Goal: Task Accomplishment & Management: Manage account settings

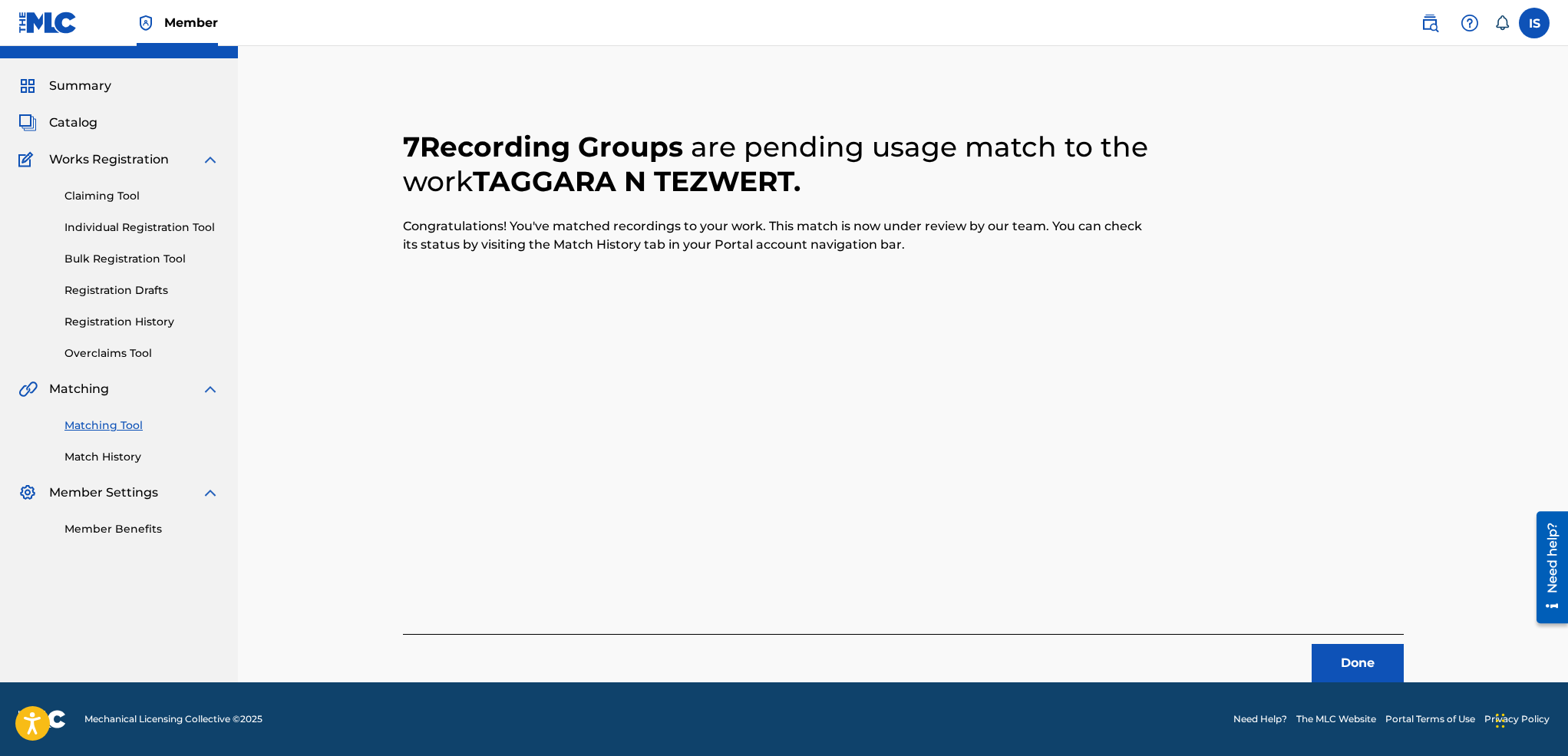
scroll to position [30, 0]
click at [1324, 665] on button "Done" at bounding box center [1357, 663] width 92 height 38
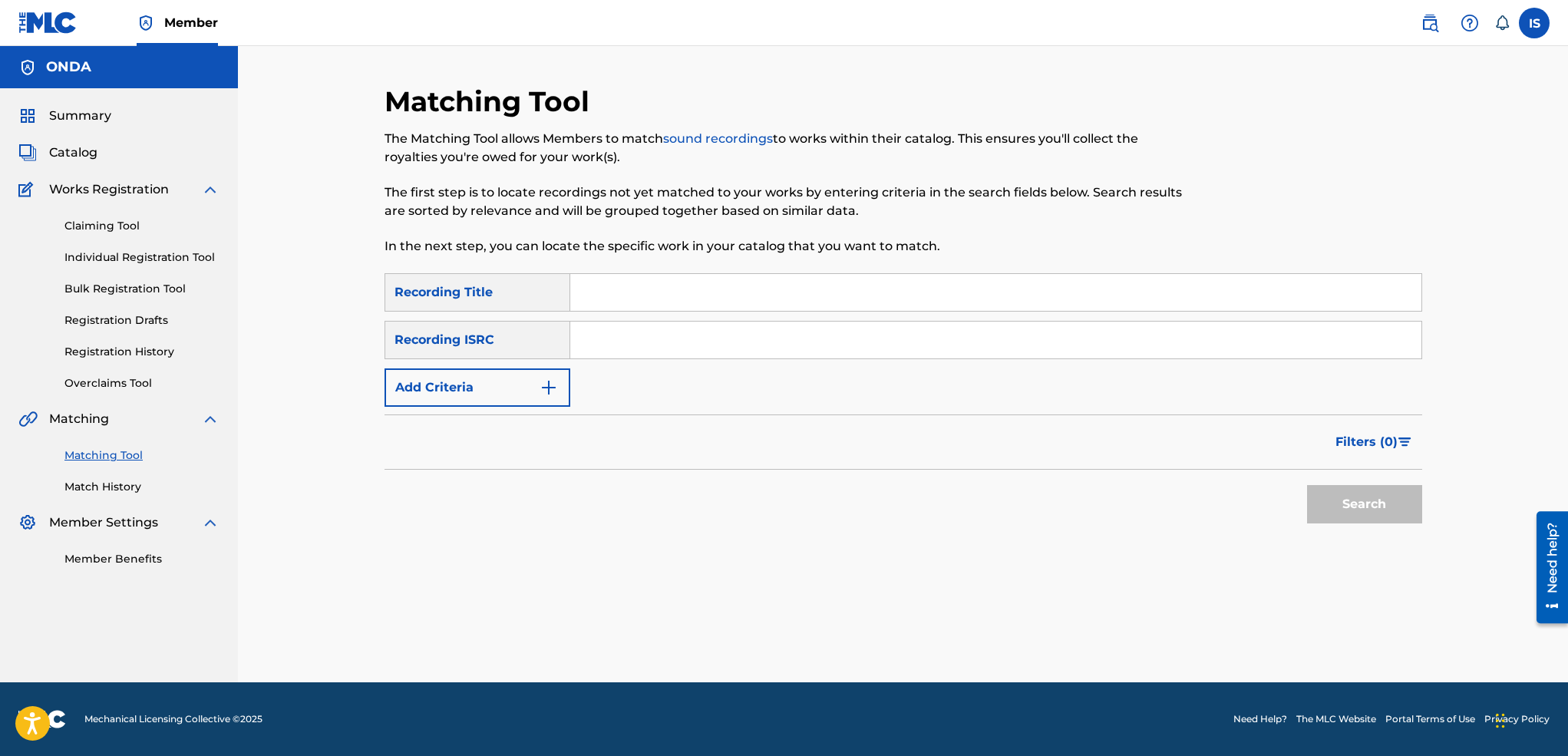
scroll to position [0, 0]
click at [648, 286] on input "Search Form" at bounding box center [996, 293] width 851 height 37
paste input "A TIN IBAADEN GHEF OULIW"
type input "A TIN IBAADEN GHEF OULIW"
click at [499, 381] on button "Add Criteria" at bounding box center [478, 387] width 186 height 38
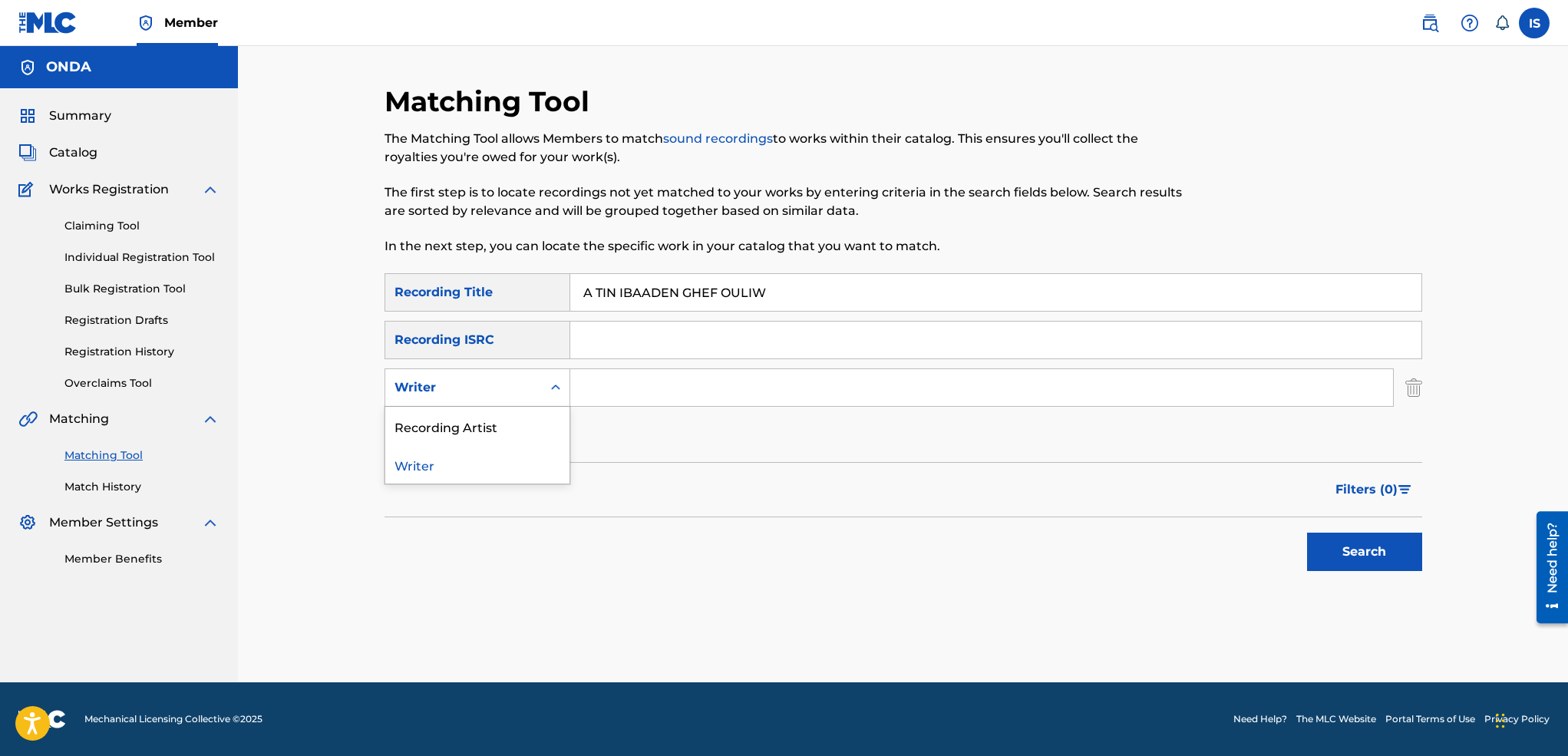
click at [466, 391] on div "Writer" at bounding box center [463, 387] width 138 height 18
click at [467, 433] on div "Recording Artist" at bounding box center [478, 426] width 184 height 38
click at [615, 390] on input "Search Form" at bounding box center [981, 387] width 822 height 37
type input "ait menguellet"
click at [1347, 563] on button "Search" at bounding box center [1364, 552] width 115 height 38
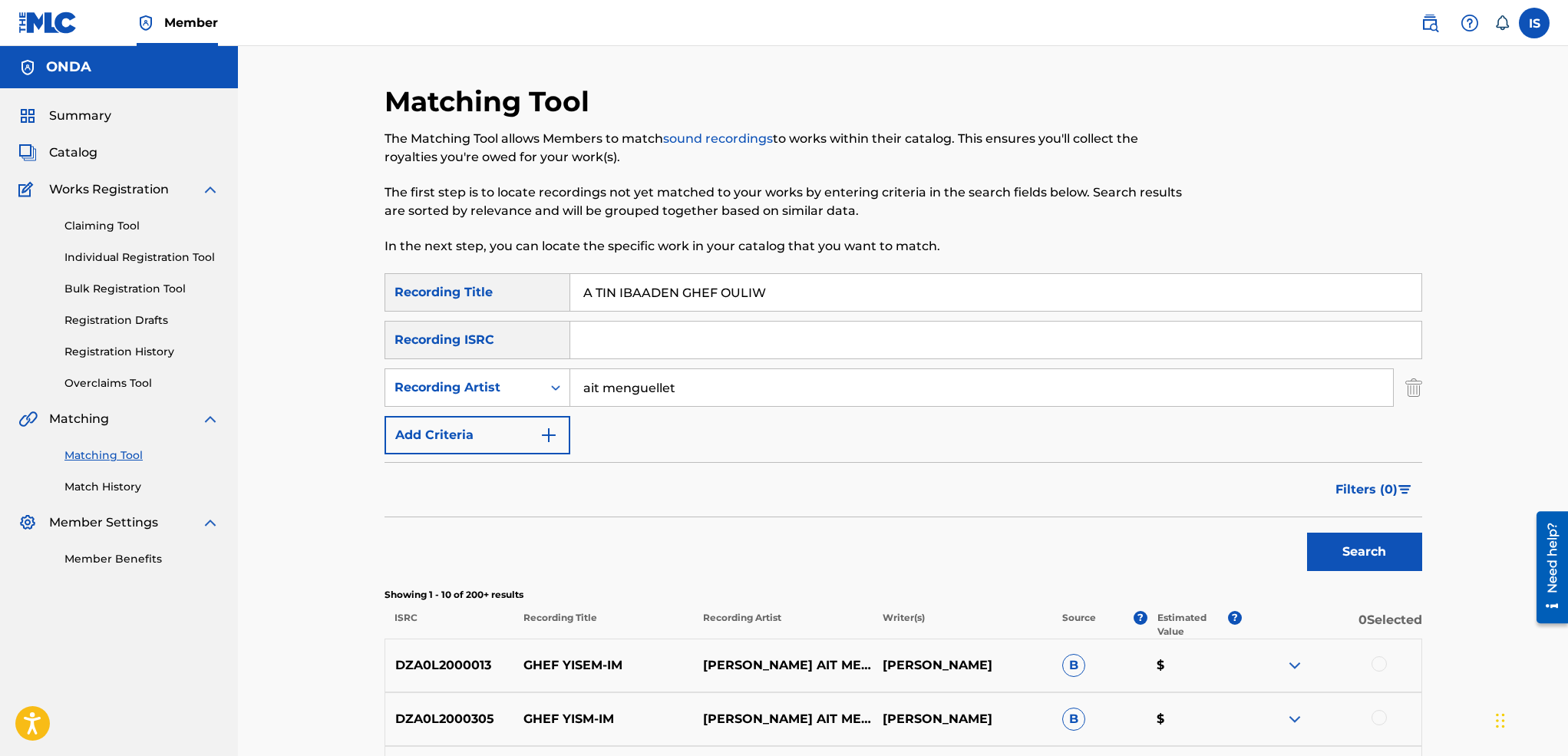
click at [787, 305] on input "A TIN IBAADEN GHEF OULIW" at bounding box center [996, 293] width 851 height 37
paste input "ARABEN D OUDAYEN"
click at [1307, 532] on button "Search" at bounding box center [1364, 552] width 115 height 38
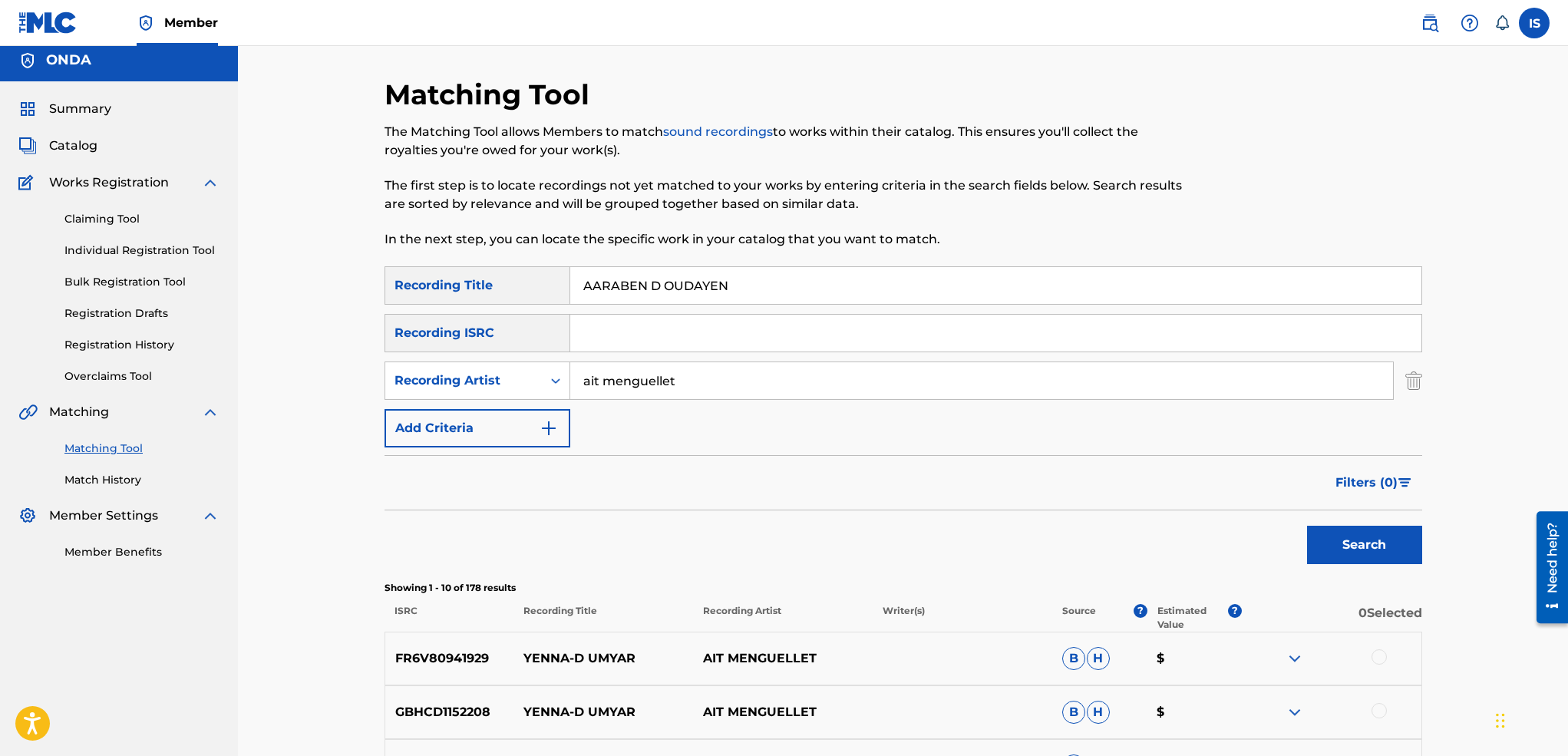
scroll to position [8, 0]
click at [682, 285] on input "AARABEN D OUDAYEN" at bounding box center [996, 285] width 851 height 37
paste input "THELT IYAM"
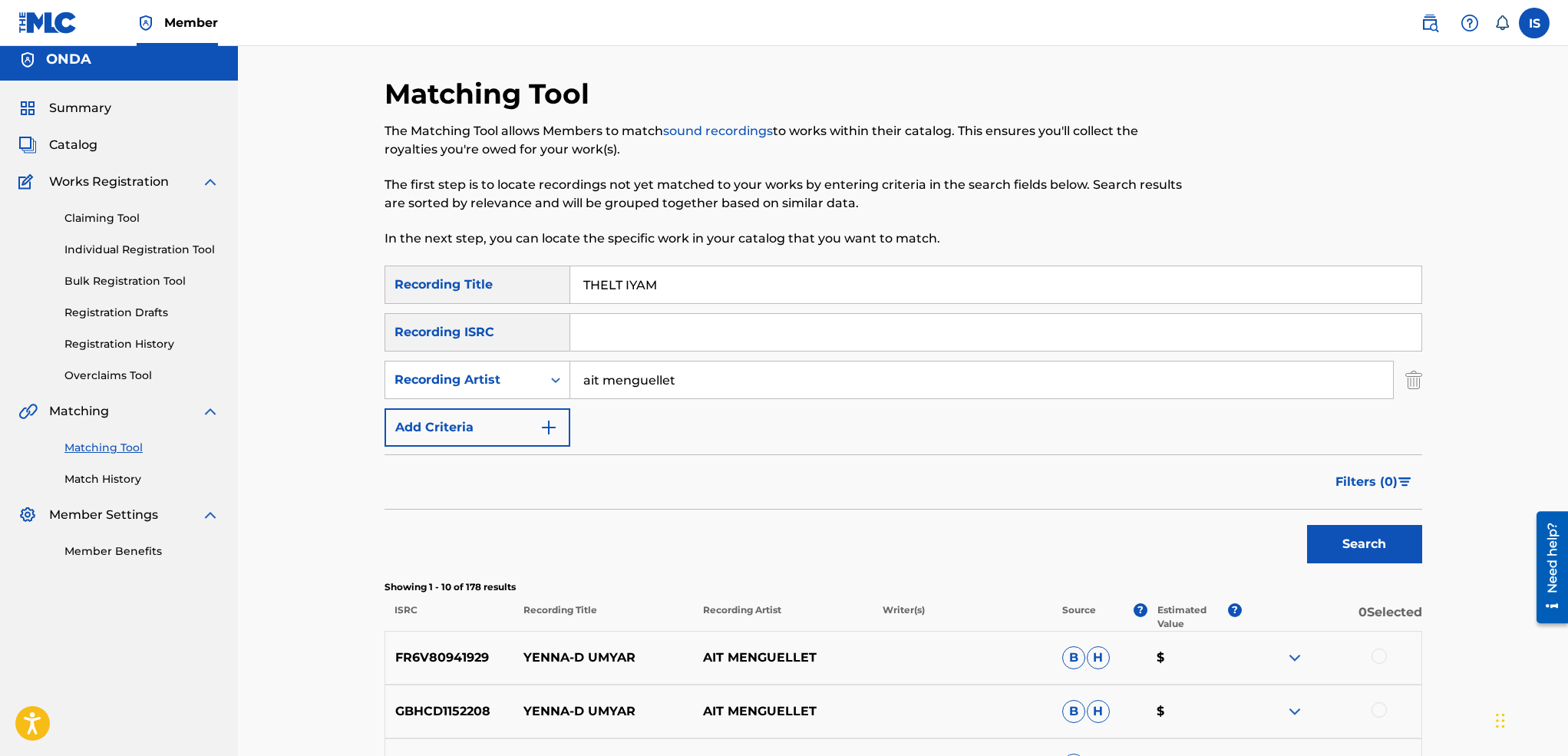
click at [1307, 525] on button "Search" at bounding box center [1364, 544] width 115 height 38
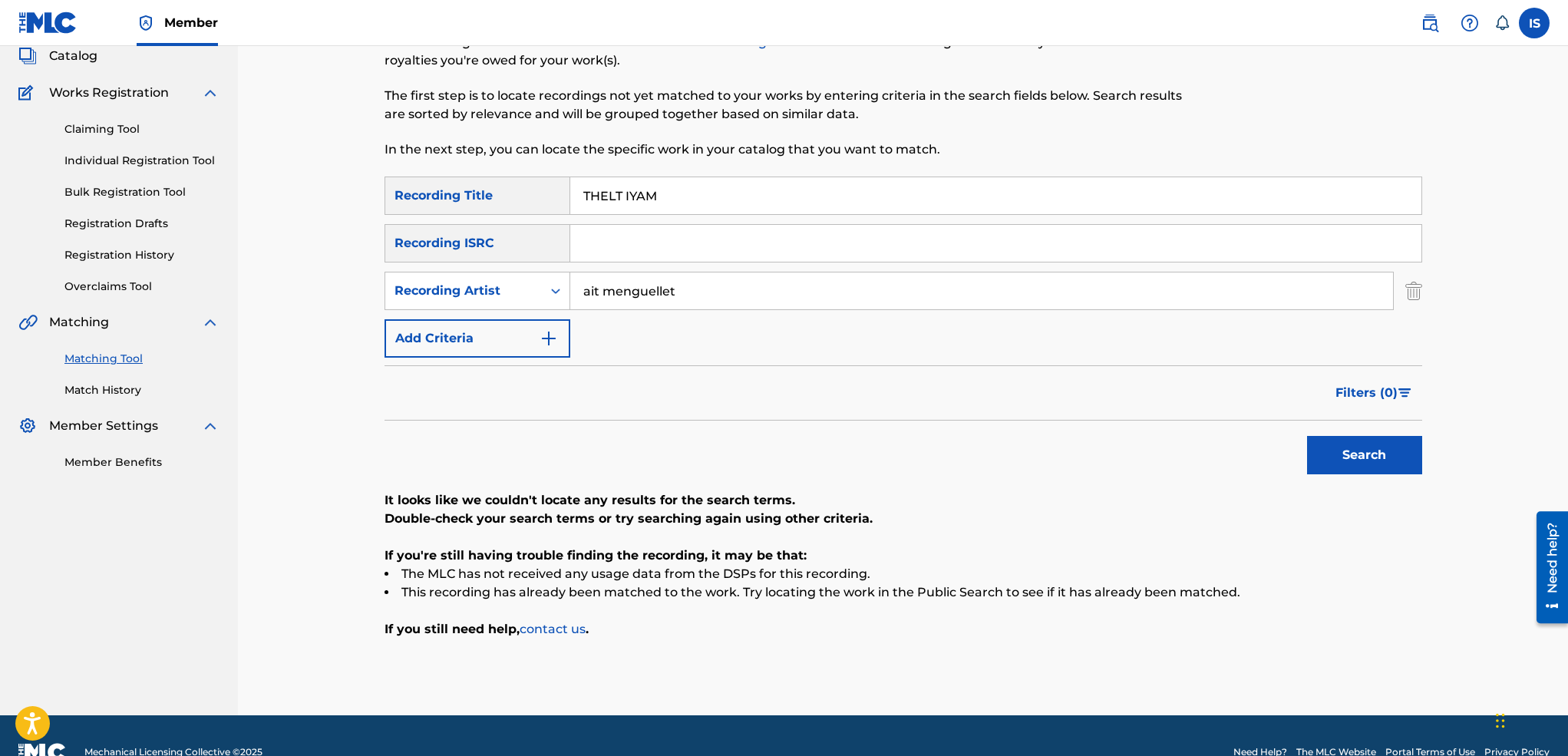
scroll to position [101, 0]
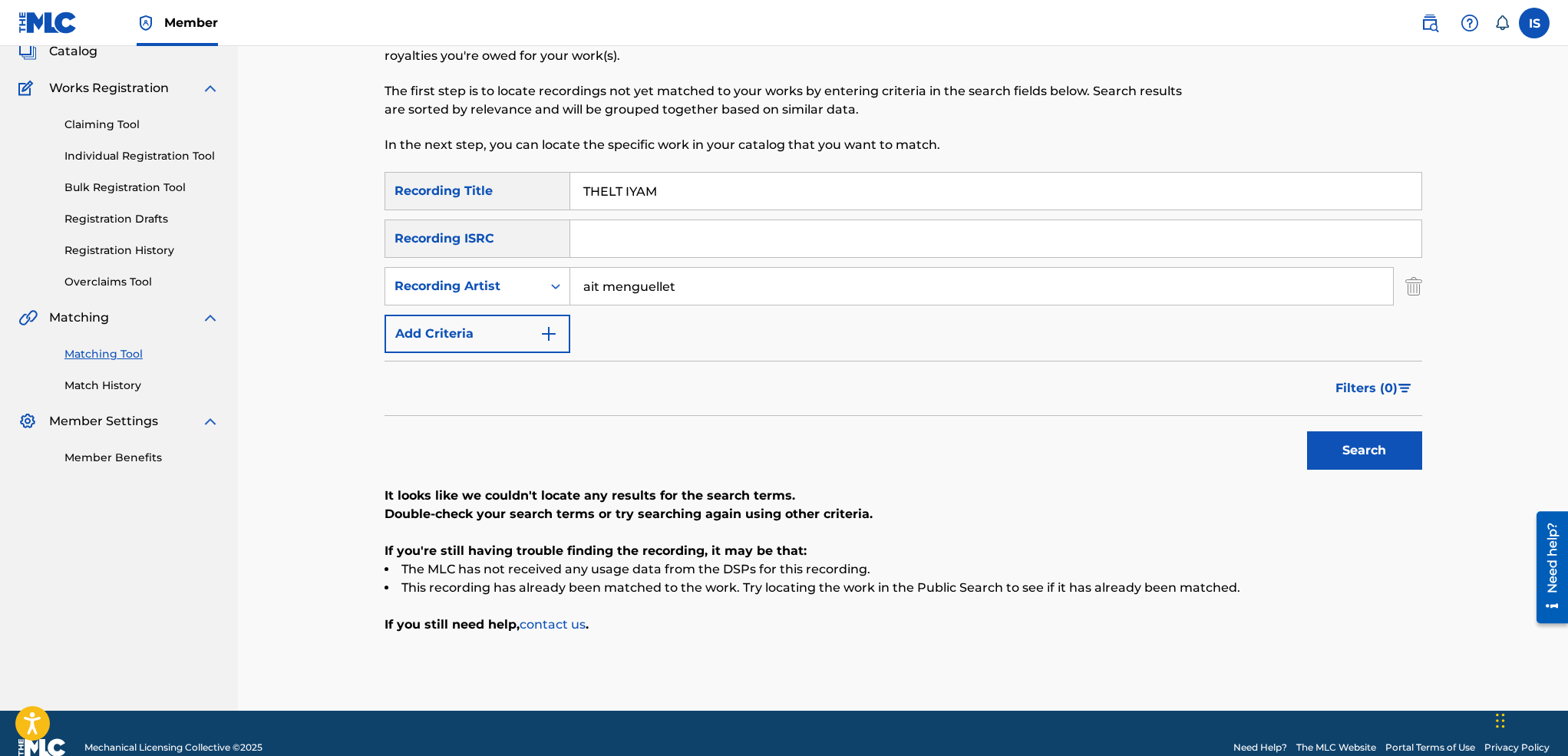
click at [642, 188] on input "THELT IYAM" at bounding box center [996, 191] width 851 height 37
paste input "ESSAWEL-D"
click at [1307, 431] on button "Search" at bounding box center [1364, 451] width 115 height 38
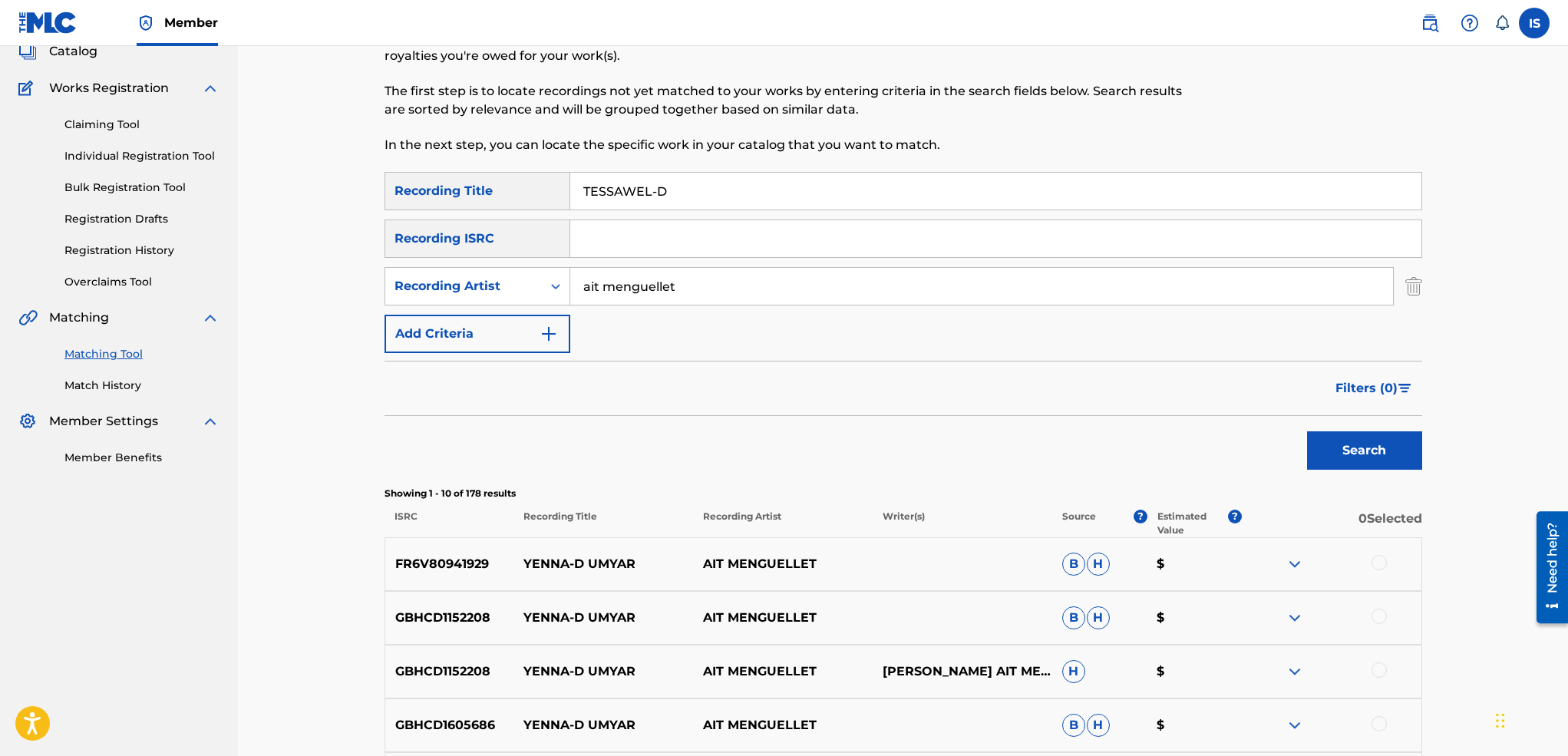
click at [1307, 431] on button "Search" at bounding box center [1364, 451] width 115 height 38
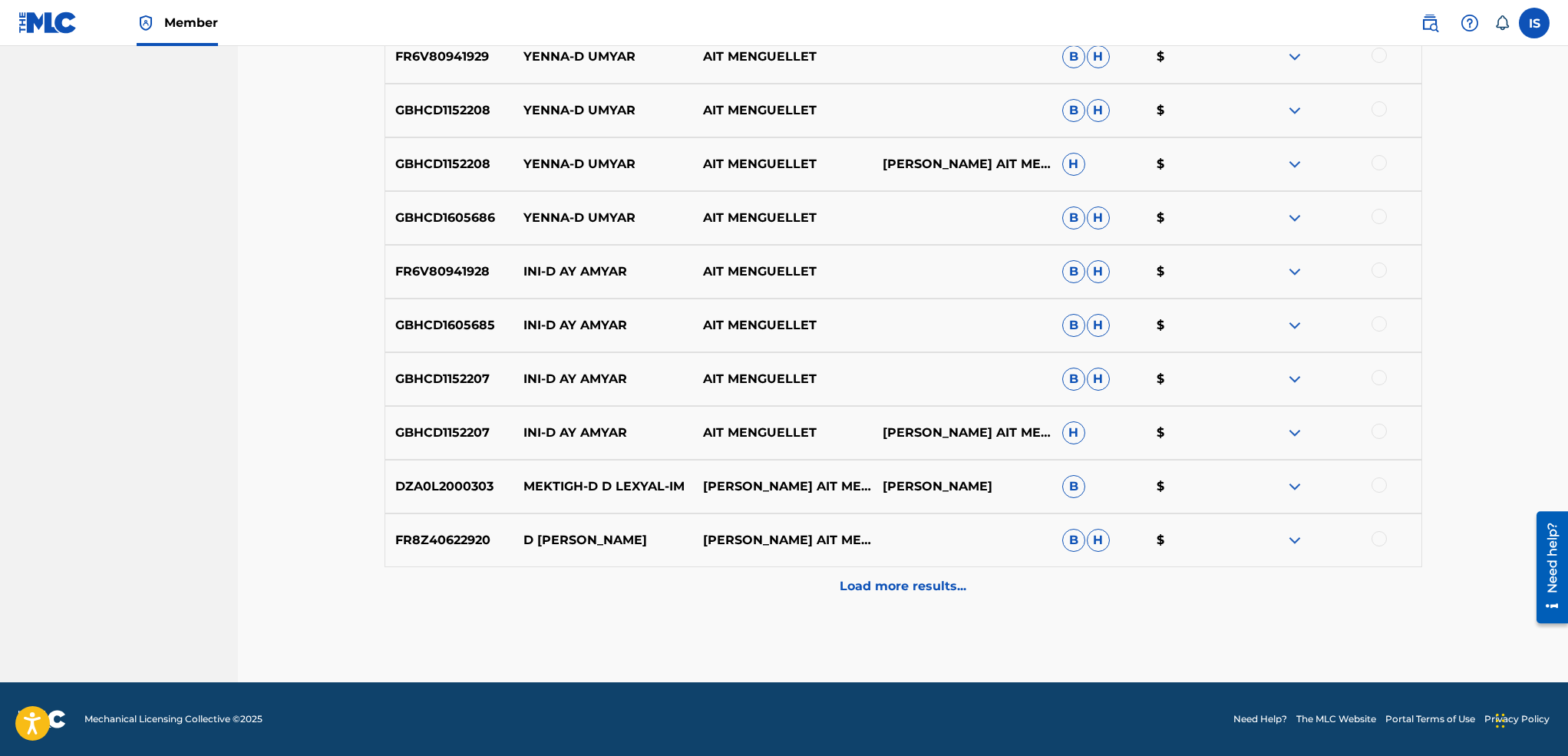
scroll to position [0, 0]
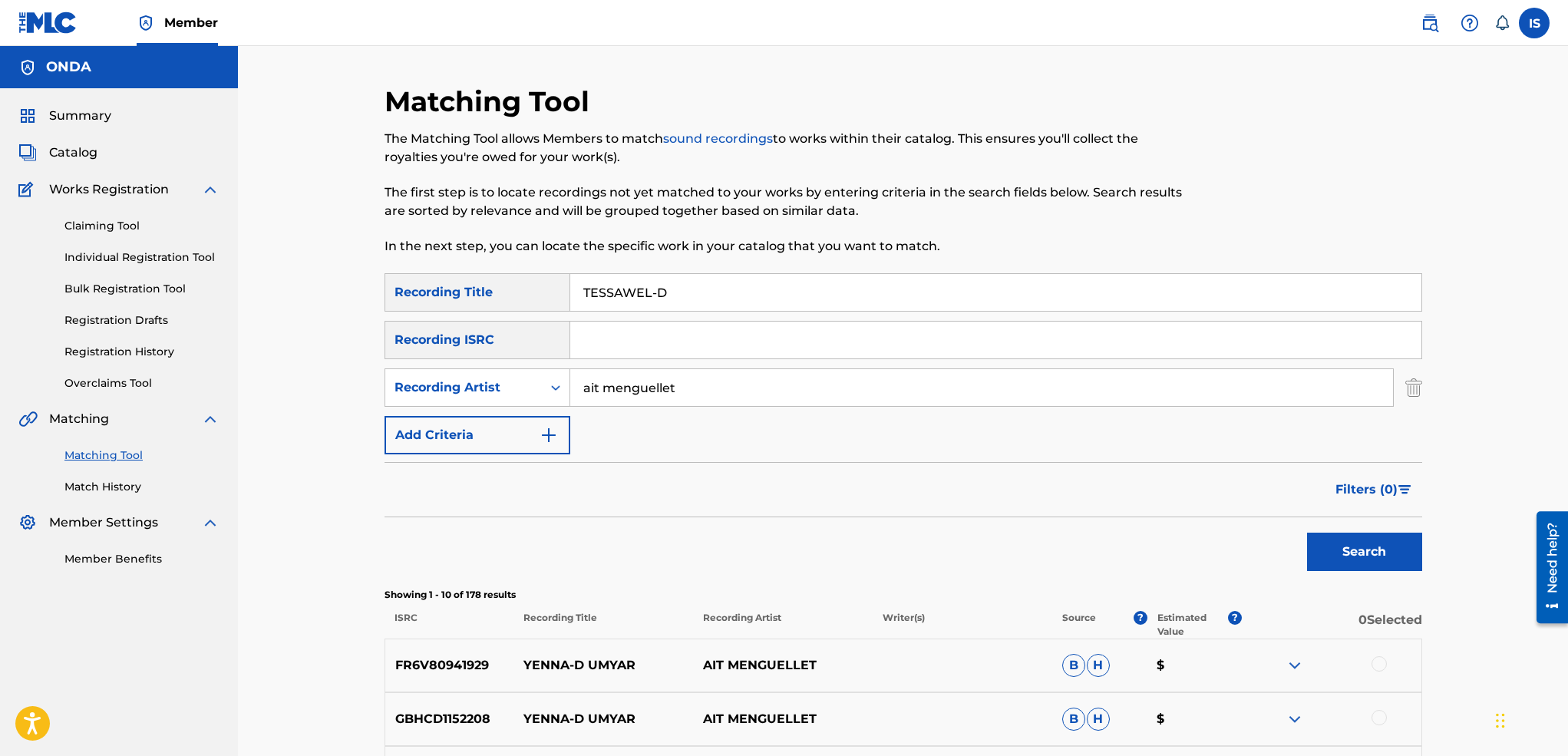
click at [621, 309] on input "TESSAWEL-D" at bounding box center [996, 293] width 851 height 37
paste input "[PERSON_NAME]"
click at [693, 293] on input "[PERSON_NAME]" at bounding box center [996, 293] width 851 height 37
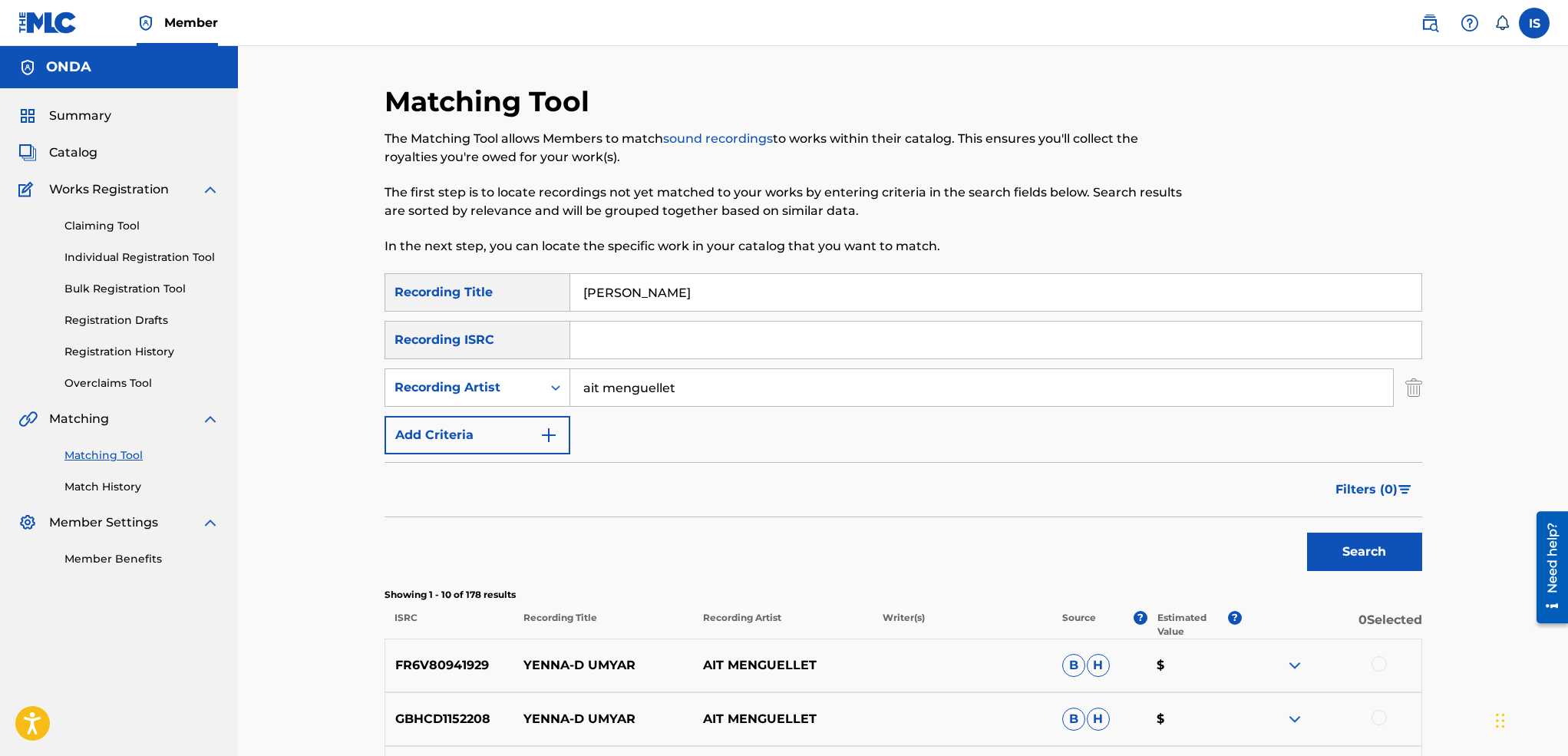
click at [1307, 532] on button "Search" at bounding box center [1364, 552] width 115 height 38
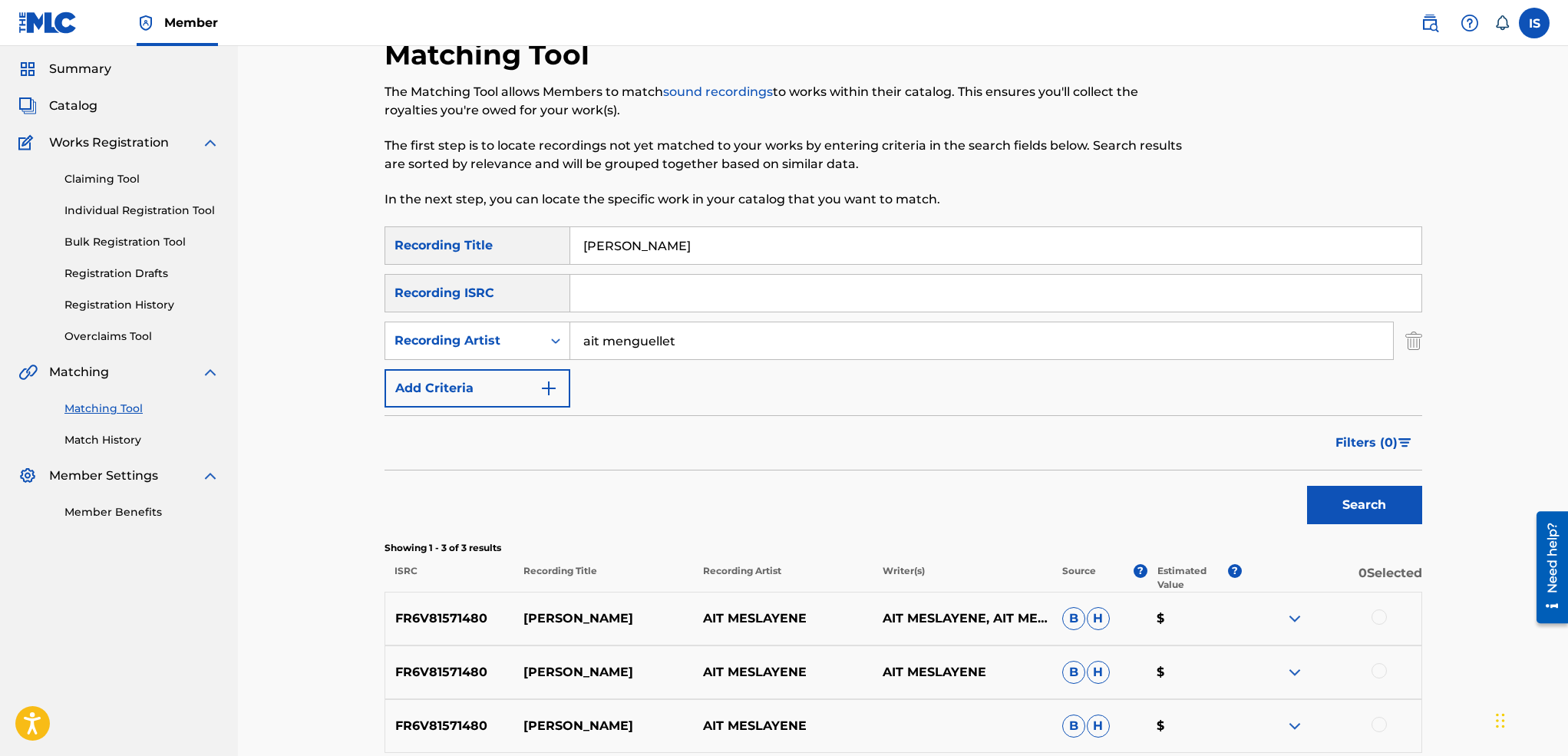
scroll to position [30, 0]
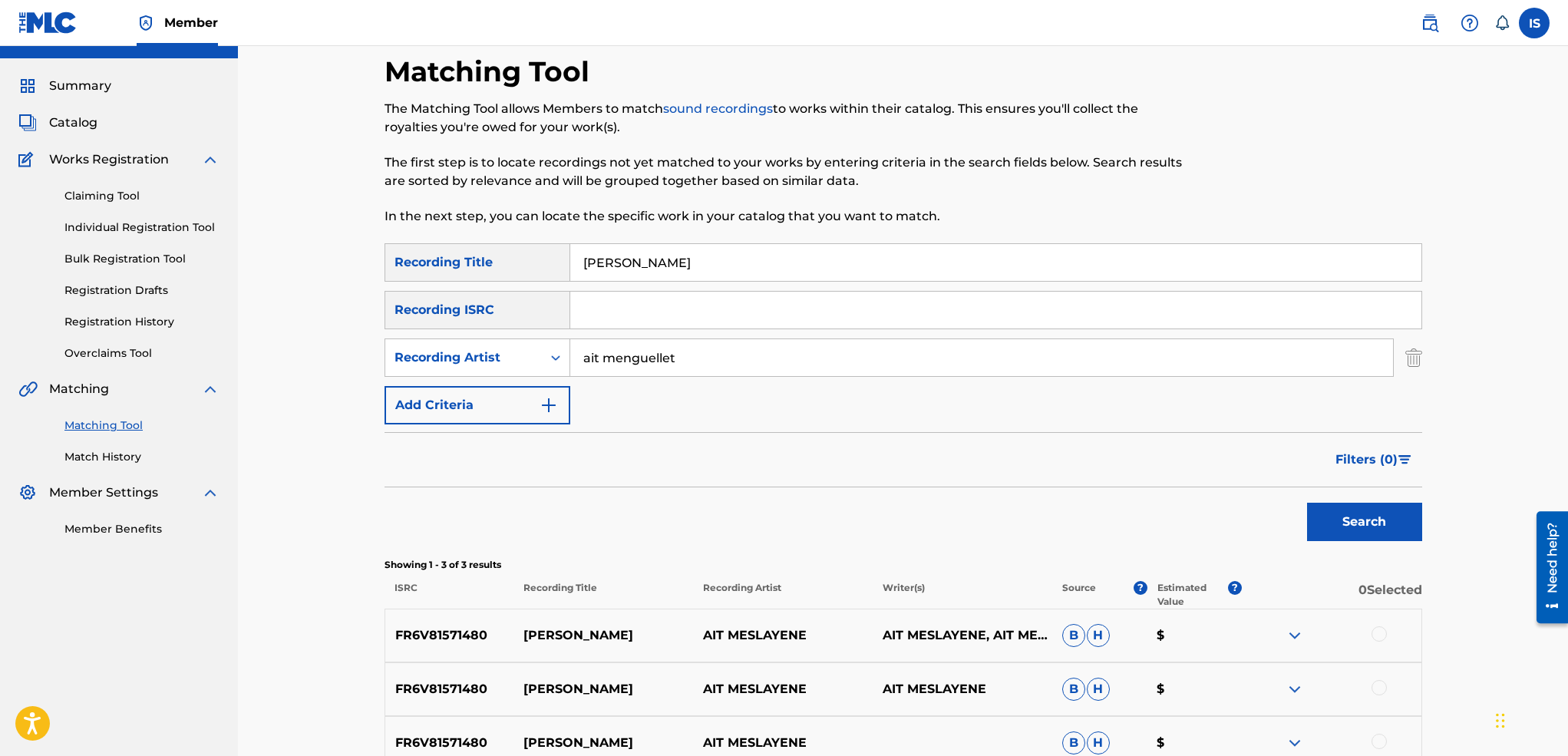
click at [610, 259] on input "[PERSON_NAME]" at bounding box center [996, 262] width 851 height 37
click at [1307, 503] on button "Search" at bounding box center [1364, 522] width 115 height 38
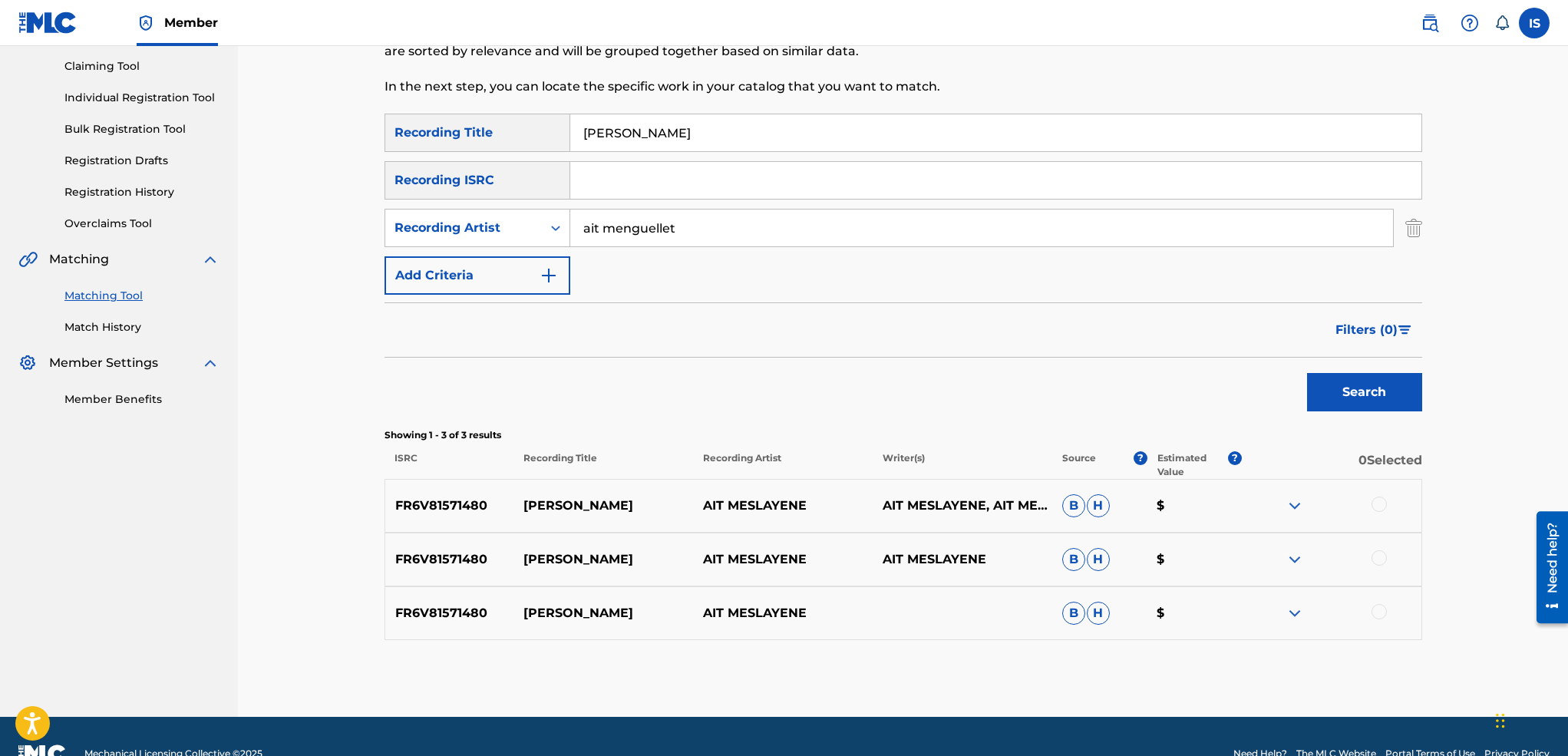
scroll to position [194, 0]
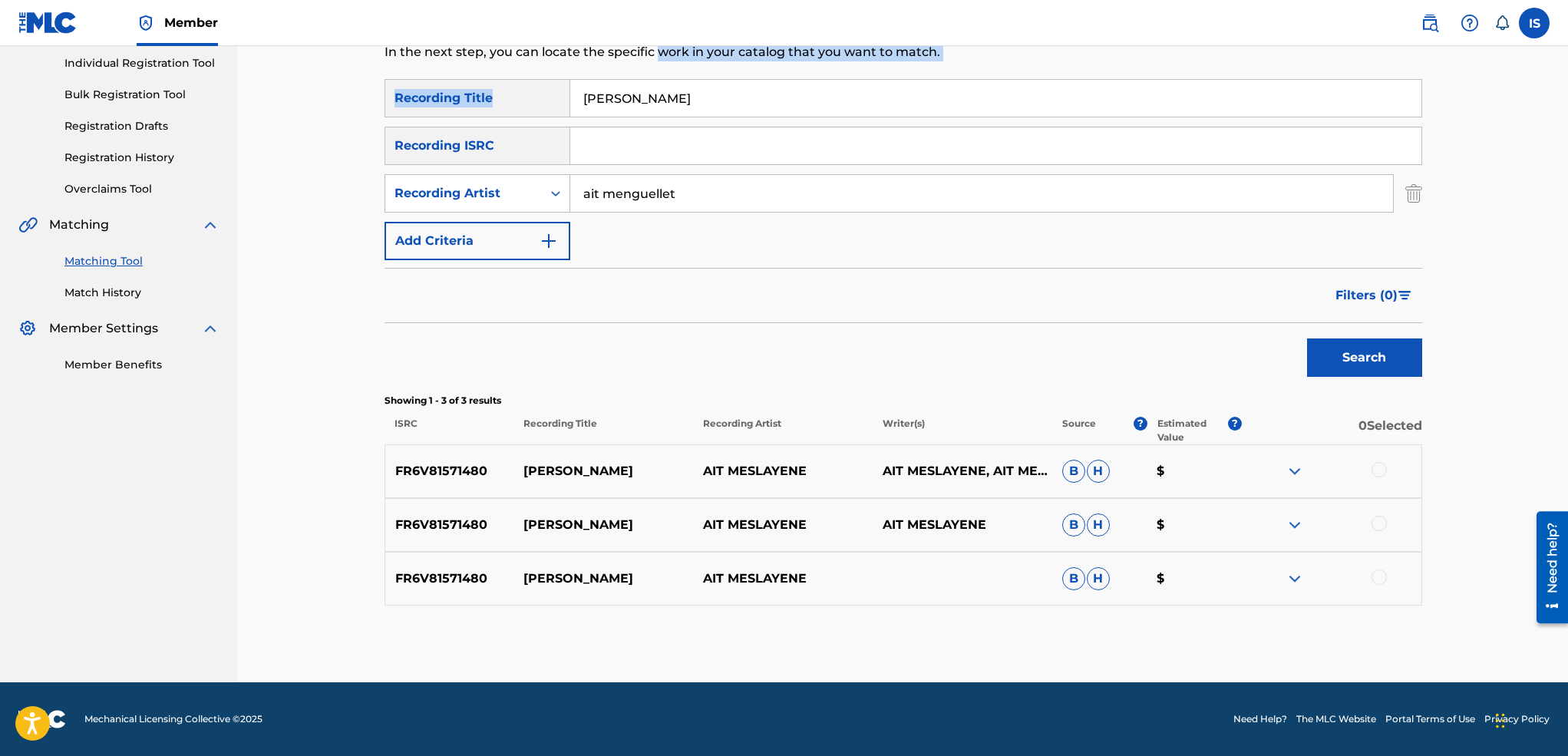
drag, startPoint x: 671, startPoint y: 77, endPoint x: 658, endPoint y: 95, distance: 22.2
click at [658, 95] on div "Matching Tool The Matching Tool allows Members to match sound recordings to wor…" at bounding box center [903, 286] width 1037 height 792
click at [658, 95] on input "[PERSON_NAME]" at bounding box center [996, 99] width 851 height 37
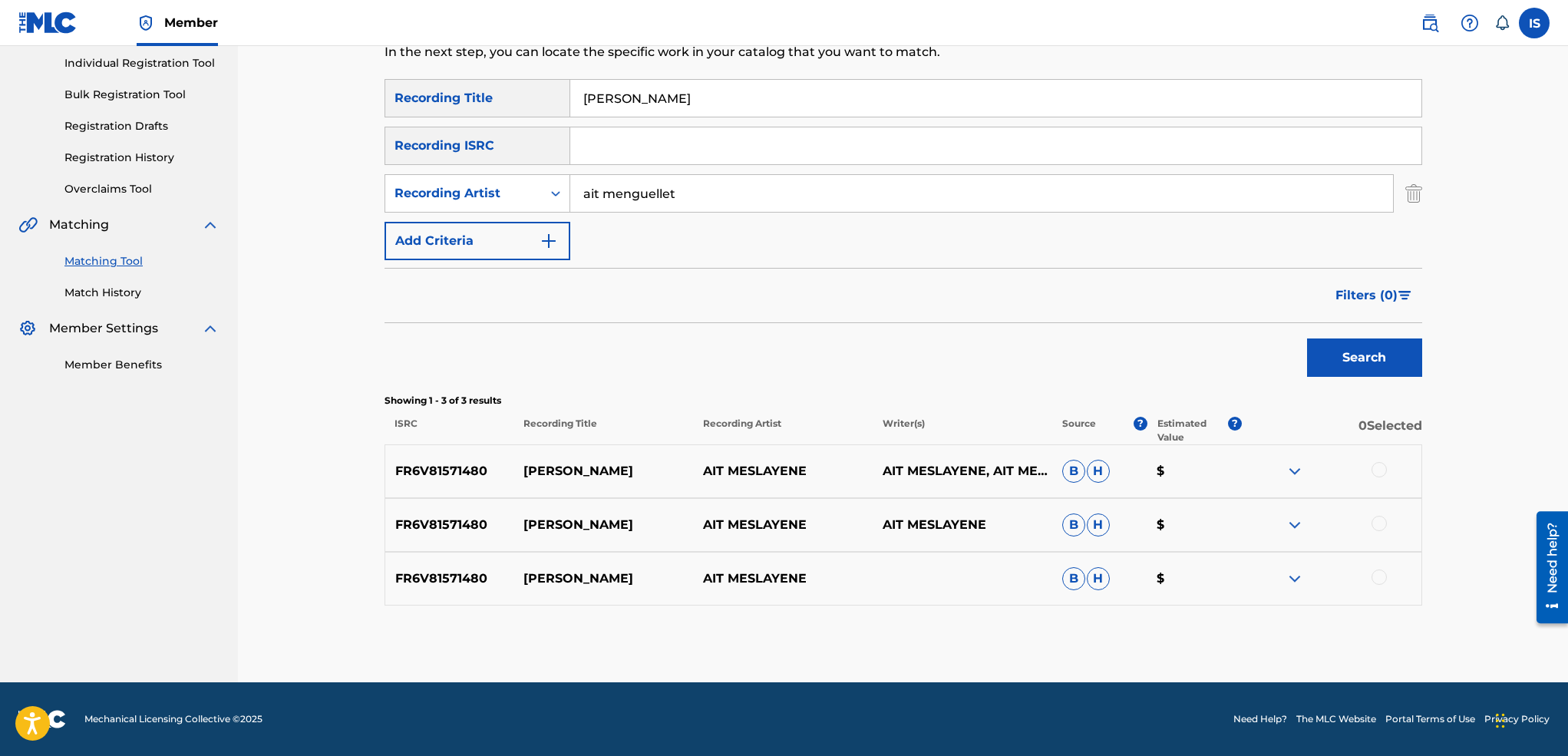
paste input "THLATH AYAM"
type input "THLATH AYAM"
click at [1307, 338] on button "Search" at bounding box center [1364, 358] width 115 height 38
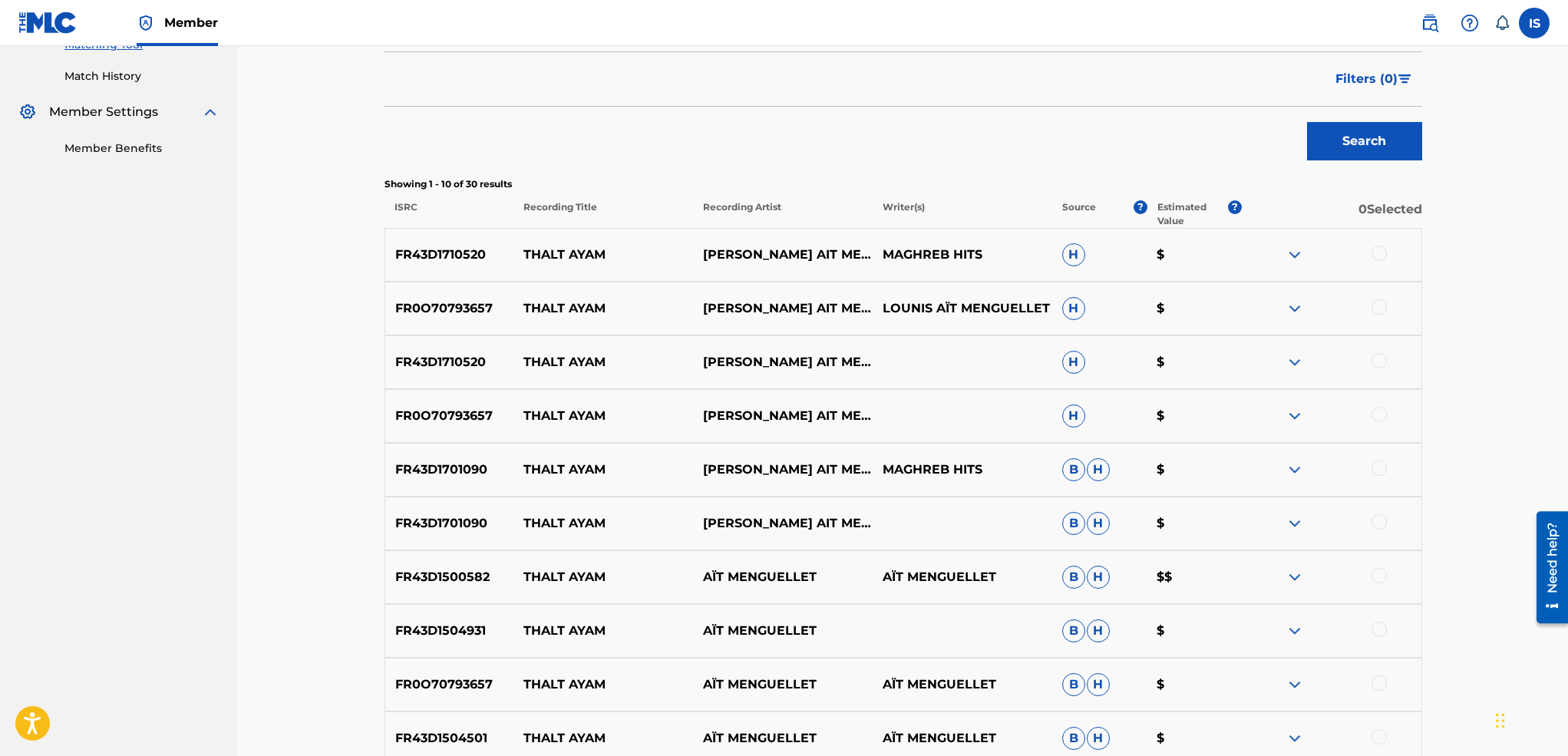
scroll to position [410, 0]
click at [1374, 253] on div at bounding box center [1379, 253] width 15 height 15
click at [1379, 312] on div at bounding box center [1379, 307] width 15 height 15
click at [1375, 360] on div at bounding box center [1379, 361] width 15 height 15
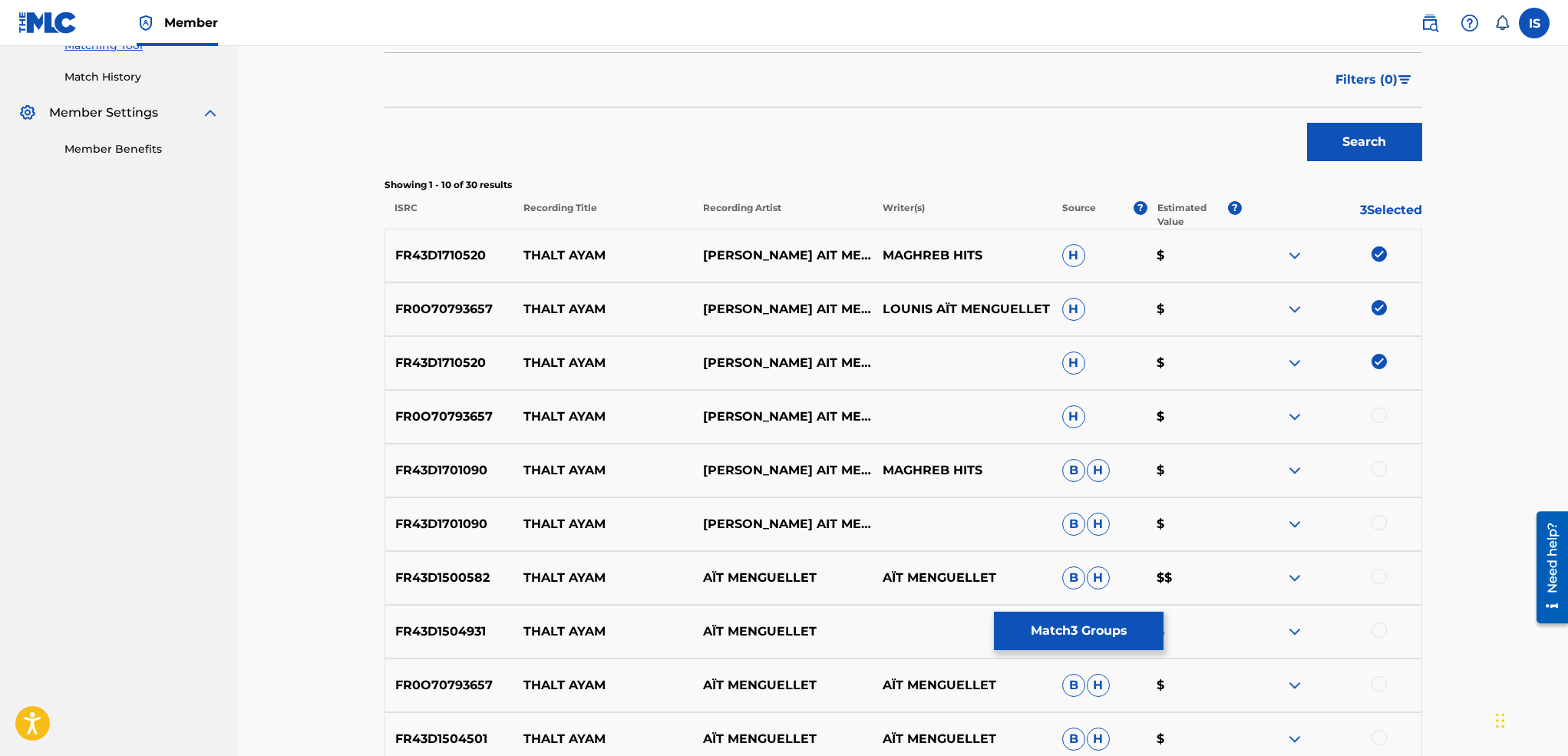
click at [1375, 415] on div at bounding box center [1379, 414] width 15 height 15
click at [1379, 470] on div at bounding box center [1379, 468] width 15 height 15
click at [1379, 516] on div at bounding box center [1379, 522] width 15 height 15
click at [1376, 578] on div at bounding box center [1379, 576] width 15 height 15
click at [1373, 637] on div at bounding box center [1332, 631] width 180 height 18
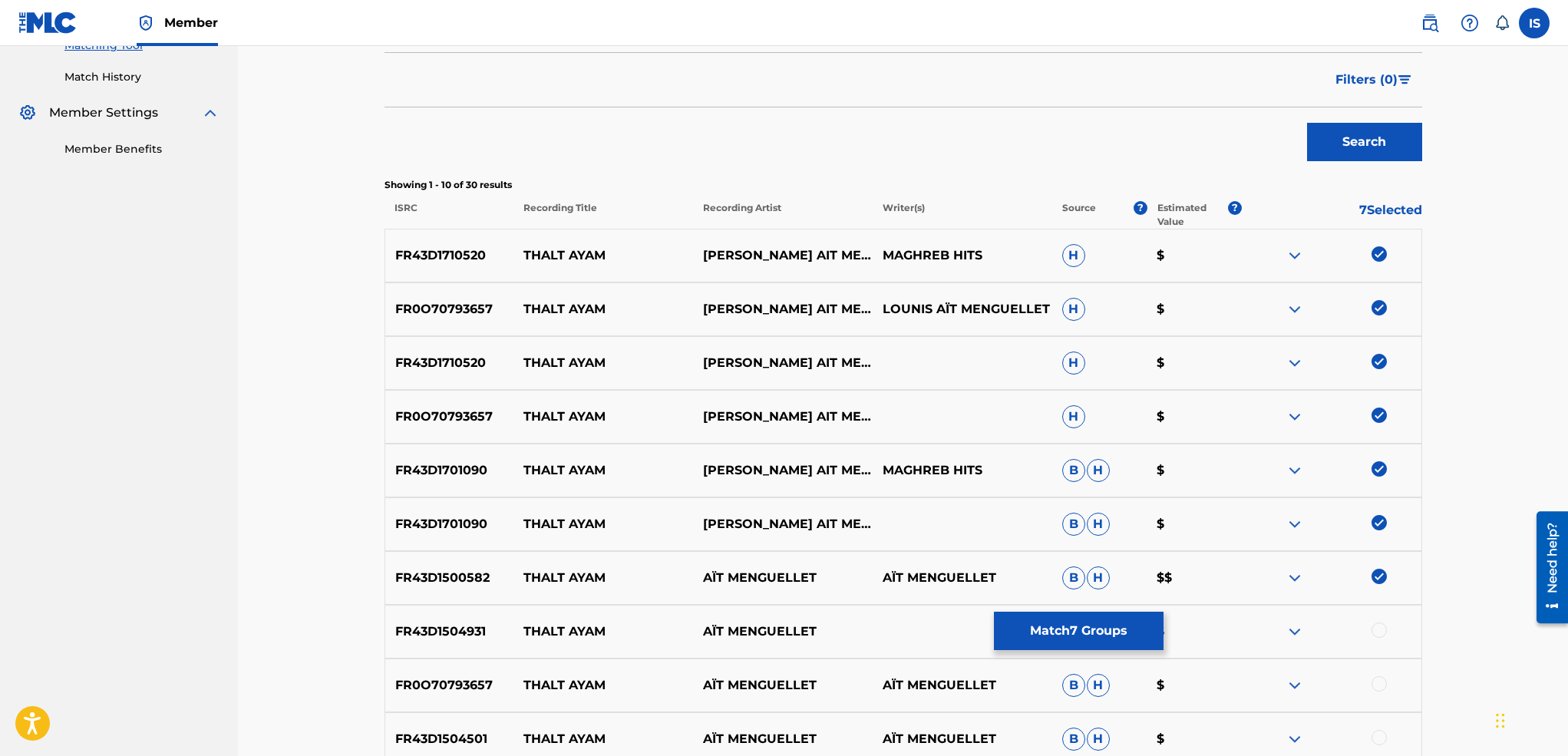
click at [1374, 633] on div at bounding box center [1379, 629] width 15 height 15
click at [1376, 685] on div at bounding box center [1379, 683] width 15 height 15
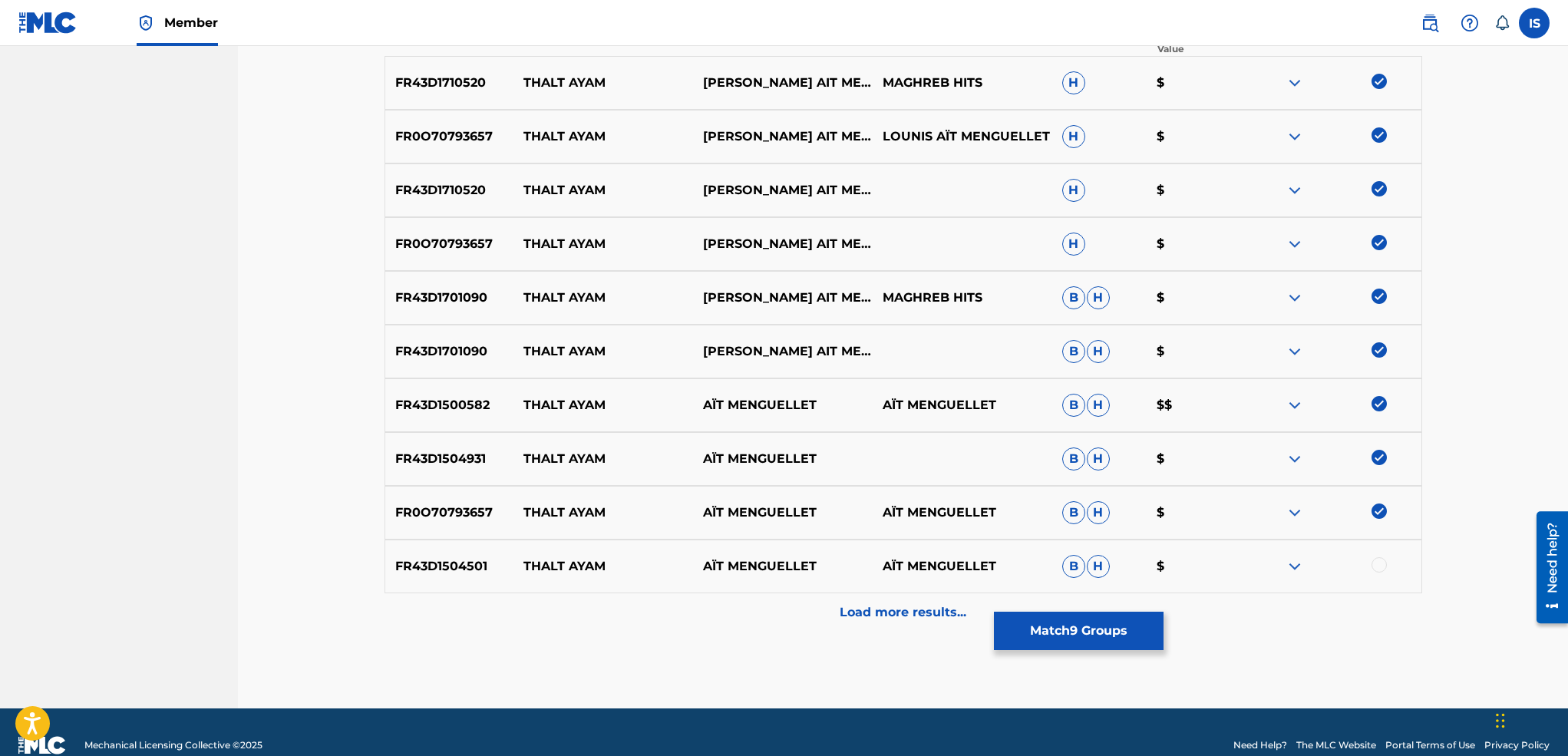
scroll to position [608, 0]
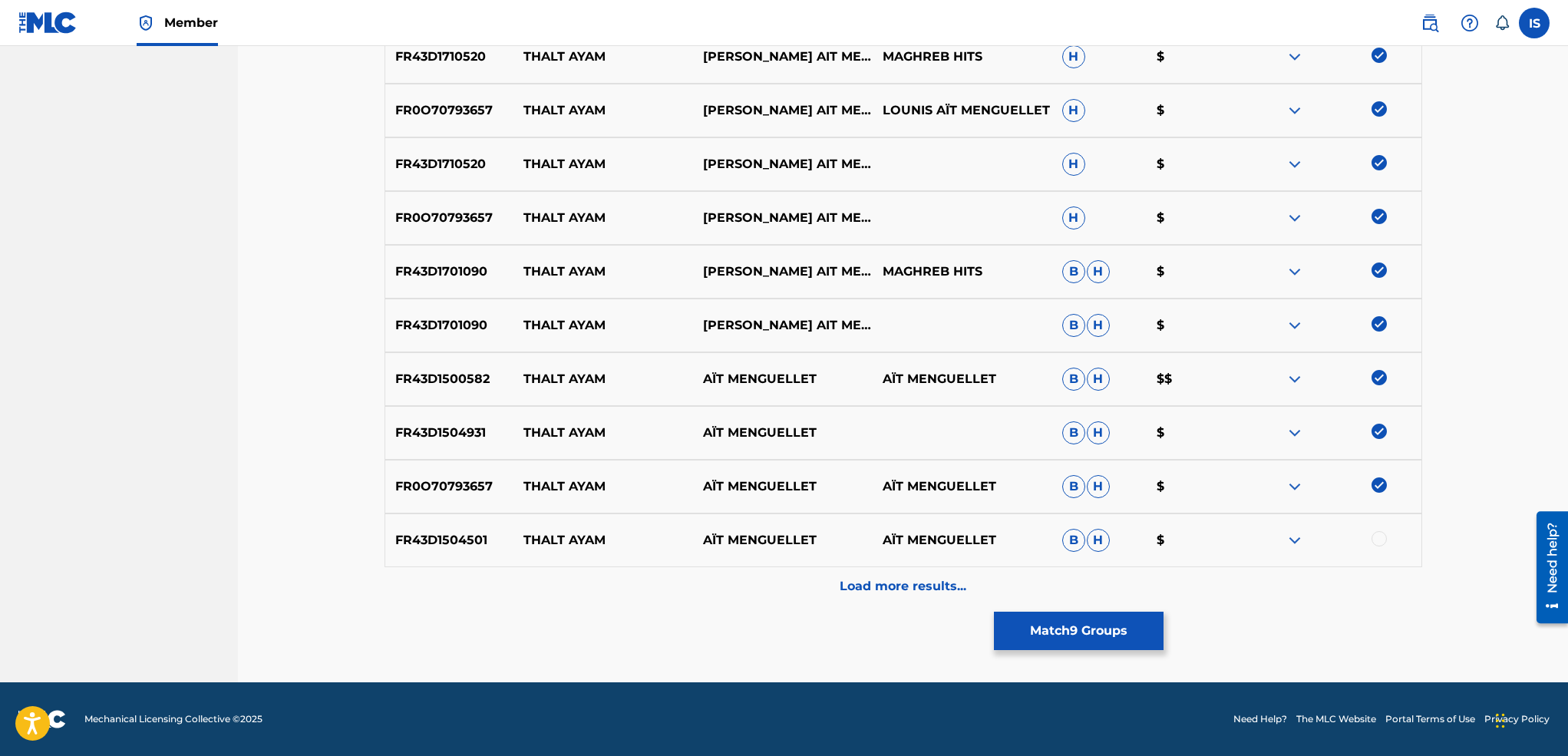
click at [1377, 536] on div at bounding box center [1379, 538] width 15 height 15
click at [953, 584] on p "Load more results..." at bounding box center [903, 586] width 127 height 18
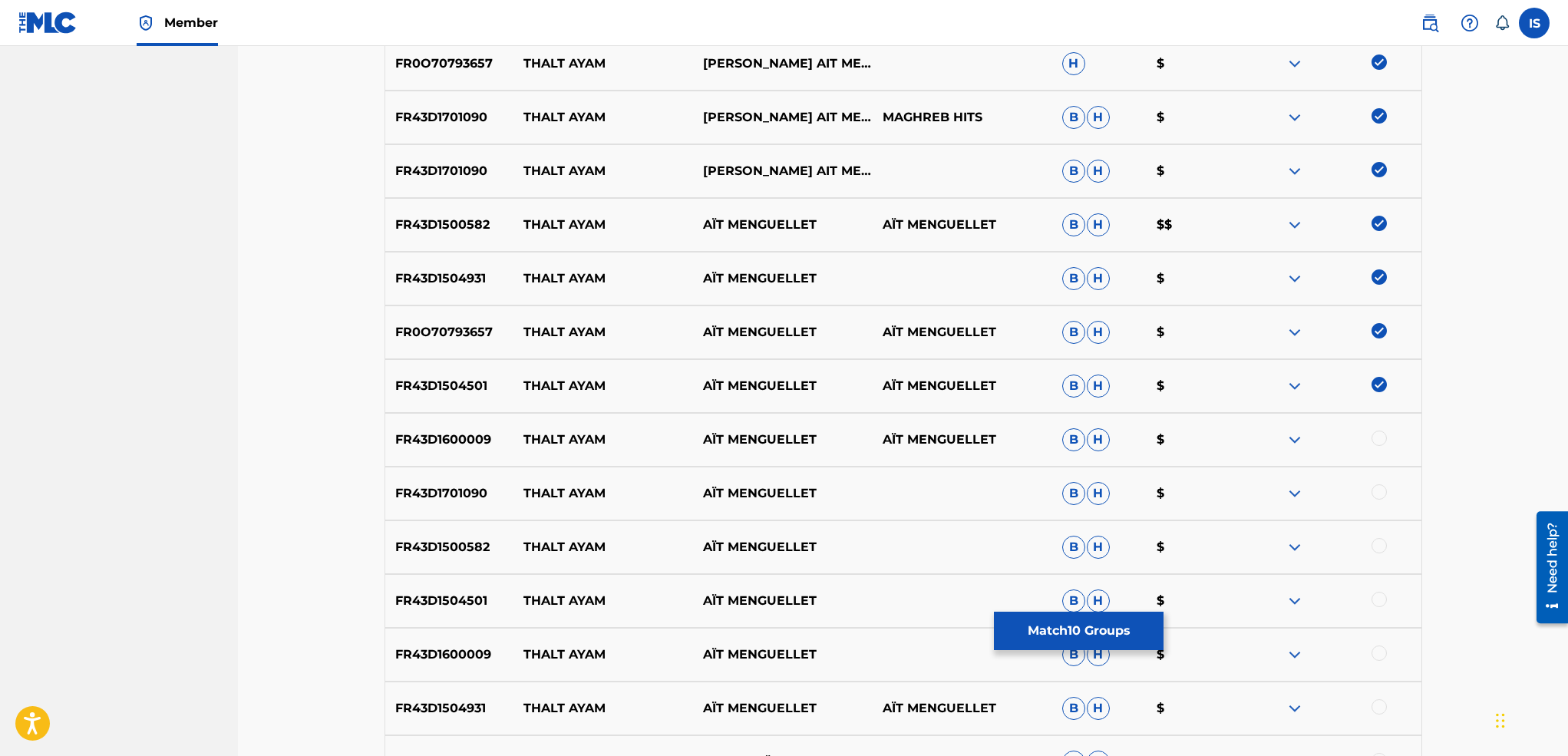
scroll to position [924, 0]
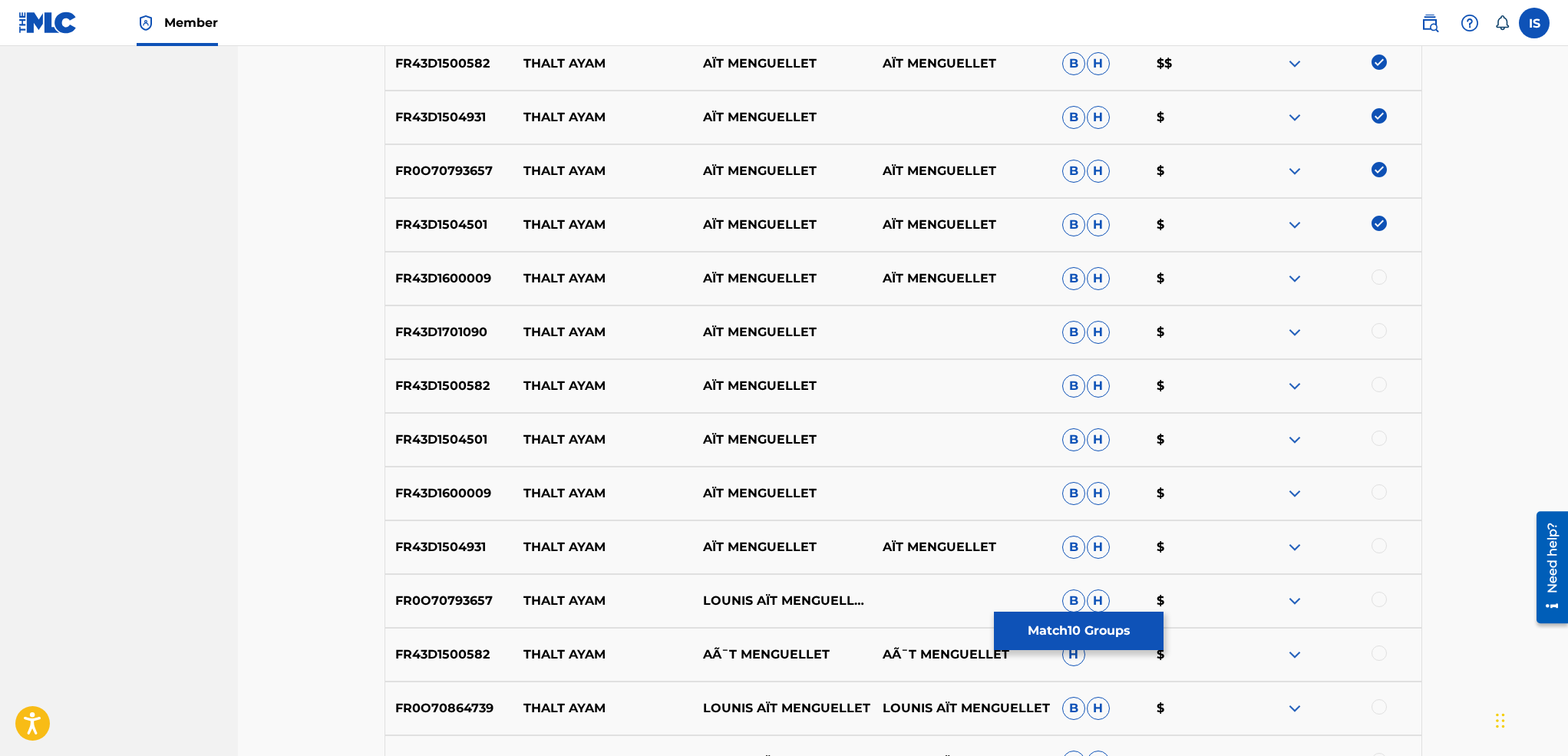
drag, startPoint x: 1361, startPoint y: 277, endPoint x: 1374, endPoint y: 275, distance: 13.2
click at [1374, 275] on div at bounding box center [1332, 278] width 180 height 18
click at [1379, 330] on div at bounding box center [1379, 330] width 15 height 15
click at [1379, 279] on div at bounding box center [1379, 277] width 15 height 15
click at [1377, 279] on div at bounding box center [1332, 278] width 180 height 18
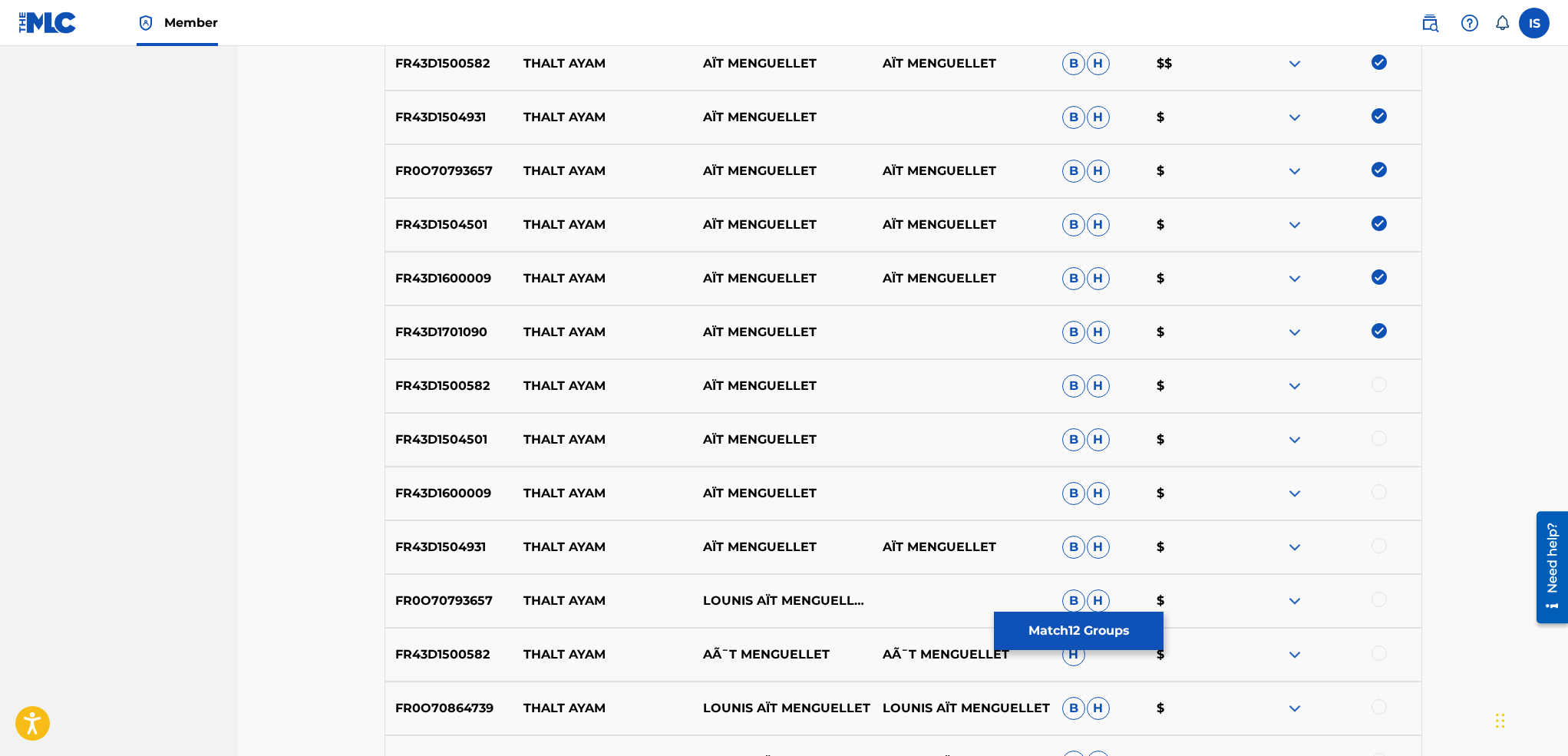
click at [1376, 383] on div at bounding box center [1379, 384] width 15 height 15
click at [1375, 435] on div at bounding box center [1379, 438] width 15 height 15
click at [1379, 495] on div at bounding box center [1379, 491] width 15 height 15
click at [1380, 536] on div "FR43D1504931 THALT AYAM AÏT MENGUELLET AÏT MENGUELLET B H $" at bounding box center [903, 547] width 1037 height 54
click at [1377, 550] on div at bounding box center [1379, 545] width 15 height 15
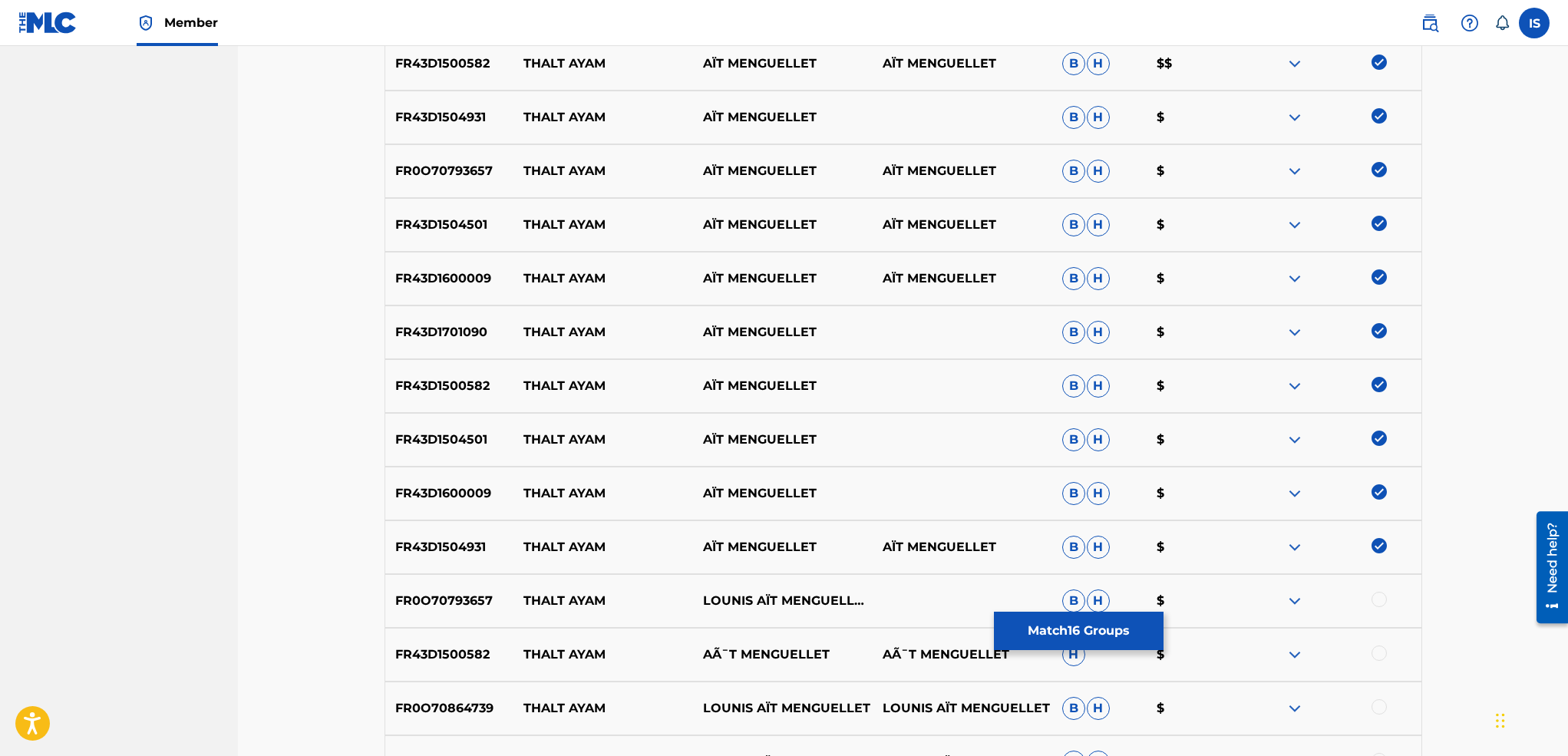
click at [1377, 596] on div at bounding box center [1379, 599] width 15 height 15
click at [1377, 654] on div at bounding box center [1379, 653] width 15 height 15
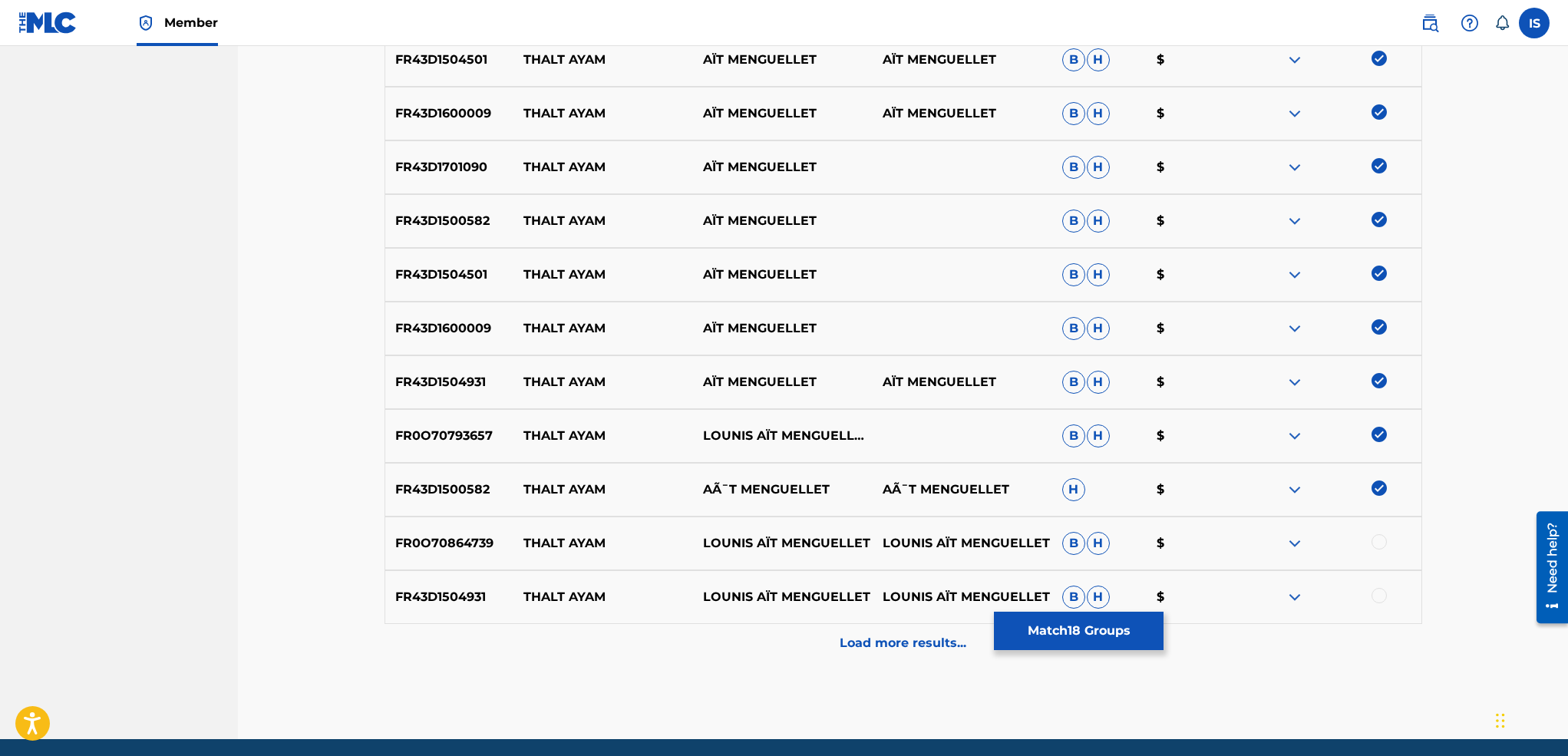
scroll to position [1094, 0]
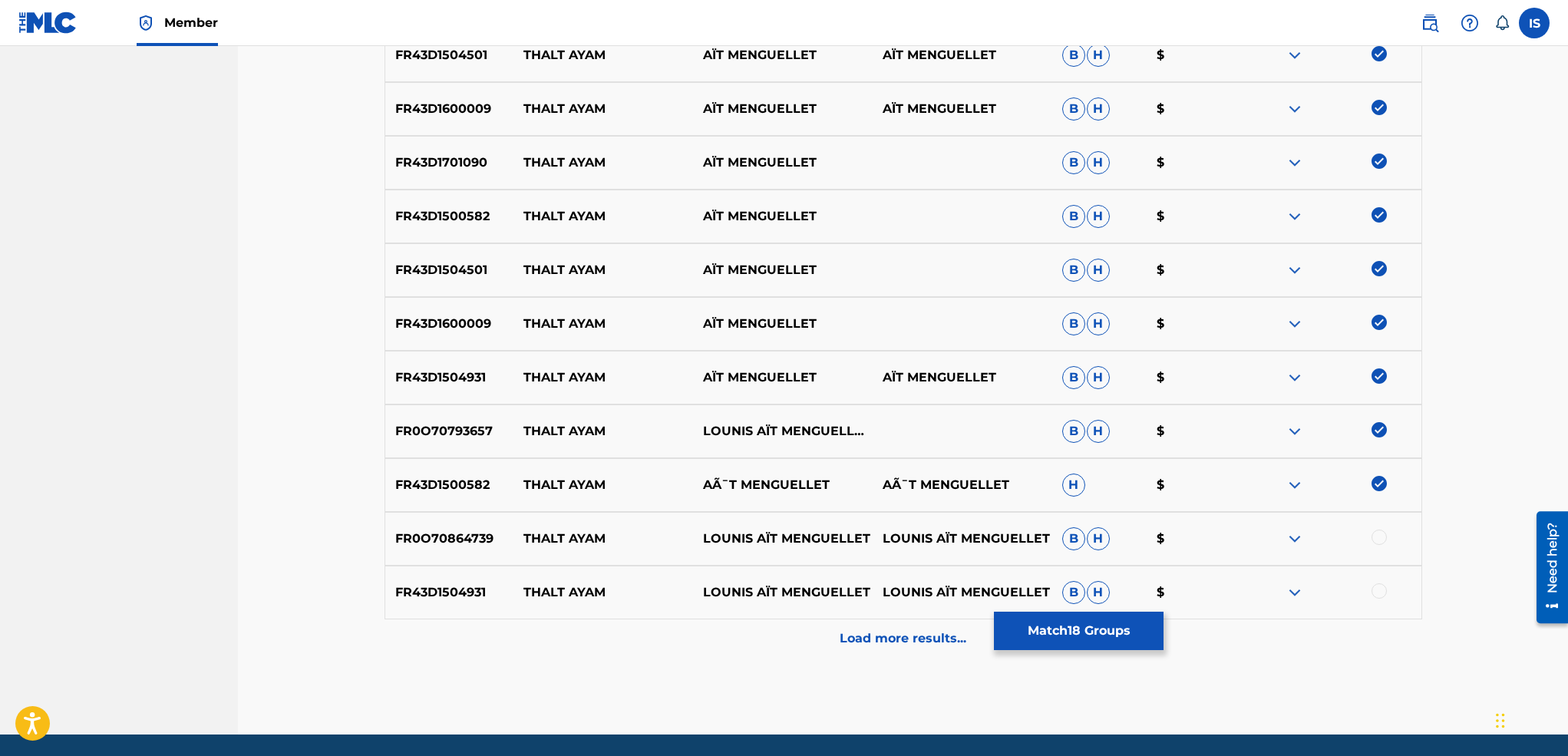
click at [1374, 536] on div at bounding box center [1379, 537] width 15 height 15
click at [1382, 588] on div at bounding box center [1379, 591] width 15 height 15
click at [907, 637] on p "Load more results..." at bounding box center [903, 638] width 127 height 18
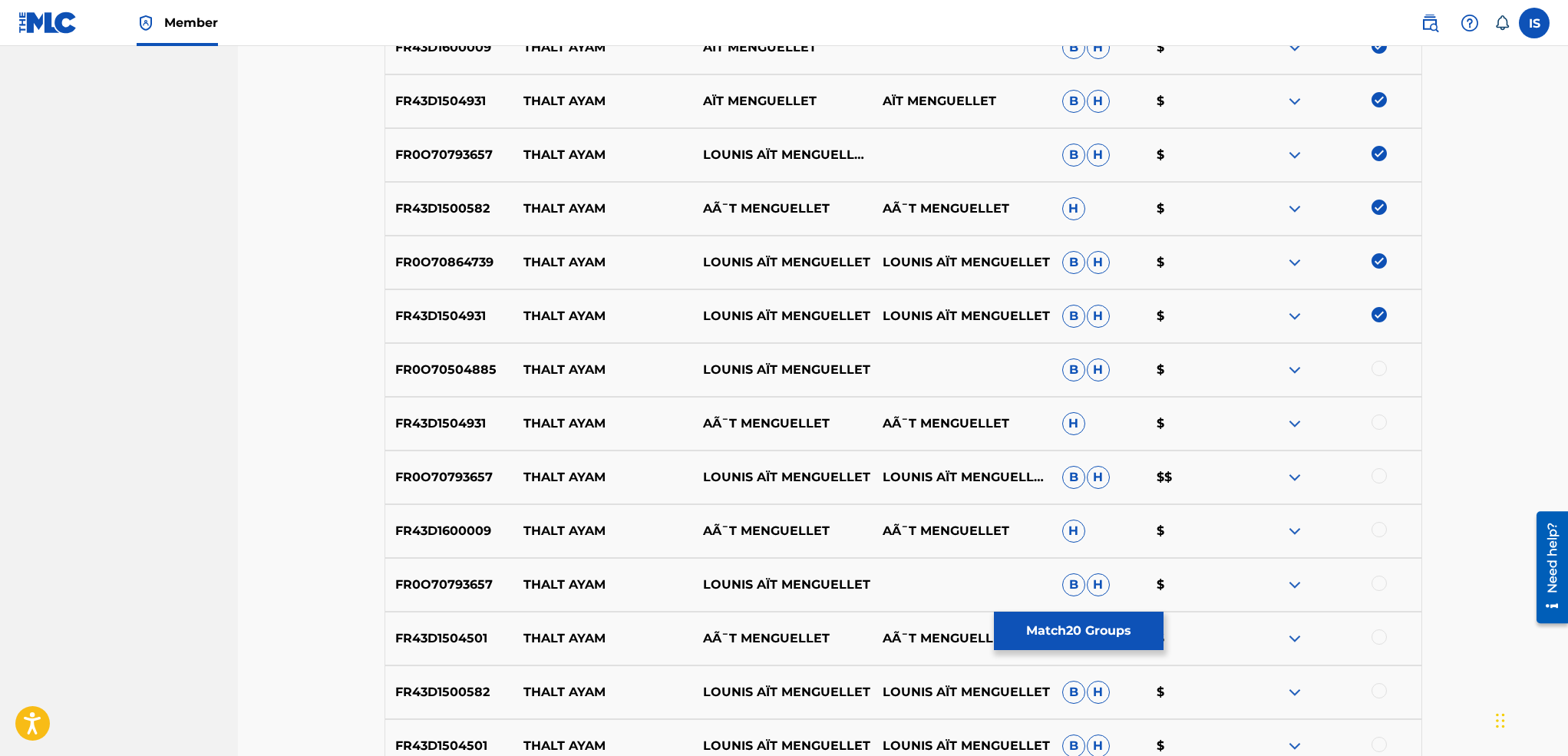
scroll to position [1373, 0]
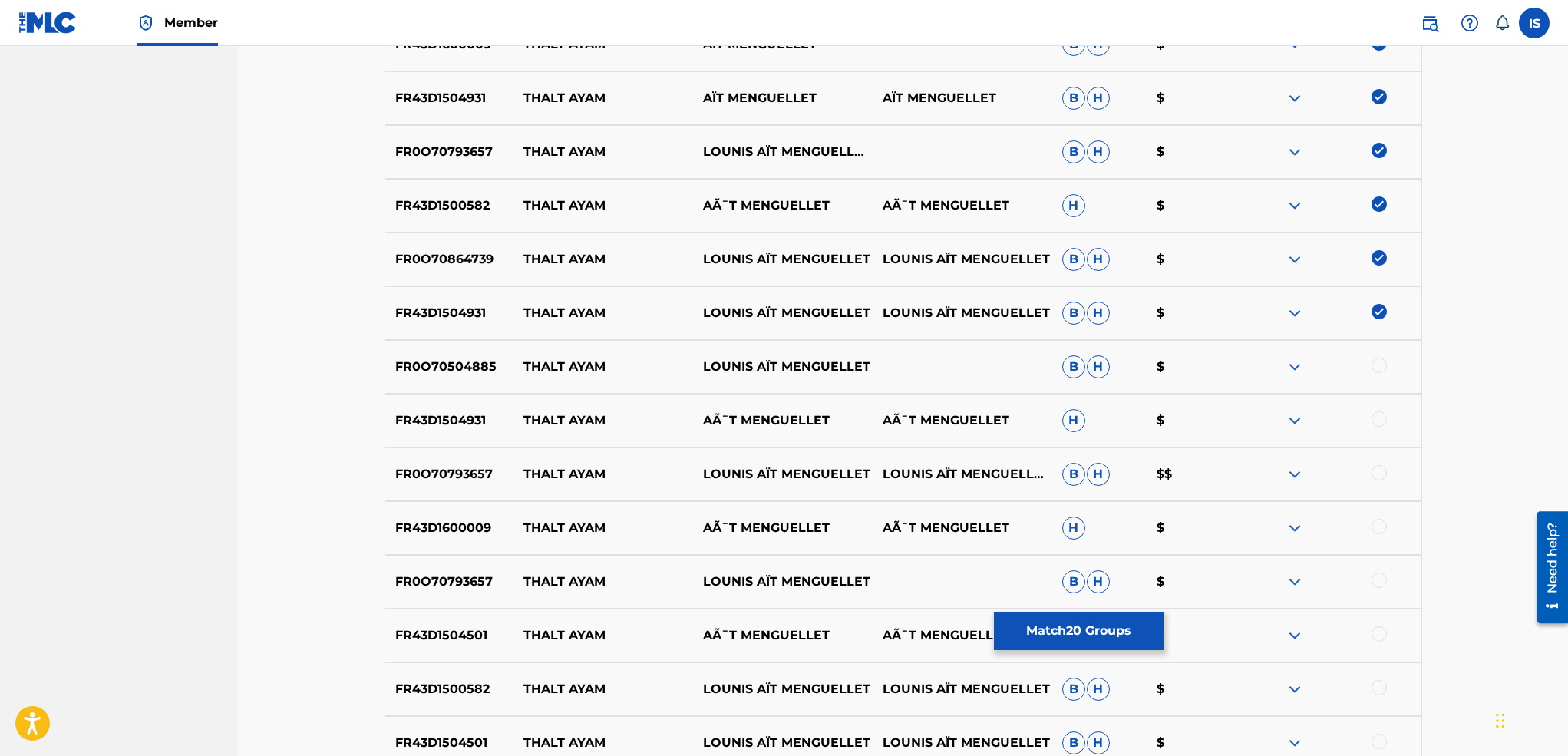
click at [1377, 362] on div at bounding box center [1379, 365] width 15 height 15
click at [1376, 415] on div at bounding box center [1379, 418] width 15 height 15
click at [1374, 472] on div at bounding box center [1379, 472] width 15 height 15
click at [1374, 523] on div at bounding box center [1379, 526] width 15 height 15
click at [1381, 576] on div at bounding box center [1379, 580] width 15 height 15
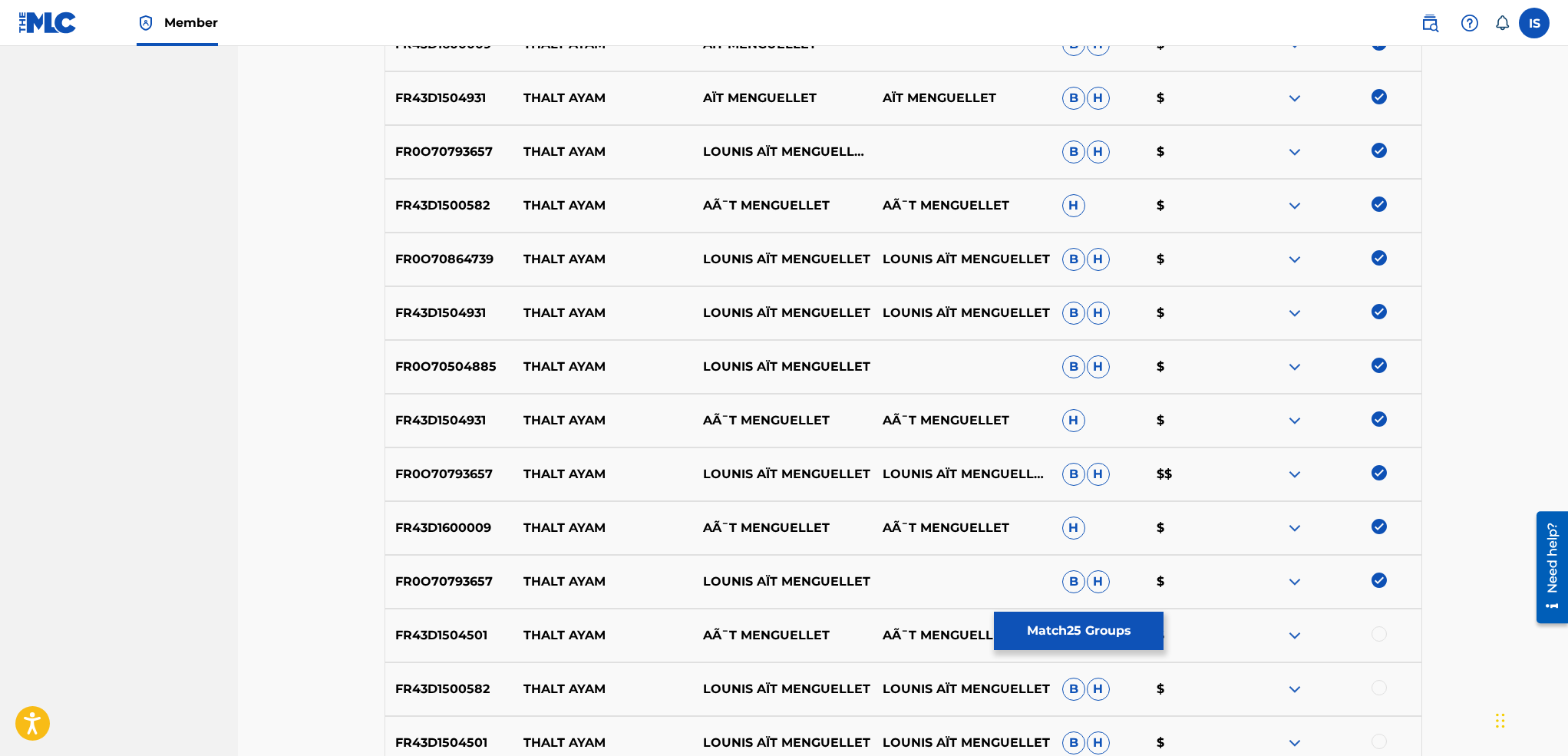
click at [1376, 629] on div at bounding box center [1379, 633] width 15 height 15
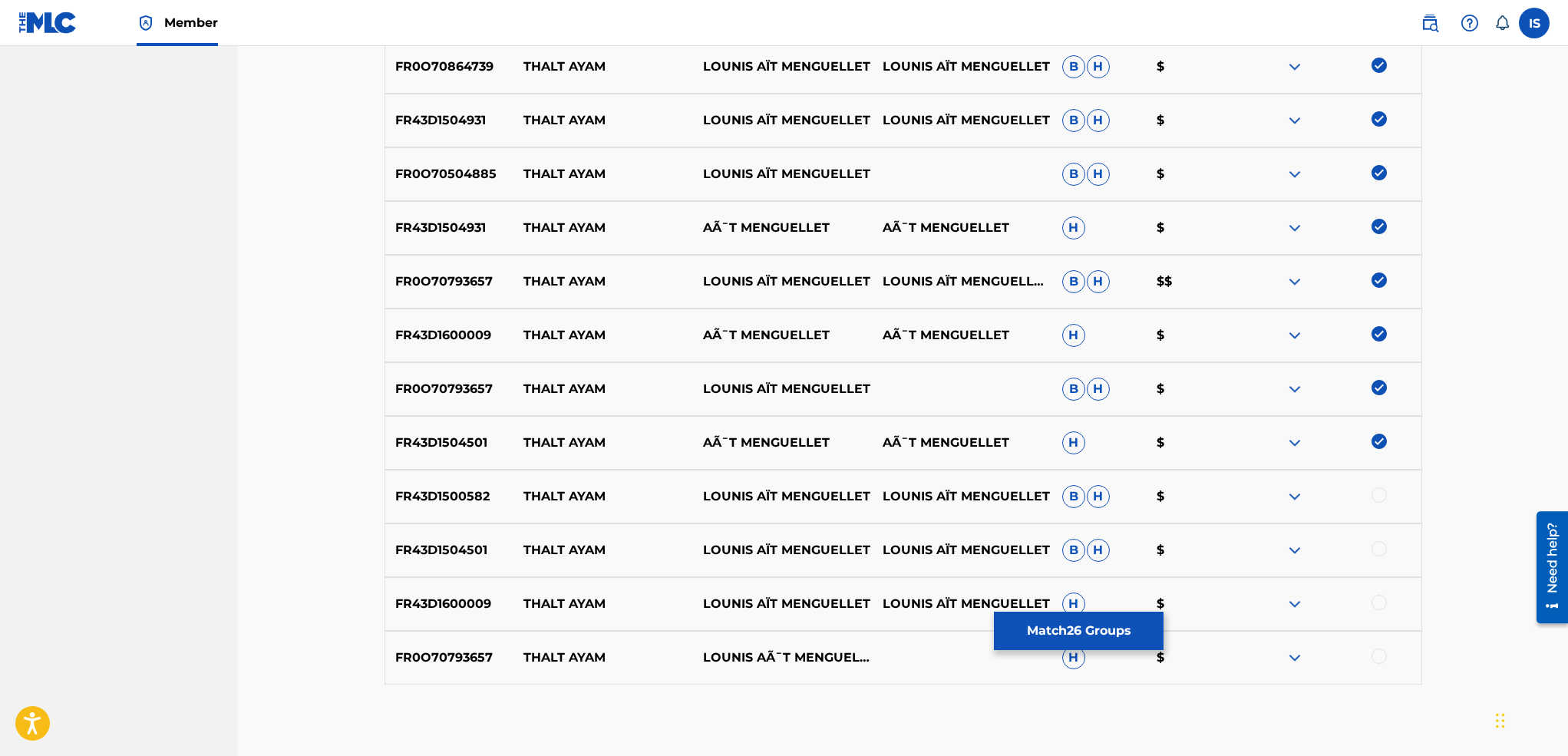
scroll to position [1598, 0]
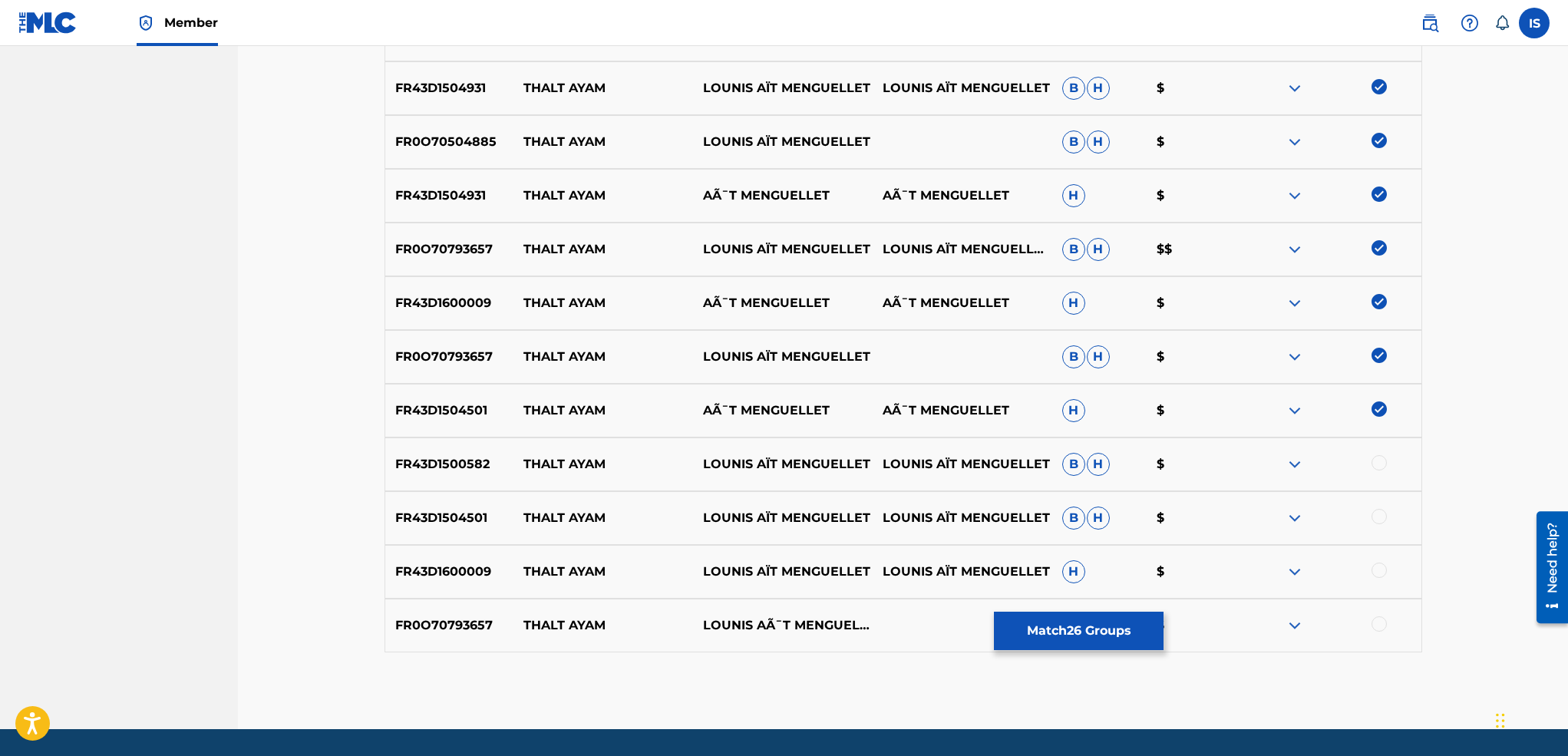
click at [1375, 470] on div at bounding box center [1379, 463] width 15 height 15
click at [1373, 524] on div at bounding box center [1332, 518] width 180 height 18
click at [1379, 512] on div at bounding box center [1379, 516] width 15 height 15
click at [1380, 574] on div at bounding box center [1379, 570] width 15 height 15
click at [1375, 620] on div at bounding box center [1379, 624] width 15 height 15
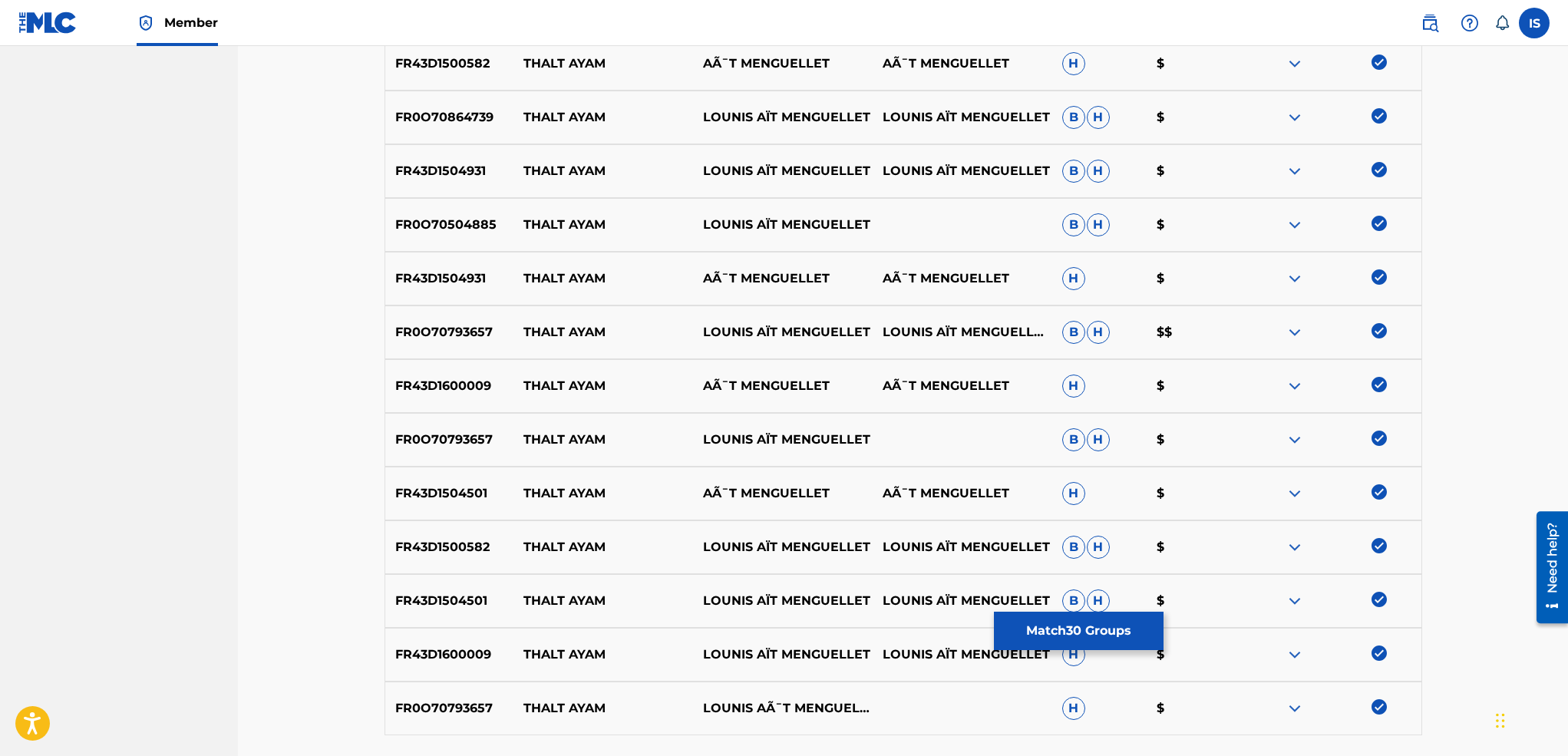
scroll to position [1522, 0]
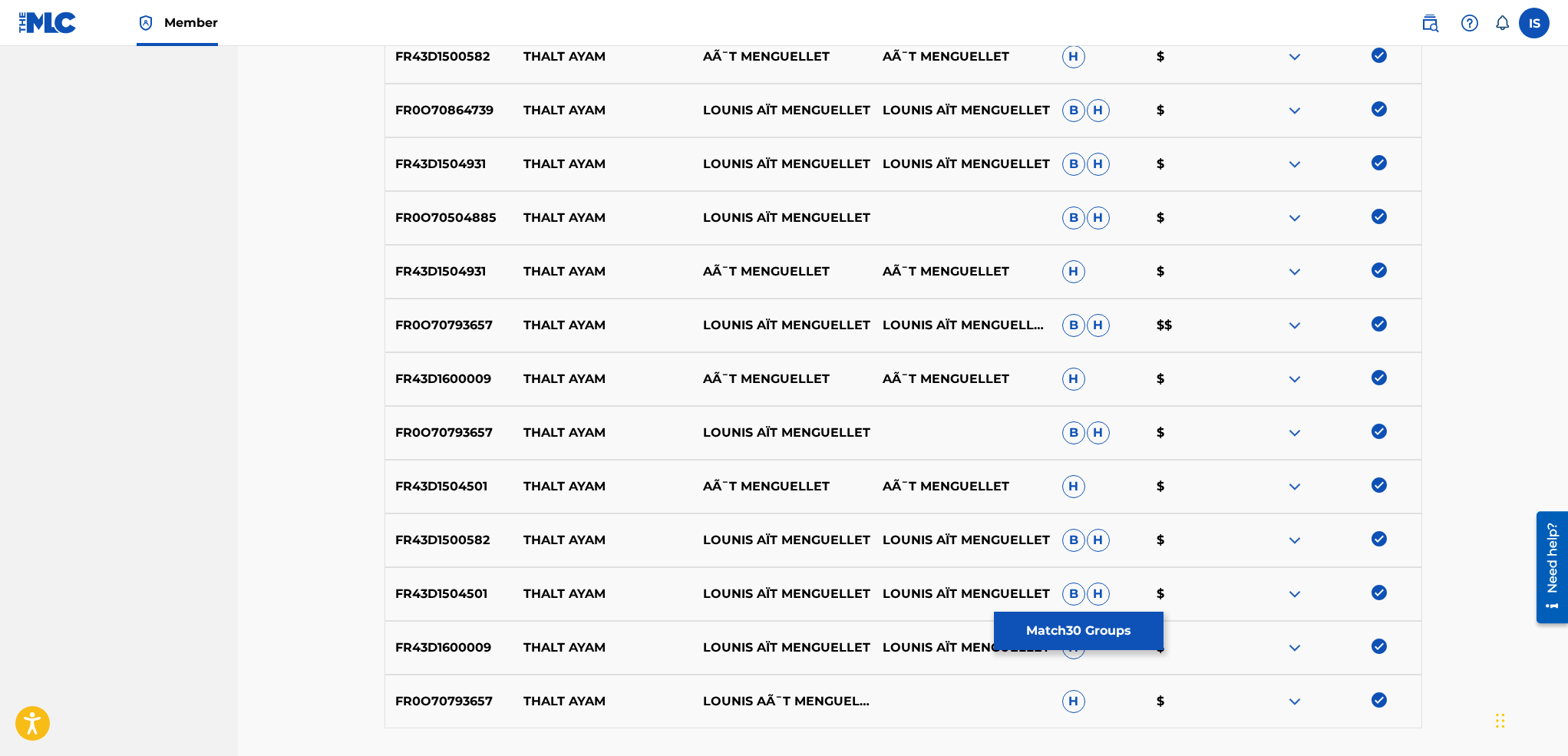
click at [1105, 627] on button "Match 30 Groups" at bounding box center [1079, 631] width 170 height 38
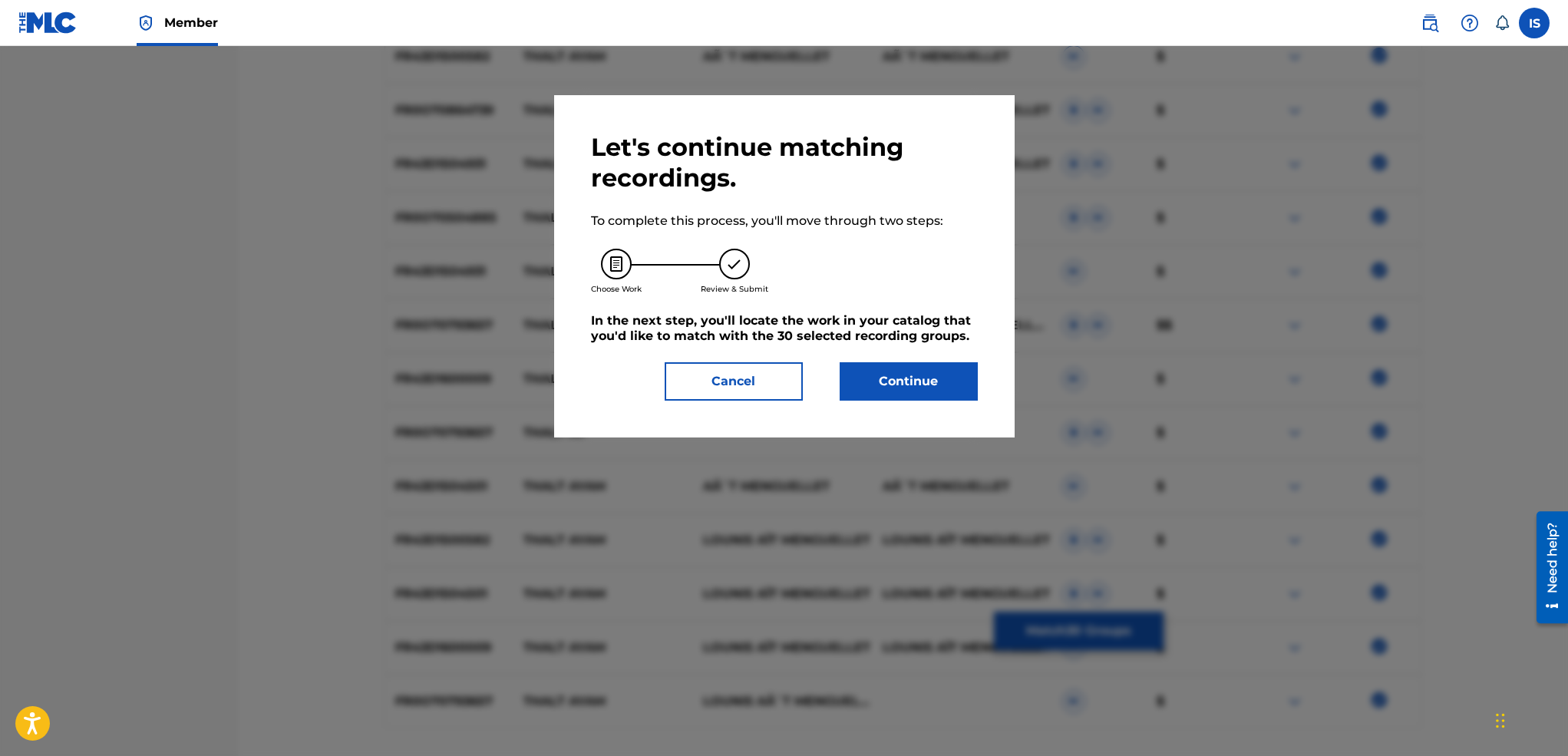
click at [866, 392] on button "Continue" at bounding box center [908, 382] width 138 height 38
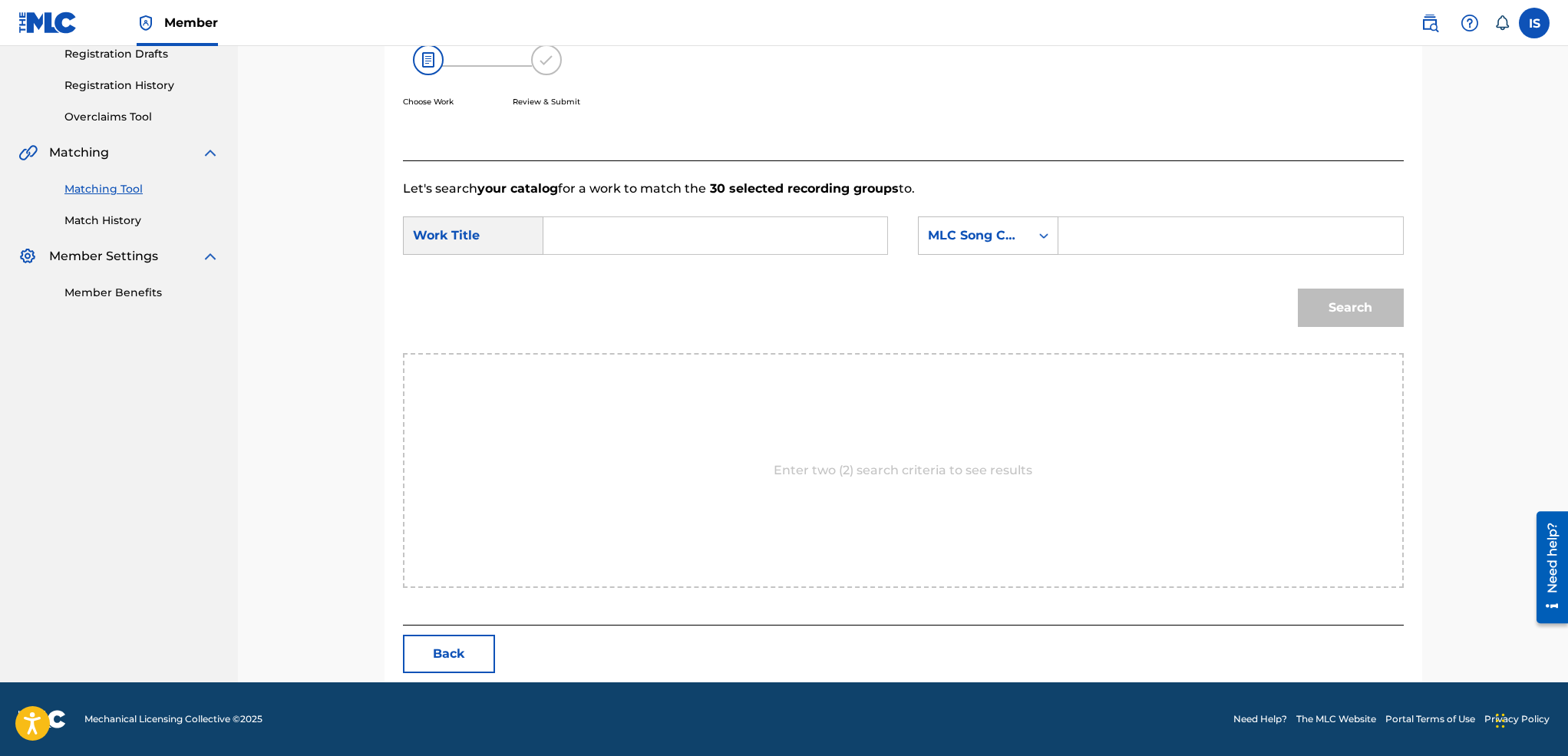
click at [601, 237] on input "Search Form" at bounding box center [715, 236] width 317 height 37
paste input "THLATH AYAM"
type input "THLATH AYAM"
click at [985, 228] on div "MLC Song Code" at bounding box center [974, 235] width 93 height 18
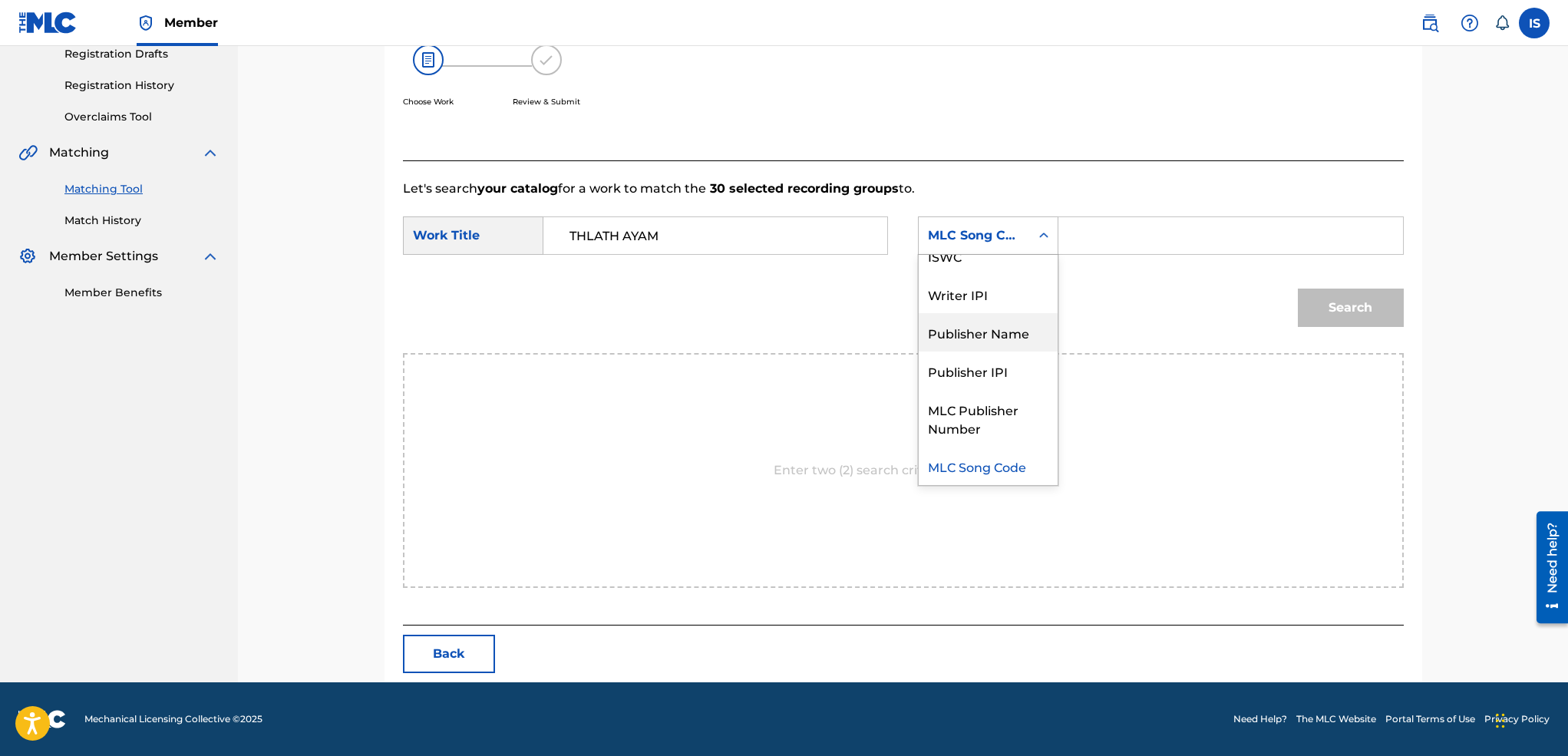
click at [979, 313] on div "Publisher Name" at bounding box center [988, 333] width 139 height 38
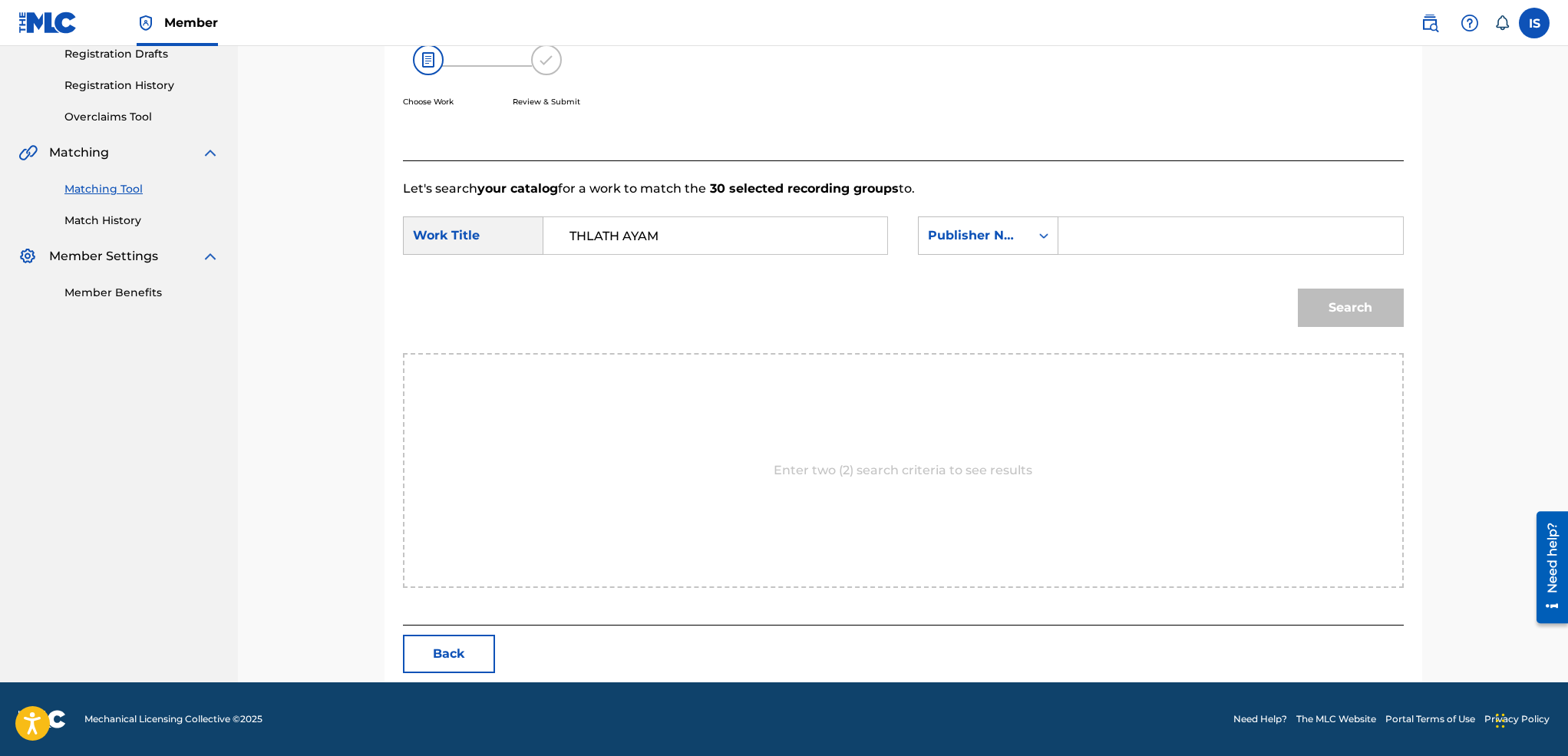
click at [1094, 237] on input "Search Form" at bounding box center [1230, 236] width 317 height 37
type input "onda"
click at [1298, 289] on button "Search" at bounding box center [1351, 308] width 106 height 38
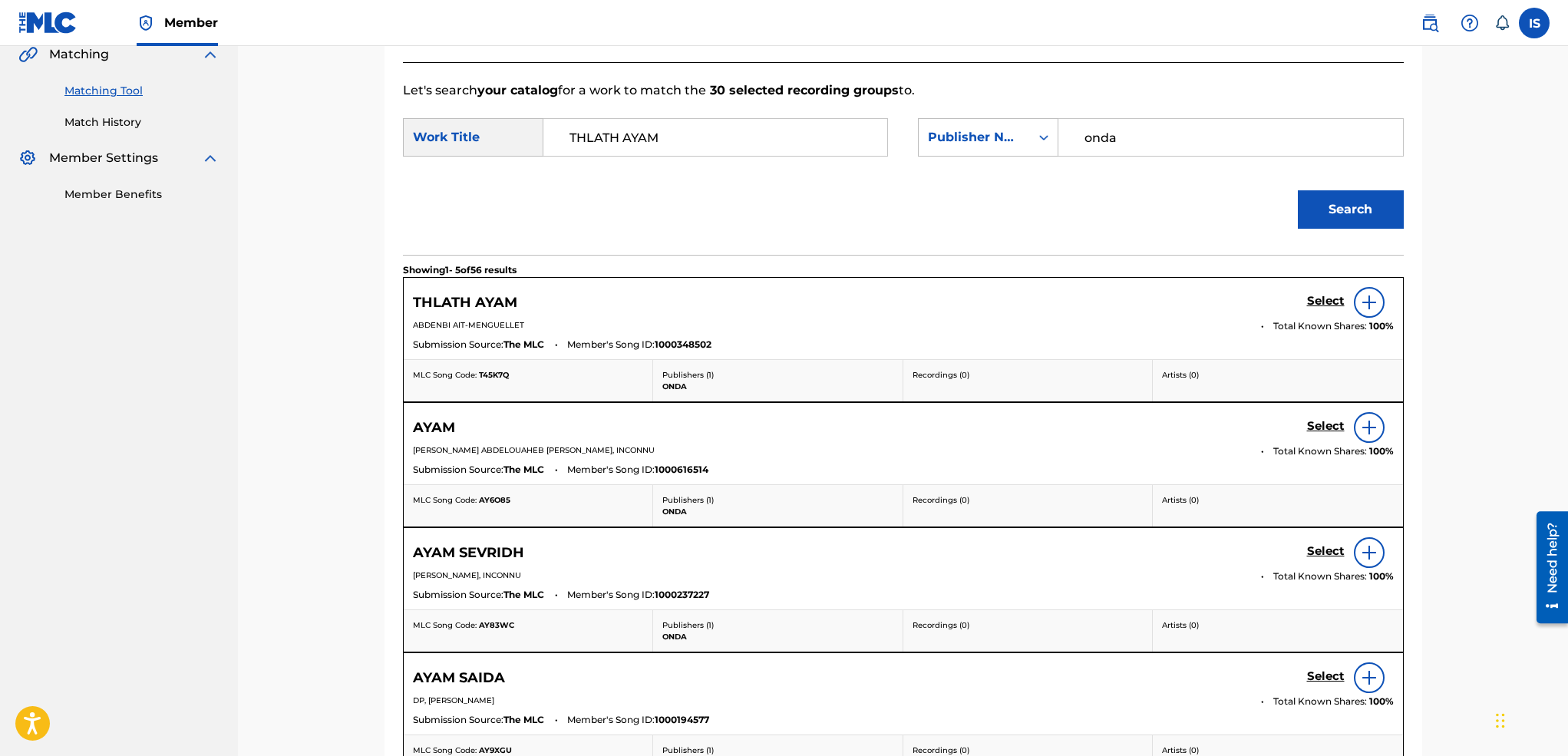
scroll to position [382, 0]
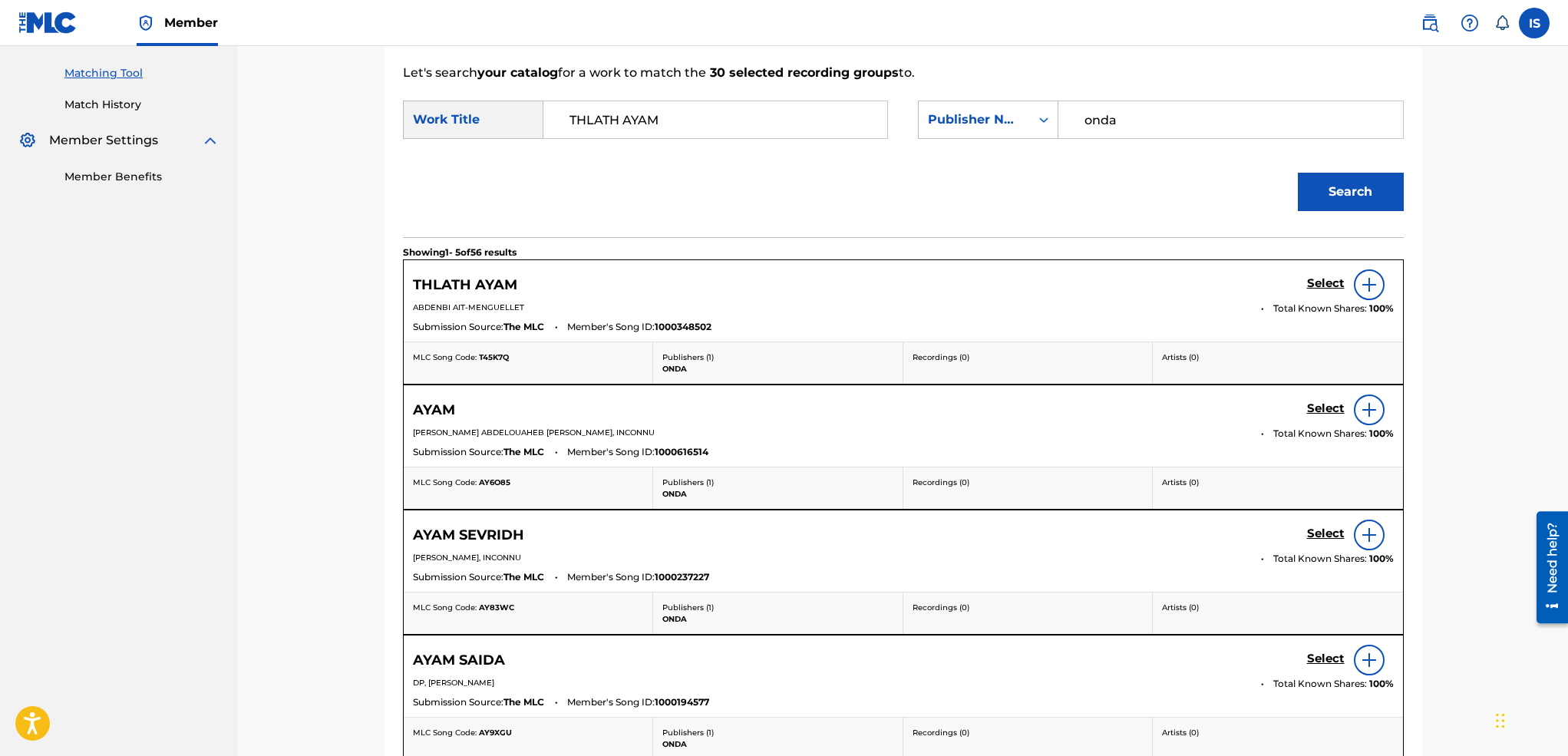
click at [1322, 286] on h5 "Select" at bounding box center [1325, 284] width 38 height 14
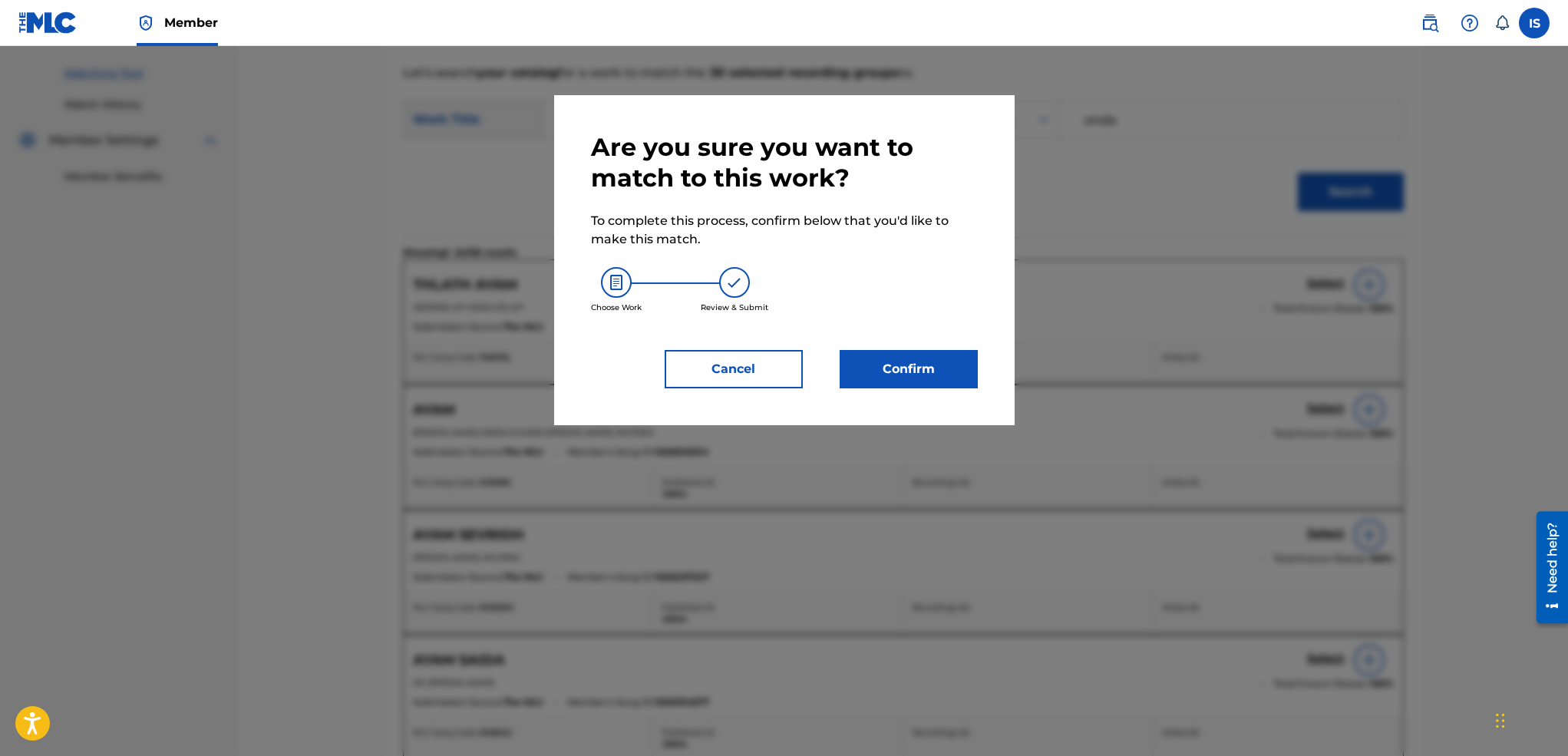
click at [959, 349] on div "Are you sure you want to match to this work? To complete this process, confirm …" at bounding box center [784, 261] width 386 height 257
click at [919, 367] on button "Confirm" at bounding box center [908, 370] width 138 height 38
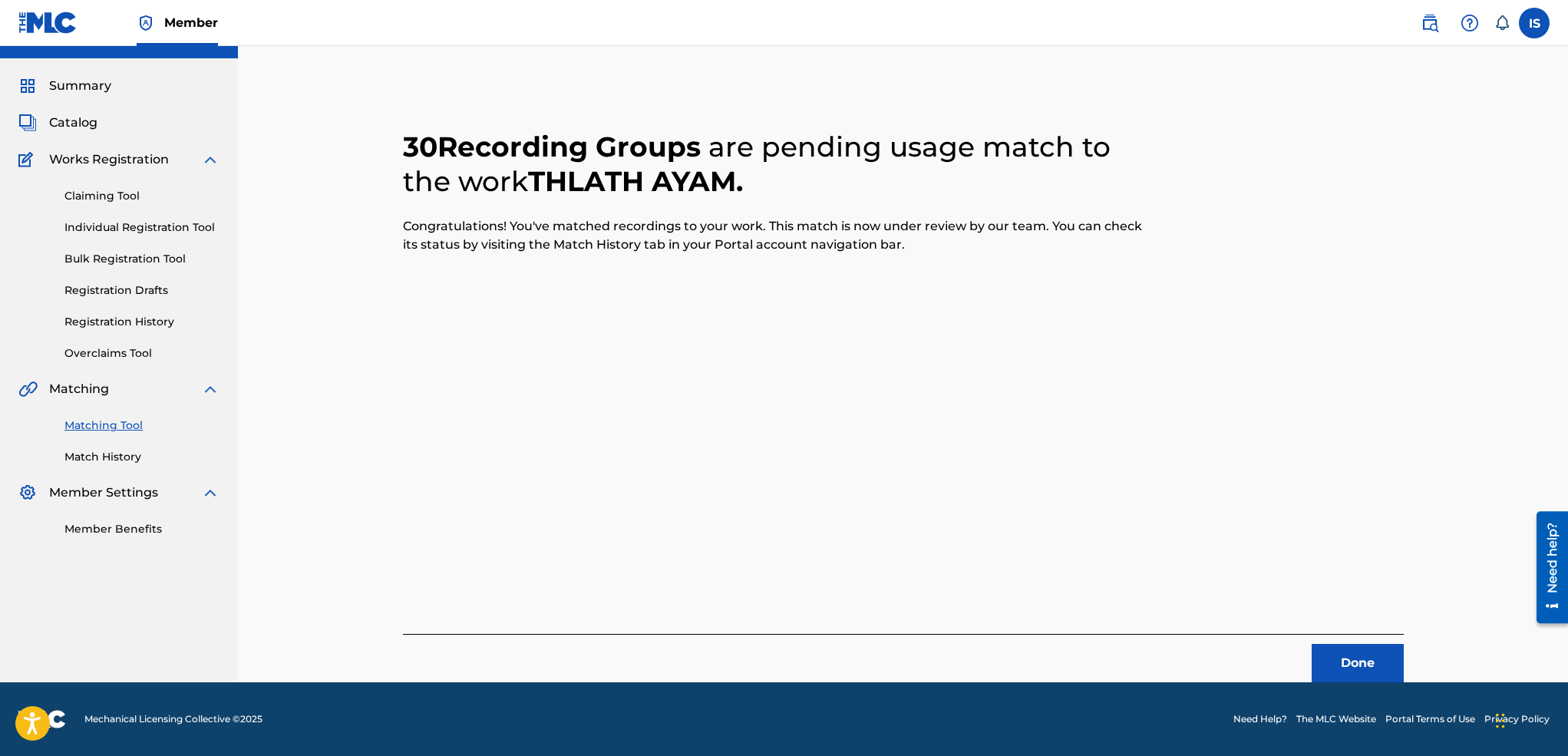
scroll to position [30, 0]
click at [1360, 649] on button "Done" at bounding box center [1357, 663] width 92 height 38
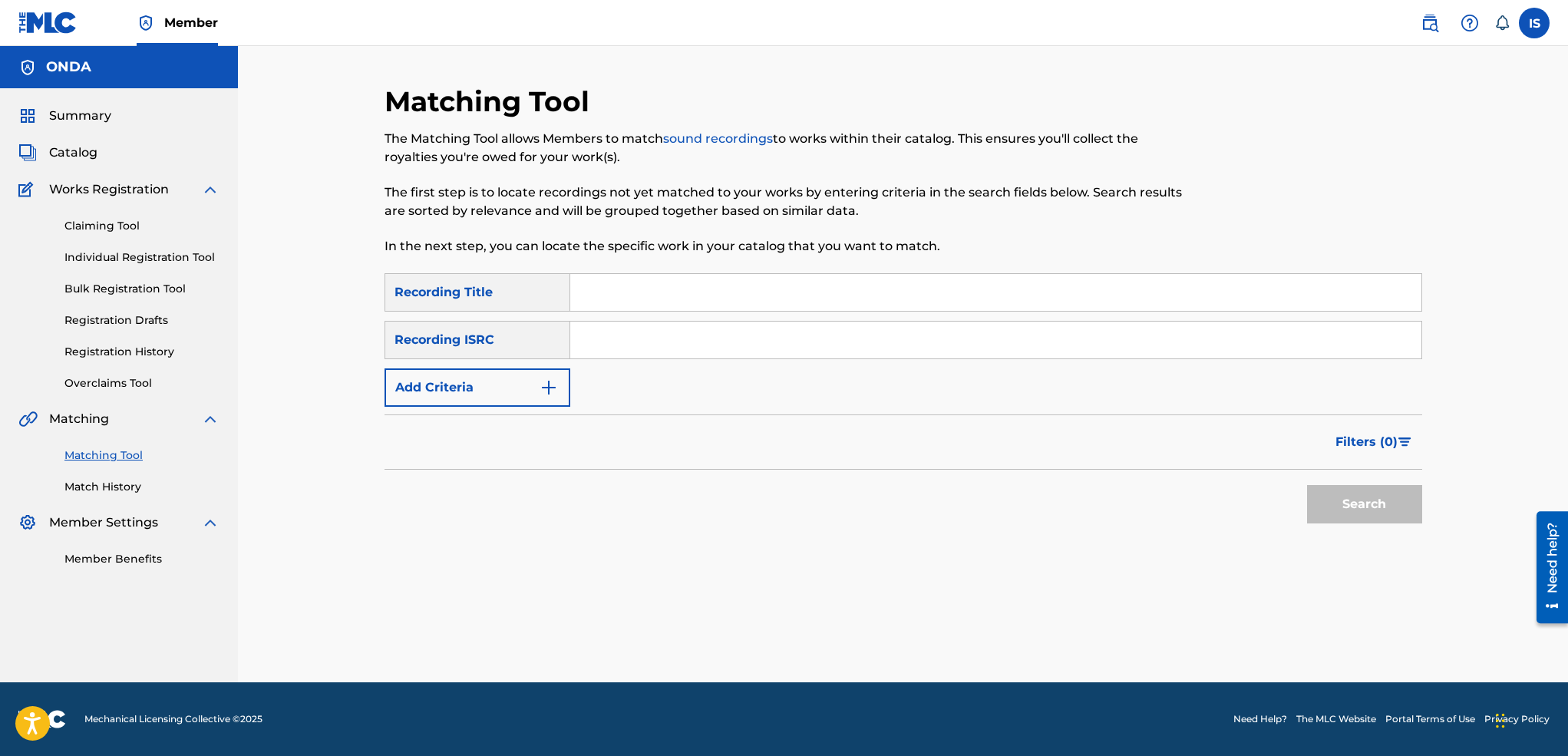
click at [843, 300] on input "Search Form" at bounding box center [996, 293] width 851 height 37
paste input "[PERSON_NAME] N'WOUL"
type input "[PERSON_NAME] N'WOUL"
click at [495, 406] on button "Add Criteria" at bounding box center [478, 387] width 186 height 38
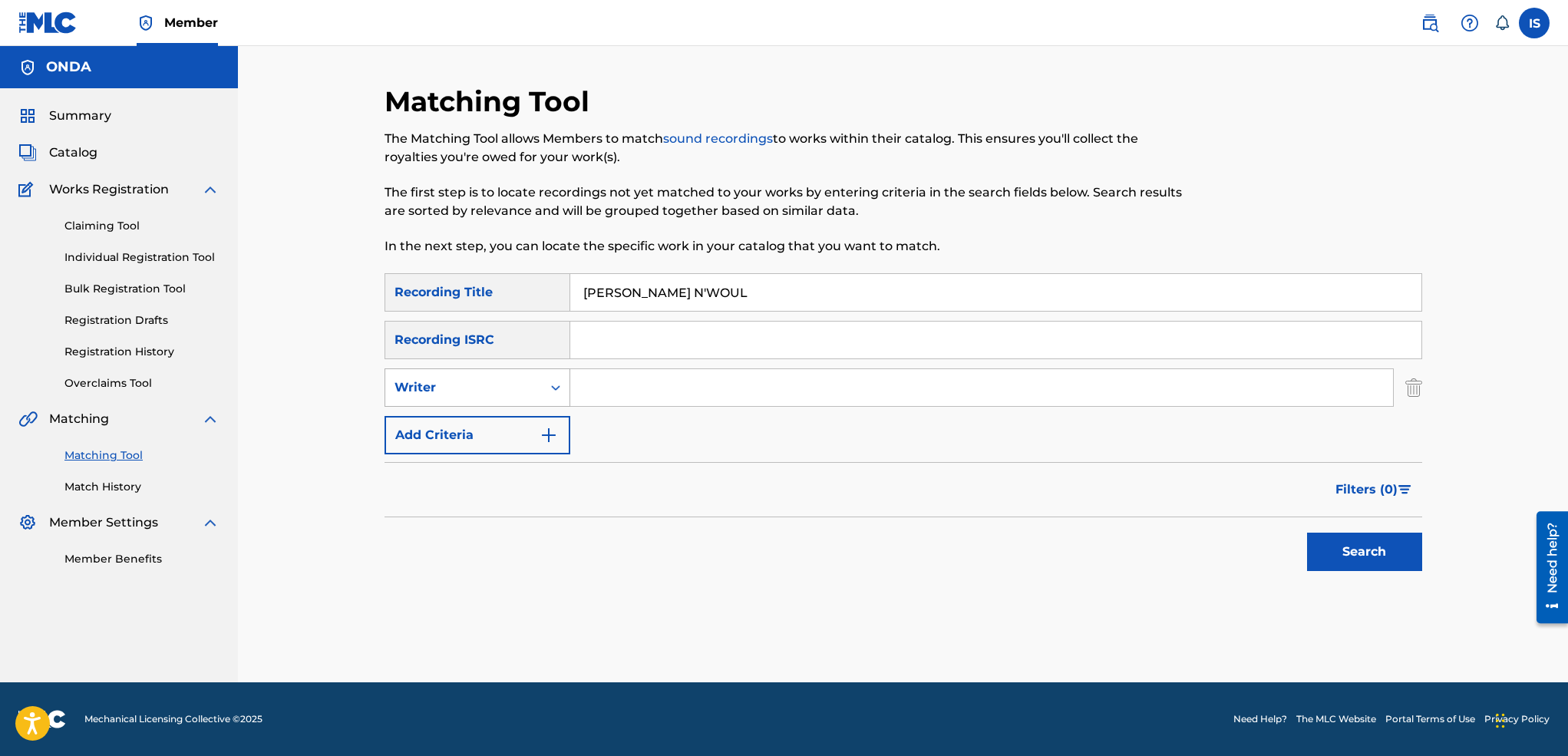
click at [488, 382] on div "Writer" at bounding box center [463, 387] width 138 height 18
click at [483, 422] on div "Recording Artist" at bounding box center [478, 426] width 184 height 38
click at [624, 386] on input "Search Form" at bounding box center [981, 387] width 822 height 37
type input "ait menguellet"
click at [1354, 541] on button "Search" at bounding box center [1364, 552] width 115 height 38
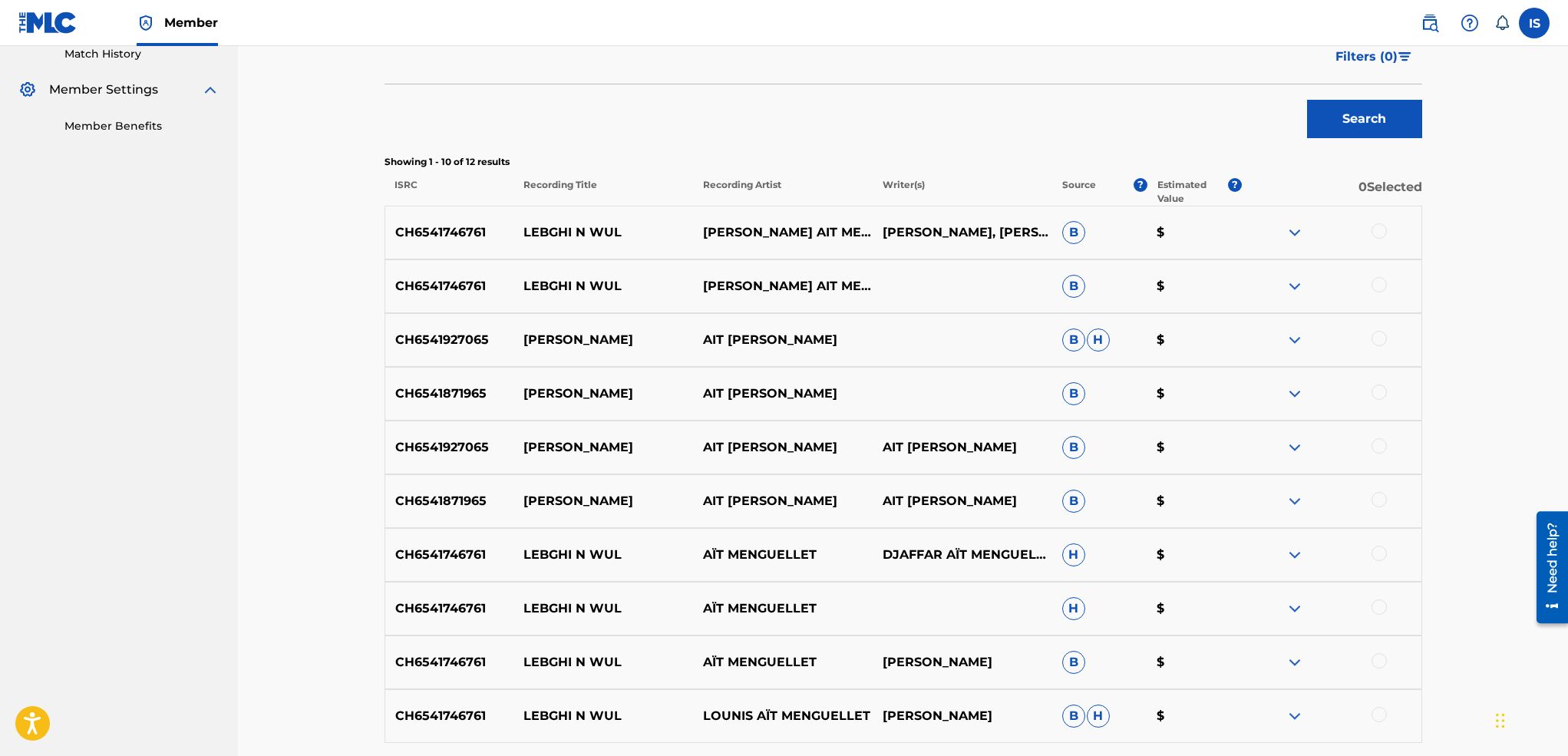
scroll to position [443, 0]
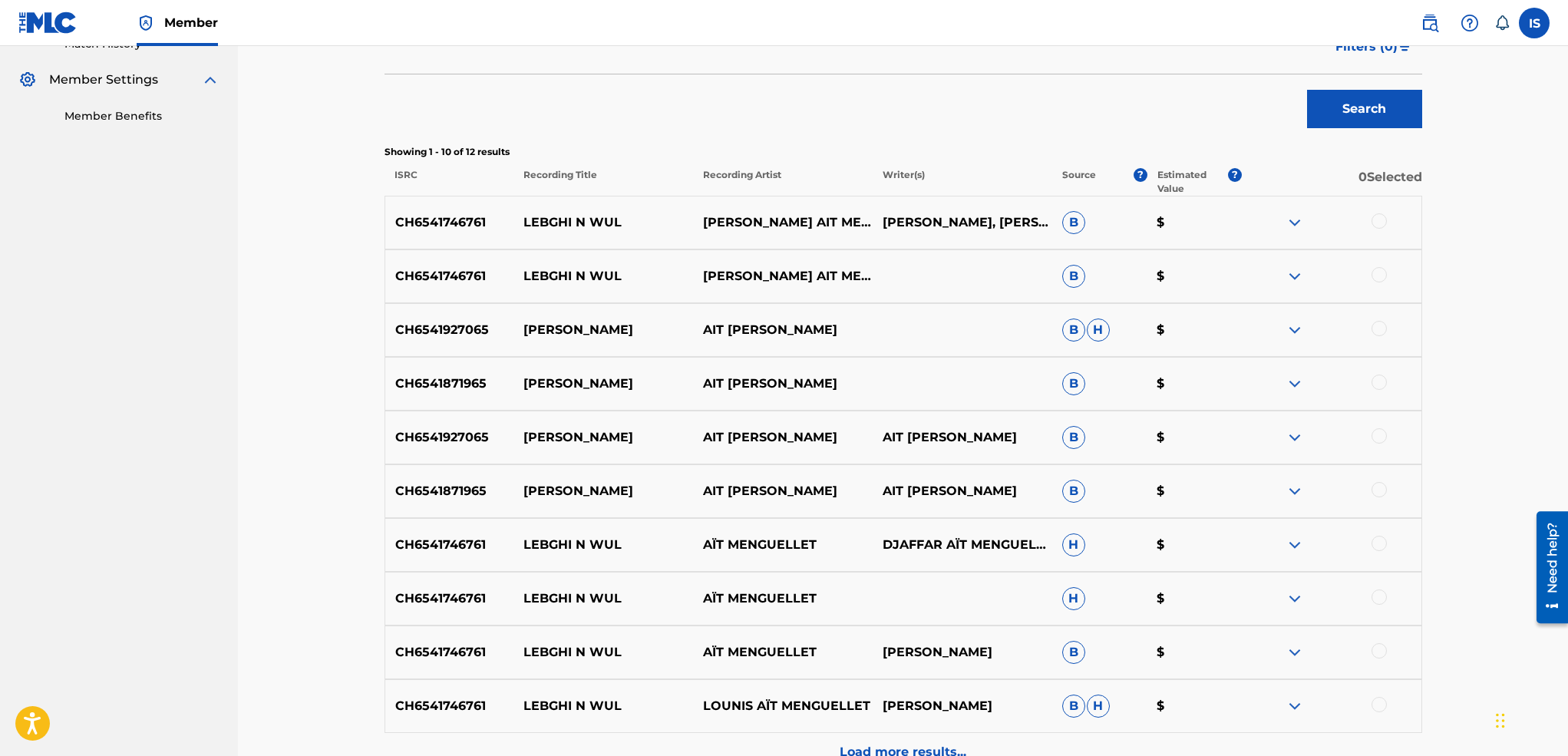
click at [1380, 221] on div at bounding box center [1379, 220] width 15 height 15
click at [1377, 265] on div "CH6541746761 [PERSON_NAME] N WUL LOUNIS AIT MENGUELLET B $" at bounding box center [903, 276] width 1037 height 54
click at [1376, 542] on div at bounding box center [1379, 543] width 15 height 15
click at [1376, 274] on div at bounding box center [1379, 274] width 15 height 15
click at [1379, 597] on div at bounding box center [1379, 596] width 15 height 15
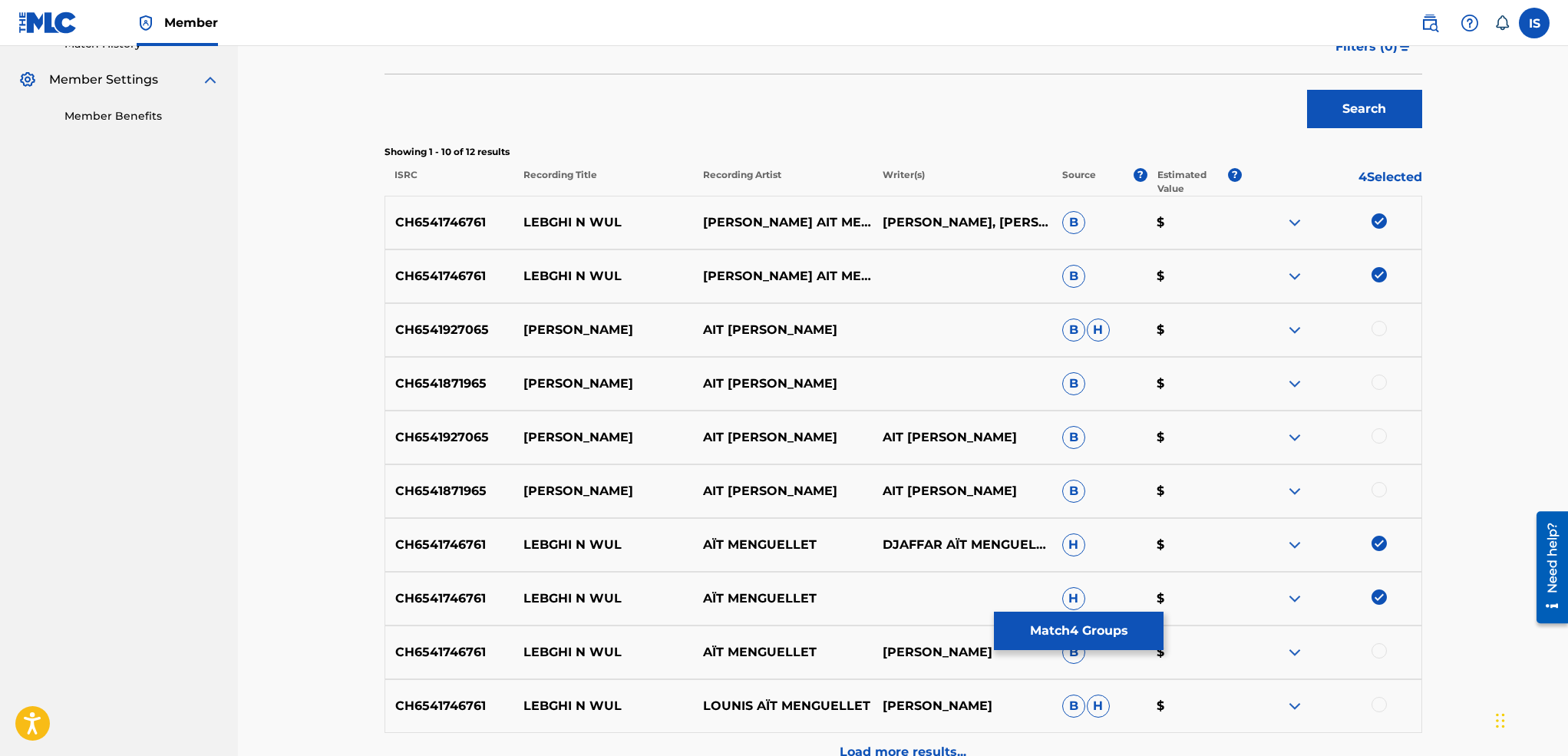
click at [1375, 652] on div at bounding box center [1379, 650] width 15 height 15
click at [1375, 703] on div at bounding box center [1379, 704] width 15 height 15
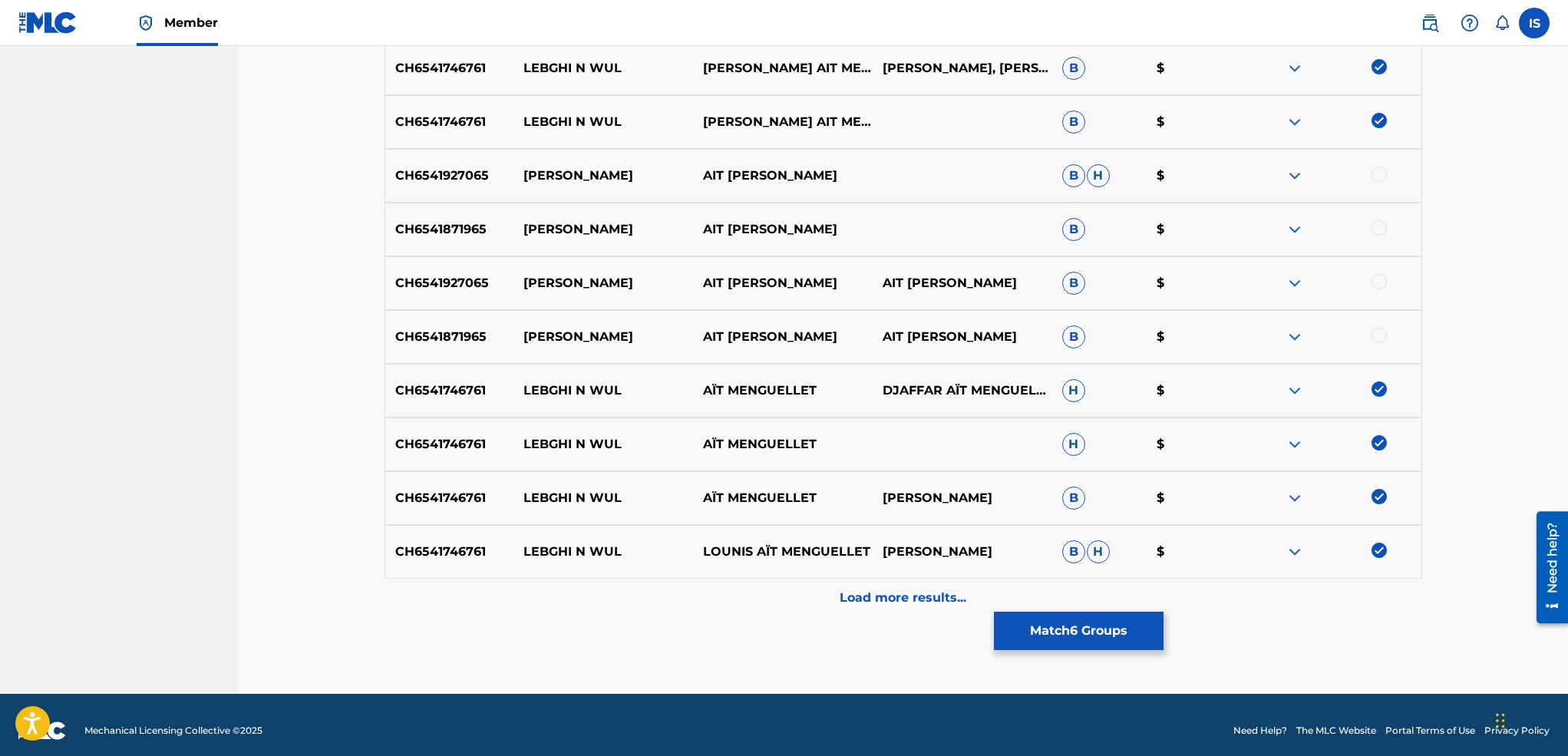
scroll to position [608, 0]
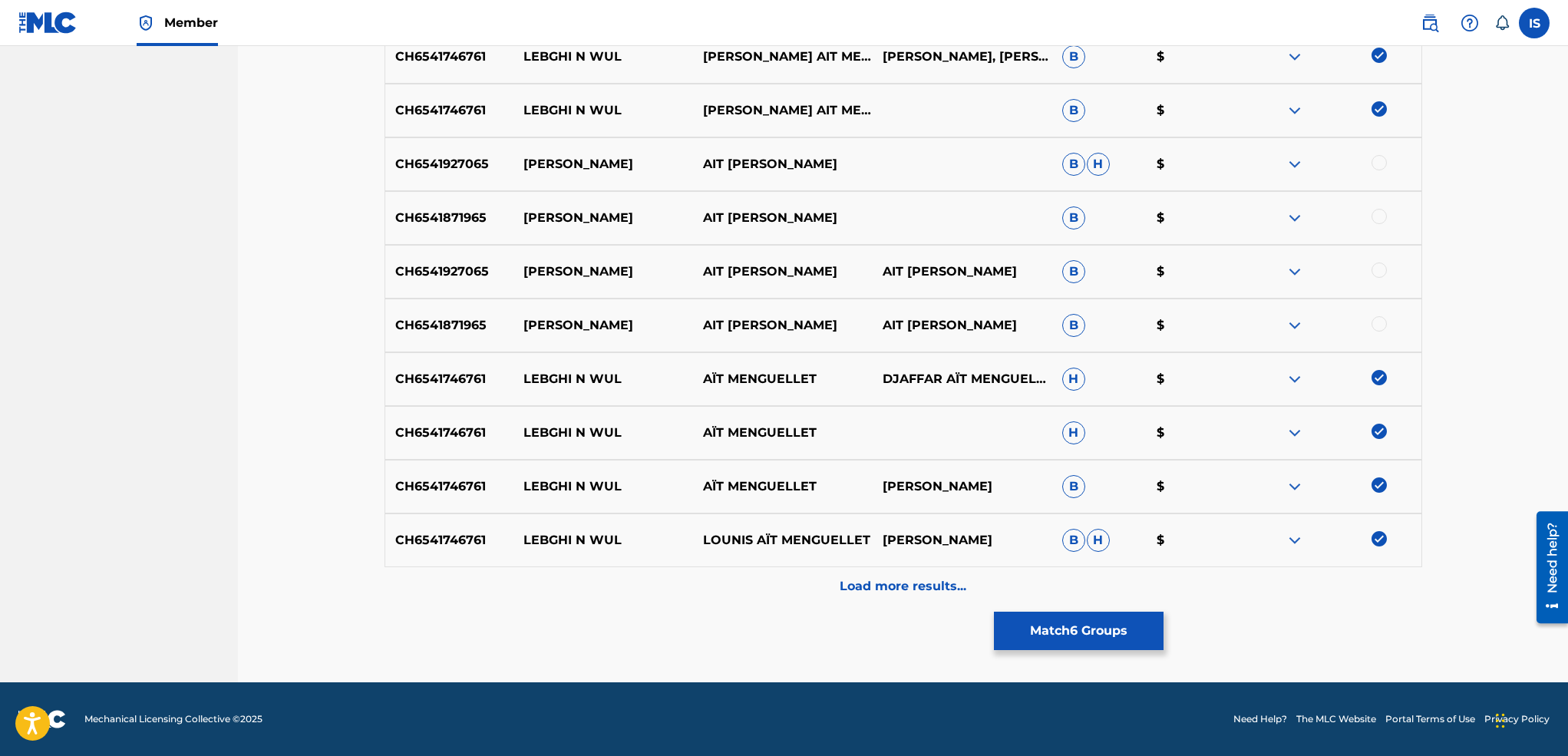
click at [893, 596] on div "Load more results..." at bounding box center [903, 586] width 1037 height 38
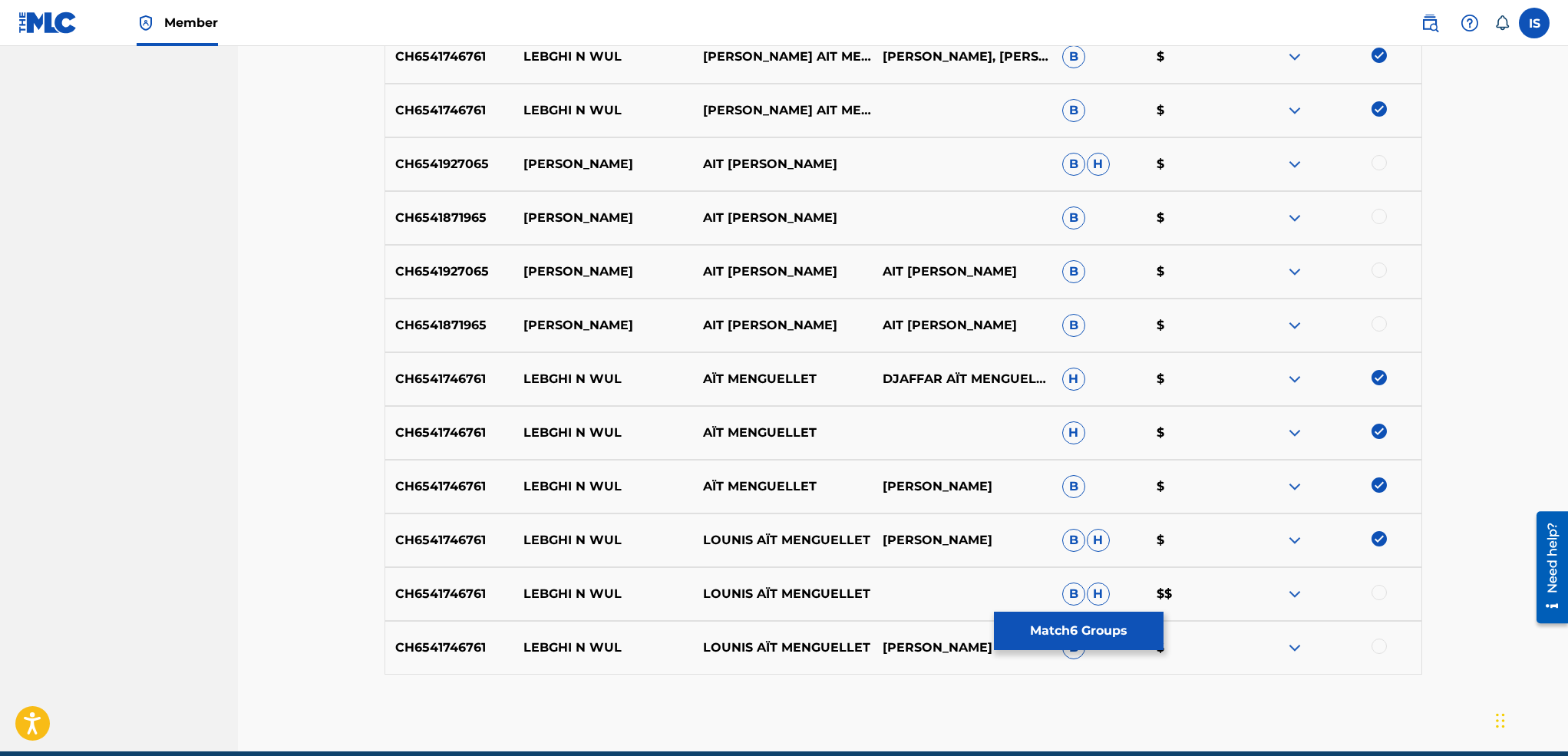
scroll to position [677, 0]
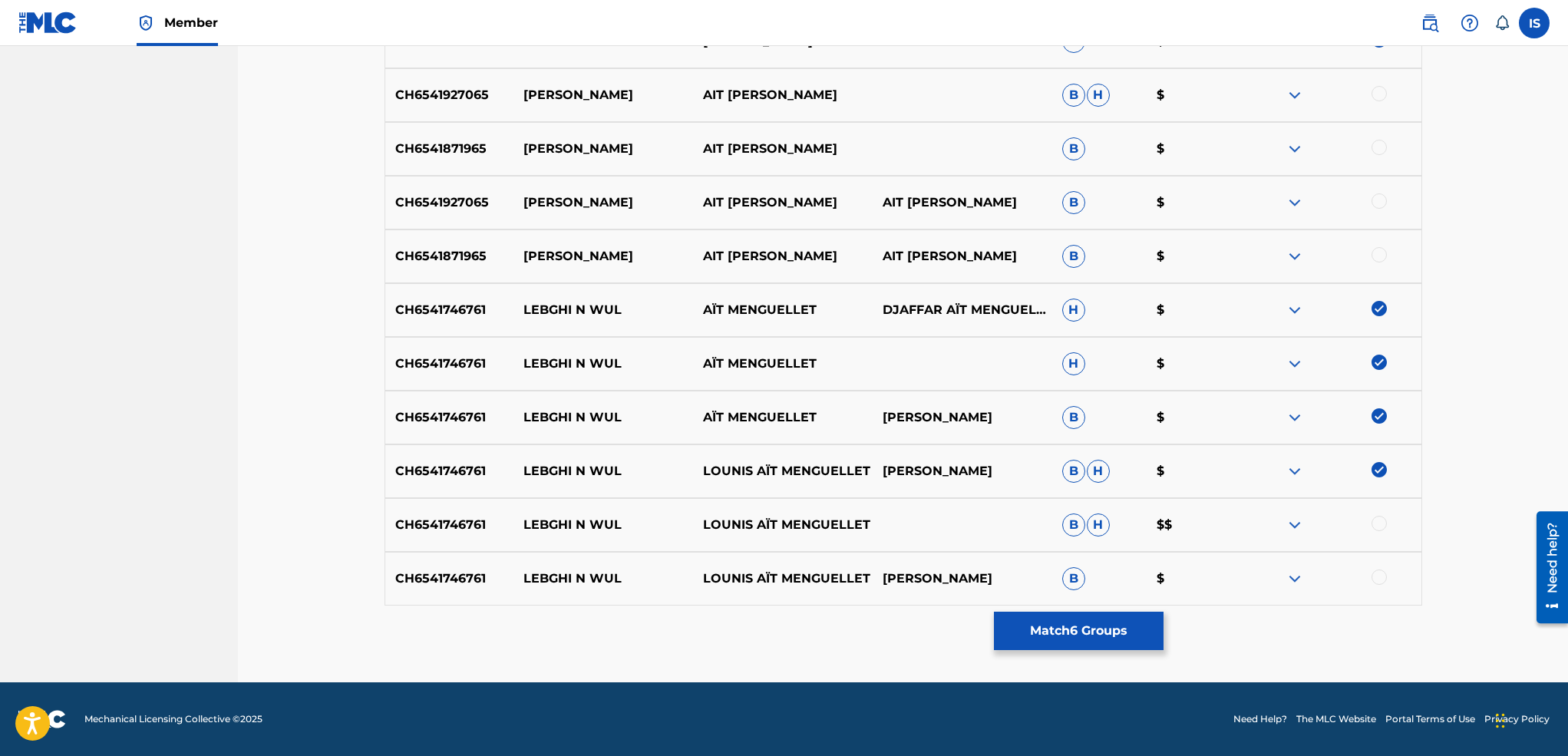
click at [1374, 523] on div at bounding box center [1379, 523] width 15 height 15
click at [1375, 566] on div "CH6541746761 [PERSON_NAME] N WUL LOUNIS AÏT MENGUELLET [PERSON_NAME] AÏT MENGUE…" at bounding box center [903, 578] width 1037 height 54
click at [1376, 576] on div at bounding box center [1379, 576] width 15 height 15
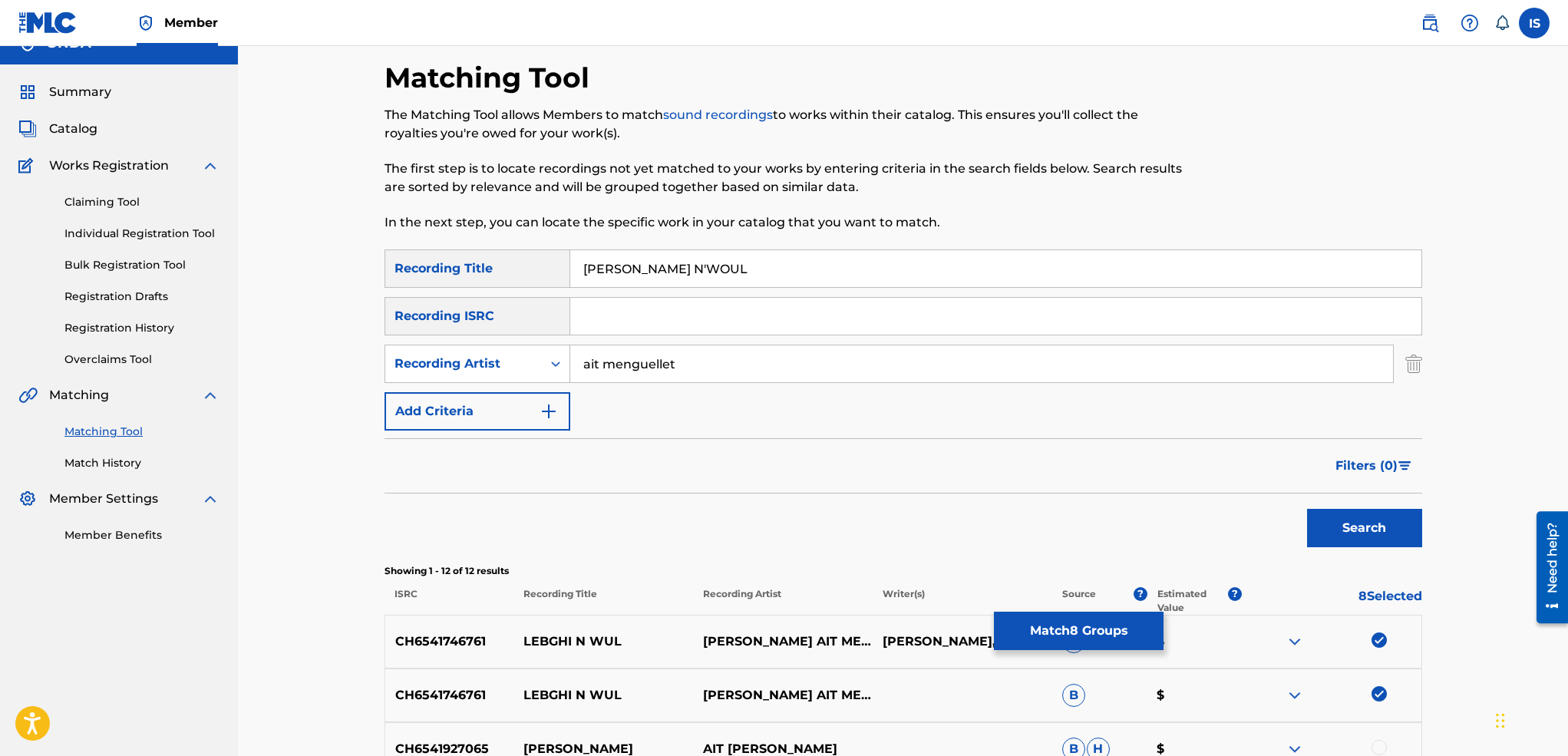
scroll to position [0, 0]
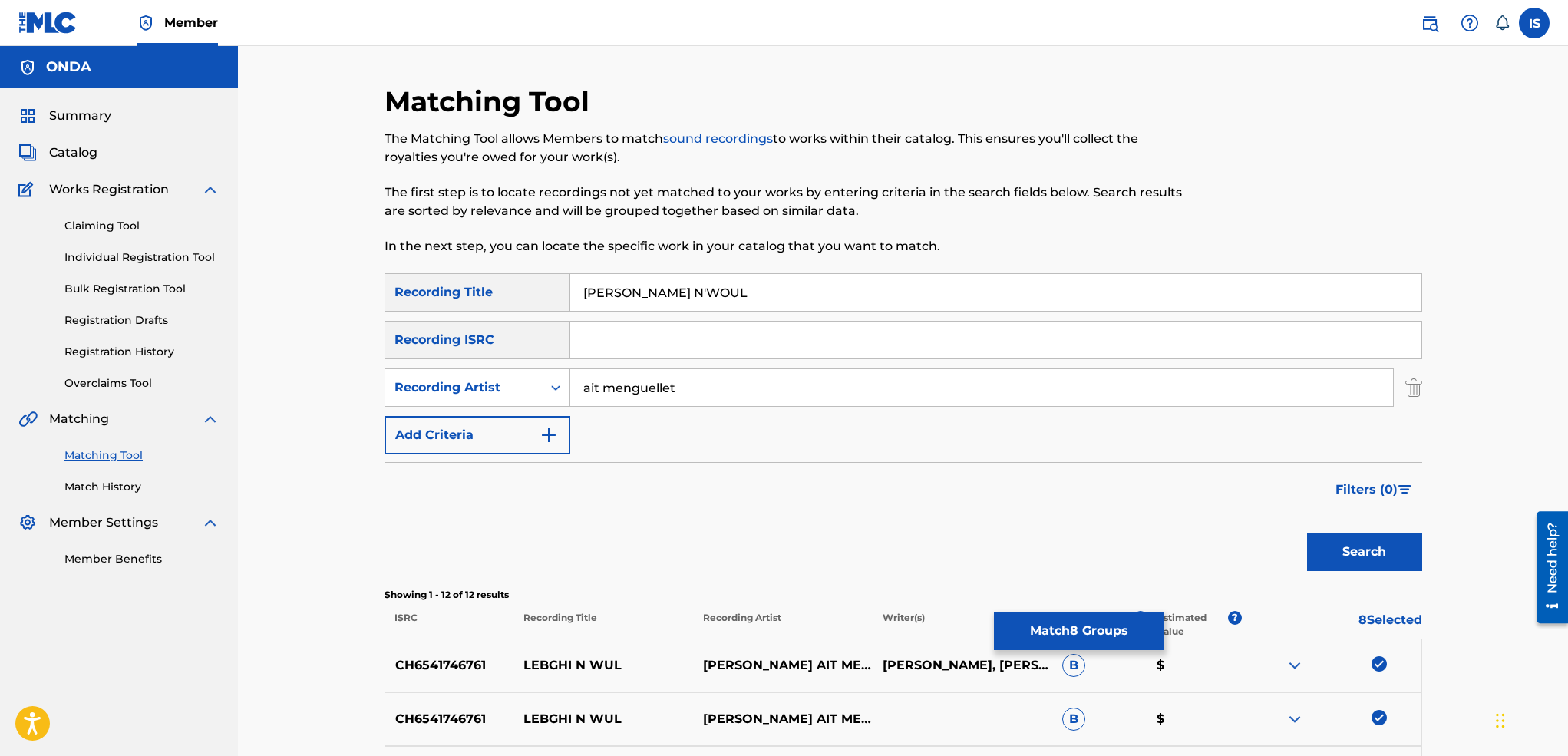
drag, startPoint x: 670, startPoint y: 293, endPoint x: 645, endPoint y: 285, distance: 26.2
click at [645, 285] on input "[PERSON_NAME] N'WOUL" at bounding box center [996, 293] width 851 height 37
type input "LEBGHI N wUL"
click at [1307, 532] on button "Search" at bounding box center [1364, 552] width 115 height 38
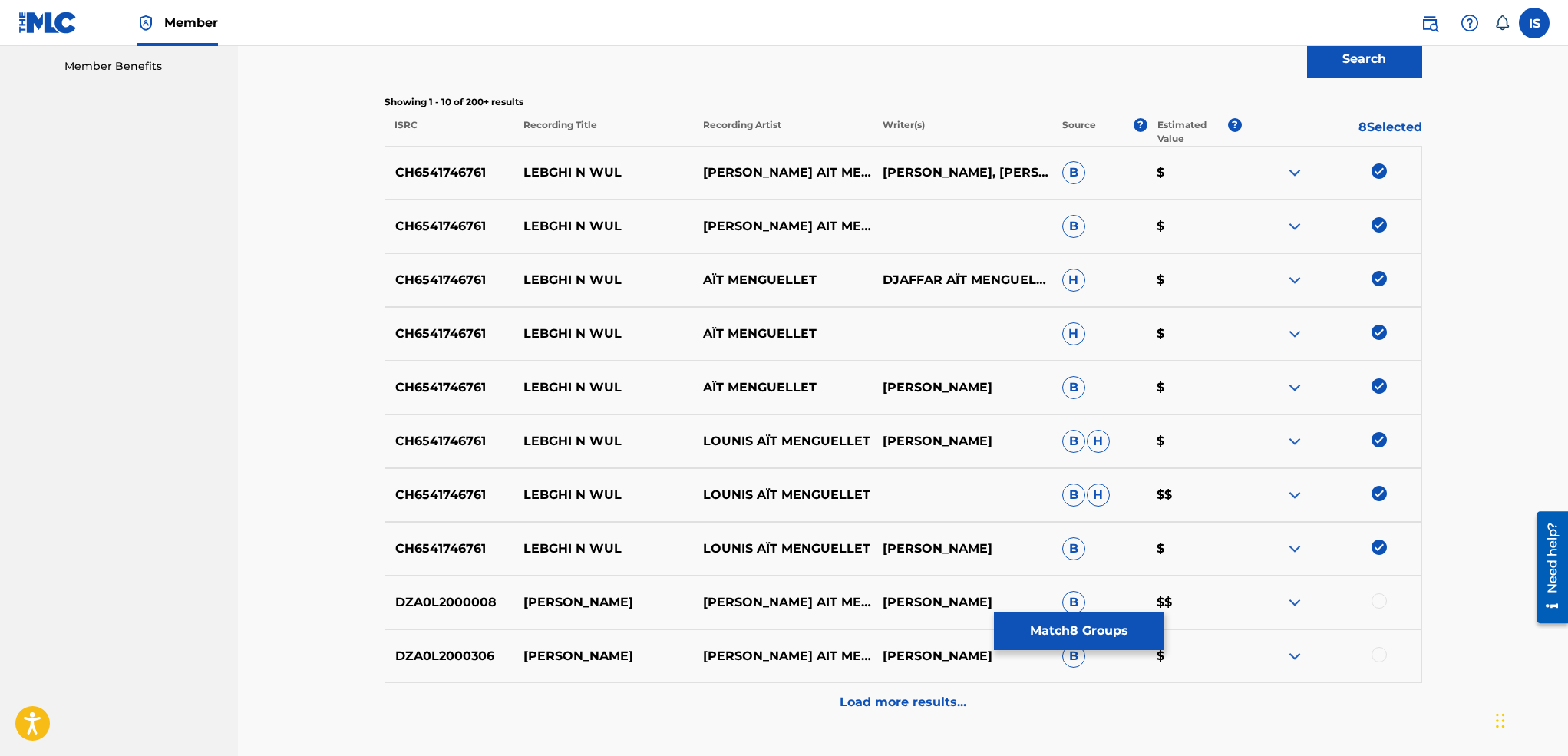
scroll to position [608, 0]
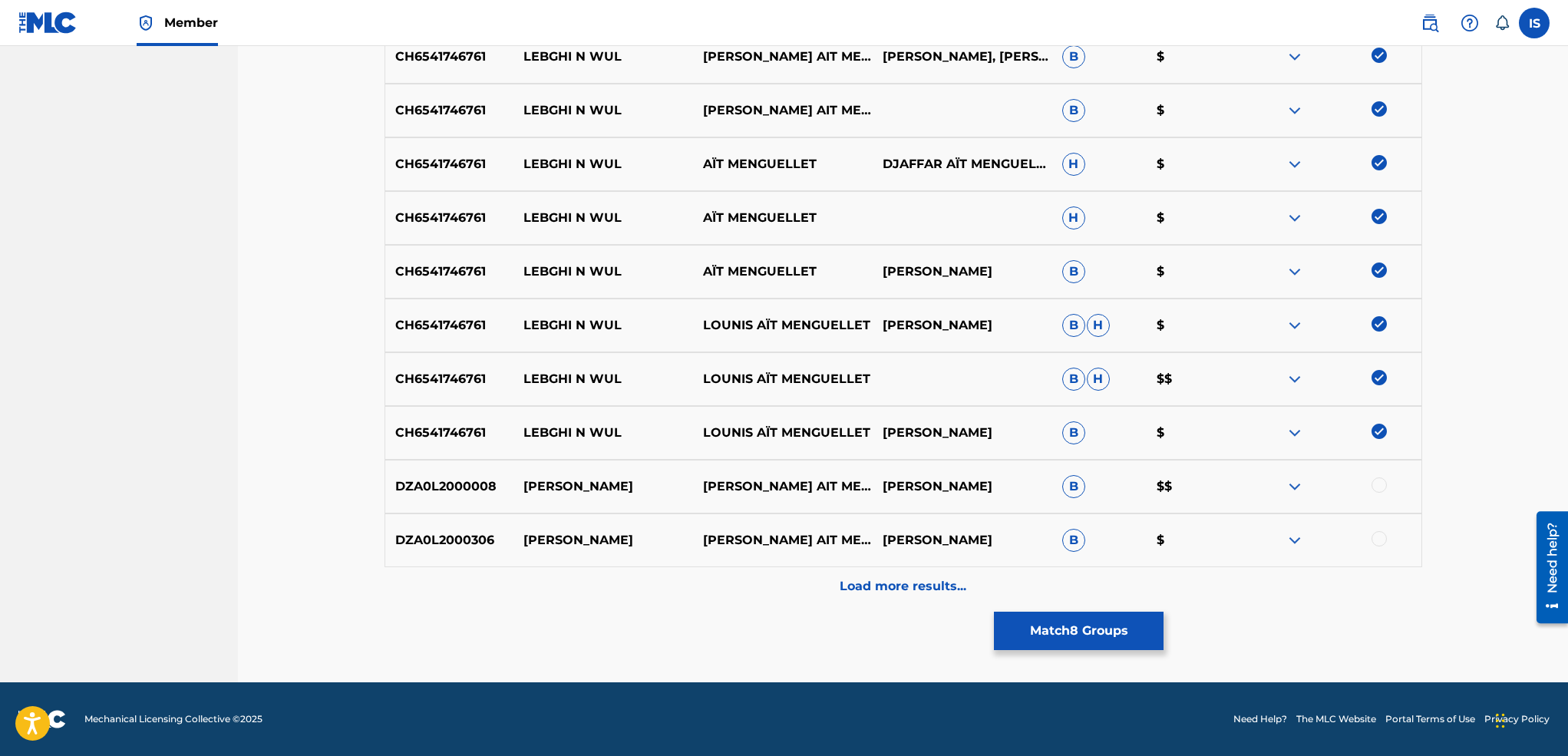
click at [905, 592] on p "Load more results..." at bounding box center [903, 586] width 127 height 18
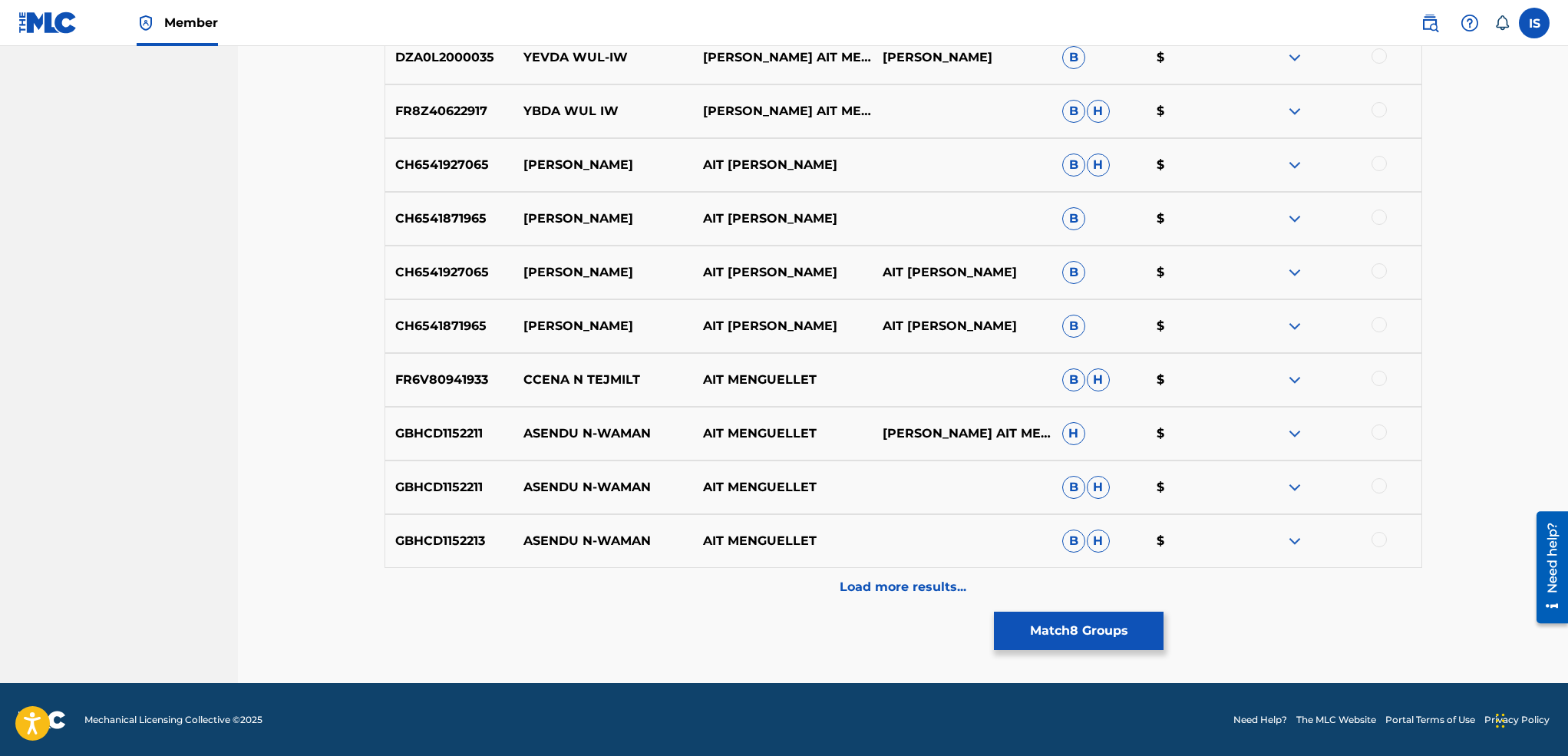
click at [859, 585] on p "Load more results..." at bounding box center [903, 587] width 127 height 18
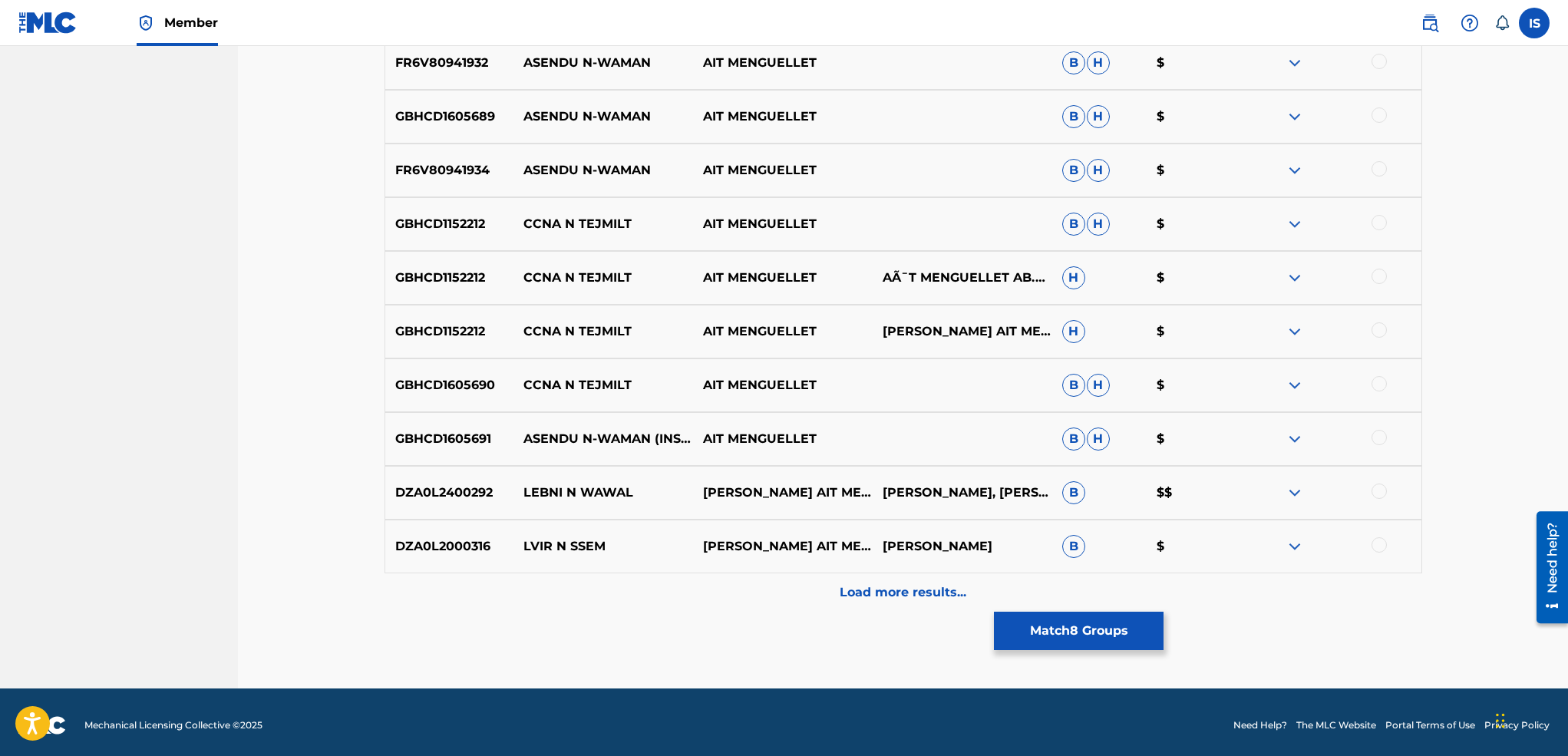
scroll to position [1683, 0]
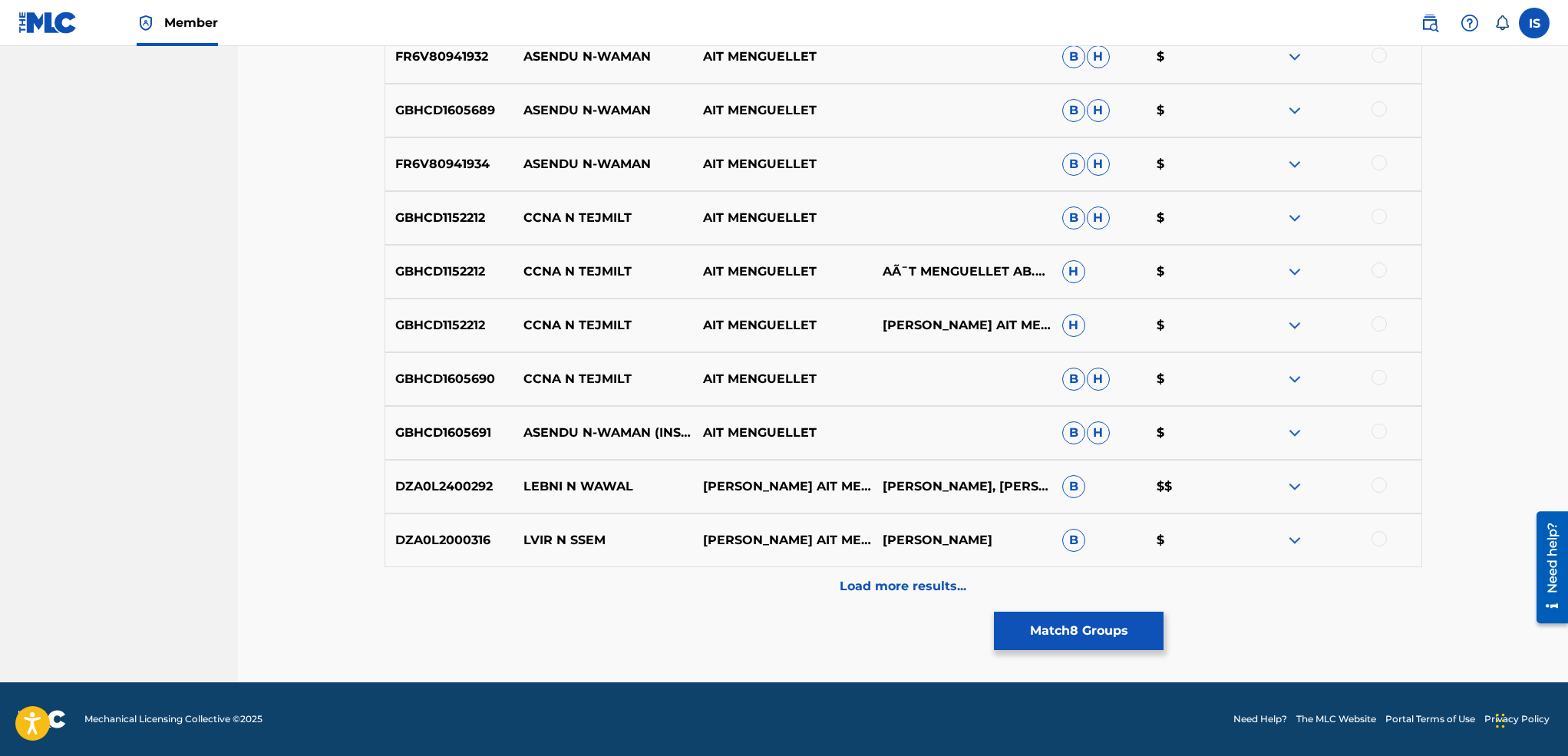
click at [883, 585] on p "Load more results..." at bounding box center [903, 586] width 127 height 18
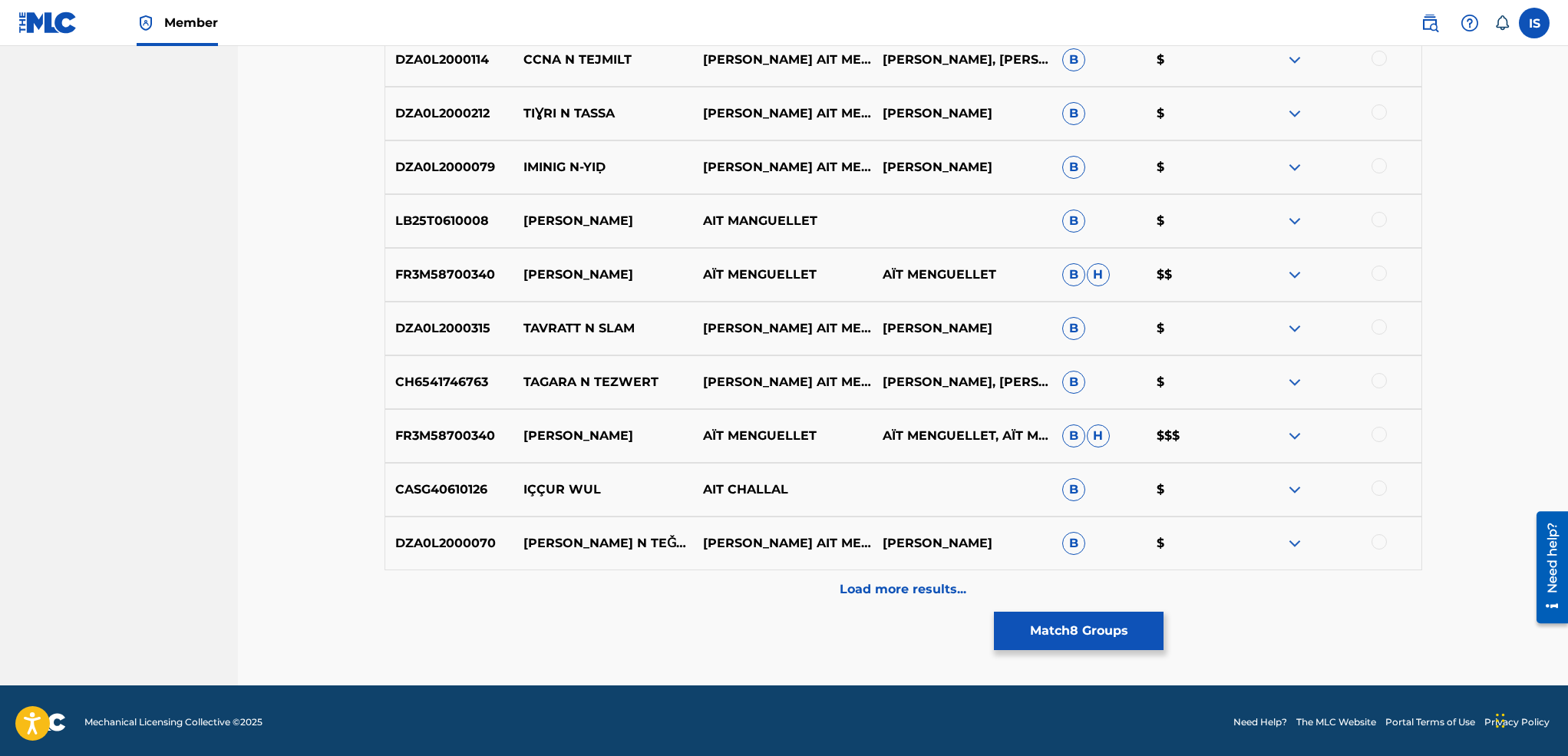
scroll to position [2219, 0]
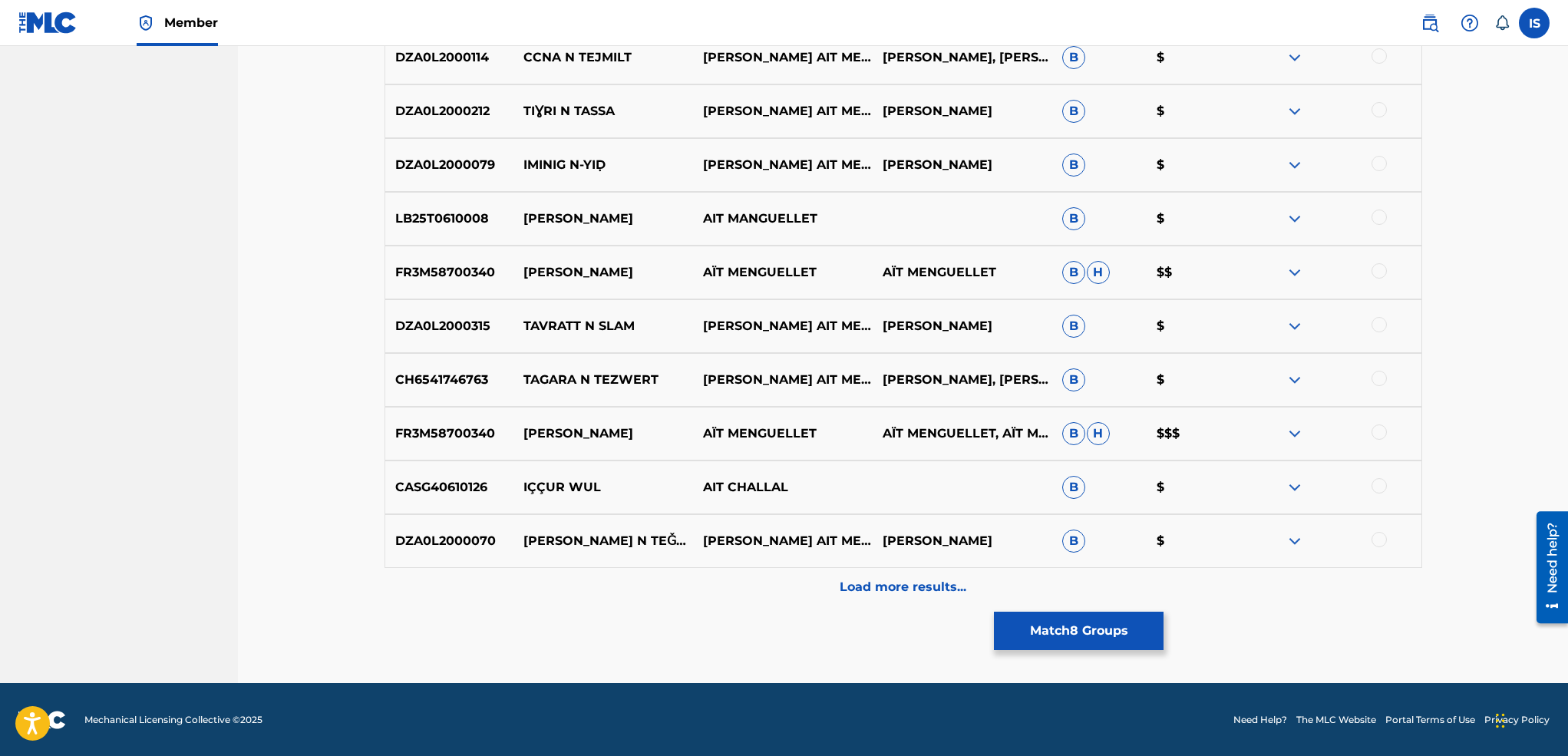
click at [1099, 629] on button "Match 8 Groups" at bounding box center [1079, 631] width 170 height 38
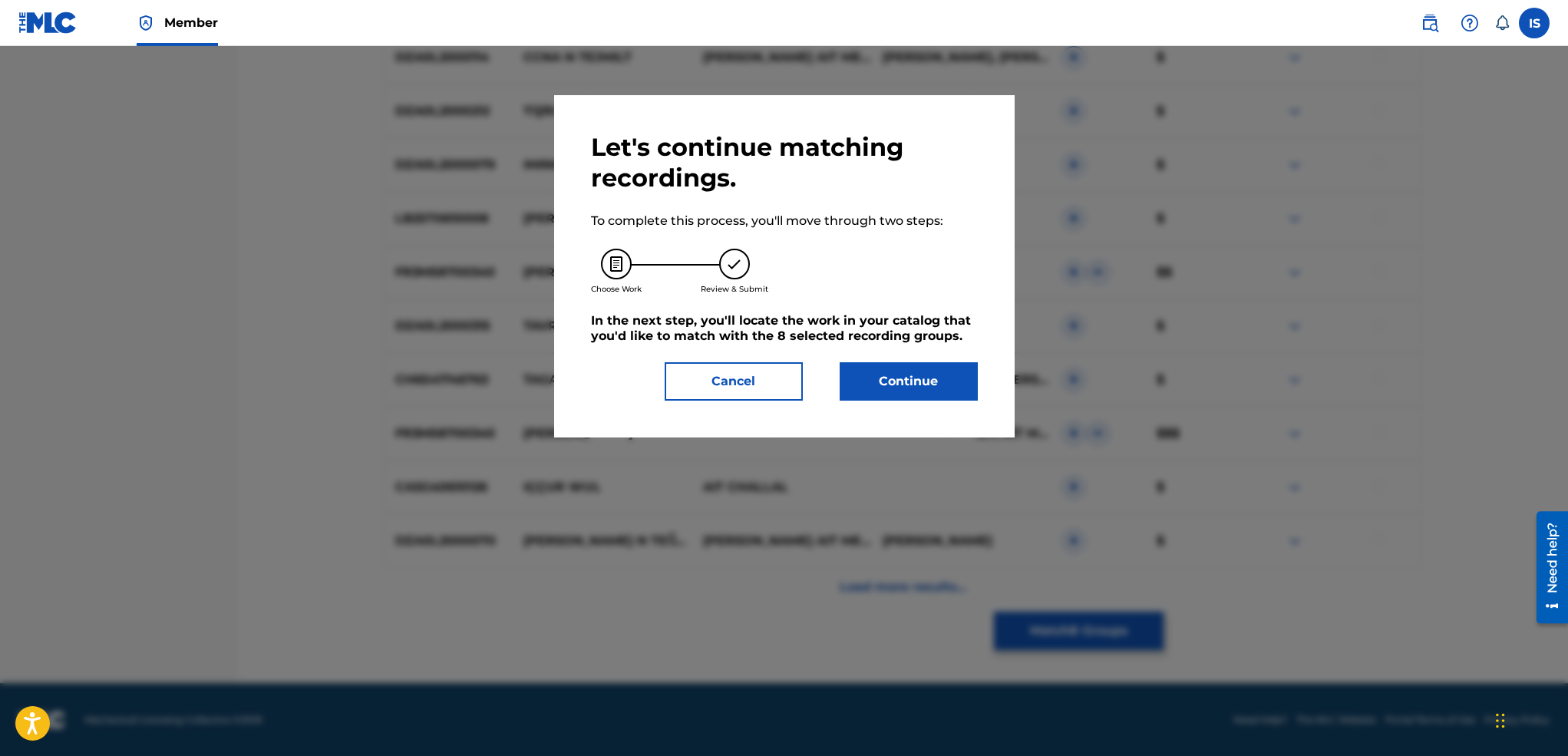
click at [903, 394] on button "Continue" at bounding box center [908, 382] width 138 height 38
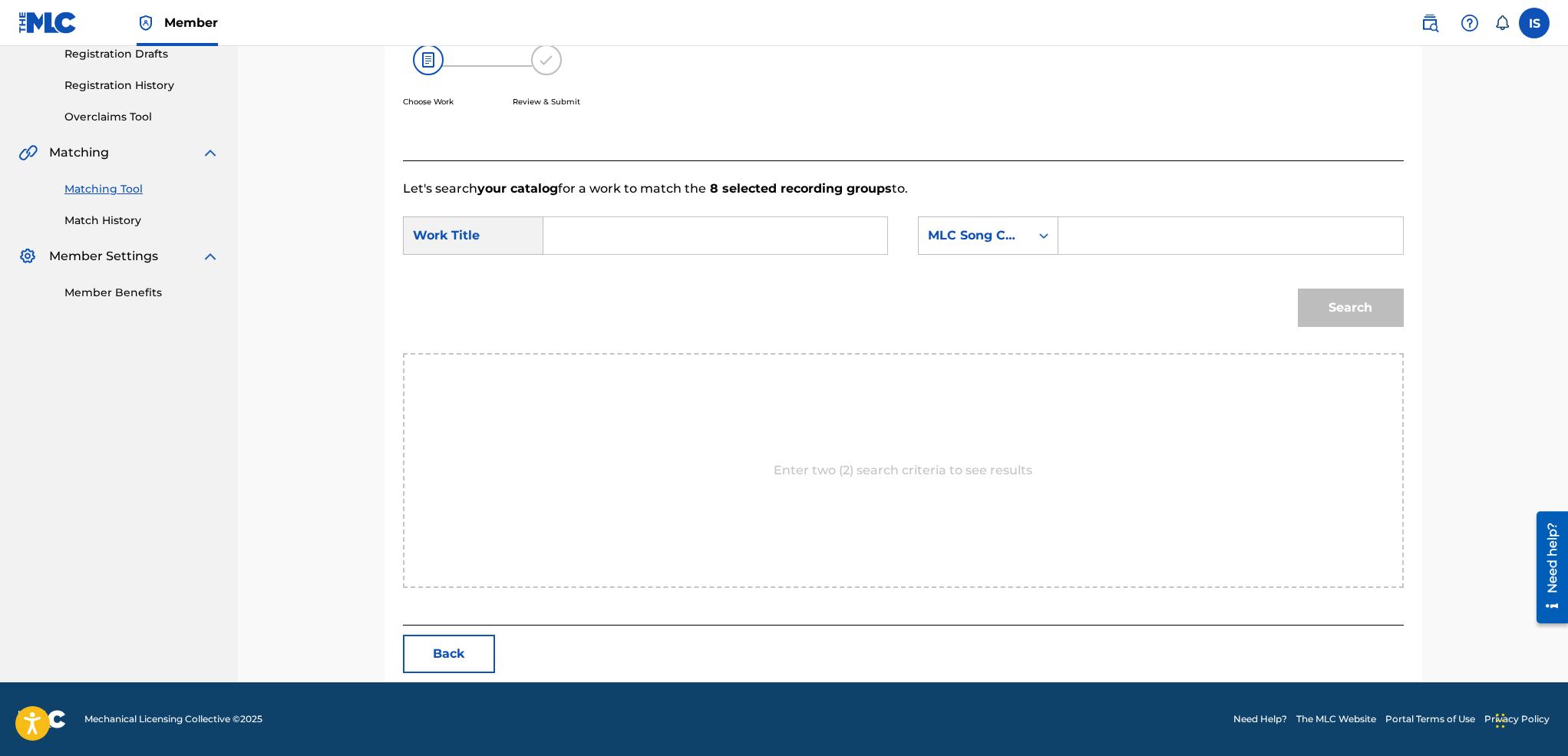
scroll to position [267, 0]
click at [653, 242] on input "Search Form" at bounding box center [715, 236] width 317 height 37
paste input "[PERSON_NAME] N'WOUL"
type input "[PERSON_NAME] N'WOUL"
click at [958, 243] on div "MLC Song Code" at bounding box center [974, 235] width 93 height 18
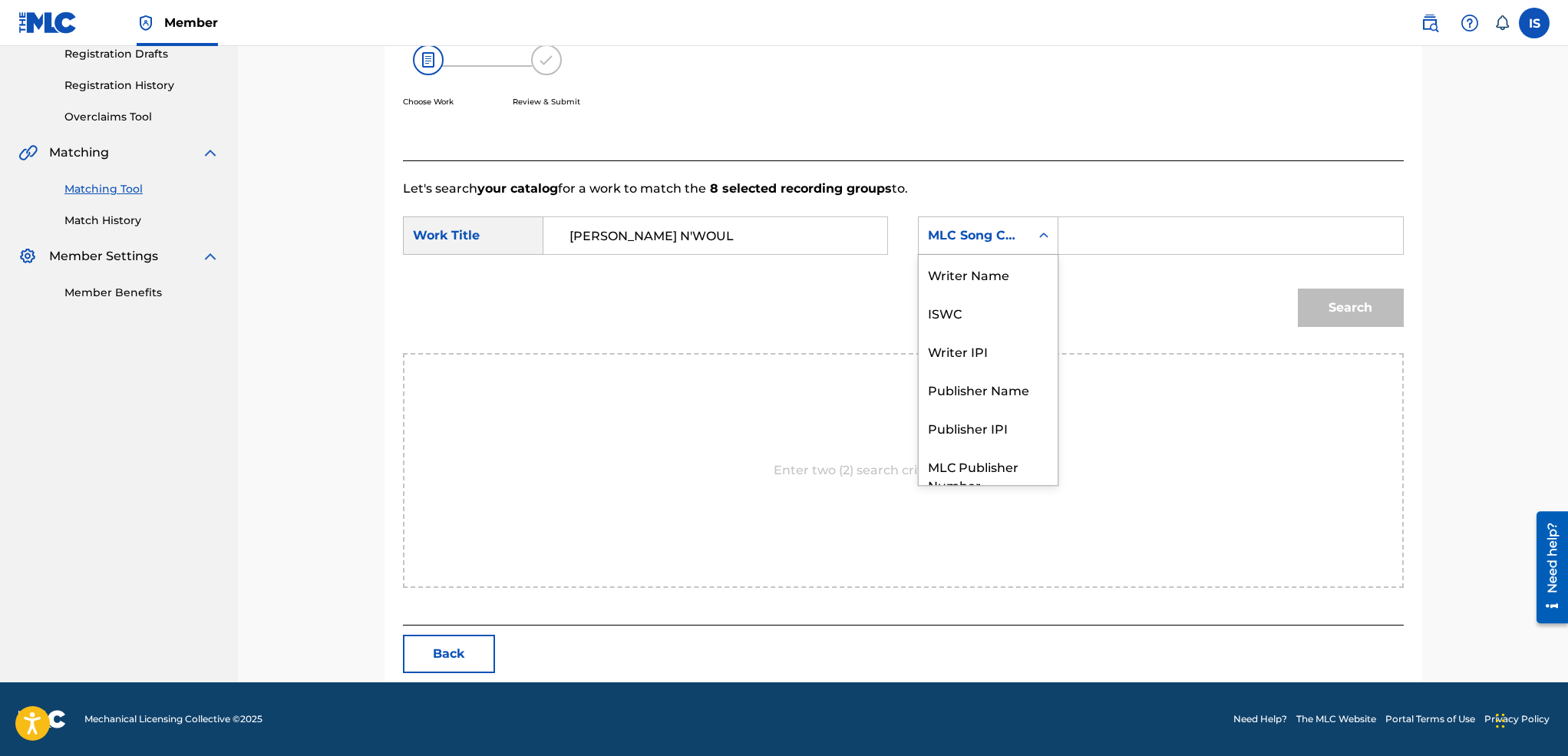
scroll to position [93, 0]
click at [970, 315] on div "Publisher Name" at bounding box center [988, 333] width 139 height 38
click at [1124, 231] on input "Search Form" at bounding box center [1230, 236] width 317 height 37
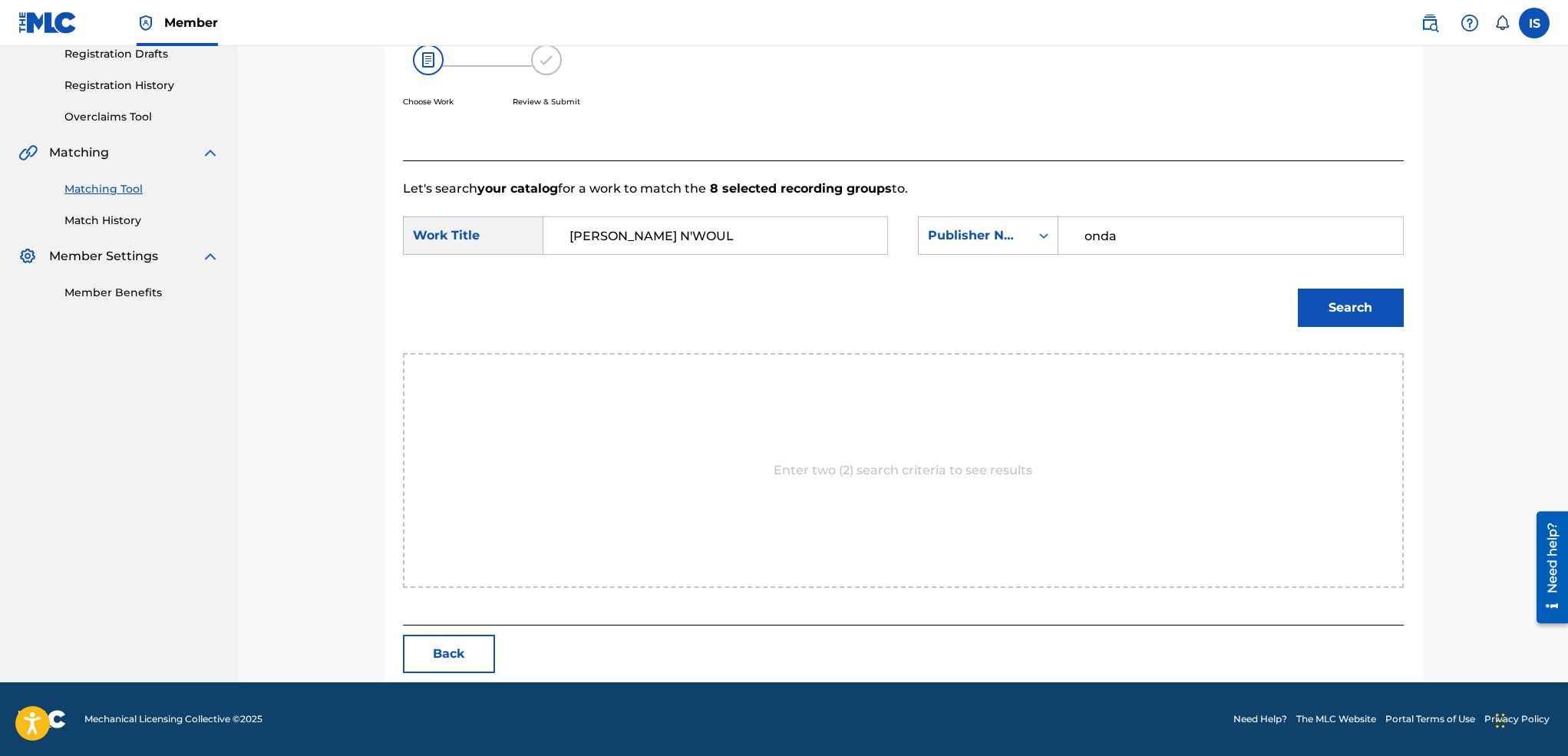
type input "onda"
click at [1298, 289] on button "Search" at bounding box center [1351, 308] width 106 height 38
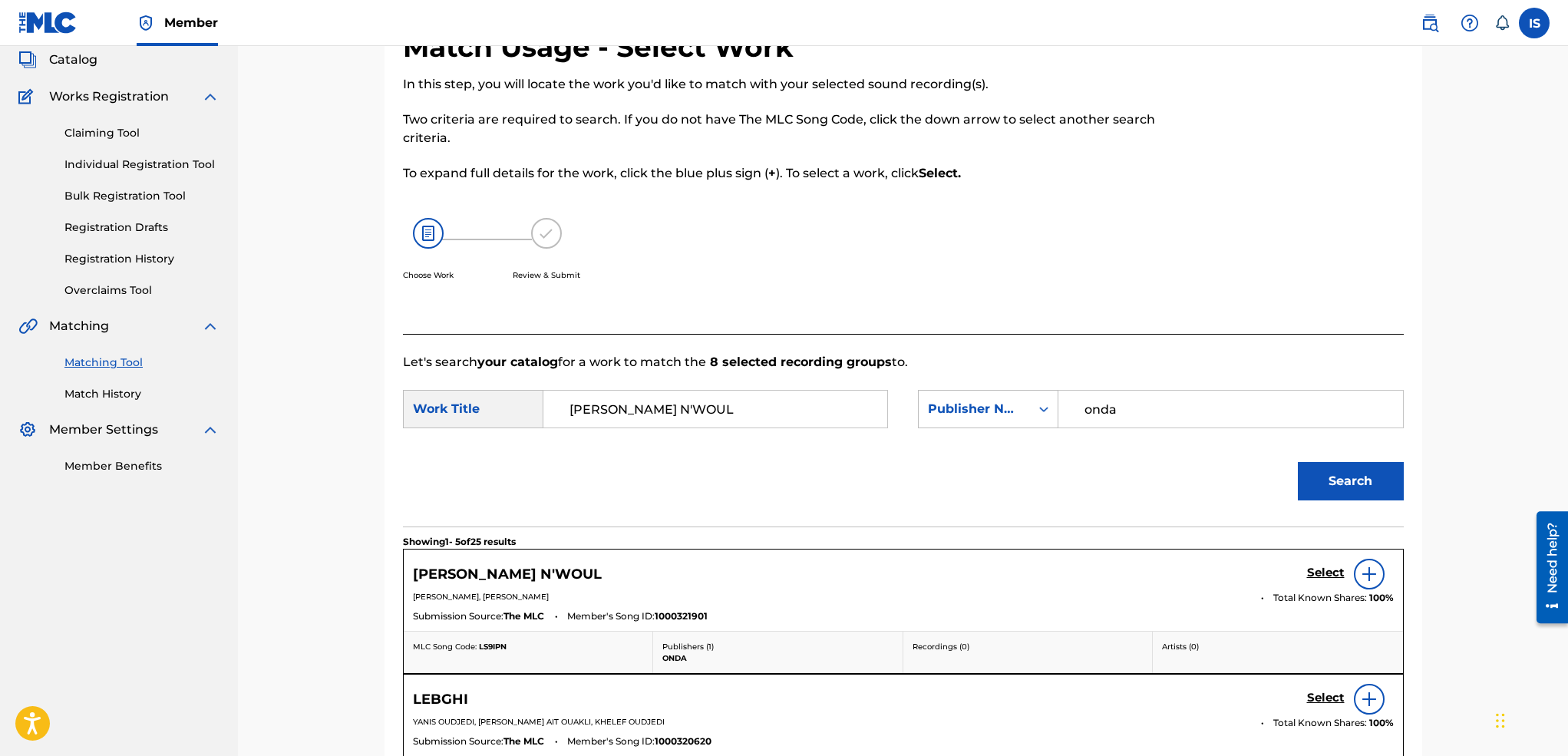
scroll to position [267, 0]
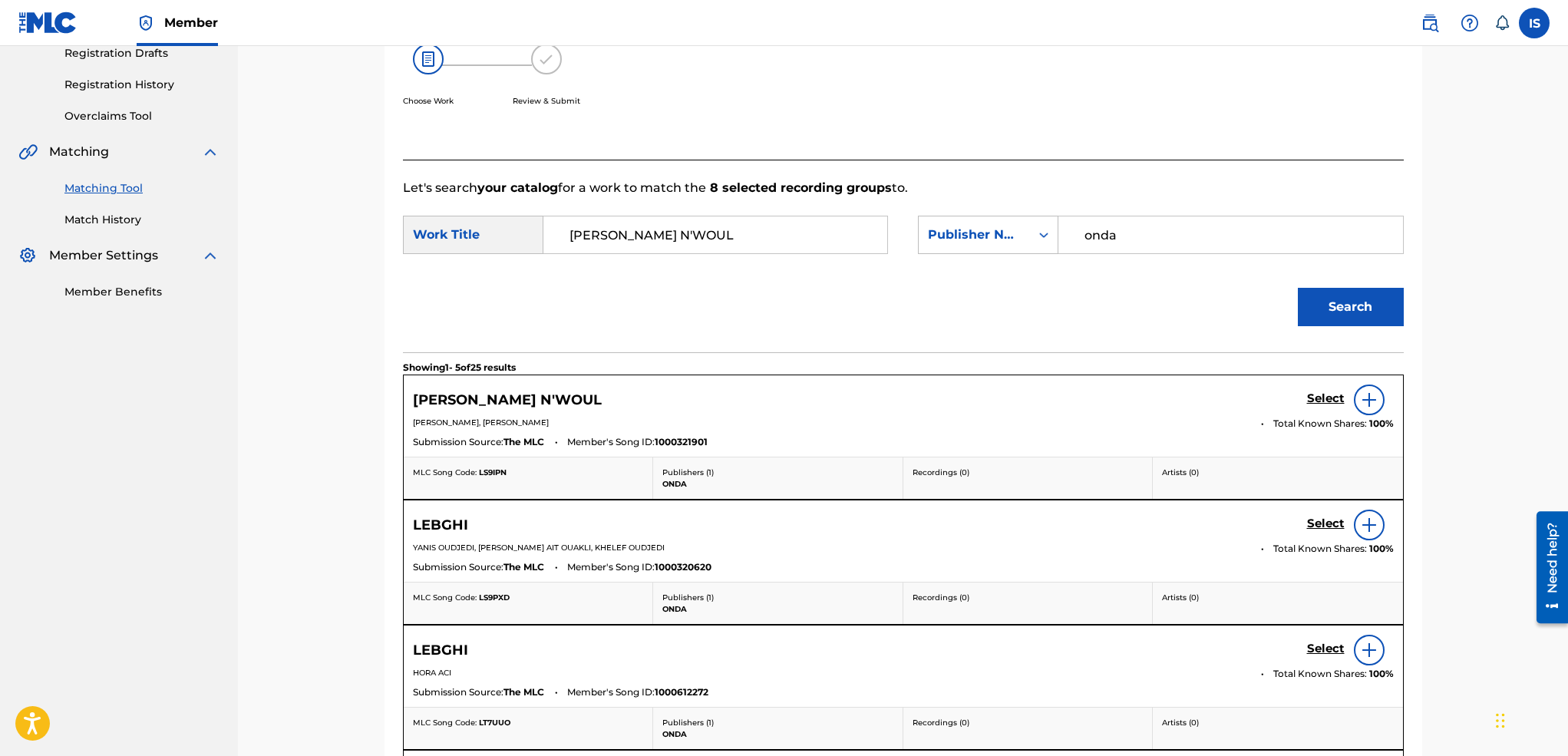
click at [1322, 397] on h5 "Select" at bounding box center [1325, 398] width 38 height 14
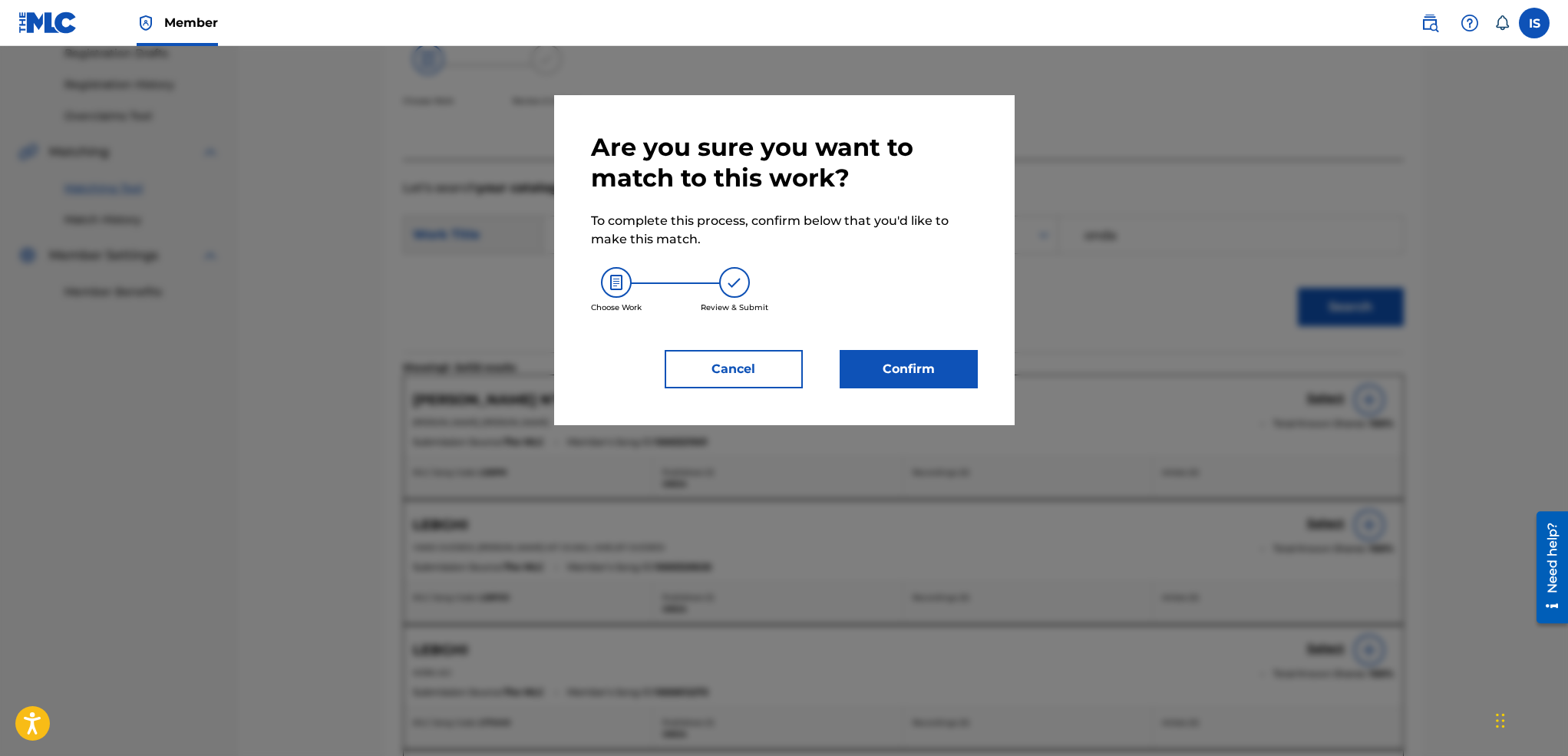
click at [919, 382] on button "Confirm" at bounding box center [908, 370] width 138 height 38
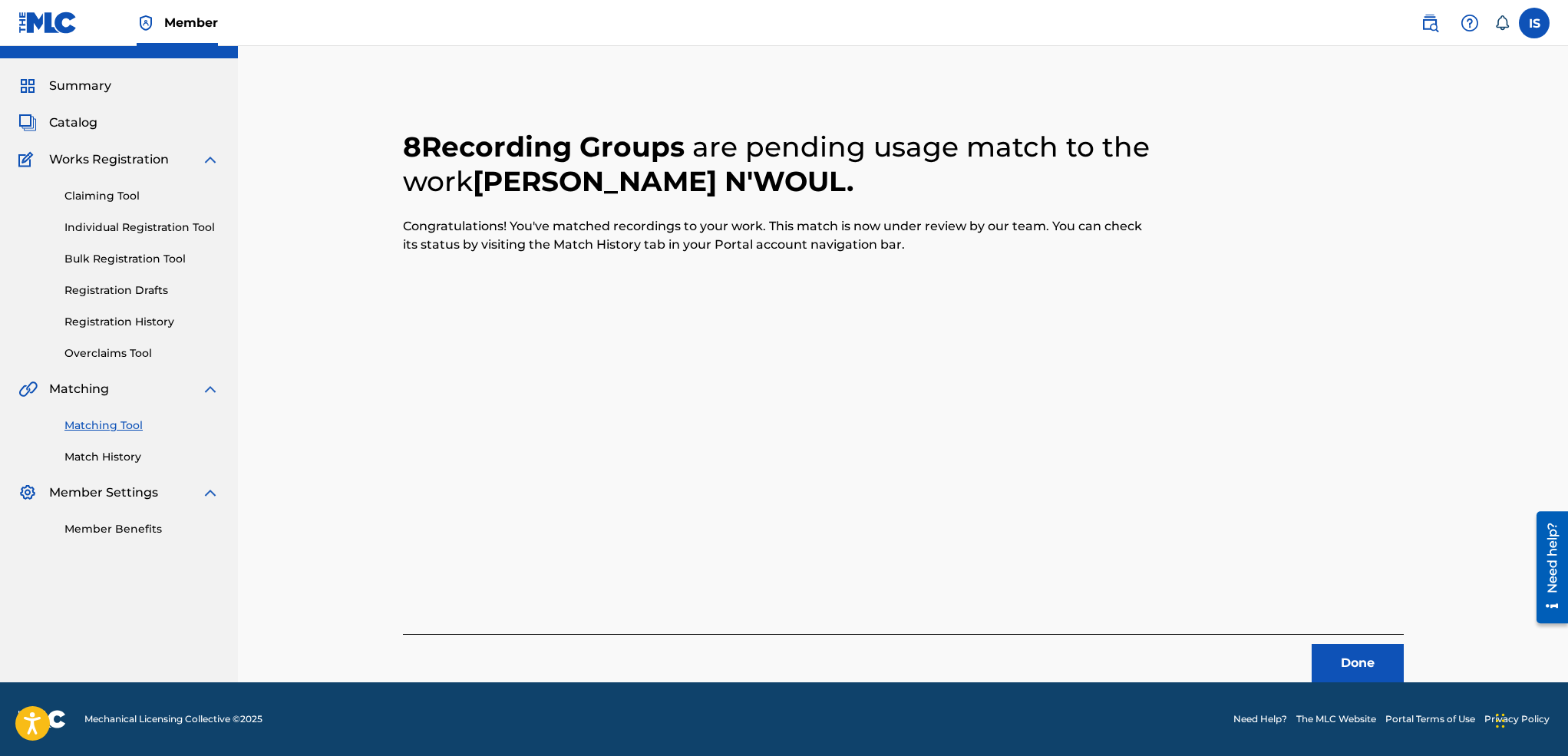
scroll to position [30, 0]
click at [1336, 647] on button "Done" at bounding box center [1357, 663] width 92 height 38
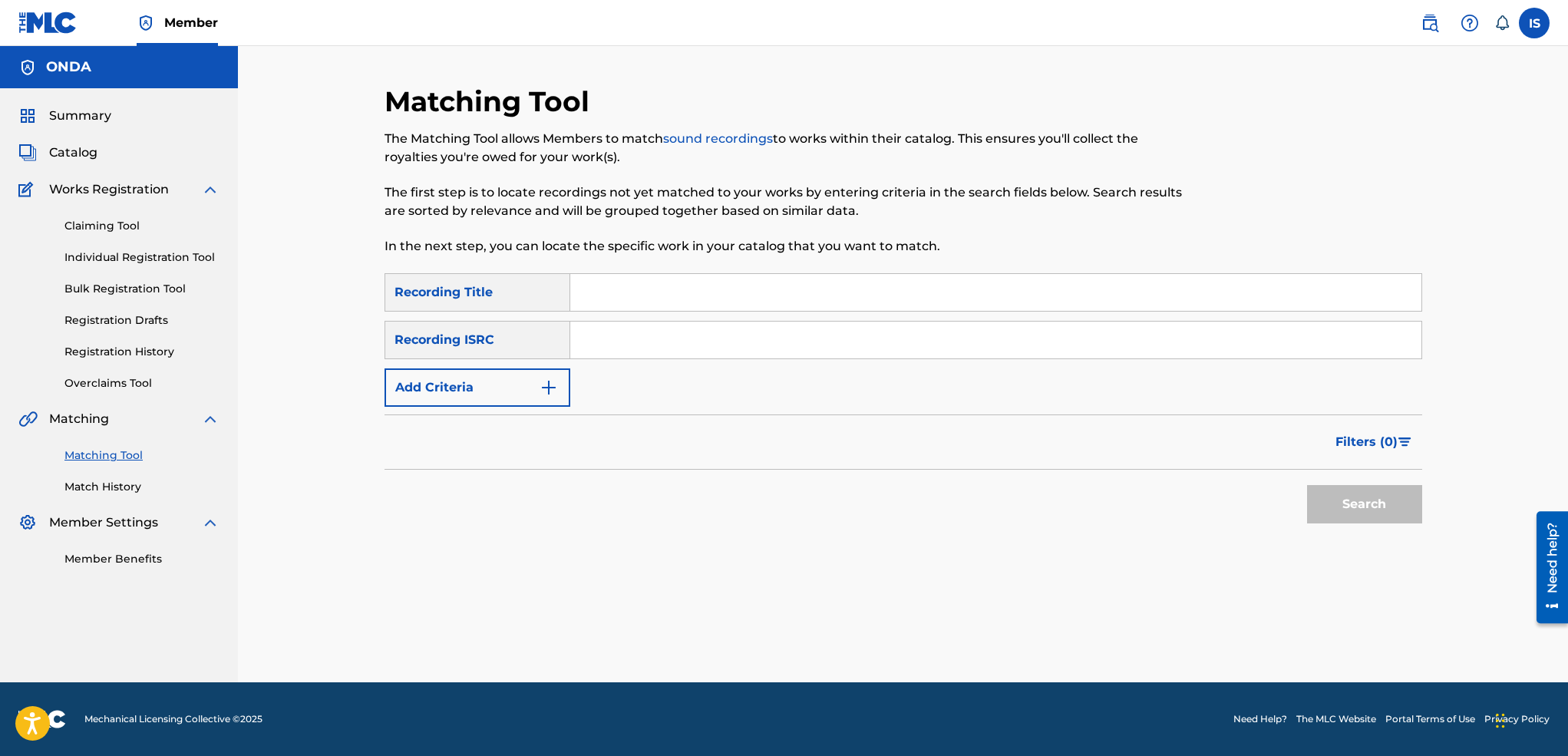
scroll to position [0, 0]
click at [643, 304] on input "Search Form" at bounding box center [996, 293] width 851 height 37
paste input "SERREH I WAMAN"
type input "SERREH I WAMAN"
click at [463, 387] on button "Add Criteria" at bounding box center [478, 387] width 186 height 38
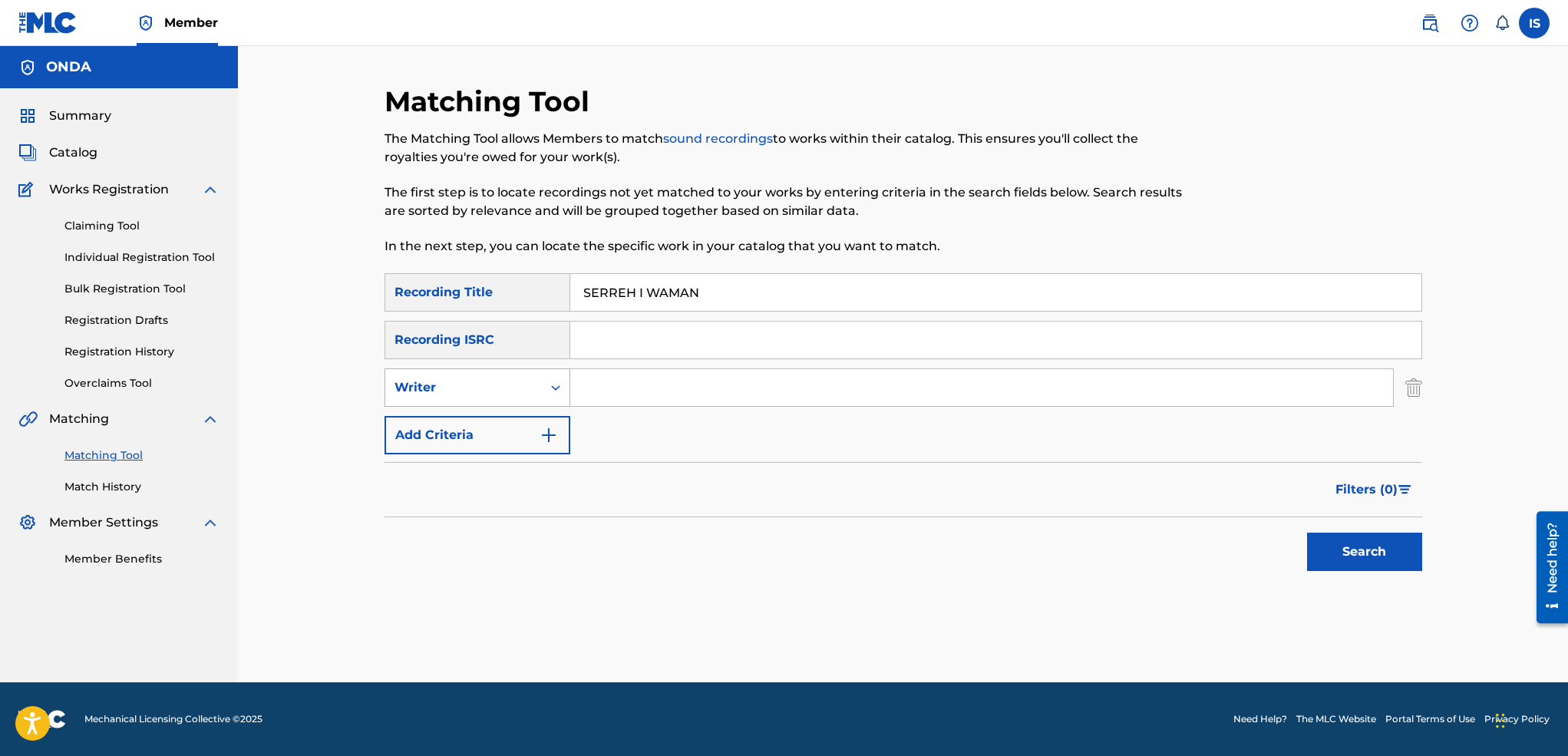
click at [510, 390] on div "Writer" at bounding box center [463, 387] width 138 height 18
click at [500, 420] on div "Recording Artist" at bounding box center [478, 426] width 184 height 38
click at [629, 381] on input "Search Form" at bounding box center [981, 387] width 822 height 37
type input "ait menguellet"
click at [1340, 547] on button "Search" at bounding box center [1364, 552] width 115 height 38
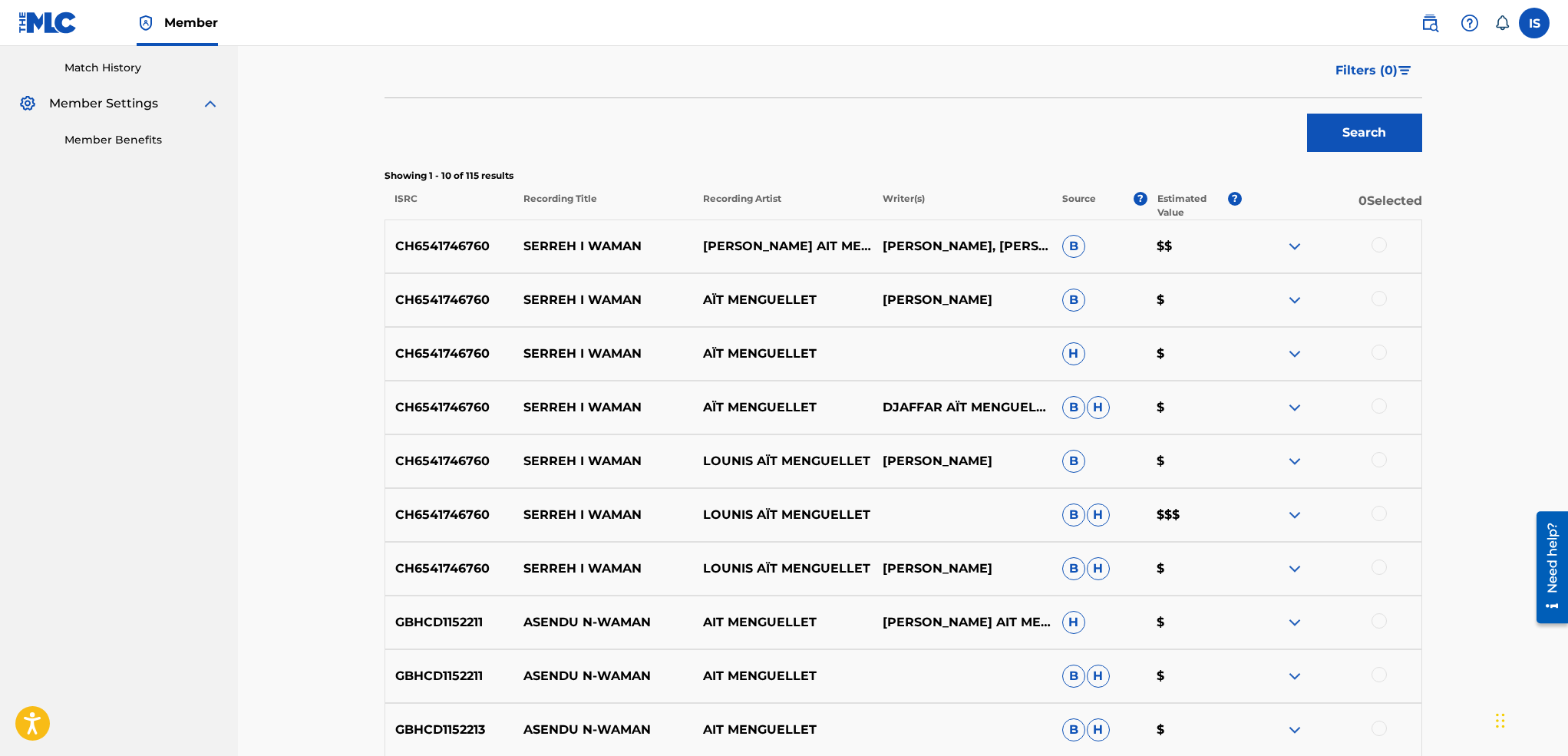
scroll to position [420, 0]
click at [1379, 567] on div at bounding box center [1379, 566] width 15 height 15
click at [1374, 511] on div at bounding box center [1379, 512] width 15 height 15
click at [1375, 454] on div at bounding box center [1379, 459] width 15 height 15
click at [1377, 404] on div at bounding box center [1379, 405] width 15 height 15
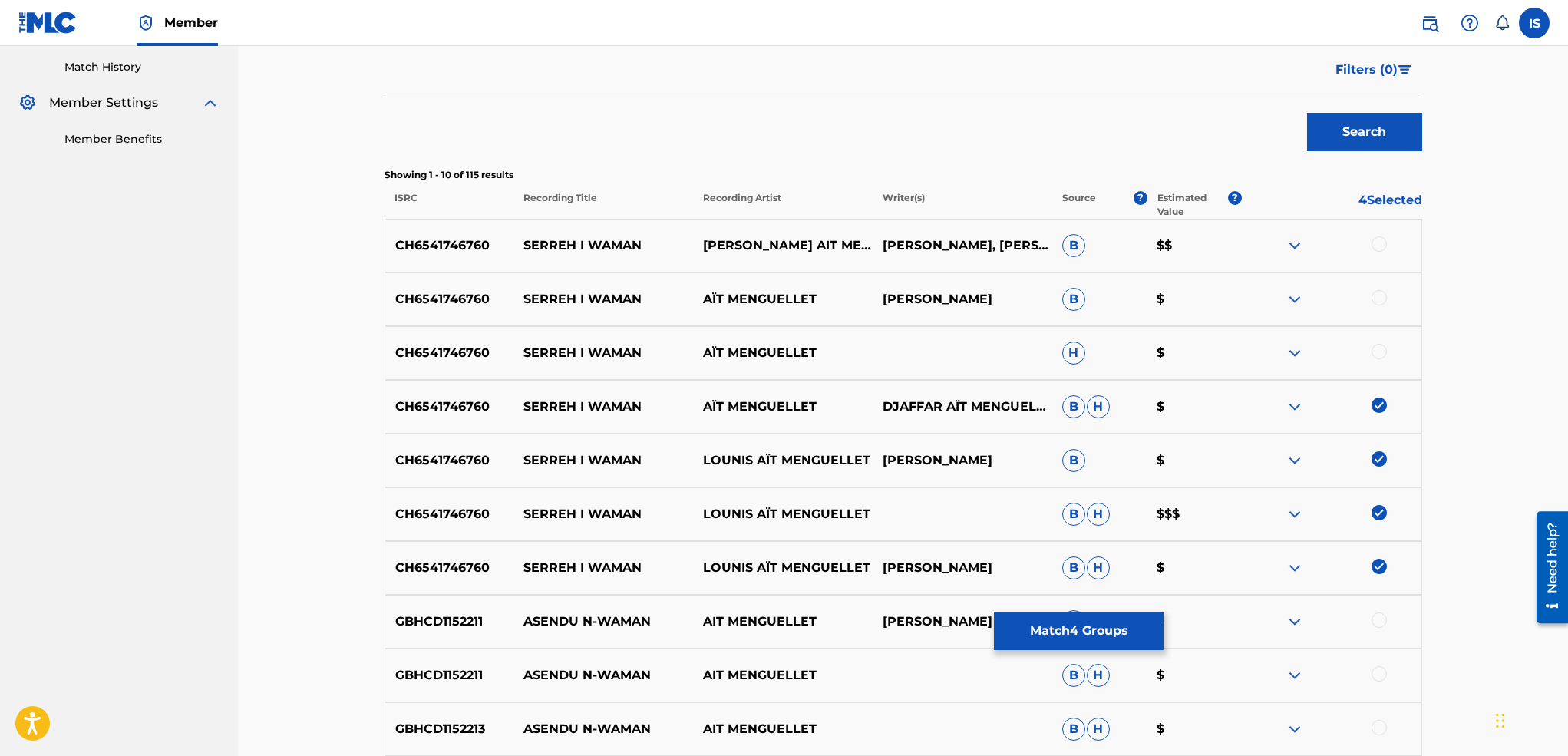
click at [1376, 349] on div at bounding box center [1379, 351] width 15 height 15
click at [1370, 295] on div at bounding box center [1332, 299] width 180 height 18
click at [1379, 295] on div at bounding box center [1379, 297] width 15 height 15
click at [1377, 241] on div at bounding box center [1379, 244] width 15 height 15
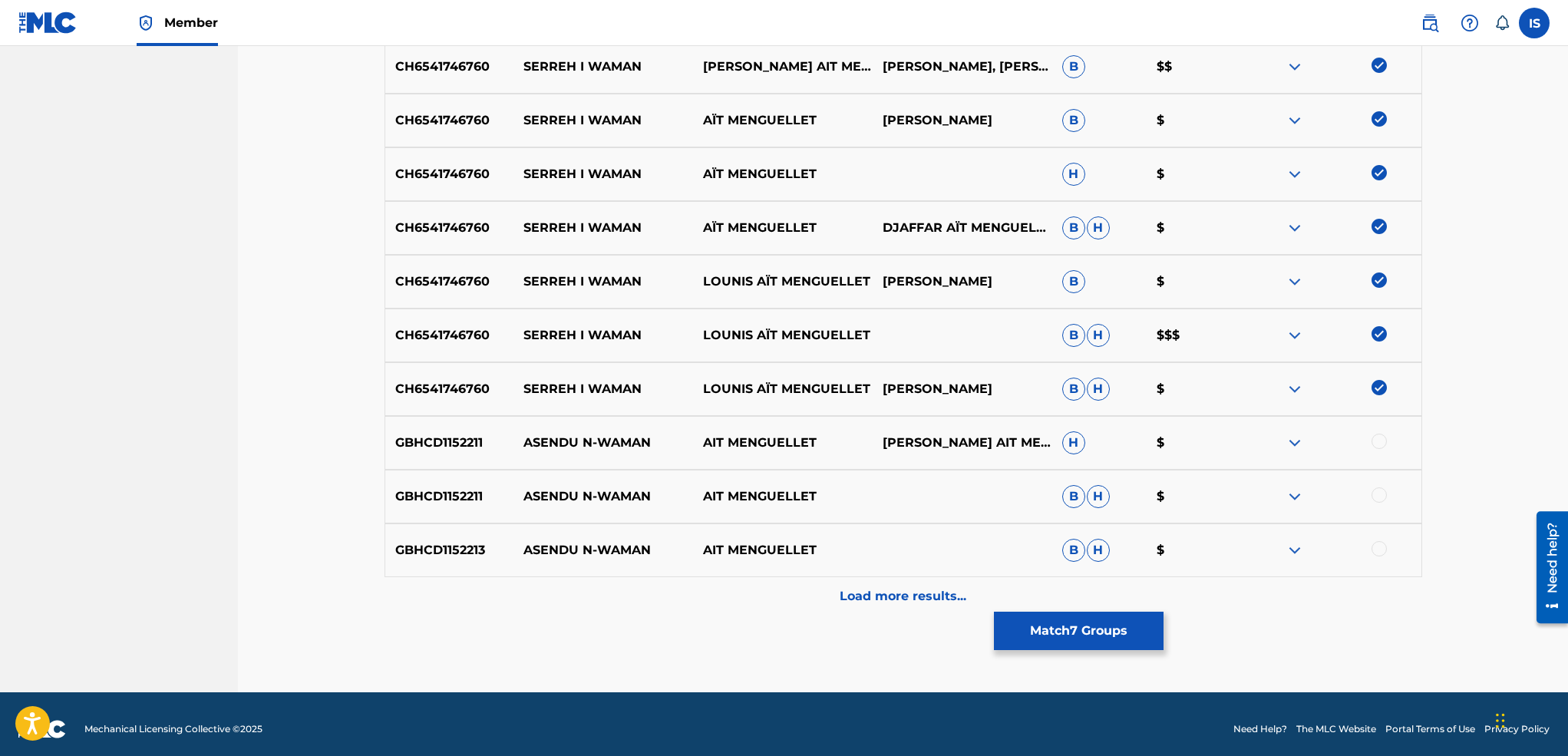
scroll to position [608, 0]
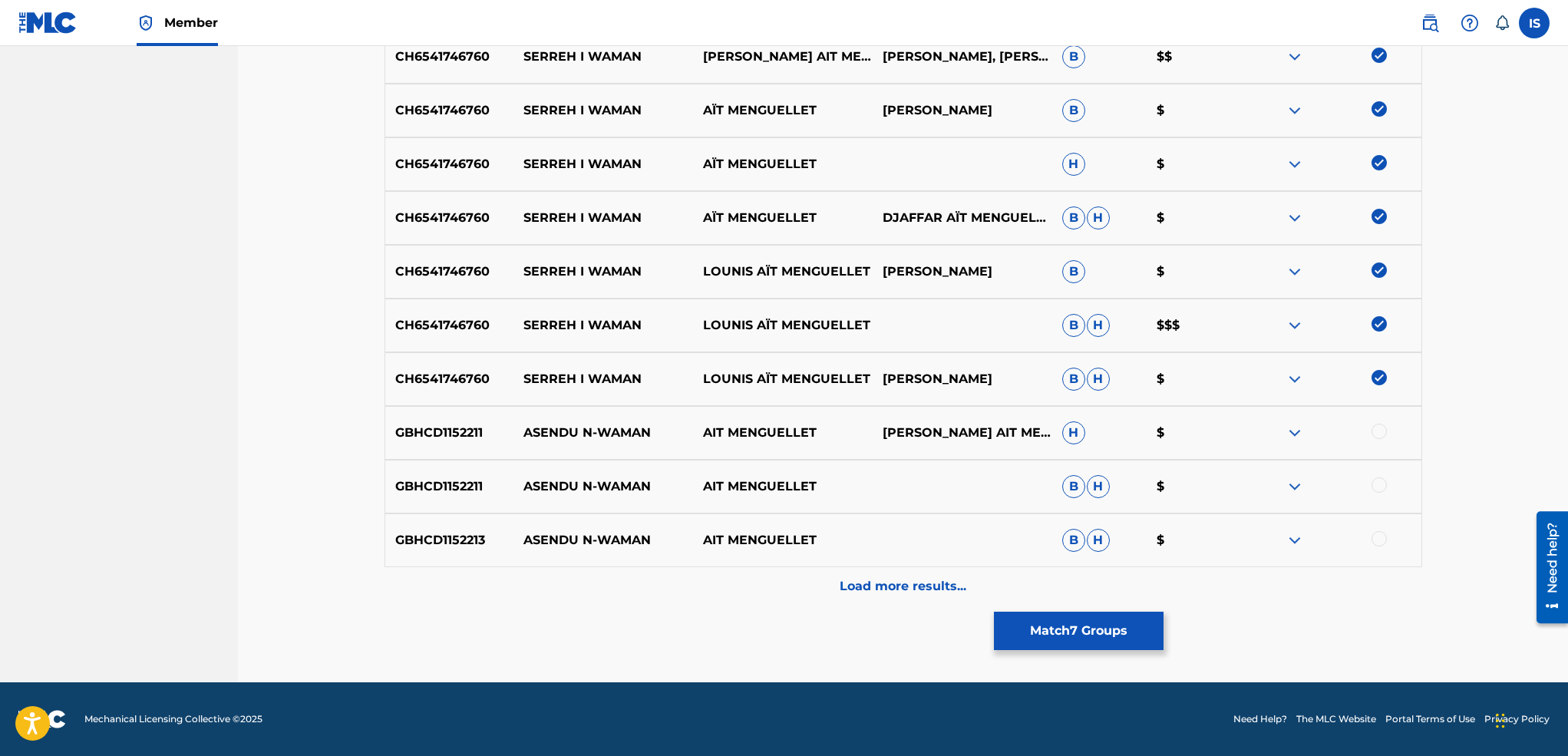
click at [875, 589] on p "Load more results..." at bounding box center [903, 586] width 127 height 18
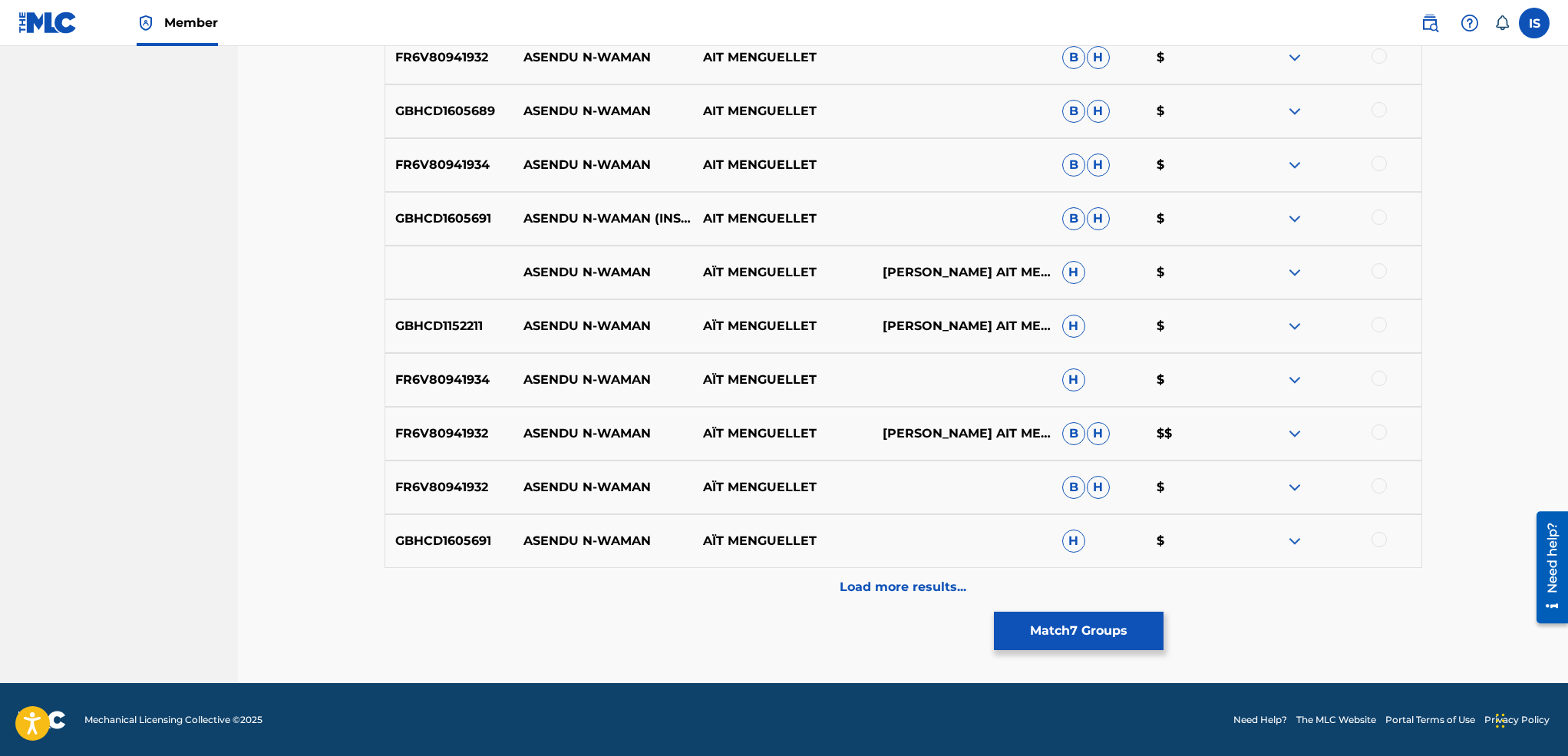
click at [853, 584] on p "Load more results..." at bounding box center [903, 587] width 127 height 18
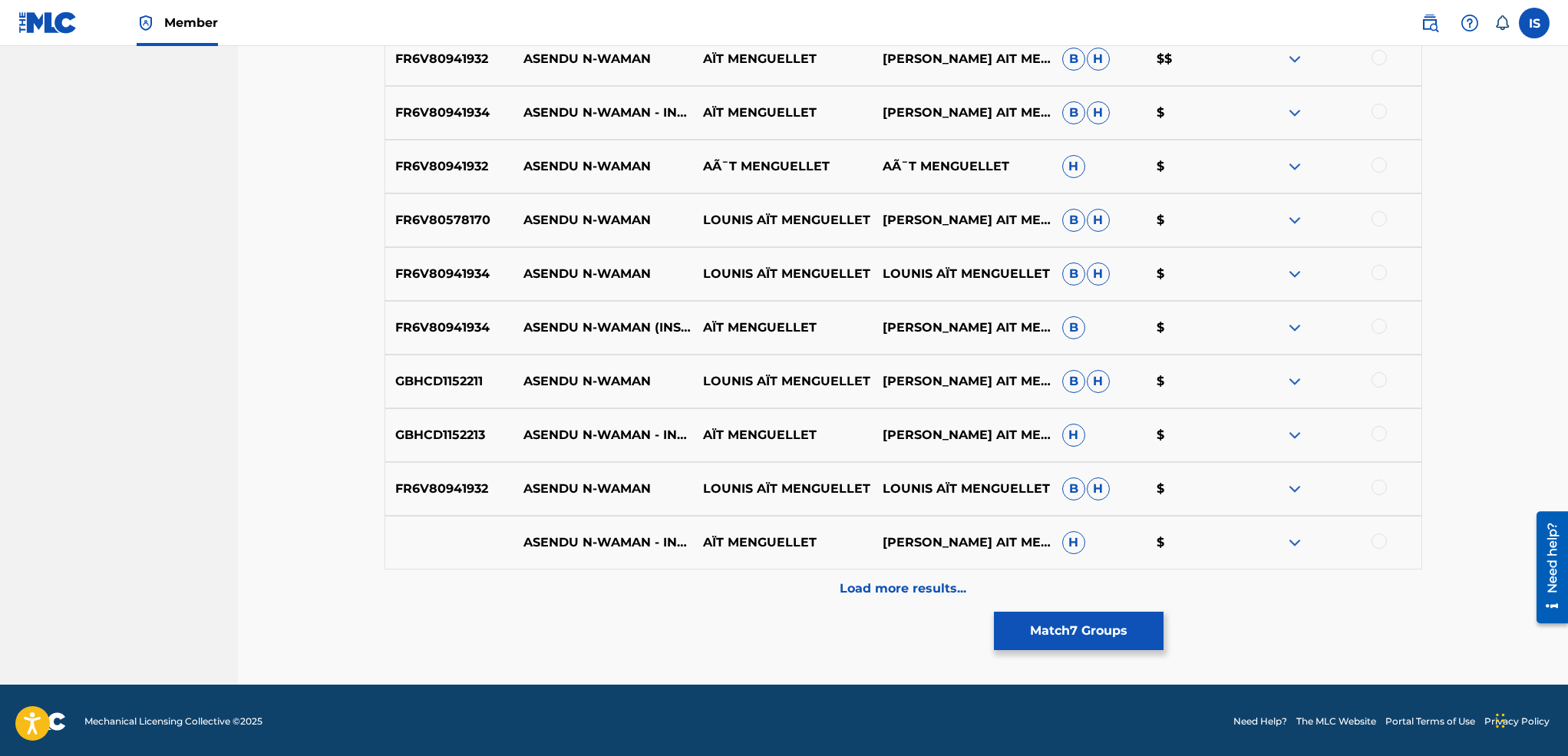
scroll to position [1683, 0]
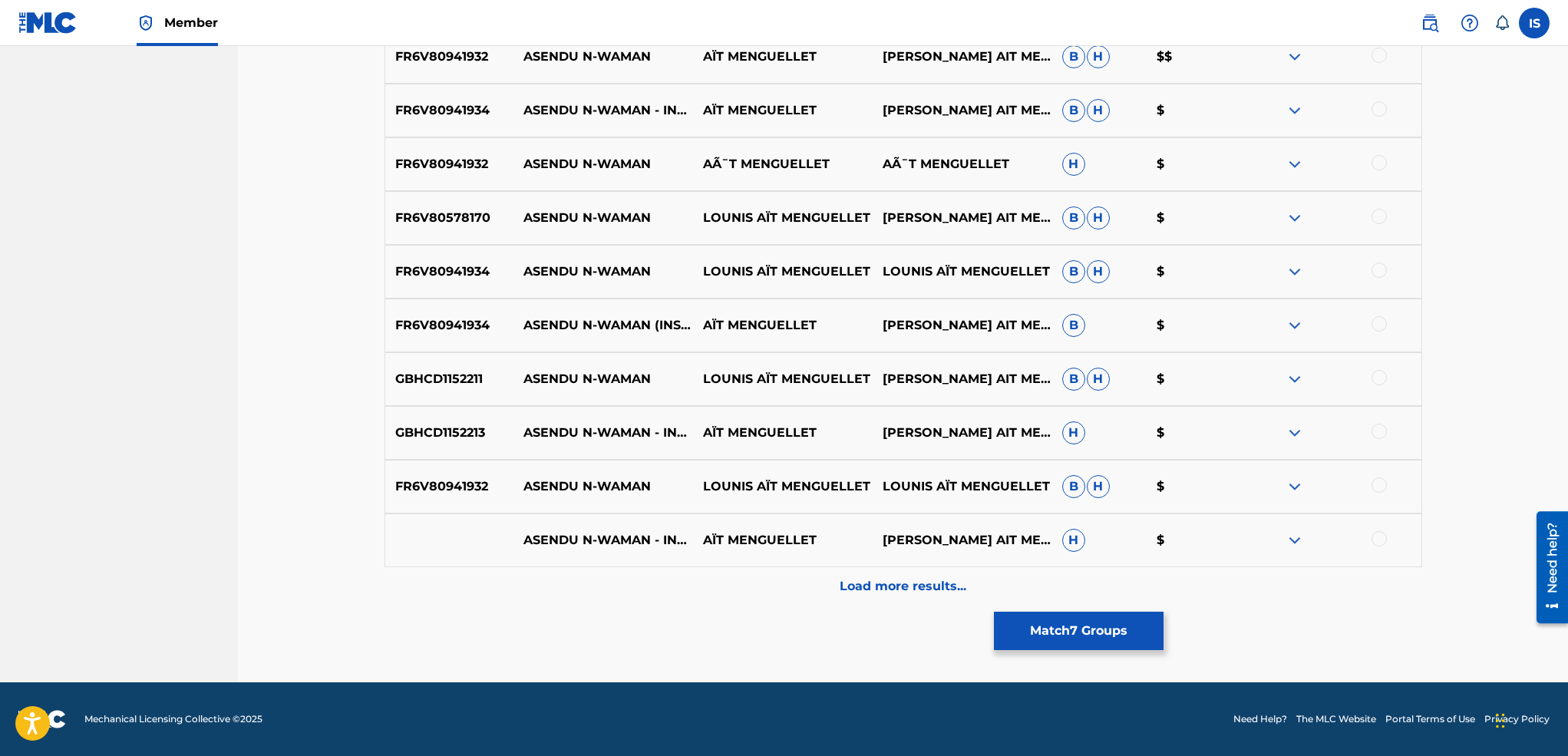
click at [896, 588] on p "Load more results..." at bounding box center [903, 586] width 127 height 18
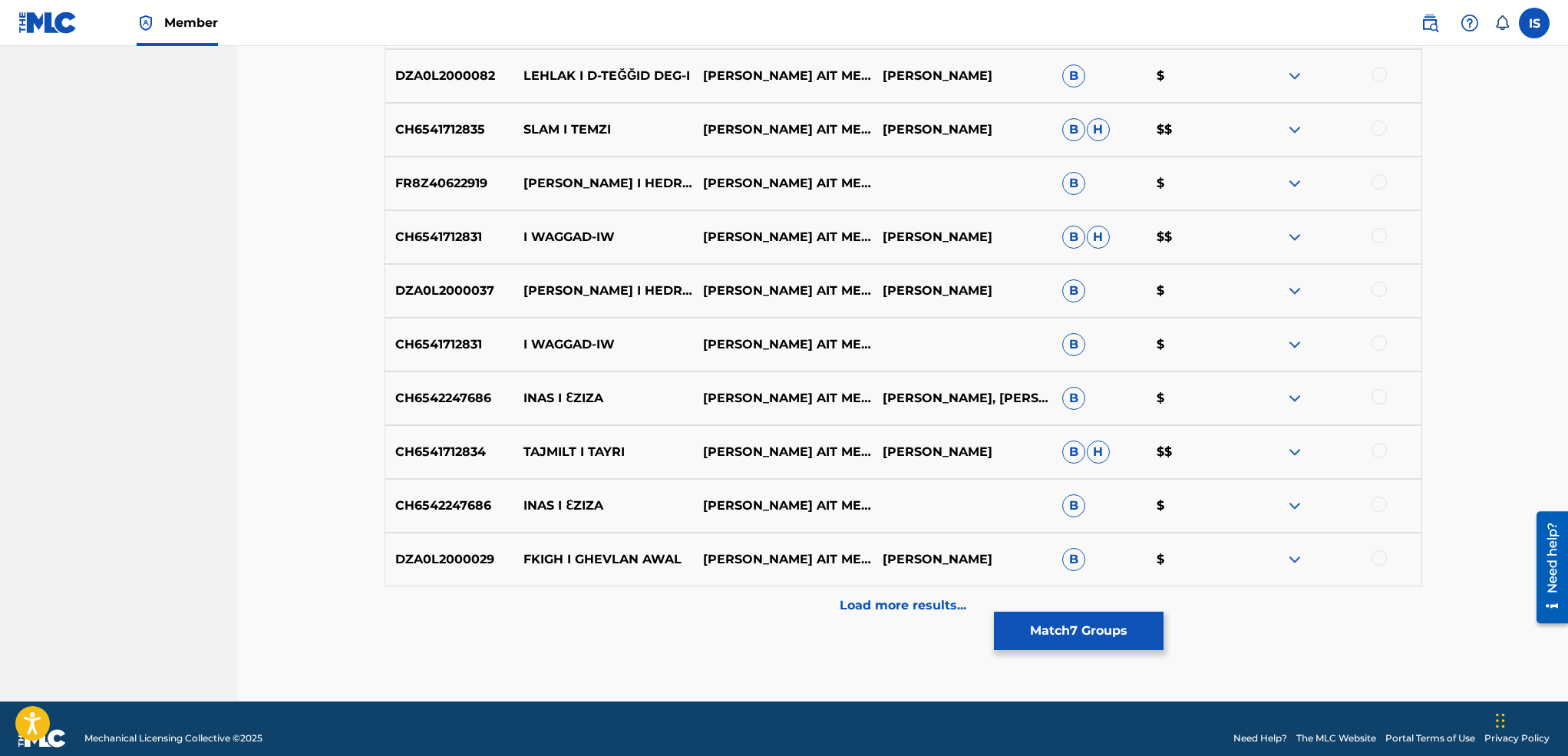
scroll to position [2219, 0]
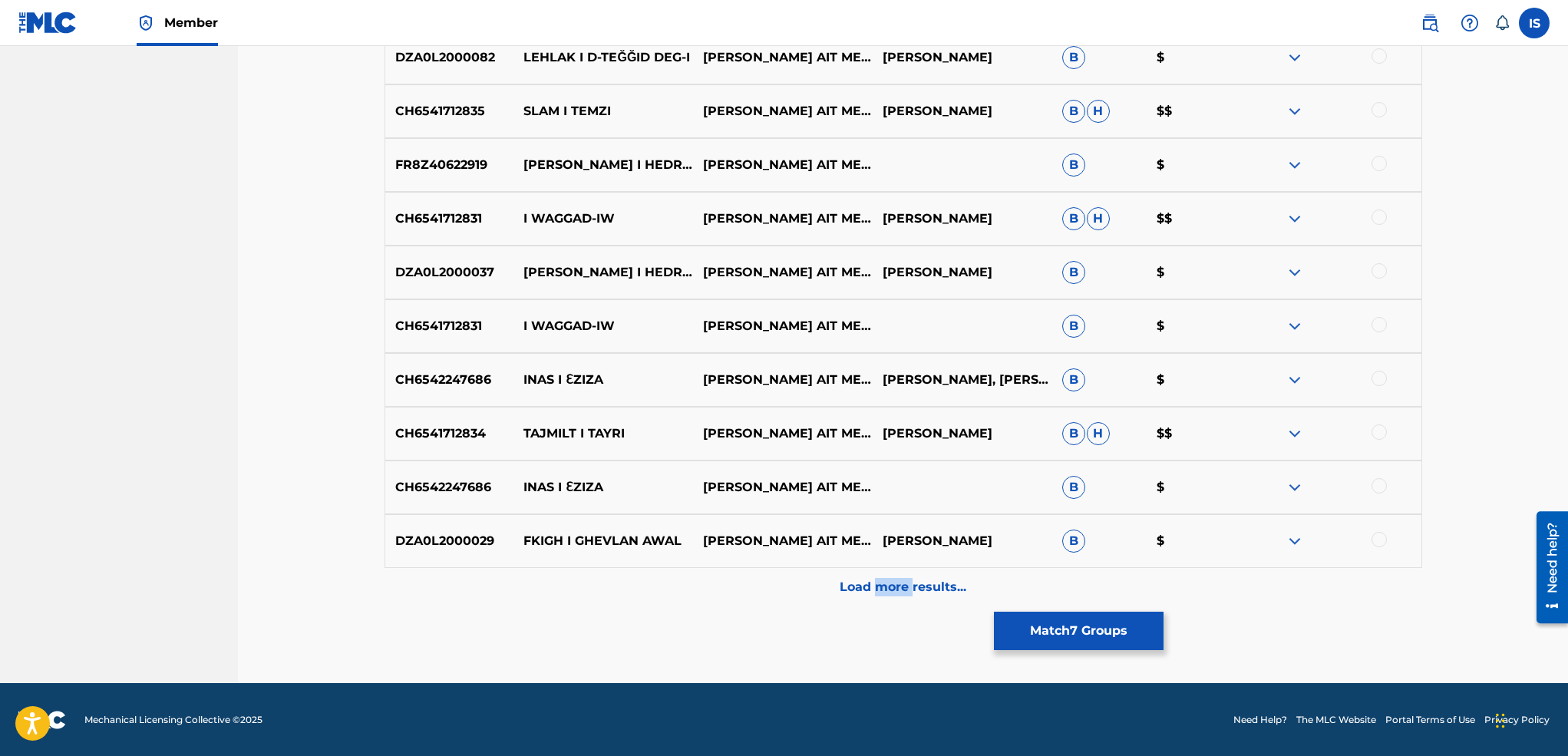
click at [889, 592] on p "Load more results..." at bounding box center [903, 587] width 127 height 18
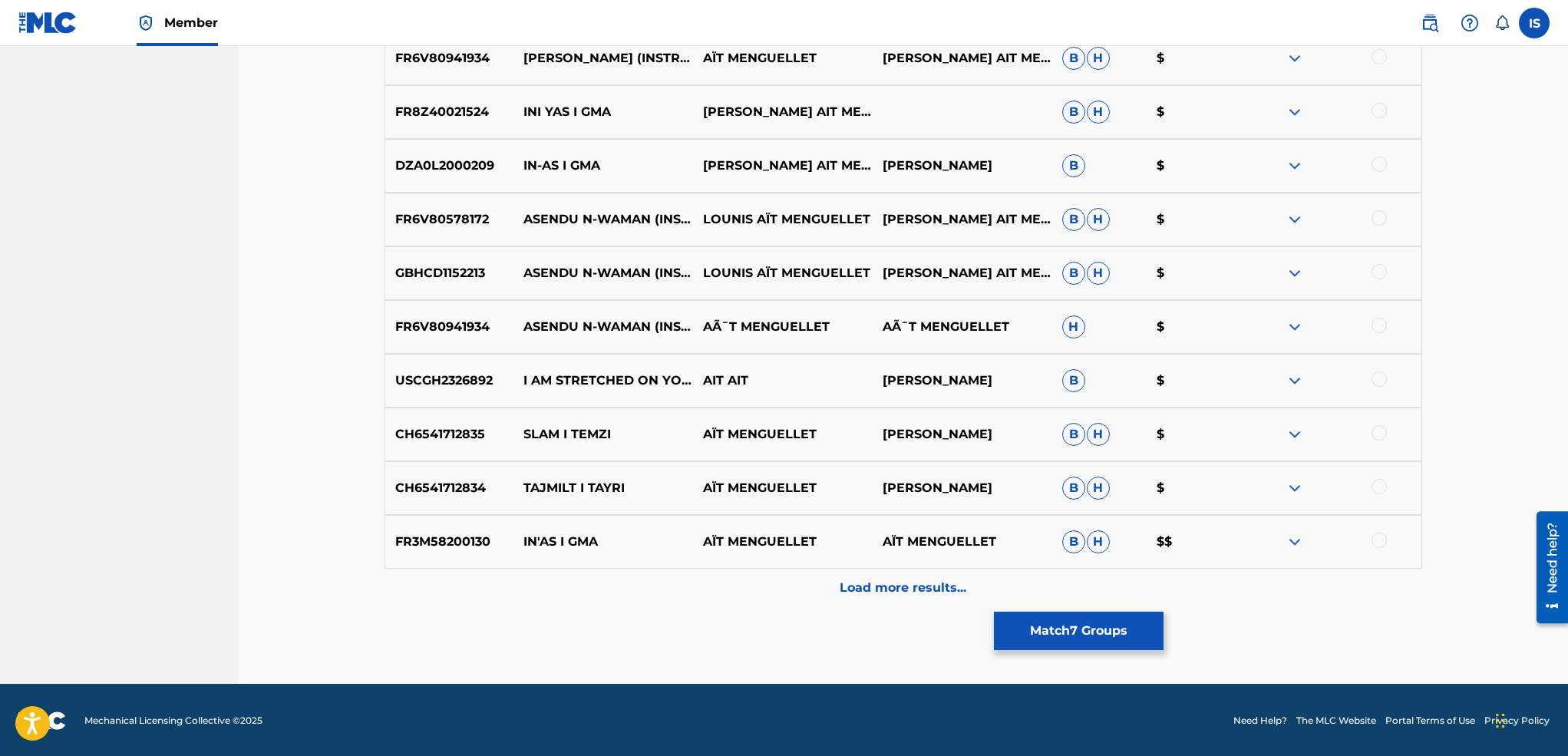
scroll to position [2757, 0]
click at [923, 601] on div "Load more results..." at bounding box center [903, 587] width 1037 height 38
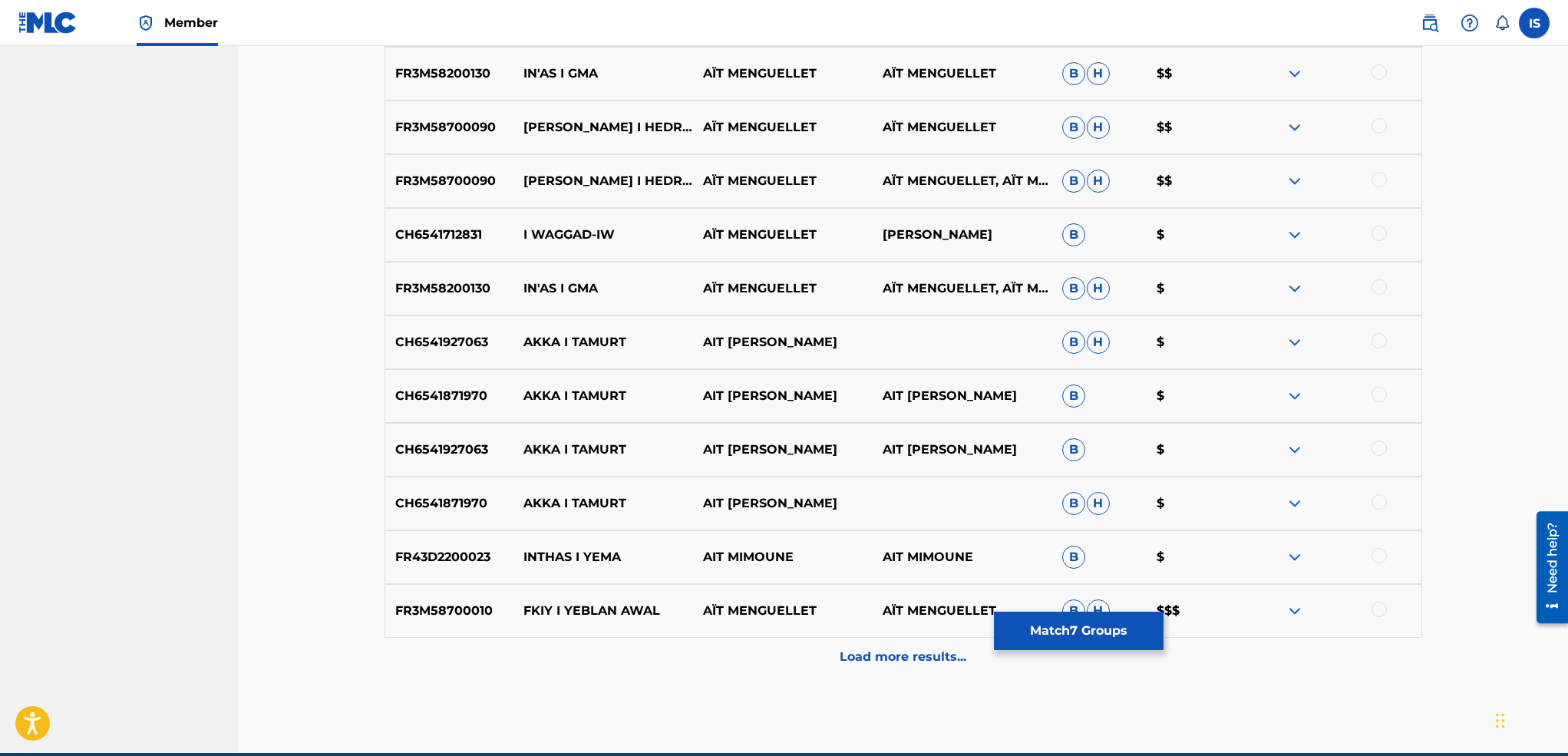
scroll to position [3295, 0]
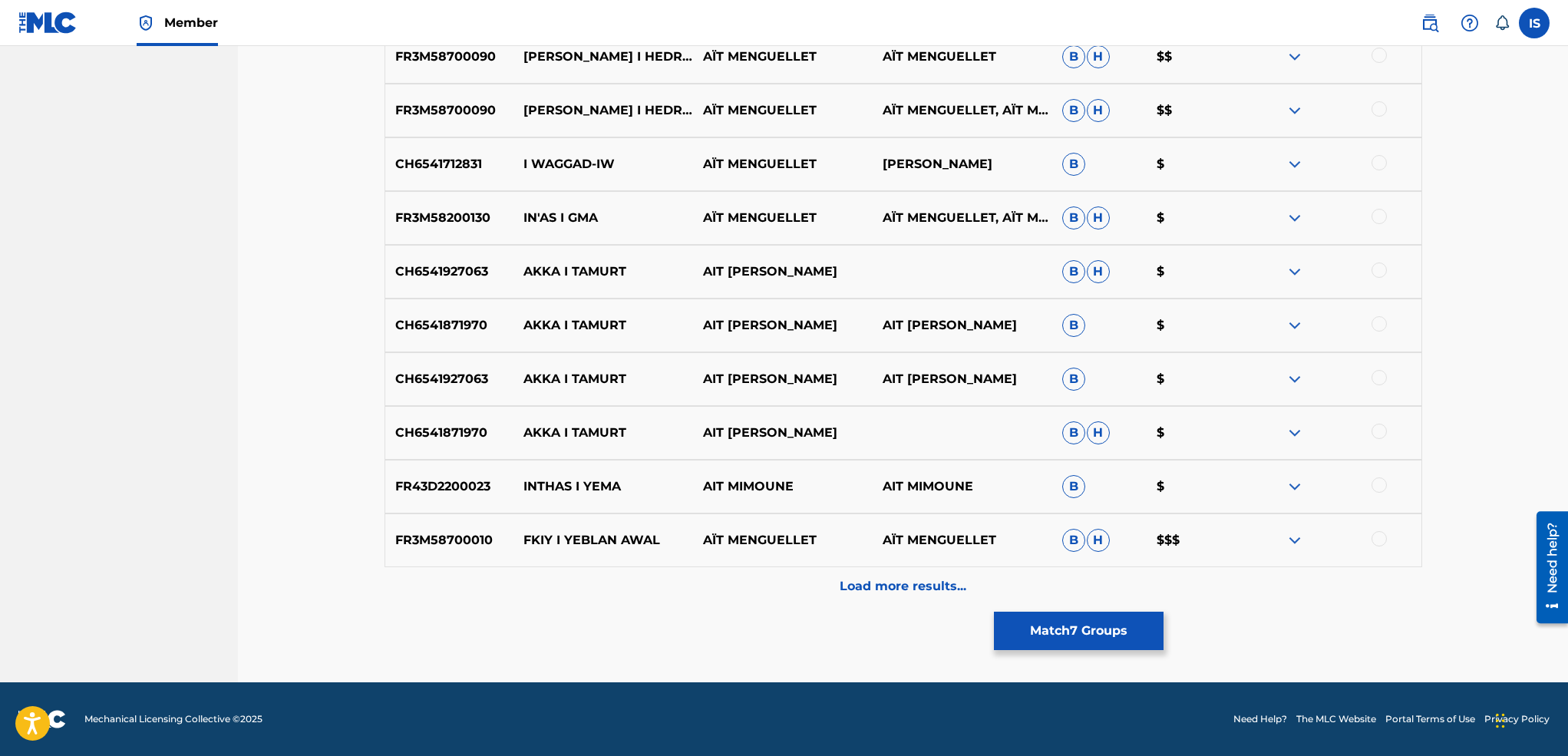
click at [1054, 640] on button "Match 7 Groups" at bounding box center [1079, 631] width 170 height 38
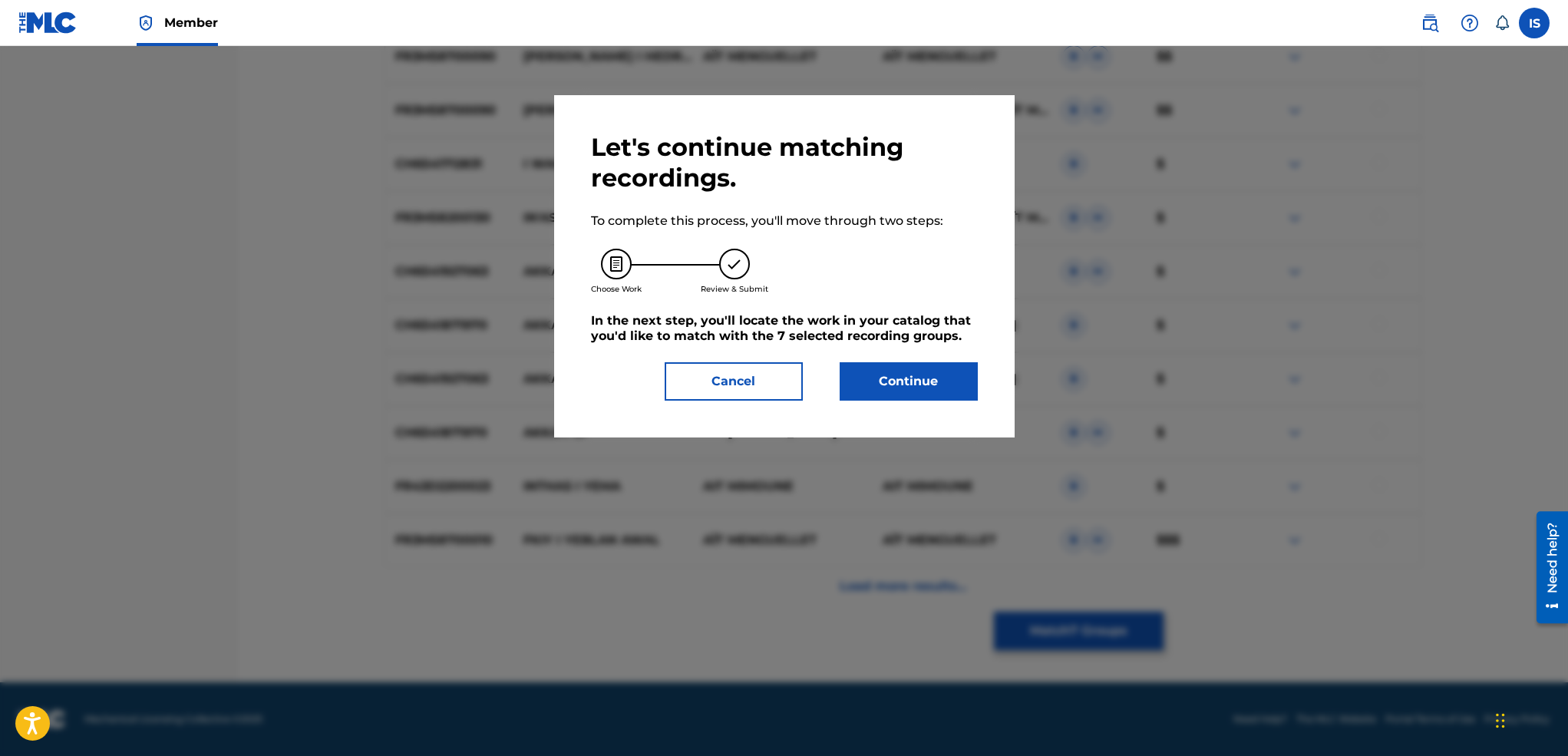
click at [883, 401] on button "Continue" at bounding box center [908, 382] width 138 height 38
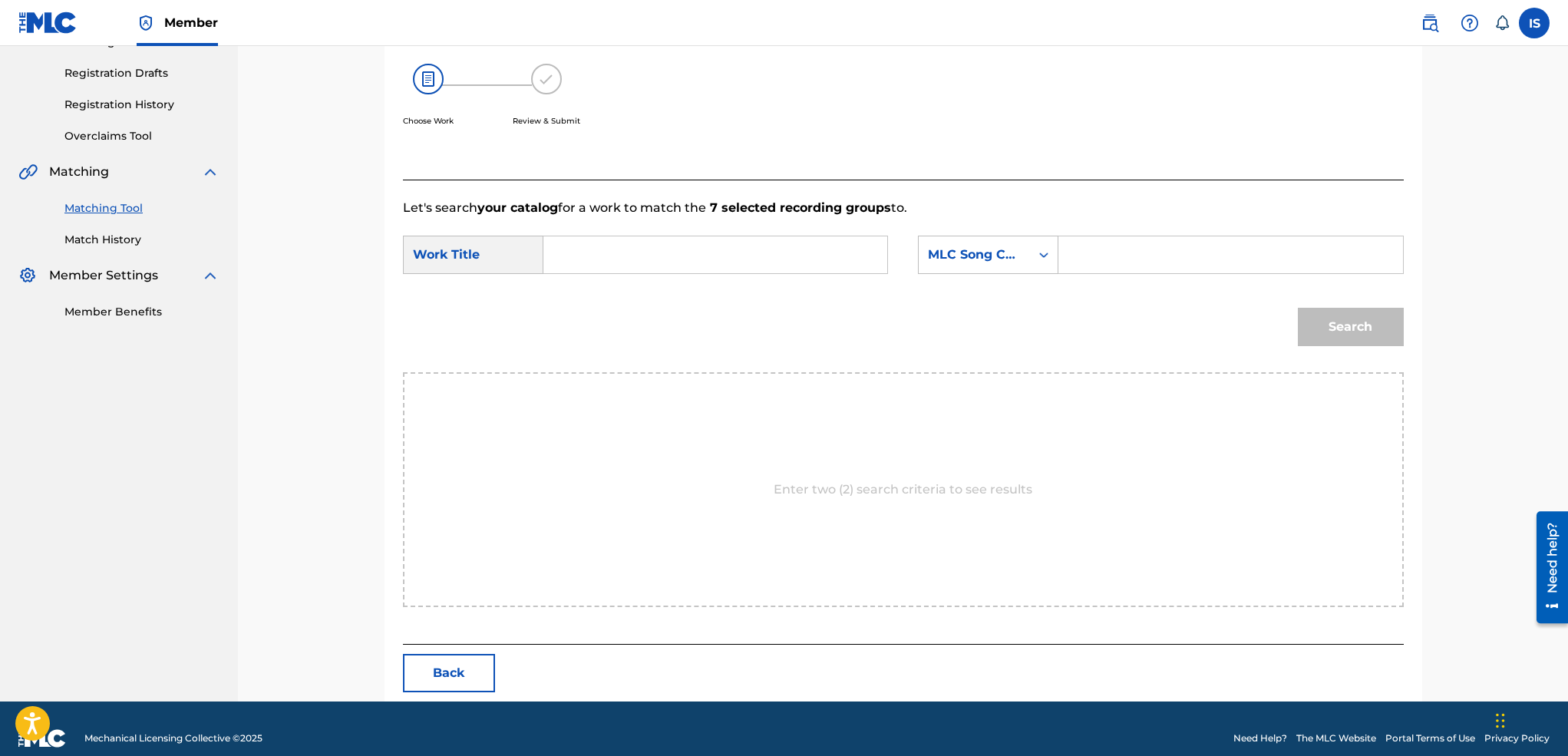
scroll to position [267, 0]
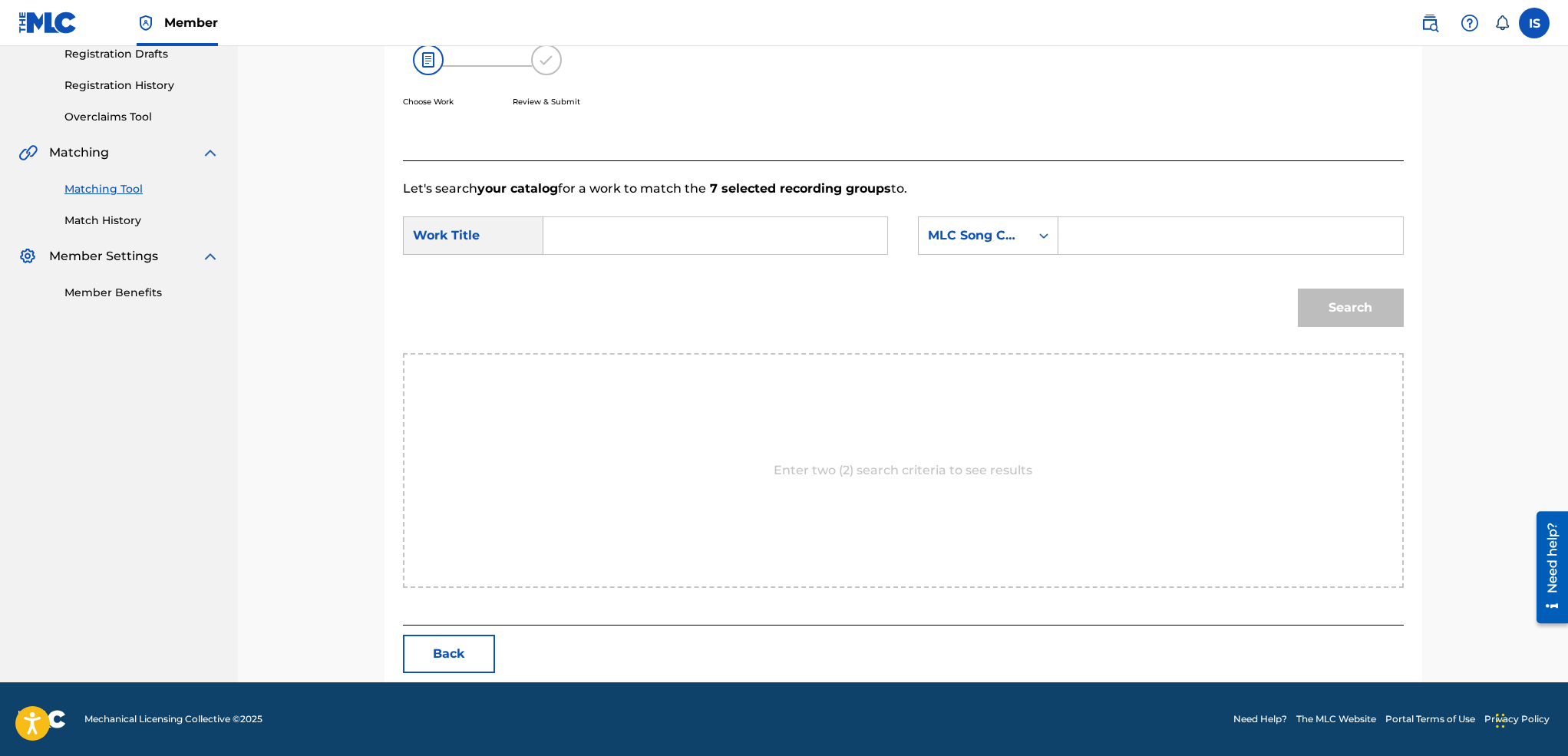
click at [711, 225] on input "Search Form" at bounding box center [715, 236] width 317 height 37
paste input "SERREH I WAMAN"
type input "SERREH I WAMAN"
click at [1018, 224] on div "MLC Song Code" at bounding box center [974, 236] width 111 height 29
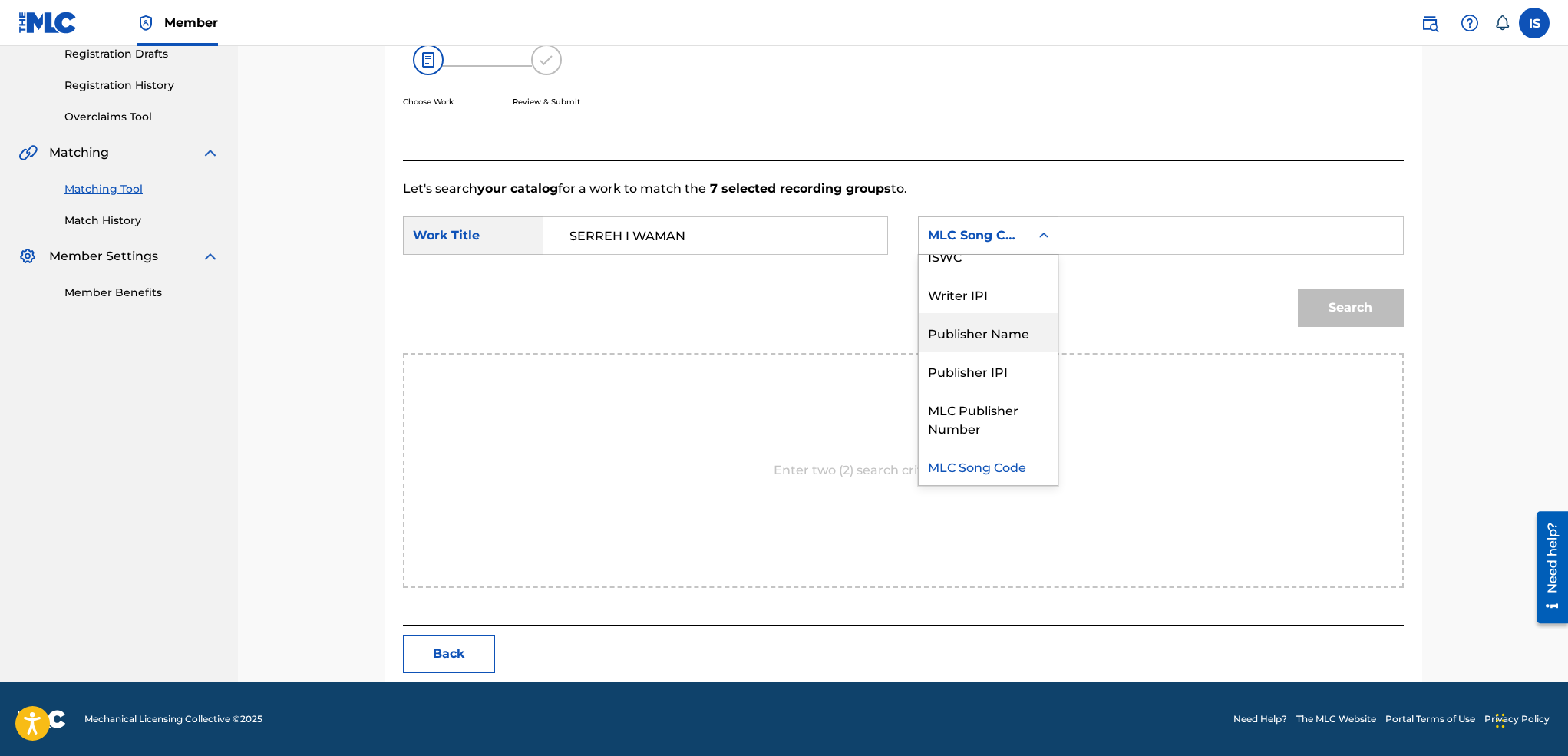
click at [980, 313] on div "Publisher Name" at bounding box center [988, 333] width 139 height 38
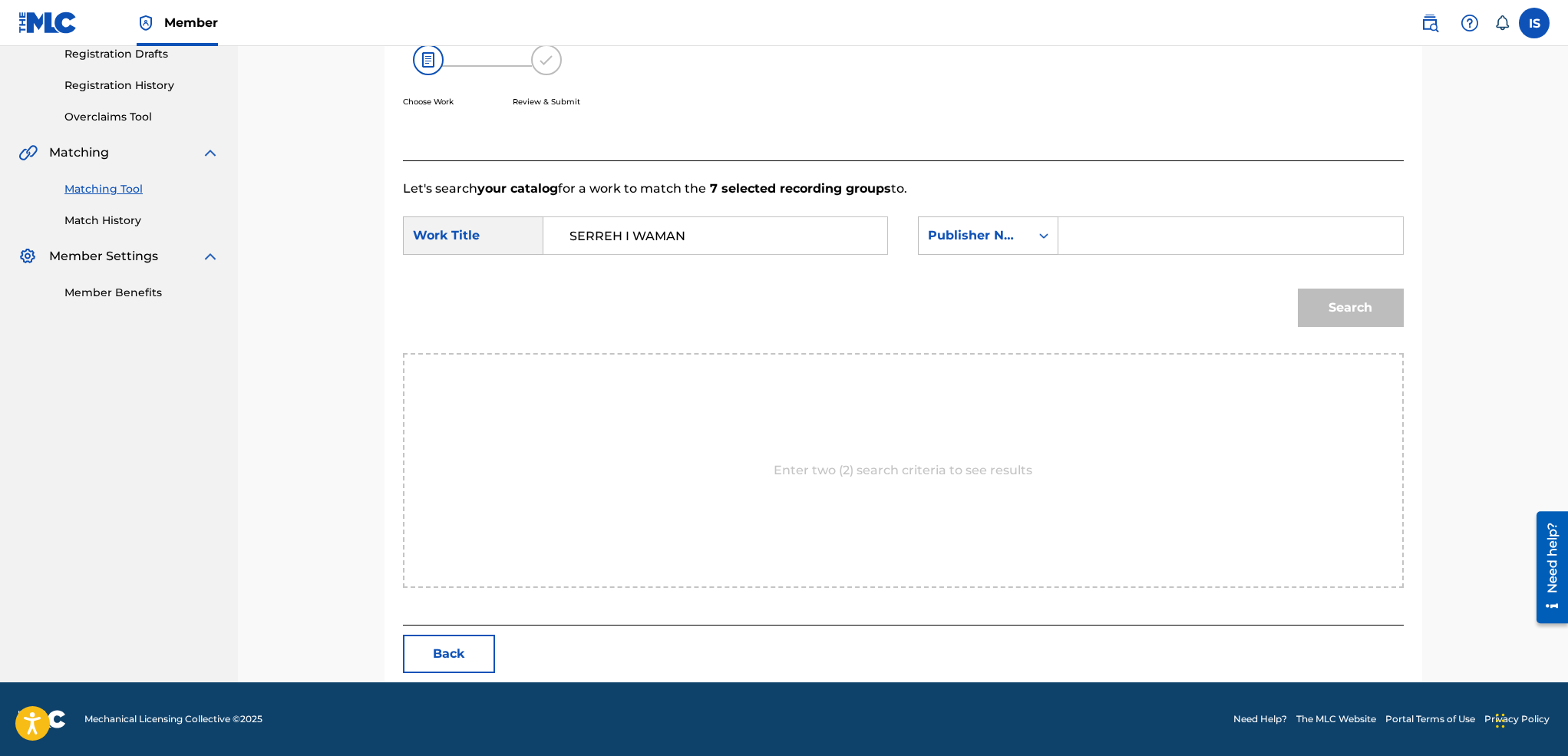
click at [1113, 238] on input "Search Form" at bounding box center [1230, 236] width 317 height 37
type input "onda"
click at [1298, 289] on button "Search" at bounding box center [1351, 308] width 106 height 38
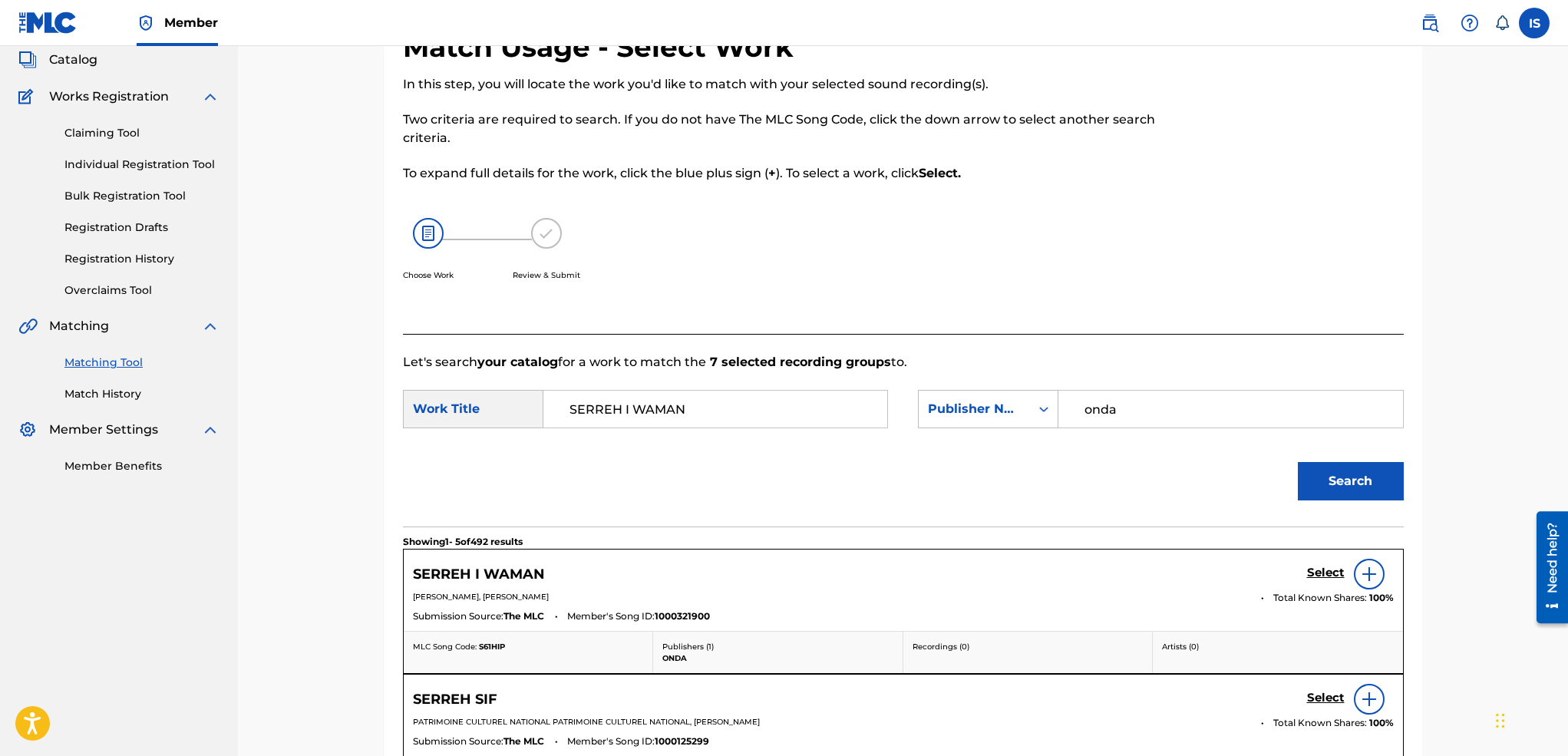
scroll to position [267, 0]
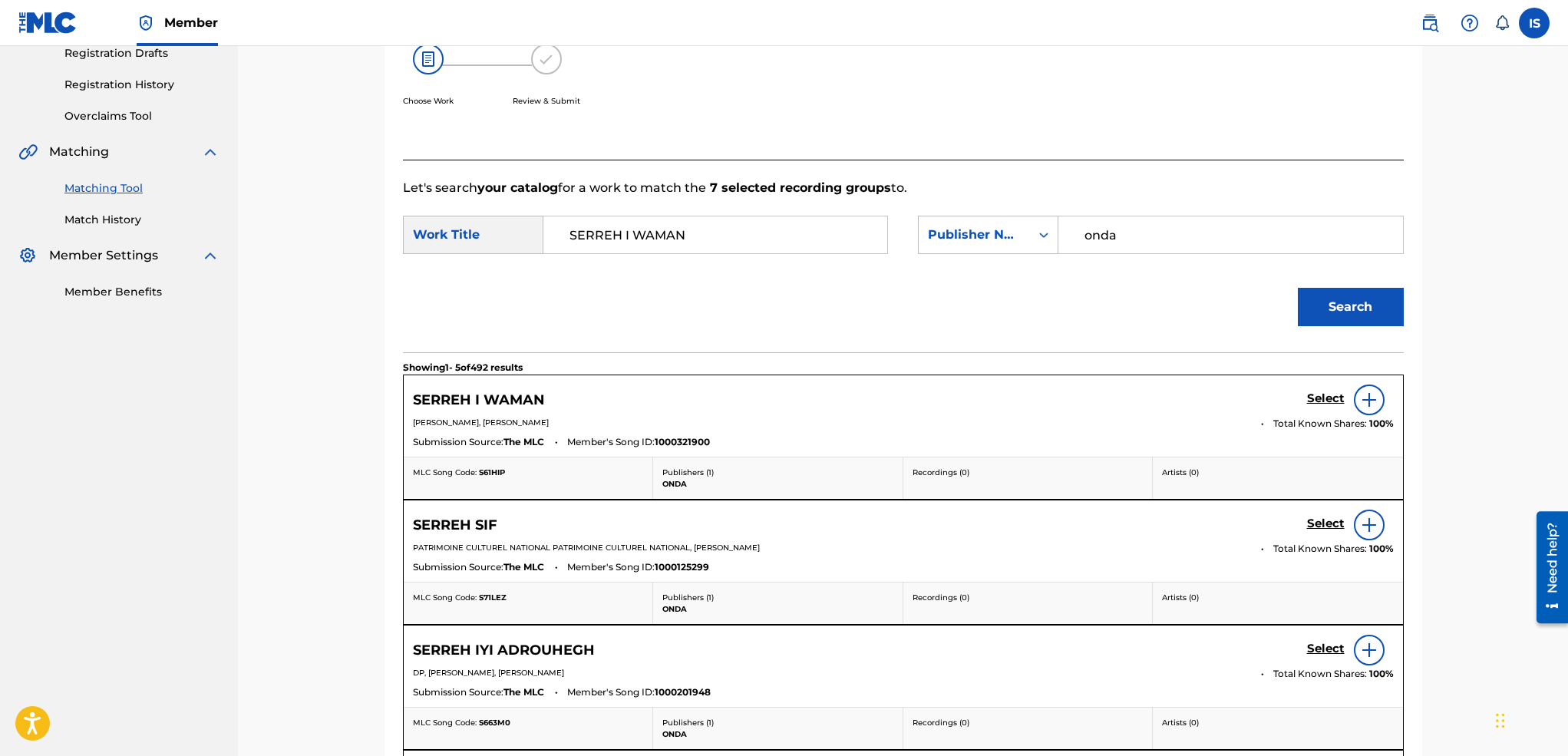
click at [1320, 397] on h5 "Select" at bounding box center [1325, 398] width 38 height 14
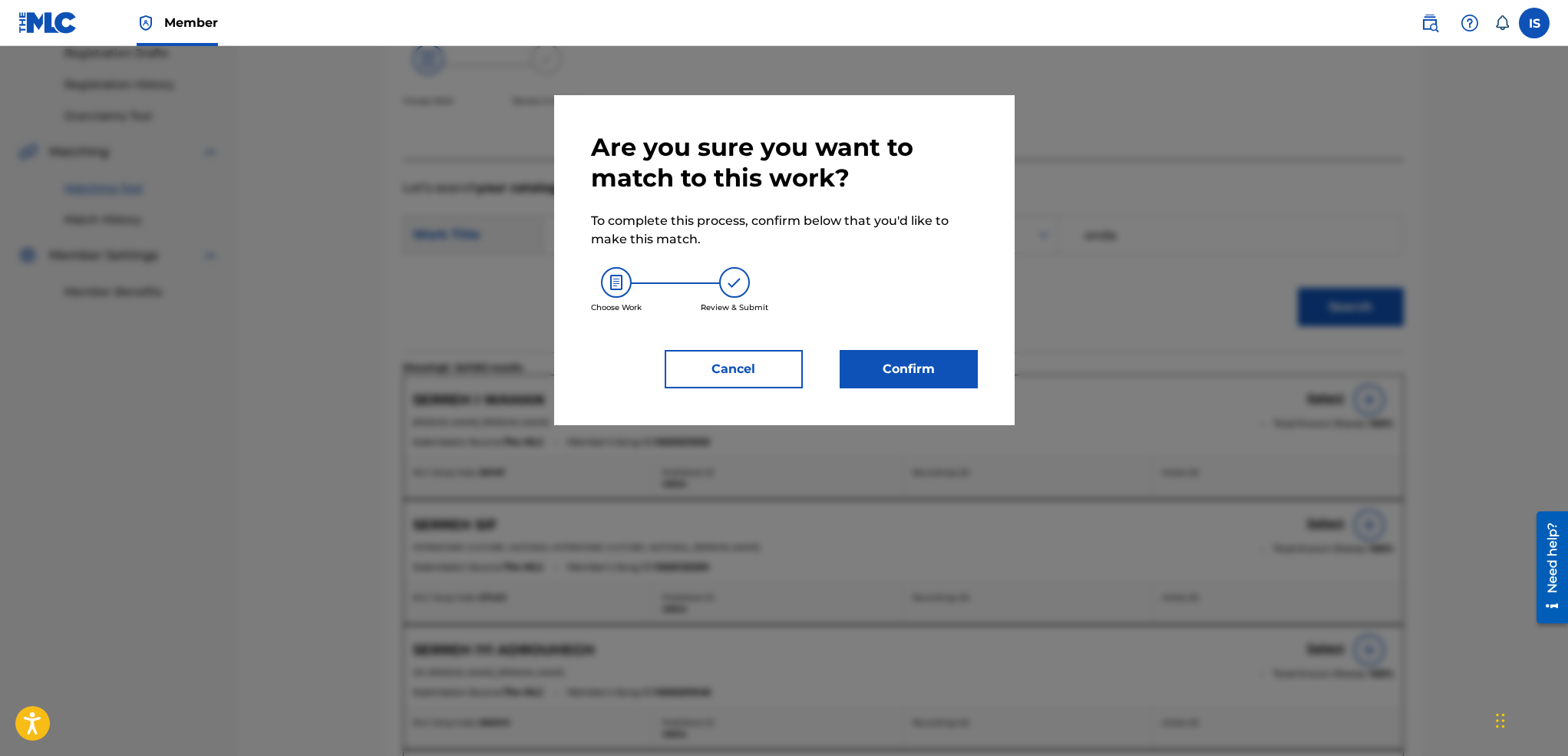
click at [880, 371] on button "Confirm" at bounding box center [908, 370] width 138 height 38
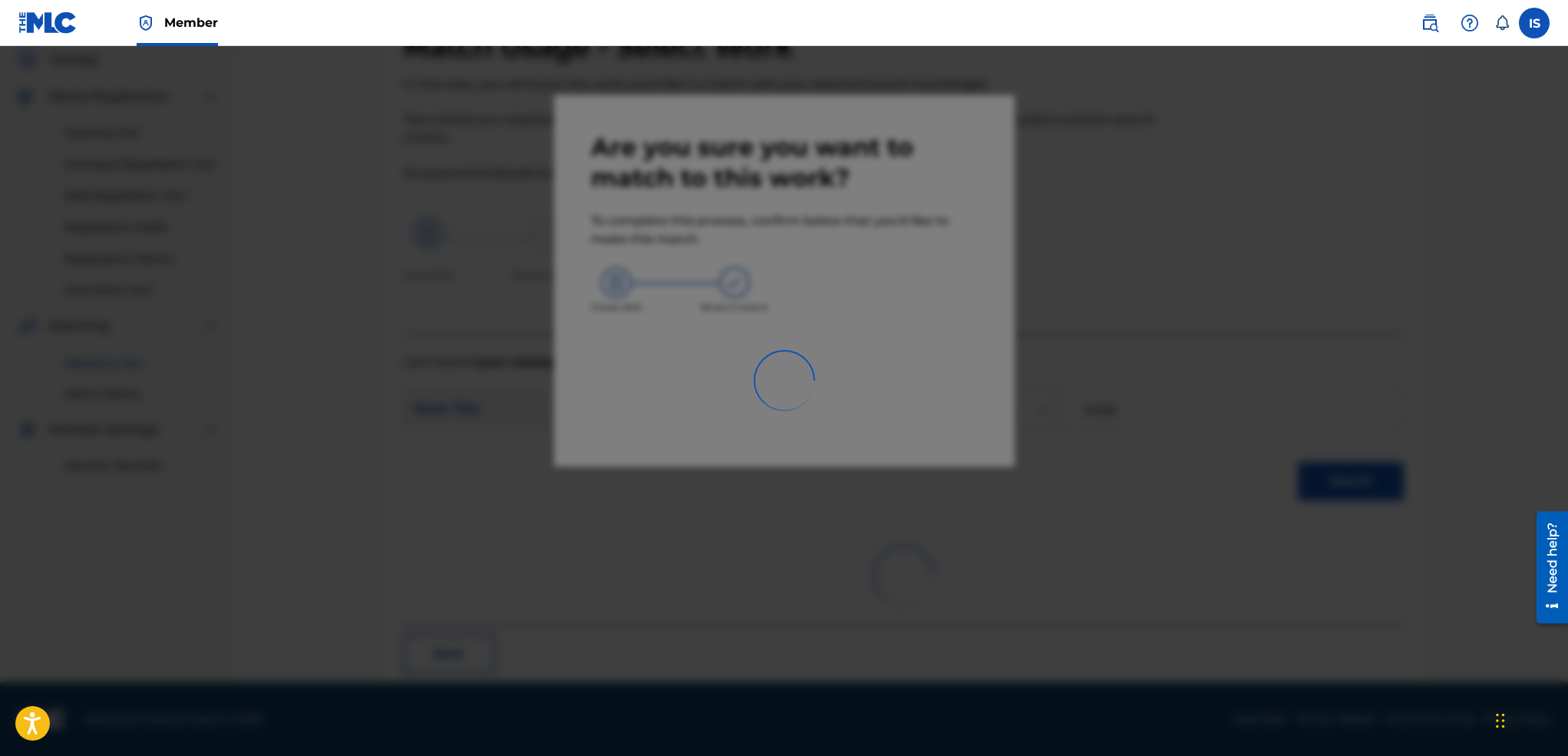
scroll to position [30, 0]
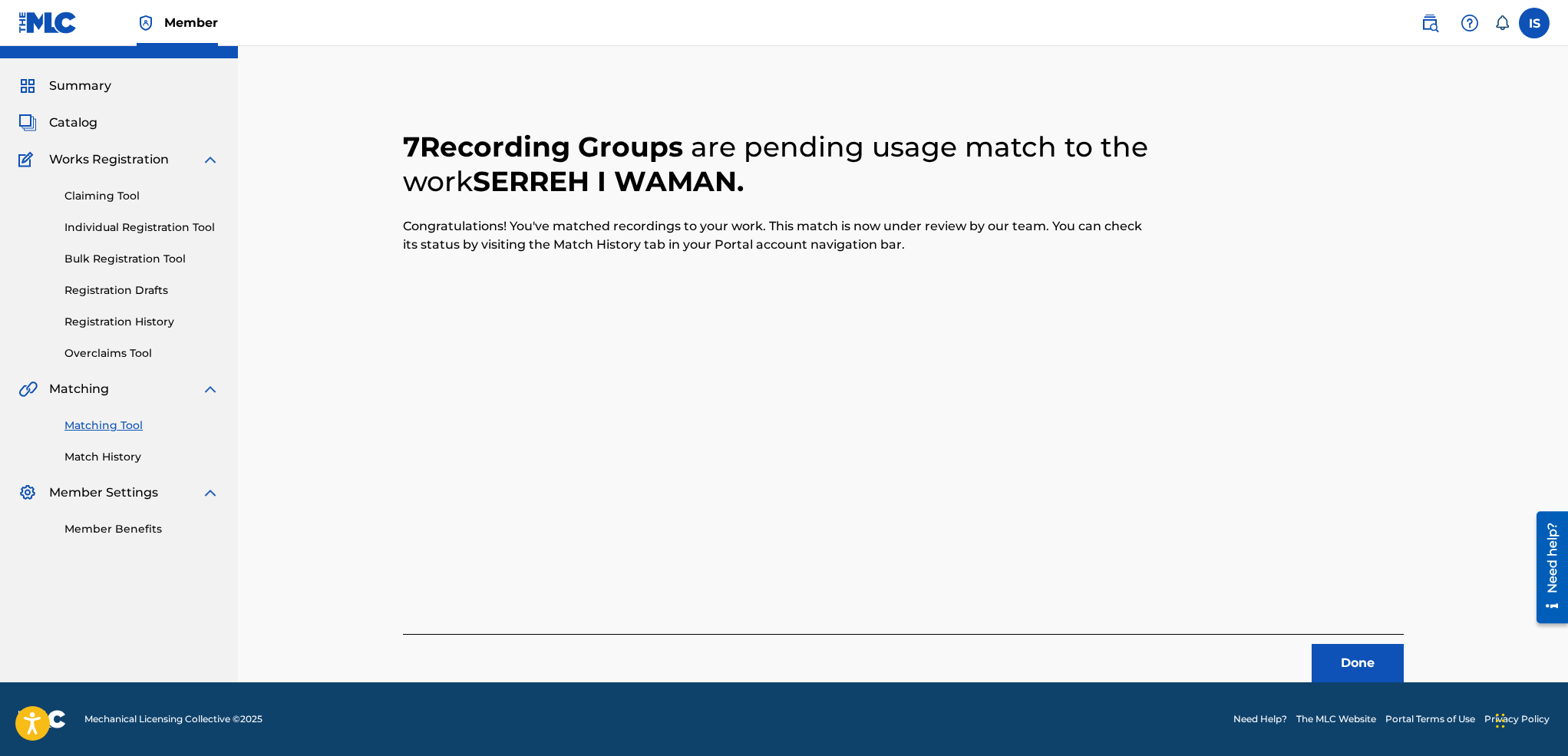
click at [1338, 653] on button "Done" at bounding box center [1357, 663] width 92 height 38
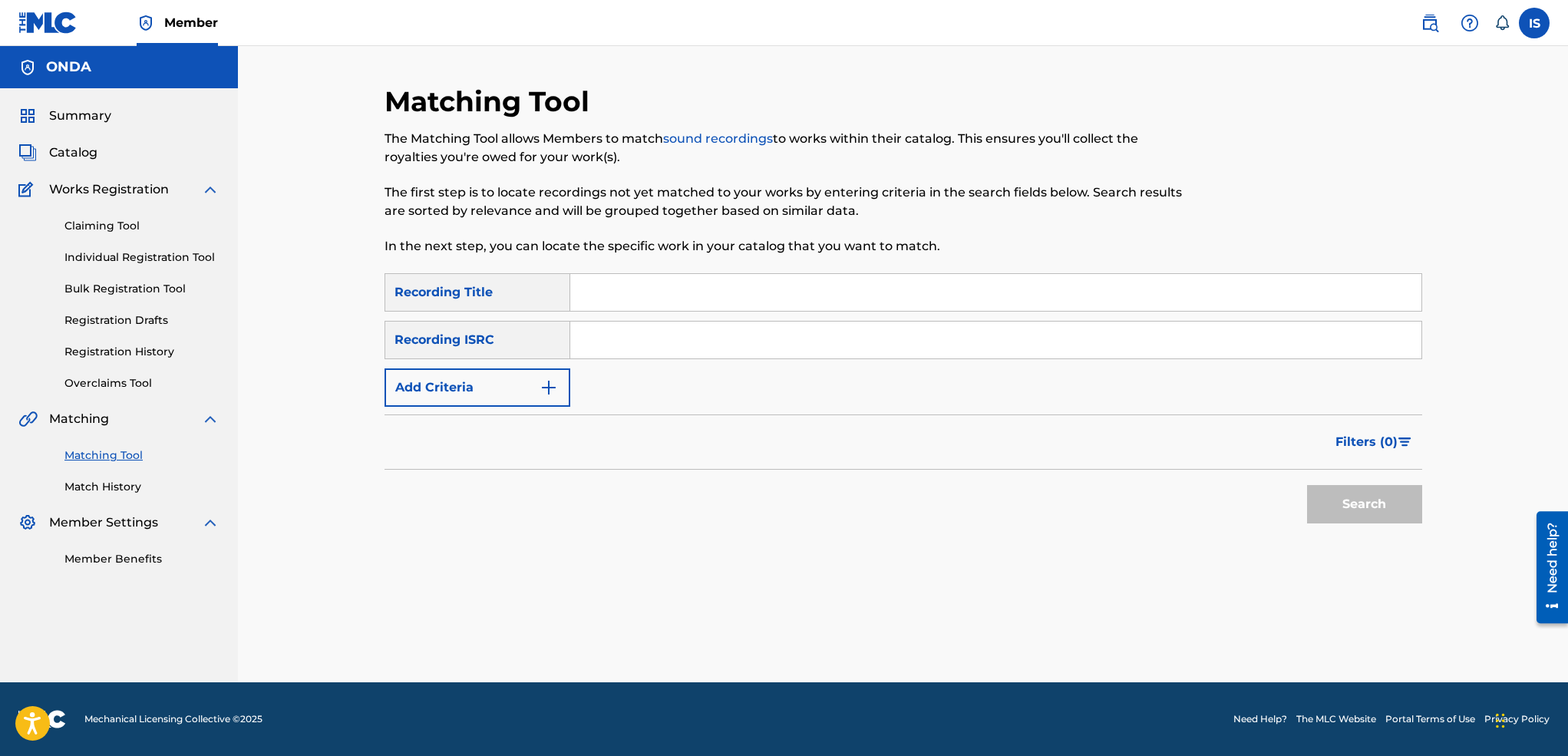
scroll to position [0, 0]
click at [709, 309] on input "Search Form" at bounding box center [996, 293] width 851 height 37
paste input "DOUNITH"
click at [600, 286] on input "DOUNITH" at bounding box center [996, 293] width 851 height 37
type input "DUNITH"
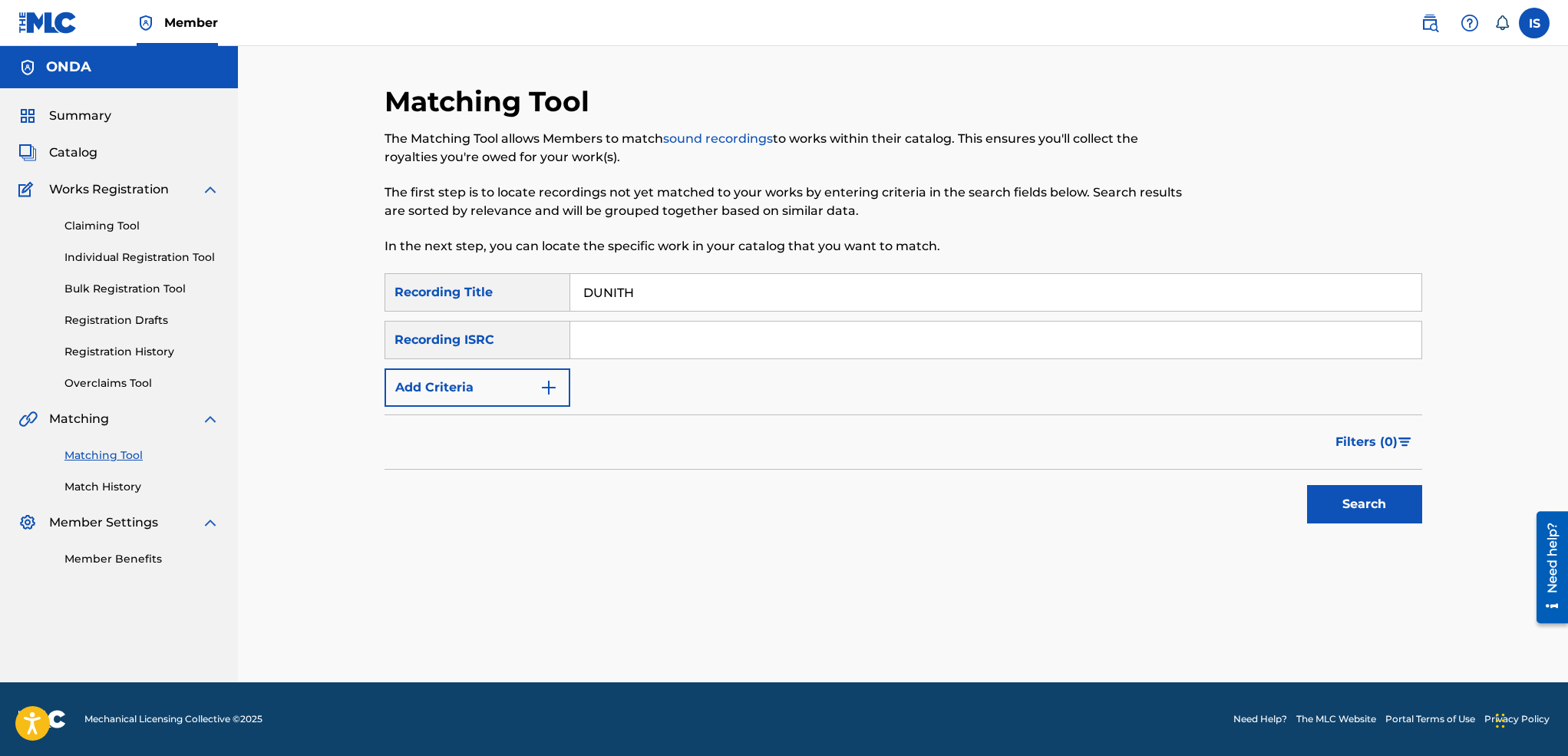
click at [498, 406] on button "Add Criteria" at bounding box center [478, 387] width 186 height 38
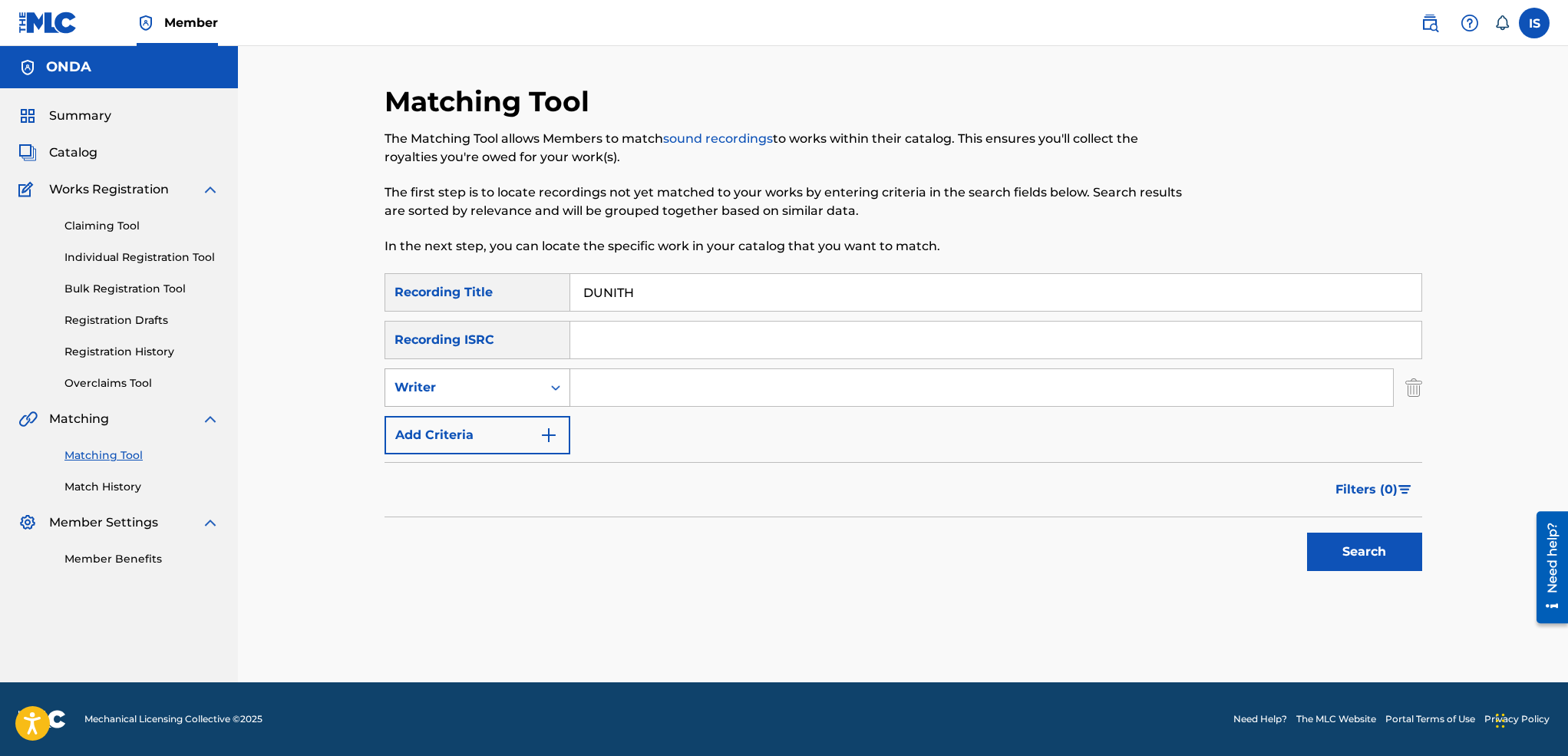
click at [499, 394] on div "Writer" at bounding box center [463, 387] width 138 height 18
click at [495, 420] on div "Recording Artist" at bounding box center [478, 426] width 184 height 38
click at [629, 397] on input "Search Form" at bounding box center [981, 387] width 822 height 37
paste input "DOUNITH"
click at [637, 389] on input "DOUNITH" at bounding box center [981, 387] width 822 height 37
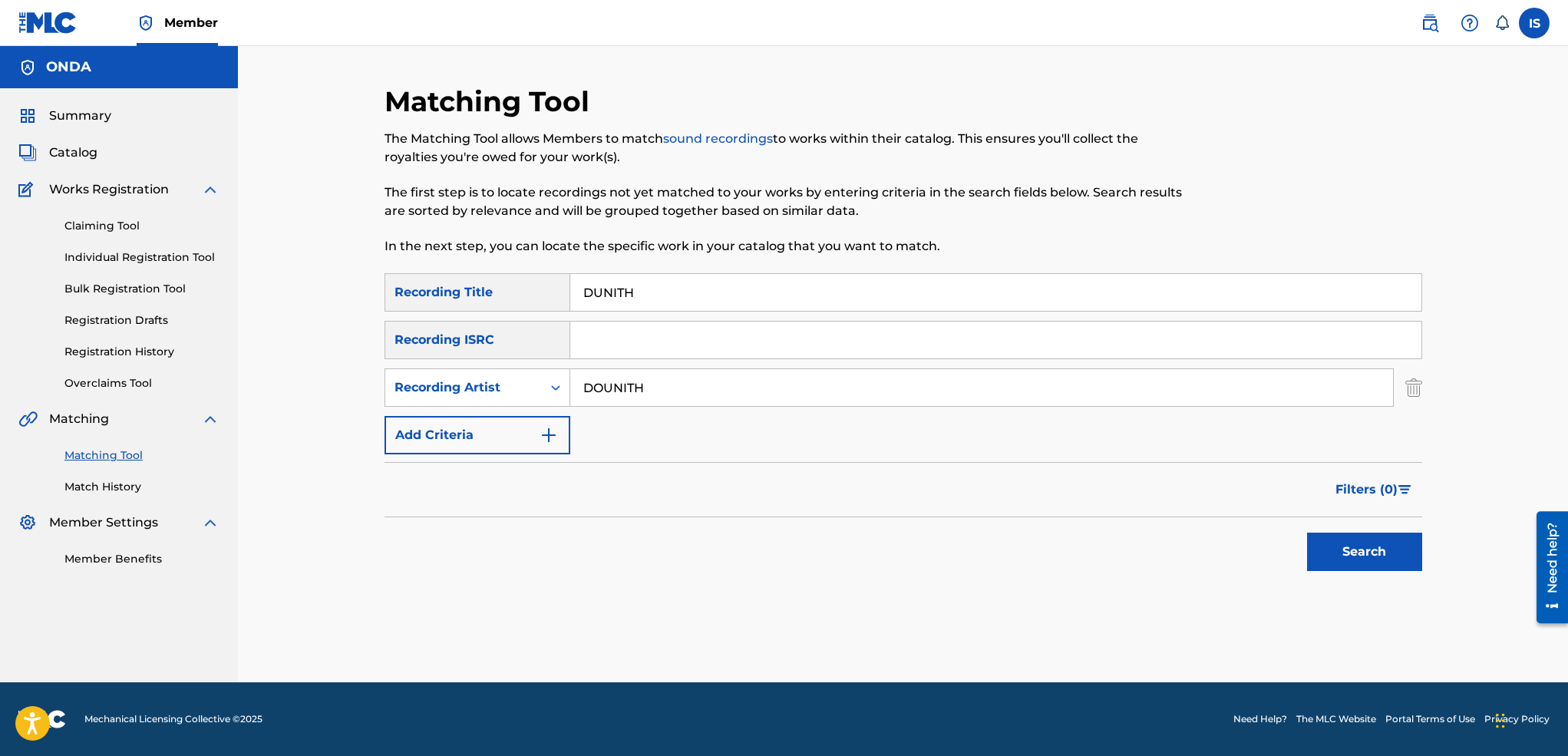
click at [637, 389] on input "DOUNITH" at bounding box center [981, 387] width 822 height 37
type input "ait menguellet"
click at [1345, 539] on button "Search" at bounding box center [1364, 552] width 115 height 38
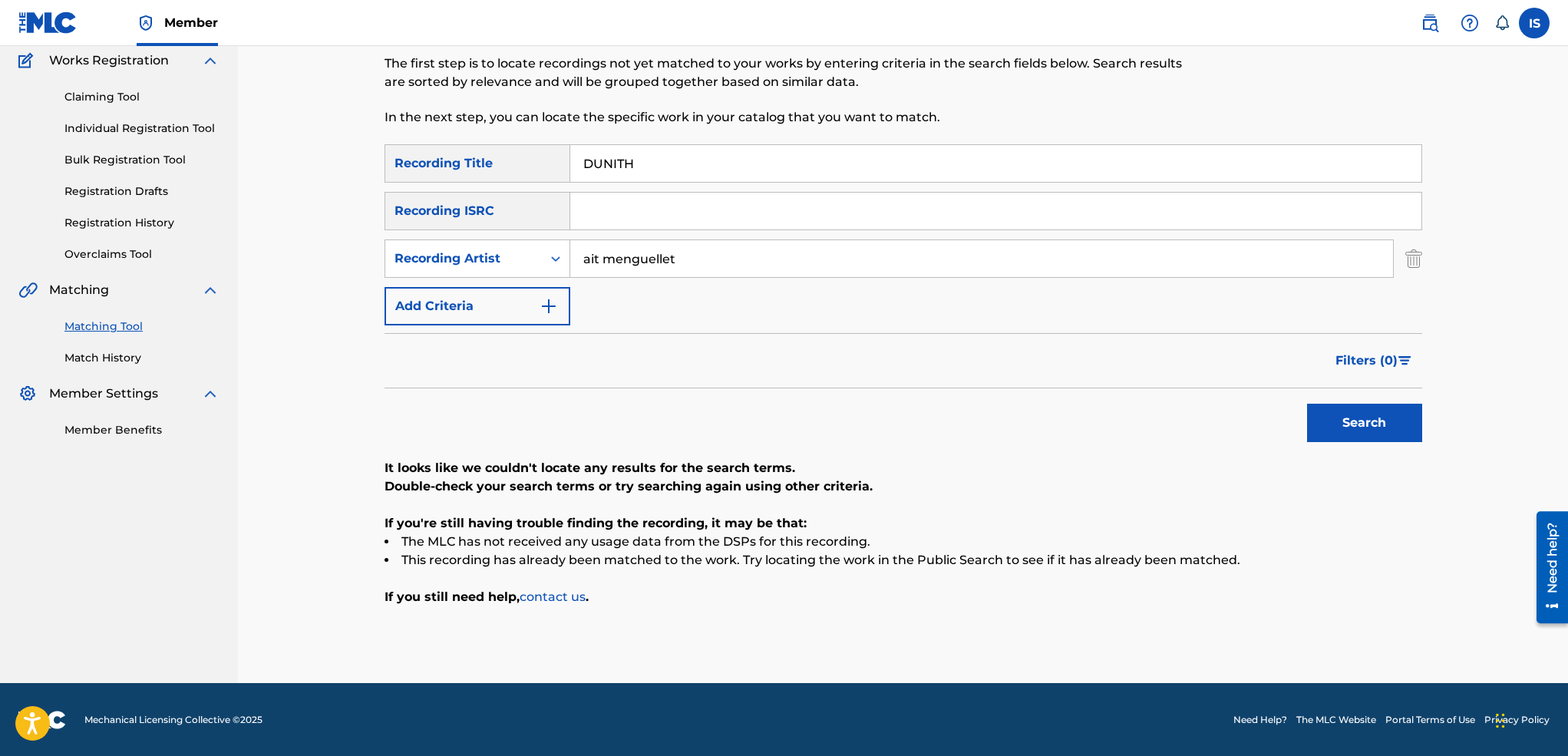
scroll to position [130, 0]
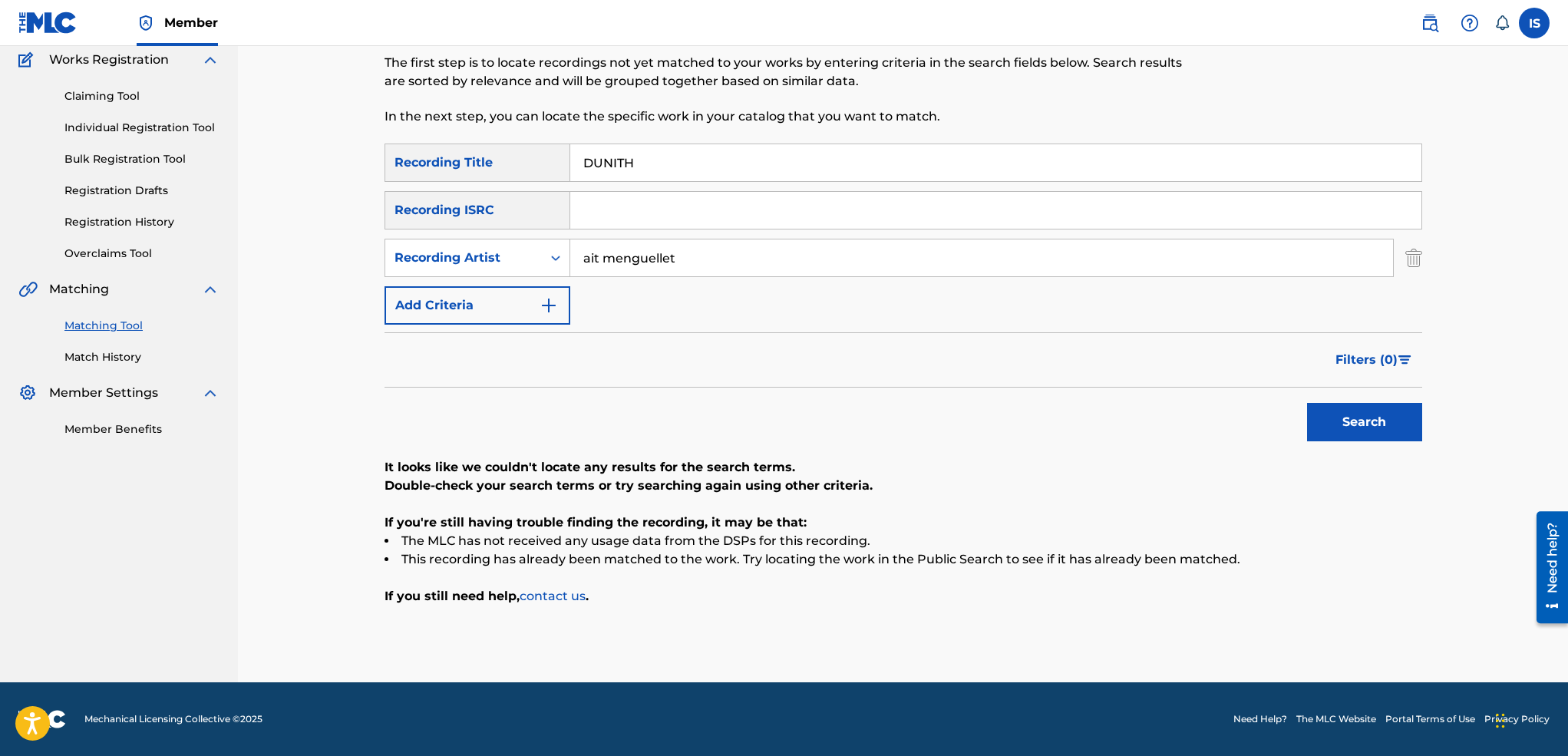
click at [594, 162] on input "DUNITH" at bounding box center [996, 163] width 851 height 37
click at [1307, 403] on button "Search" at bounding box center [1364, 422] width 115 height 38
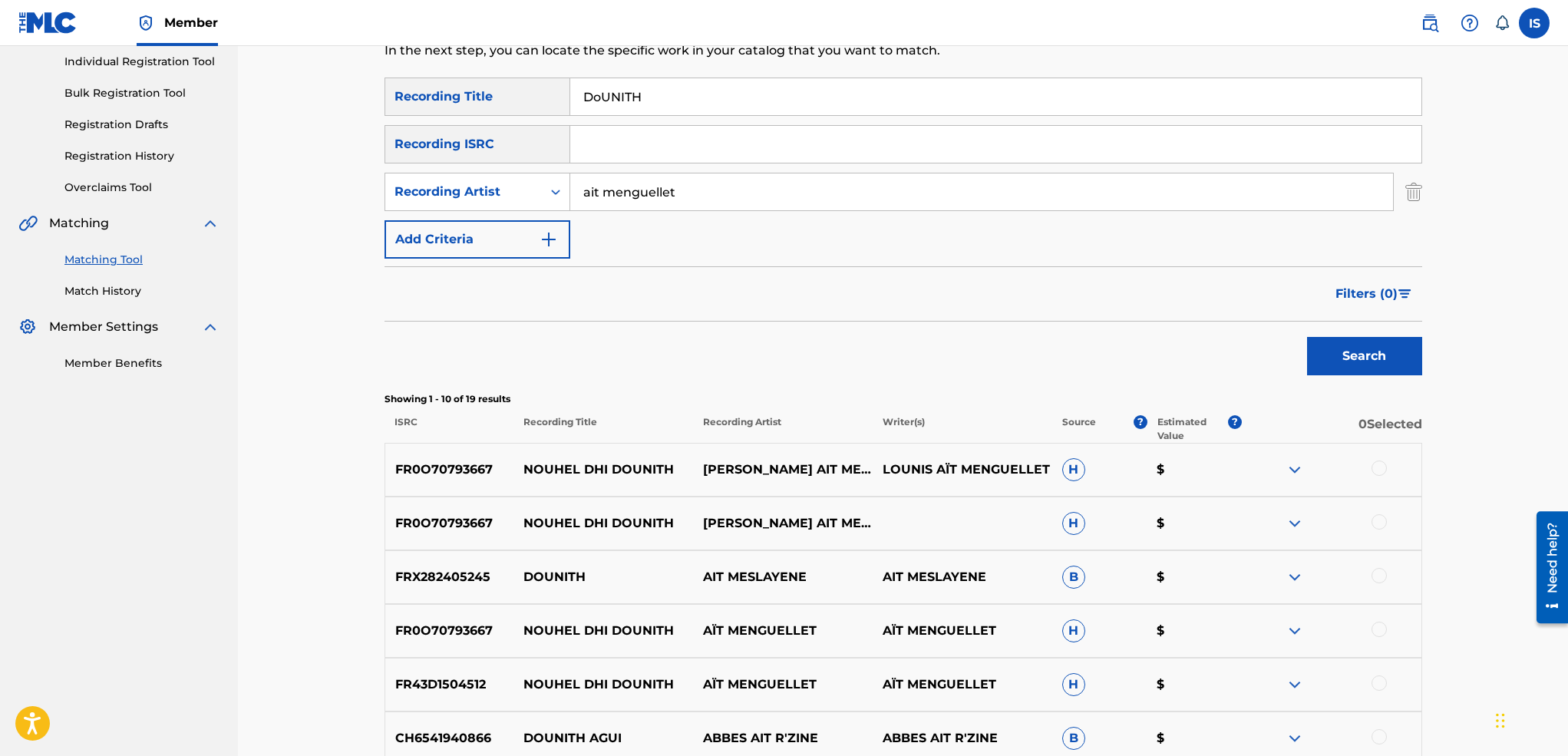
scroll to position [0, 0]
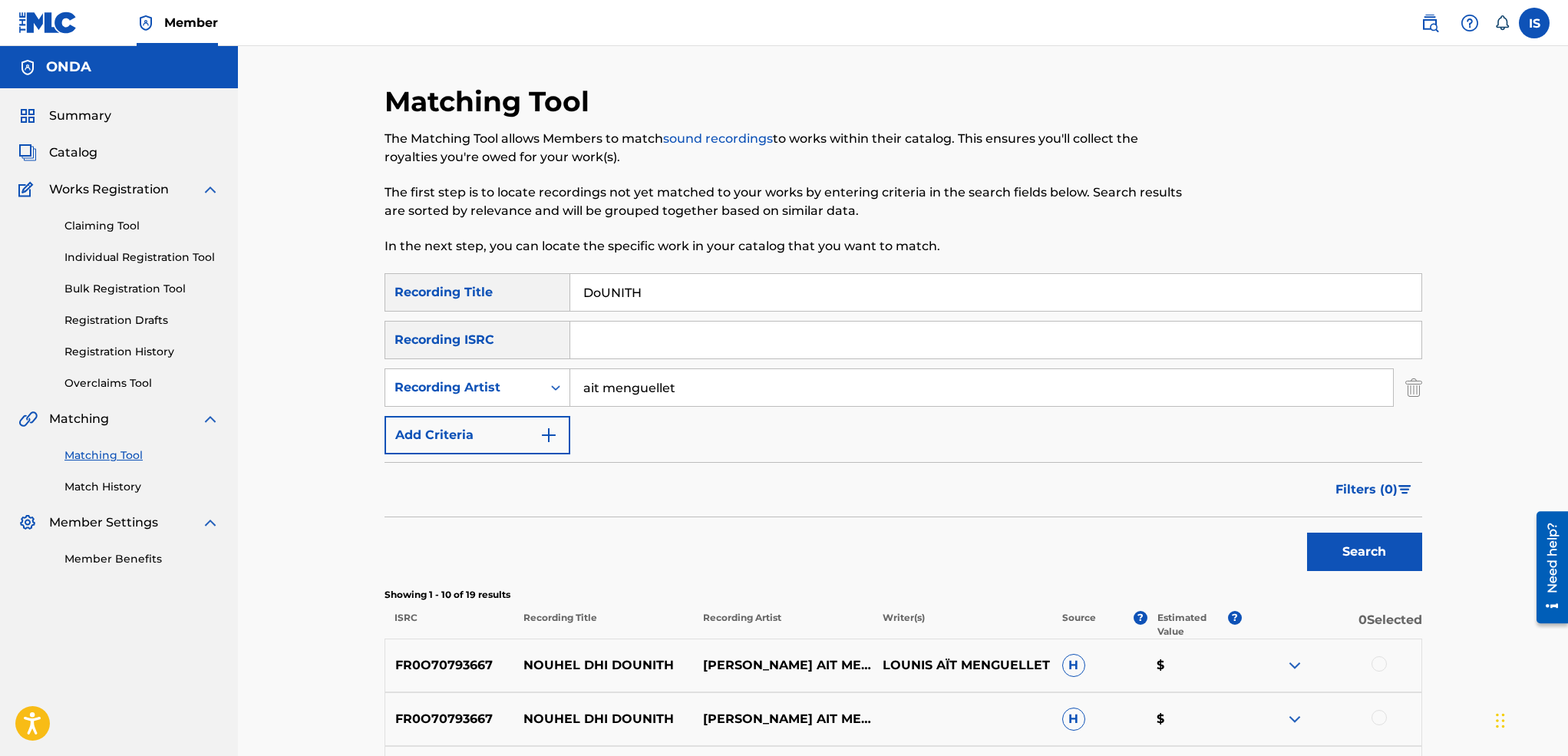
click at [632, 273] on div "DoUNITH" at bounding box center [996, 293] width 852 height 38
click at [612, 279] on input "DoUNITH" at bounding box center [996, 293] width 851 height 37
paste input "TOUZYA NLEAQEL"
click at [1307, 532] on button "Search" at bounding box center [1364, 552] width 115 height 38
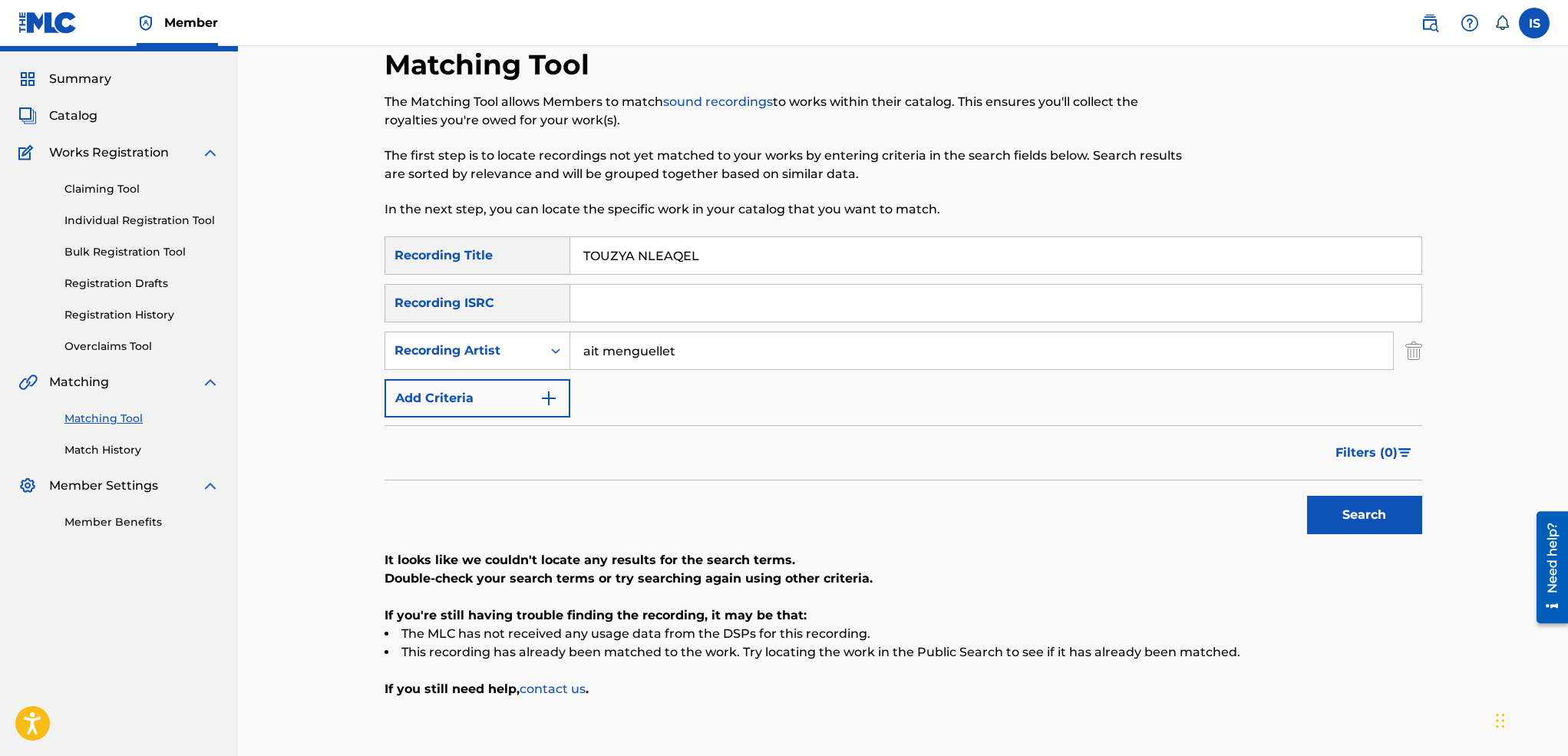
scroll to position [38, 0]
click at [661, 252] on input "TOUZYA NLEAQEL" at bounding box center [996, 255] width 851 height 37
click at [1307, 495] on button "Search" at bounding box center [1364, 514] width 115 height 38
click at [624, 249] on input "TOUZYA" at bounding box center [996, 255] width 851 height 37
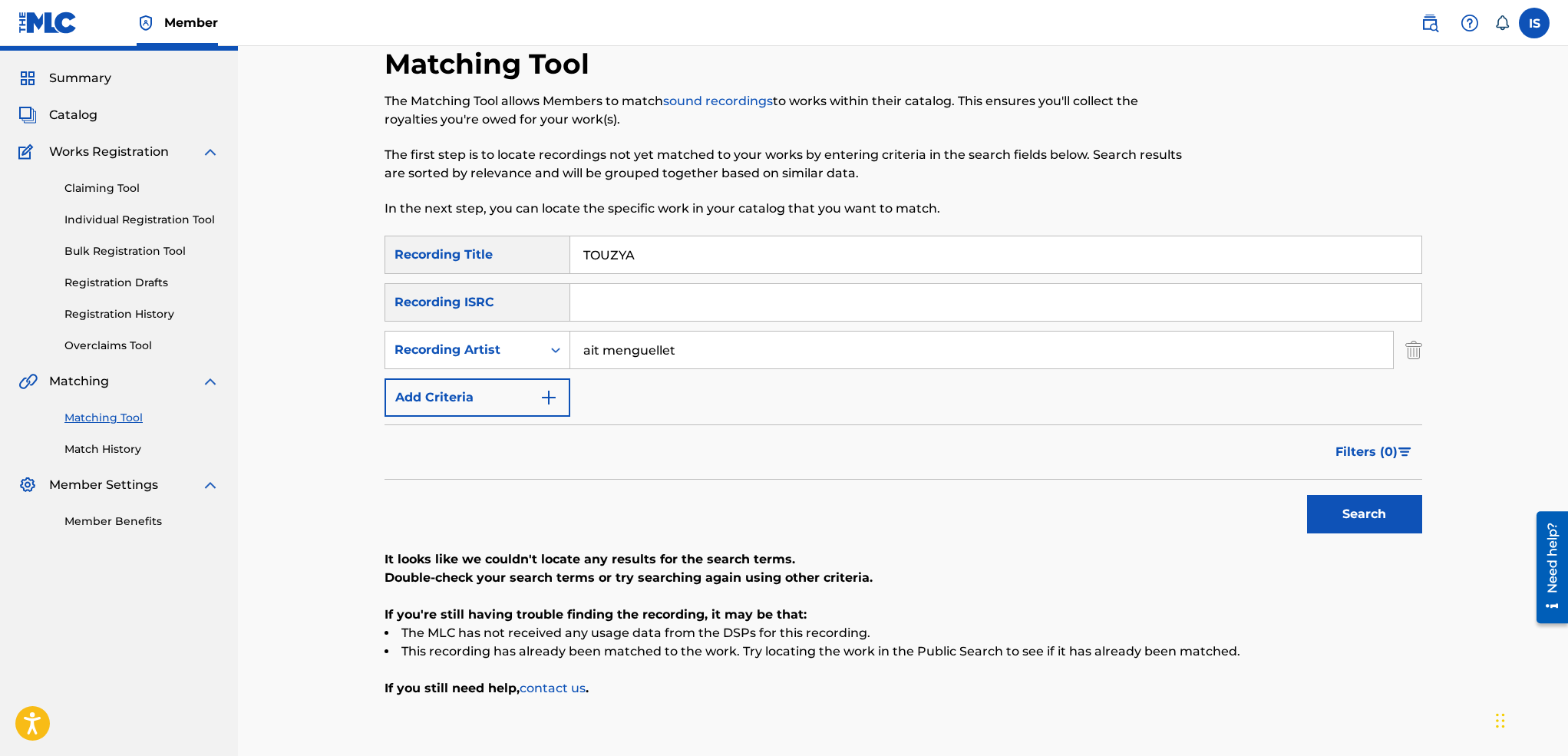
click at [624, 249] on input "TOUZYA" at bounding box center [996, 255] width 851 height 37
paste input "OUALDINE(EL)"
click at [1338, 513] on button "Search" at bounding box center [1364, 514] width 115 height 38
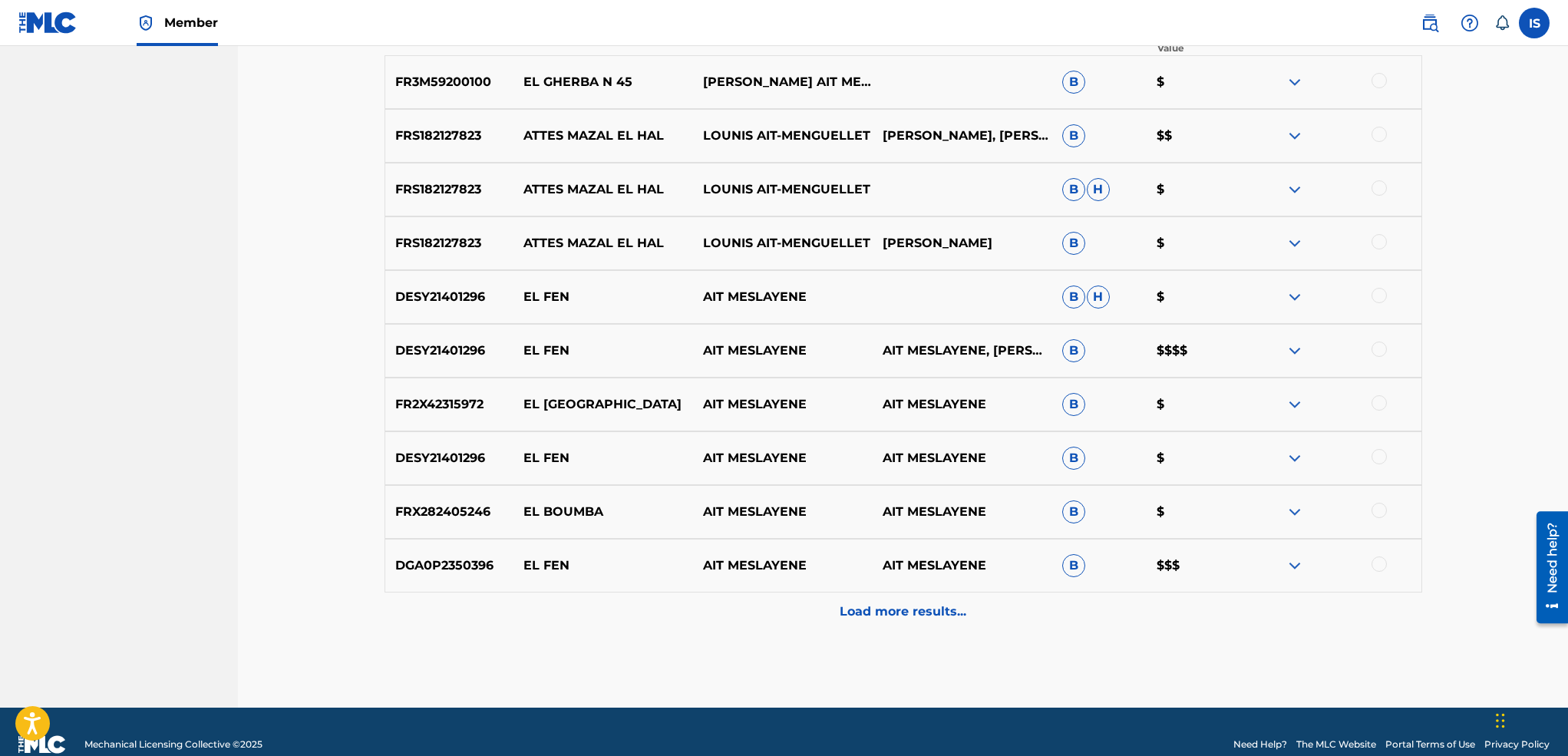
scroll to position [608, 0]
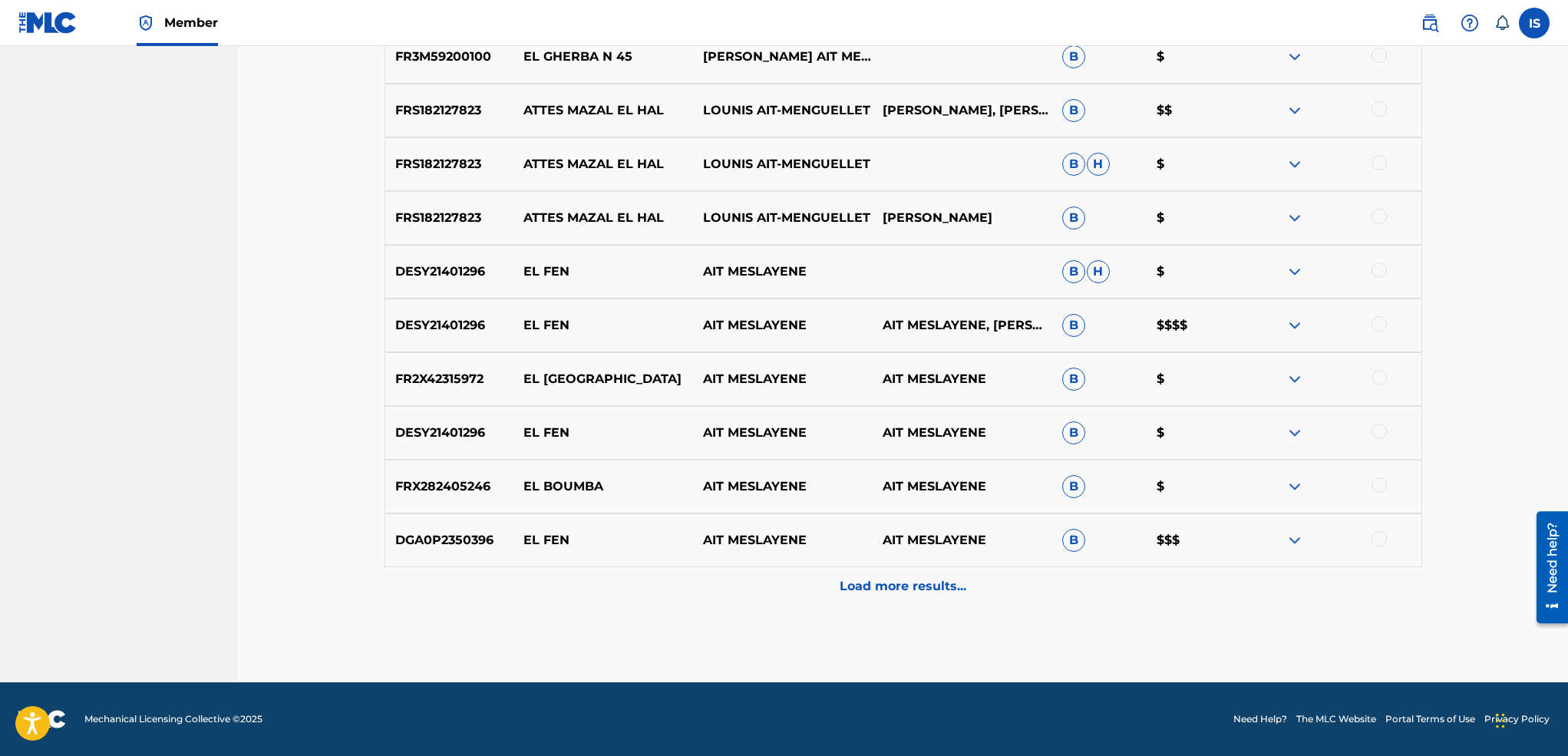
click at [949, 578] on p "Load more results..." at bounding box center [903, 586] width 127 height 18
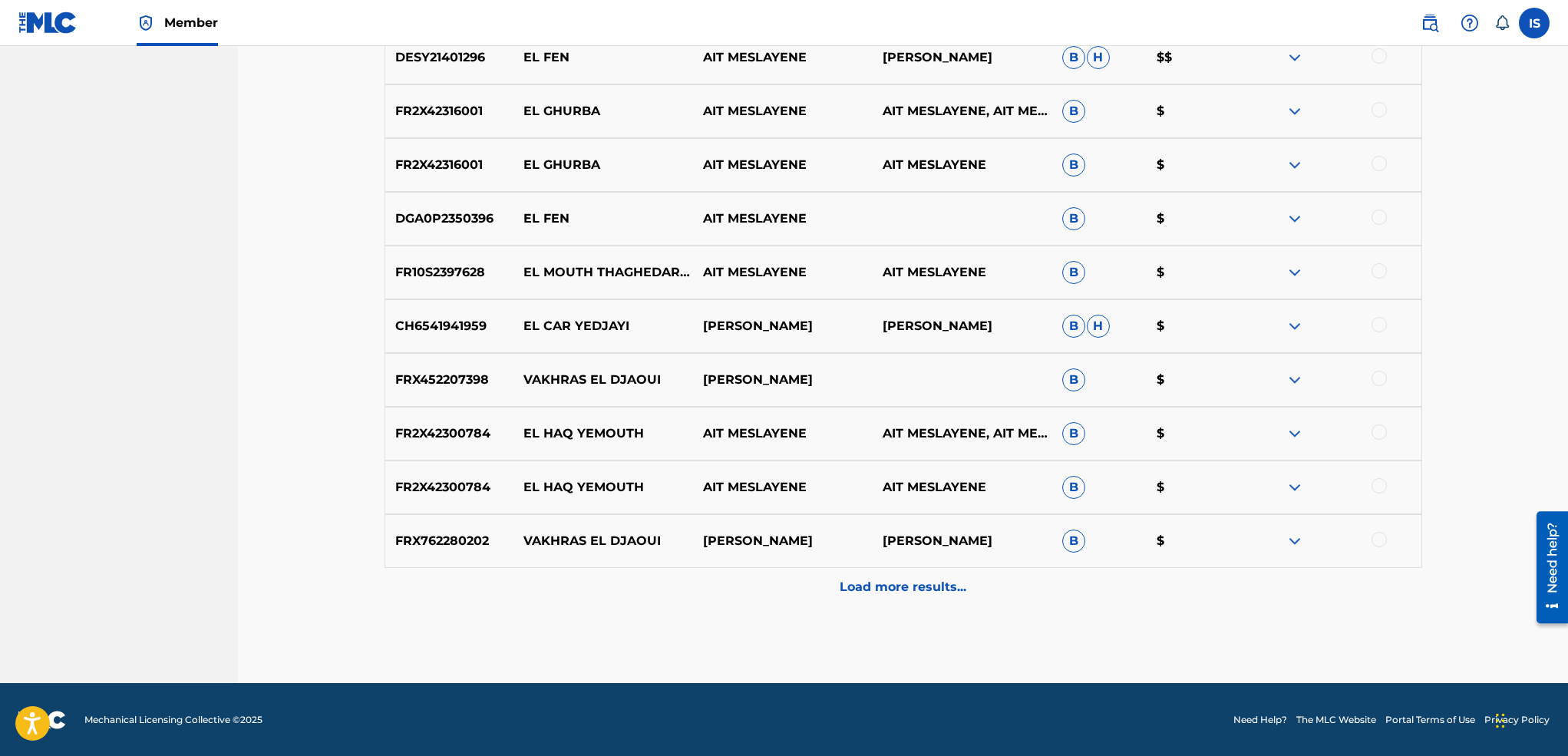
scroll to position [0, 0]
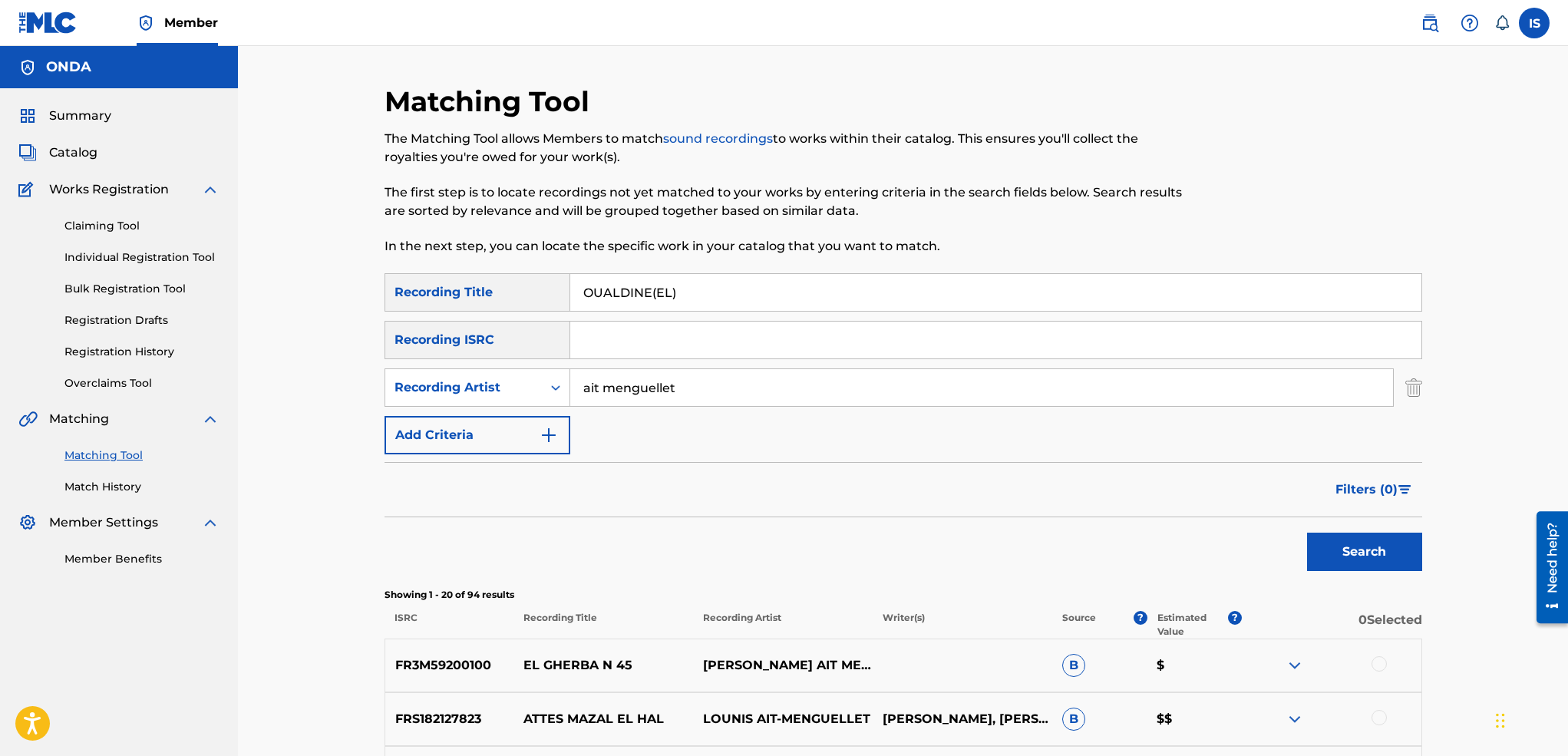
click at [640, 291] on input "OUALDINE(EL)" at bounding box center [996, 293] width 851 height 37
paste input "LAWDJAB DEG WADOU"
click at [1307, 532] on button "Search" at bounding box center [1364, 552] width 115 height 38
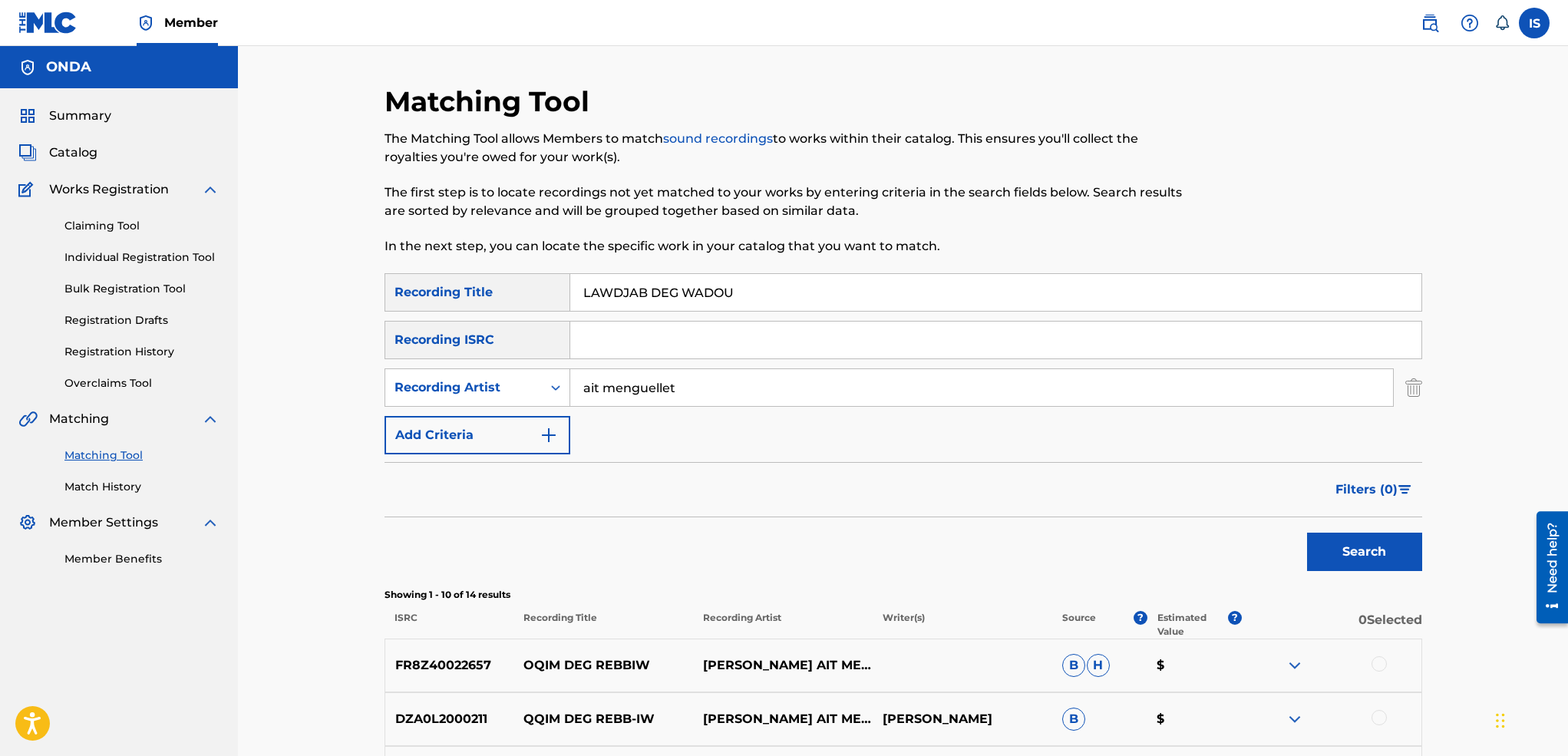
drag, startPoint x: 663, startPoint y: 281, endPoint x: 649, endPoint y: 296, distance: 20.5
click at [649, 296] on input "LAWDJAB DEG WADOU" at bounding box center [996, 293] width 851 height 37
paste input "AMEYYEZ"
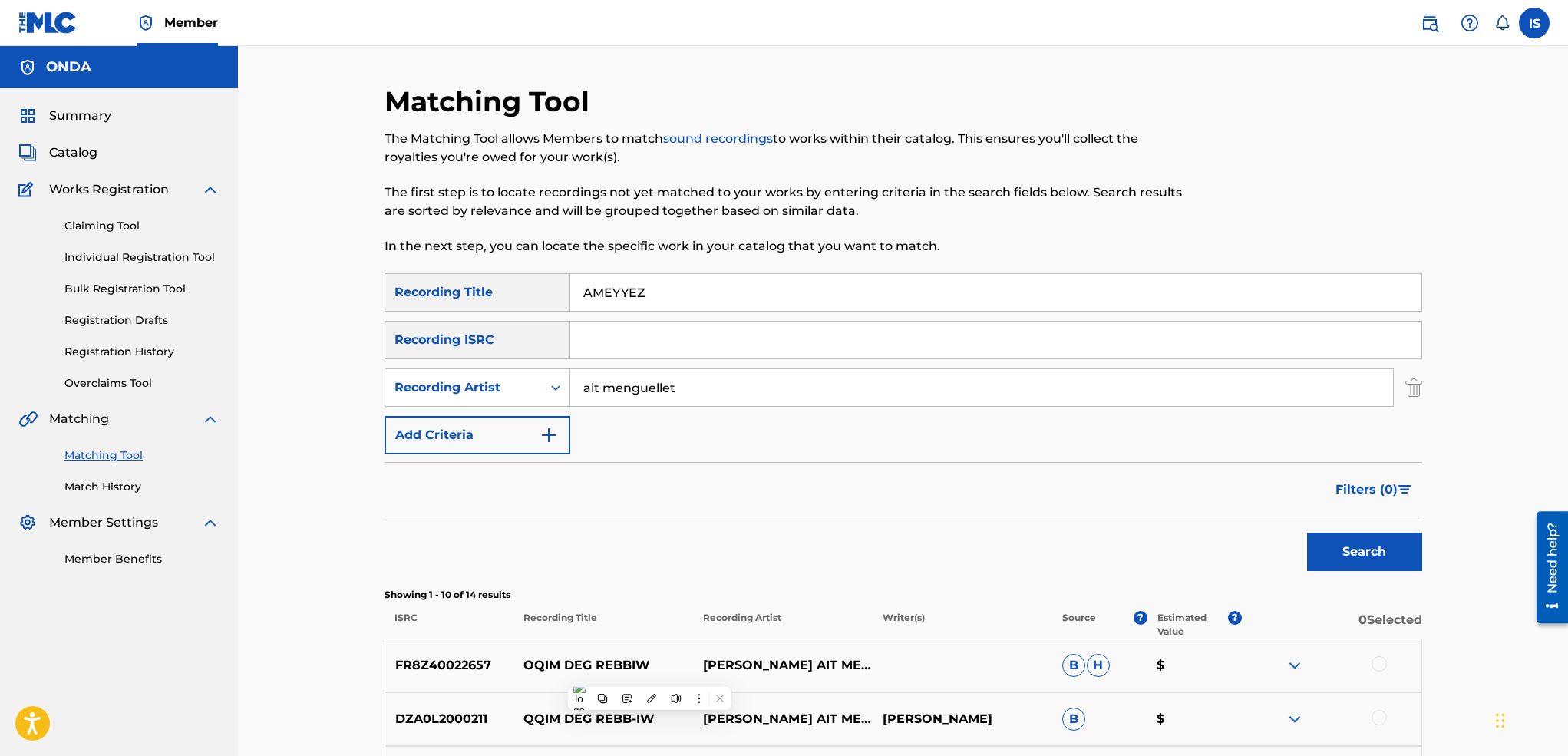
type input "AMEYYEZ"
click at [1307, 532] on button "Search" at bounding box center [1364, 552] width 115 height 38
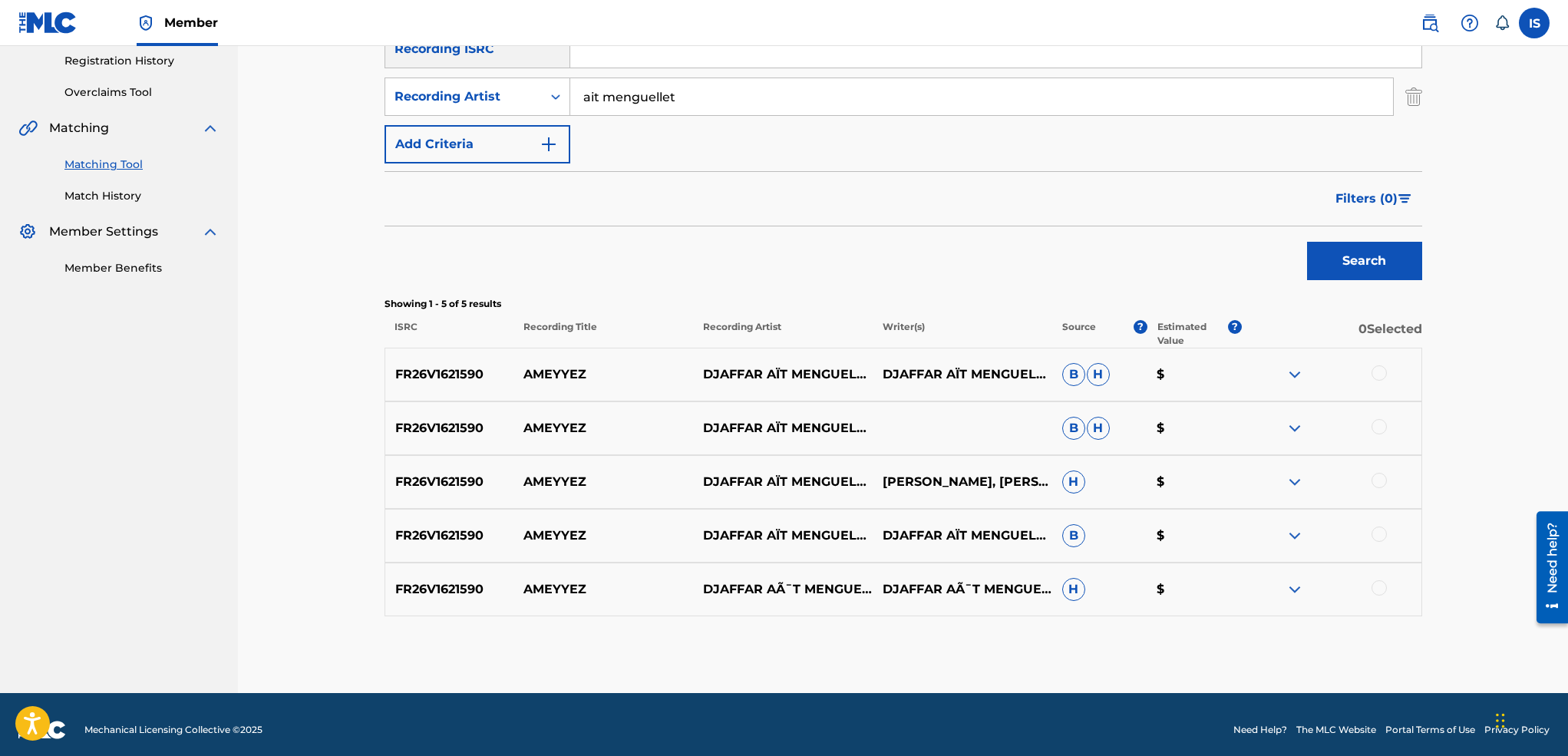
scroll to position [297, 0]
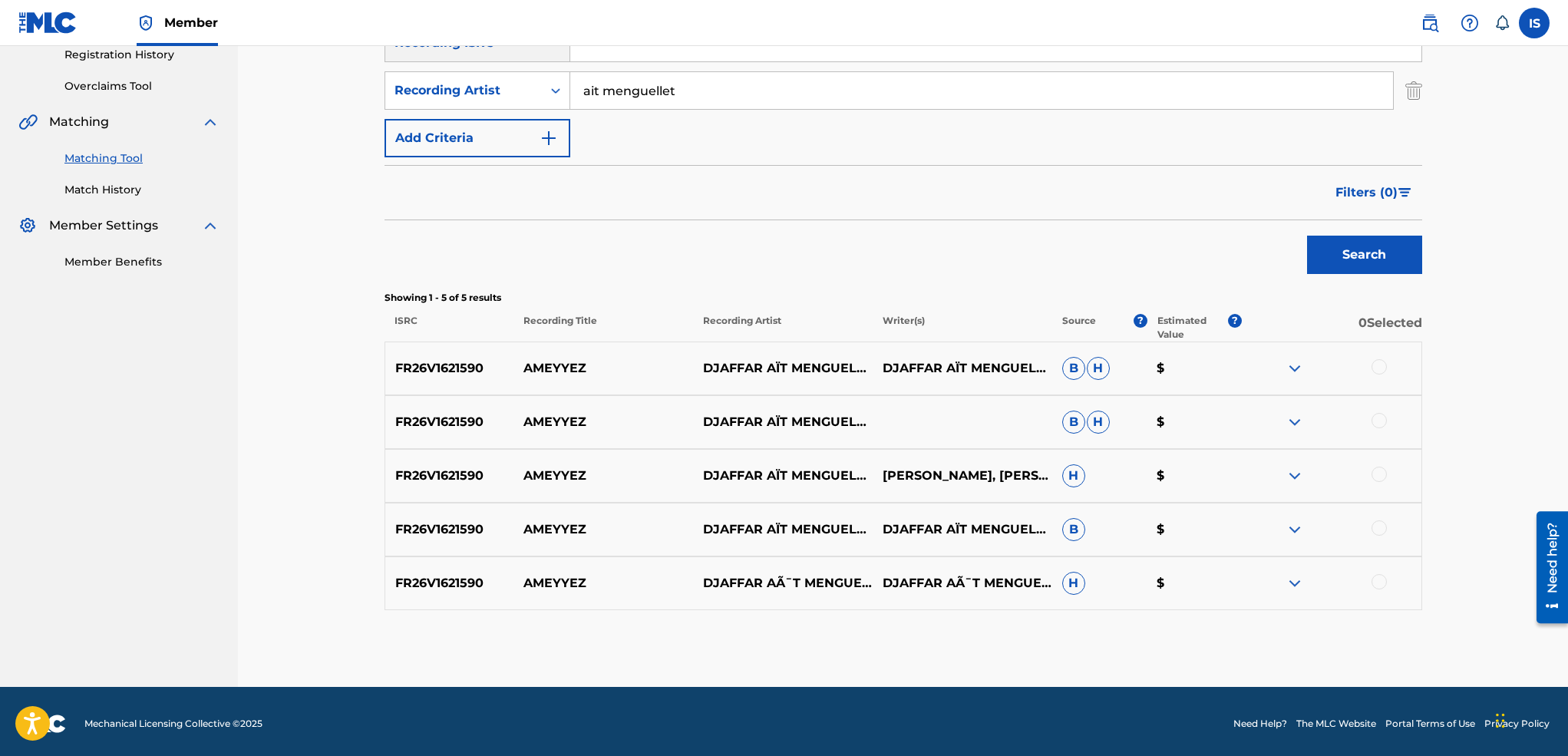
click at [1375, 368] on div at bounding box center [1379, 366] width 15 height 15
drag, startPoint x: 1373, startPoint y: 420, endPoint x: 1379, endPoint y: 468, distance: 48.4
drag, startPoint x: 1379, startPoint y: 468, endPoint x: 1377, endPoint y: 476, distance: 8.2
click at [1377, 476] on div at bounding box center [1379, 474] width 15 height 15
click at [1381, 422] on div at bounding box center [1379, 420] width 15 height 15
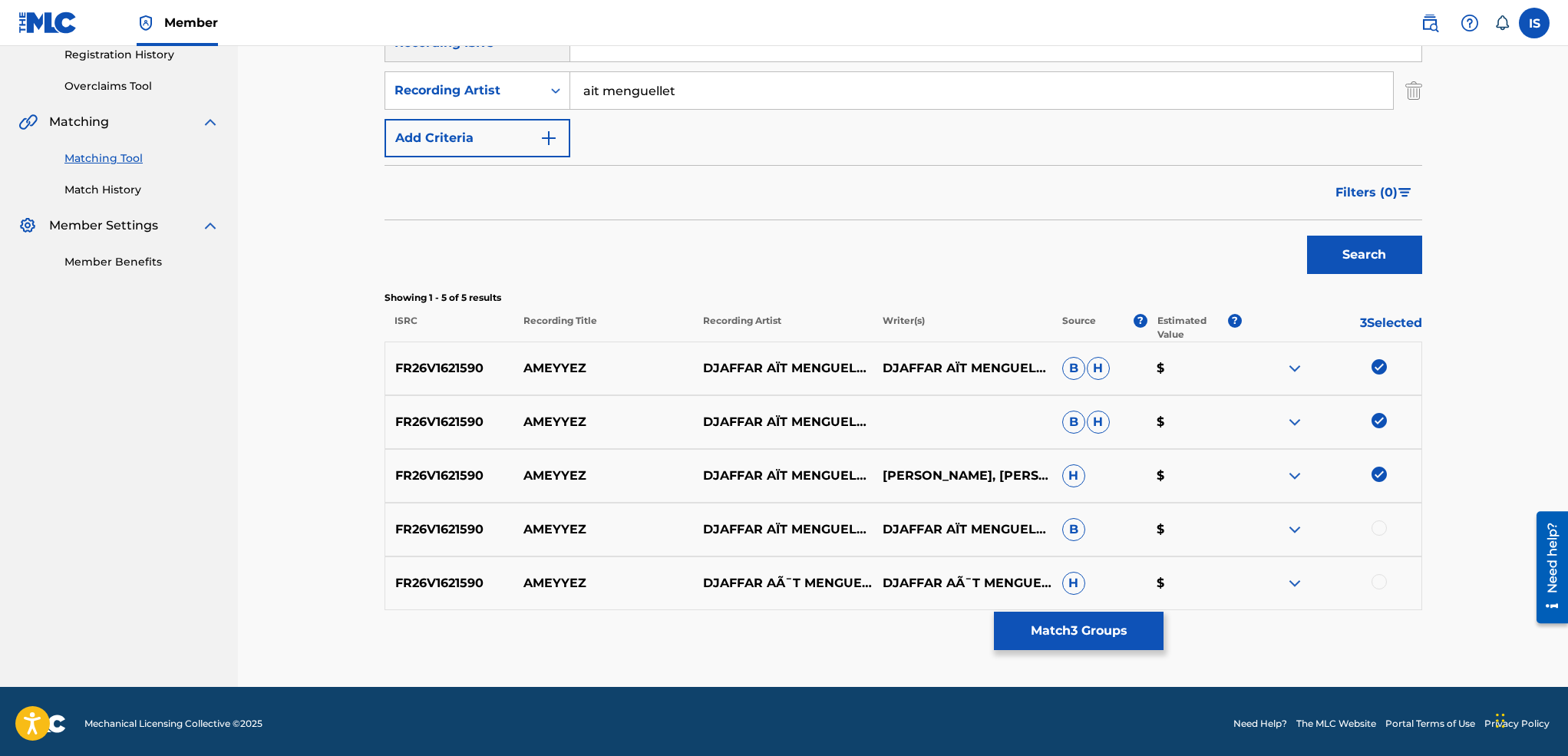
click at [1376, 526] on div at bounding box center [1379, 528] width 15 height 15
drag, startPoint x: 1382, startPoint y: 578, endPoint x: 1380, endPoint y: 592, distance: 14.1
click at [1380, 592] on div "FR26V1621590 AMEYYEZ DJAFFAR AÃ¯T MENGUELLET DJAFFAR AÃ¯T MENGUELLET H $" at bounding box center [903, 583] width 1037 height 54
click at [1377, 583] on div at bounding box center [1379, 581] width 15 height 15
click at [1091, 618] on button "Match 5 Groups" at bounding box center [1079, 631] width 170 height 38
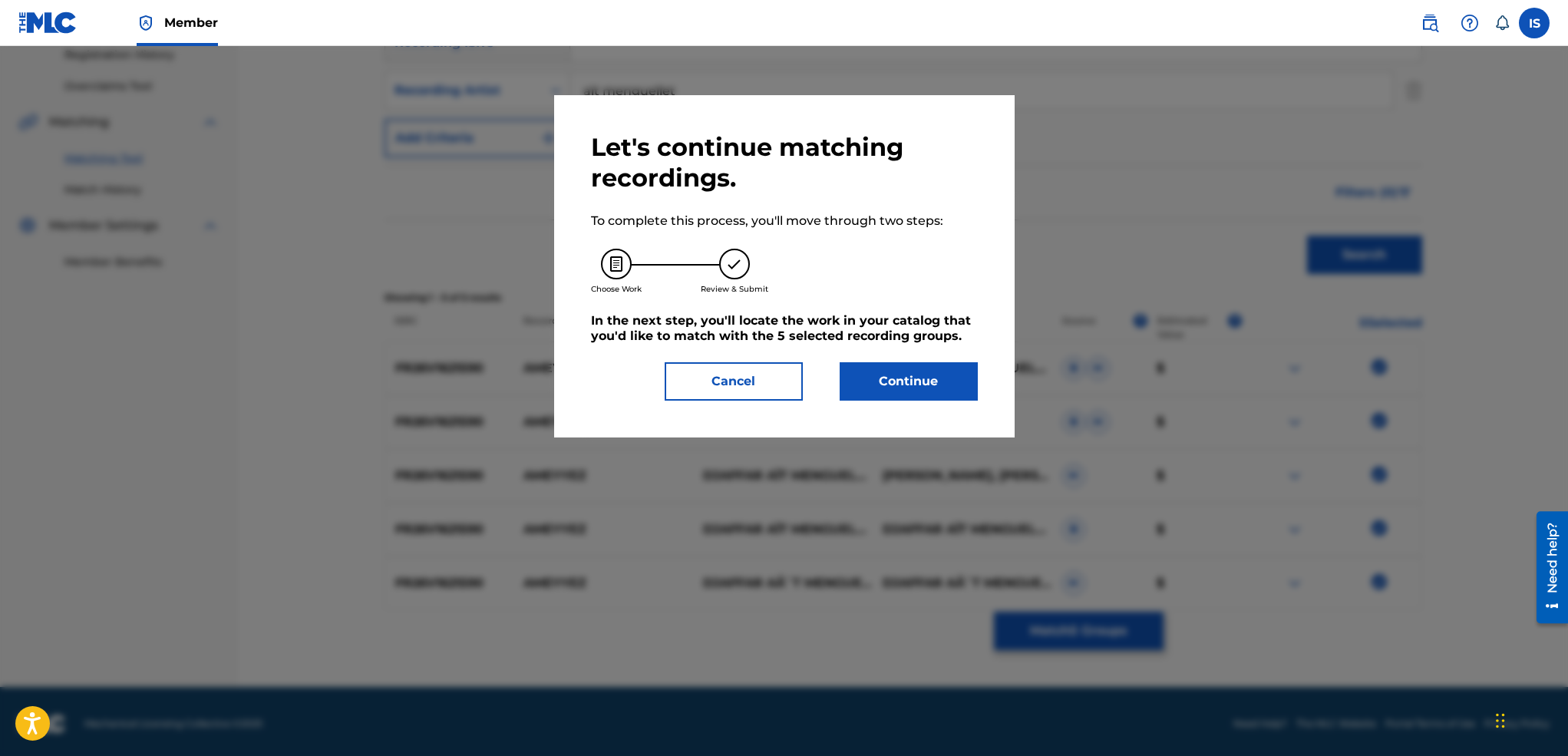
click at [850, 401] on button "Continue" at bounding box center [908, 382] width 138 height 38
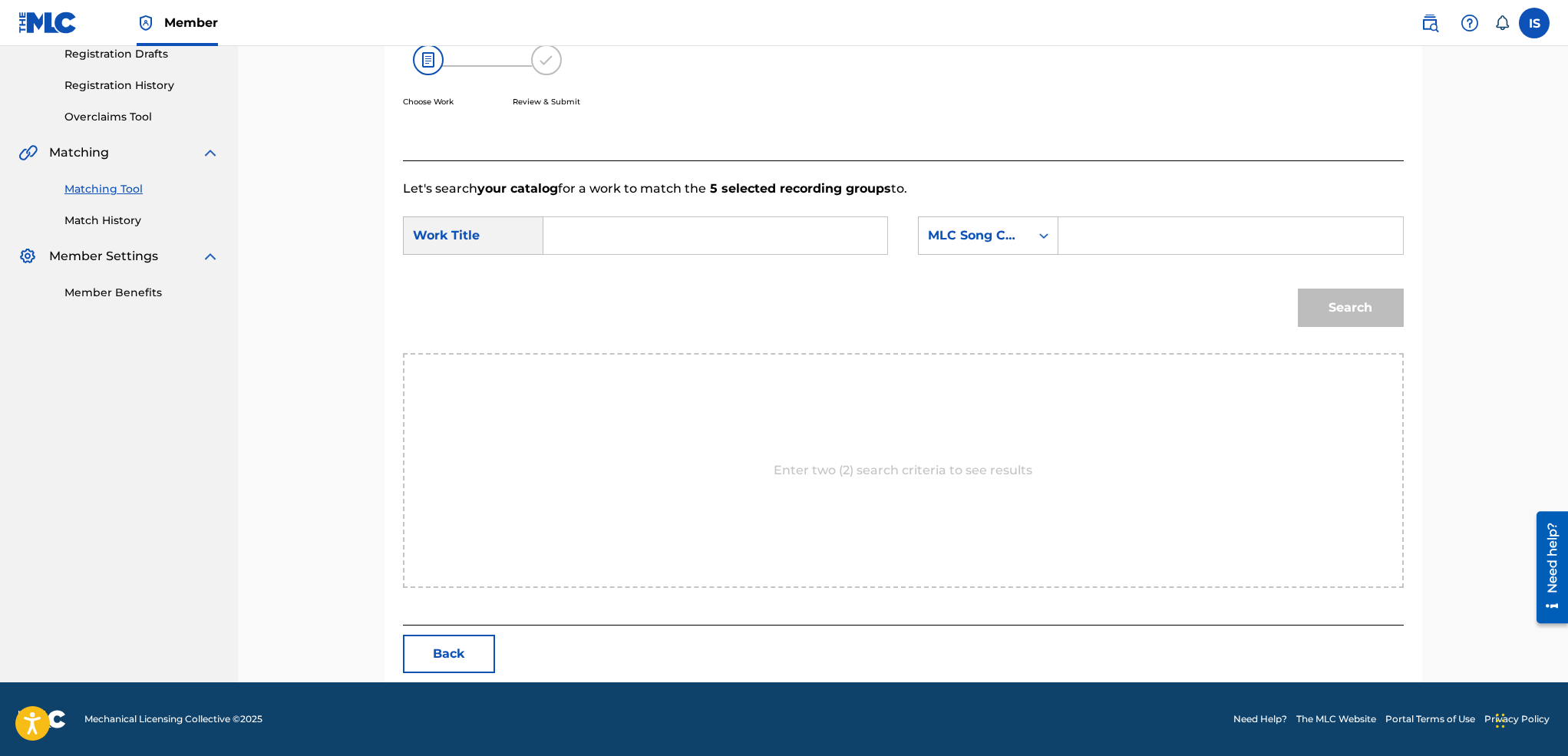
scroll to position [267, 0]
click at [680, 233] on input "Search Form" at bounding box center [715, 236] width 317 height 37
paste input "AMEYYEZ"
type input "AMEYYEZ"
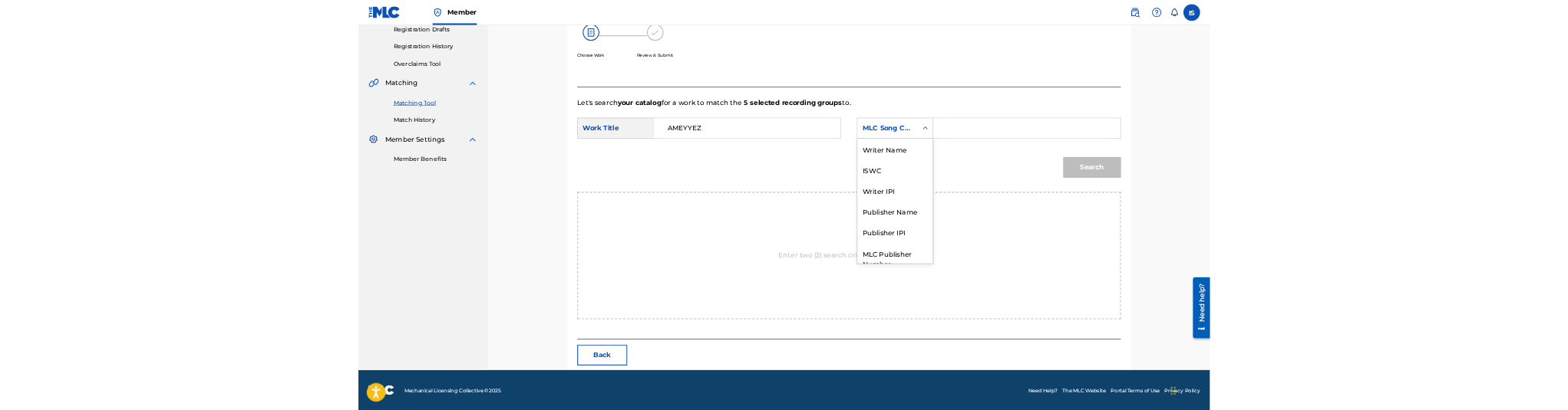
scroll to position [93, 0]
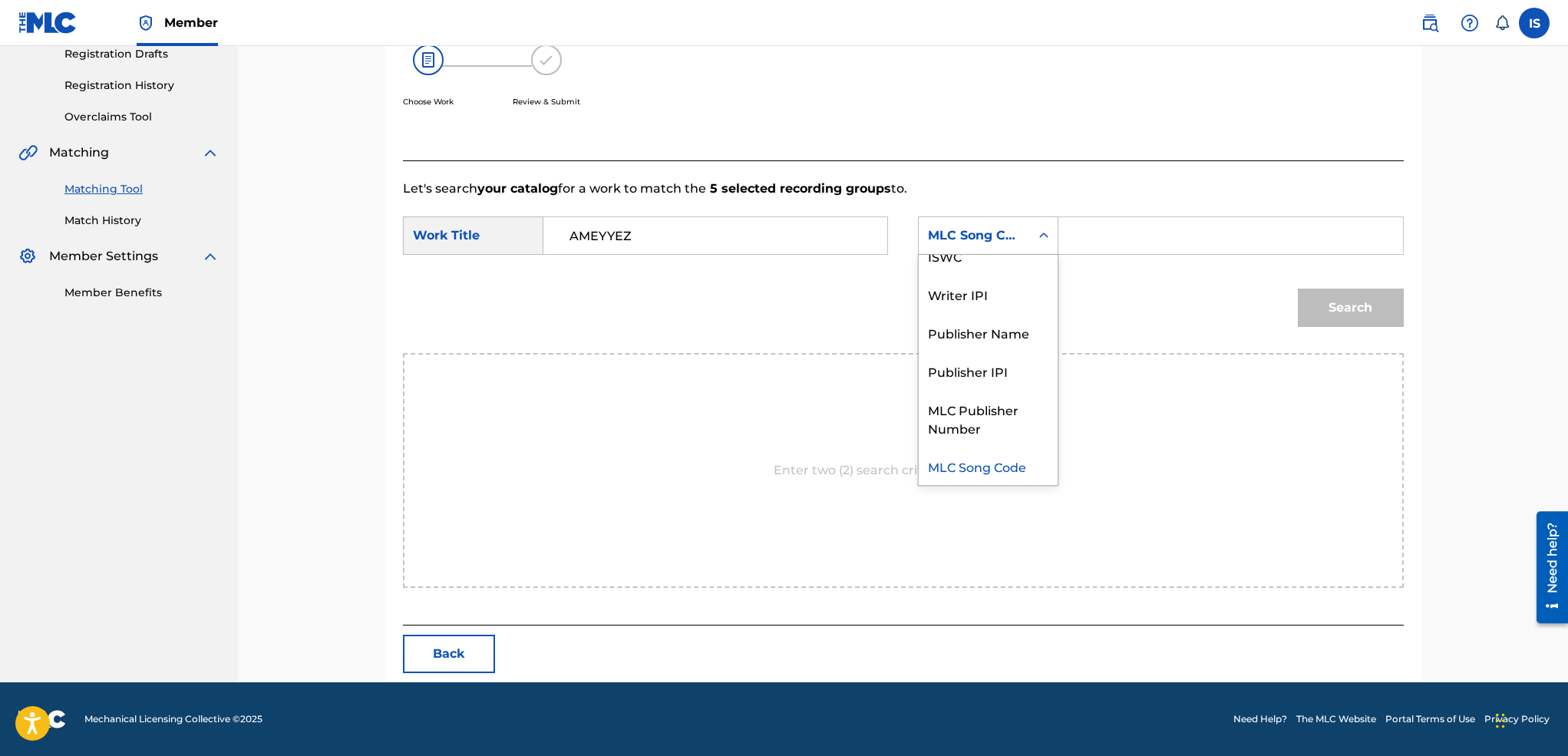
drag, startPoint x: 1013, startPoint y: 230, endPoint x: 965, endPoint y: 299, distance: 84.1
drag, startPoint x: 965, startPoint y: 299, endPoint x: 1123, endPoint y: 228, distance: 173.2
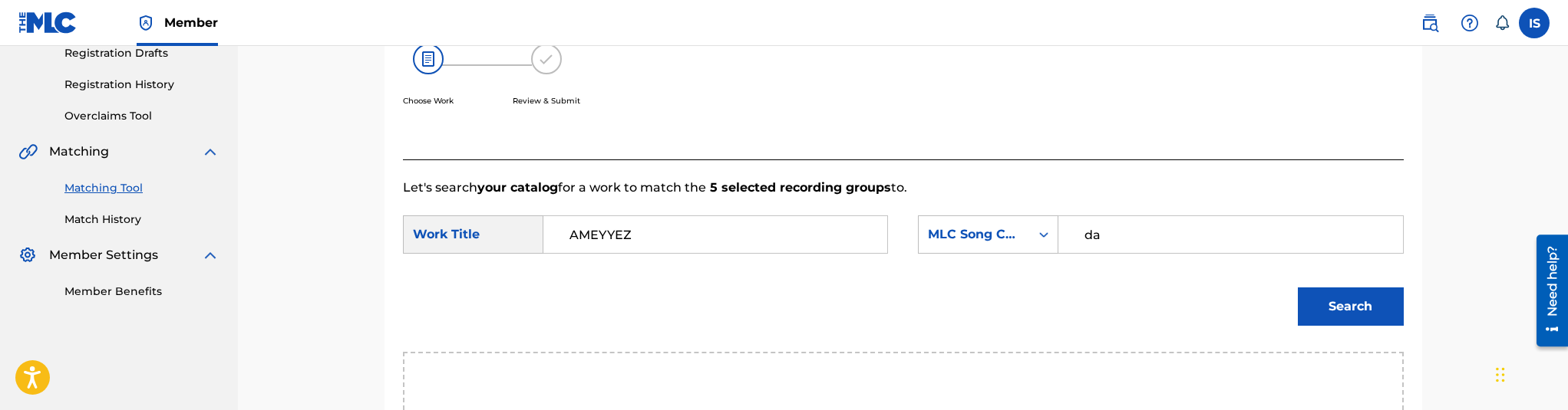
click at [1123, 227] on input "da" at bounding box center [1230, 235] width 317 height 37
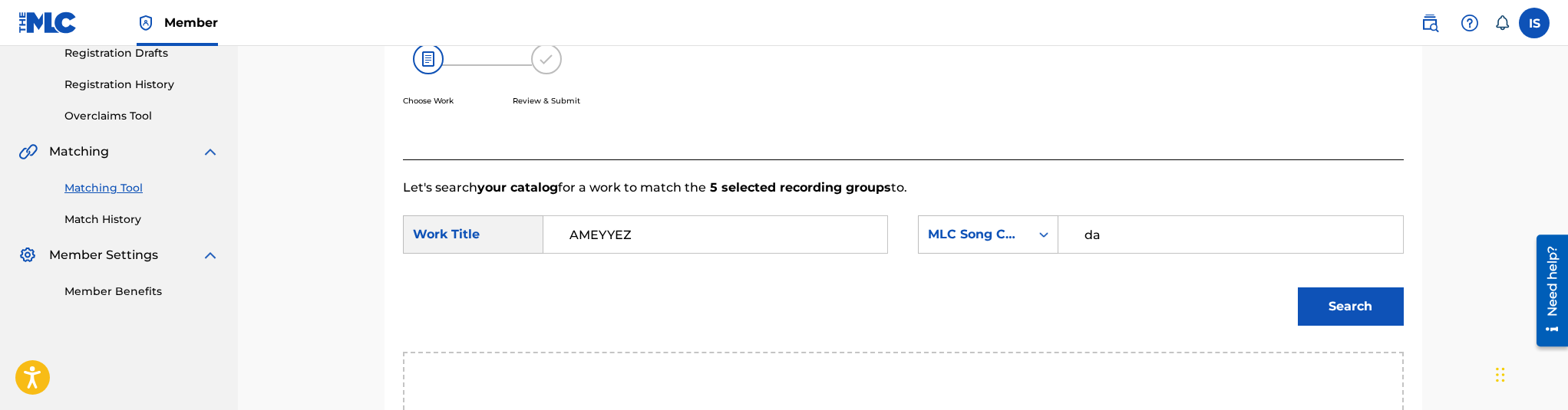
click at [1123, 227] on input "da" at bounding box center [1230, 235] width 317 height 37
click at [1123, 227] on input "ond" at bounding box center [1230, 235] width 317 height 37
click at [1082, 235] on input "onda" at bounding box center [1230, 235] width 317 height 37
type input "onda"
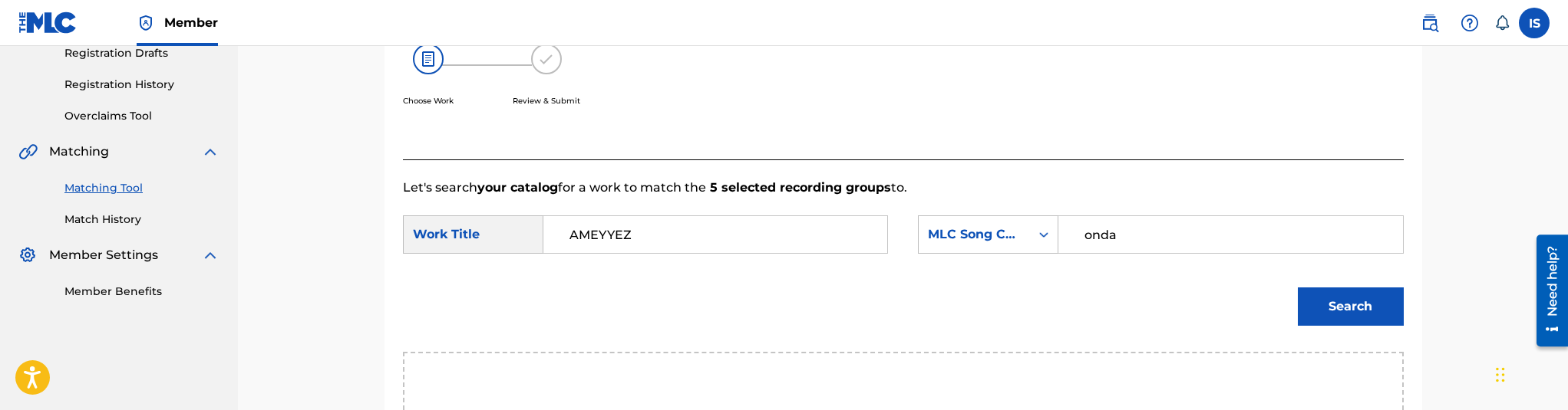
click at [1354, 324] on button "Search" at bounding box center [1351, 307] width 106 height 38
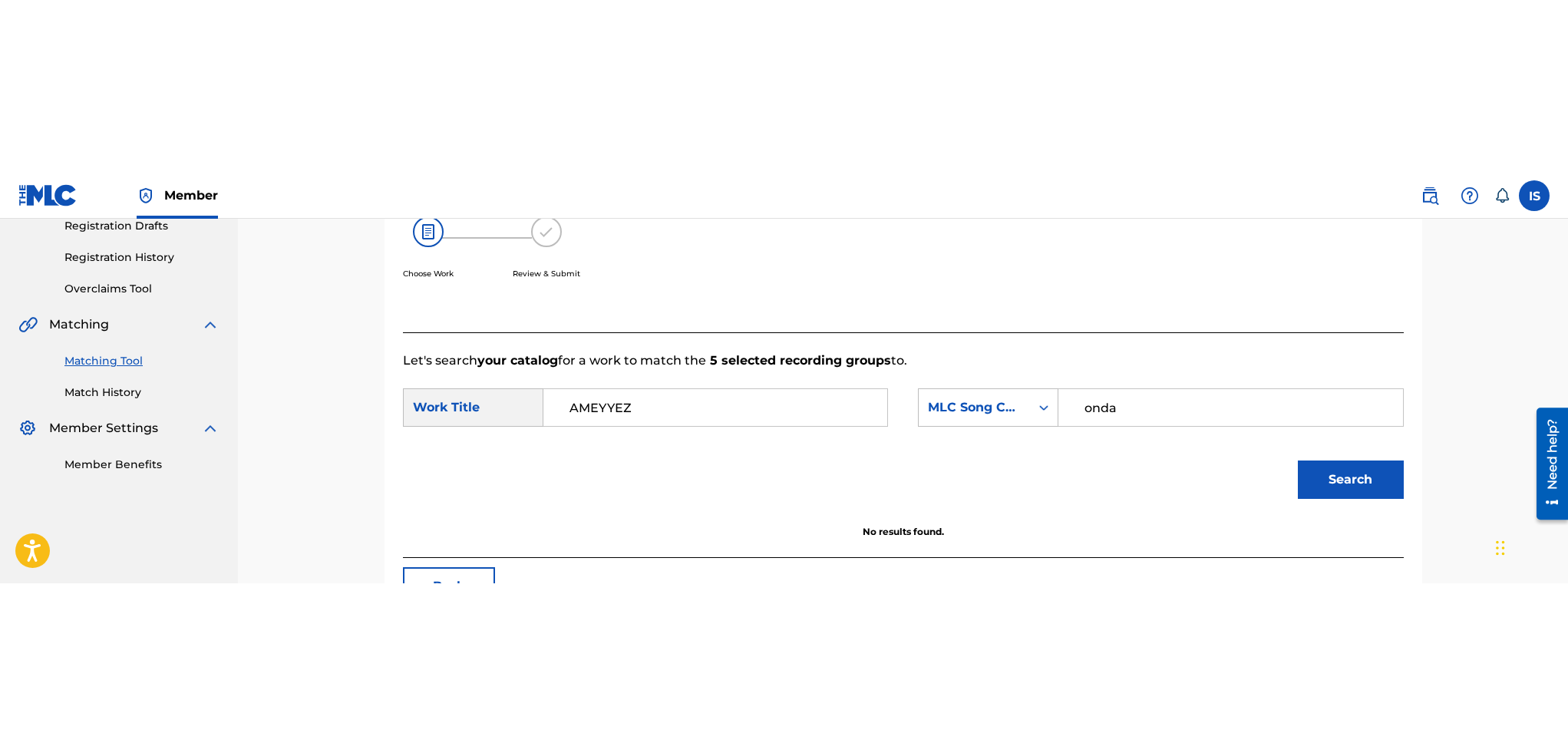
scroll to position [27, 0]
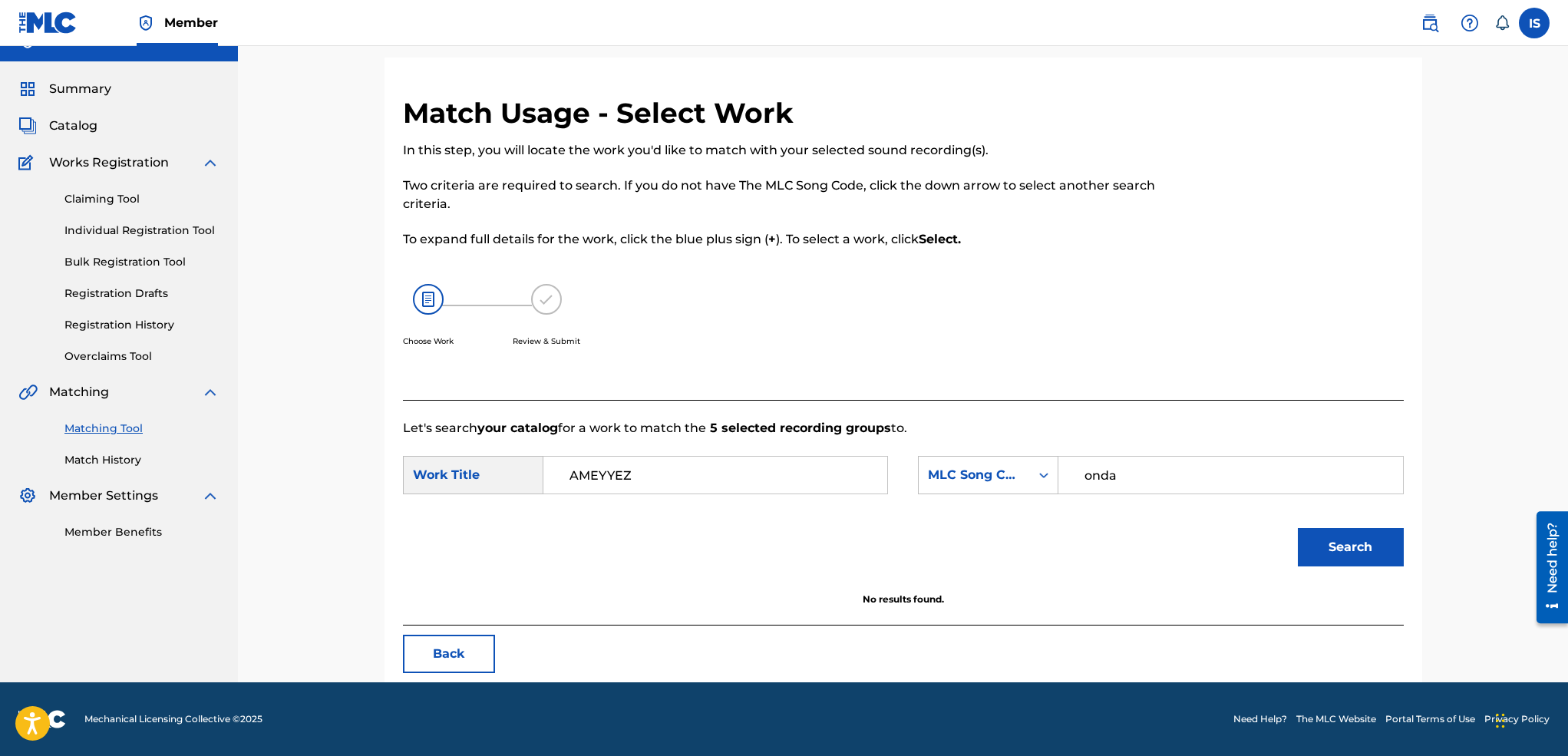
click at [707, 479] on input "AMEYYEZ" at bounding box center [715, 475] width 317 height 37
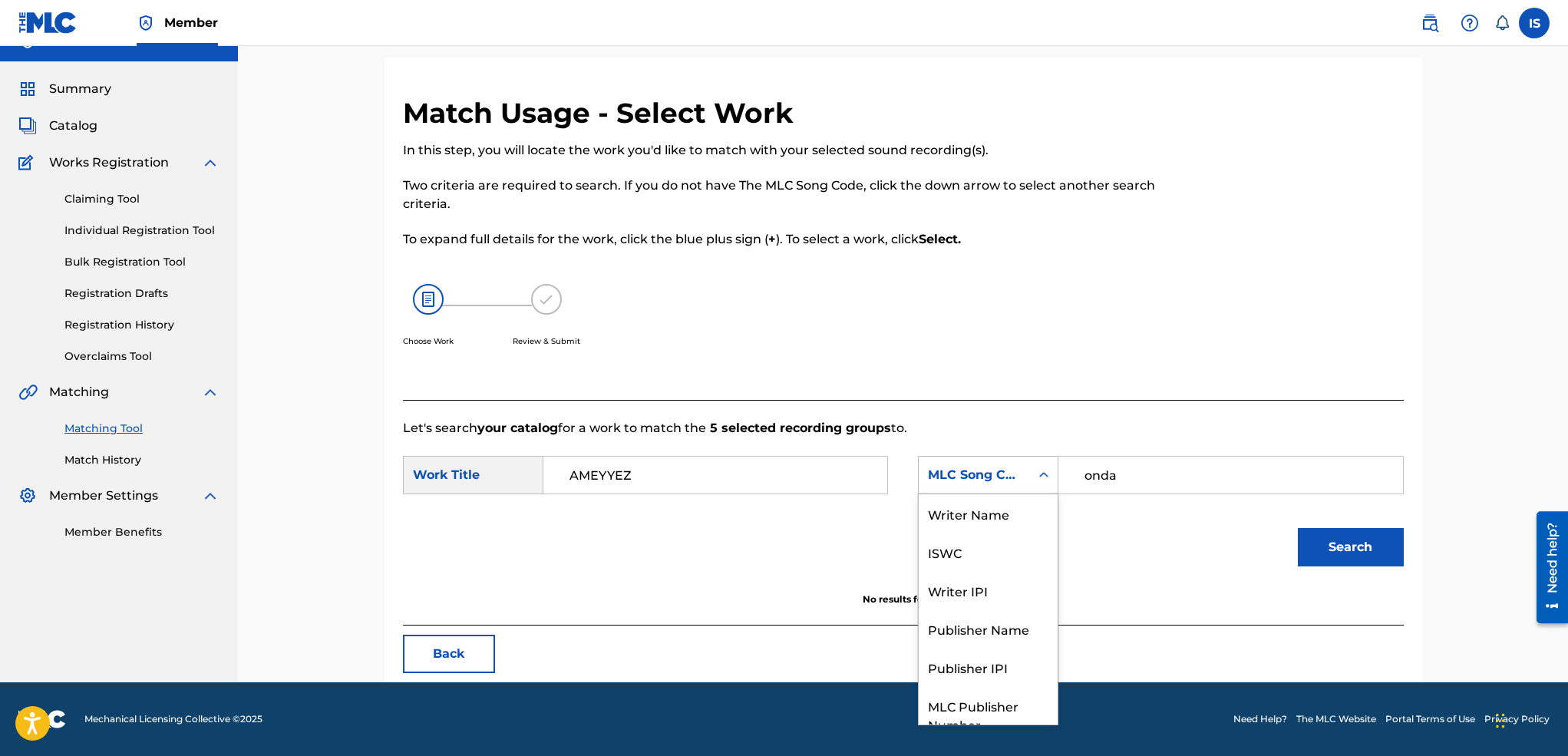
click at [1022, 476] on div "MLC Song Code" at bounding box center [974, 475] width 111 height 29
click at [980, 552] on div "Publisher Name" at bounding box center [988, 572] width 139 height 38
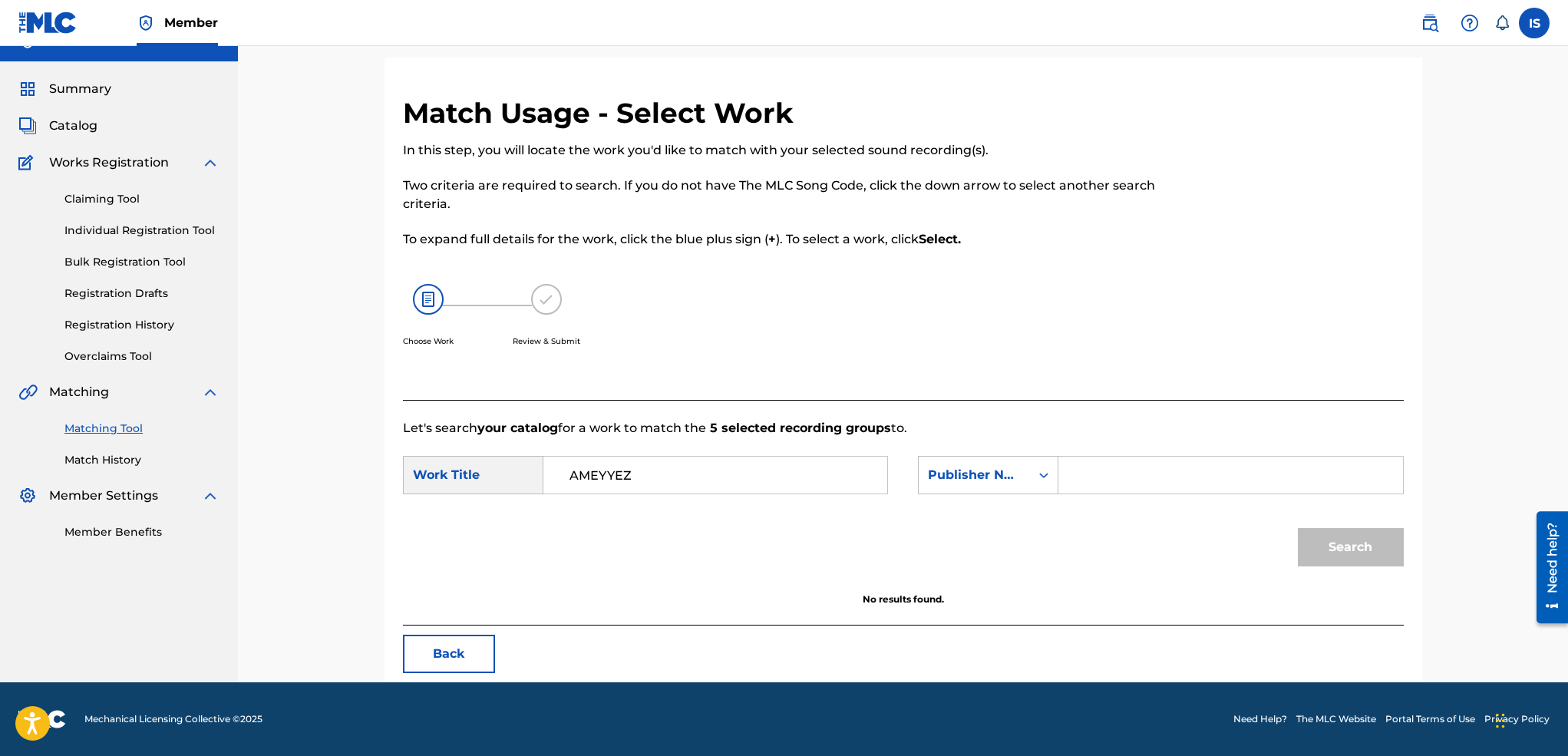
click at [1173, 473] on input "Search Form" at bounding box center [1230, 475] width 317 height 37
type input "onda"
click at [1298, 528] on button "Search" at bounding box center [1351, 548] width 106 height 38
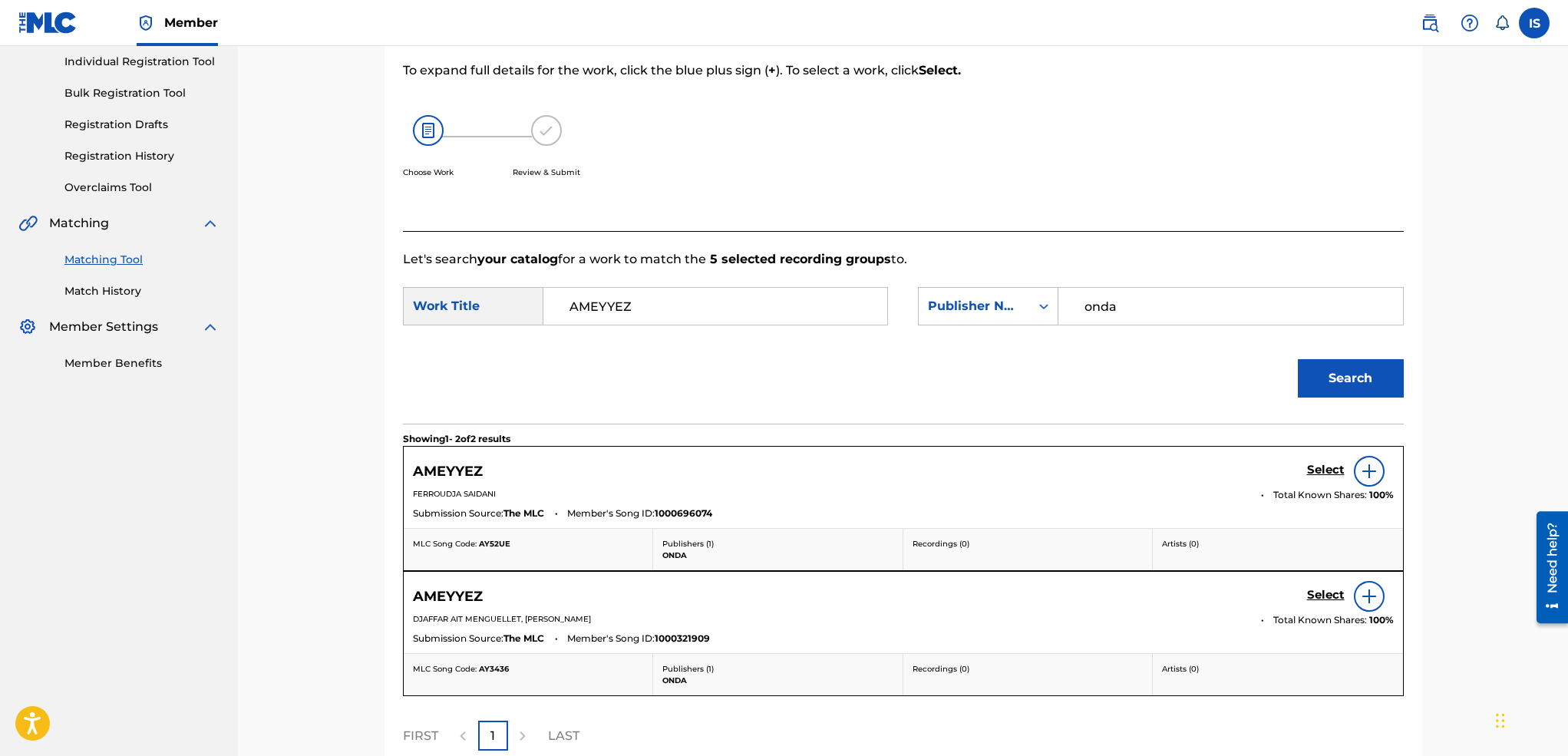
scroll to position [196, 0]
drag, startPoint x: 1301, startPoint y: 599, endPoint x: 1317, endPoint y: 592, distance: 17.5
click at [1317, 592] on div "AMEYYEZ Select" at bounding box center [903, 596] width 980 height 30
click at [1317, 476] on h5 "Select" at bounding box center [1325, 469] width 38 height 14
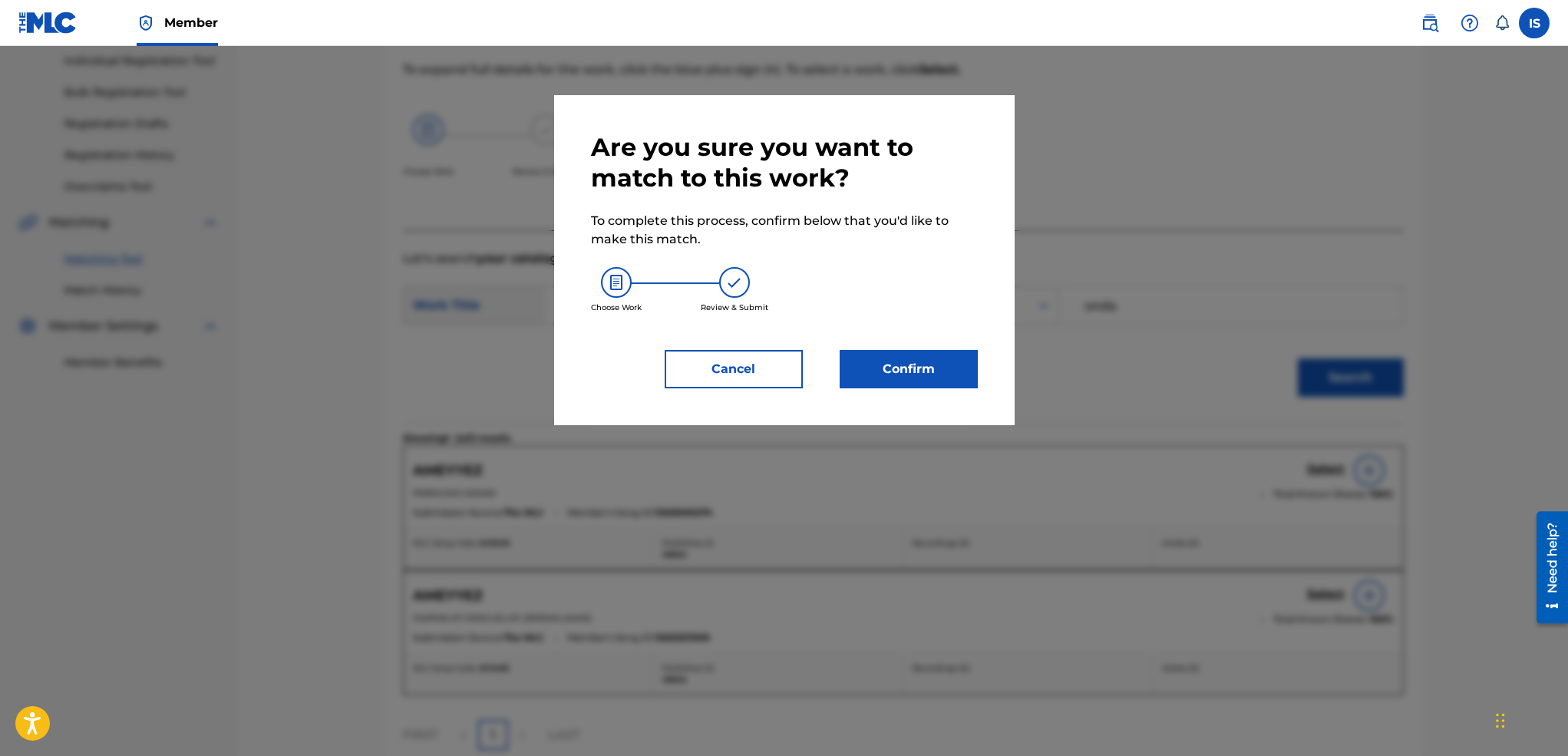
click at [716, 370] on button "Cancel" at bounding box center [733, 370] width 138 height 38
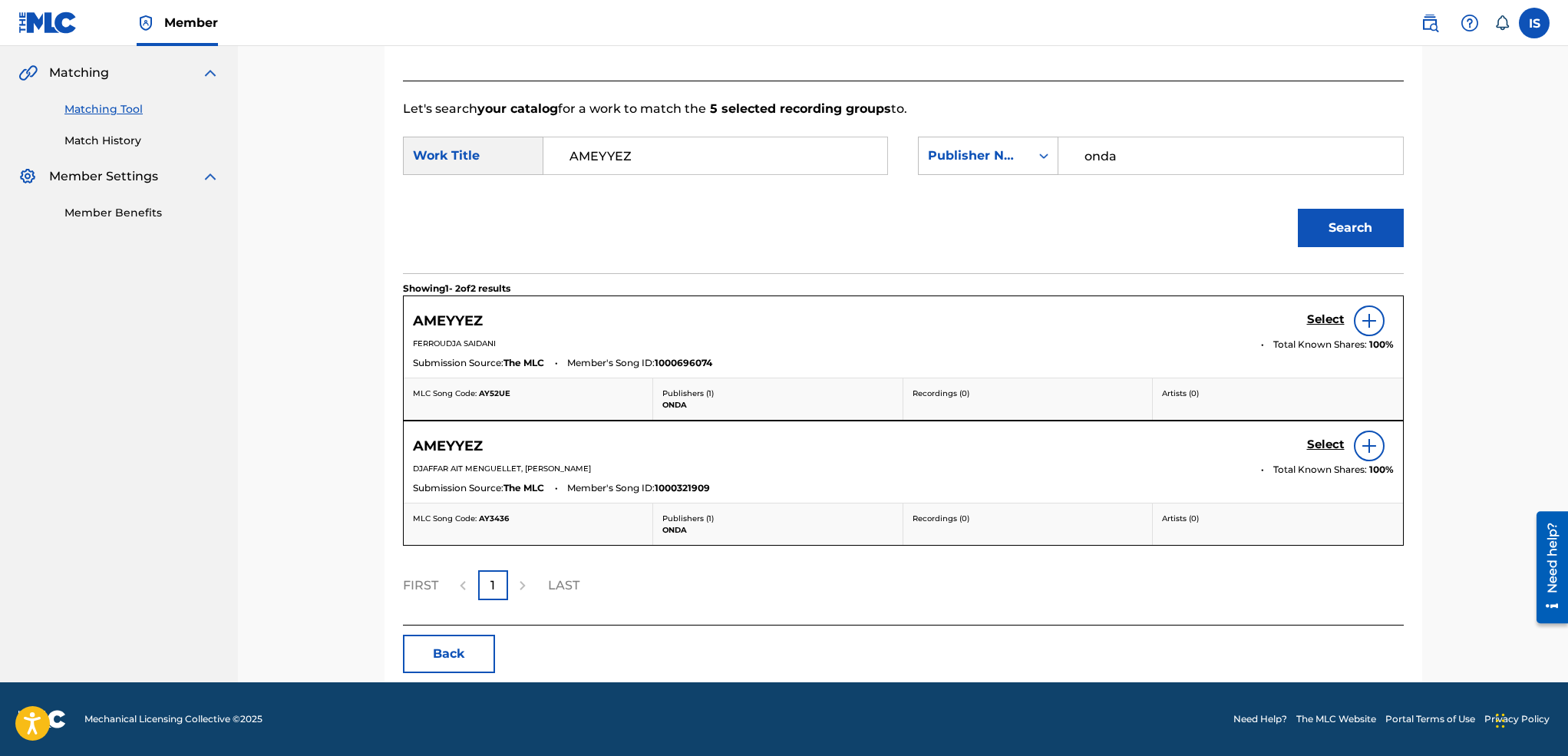
click at [452, 649] on button "Back" at bounding box center [449, 654] width 92 height 38
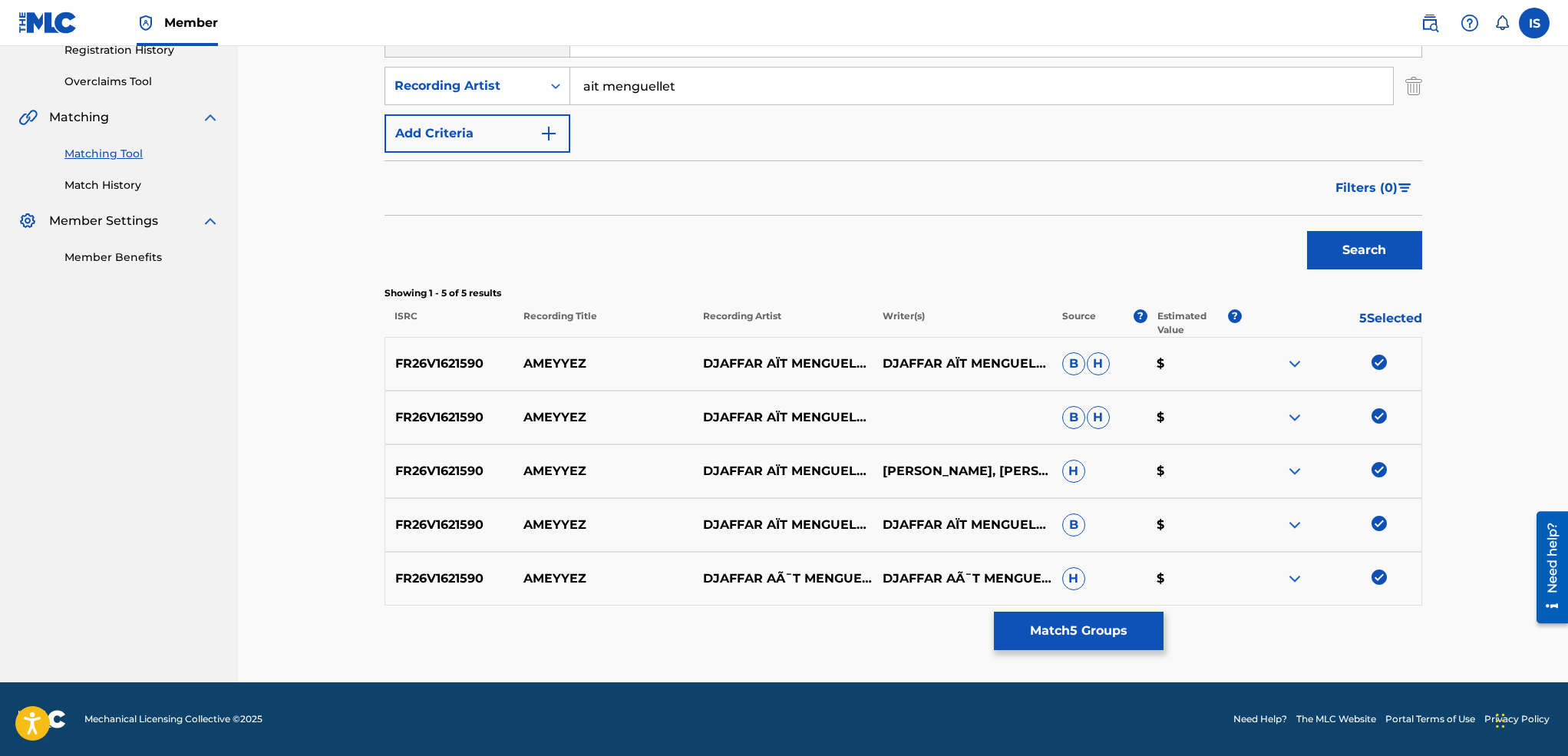
scroll to position [301, 0]
click at [1069, 636] on button "Match 5 Groups" at bounding box center [1079, 631] width 170 height 38
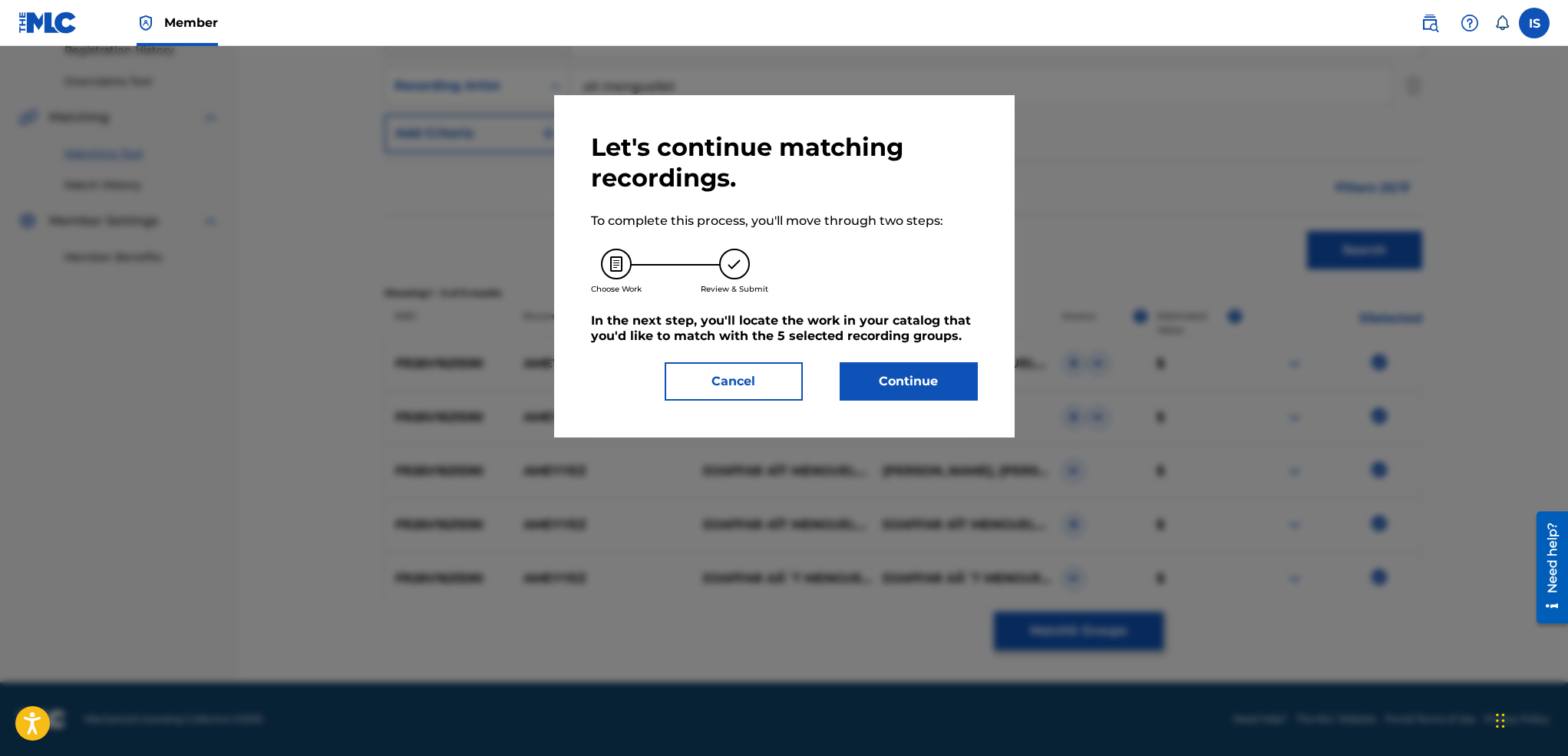
click at [932, 397] on button "Continue" at bounding box center [908, 382] width 138 height 38
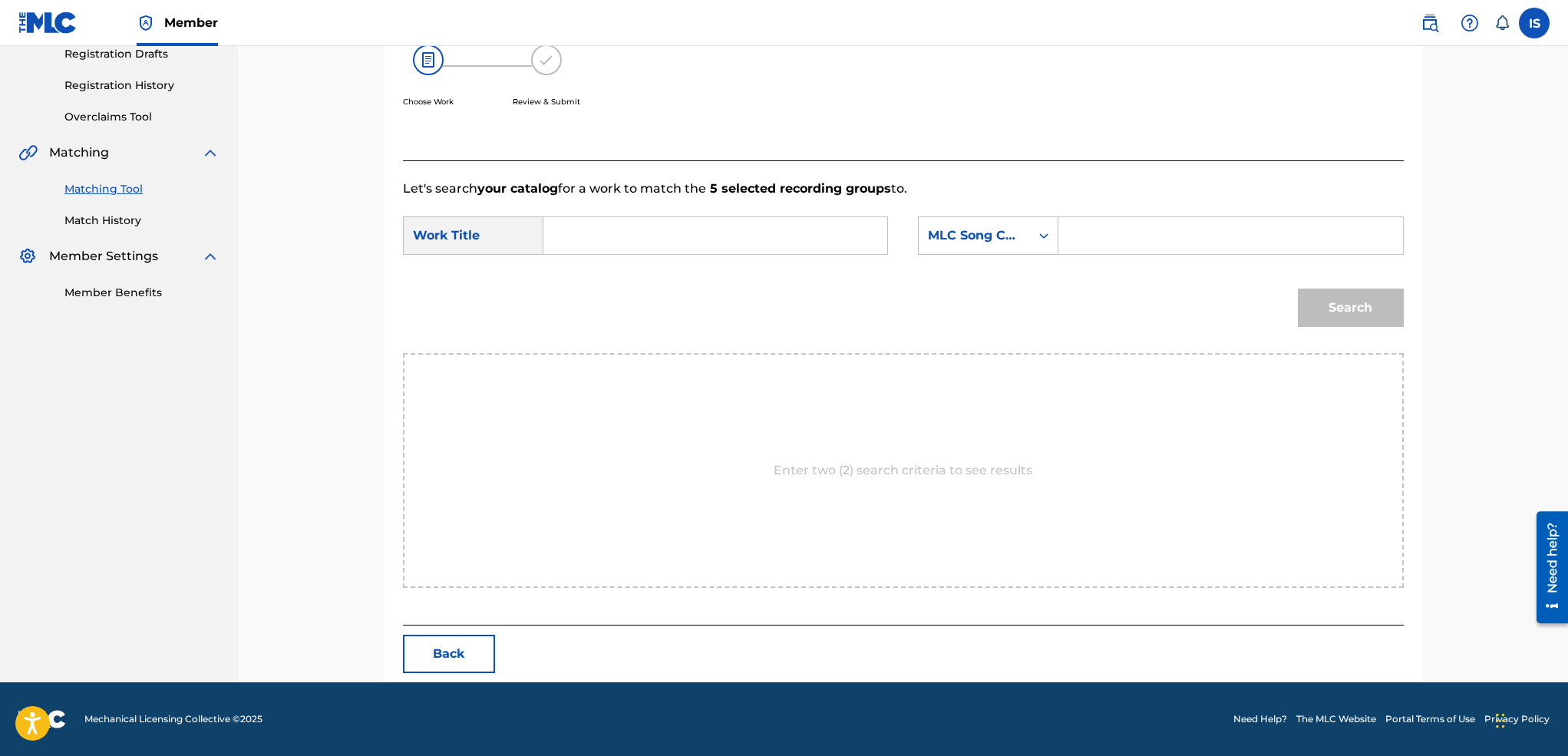
click at [665, 243] on input "Search Form" at bounding box center [715, 236] width 317 height 37
paste input "DDA YIDIR"
type input "D"
type input "ameyyez"
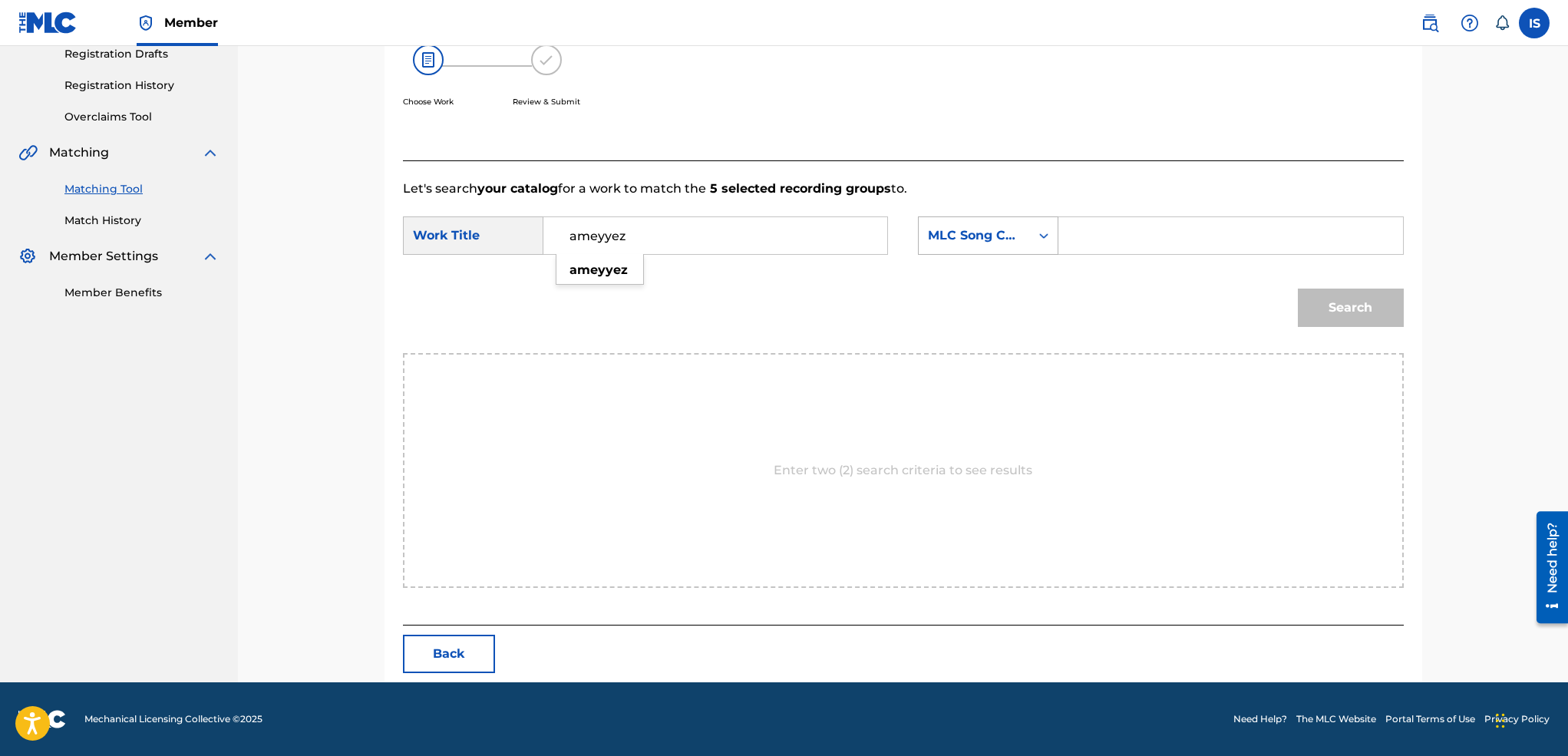
click at [1030, 241] on div "Search Form" at bounding box center [1044, 236] width 27 height 27
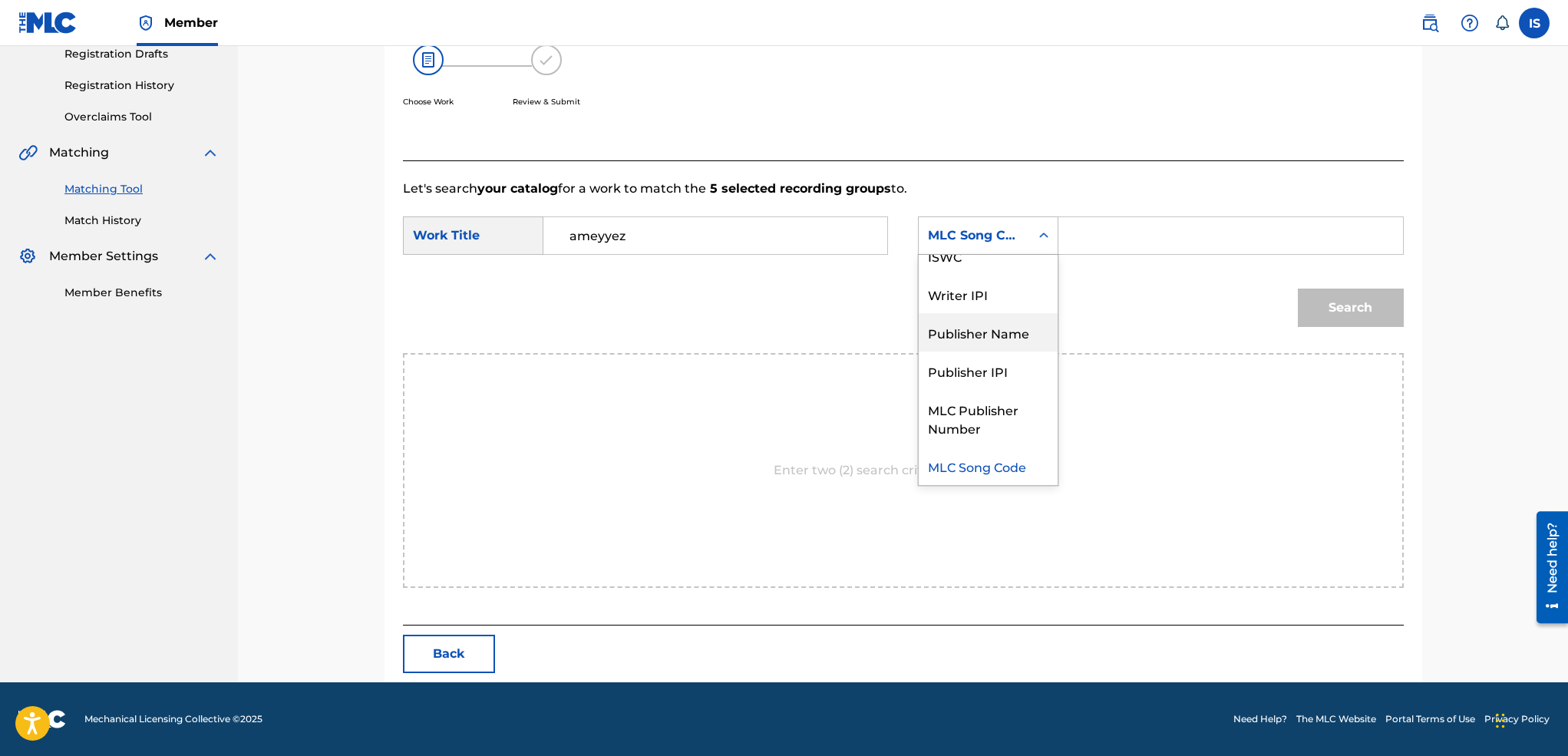
click at [1006, 313] on div "Publisher Name" at bounding box center [988, 333] width 139 height 38
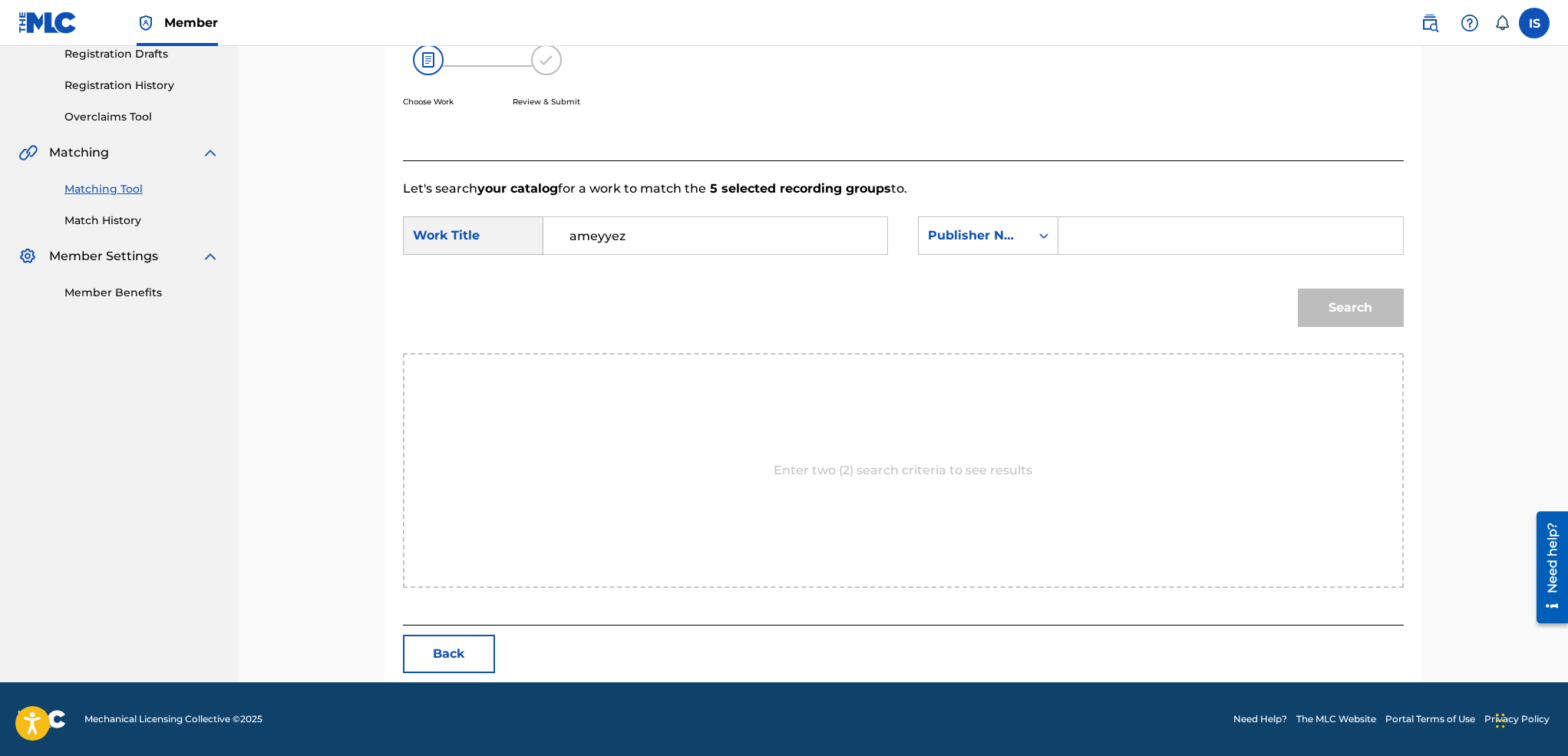
click at [1150, 225] on input "Search Form" at bounding box center [1230, 236] width 317 height 37
type input "onda"
click at [1298, 289] on button "Search" at bounding box center [1351, 308] width 106 height 38
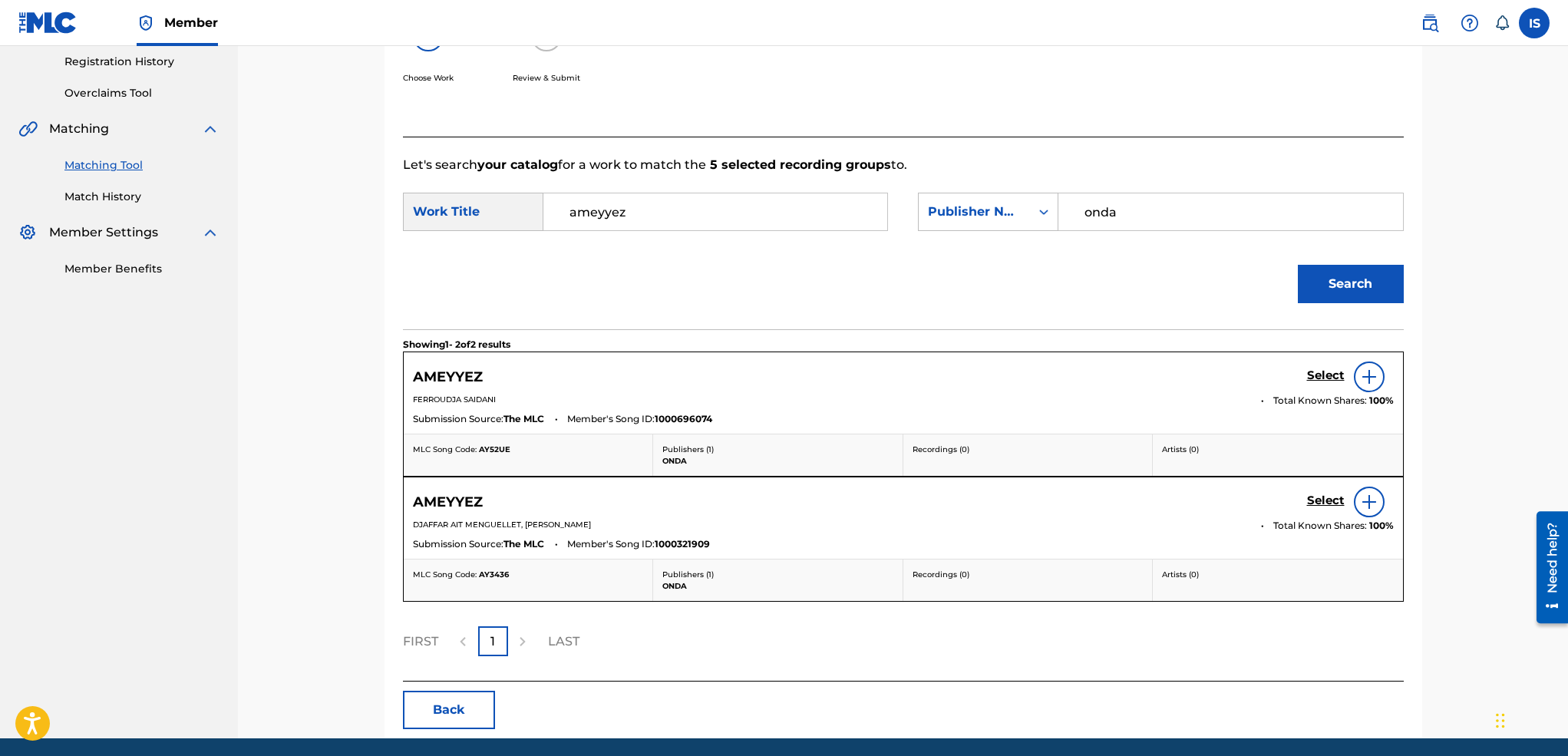
scroll to position [297, 0]
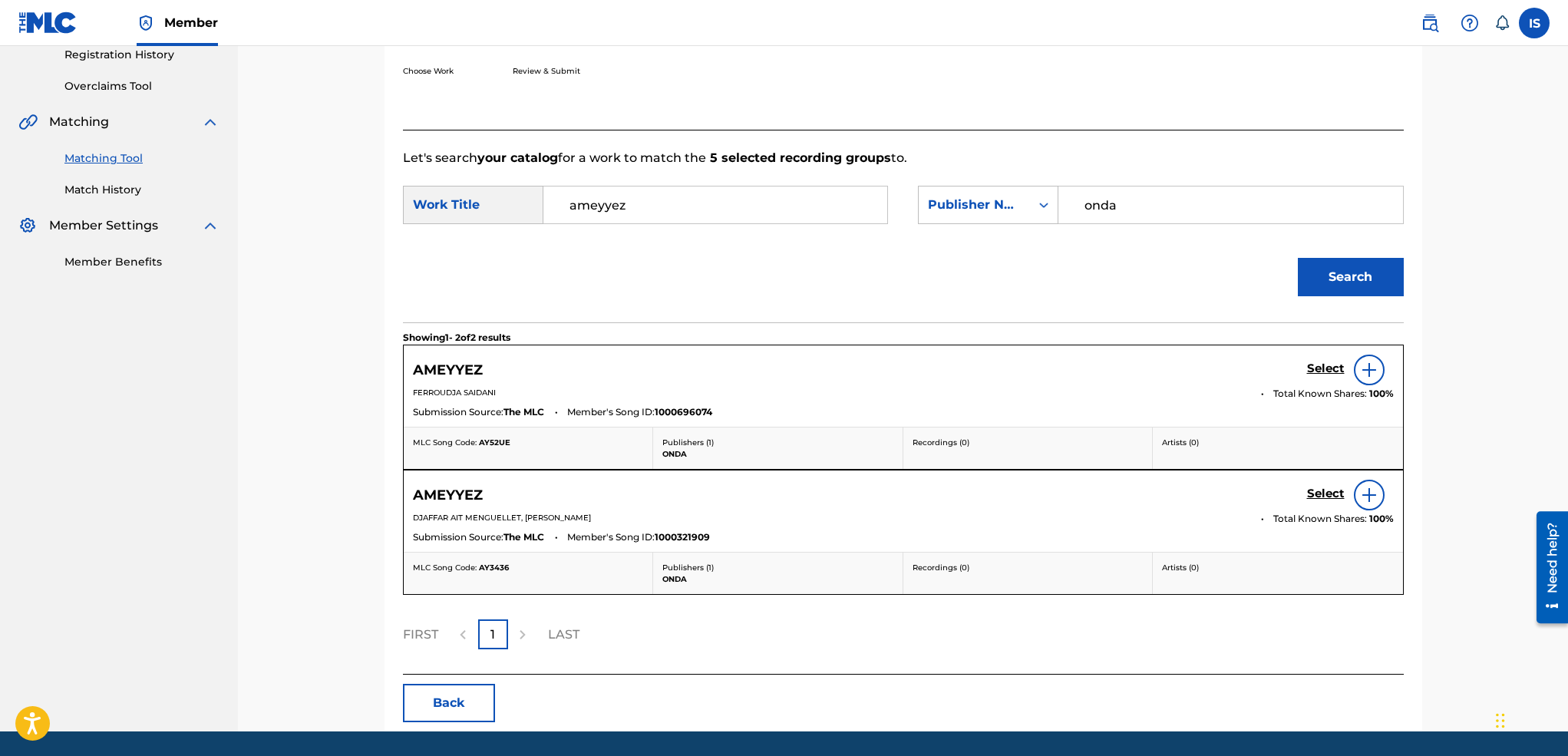
click at [1326, 376] on h5 "Select" at bounding box center [1325, 369] width 38 height 14
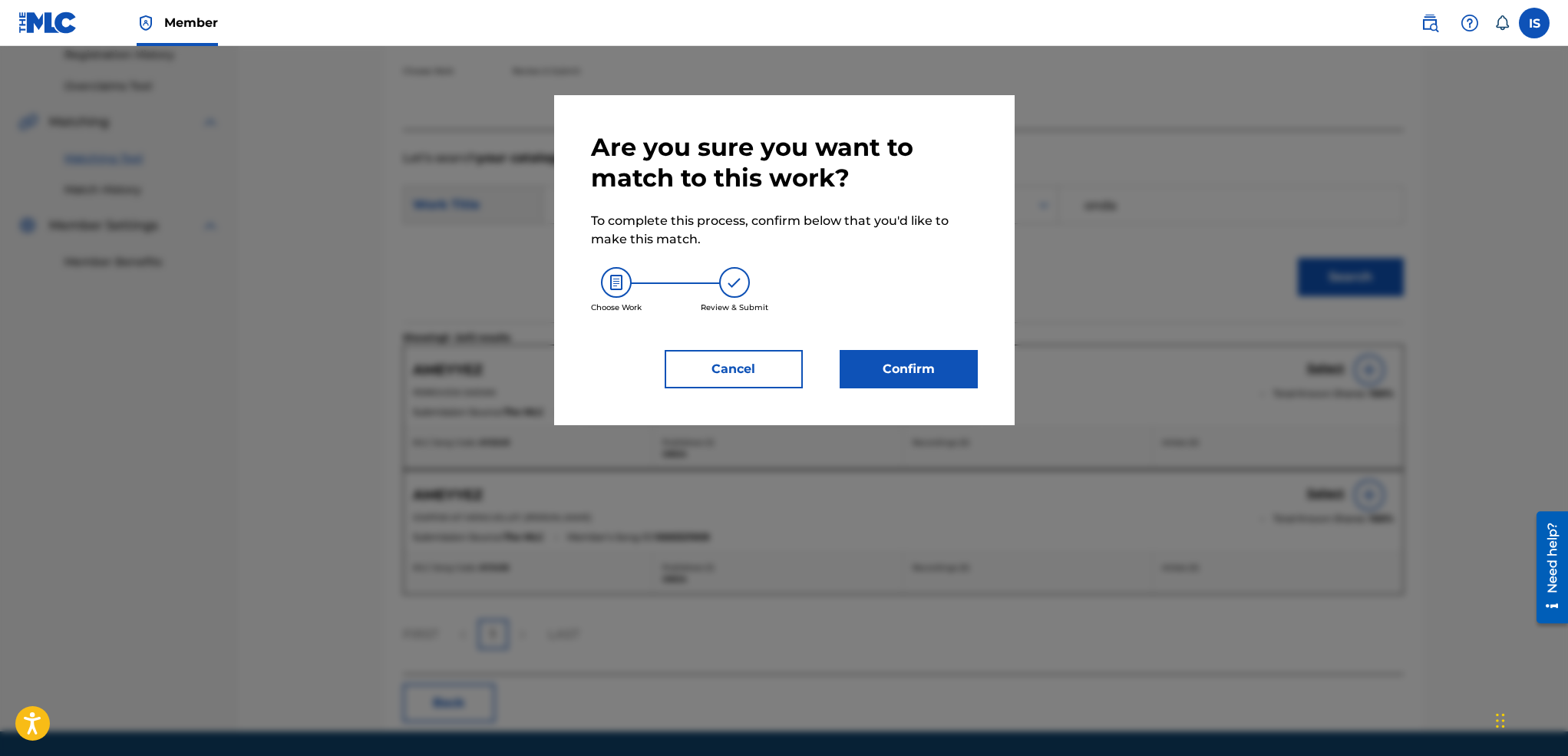
click at [871, 368] on button "Confirm" at bounding box center [908, 370] width 138 height 38
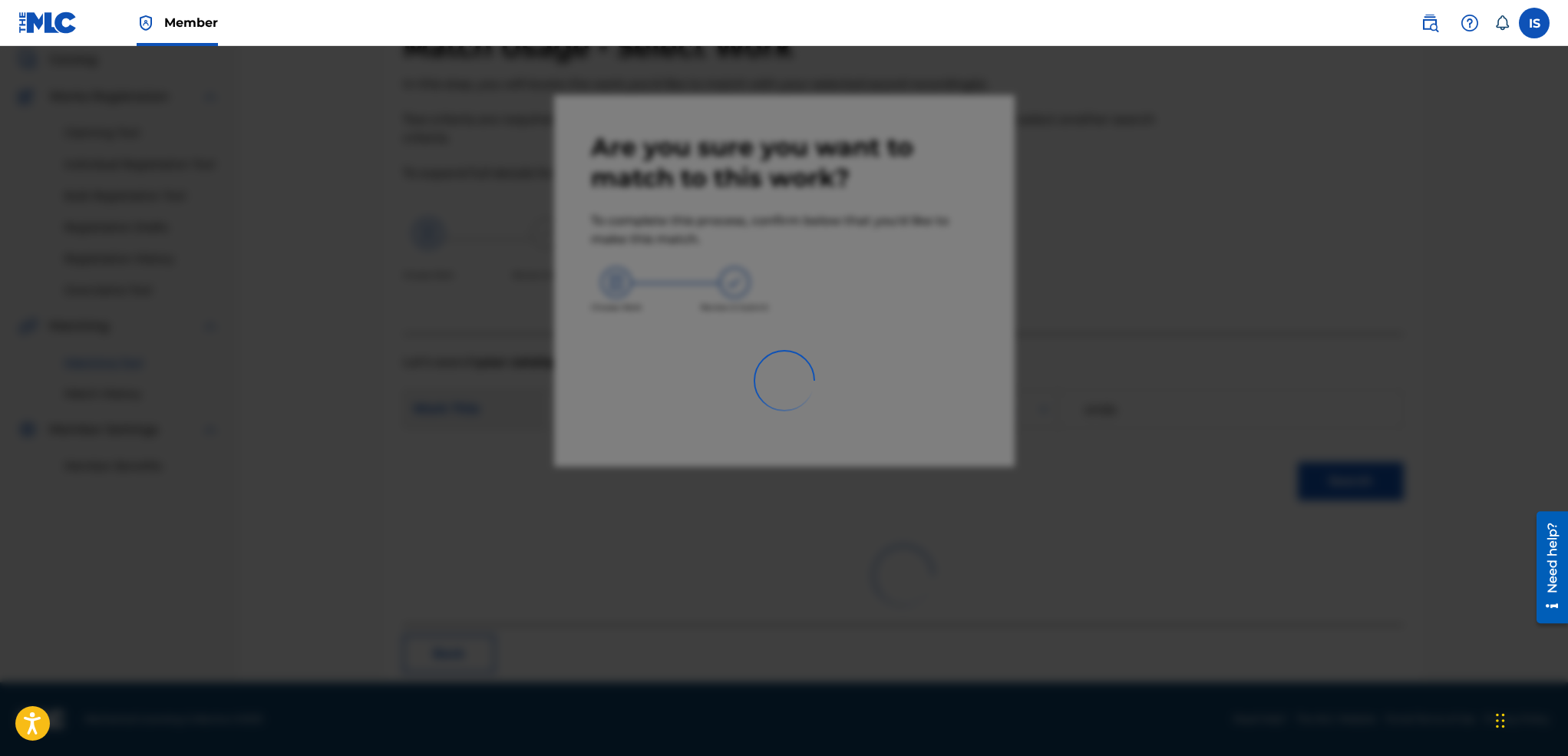
scroll to position [30, 0]
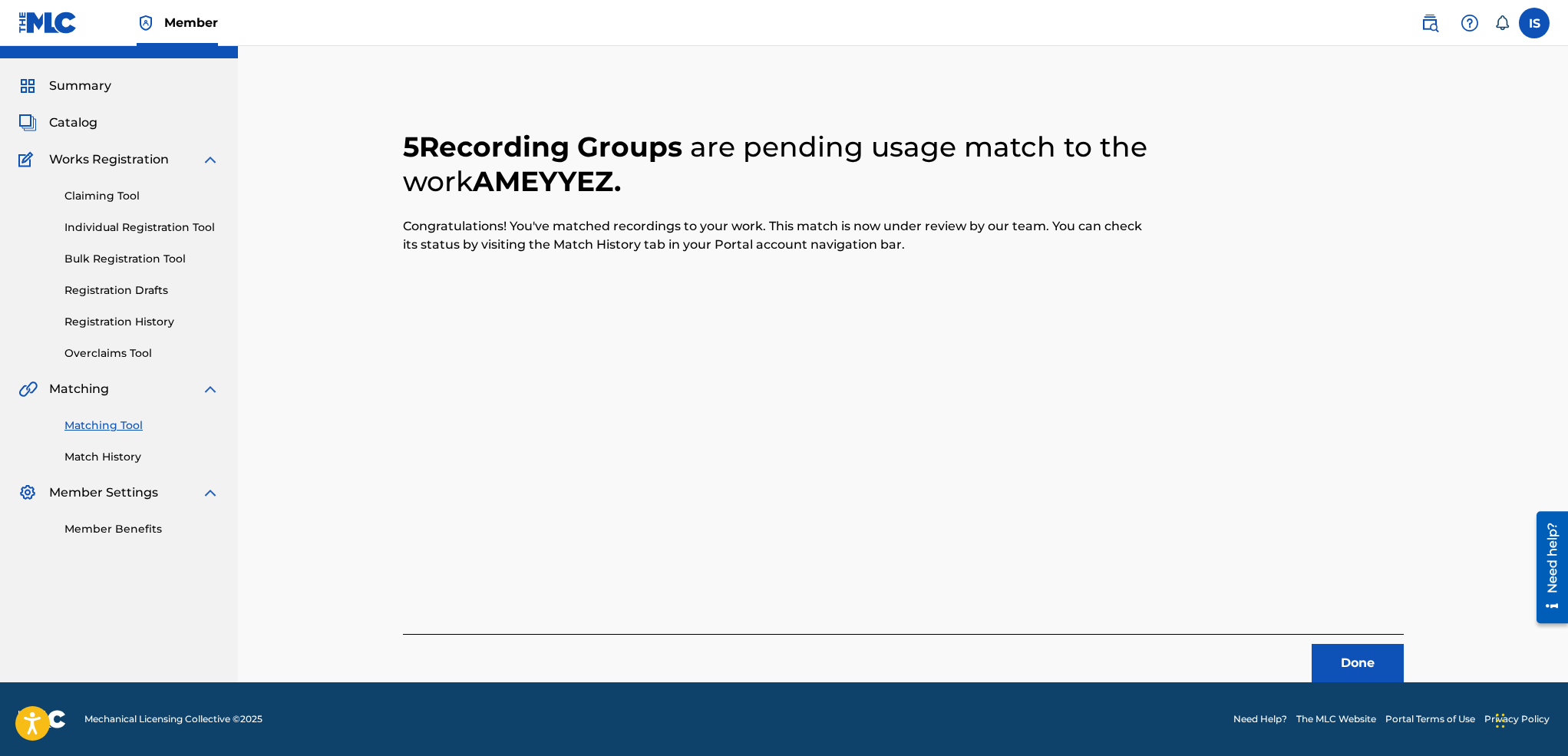
click at [1389, 661] on button "Done" at bounding box center [1357, 663] width 92 height 38
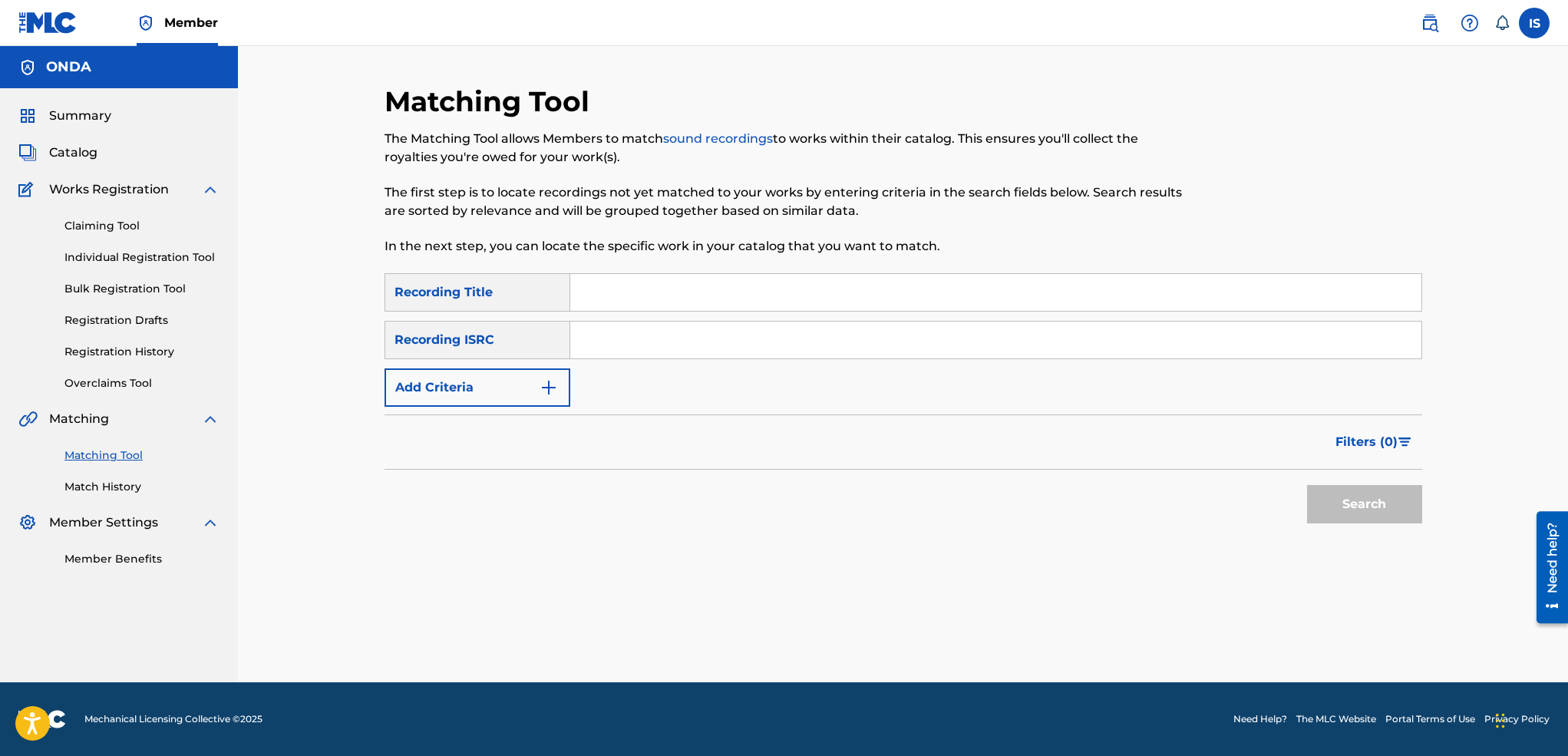
scroll to position [0, 0]
click at [659, 301] on input "Search Form" at bounding box center [996, 293] width 851 height 37
paste input "DDA YIDIR"
type input "DDA YIDIR"
click at [483, 386] on button "Add Criteria" at bounding box center [478, 387] width 186 height 38
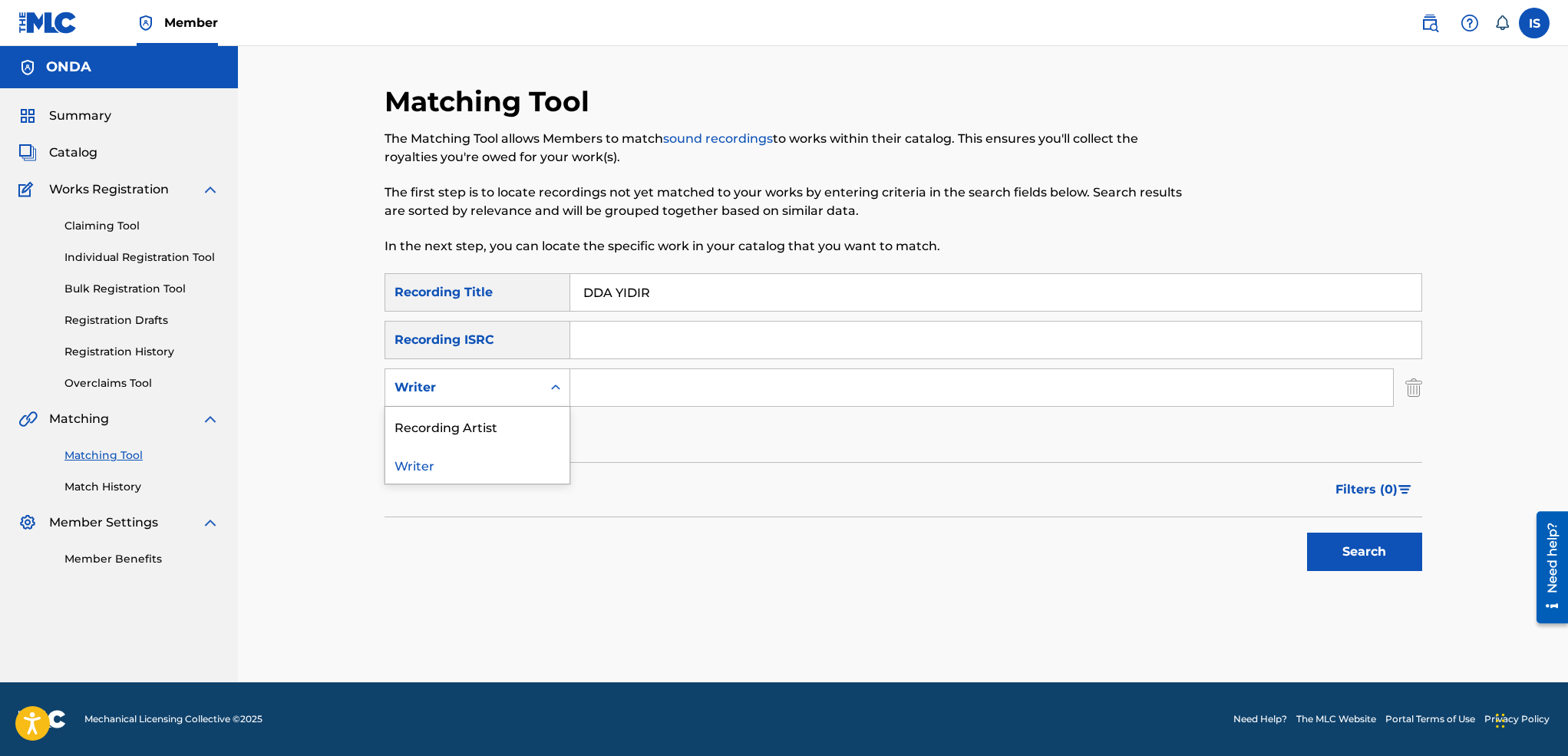
click at [482, 394] on div "Writer" at bounding box center [463, 387] width 138 height 18
click at [481, 422] on div "Recording Artist" at bounding box center [478, 426] width 184 height 38
click at [636, 386] on input "Search Form" at bounding box center [981, 387] width 822 height 37
type input "ait menguellet"
click at [1373, 562] on button "Search" at bounding box center [1364, 552] width 115 height 38
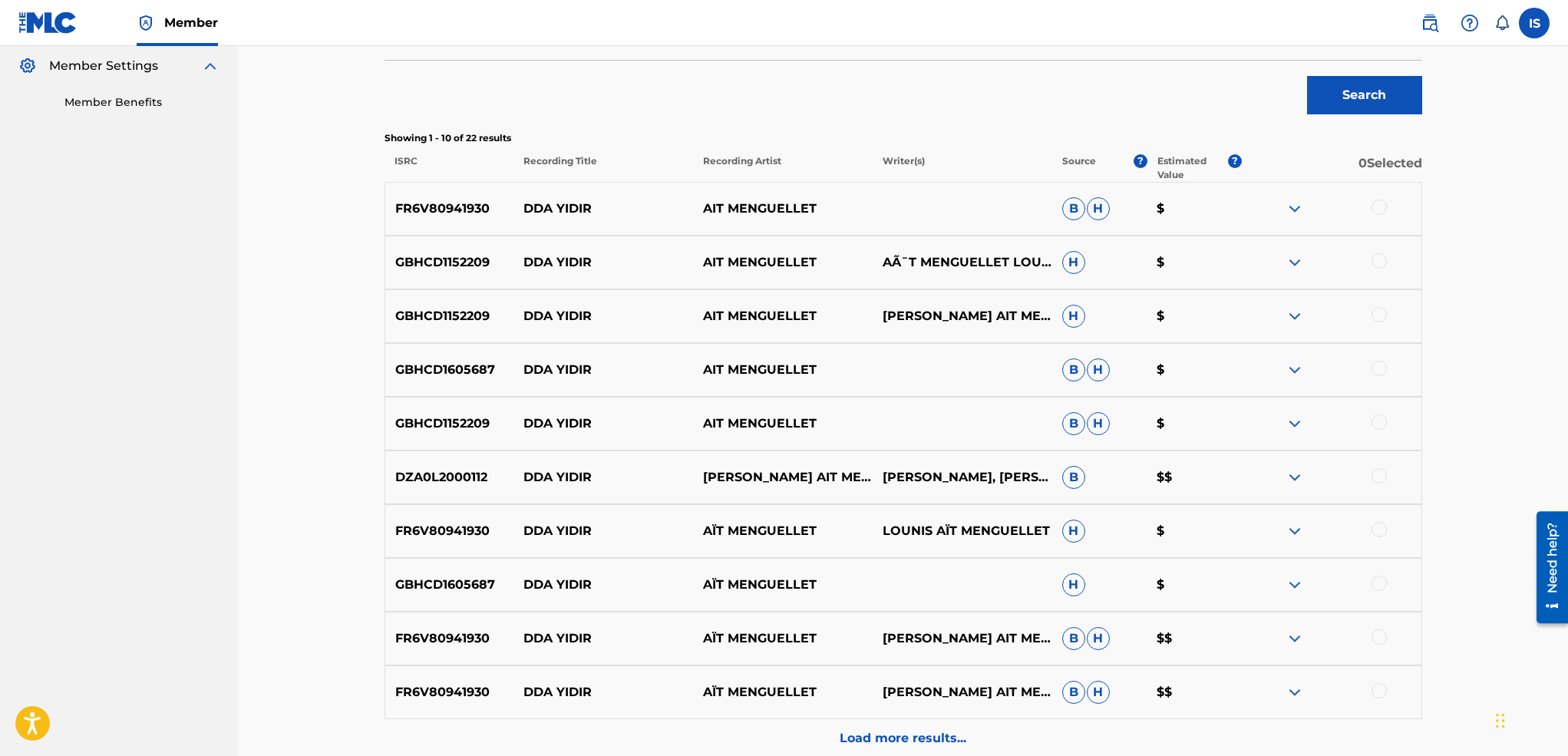
scroll to position [445, 0]
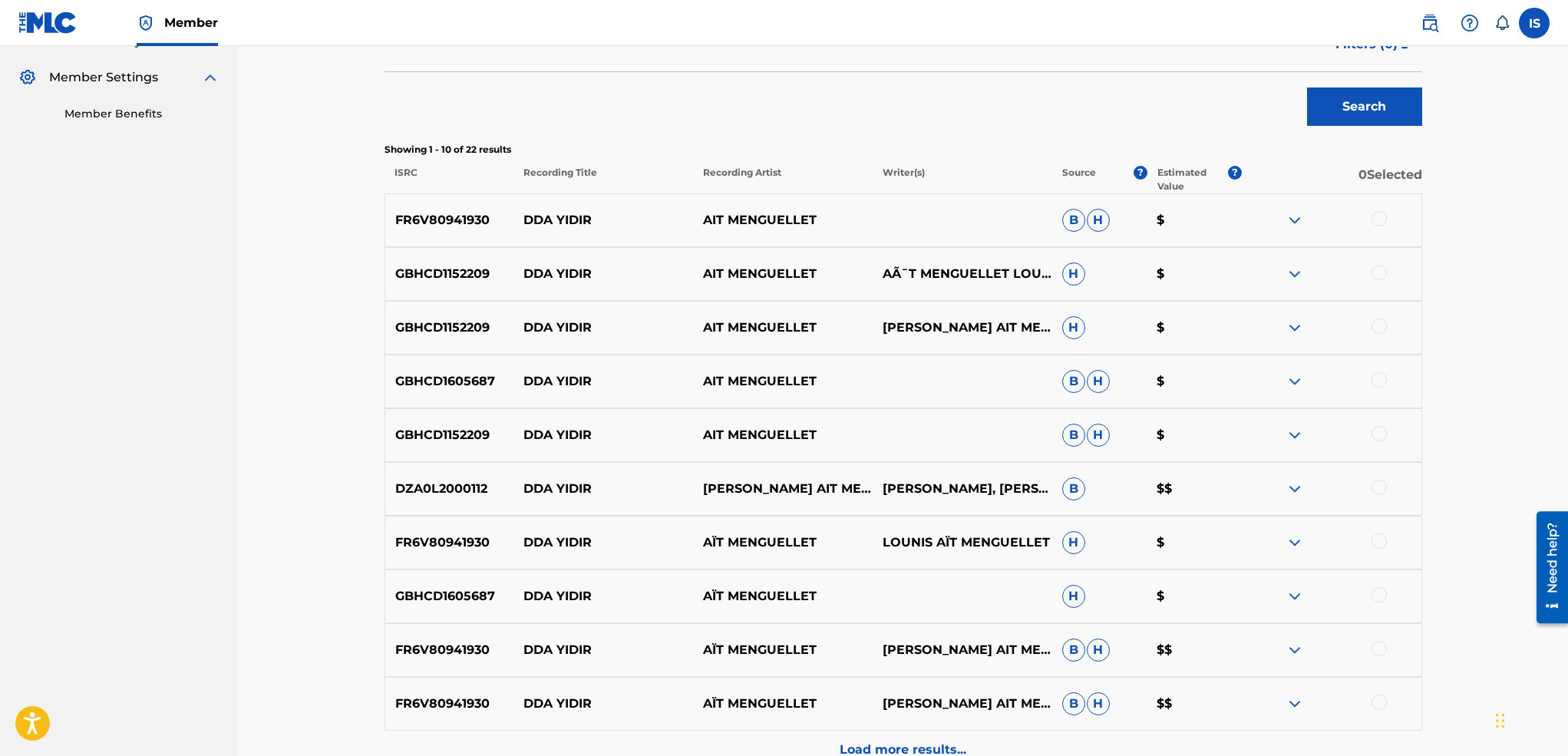
click at [1372, 217] on div at bounding box center [1379, 218] width 15 height 15
click at [1377, 278] on div at bounding box center [1379, 272] width 15 height 15
click at [1375, 332] on div at bounding box center [1379, 325] width 15 height 15
click at [1377, 376] on div at bounding box center [1379, 379] width 15 height 15
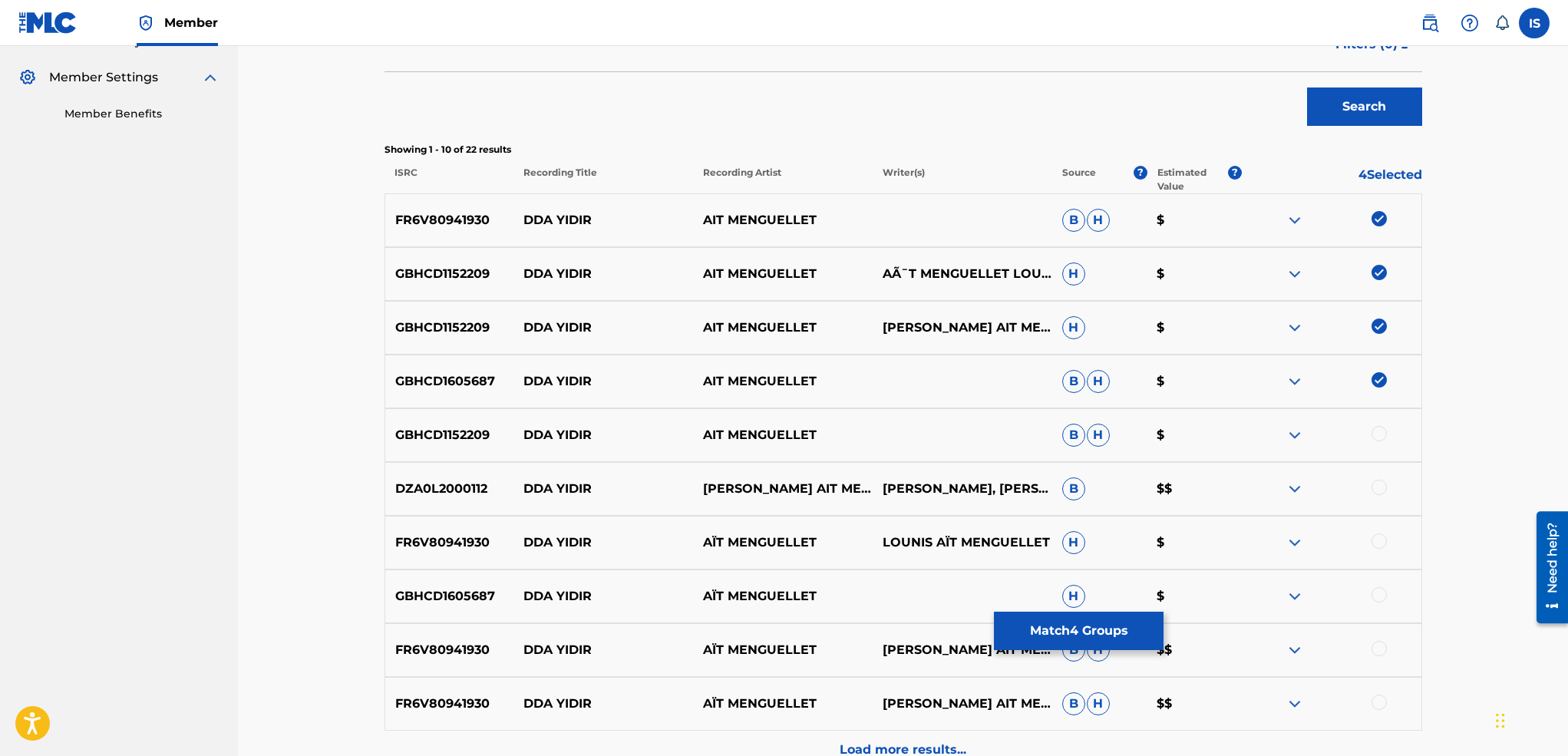
click at [1375, 431] on div at bounding box center [1379, 433] width 15 height 15
click at [1379, 491] on div at bounding box center [1379, 487] width 15 height 15
click at [1376, 544] on div at bounding box center [1379, 540] width 15 height 15
click at [1375, 592] on div at bounding box center [1379, 594] width 15 height 15
click at [1379, 650] on div at bounding box center [1379, 648] width 15 height 15
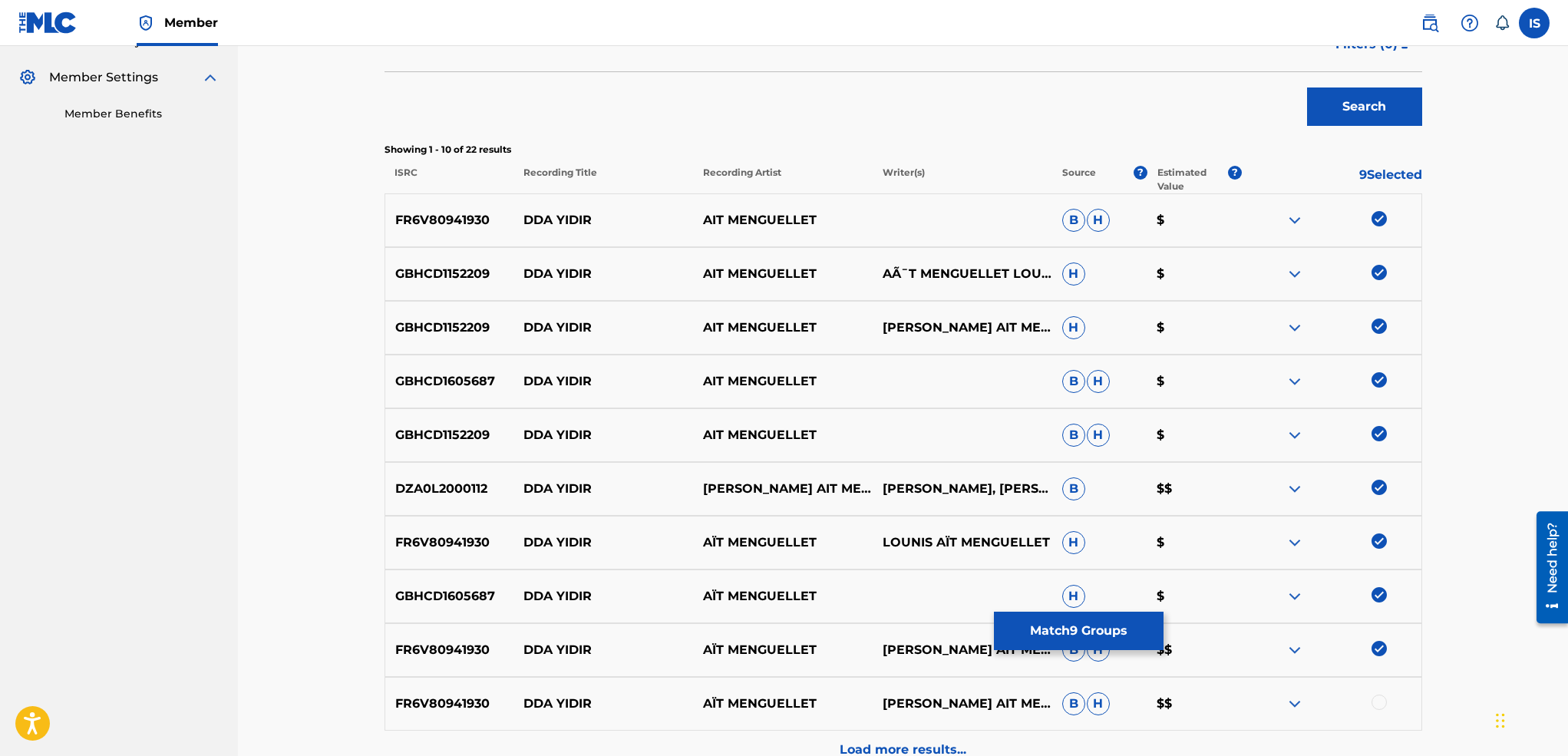
click at [1384, 705] on div at bounding box center [1379, 701] width 15 height 15
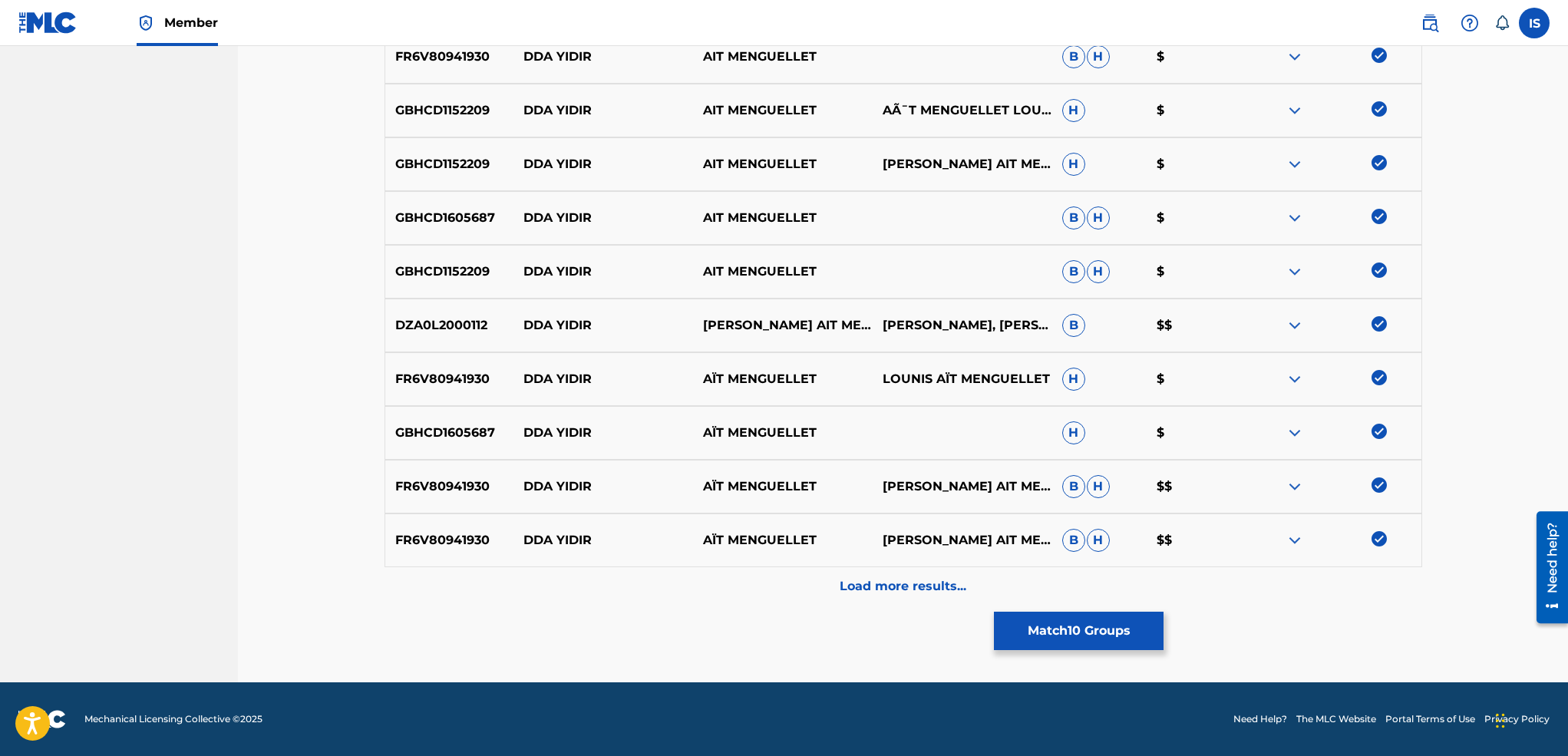
click at [896, 590] on p "Load more results..." at bounding box center [903, 586] width 127 height 18
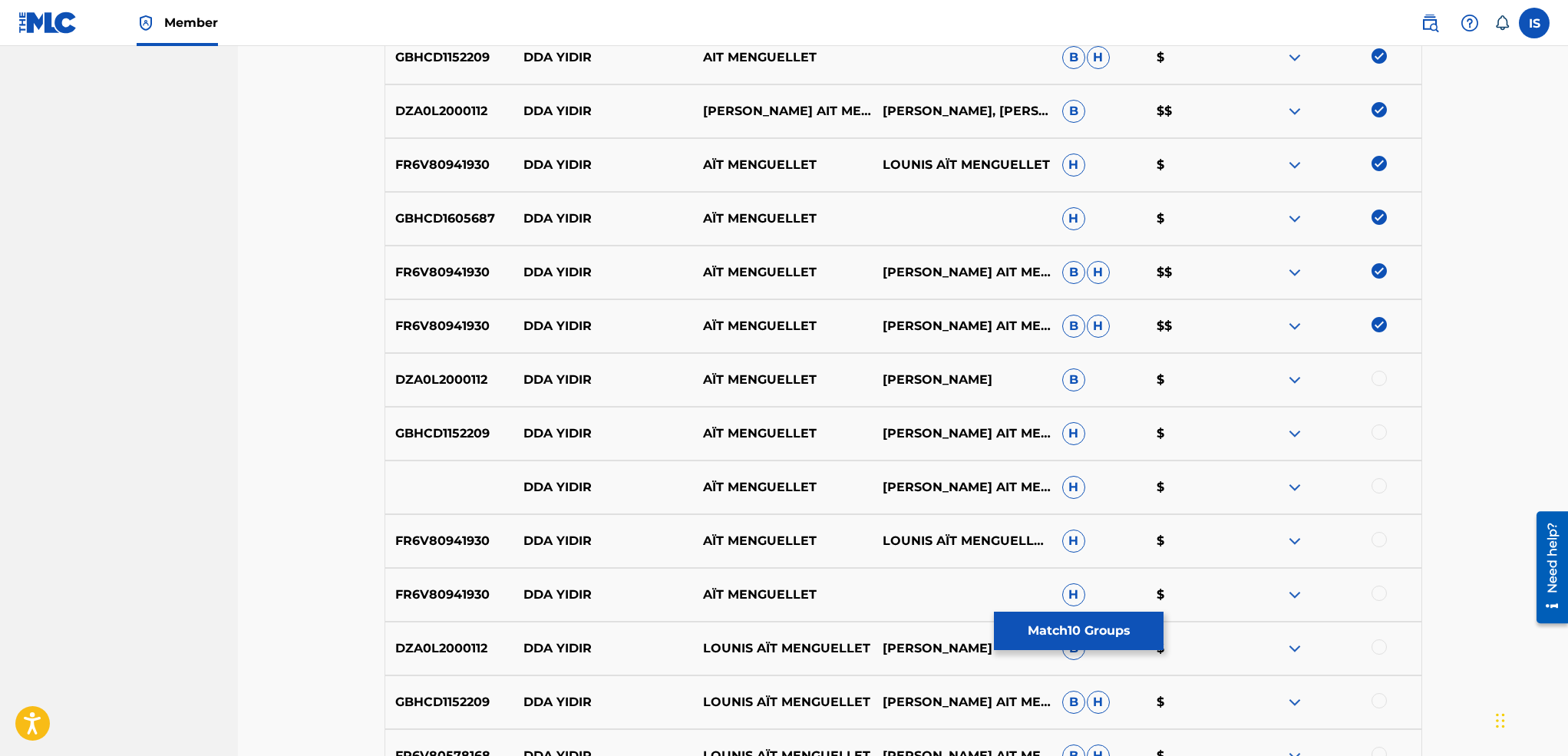
scroll to position [824, 0]
click at [1384, 374] on div at bounding box center [1379, 376] width 15 height 15
click at [1376, 427] on div at bounding box center [1379, 430] width 15 height 15
click at [1377, 483] on div at bounding box center [1379, 483] width 15 height 15
click at [1375, 530] on div "FR6V80941930 DDA YIDIR AÏT MENGUELLET LOUNIS AÏT MENGUELLET, LOUNIS AÏT MENGUEL…" at bounding box center [903, 539] width 1037 height 54
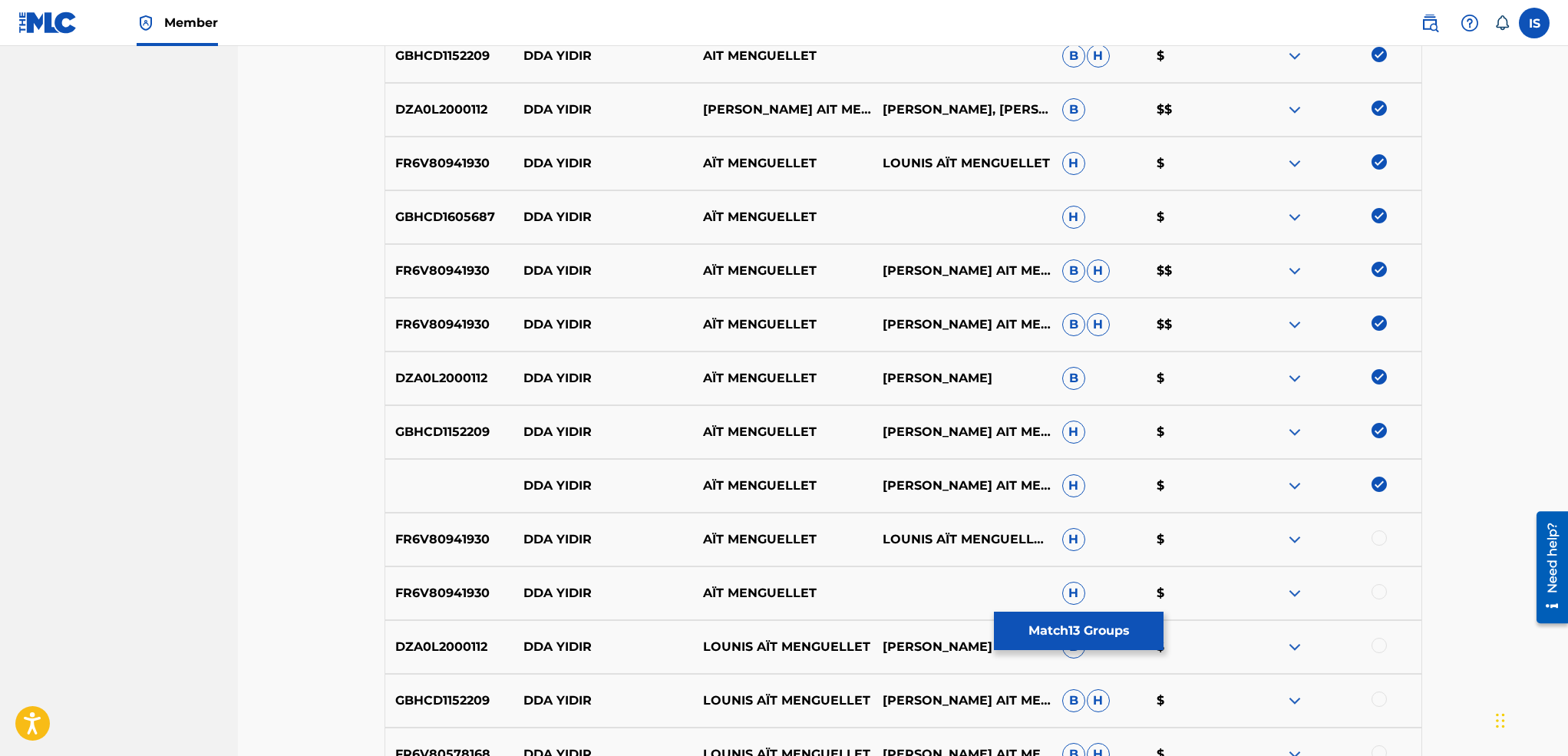
click at [1374, 548] on div at bounding box center [1332, 539] width 180 height 18
click at [1379, 595] on div at bounding box center [1332, 592] width 180 height 18
click at [1379, 532] on div at bounding box center [1379, 537] width 15 height 15
click at [1376, 592] on div at bounding box center [1379, 591] width 15 height 15
click at [1375, 634] on div "DZA0L2000112 DDA [PERSON_NAME] AÏT MENGUELLET [PERSON_NAME] AÏT MENGUELLET B $" at bounding box center [903, 646] width 1037 height 54
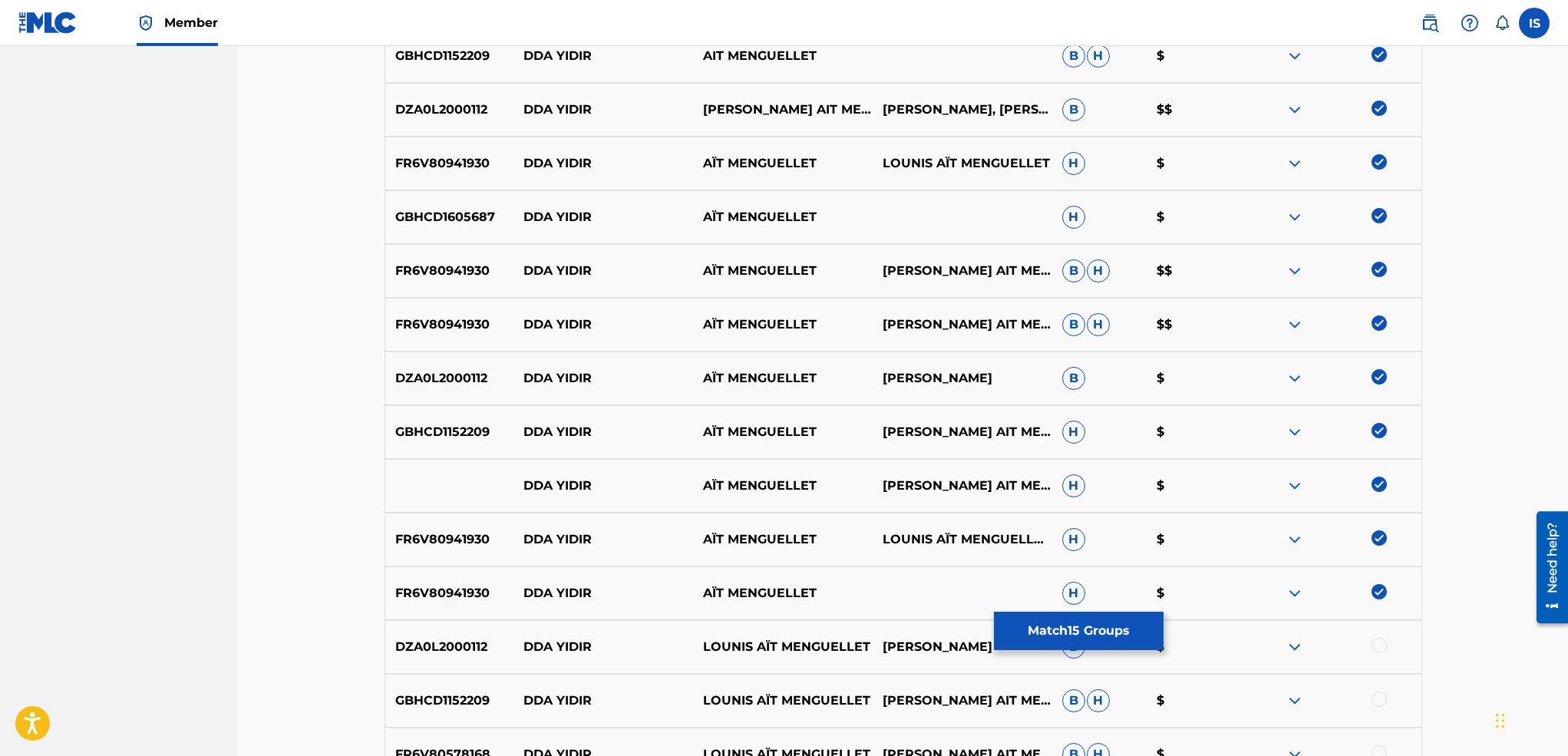
click at [1373, 645] on div at bounding box center [1379, 645] width 15 height 15
click at [1373, 700] on div at bounding box center [1379, 699] width 15 height 15
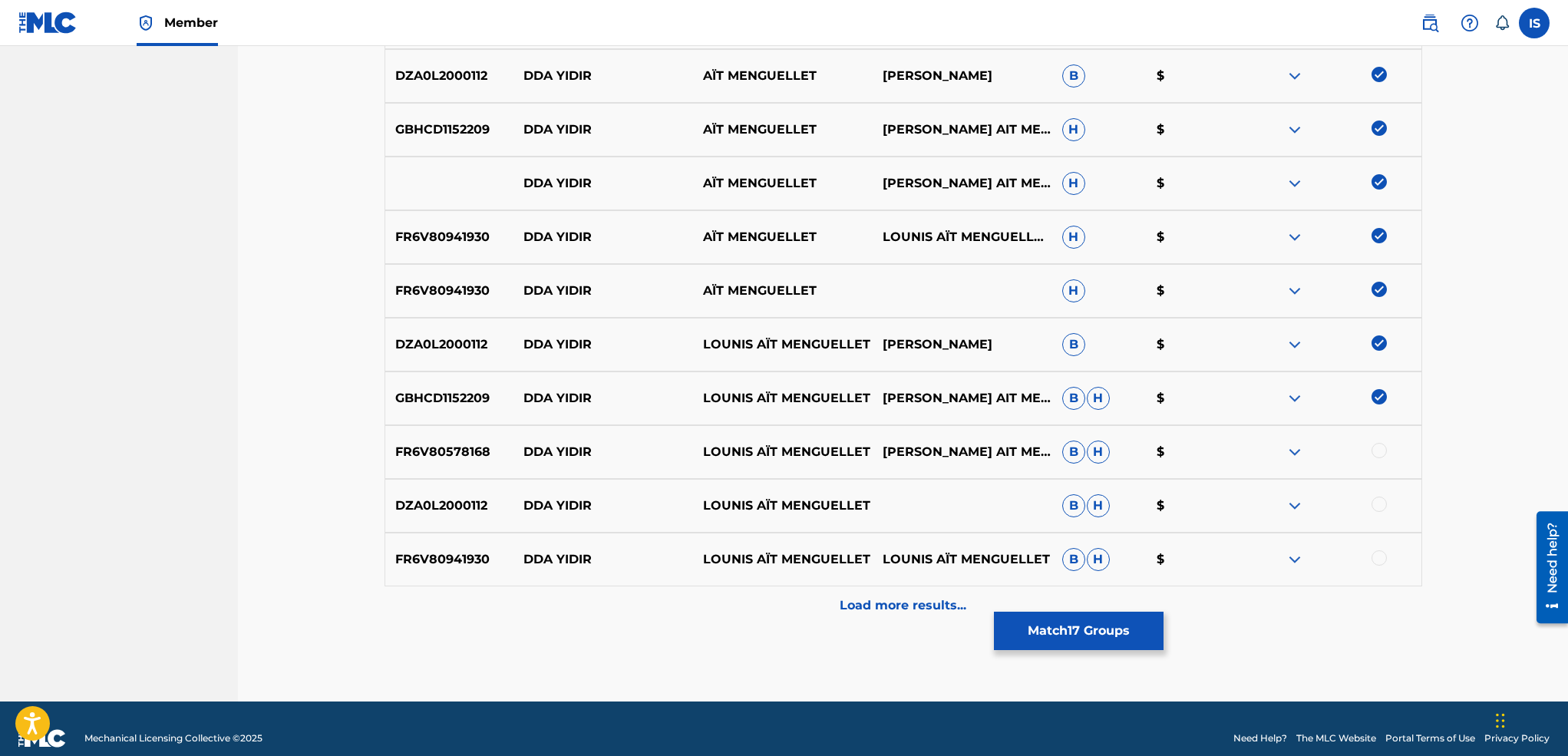
scroll to position [1128, 0]
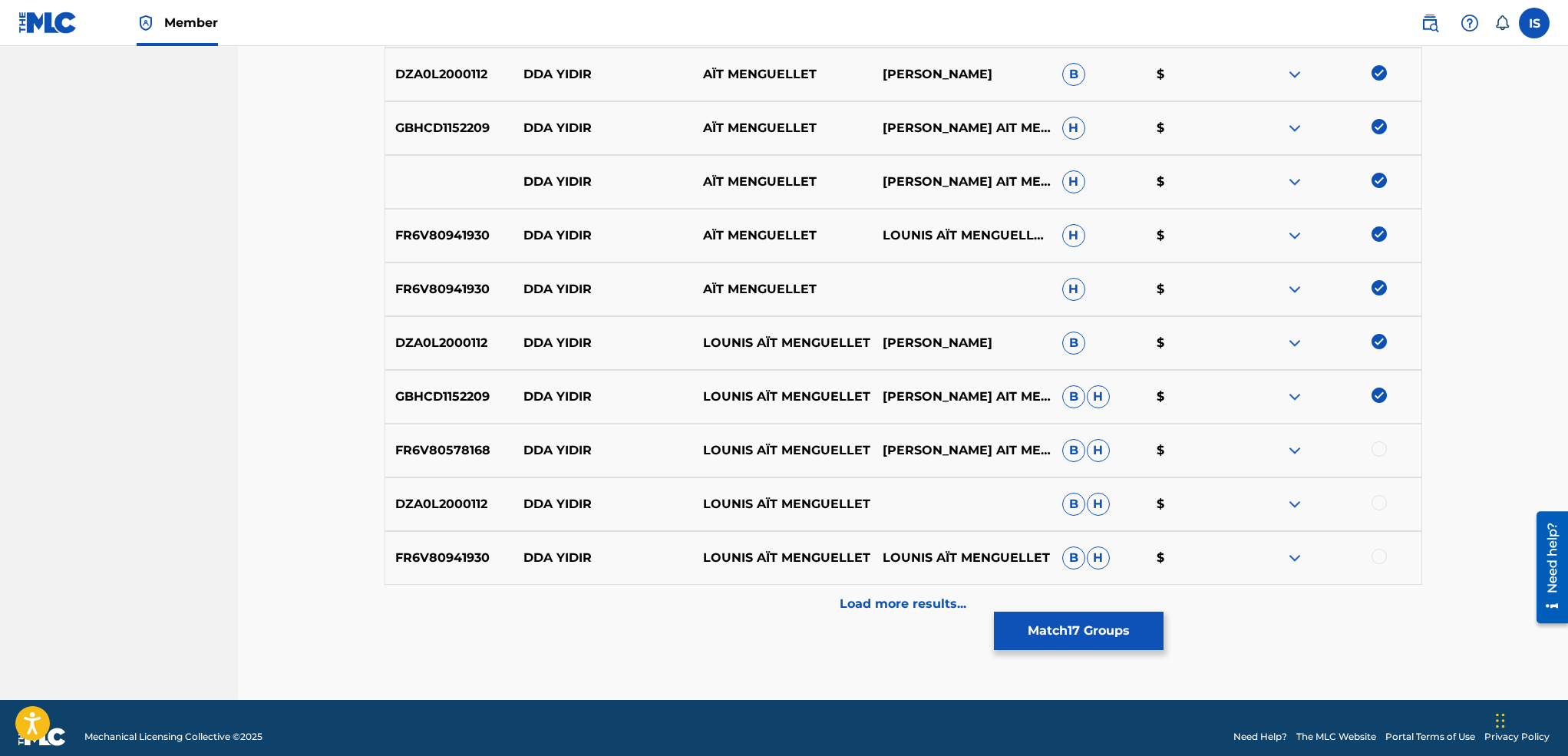
click at [1379, 451] on div at bounding box center [1379, 448] width 15 height 15
click at [1376, 502] on div at bounding box center [1379, 502] width 15 height 15
click at [1377, 553] on div at bounding box center [1379, 556] width 15 height 15
click at [997, 627] on button "Match 20 Groups" at bounding box center [1079, 631] width 170 height 38
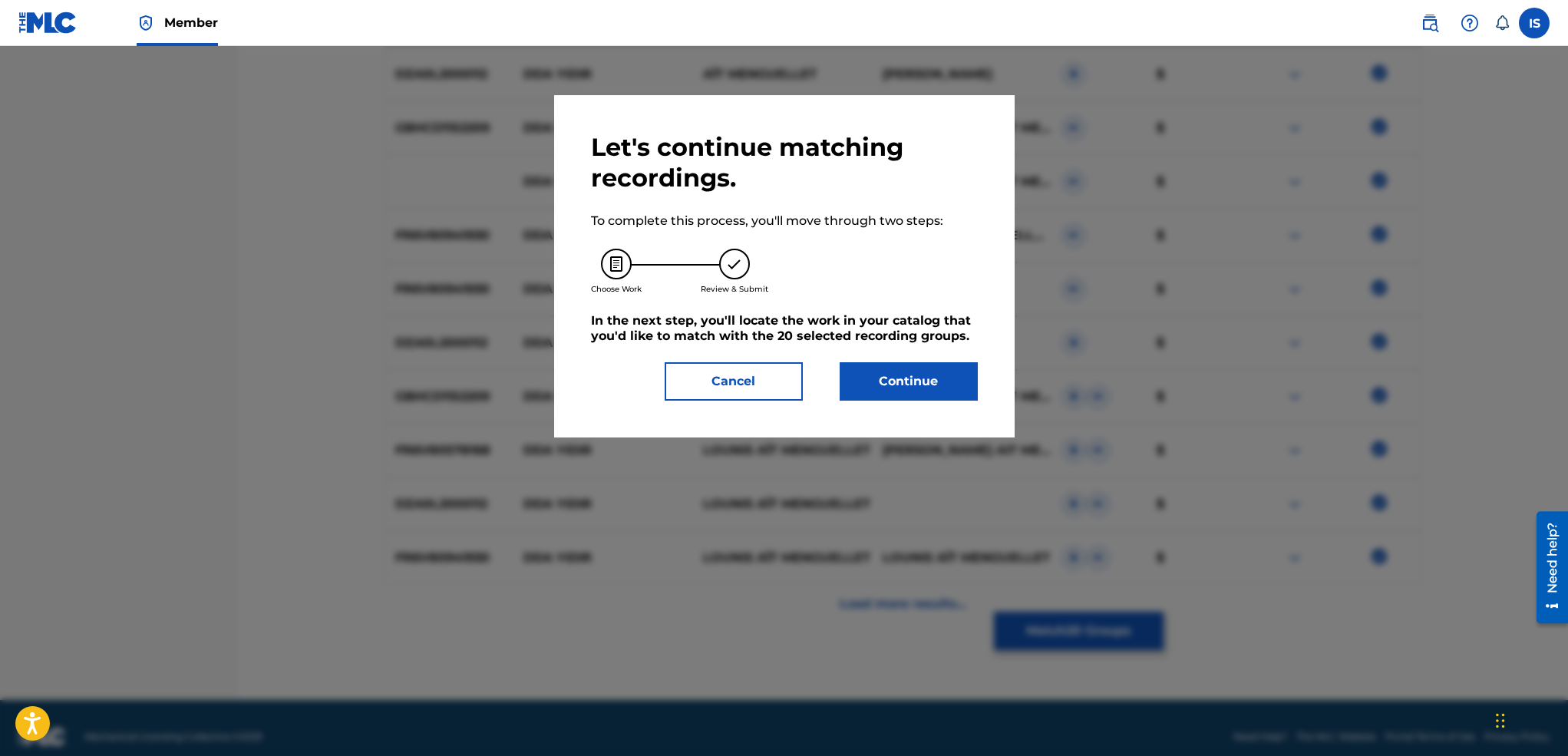
click at [721, 390] on button "Cancel" at bounding box center [733, 382] width 138 height 38
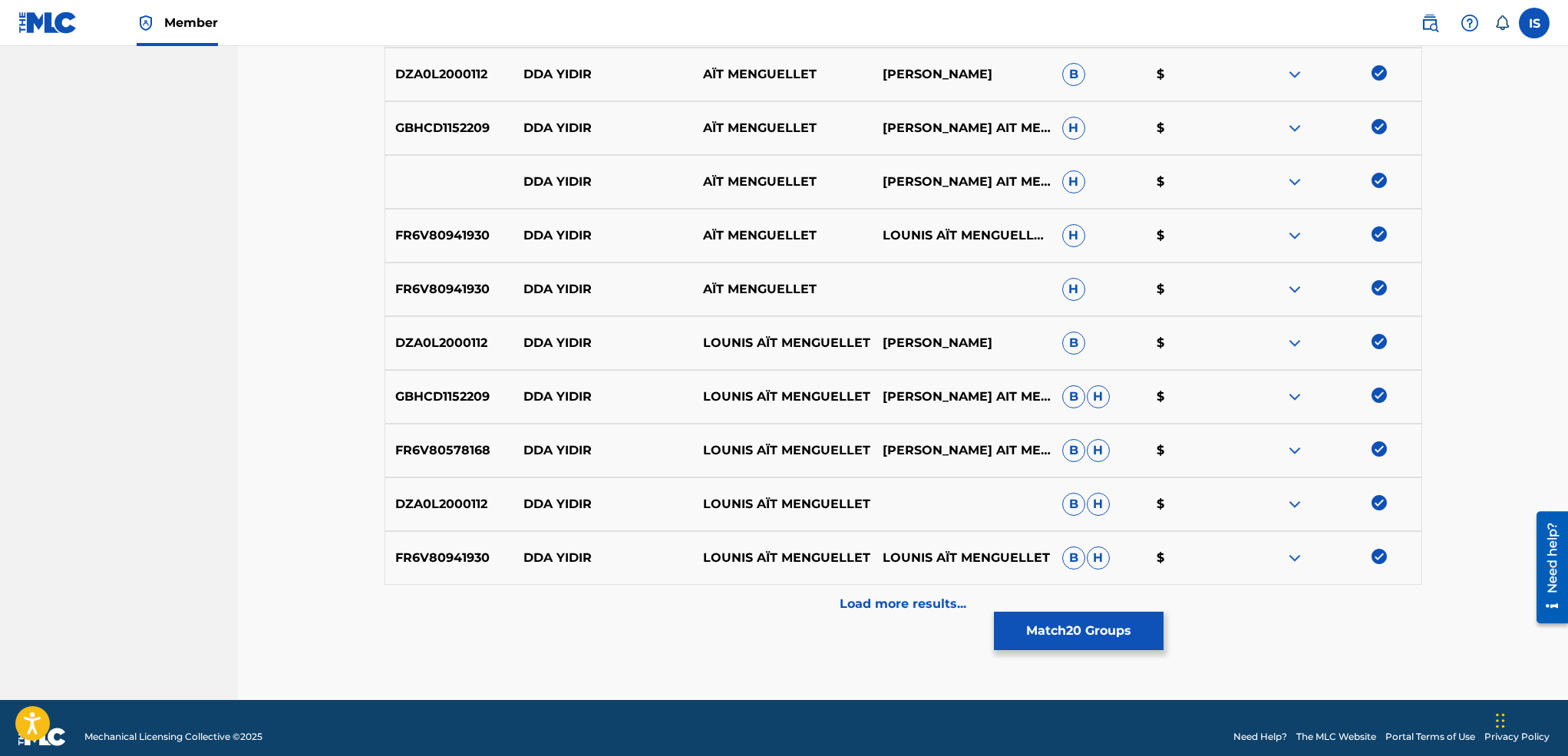
click at [871, 592] on div "Load more results..." at bounding box center [903, 604] width 1037 height 38
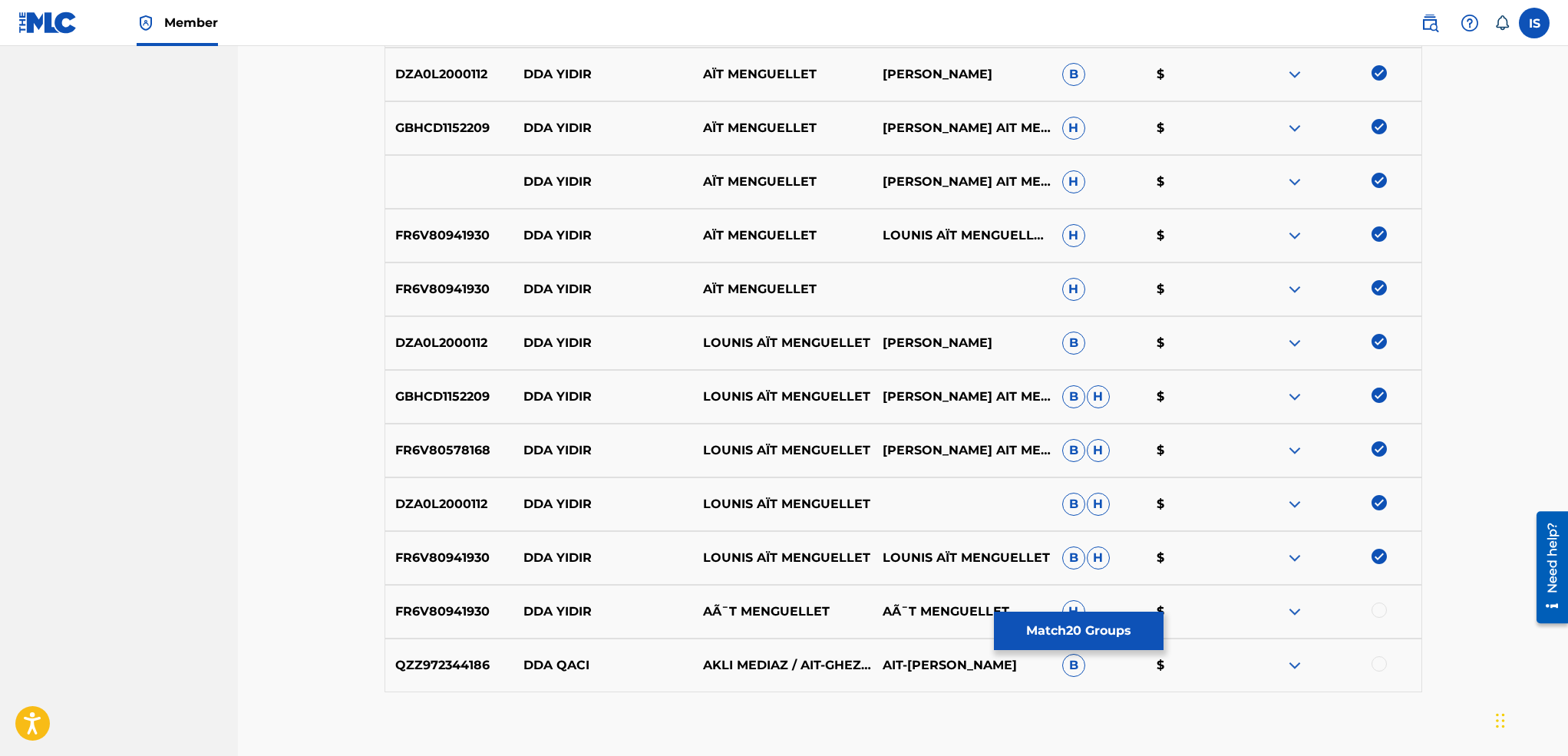
scroll to position [1214, 0]
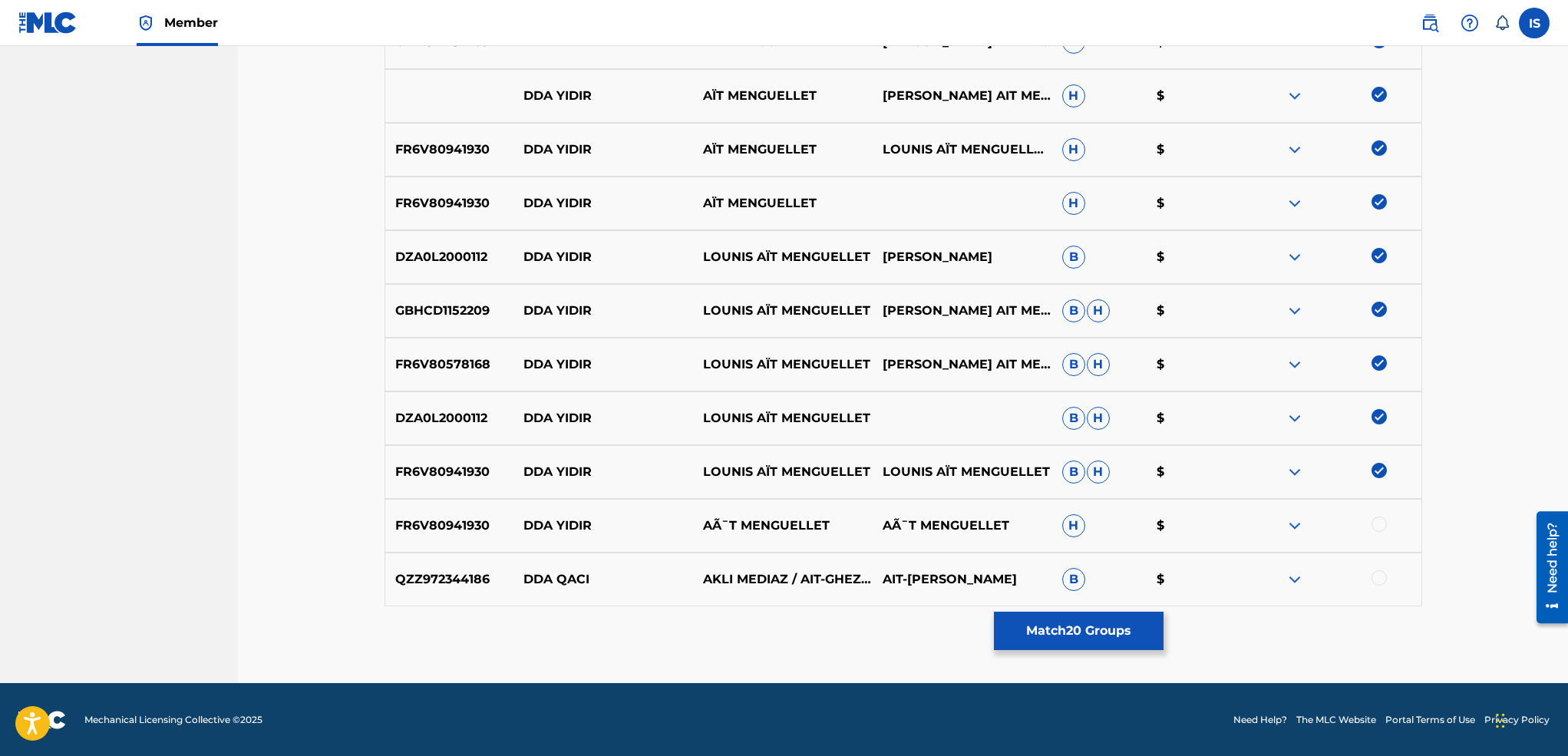
click at [1377, 528] on div at bounding box center [1379, 524] width 15 height 15
click at [1061, 634] on button "Match 21 Groups" at bounding box center [1079, 631] width 170 height 38
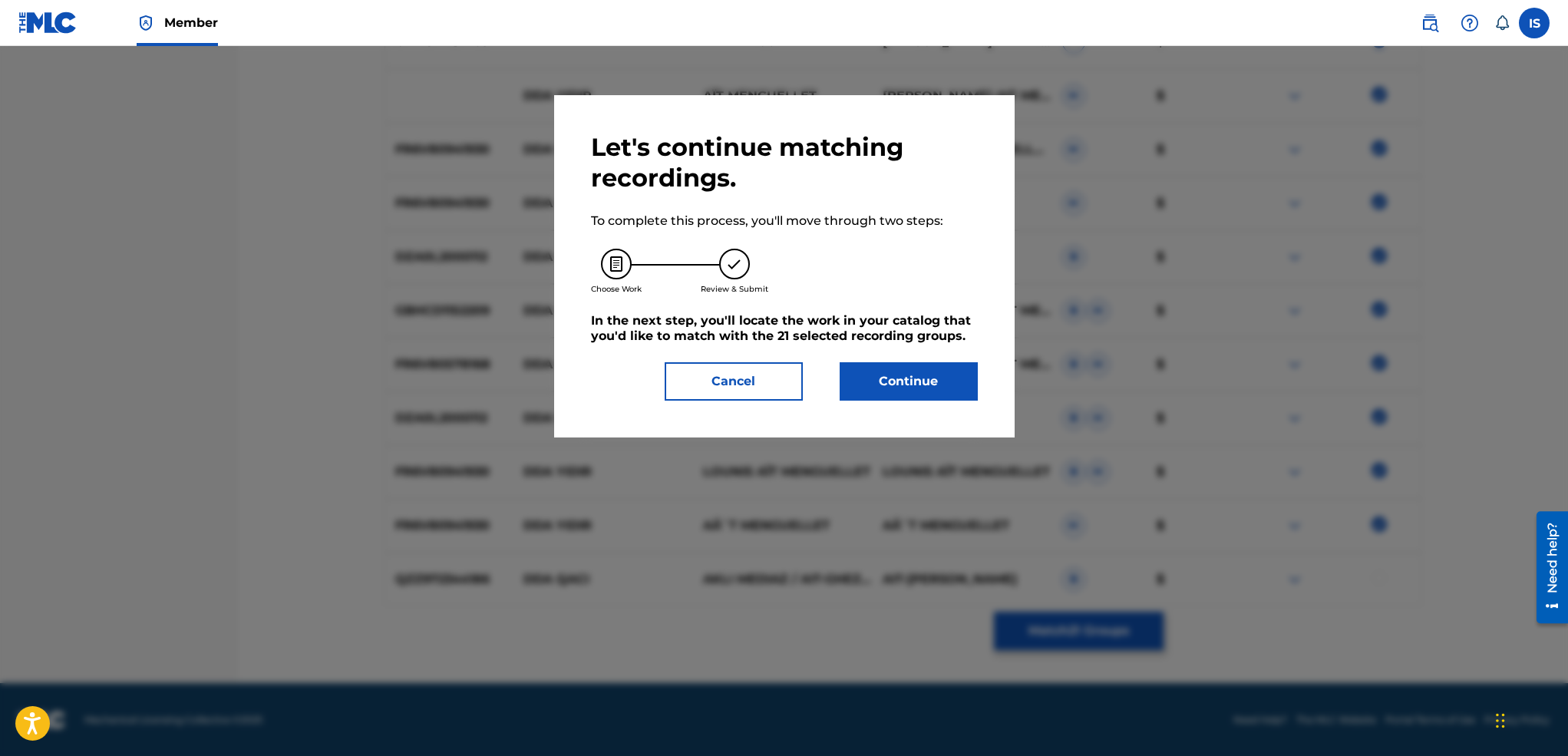
click at [878, 386] on button "Continue" at bounding box center [908, 382] width 138 height 38
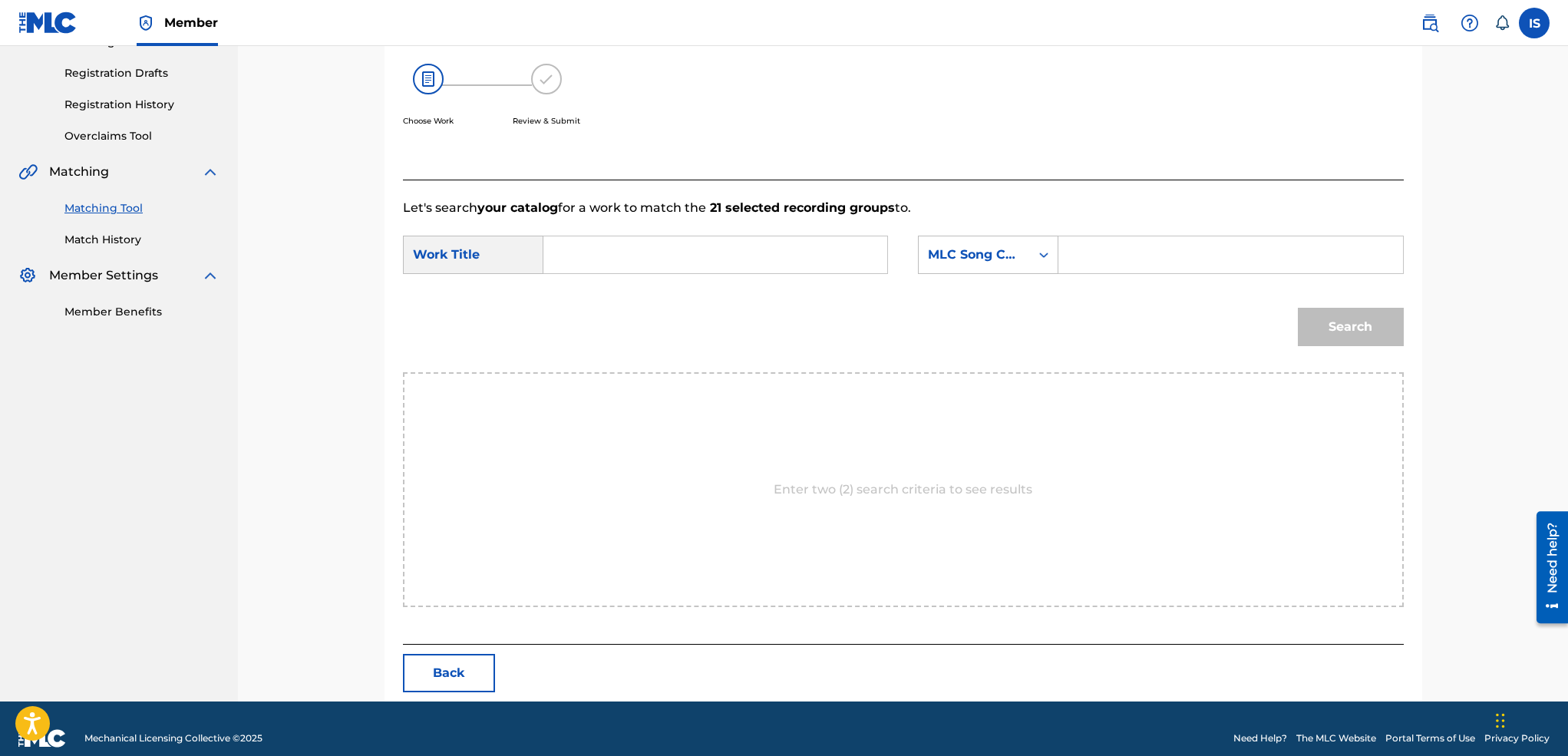
scroll to position [267, 0]
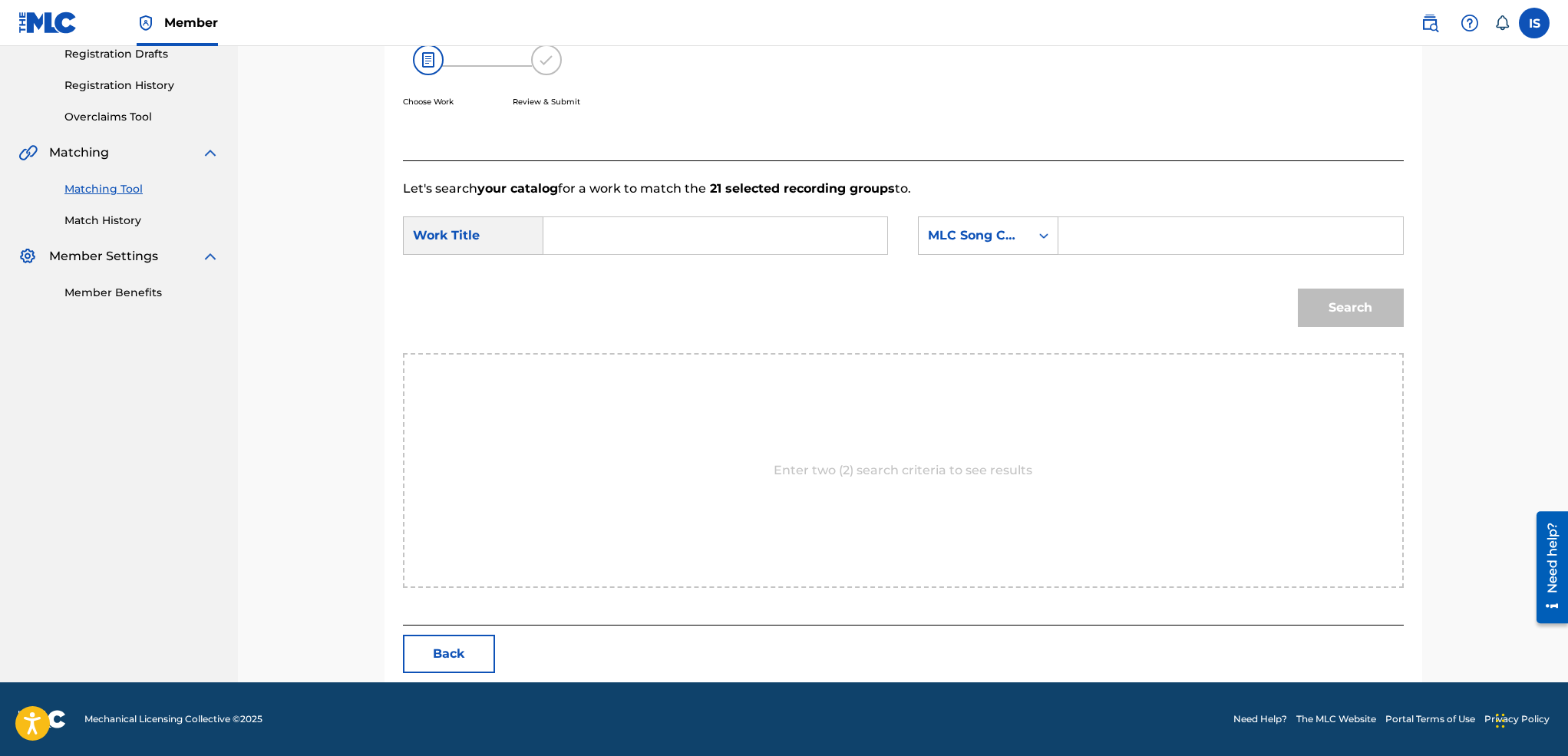
click at [633, 221] on input "Search Form" at bounding box center [715, 236] width 317 height 37
paste input "DDA YIDIR"
type input "DDA YIDIR"
click at [958, 219] on div "MLC Song Code" at bounding box center [988, 236] width 140 height 38
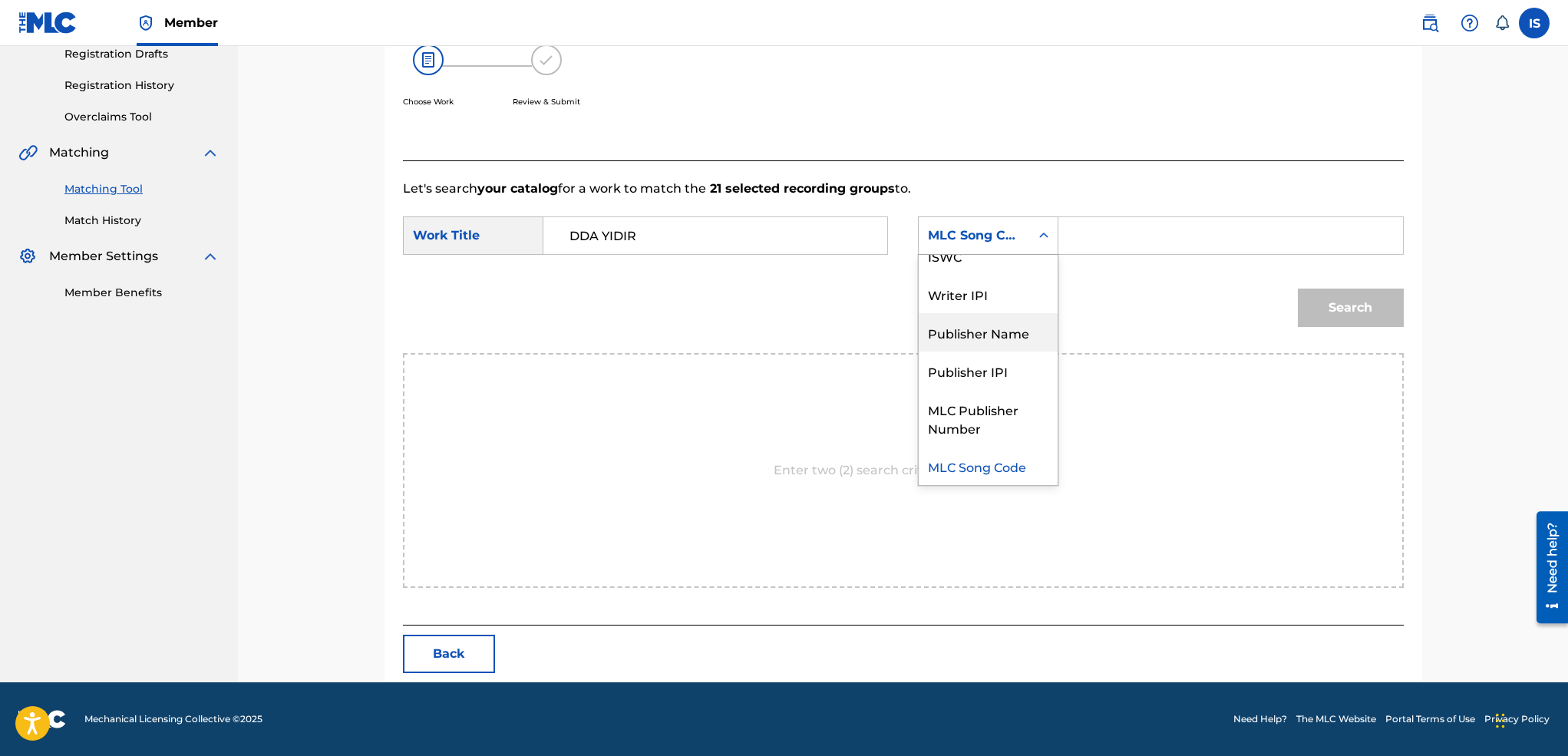
click at [977, 313] on div "Publisher Name" at bounding box center [988, 333] width 139 height 38
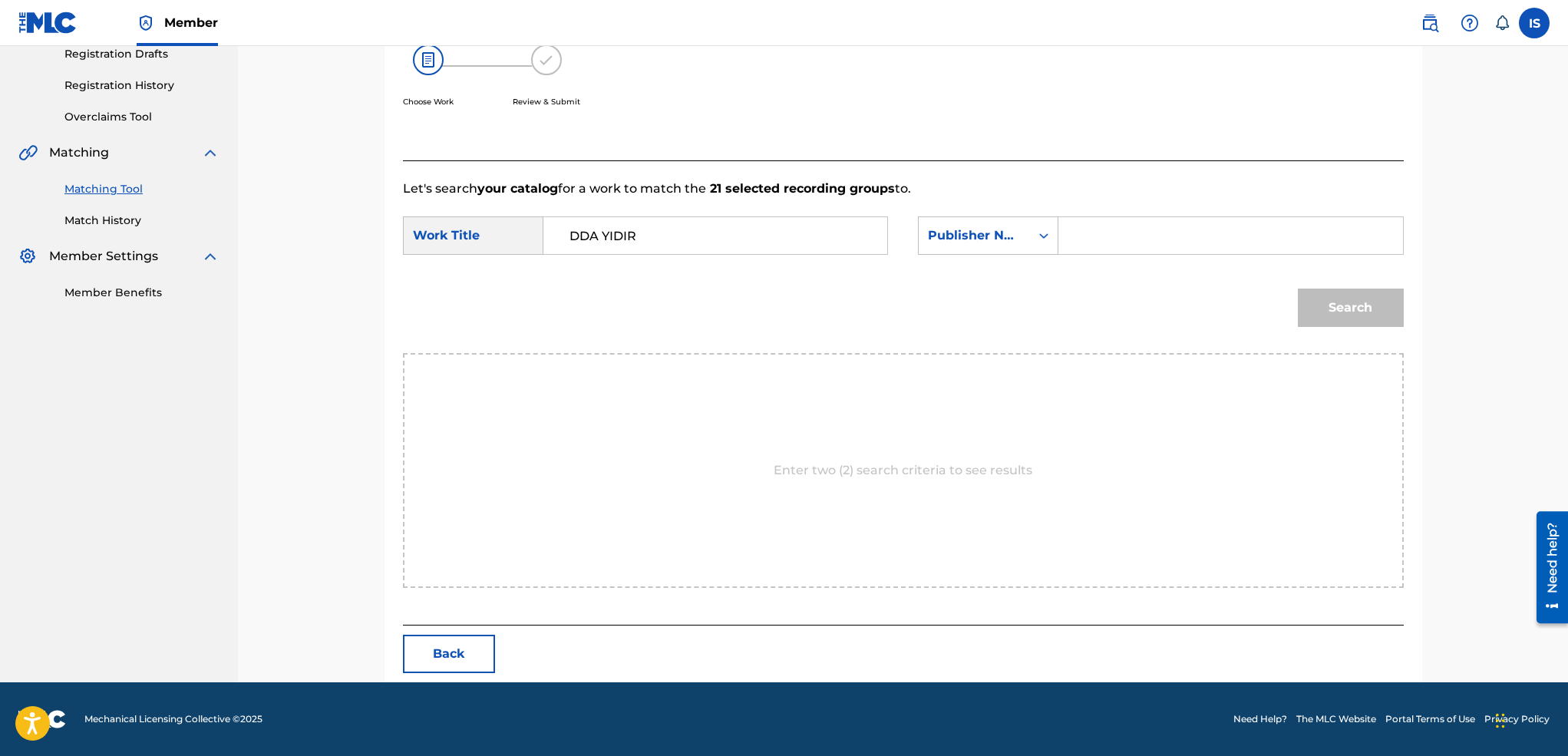
click at [1109, 226] on input "Search Form" at bounding box center [1230, 236] width 317 height 37
type input "onda"
click at [1298, 289] on button "Search" at bounding box center [1351, 308] width 106 height 38
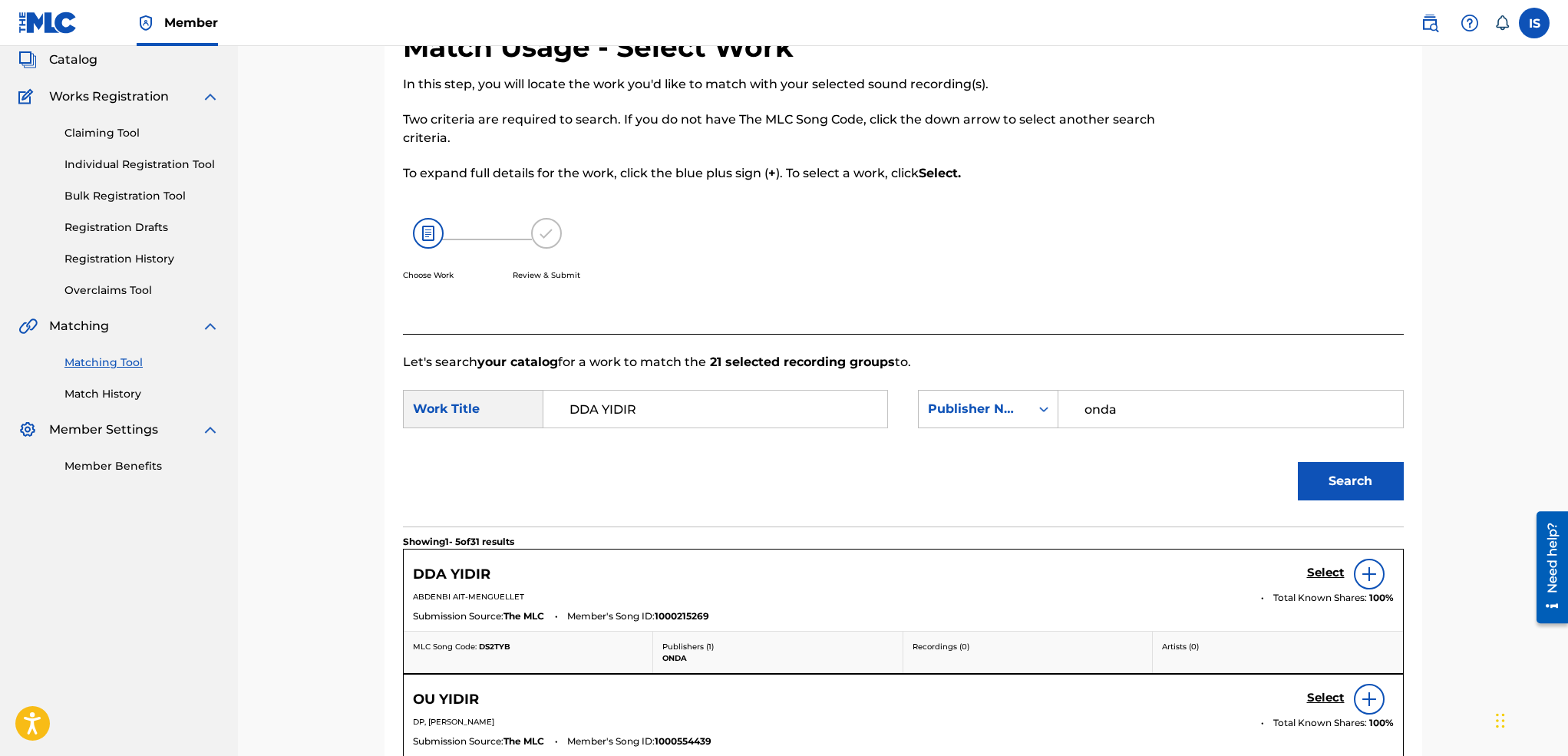
scroll to position [267, 0]
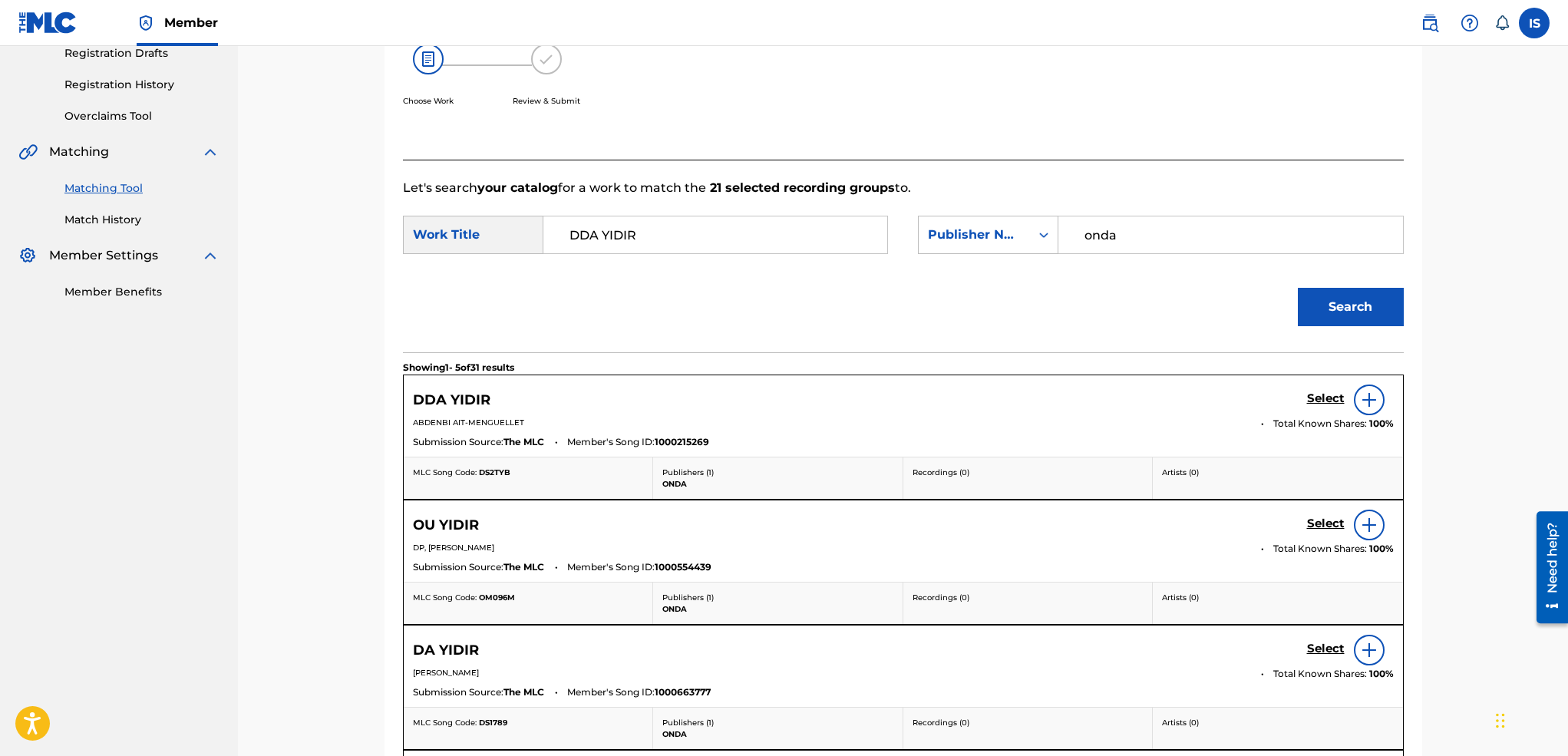
click at [1326, 389] on div "Select" at bounding box center [1350, 400] width 87 height 30
click at [1321, 398] on h5 "Select" at bounding box center [1325, 398] width 38 height 14
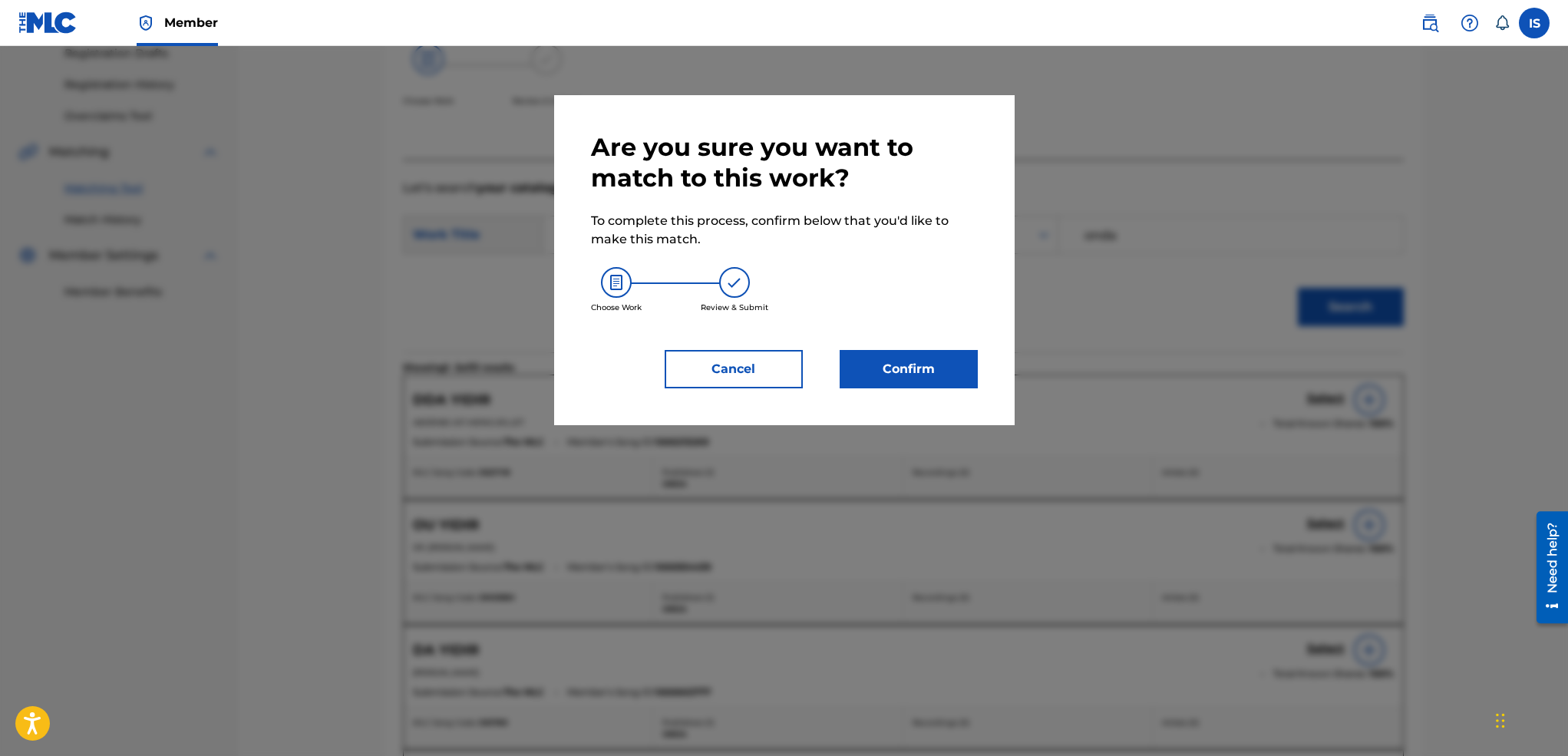
click at [909, 371] on button "Confirm" at bounding box center [908, 370] width 138 height 38
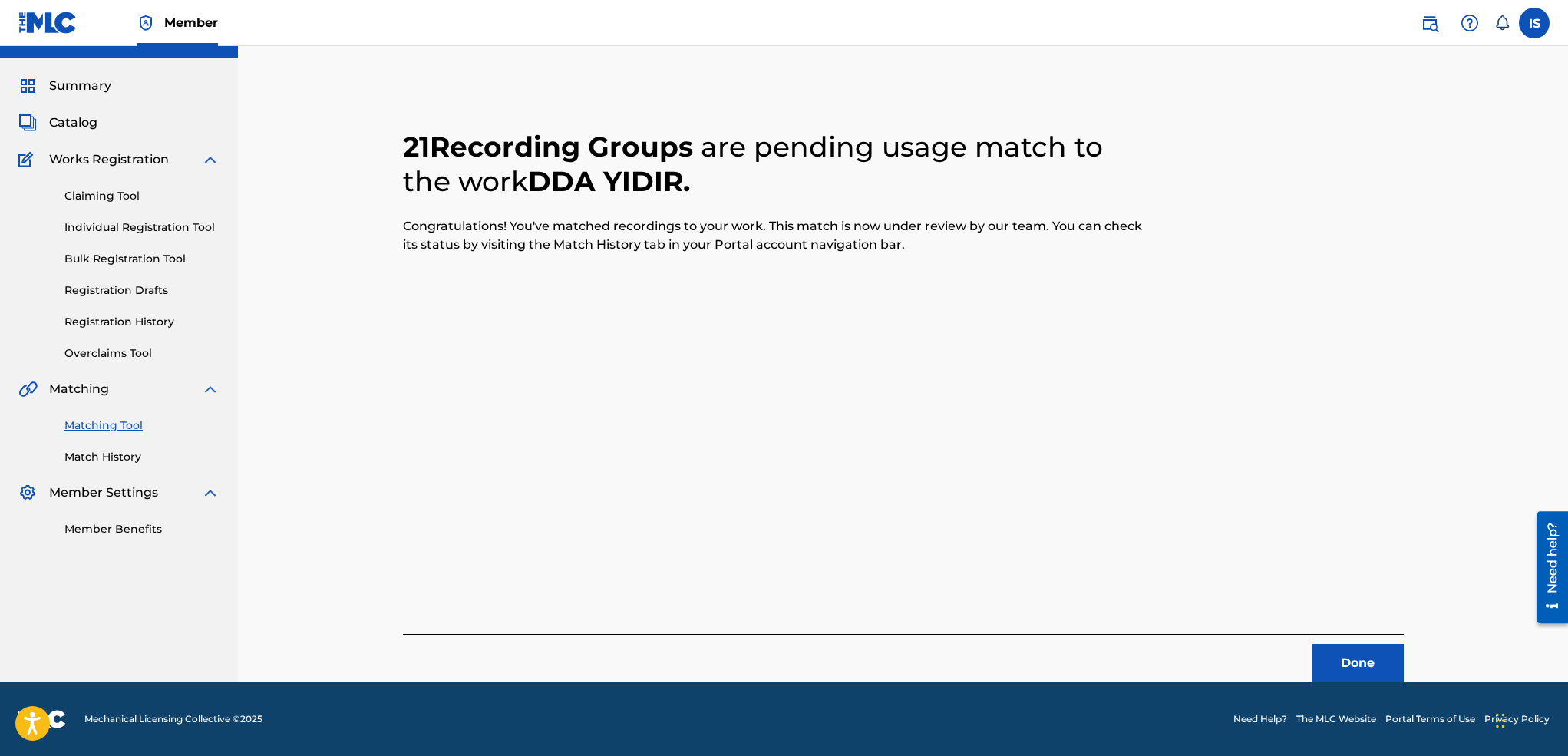
scroll to position [30, 0]
click at [1352, 669] on button "Done" at bounding box center [1357, 663] width 92 height 38
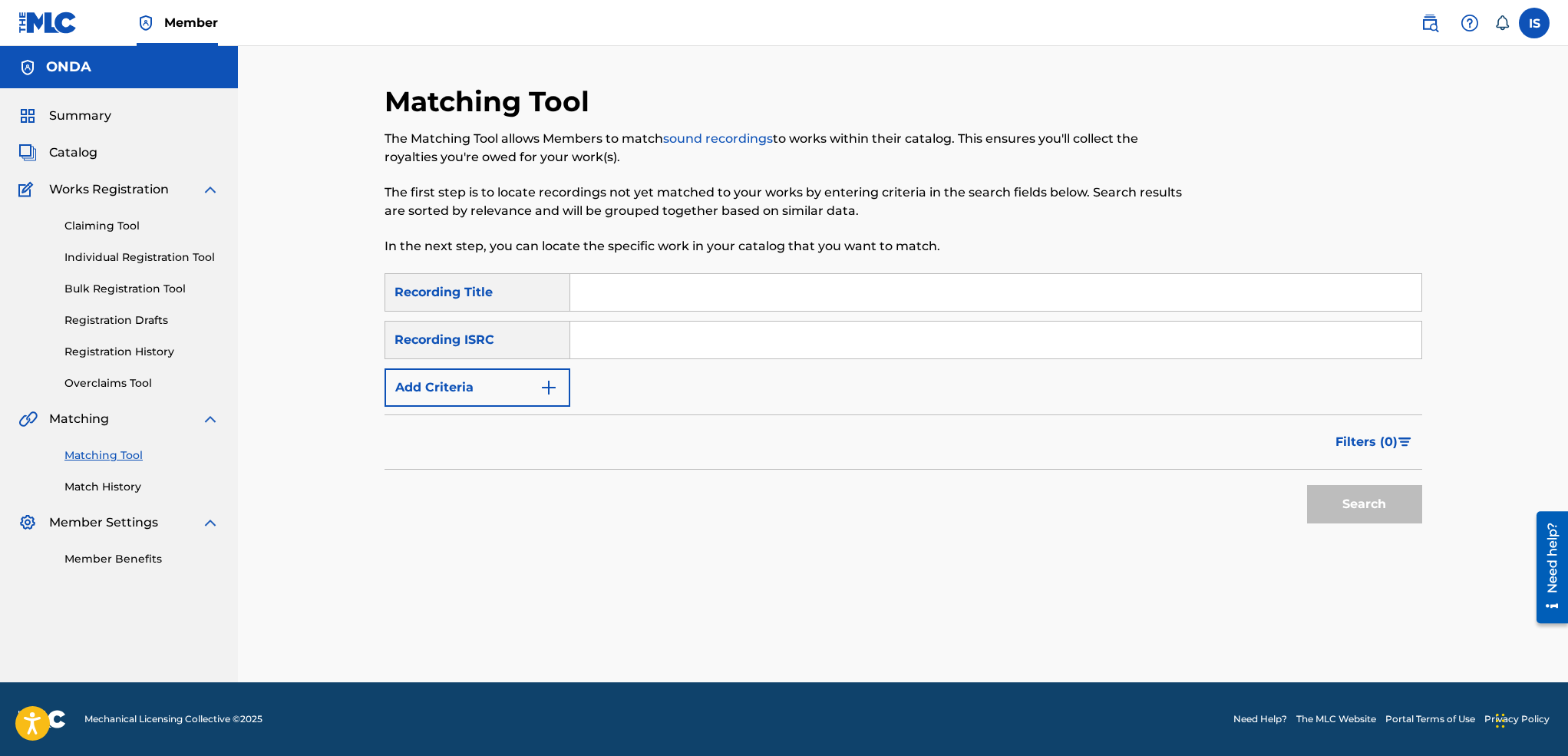
click at [802, 295] on input "Search Form" at bounding box center [996, 293] width 851 height 37
paste input "[DEMOGRAPHIC_DATA]"
type input "[DEMOGRAPHIC_DATA]"
click at [530, 378] on button "Add Criteria" at bounding box center [478, 387] width 186 height 38
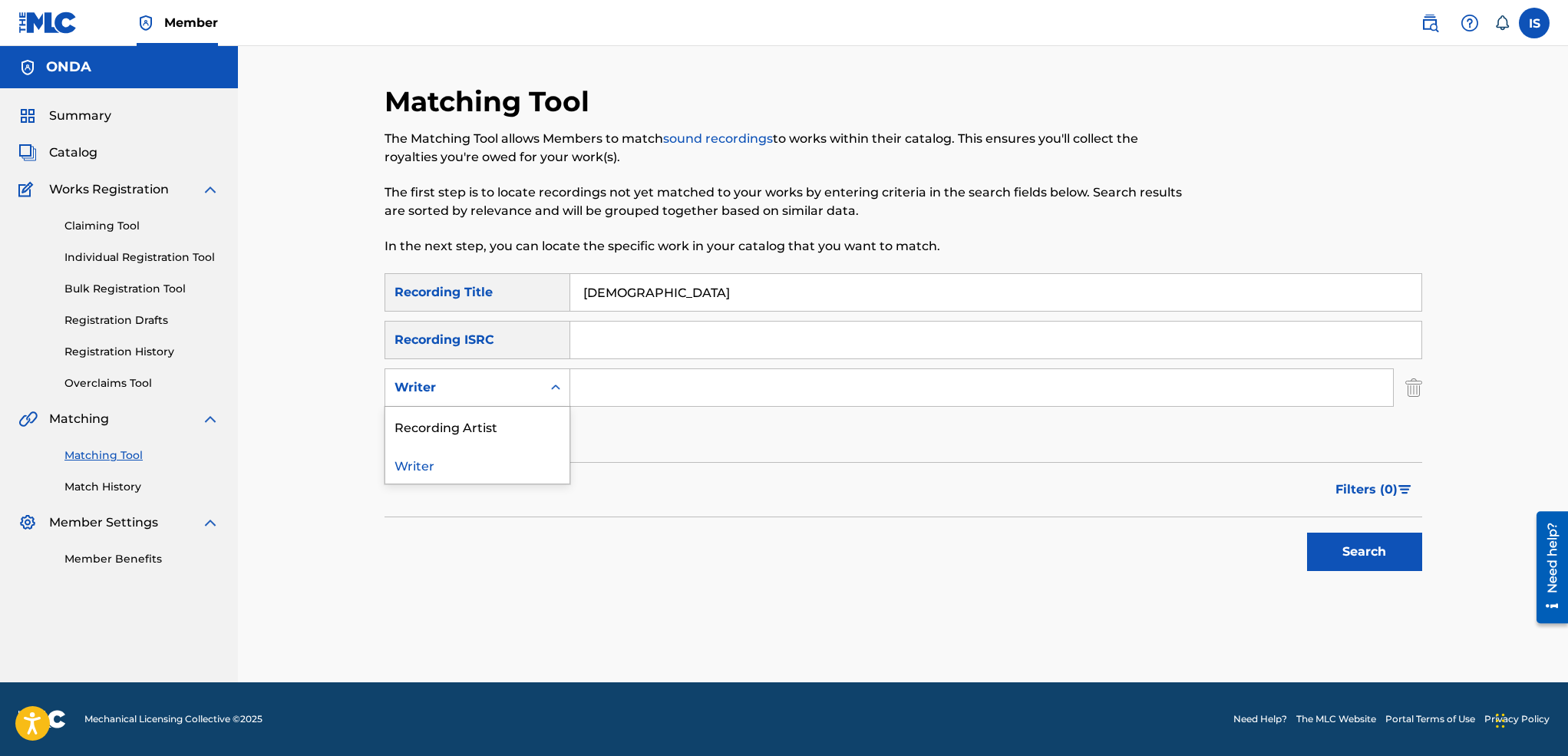
click at [491, 381] on div "Writer" at bounding box center [463, 387] width 138 height 18
click at [483, 422] on div "Recording Artist" at bounding box center [478, 426] width 184 height 38
click at [642, 390] on input "Search Form" at bounding box center [981, 387] width 822 height 37
type input "ait menguellet"
click at [1319, 563] on button "Search" at bounding box center [1364, 552] width 115 height 38
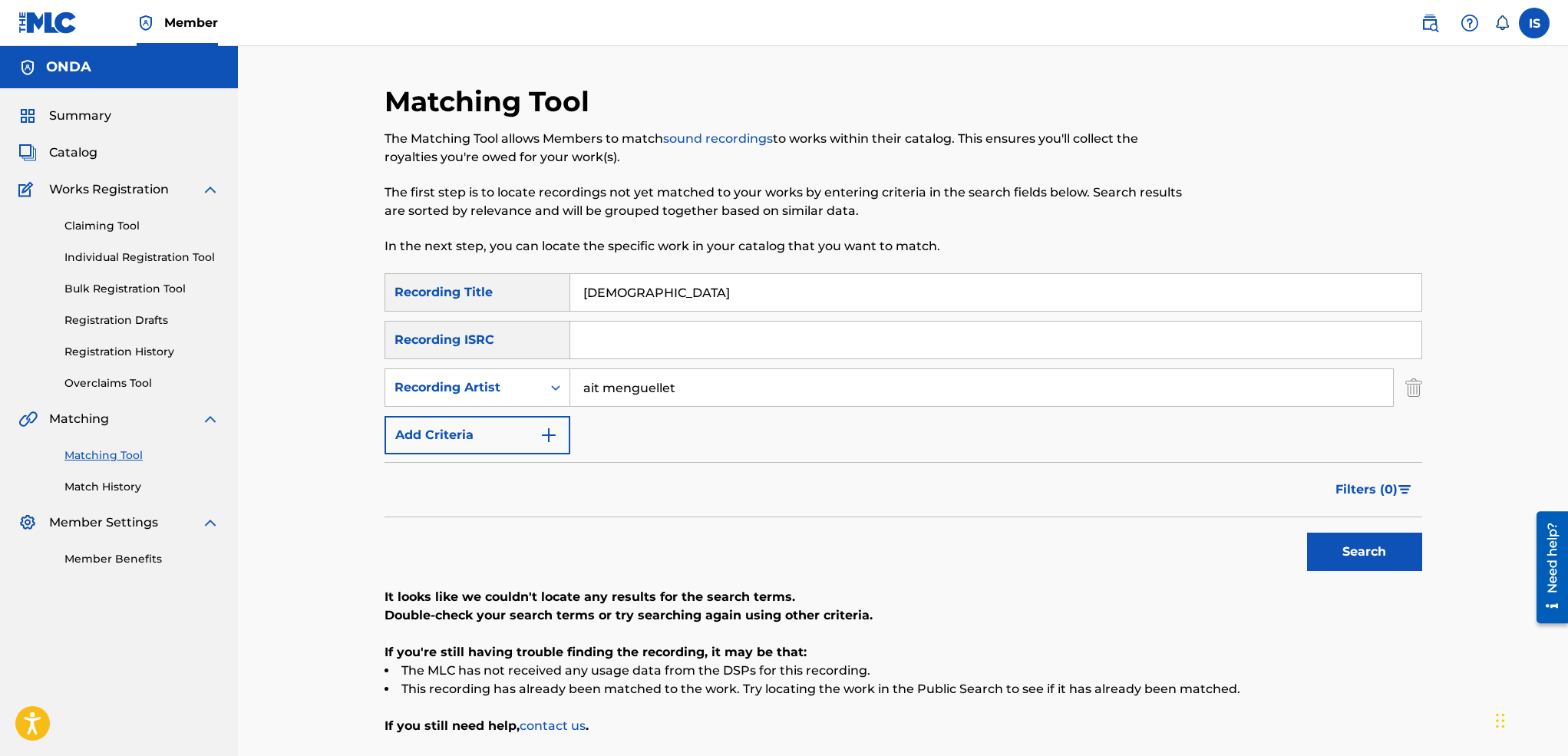
click at [600, 289] on input "[DEMOGRAPHIC_DATA]" at bounding box center [996, 293] width 851 height 37
click at [1307, 532] on button "Search" at bounding box center [1364, 552] width 115 height 38
click at [602, 278] on input "[DEMOGRAPHIC_DATA]" at bounding box center [996, 293] width 851 height 37
paste input "TIZIZWIT"
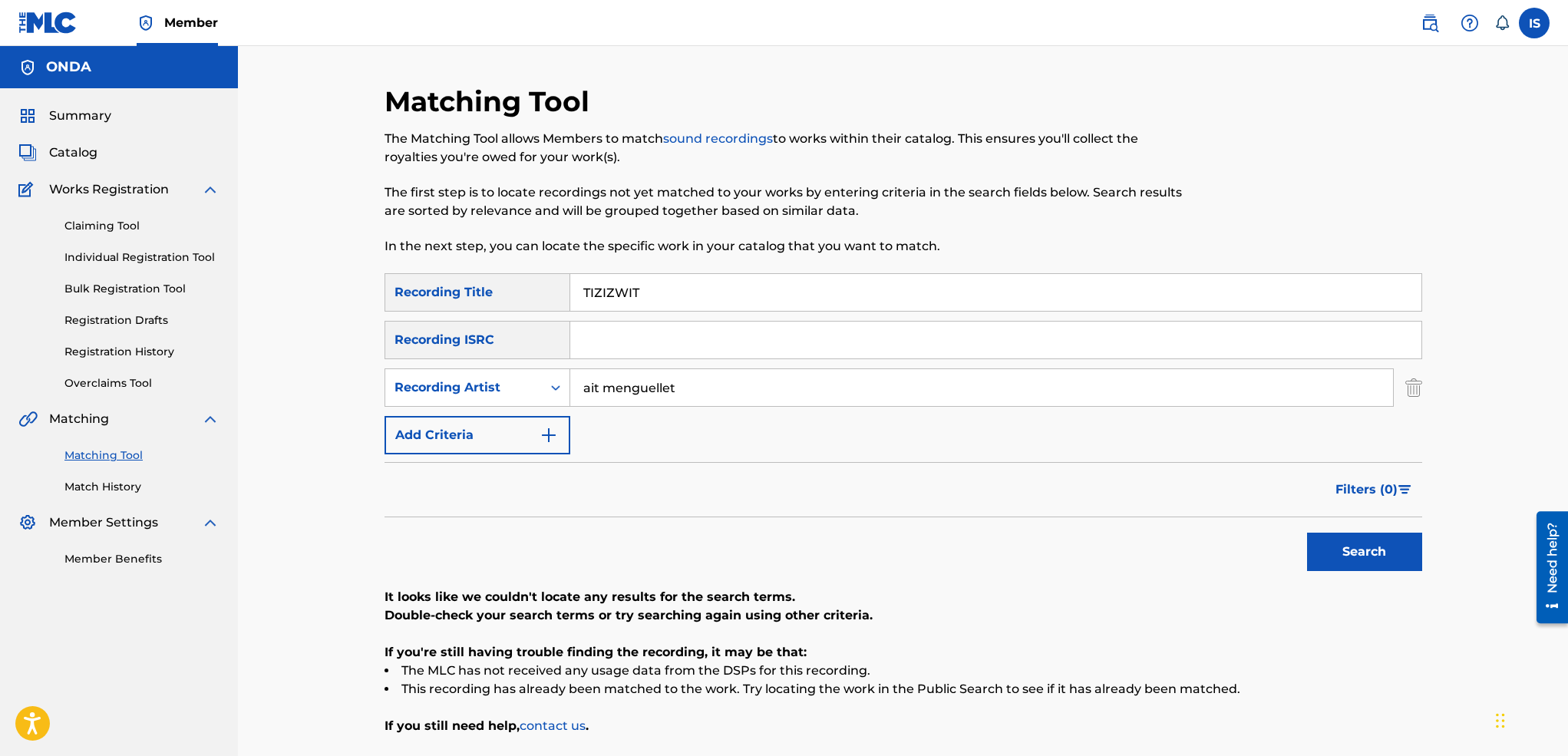
type input "TIZIZWIT"
click at [1381, 555] on button "Search" at bounding box center [1364, 552] width 115 height 38
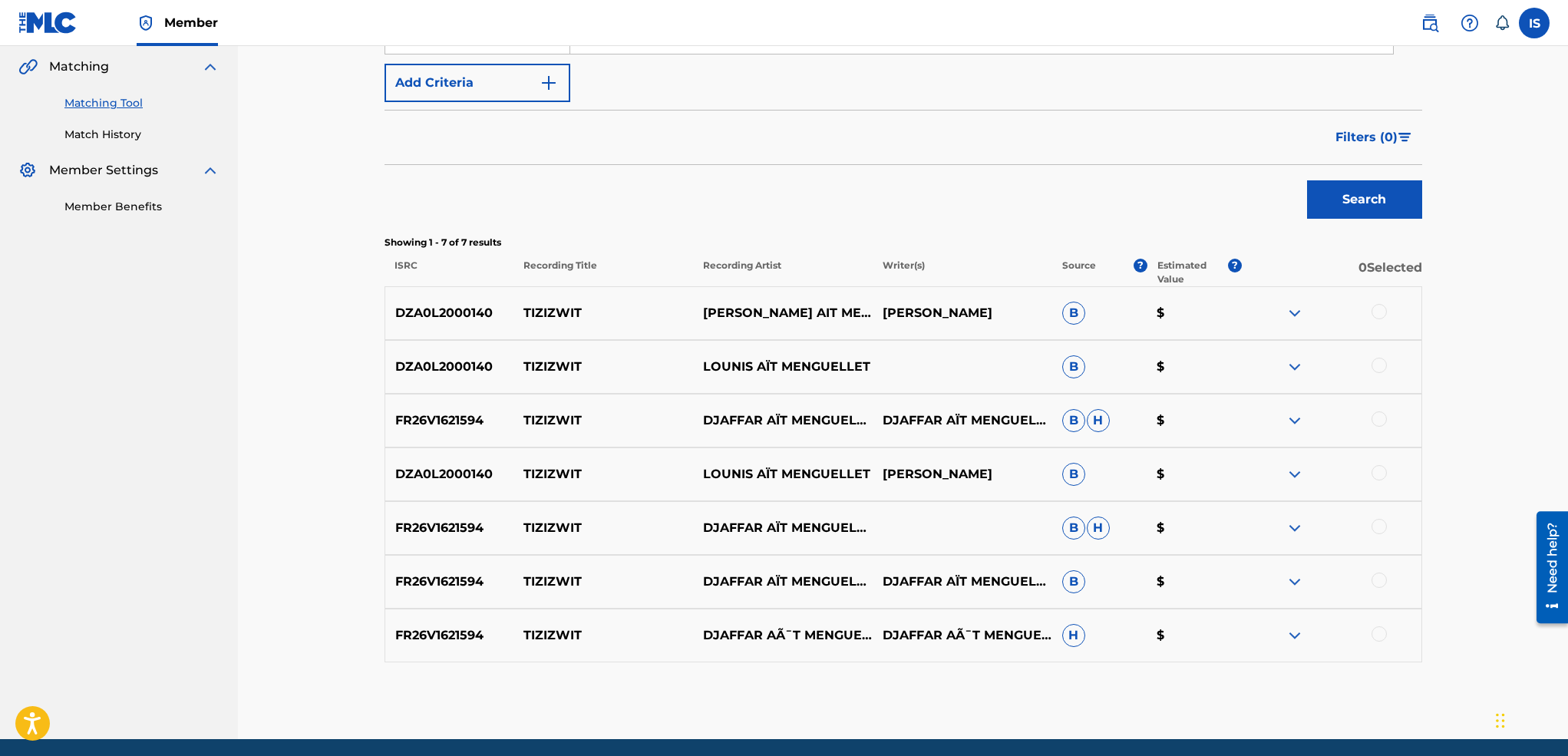
scroll to position [408, 0]
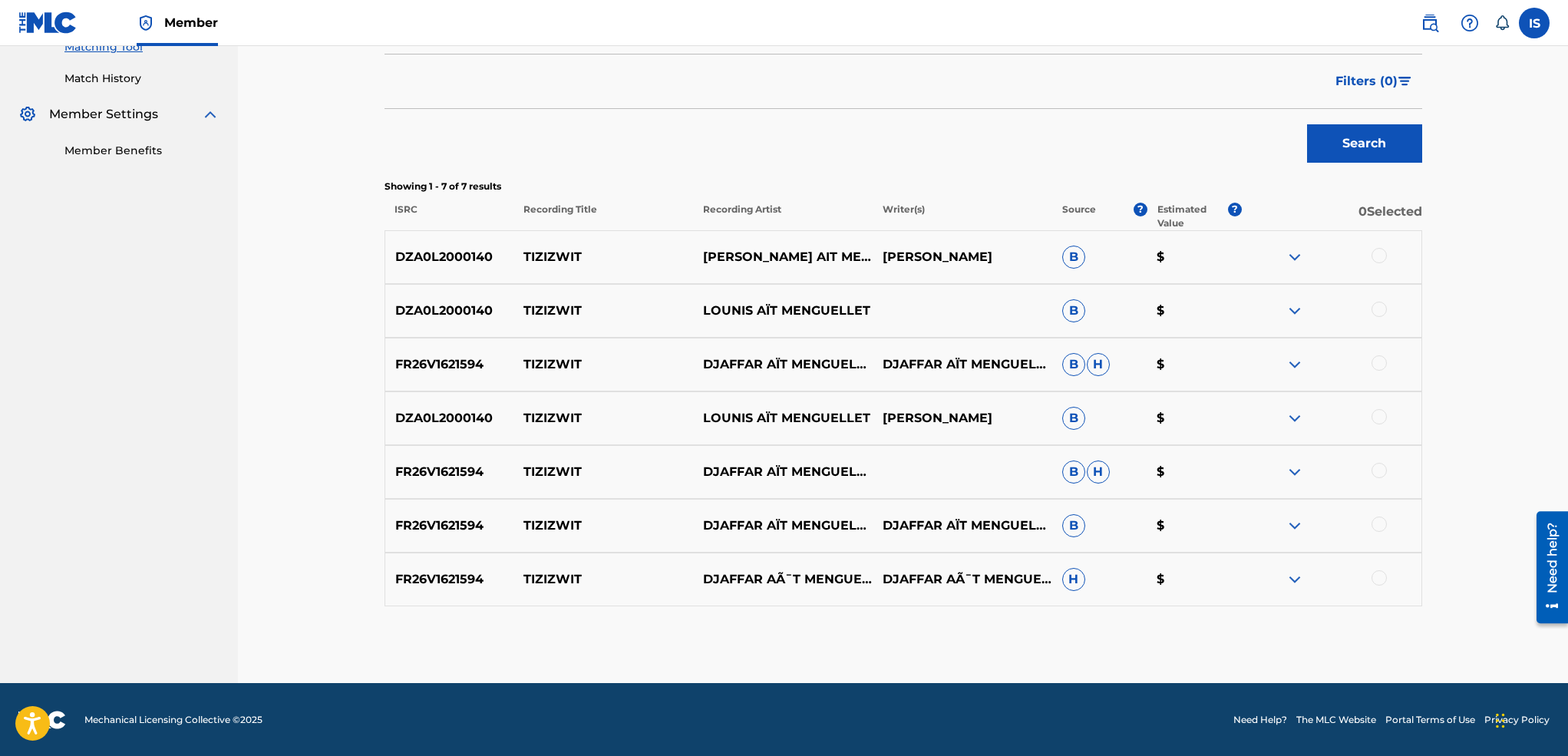
click at [1377, 258] on div at bounding box center [1379, 255] width 15 height 15
click at [1376, 311] on div at bounding box center [1379, 309] width 15 height 15
click at [1377, 367] on div at bounding box center [1379, 362] width 15 height 15
click at [1375, 415] on div at bounding box center [1379, 416] width 15 height 15
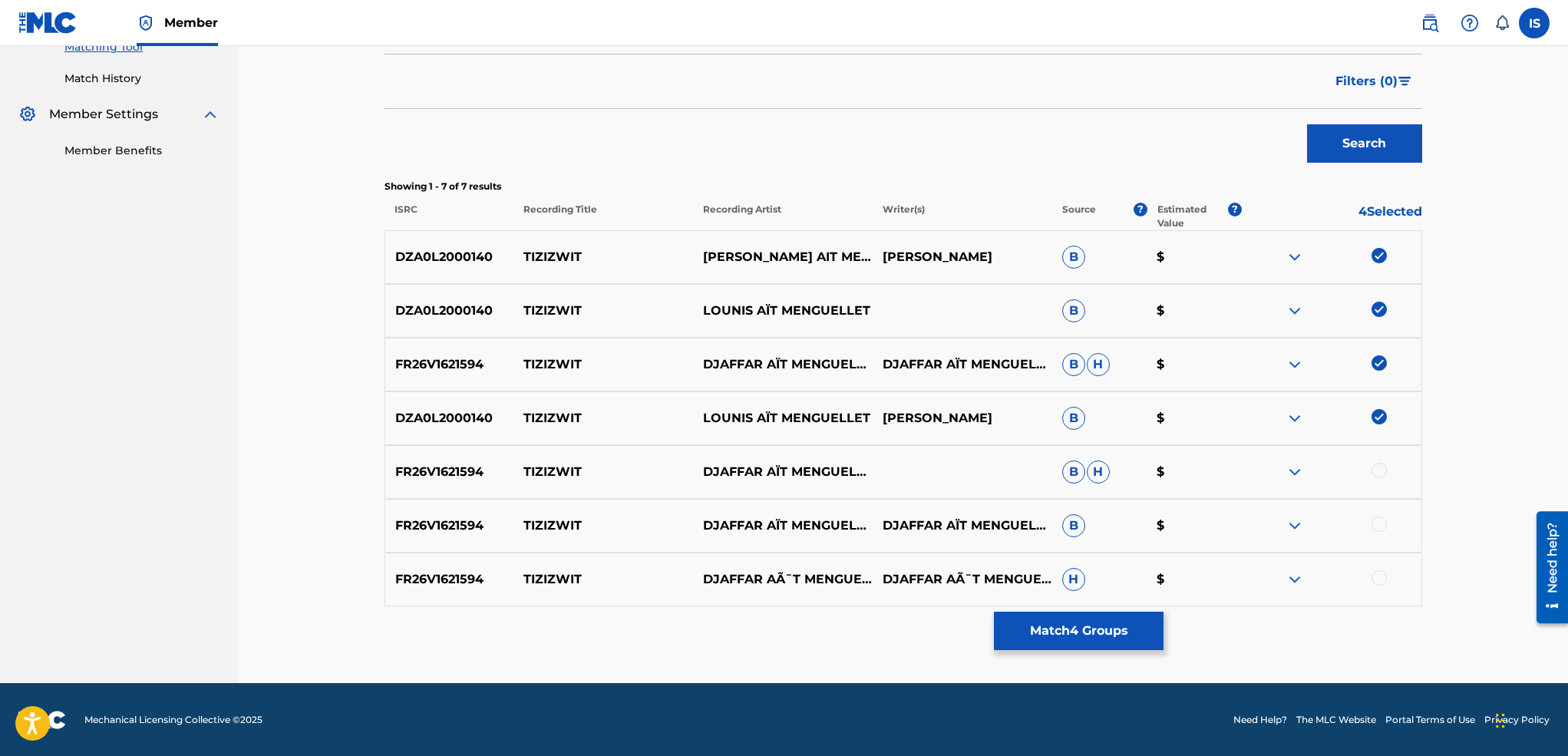
click at [1376, 482] on div "FR26V1621594 TIZIZWIT [PERSON_NAME]" at bounding box center [903, 471] width 1037 height 54
click at [1376, 473] on div at bounding box center [1379, 470] width 15 height 15
click at [1375, 532] on div at bounding box center [1332, 525] width 180 height 18
click at [1375, 524] on div at bounding box center [1379, 524] width 15 height 15
click at [1379, 584] on div at bounding box center [1379, 577] width 15 height 15
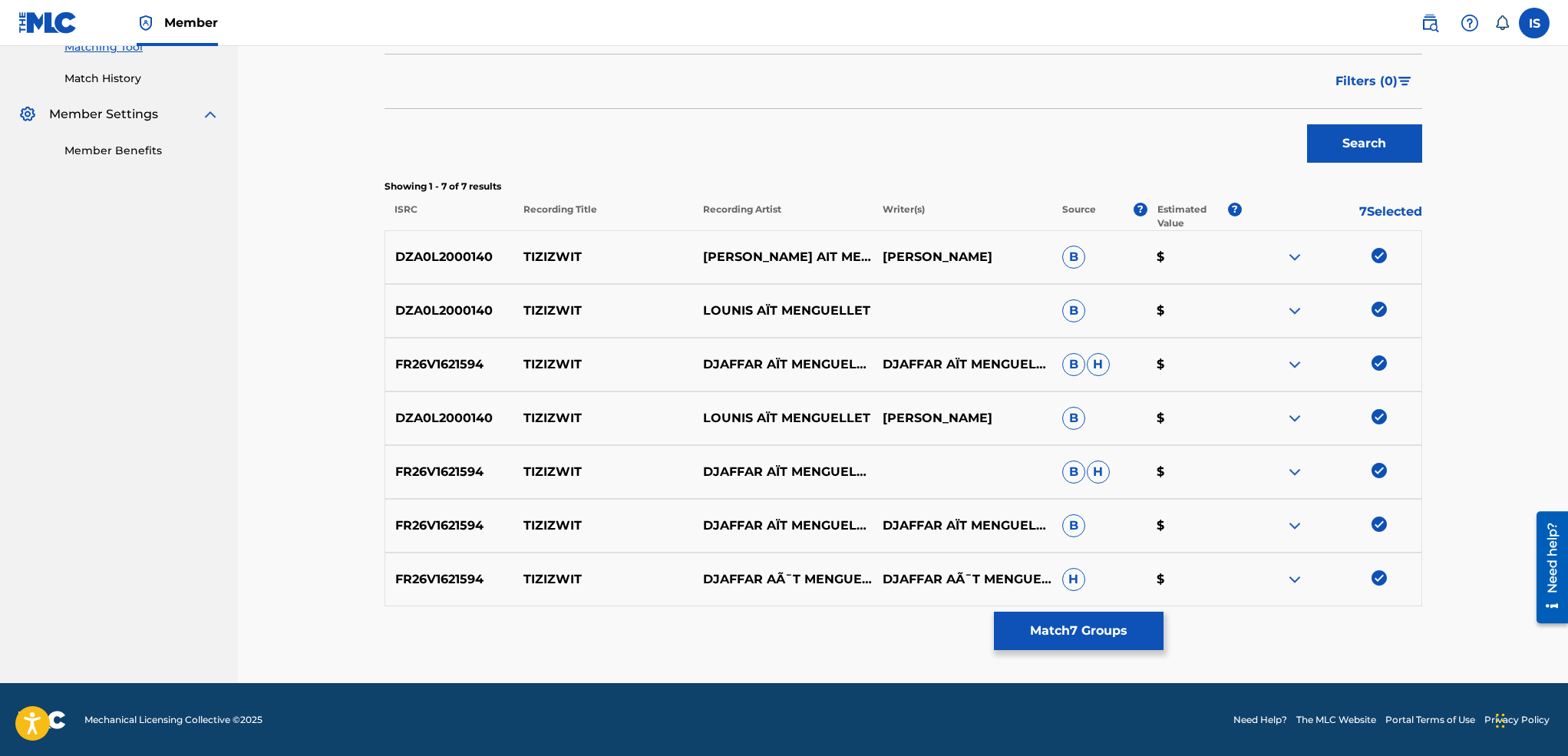
click at [1008, 637] on button "Match 7 Groups" at bounding box center [1079, 631] width 170 height 38
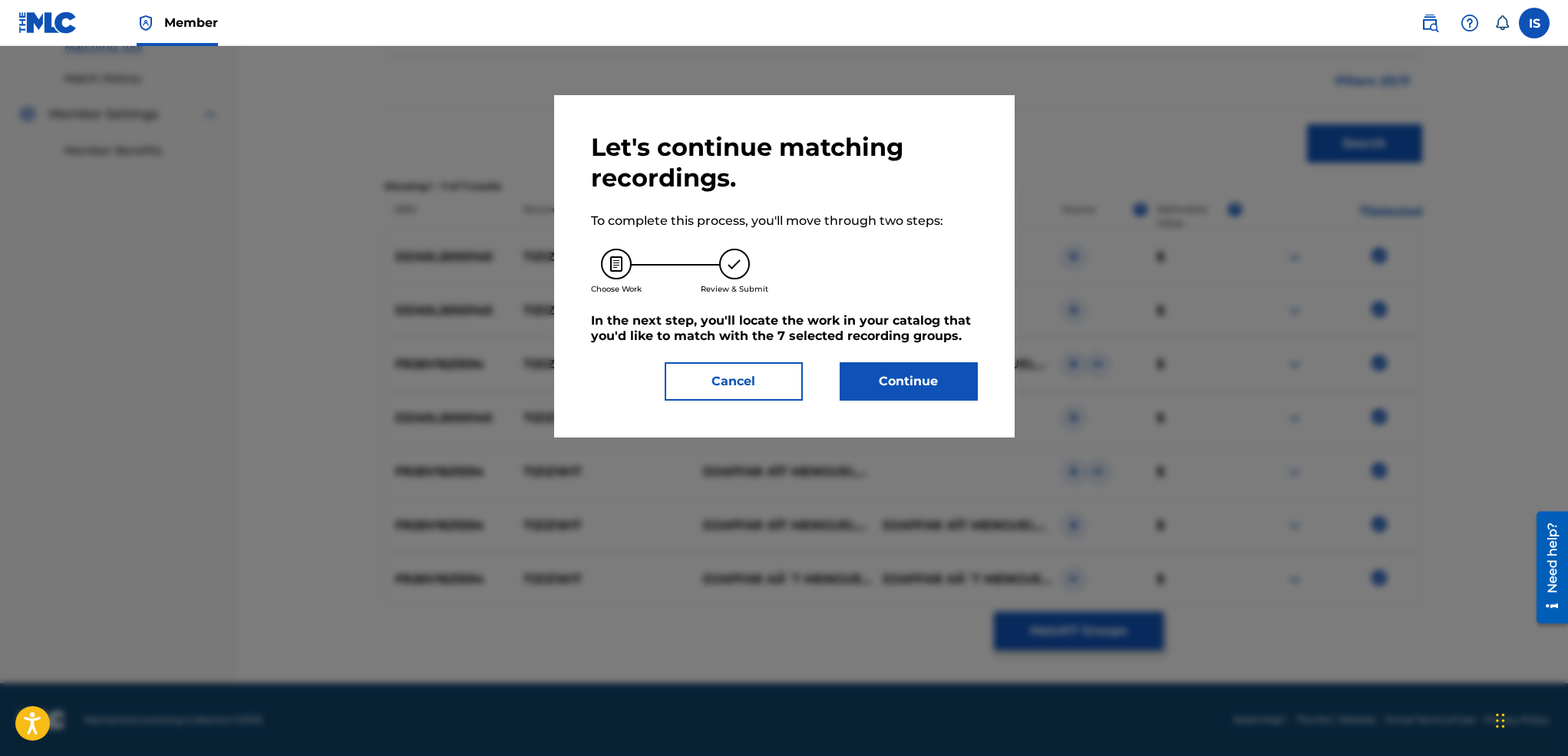
click at [873, 396] on button "Continue" at bounding box center [908, 382] width 138 height 38
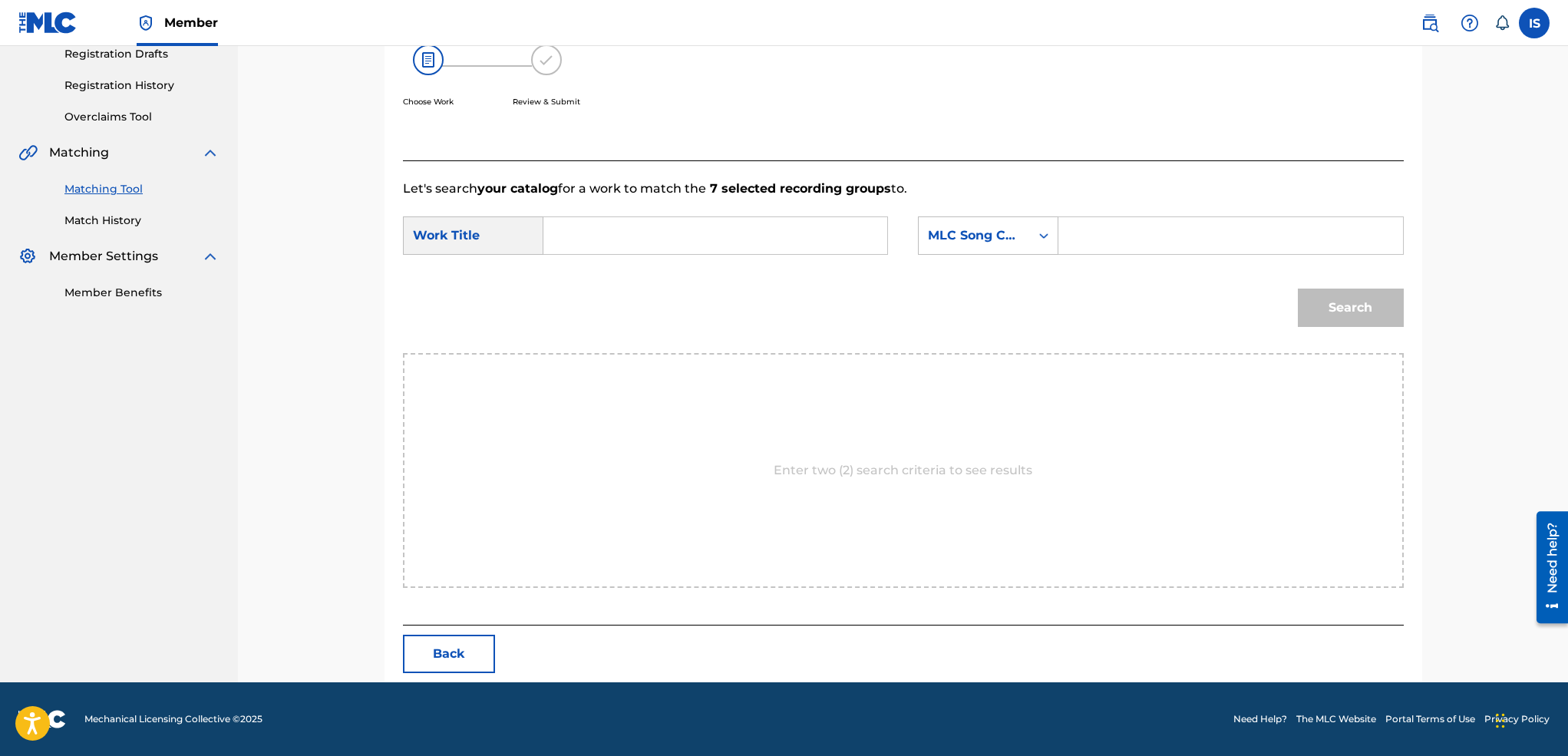
scroll to position [267, 0]
click at [645, 252] on input "Search Form" at bounding box center [715, 236] width 317 height 37
paste input "TIZIZWIT"
type input "TIZIZWIT"
click at [991, 240] on div "MLC Song Code" at bounding box center [974, 235] width 93 height 18
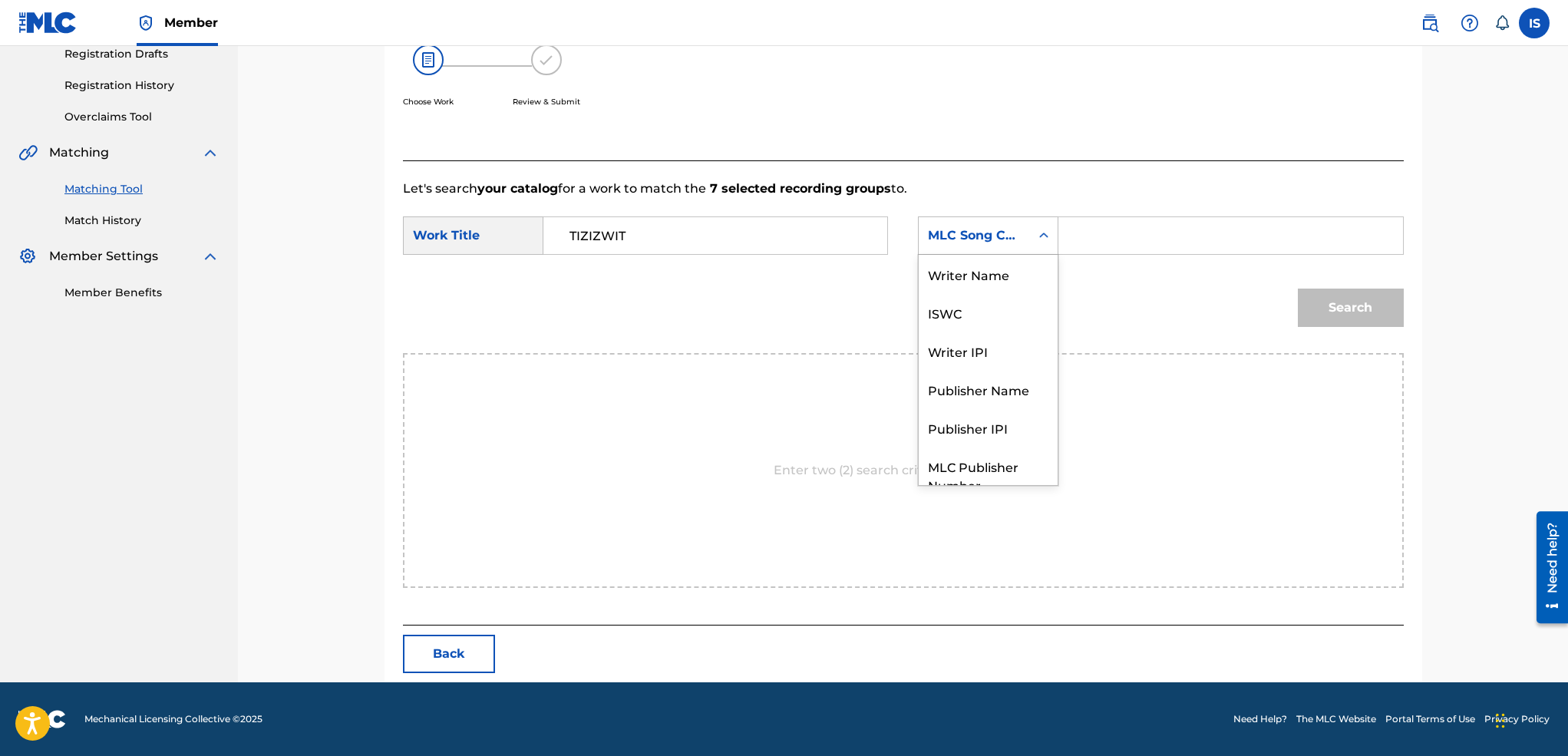
scroll to position [93, 0]
click at [988, 313] on div "Publisher Name" at bounding box center [988, 333] width 139 height 38
click at [1122, 231] on input "Search Form" at bounding box center [1230, 236] width 317 height 37
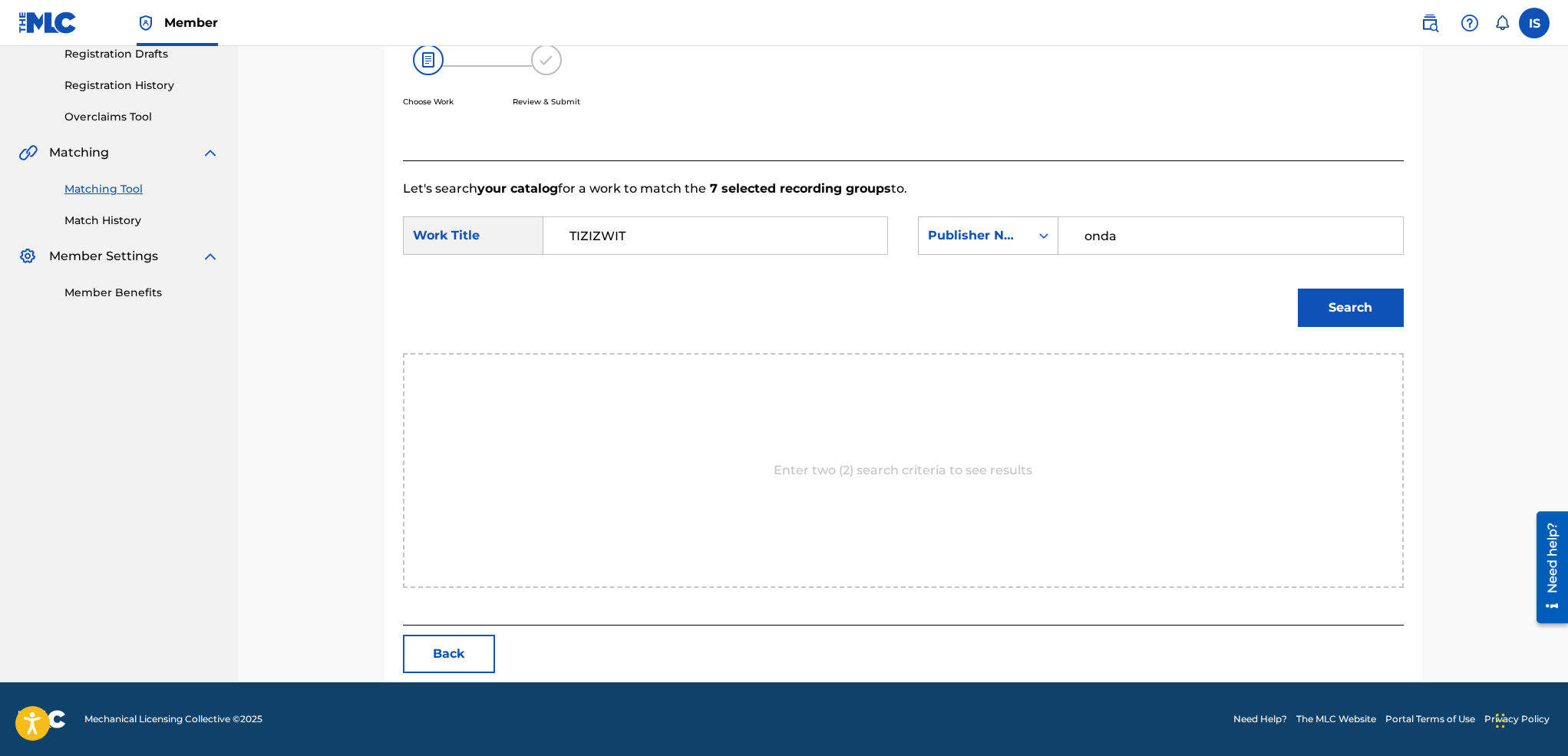
type input "onda"
click at [1298, 289] on button "Search" at bounding box center [1351, 308] width 106 height 38
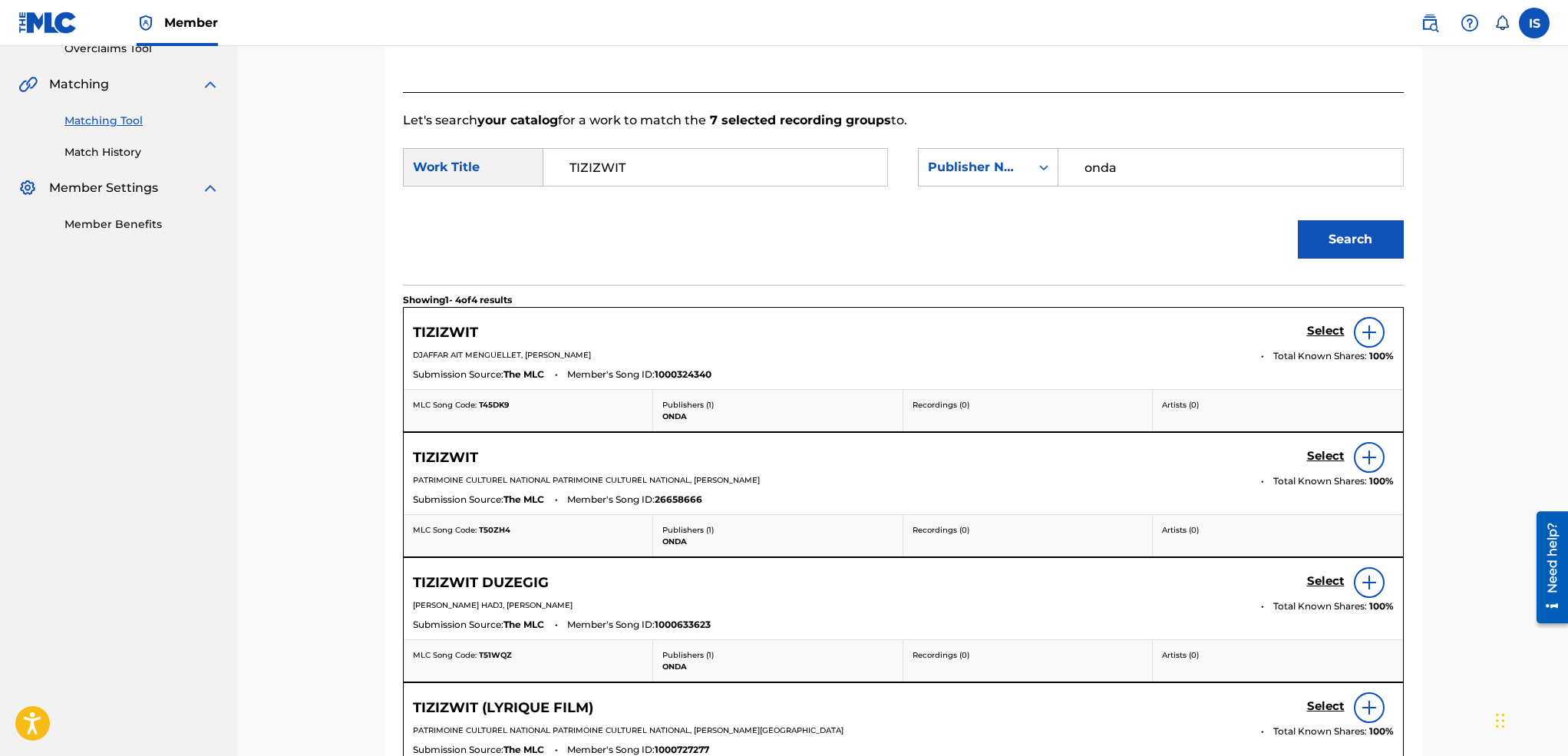
scroll to position [346, 0]
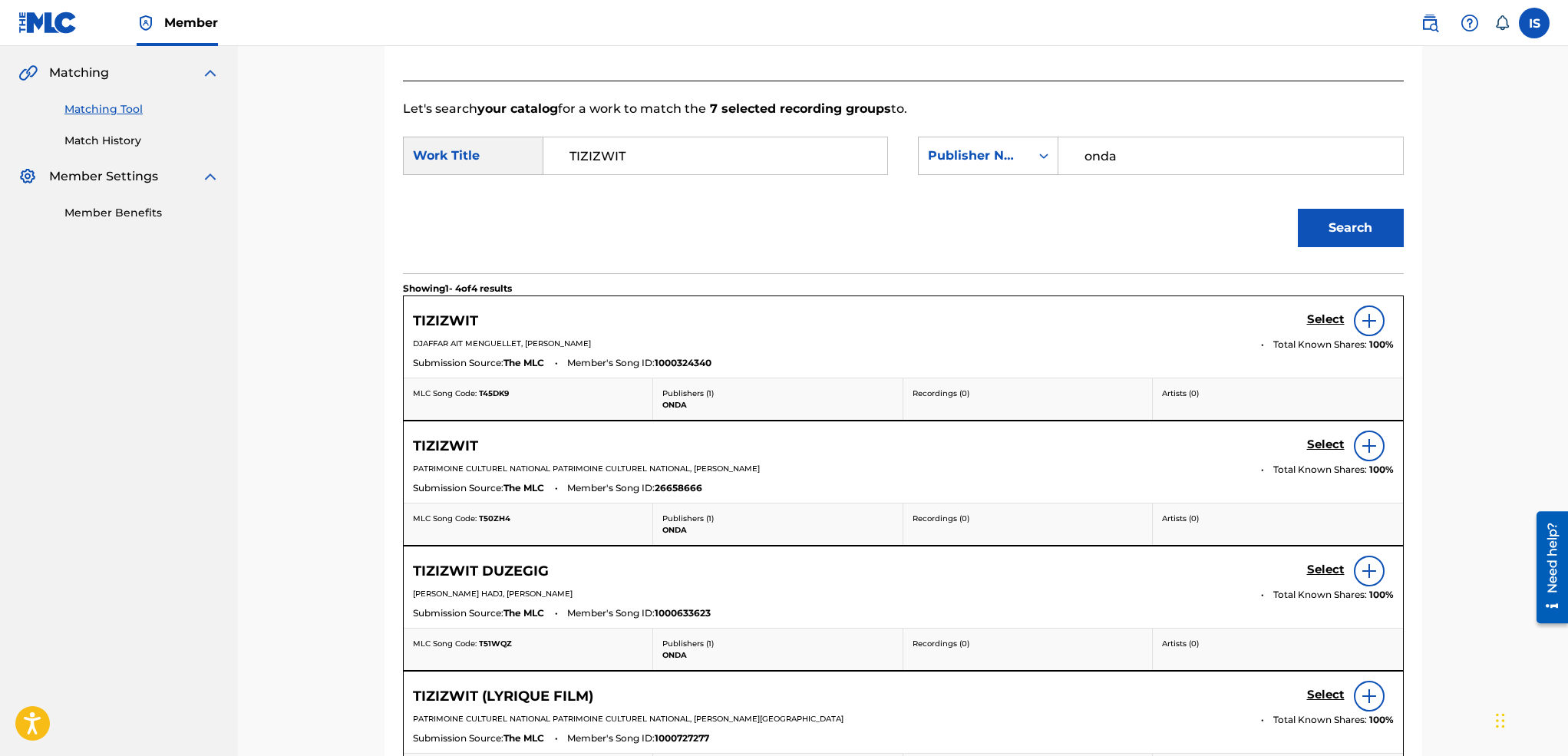
click at [1319, 313] on h5 "Select" at bounding box center [1325, 320] width 38 height 14
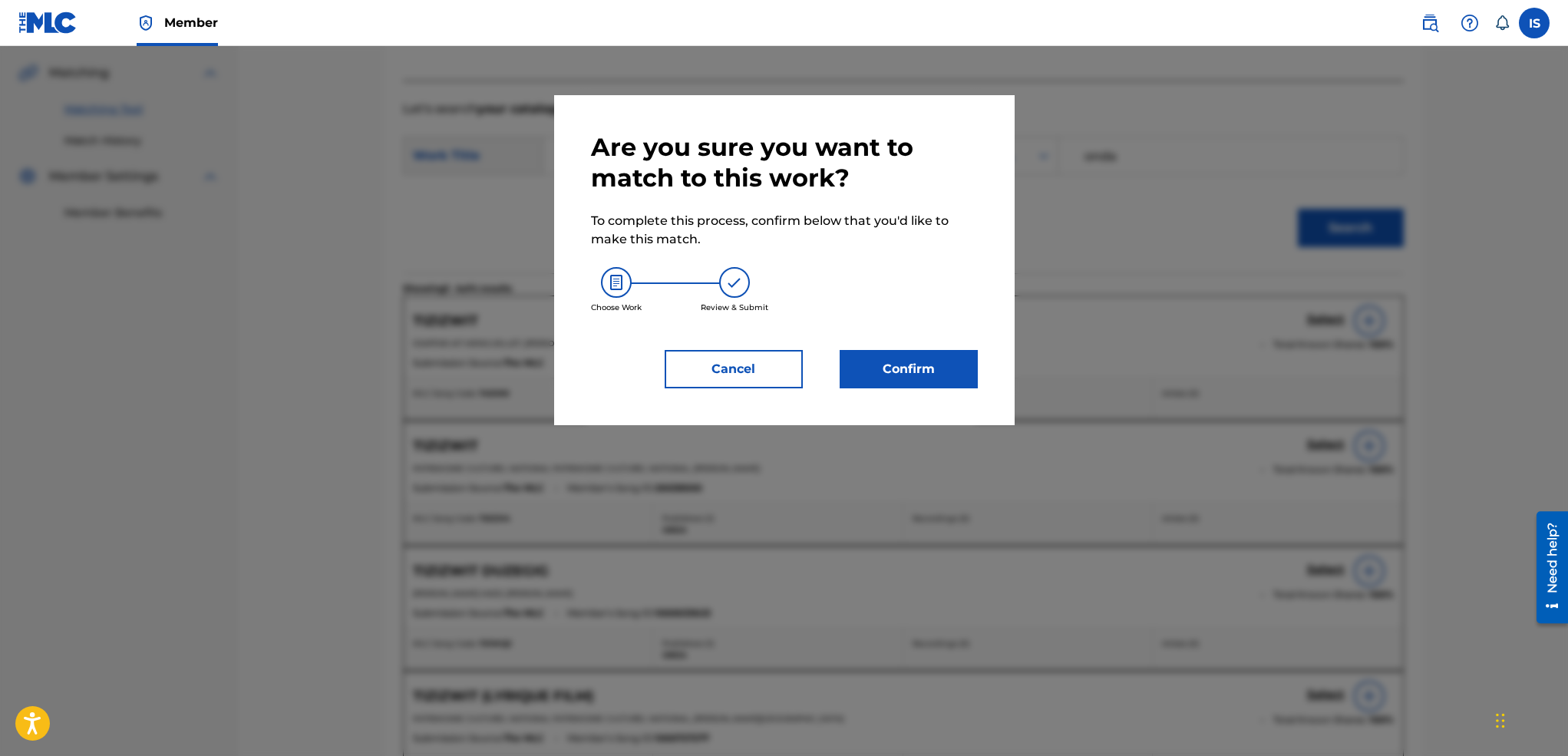
click at [869, 374] on button "Confirm" at bounding box center [908, 370] width 138 height 38
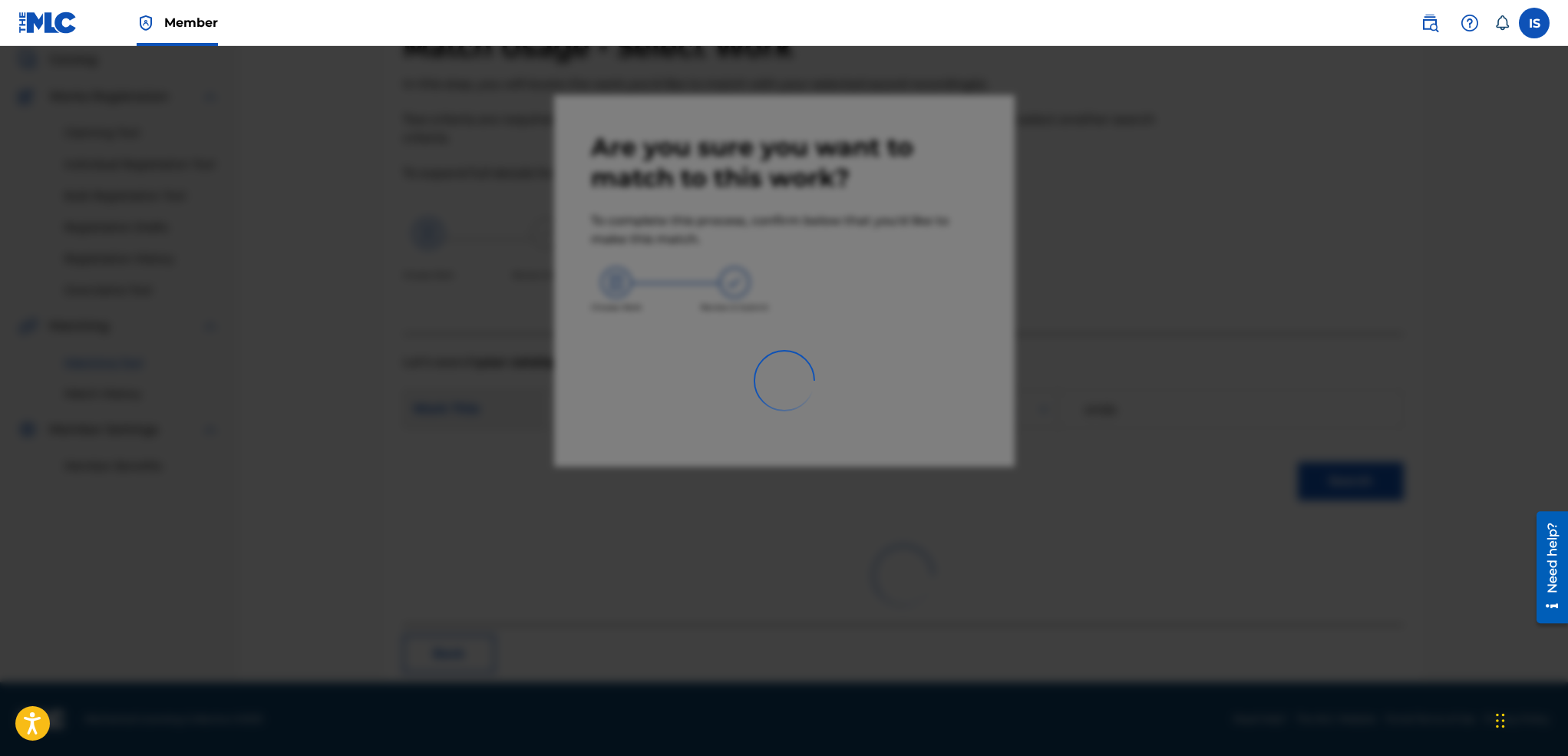
scroll to position [30, 0]
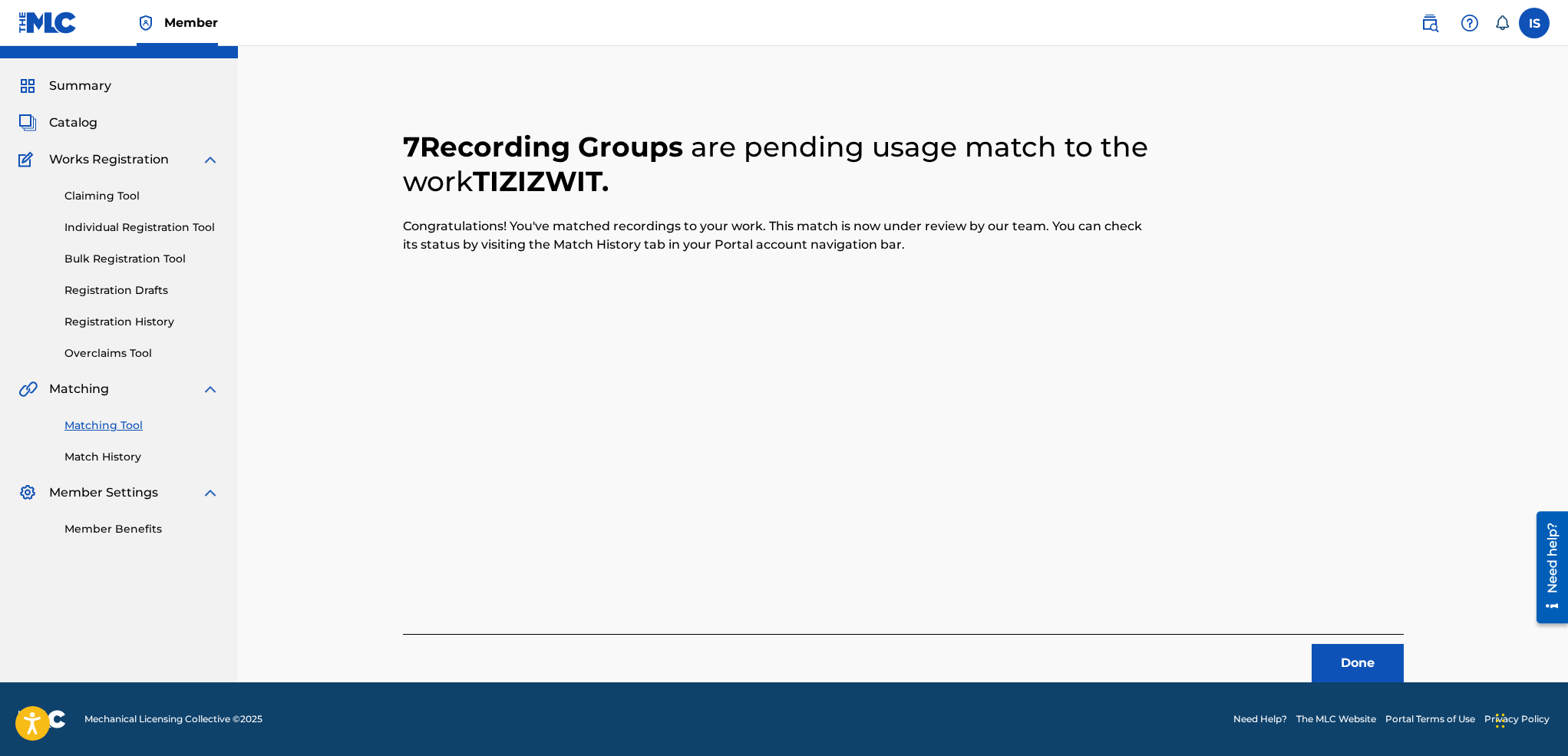
click at [1358, 655] on button "Done" at bounding box center [1357, 663] width 92 height 38
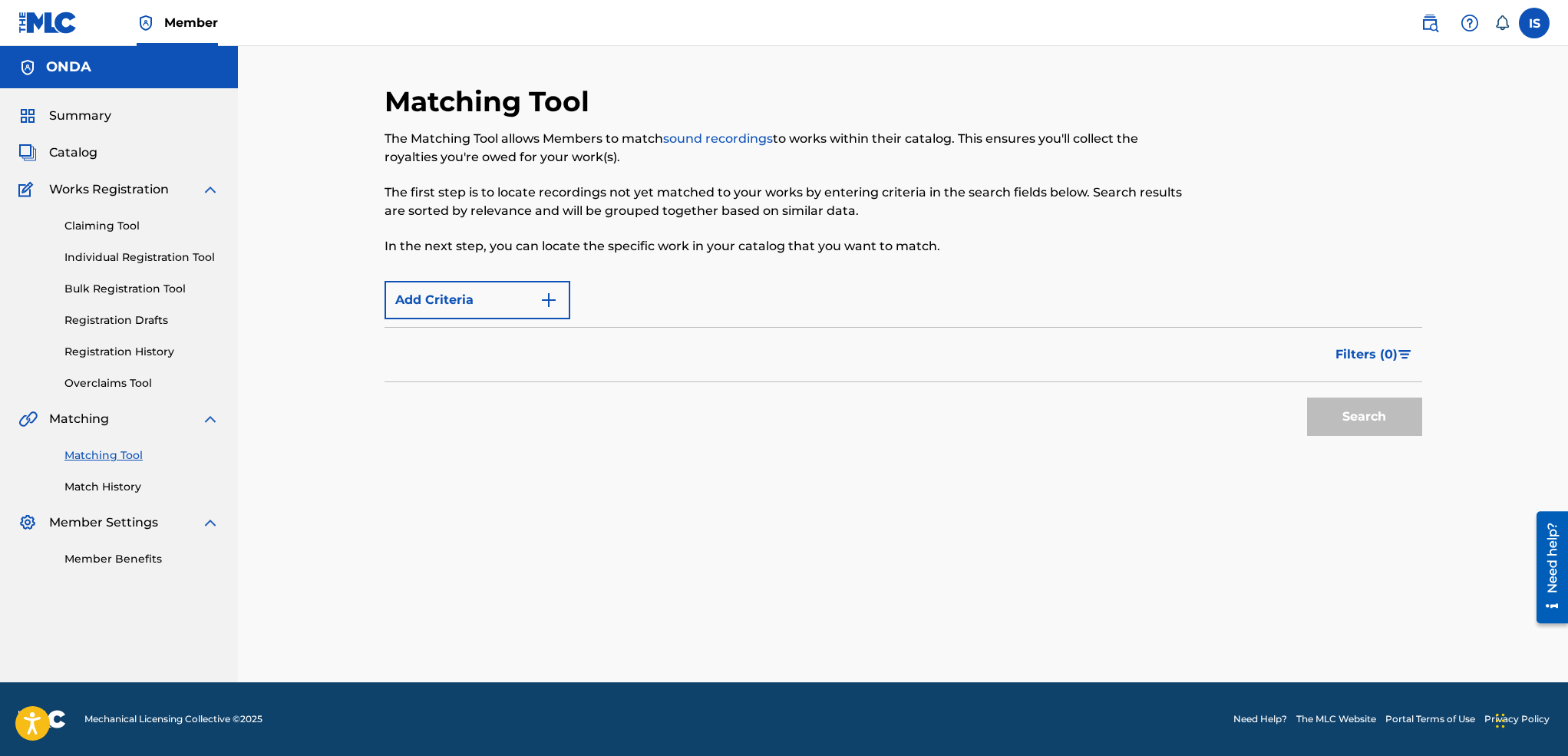
scroll to position [0, 0]
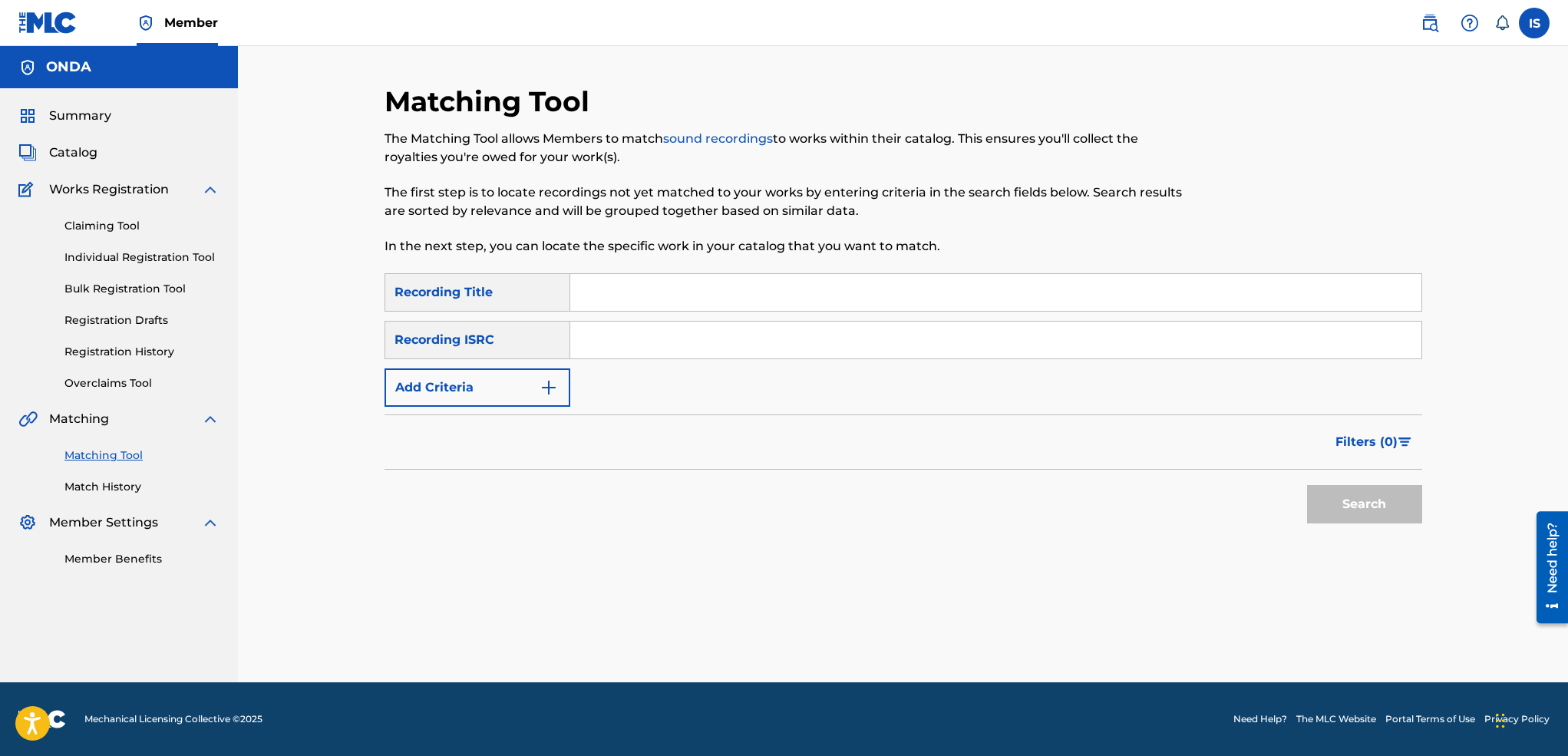
click at [697, 305] on input "Search Form" at bounding box center [996, 293] width 851 height 37
paste input "IKETCH [PERSON_NAME]"
type input "IKETCH [PERSON_NAME]"
click at [498, 397] on button "Add Criteria" at bounding box center [478, 387] width 186 height 38
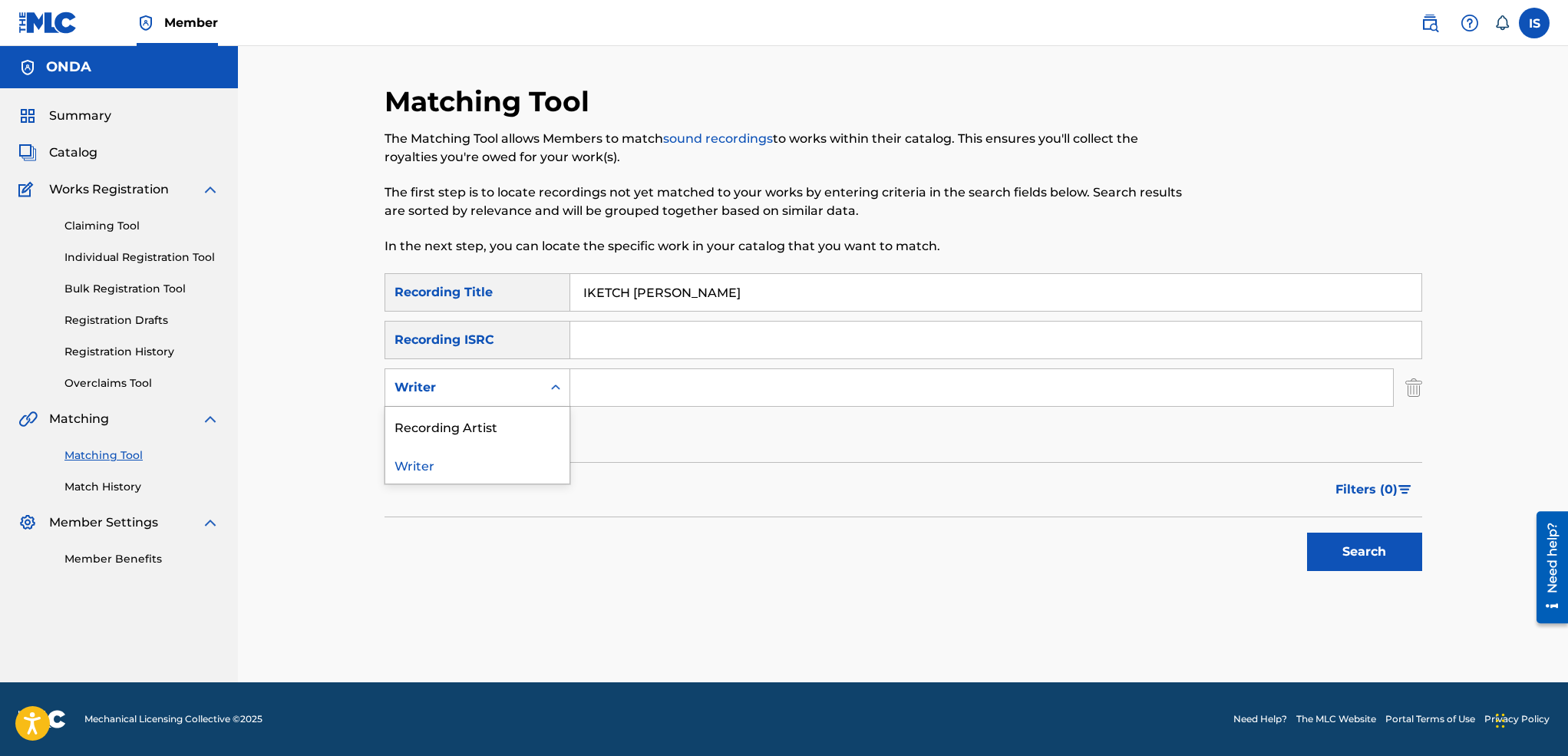
click at [479, 397] on div "Writer" at bounding box center [463, 387] width 156 height 29
click at [467, 438] on div "Recording Artist" at bounding box center [478, 426] width 184 height 38
click at [636, 394] on input "Search Form" at bounding box center [981, 387] width 822 height 37
type input "ait menguellet"
click at [1355, 530] on div "Search" at bounding box center [1360, 548] width 123 height 62
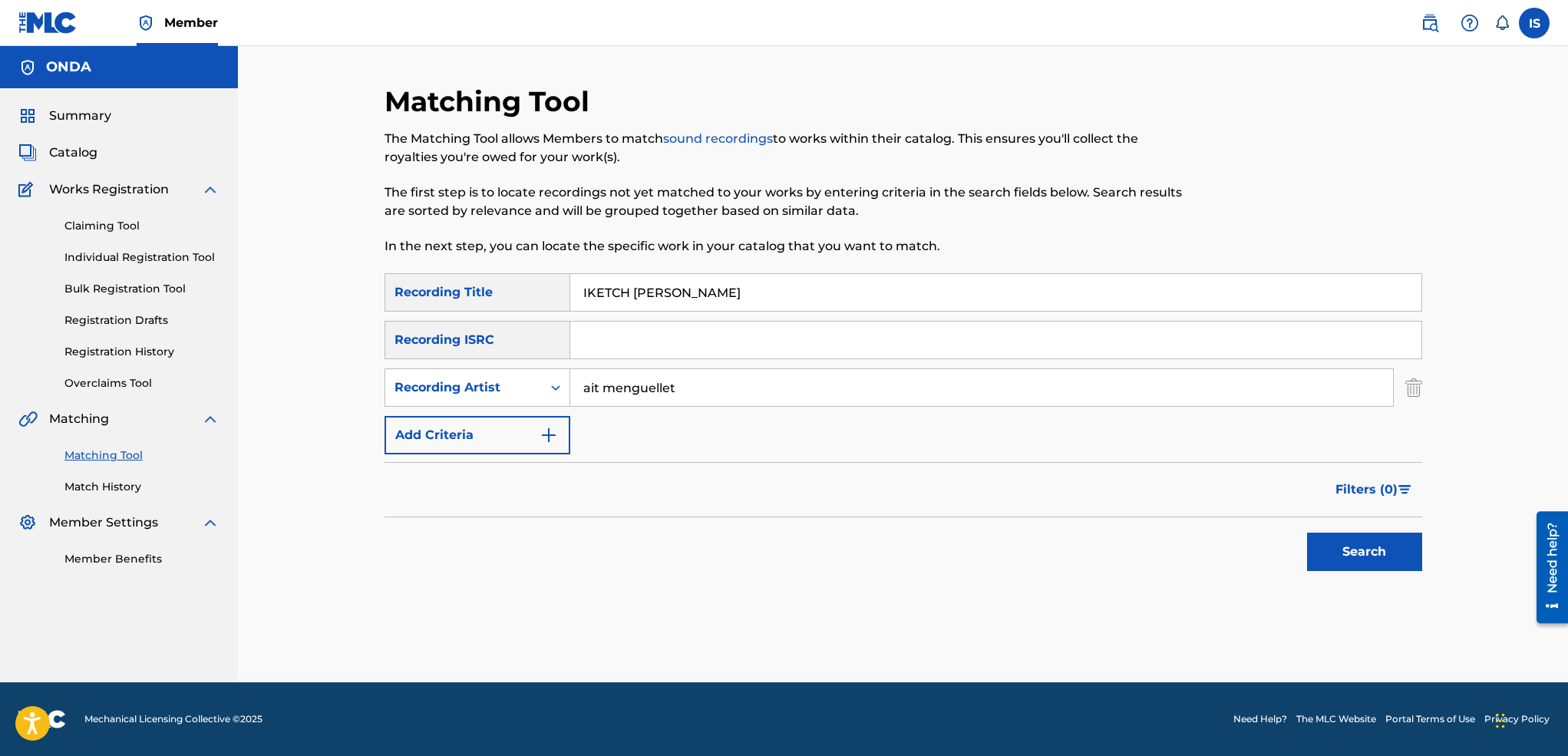
click at [1350, 547] on button "Search" at bounding box center [1364, 552] width 115 height 38
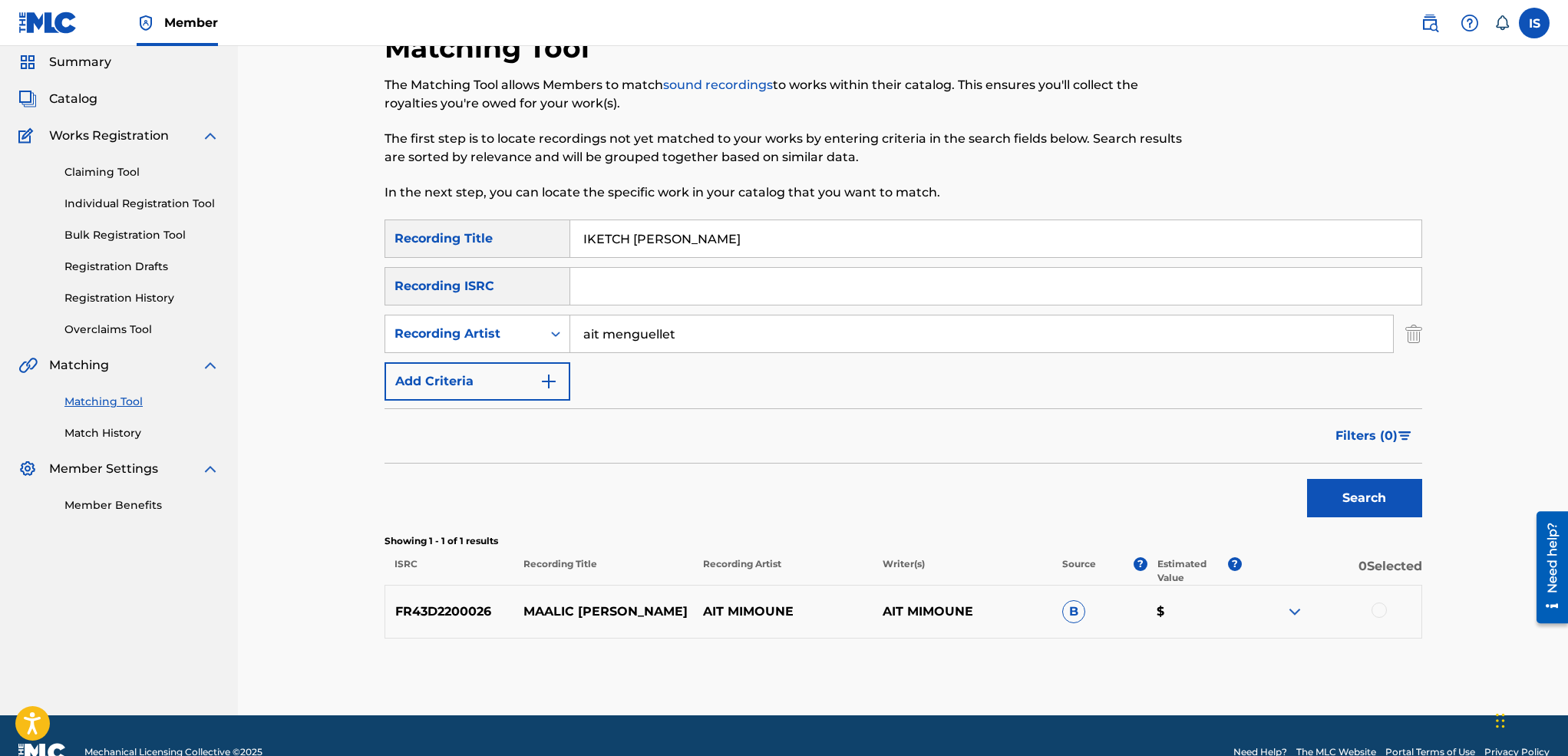
scroll to position [87, 0]
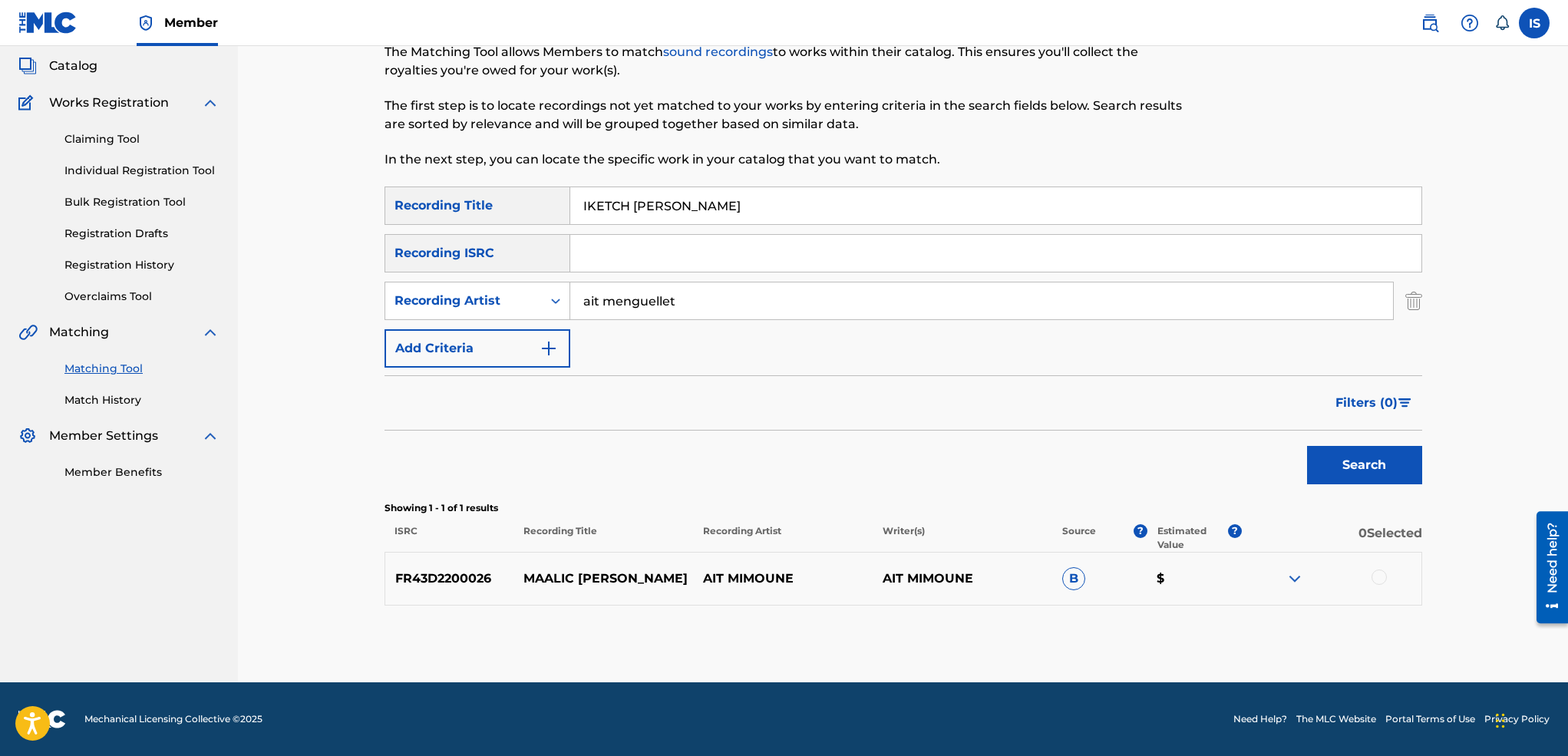
click at [673, 205] on input "IKETCH [PERSON_NAME]" at bounding box center [996, 206] width 851 height 37
paste input "GHAS MA NROUH"
type input "GHAS MA NROUH"
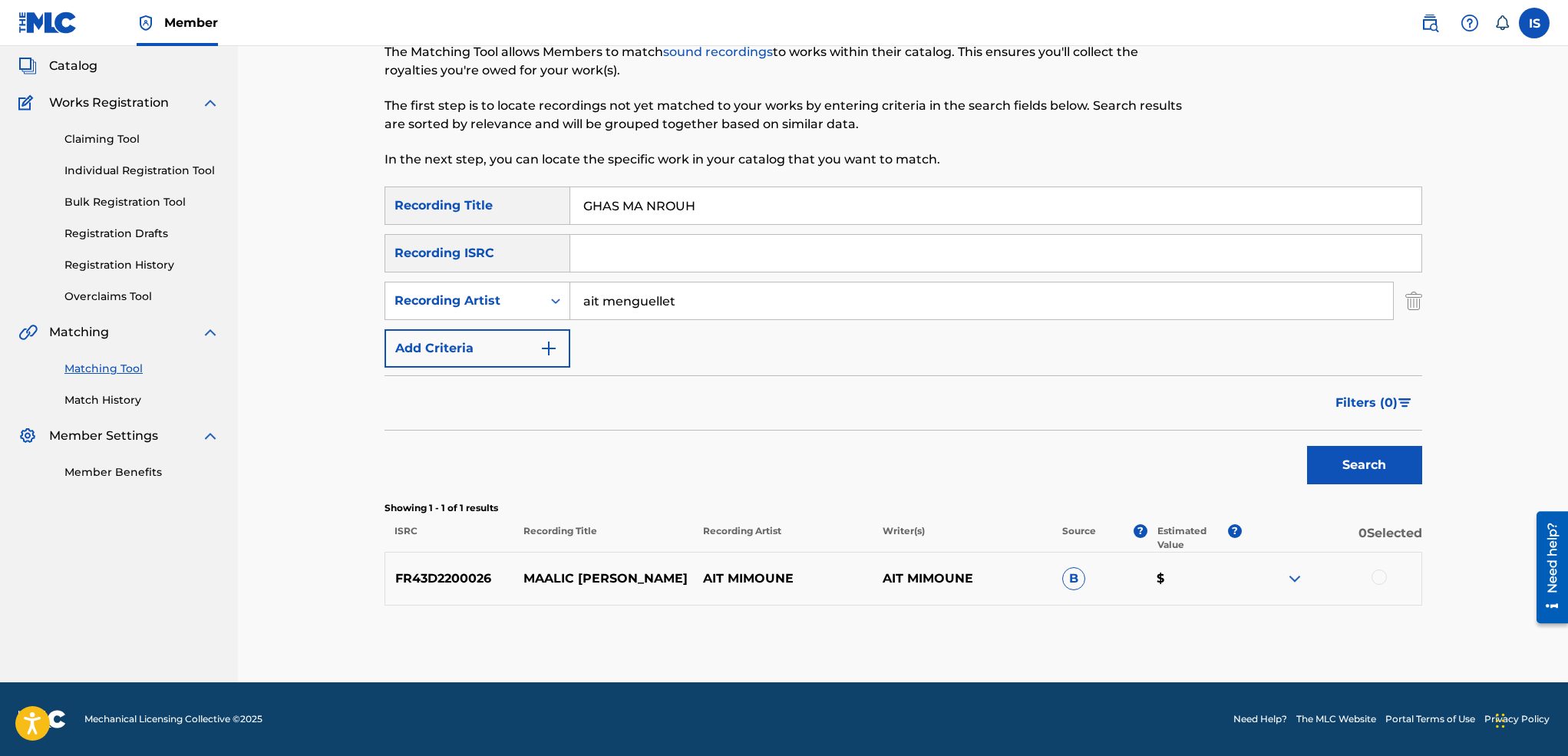
click at [1307, 446] on button "Search" at bounding box center [1364, 465] width 115 height 38
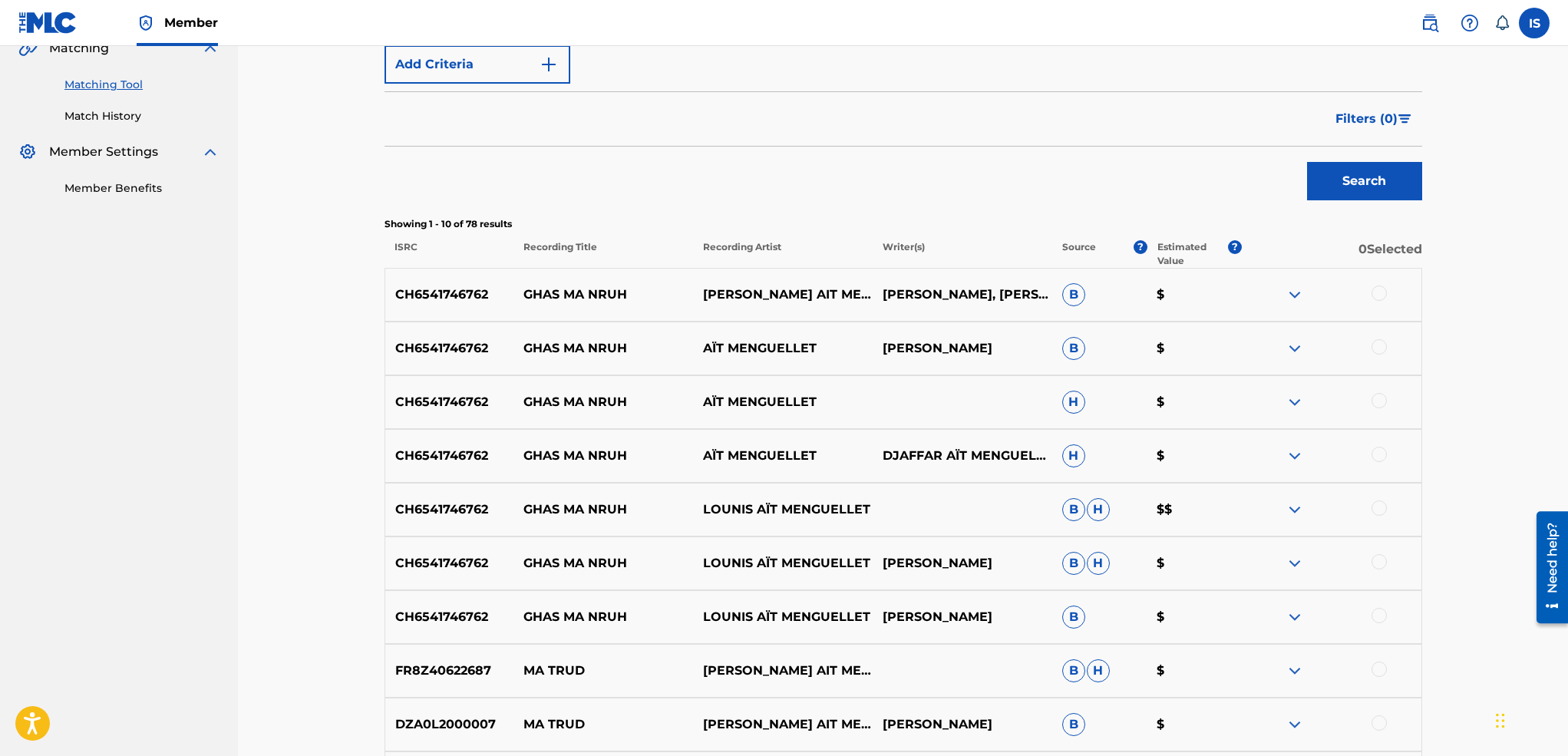
scroll to position [371, 0]
click at [1375, 296] on div at bounding box center [1379, 292] width 15 height 15
click at [1377, 346] on div at bounding box center [1379, 346] width 15 height 15
click at [1376, 397] on div at bounding box center [1379, 399] width 15 height 15
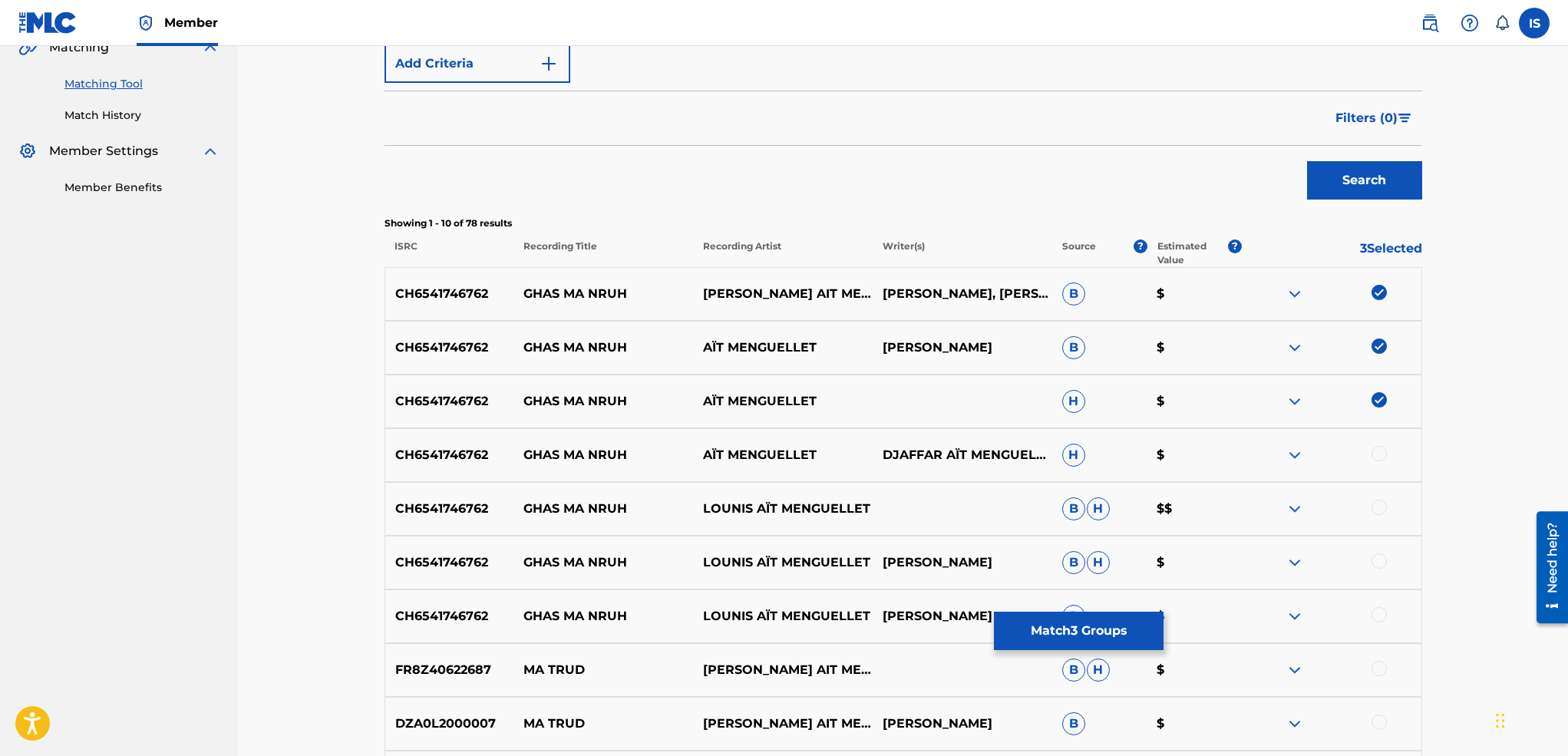
click at [1375, 452] on div at bounding box center [1379, 453] width 15 height 15
drag, startPoint x: 1375, startPoint y: 510, endPoint x: 1371, endPoint y: 569, distance: 59.1
click at [1371, 569] on div at bounding box center [1332, 562] width 180 height 18
click at [1376, 564] on div at bounding box center [1379, 560] width 15 height 15
click at [1377, 512] on div at bounding box center [1379, 507] width 15 height 15
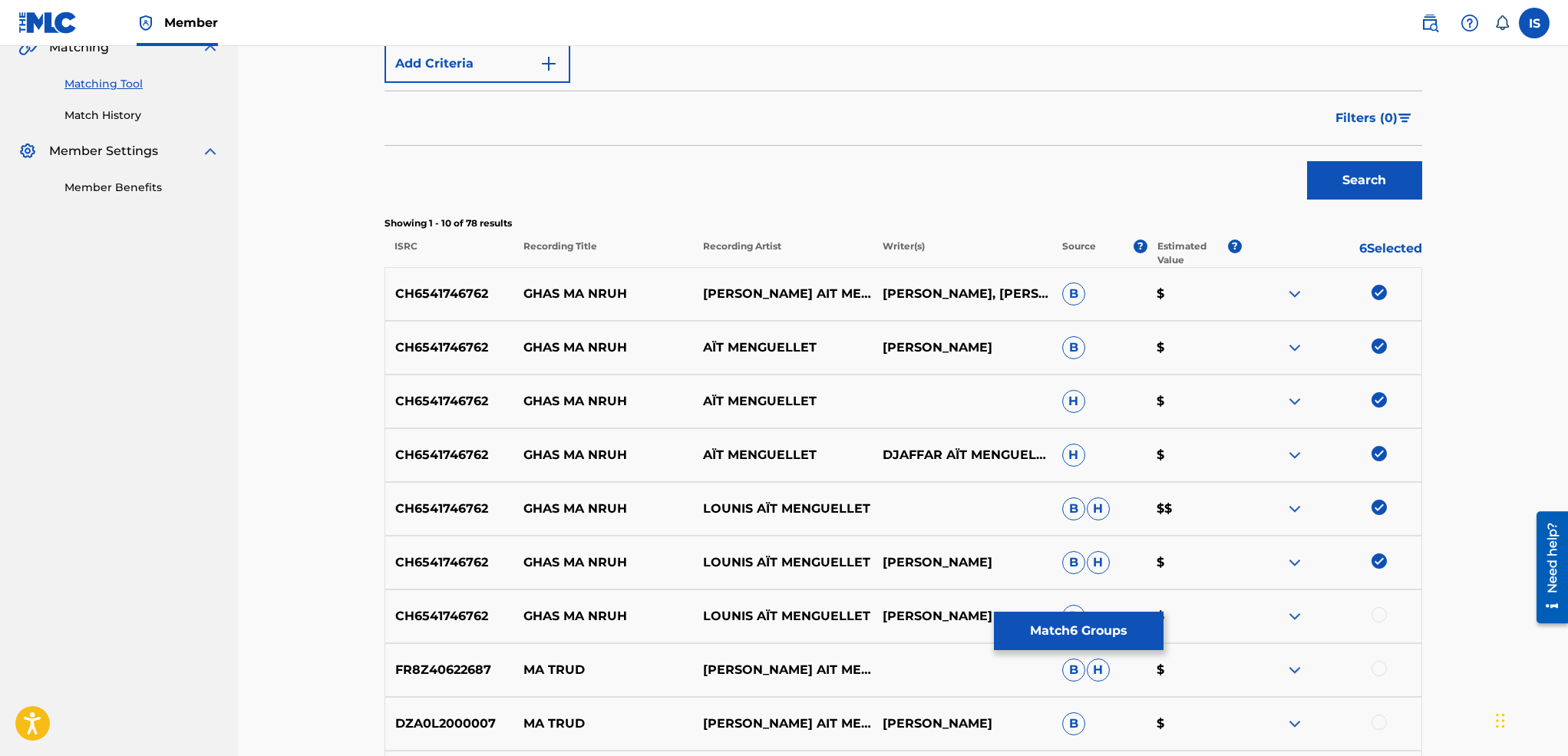
click at [1379, 612] on div at bounding box center [1379, 614] width 15 height 15
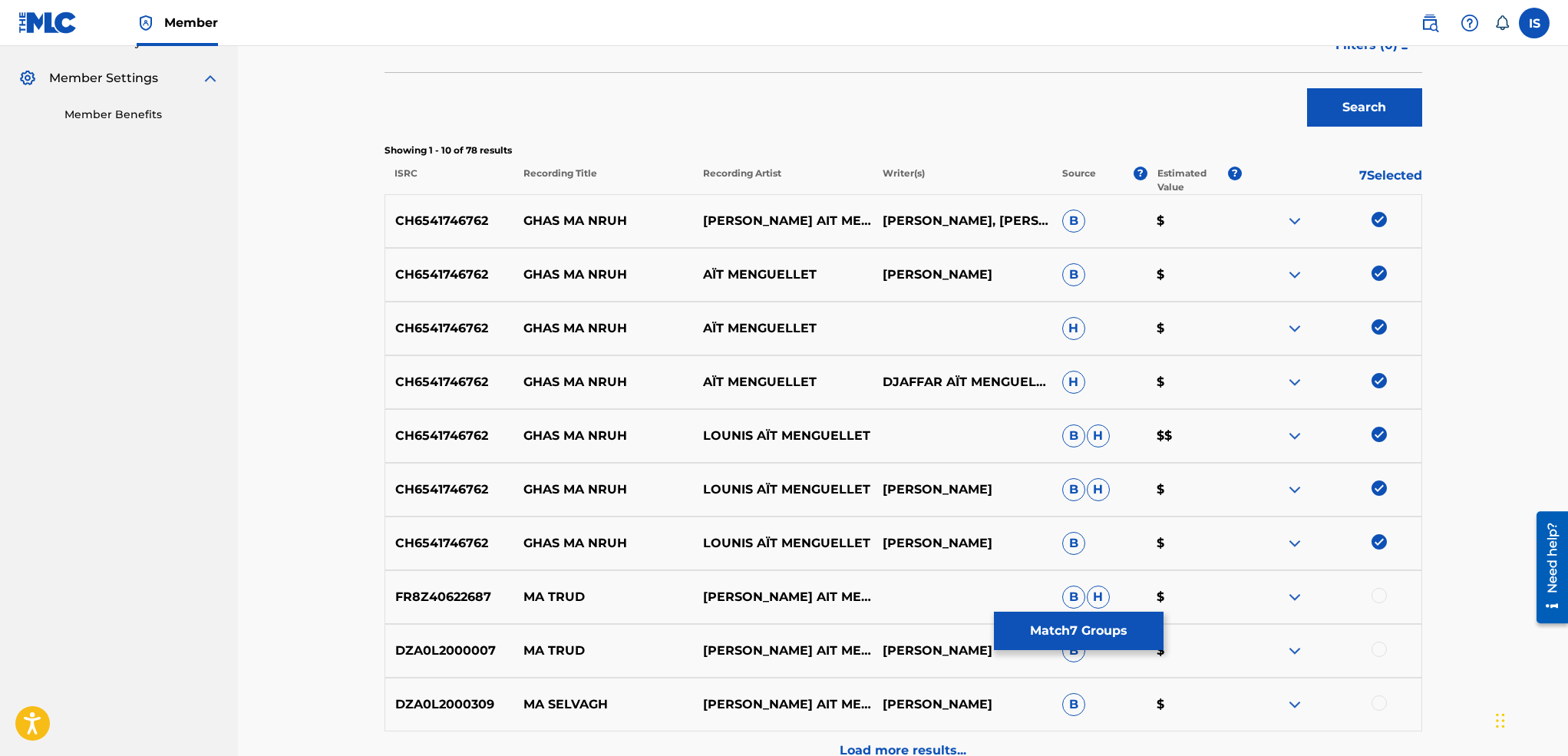
scroll to position [608, 0]
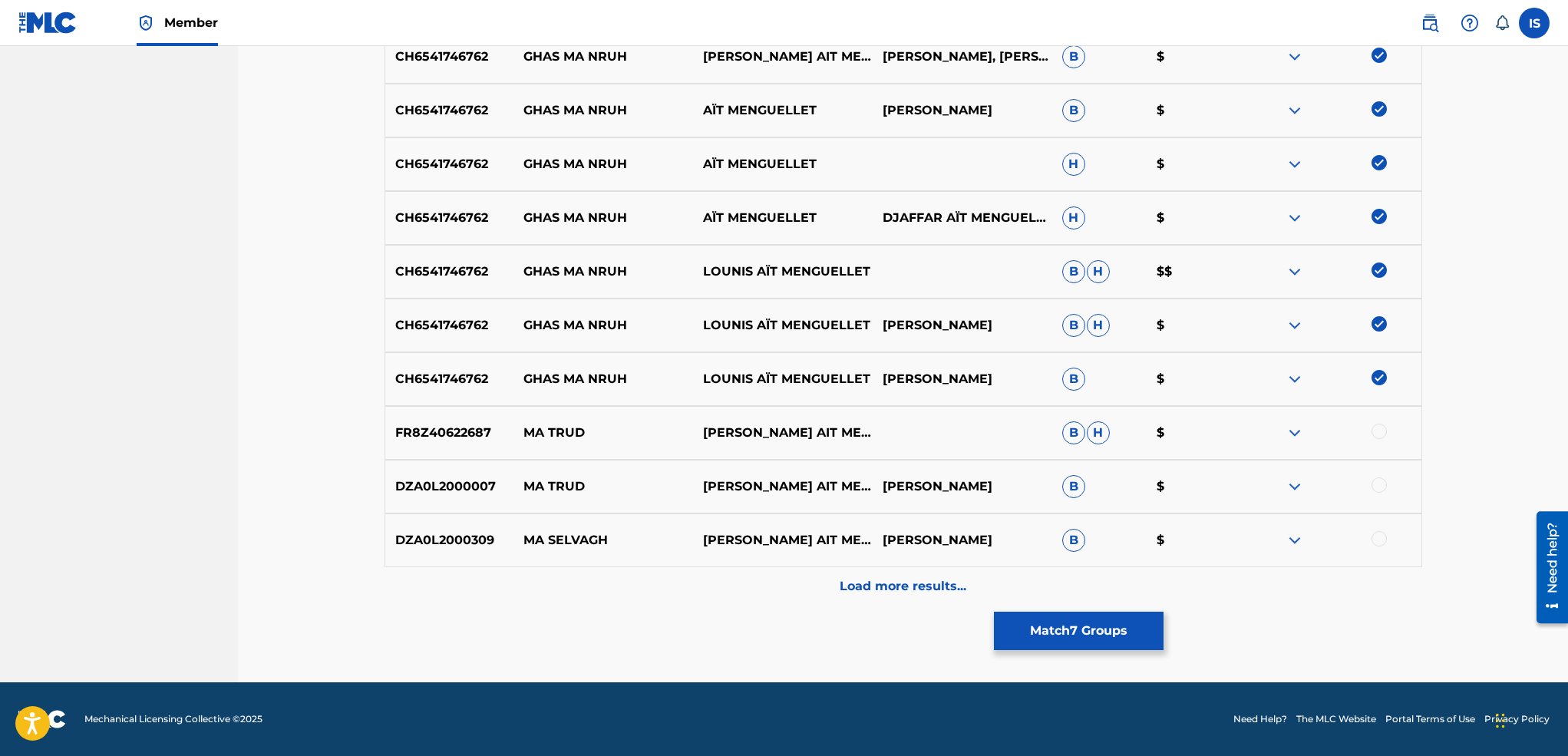
click at [836, 600] on div "Load more results..." at bounding box center [903, 586] width 1037 height 38
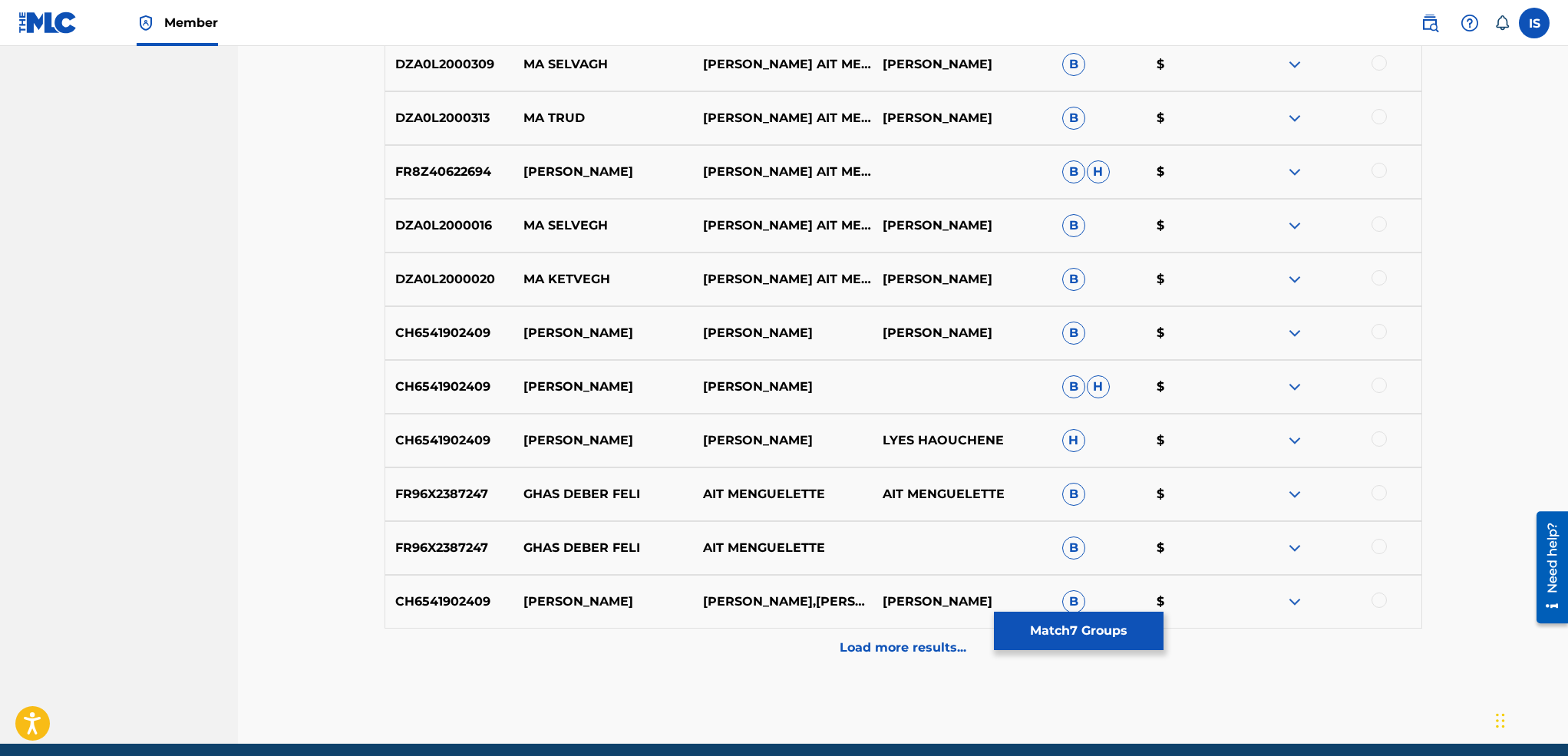
scroll to position [1087, 0]
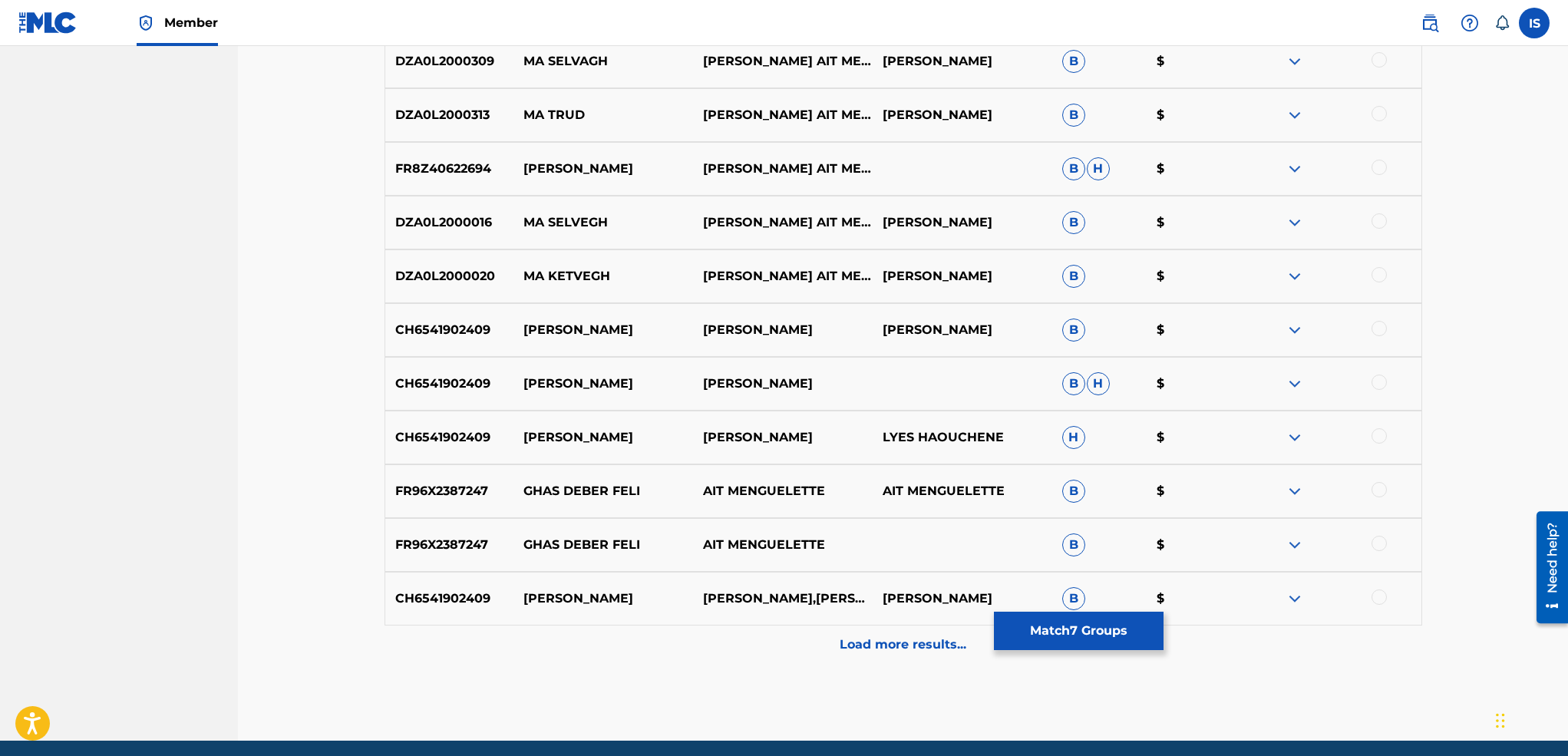
click at [867, 643] on p "Load more results..." at bounding box center [903, 645] width 127 height 18
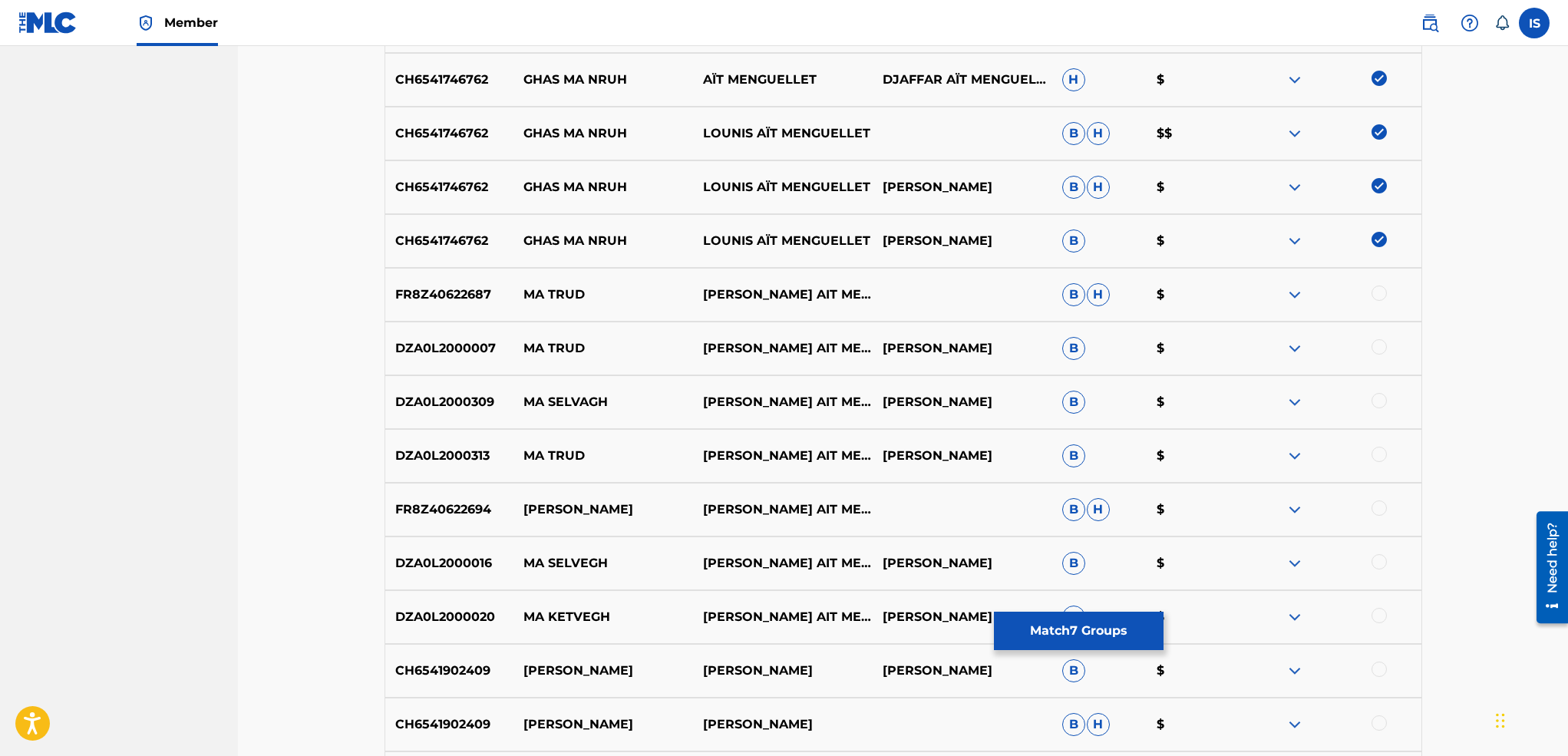
scroll to position [0, 0]
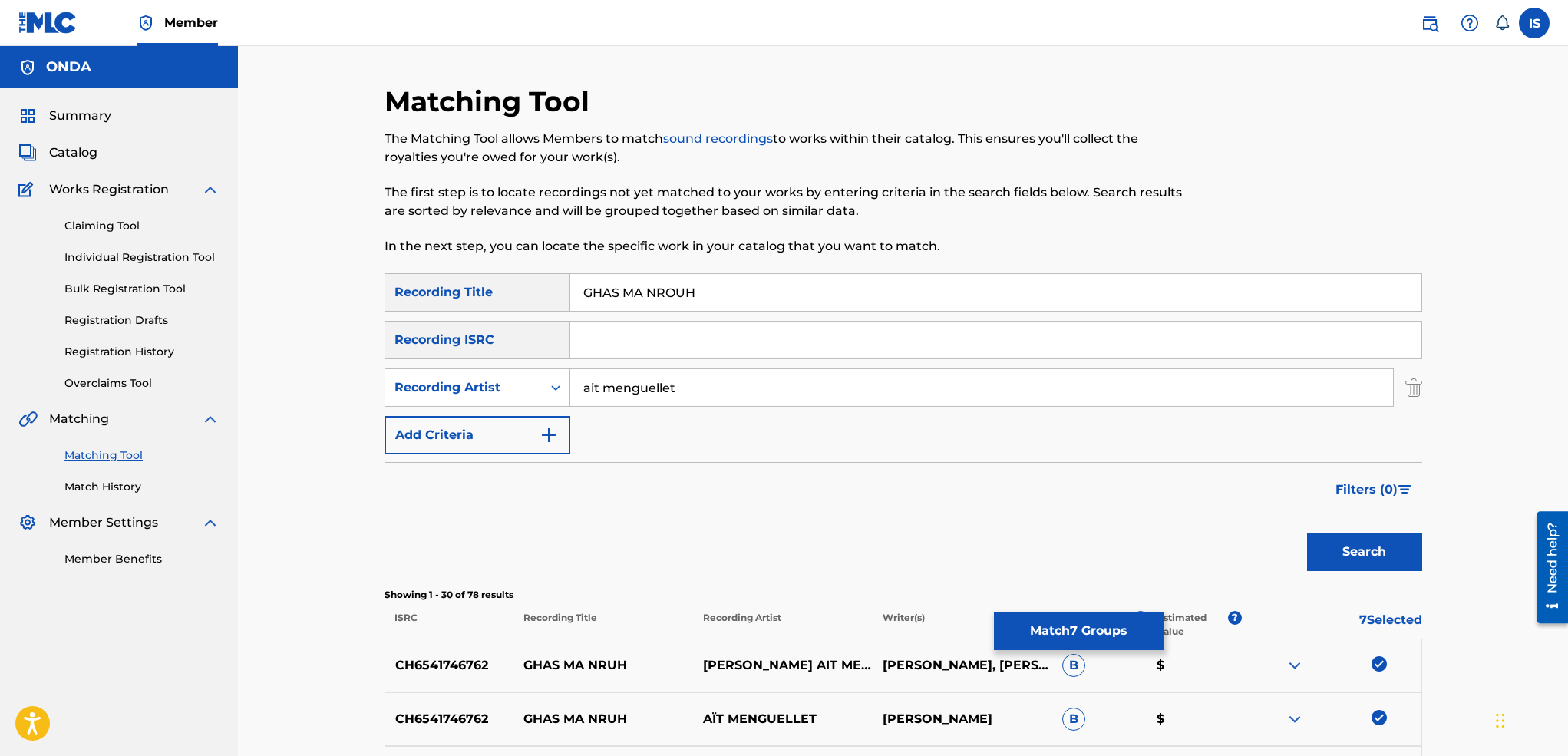
click at [1051, 629] on button "Match 7 Groups" at bounding box center [1079, 631] width 170 height 38
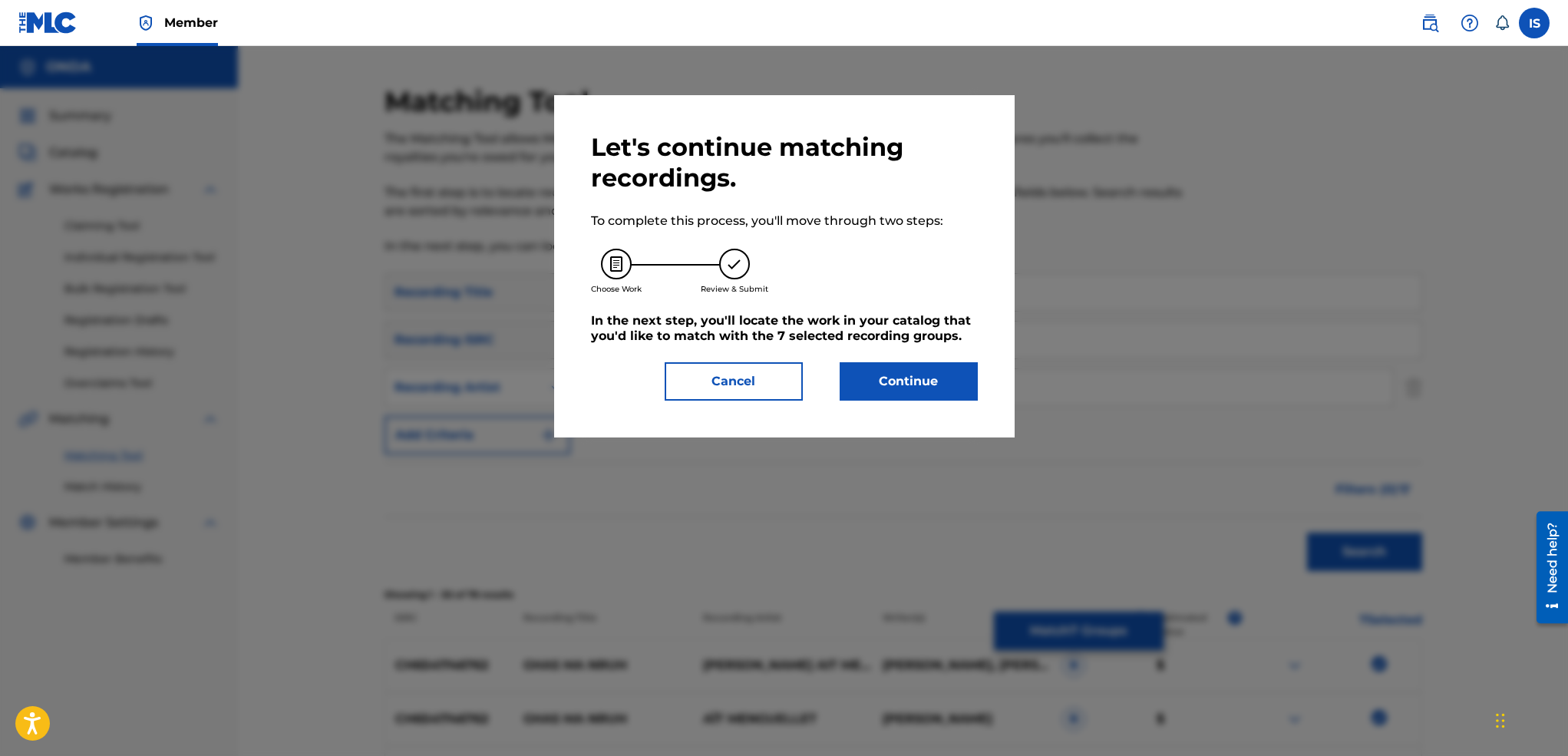
click at [907, 401] on button "Continue" at bounding box center [908, 382] width 138 height 38
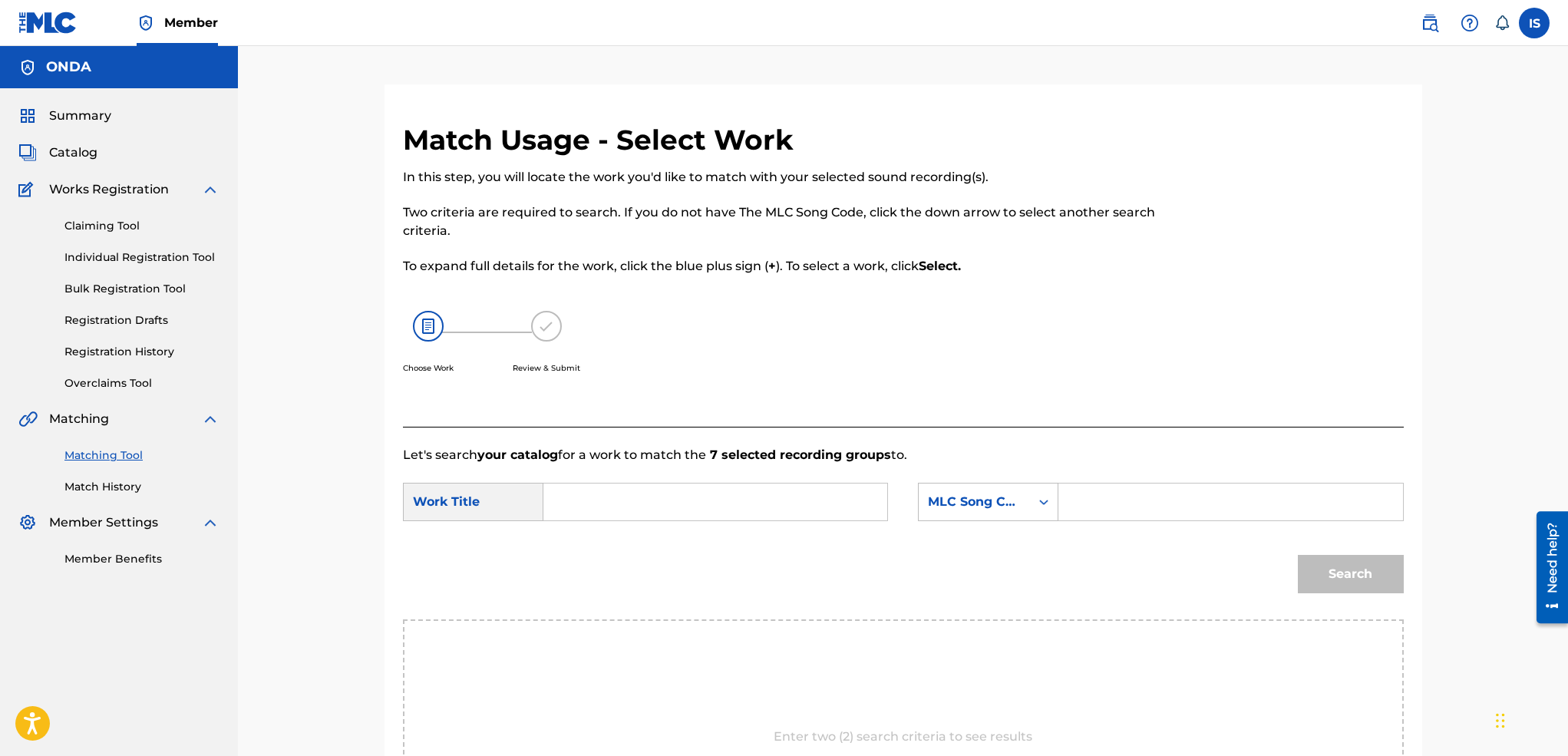
click at [653, 493] on input "Search Form" at bounding box center [715, 502] width 317 height 37
paste input "GHAS MA NROUH"
type input "GHAS MA NROUH"
click at [1009, 511] on div "MLC Song Code" at bounding box center [974, 502] width 93 height 18
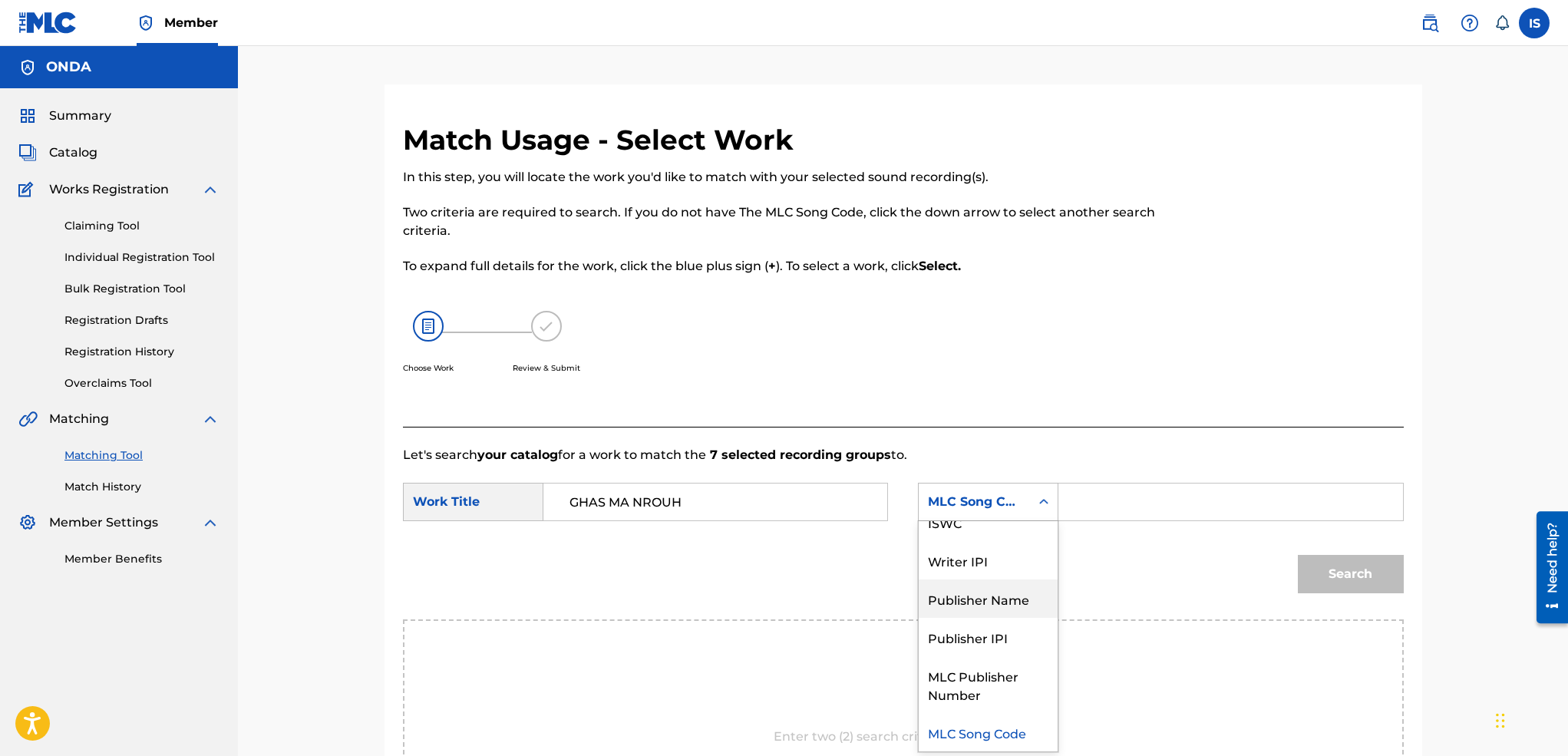
click at [981, 580] on div "Publisher Name" at bounding box center [988, 599] width 139 height 38
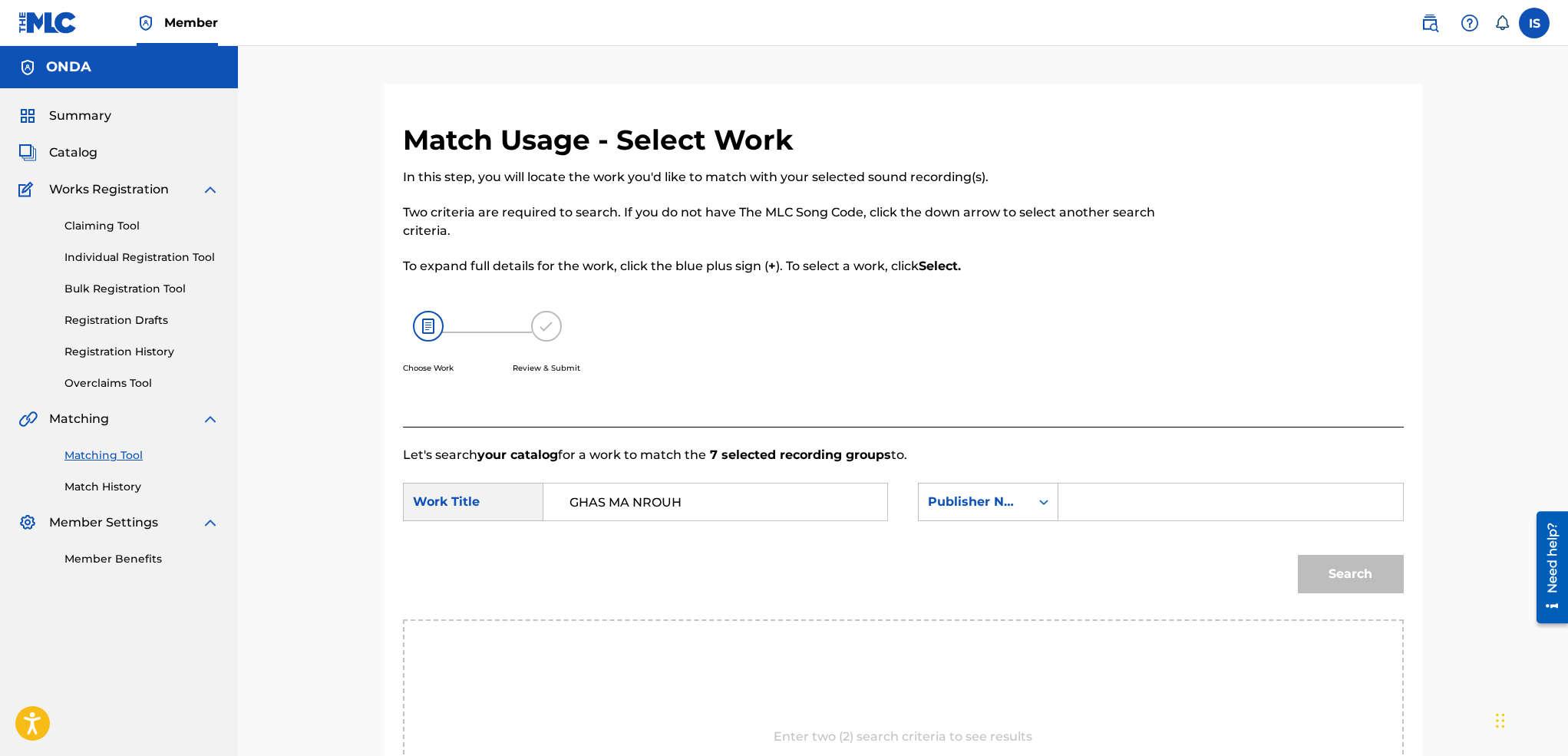
click at [1089, 514] on input "Search Form" at bounding box center [1230, 502] width 317 height 37
type input "onda"
click at [1298, 555] on button "Search" at bounding box center [1351, 574] width 106 height 38
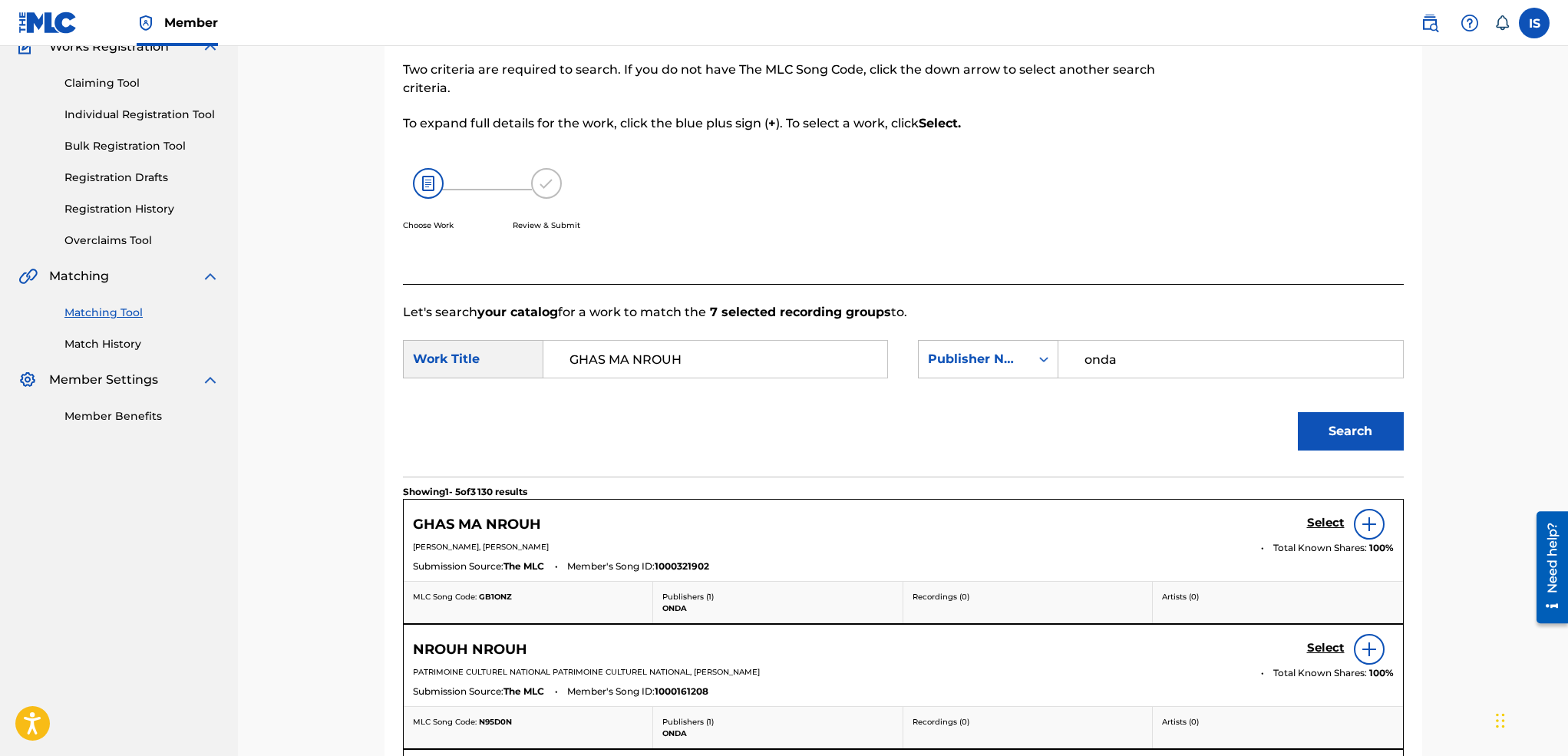
scroll to position [146, 0]
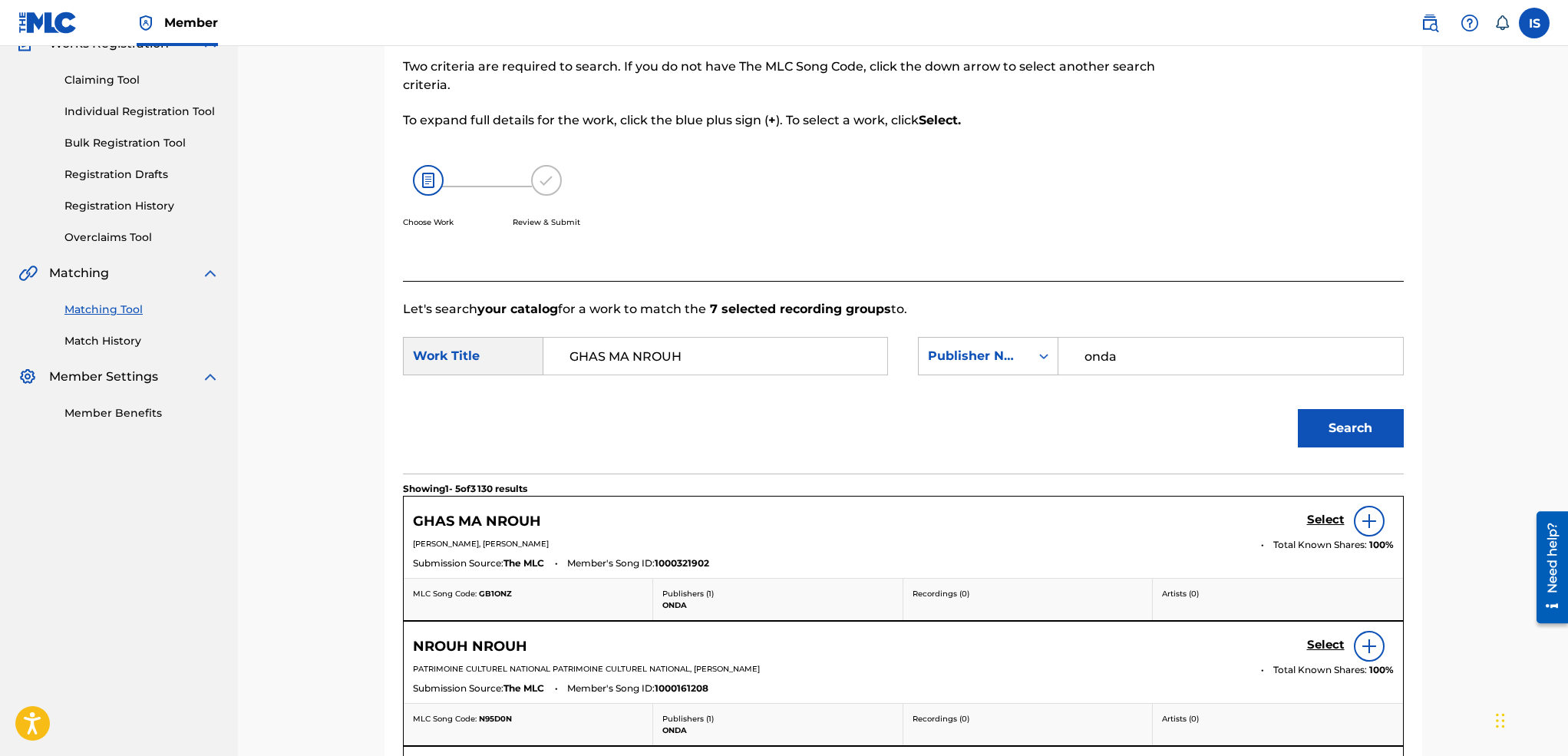
click at [1317, 518] on h5 "Select" at bounding box center [1325, 519] width 38 height 14
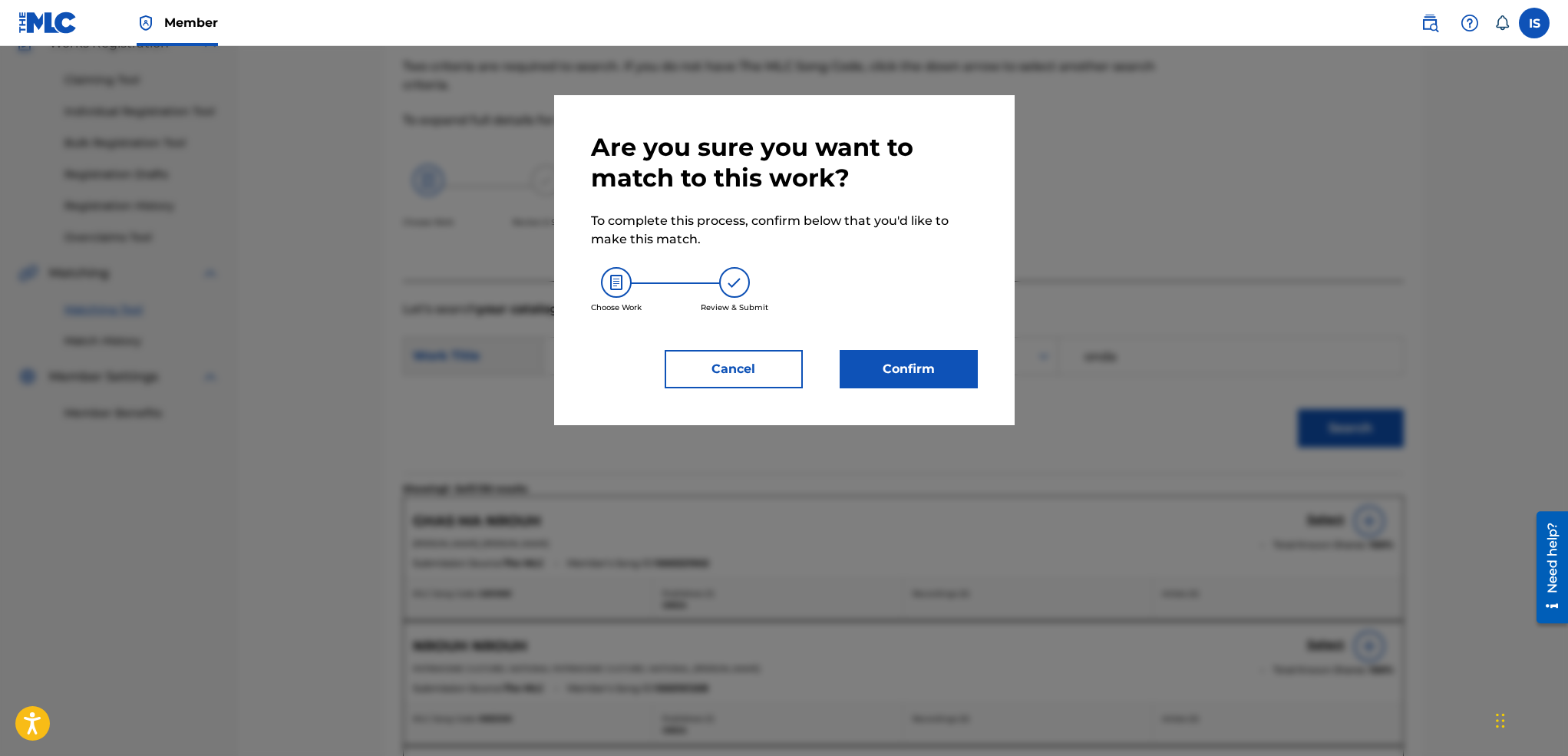
click at [931, 371] on button "Confirm" at bounding box center [908, 370] width 138 height 38
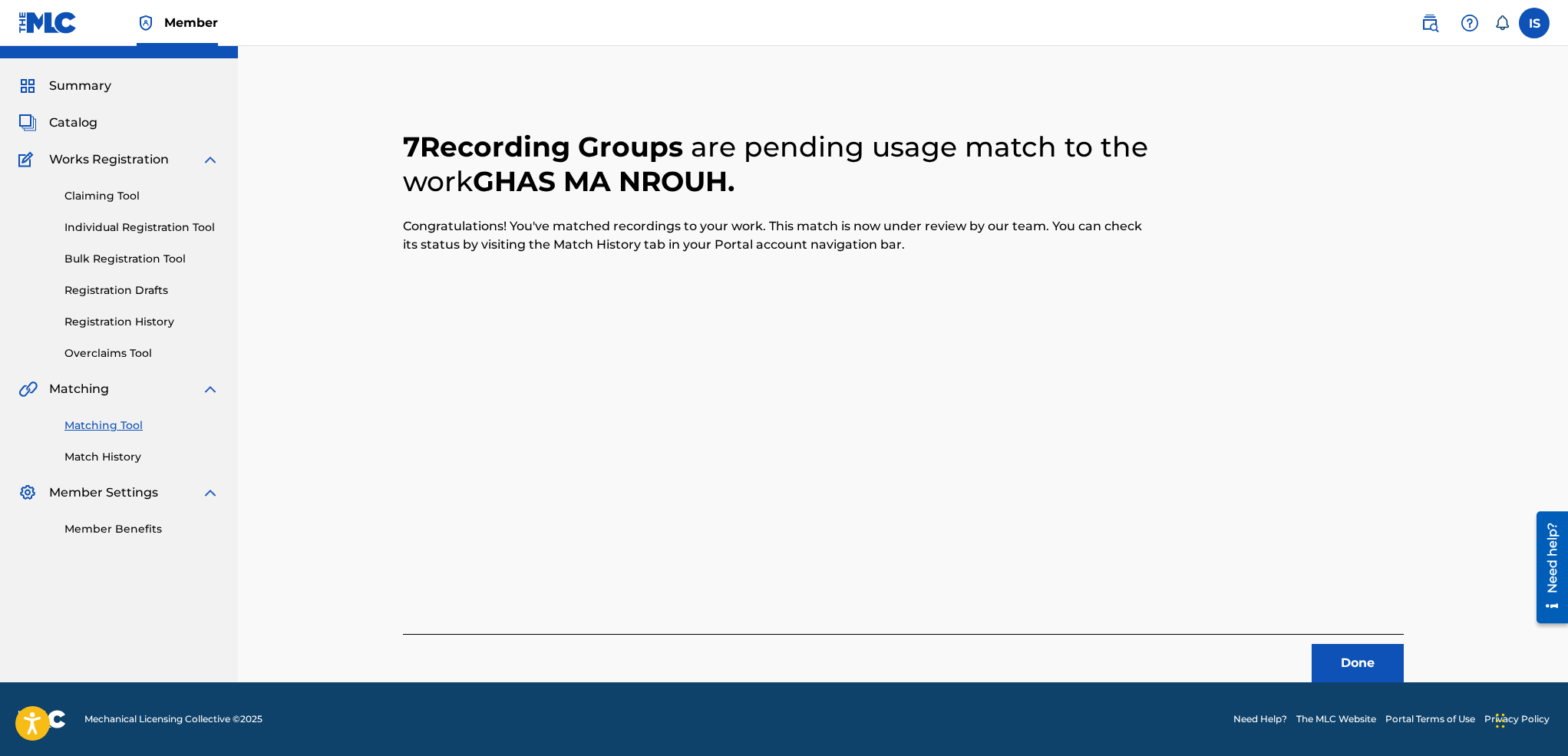
scroll to position [30, 0]
click at [1376, 653] on button "Done" at bounding box center [1357, 663] width 92 height 38
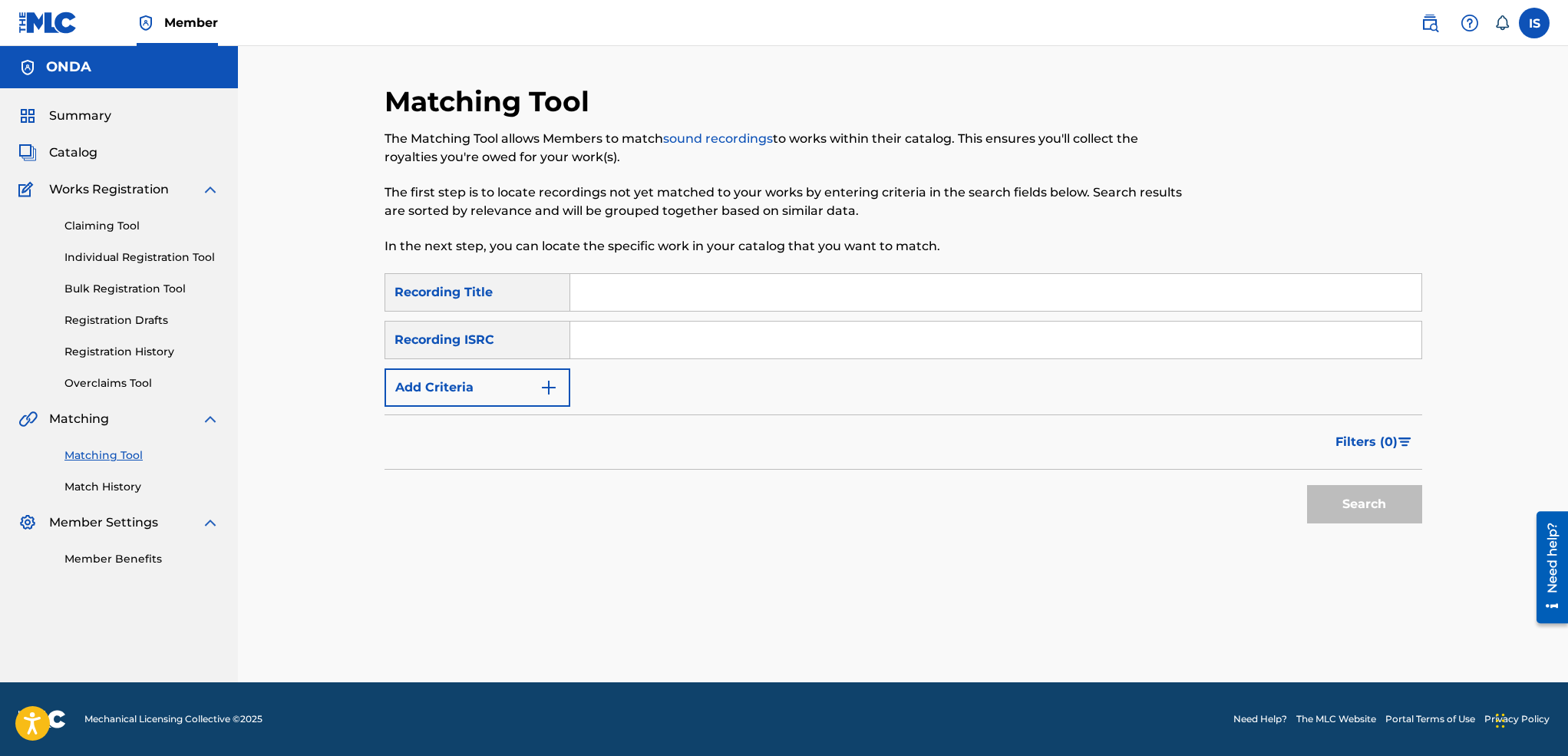
scroll to position [0, 0]
click at [691, 289] on input "Search Form" at bounding box center [996, 293] width 851 height 37
paste input "AMENNOUGH"
type input "AMENNOUGH"
click at [460, 382] on button "Add Criteria" at bounding box center [478, 387] width 186 height 38
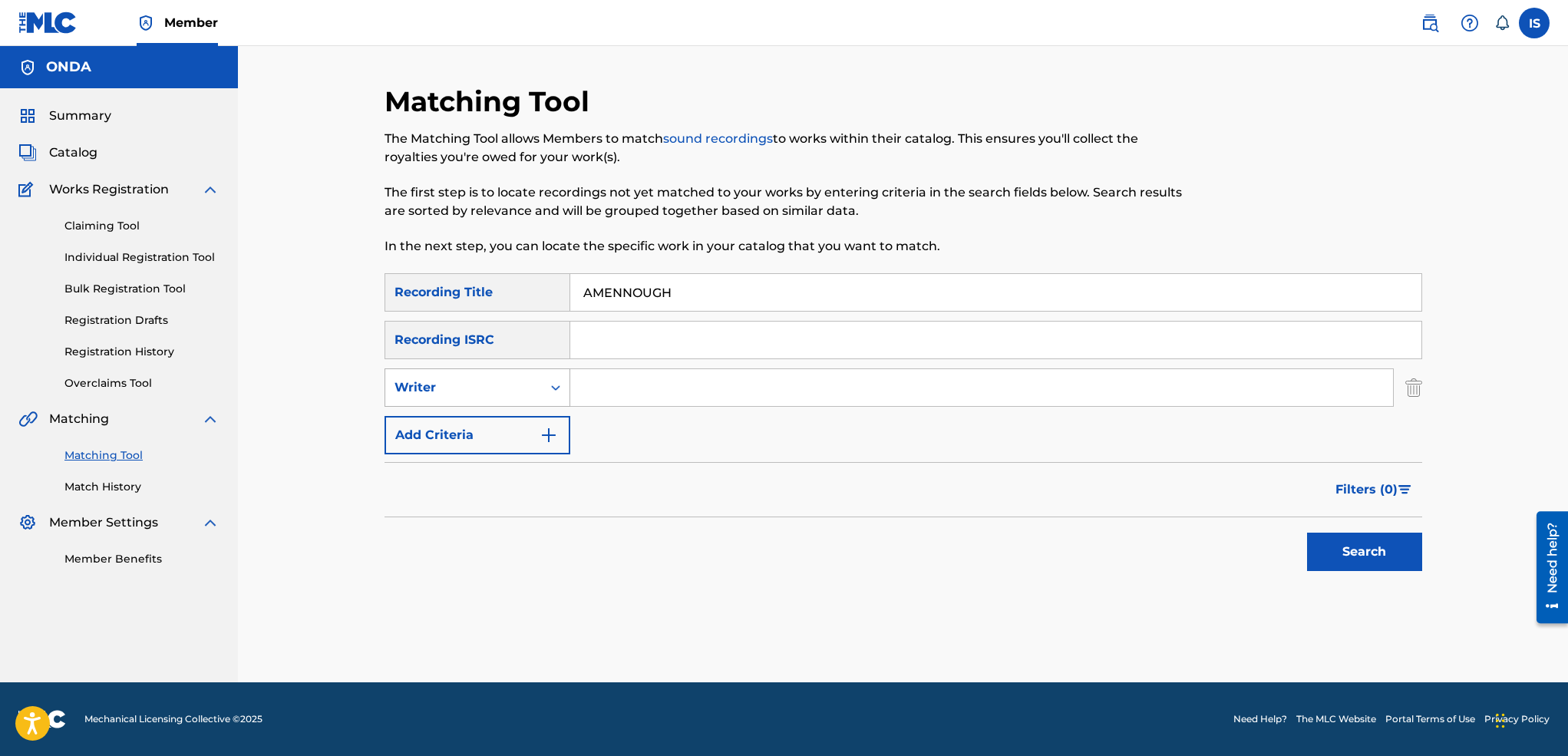
click at [499, 394] on div "Writer" at bounding box center [463, 387] width 138 height 18
click at [498, 422] on div "Recording Artist" at bounding box center [478, 426] width 184 height 38
click at [665, 386] on input "Search Form" at bounding box center [981, 387] width 822 height 37
type input "ait menguellet"
click at [1359, 544] on button "Search" at bounding box center [1364, 552] width 115 height 38
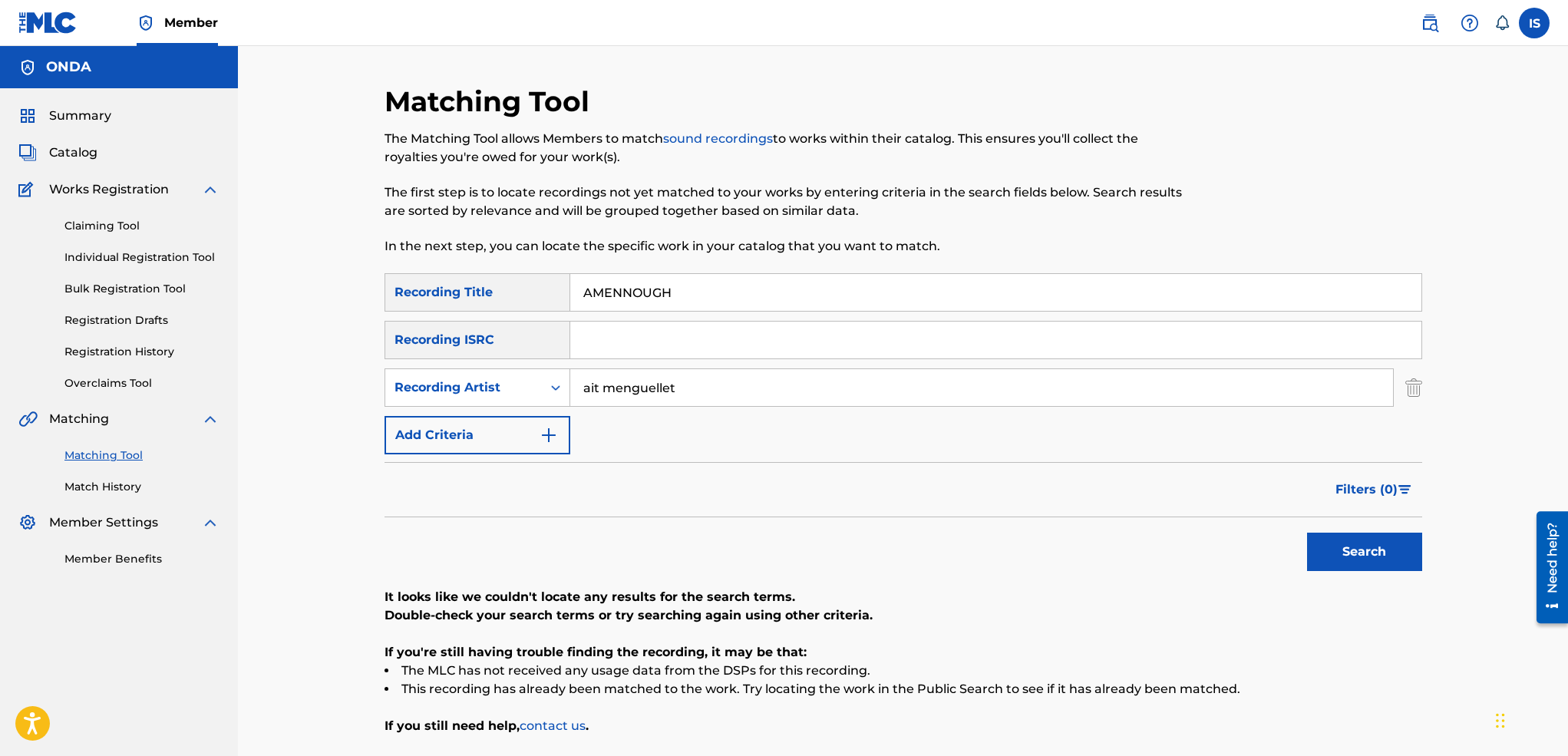
click at [1324, 557] on button "Search" at bounding box center [1364, 552] width 115 height 38
click at [734, 277] on input "AMENNOUGH" at bounding box center [996, 293] width 851 height 37
paste input "NEMNAM"
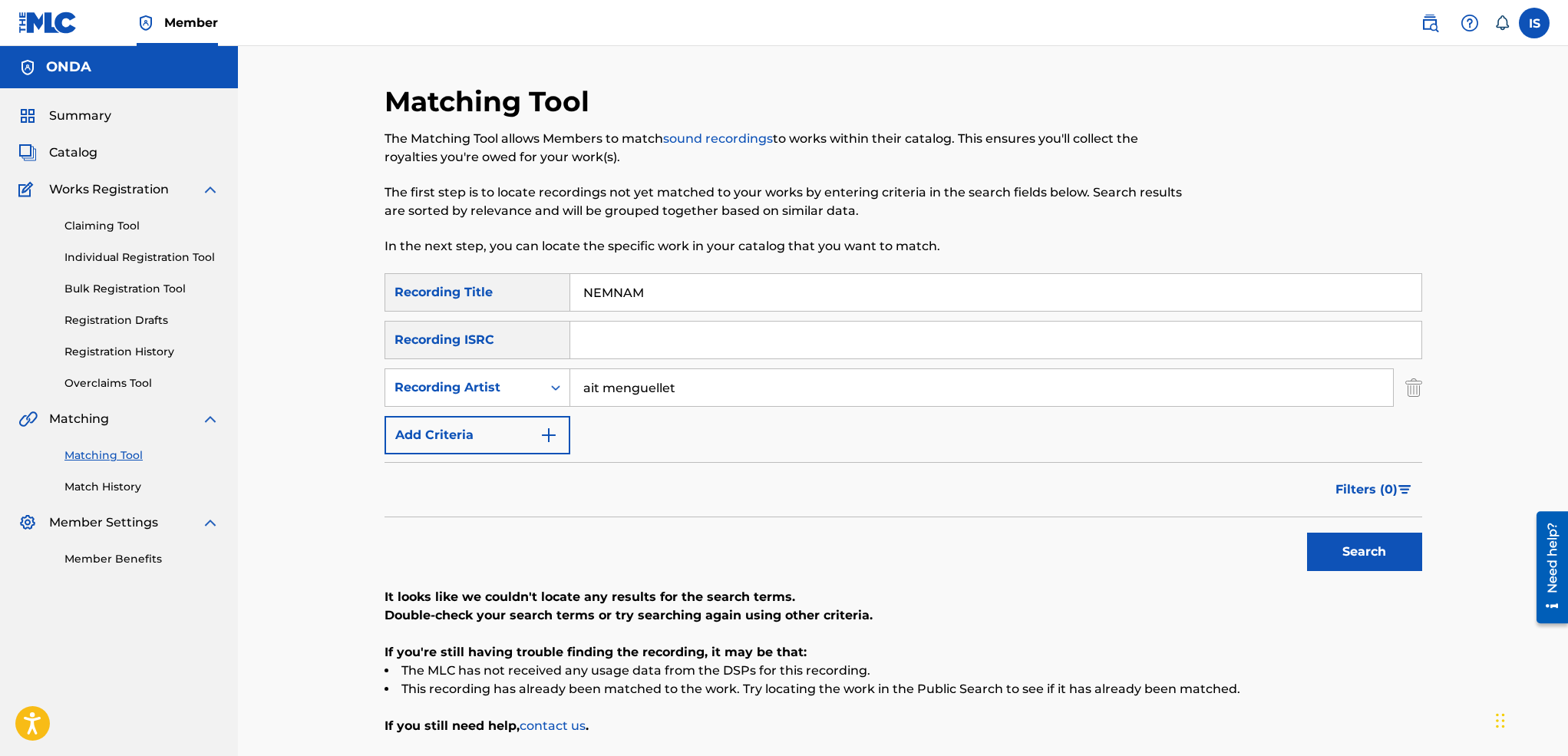
type input "NEMNAM"
click at [1334, 544] on button "Search" at bounding box center [1364, 552] width 115 height 38
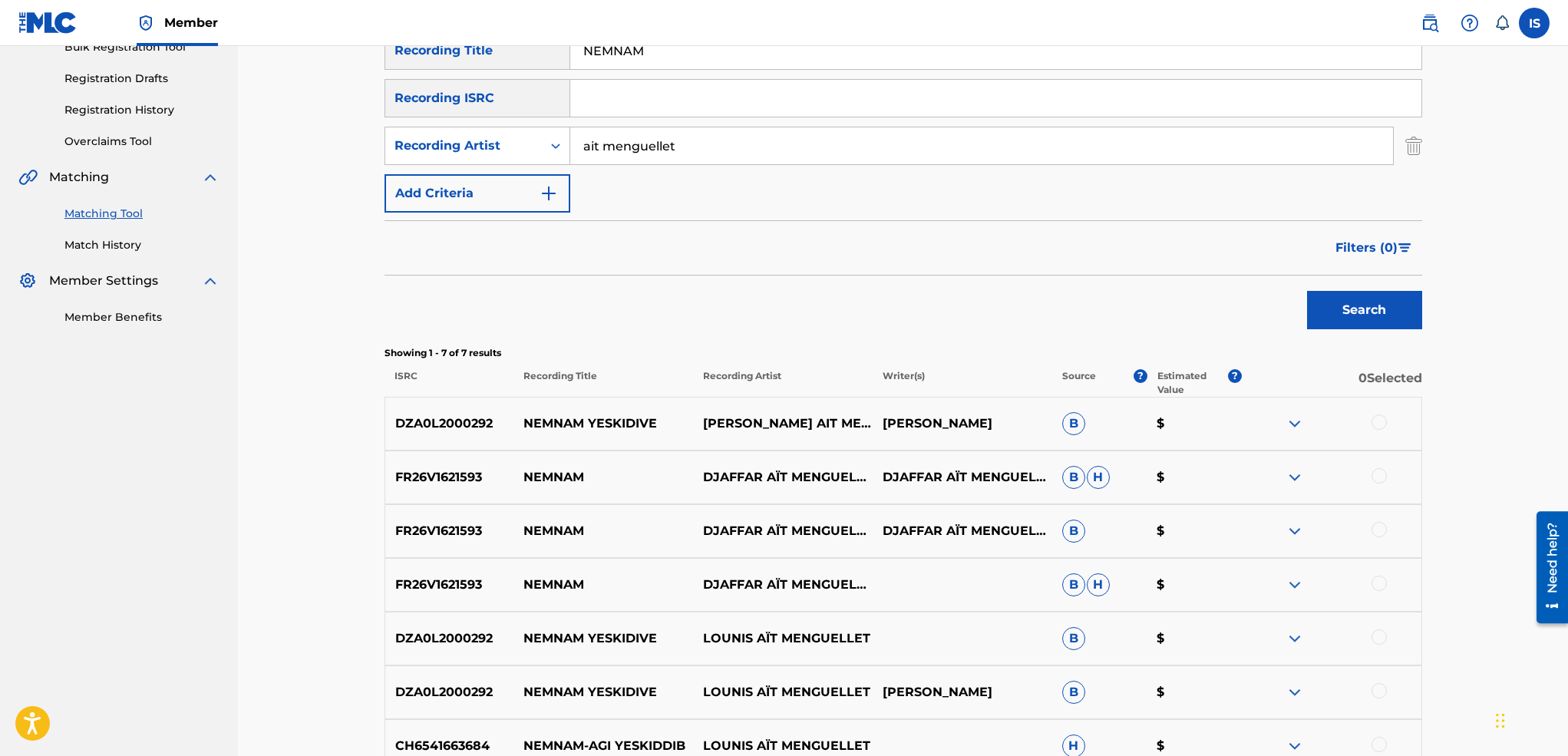
scroll to position [256, 0]
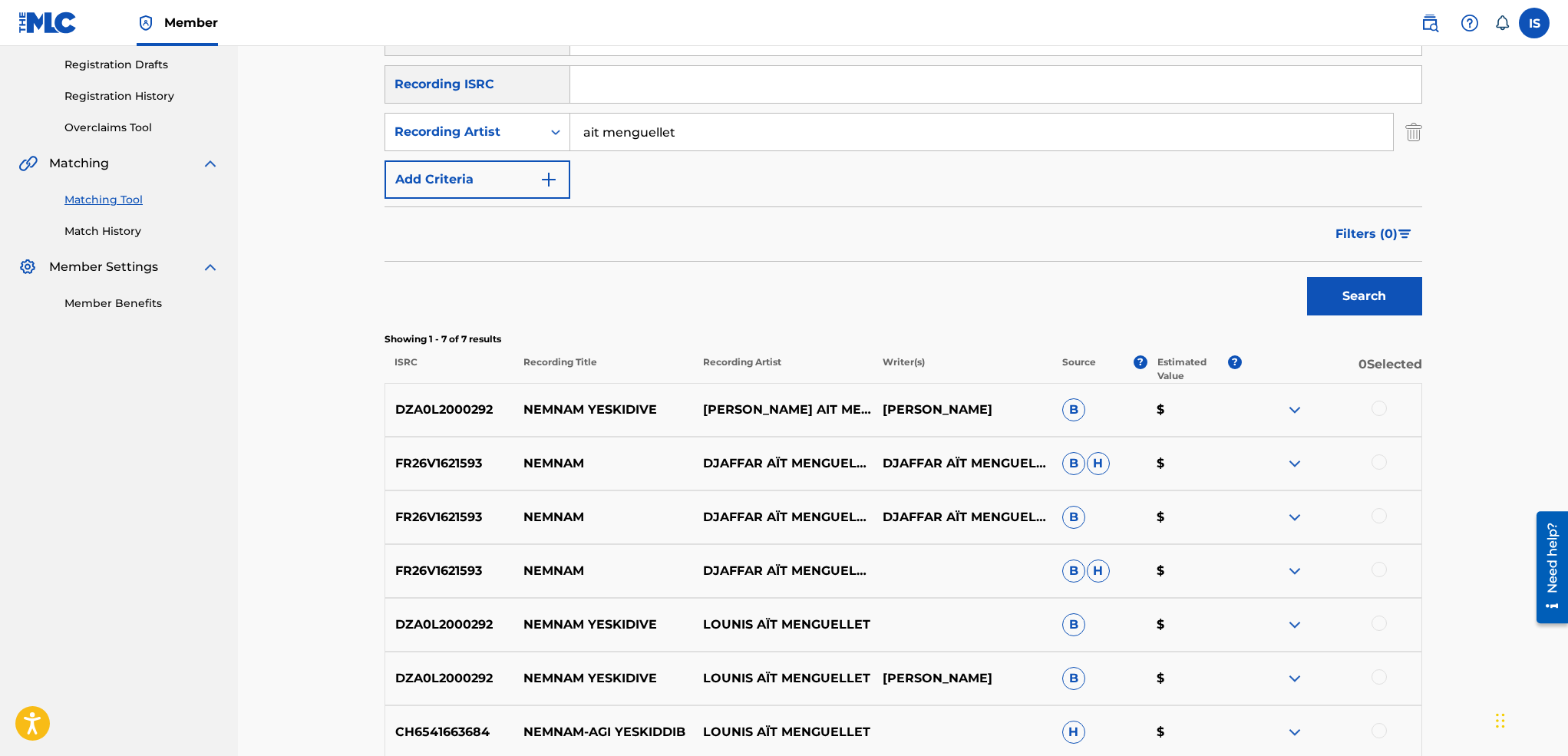
click at [1382, 410] on div at bounding box center [1379, 408] width 15 height 15
click at [1382, 410] on img at bounding box center [1379, 408] width 15 height 15
click at [1375, 450] on div "FR26V1621593 NEMNAM [PERSON_NAME]" at bounding box center [903, 463] width 1037 height 54
click at [1375, 457] on div at bounding box center [1379, 462] width 15 height 15
click at [1376, 512] on div at bounding box center [1379, 515] width 15 height 15
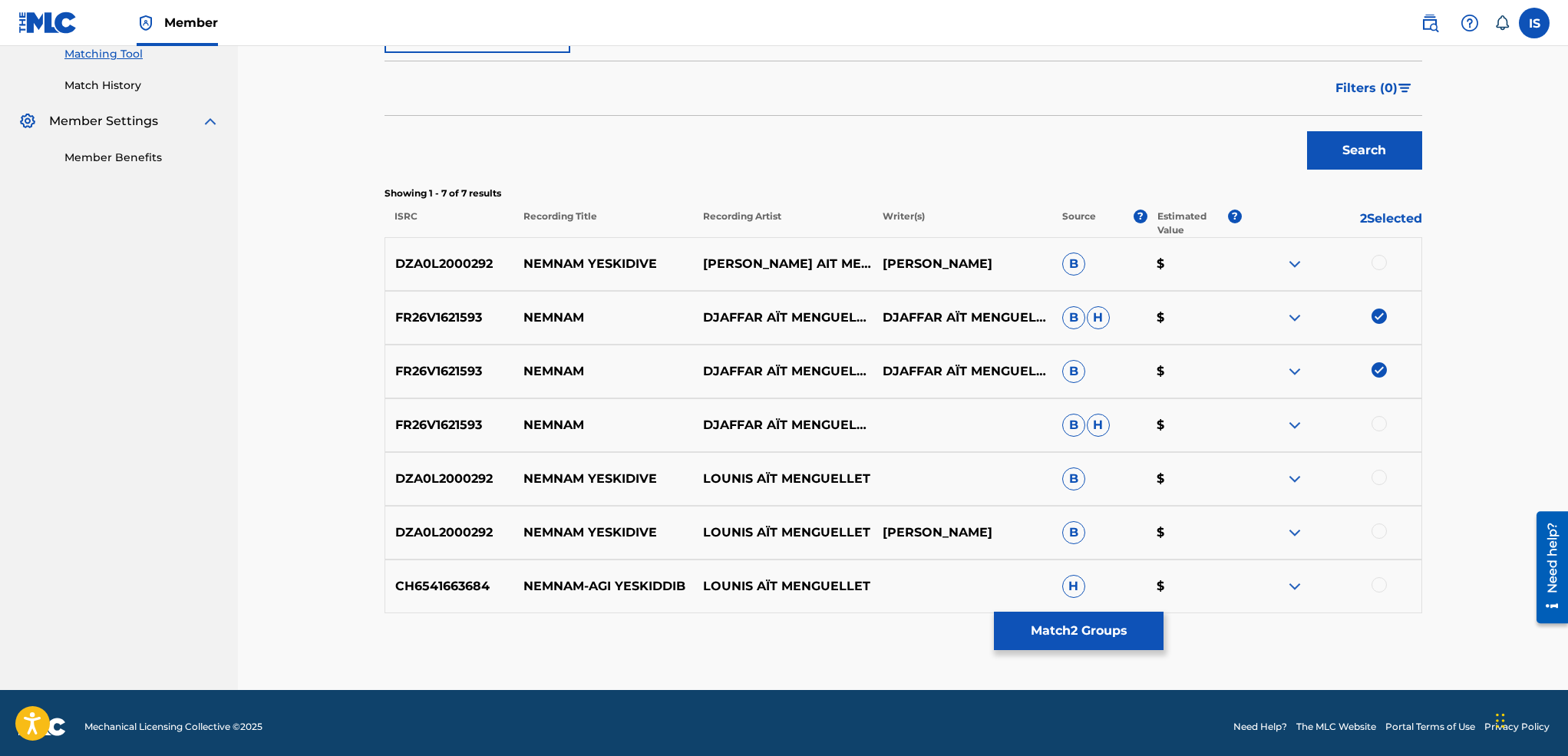
scroll to position [407, 0]
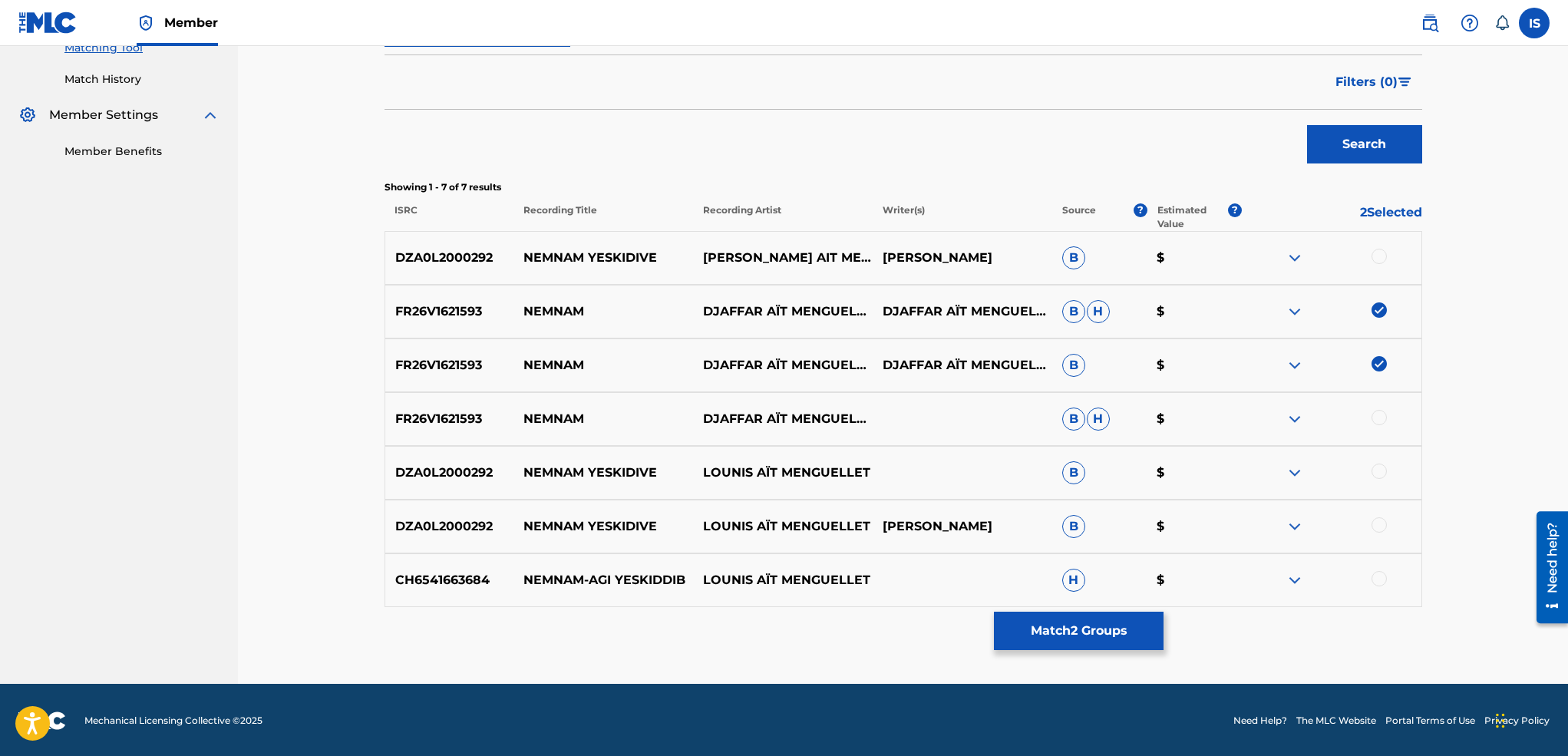
click at [1377, 413] on div at bounding box center [1379, 417] width 15 height 15
click at [1089, 625] on button "Match 3 Groups" at bounding box center [1079, 631] width 170 height 38
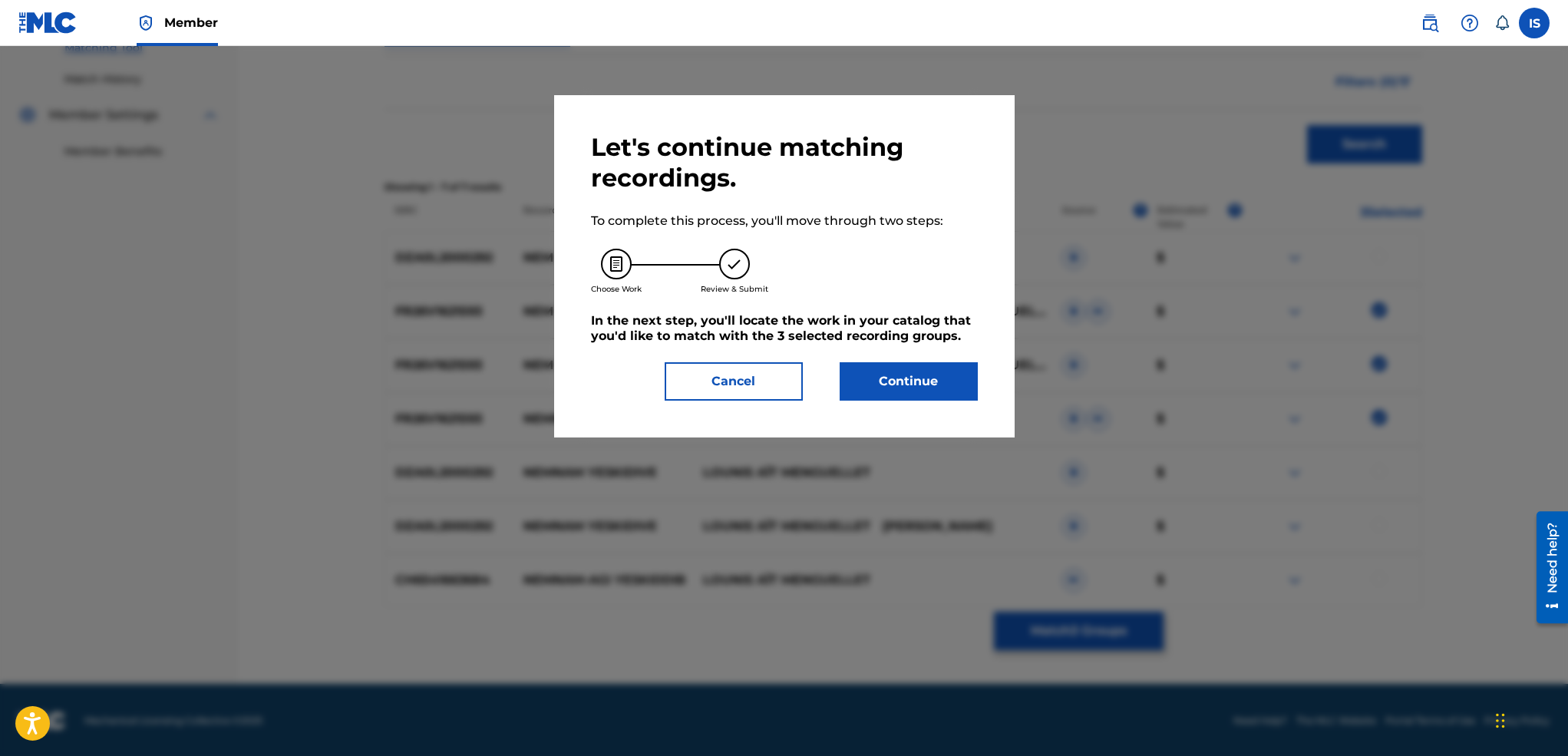
click at [931, 390] on button "Continue" at bounding box center [908, 382] width 138 height 38
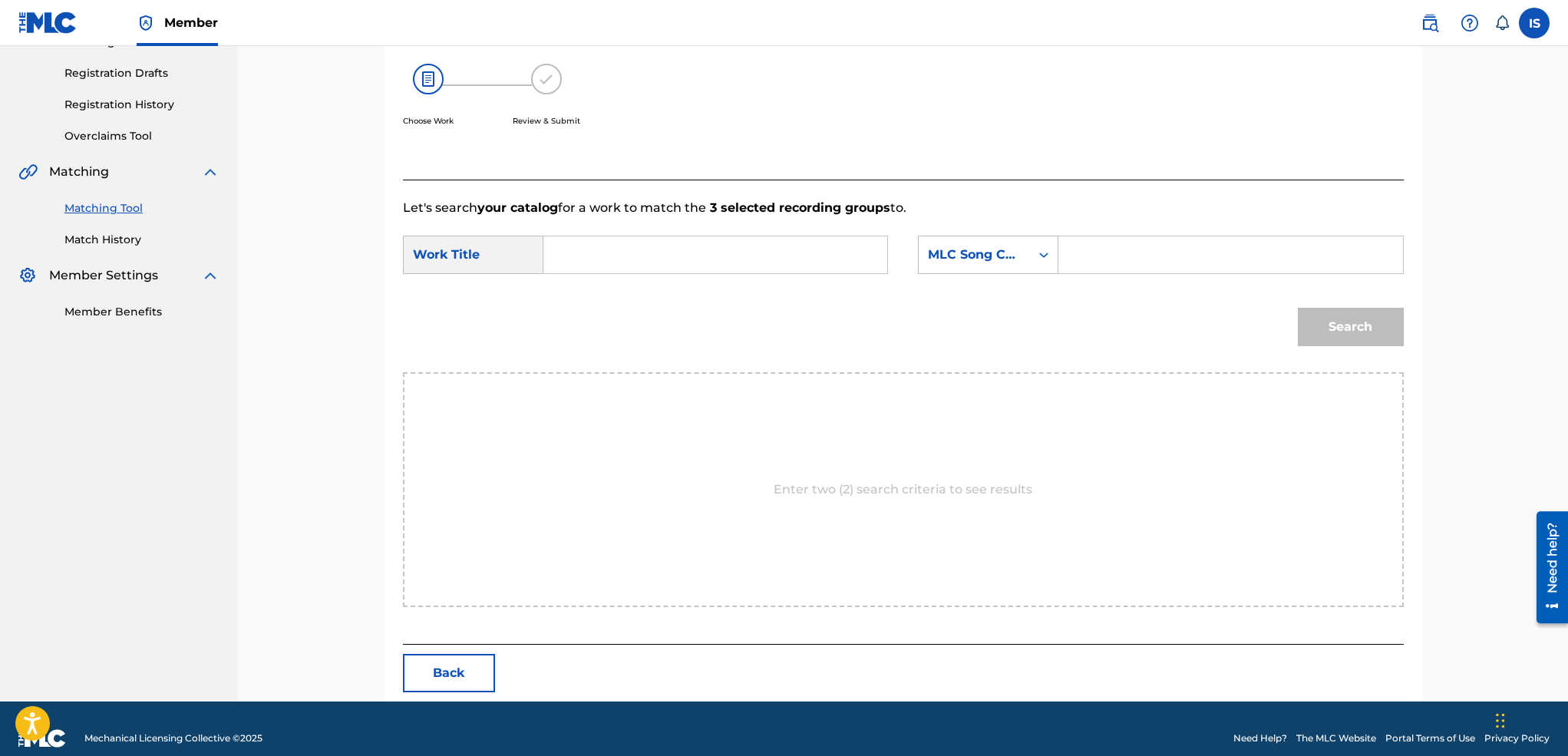
scroll to position [267, 0]
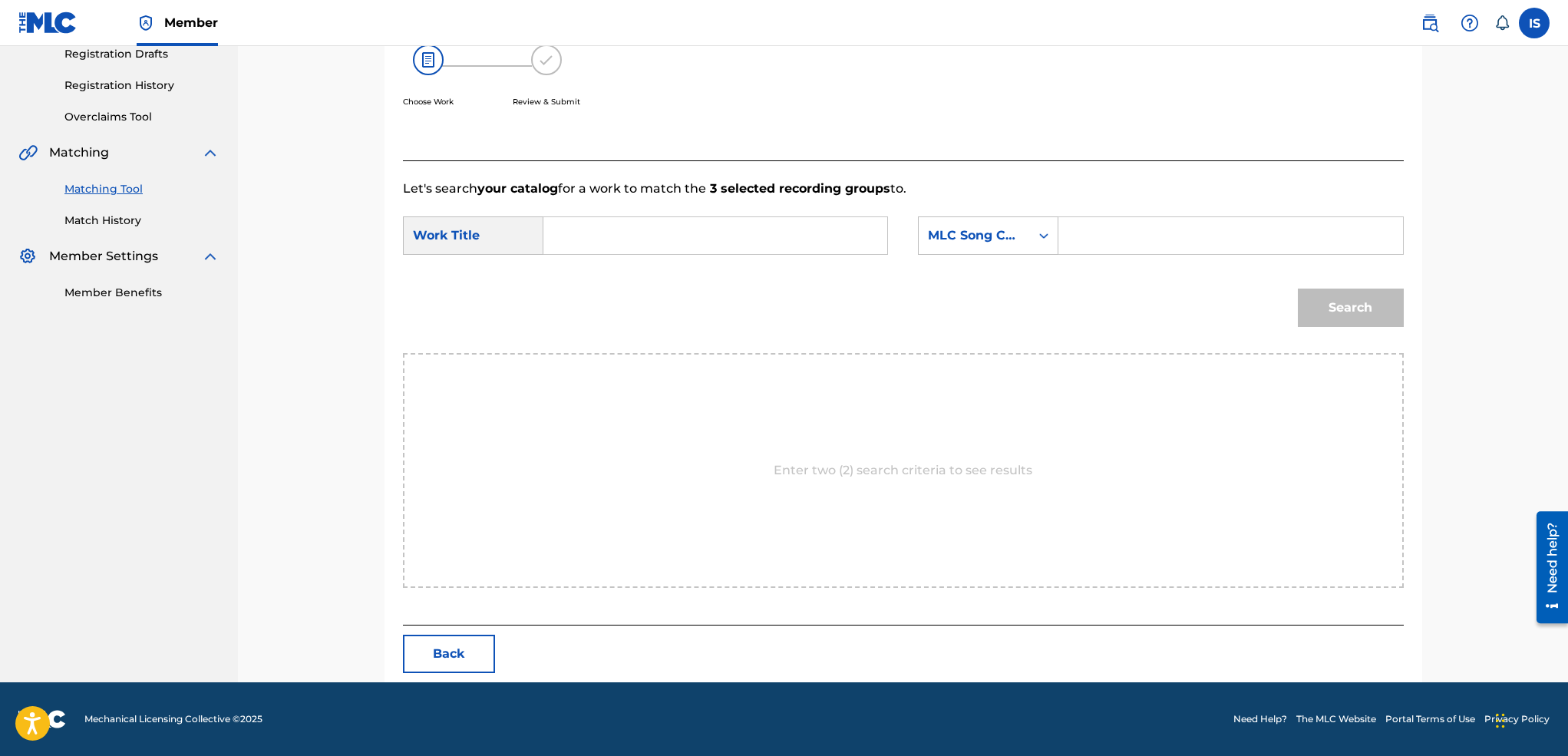
click at [567, 236] on input "Search Form" at bounding box center [715, 236] width 317 height 37
paste input "NEMNAM"
type input "NEMNAM"
click at [997, 236] on div "MLC Song Code" at bounding box center [974, 235] width 93 height 18
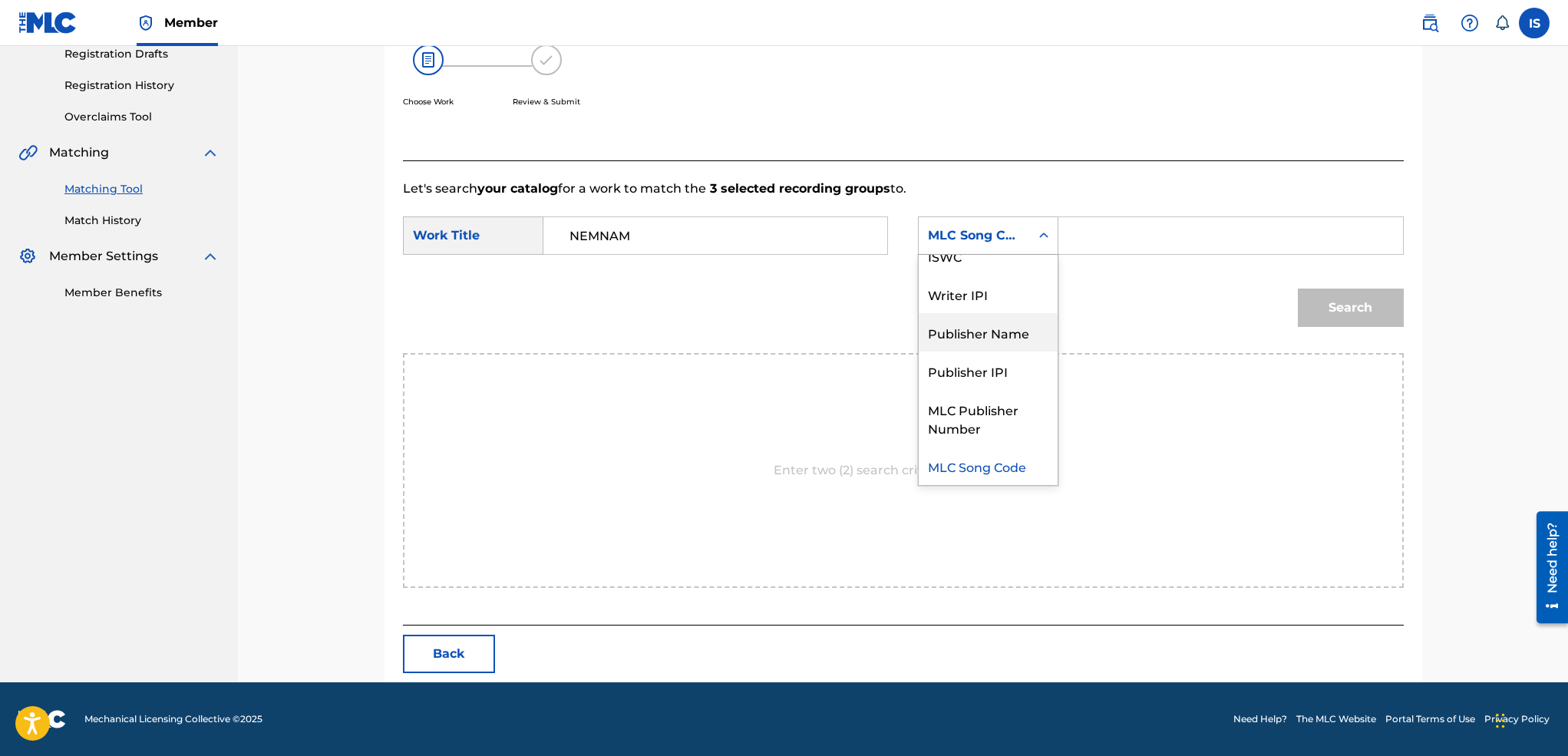
click at [988, 313] on div "Publisher Name" at bounding box center [988, 333] width 139 height 38
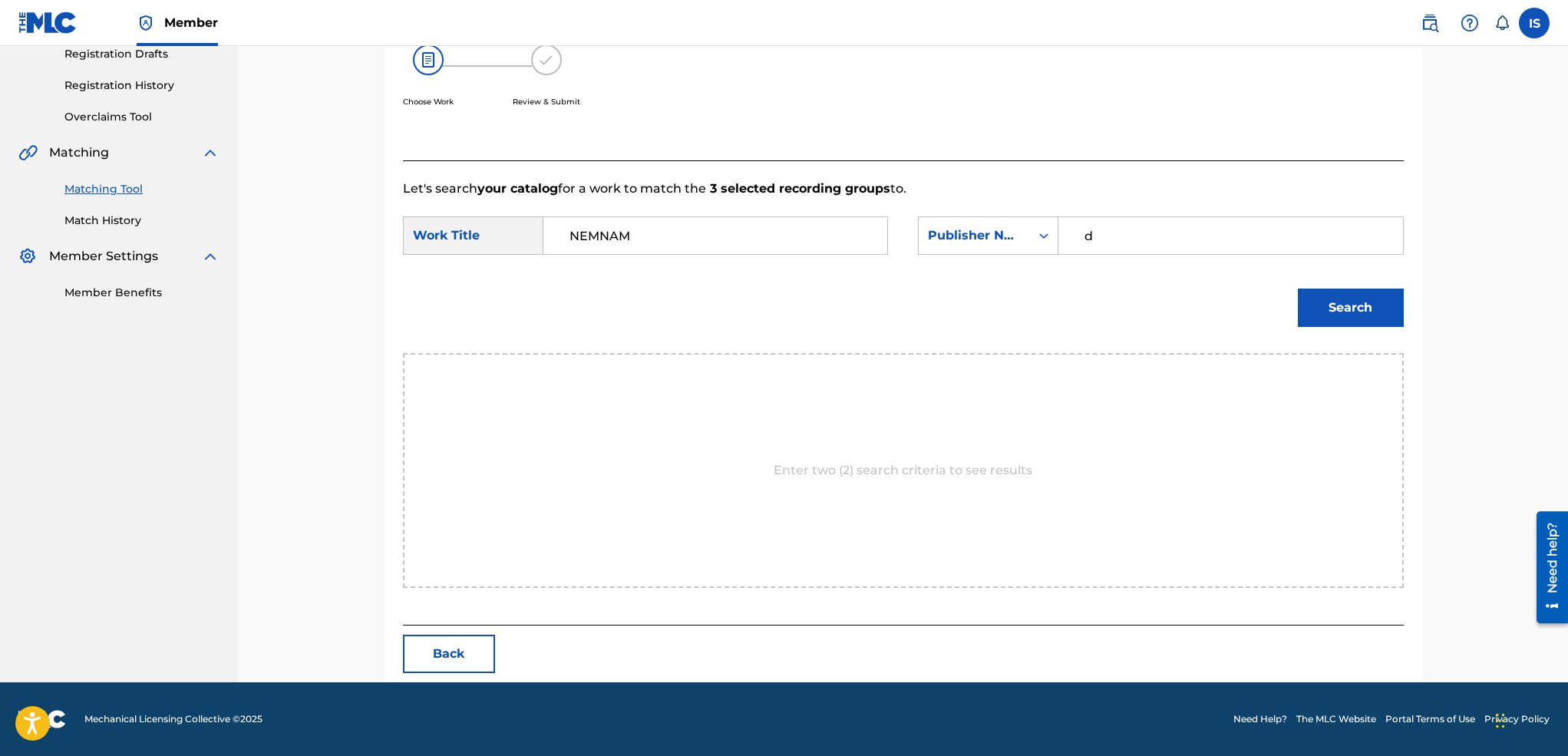
type input "d"
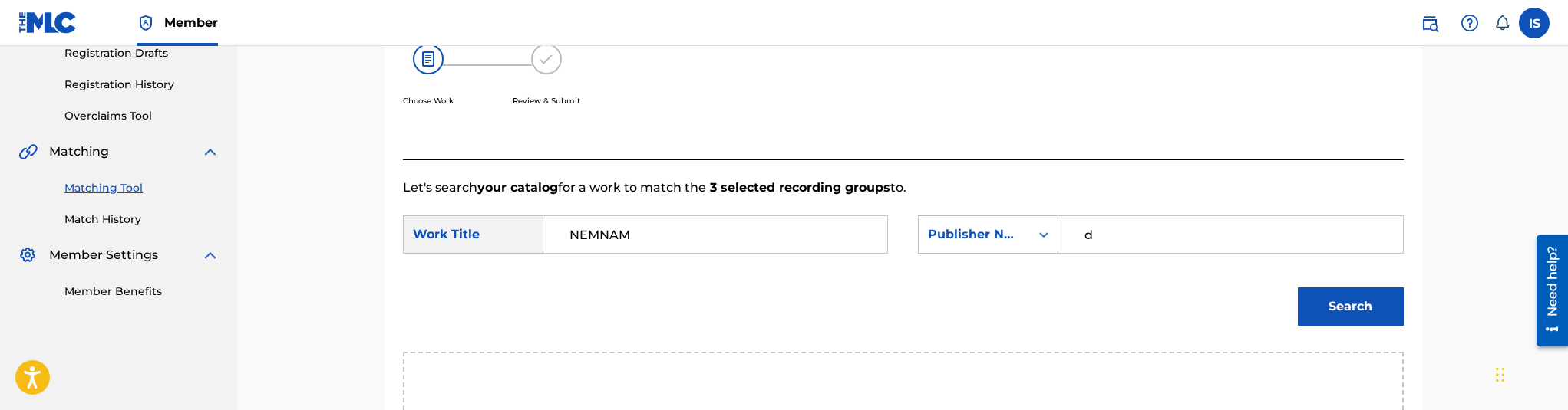
click at [1101, 235] on input "d" at bounding box center [1230, 235] width 317 height 37
click at [1101, 235] on div "Search Form" at bounding box center [1230, 235] width 317 height 37
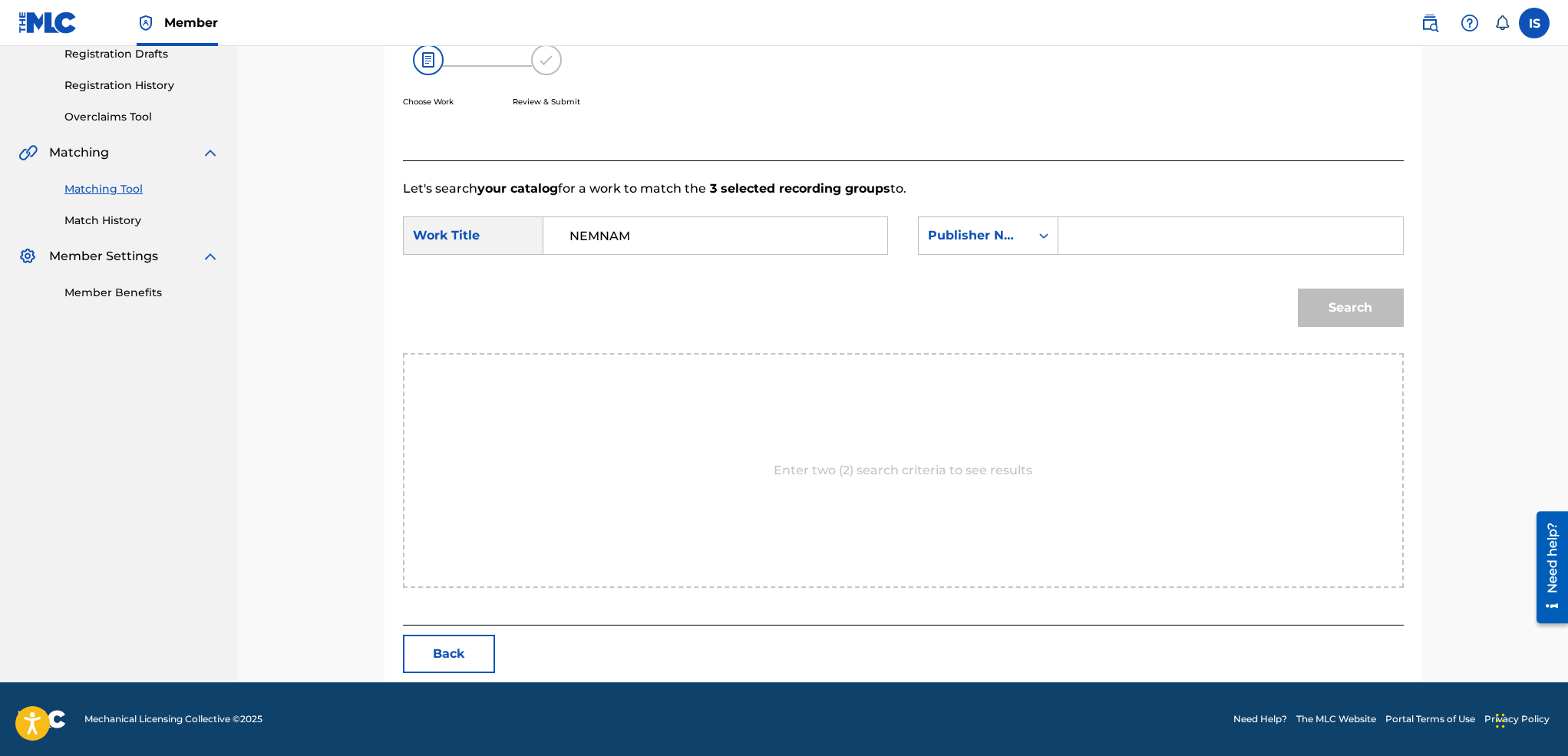
click at [1101, 235] on div "Search Form" at bounding box center [1230, 236] width 317 height 37
click at [1023, 235] on div "Publisher Name" at bounding box center [974, 236] width 111 height 29
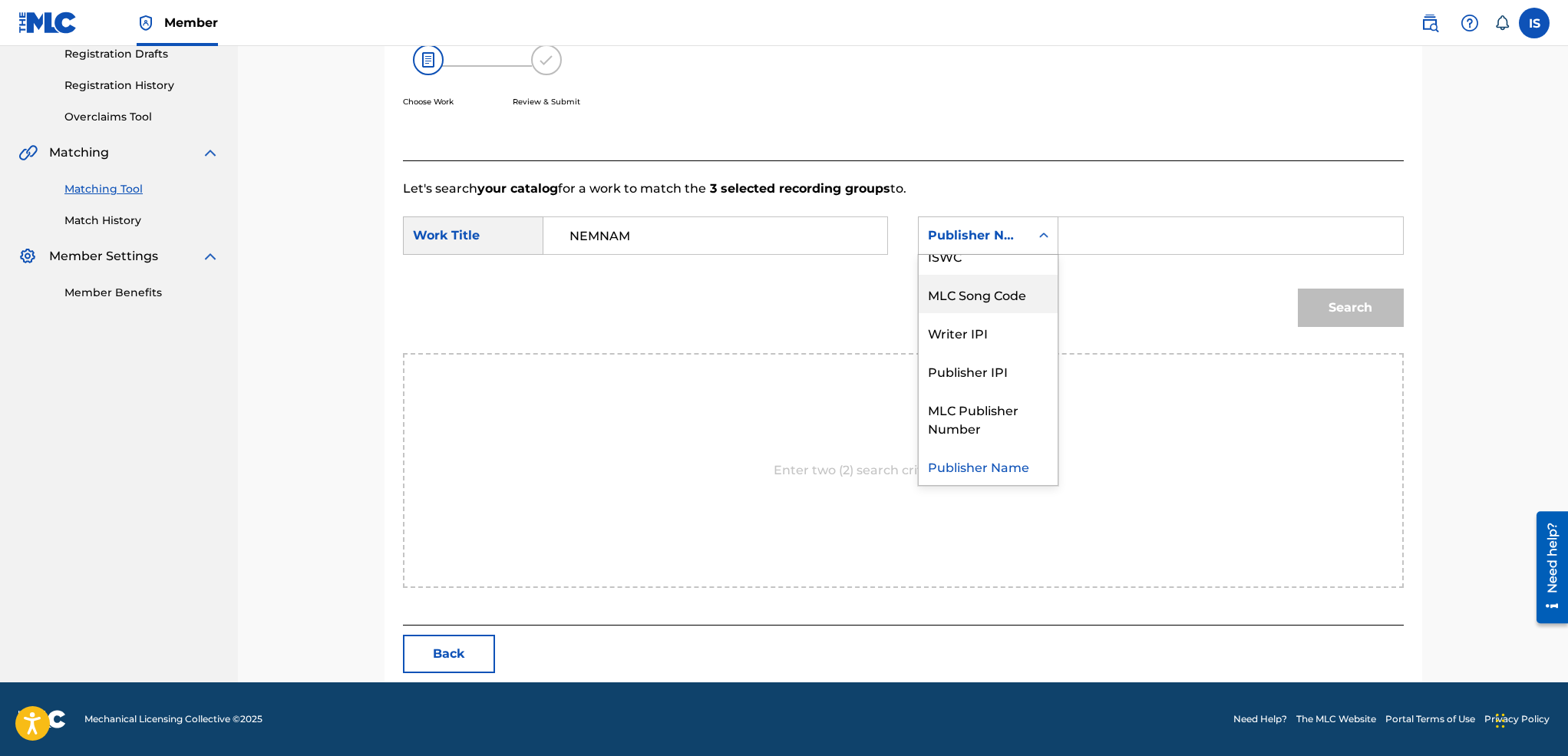
click at [1083, 232] on div "Search Form" at bounding box center [1230, 236] width 317 height 37
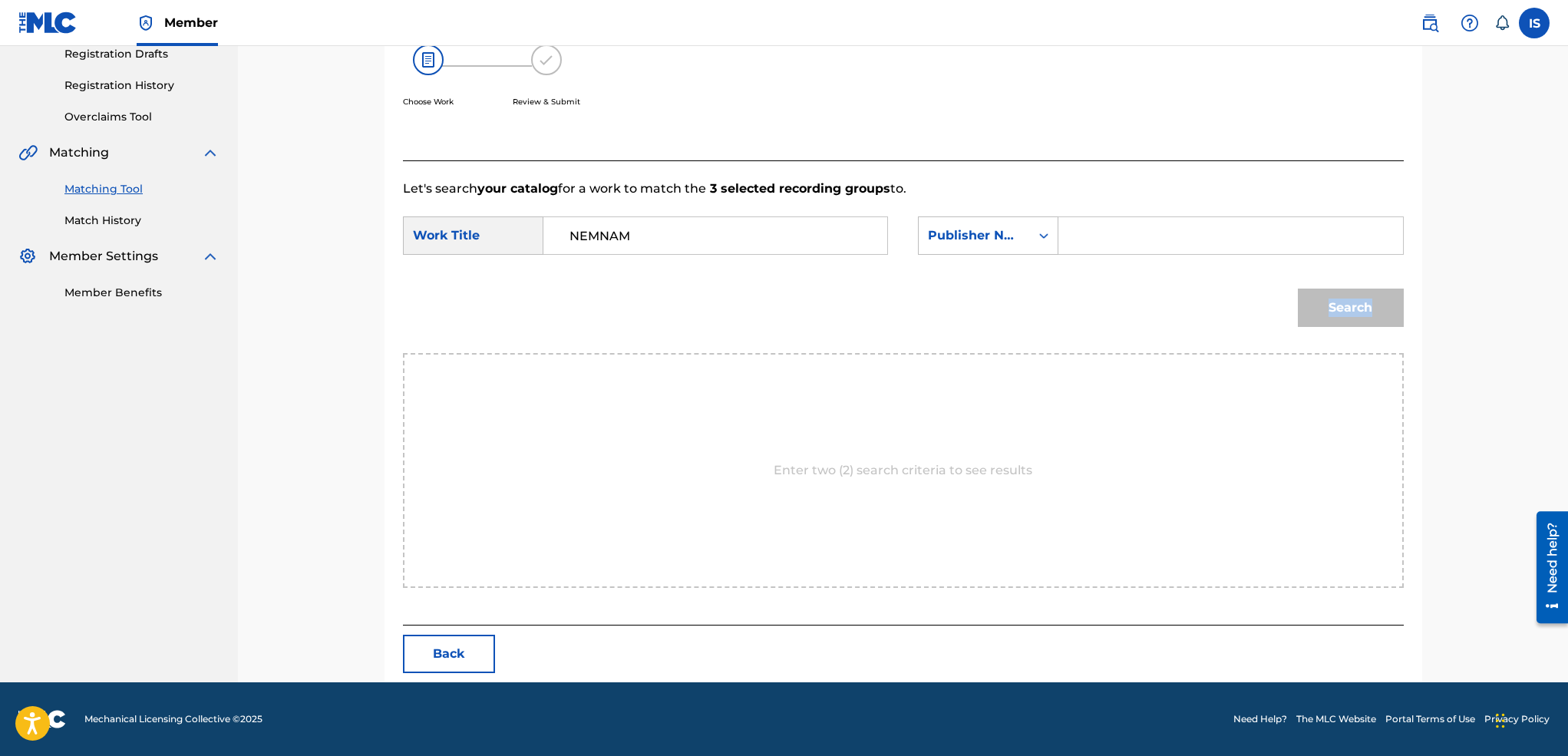
click at [1083, 232] on div "Search Form" at bounding box center [1230, 236] width 317 height 37
click at [1142, 238] on div "Search Form" at bounding box center [1230, 236] width 317 height 37
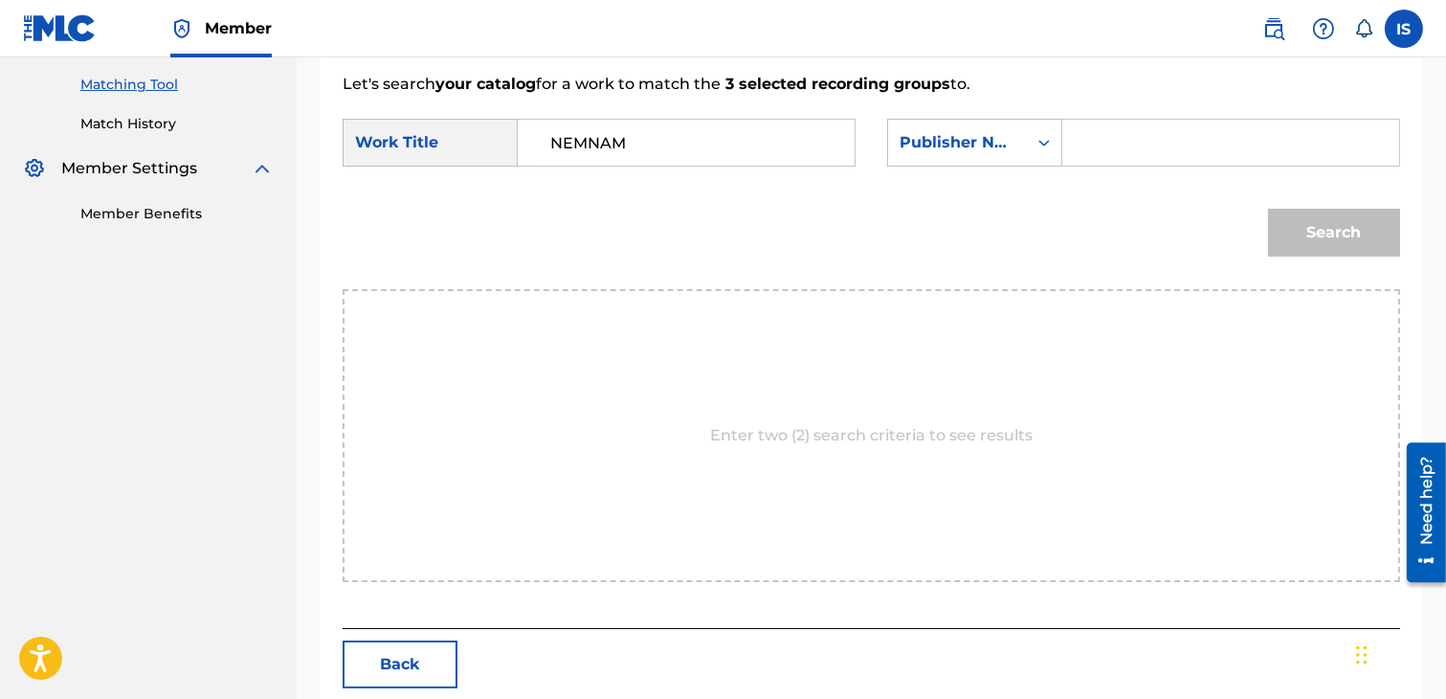
scroll to position [576, 0]
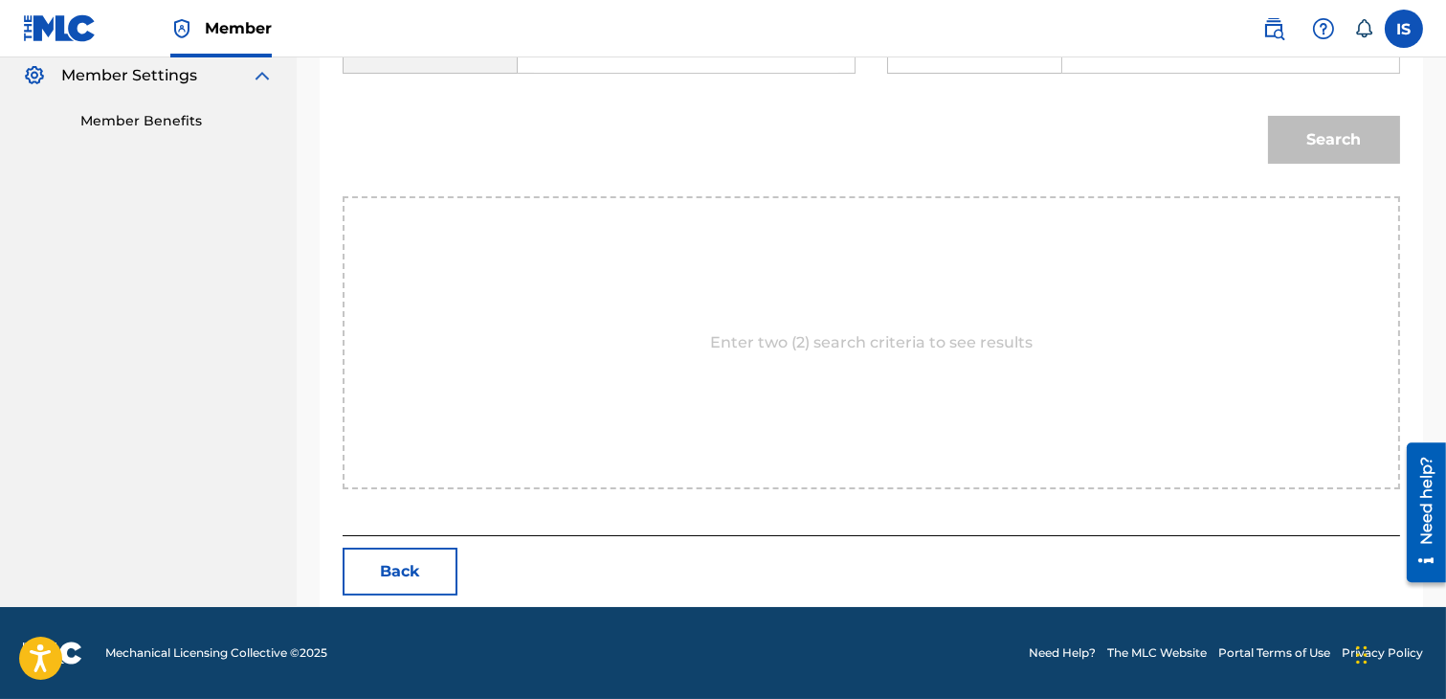
click at [397, 587] on button "Back" at bounding box center [400, 572] width 115 height 48
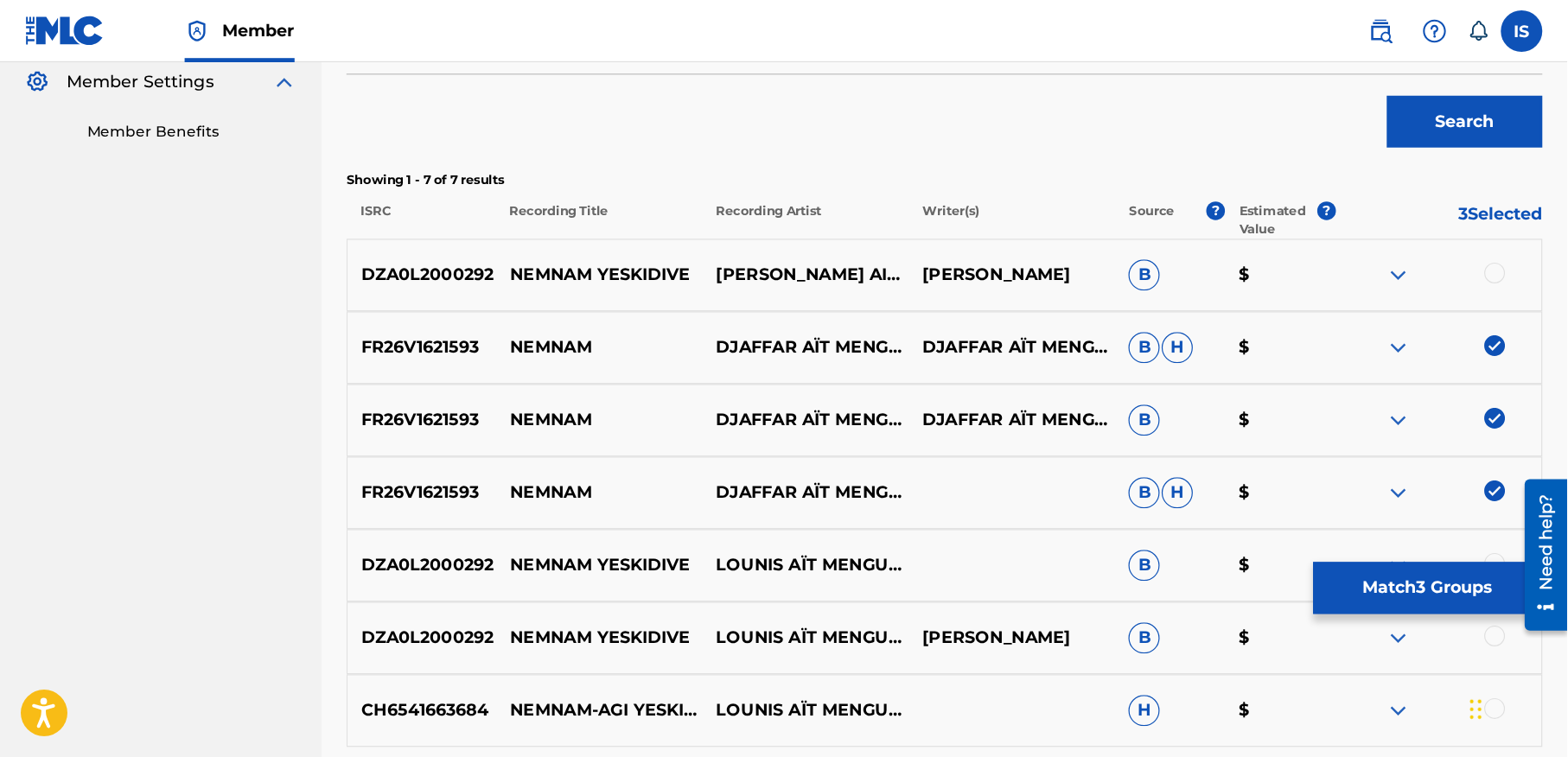
scroll to position [518, 0]
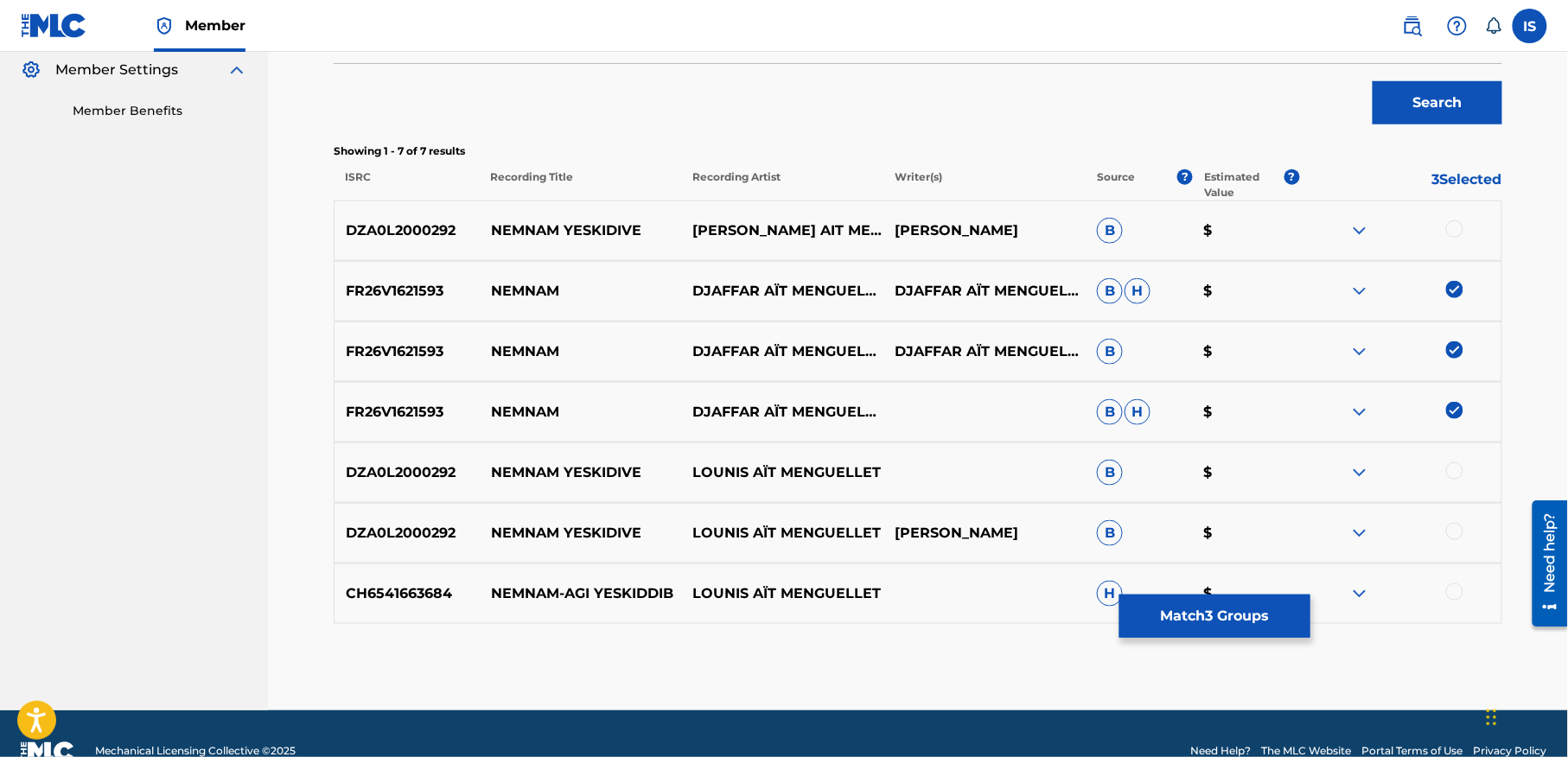
click at [1186, 625] on button "Match 3 Groups" at bounding box center [1215, 616] width 191 height 43
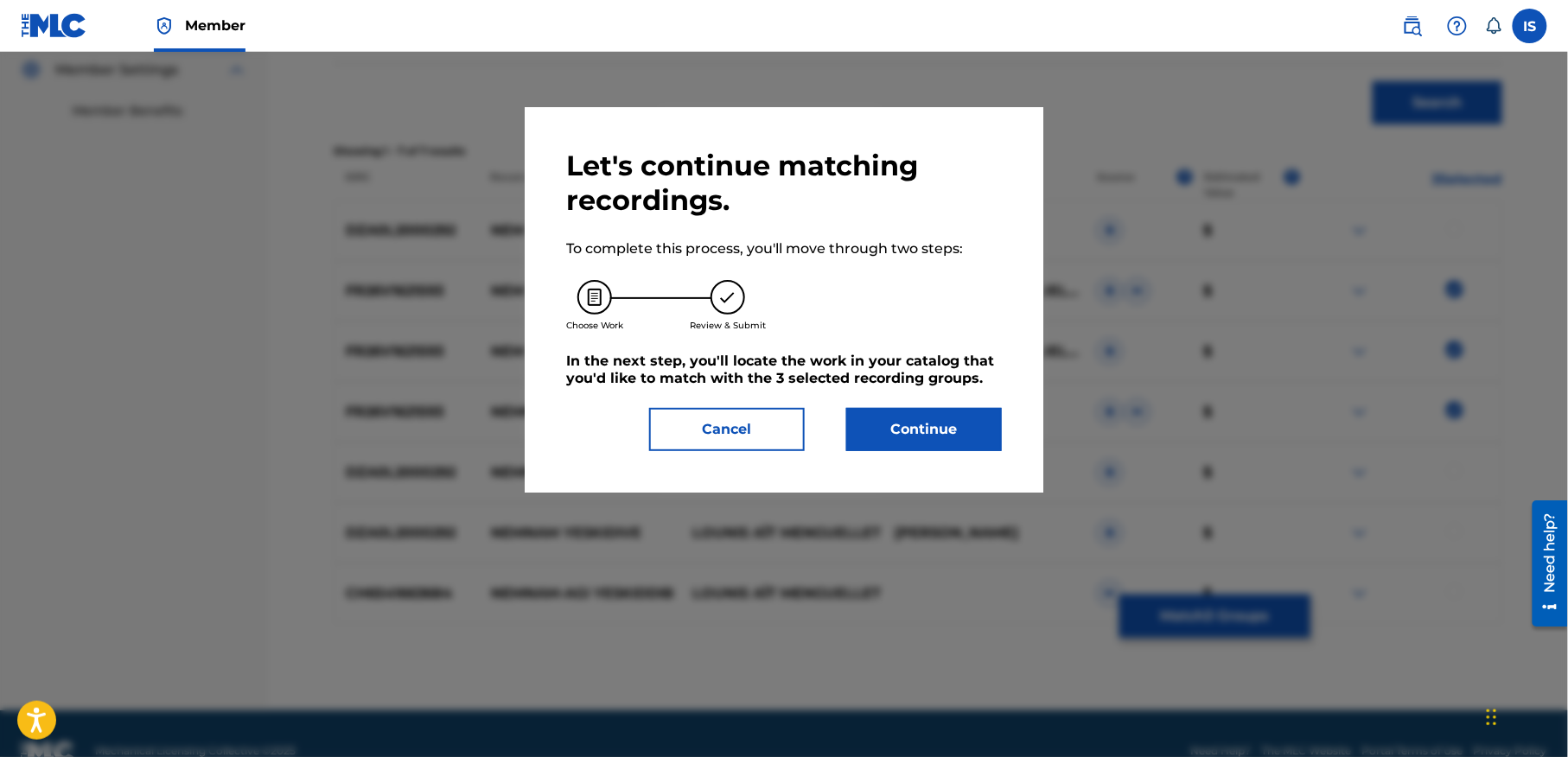
click at [723, 419] on button "Cancel" at bounding box center [727, 429] width 155 height 43
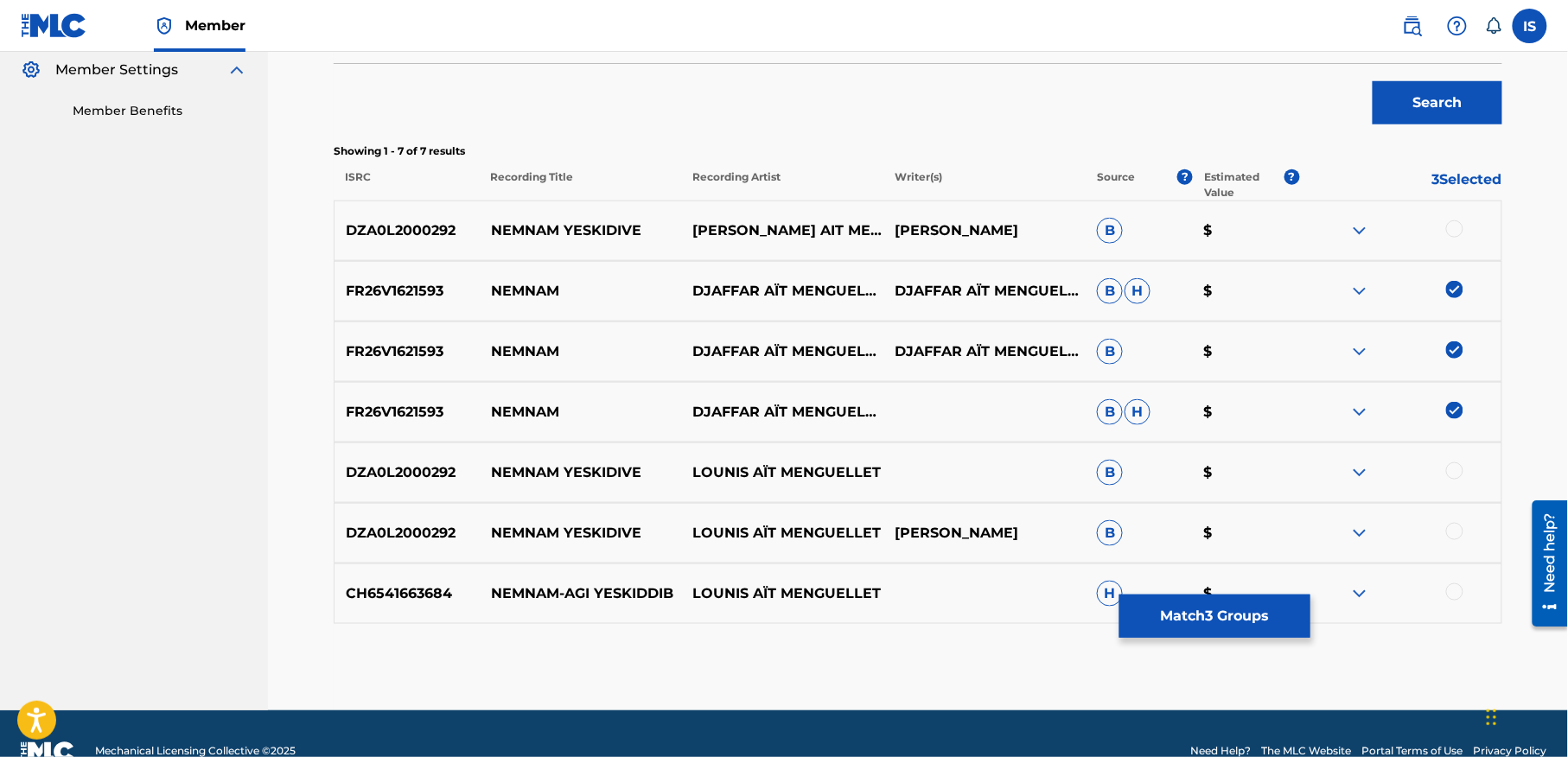
click at [1251, 616] on button "Match 3 Groups" at bounding box center [1215, 616] width 191 height 43
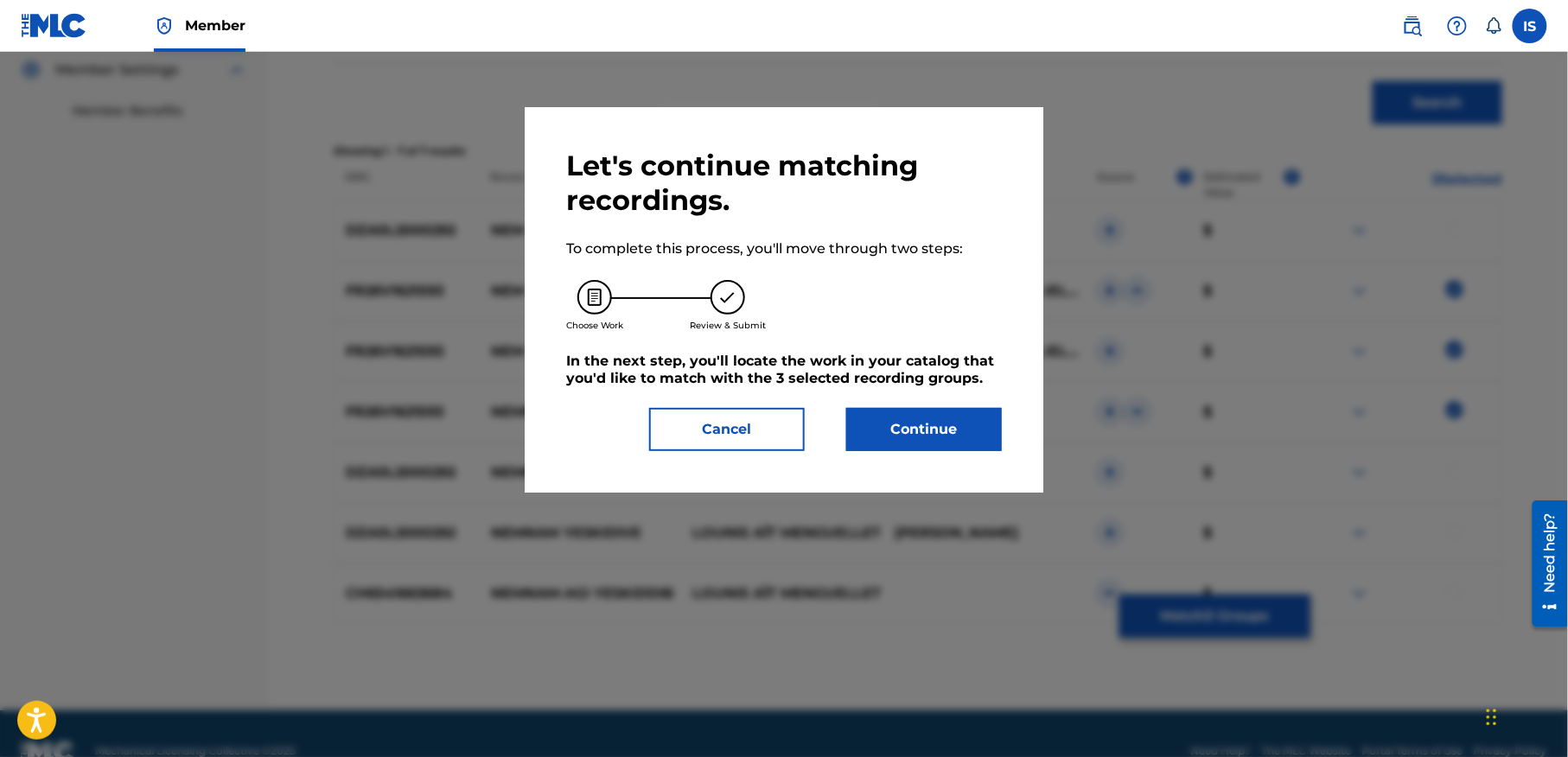
click at [949, 432] on button "Continue" at bounding box center [923, 429] width 155 height 43
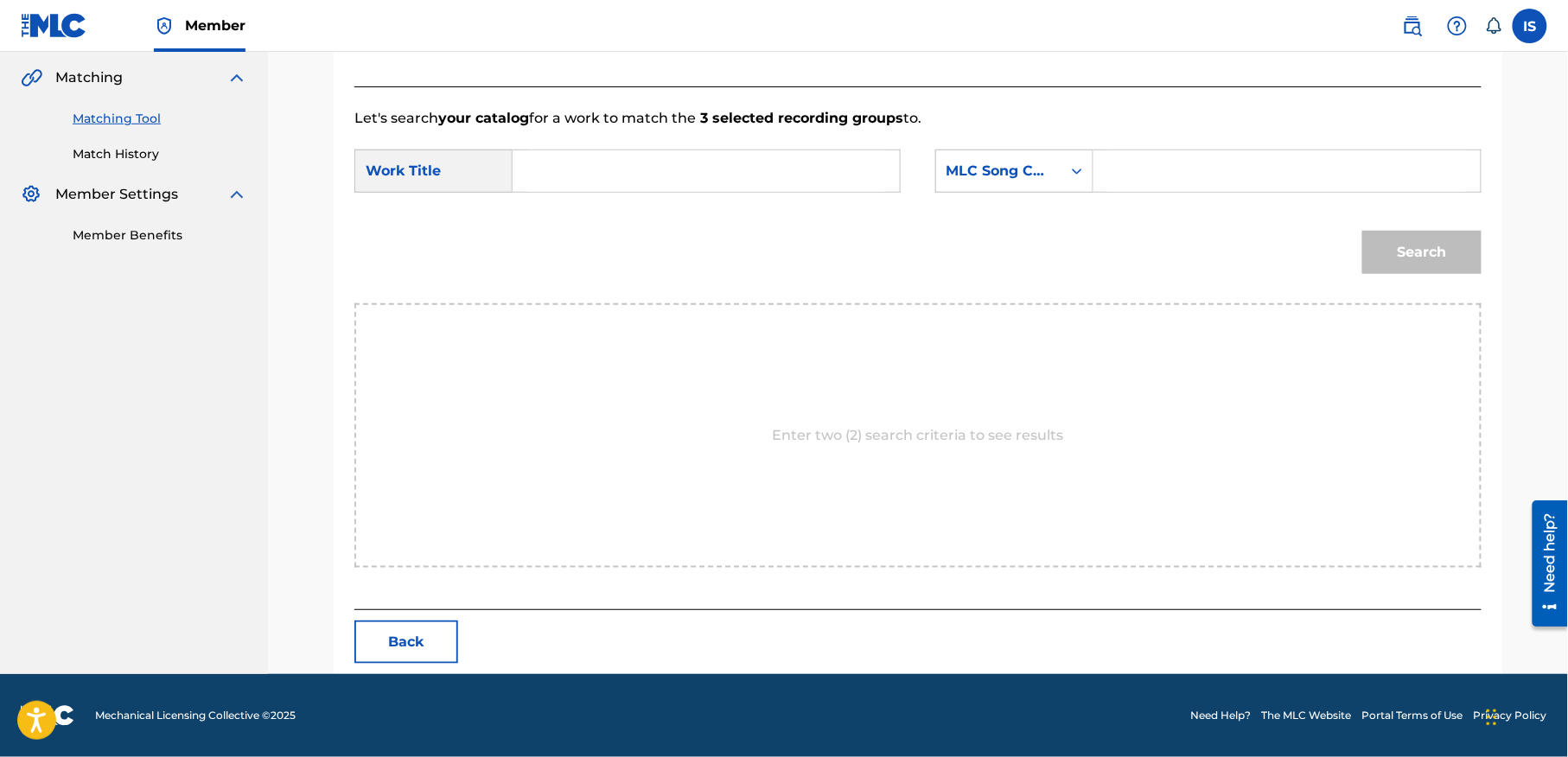
click at [579, 176] on input "Search Form" at bounding box center [706, 171] width 357 height 42
paste input "NEMNAM"
type input "NEMNAM"
click at [1006, 162] on div "MLC Song Code" at bounding box center [998, 171] width 105 height 21
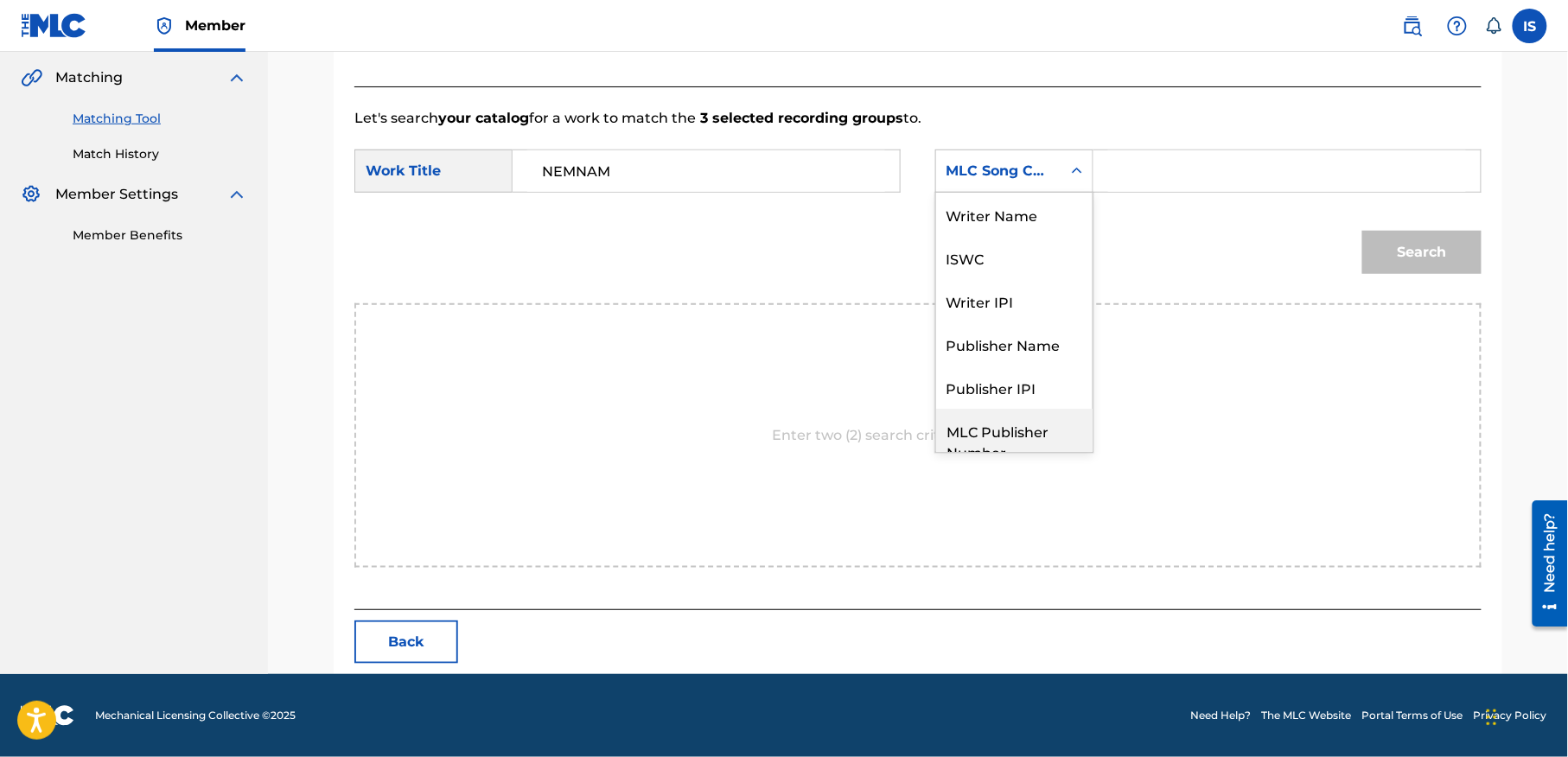
scroll to position [63, 0]
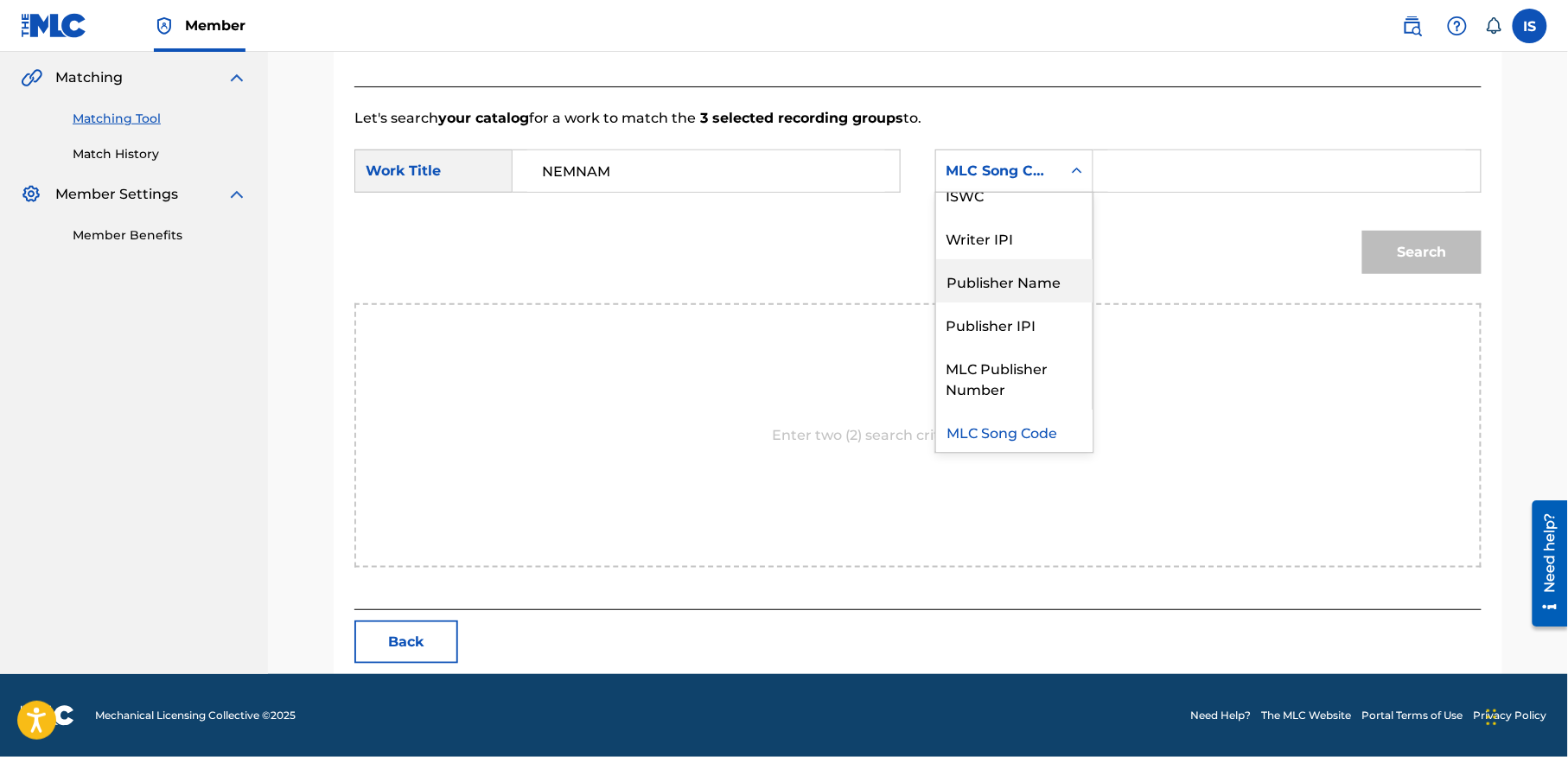
click at [1015, 270] on div "Publisher Name" at bounding box center [1014, 281] width 156 height 43
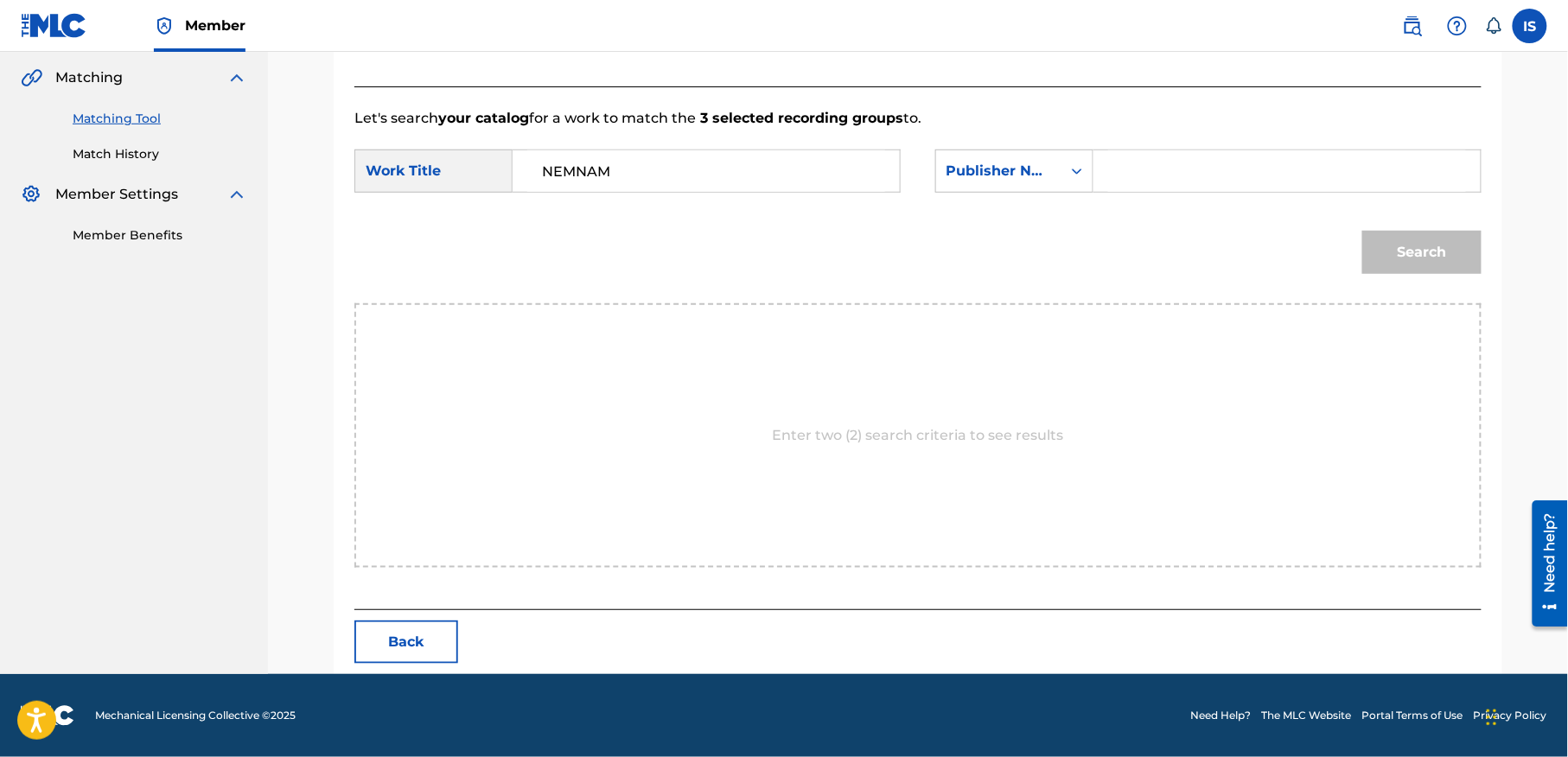
click at [1117, 187] on input "Search Form" at bounding box center [1286, 171] width 357 height 42
click at [1117, 185] on input "o" at bounding box center [1286, 171] width 357 height 42
type input "onda"
click at [1362, 231] on button "Search" at bounding box center [1422, 253] width 119 height 43
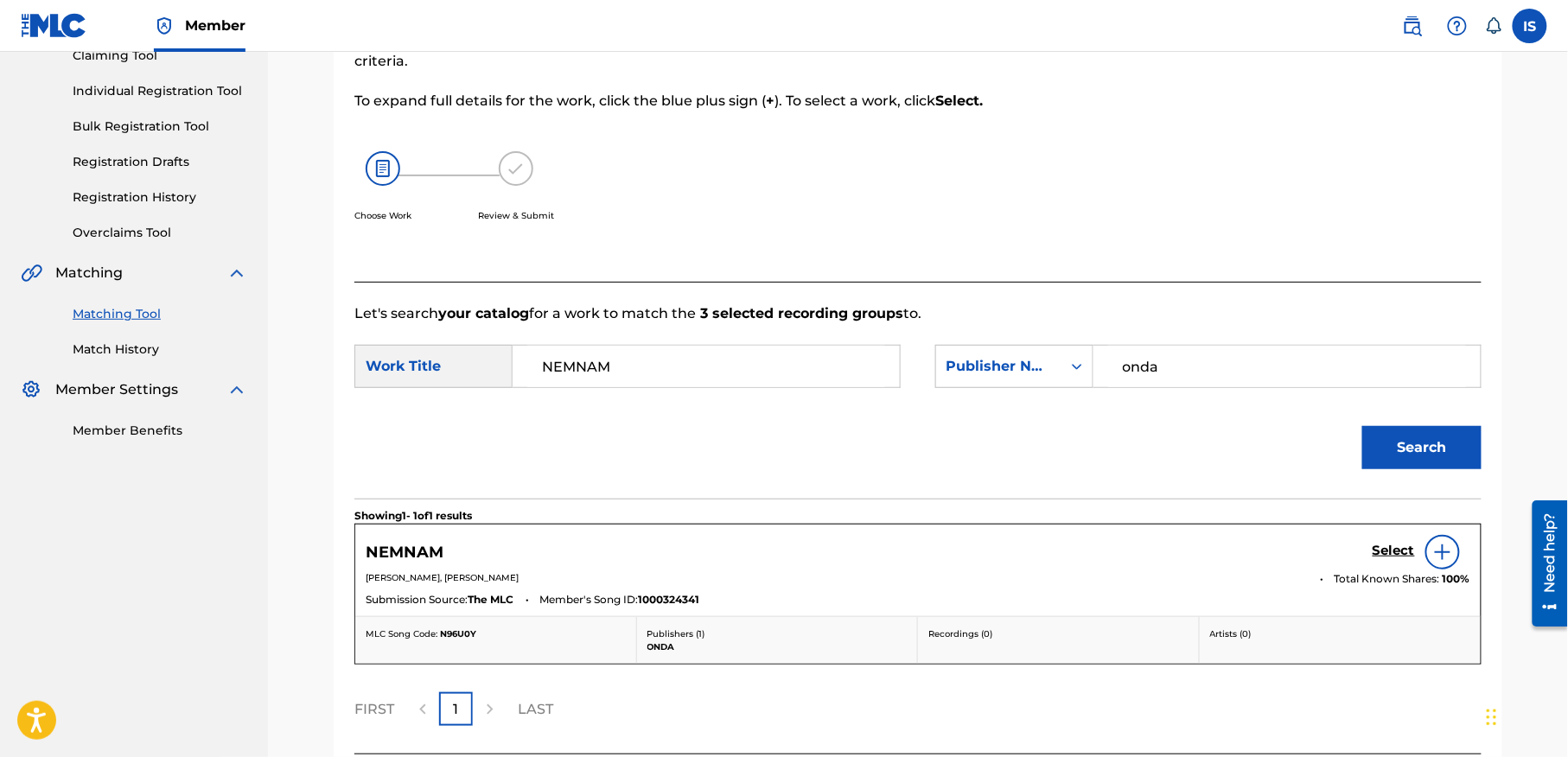
scroll to position [344, 0]
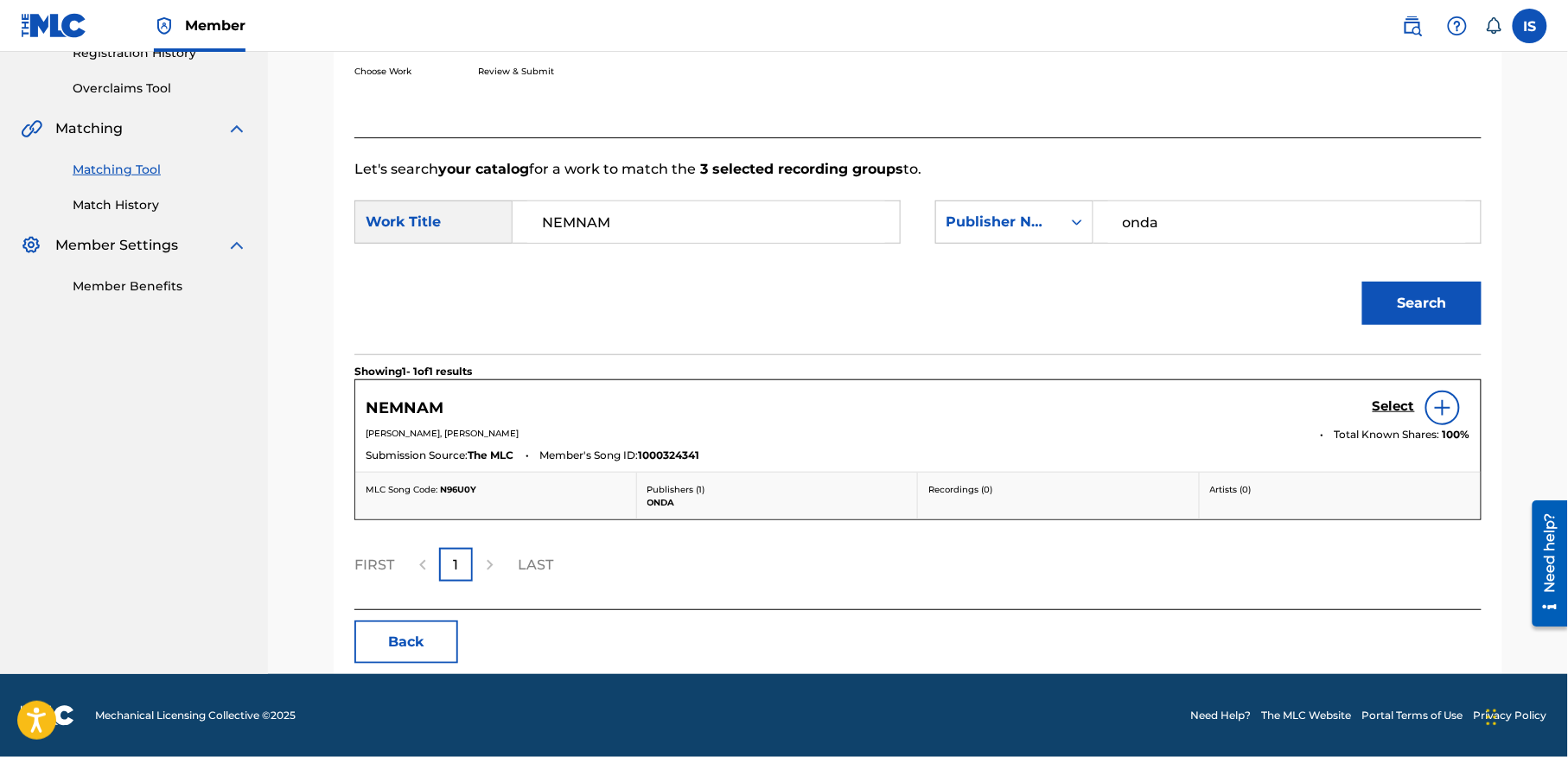
click at [1390, 398] on h5 "Select" at bounding box center [1393, 406] width 42 height 16
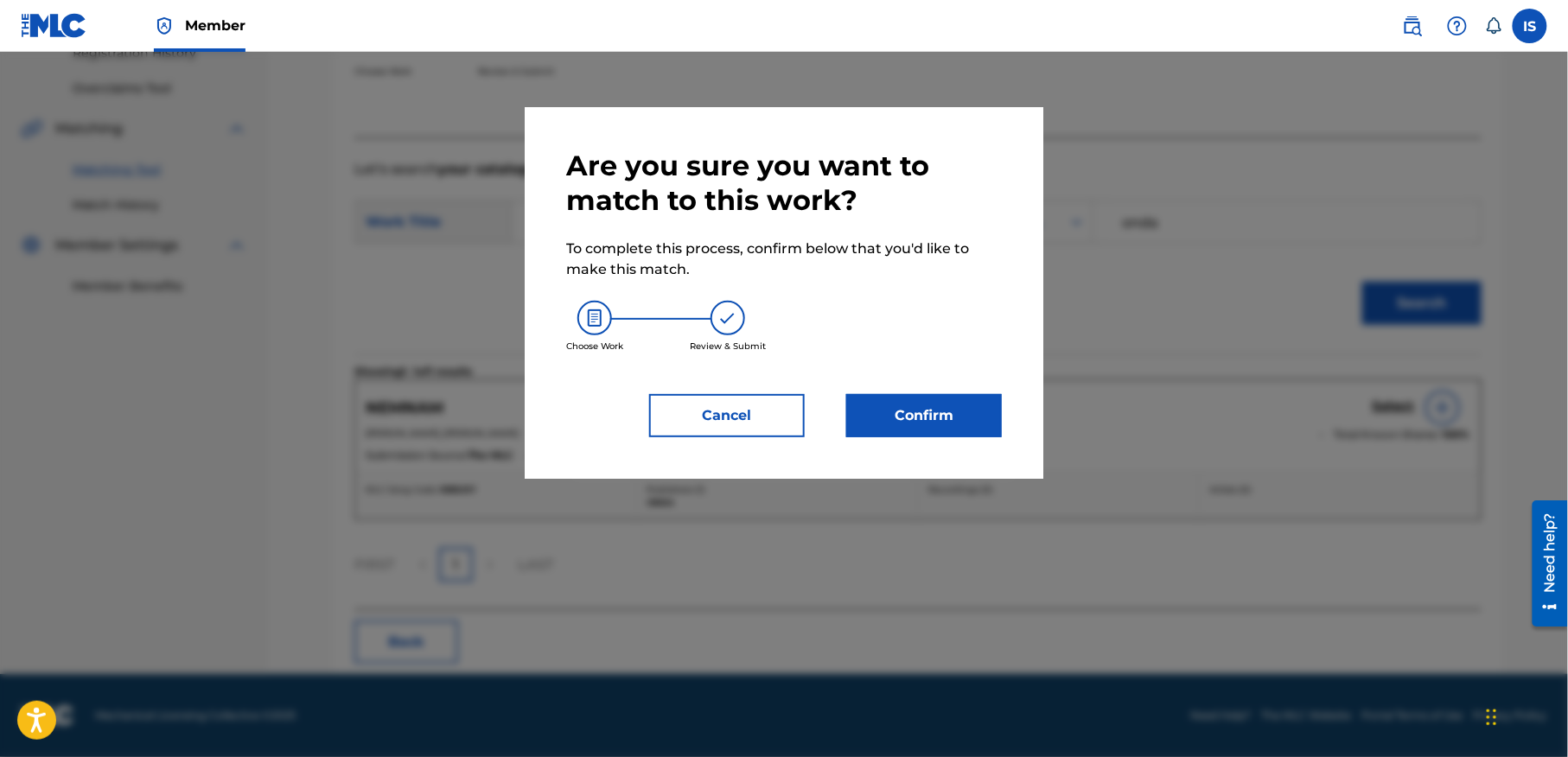
click at [872, 425] on button "Confirm" at bounding box center [923, 416] width 155 height 43
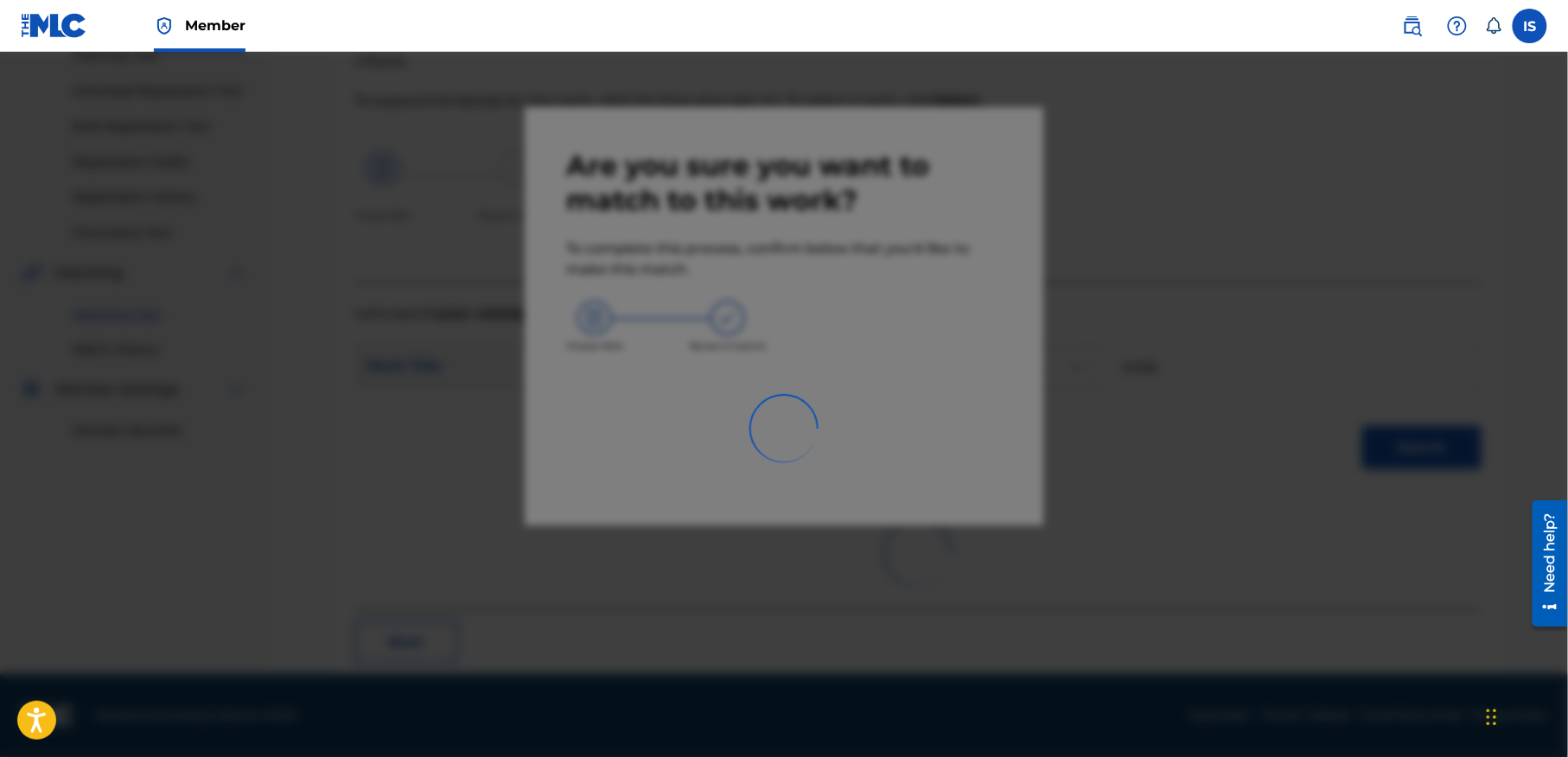
scroll to position [53, 0]
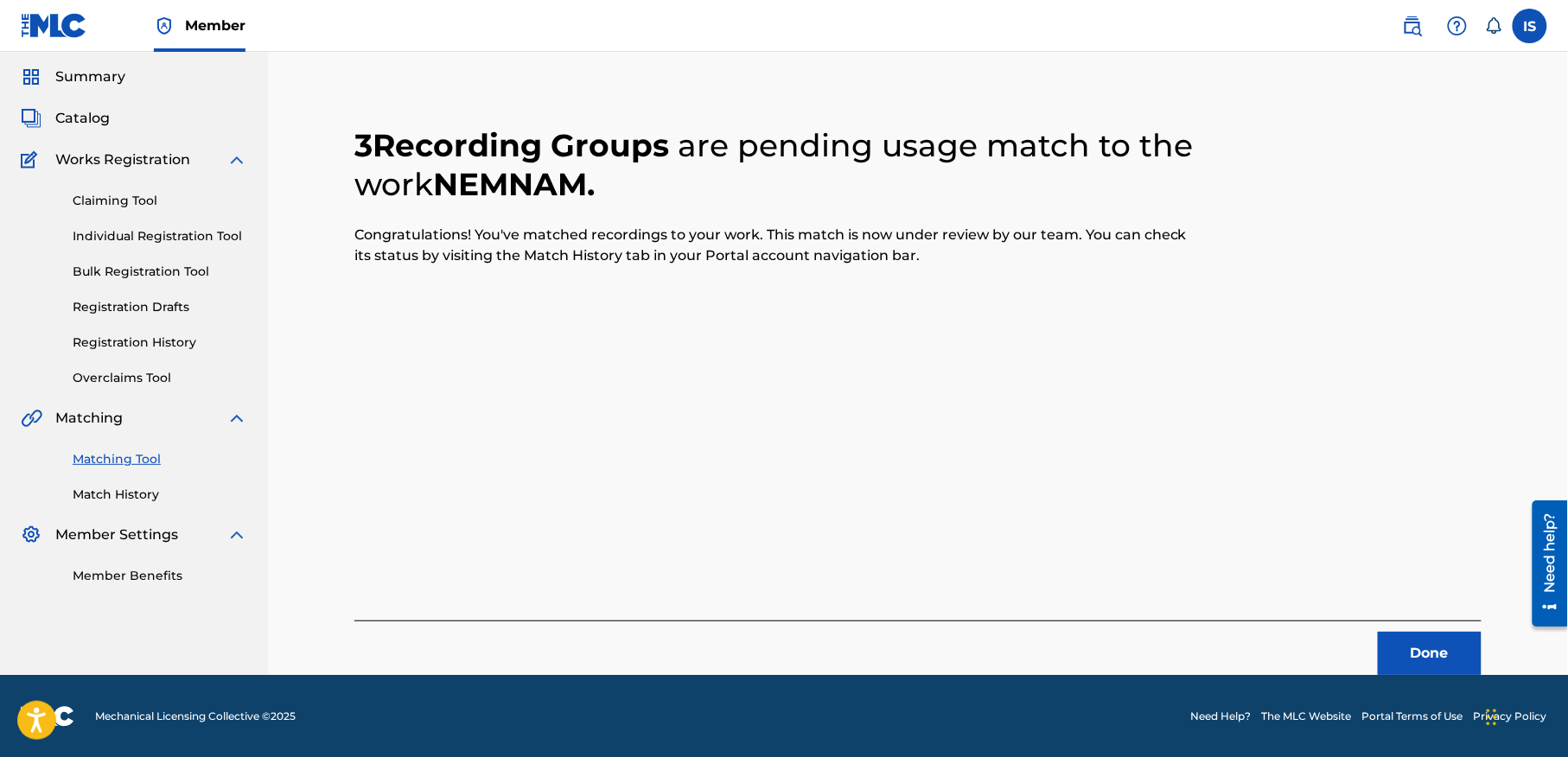
click at [1452, 663] on button "Done" at bounding box center [1429, 653] width 104 height 43
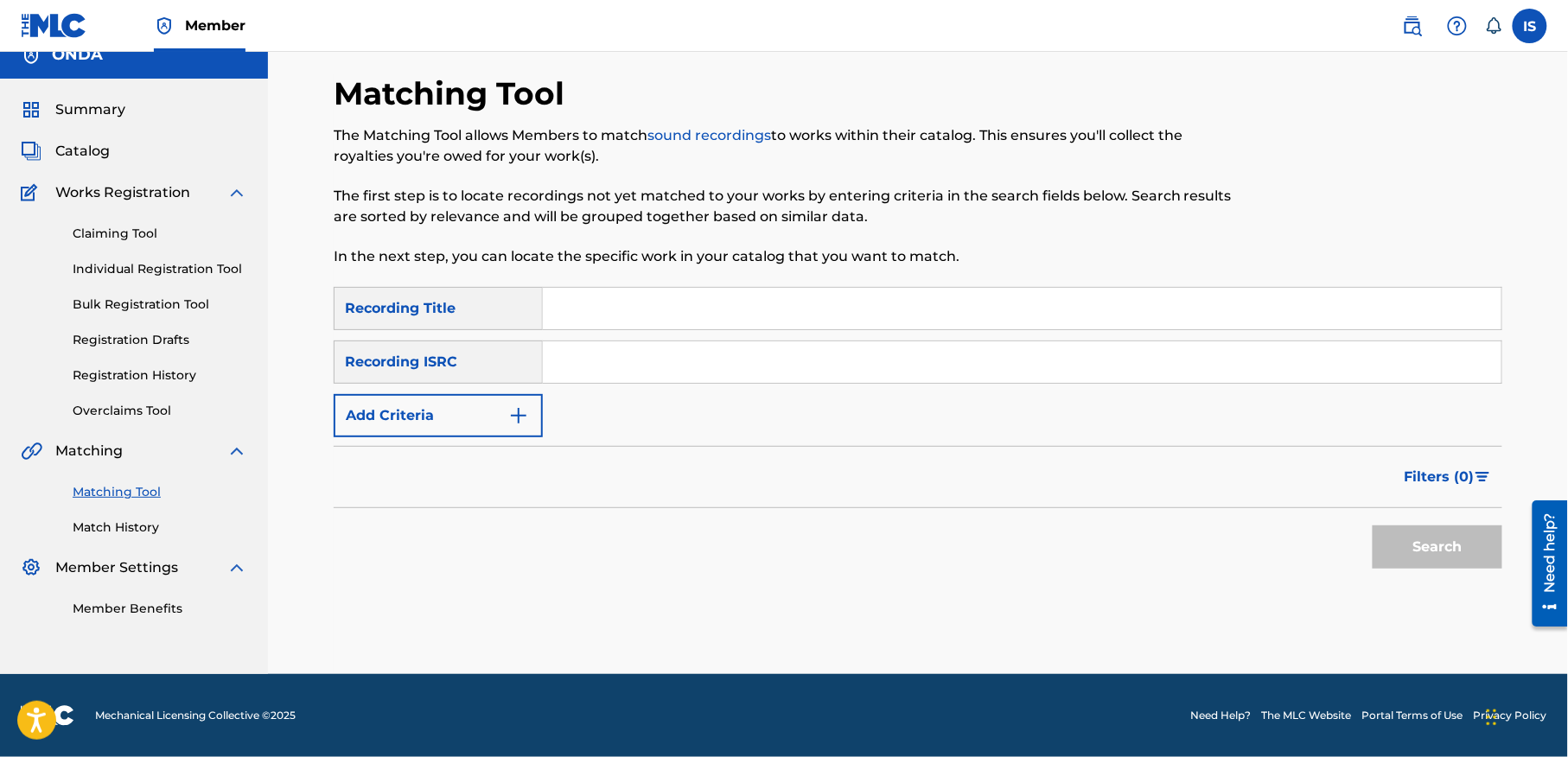
scroll to position [22, 0]
click at [631, 318] on input "Search Form" at bounding box center [1022, 309] width 959 height 42
paste input "GHEF TLELLI"
type input "GHEF TLELLI"
click at [437, 443] on form "SearchWithCriteria42002467-f0a3-47f5-a700-29b29a2bb1f2 Recording Title GHEF TLE…" at bounding box center [918, 432] width 1168 height 291
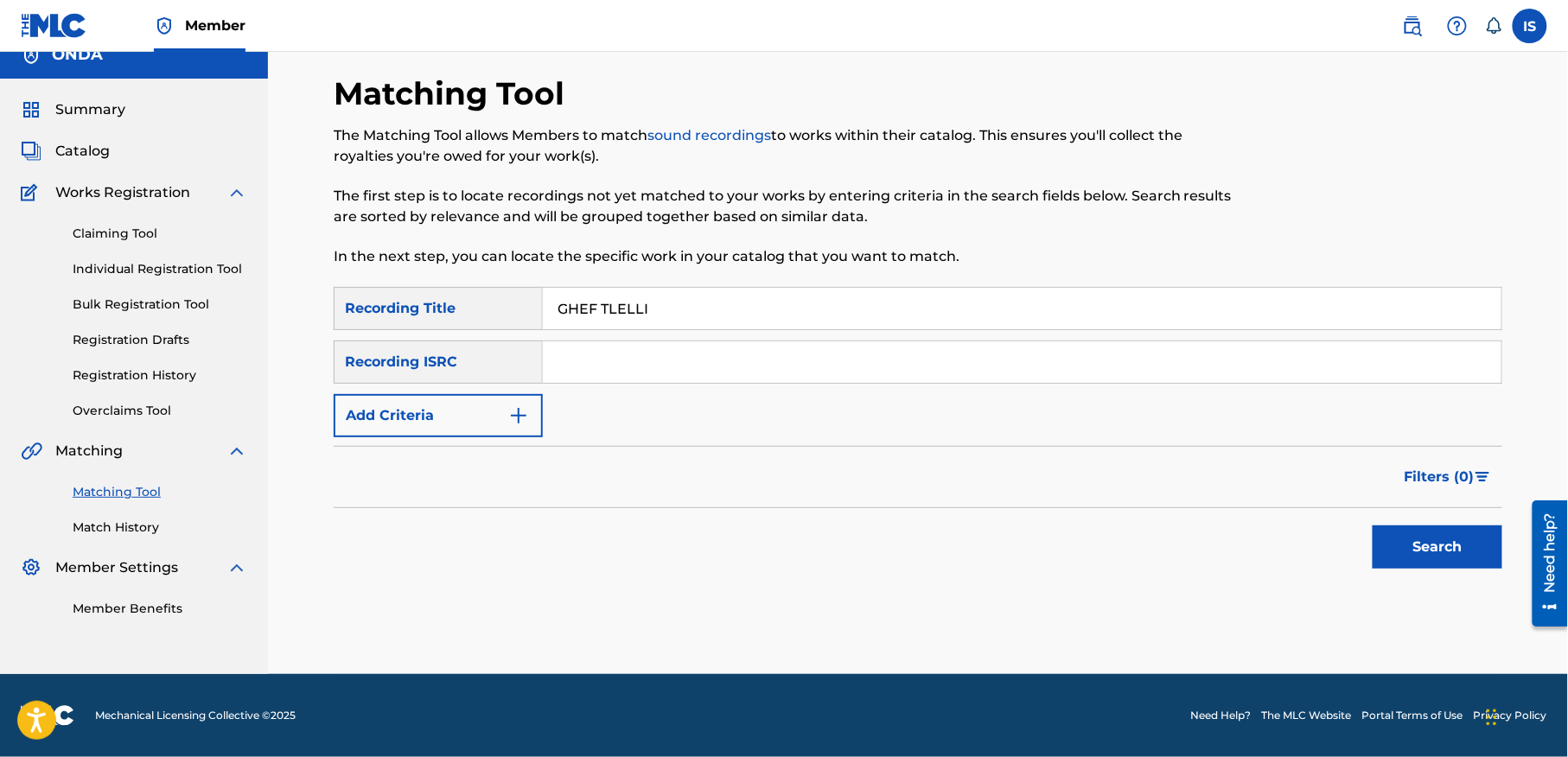
click at [430, 429] on button "Add Criteria" at bounding box center [439, 416] width 209 height 43
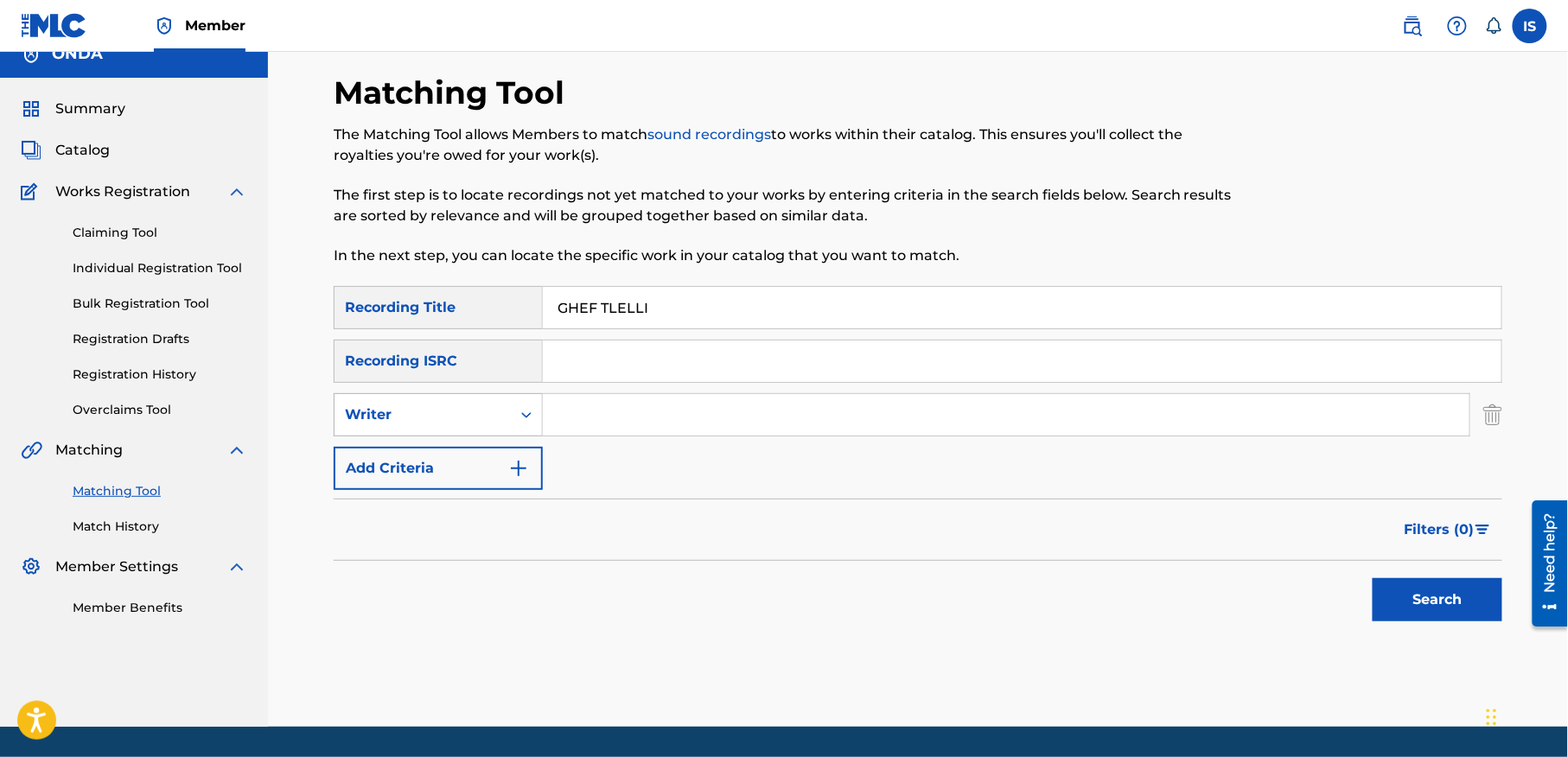
click at [381, 409] on div "Writer" at bounding box center [422, 414] width 155 height 21
click at [435, 460] on div "Recording Artist" at bounding box center [438, 457] width 208 height 43
click at [685, 405] on input "Search Form" at bounding box center [1006, 415] width 926 height 42
type input "ait menguellet"
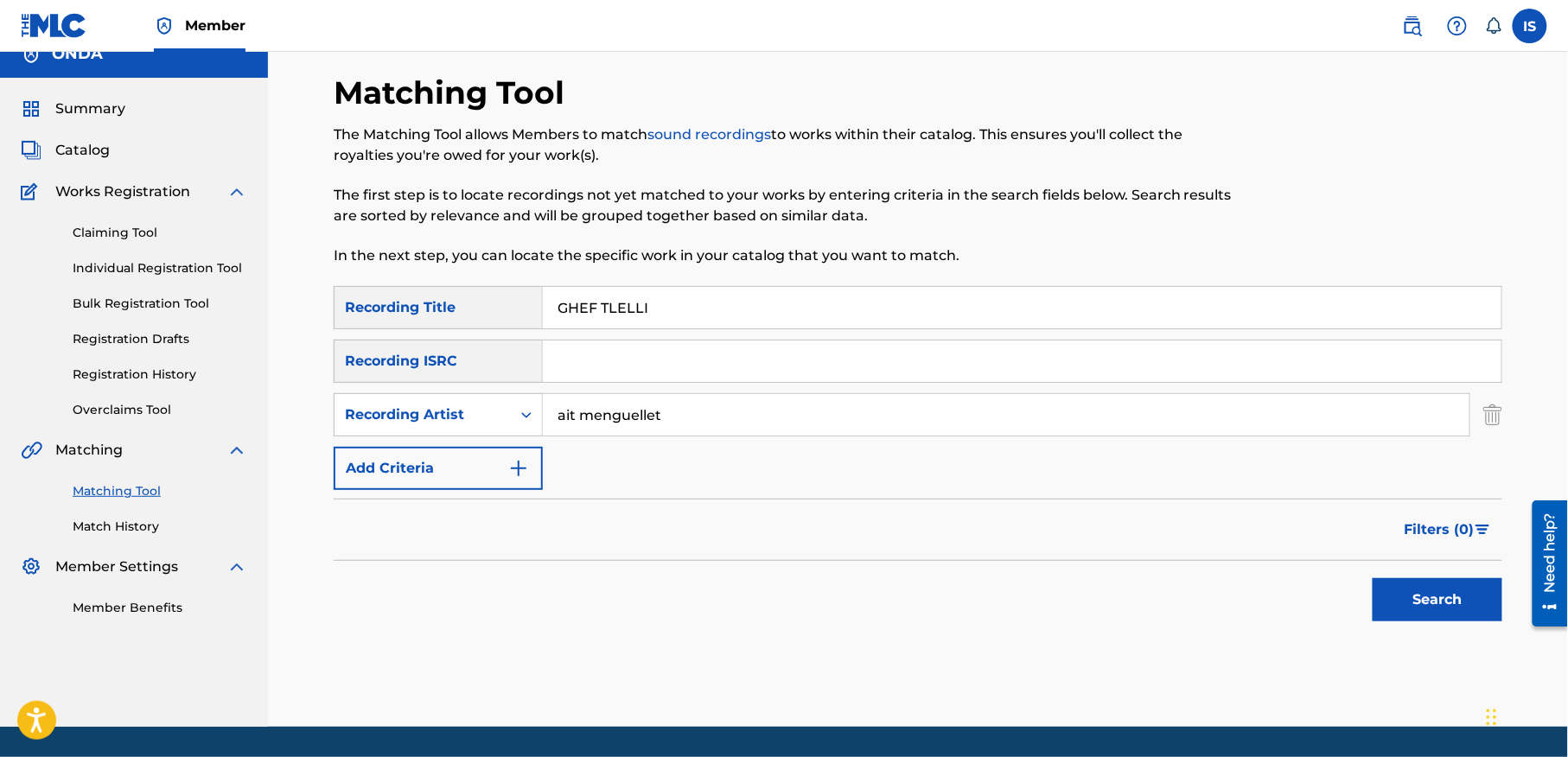
click at [1462, 601] on button "Search" at bounding box center [1437, 599] width 130 height 43
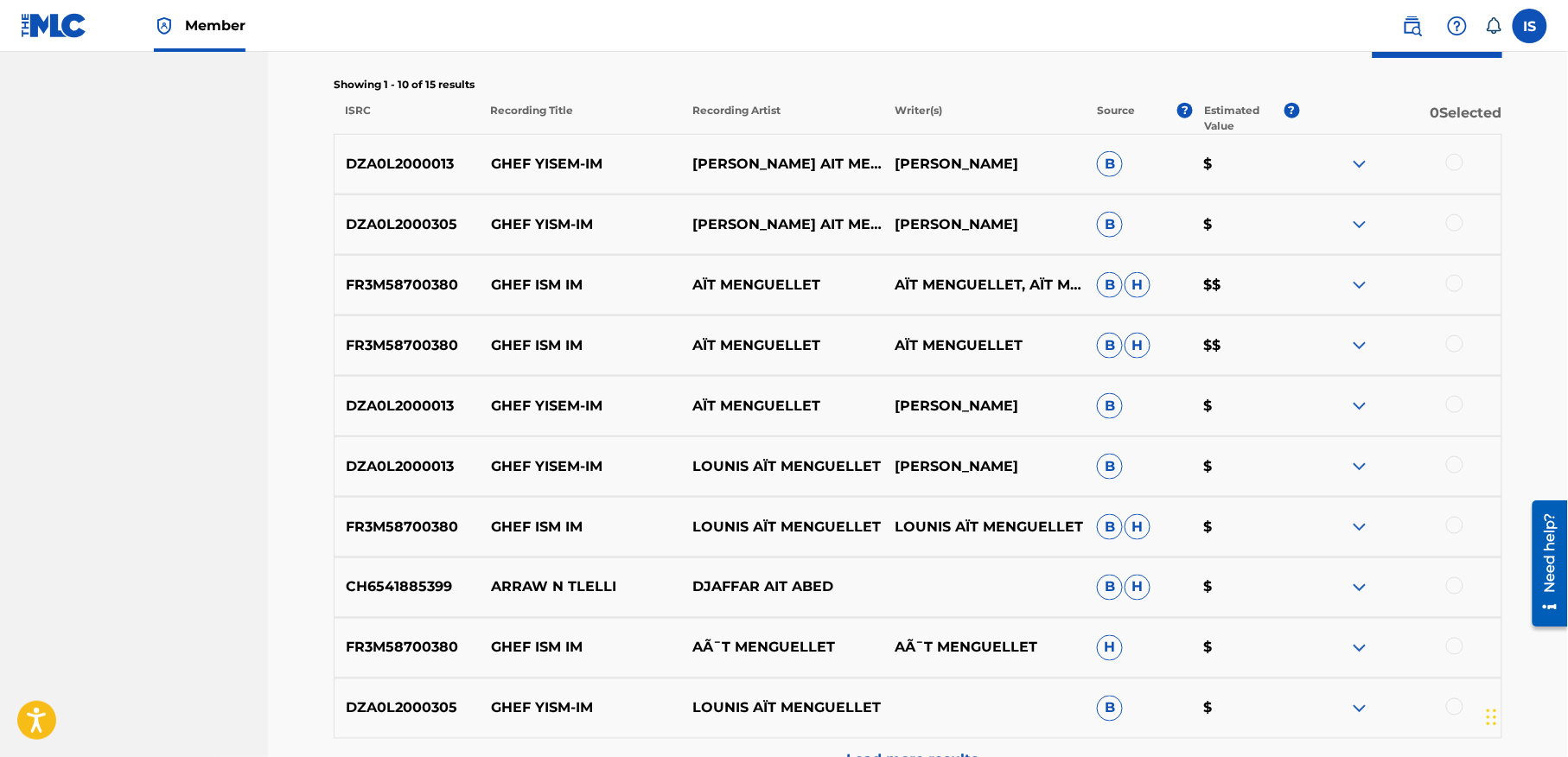
scroll to position [779, 0]
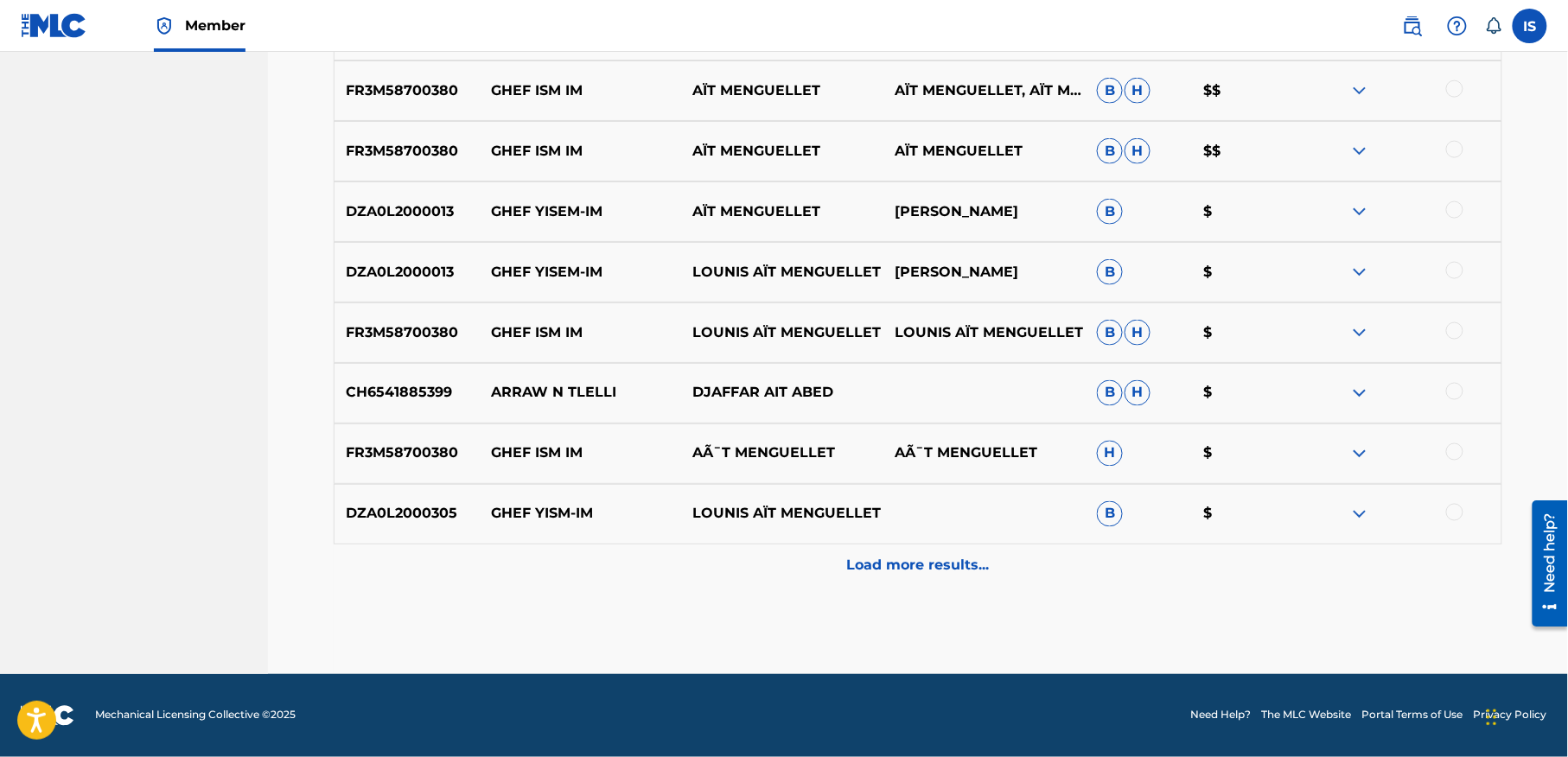
click at [928, 567] on p "Load more results..." at bounding box center [918, 566] width 143 height 21
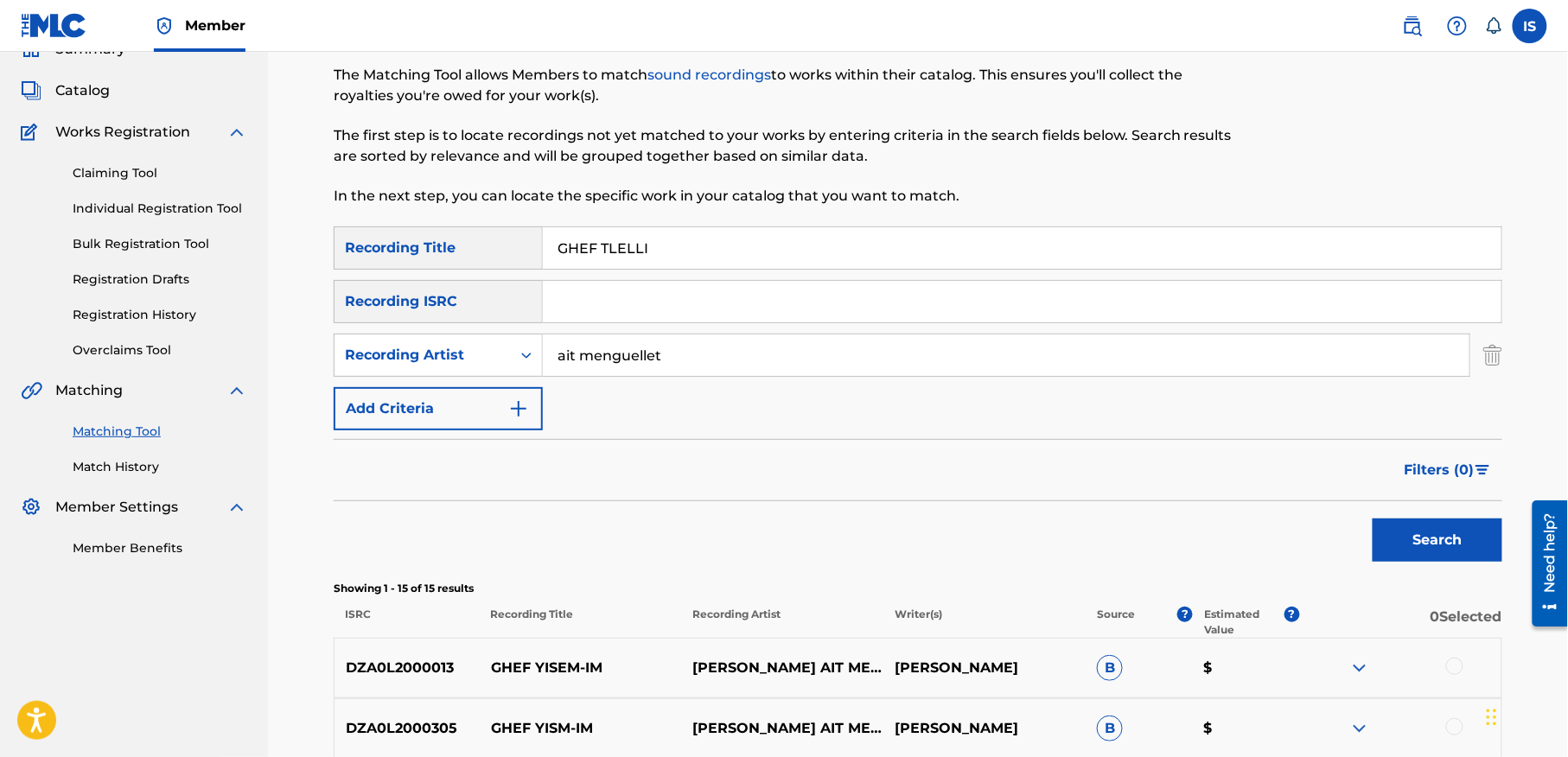
scroll to position [0, 0]
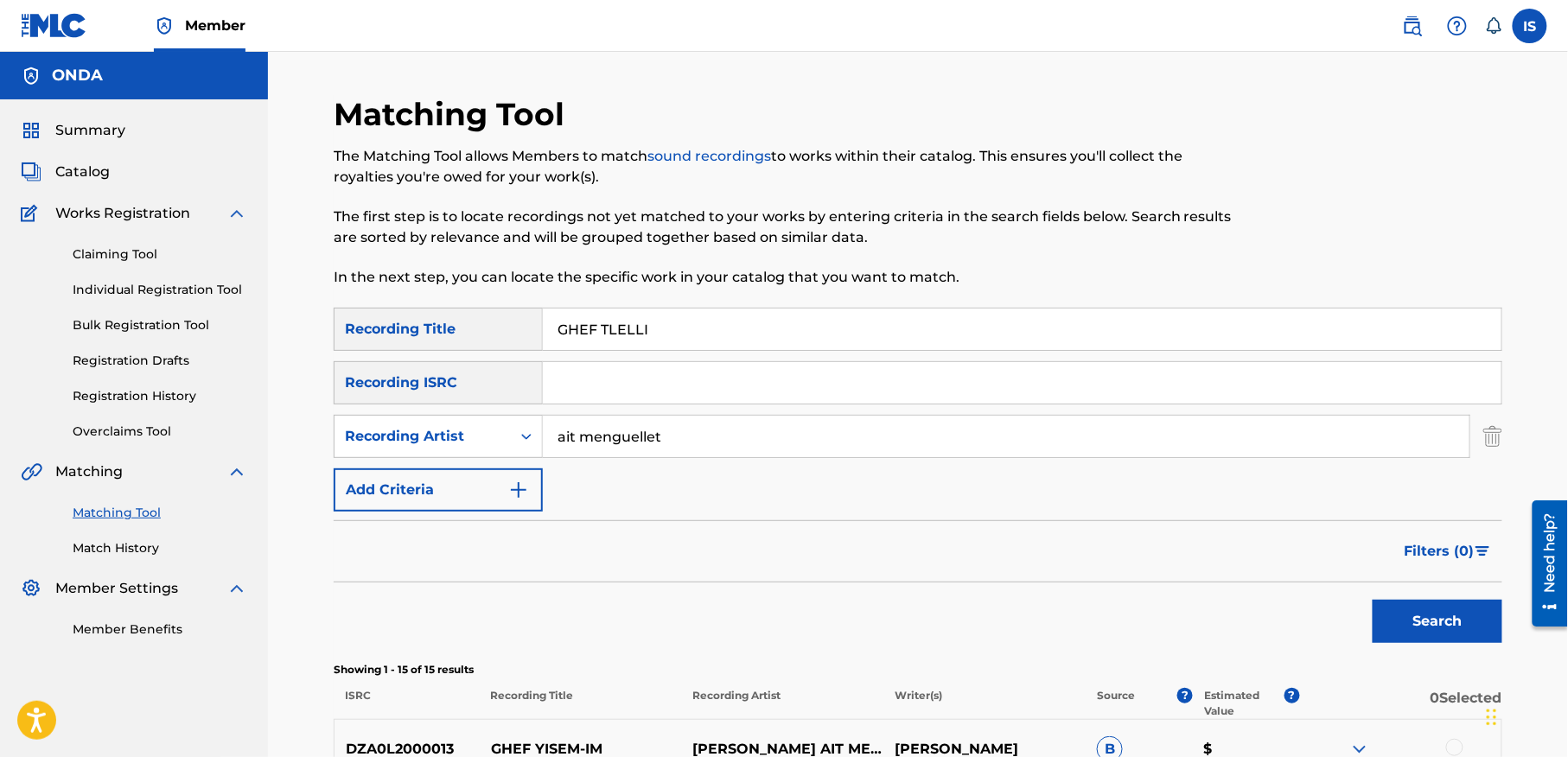
click at [637, 346] on input "GHEF TLELLI" at bounding box center [1022, 329] width 959 height 42
paste input "CHEJOUR"
click at [1372, 599] on button "Search" at bounding box center [1437, 621] width 130 height 43
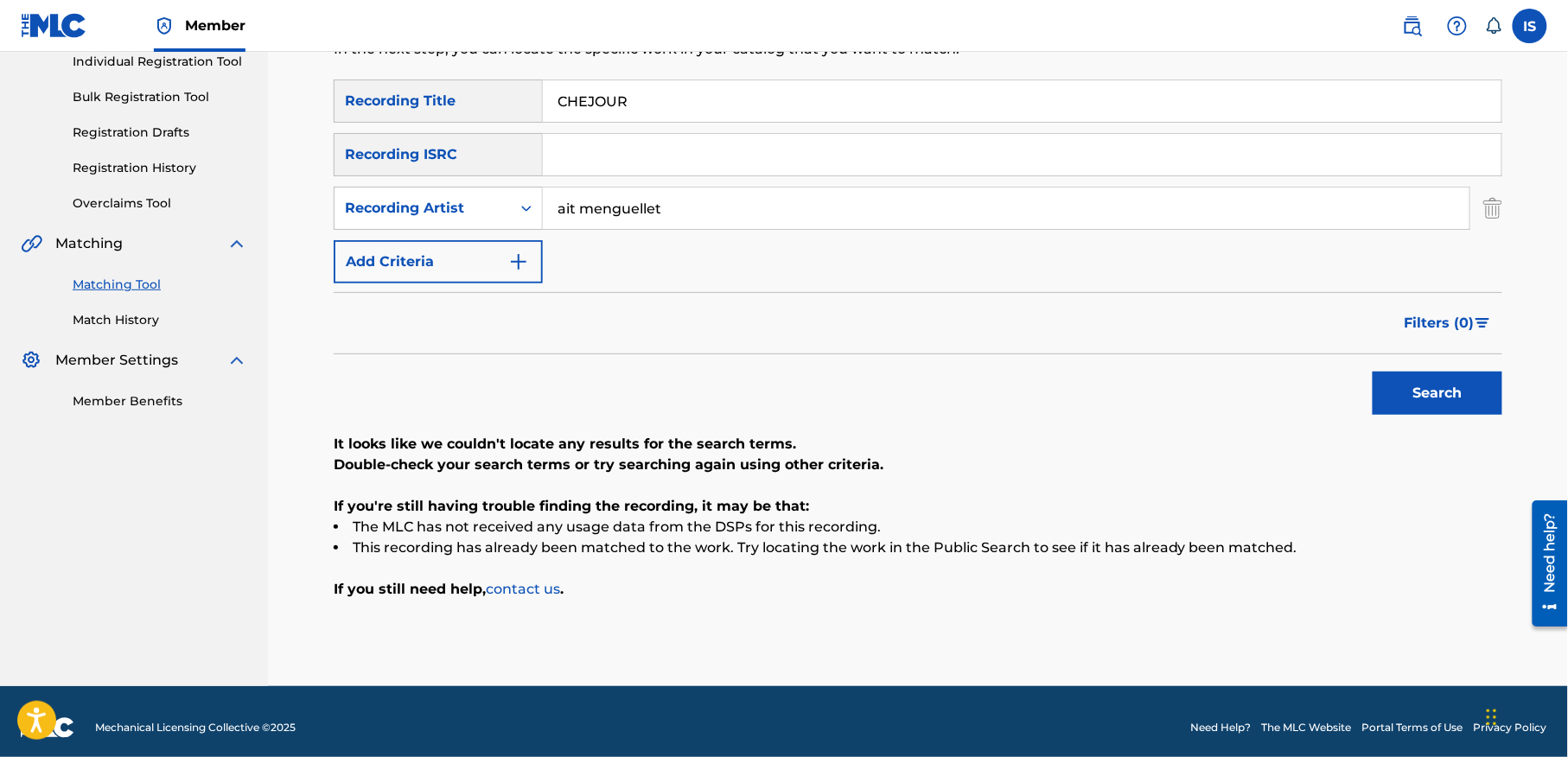
scroll to position [240, 0]
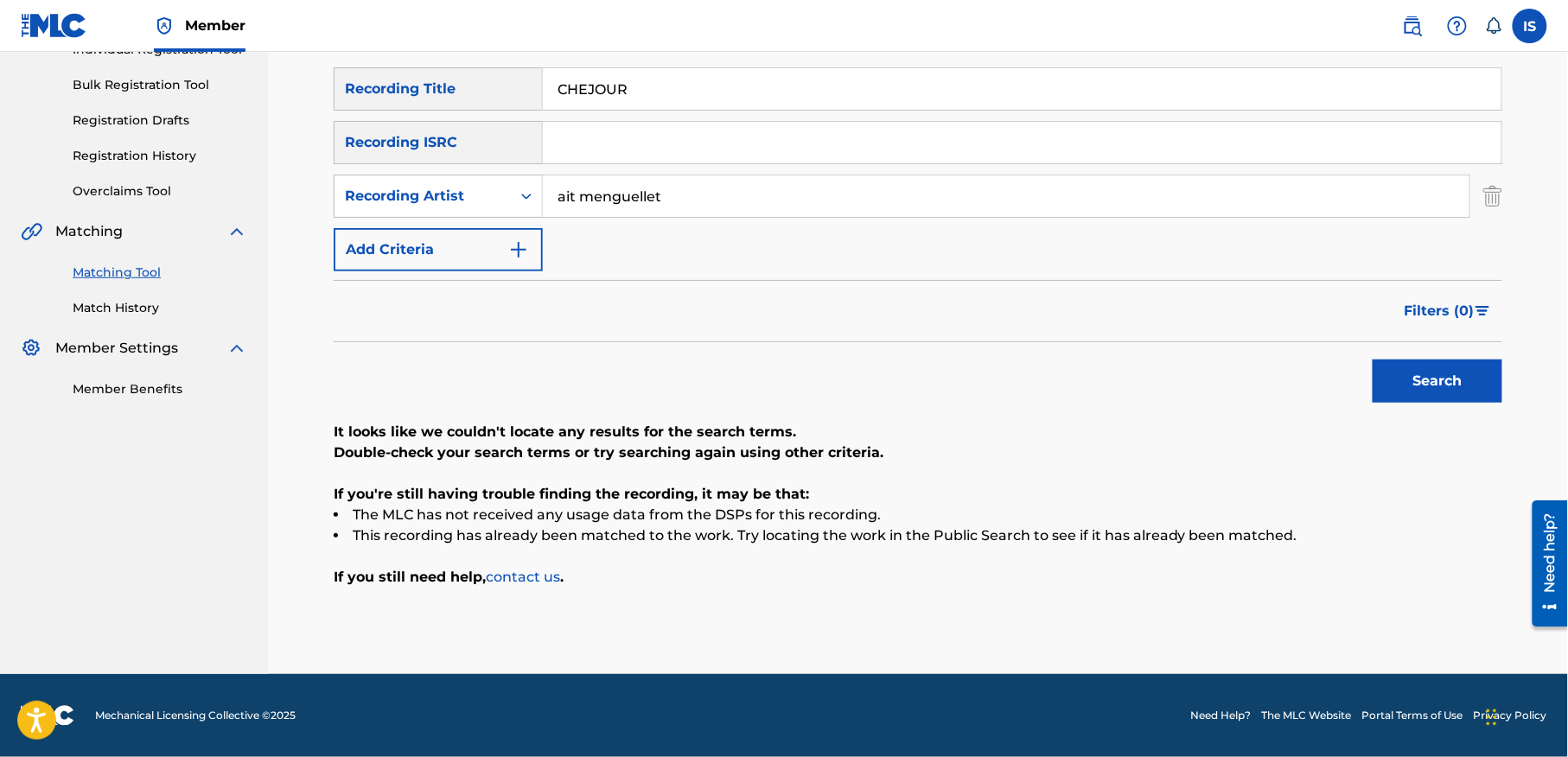
click at [609, 84] on input "CHEJOUR" at bounding box center [1022, 89] width 959 height 42
paste input "FLUTE MONOL"
click at [1372, 359] on button "Search" at bounding box center [1437, 381] width 130 height 43
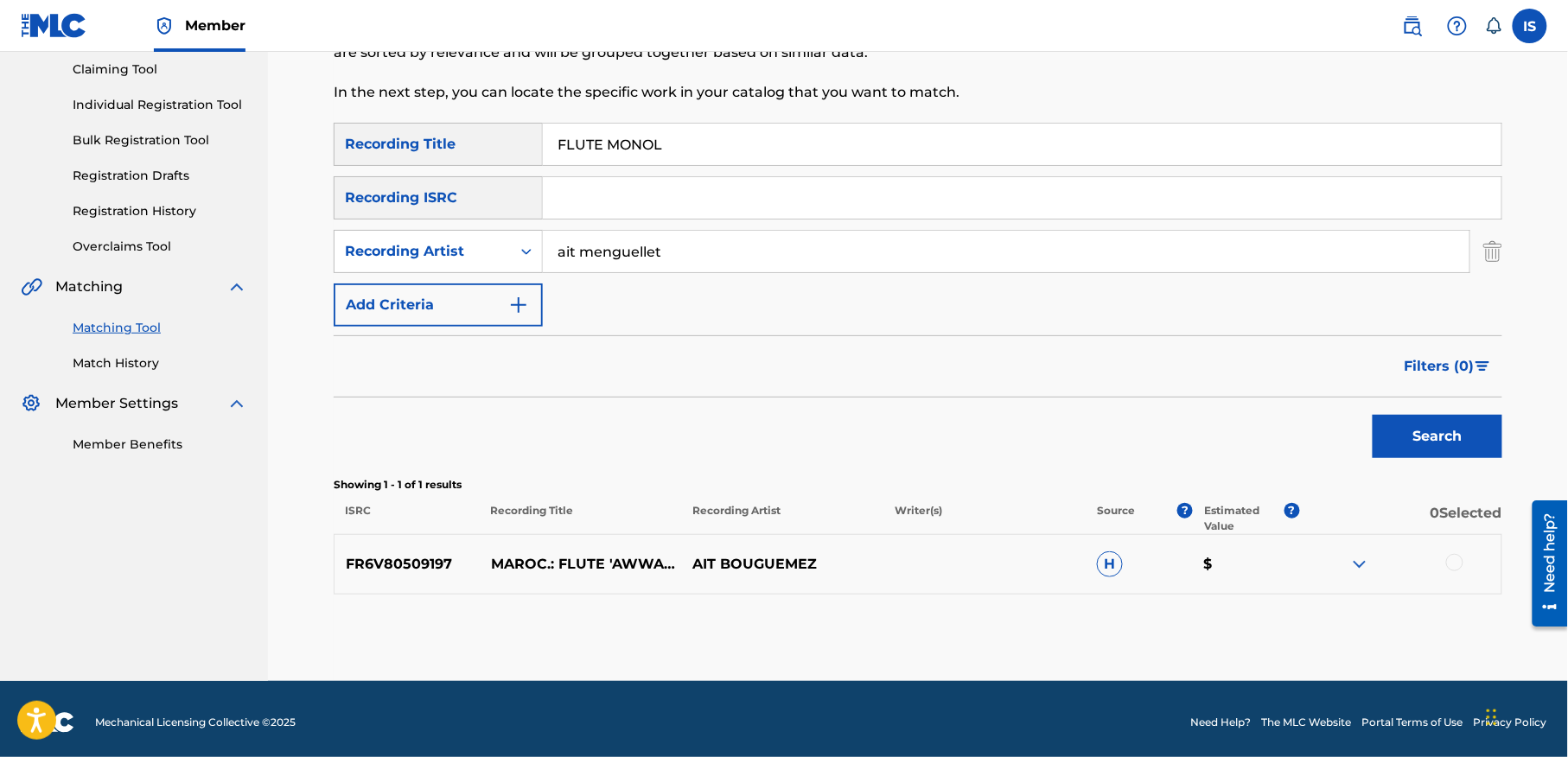
scroll to position [192, 0]
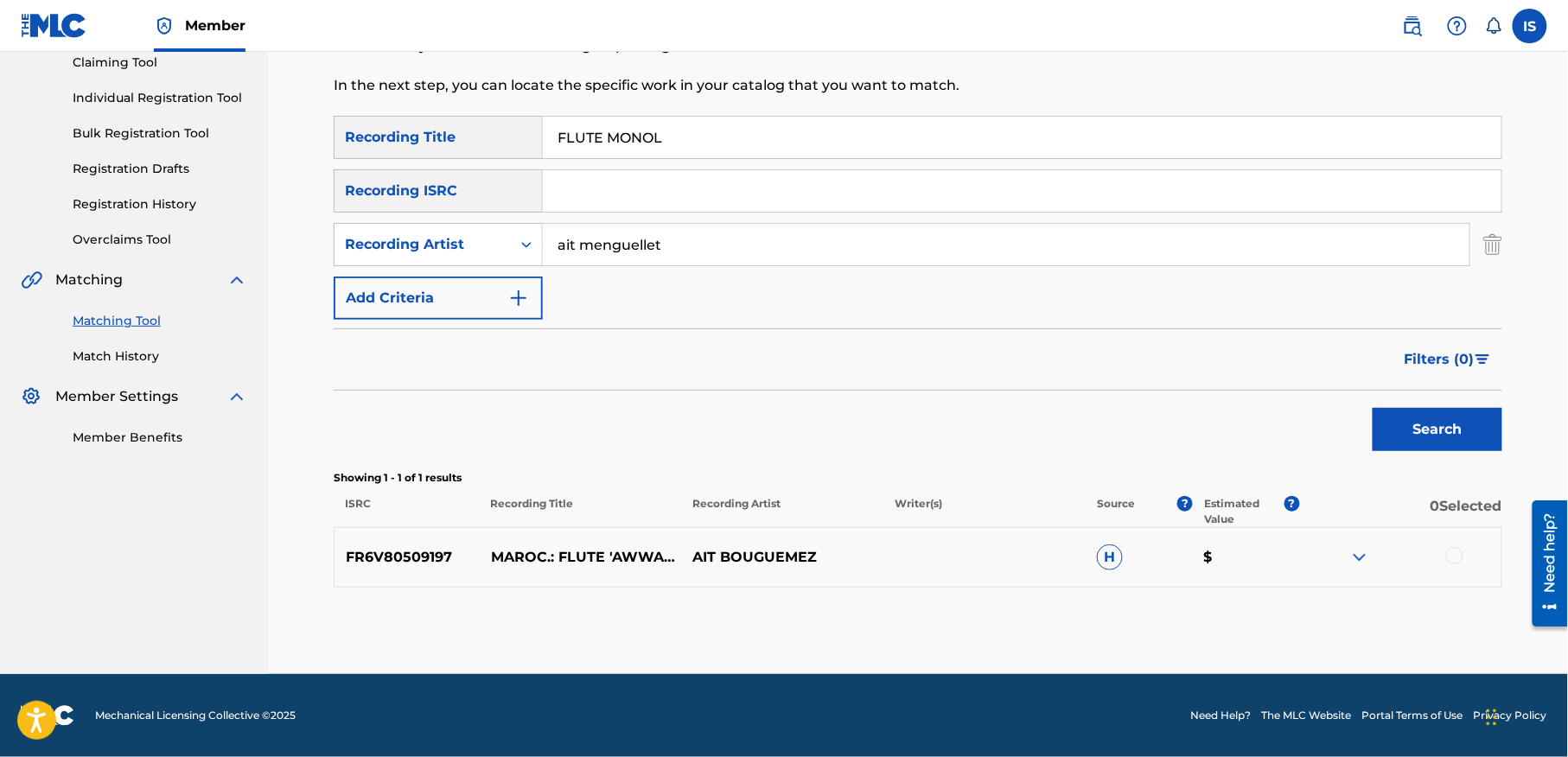
click at [607, 140] on input "FLUTE MONOL" at bounding box center [1022, 137] width 959 height 42
paste input "TAQSIT NNIDEN"
type input "TAQSIT NNIDEN"
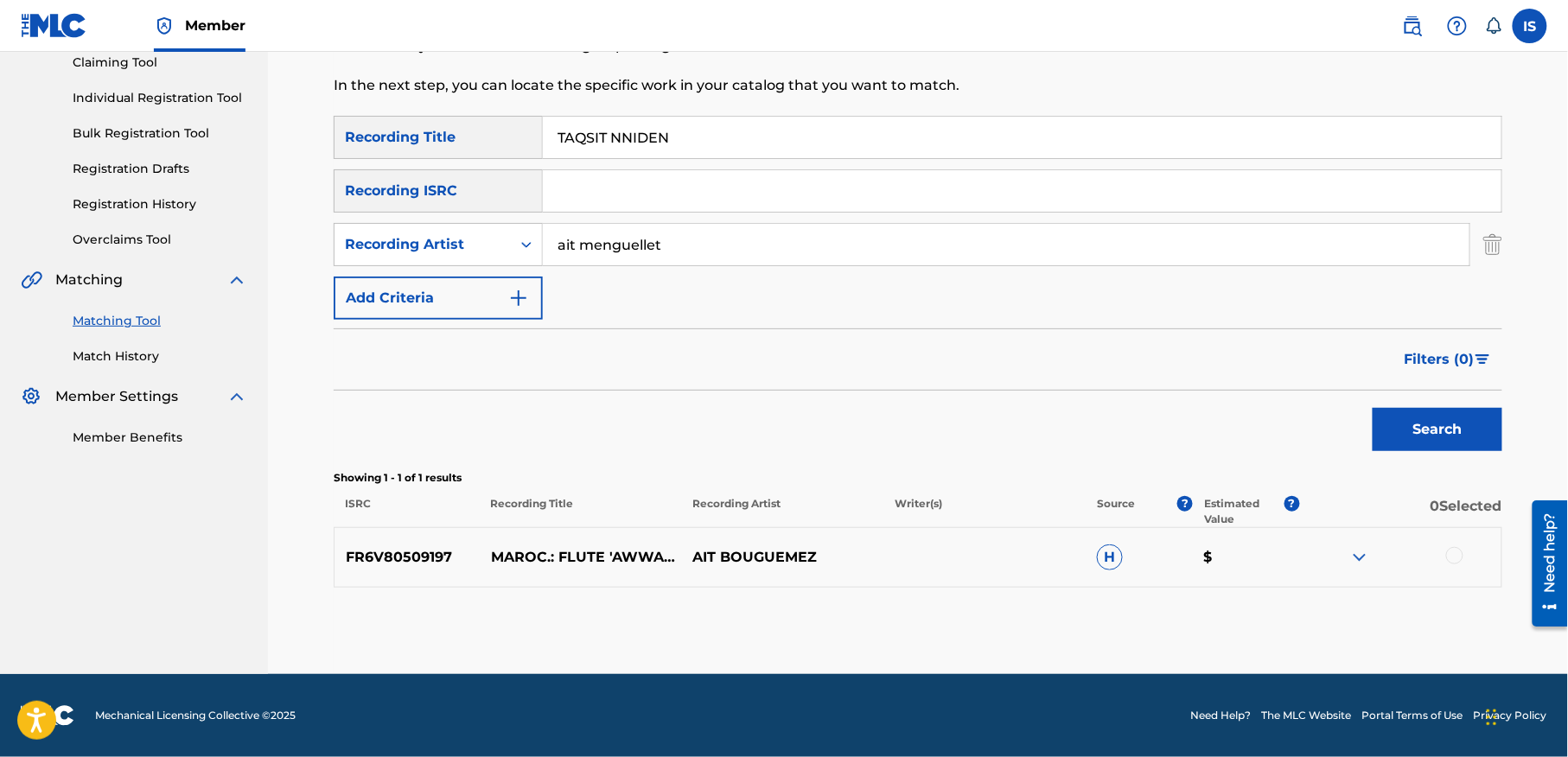
click at [1372, 408] on button "Search" at bounding box center [1437, 429] width 130 height 43
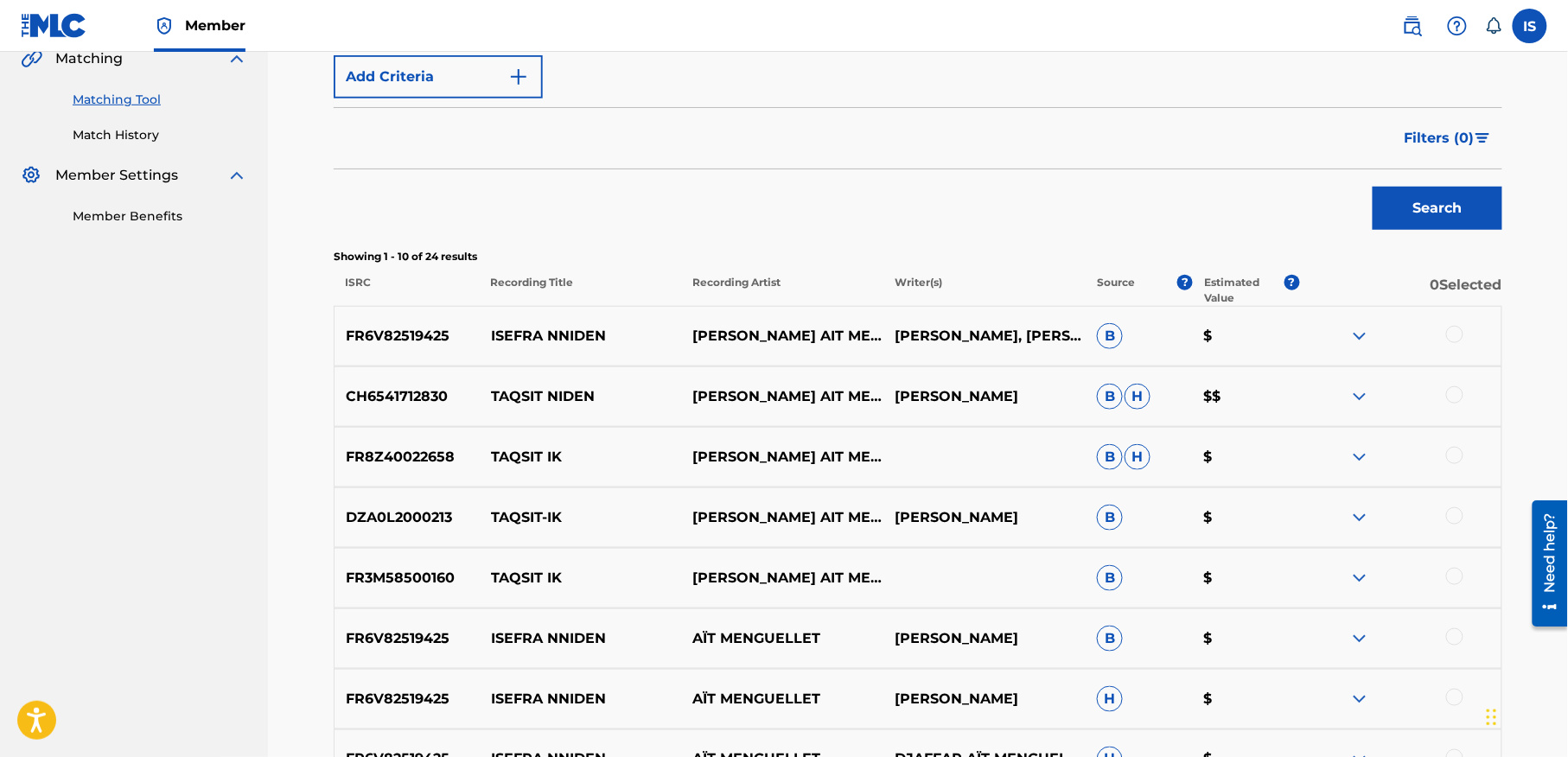
scroll to position [427, 0]
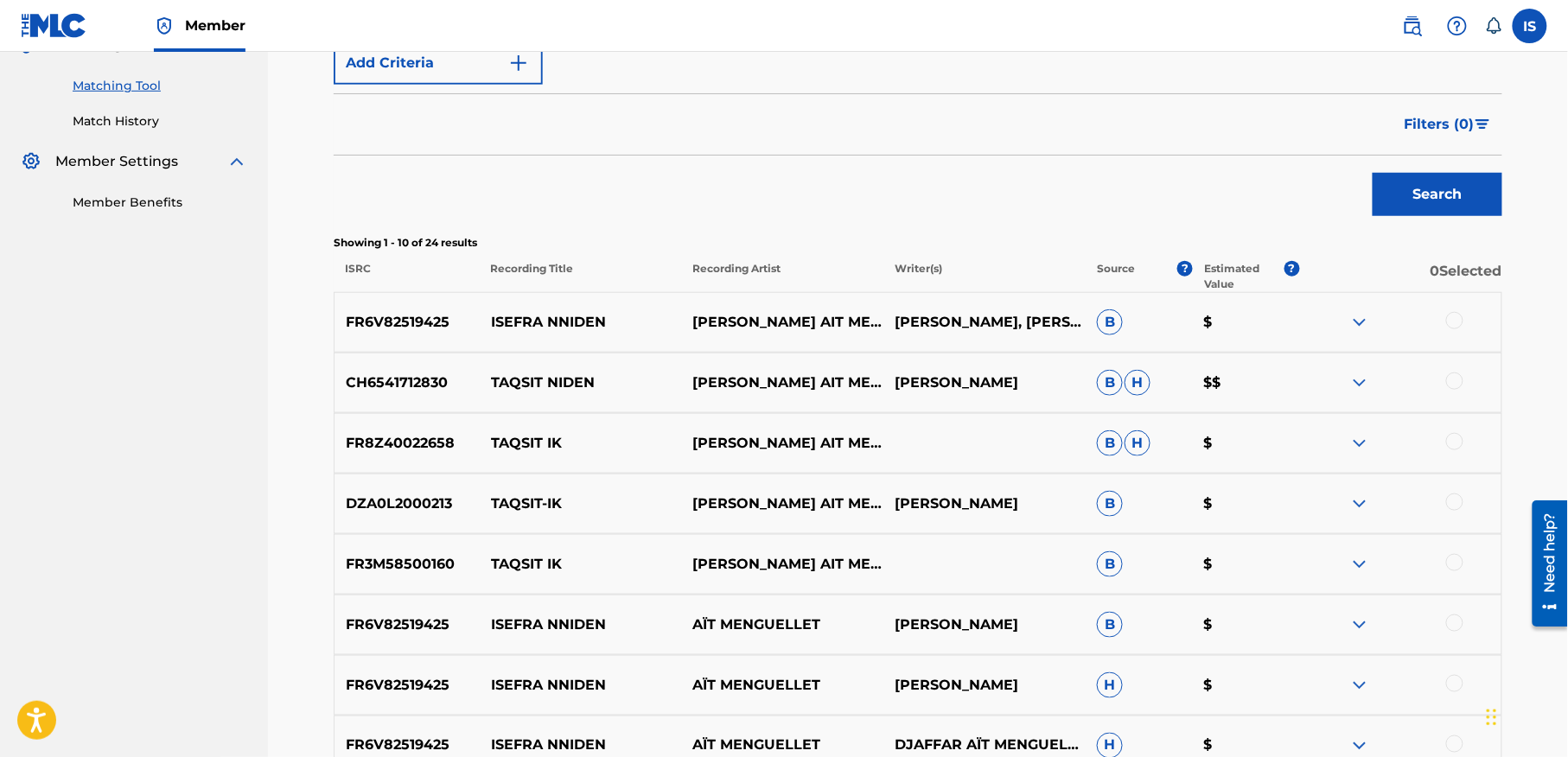
click at [1450, 378] on div at bounding box center [1454, 381] width 17 height 17
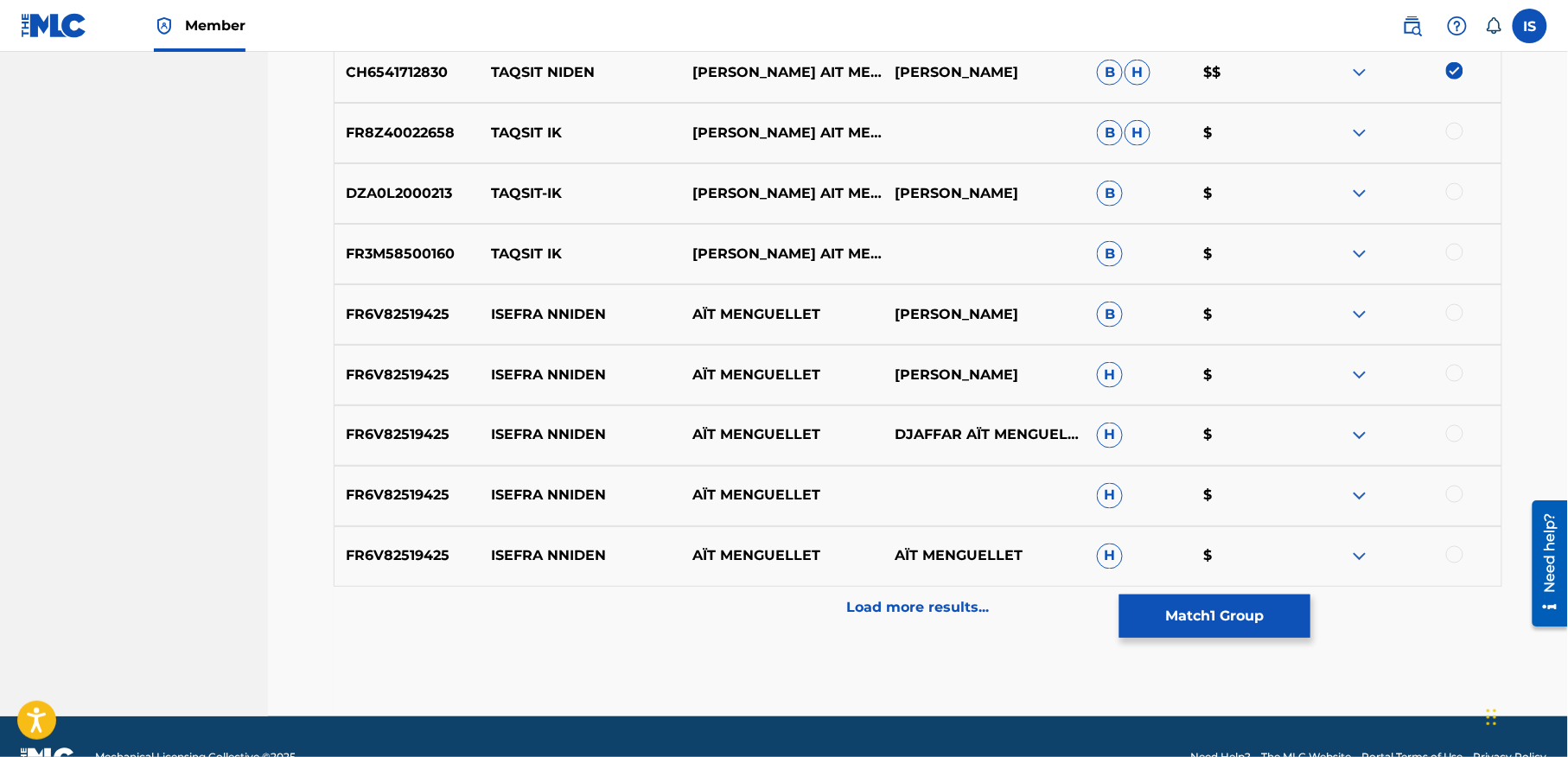
scroll to position [775, 0]
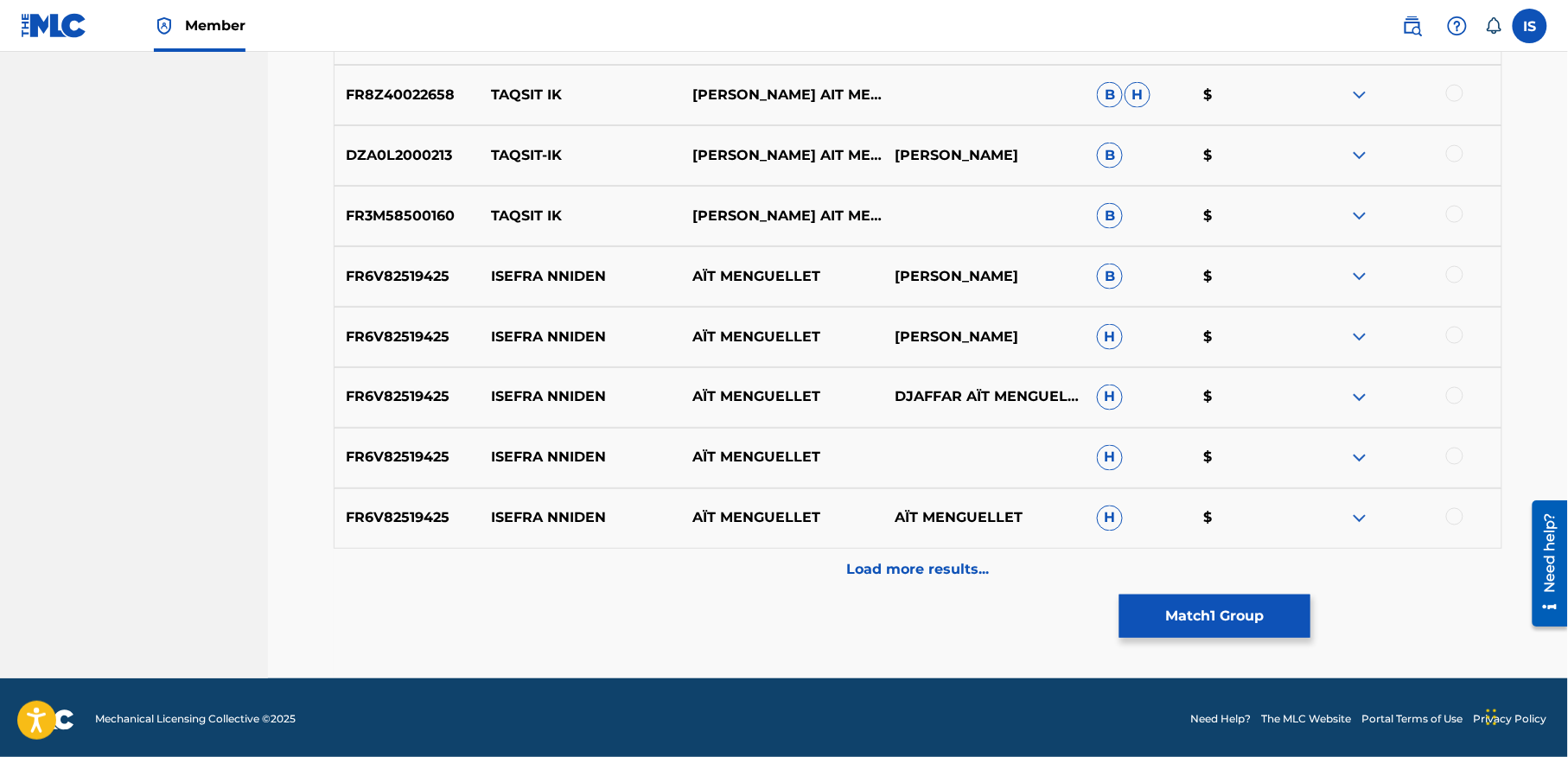
click at [885, 585] on div "Load more results..." at bounding box center [918, 570] width 1168 height 43
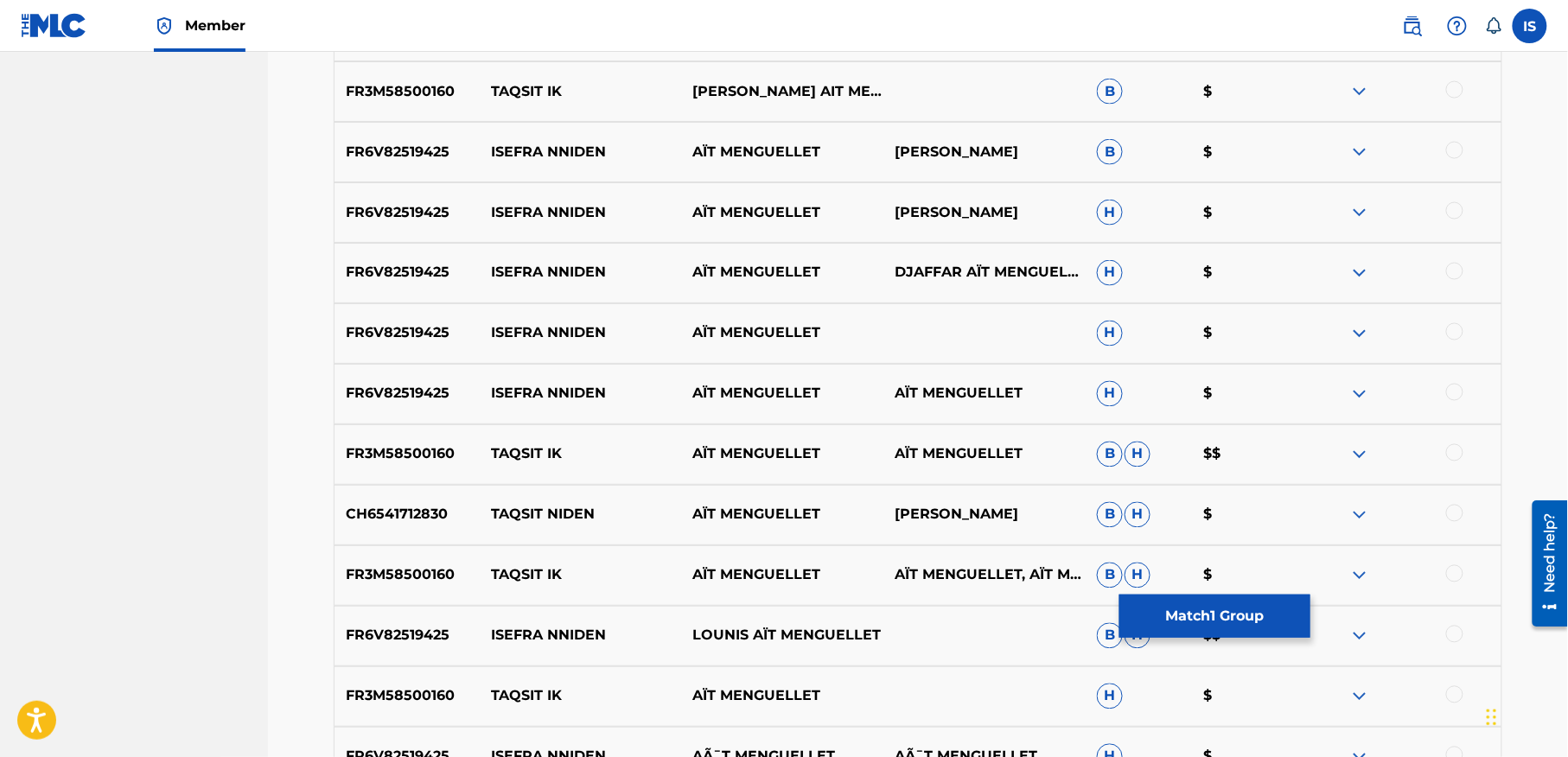
scroll to position [899, 0]
click at [1446, 513] on div at bounding box center [1454, 513] width 17 height 17
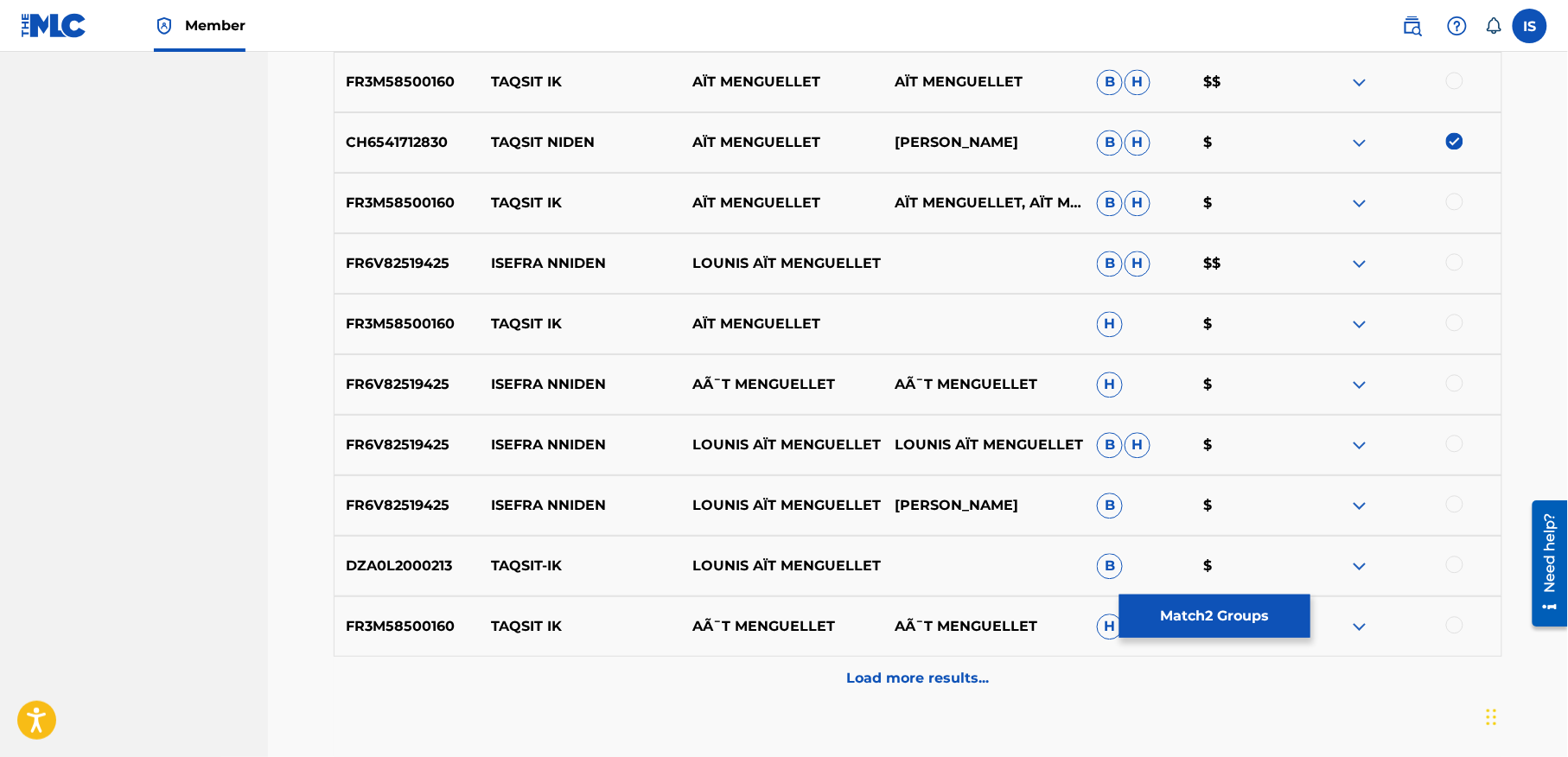
scroll to position [1384, 0]
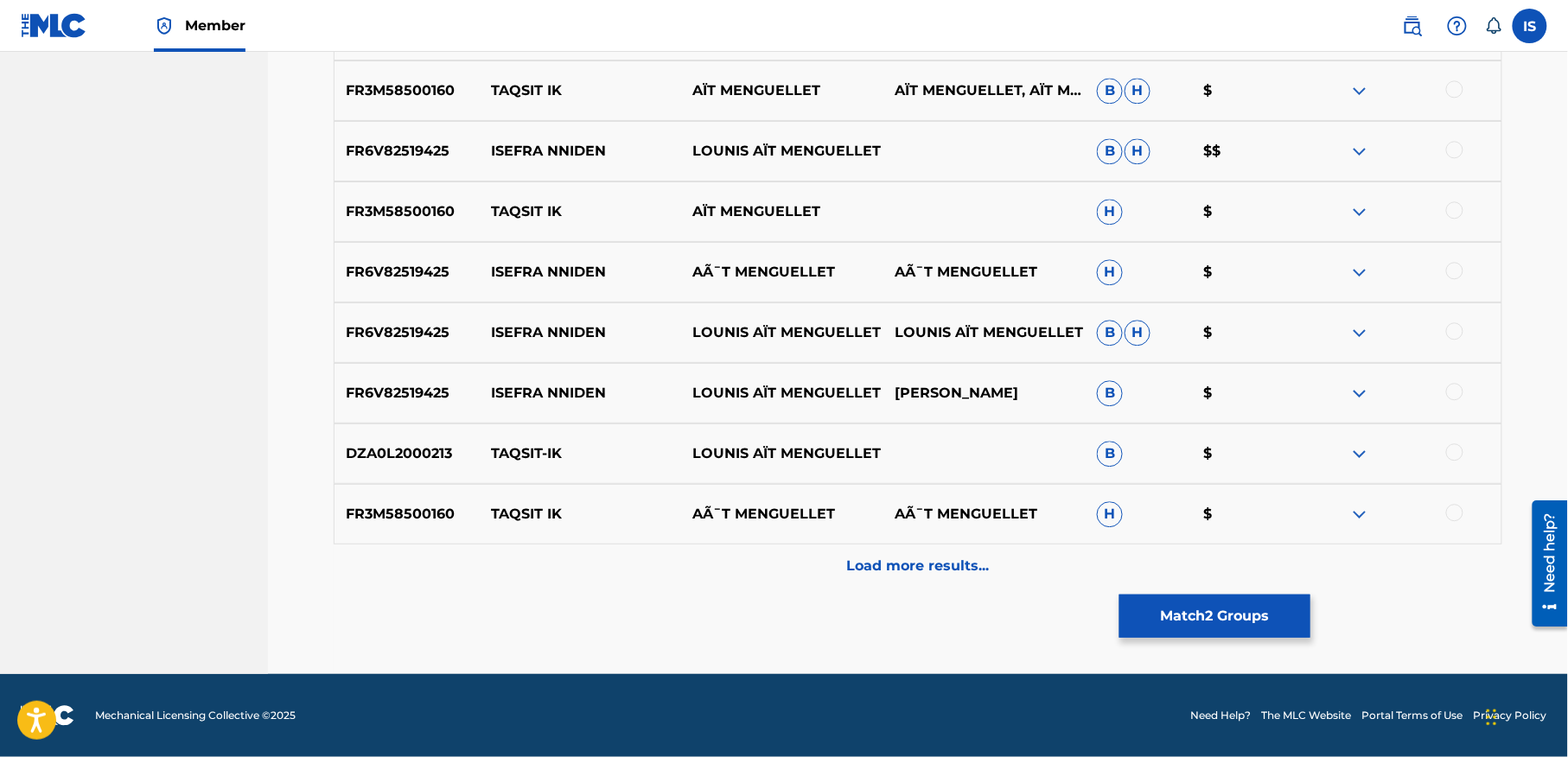
click at [914, 558] on p "Load more results..." at bounding box center [918, 566] width 143 height 21
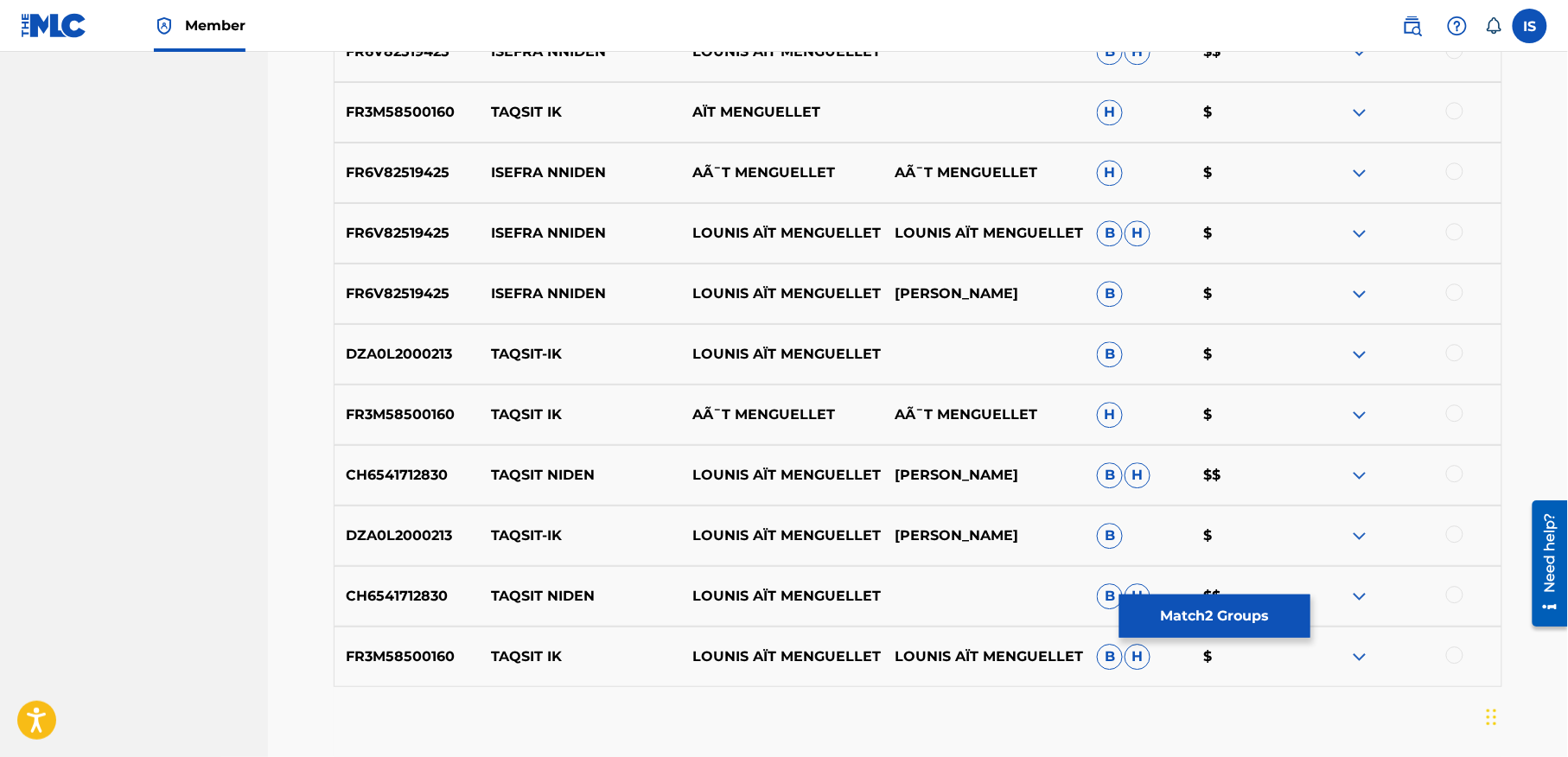
scroll to position [1497, 0]
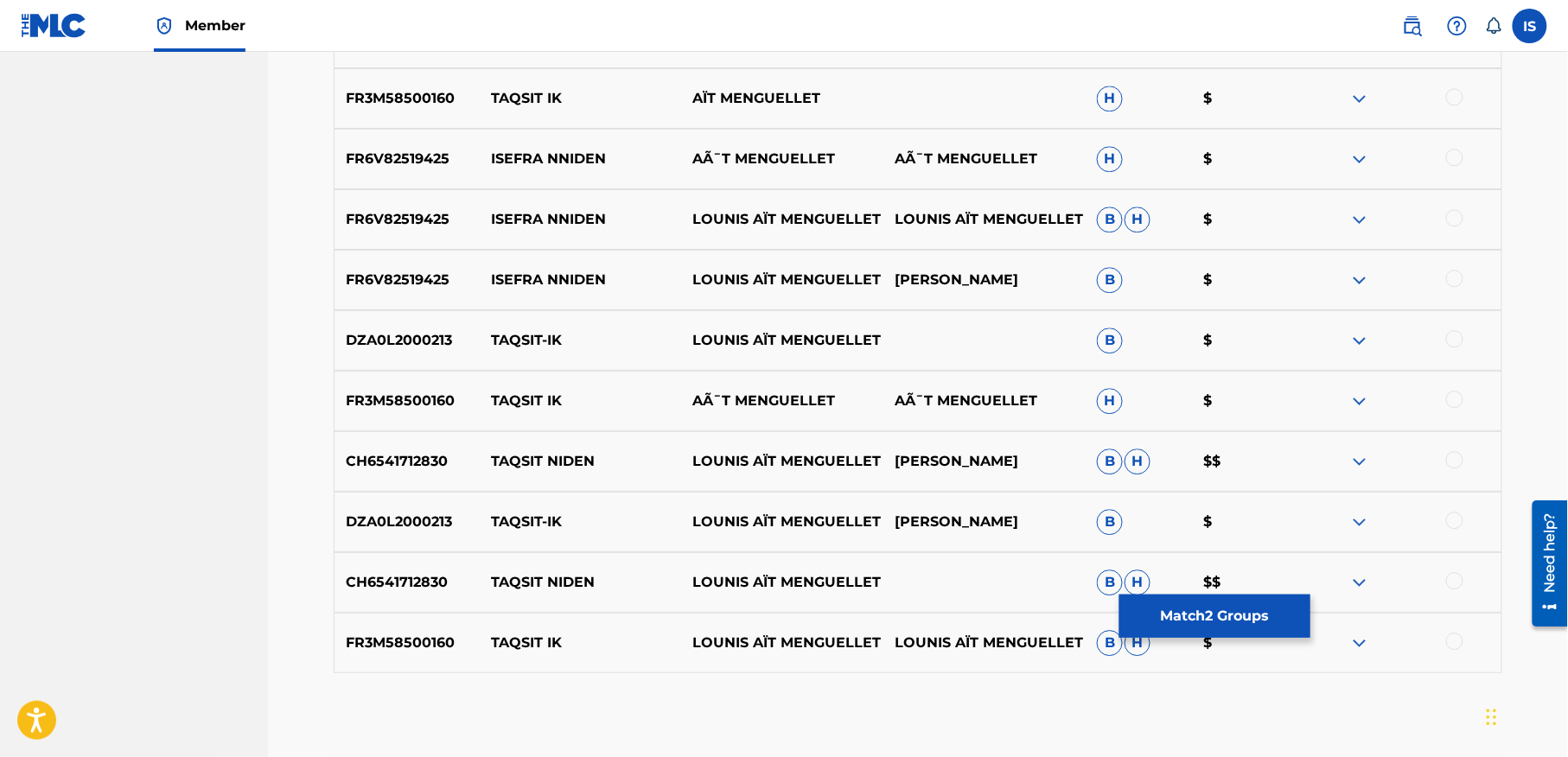
click at [1449, 457] on div at bounding box center [1454, 459] width 17 height 17
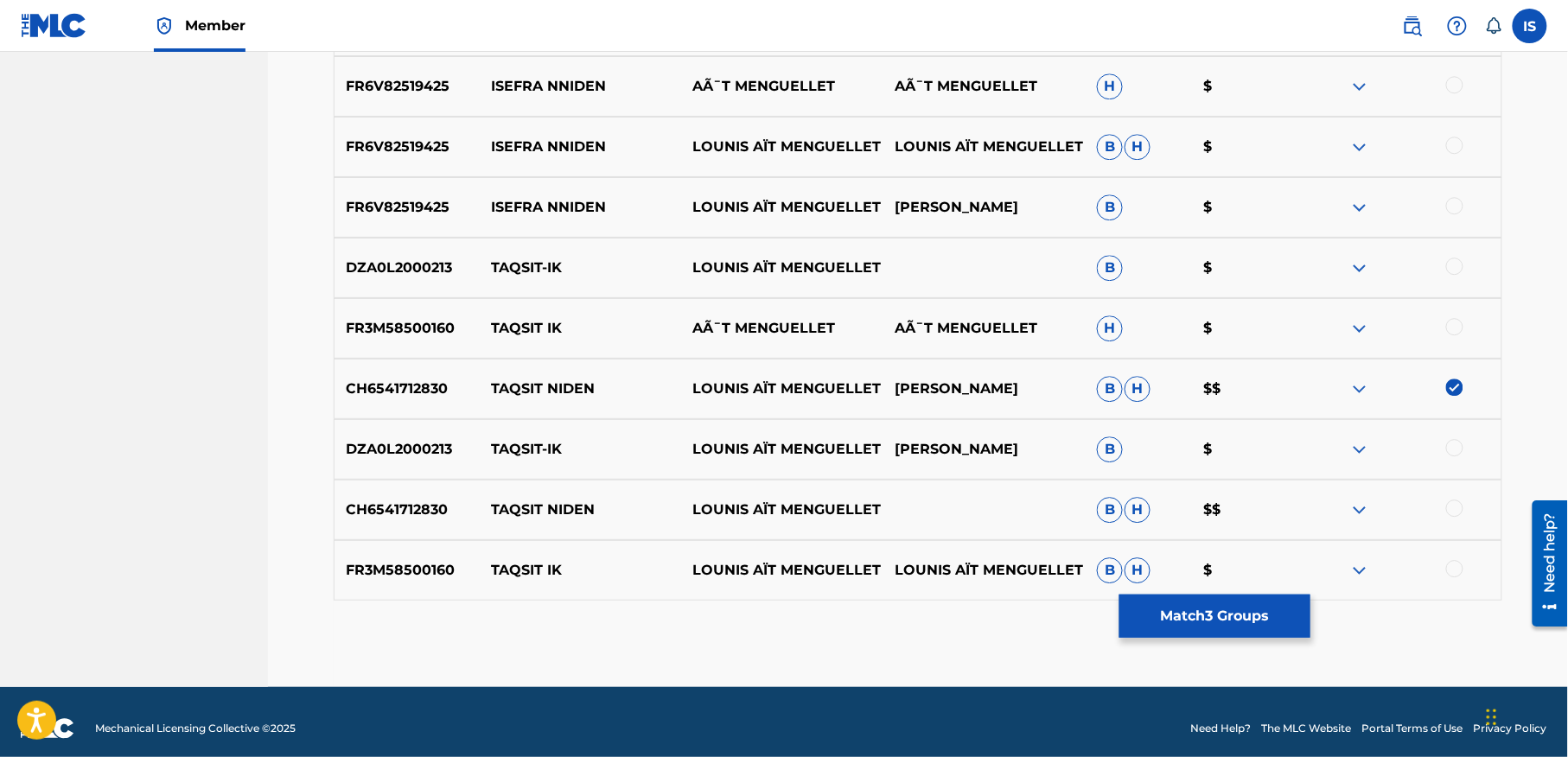
scroll to position [1583, 0]
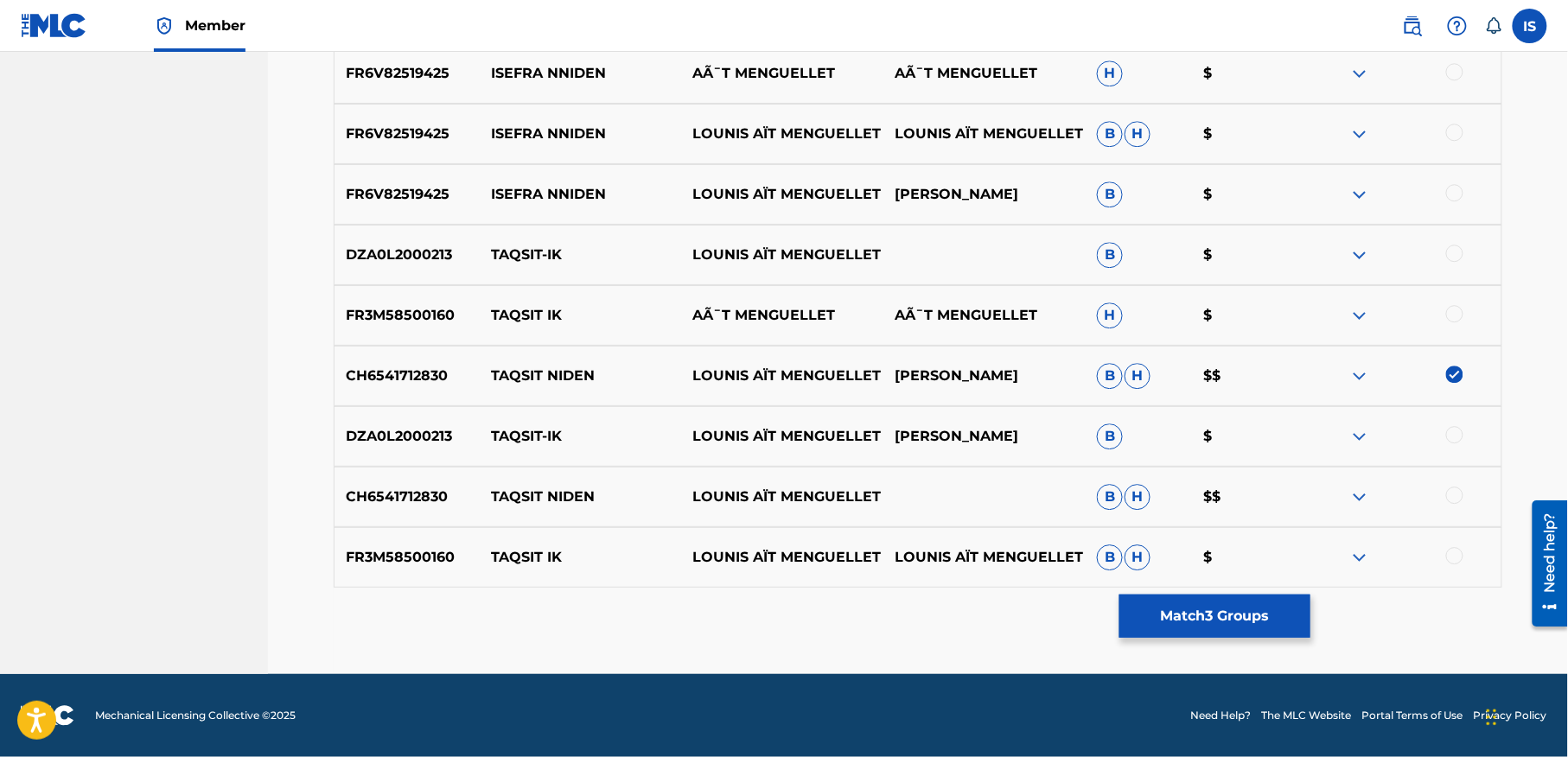
click at [1452, 493] on div at bounding box center [1454, 494] width 17 height 17
click at [1200, 616] on button "Match 4 Groups" at bounding box center [1215, 616] width 191 height 43
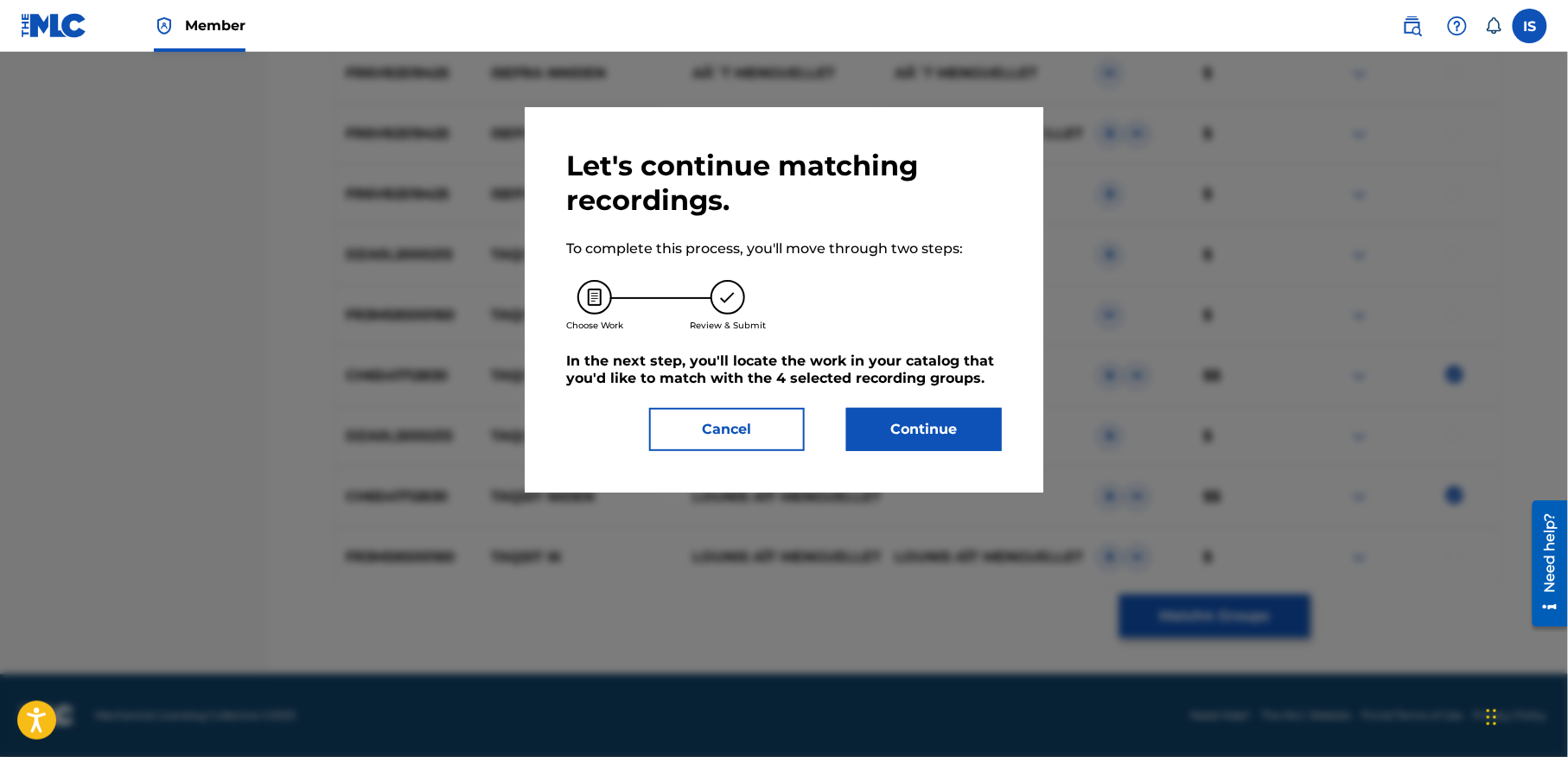
click at [934, 434] on button "Continue" at bounding box center [923, 429] width 155 height 43
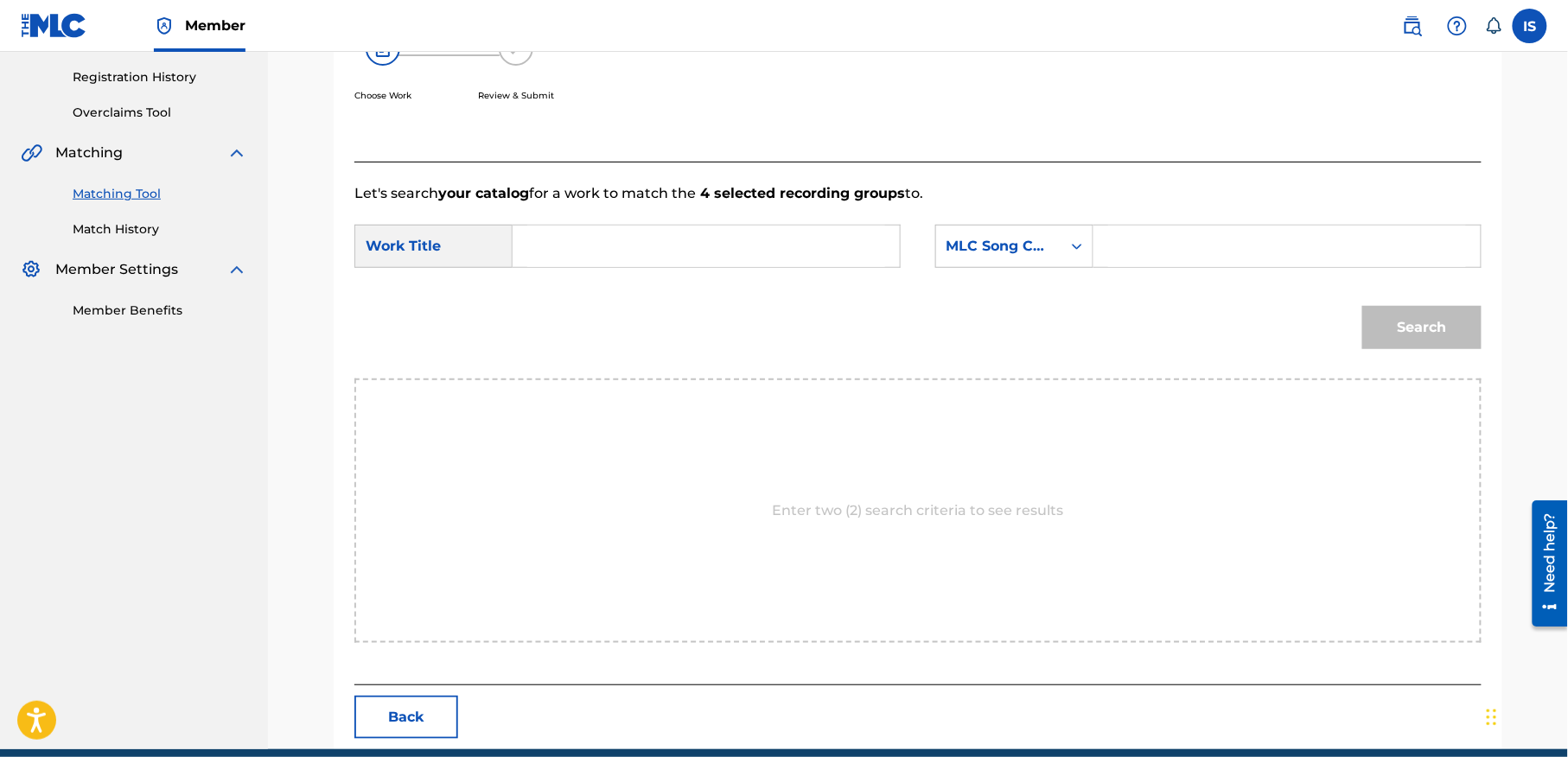
scroll to position [394, 0]
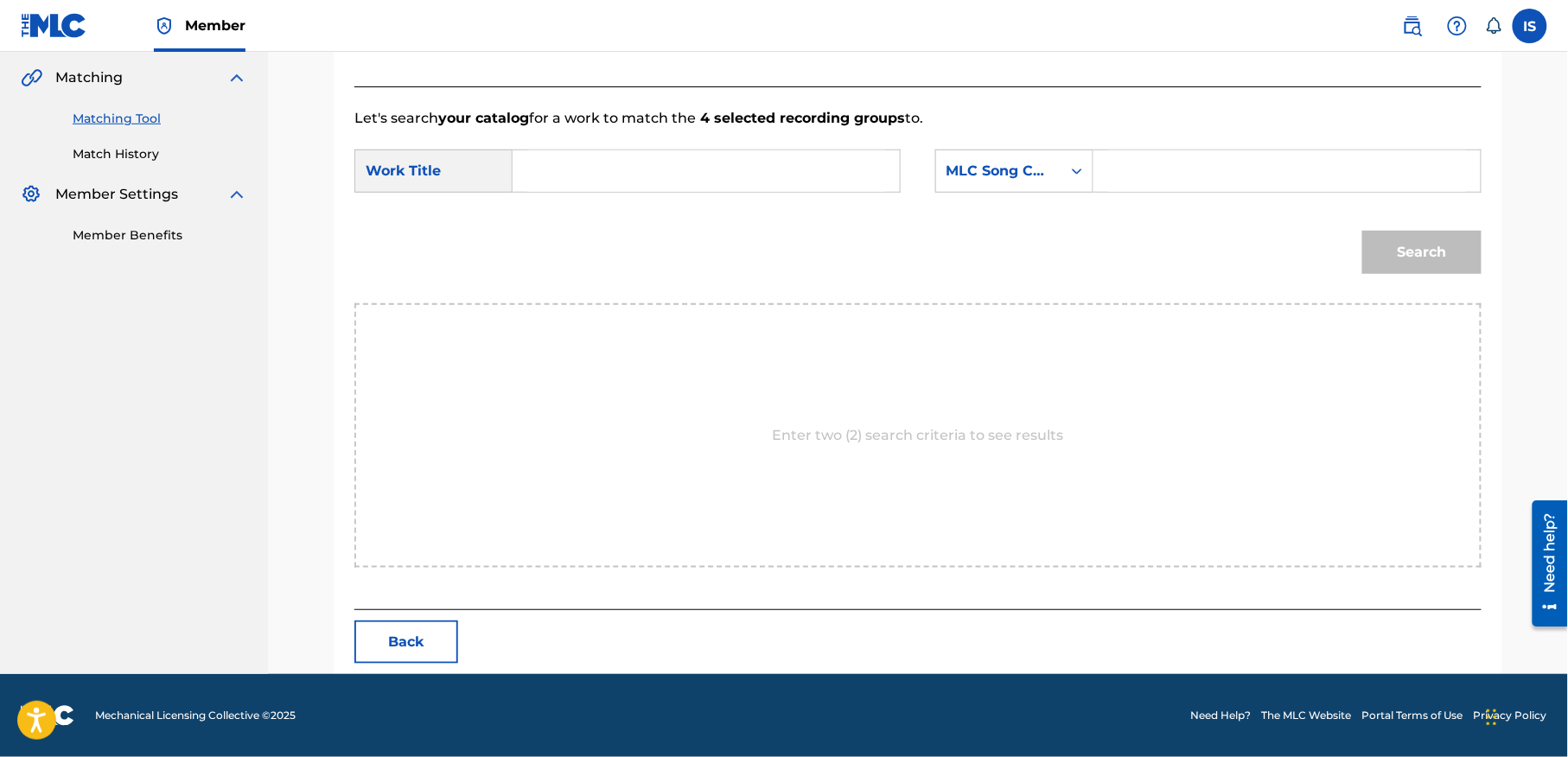
click at [627, 152] on input "Search Form" at bounding box center [706, 171] width 357 height 42
paste input "TAQSIT NNIDEN"
type input "TAQSIT NNIDEN"
click at [1024, 157] on div "MLC Song Code" at bounding box center [998, 171] width 125 height 32
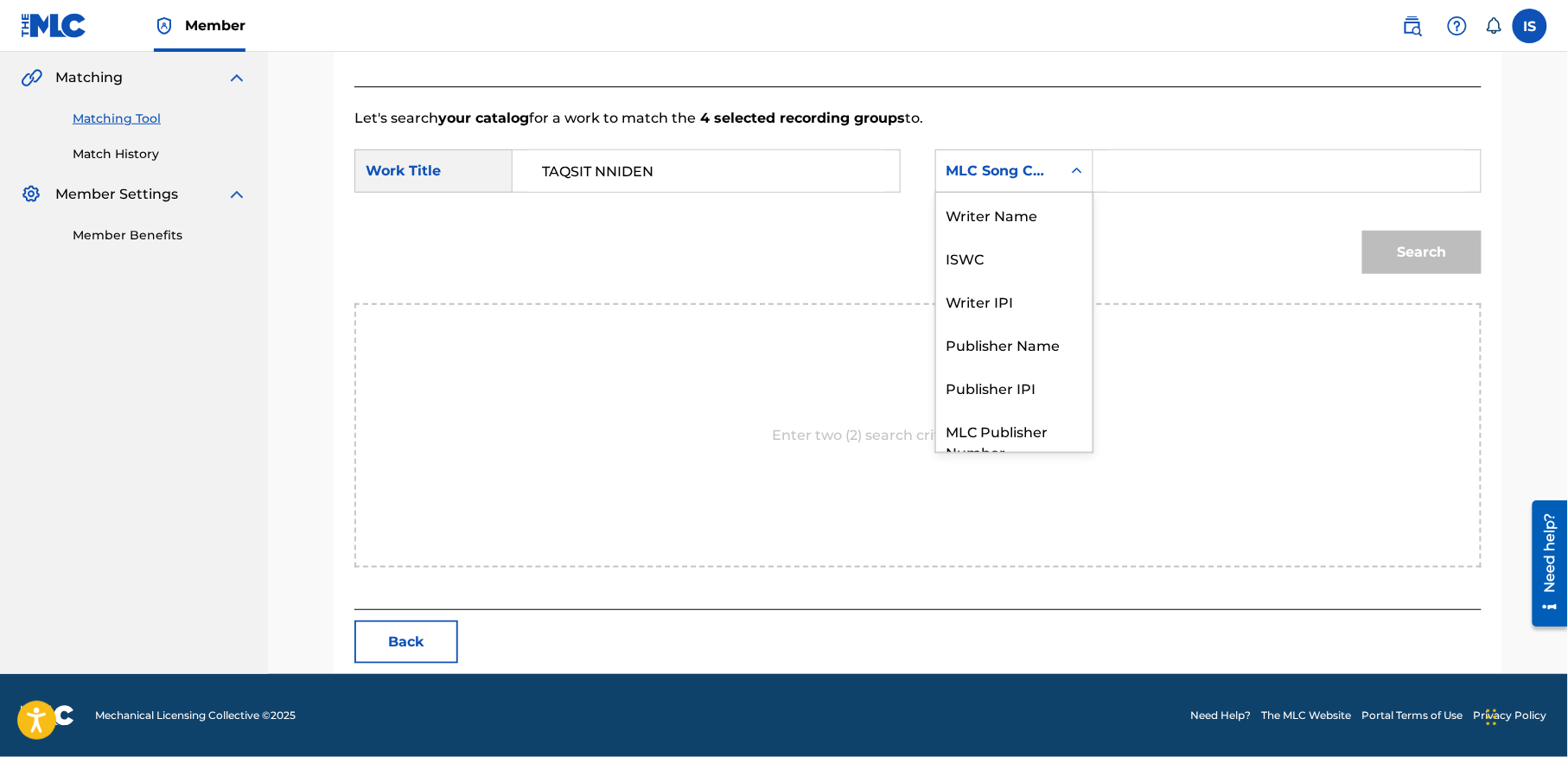
scroll to position [64, 0]
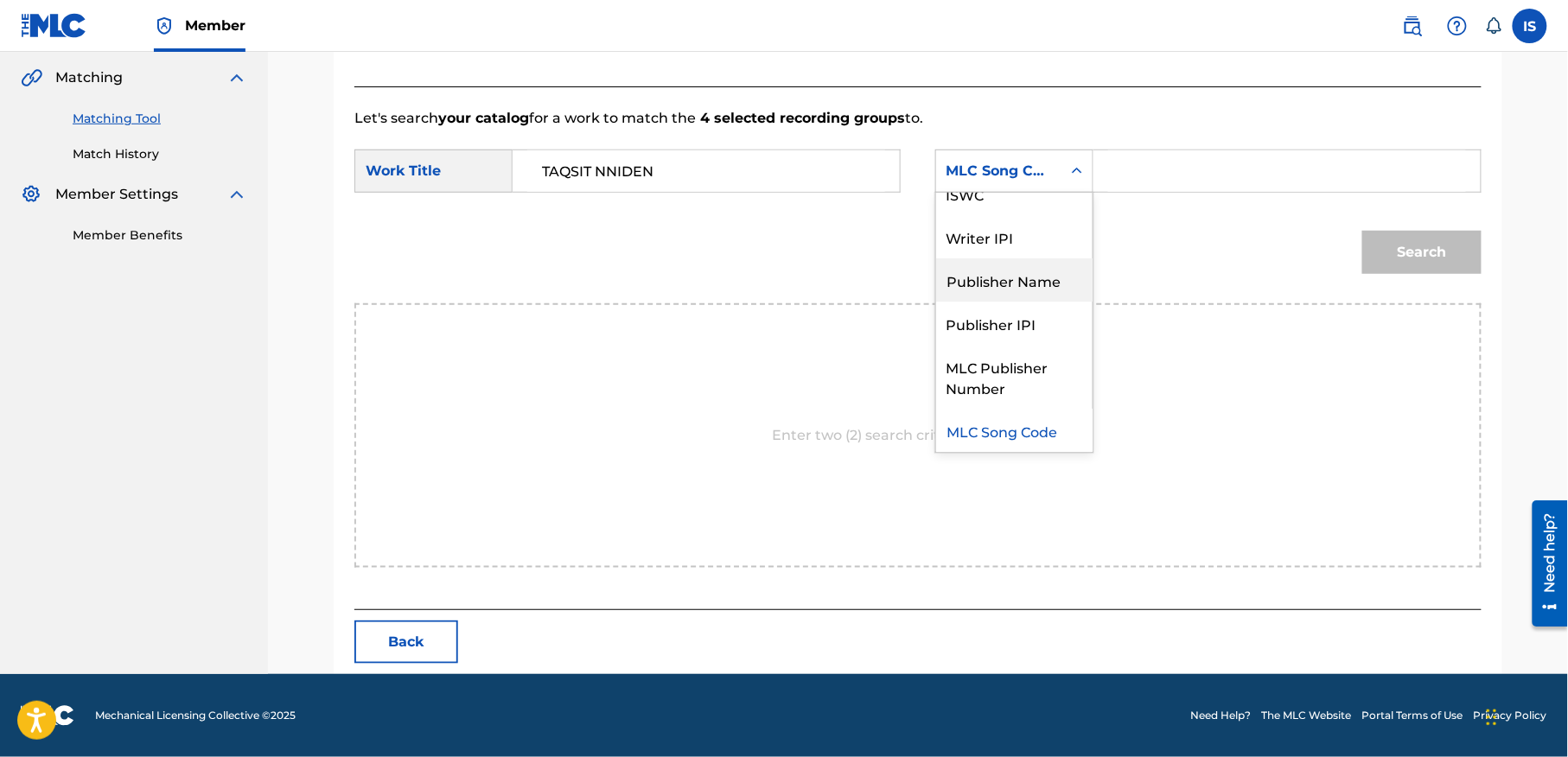
drag, startPoint x: 1003, startPoint y: 361, endPoint x: 1035, endPoint y: 285, distance: 82.5
click at [1035, 285] on div "Writer Name ISWC Writer IPI Publisher Name Publisher IPI MLC Publisher Number M…" at bounding box center [1014, 321] width 156 height 259
click at [1041, 272] on div "Publisher Name" at bounding box center [1014, 280] width 156 height 43
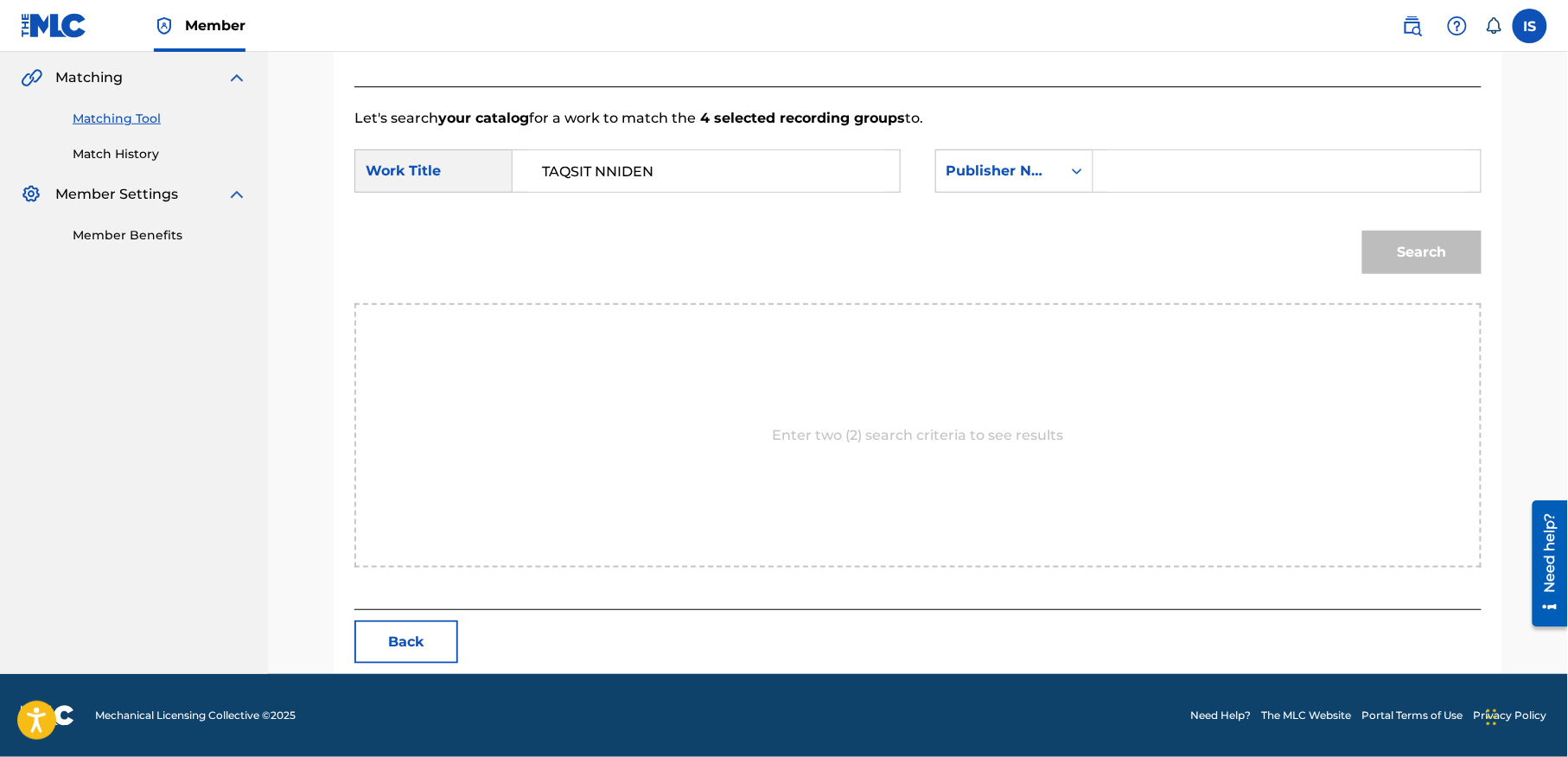
click at [1160, 168] on input "Search Form" at bounding box center [1286, 171] width 357 height 42
type input "onda"
click at [1362, 231] on button "Search" at bounding box center [1422, 253] width 119 height 43
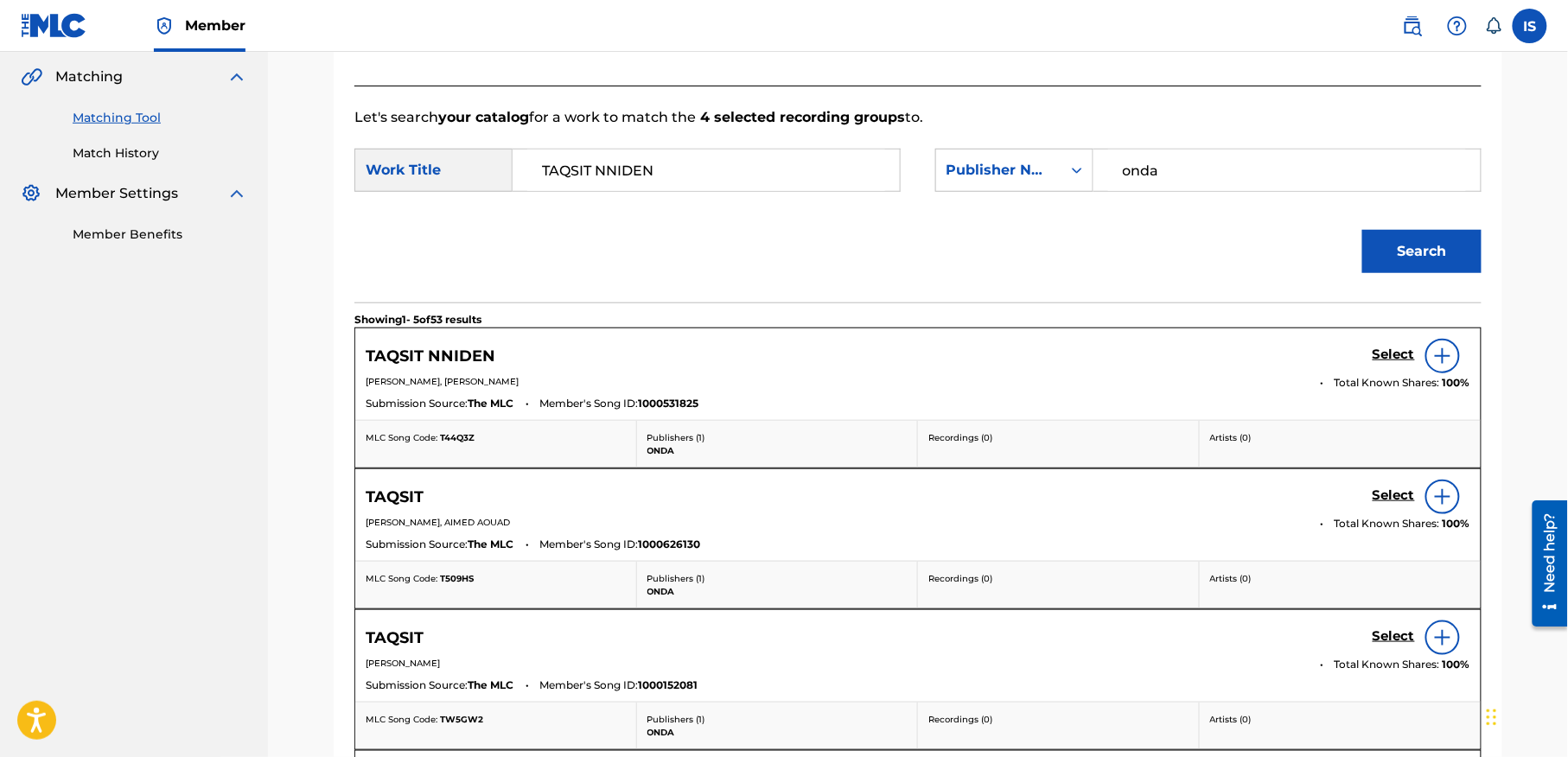
scroll to position [440, 0]
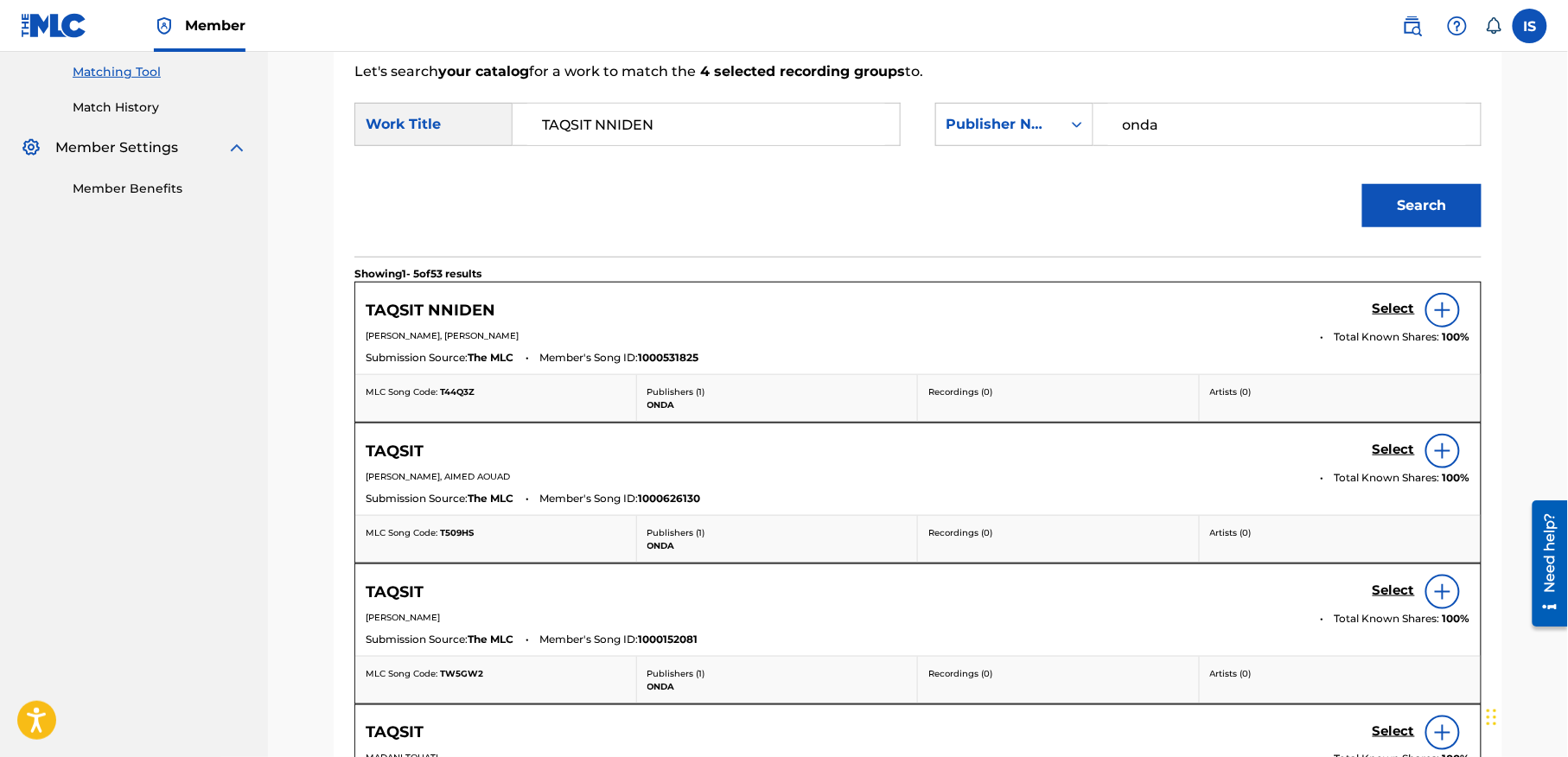
click at [1387, 311] on h5 "Select" at bounding box center [1393, 309] width 42 height 16
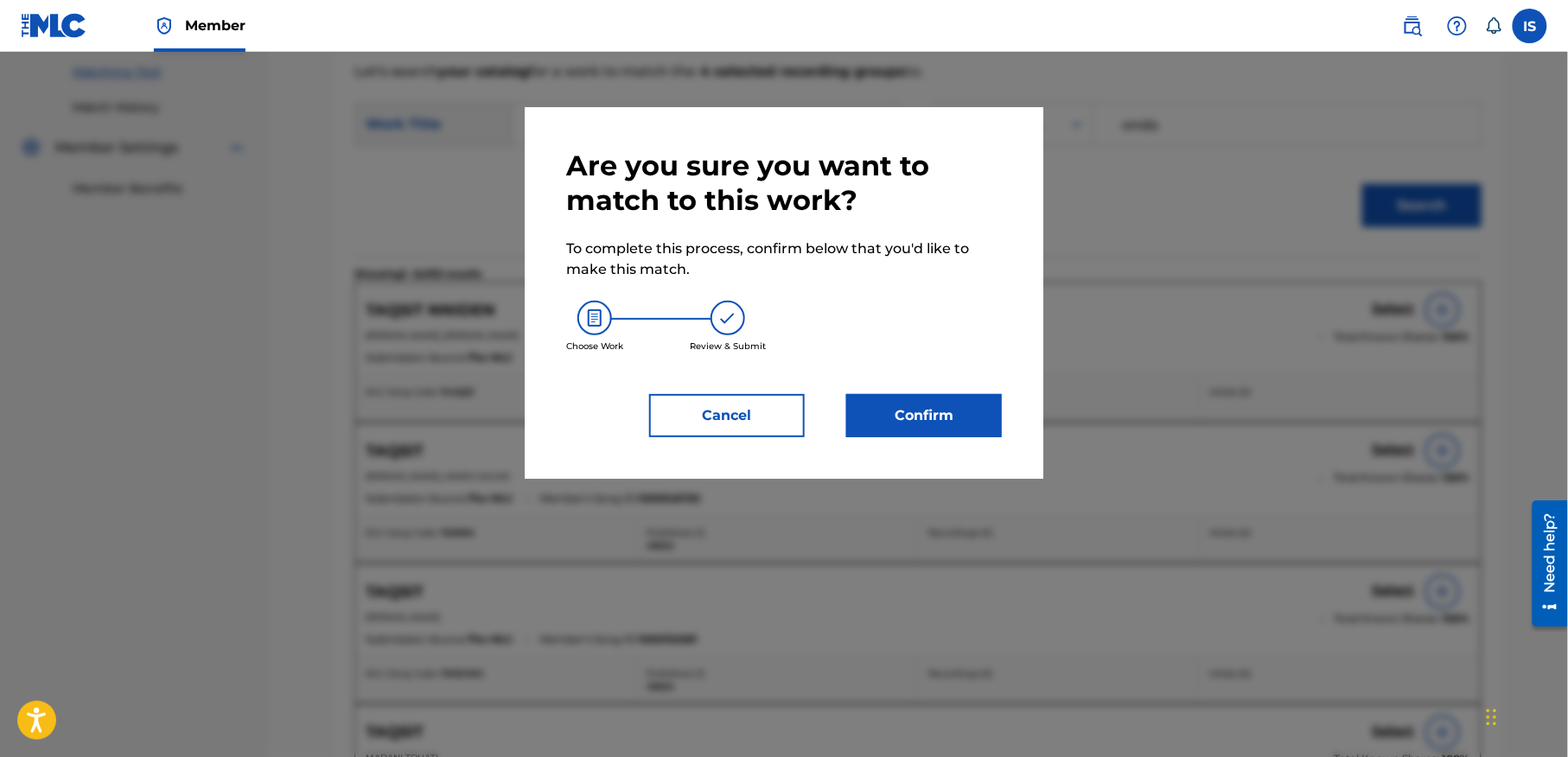
click at [951, 382] on div "Are you sure you want to match to this work? To complete this process, confirm …" at bounding box center [784, 293] width 435 height 289
click at [911, 447] on div "Are you sure you want to match to this work? To complete this process, confirm …" at bounding box center [784, 293] width 518 height 372
click at [903, 419] on button "Confirm" at bounding box center [923, 416] width 155 height 43
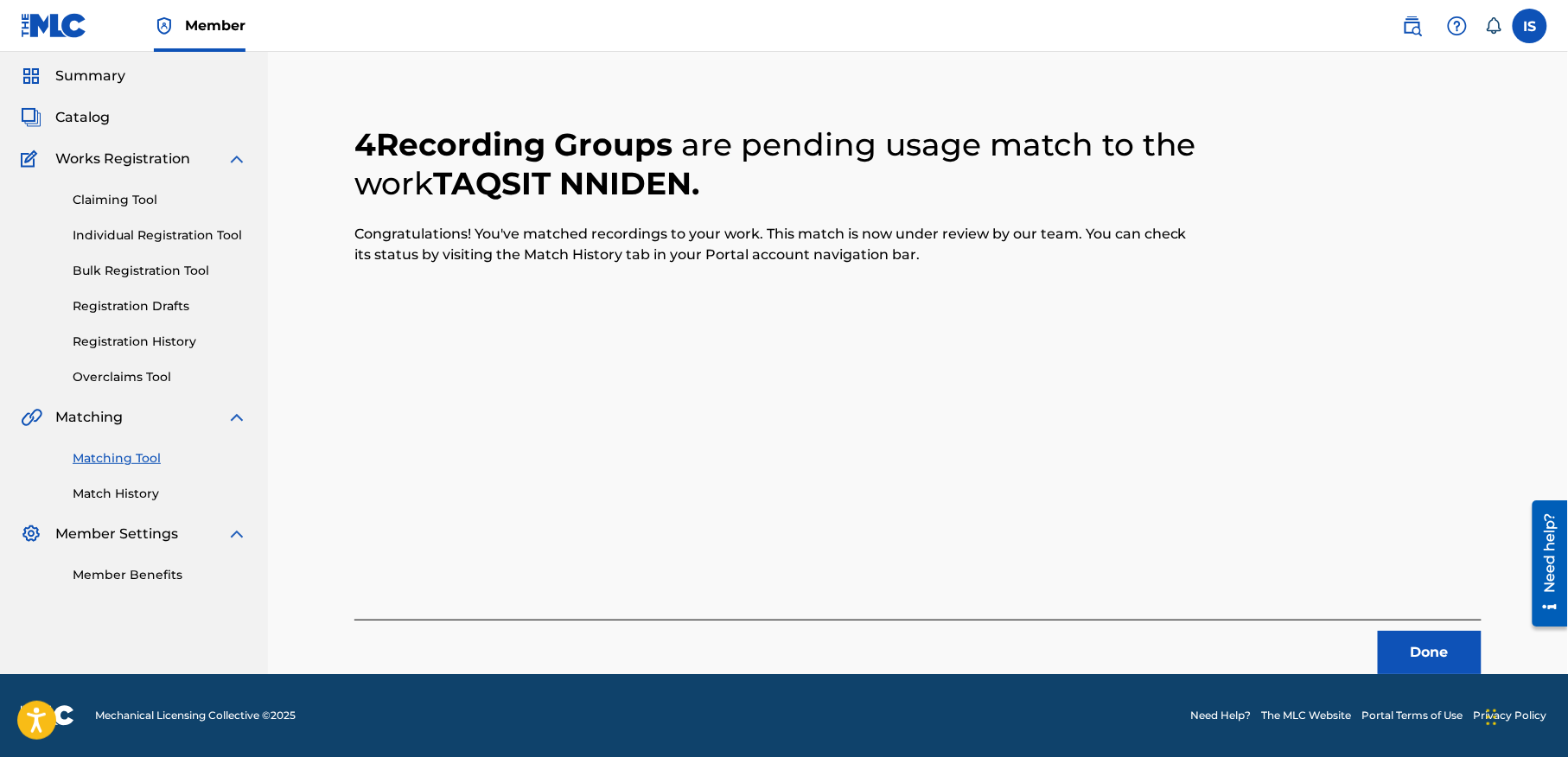
scroll to position [53, 0]
click at [1415, 655] on button "Done" at bounding box center [1429, 653] width 104 height 43
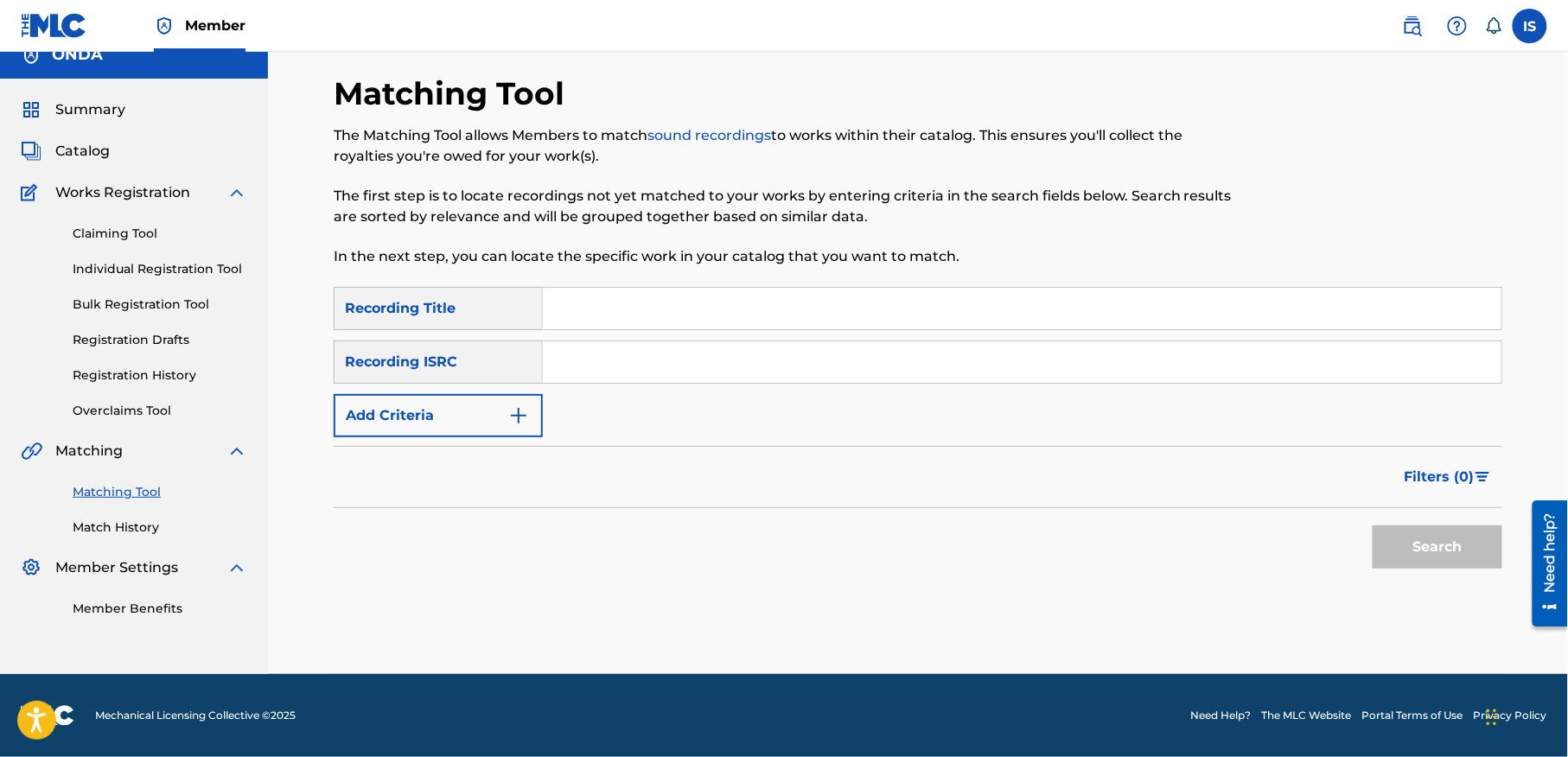
scroll to position [22, 0]
click at [556, 305] on input "Search Form" at bounding box center [1022, 309] width 959 height 42
paste input "IOUAGGADIOU"
type input "IOUAGGADIOU"
click at [465, 411] on button "Add Criteria" at bounding box center [439, 416] width 209 height 43
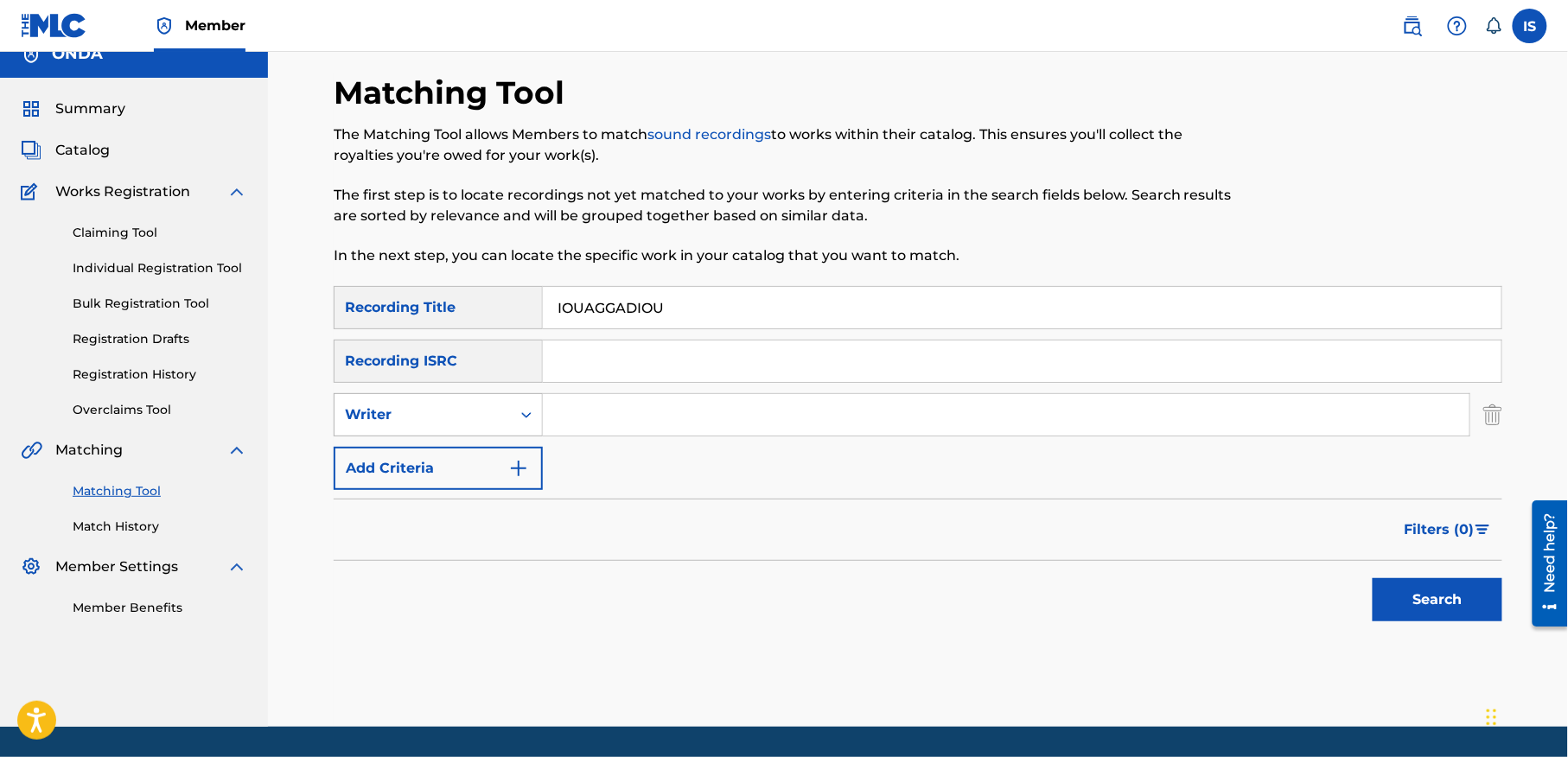
click at [439, 413] on div "Writer" at bounding box center [422, 414] width 155 height 21
click at [432, 456] on div "Recording Artist" at bounding box center [438, 457] width 208 height 43
click at [631, 410] on input "Search Form" at bounding box center [1006, 415] width 926 height 42
type input "ait menguellet"
click at [1423, 593] on button "Search" at bounding box center [1437, 599] width 130 height 43
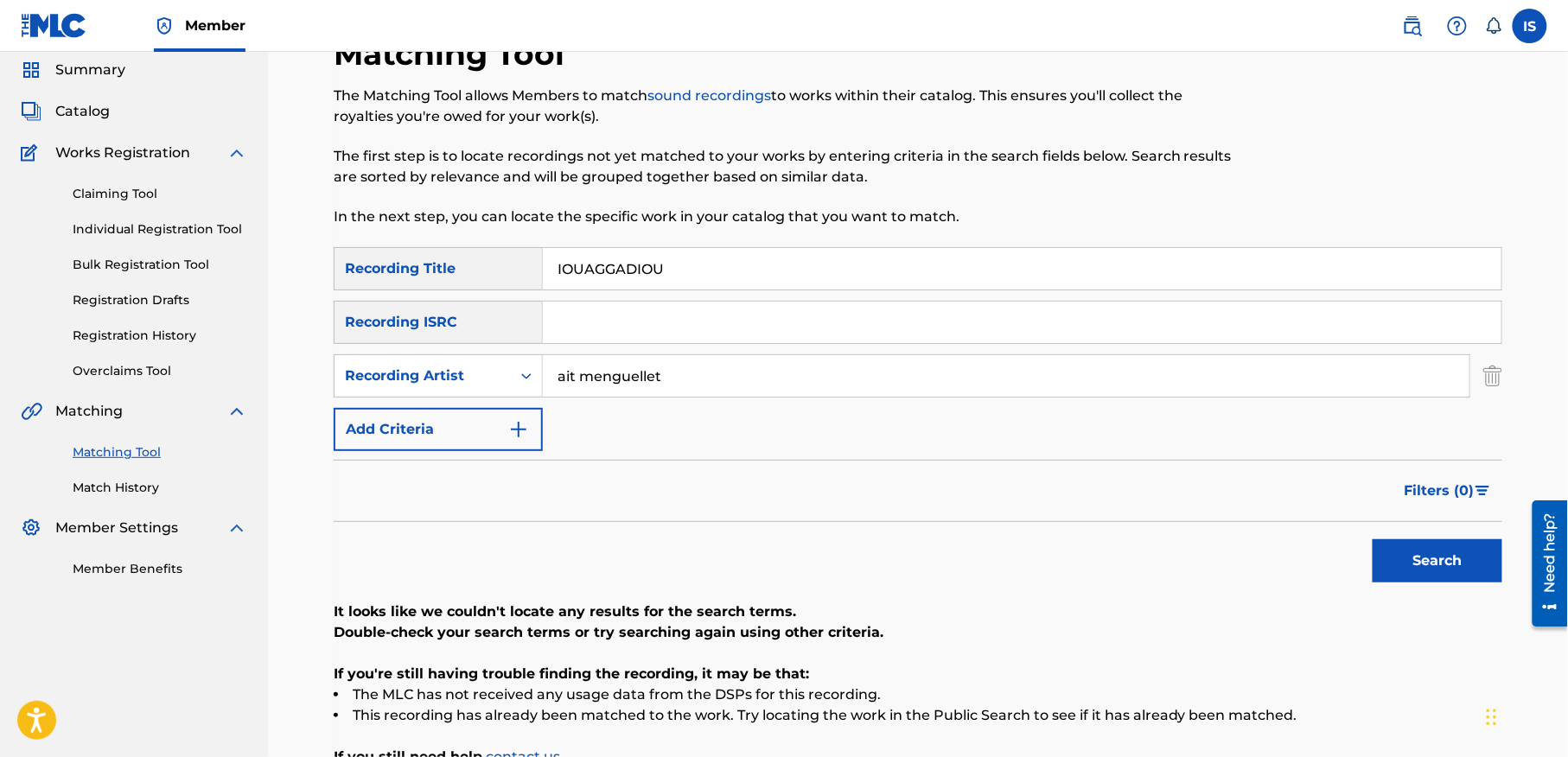
scroll to position [66, 0]
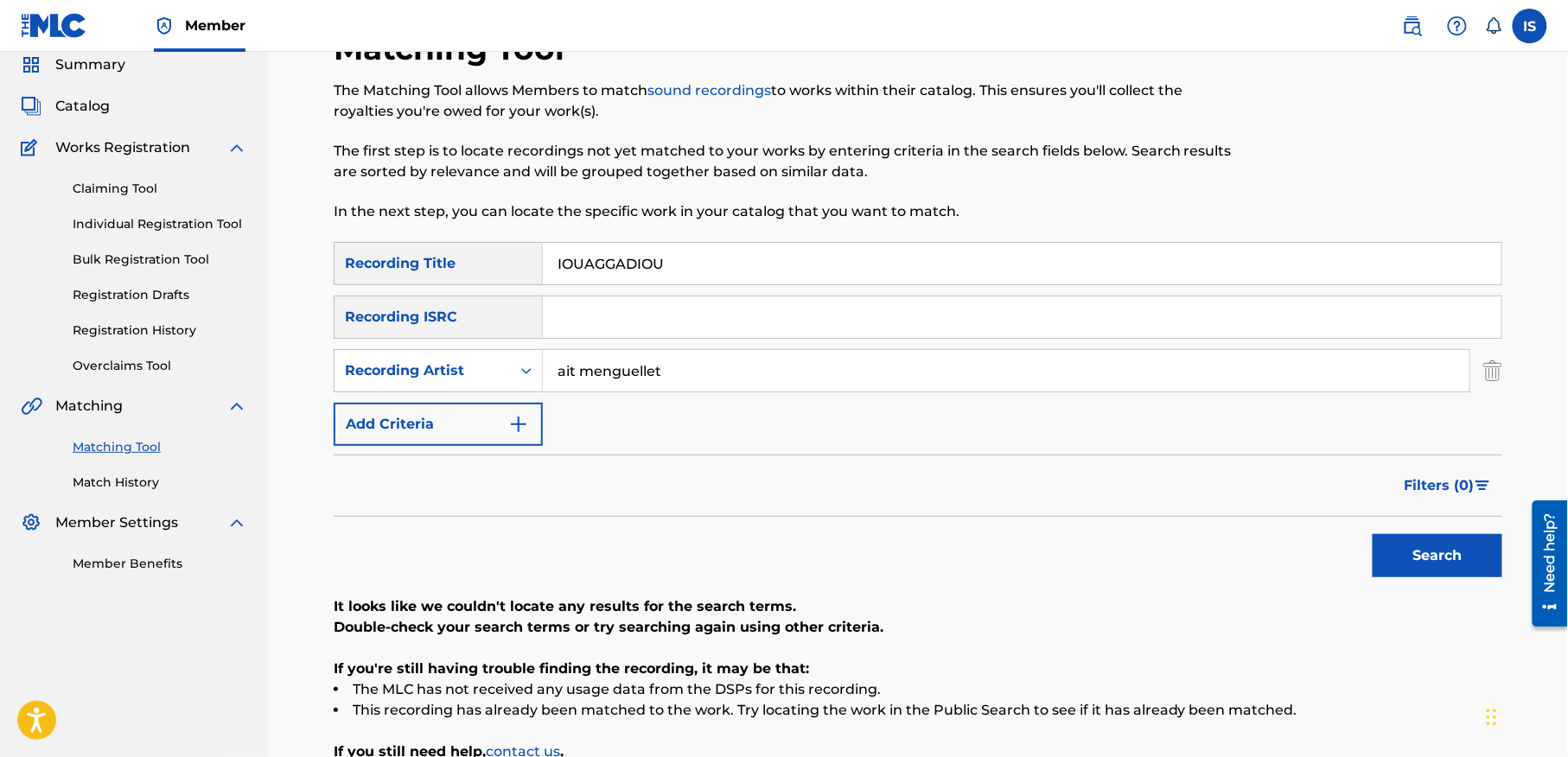
click at [618, 280] on input "IOUAGGADIOU" at bounding box center [1022, 263] width 959 height 42
paste input "THOULASS"
click at [1372, 534] on button "Search" at bounding box center [1437, 556] width 130 height 43
click at [616, 263] on input "THOULASS" at bounding box center [1022, 263] width 959 height 42
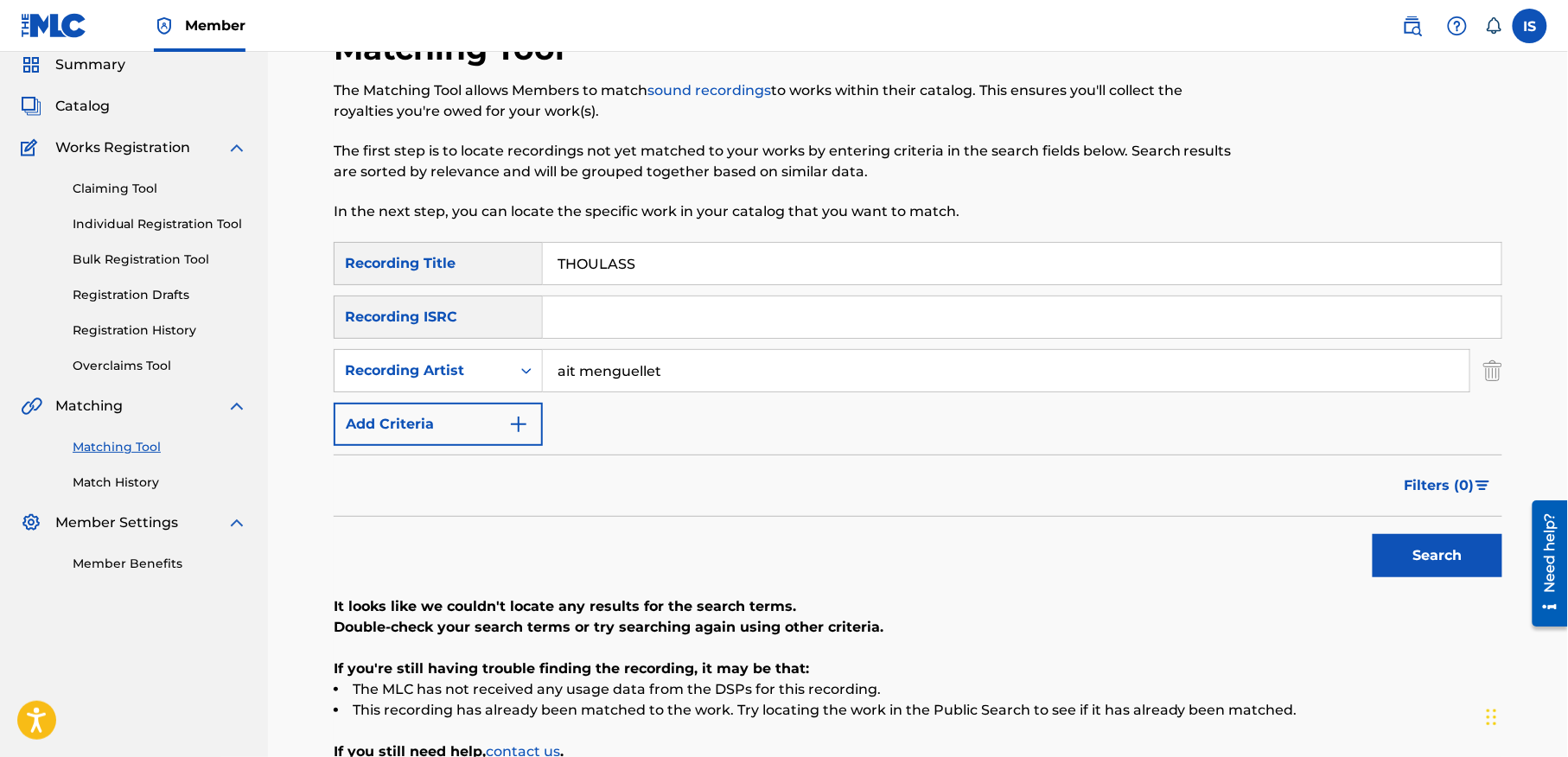
click at [616, 263] on input "THOULASS" at bounding box center [1022, 263] width 959 height 42
paste input "YOURDJAGH"
click at [1406, 554] on button "Search" at bounding box center [1437, 556] width 130 height 43
click at [599, 244] on input "YOURDJAGH" at bounding box center [1022, 263] width 959 height 42
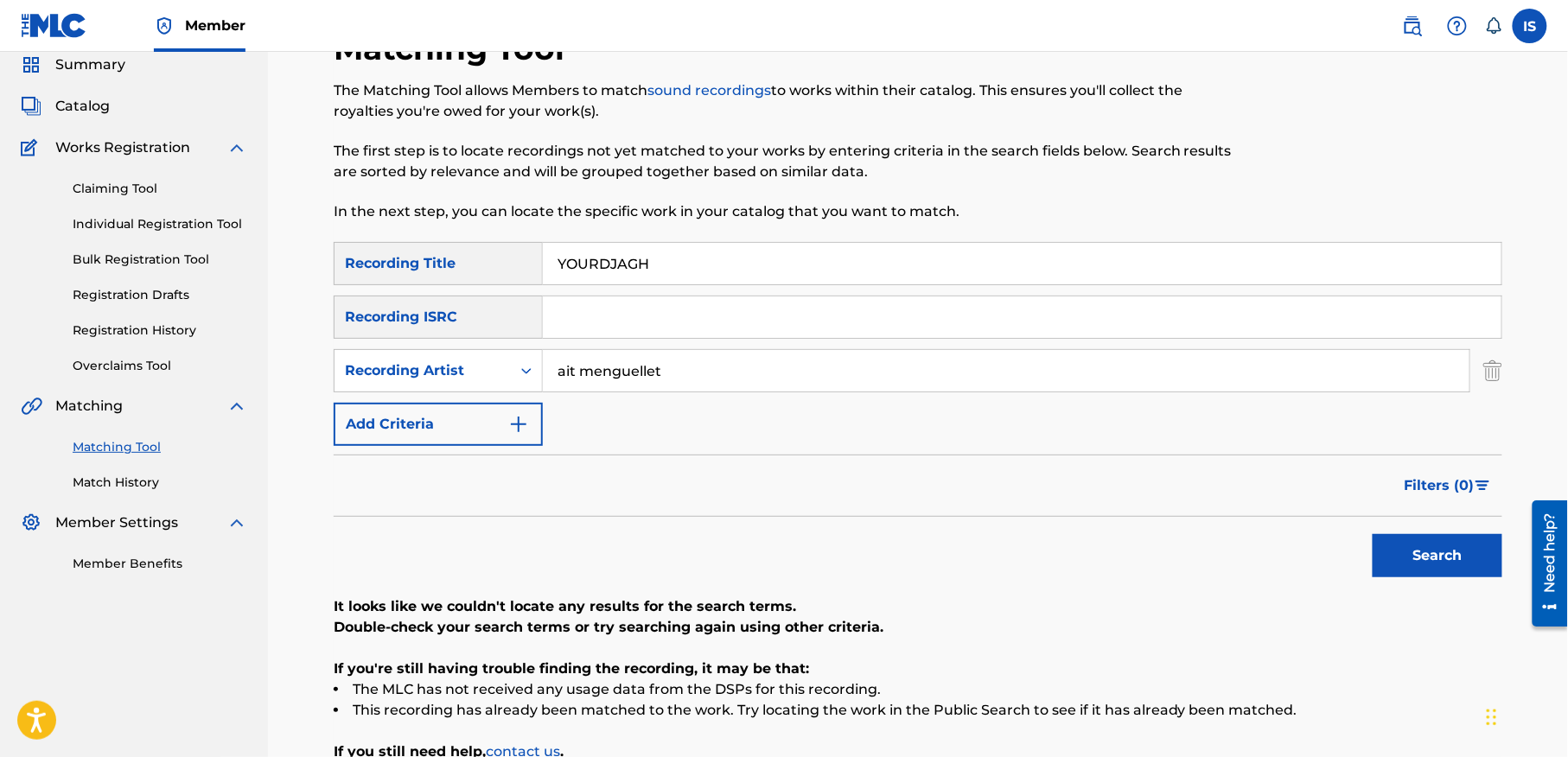
click at [599, 244] on input "YOURDJAGH" at bounding box center [1022, 263] width 959 height 42
paste input "ZER KAN"
type input "ZER KAN"
click at [1415, 555] on button "Search" at bounding box center [1437, 556] width 130 height 43
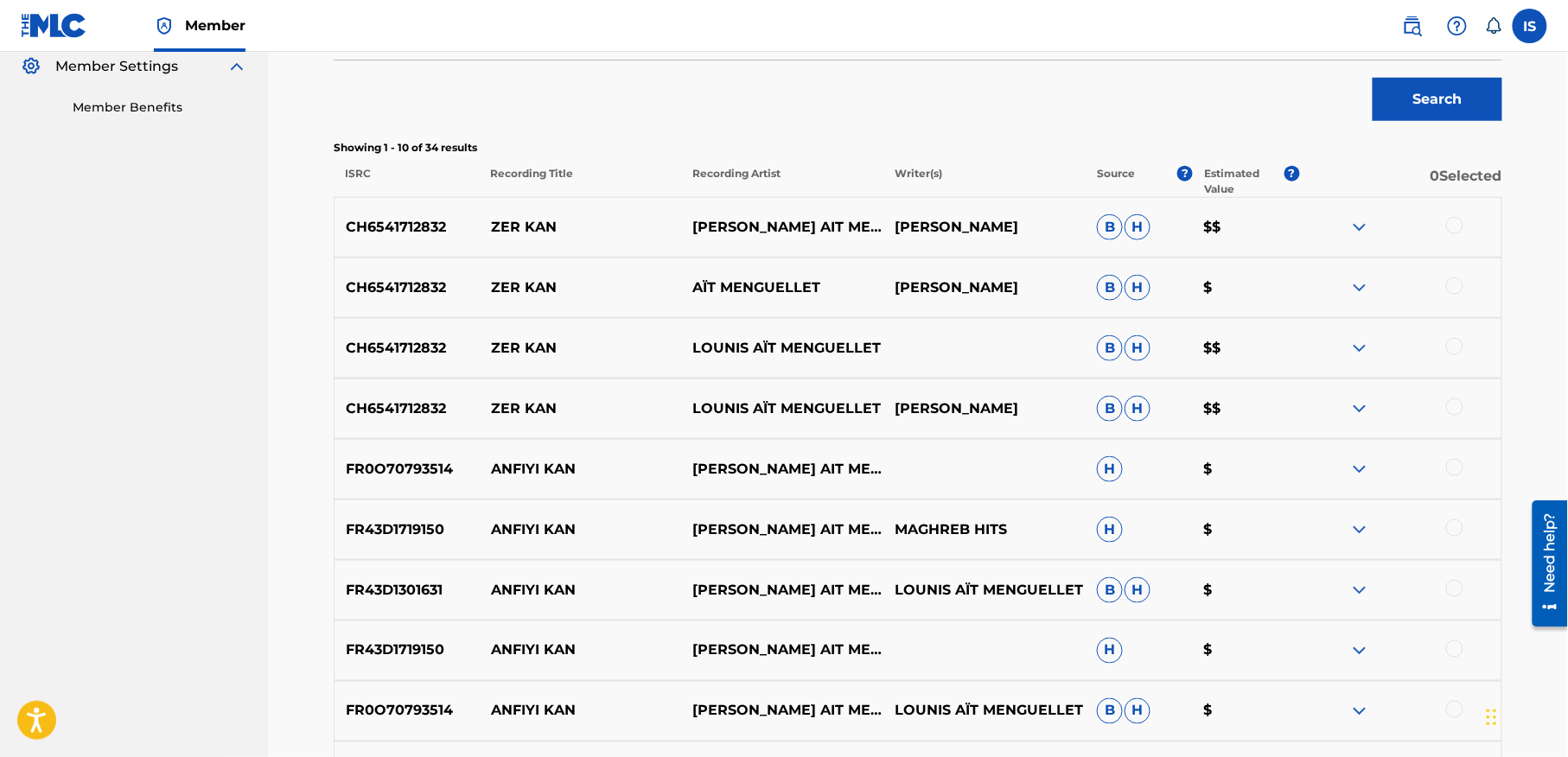
scroll to position [525, 0]
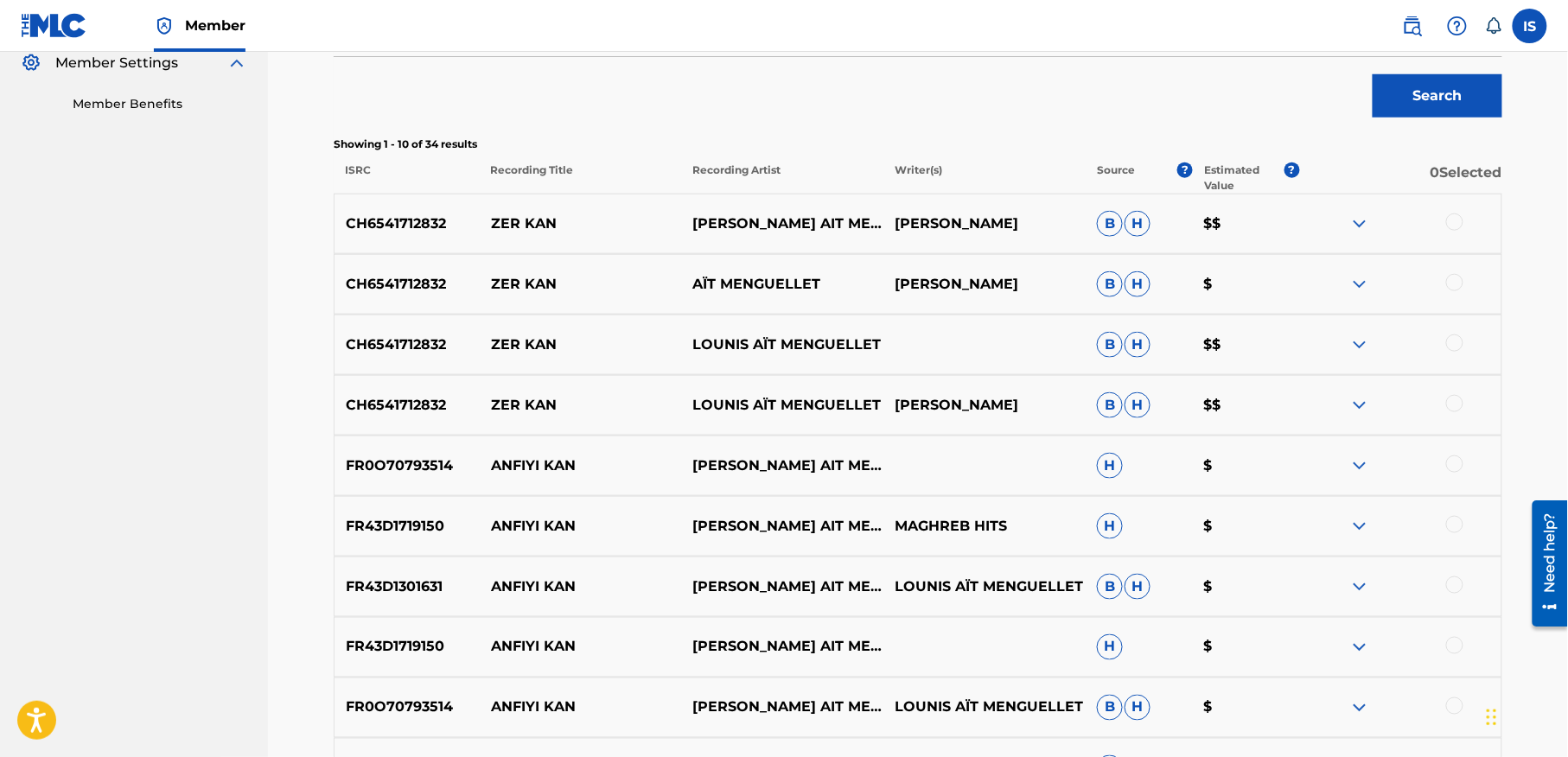
click at [1453, 215] on div at bounding box center [1454, 221] width 17 height 17
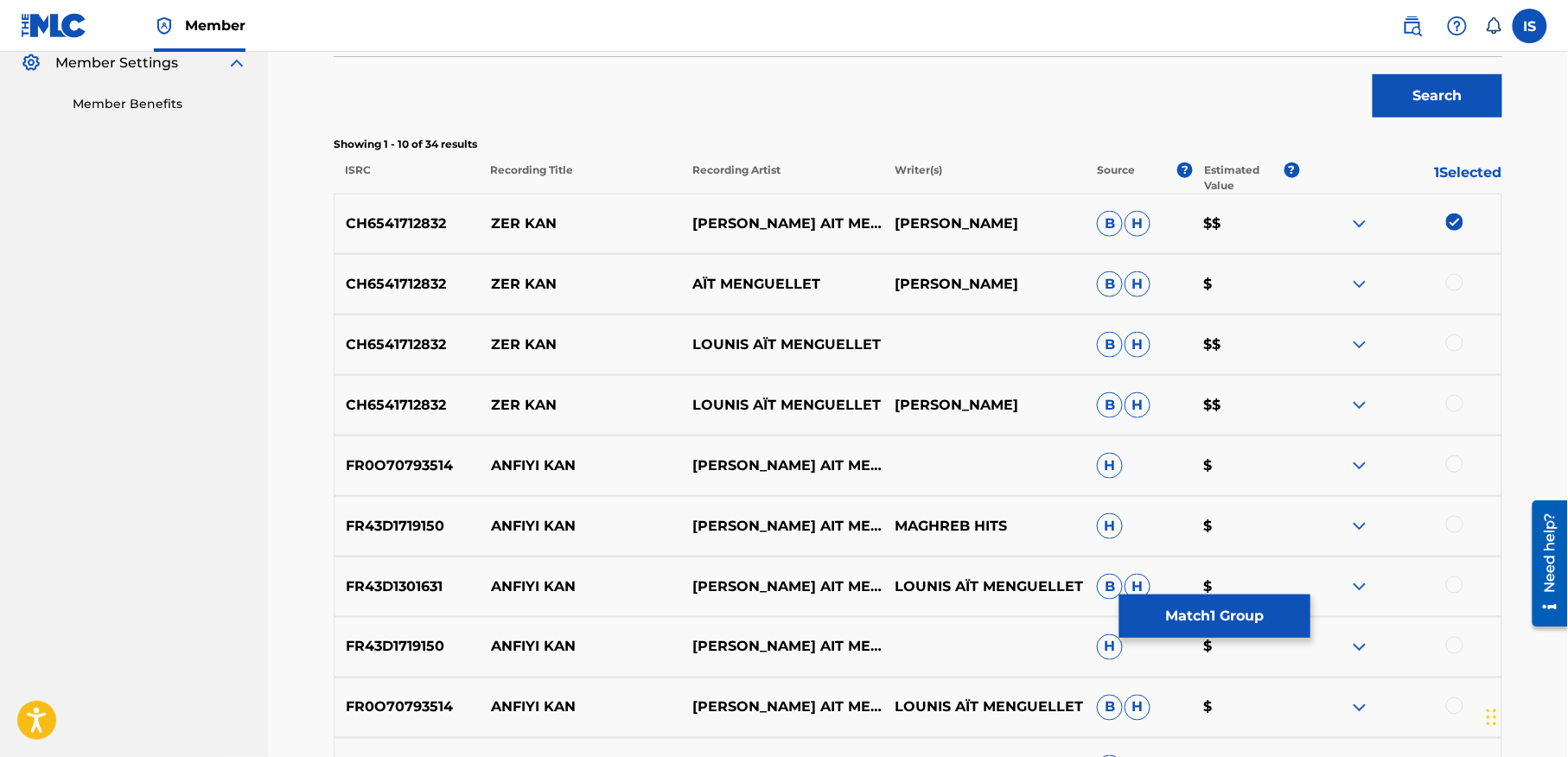
click at [1450, 283] on div at bounding box center [1454, 282] width 17 height 17
drag, startPoint x: 1453, startPoint y: 346, endPoint x: 1453, endPoint y: 327, distance: 19.0
click at [1453, 327] on div "CH6541712832 ZER [PERSON_NAME] AÏT MENGUELLET B H $$" at bounding box center [918, 344] width 1168 height 60
click at [1452, 340] on div at bounding box center [1454, 342] width 17 height 17
click at [1455, 402] on div at bounding box center [1454, 402] width 17 height 17
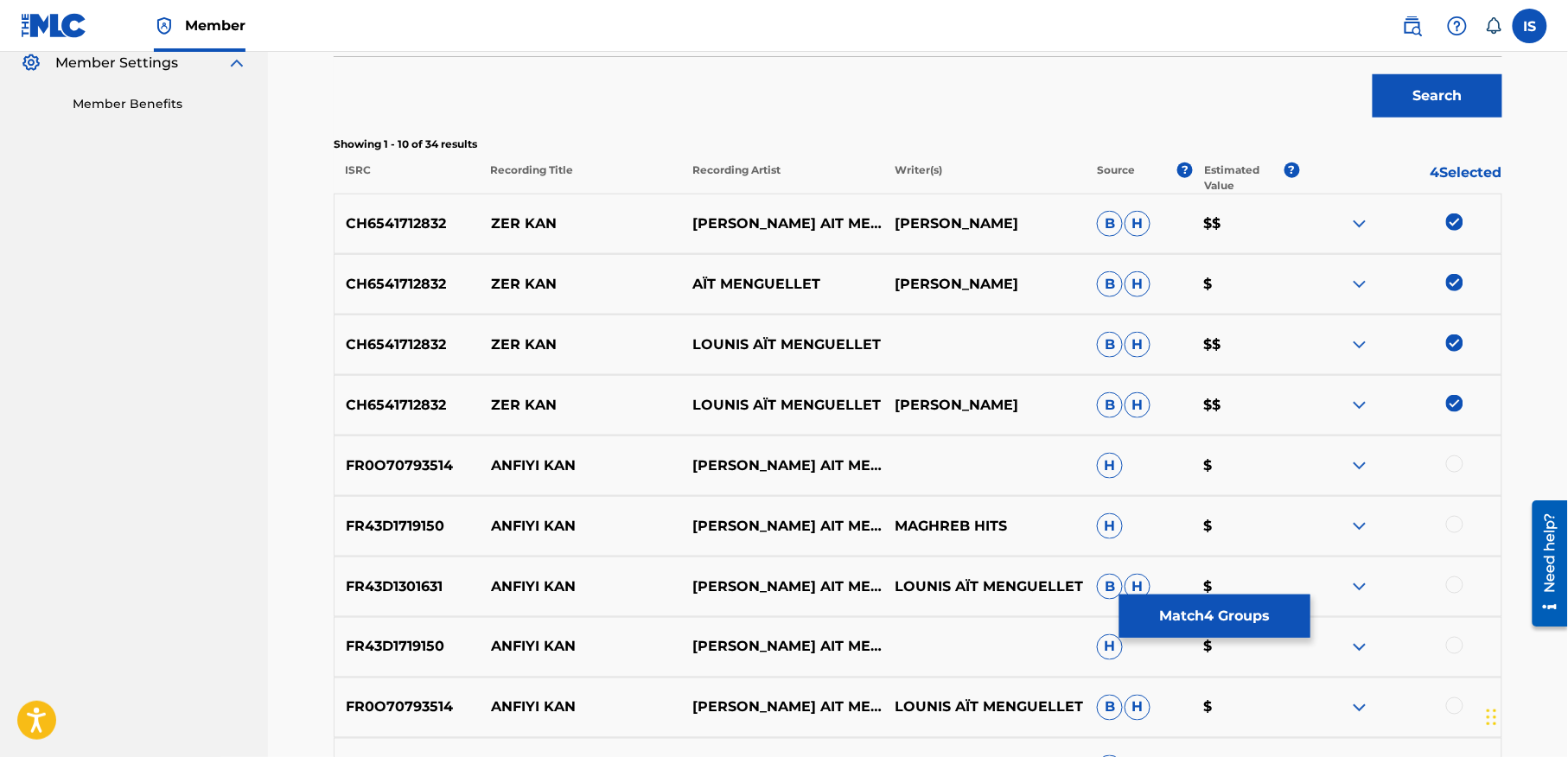
click at [1452, 475] on div at bounding box center [1400, 465] width 202 height 21
click at [1452, 461] on div at bounding box center [1454, 463] width 17 height 17
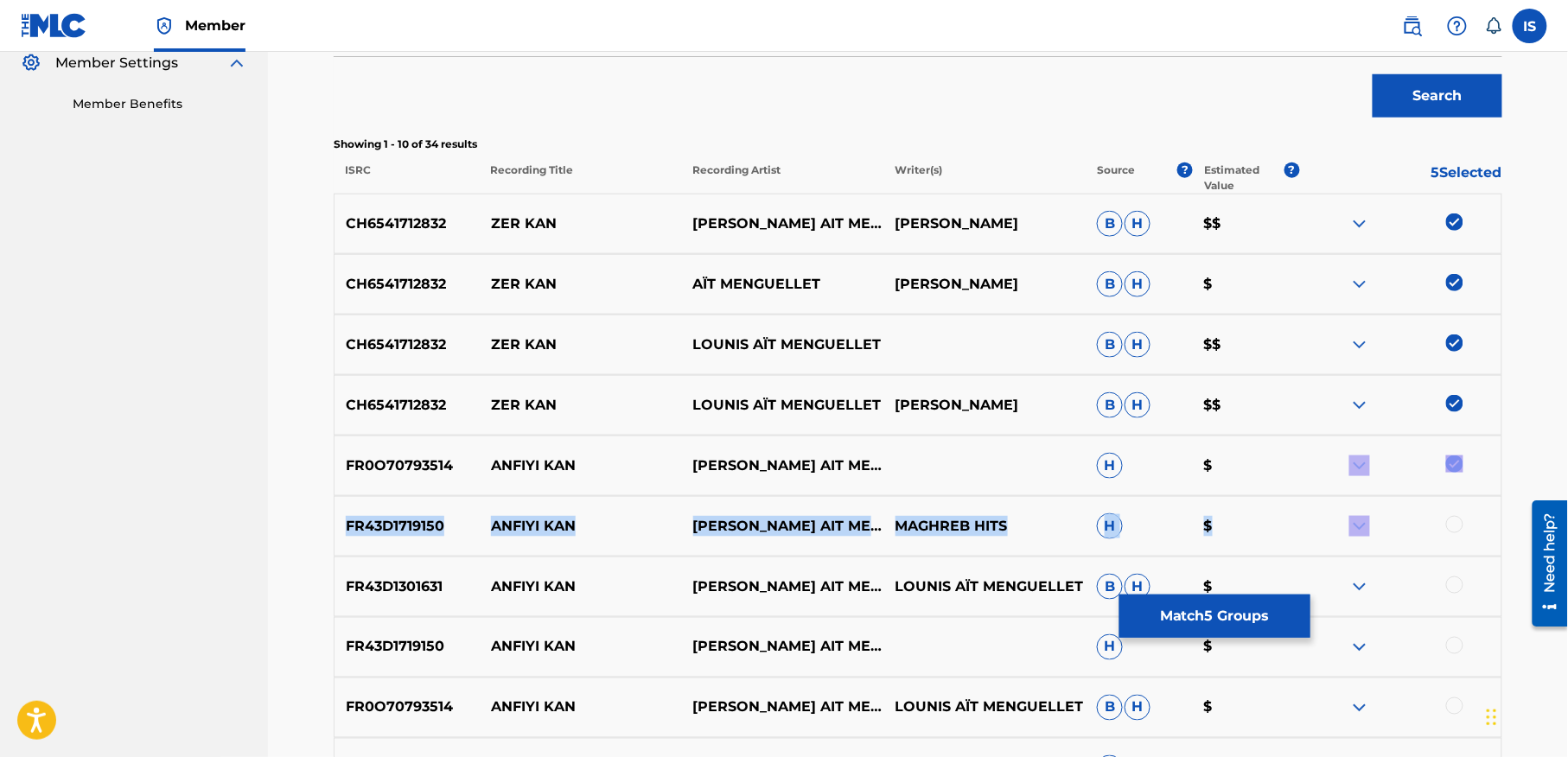
drag, startPoint x: 1452, startPoint y: 503, endPoint x: 1452, endPoint y: 463, distance: 40.0
click at [1452, 463] on div "CH6541712832 ZER [PERSON_NAME] AIT MENGUELLET [PERSON_NAME] AÏT MENGUELLET B H …" at bounding box center [918, 517] width 1168 height 648
click at [1452, 463] on img at bounding box center [1454, 463] width 17 height 17
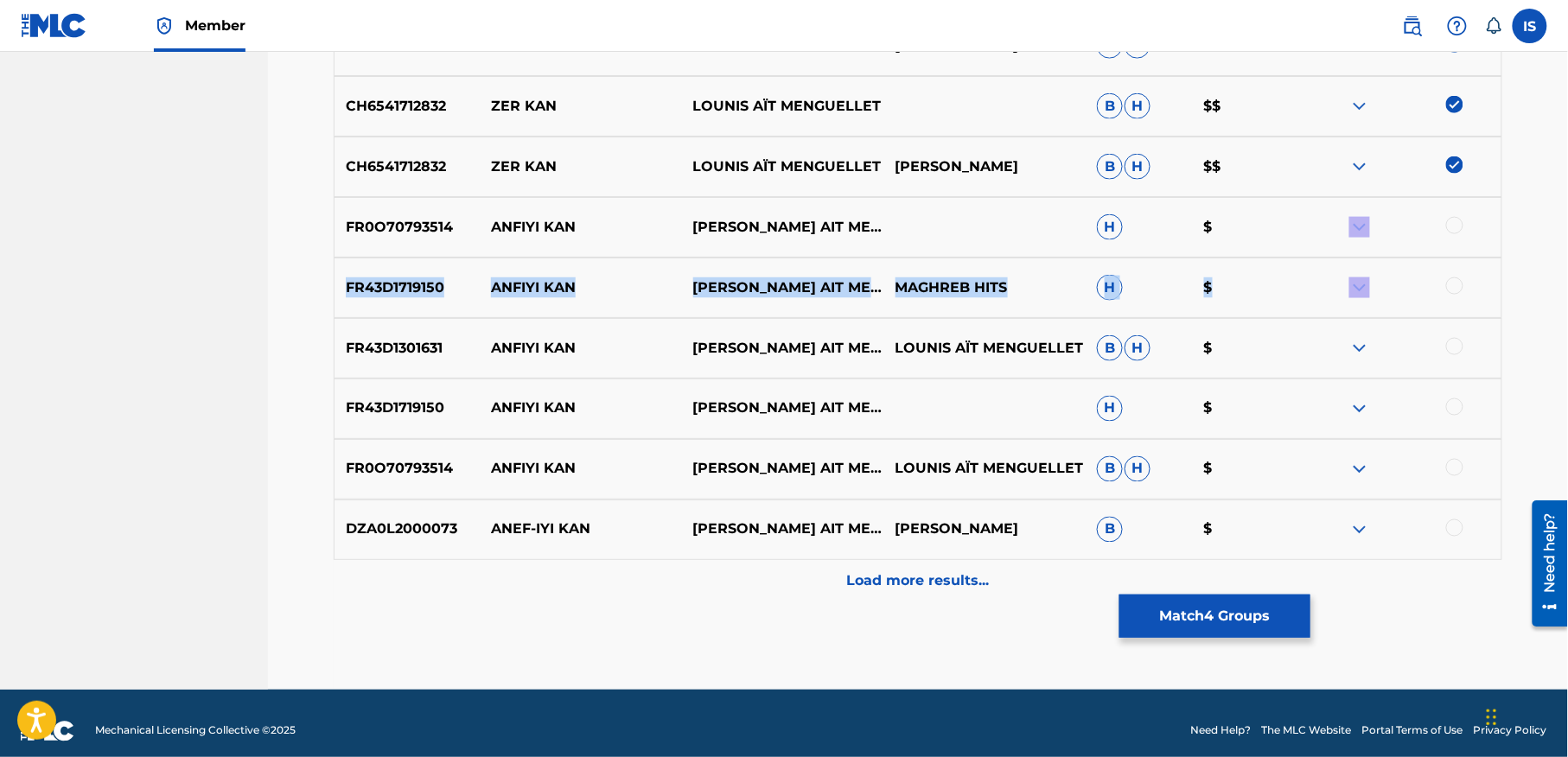
scroll to position [779, 0]
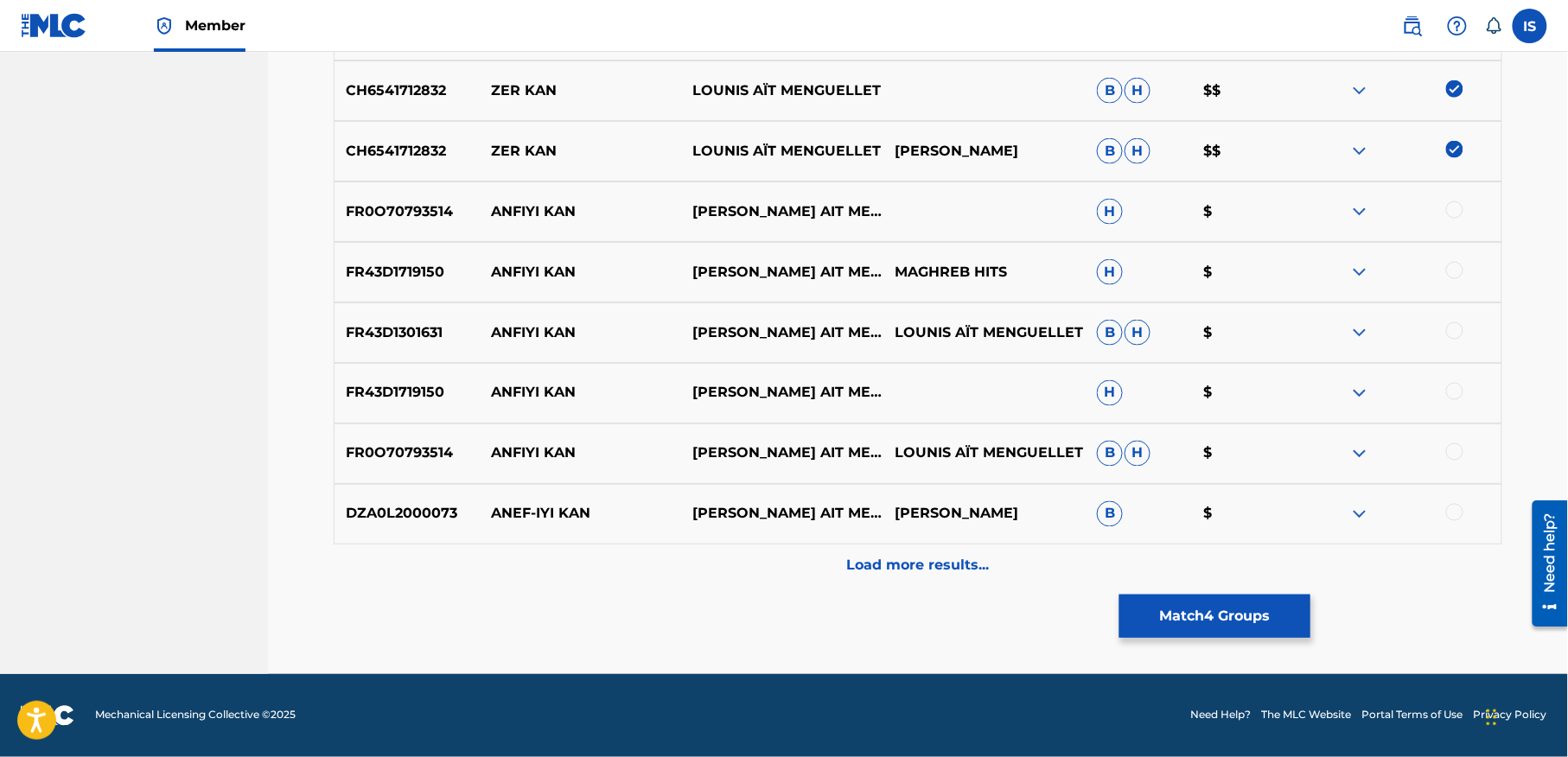
click at [897, 574] on p "Load more results..." at bounding box center [918, 566] width 143 height 21
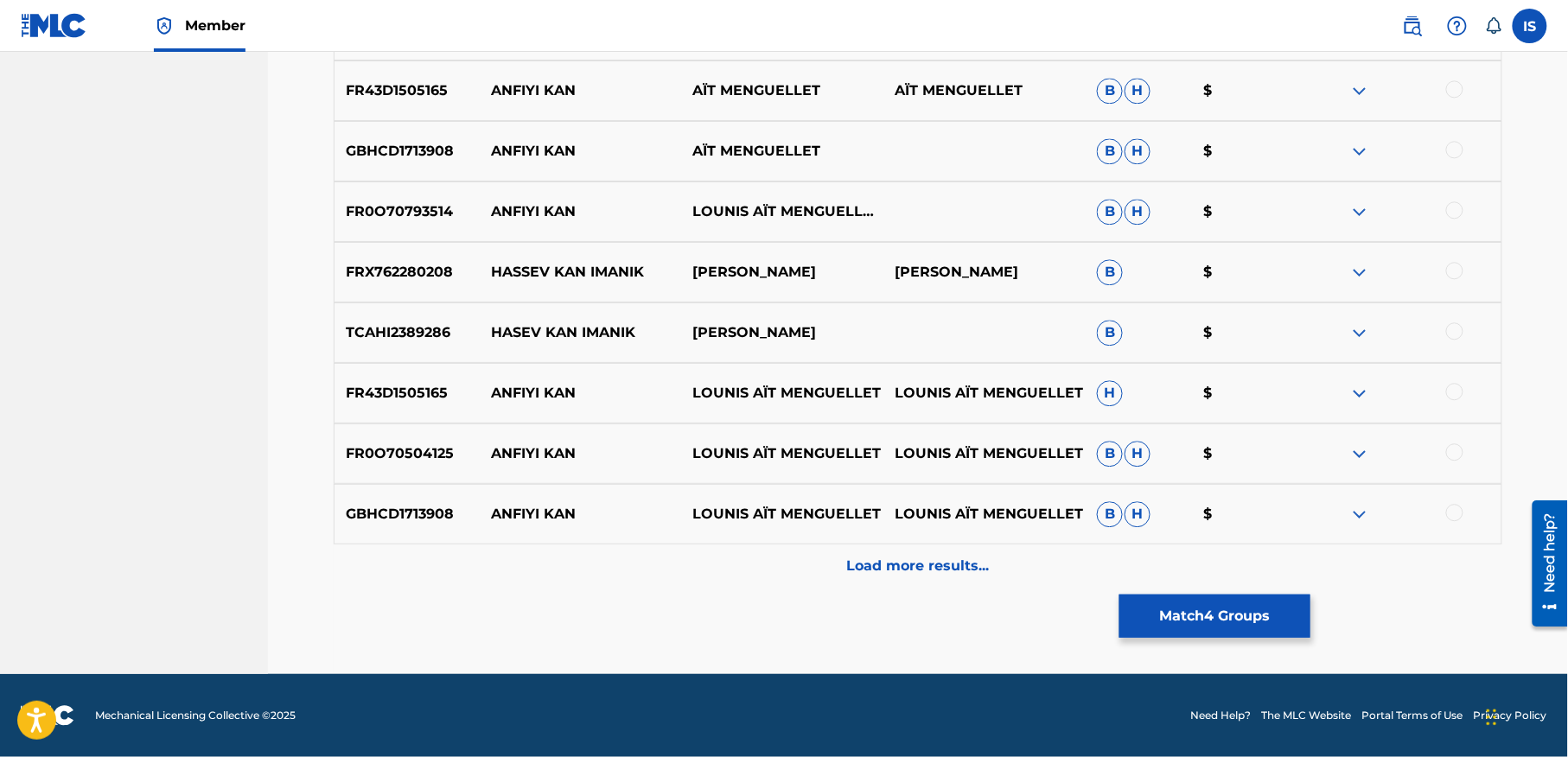
click at [897, 574] on p "Load more results..." at bounding box center [918, 566] width 143 height 21
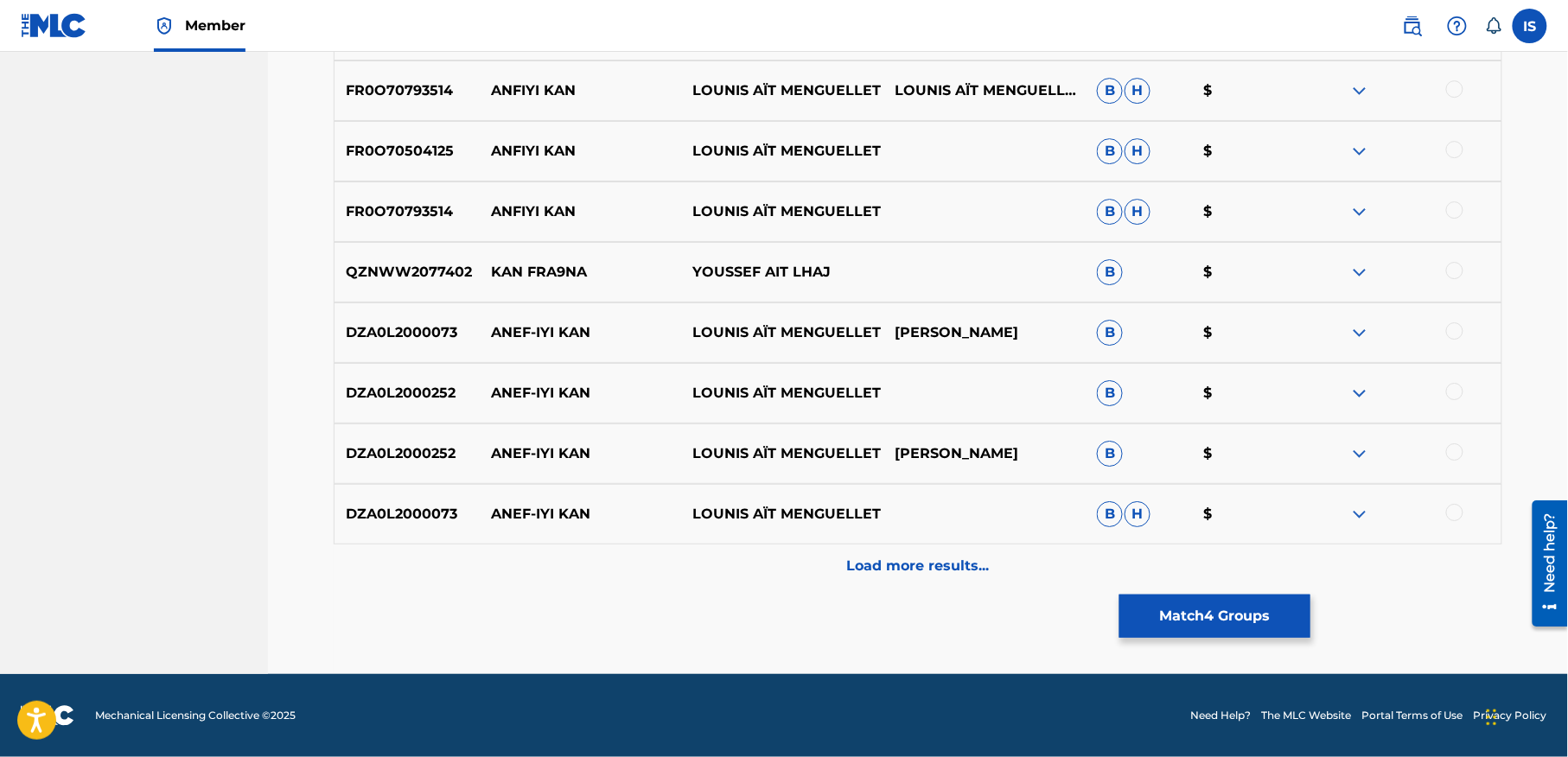
click at [897, 574] on p "Load more results..." at bounding box center [918, 566] width 143 height 21
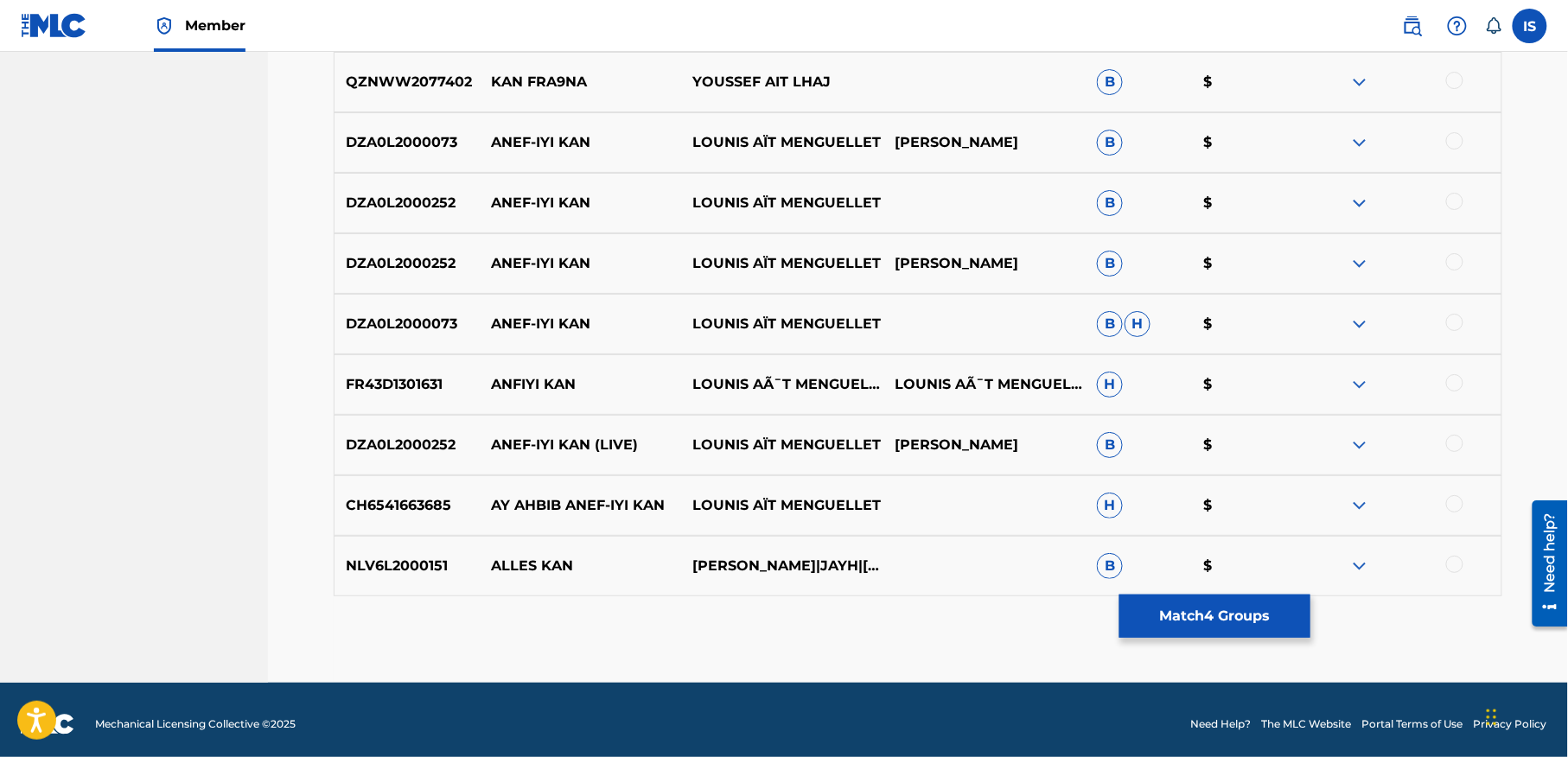
scroll to position [2188, 0]
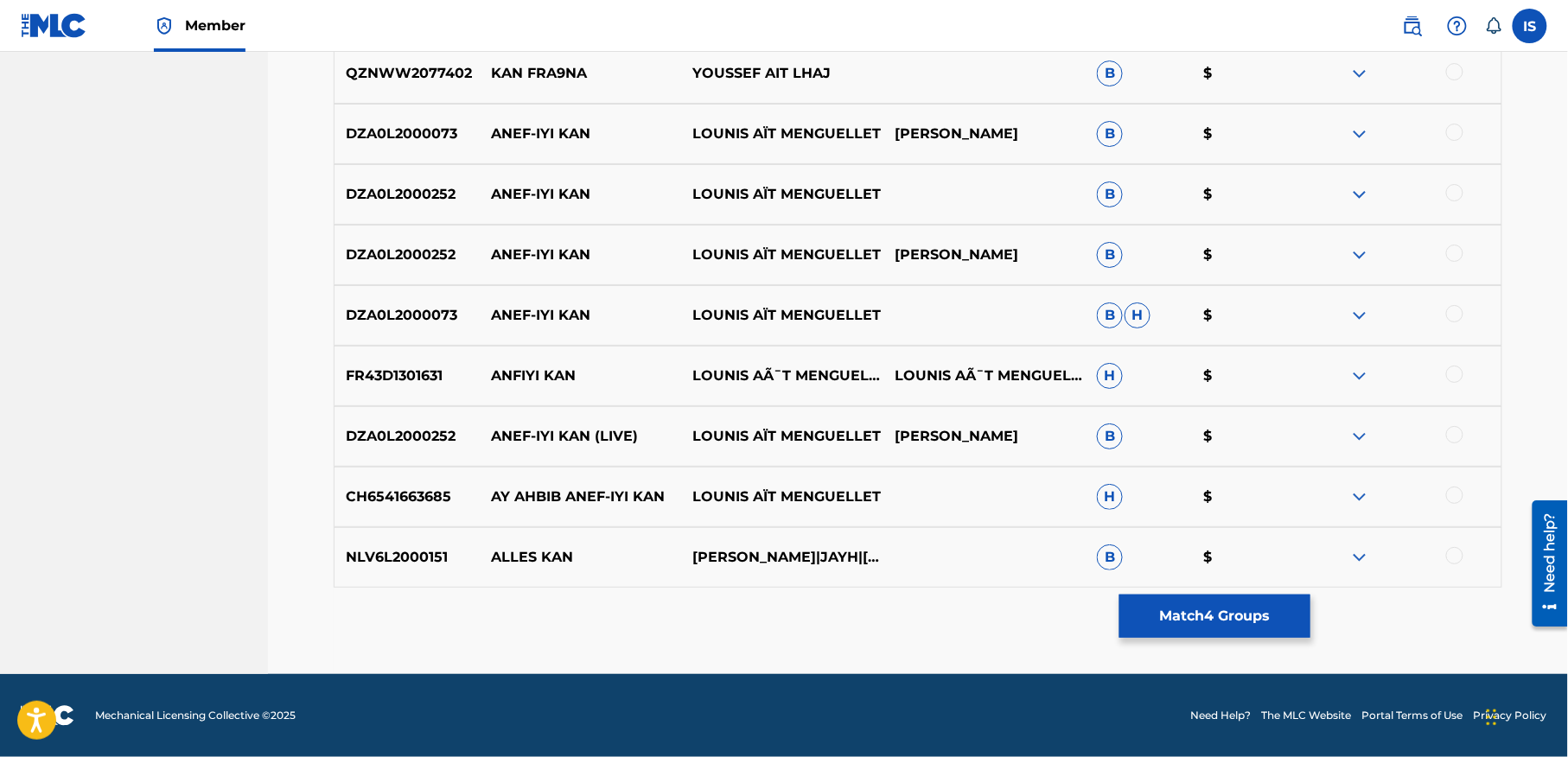
click at [1213, 597] on button "Match 4 Groups" at bounding box center [1215, 616] width 191 height 43
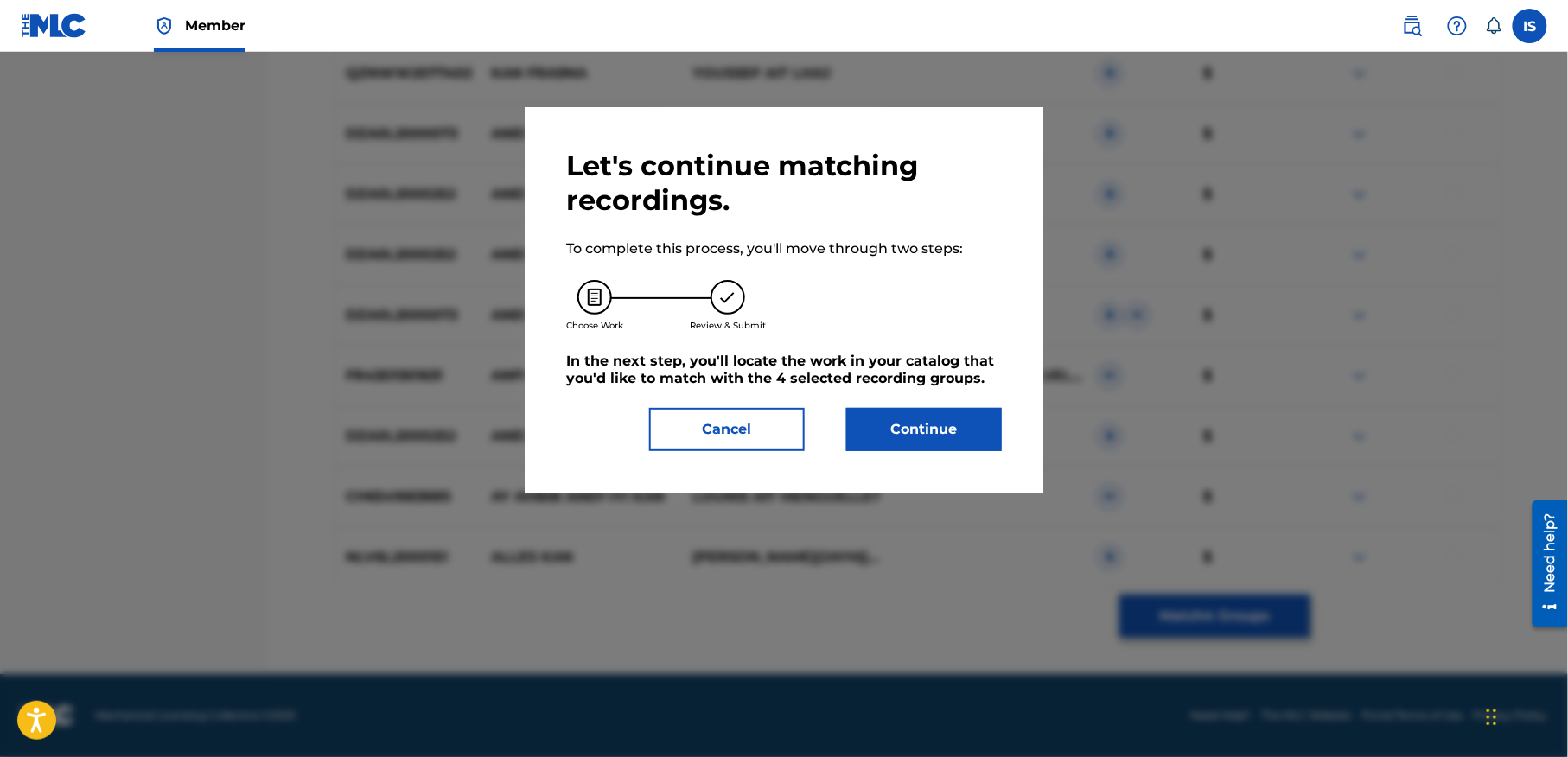
click at [894, 416] on button "Continue" at bounding box center [923, 429] width 155 height 43
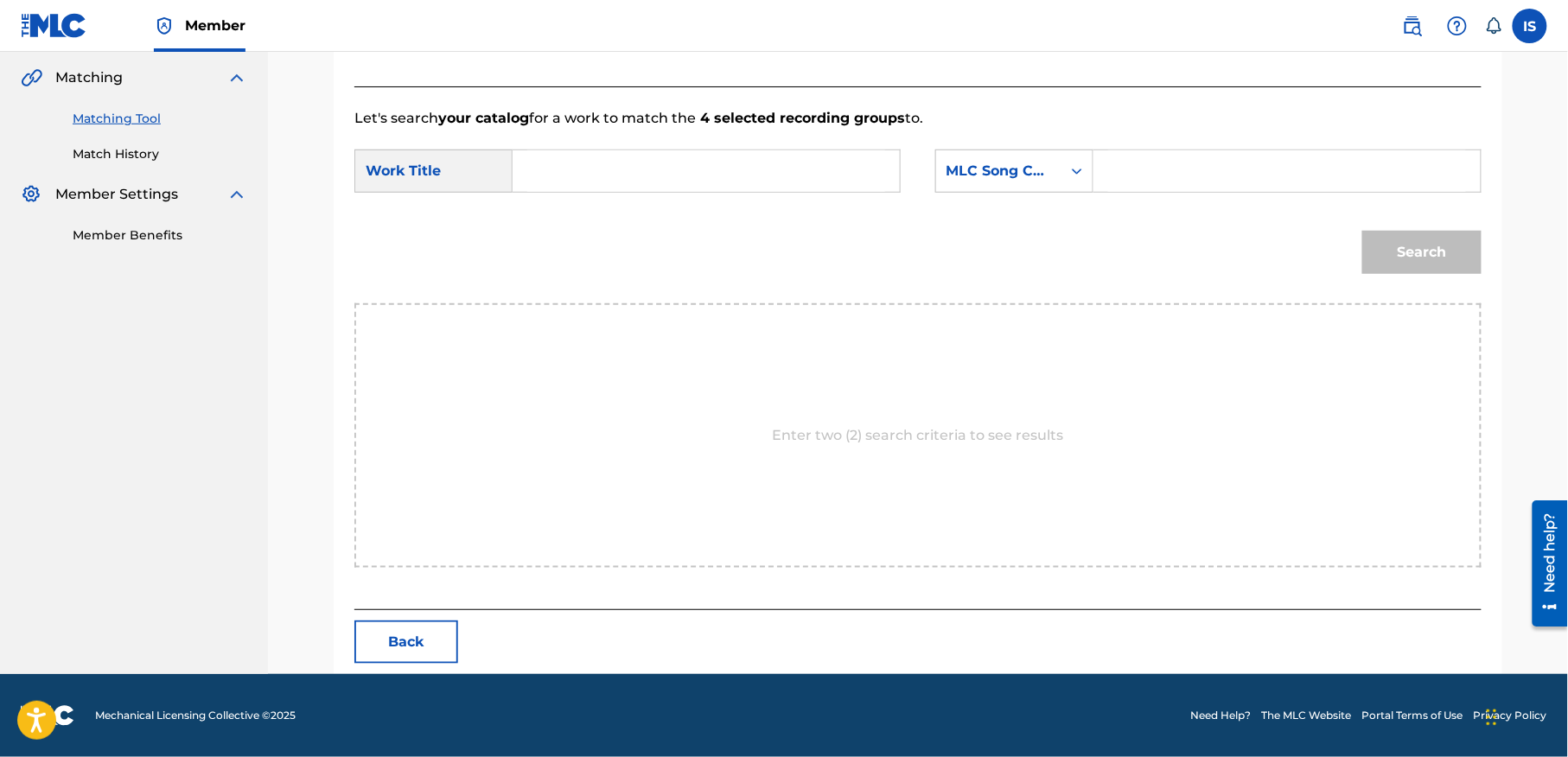
click at [619, 172] on input "Search Form" at bounding box center [706, 171] width 357 height 42
paste input "ZER KAN"
type input "ZER KAN"
click at [986, 184] on div "MLC Song Code" at bounding box center [998, 171] width 125 height 32
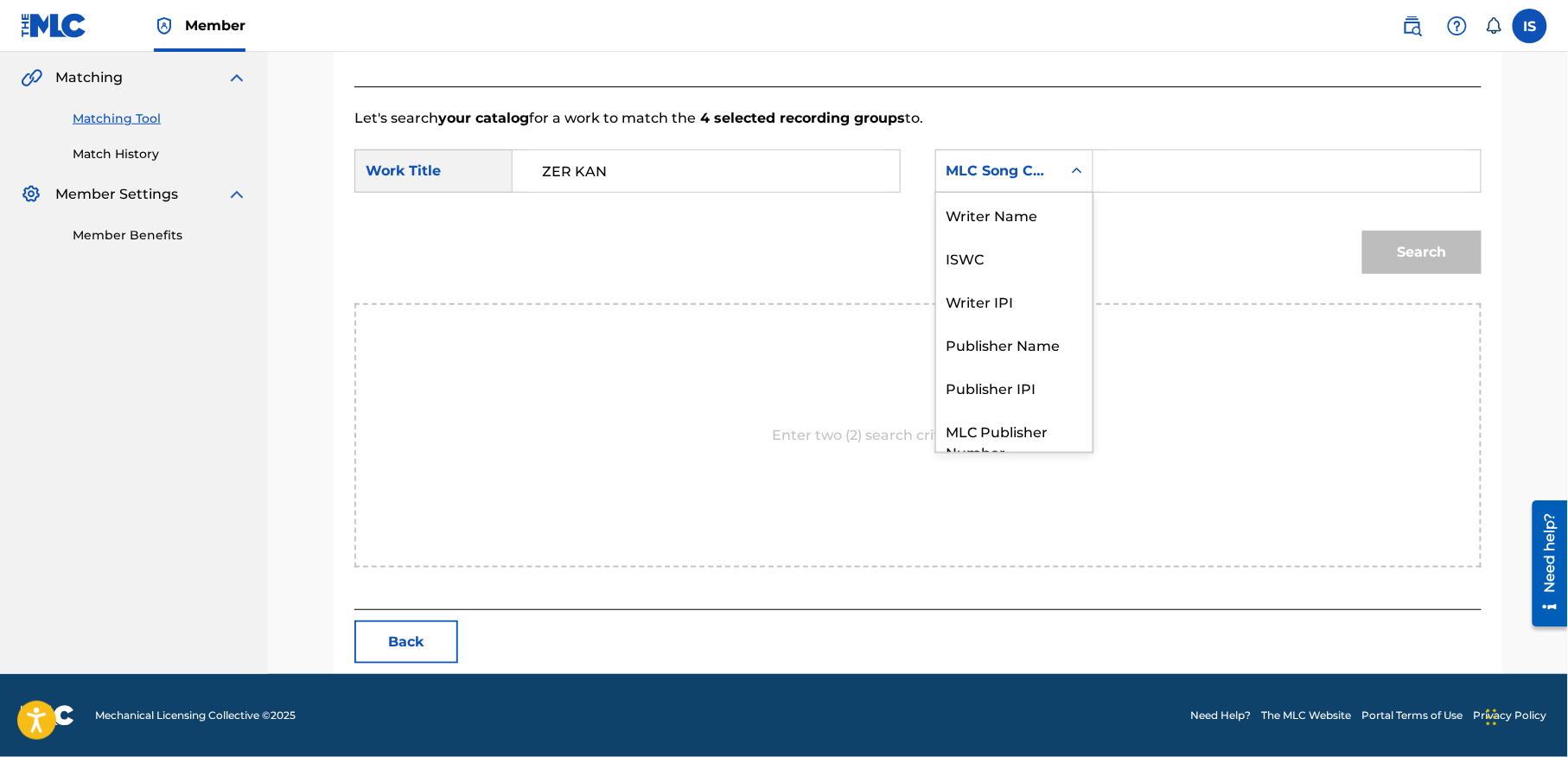
scroll to position [64, 0]
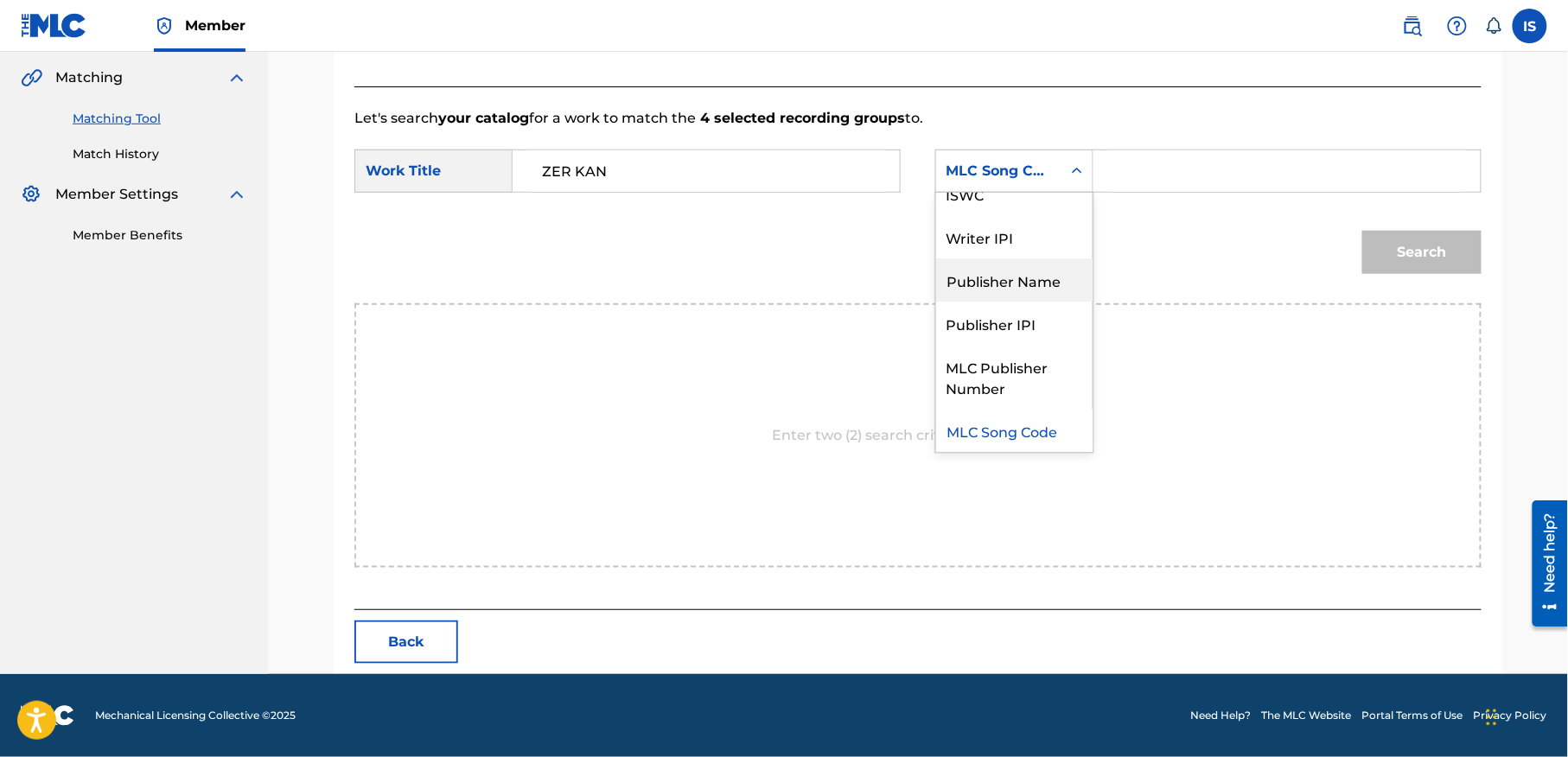
click at [993, 270] on div "Publisher Name" at bounding box center [1014, 280] width 156 height 43
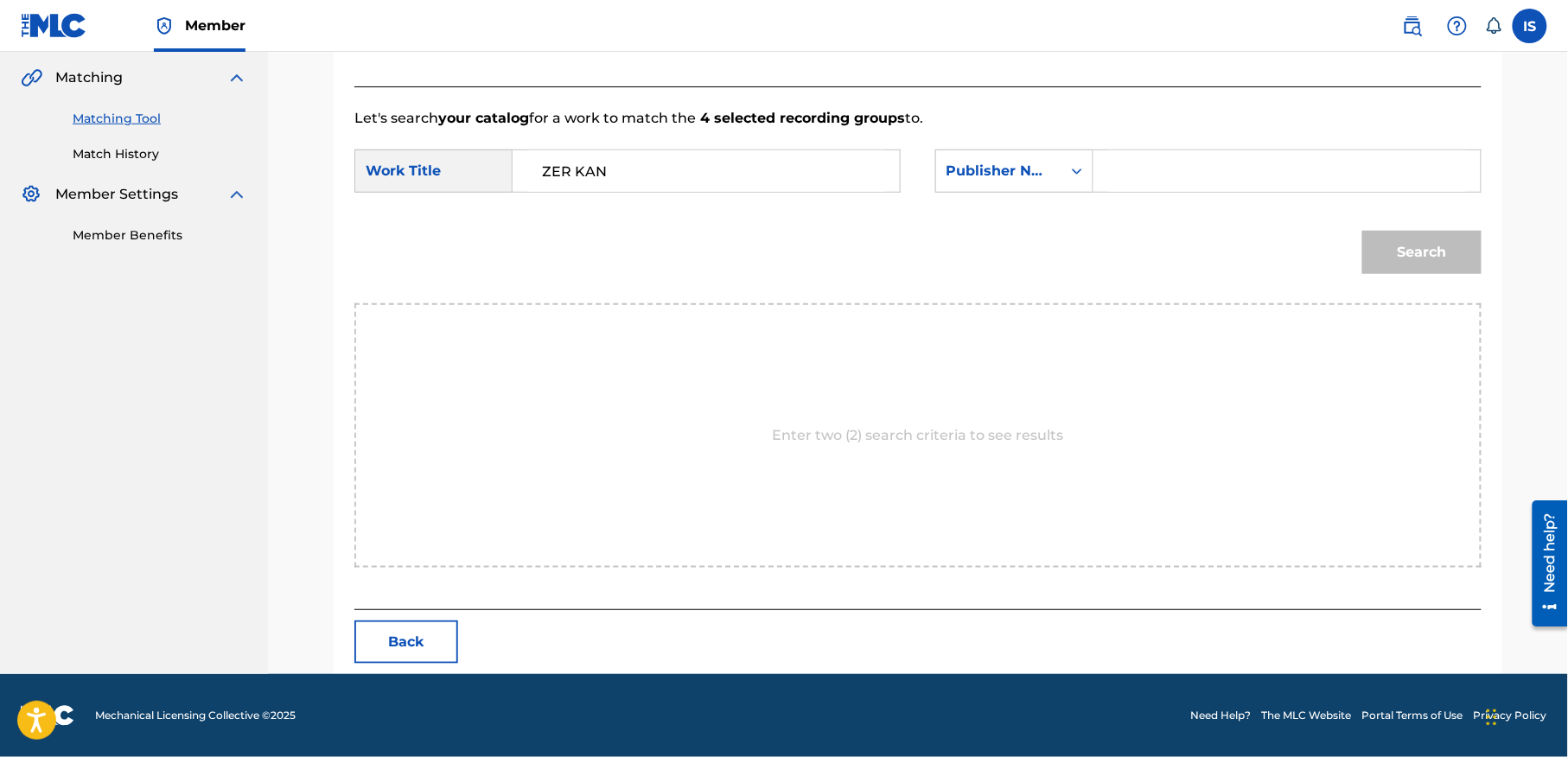
click at [1197, 160] on input "Search Form" at bounding box center [1286, 171] width 357 height 42
type input "onda"
click at [1362, 231] on button "Search" at bounding box center [1422, 253] width 119 height 43
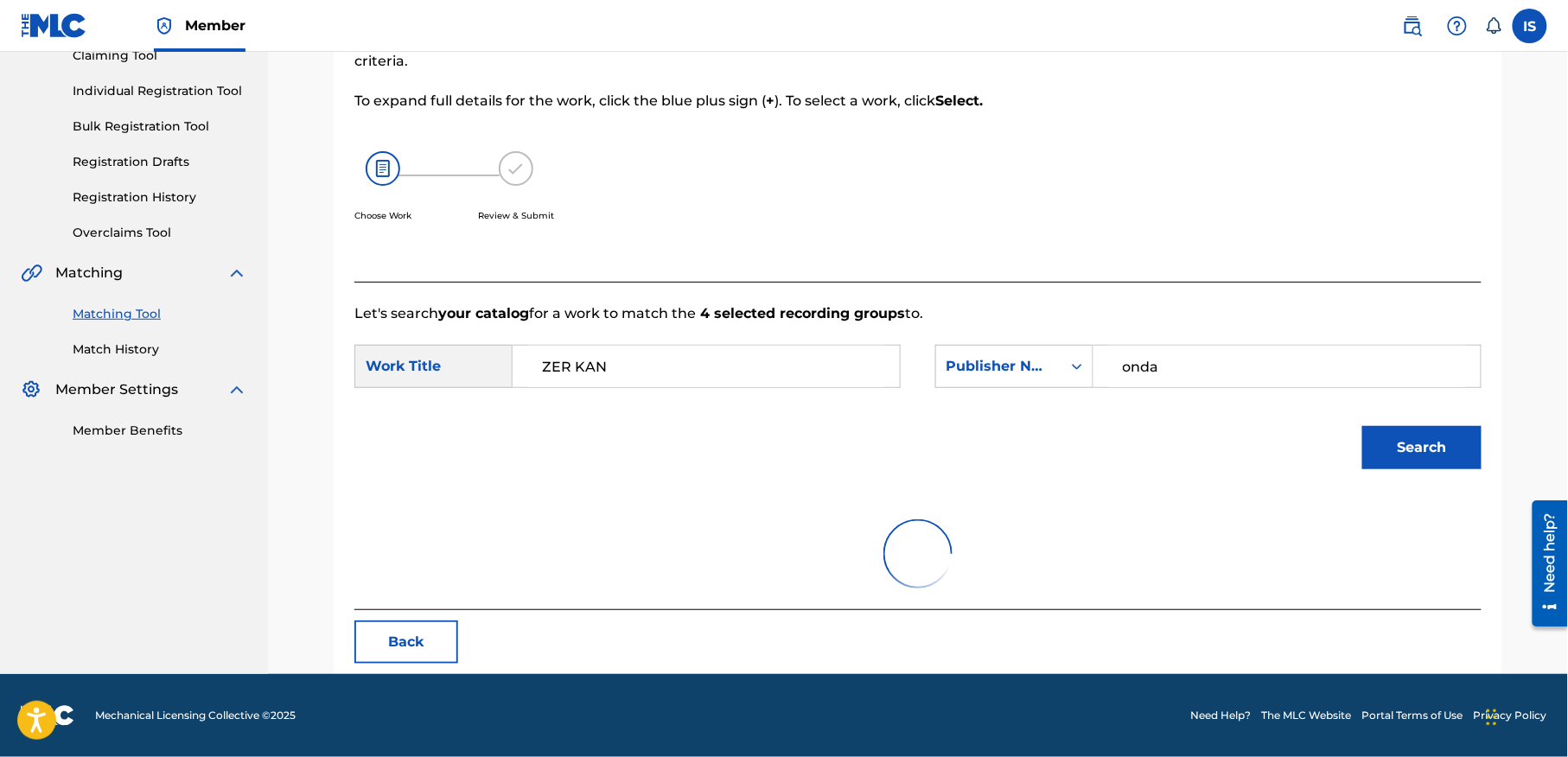
scroll to position [394, 0]
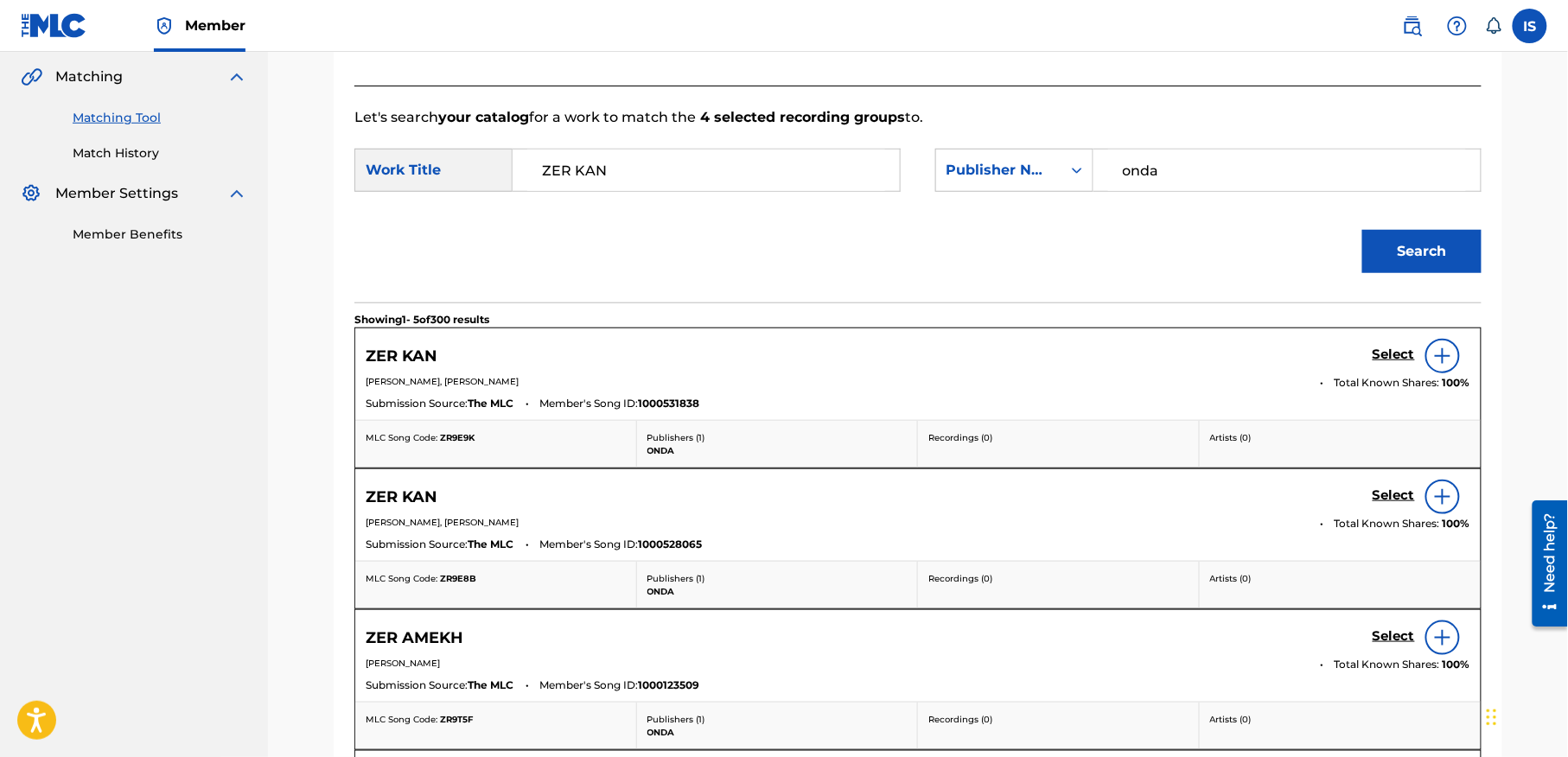
click at [1385, 355] on h5 "Select" at bounding box center [1393, 355] width 42 height 16
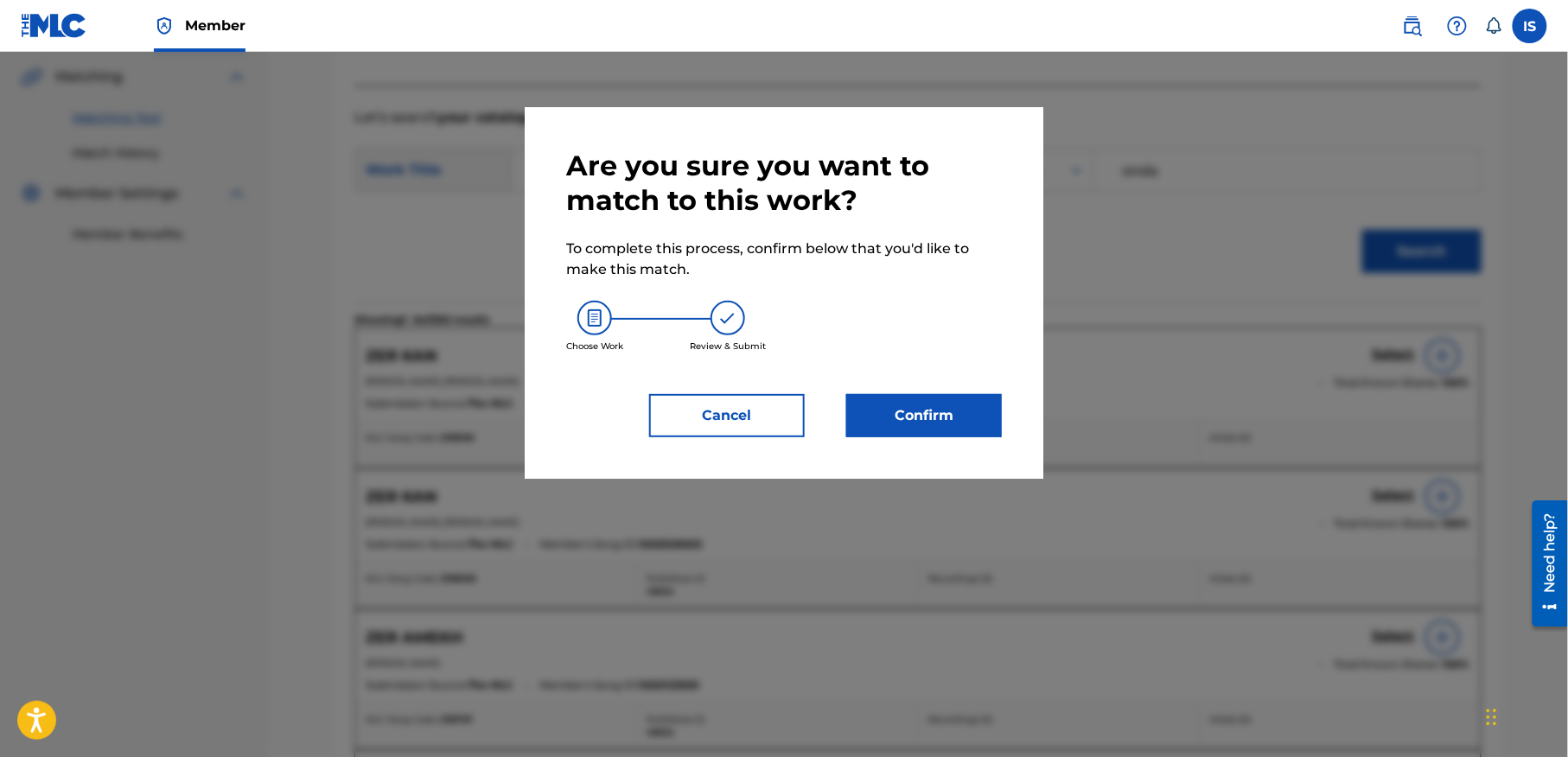
click at [937, 411] on button "Confirm" at bounding box center [923, 416] width 155 height 43
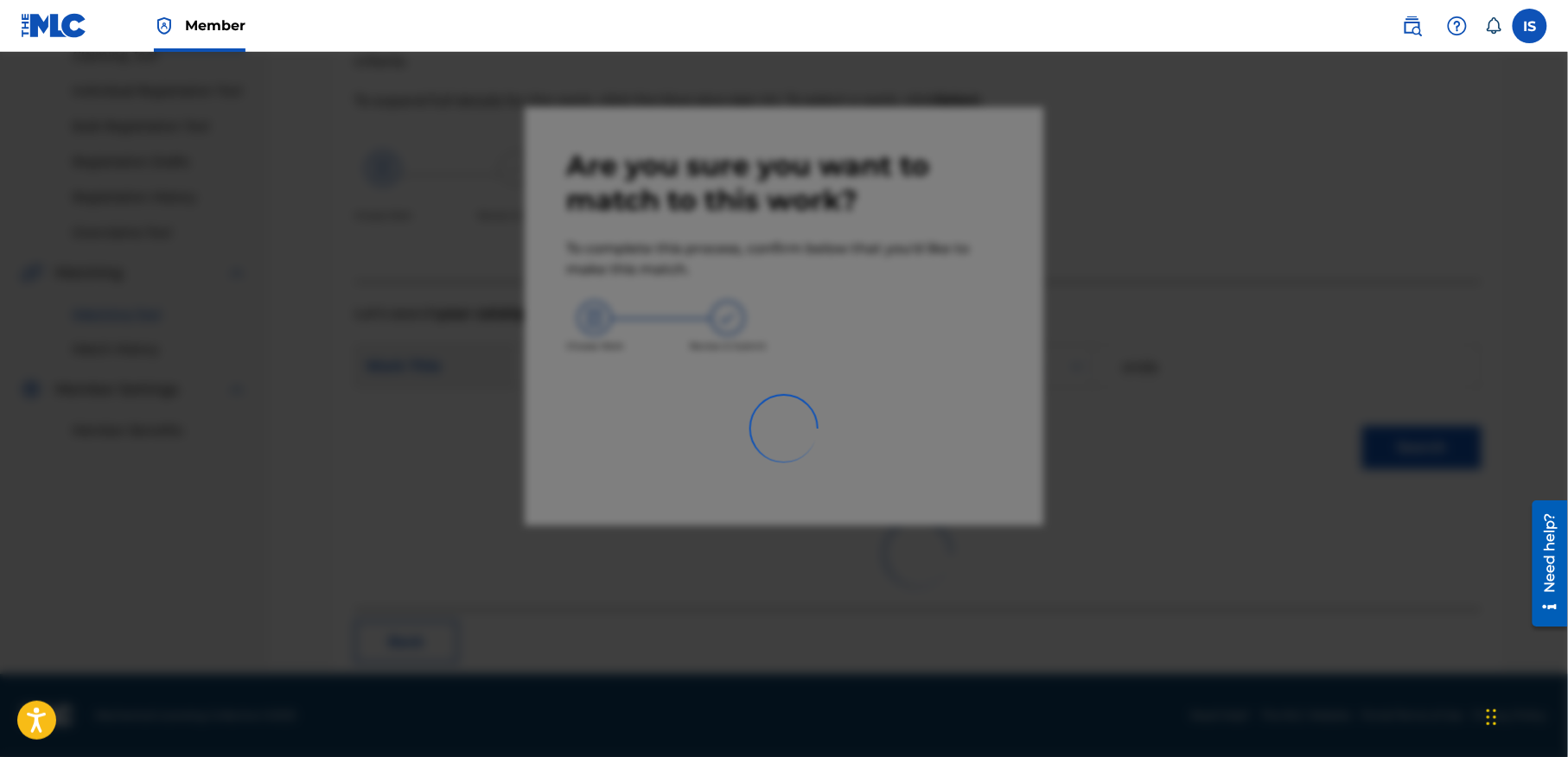
scroll to position [53, 0]
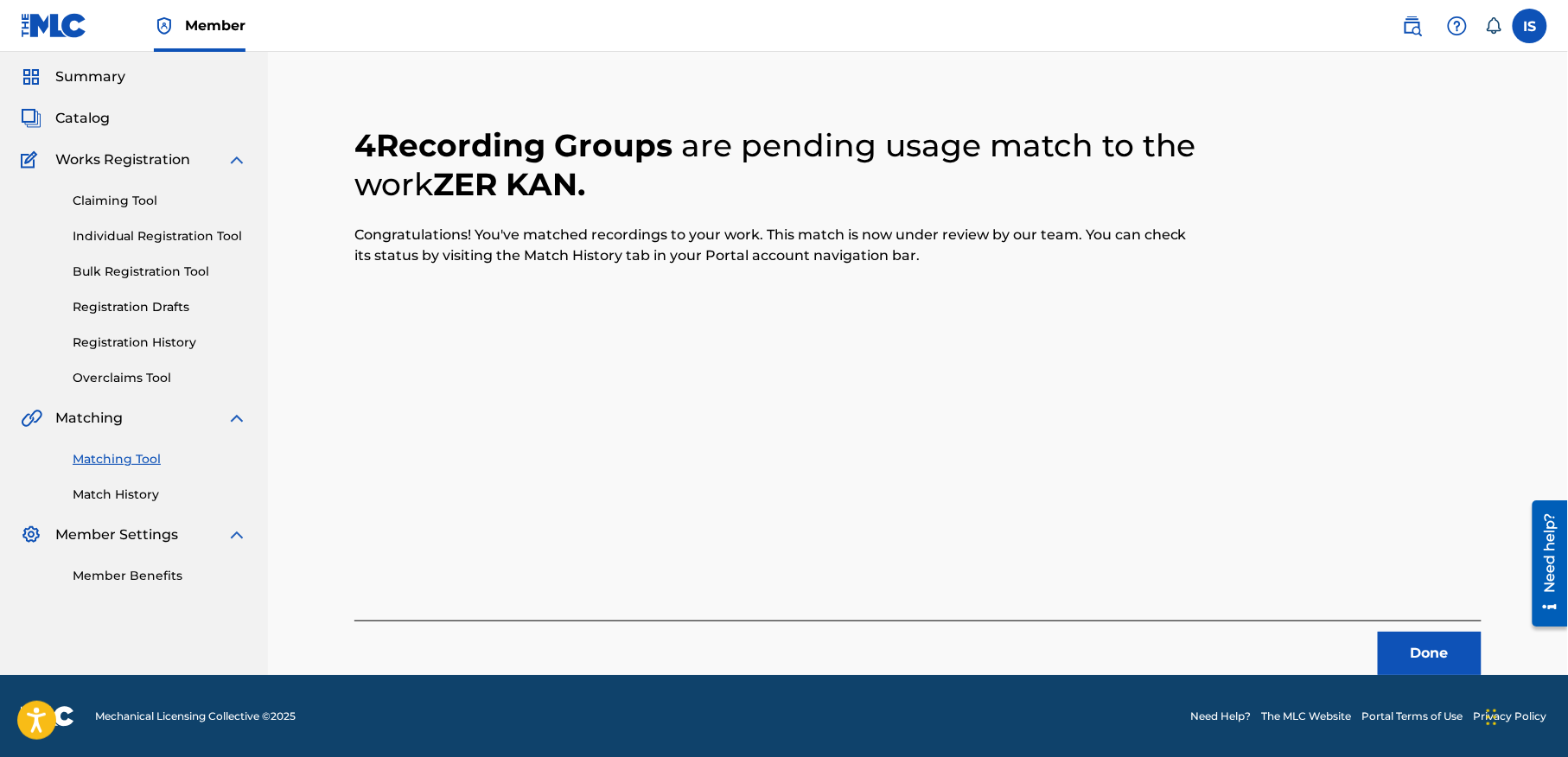
click at [1450, 647] on button "Done" at bounding box center [1429, 653] width 104 height 43
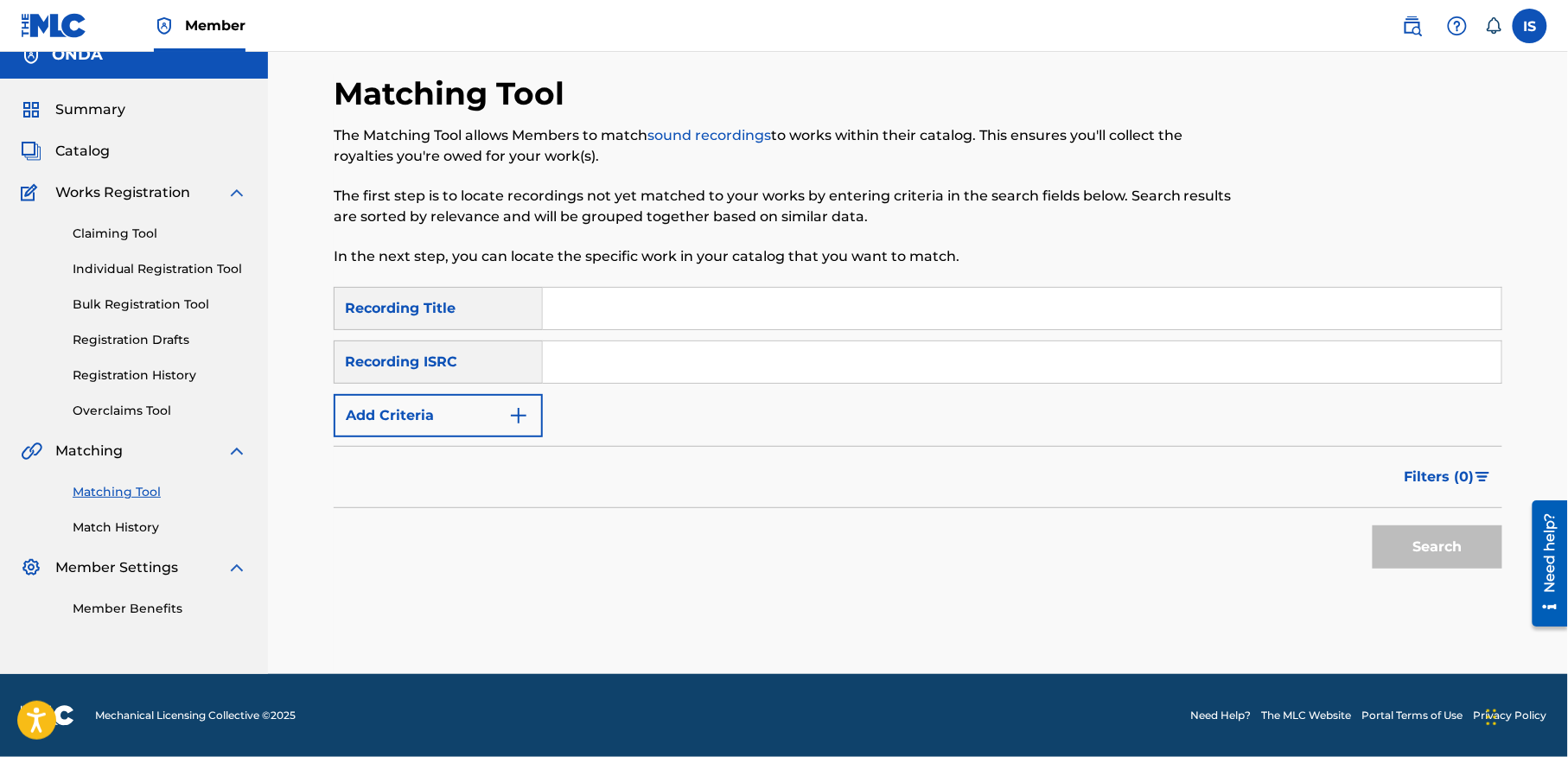
scroll to position [22, 0]
click at [679, 325] on input "Search Form" at bounding box center [1022, 309] width 959 height 42
paste input "TUDERT NNI"
type input "TUDERT NNI"
click at [426, 433] on button "Add Criteria" at bounding box center [439, 416] width 209 height 43
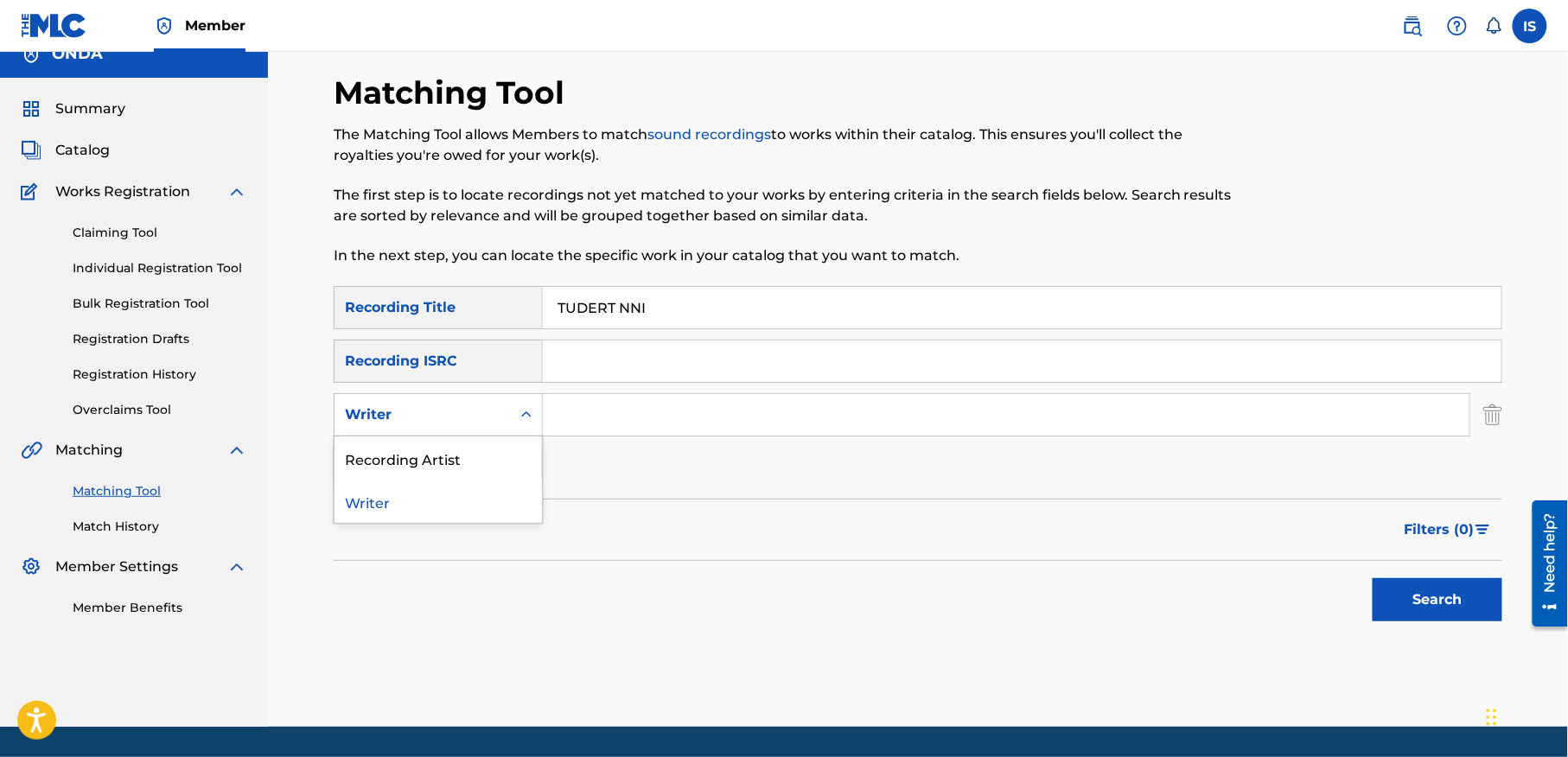
click at [434, 401] on div "Writer" at bounding box center [422, 414] width 176 height 32
click at [419, 449] on div "Recording Artist" at bounding box center [438, 457] width 208 height 43
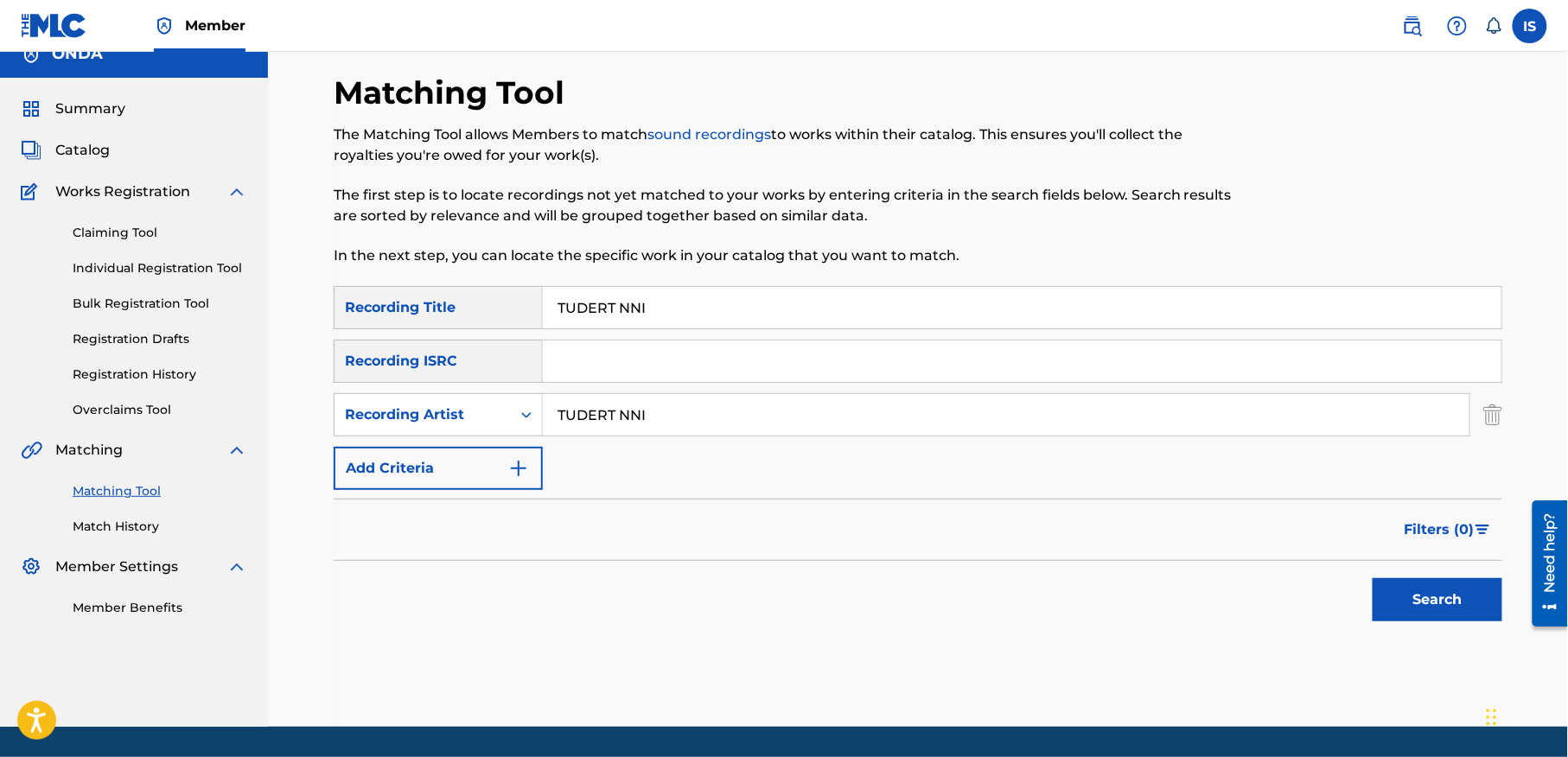
click at [602, 421] on input "TUDERT NNI" at bounding box center [1006, 415] width 926 height 42
type input "ait menguellet"
click at [1519, 597] on div at bounding box center [1543, 563] width 49 height 139
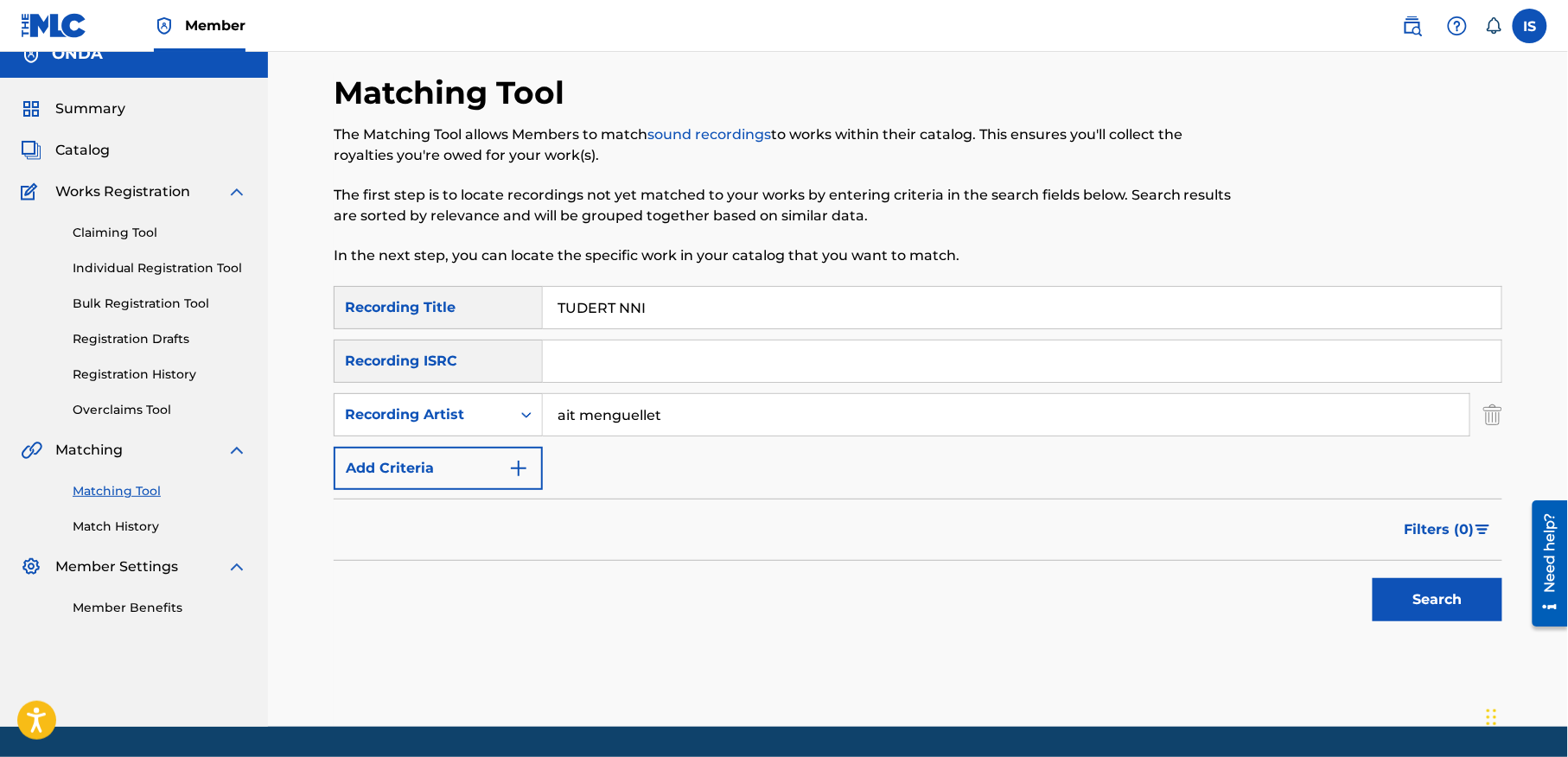
click at [1423, 603] on button "Search" at bounding box center [1437, 599] width 130 height 43
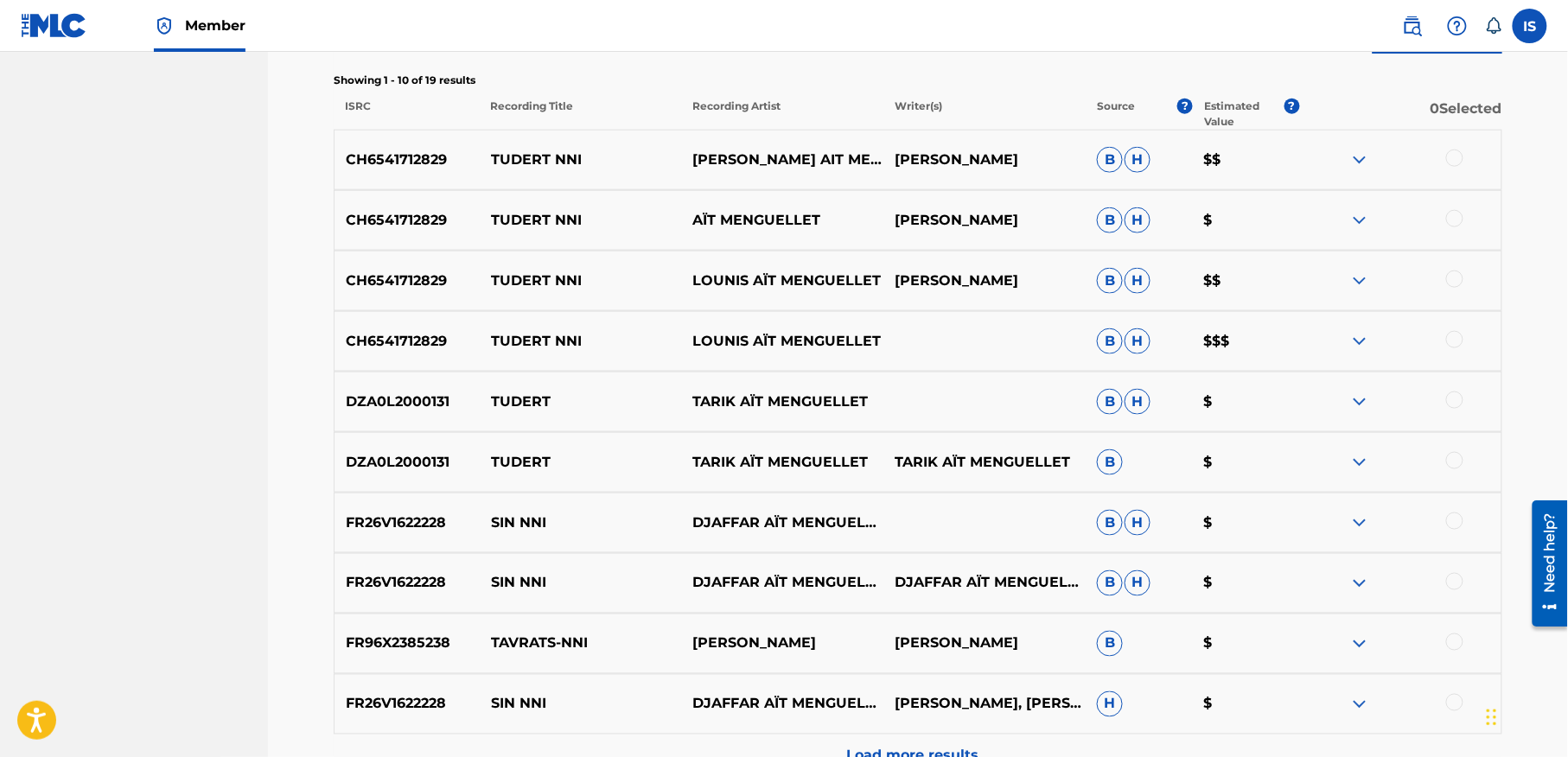
scroll to position [591, 0]
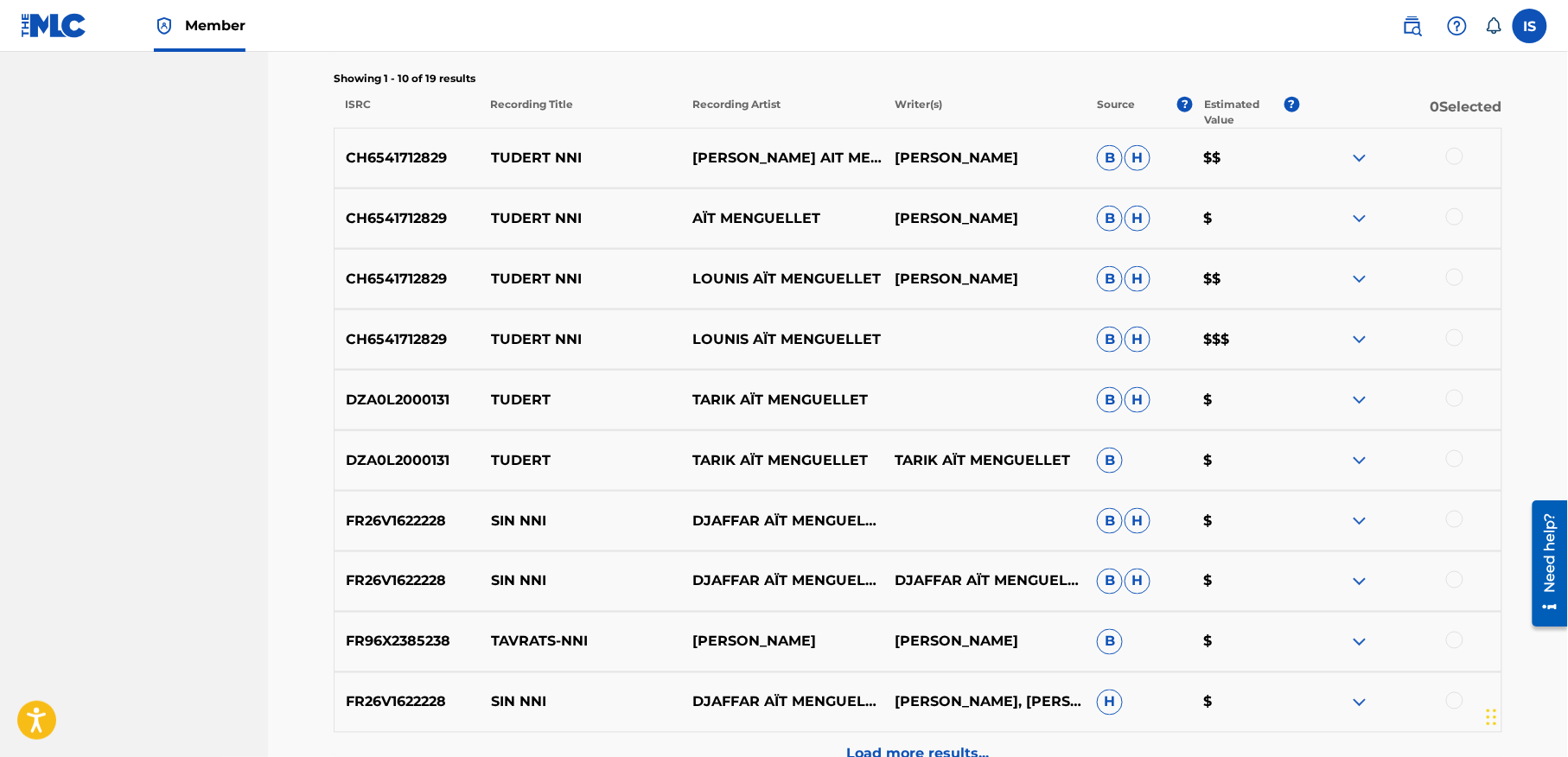
click at [1438, 164] on div at bounding box center [1400, 158] width 202 height 21
click at [1452, 212] on div at bounding box center [1454, 217] width 17 height 17
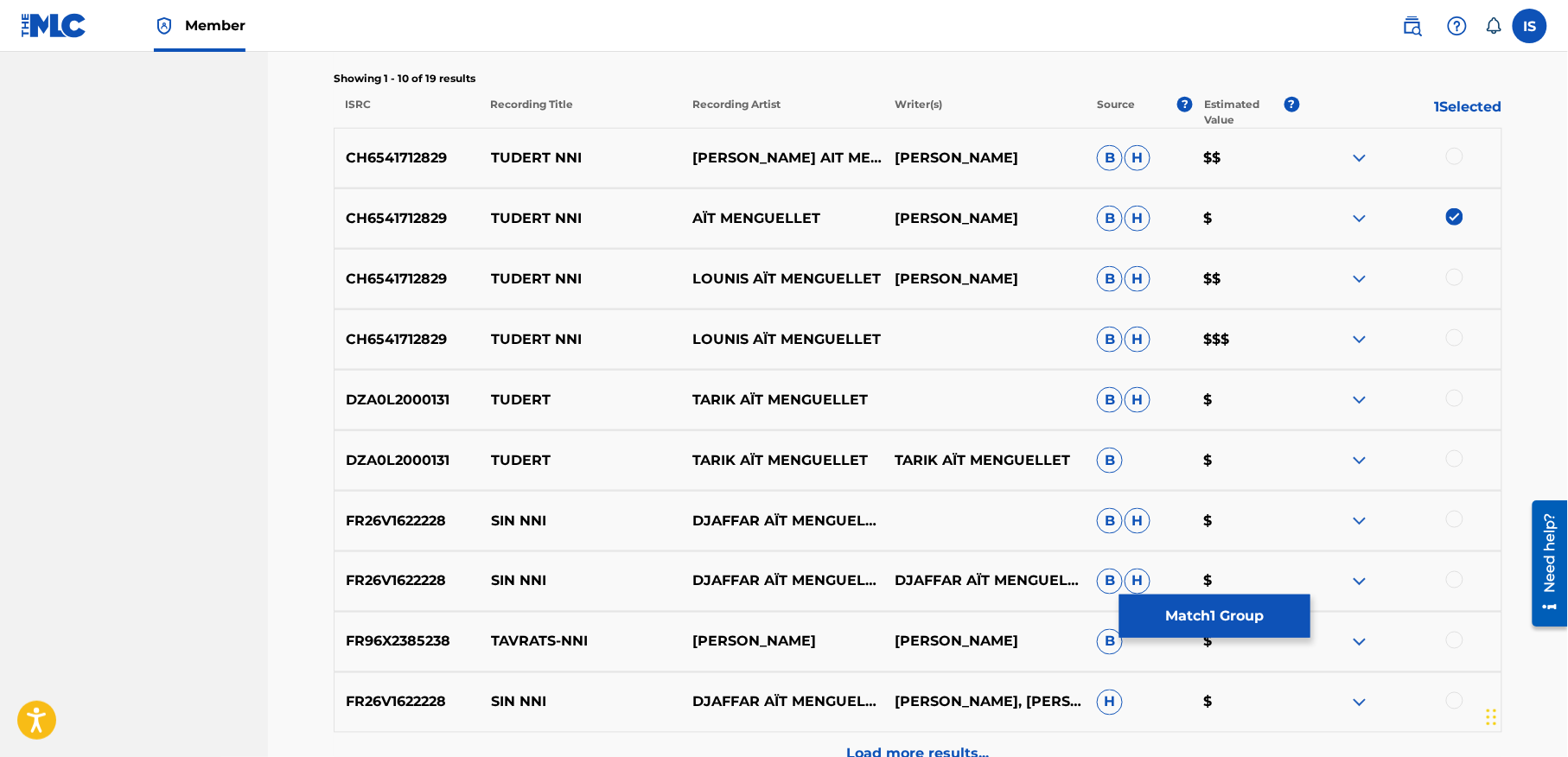
click at [1455, 159] on div at bounding box center [1454, 156] width 17 height 17
click at [1452, 276] on div at bounding box center [1454, 277] width 17 height 17
click at [1455, 338] on div at bounding box center [1454, 337] width 17 height 17
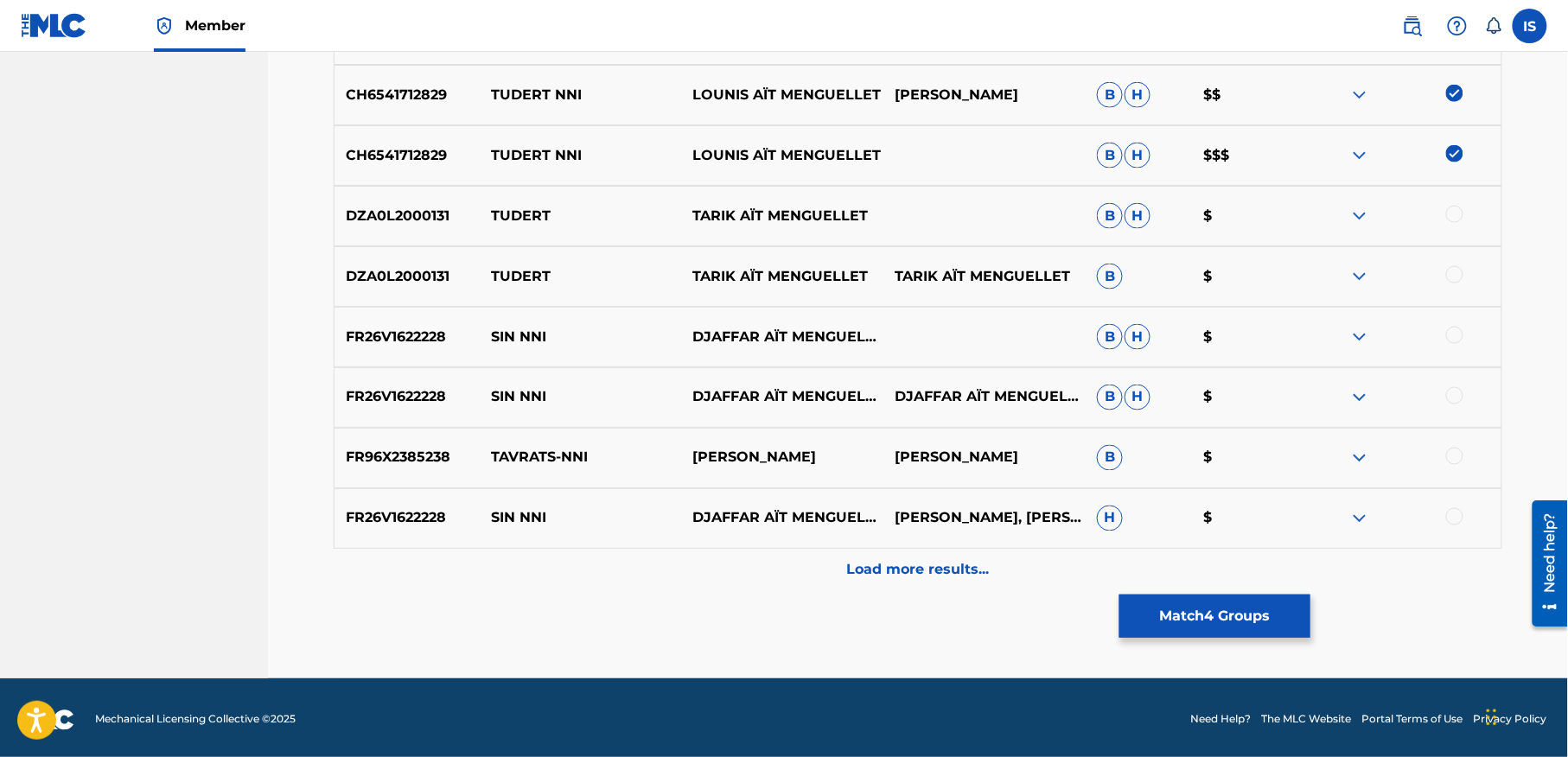
scroll to position [779, 0]
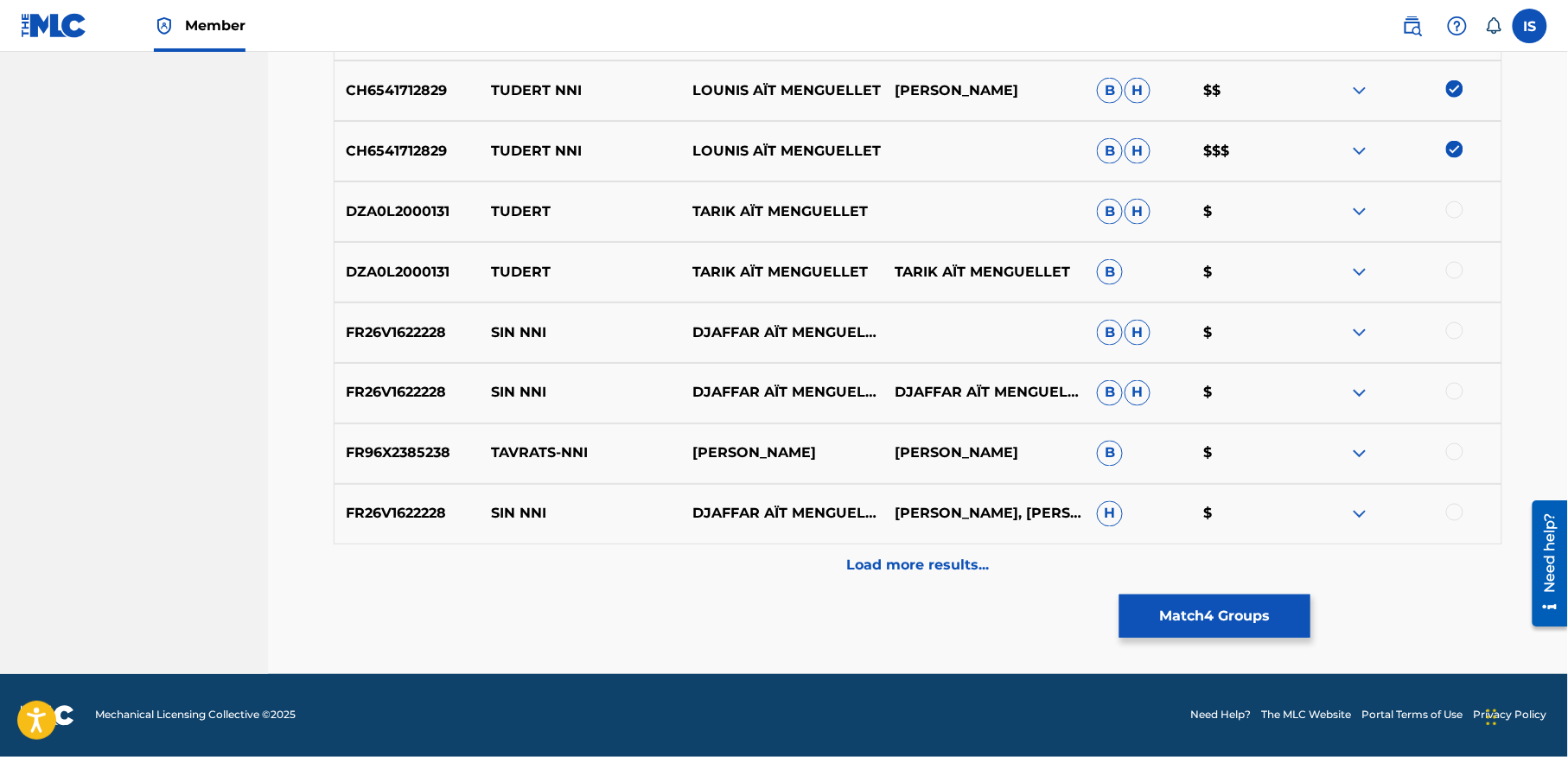
click at [903, 574] on p "Load more results..." at bounding box center [918, 566] width 143 height 21
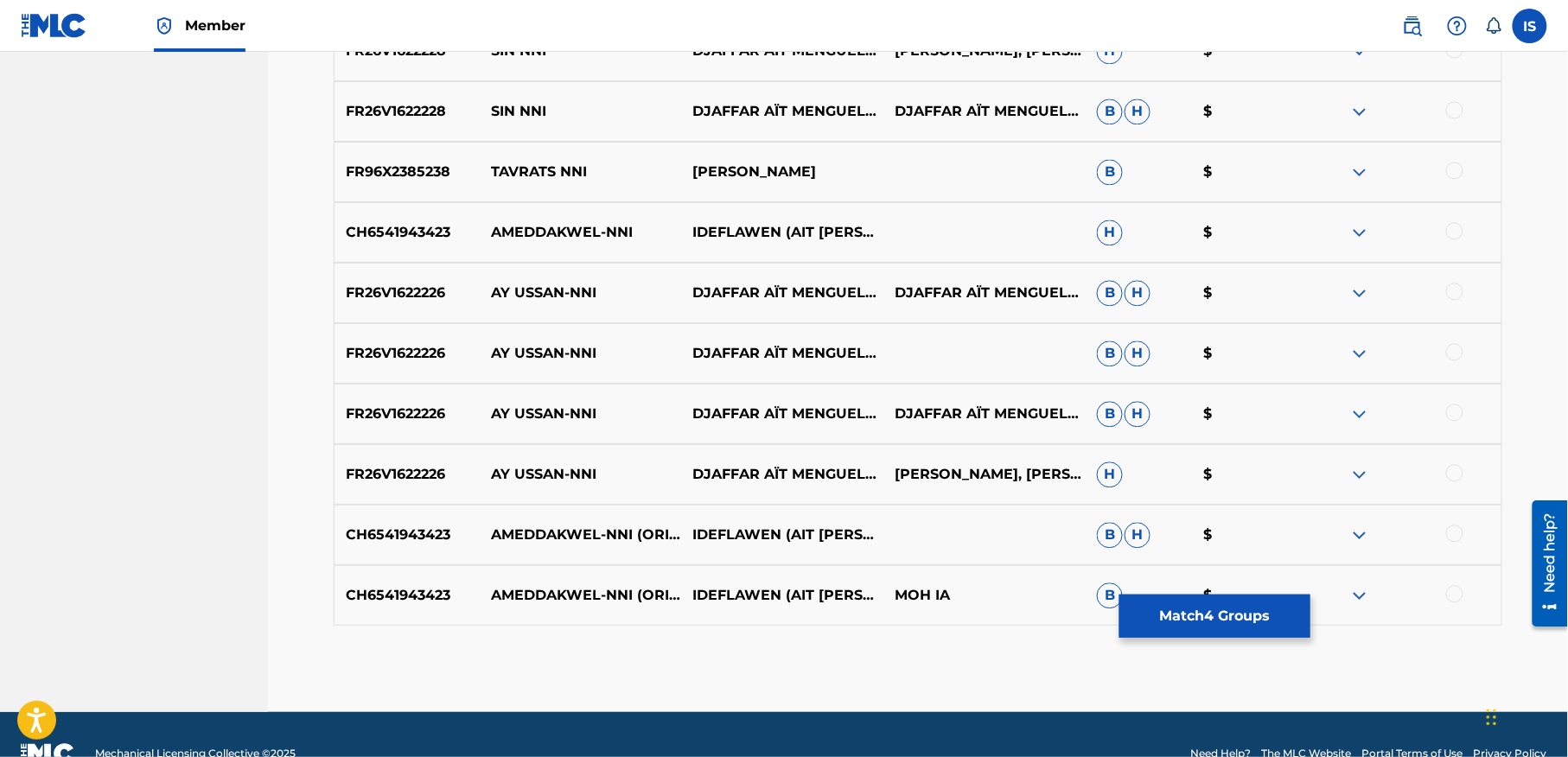
scroll to position [1280, 0]
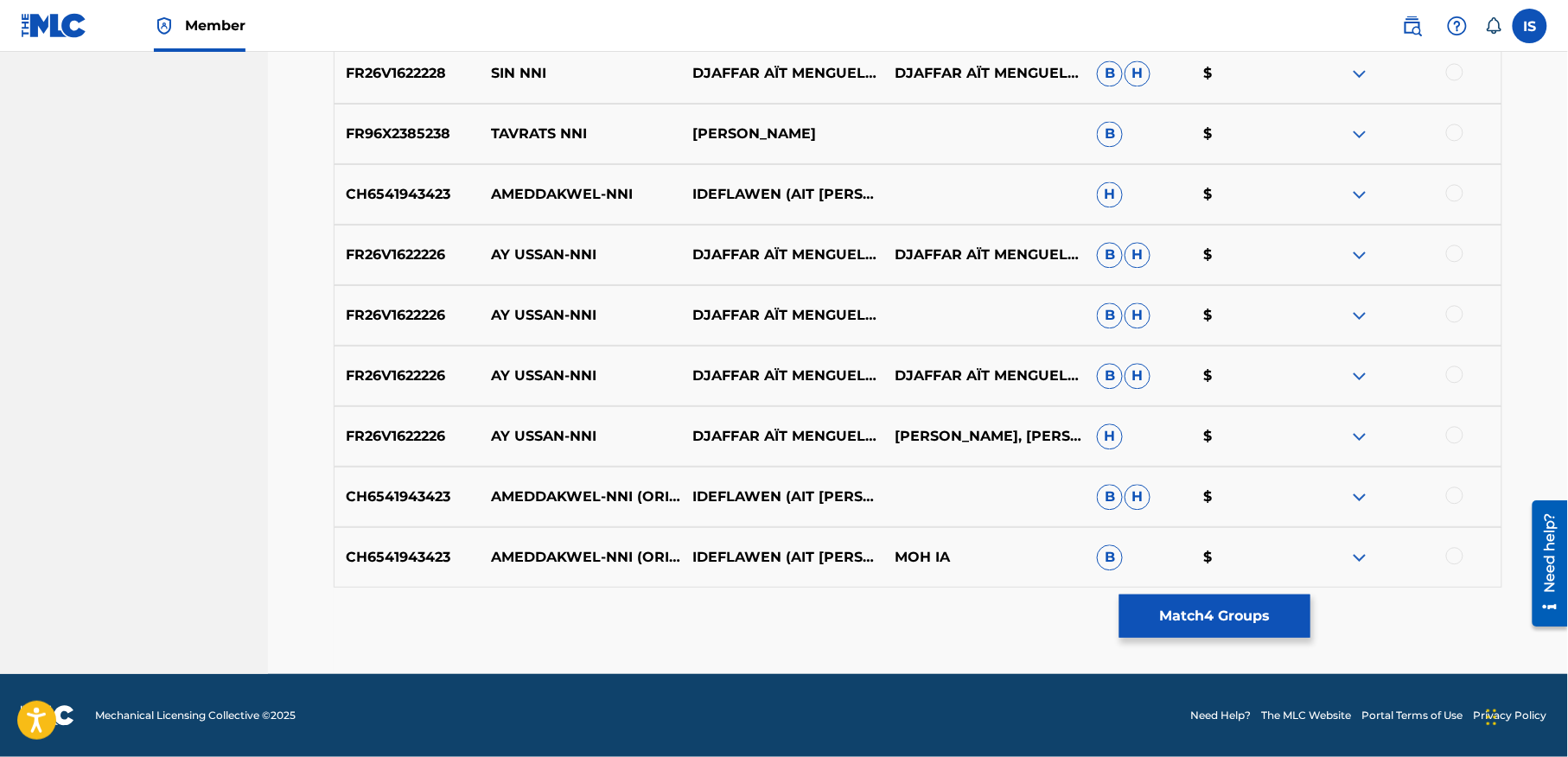
click at [1215, 614] on button "Match 4 Groups" at bounding box center [1215, 616] width 191 height 43
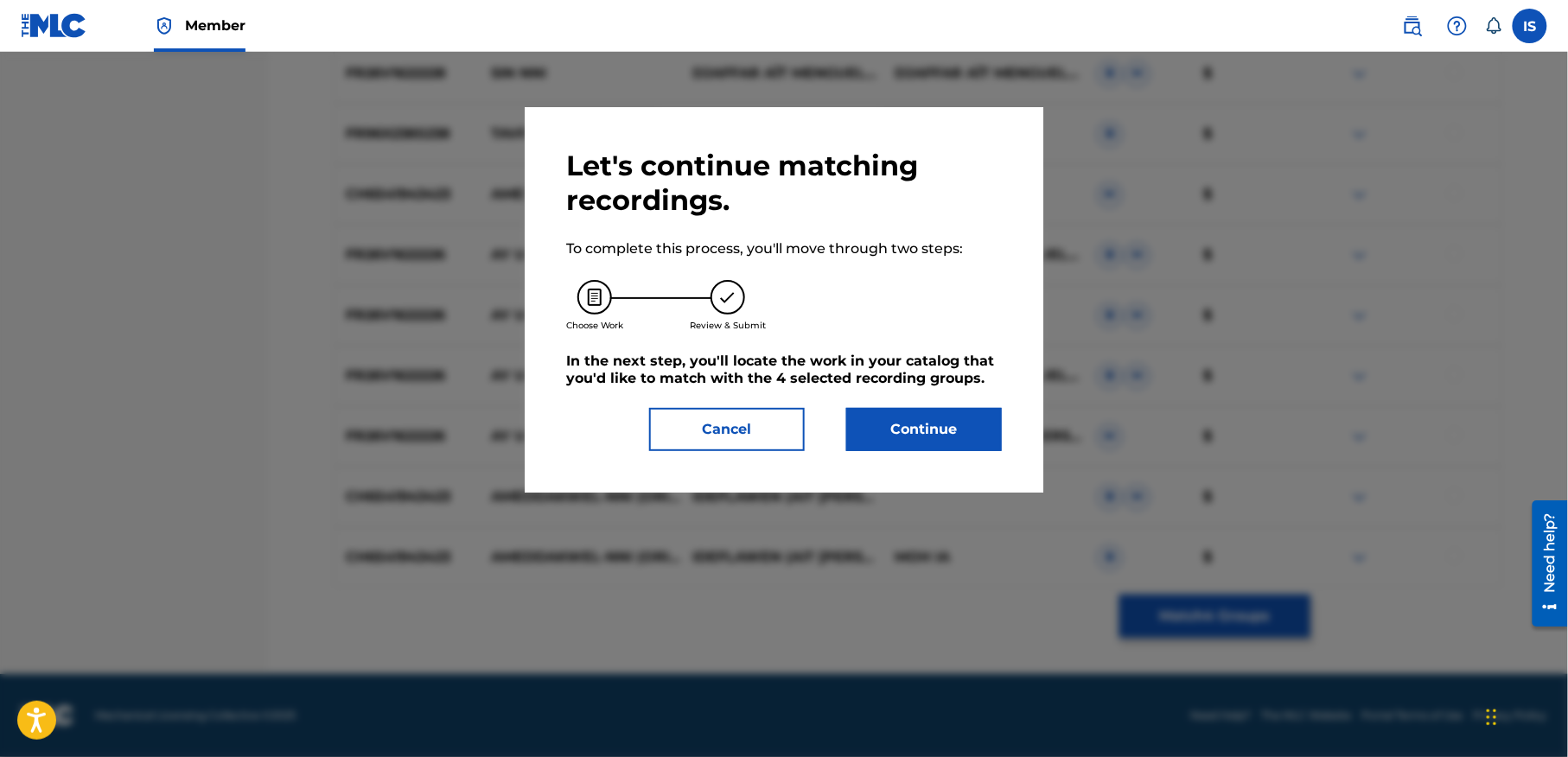
click at [941, 416] on button "Continue" at bounding box center [923, 429] width 155 height 43
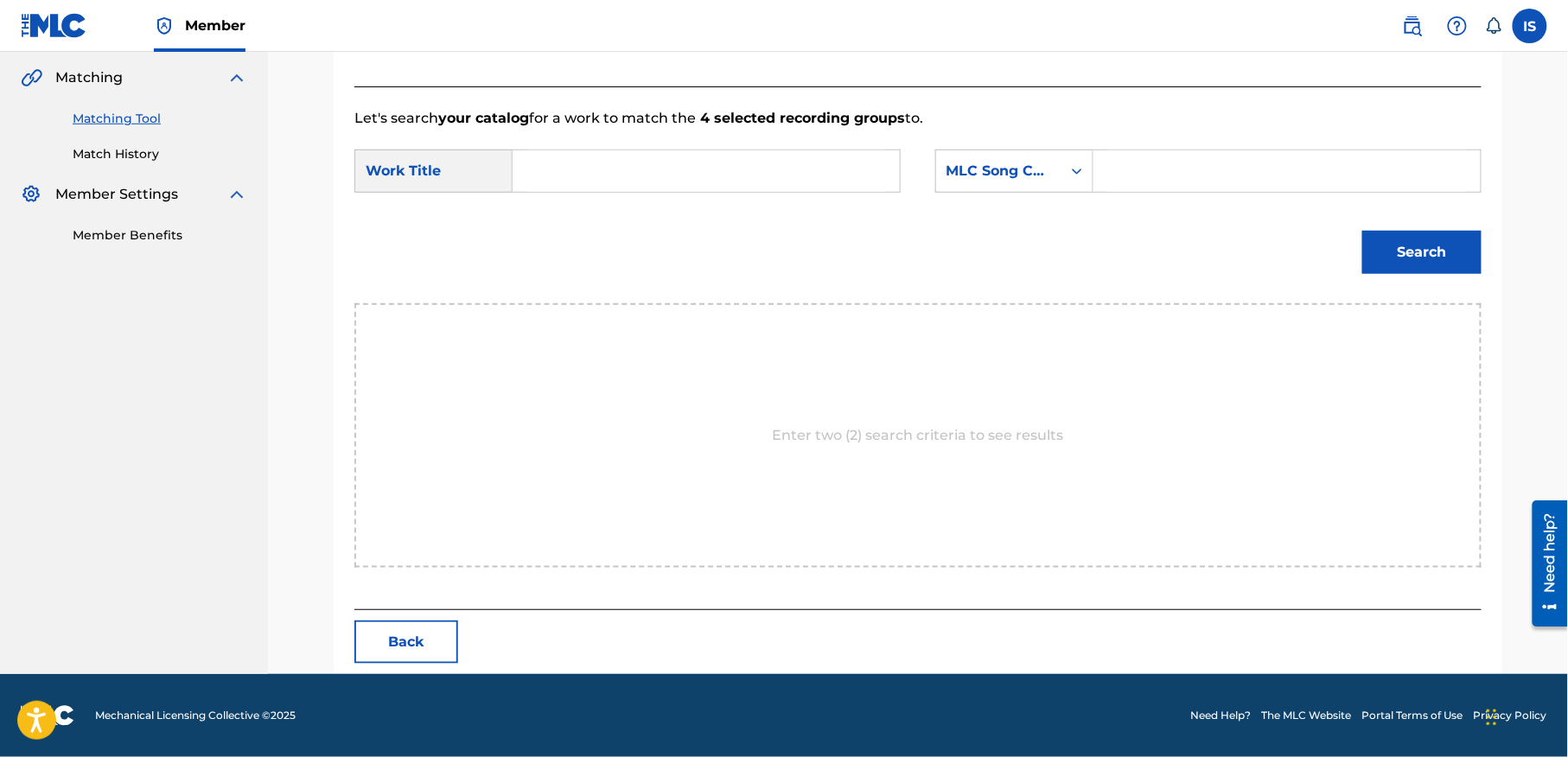
scroll to position [394, 0]
click at [714, 177] on input "Search Form" at bounding box center [706, 171] width 357 height 42
paste input "TUDERT NNI"
type input "TUDERT NNI"
click at [1013, 162] on div "MLC Song Code" at bounding box center [998, 171] width 105 height 21
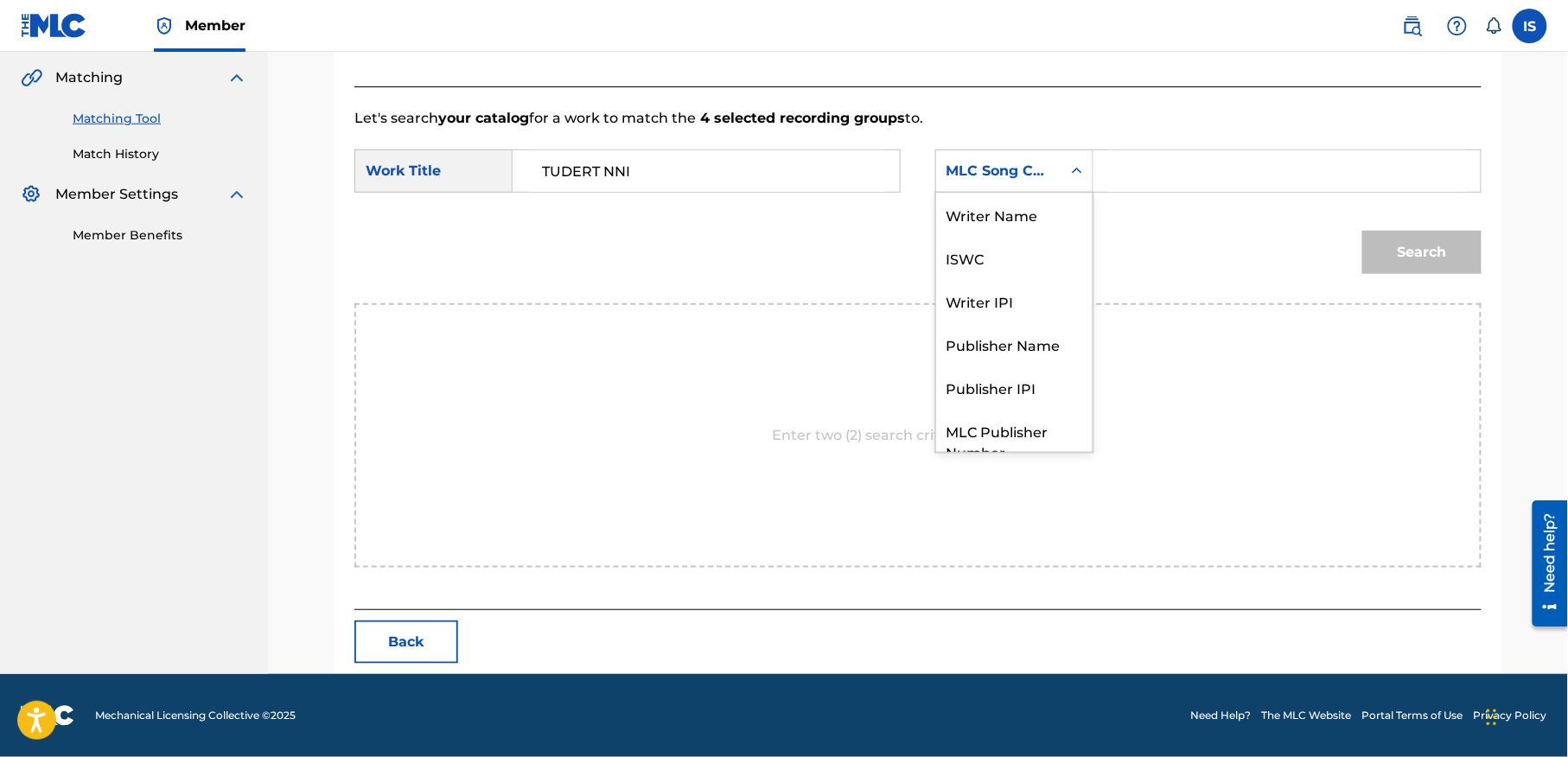
scroll to position [64, 0]
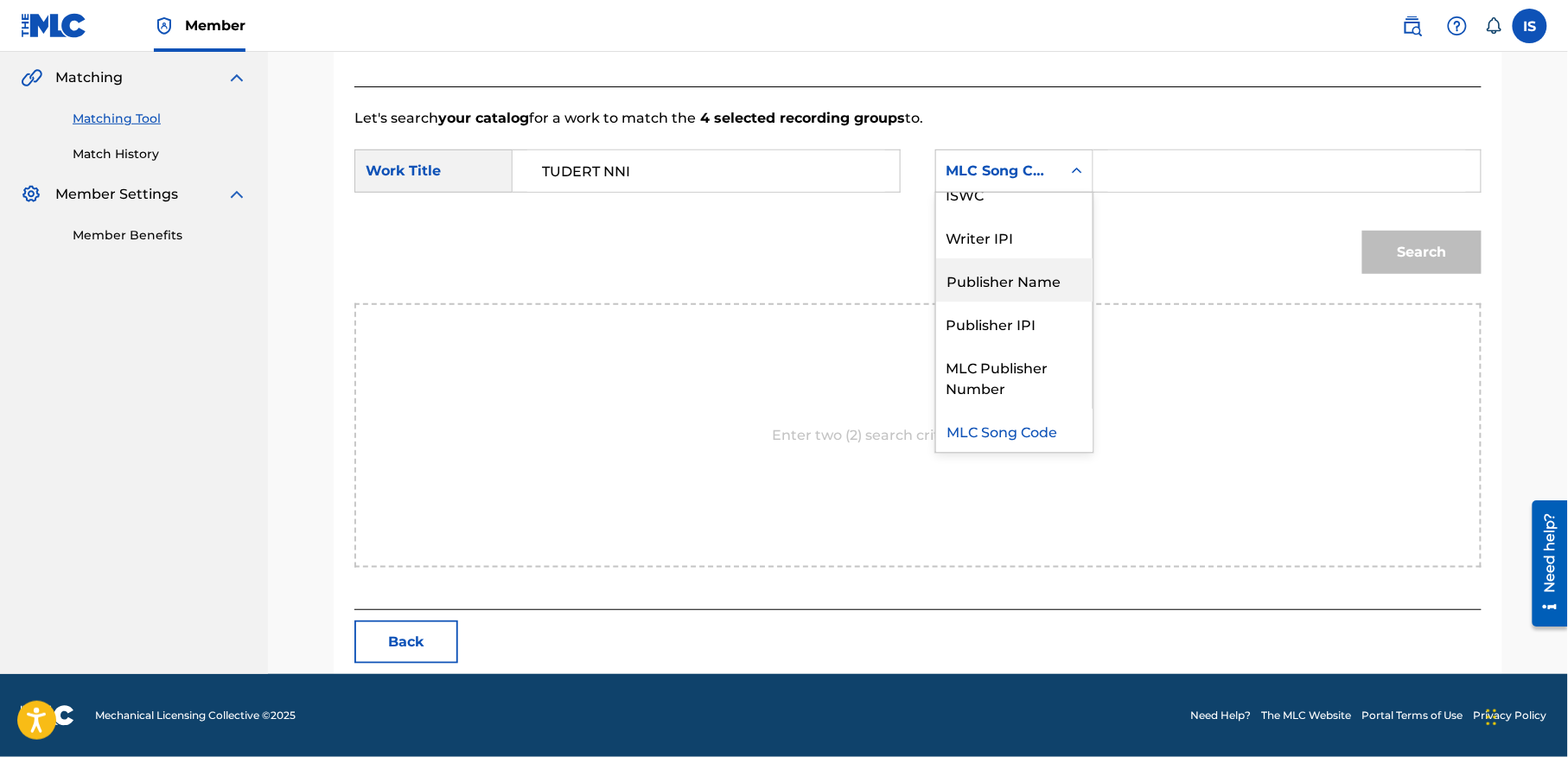
click at [1007, 271] on div "Publisher Name" at bounding box center [1014, 280] width 156 height 43
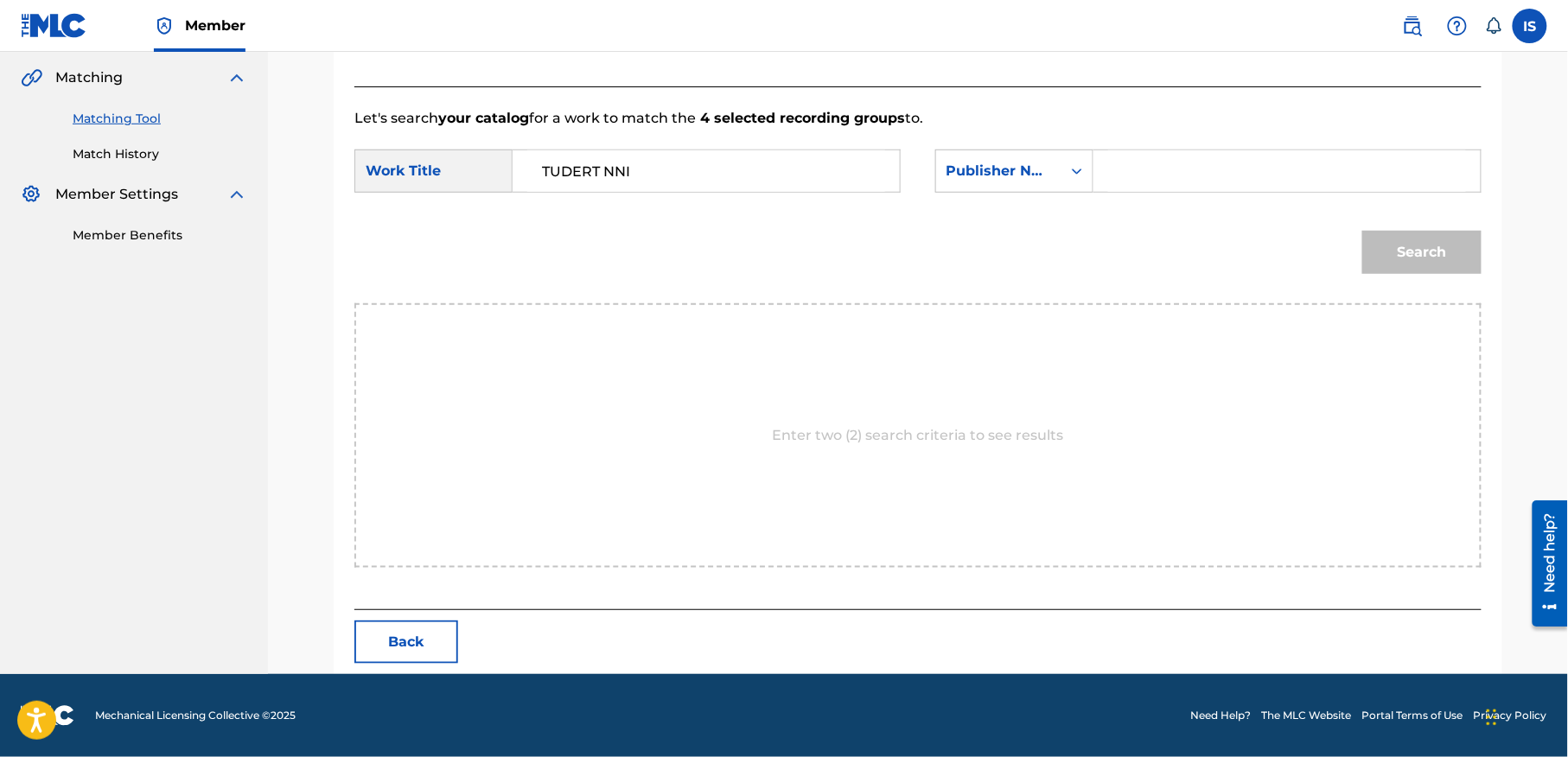
click at [1180, 163] on input "Search Form" at bounding box center [1286, 171] width 357 height 42
type input "onda"
click at [1362, 231] on button "Search" at bounding box center [1422, 253] width 119 height 43
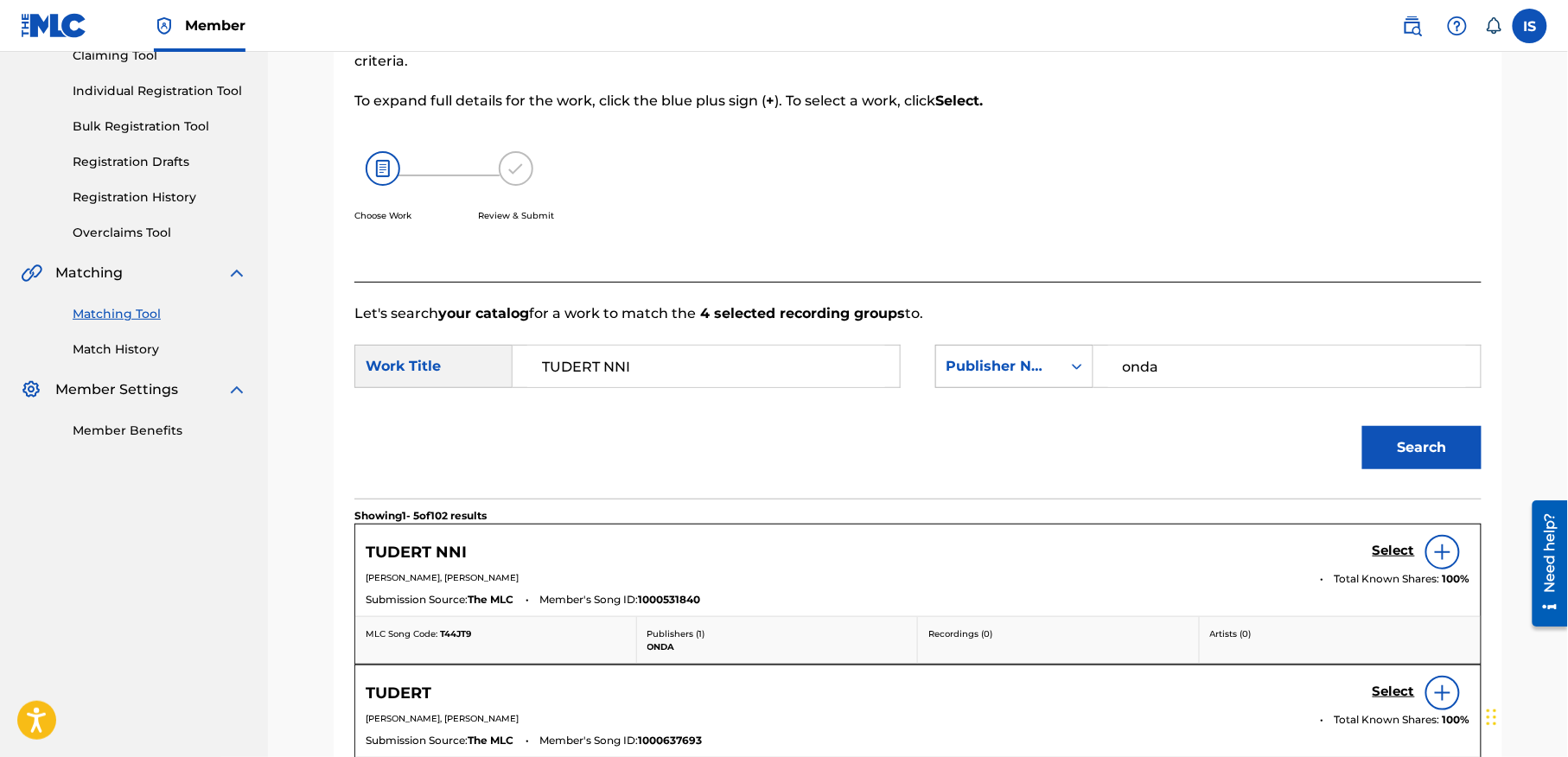
scroll to position [394, 0]
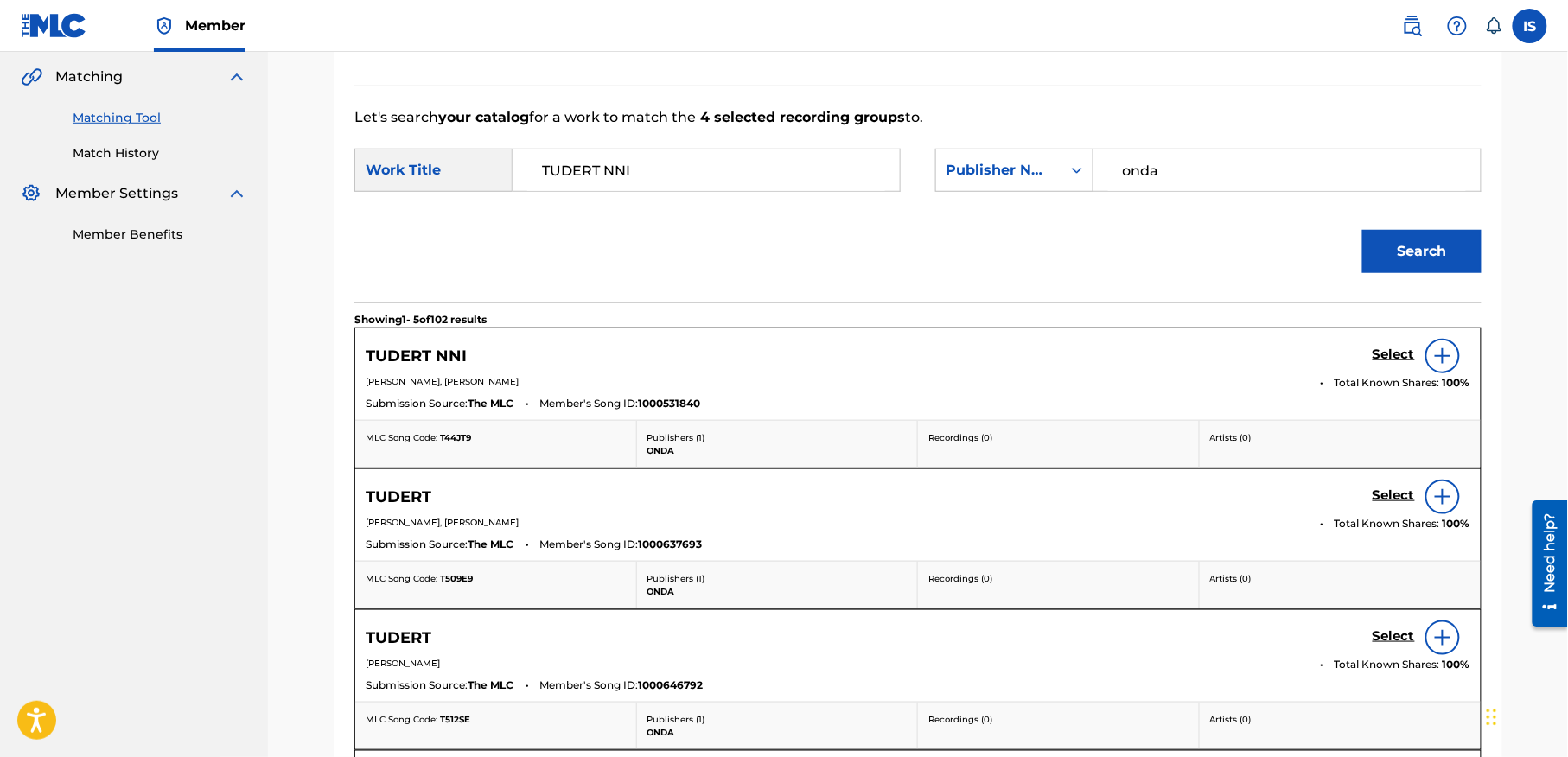
click at [1393, 359] on h5 "Select" at bounding box center [1393, 355] width 42 height 16
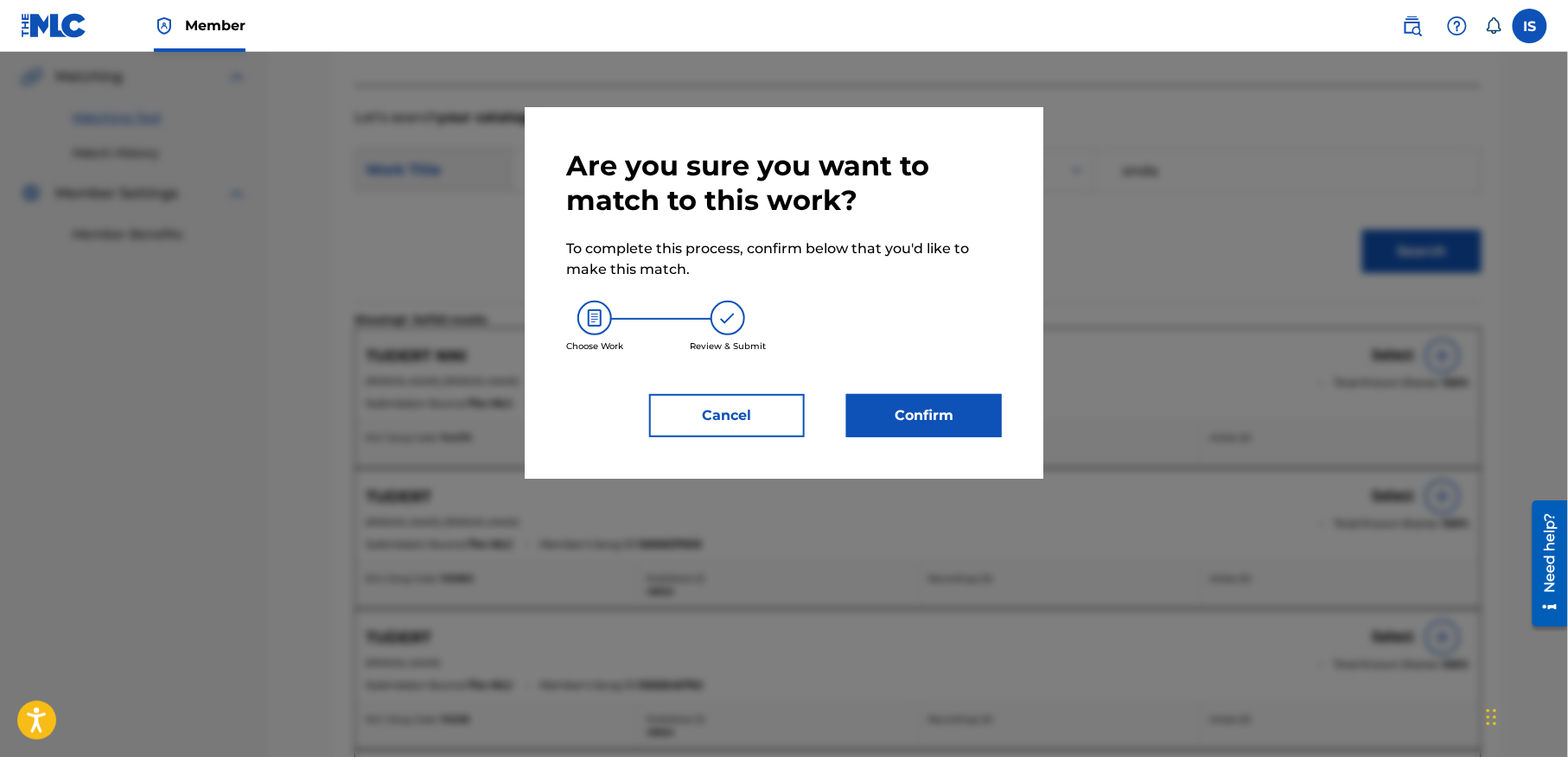
click at [899, 418] on button "Confirm" at bounding box center [923, 416] width 155 height 43
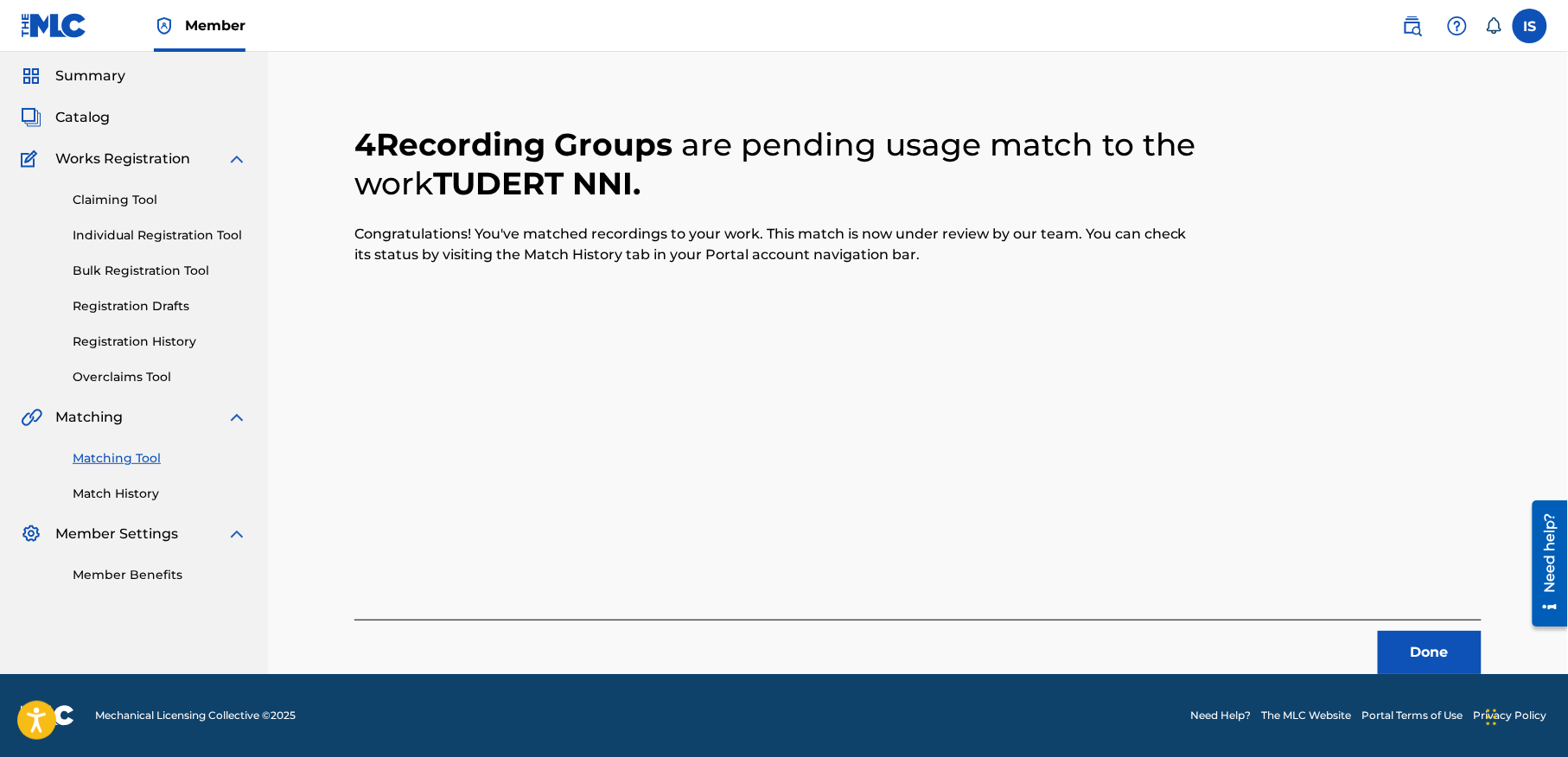
scroll to position [53, 0]
click at [1408, 643] on button "Done" at bounding box center [1429, 653] width 104 height 43
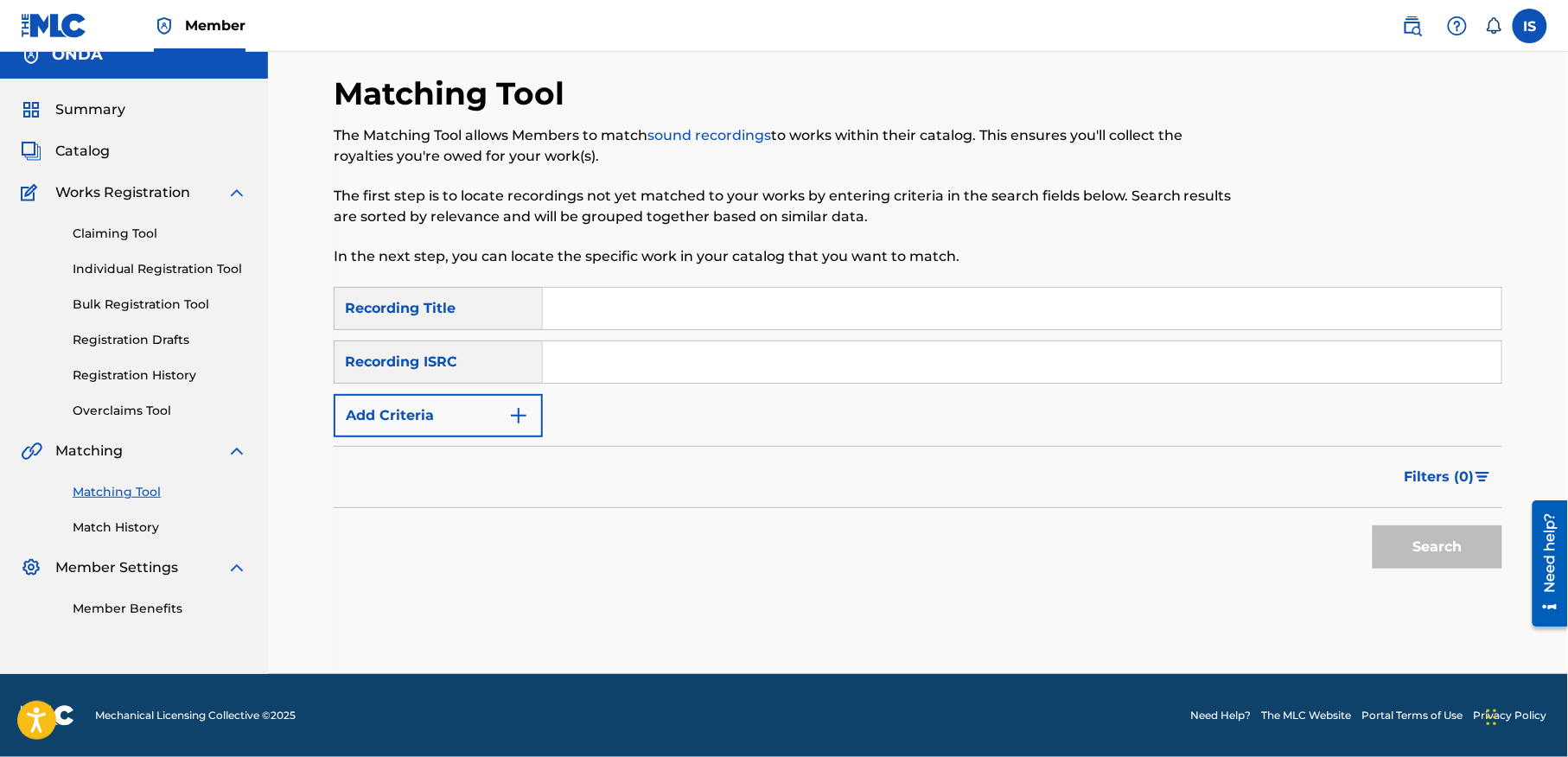
scroll to position [22, 0]
click at [568, 314] on input "Search Form" at bounding box center [1022, 309] width 959 height 42
paste input "YELLA OUASS"
type input "YELLA OUASS"
click at [434, 399] on button "Add Criteria" at bounding box center [439, 416] width 209 height 43
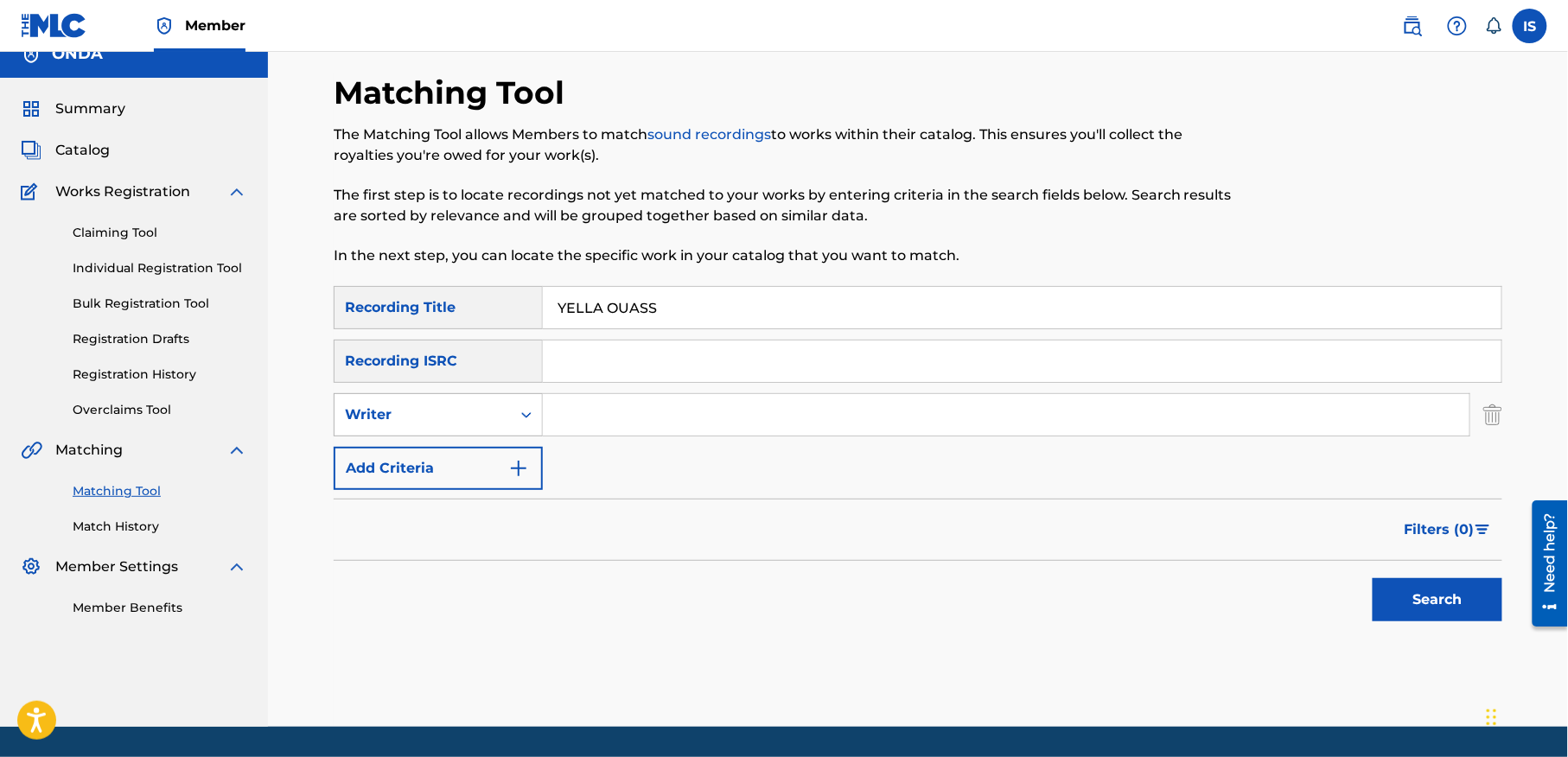
click at [408, 422] on div "Writer" at bounding box center [422, 414] width 155 height 21
click at [416, 464] on div "Recording Artist" at bounding box center [438, 457] width 208 height 43
click at [624, 426] on input "Search Form" at bounding box center [1006, 415] width 926 height 42
type input "ait menguellet"
click at [1464, 592] on button "Search" at bounding box center [1437, 599] width 130 height 43
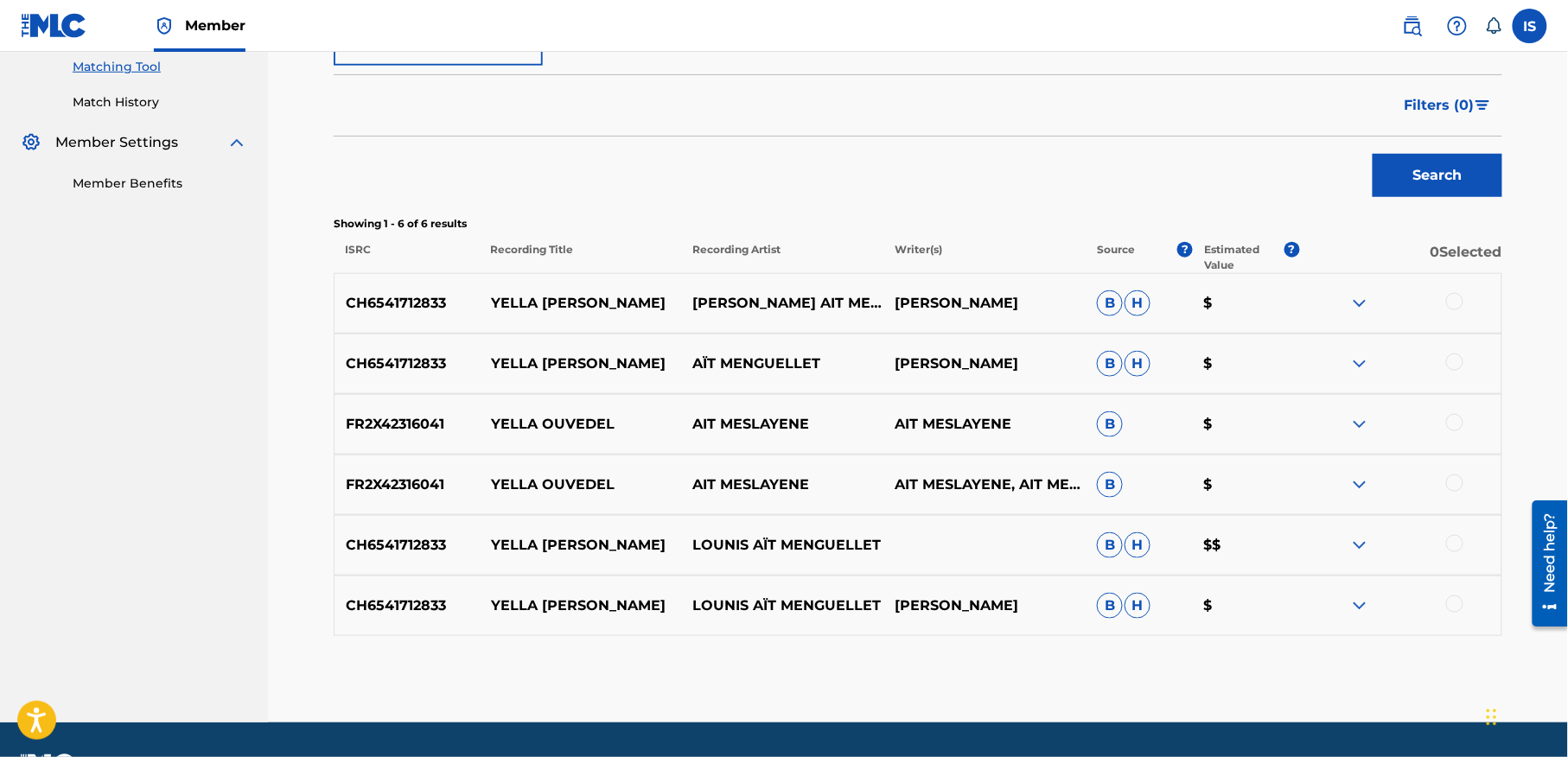
scroll to position [448, 0]
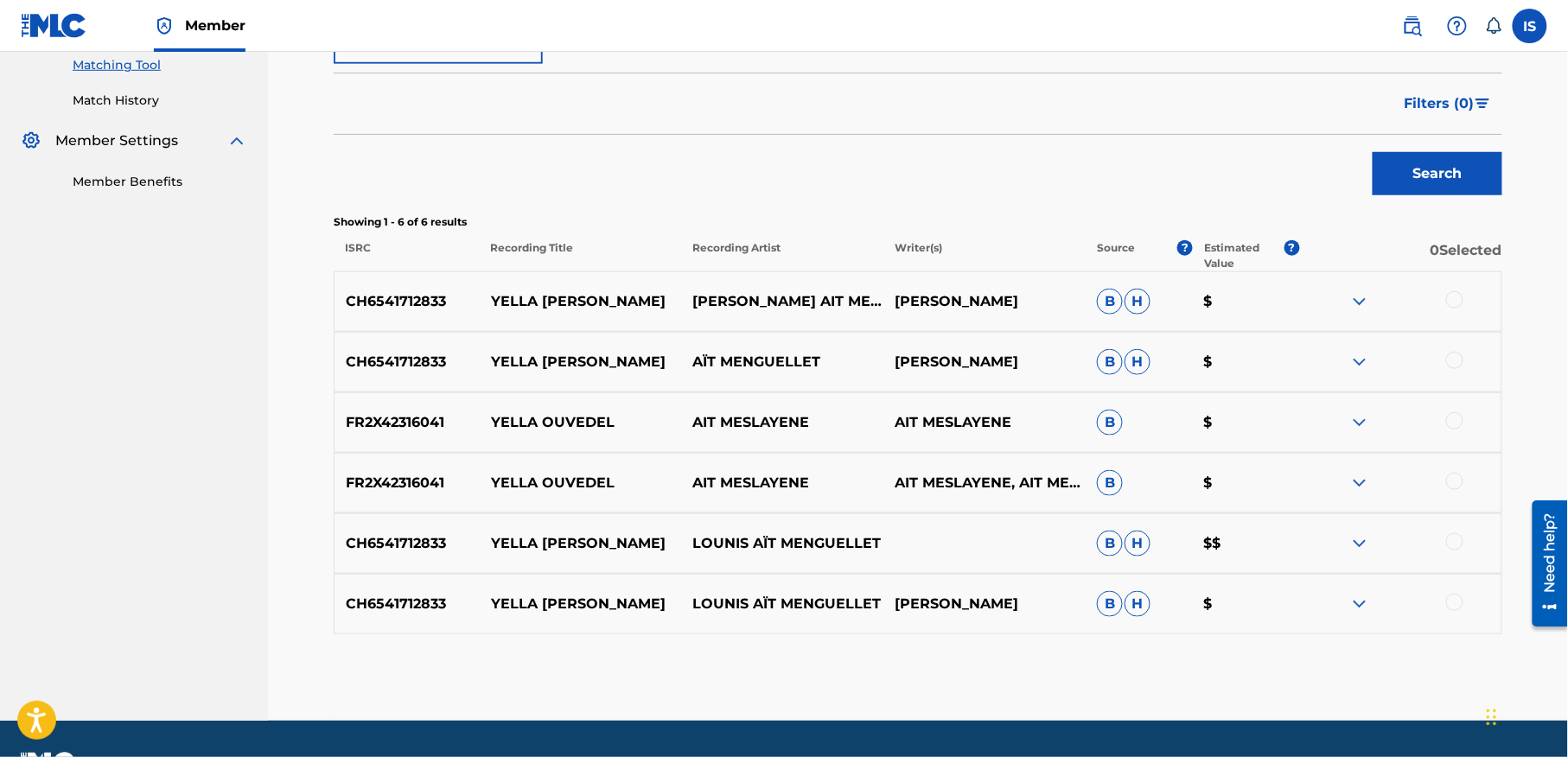
click at [1457, 297] on div at bounding box center [1454, 300] width 17 height 17
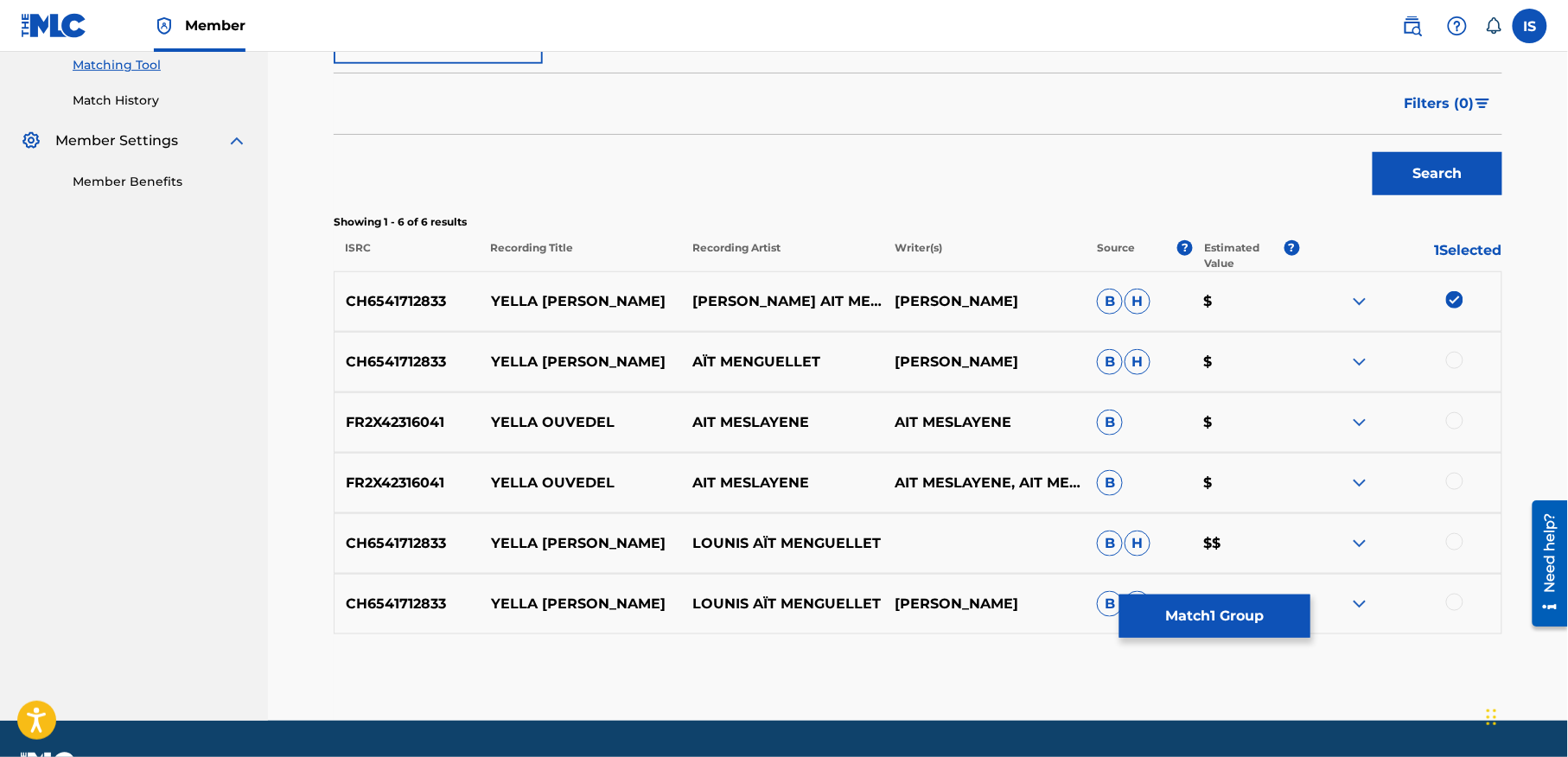
click at [1460, 360] on div at bounding box center [1454, 360] width 17 height 17
click at [1452, 534] on div at bounding box center [1454, 541] width 17 height 17
click at [1453, 599] on div at bounding box center [1454, 602] width 17 height 17
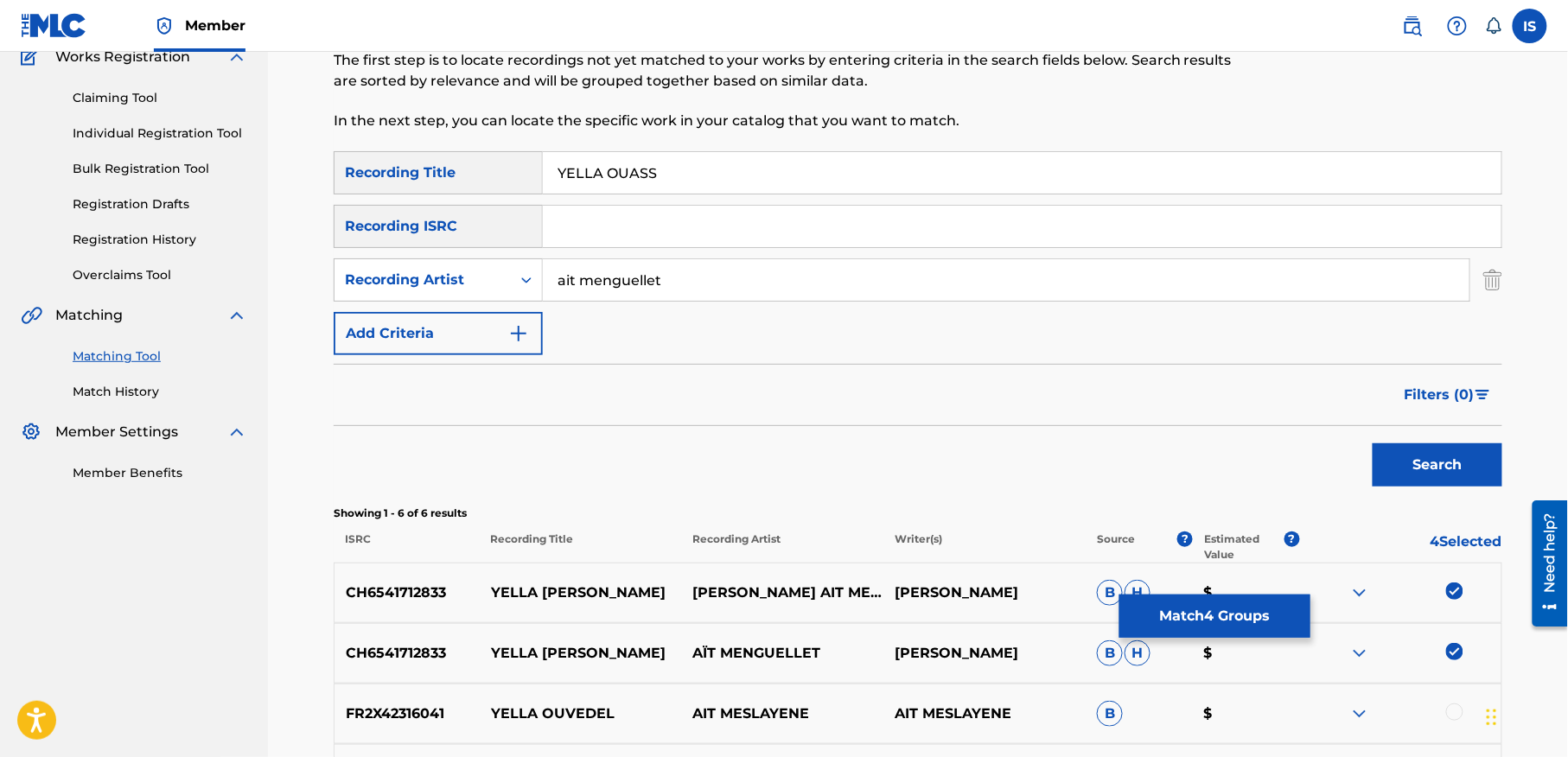
scroll to position [0, 0]
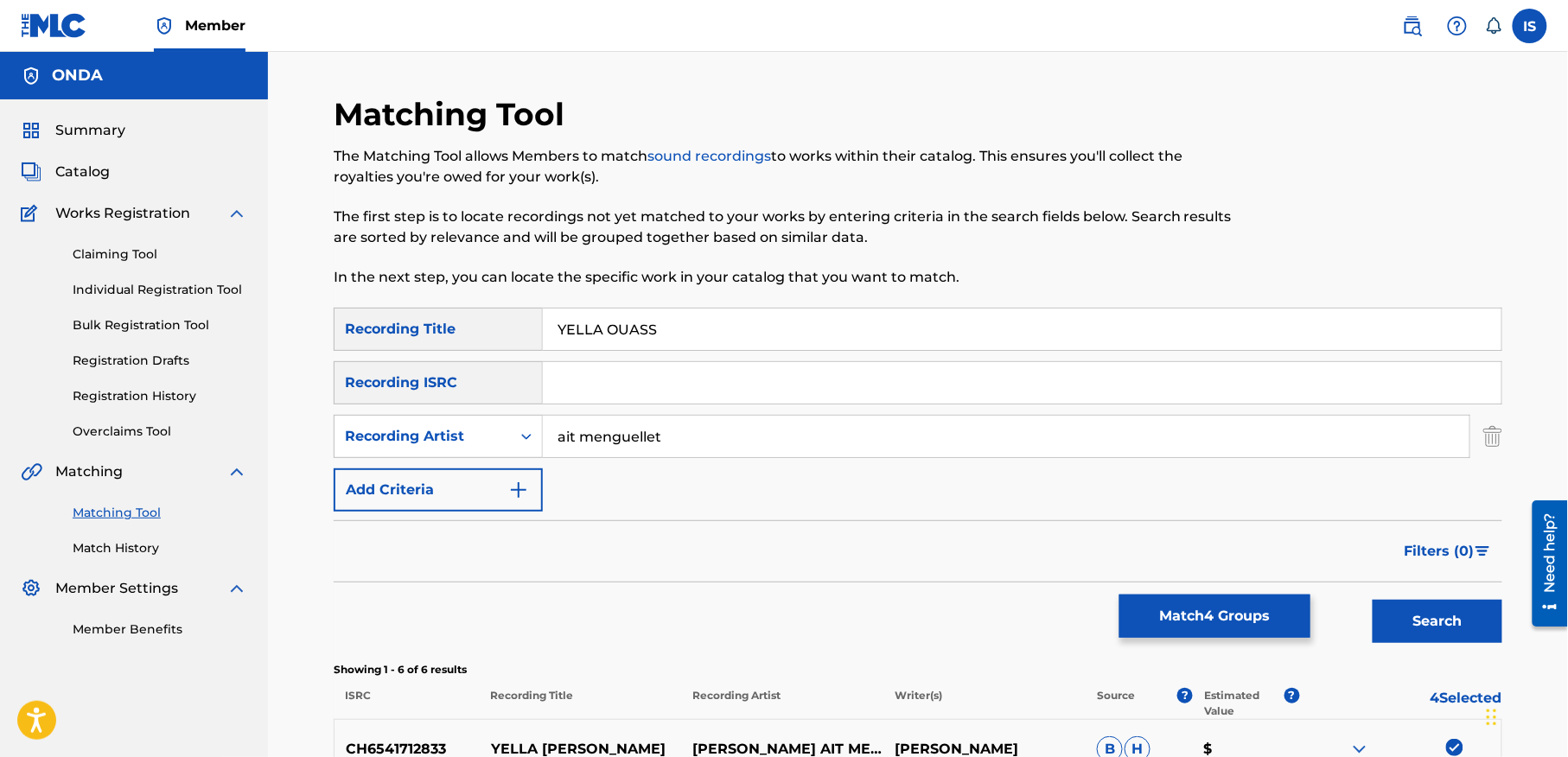
drag, startPoint x: 626, startPoint y: 329, endPoint x: 606, endPoint y: 328, distance: 20.0
click at [606, 328] on input "YELLA OUASS" at bounding box center [1022, 329] width 959 height 42
type input "YELLA [PERSON_NAME]"
click at [1435, 623] on button "Search" at bounding box center [1437, 621] width 130 height 43
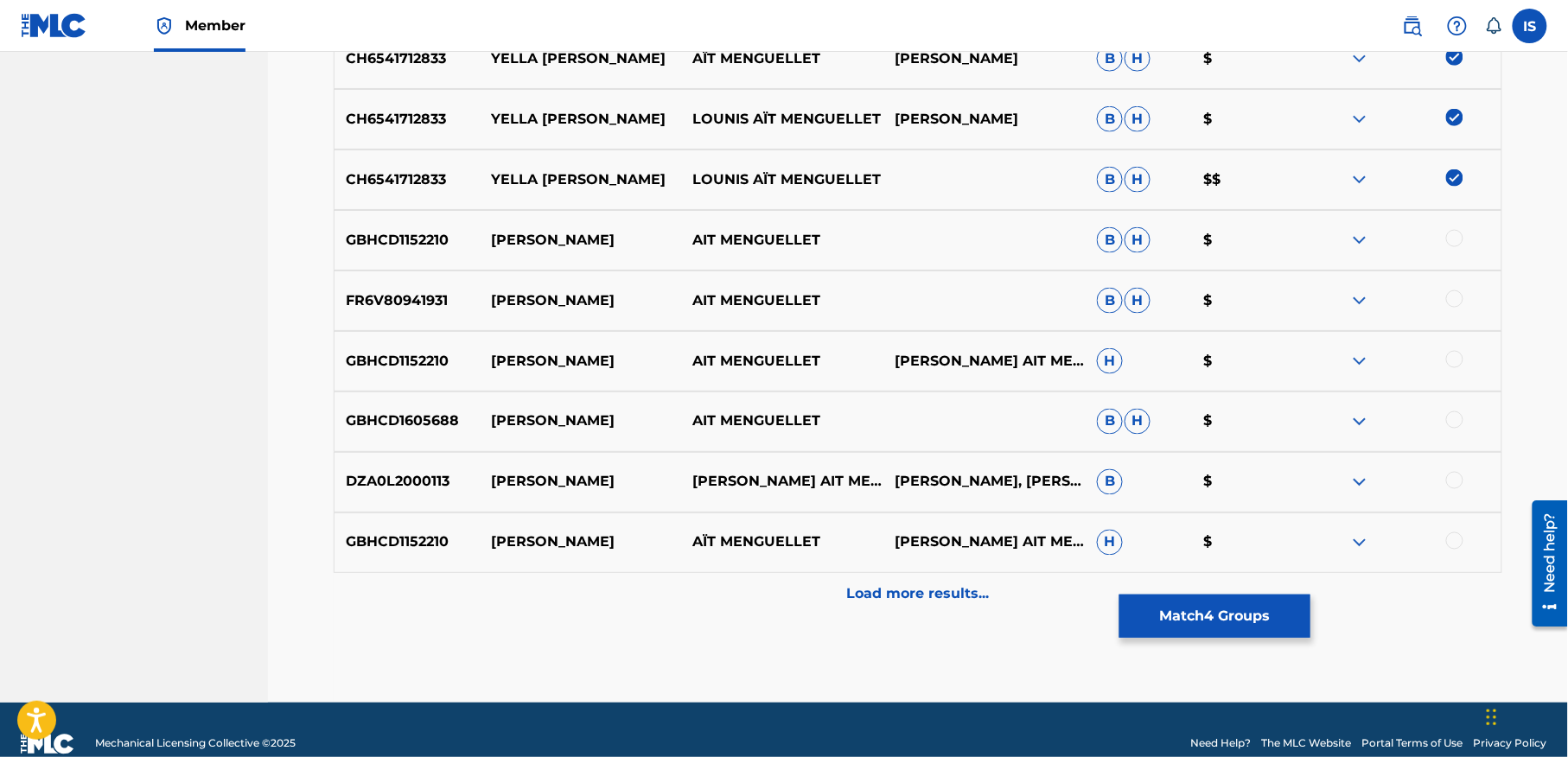
scroll to position [779, 0]
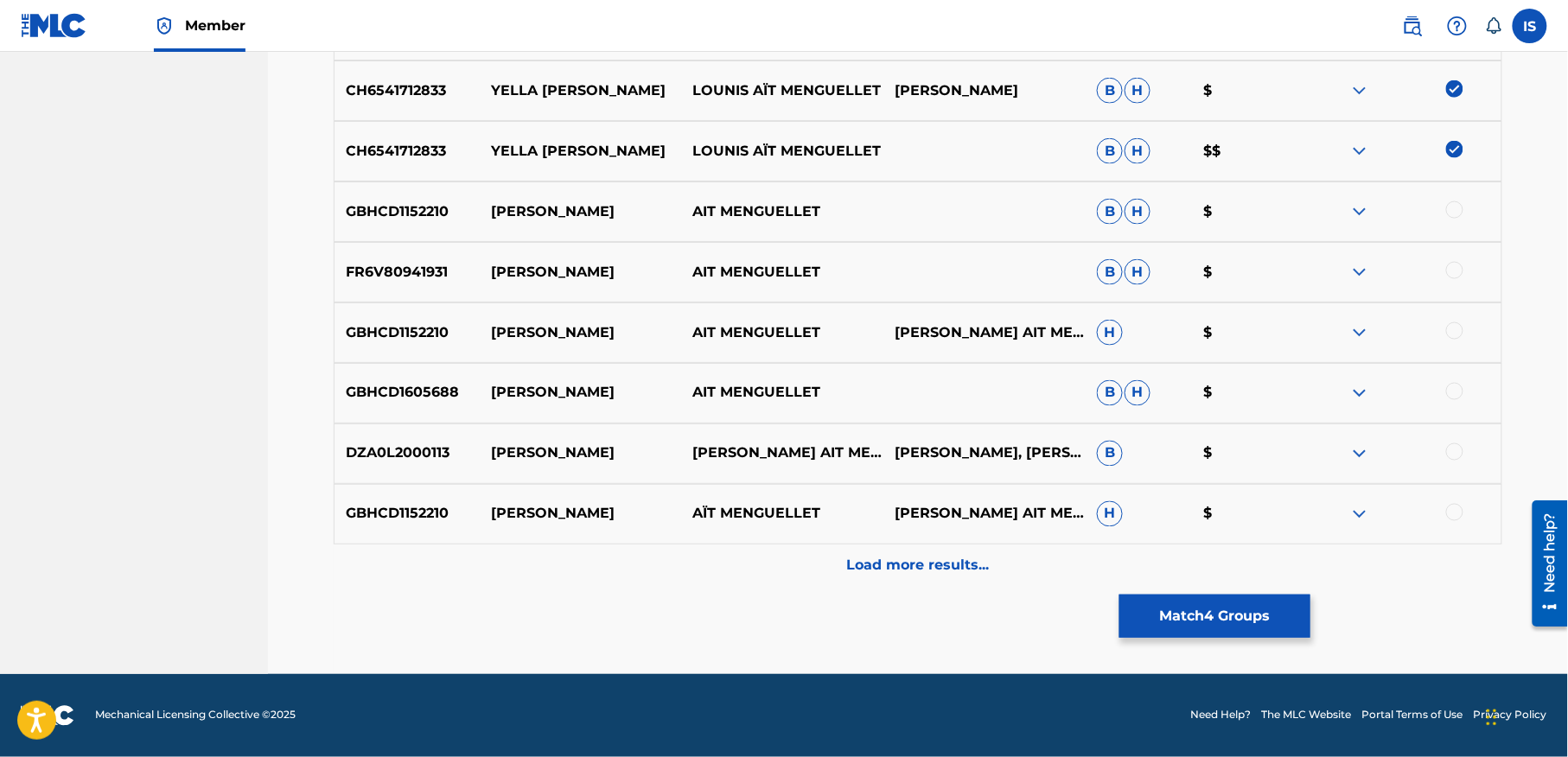
click at [934, 572] on p "Load more results..." at bounding box center [918, 566] width 143 height 21
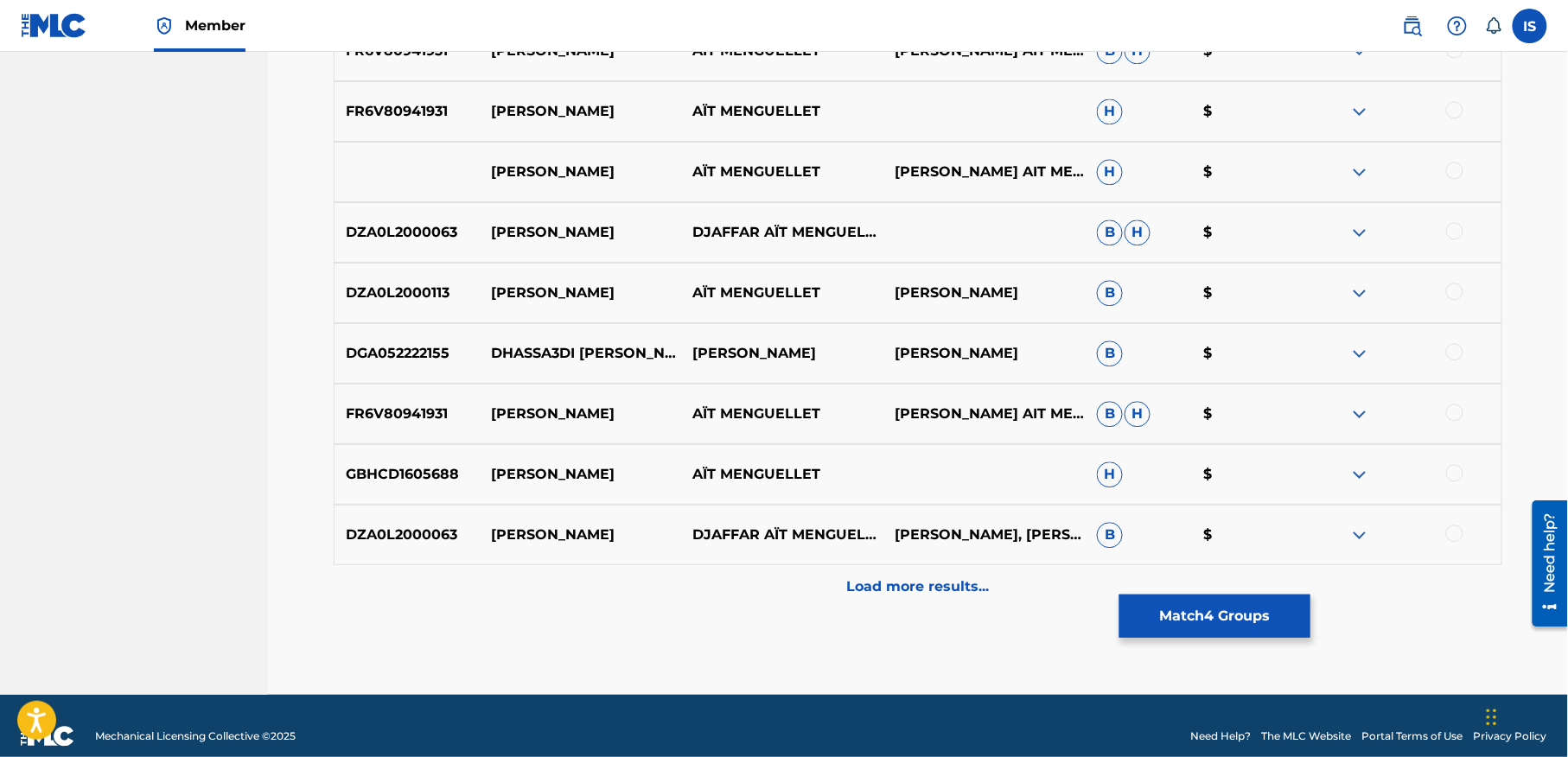
scroll to position [1384, 0]
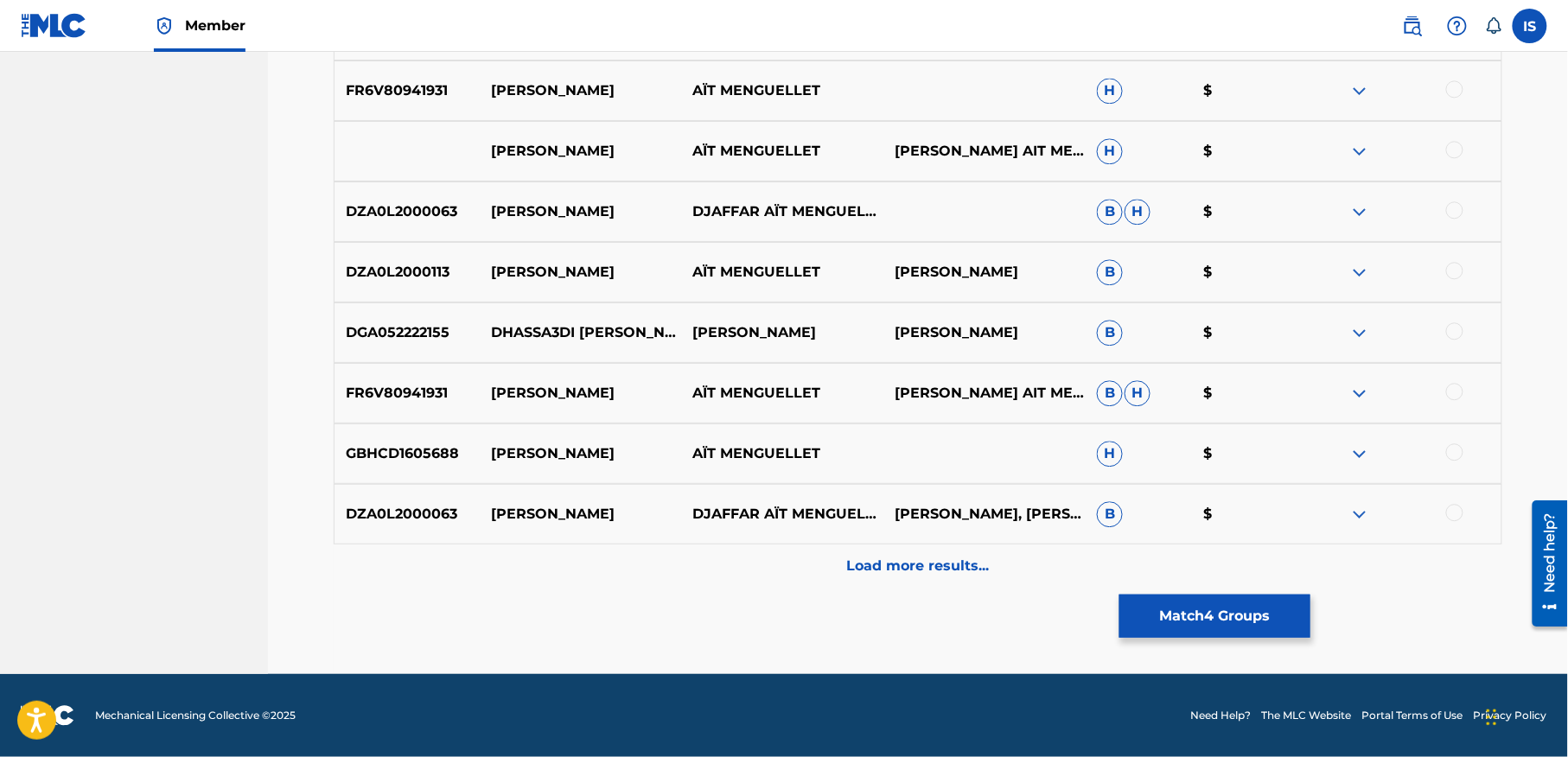
click at [905, 575] on p "Load more results..." at bounding box center [918, 566] width 143 height 21
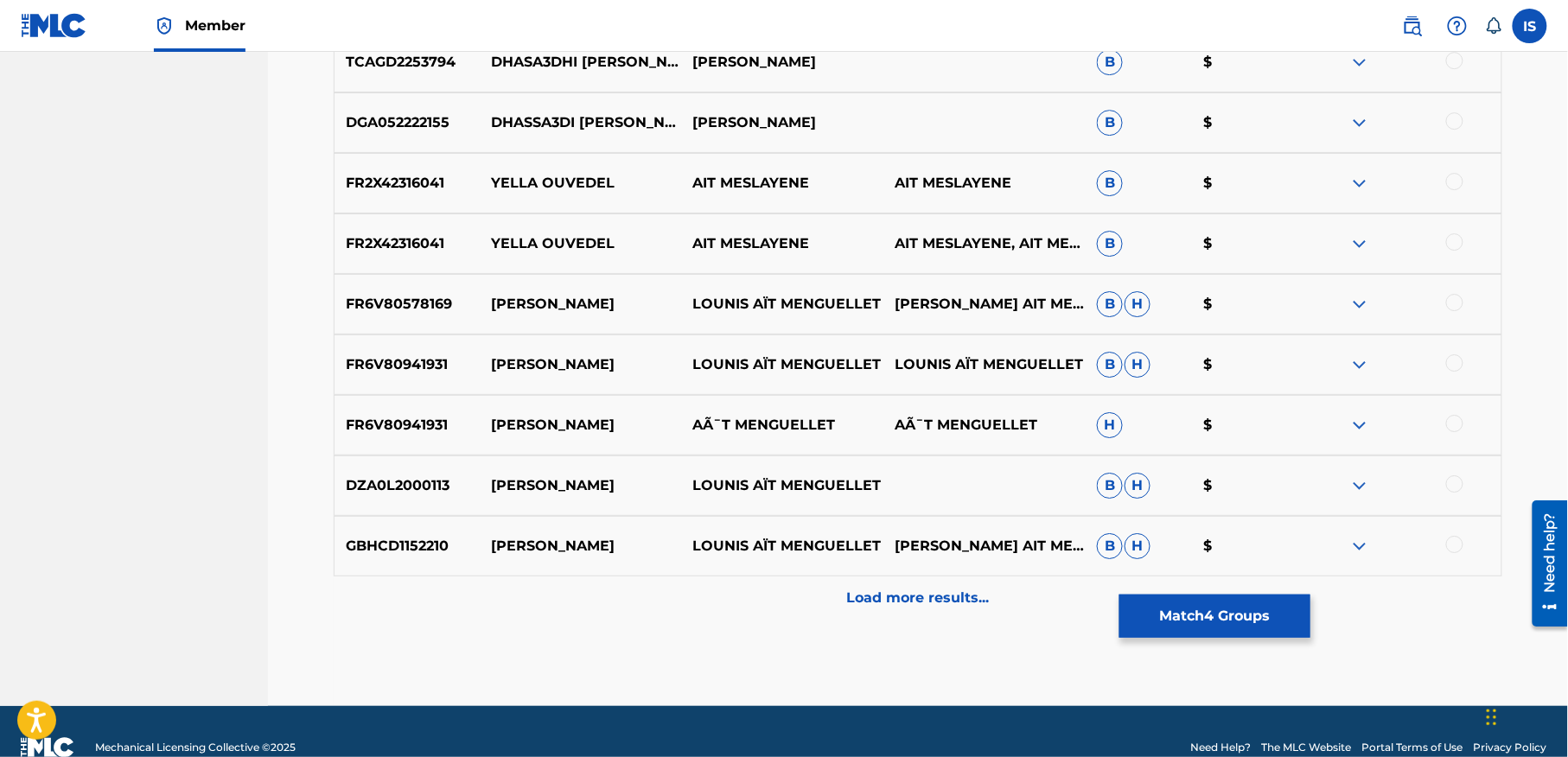
scroll to position [1989, 0]
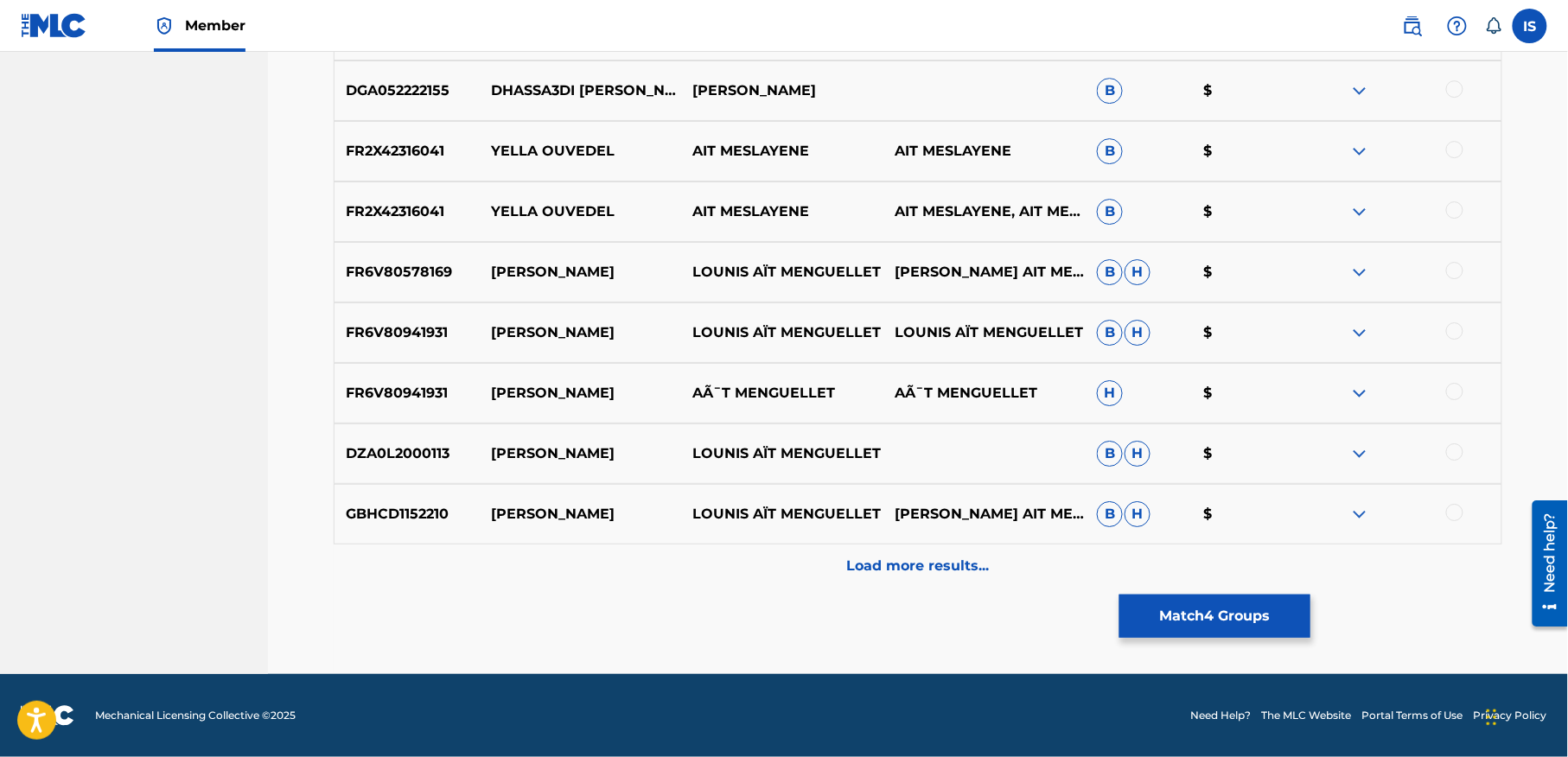
click at [1260, 623] on button "Match 4 Groups" at bounding box center [1215, 616] width 191 height 43
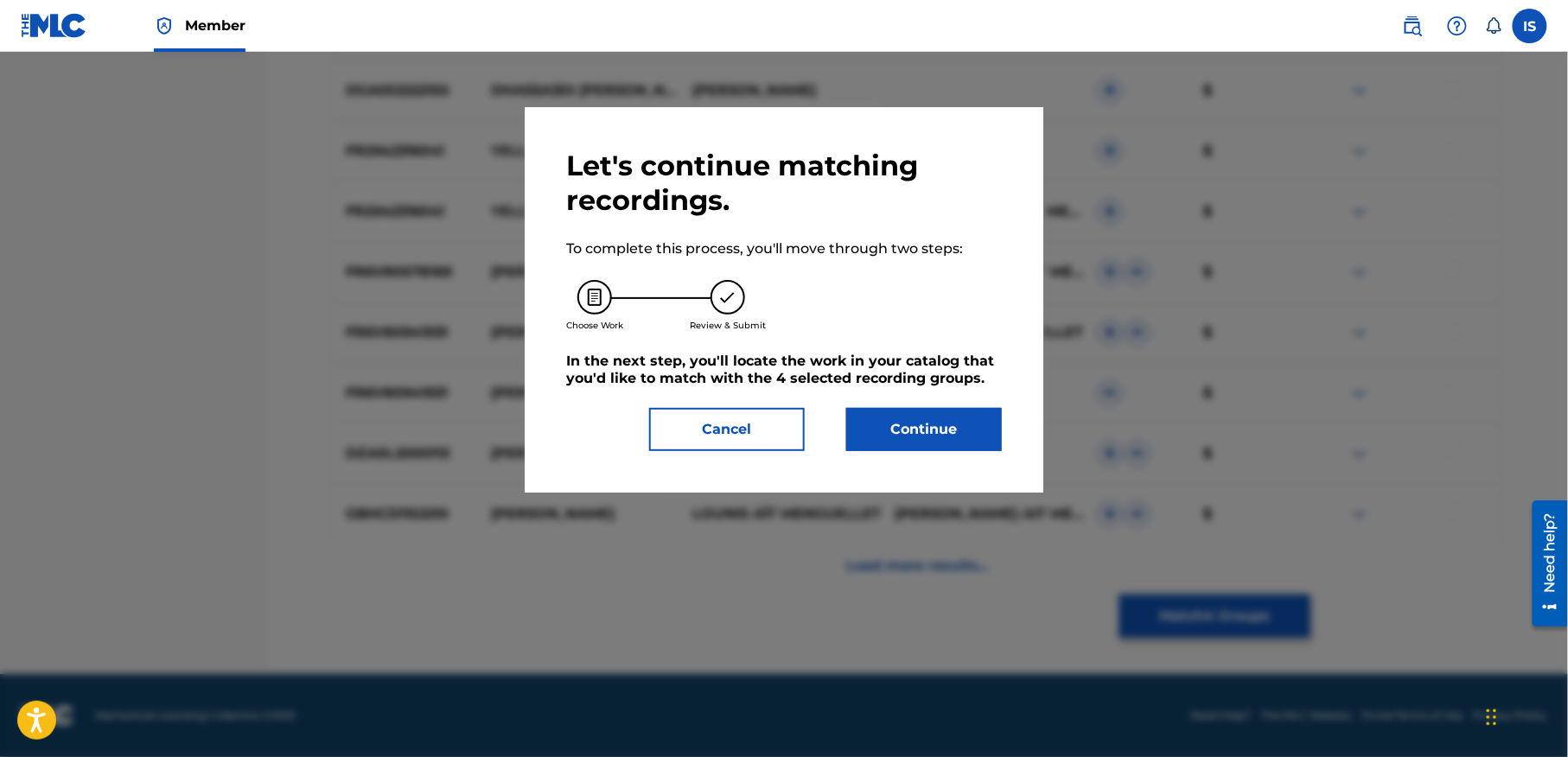
click at [934, 436] on button "Continue" at bounding box center [923, 429] width 155 height 43
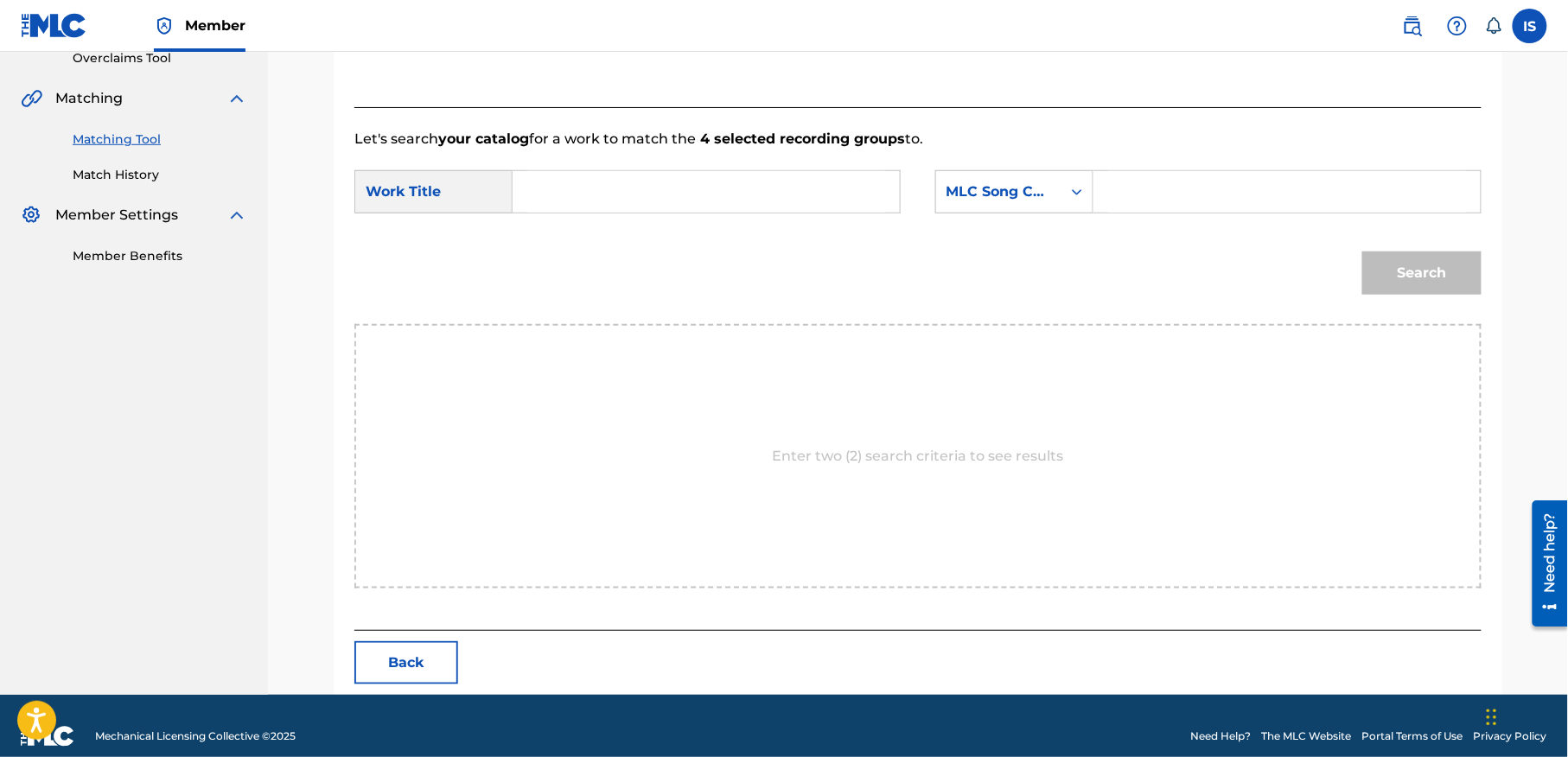
scroll to position [394, 0]
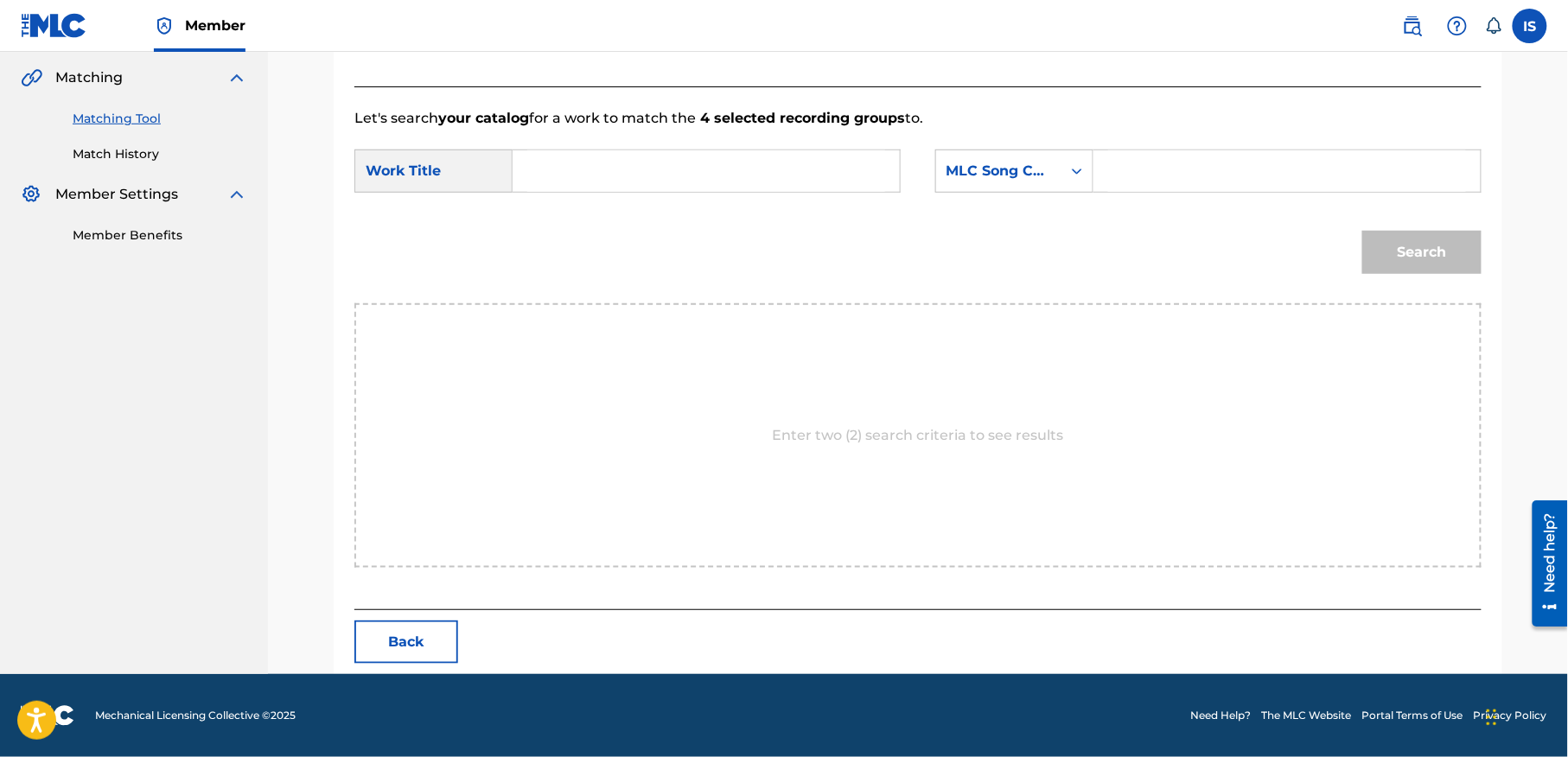
click at [654, 153] on input "Search Form" at bounding box center [706, 171] width 357 height 42
paste input "YELLA OUASS"
type input "YELLA OUASS"
click at [1076, 185] on div "Search Form" at bounding box center [1077, 171] width 31 height 42
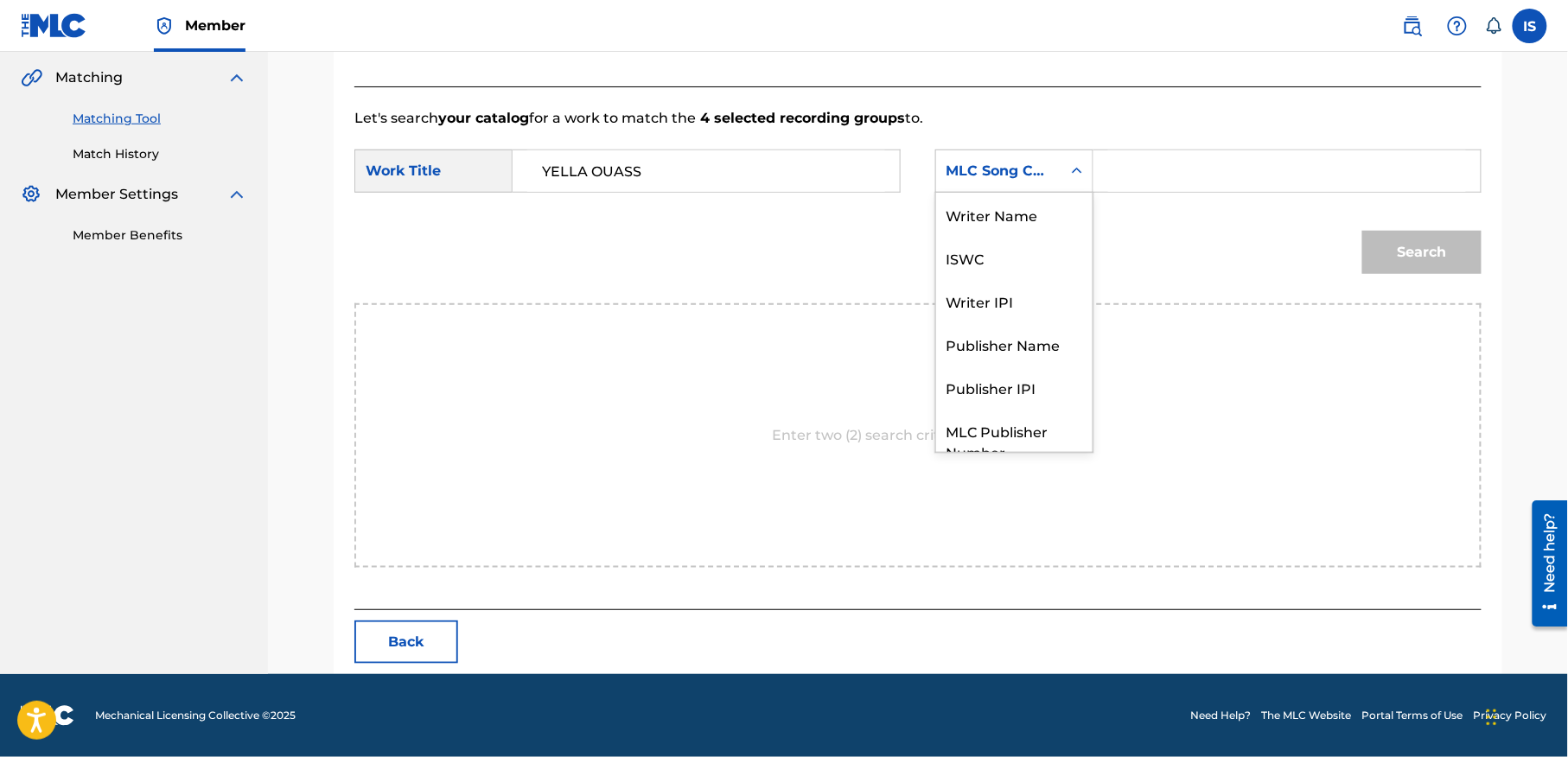
scroll to position [64, 0]
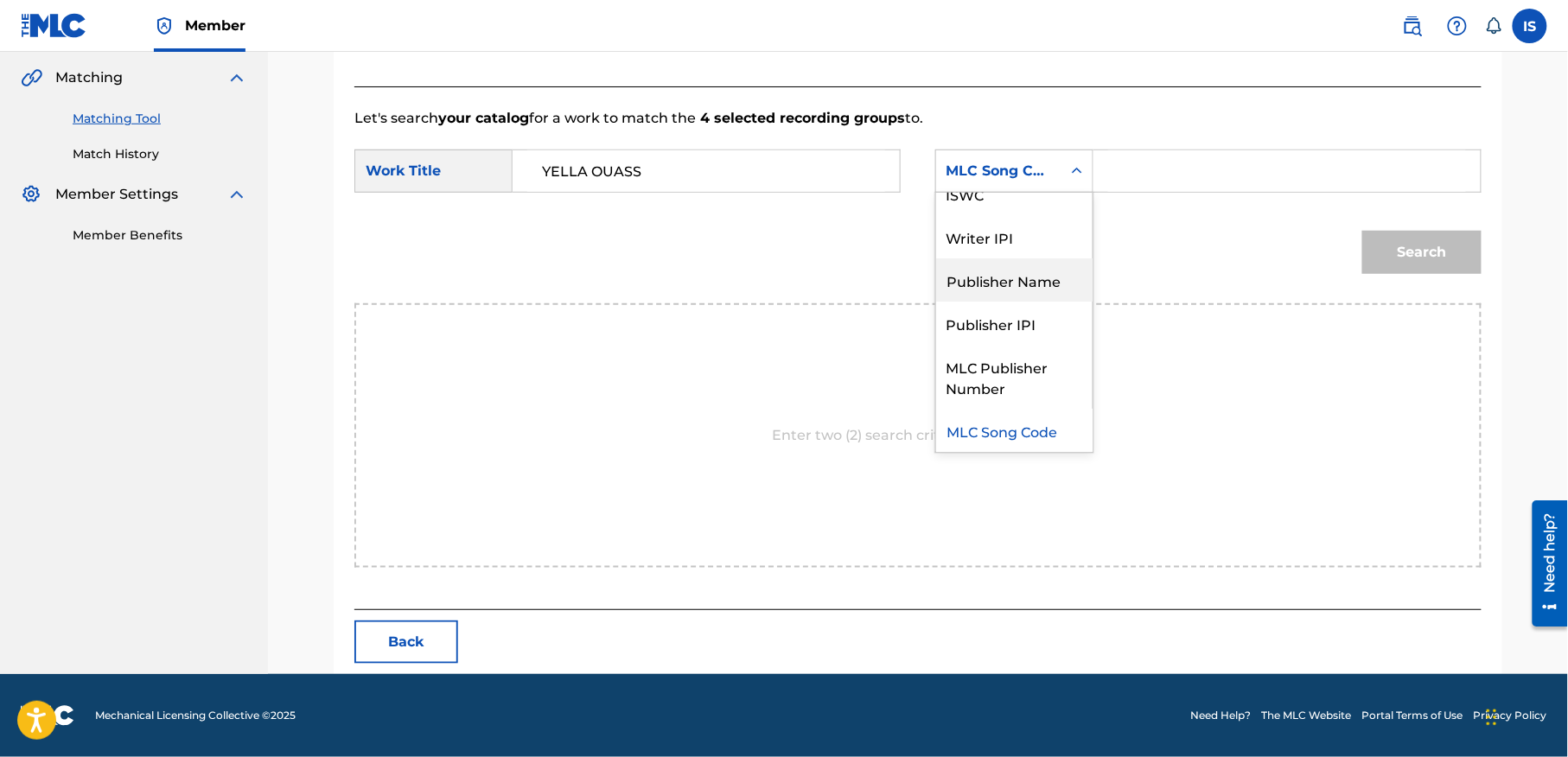
click at [1014, 271] on div "Publisher Name" at bounding box center [1014, 280] width 156 height 43
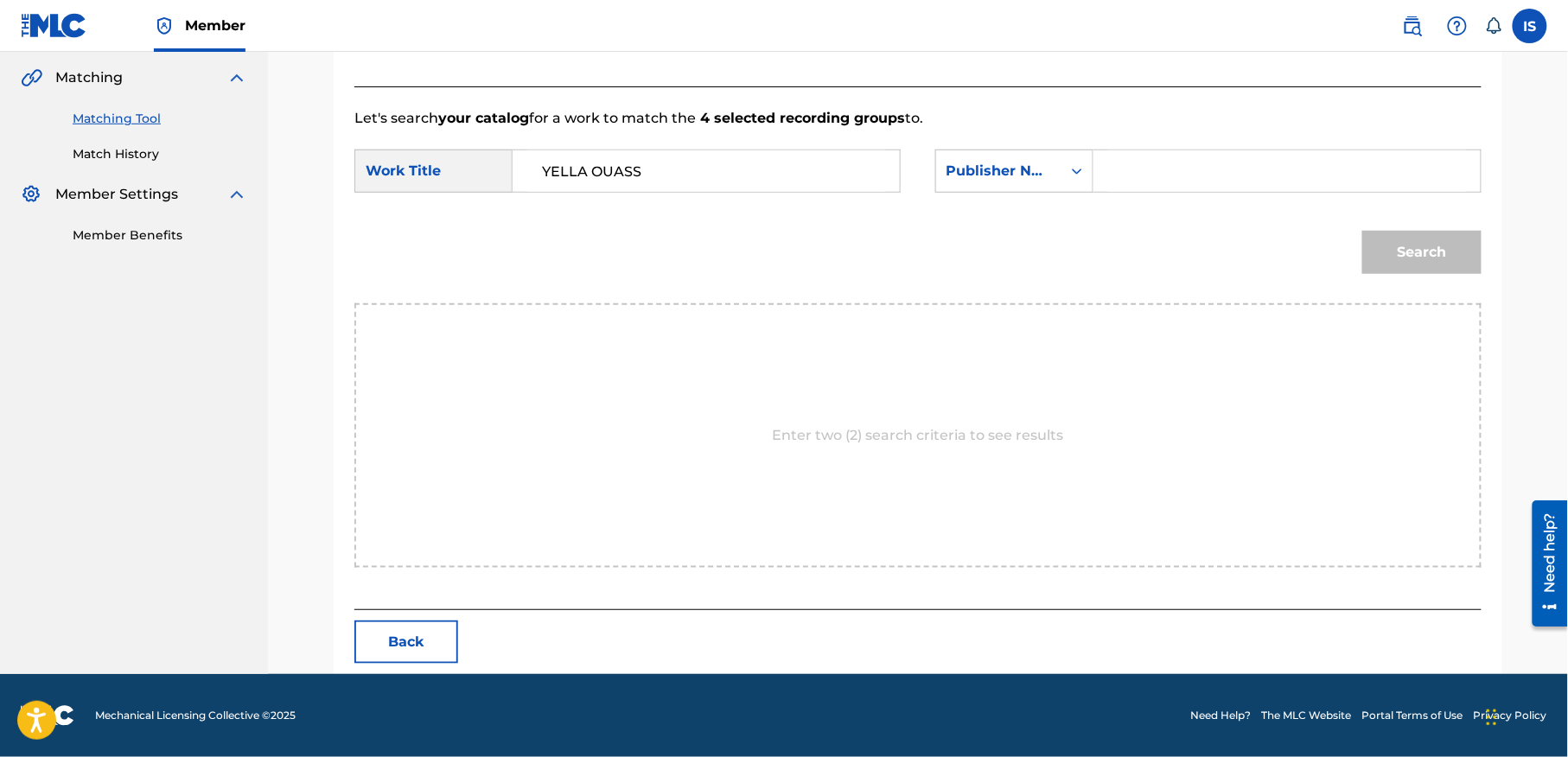
click at [1148, 198] on div "SearchWithCriteriafb814d73-0577-45f1-9766-e95d2a9367b1 Work Title YELLA OUASS S…" at bounding box center [917, 176] width 1127 height 53
click at [1139, 177] on input "Search Form" at bounding box center [1286, 171] width 357 height 42
type input "onda"
click at [1362, 231] on button "Search" at bounding box center [1422, 253] width 119 height 43
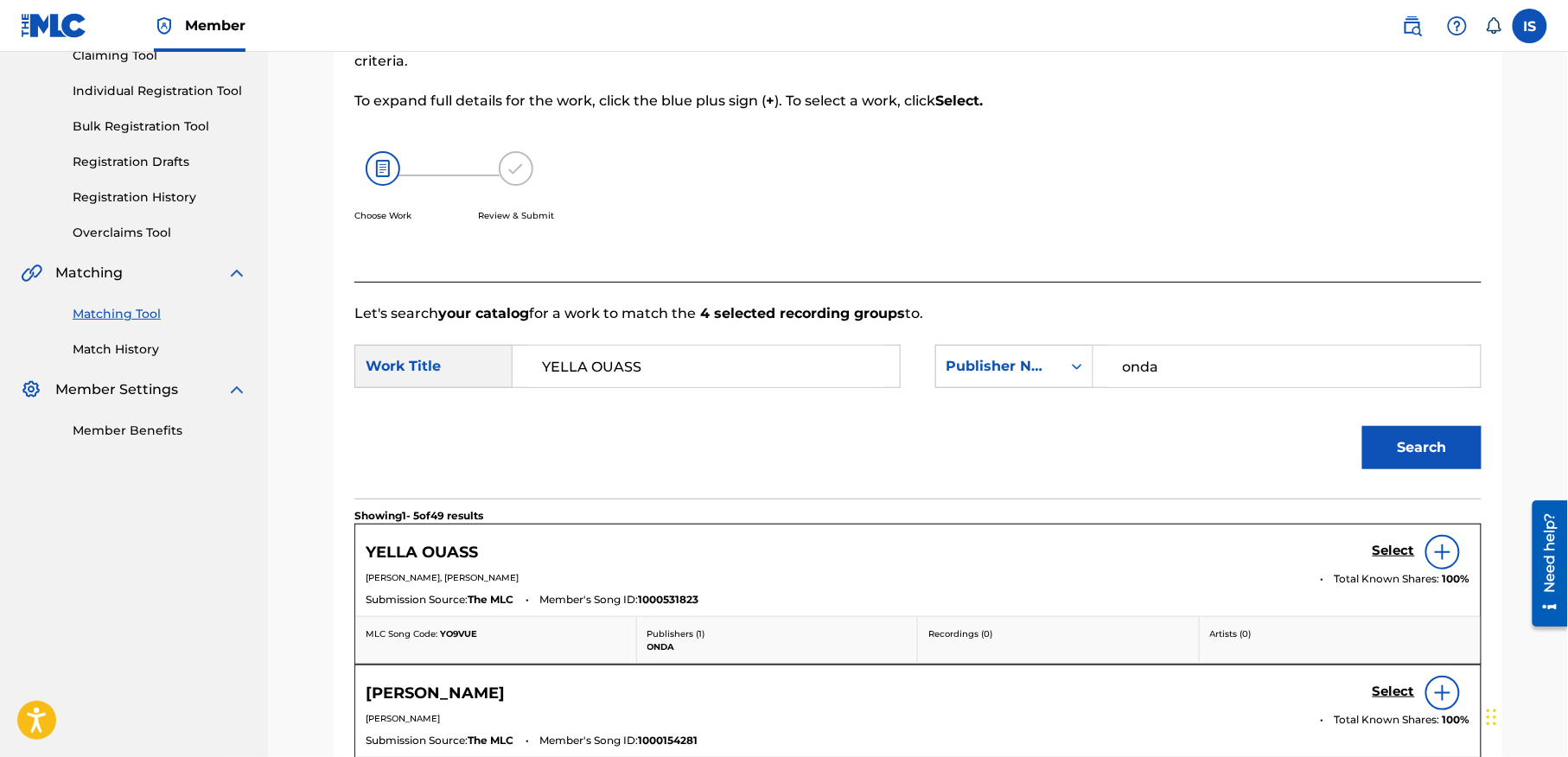
scroll to position [394, 0]
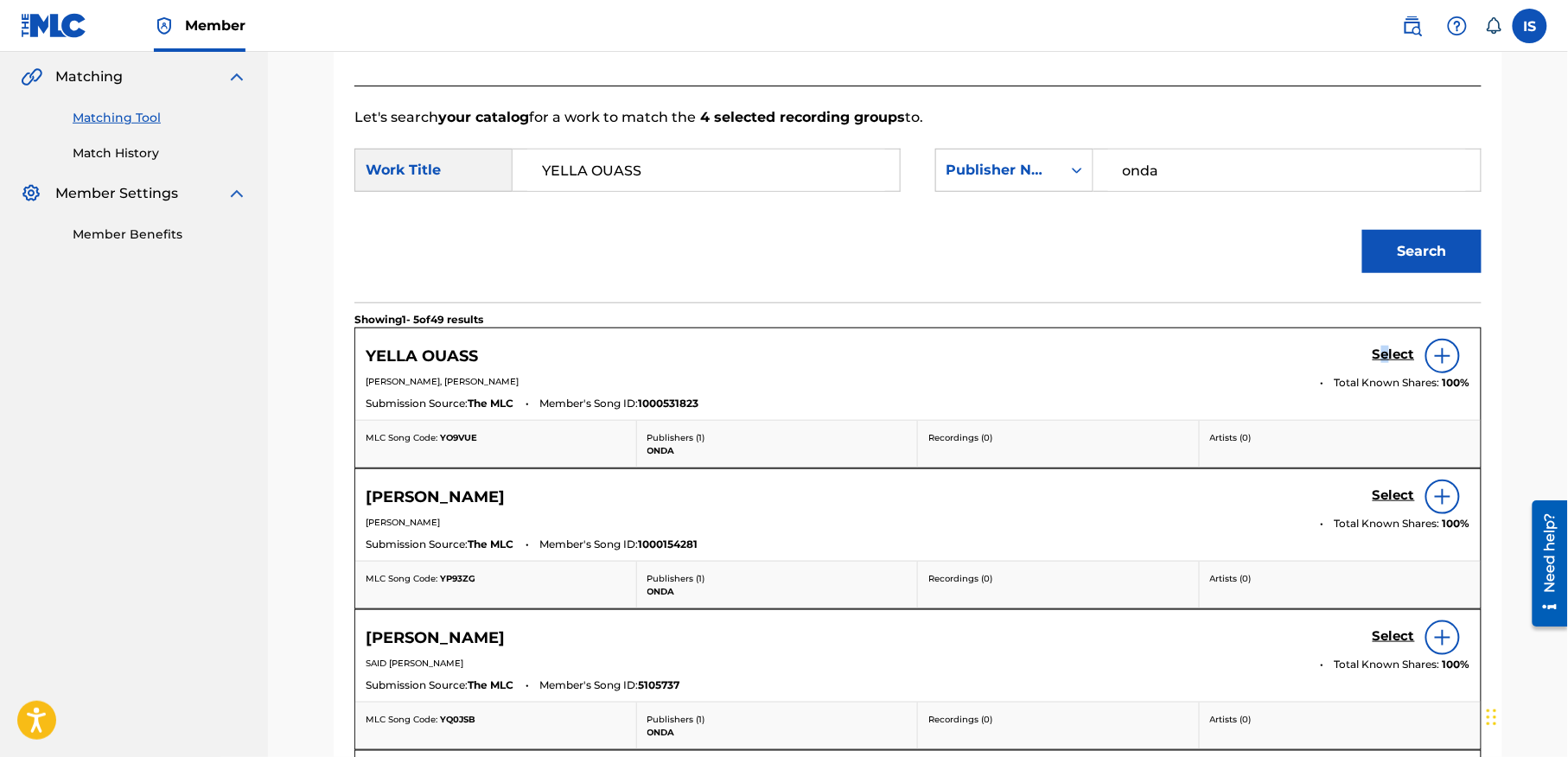
click at [1385, 353] on h5 "Select" at bounding box center [1393, 355] width 42 height 16
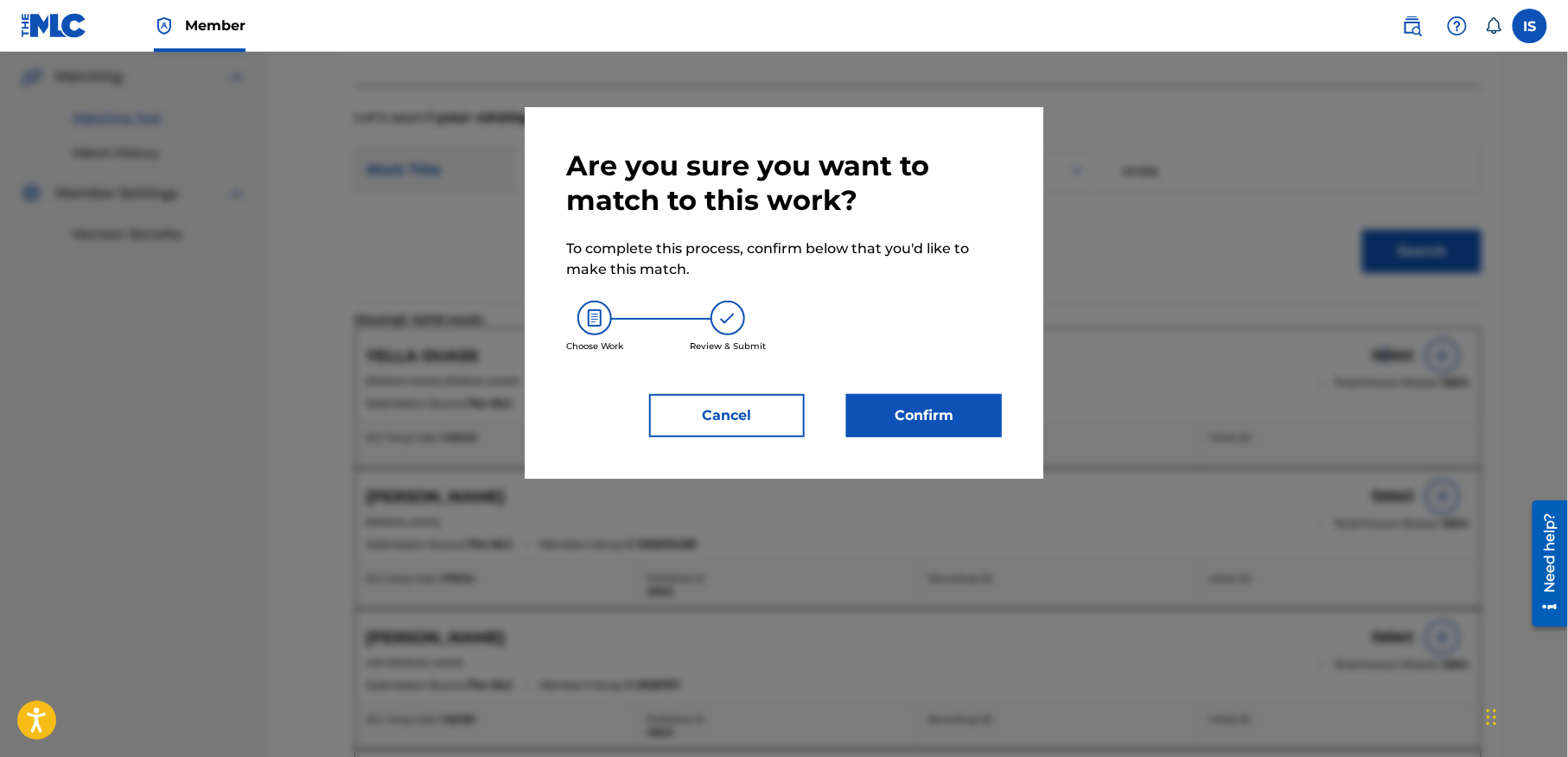
click at [985, 434] on button "Confirm" at bounding box center [923, 416] width 155 height 43
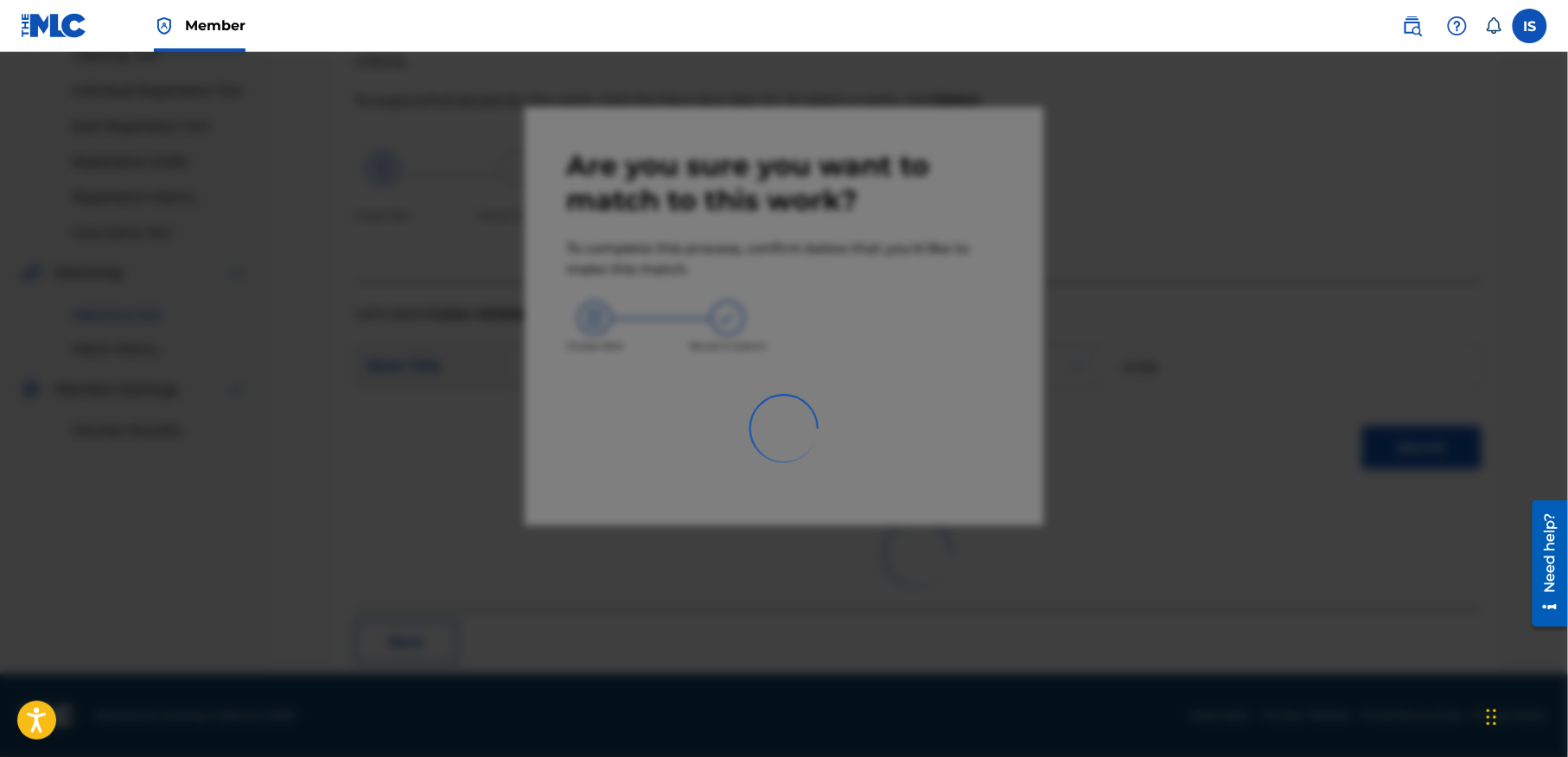
scroll to position [53, 0]
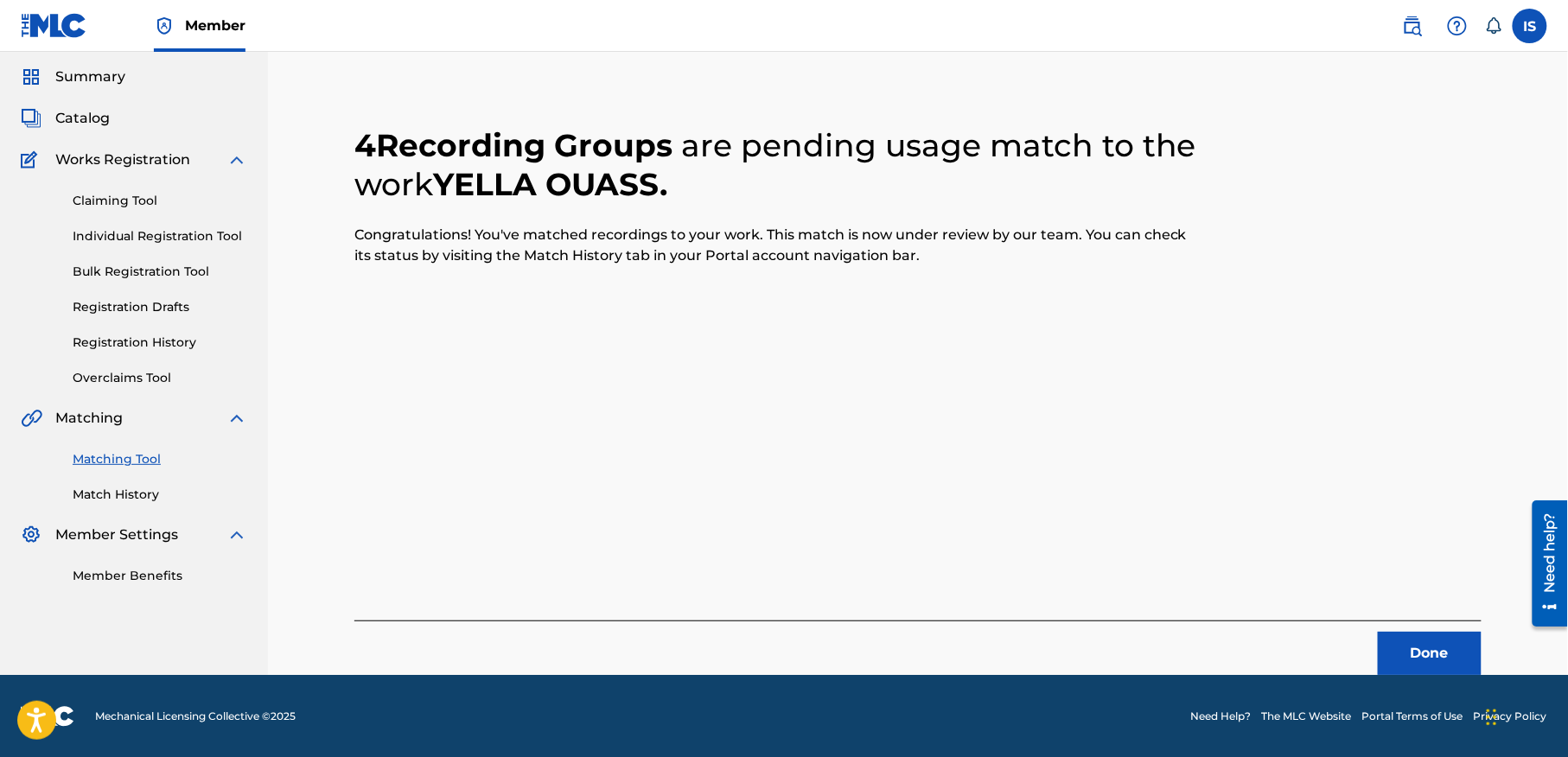
click at [1422, 642] on button "Done" at bounding box center [1429, 653] width 104 height 43
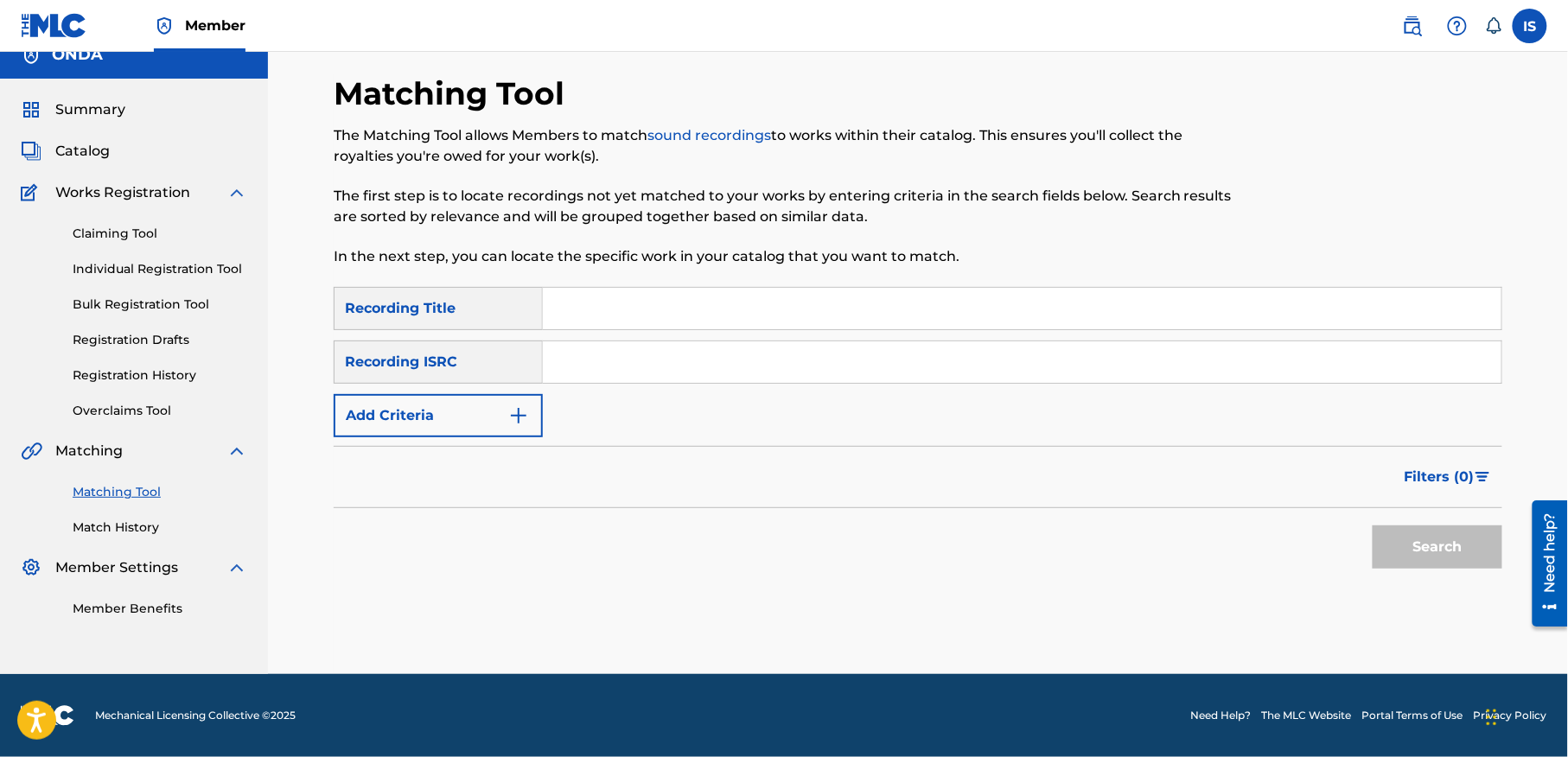
scroll to position [22, 0]
click at [634, 313] on input "Search Form" at bounding box center [1022, 309] width 959 height 42
paste input "TAJMILT I'TAYRI"
type input "TAJMILT I'TAYRI"
click at [405, 432] on button "Add Criteria" at bounding box center [439, 416] width 209 height 43
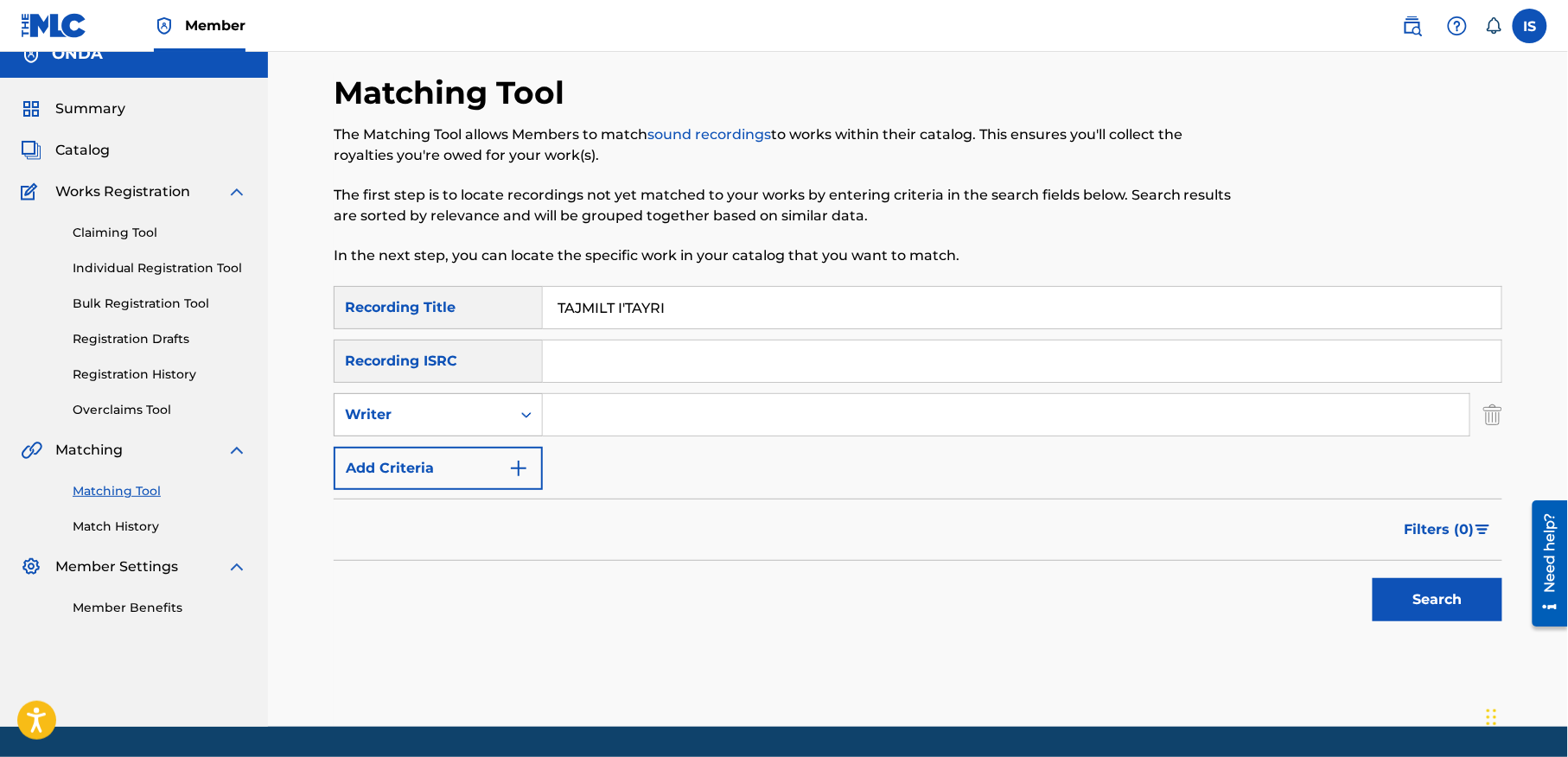
click at [447, 422] on div "Writer" at bounding box center [422, 414] width 155 height 21
click at [443, 450] on div "Recording Artist" at bounding box center [438, 457] width 208 height 43
click at [624, 422] on input "Search Form" at bounding box center [1006, 415] width 926 height 42
type input "ait menguellet"
click at [1459, 593] on button "Search" at bounding box center [1437, 599] width 130 height 43
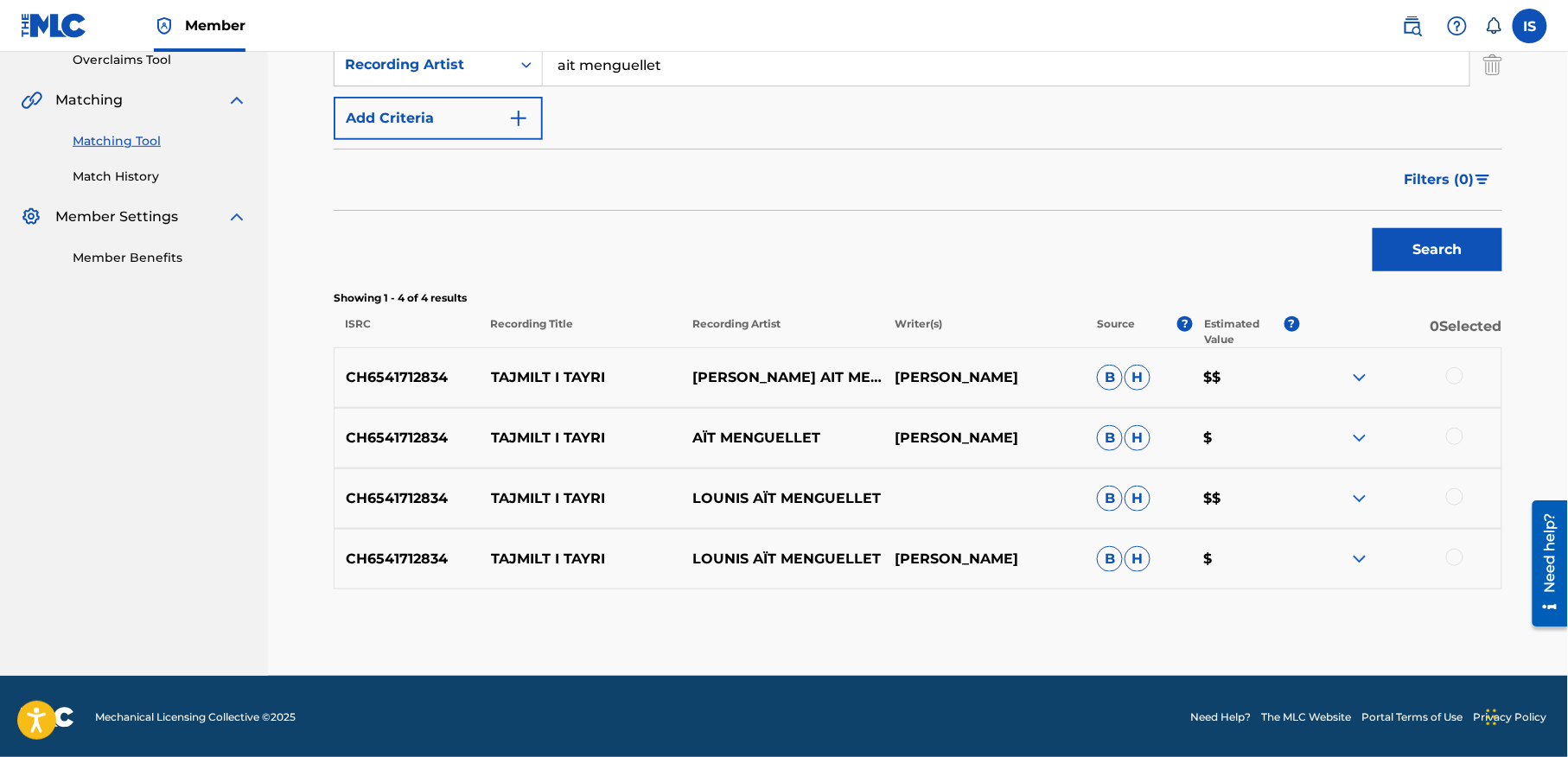
scroll to position [374, 0]
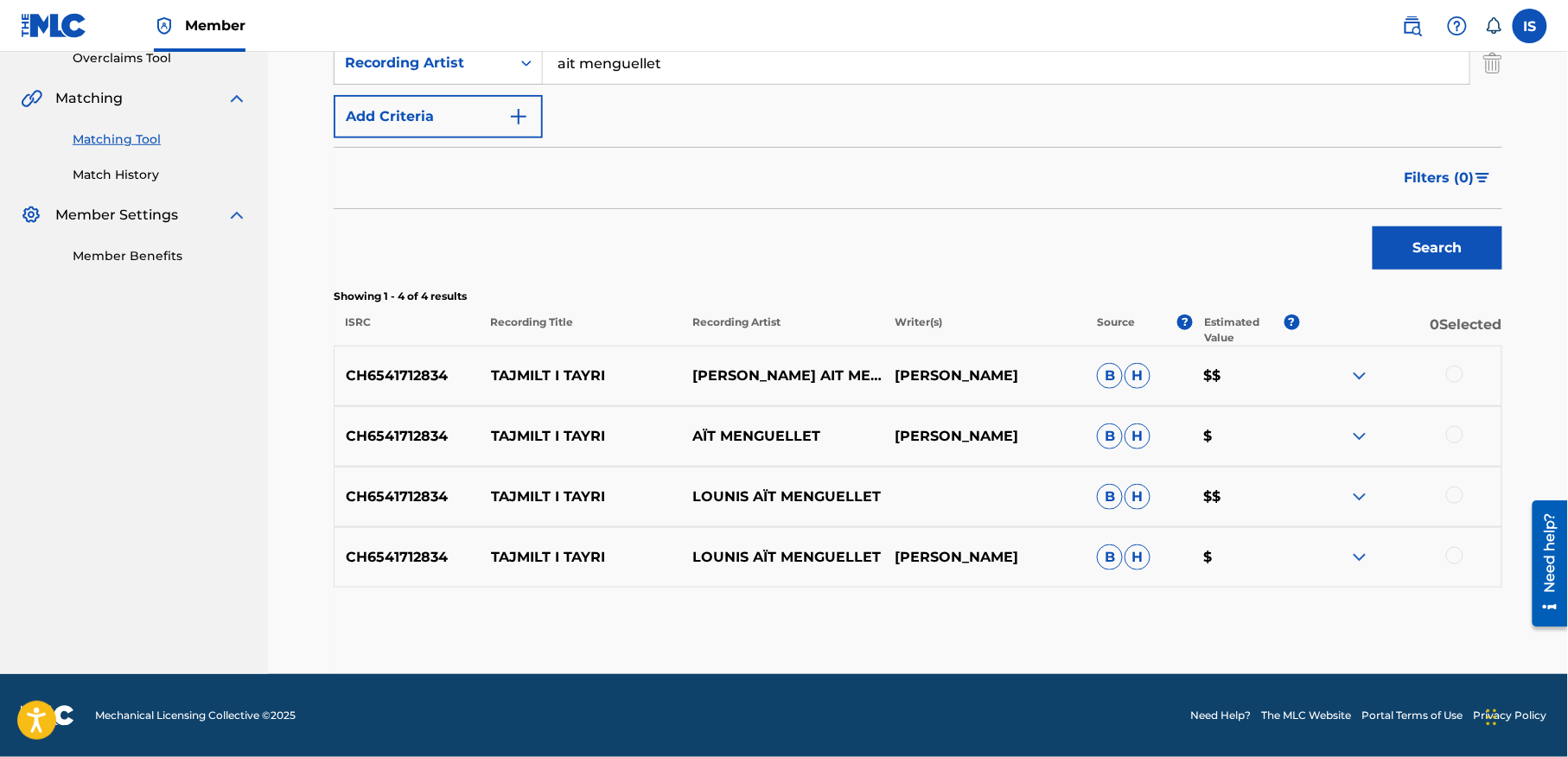
click at [1452, 374] on div at bounding box center [1454, 374] width 17 height 17
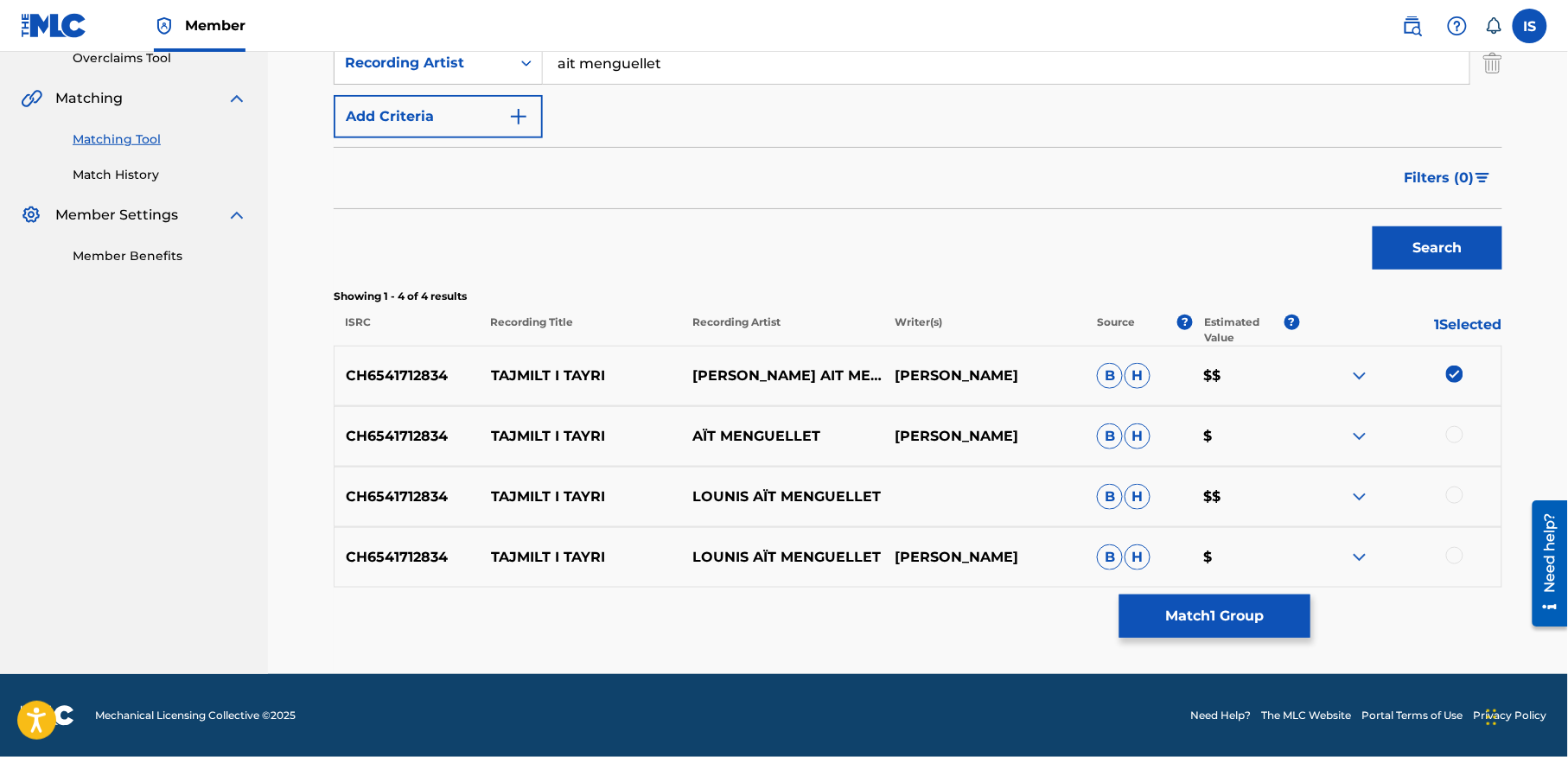
click at [1460, 439] on div at bounding box center [1454, 434] width 17 height 17
click at [1452, 492] on div at bounding box center [1454, 494] width 17 height 17
click at [1446, 560] on div at bounding box center [1400, 557] width 202 height 21
click at [1449, 555] on div at bounding box center [1454, 555] width 17 height 17
click at [1172, 637] on div "Matching Tool The Matching Tool allows Members to match sound recordings to wor…" at bounding box center [918, 198] width 1168 height 952
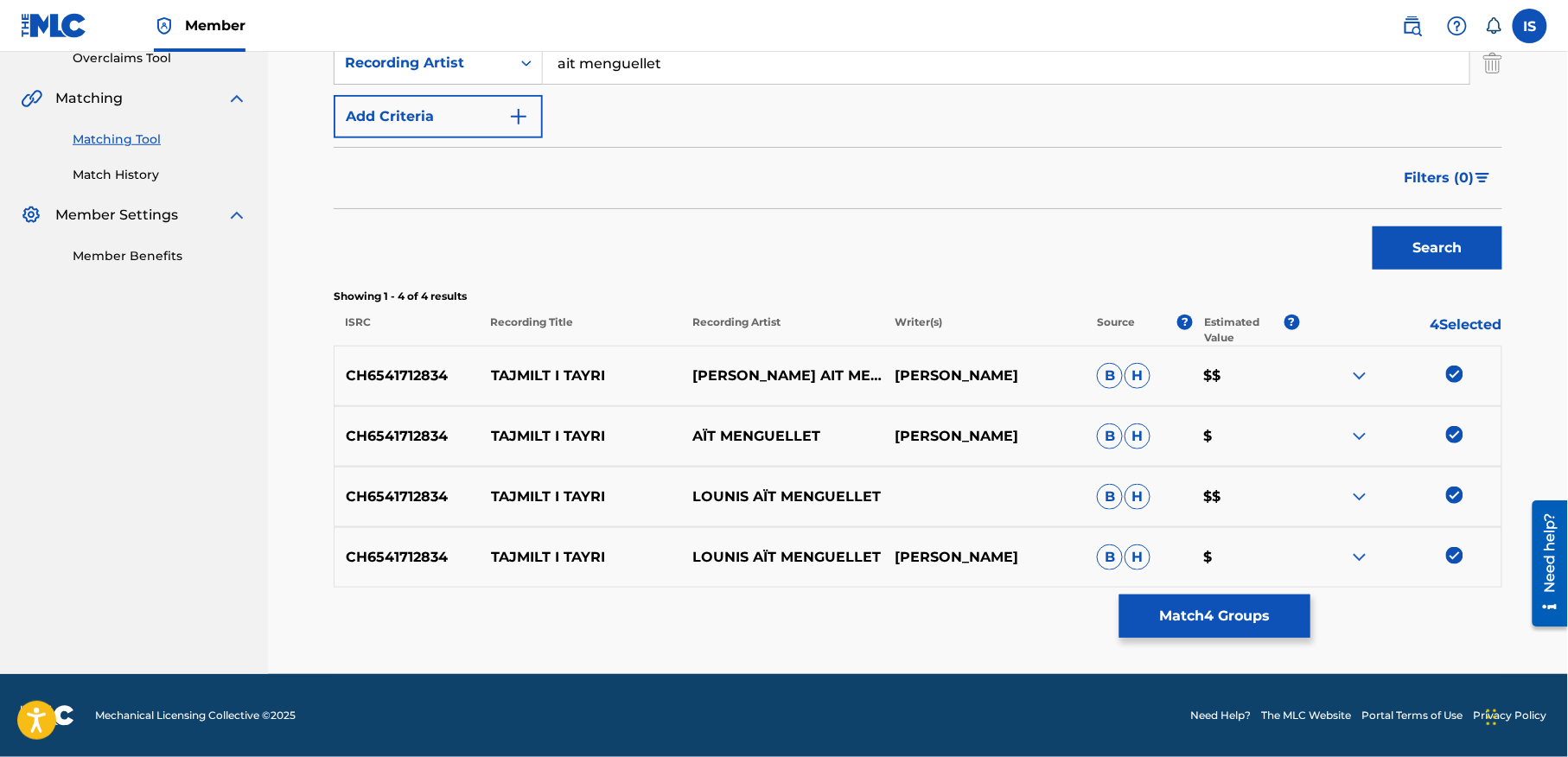
click at [1170, 622] on button "Match 4 Groups" at bounding box center [1215, 616] width 191 height 43
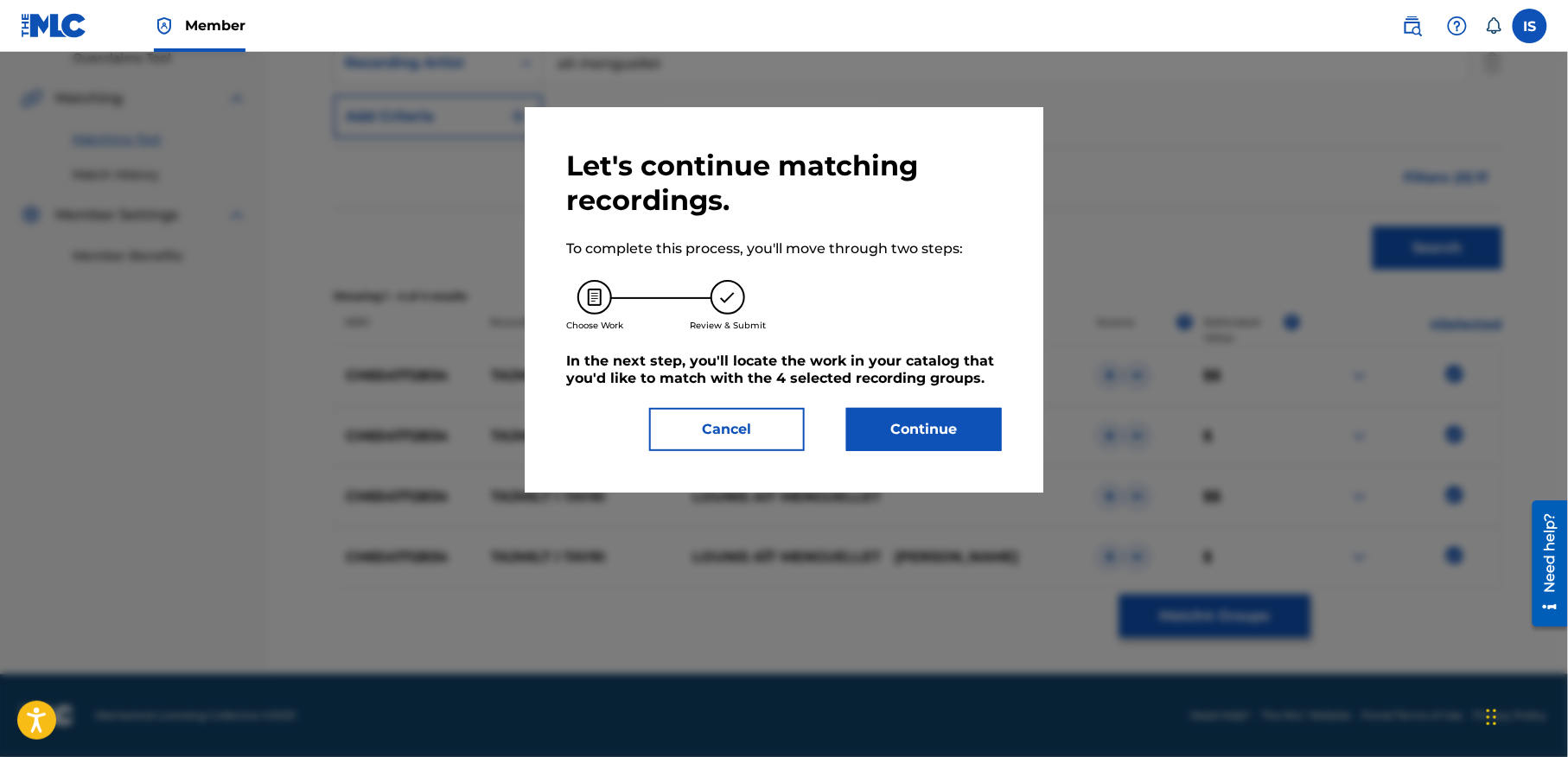
click at [921, 429] on button "Continue" at bounding box center [923, 429] width 155 height 43
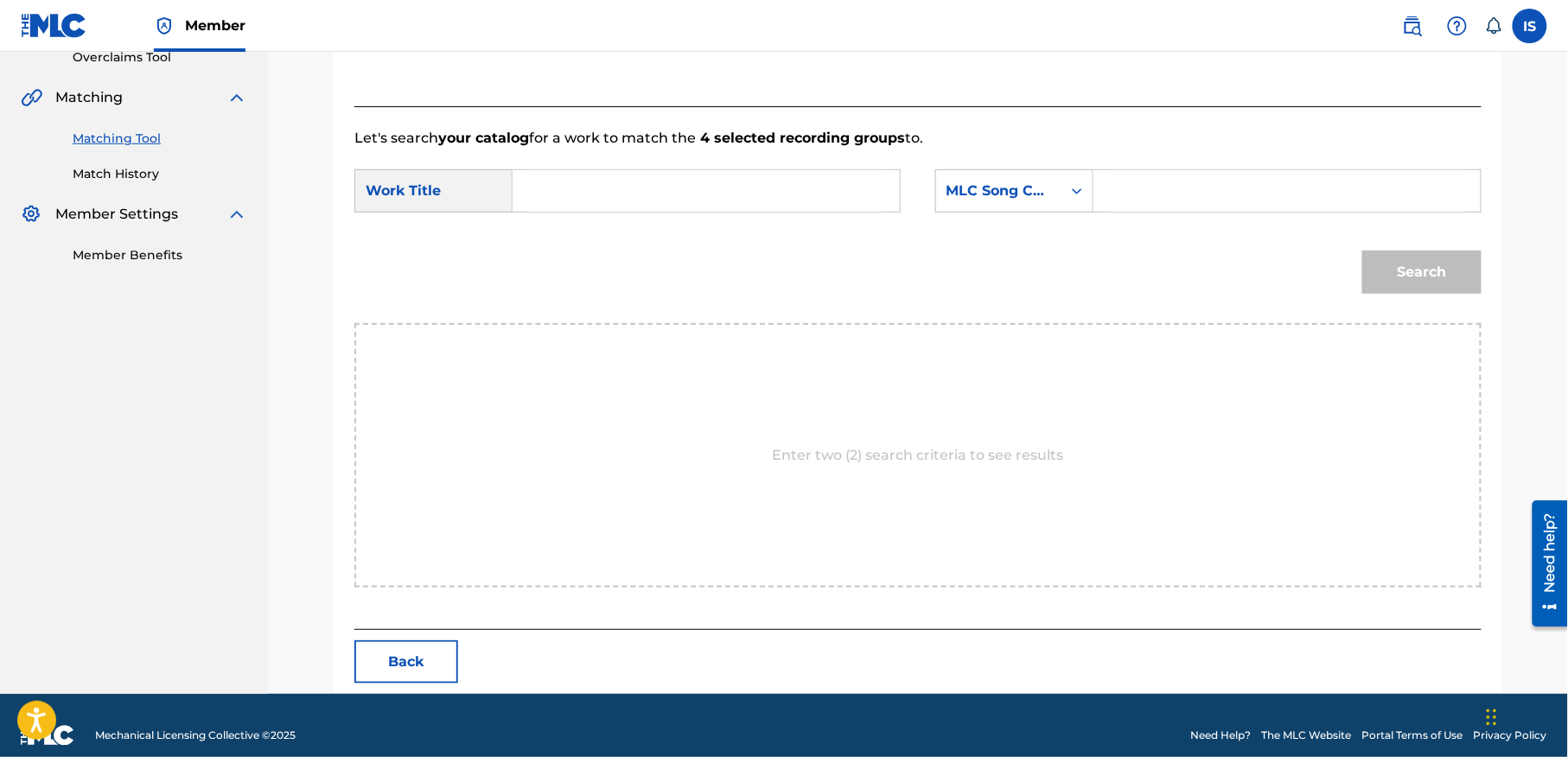
click at [586, 205] on input "Search Form" at bounding box center [706, 191] width 357 height 42
paste input "TAJMILT I'TAYRI"
type input "TAJMILT I'TAYRI"
click at [1023, 189] on div "MLC Song Code" at bounding box center [998, 190] width 105 height 21
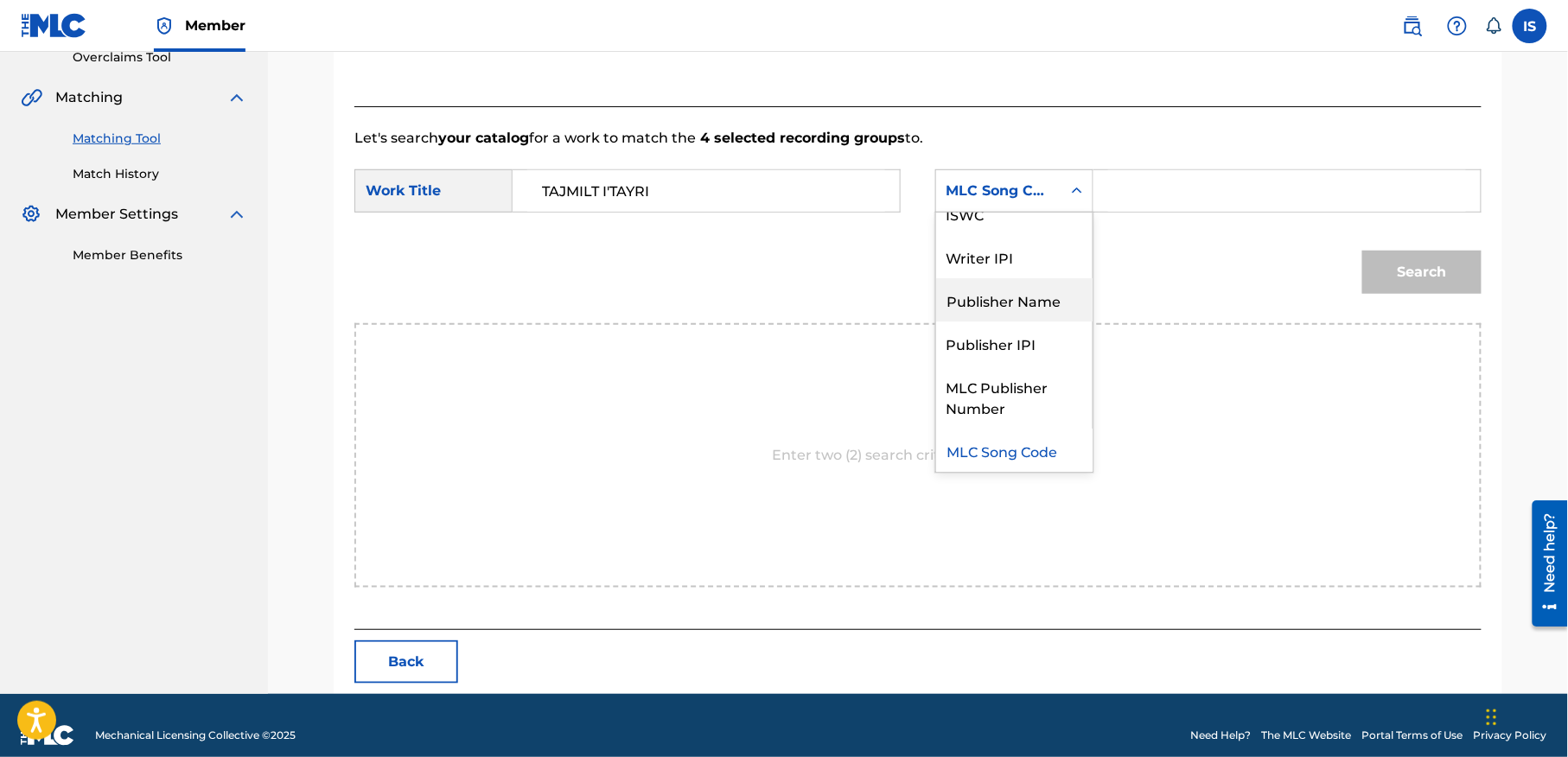
click at [1022, 299] on div "Publisher Name" at bounding box center [1014, 300] width 156 height 43
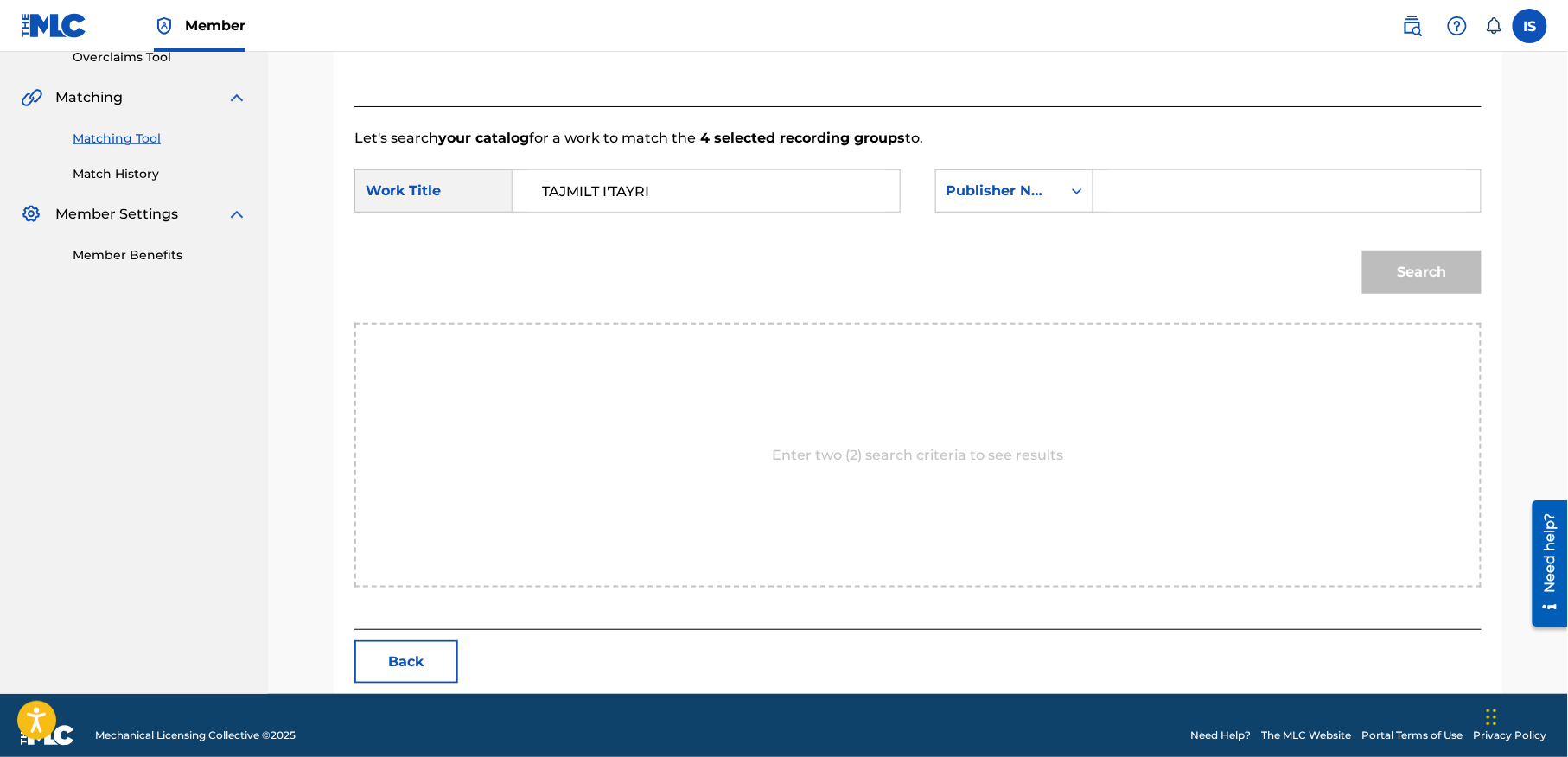
click at [1174, 176] on input "Search Form" at bounding box center [1286, 191] width 357 height 42
click at [1162, 192] on input "Search Form" at bounding box center [1286, 191] width 357 height 42
type input "onda"
click at [1362, 251] on button "Search" at bounding box center [1422, 272] width 119 height 43
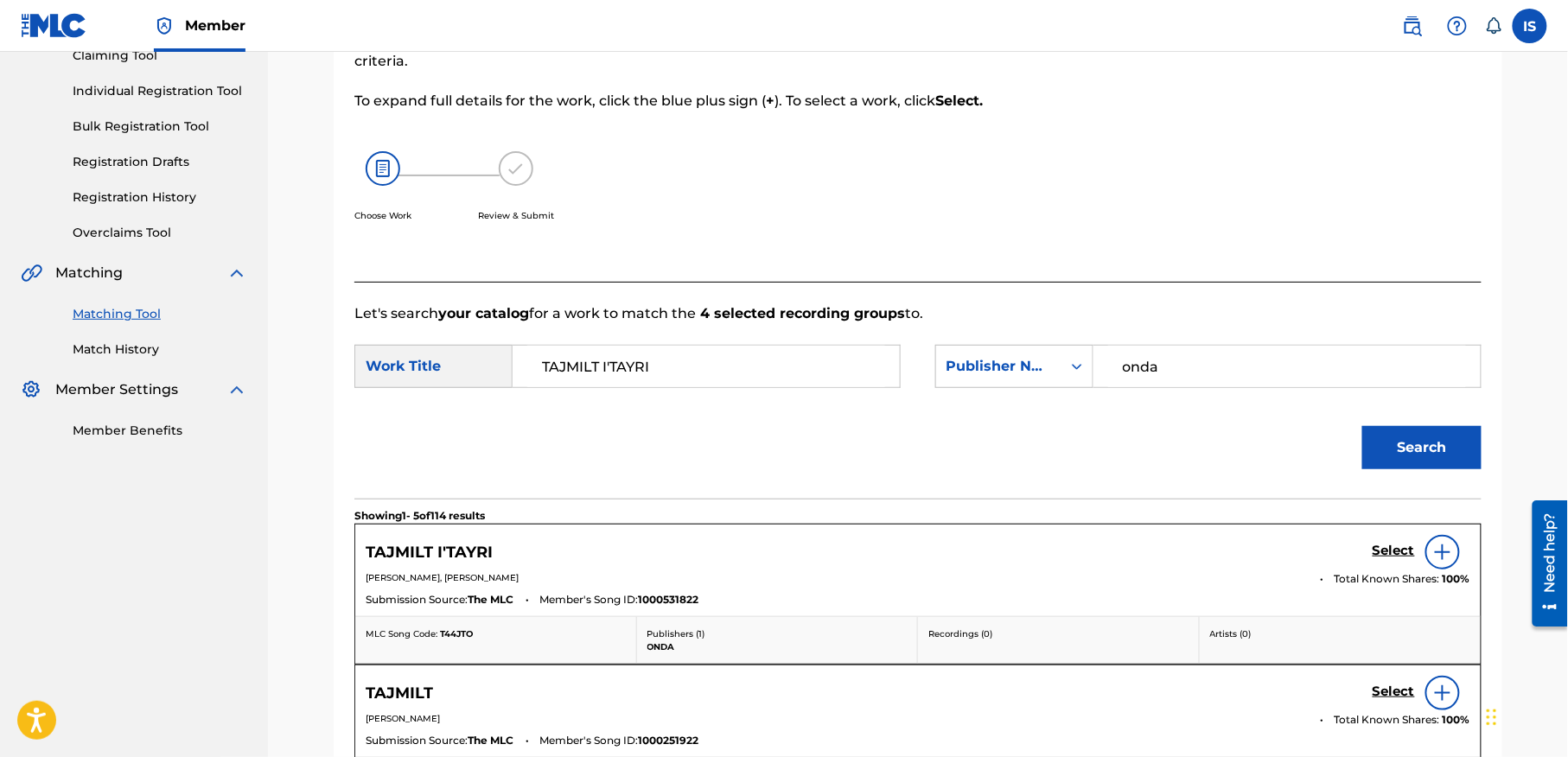
scroll to position [374, 0]
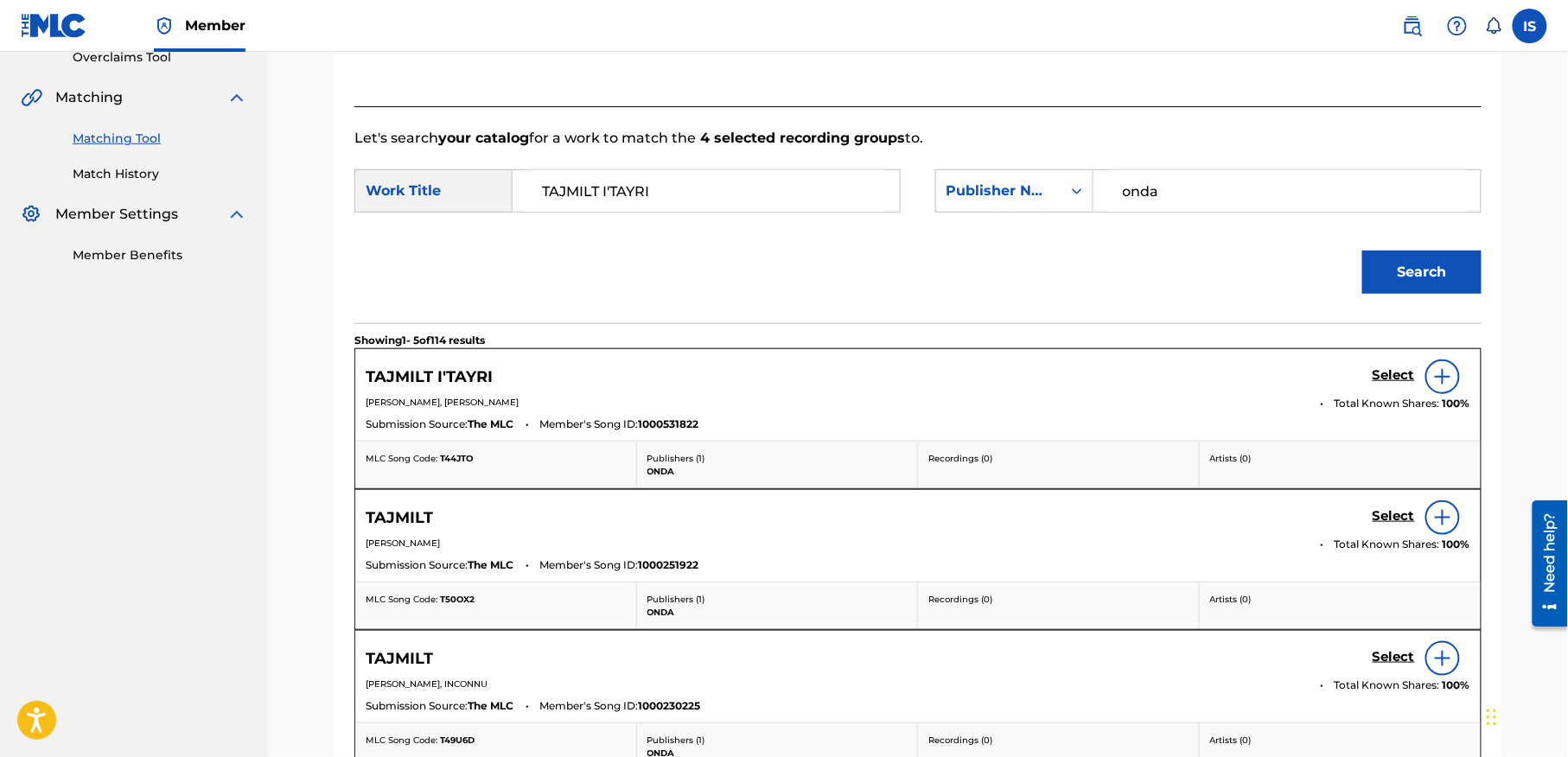
click at [1386, 374] on h5 "Select" at bounding box center [1393, 375] width 42 height 16
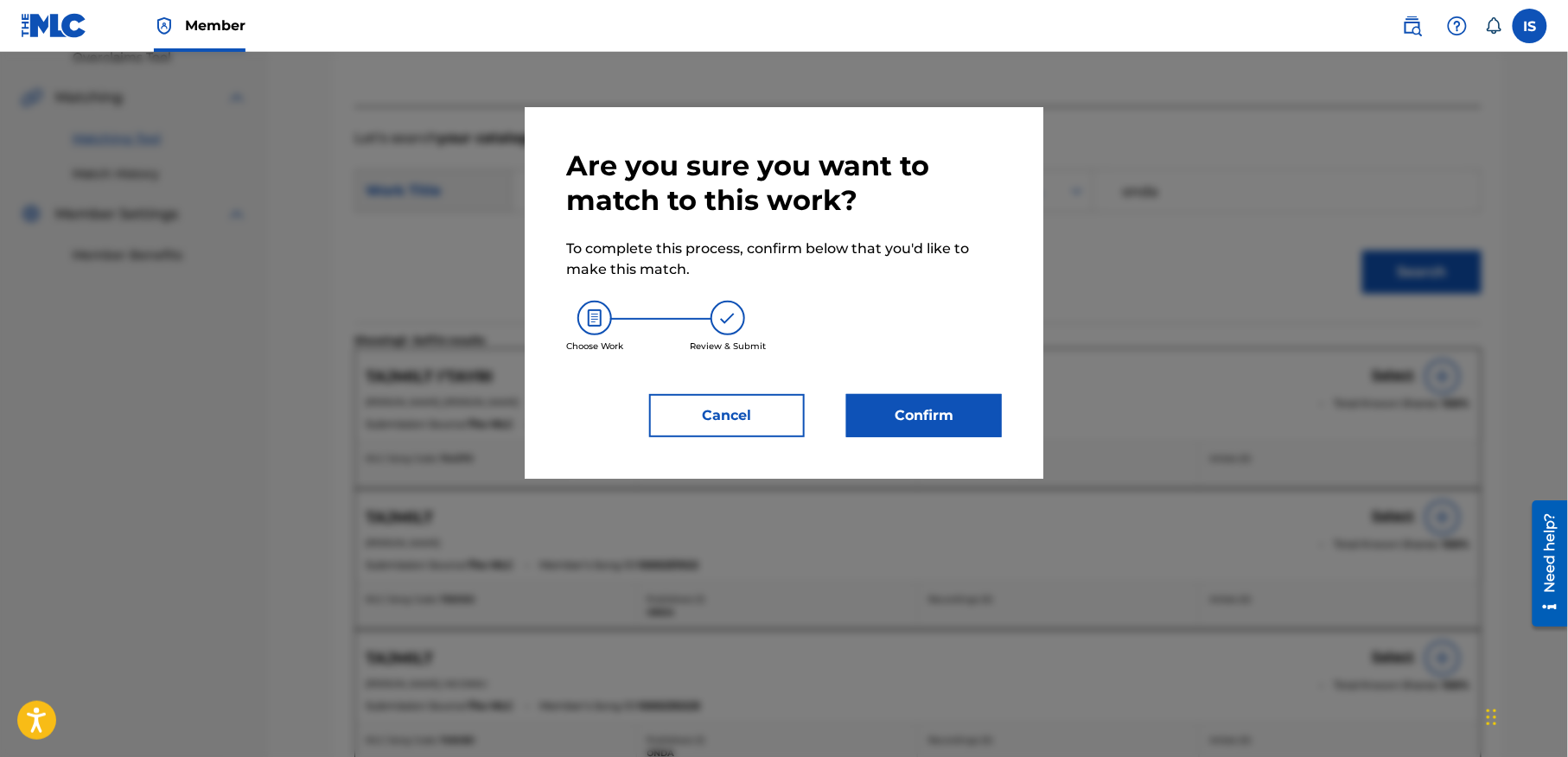
click at [920, 422] on button "Confirm" at bounding box center [923, 416] width 155 height 43
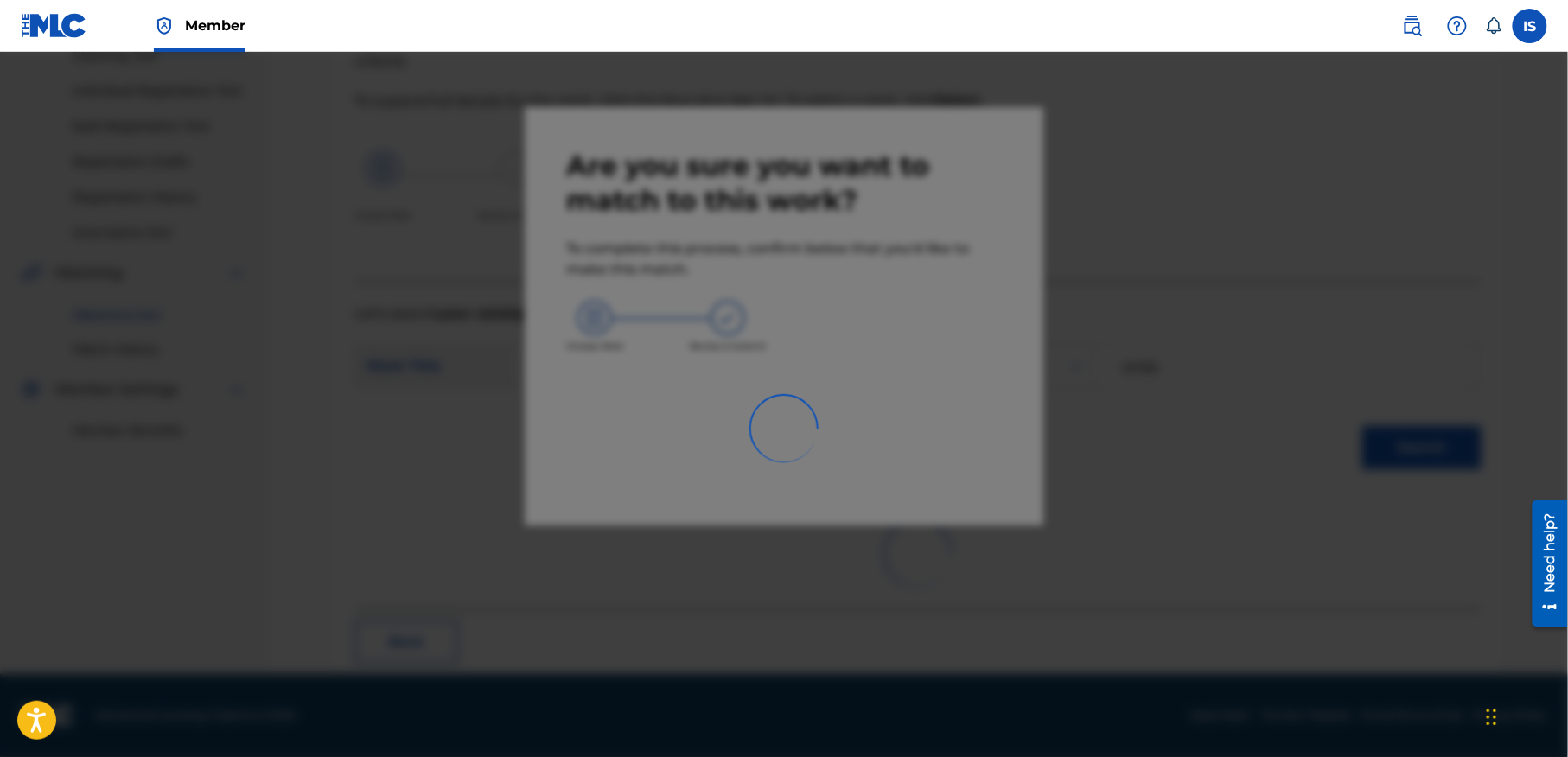
scroll to position [53, 0]
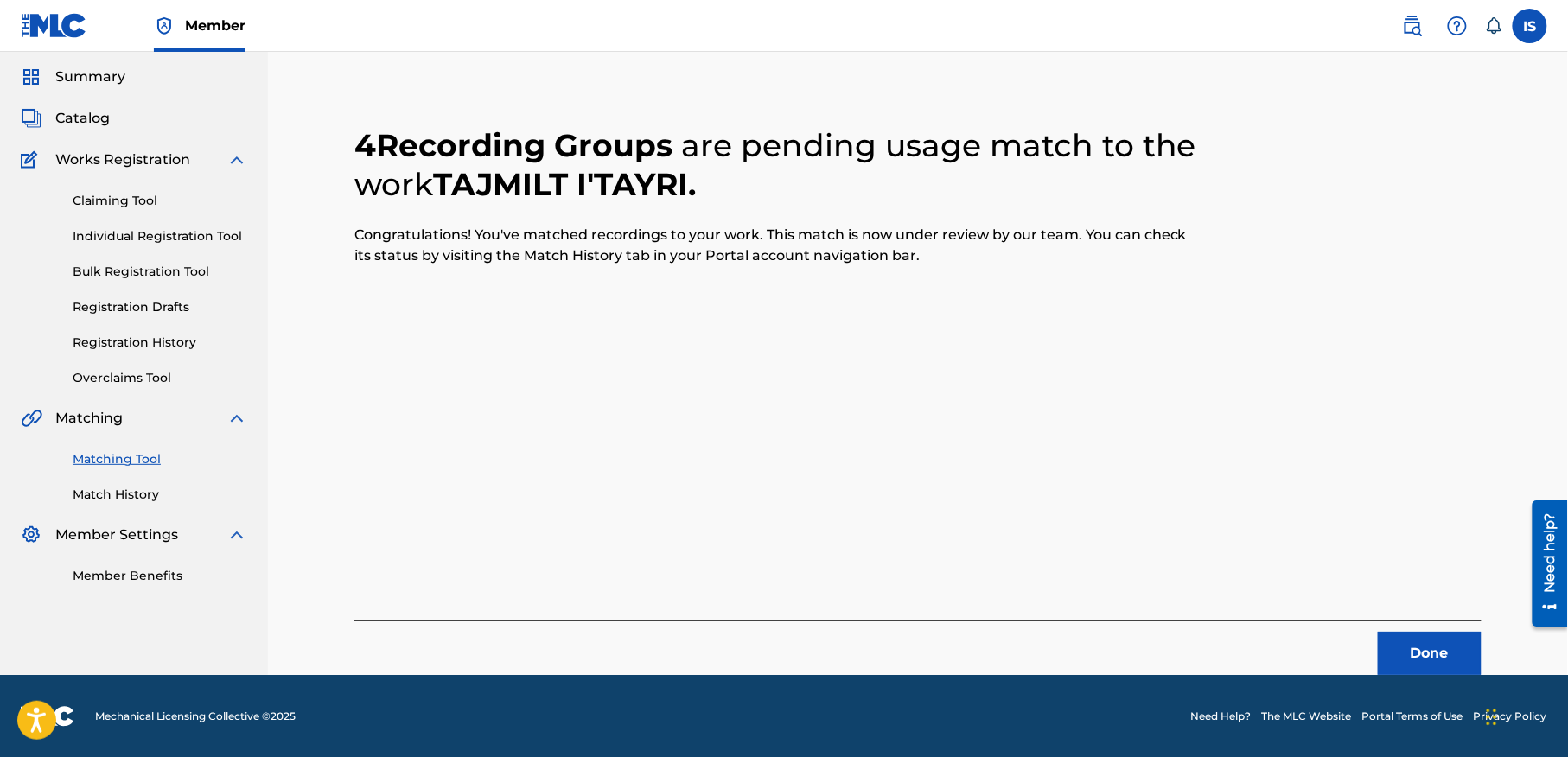
click at [1406, 642] on button "Done" at bounding box center [1429, 653] width 104 height 43
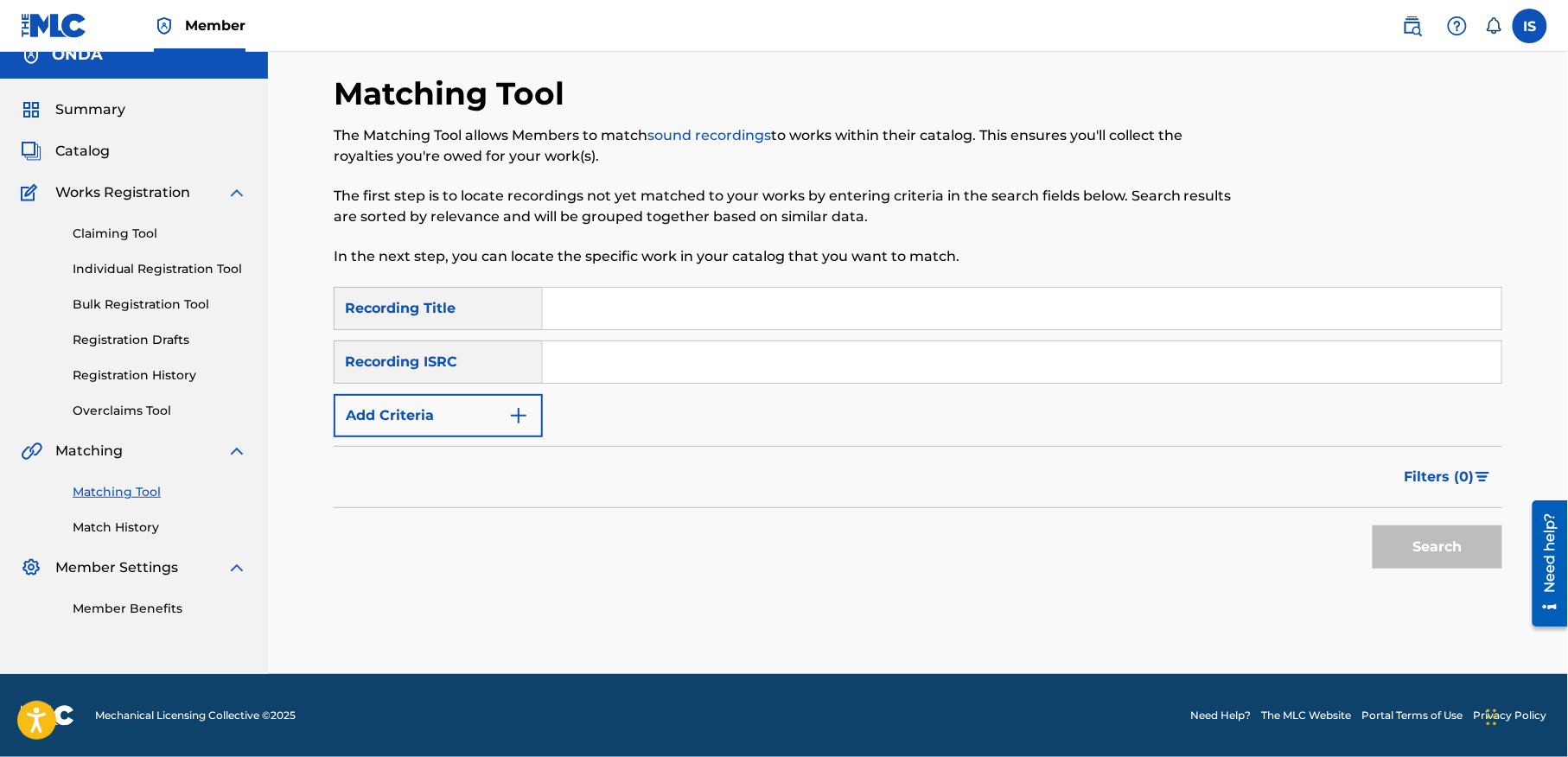
scroll to position [22, 0]
click at [640, 311] on input "Search Form" at bounding box center [1022, 309] width 959 height 42
paste input "SLAM I'TEMZI"
type input "SLAM I'TEMZI"
click at [465, 414] on button "Add Criteria" at bounding box center [439, 416] width 209 height 43
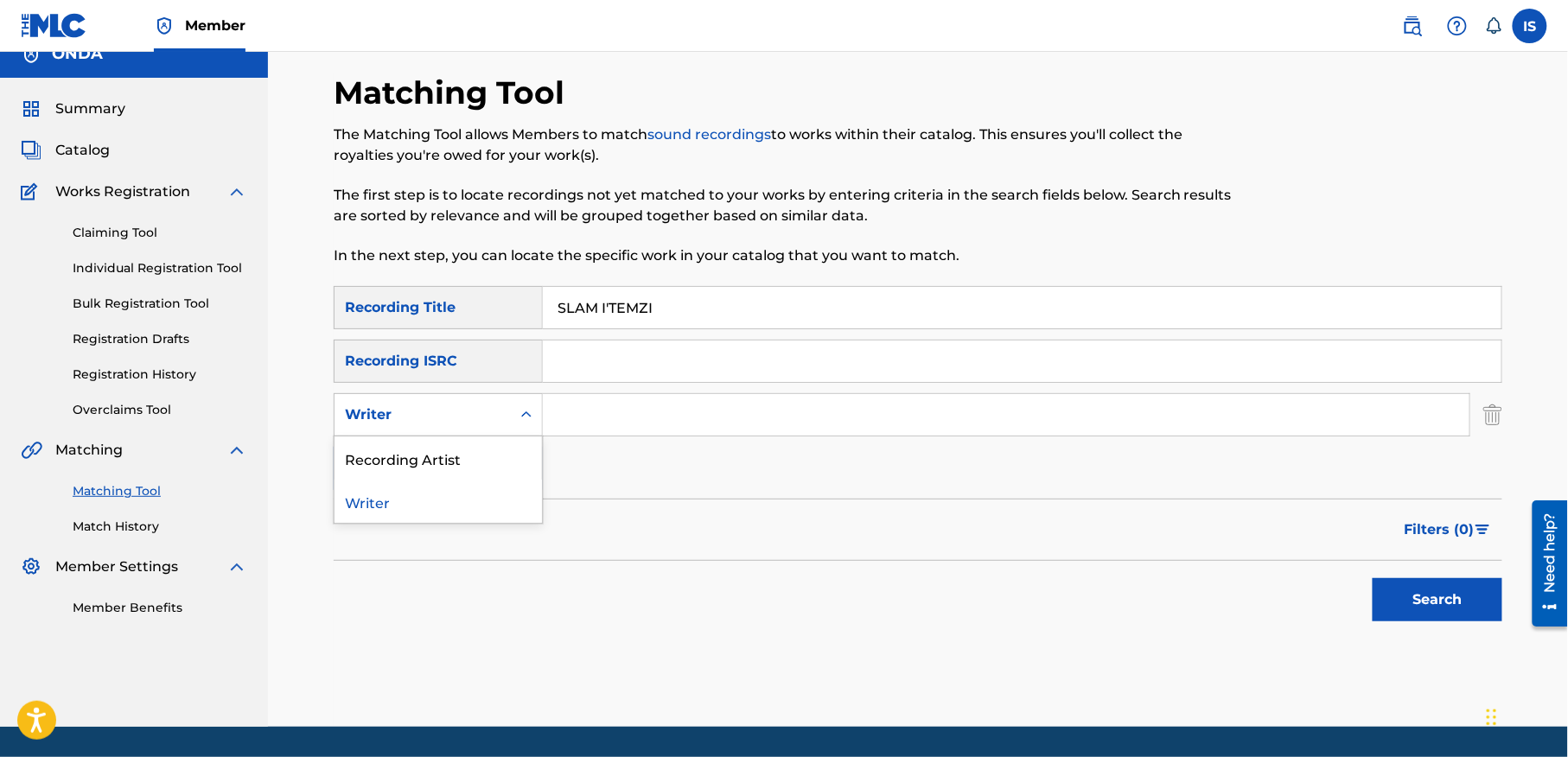
click at [464, 406] on div "Writer" at bounding box center [422, 414] width 155 height 21
click at [443, 476] on div "Recording Artist" at bounding box center [438, 457] width 208 height 43
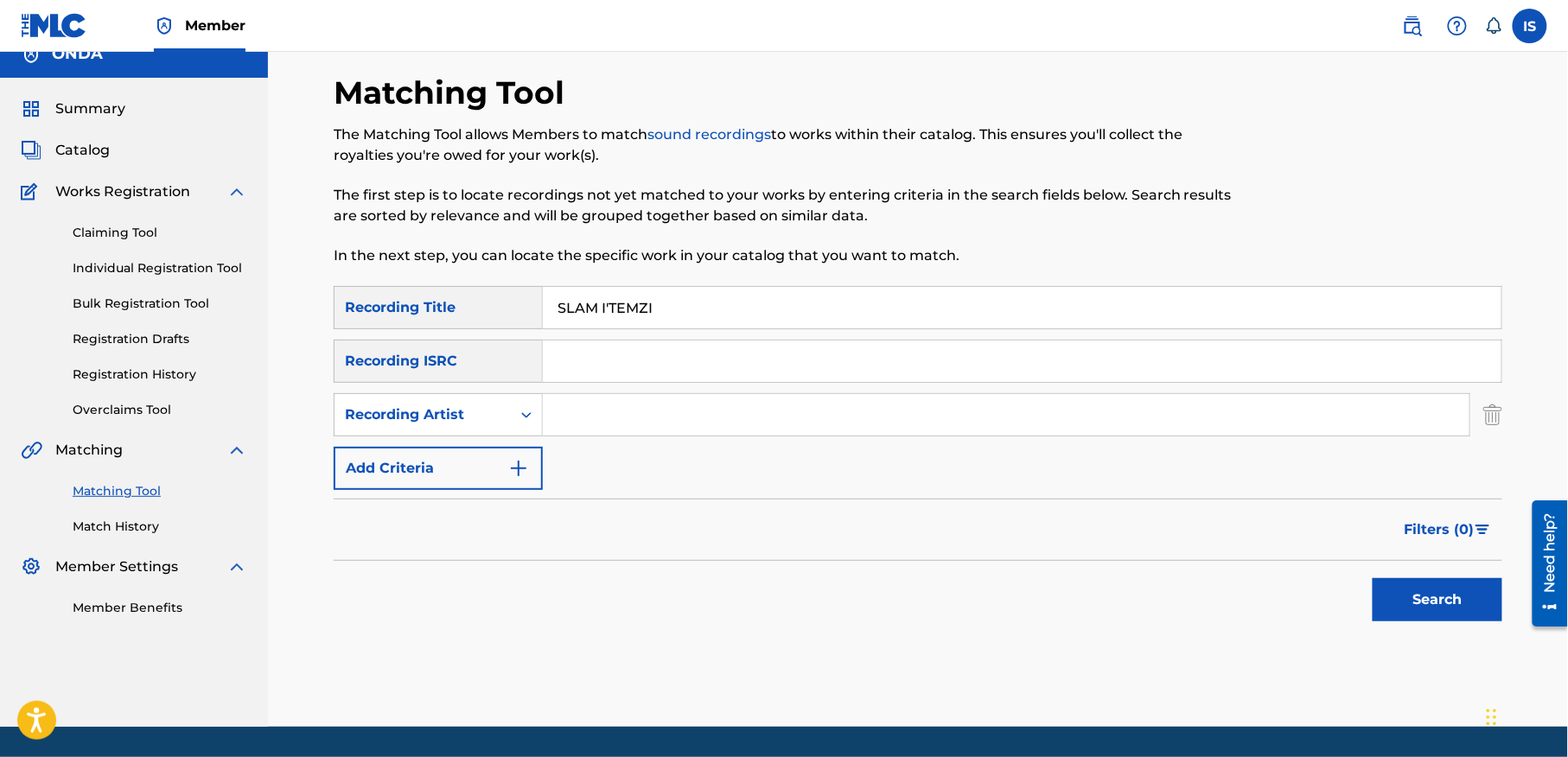
click at [643, 432] on input "Search Form" at bounding box center [1006, 415] width 926 height 42
type input "ait menguellet"
click at [1436, 589] on button "Search" at bounding box center [1437, 599] width 130 height 43
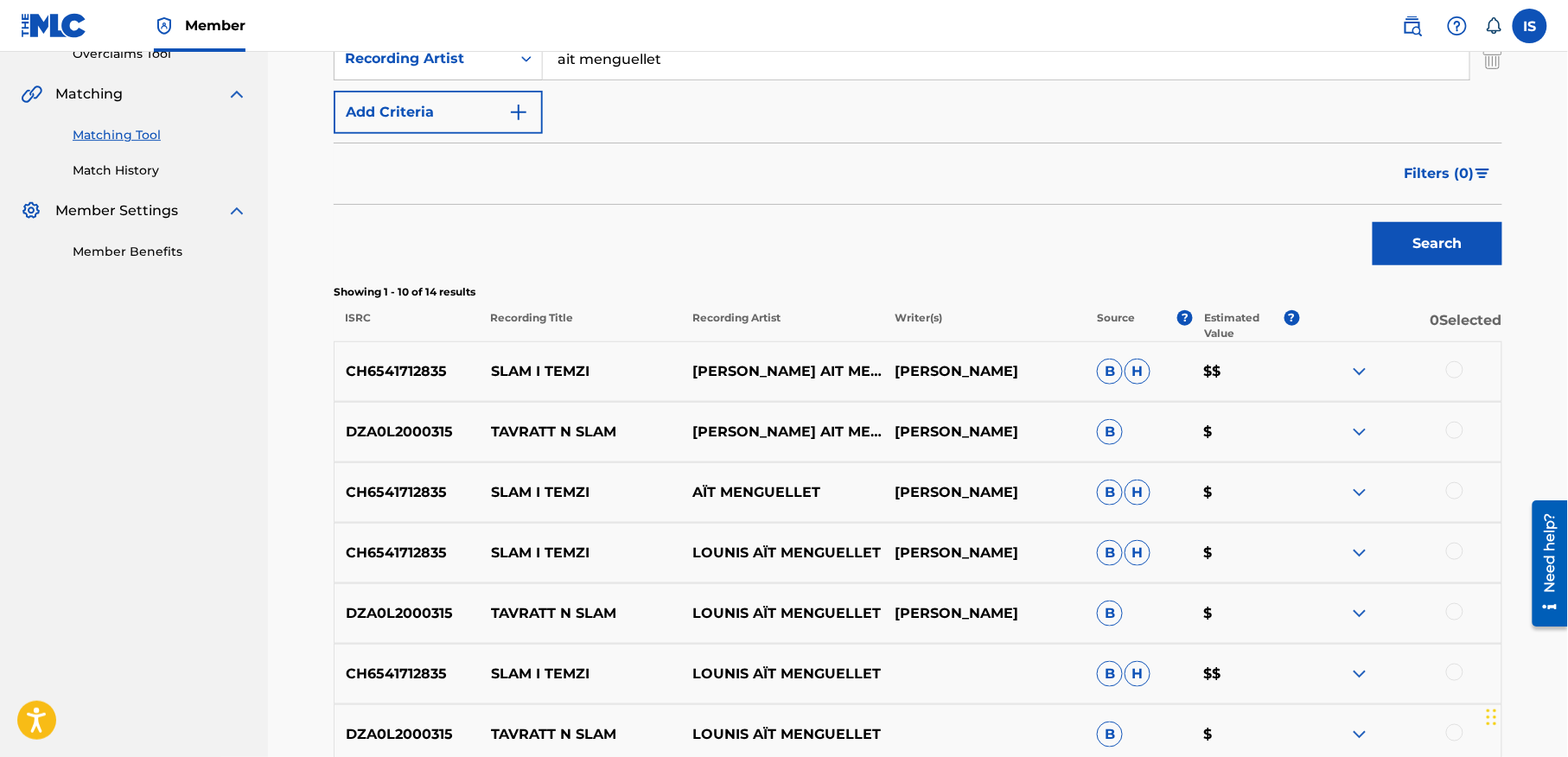
scroll to position [463, 0]
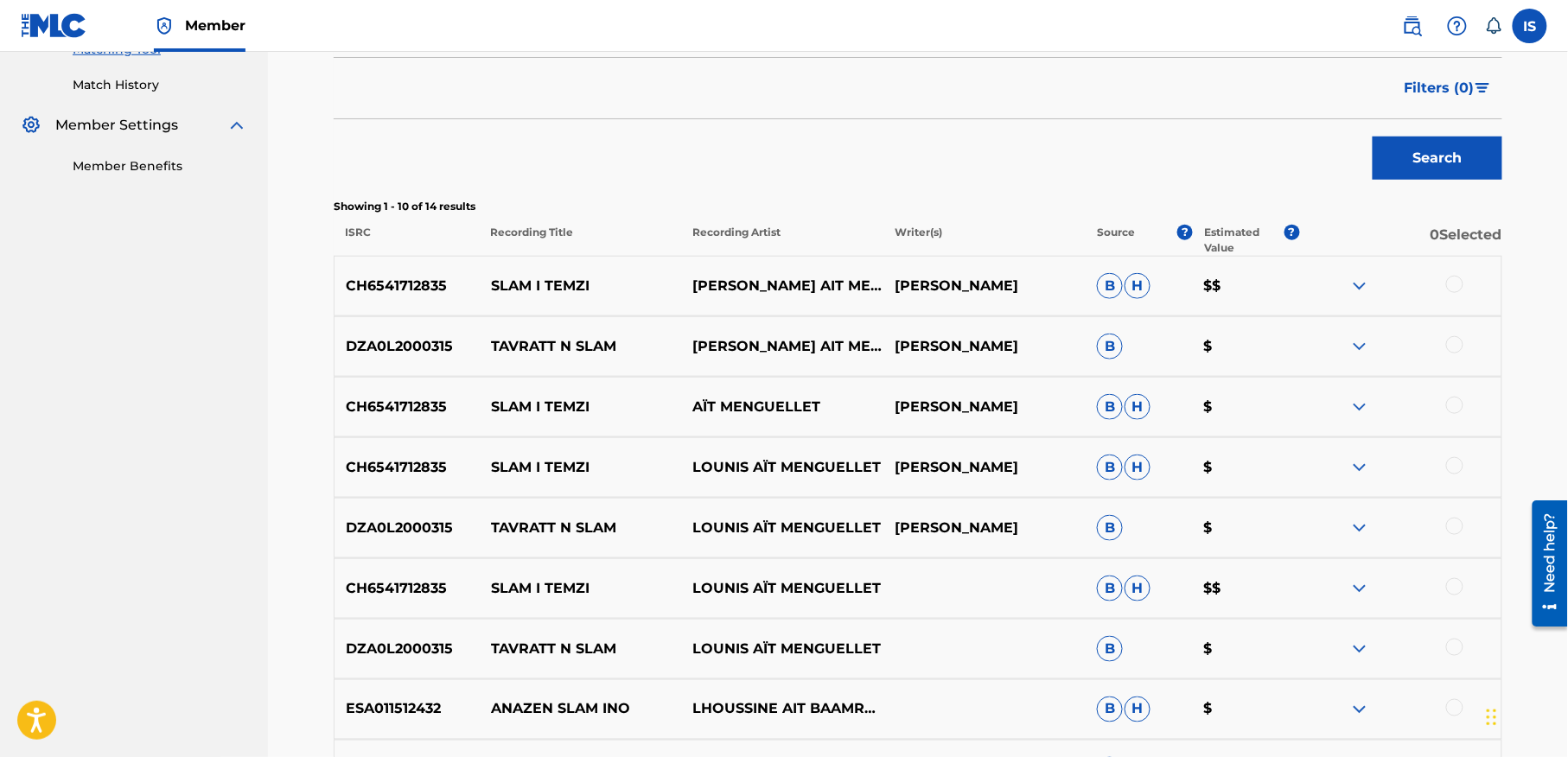
click at [1453, 284] on div at bounding box center [1454, 283] width 17 height 17
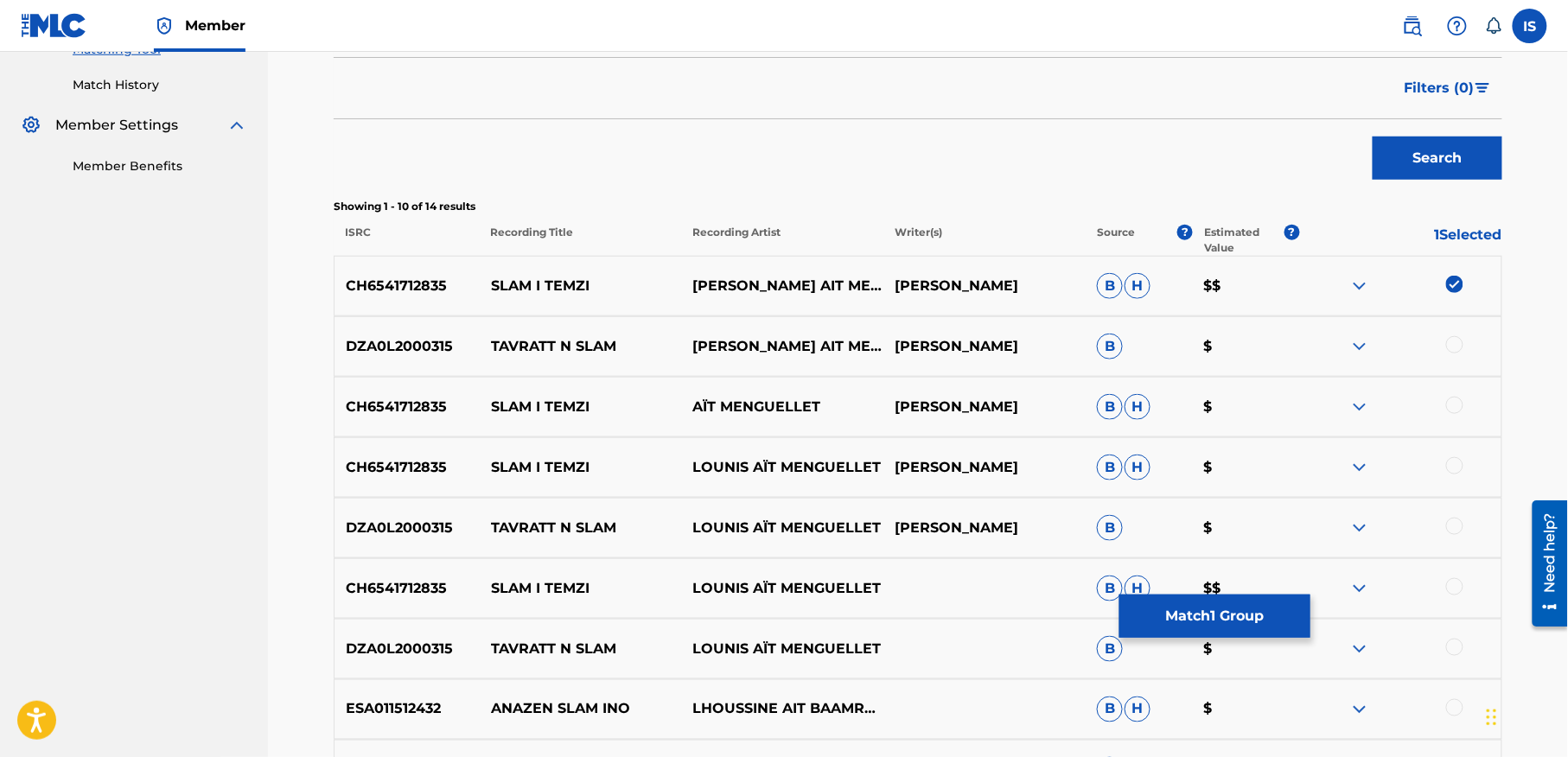
click at [1452, 401] on div at bounding box center [1454, 404] width 17 height 17
click at [1452, 468] on div at bounding box center [1454, 465] width 17 height 17
click at [1450, 586] on div at bounding box center [1454, 586] width 17 height 17
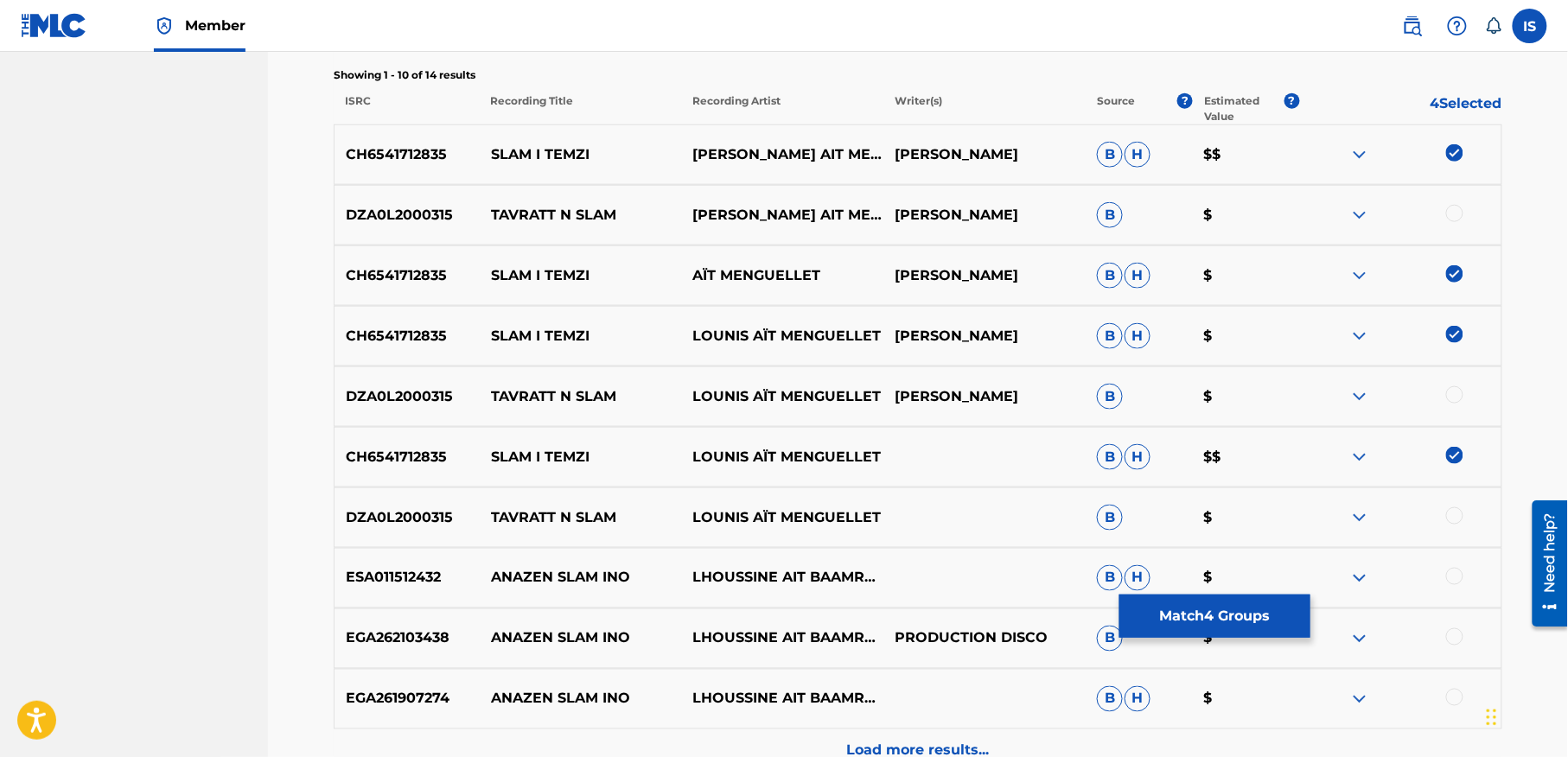
scroll to position [688, 0]
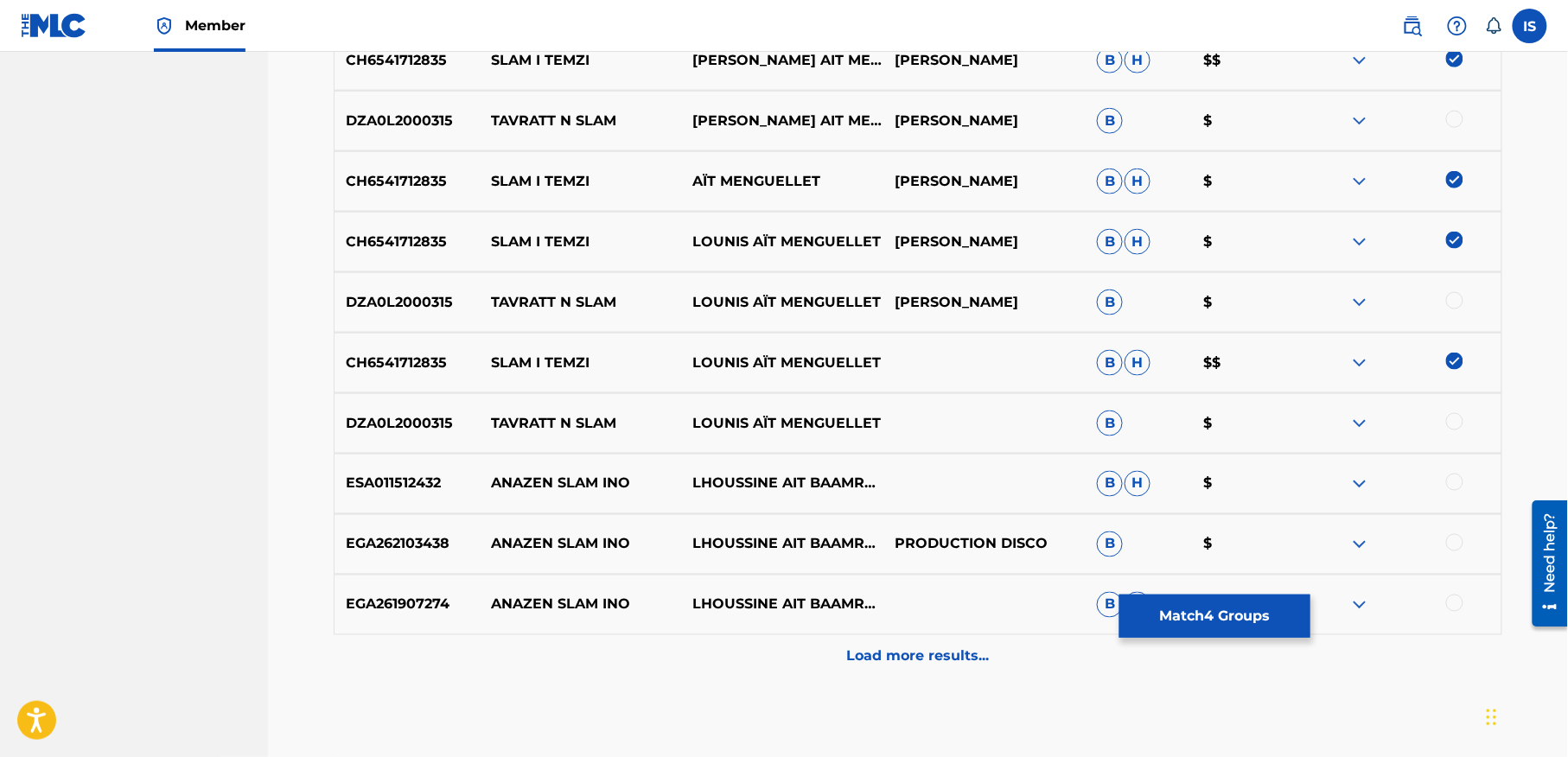
click at [869, 661] on p "Load more results..." at bounding box center [918, 656] width 143 height 21
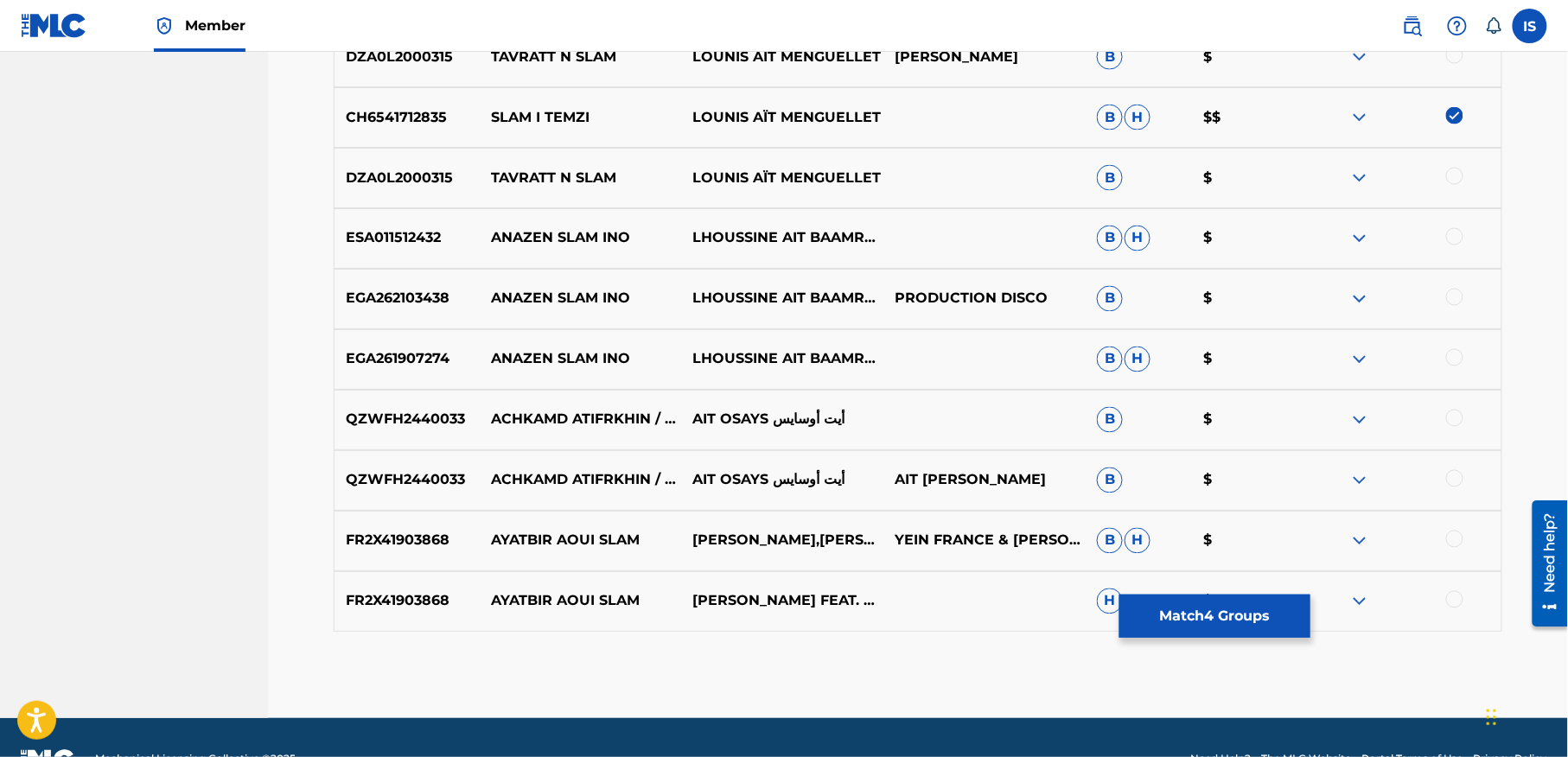
scroll to position [968, 0]
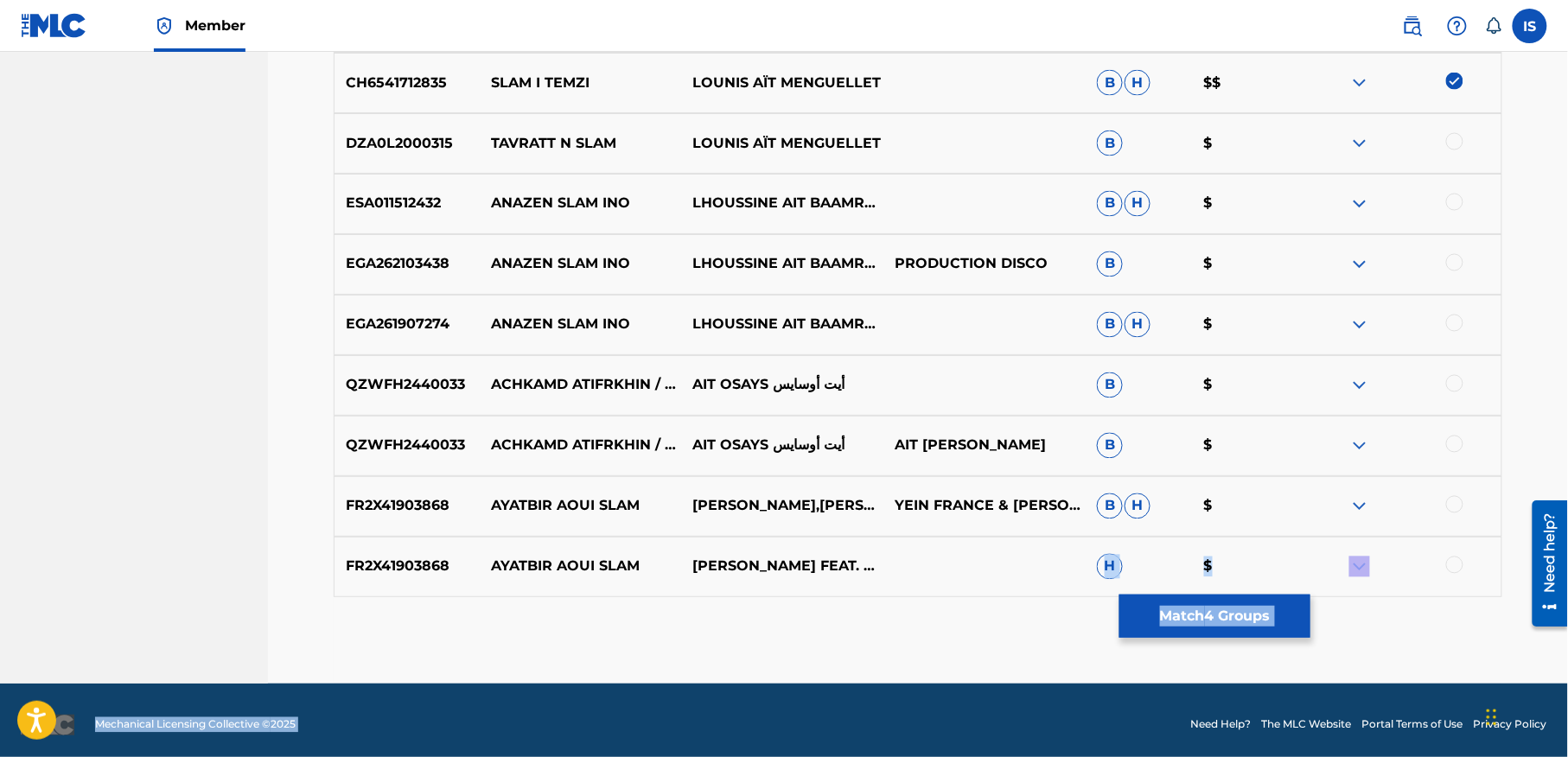
click at [1231, 616] on button "Match 4 Groups" at bounding box center [1215, 616] width 191 height 43
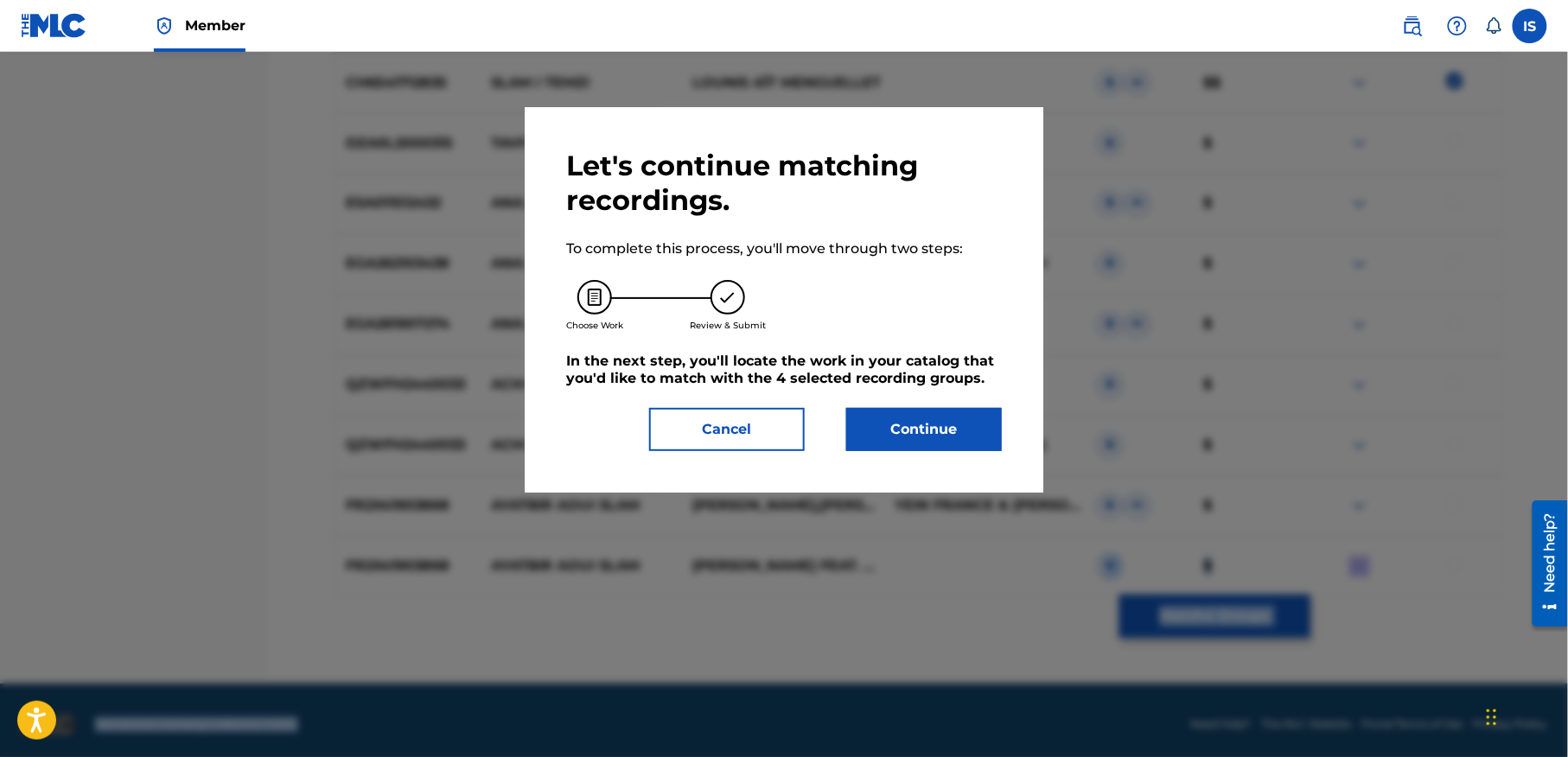
click at [909, 414] on button "Continue" at bounding box center [923, 429] width 155 height 43
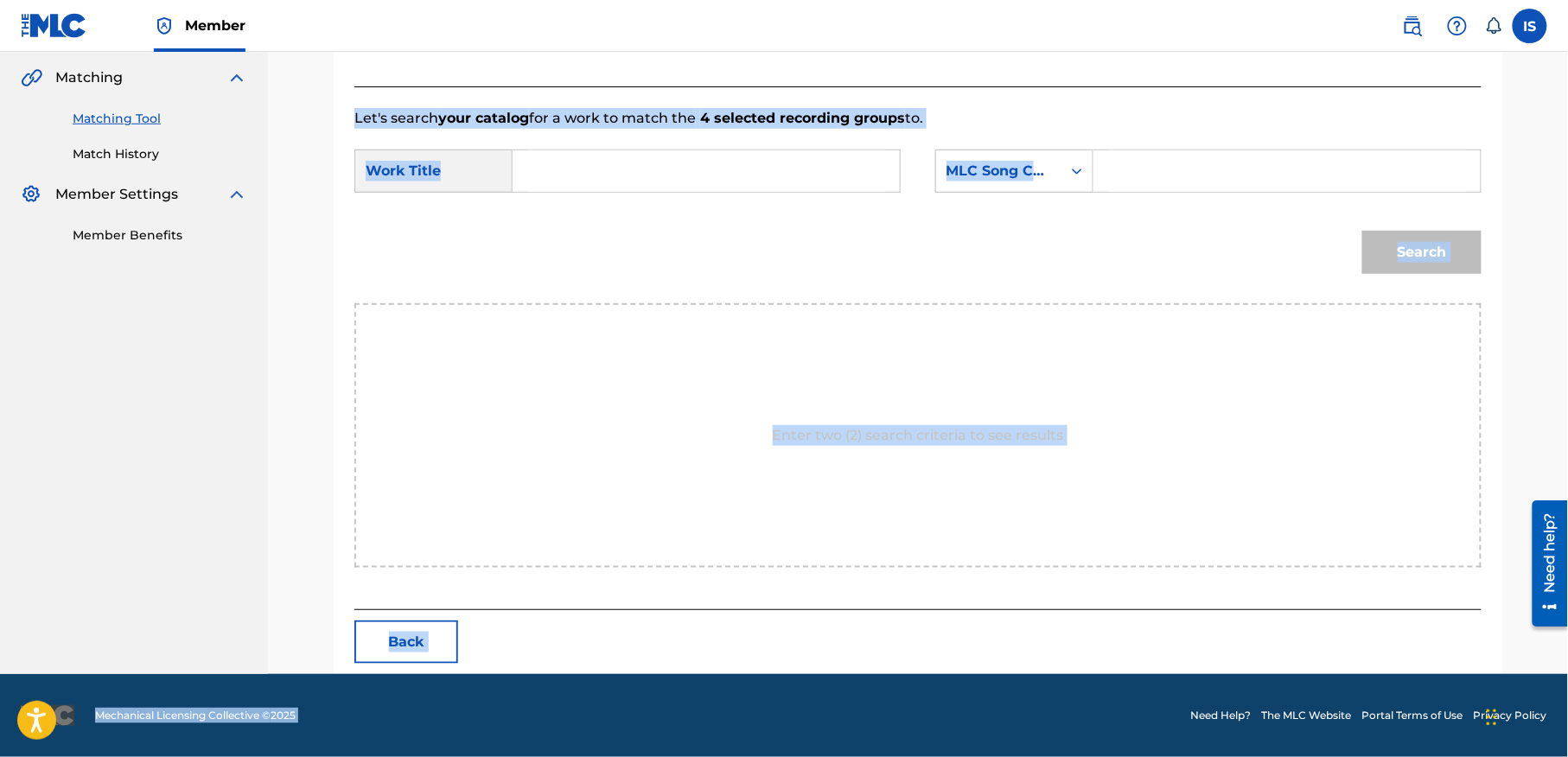
scroll to position [394, 0]
click at [552, 166] on input "Search Form" at bounding box center [706, 171] width 357 height 42
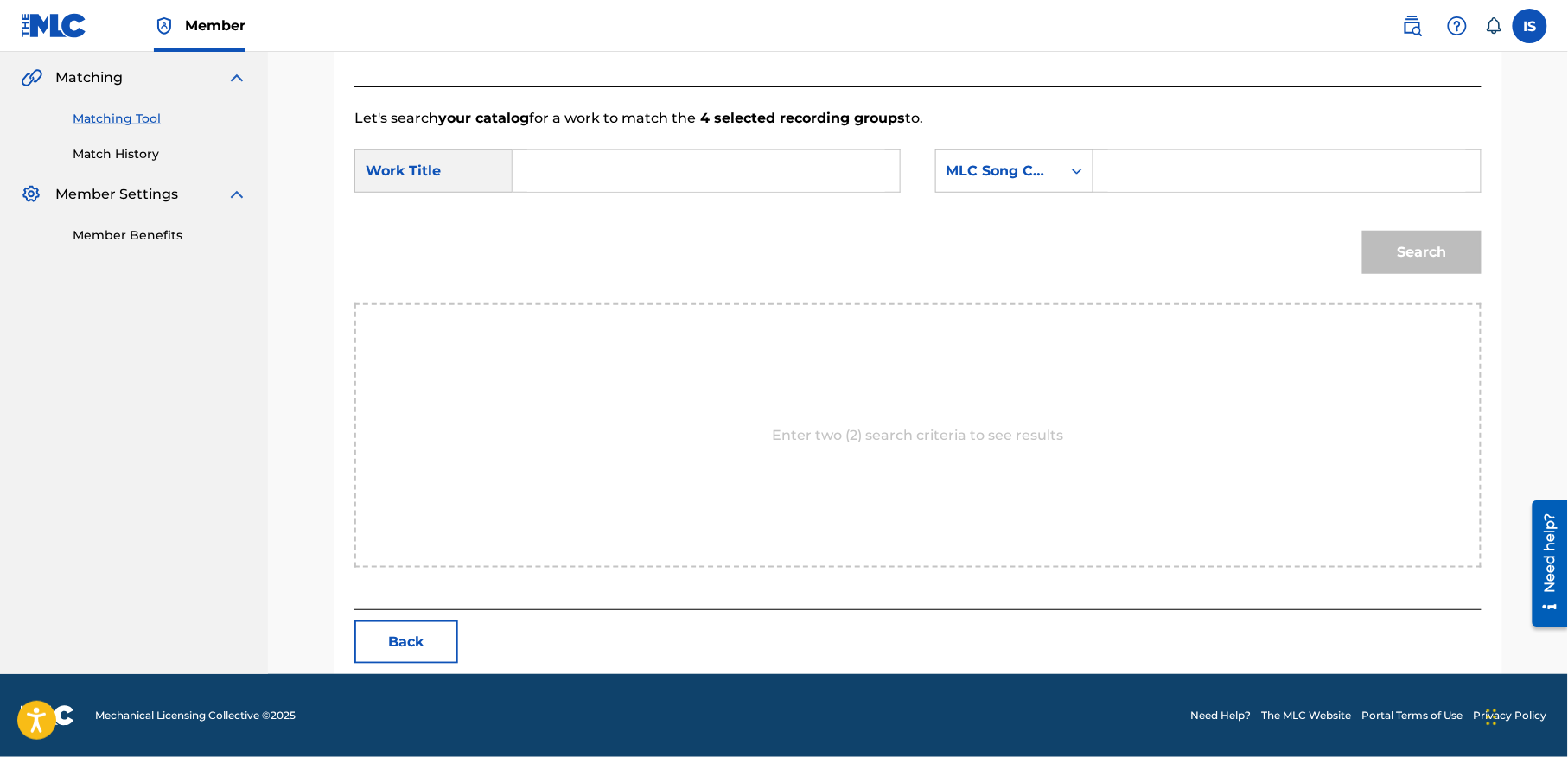
paste input "SLAM I'TEMZI"
type input "SLAM I'TEMZI"
click at [1020, 154] on div "MLC Song Code" at bounding box center [998, 171] width 125 height 32
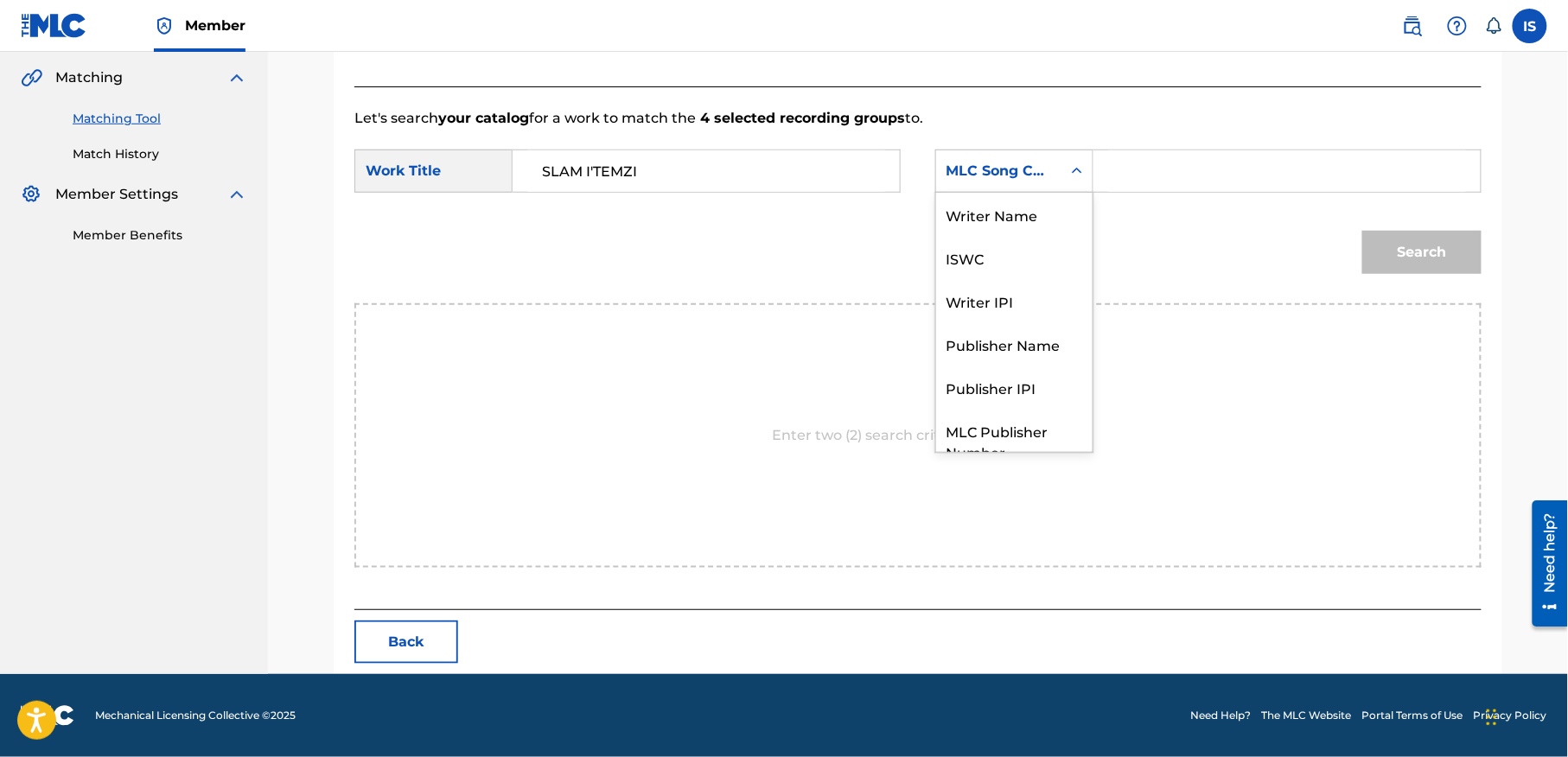
scroll to position [64, 0]
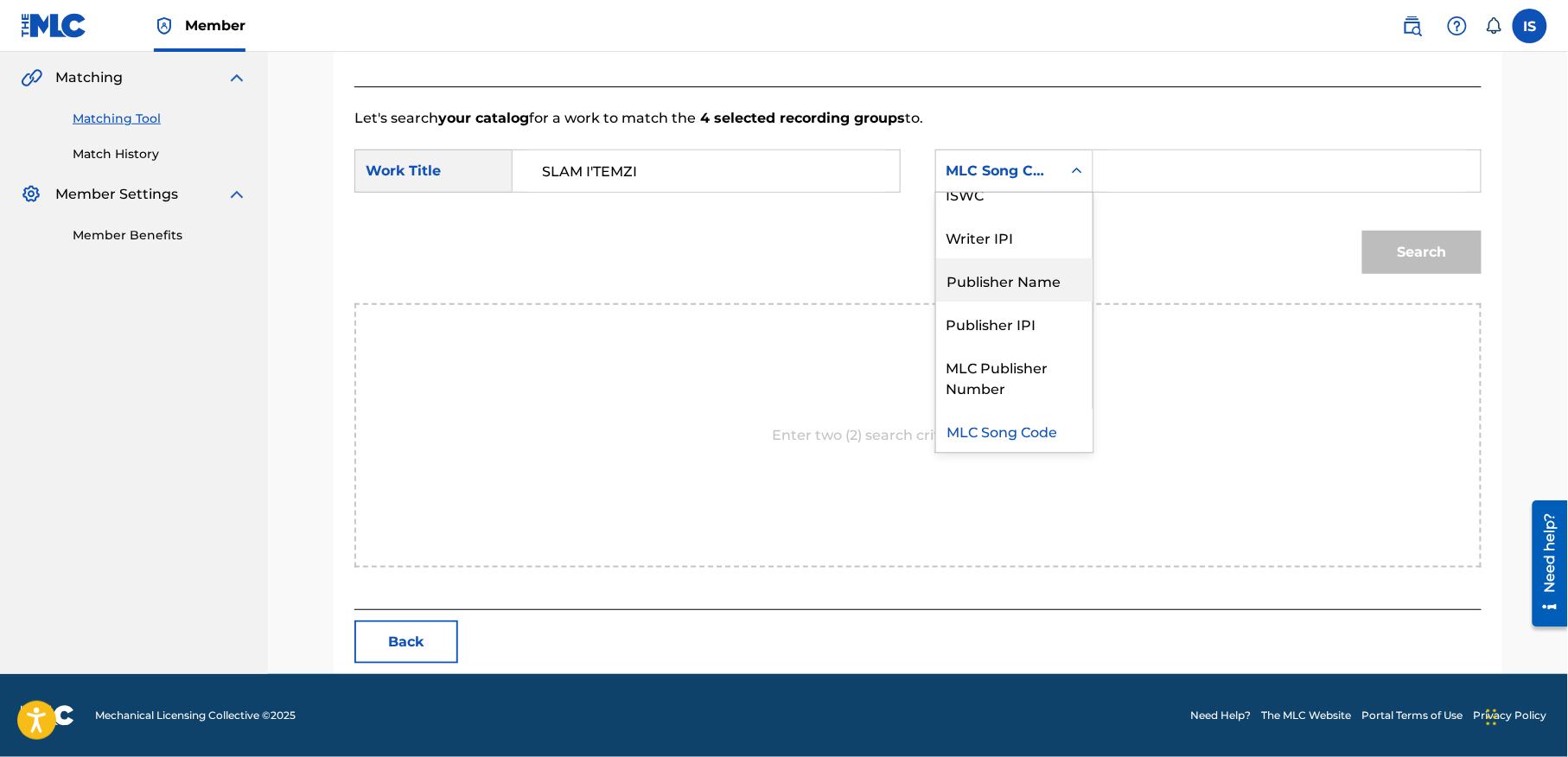
click at [997, 273] on div "Publisher Name" at bounding box center [1014, 280] width 156 height 43
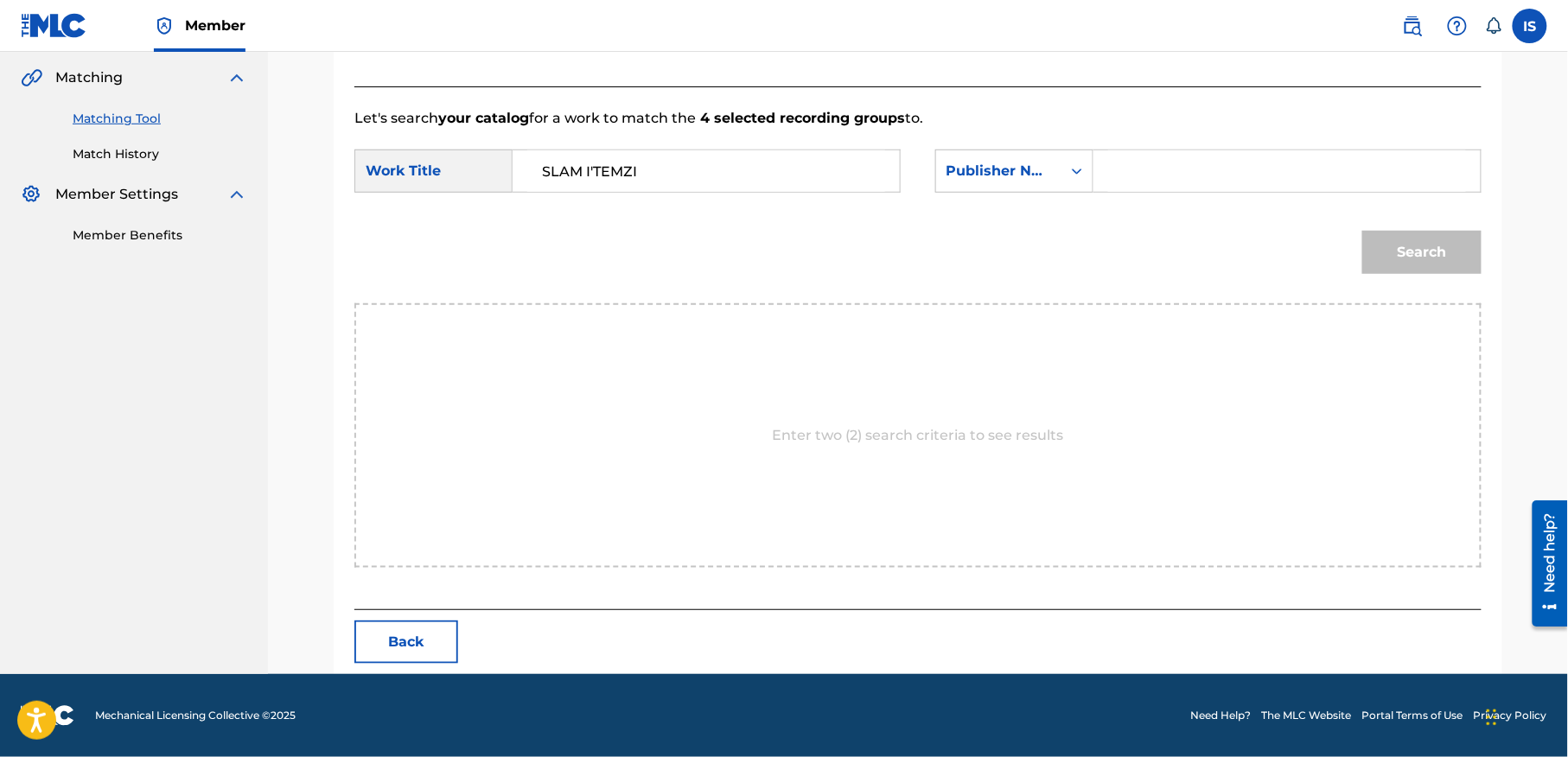
click at [1192, 152] on input "Search Form" at bounding box center [1286, 171] width 357 height 42
type input "onda"
click at [1362, 231] on button "Search" at bounding box center [1422, 253] width 119 height 43
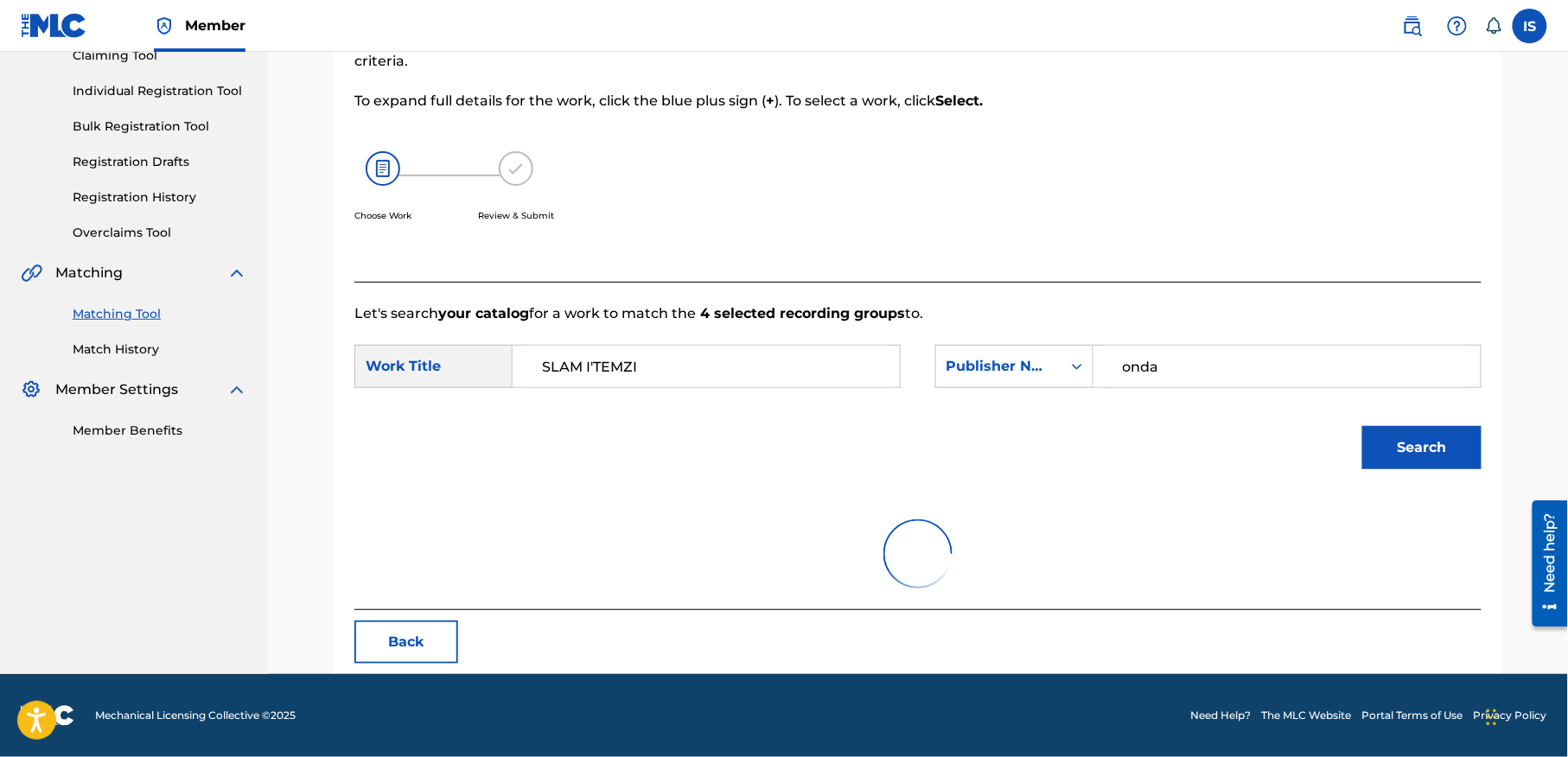
scroll to position [394, 0]
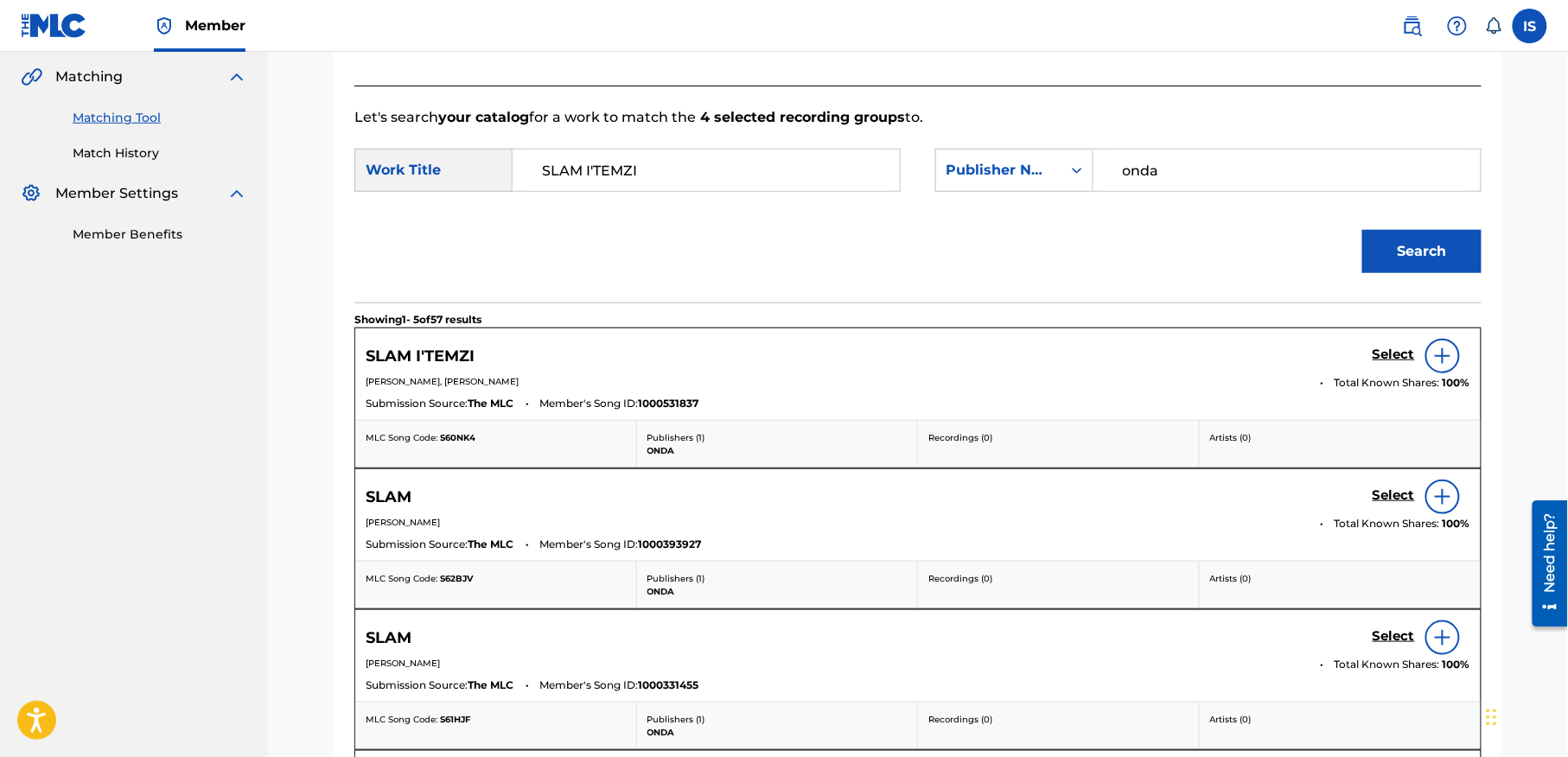
click at [1384, 344] on div "Select" at bounding box center [1421, 355] width 97 height 34
click at [1381, 354] on h5 "Select" at bounding box center [1393, 355] width 42 height 16
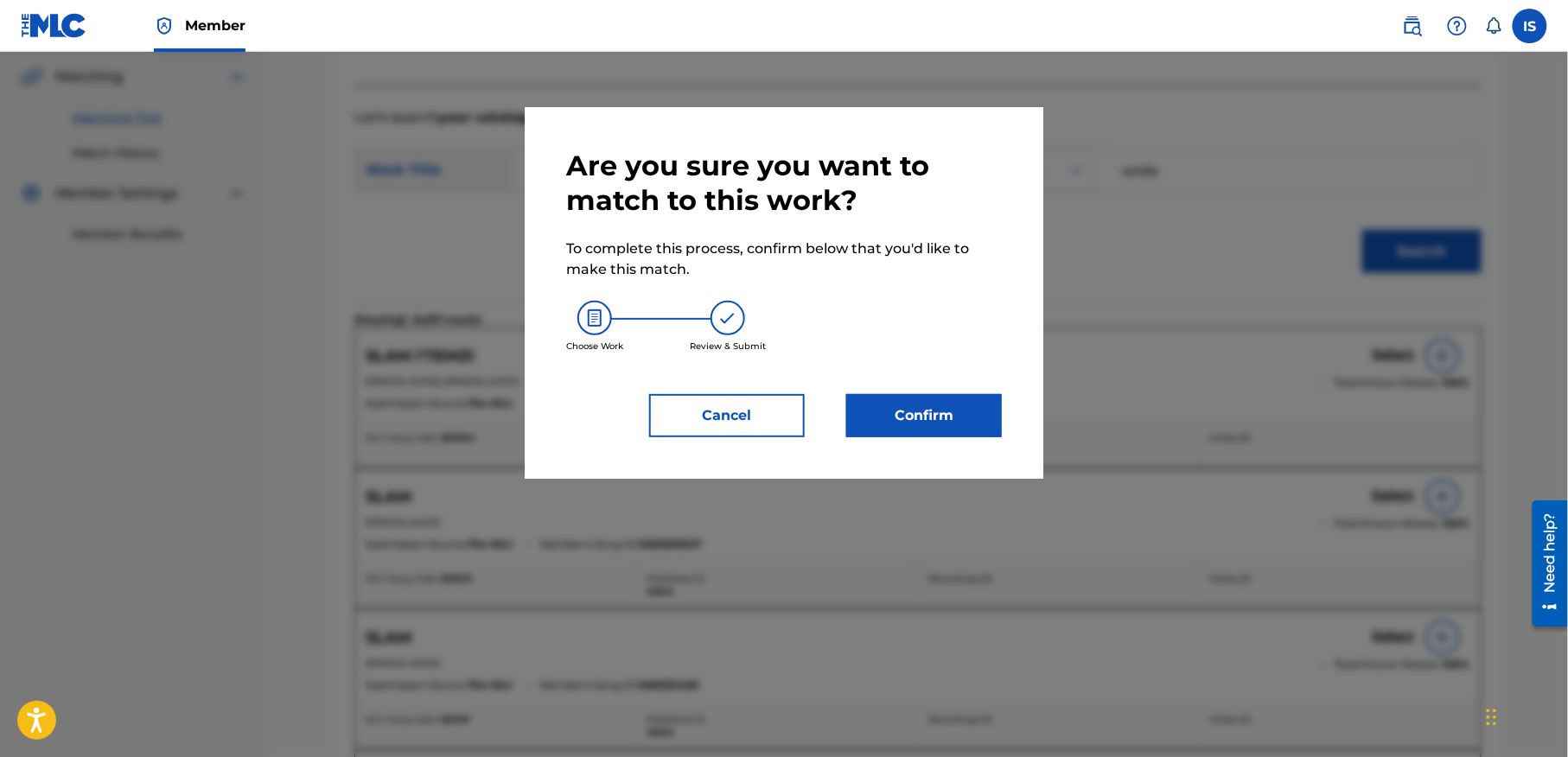
click at [911, 414] on button "Confirm" at bounding box center [923, 416] width 155 height 43
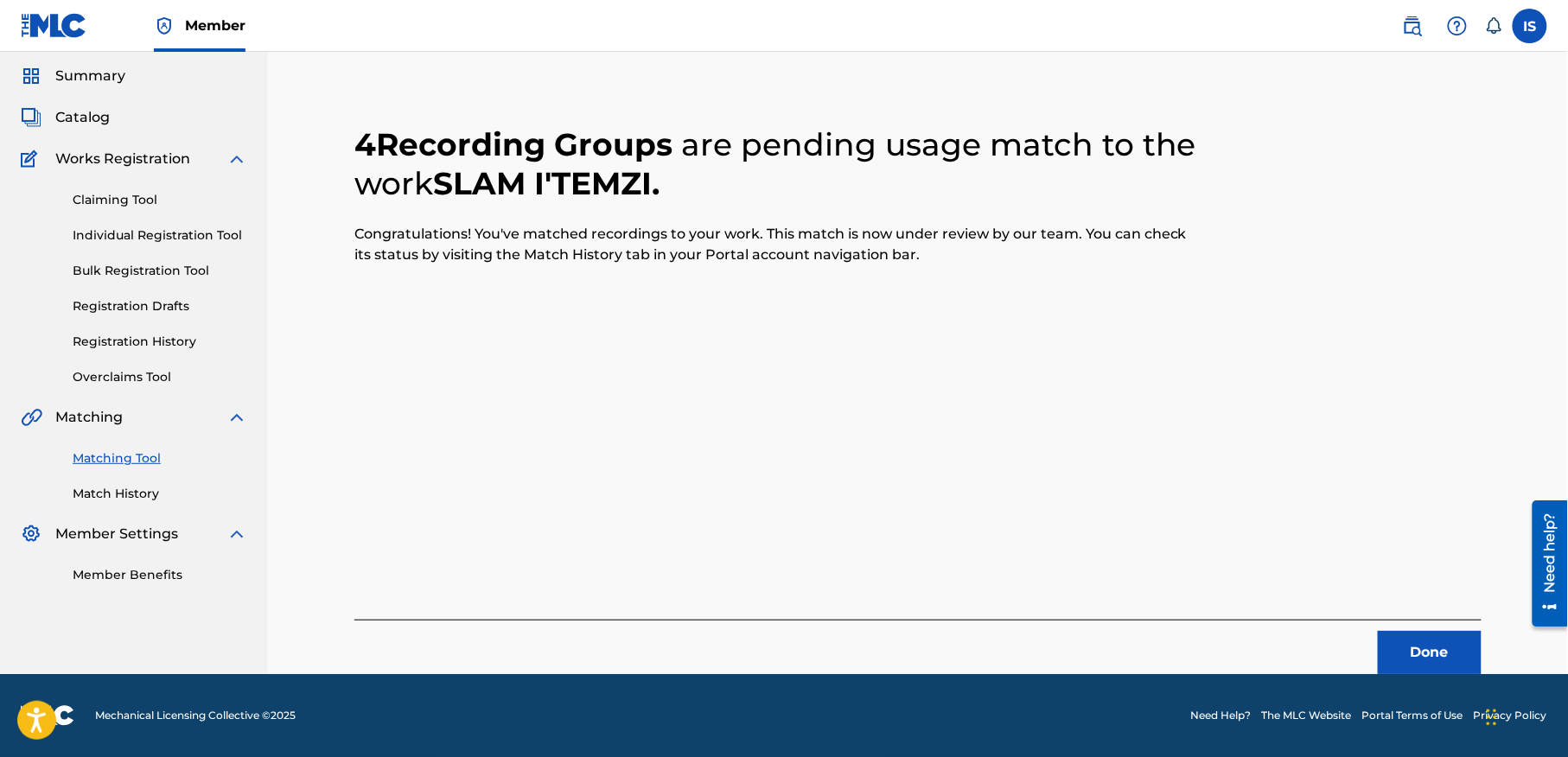
scroll to position [53, 0]
click at [1443, 657] on button "Done" at bounding box center [1429, 653] width 104 height 43
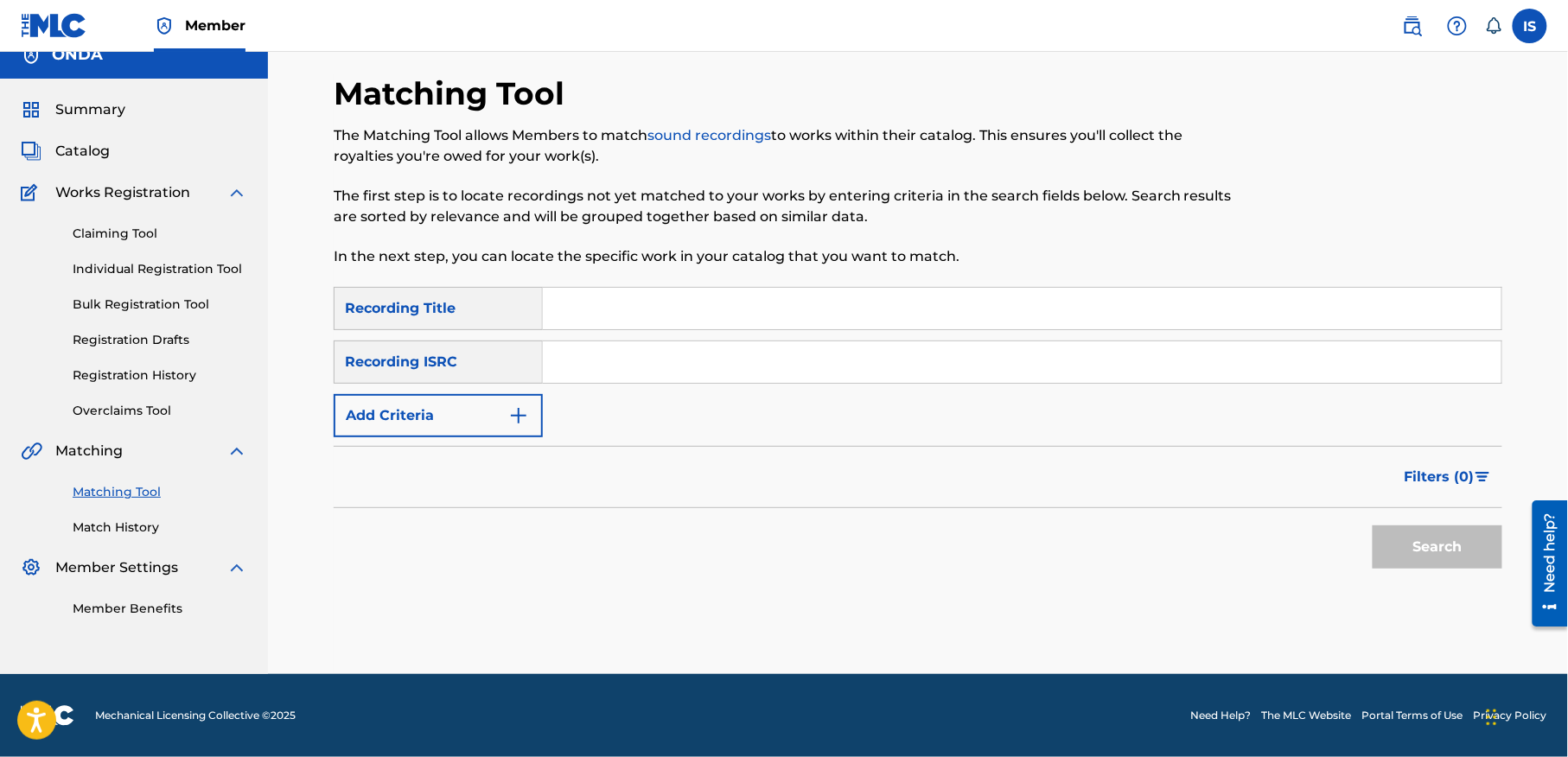
scroll to position [22, 0]
click at [603, 305] on input "Search Form" at bounding box center [1022, 309] width 959 height 42
paste input "IFRAT DIRAYIS"
type input "IFRAT DIRAYIS"
click at [422, 418] on button "Add Criteria" at bounding box center [439, 416] width 209 height 43
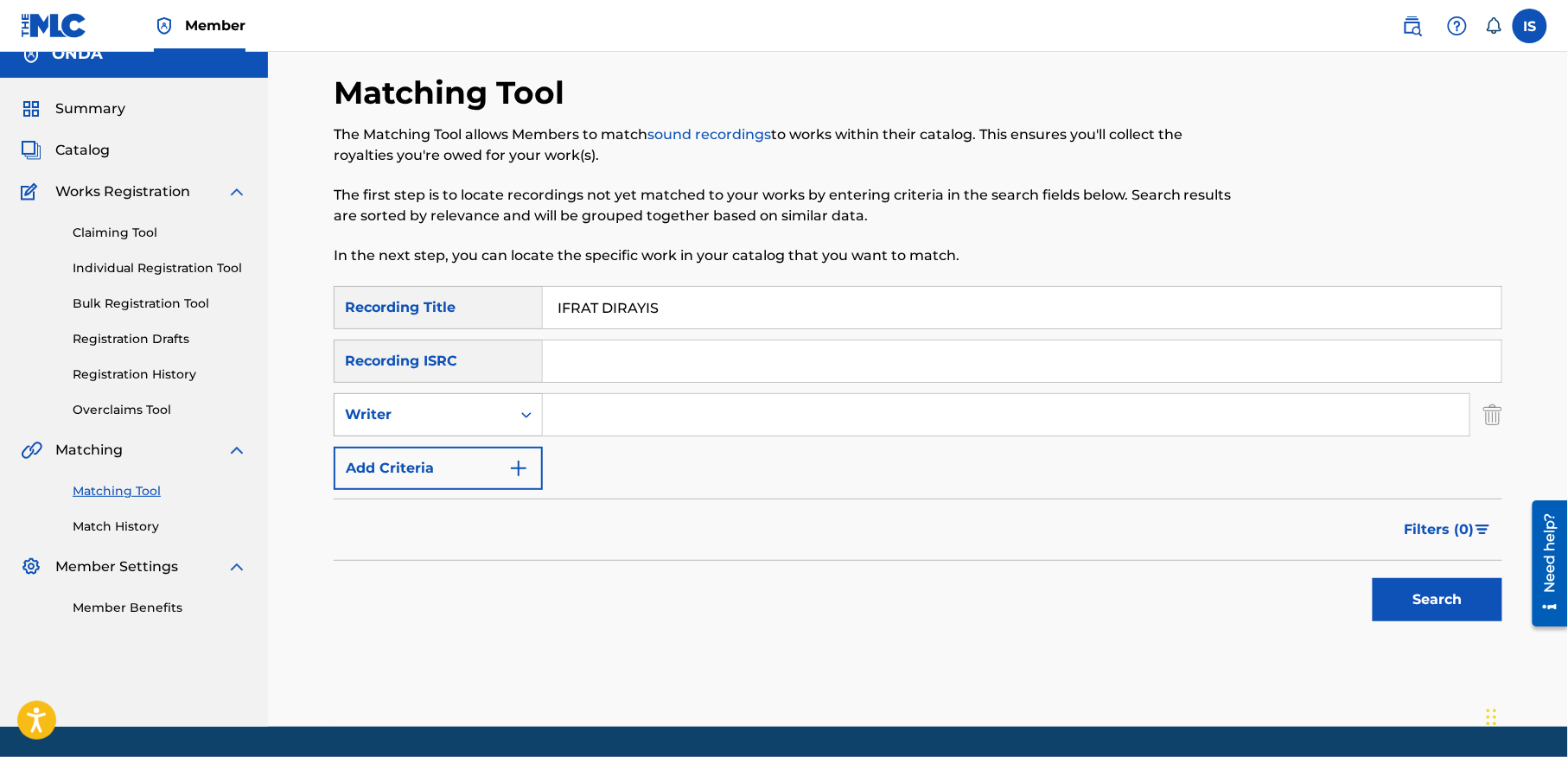
click at [440, 412] on div "Writer" at bounding box center [422, 414] width 155 height 21
click at [451, 457] on div "Recording Artist" at bounding box center [438, 457] width 208 height 43
click at [603, 410] on input "Search Form" at bounding box center [1006, 415] width 926 height 42
type input "ait menguellet"
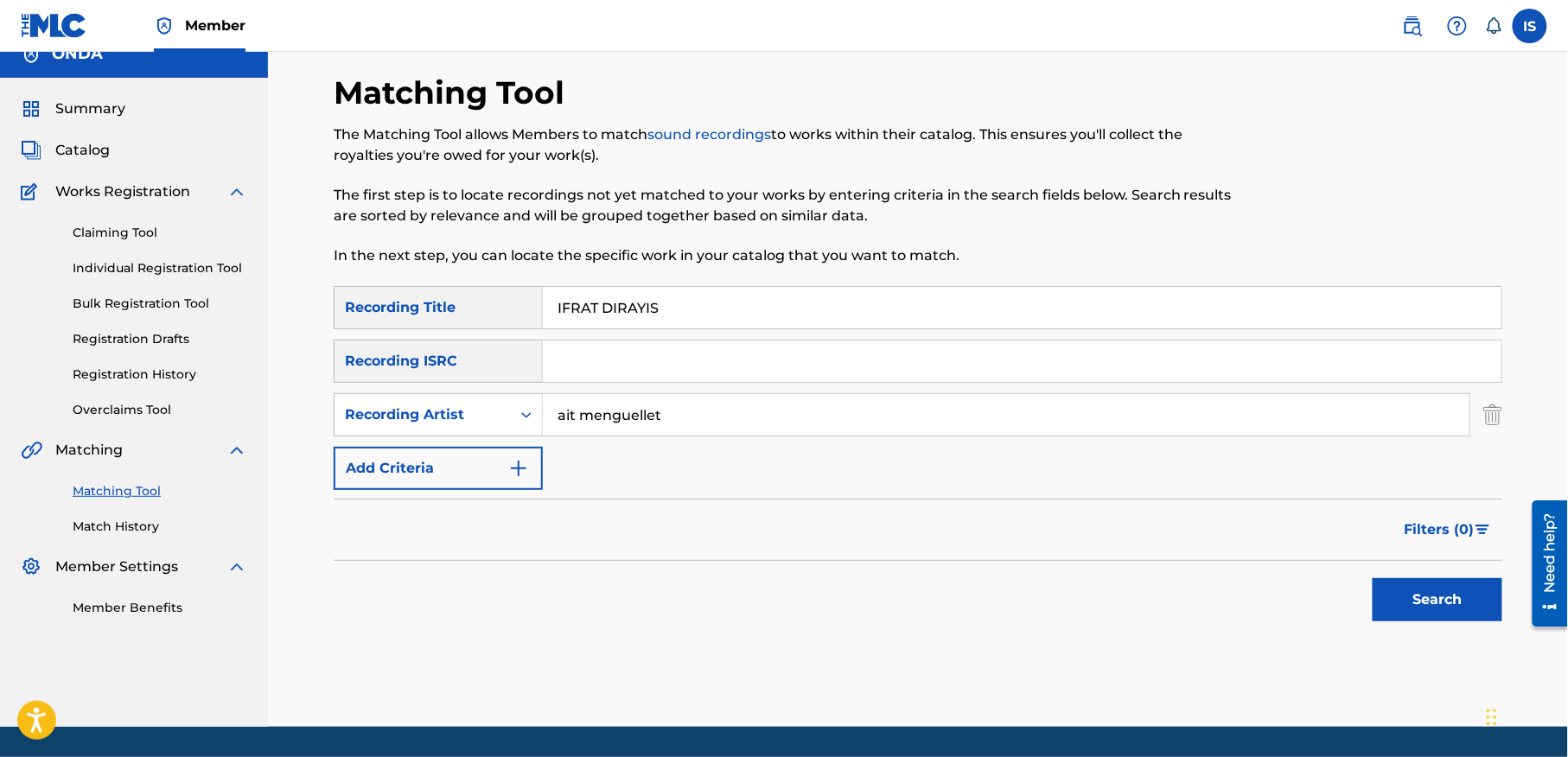
click at [1443, 595] on button "Search" at bounding box center [1437, 599] width 130 height 43
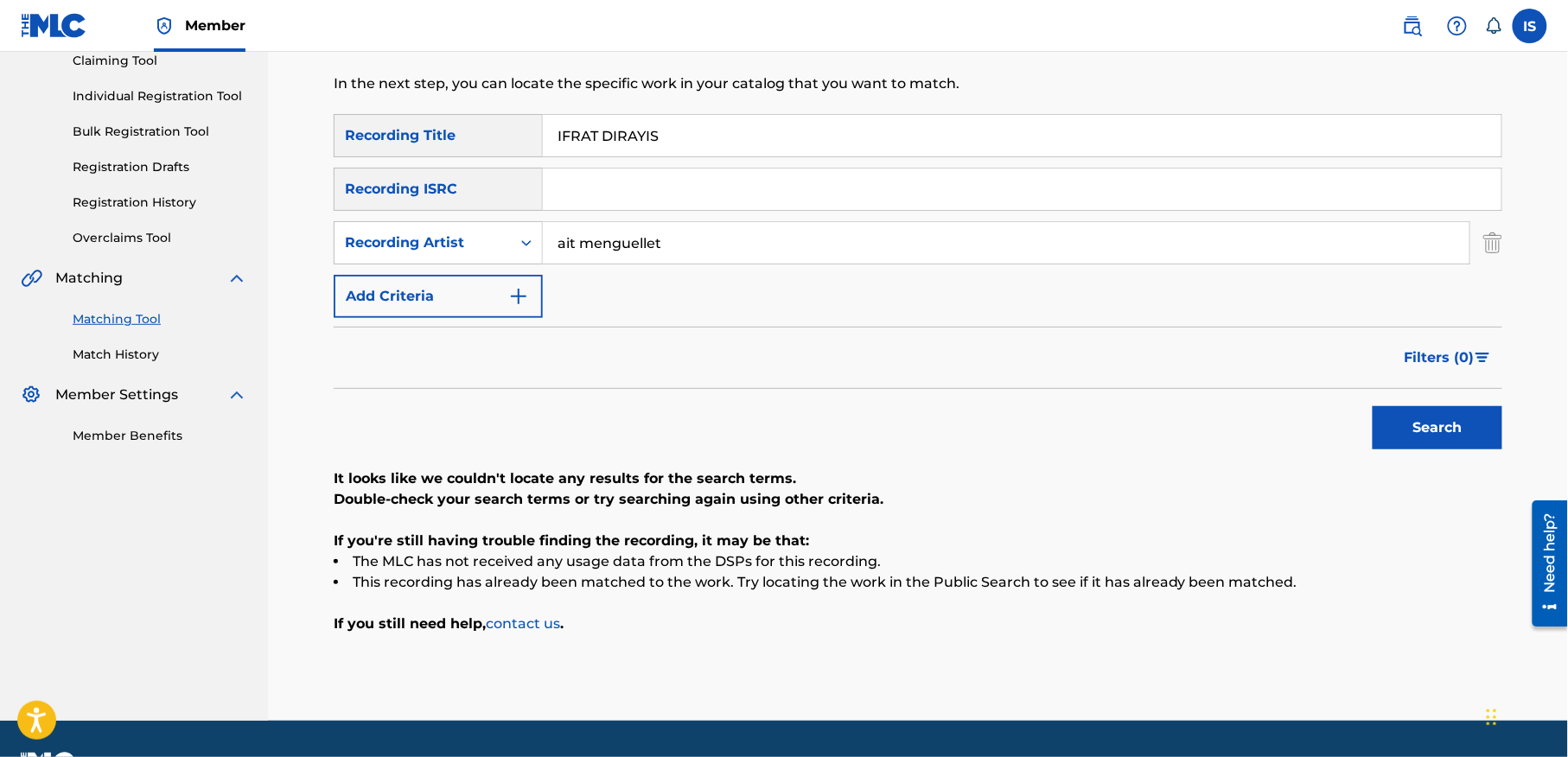
scroll to position [198, 0]
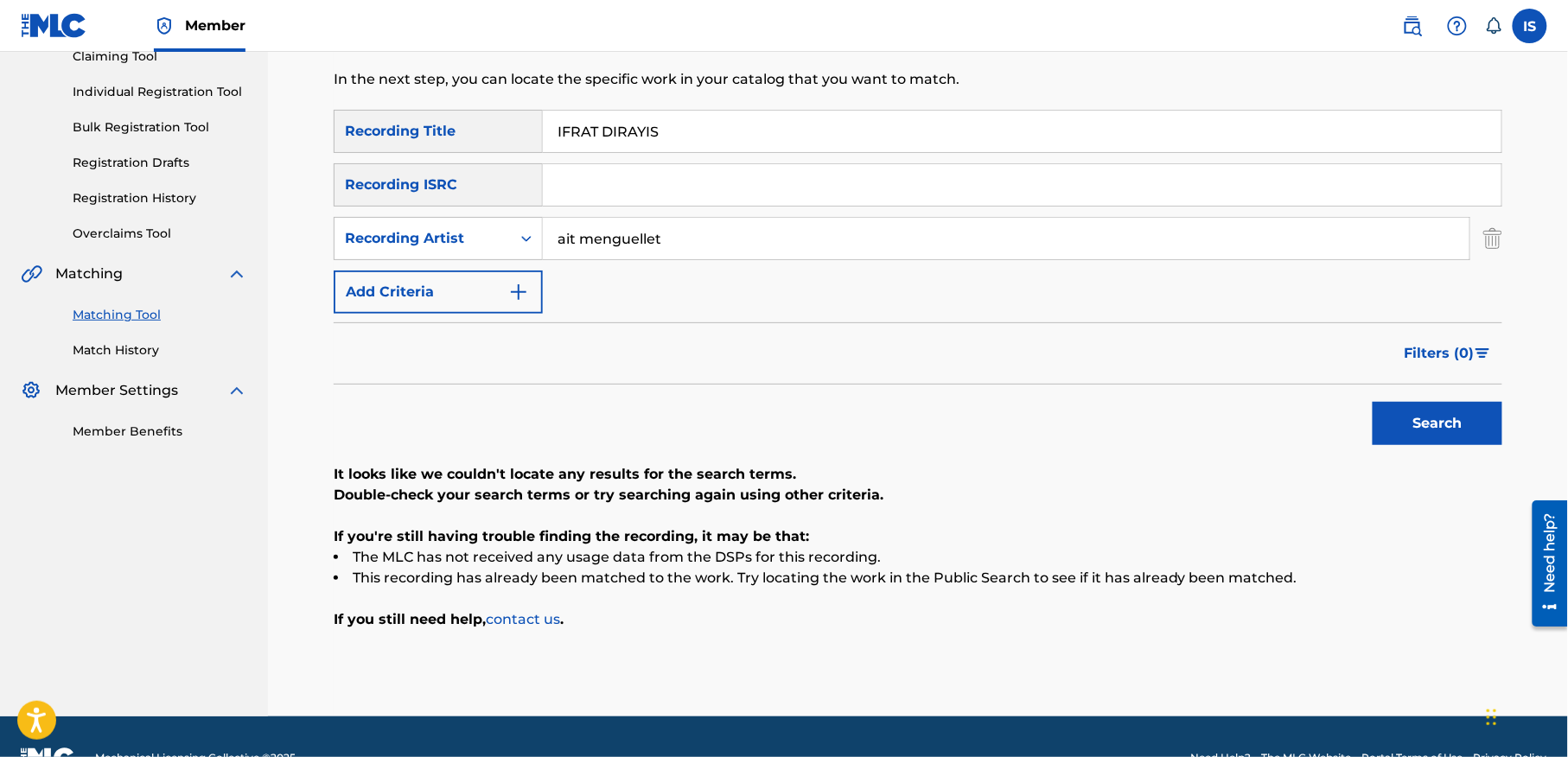
click at [620, 132] on input "IFRAT DIRAYIS" at bounding box center [1022, 132] width 959 height 42
click at [1407, 411] on button "Search" at bounding box center [1437, 423] width 130 height 43
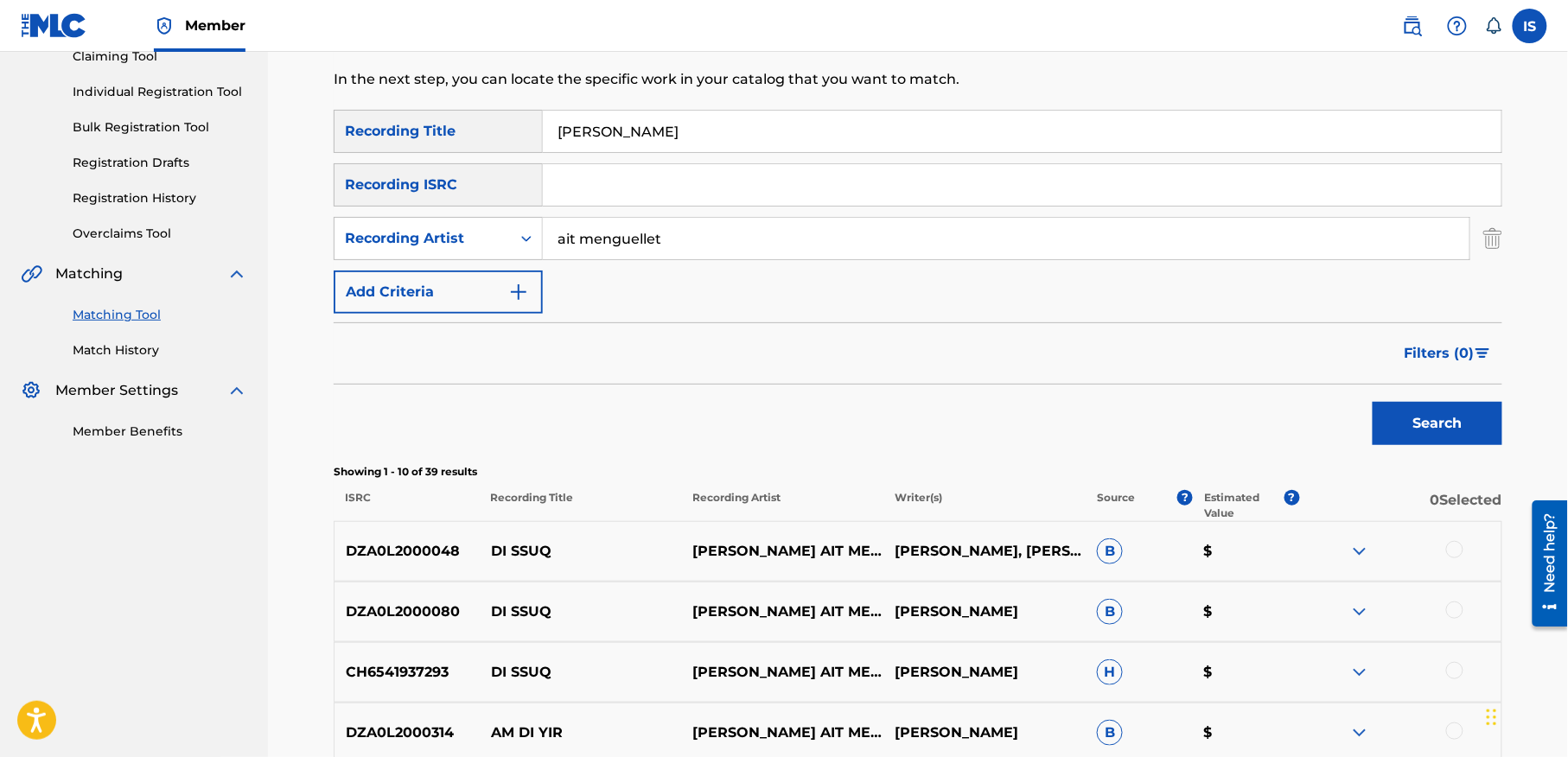
scroll to position [0, 0]
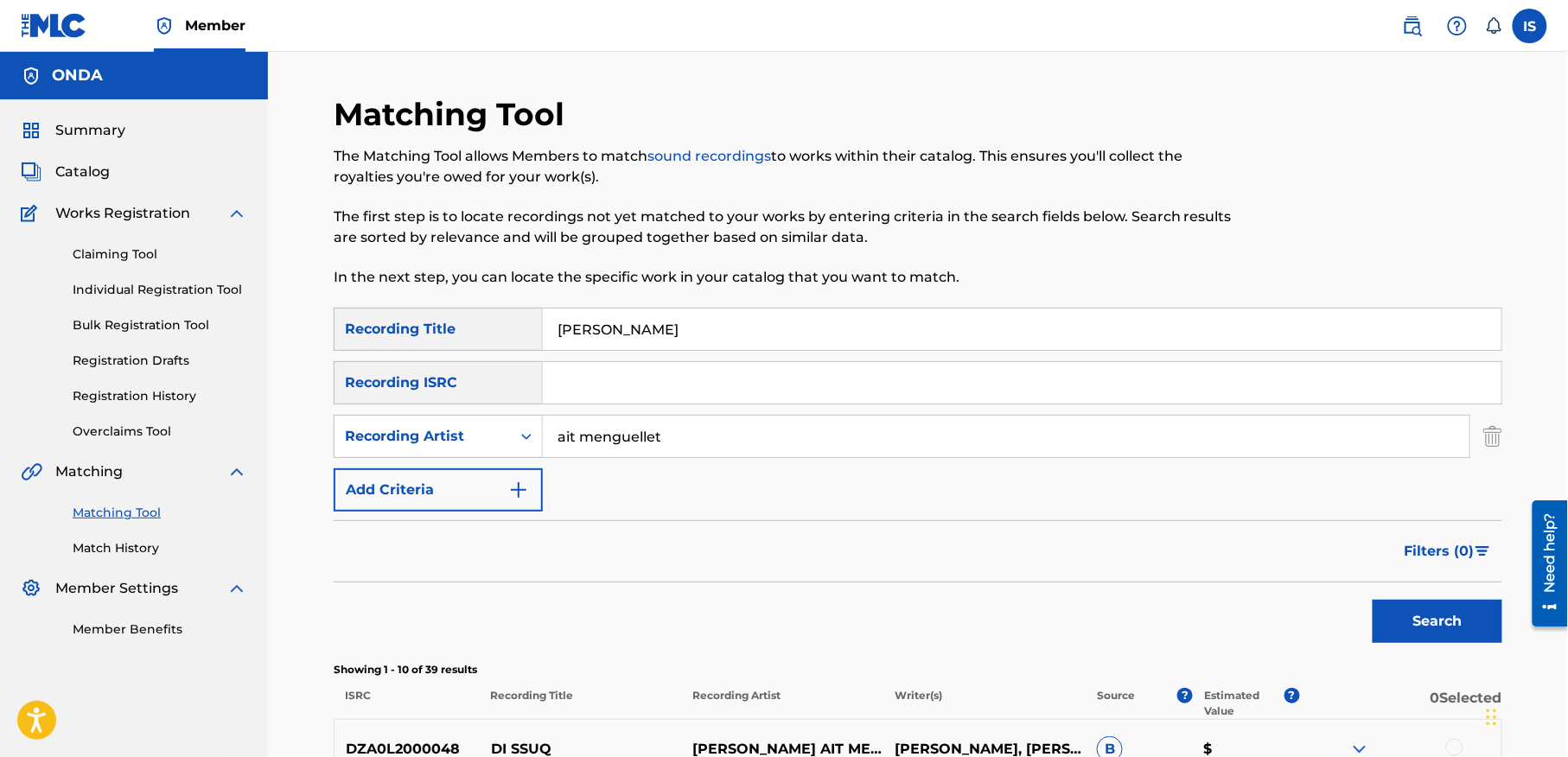
click at [586, 334] on input "[PERSON_NAME]" at bounding box center [1022, 329] width 959 height 42
paste input "TEDJRA NELLOUZE"
click at [1429, 606] on button "Search" at bounding box center [1437, 621] width 130 height 43
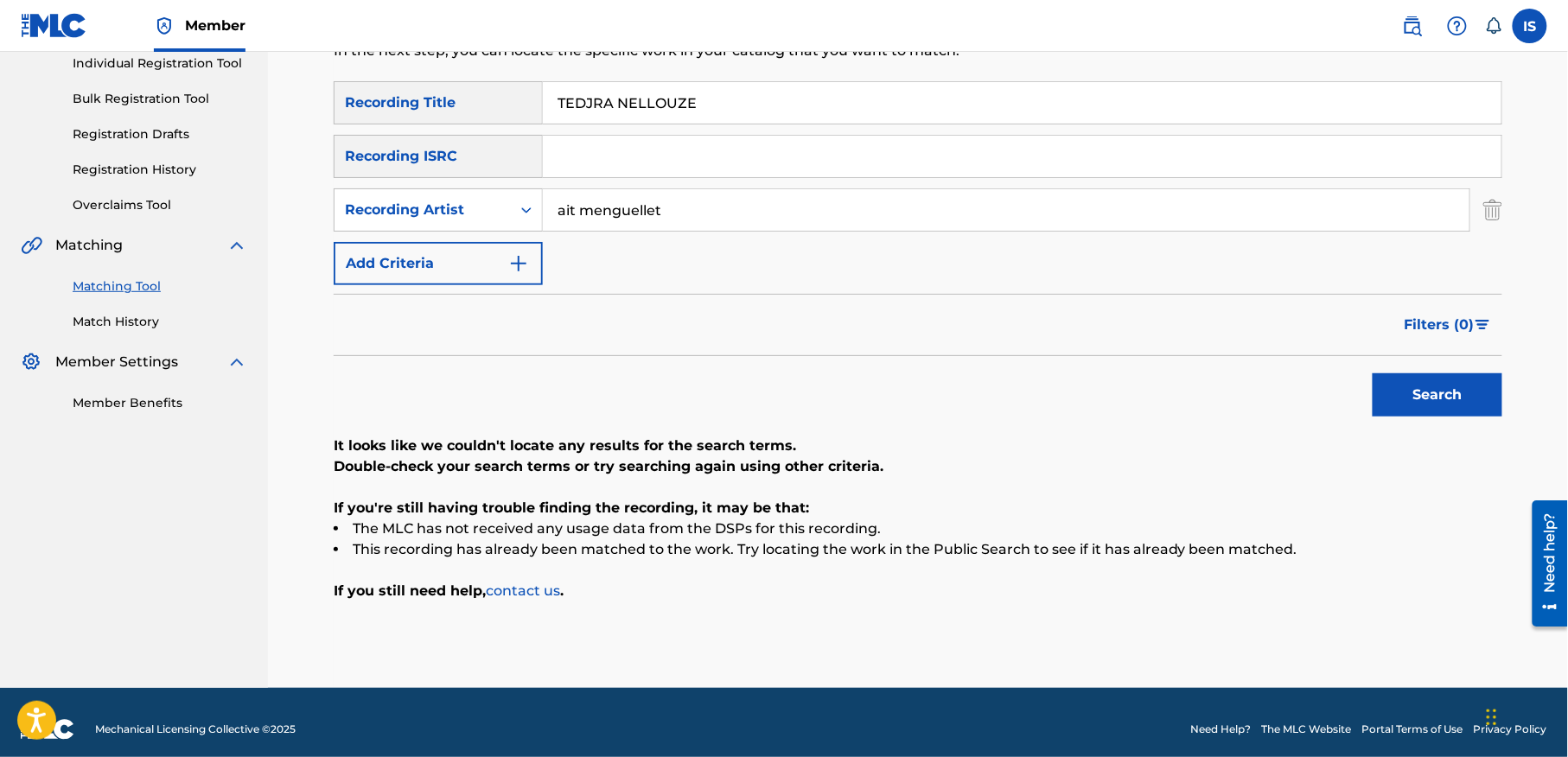
scroll to position [233, 0]
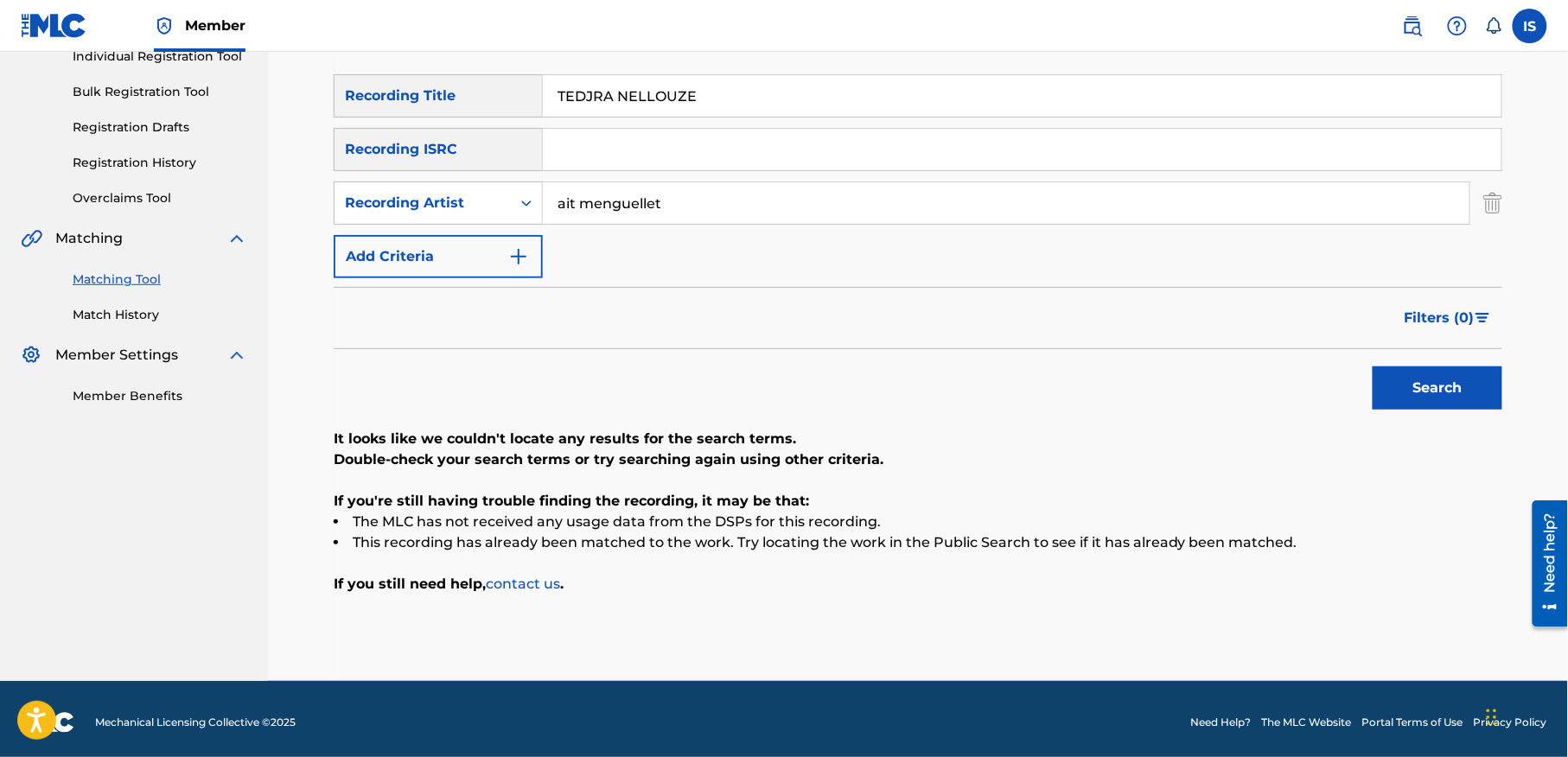
click at [654, 91] on input "TEDJRA NELLOUZE" at bounding box center [1022, 96] width 959 height 42
paste input "ROUH ANFIYI KAN"
type input "ROUH ANFIYI KAN"
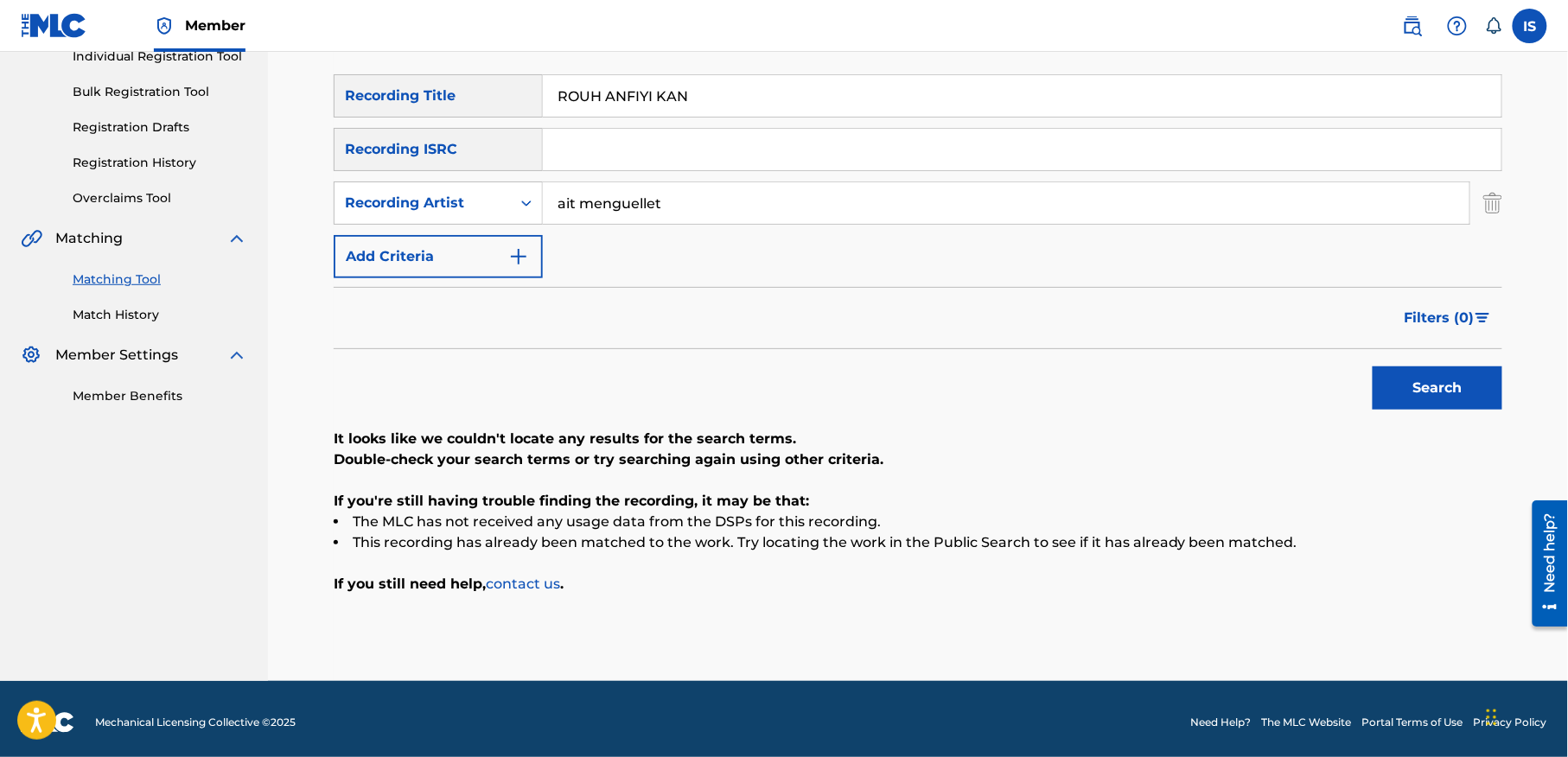
click at [1410, 376] on button "Search" at bounding box center [1437, 388] width 130 height 43
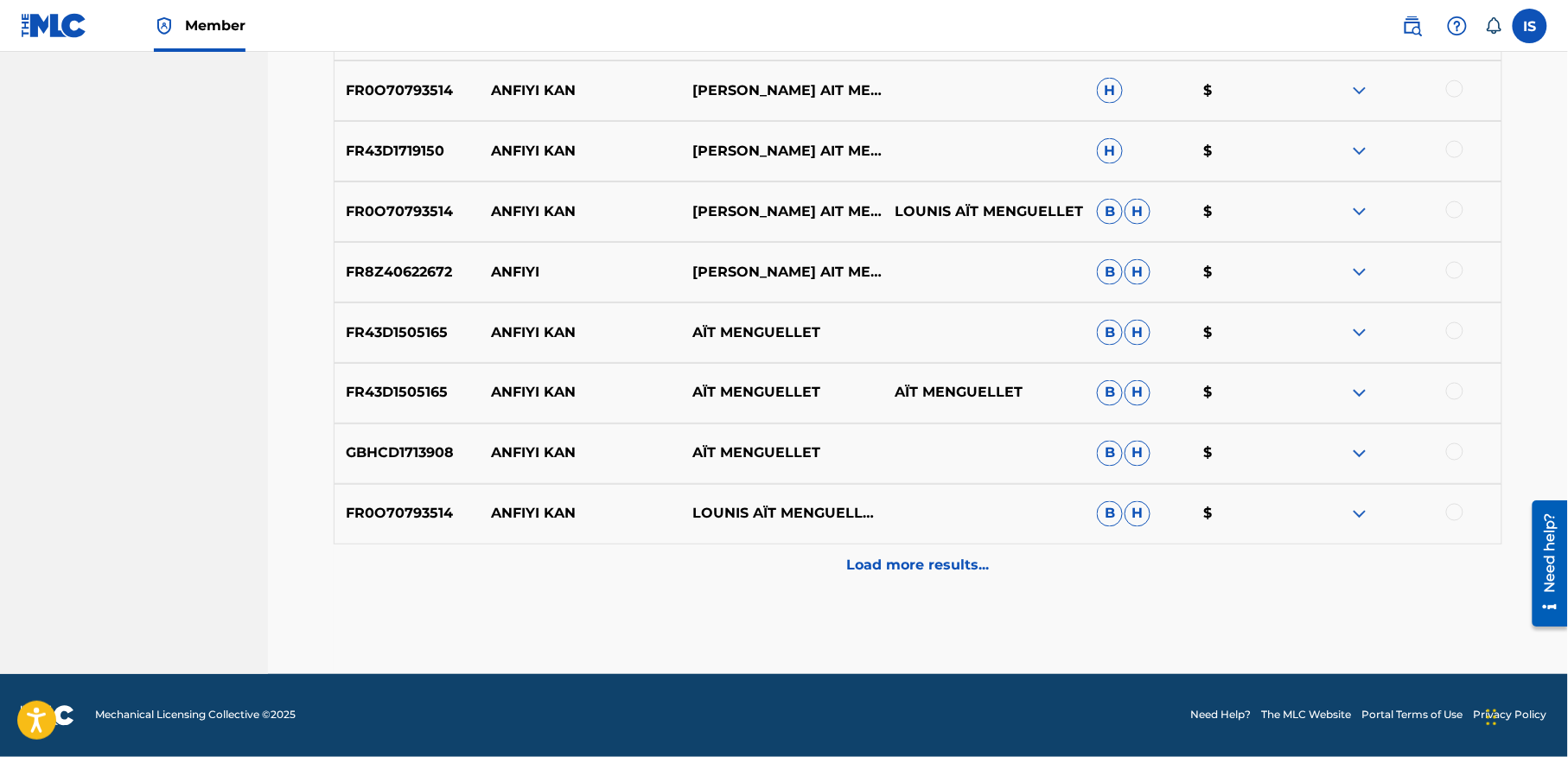
click at [899, 556] on p "Load more results..." at bounding box center [918, 566] width 143 height 21
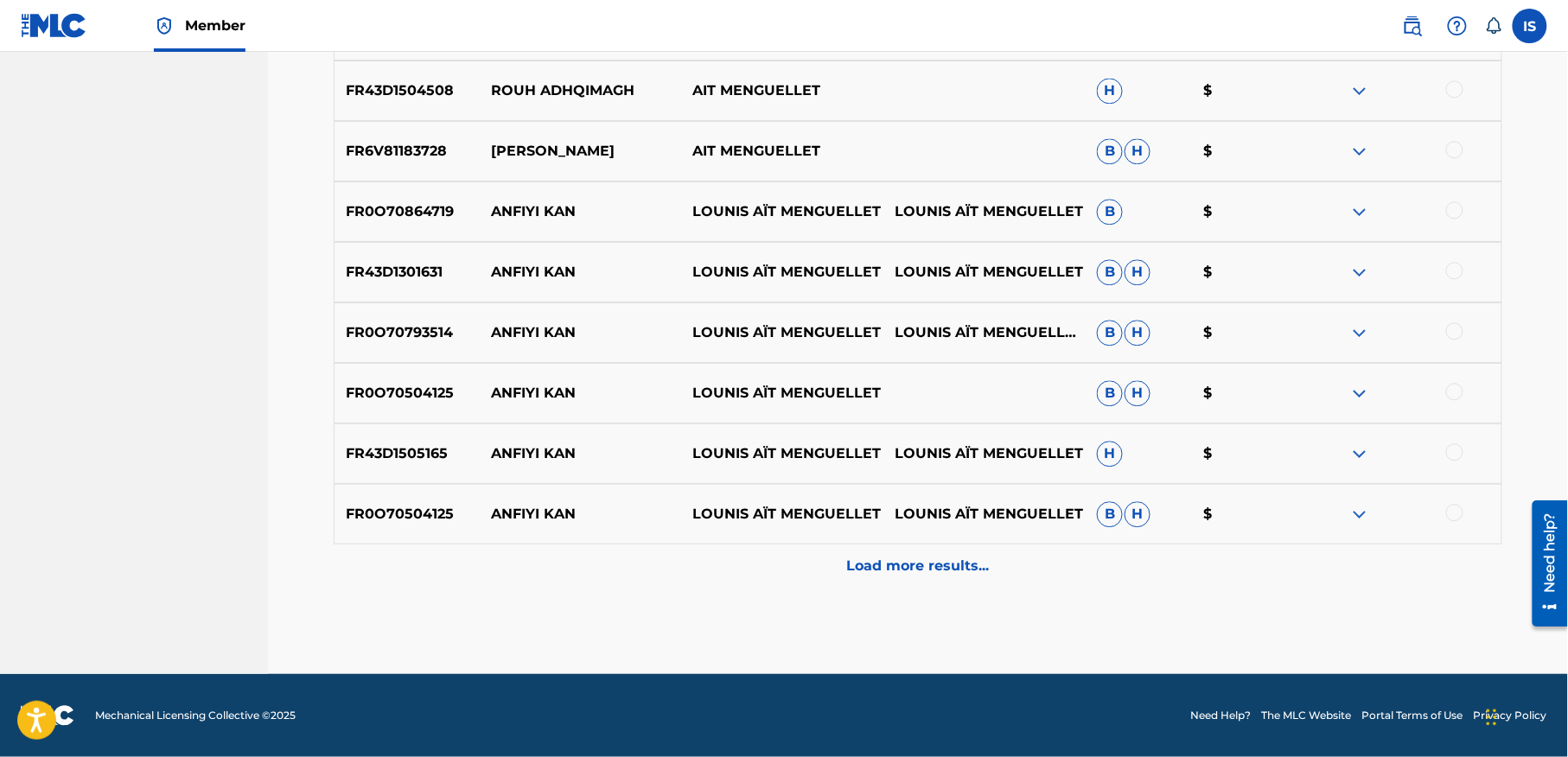
click at [902, 561] on p "Load more results..." at bounding box center [918, 566] width 143 height 21
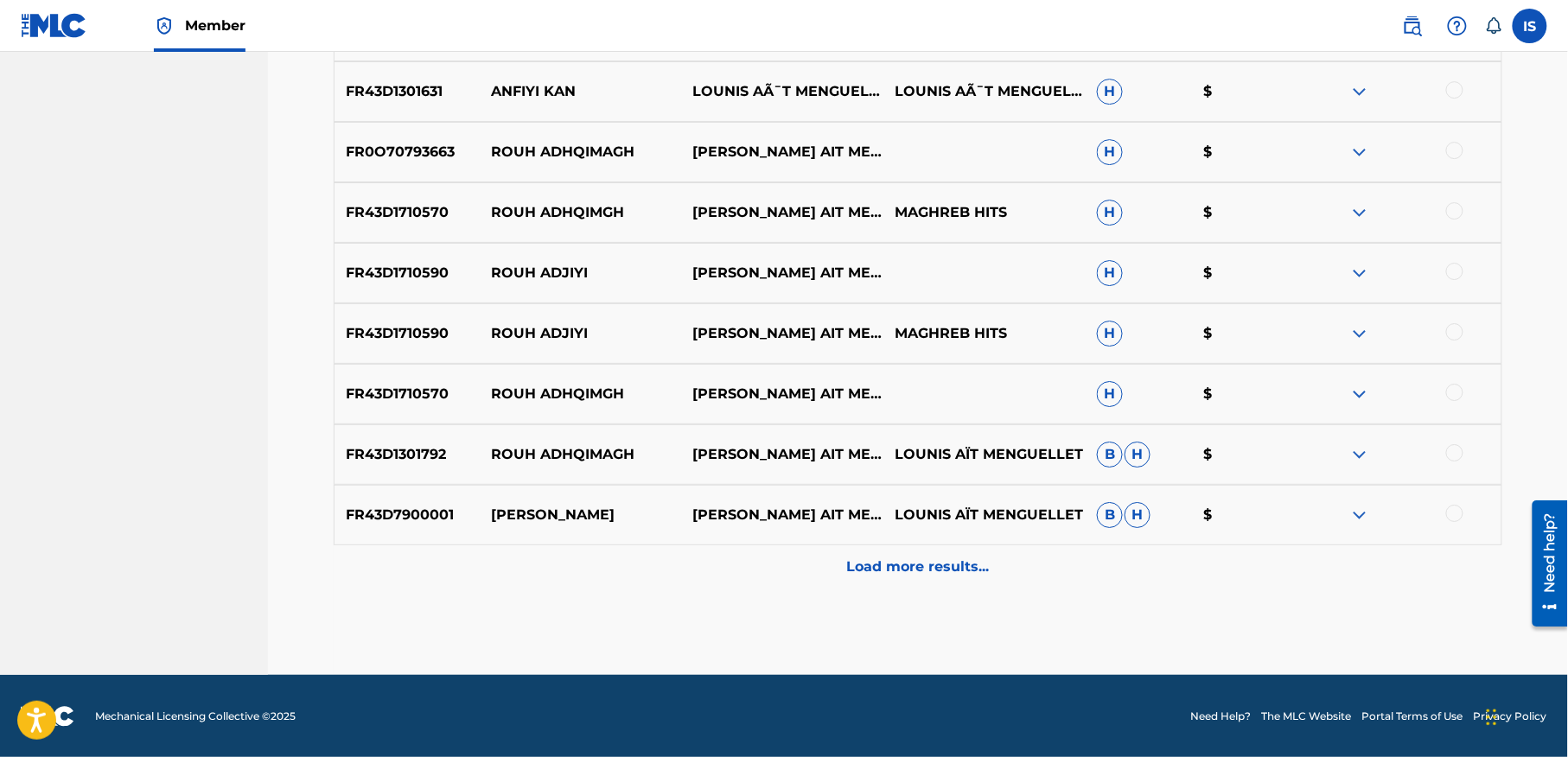
scroll to position [1989, 0]
click at [902, 561] on p "Load more results..." at bounding box center [918, 566] width 143 height 21
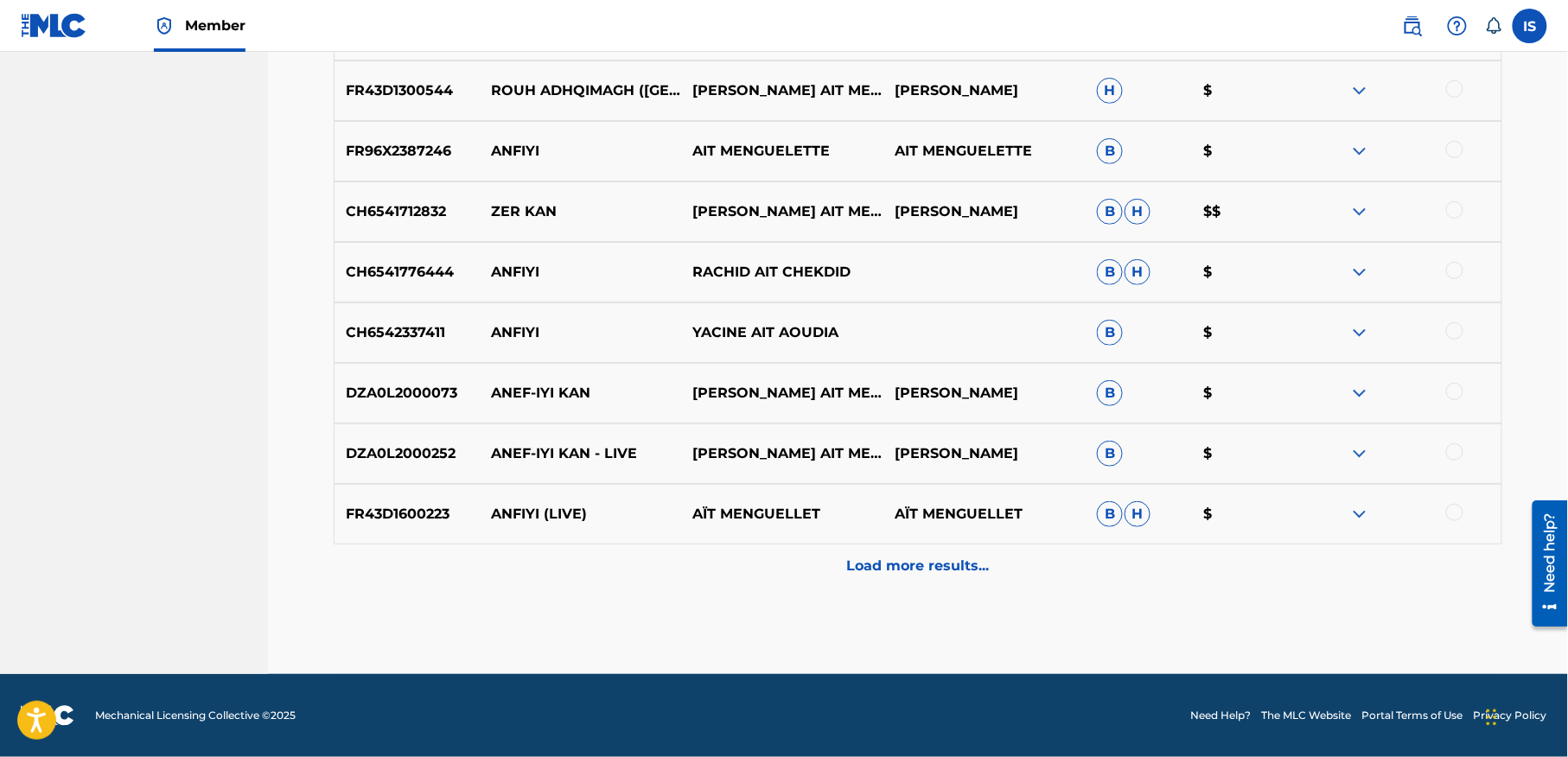
click at [902, 561] on p "Load more results..." at bounding box center [918, 566] width 143 height 21
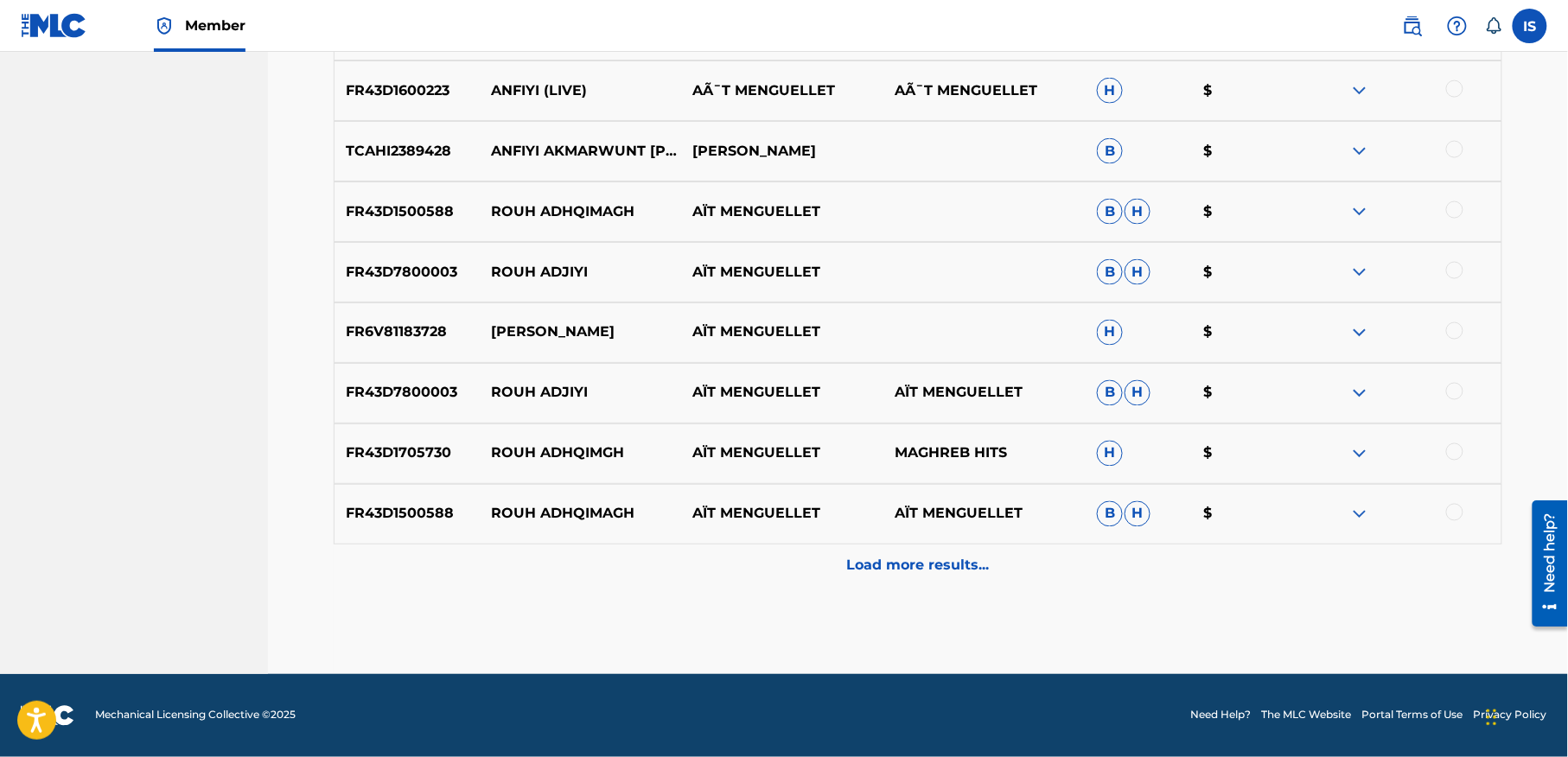
click at [902, 561] on p "Load more results..." at bounding box center [918, 566] width 143 height 21
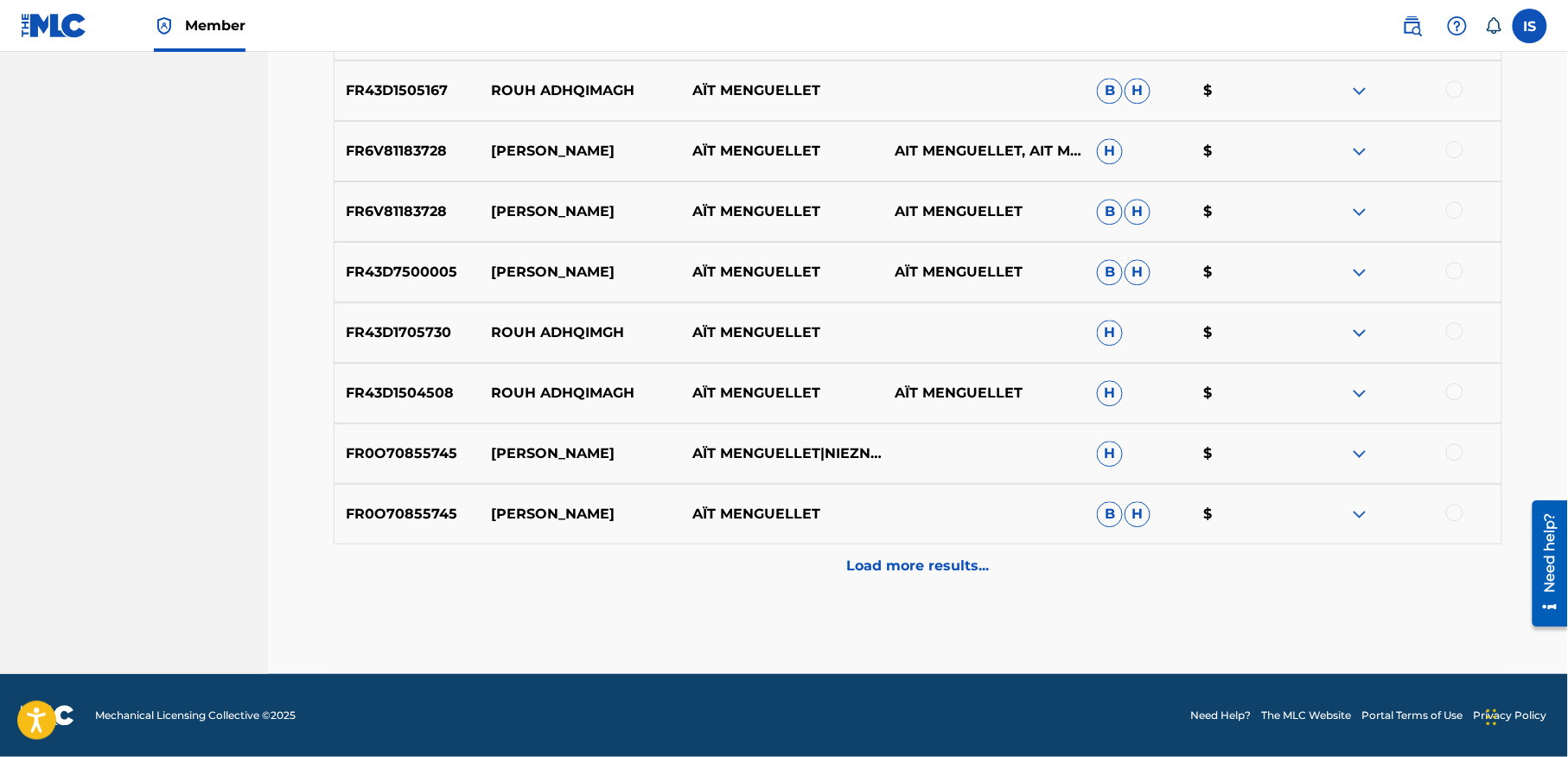
click at [902, 561] on p "Load more results..." at bounding box center [918, 566] width 143 height 21
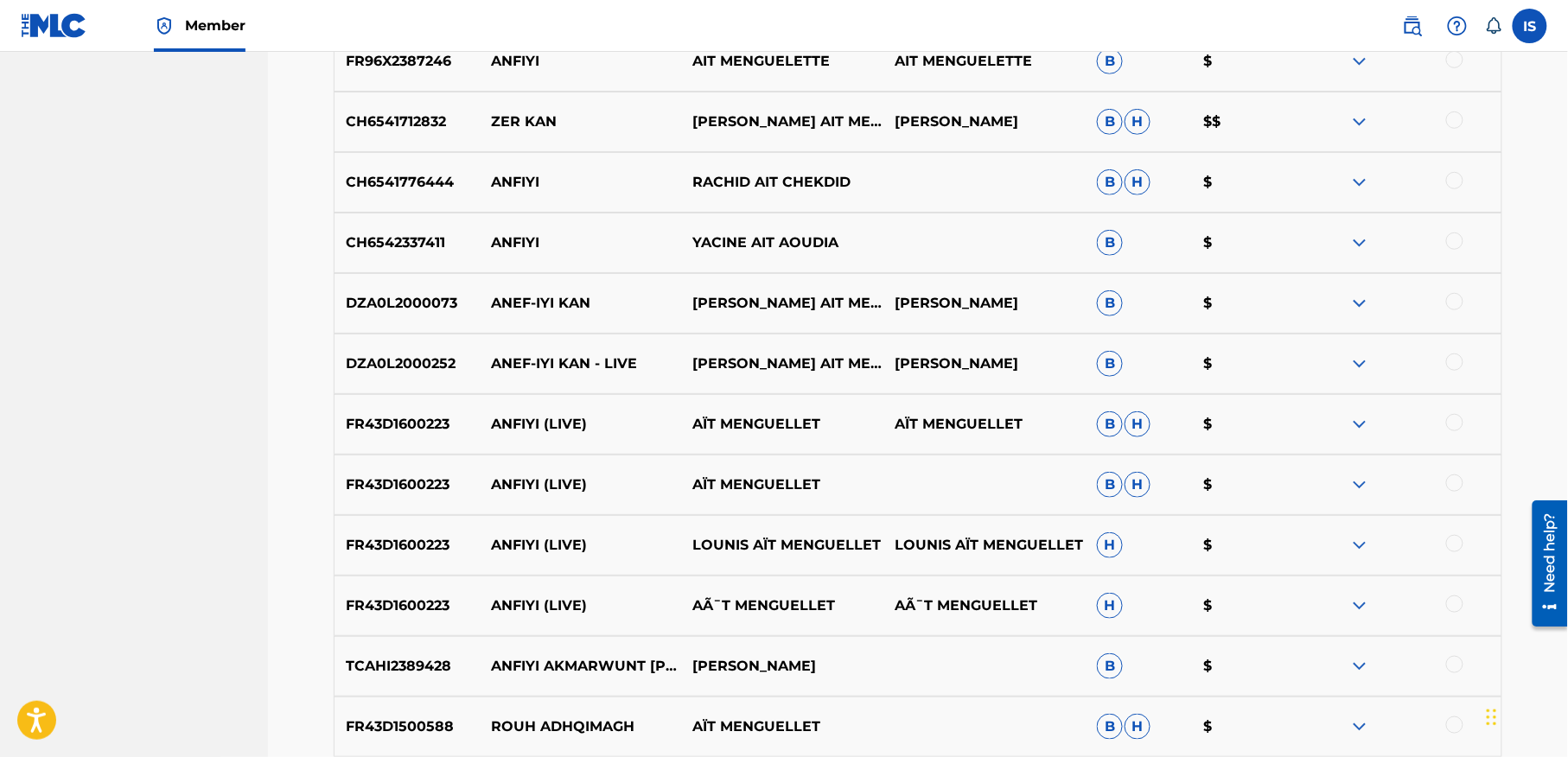
scroll to position [2682, 0]
click at [1456, 606] on div at bounding box center [1454, 605] width 17 height 17
click at [1455, 543] on div at bounding box center [1454, 544] width 17 height 17
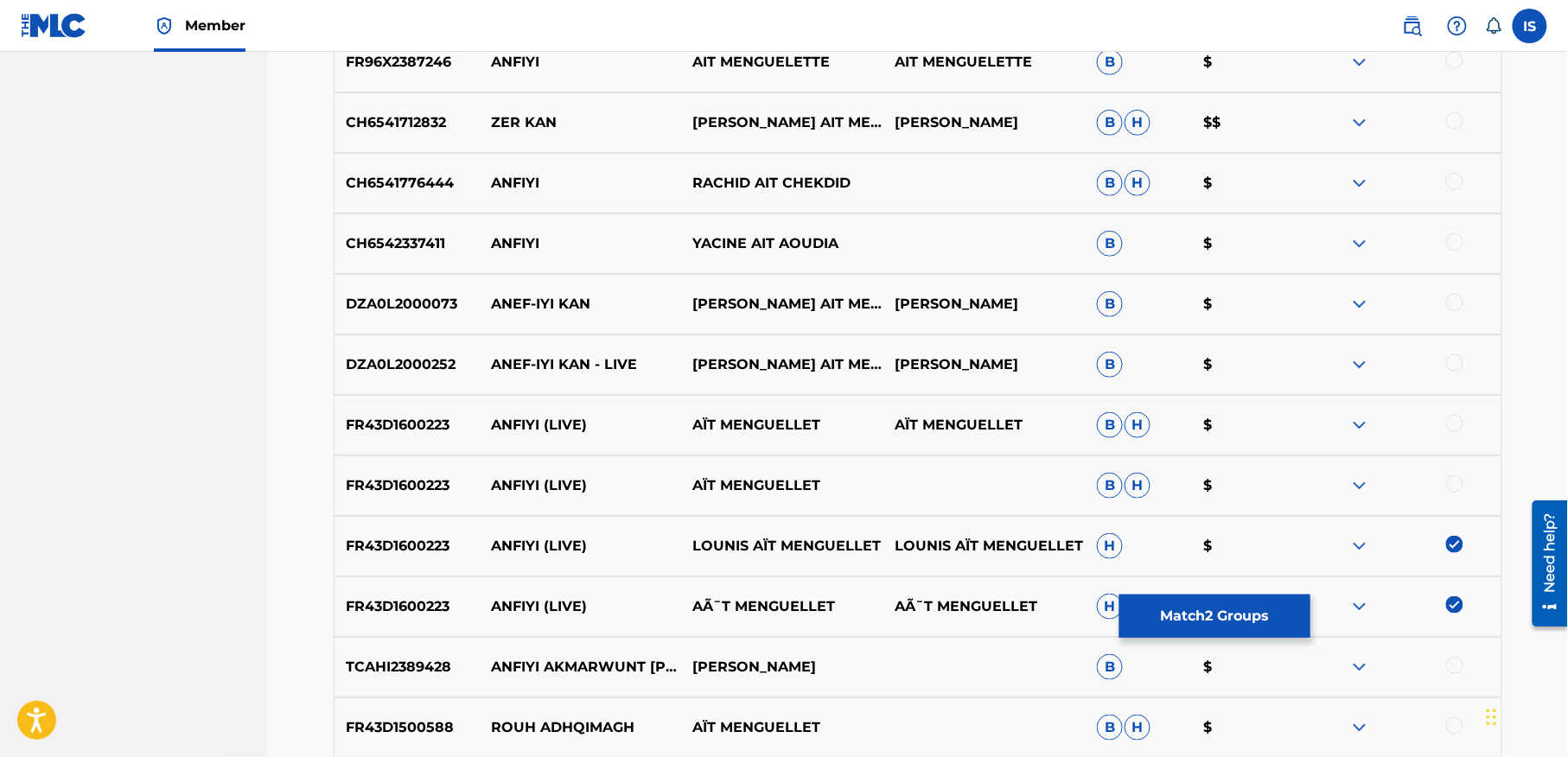
click at [1452, 481] on div at bounding box center [1454, 484] width 17 height 17
click at [1448, 399] on div "FR43D1600223 ANFIYI (LIVE) AÏT MENGUELLET AÏT MENGUELLET B H $" at bounding box center [918, 424] width 1168 height 60
click at [1452, 415] on div at bounding box center [1454, 422] width 17 height 17
click at [1453, 364] on div at bounding box center [1454, 362] width 17 height 17
click at [1452, 308] on div at bounding box center [1454, 301] width 17 height 17
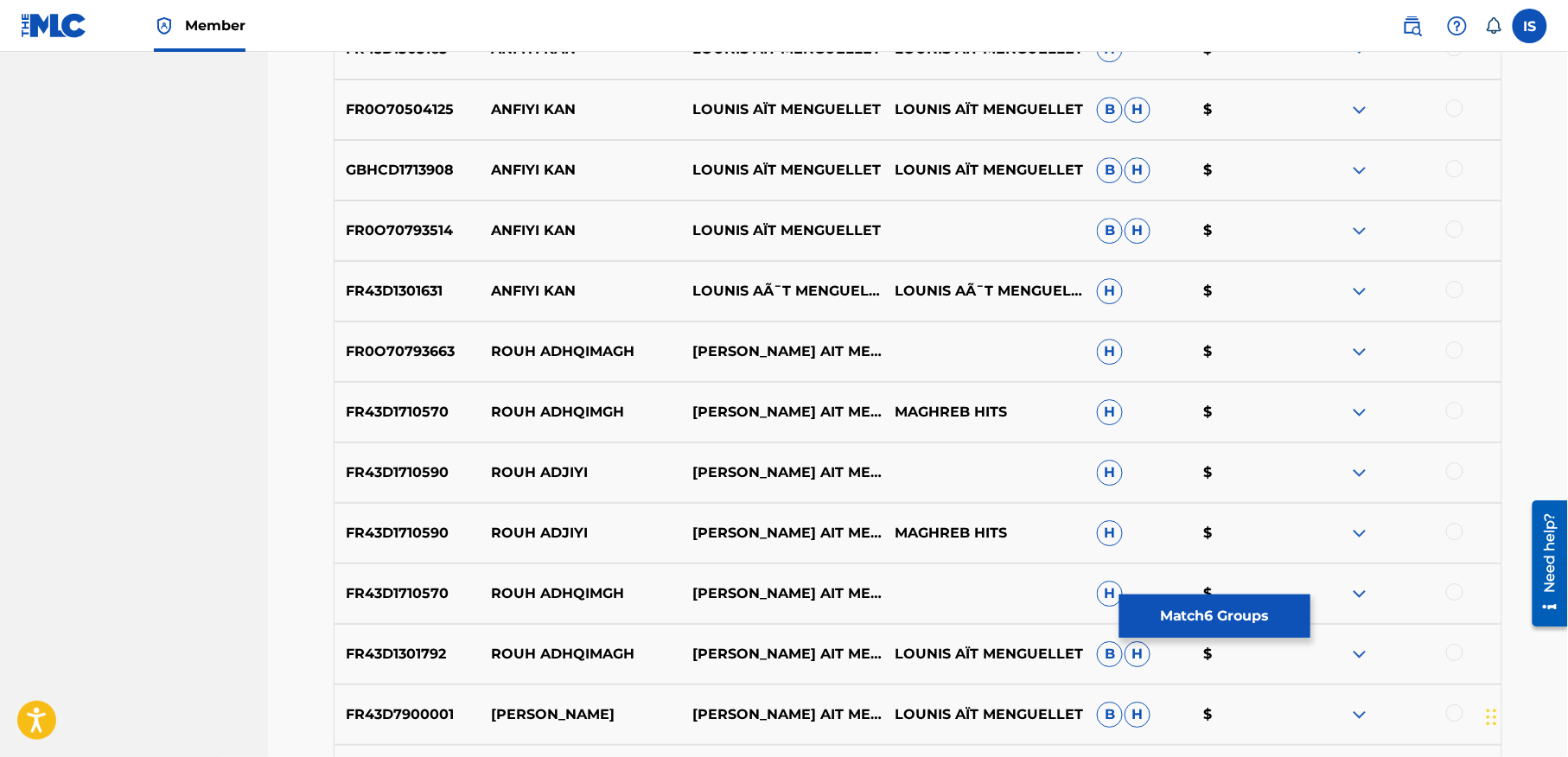
scroll to position [1732, 0]
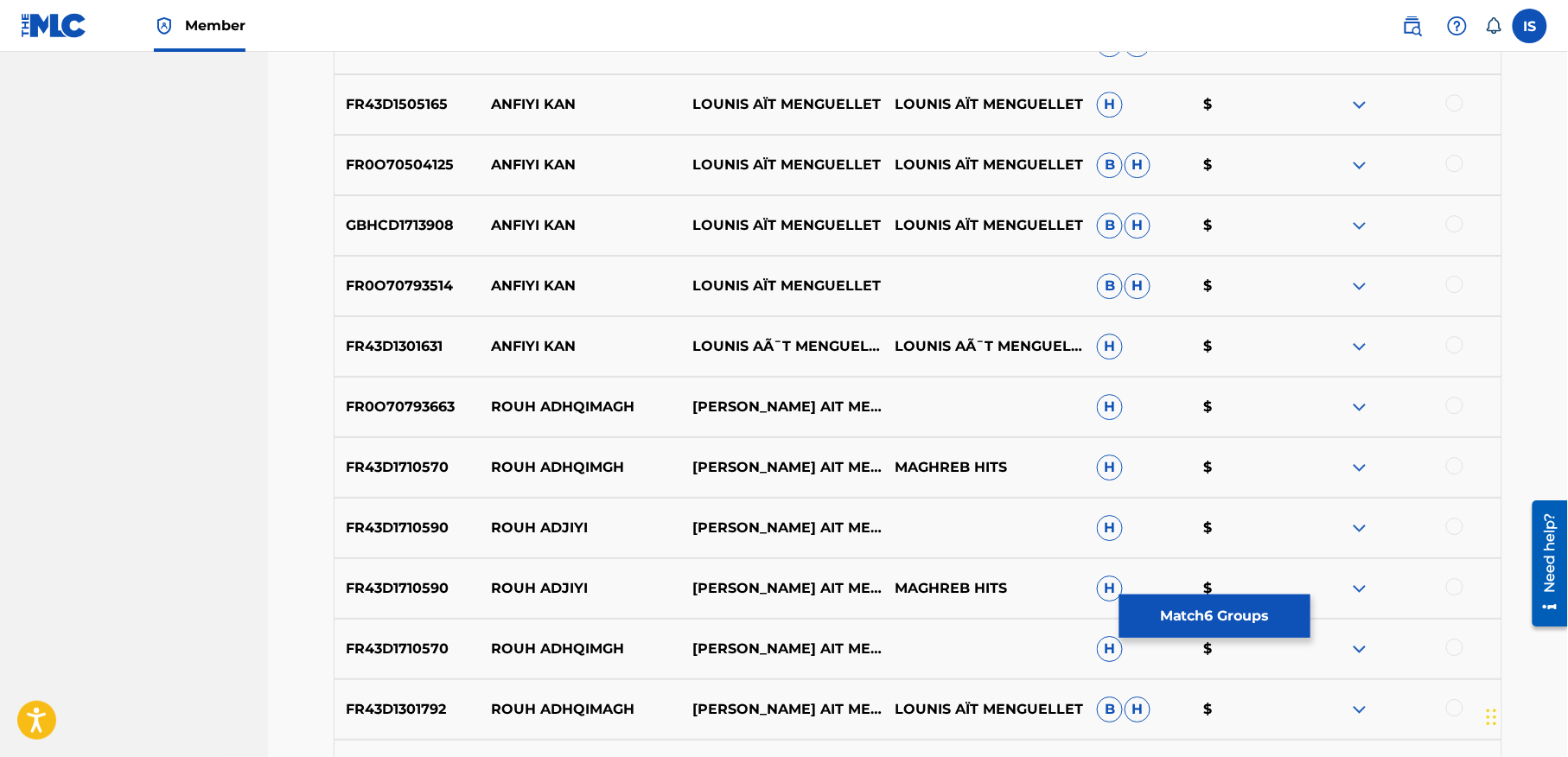
click at [1452, 346] on div at bounding box center [1454, 344] width 17 height 17
click at [1453, 280] on div at bounding box center [1454, 283] width 17 height 17
click at [1450, 217] on div at bounding box center [1454, 223] width 17 height 17
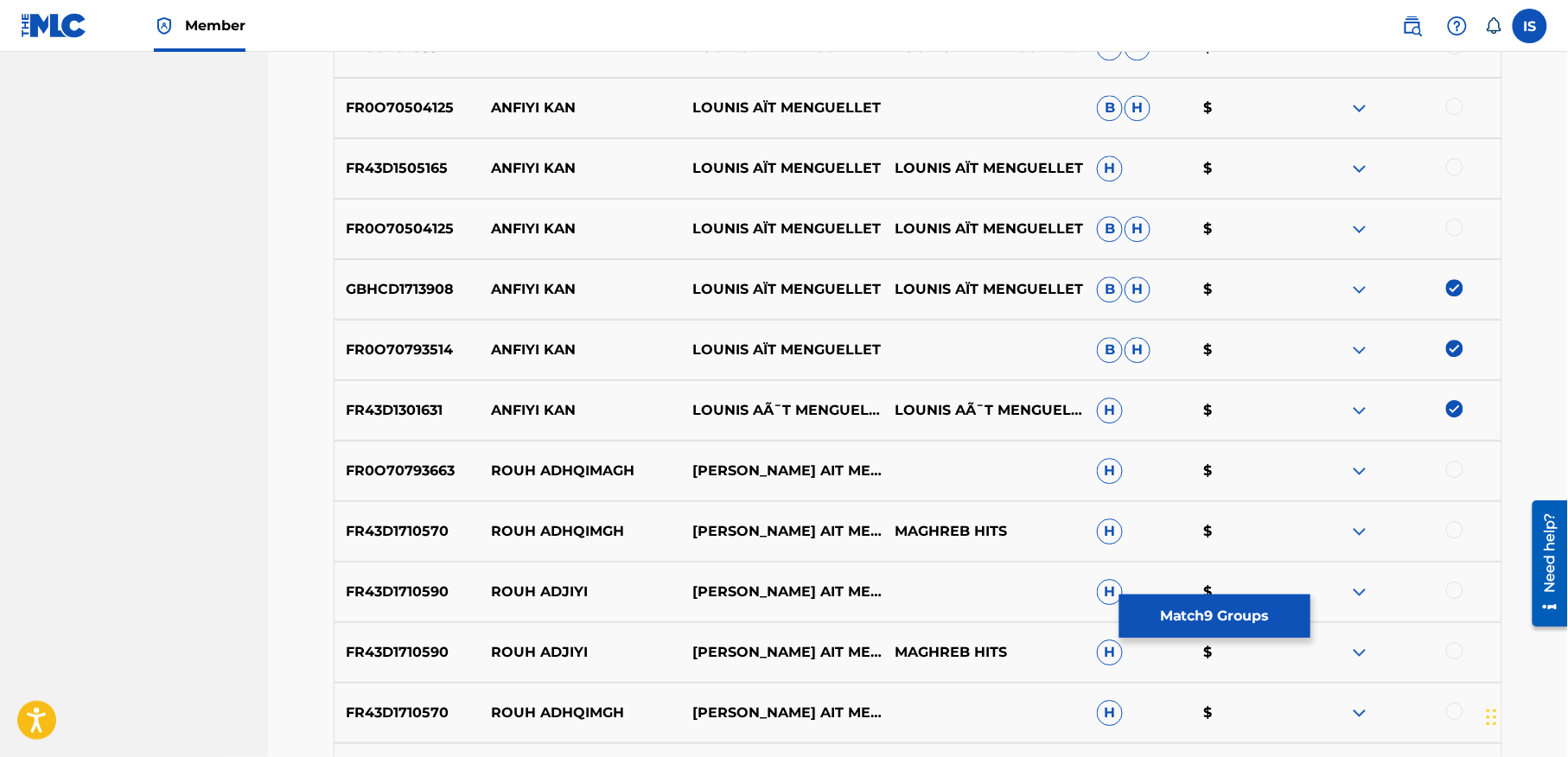
click at [1452, 166] on div at bounding box center [1454, 166] width 17 height 17
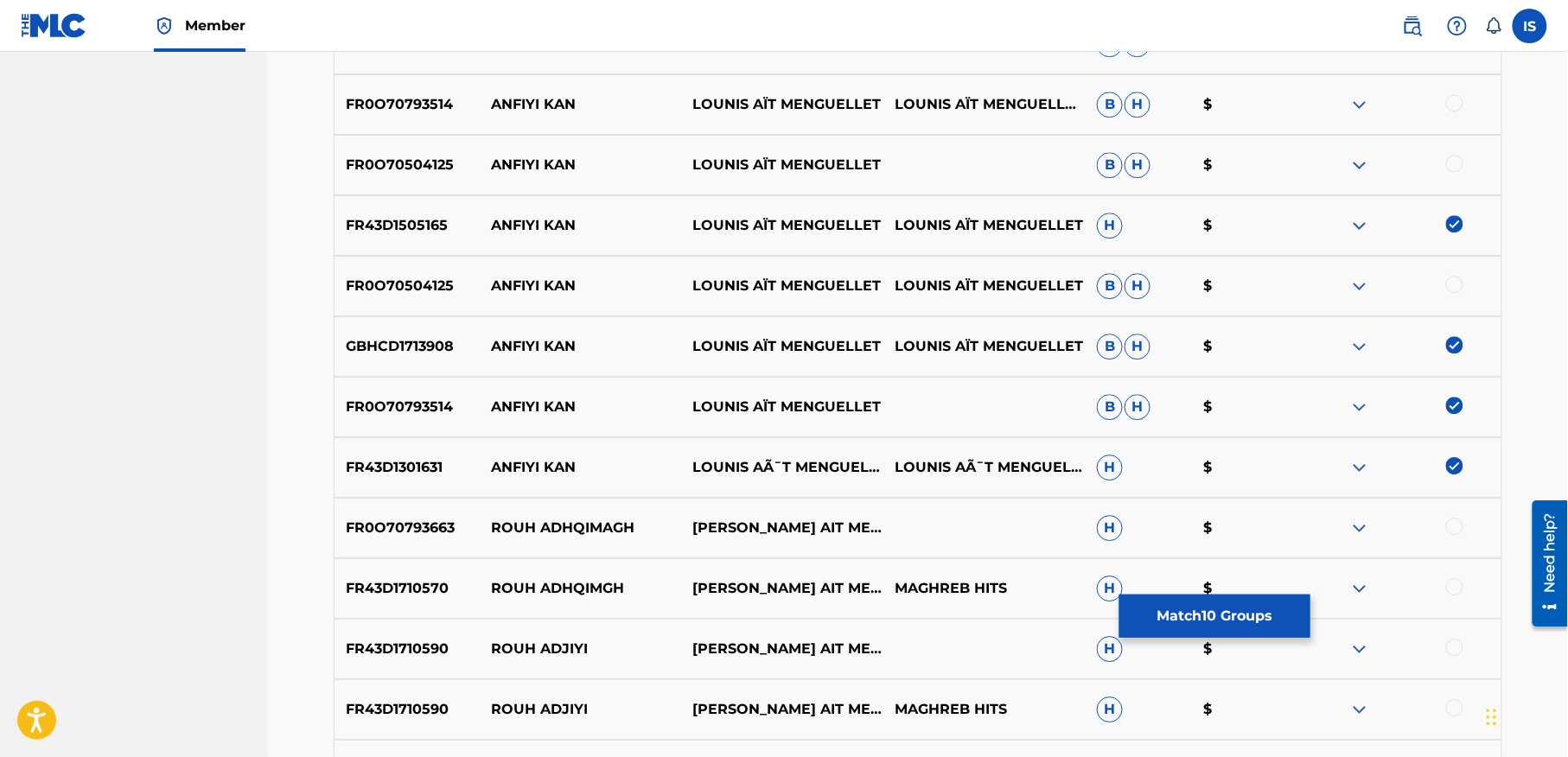
scroll to position [1591, 0]
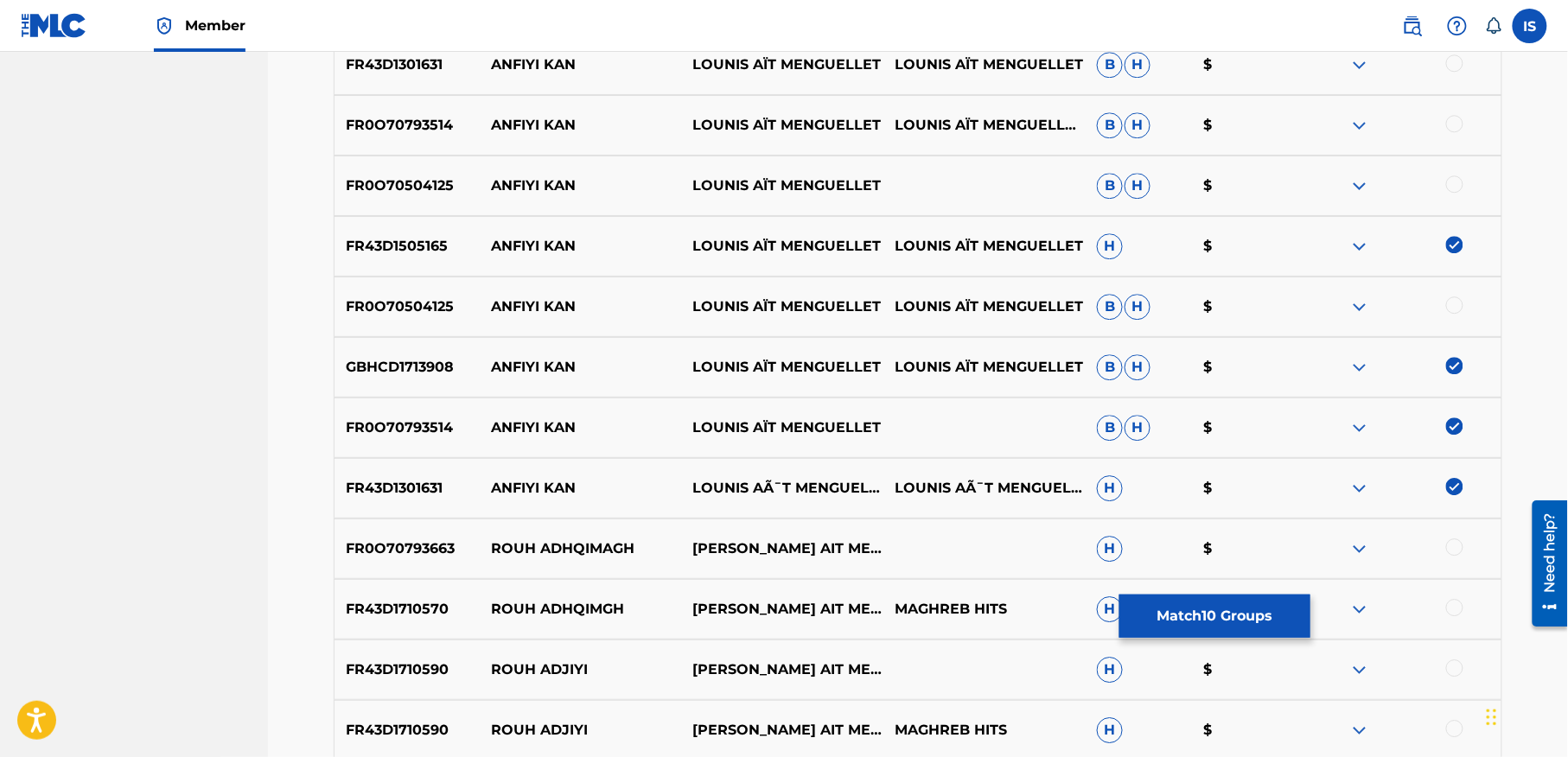
click at [1450, 180] on div at bounding box center [1454, 183] width 17 height 17
click at [1450, 125] on div at bounding box center [1454, 123] width 17 height 17
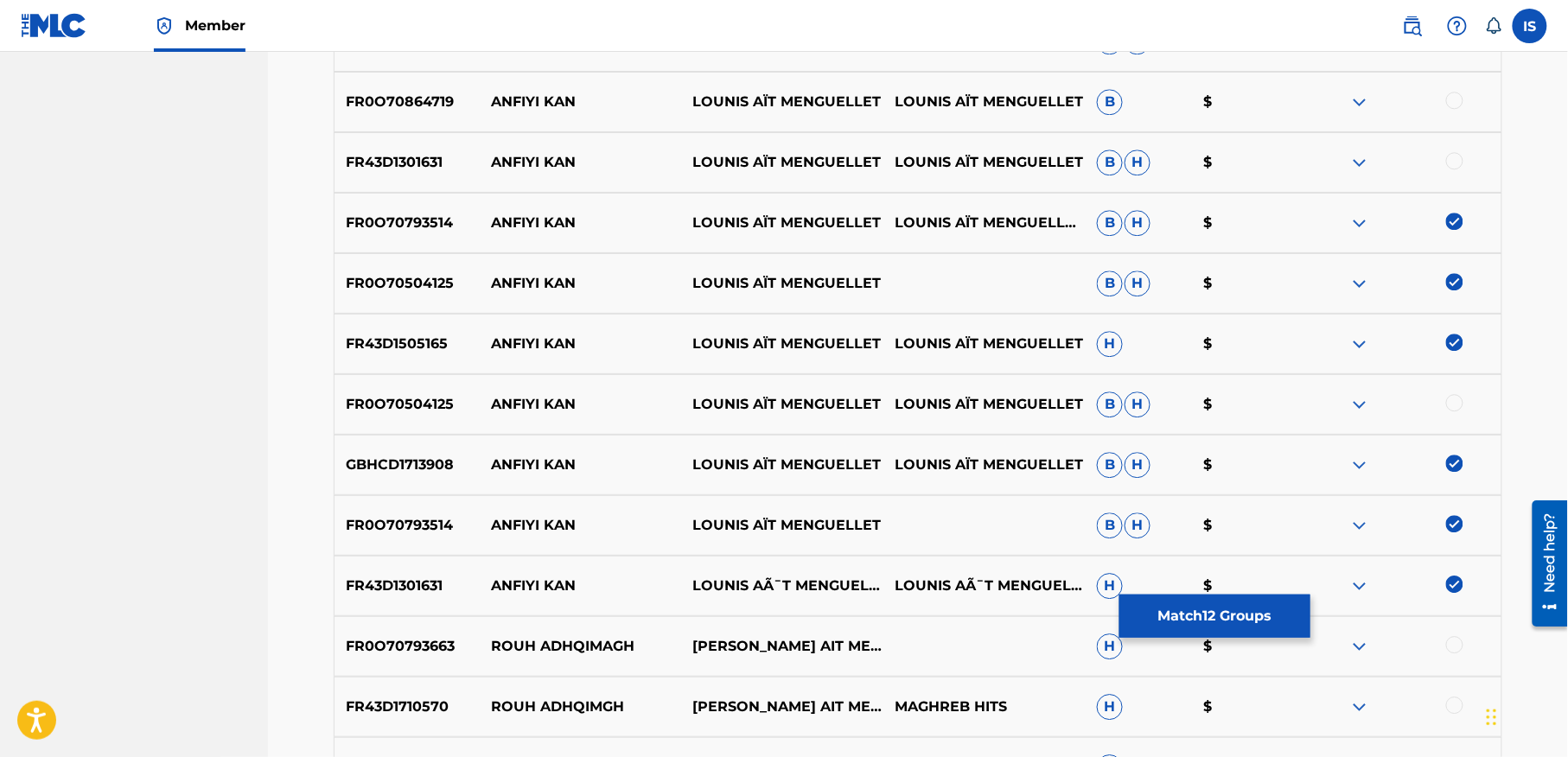
scroll to position [1490, 0]
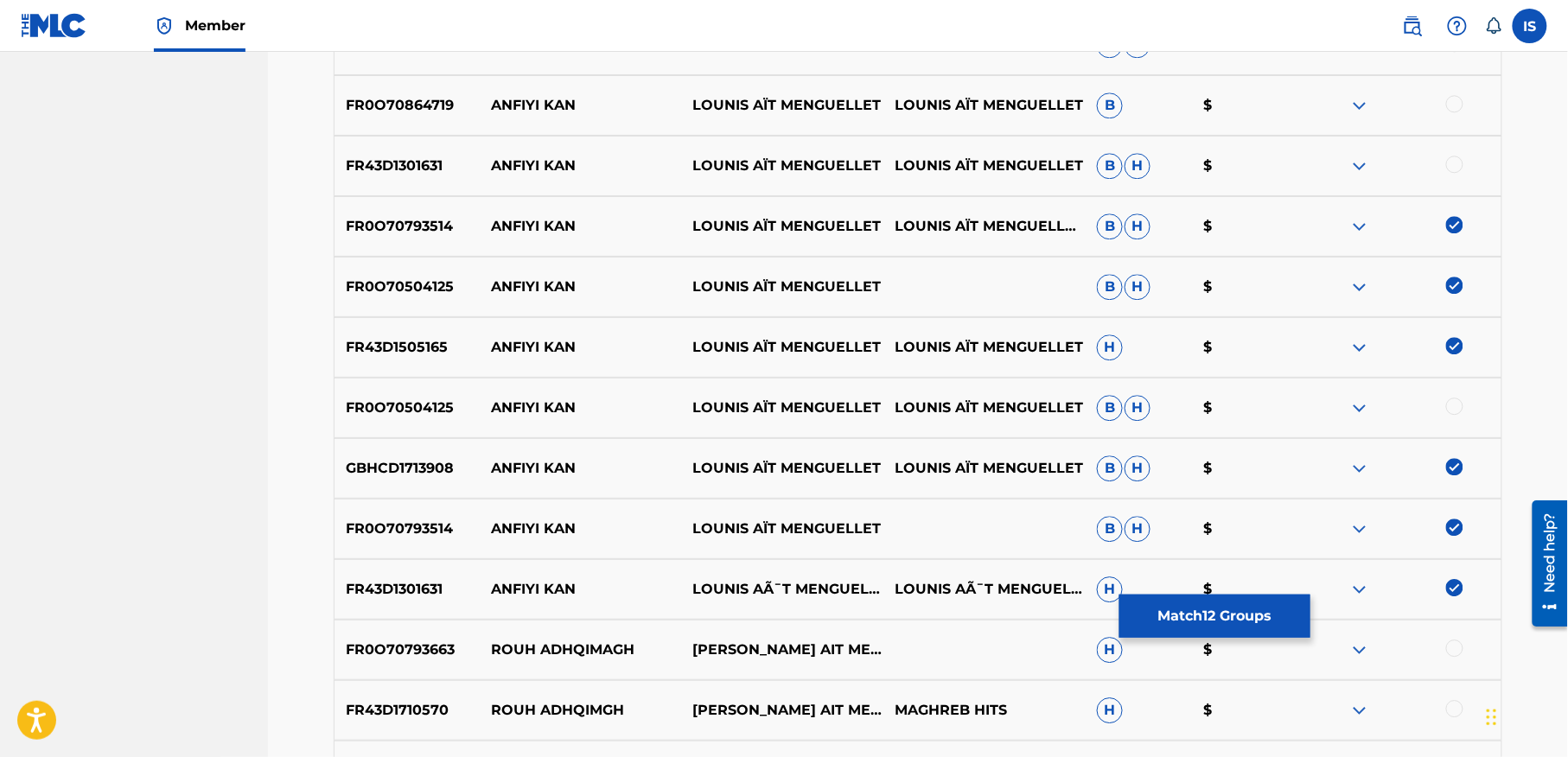
click at [1449, 159] on div at bounding box center [1454, 163] width 17 height 17
click at [1455, 97] on div at bounding box center [1454, 103] width 17 height 17
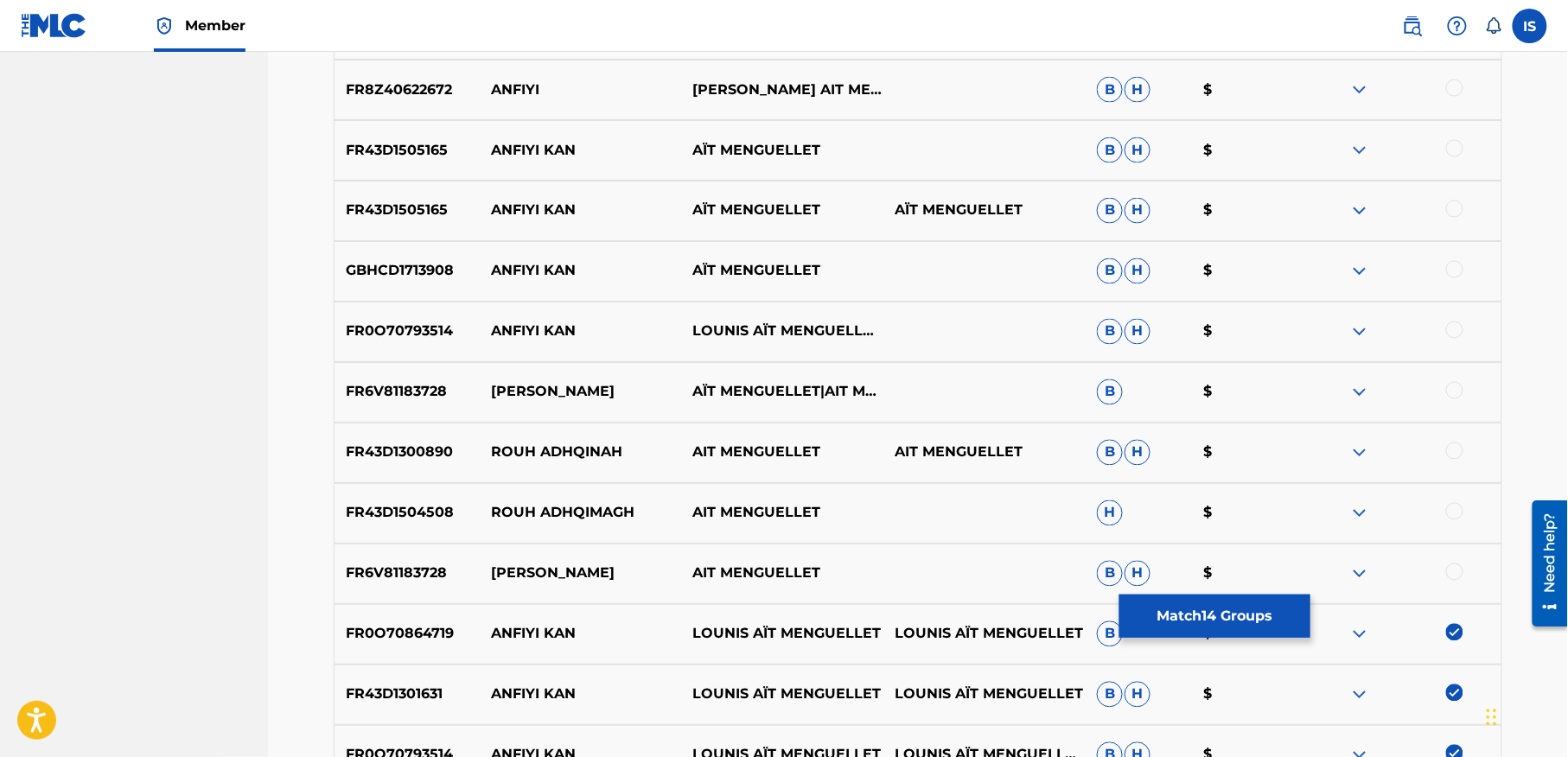
scroll to position [940, 0]
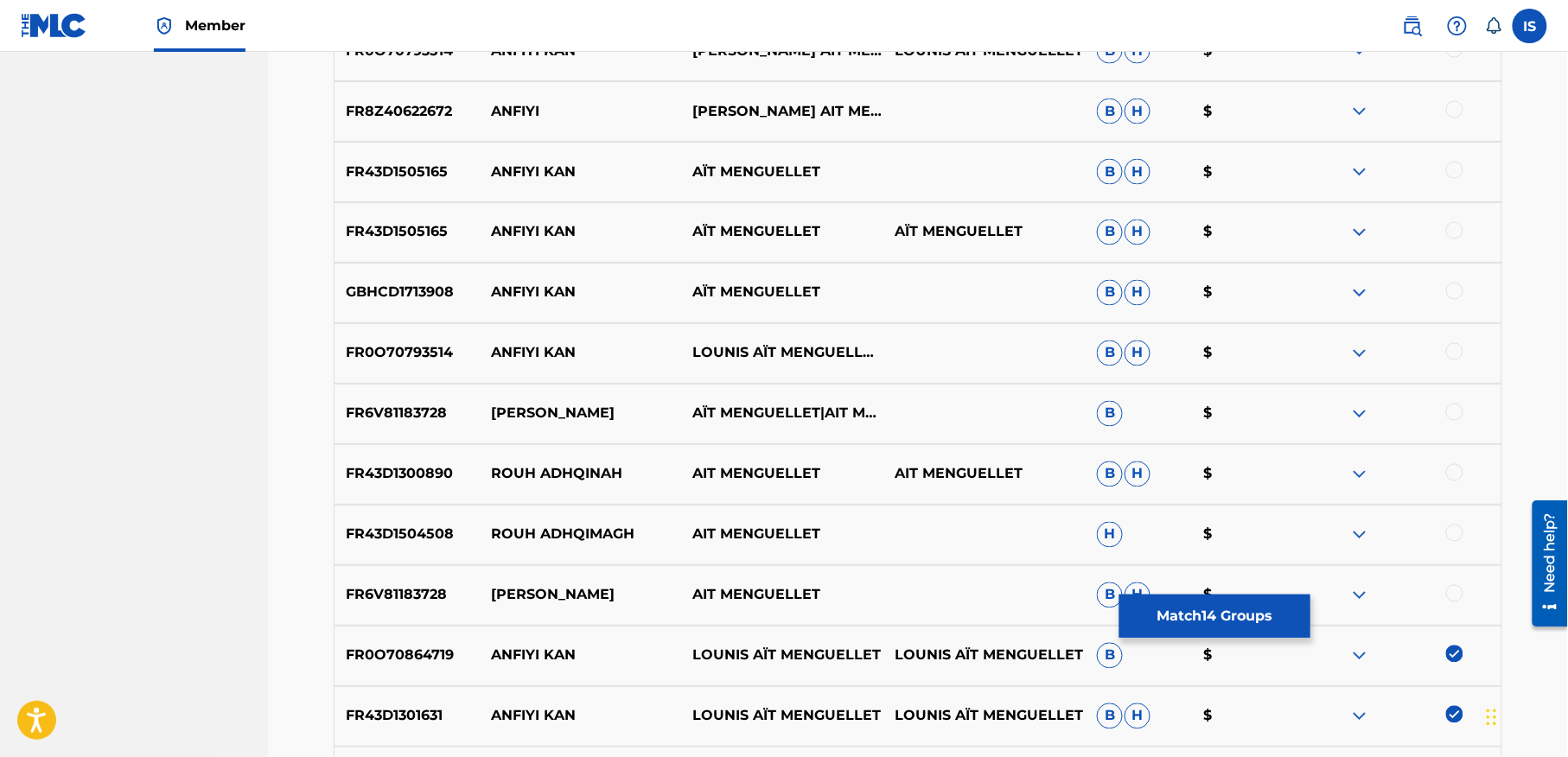
click at [1452, 350] on div at bounding box center [1454, 351] width 17 height 17
click at [1452, 291] on div at bounding box center [1454, 291] width 17 height 17
click at [1452, 232] on div at bounding box center [1454, 230] width 17 height 17
click at [1450, 168] on div at bounding box center [1454, 170] width 17 height 17
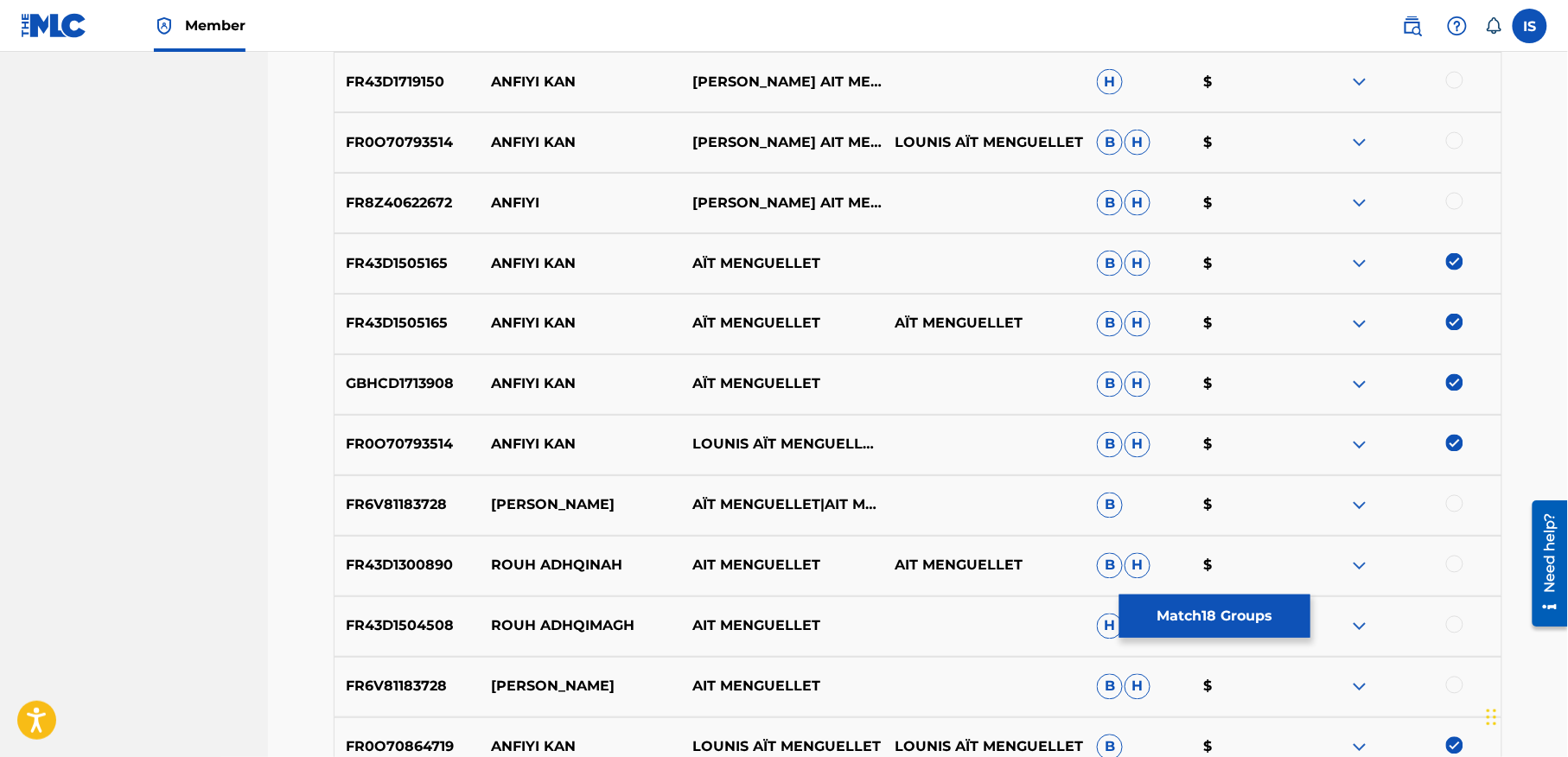
scroll to position [844, 0]
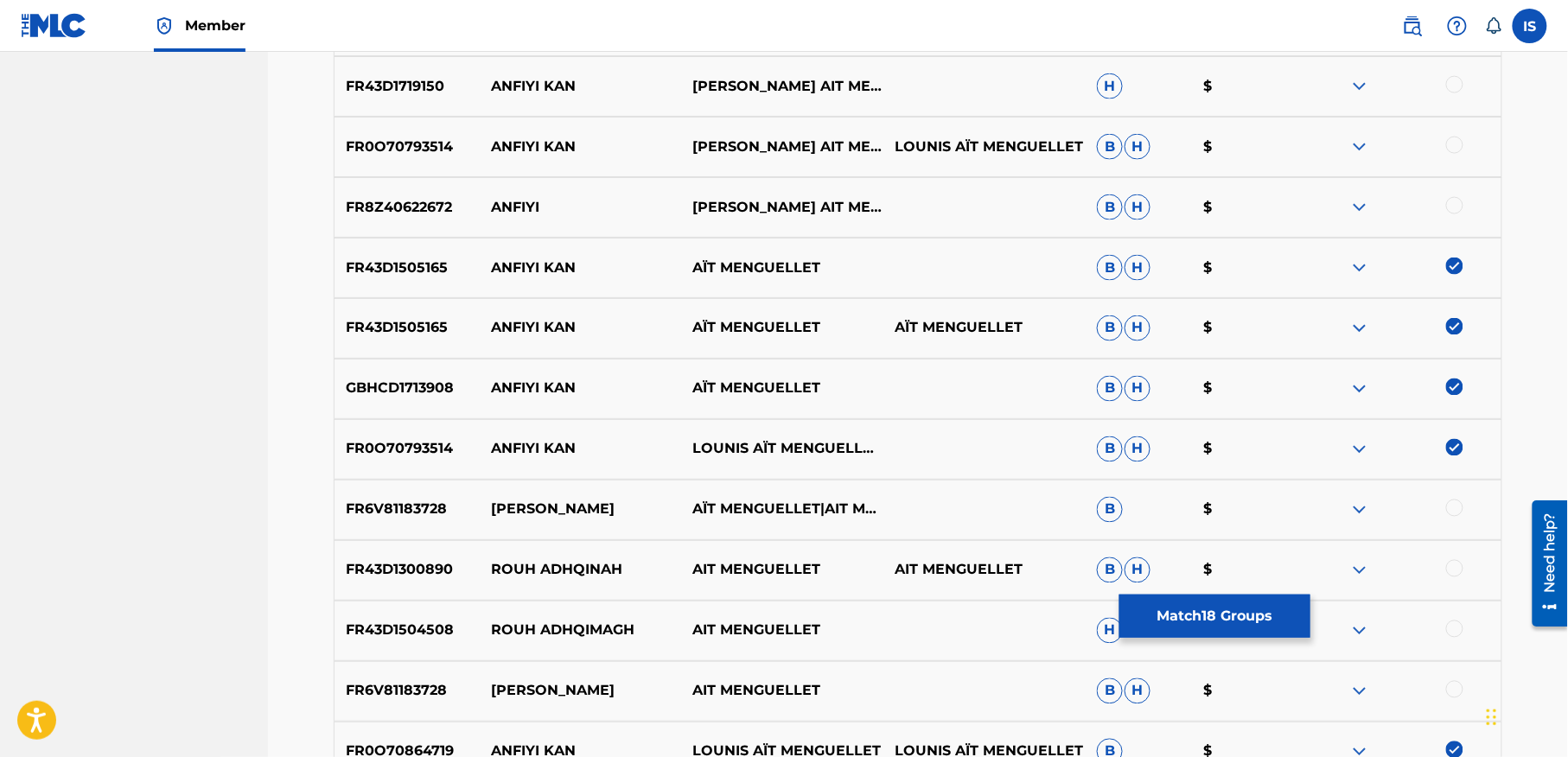
click at [1450, 198] on div at bounding box center [1454, 205] width 17 height 17
click at [1450, 142] on div at bounding box center [1454, 144] width 17 height 17
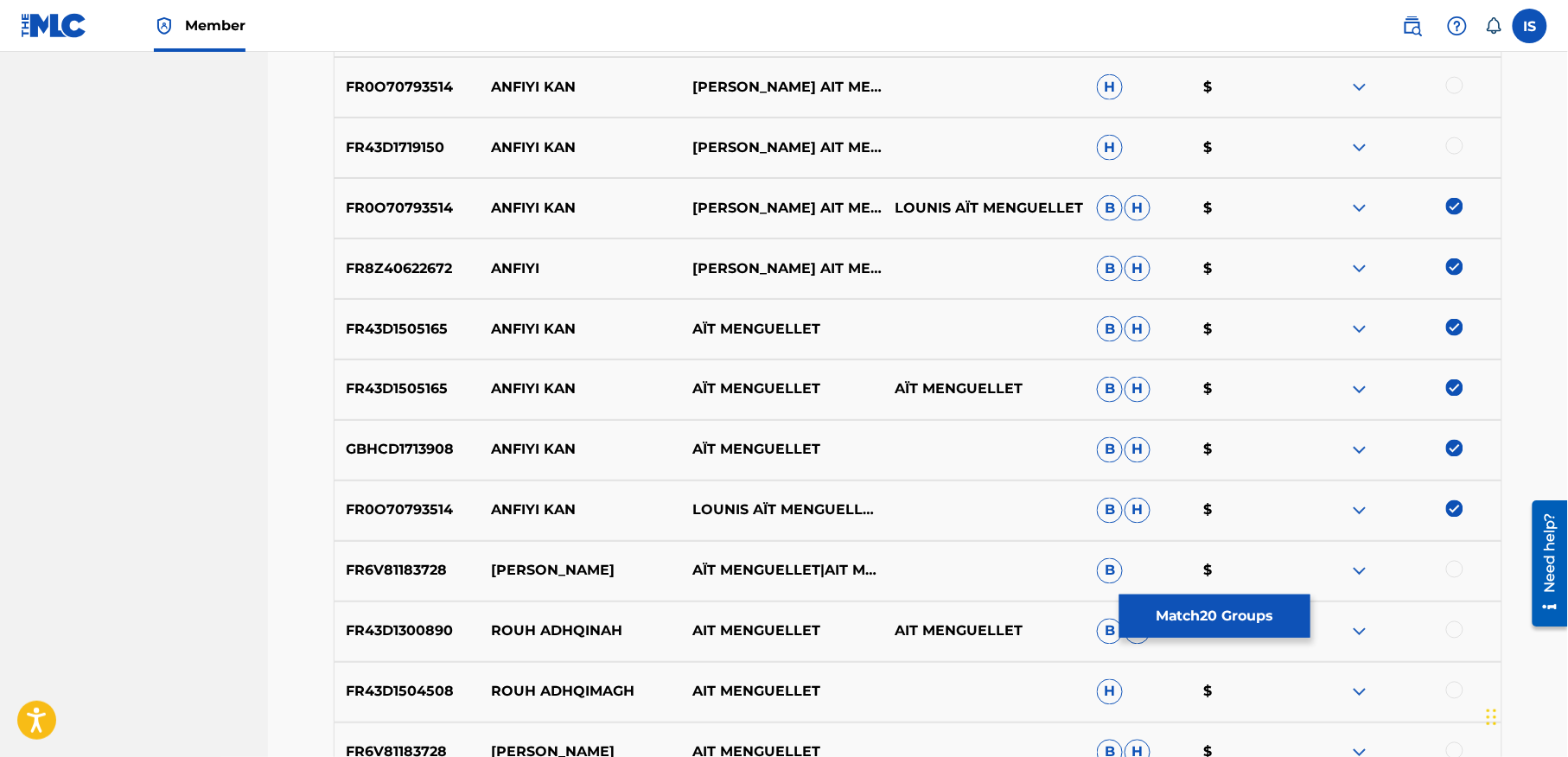
scroll to position [739, 0]
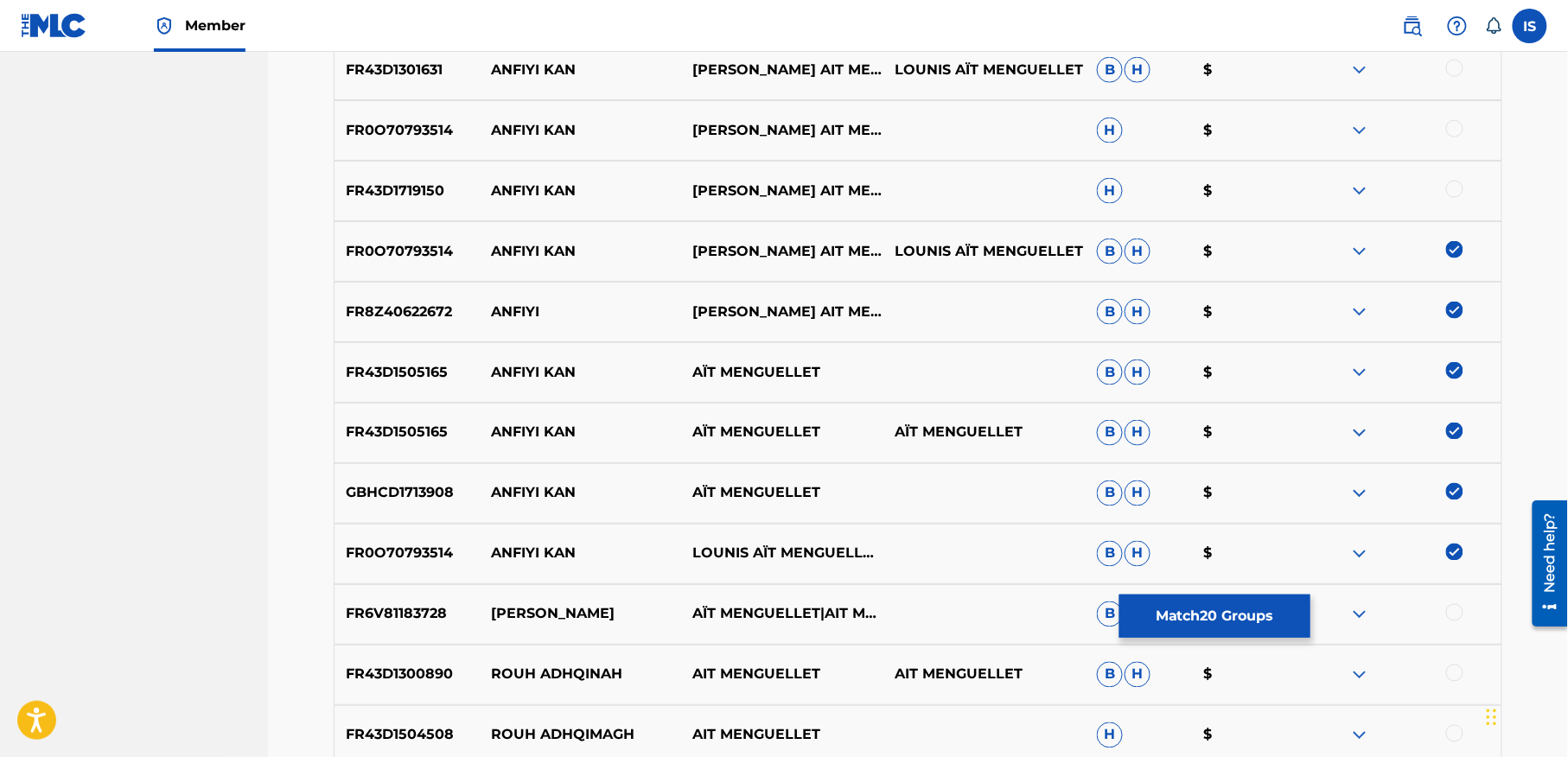
click at [1448, 184] on div at bounding box center [1454, 189] width 17 height 17
click at [1442, 120] on div at bounding box center [1400, 130] width 202 height 21
click at [1446, 125] on div at bounding box center [1454, 128] width 17 height 17
click at [1452, 66] on div at bounding box center [1454, 68] width 17 height 17
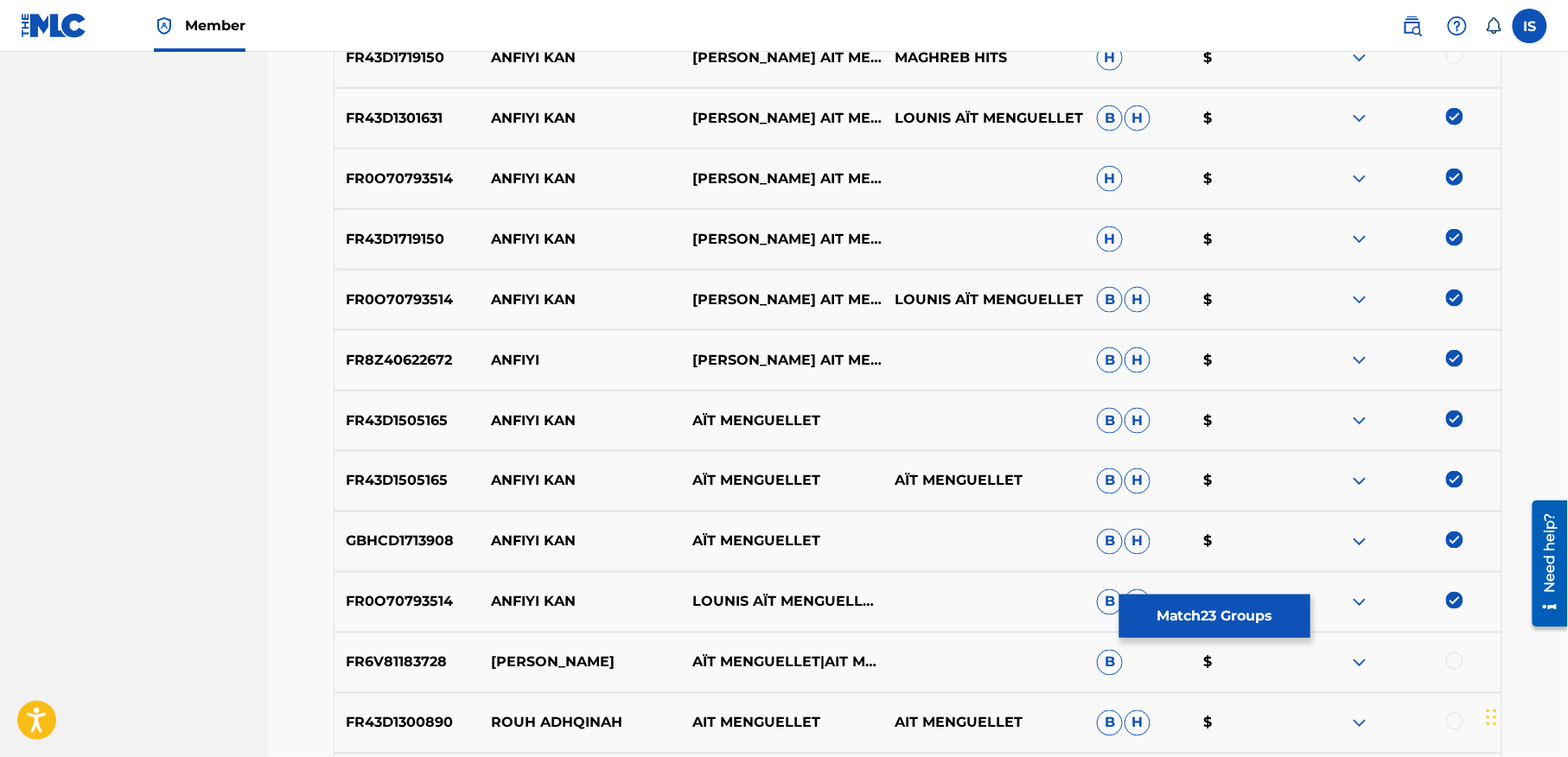
scroll to position [499, 0]
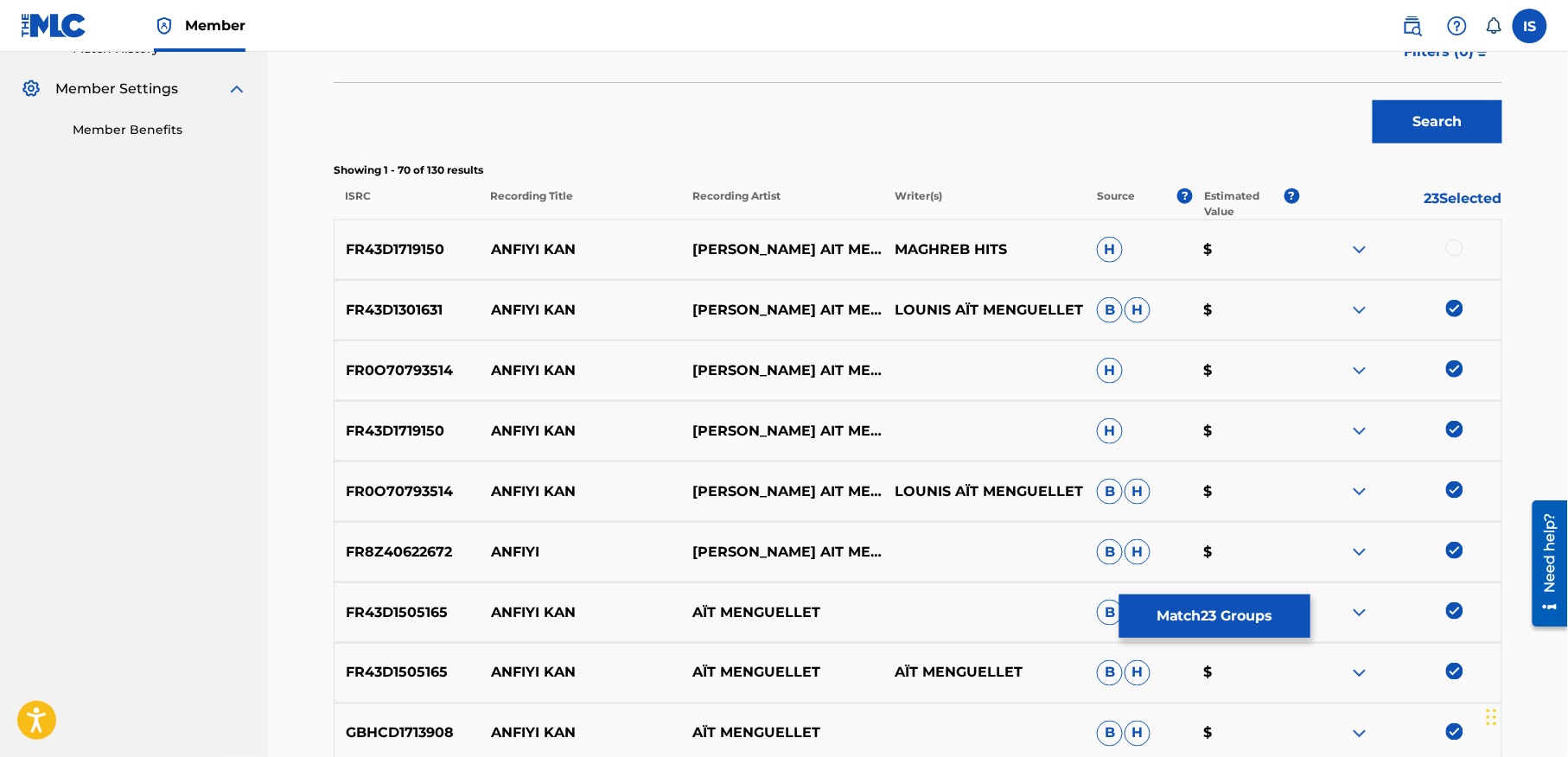
click at [1453, 256] on div at bounding box center [1400, 249] width 202 height 21
click at [1453, 240] on div at bounding box center [1454, 247] width 17 height 17
click at [1222, 619] on button "Match 24 Groups" at bounding box center [1215, 616] width 191 height 43
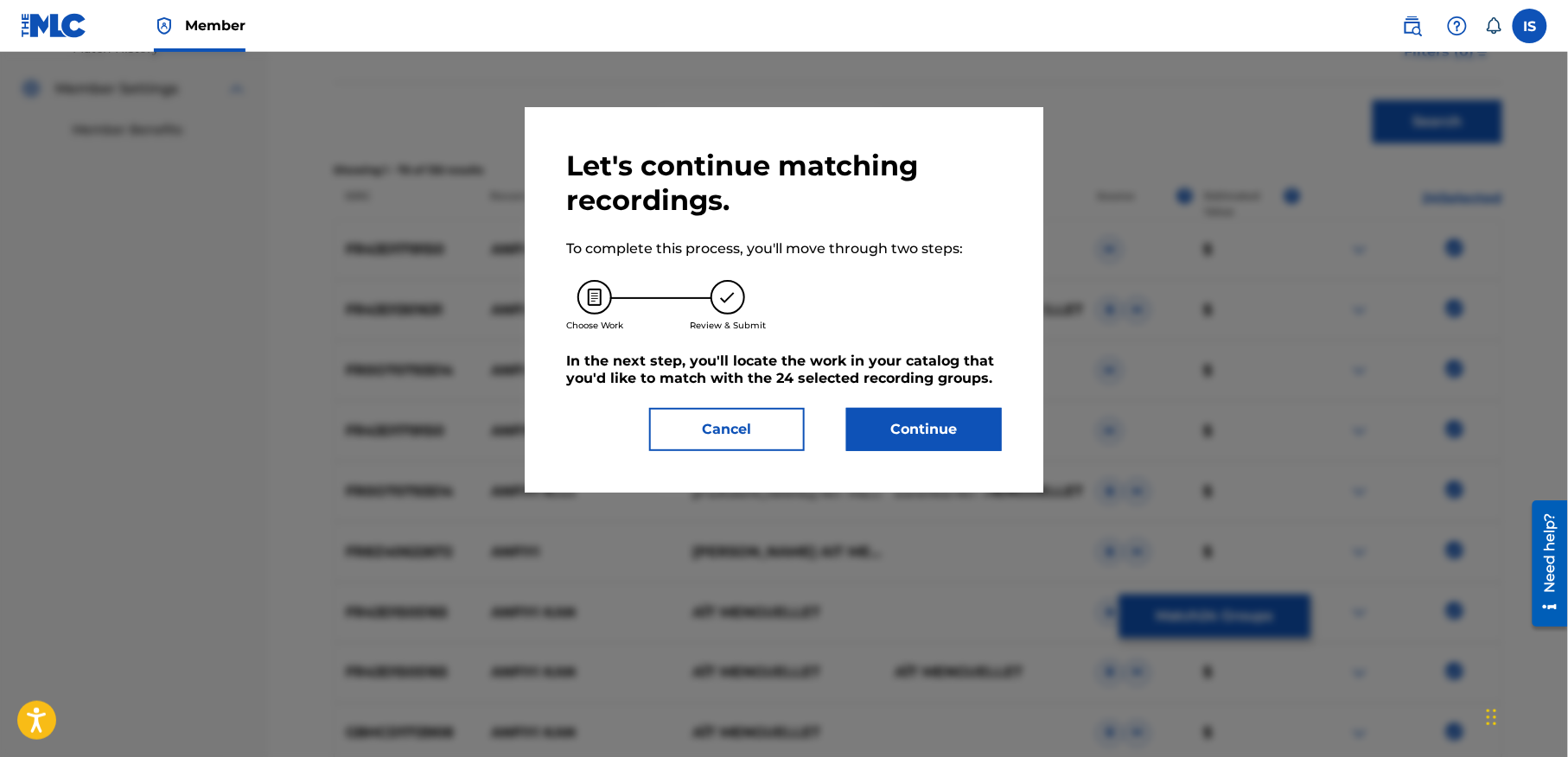
click at [896, 436] on button "Continue" at bounding box center [923, 429] width 155 height 43
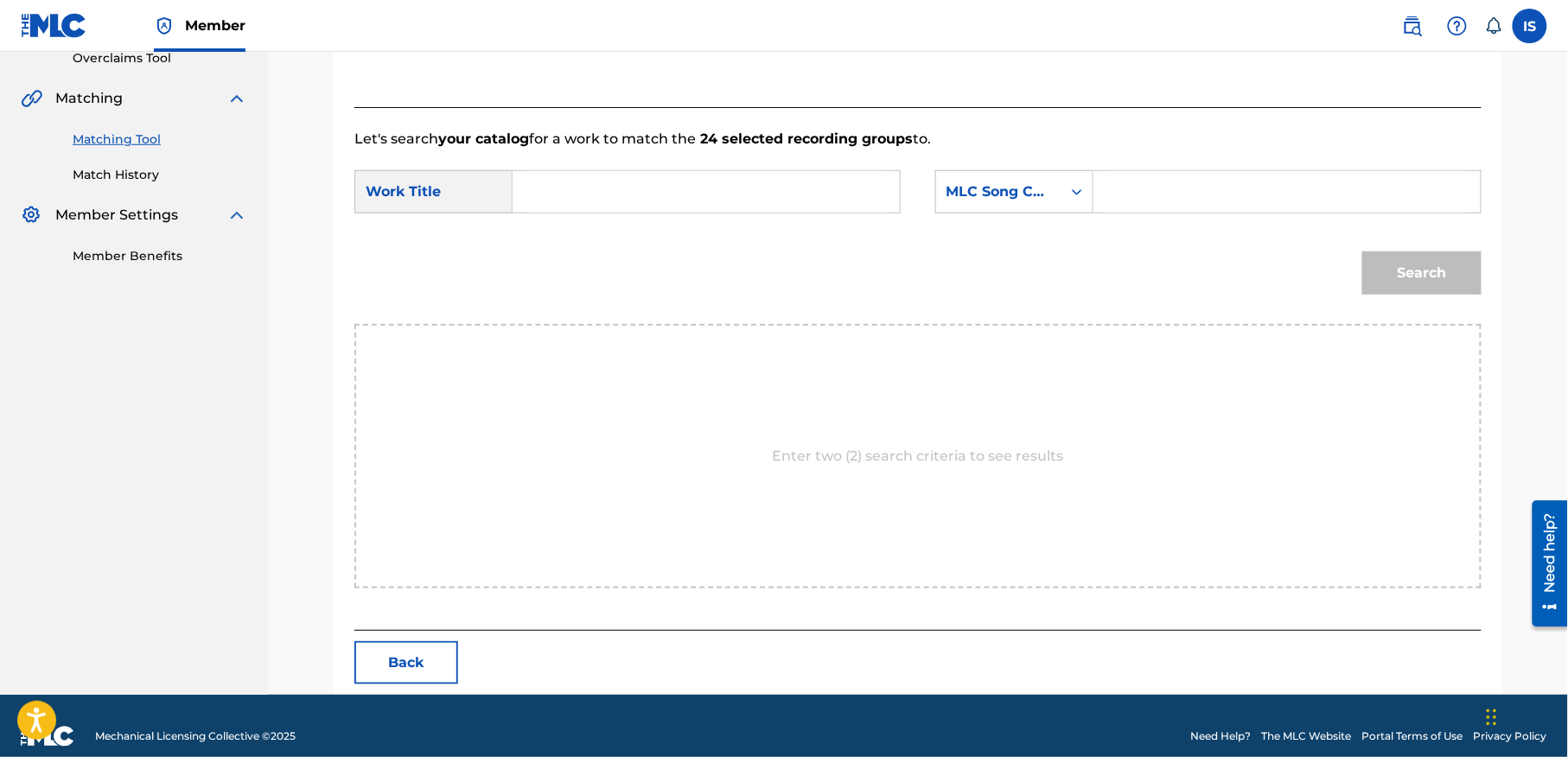
scroll to position [394, 0]
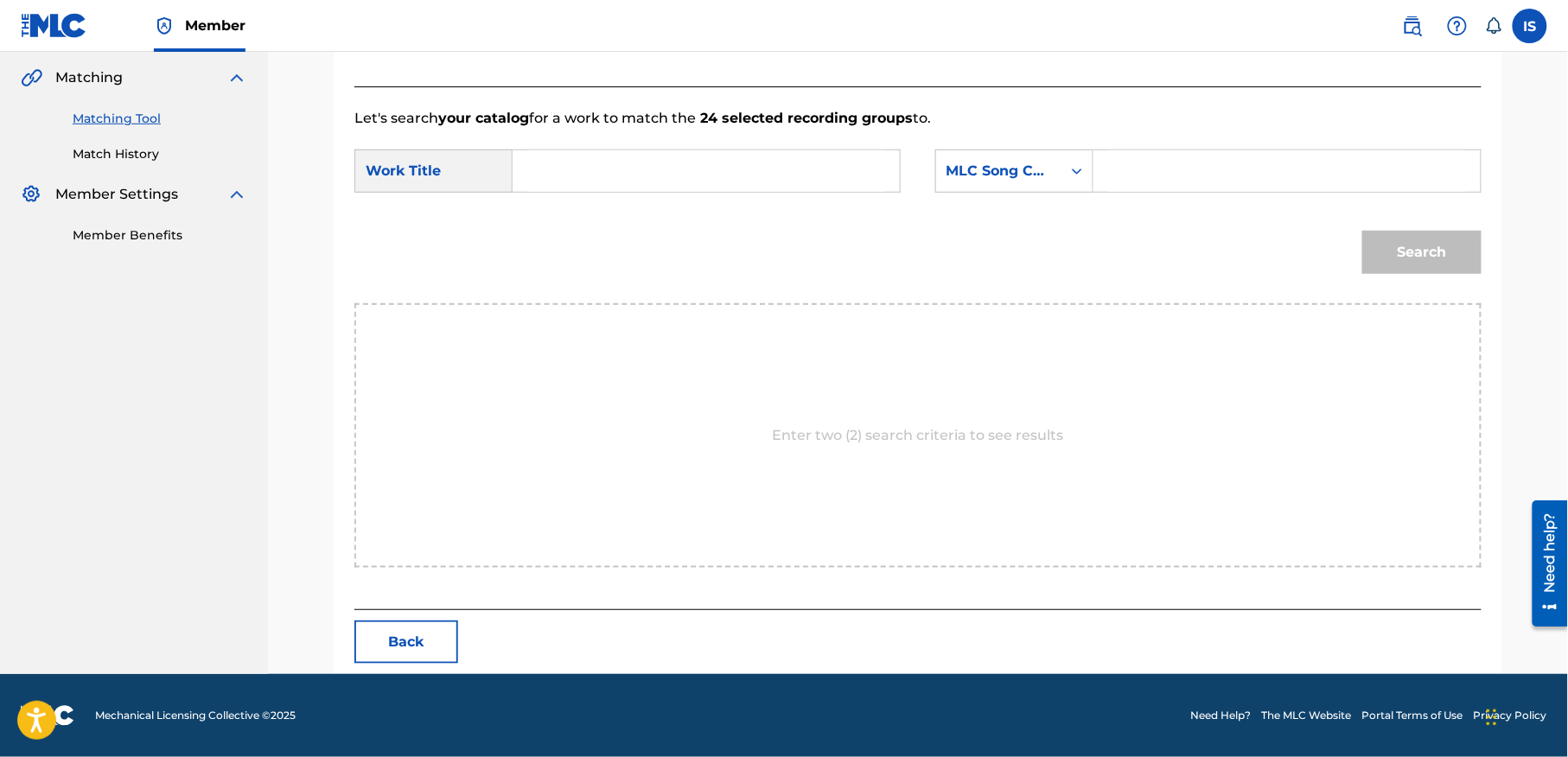
click at [541, 180] on input "Search Form" at bounding box center [706, 171] width 357 height 42
paste input "ROUH ANFIYI KAN"
type input "ROUH ANFIYI KAN"
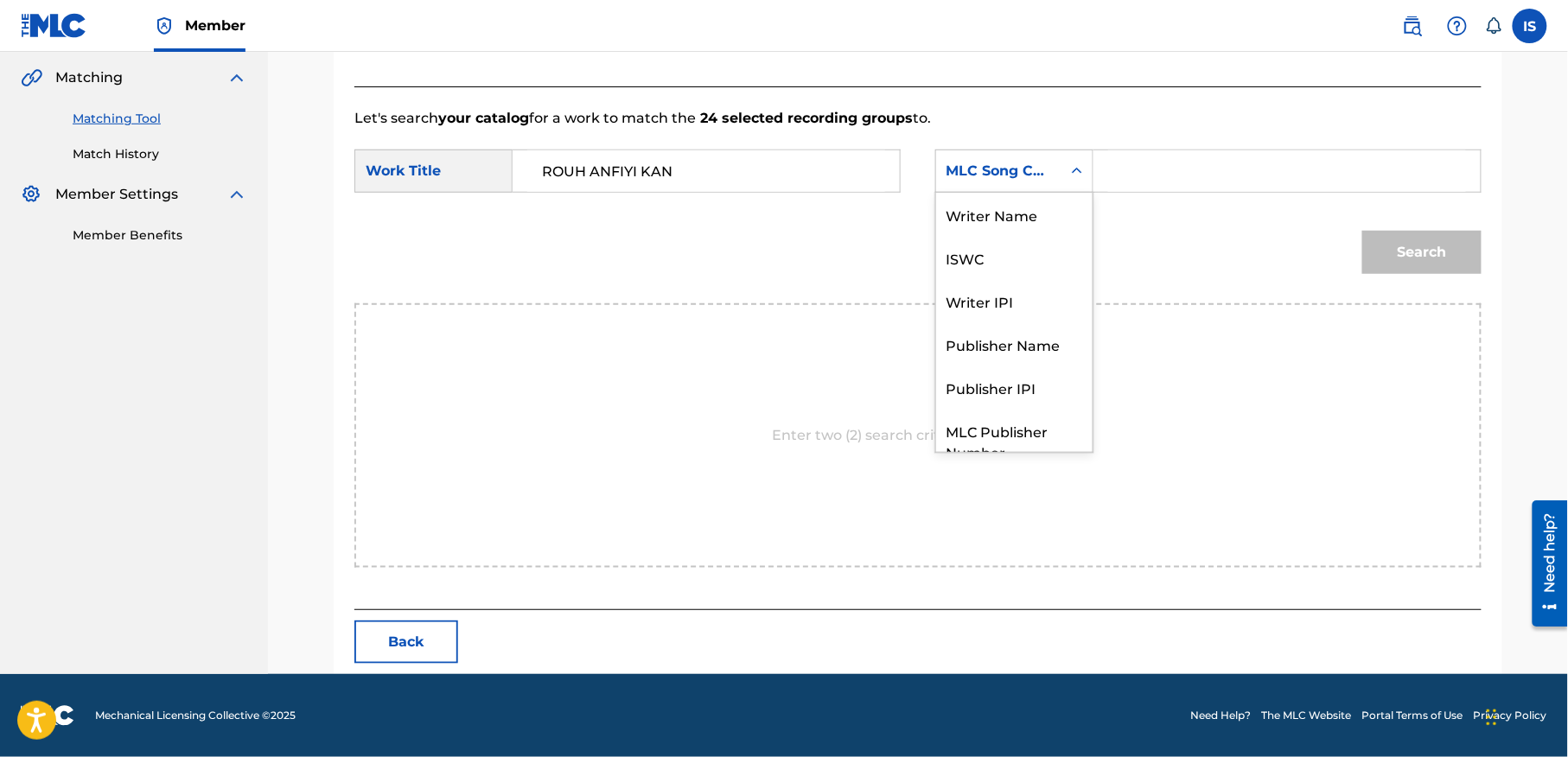
click at [1044, 181] on div "MLC Song Code" at bounding box center [998, 171] width 125 height 32
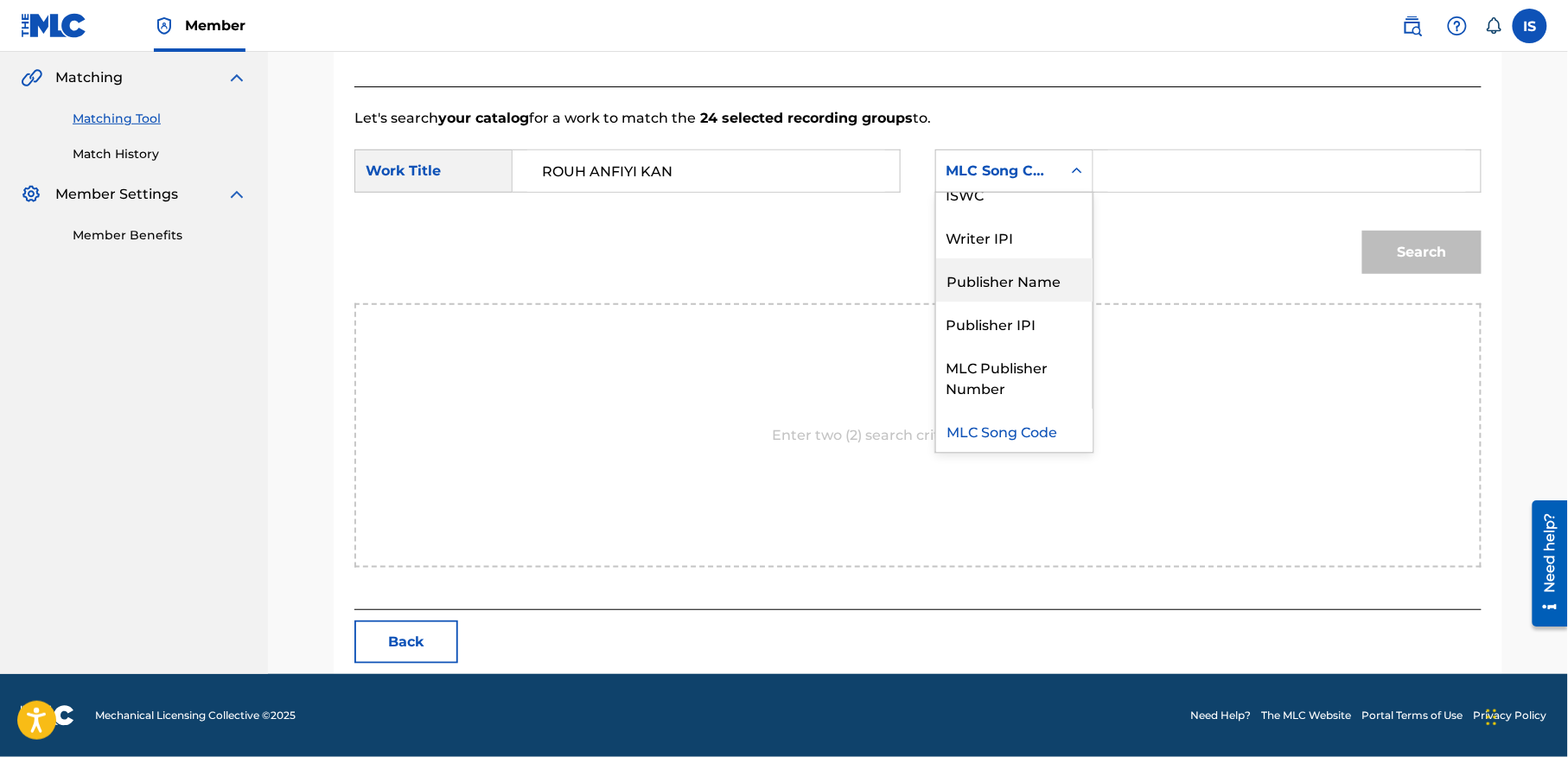
click at [1007, 285] on div "Publisher Name" at bounding box center [1014, 280] width 156 height 43
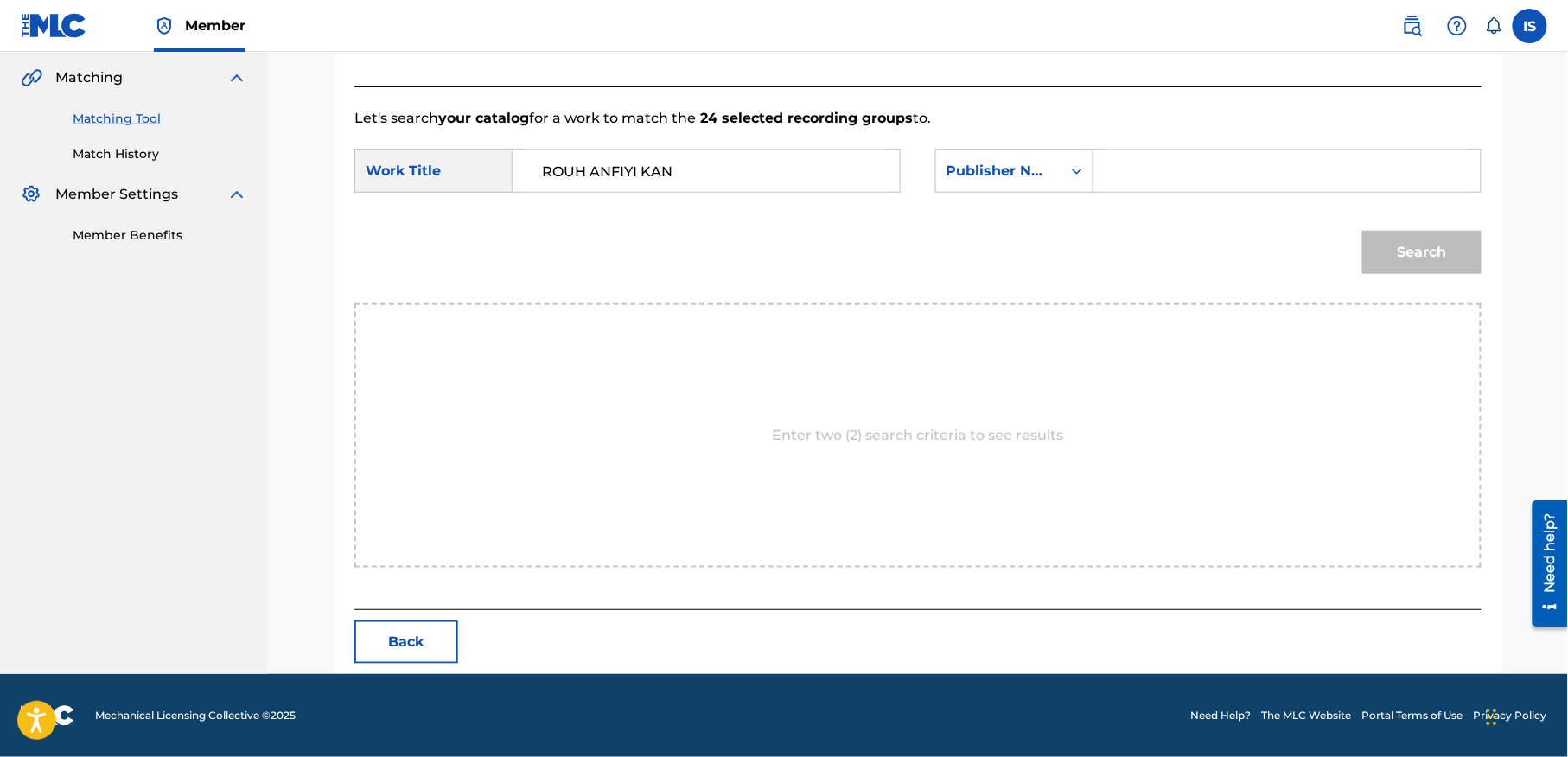
click at [1155, 193] on div "SearchWithCriteriafb814d73-0577-45f1-9766-e95d2a9367b1 Work Title ROUH ANFIYI K…" at bounding box center [917, 176] width 1127 height 53
click at [1147, 176] on input "Search Form" at bounding box center [1286, 171] width 357 height 42
type input "onda"
click at [1362, 231] on button "Search" at bounding box center [1422, 253] width 119 height 43
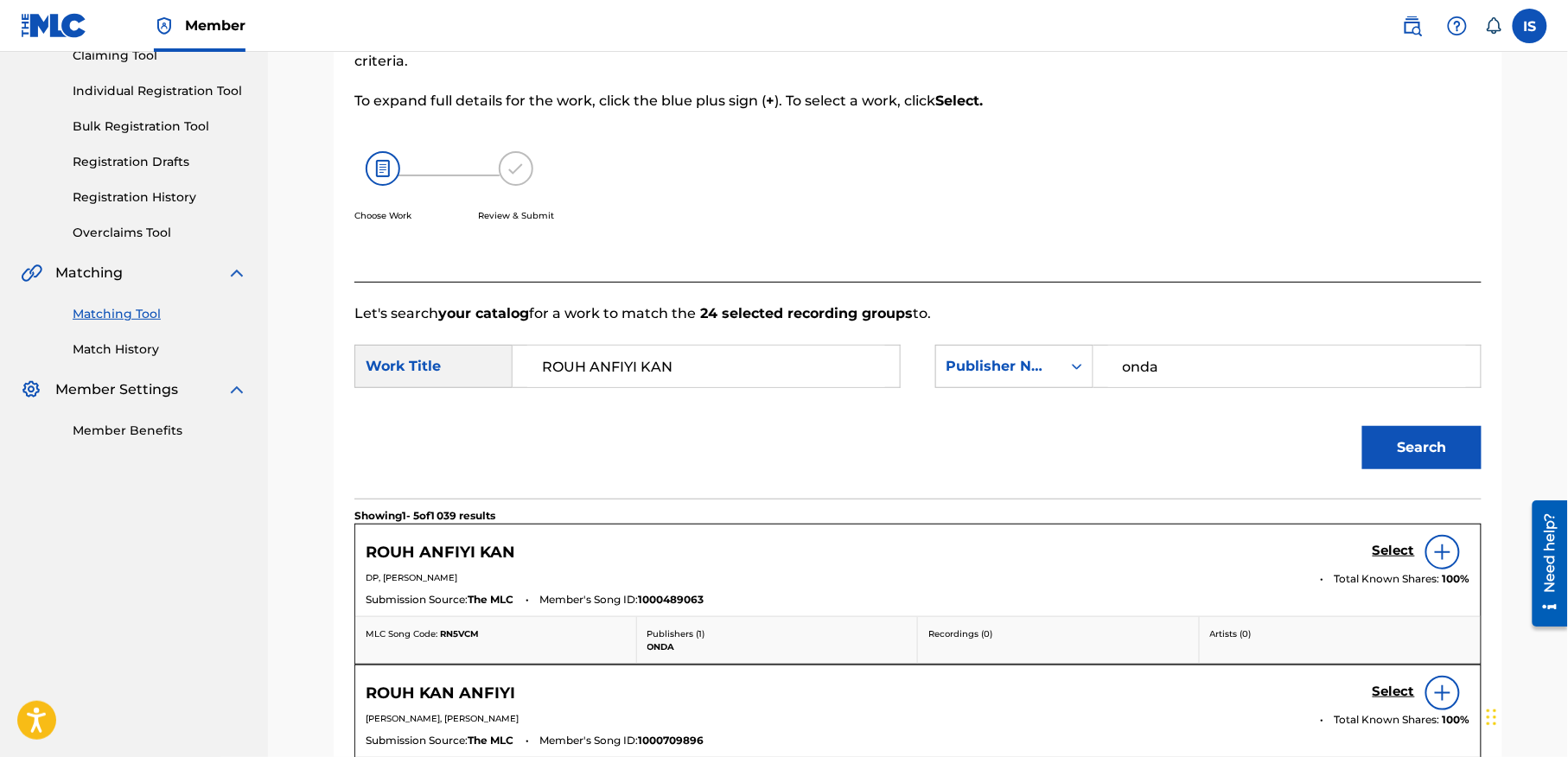
scroll to position [394, 0]
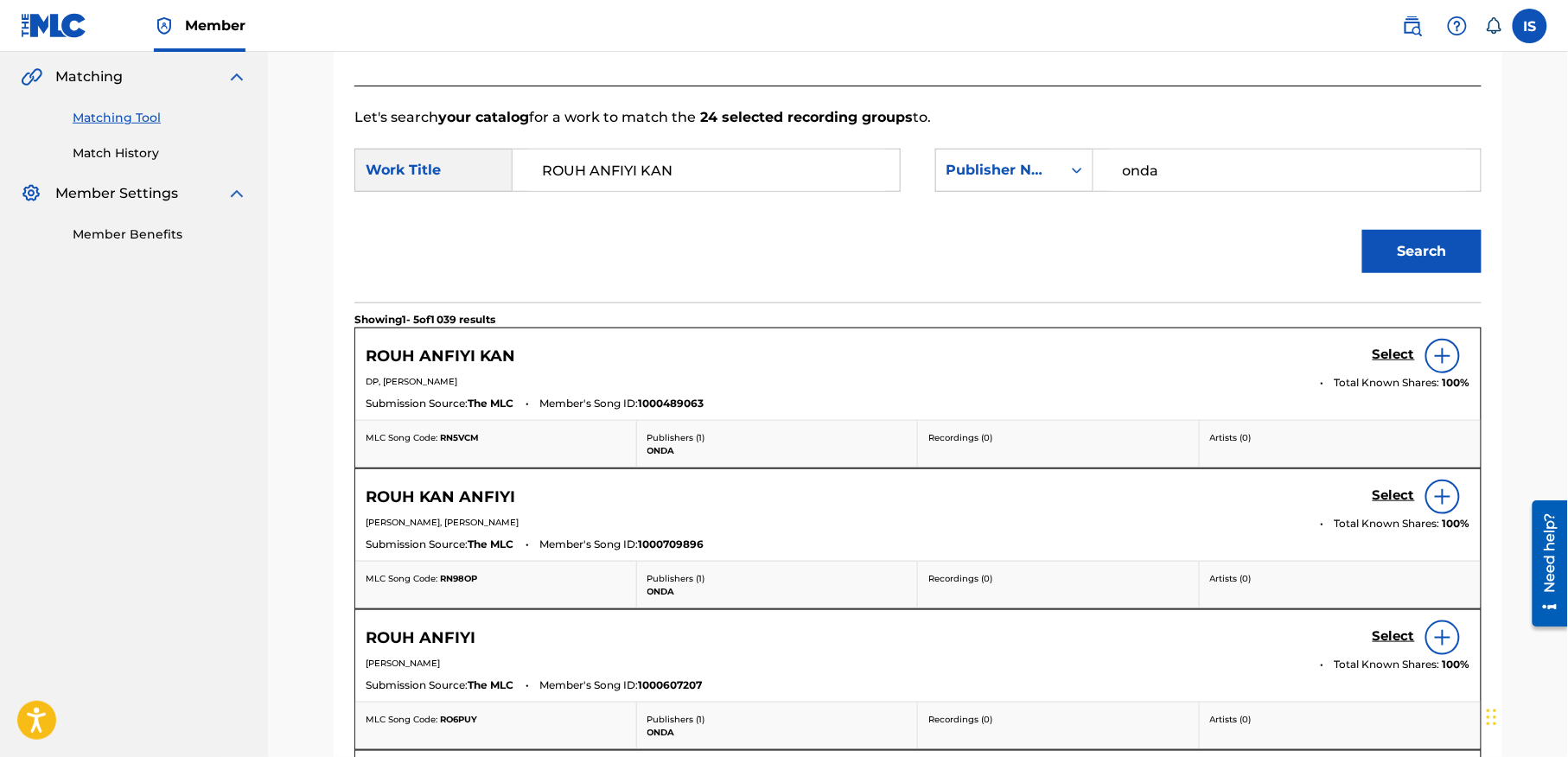
click at [1387, 350] on h5 "Select" at bounding box center [1393, 355] width 42 height 16
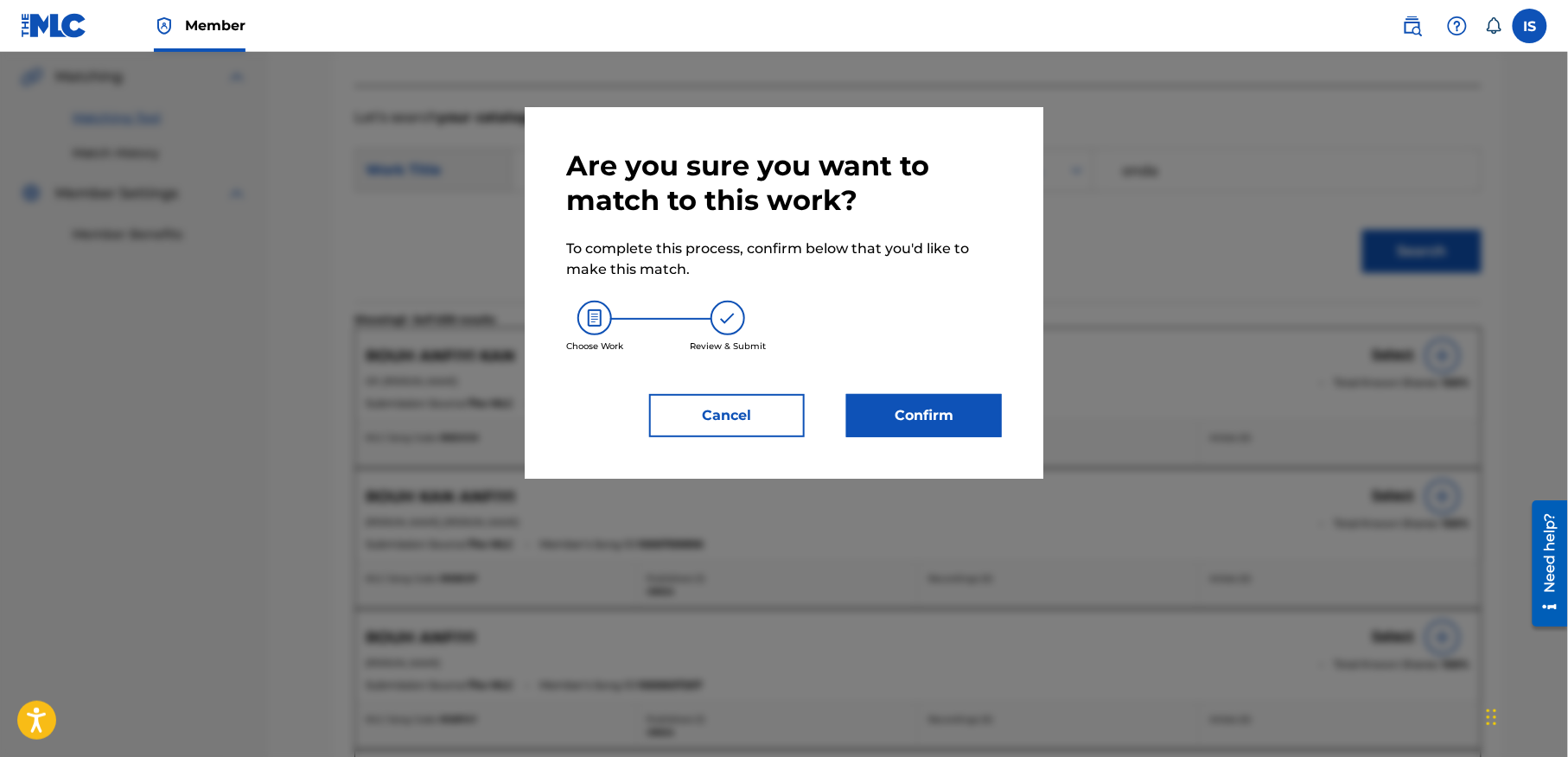
click at [955, 421] on button "Confirm" at bounding box center [923, 416] width 155 height 43
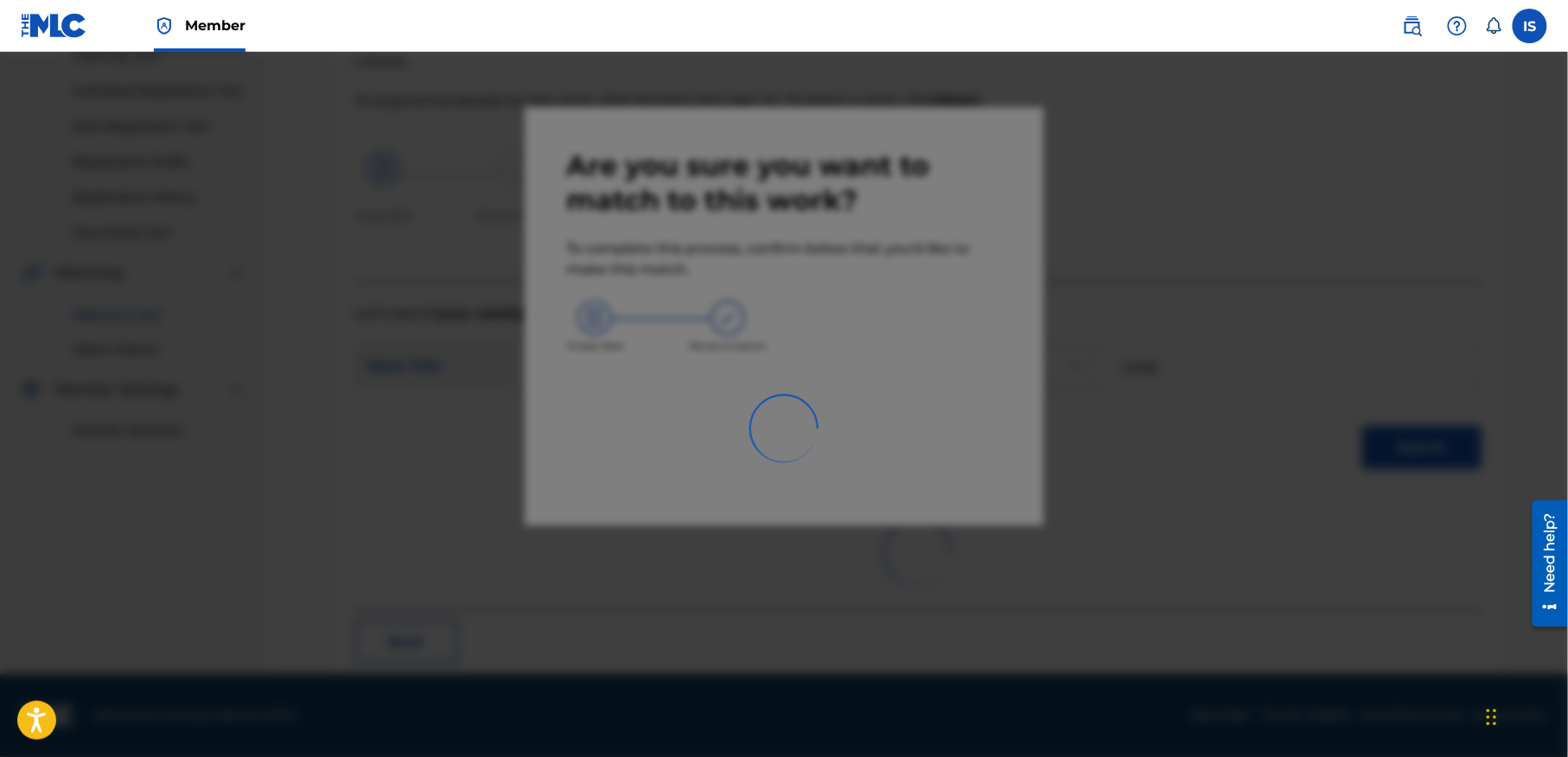
scroll to position [53, 0]
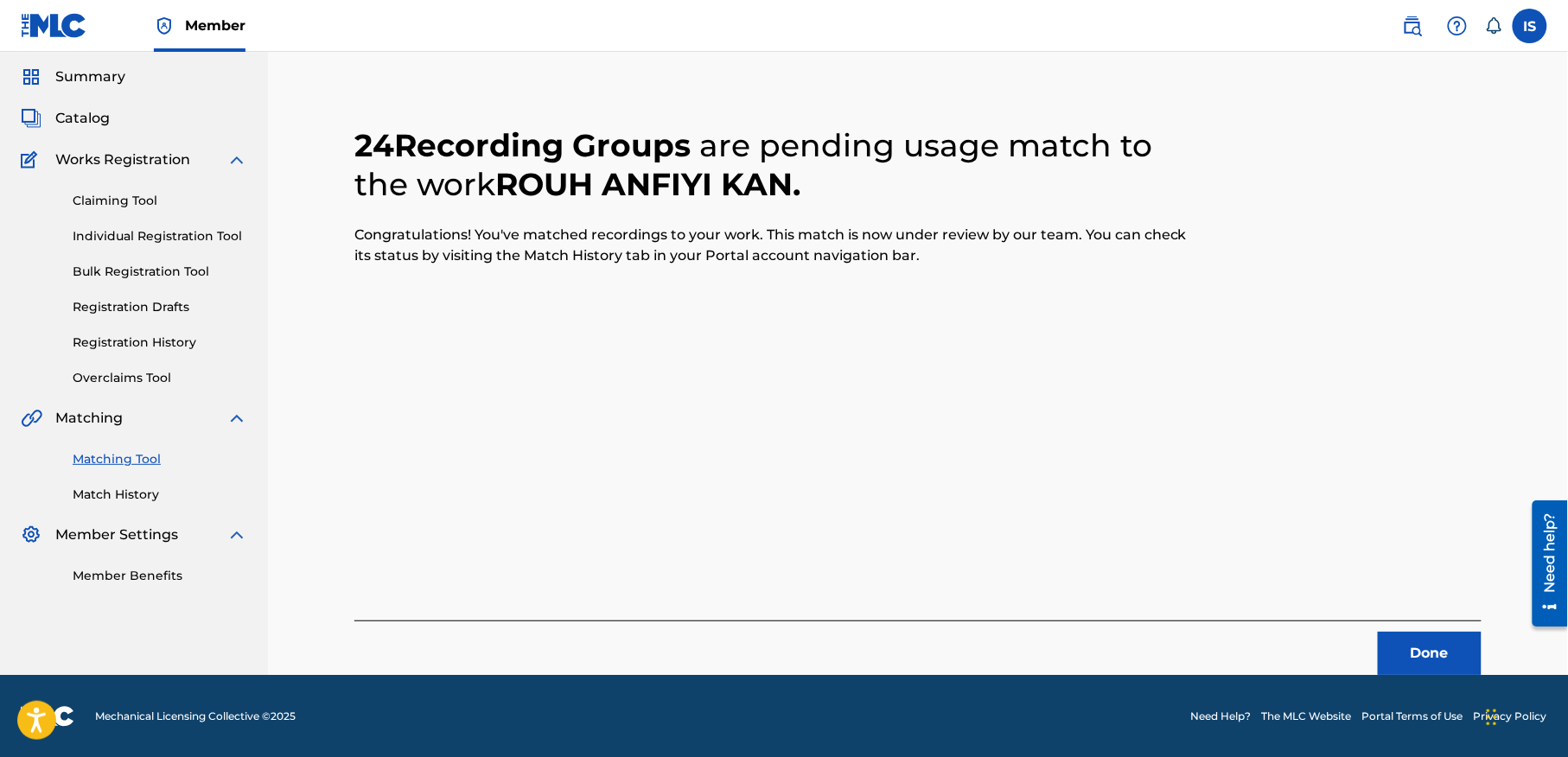
click at [1422, 651] on button "Done" at bounding box center [1429, 653] width 104 height 43
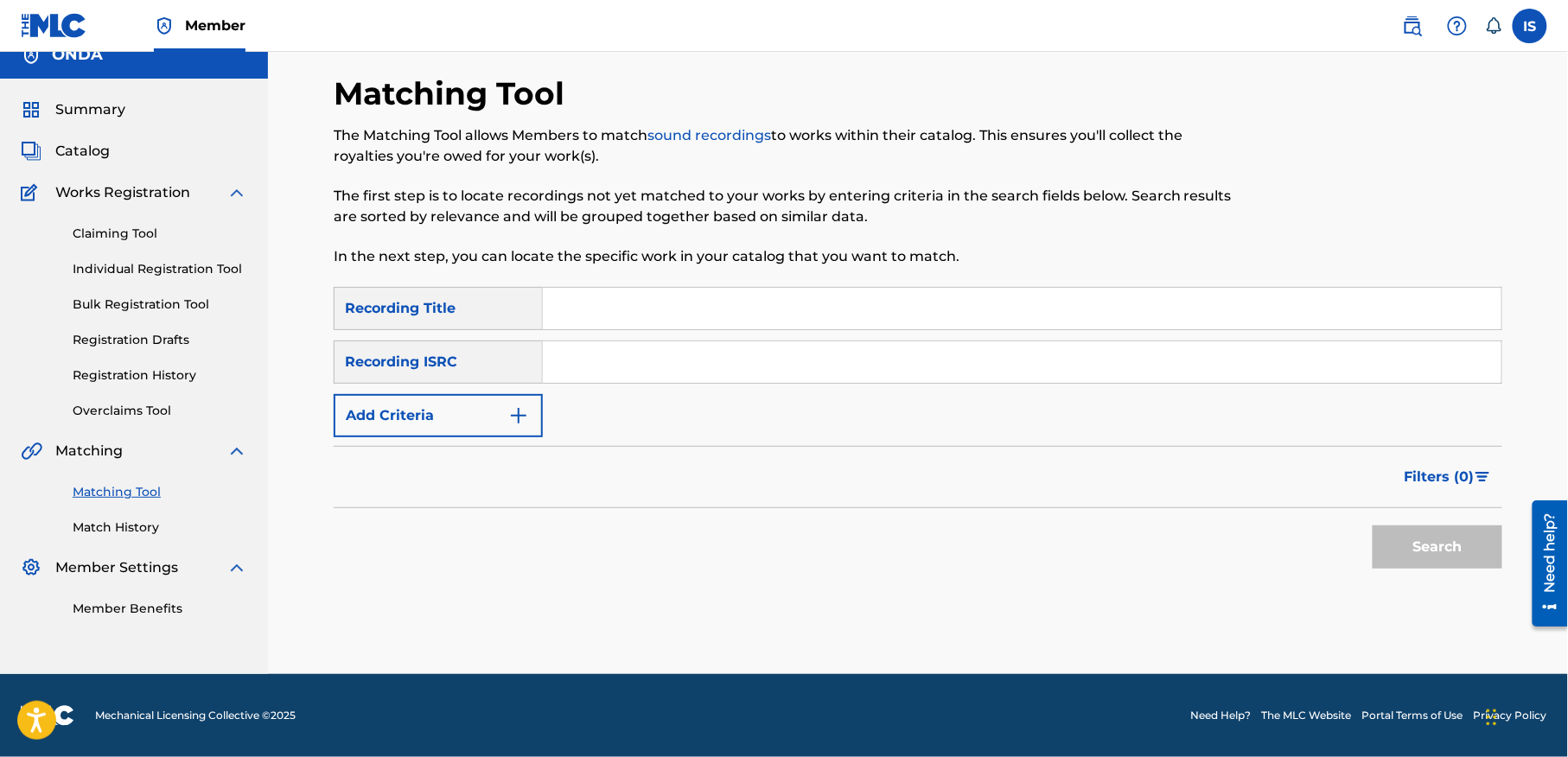
scroll to position [22, 0]
click at [616, 314] on input "Search Form" at bounding box center [1022, 309] width 959 height 42
paste input "IGHEVLANE"
type input "IGHEVLANE"
click at [413, 410] on button "Add Criteria" at bounding box center [439, 416] width 209 height 43
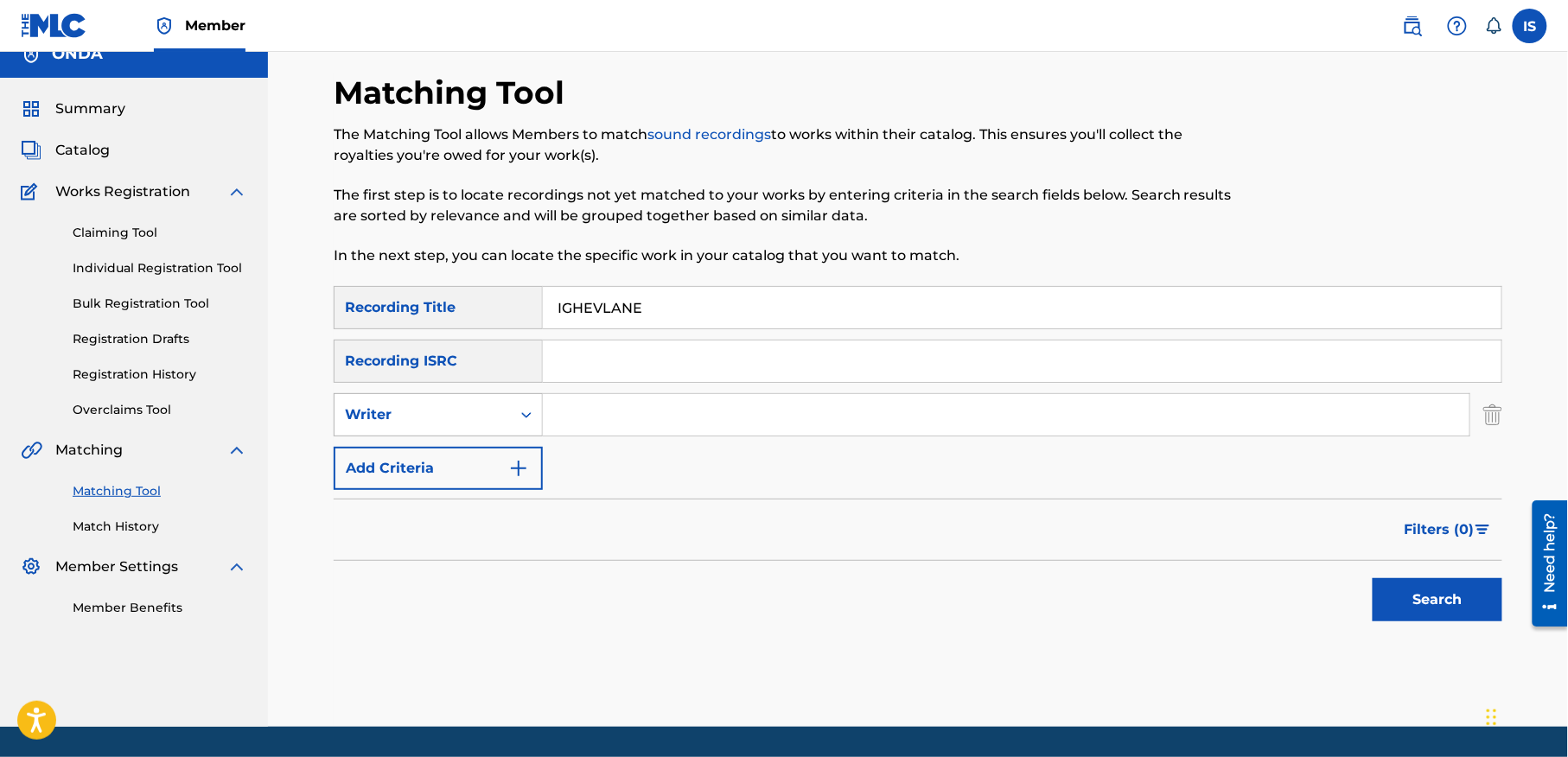
click at [440, 413] on div "Writer" at bounding box center [422, 414] width 155 height 21
click at [455, 461] on div "Recording Artist" at bounding box center [438, 457] width 208 height 43
click at [617, 413] on input "Search Form" at bounding box center [1006, 415] width 926 height 42
type input "ait menguellet"
click at [1432, 592] on button "Search" at bounding box center [1437, 599] width 130 height 43
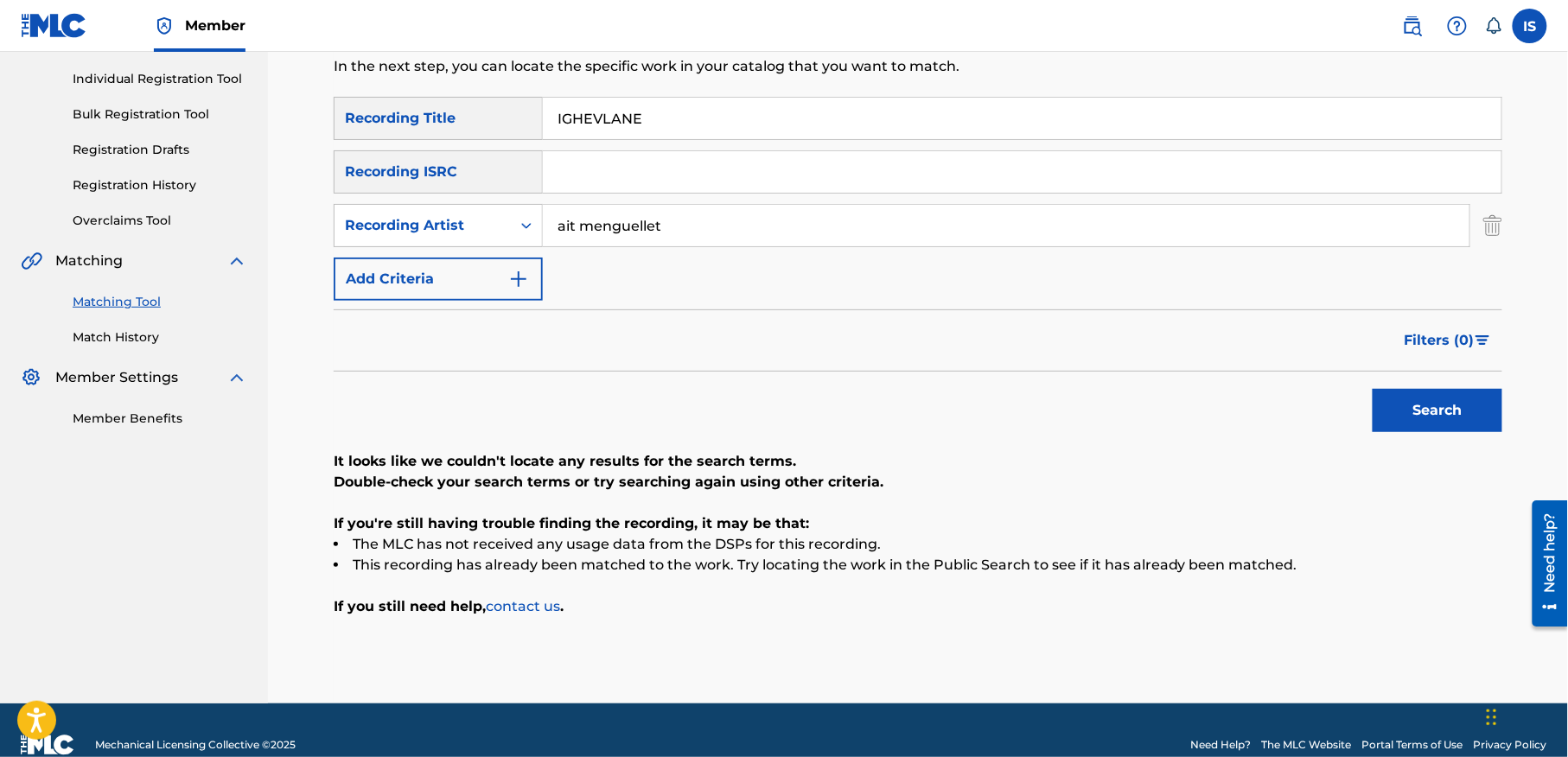
scroll to position [229, 0]
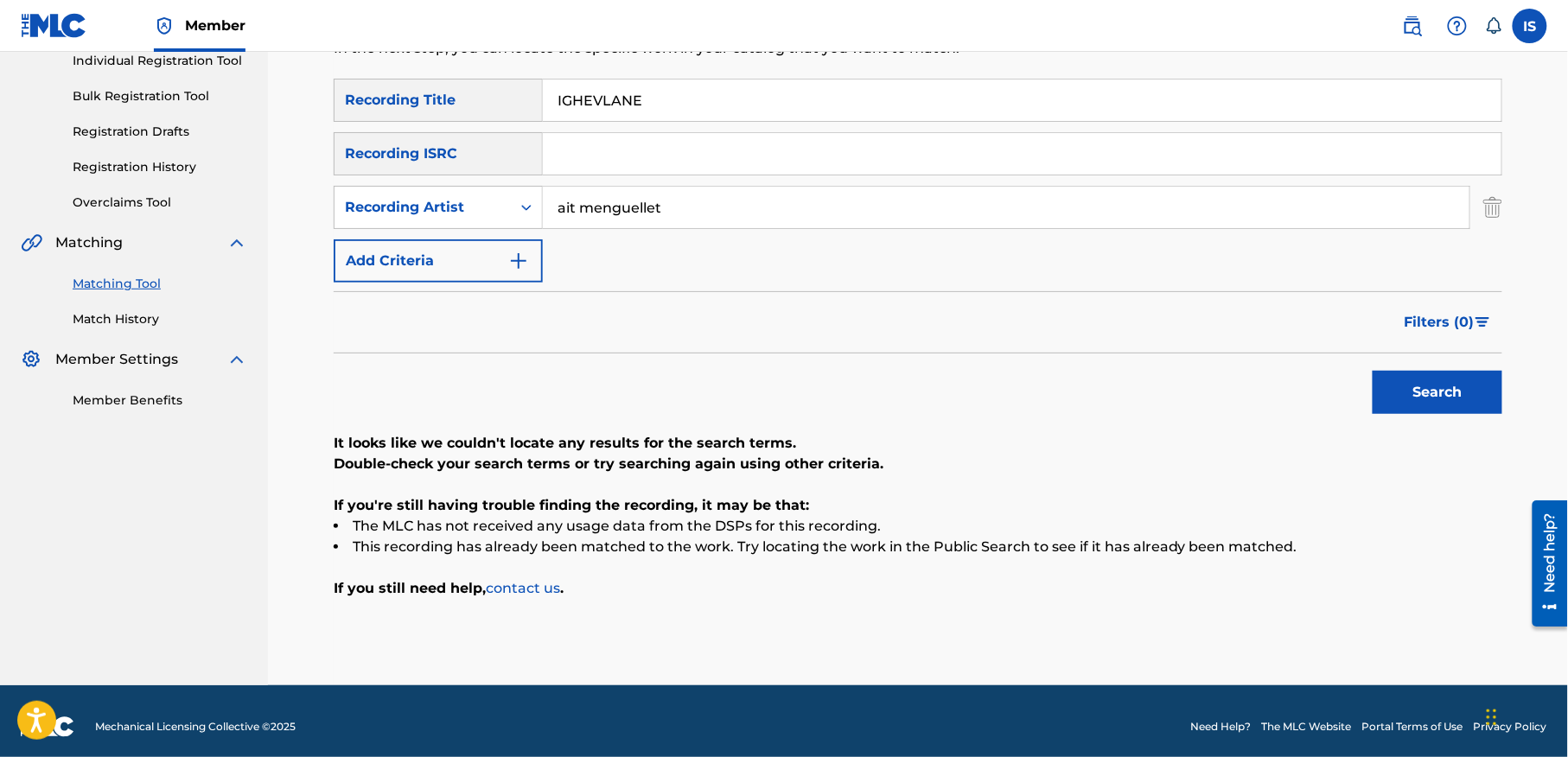
click at [614, 114] on input "IGHEVLANE" at bounding box center [1022, 100] width 959 height 42
paste input "AMEDYAZ"
click at [1395, 387] on button "Search" at bounding box center [1437, 392] width 130 height 43
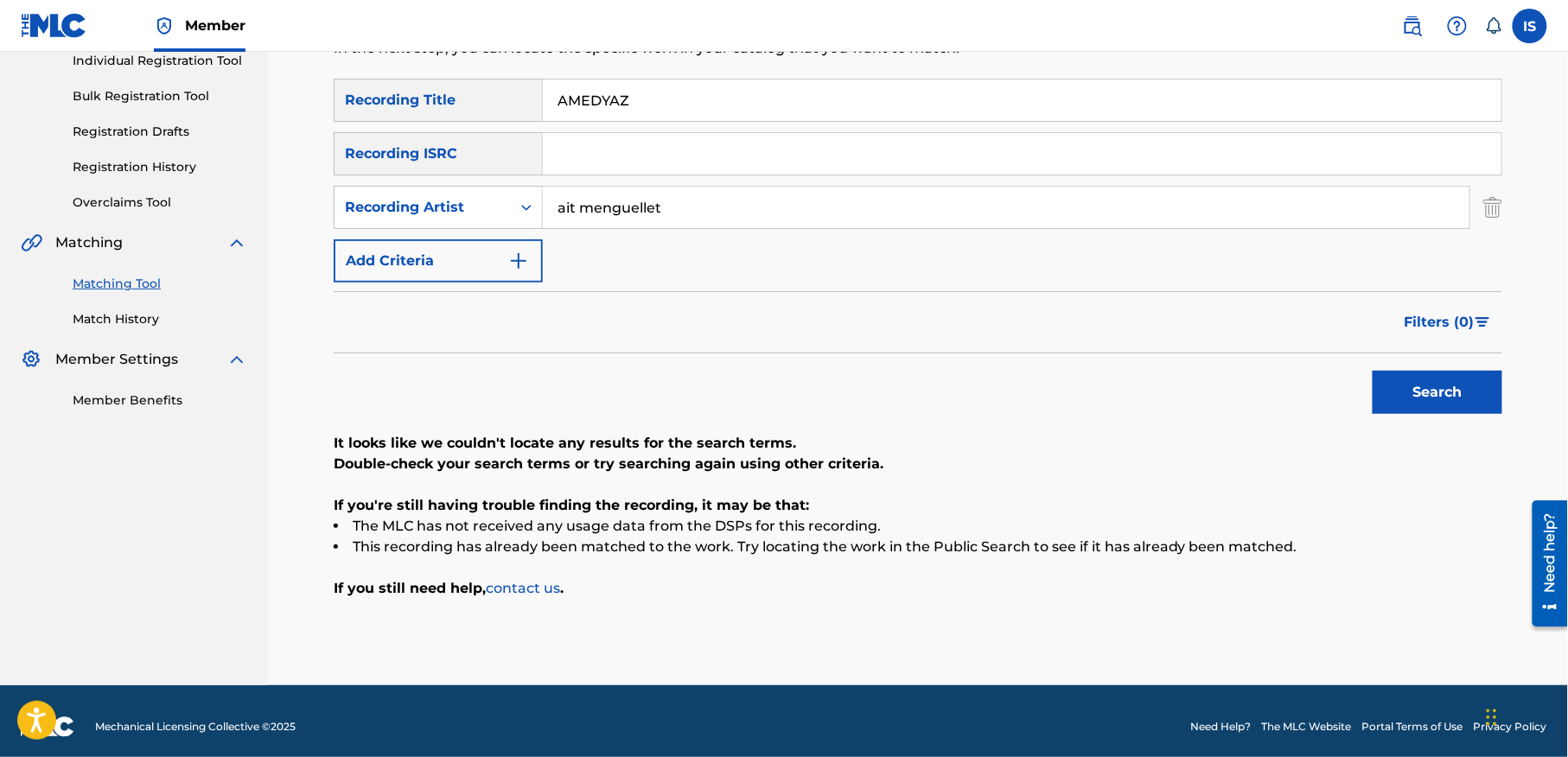
click at [592, 97] on input "AMEDYAZ" at bounding box center [1022, 100] width 959 height 42
paste input "TID ENZZIK"
type input "TID ENZZIK"
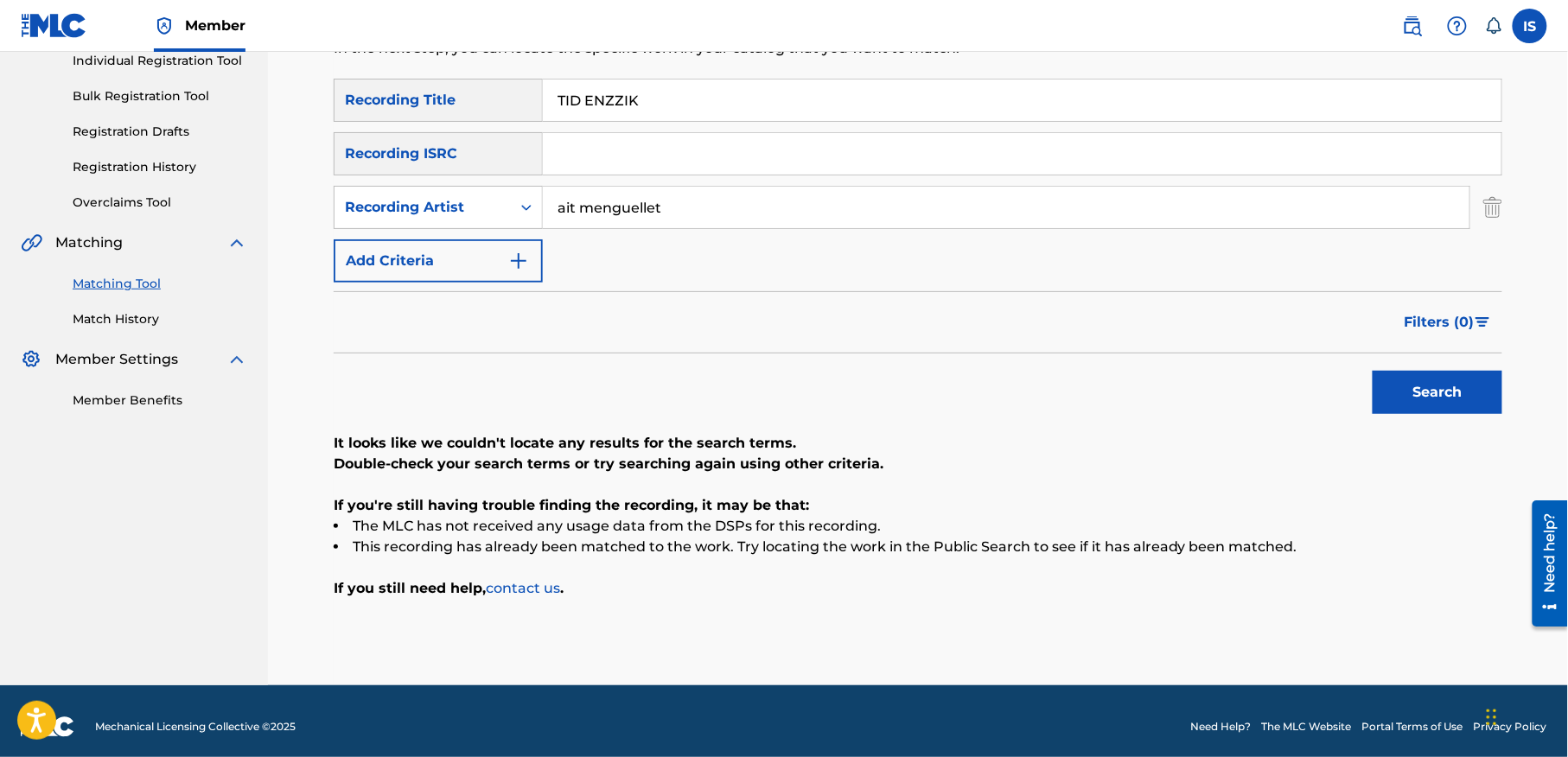
click at [1395, 385] on button "Search" at bounding box center [1437, 392] width 130 height 43
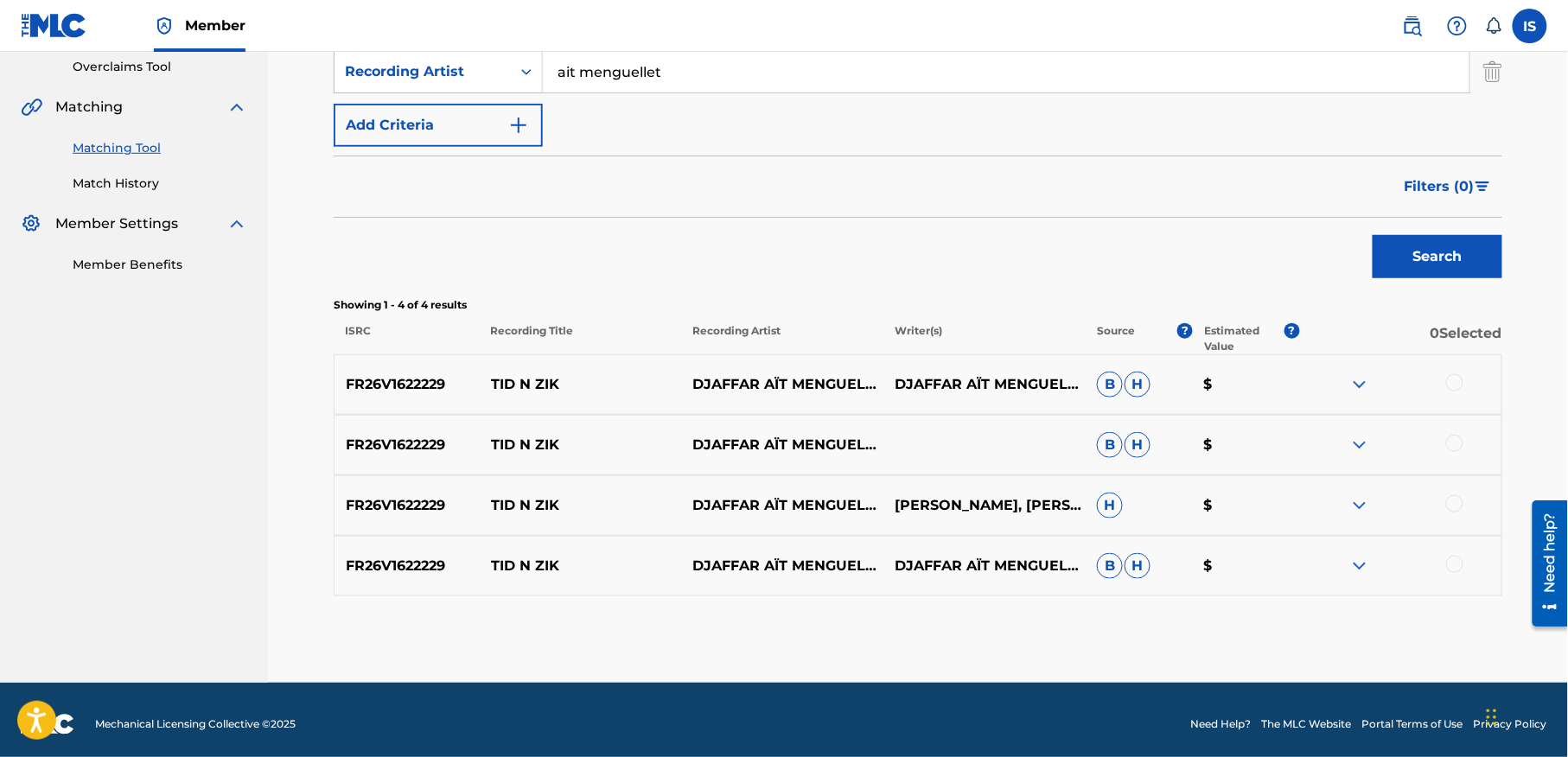
scroll to position [374, 0]
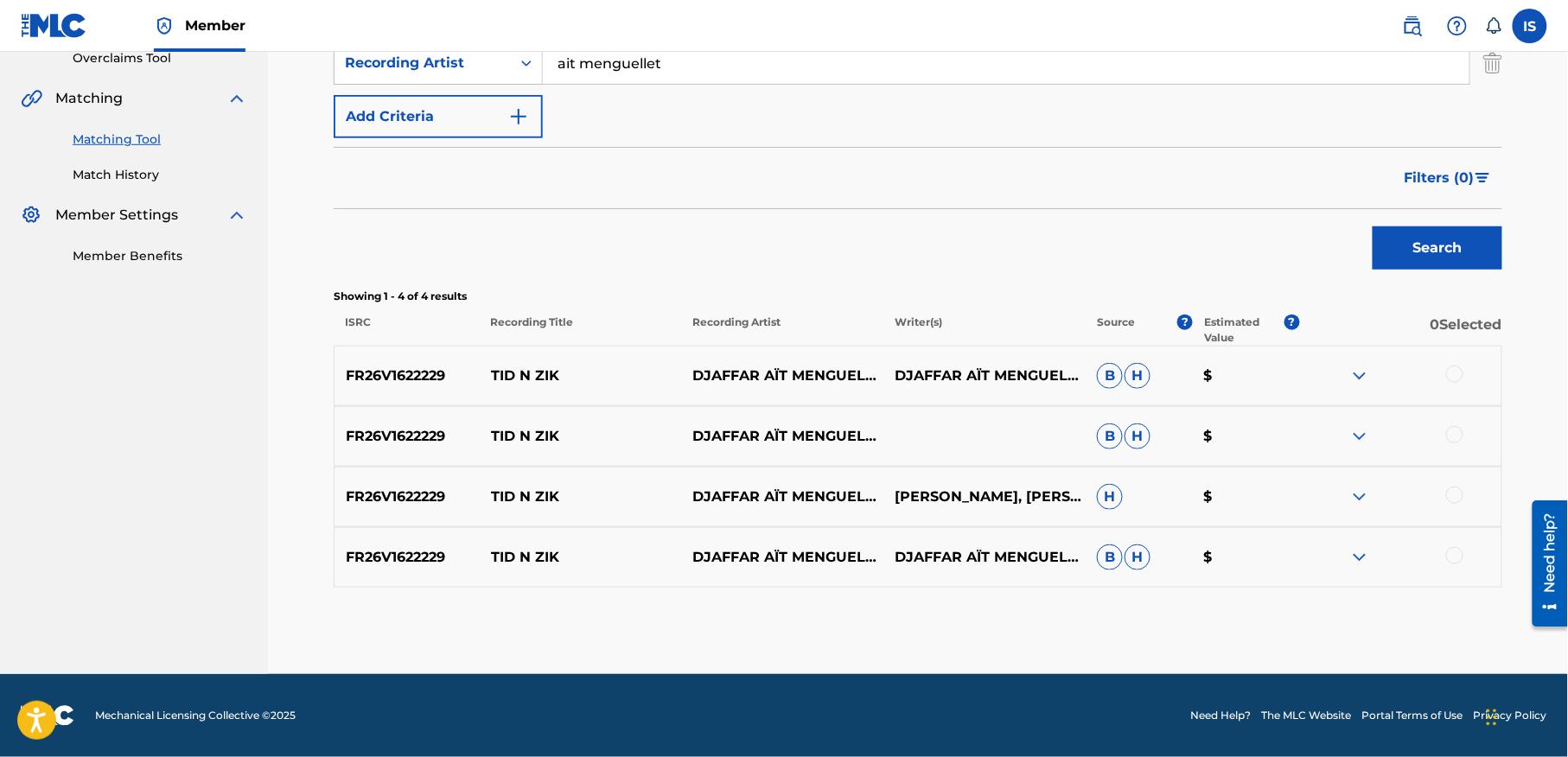
click at [1469, 378] on div at bounding box center [1400, 375] width 202 height 21
click at [1452, 374] on div at bounding box center [1454, 374] width 17 height 17
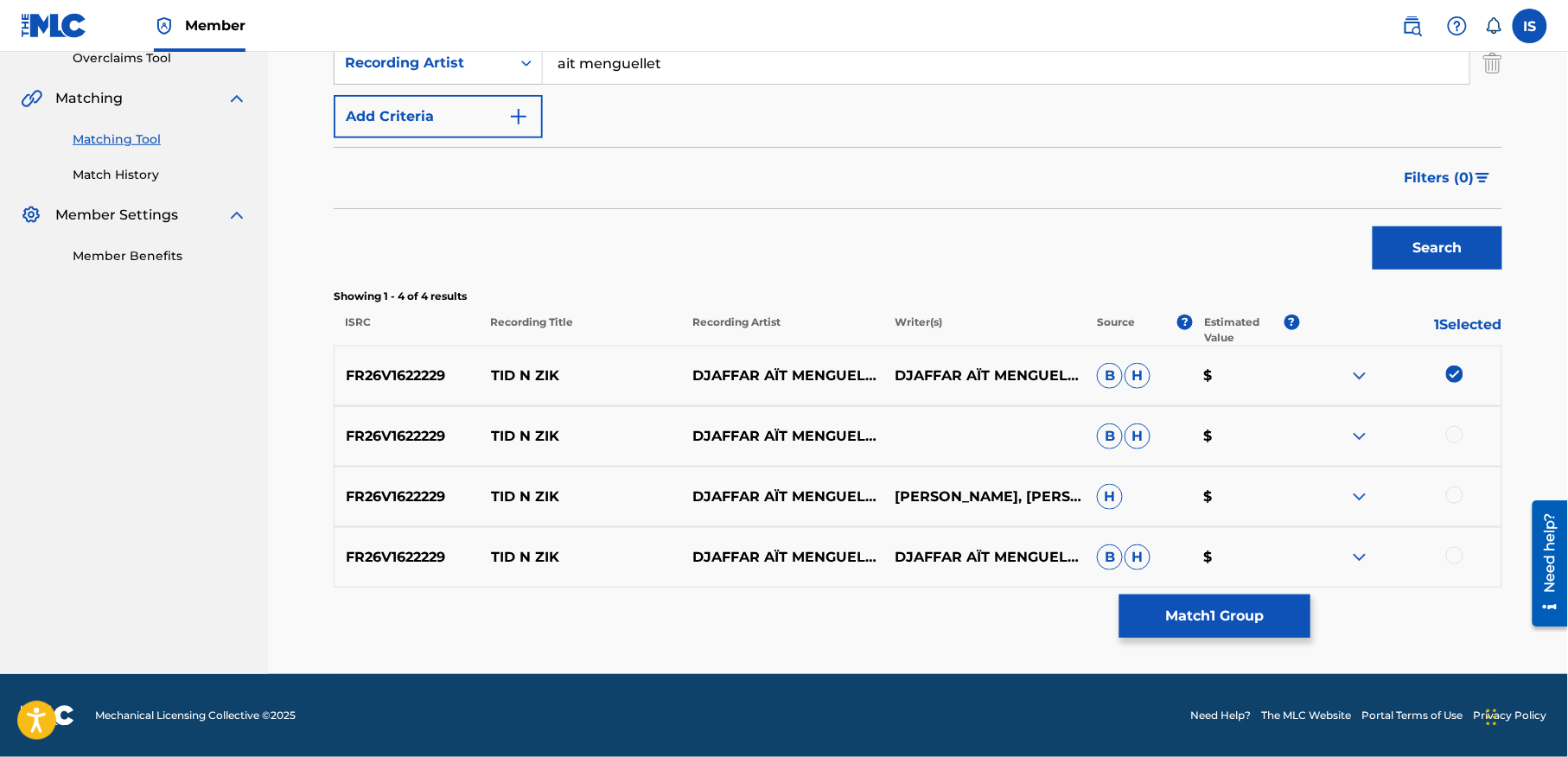
click at [1446, 435] on div at bounding box center [1454, 434] width 17 height 17
click at [1449, 475] on div "FR26V1622229 TID N ZIK [PERSON_NAME], [PERSON_NAME]" at bounding box center [918, 496] width 1168 height 60
click at [1449, 499] on div at bounding box center [1454, 494] width 17 height 17
drag, startPoint x: 1452, startPoint y: 527, endPoint x: 1453, endPoint y: 553, distance: 26.0
click at [1453, 553] on div "FR26V1622229 TID N ZIK [PERSON_NAME], [PERSON_NAME] AÏT MENGUELLET [PERSON_NAME…" at bounding box center [918, 557] width 1168 height 60
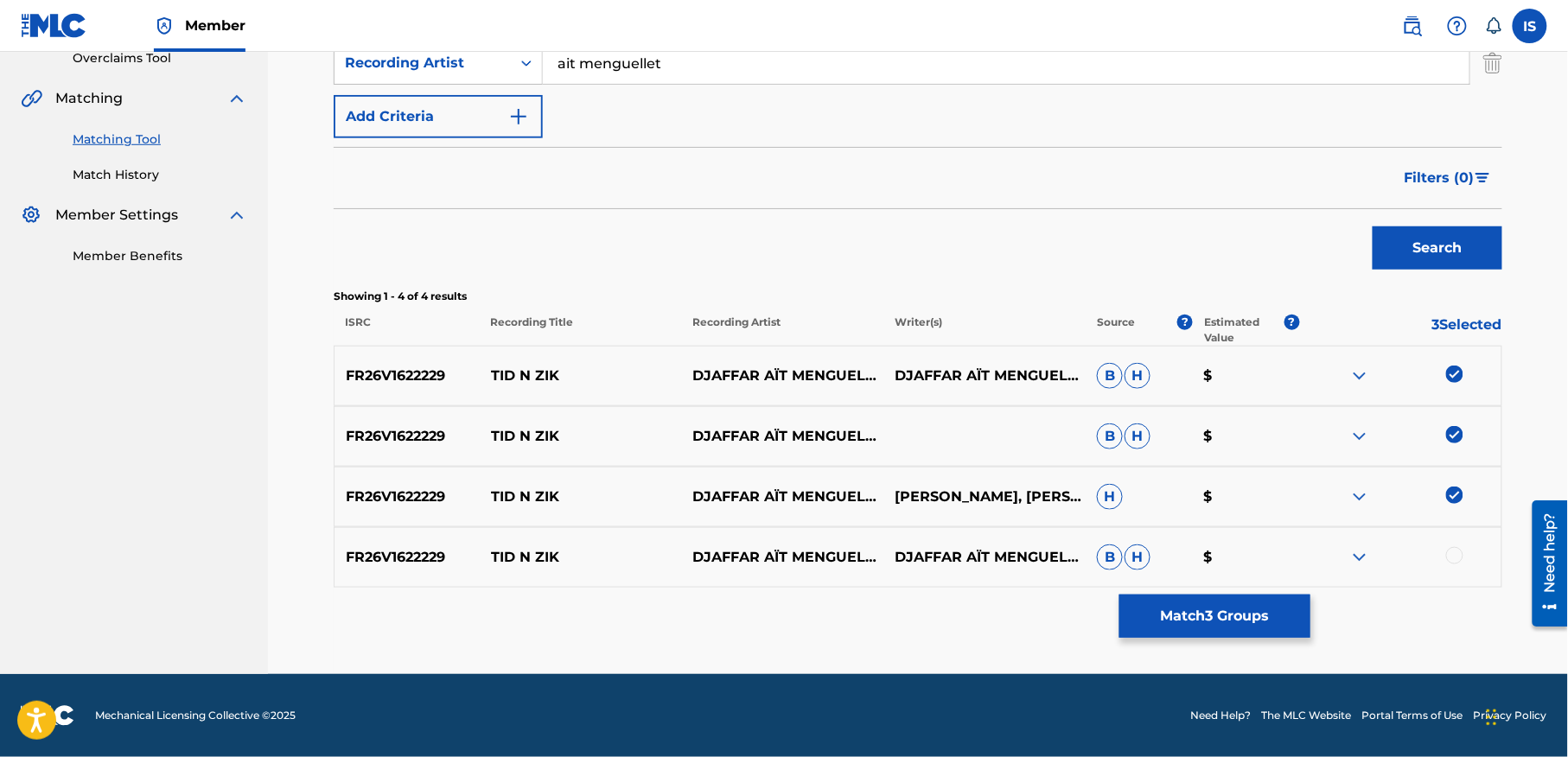
click at [1144, 633] on button "Match 3 Groups" at bounding box center [1215, 616] width 191 height 43
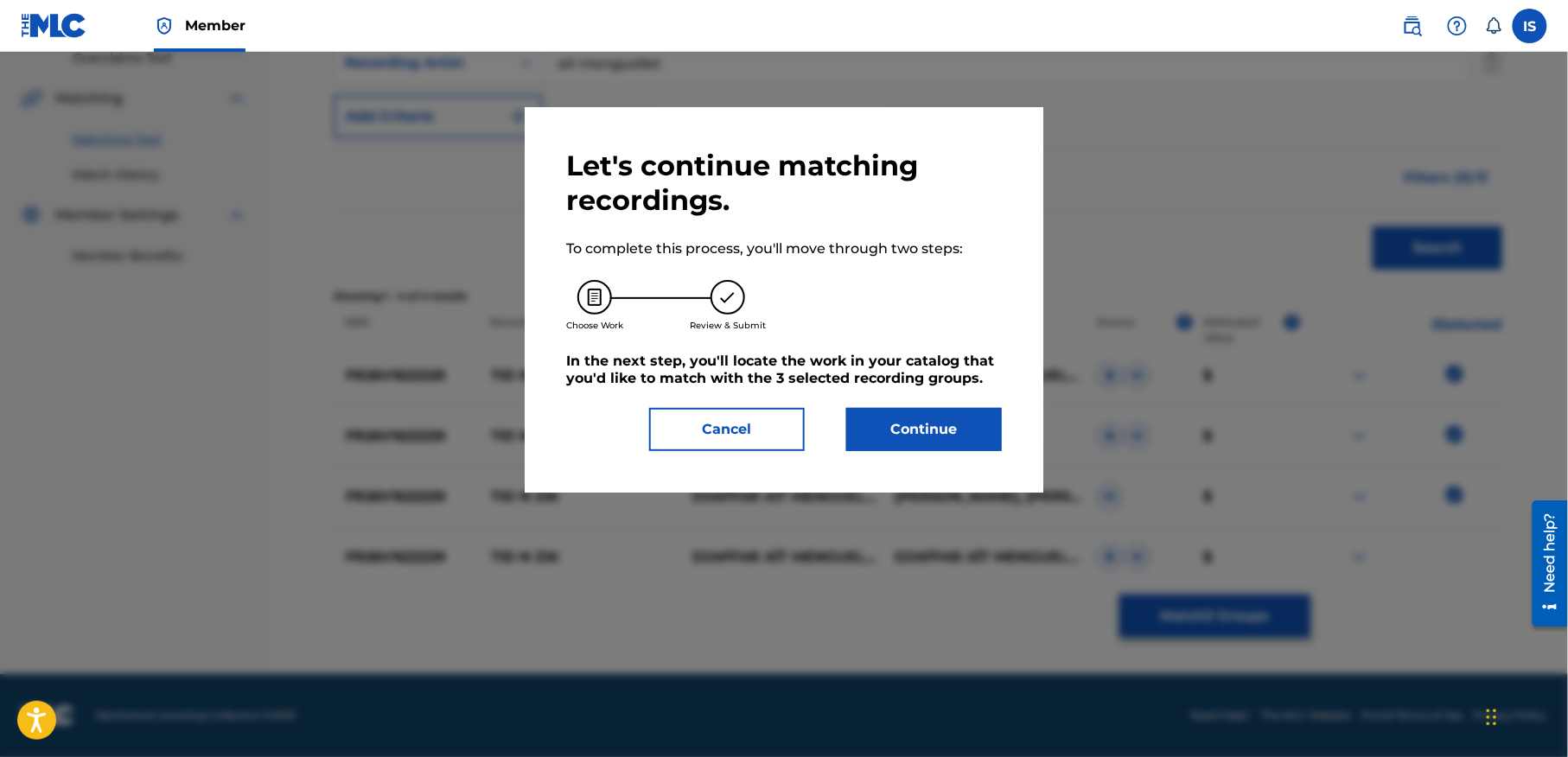
click at [1144, 633] on div at bounding box center [784, 429] width 1568 height 757
click at [710, 429] on button "Cancel" at bounding box center [727, 429] width 155 height 43
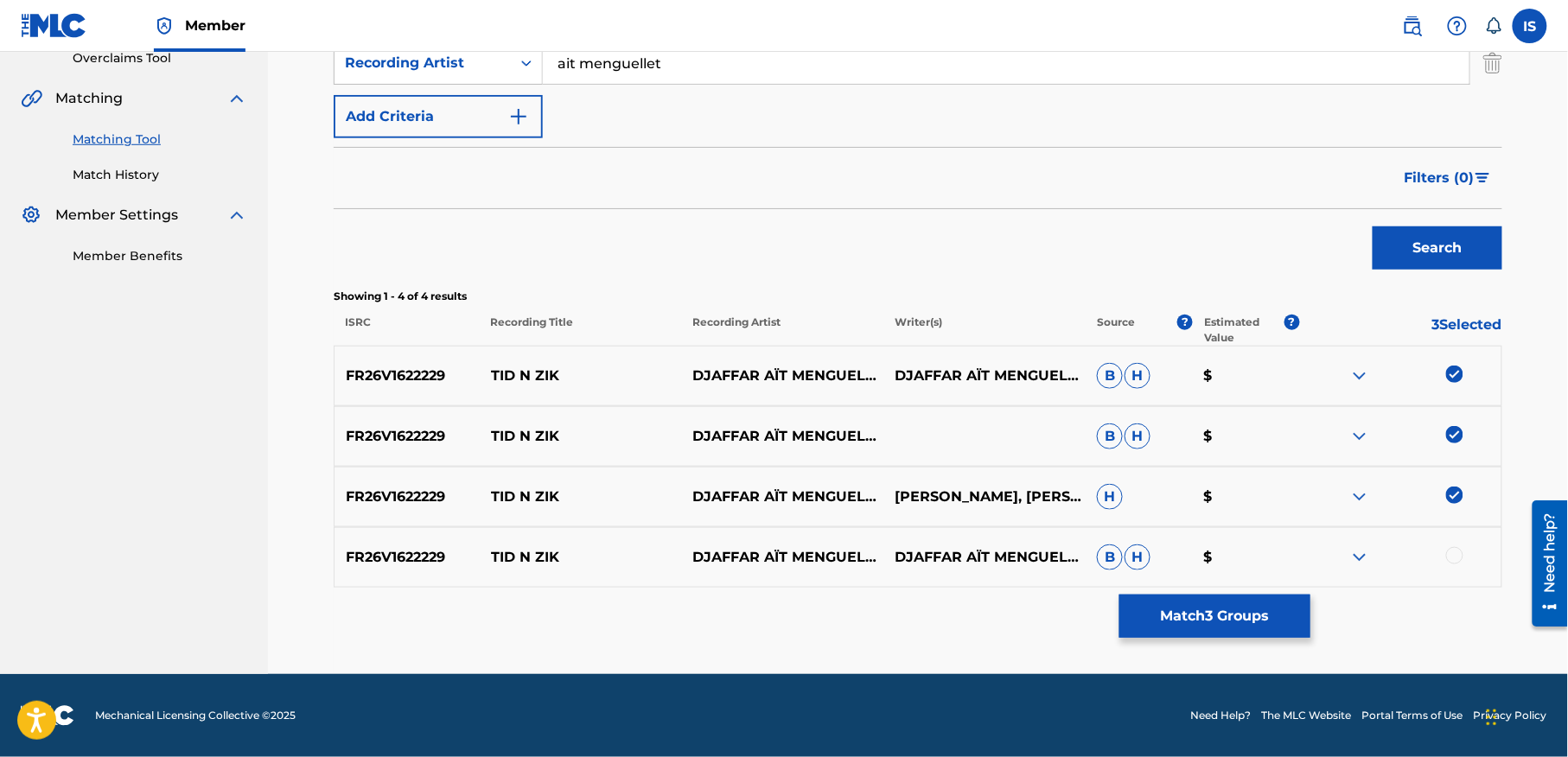
click at [1453, 553] on div at bounding box center [1454, 555] width 17 height 17
click at [1174, 580] on div "FR26V1622229 TID N ZIK [PERSON_NAME], [PERSON_NAME] AÏT MENGUELLET [PERSON_NAME…" at bounding box center [918, 557] width 1168 height 60
click at [1180, 626] on button "Match 4 Groups" at bounding box center [1215, 616] width 191 height 43
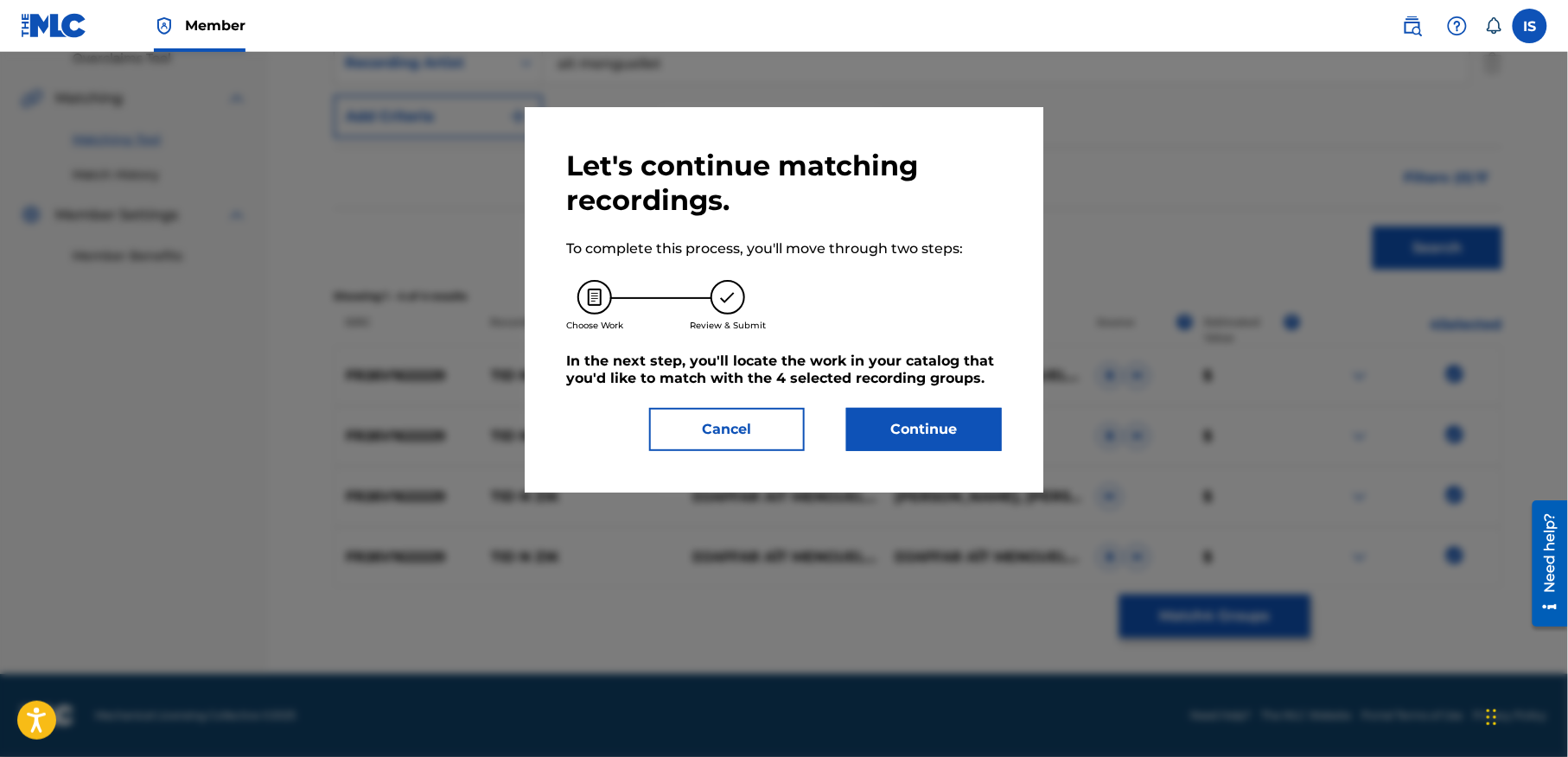
click at [860, 414] on button "Continue" at bounding box center [923, 429] width 155 height 43
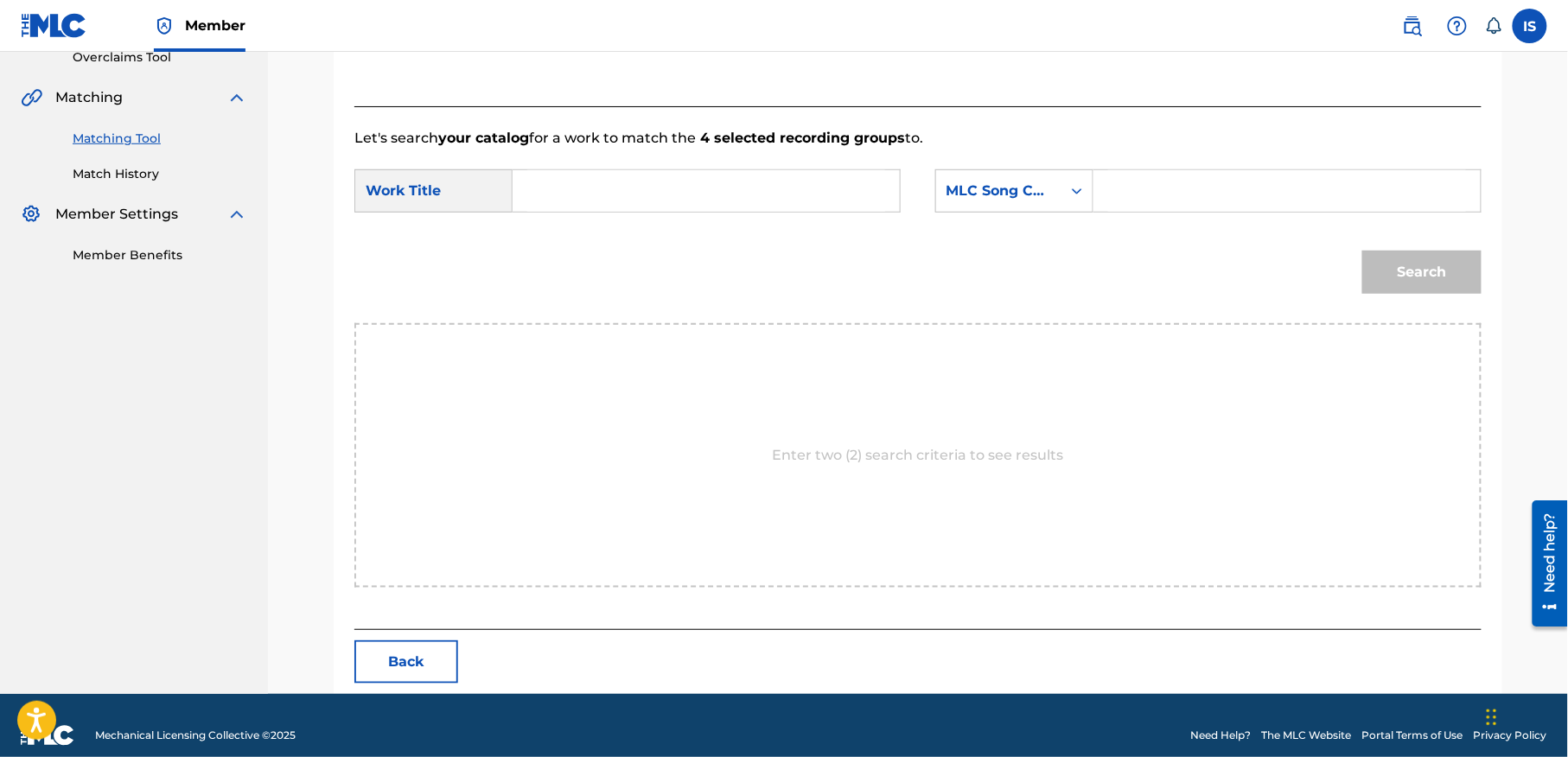
click at [607, 190] on input "Search Form" at bounding box center [706, 191] width 357 height 42
paste input "TID ENZZIK"
type input "TID ENZZIK"
click at [1042, 191] on div "MLC Song Code" at bounding box center [998, 190] width 105 height 21
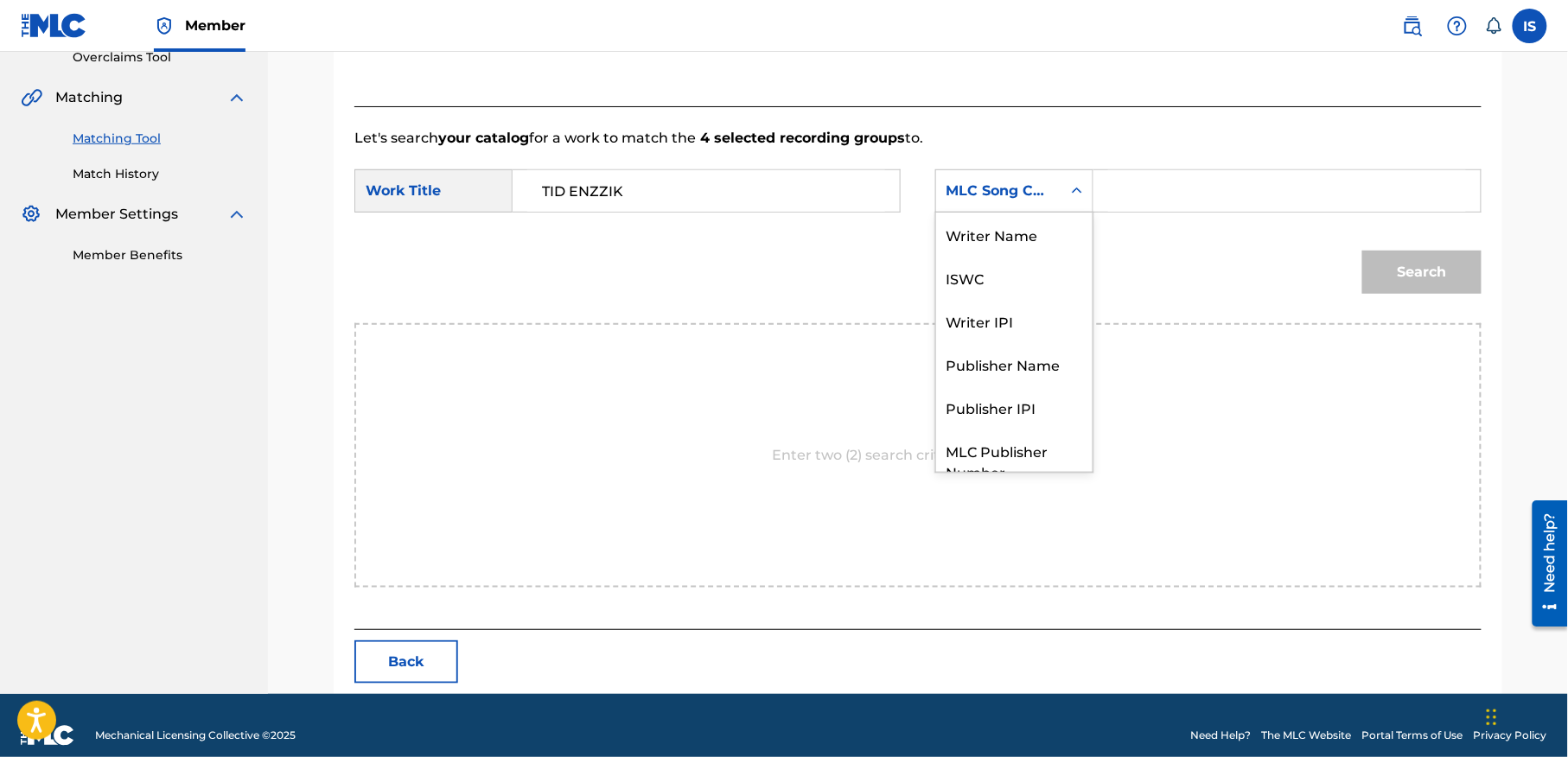
scroll to position [64, 0]
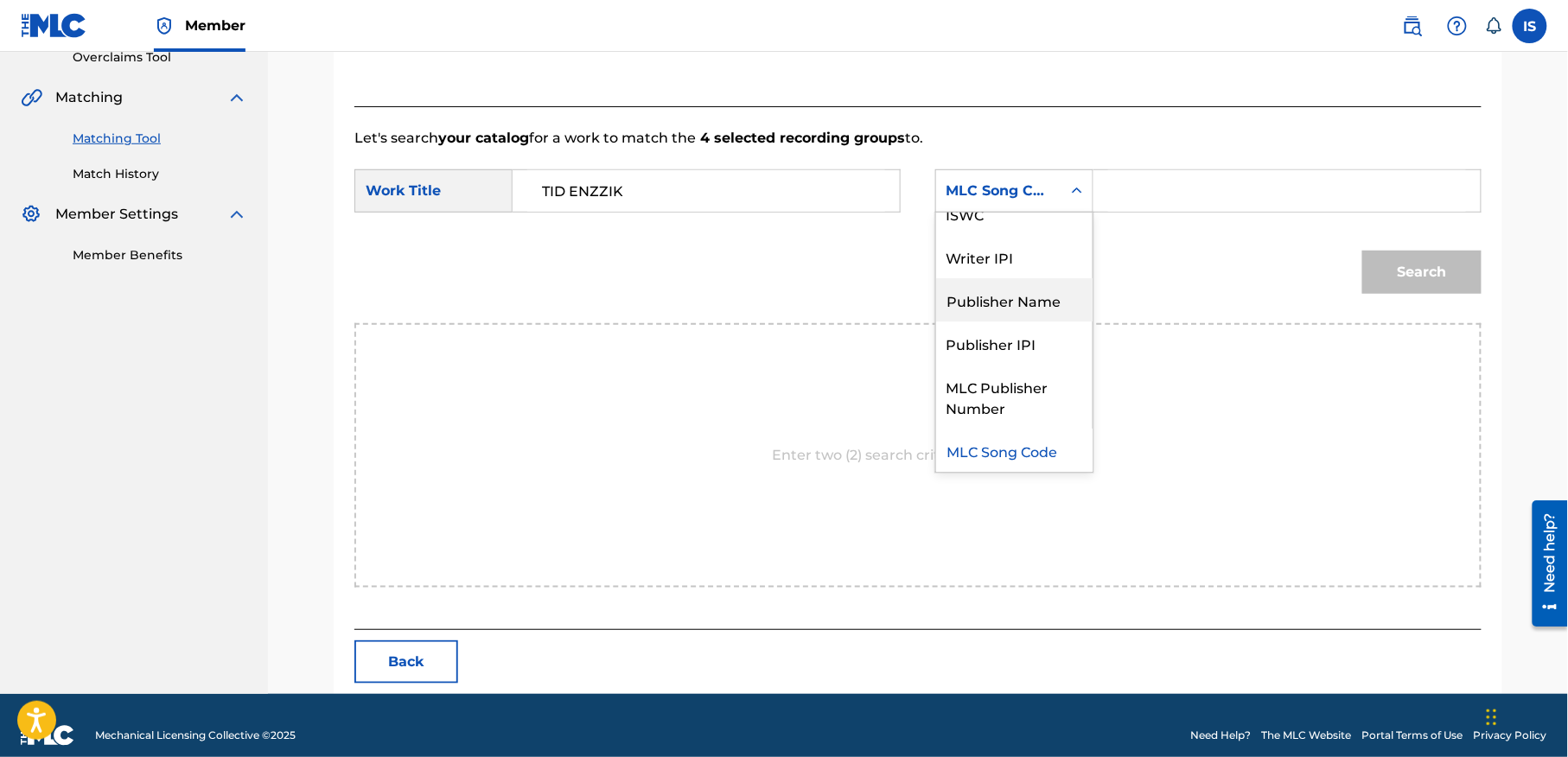
click at [1028, 294] on div "Publisher Name" at bounding box center [1014, 300] width 156 height 43
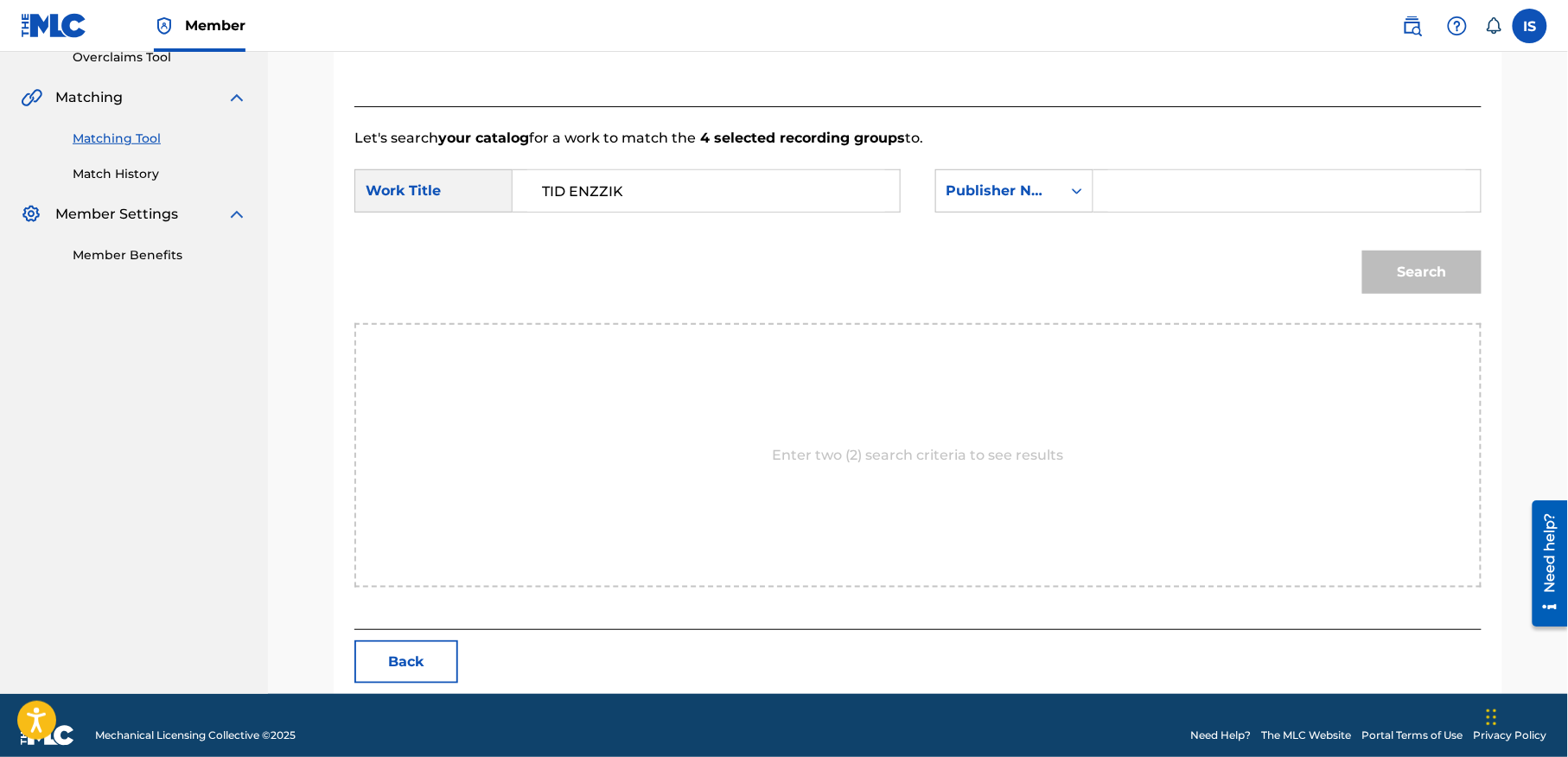
click at [1210, 167] on form "SearchWithCriteriafb814d73-0577-45f1-9766-e95d2a9367b1 Work Title TID ENZZIK Se…" at bounding box center [917, 235] width 1127 height 174
click at [1165, 191] on input "Search Form" at bounding box center [1286, 191] width 357 height 42
type input "onda"
click at [1362, 251] on button "Search" at bounding box center [1422, 272] width 119 height 43
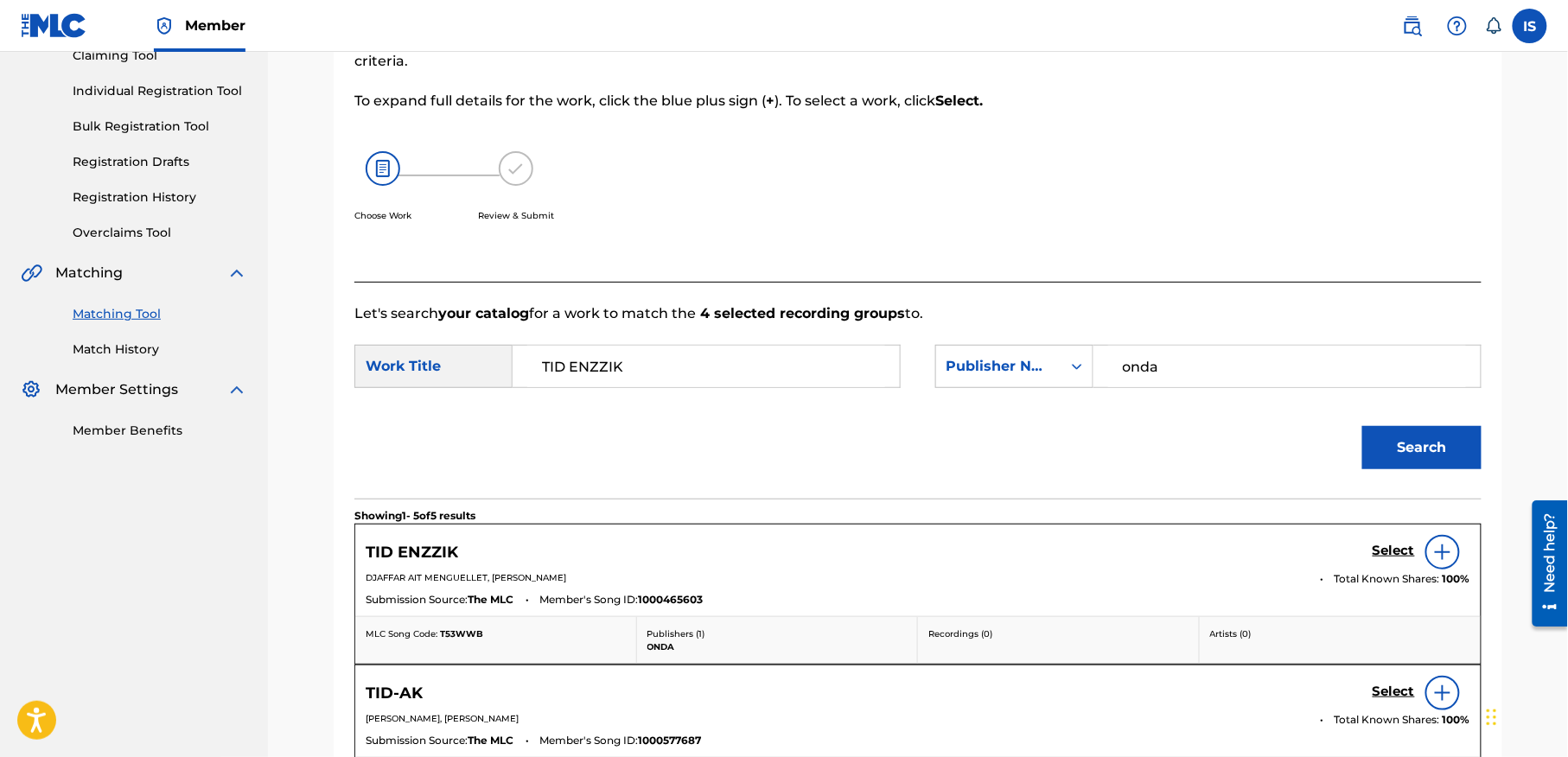
scroll to position [374, 0]
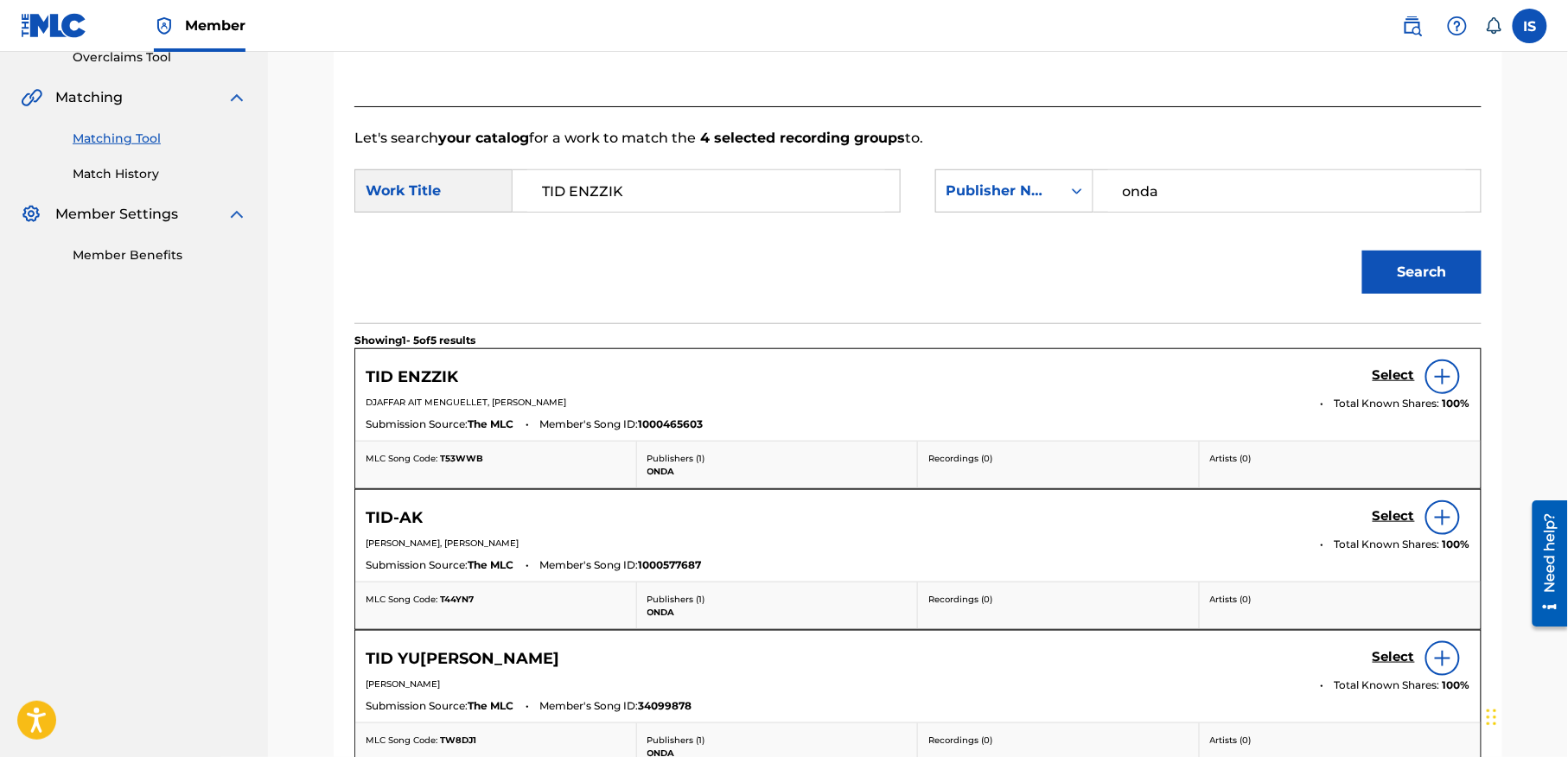
click at [1386, 370] on h5 "Select" at bounding box center [1393, 375] width 42 height 16
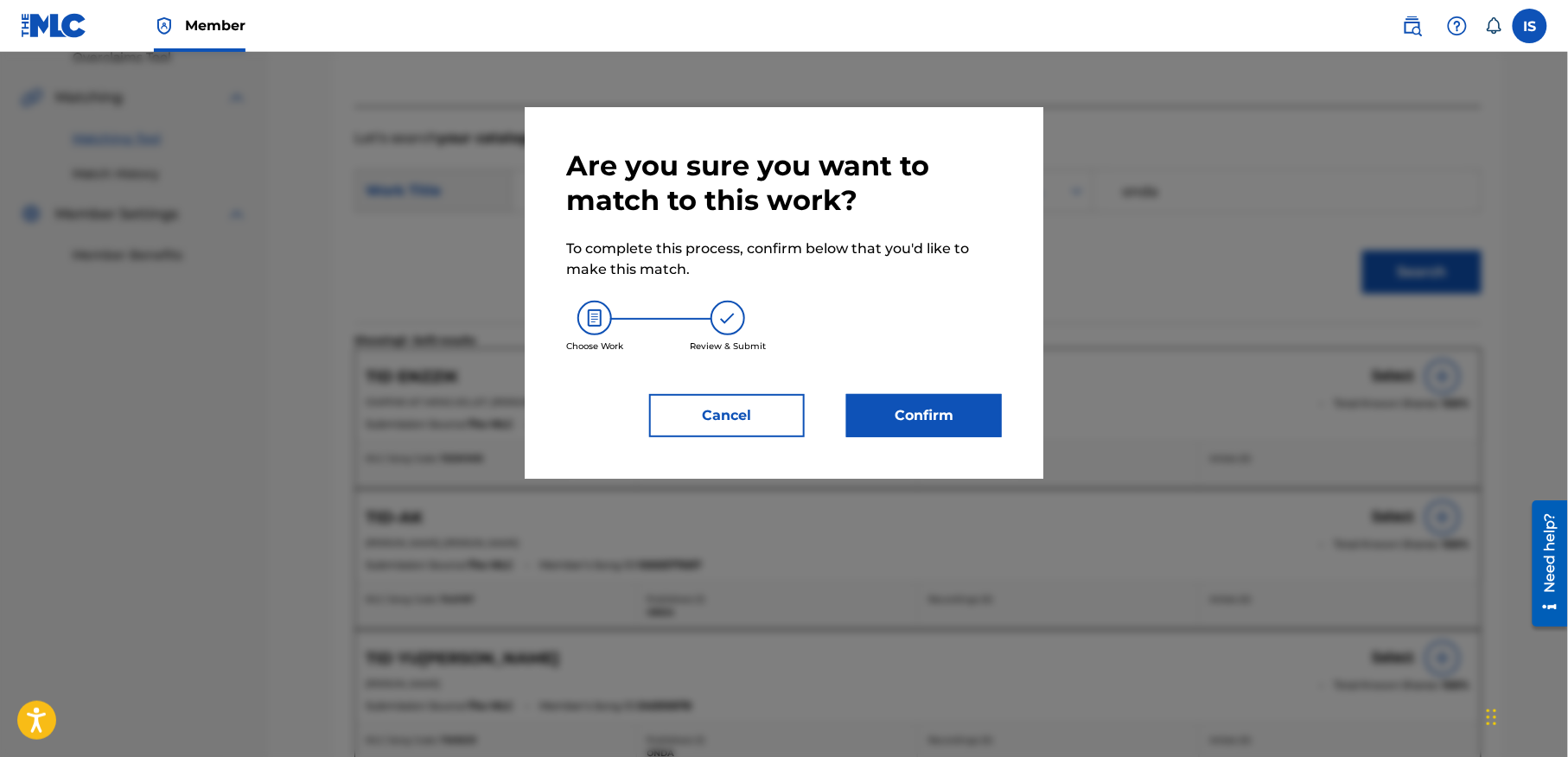
click at [944, 425] on button "Confirm" at bounding box center [923, 416] width 155 height 43
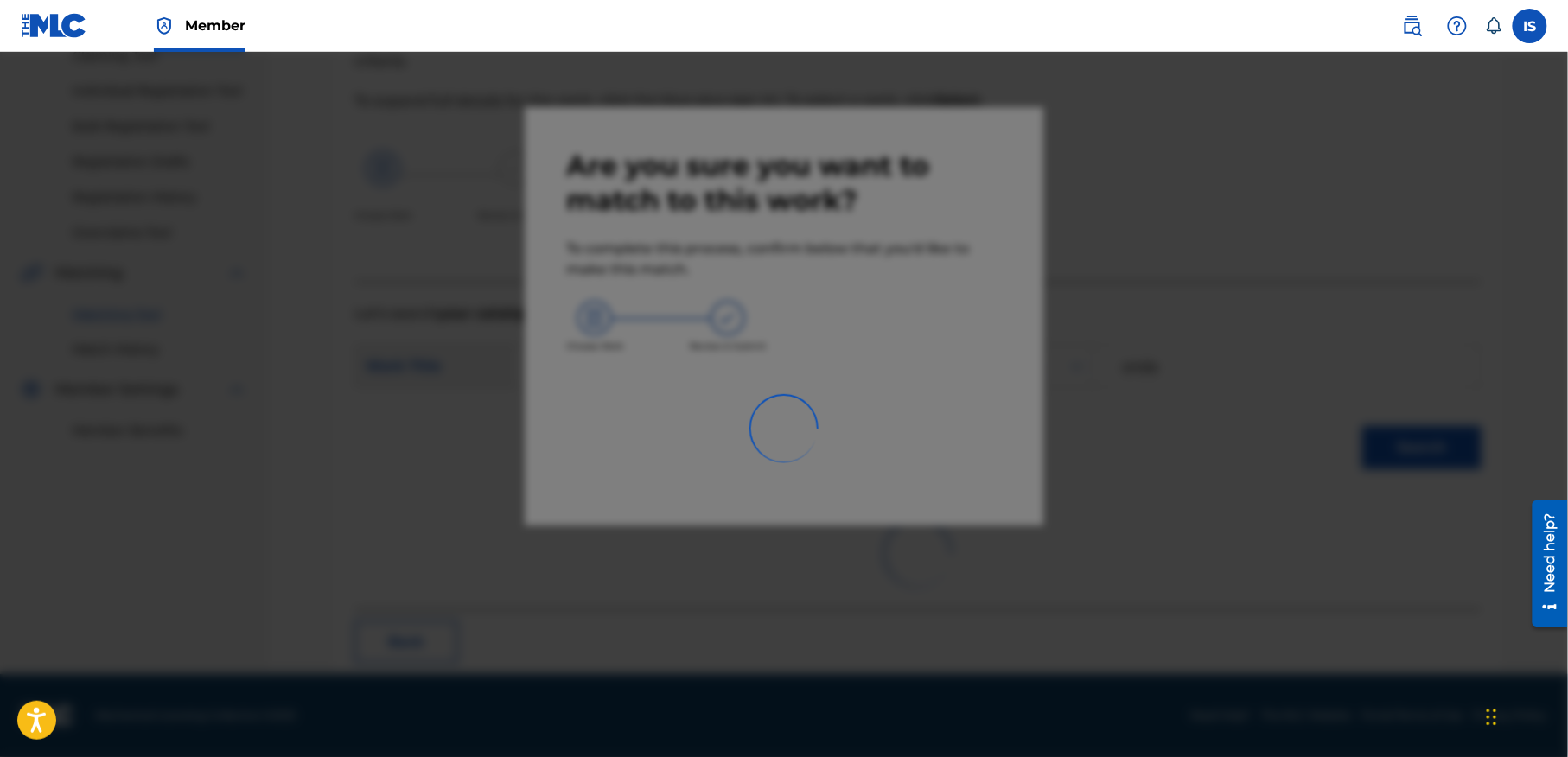
scroll to position [53, 0]
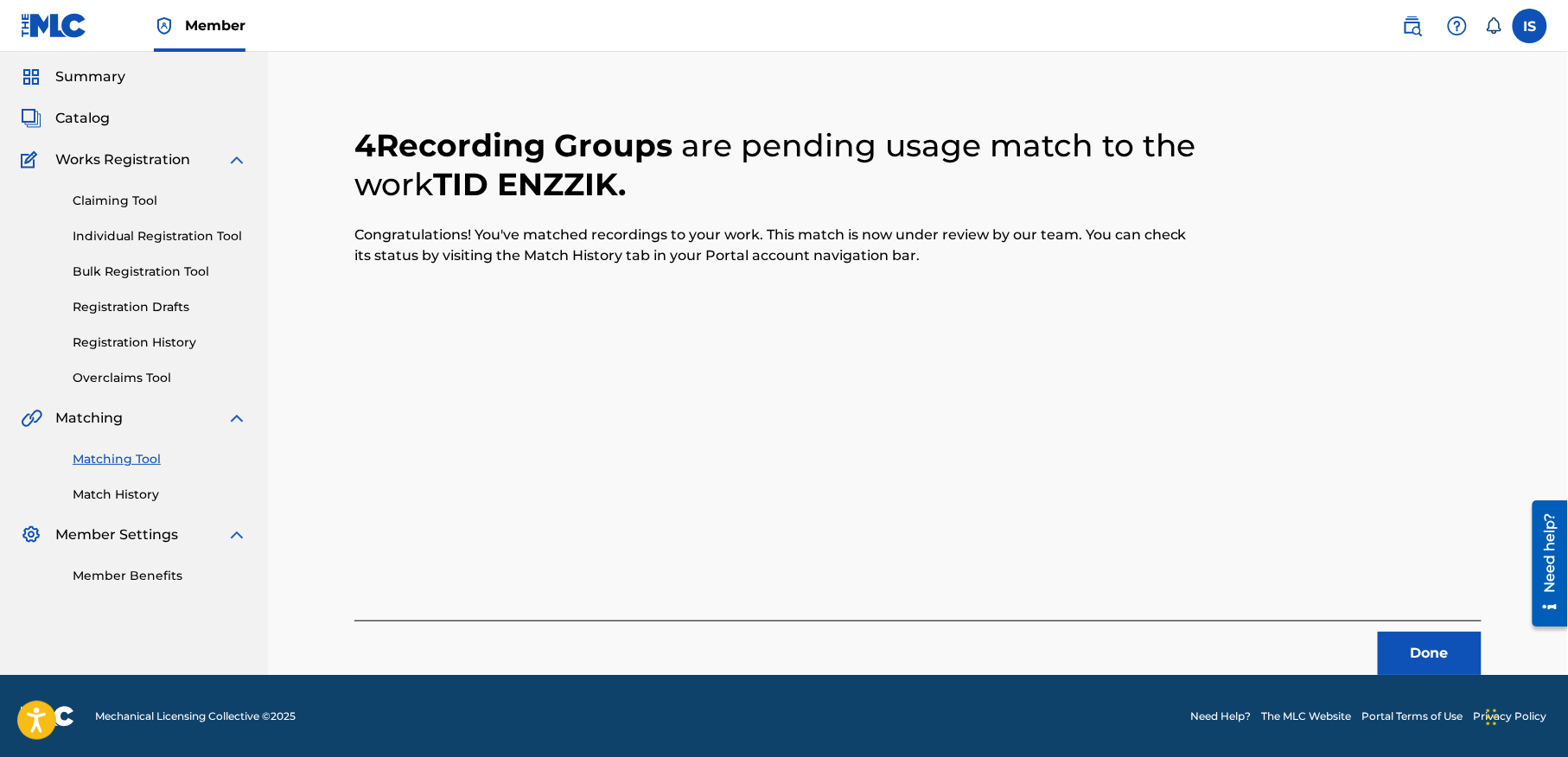
click at [1406, 651] on button "Done" at bounding box center [1429, 653] width 104 height 43
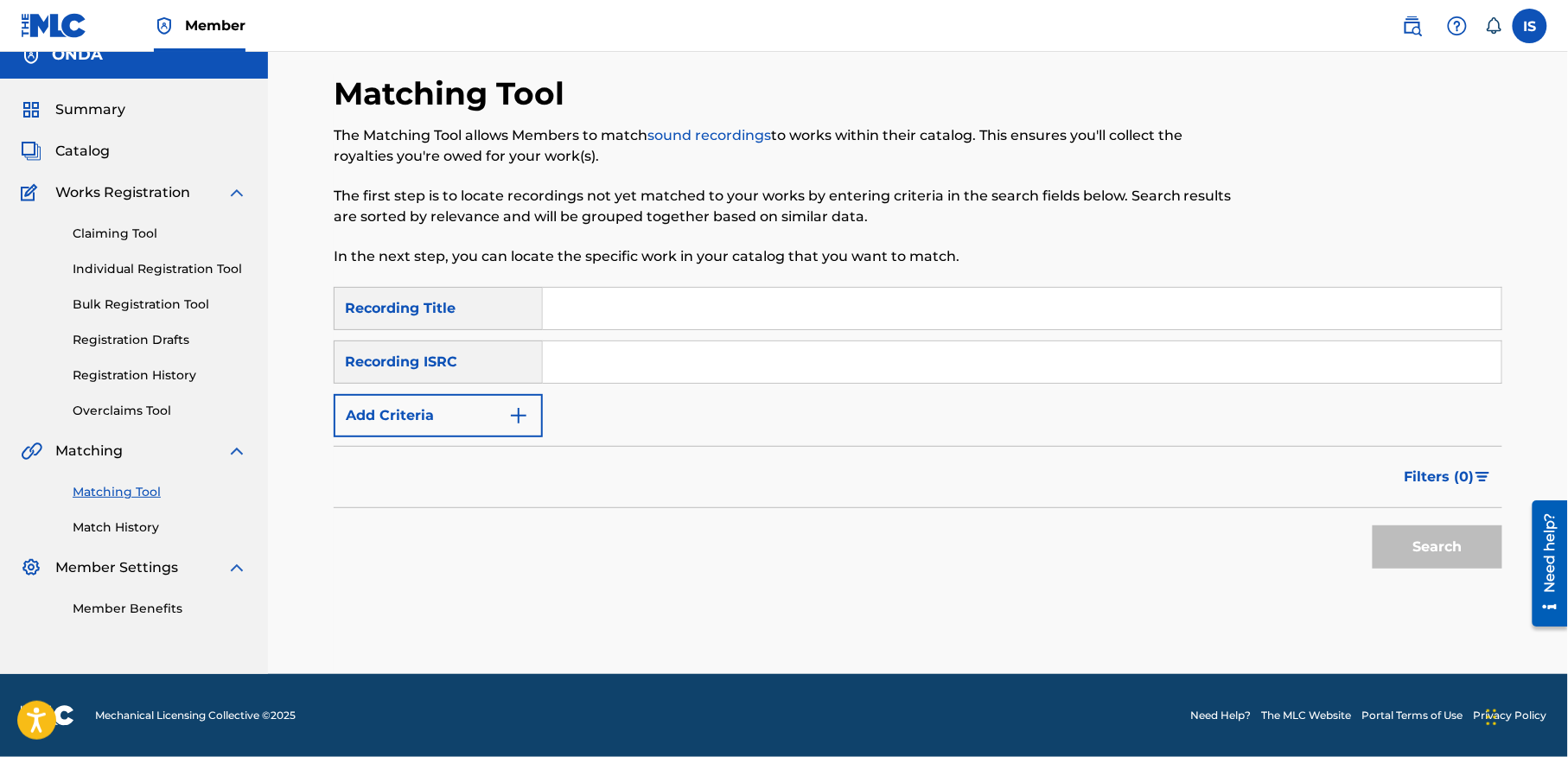
scroll to position [22, 0]
click at [584, 318] on input "Search Form" at bounding box center [1022, 309] width 959 height 42
paste input "[DEMOGRAPHIC_DATA]"
type input "[DEMOGRAPHIC_DATA]"
click at [431, 406] on button "Add Criteria" at bounding box center [439, 416] width 209 height 43
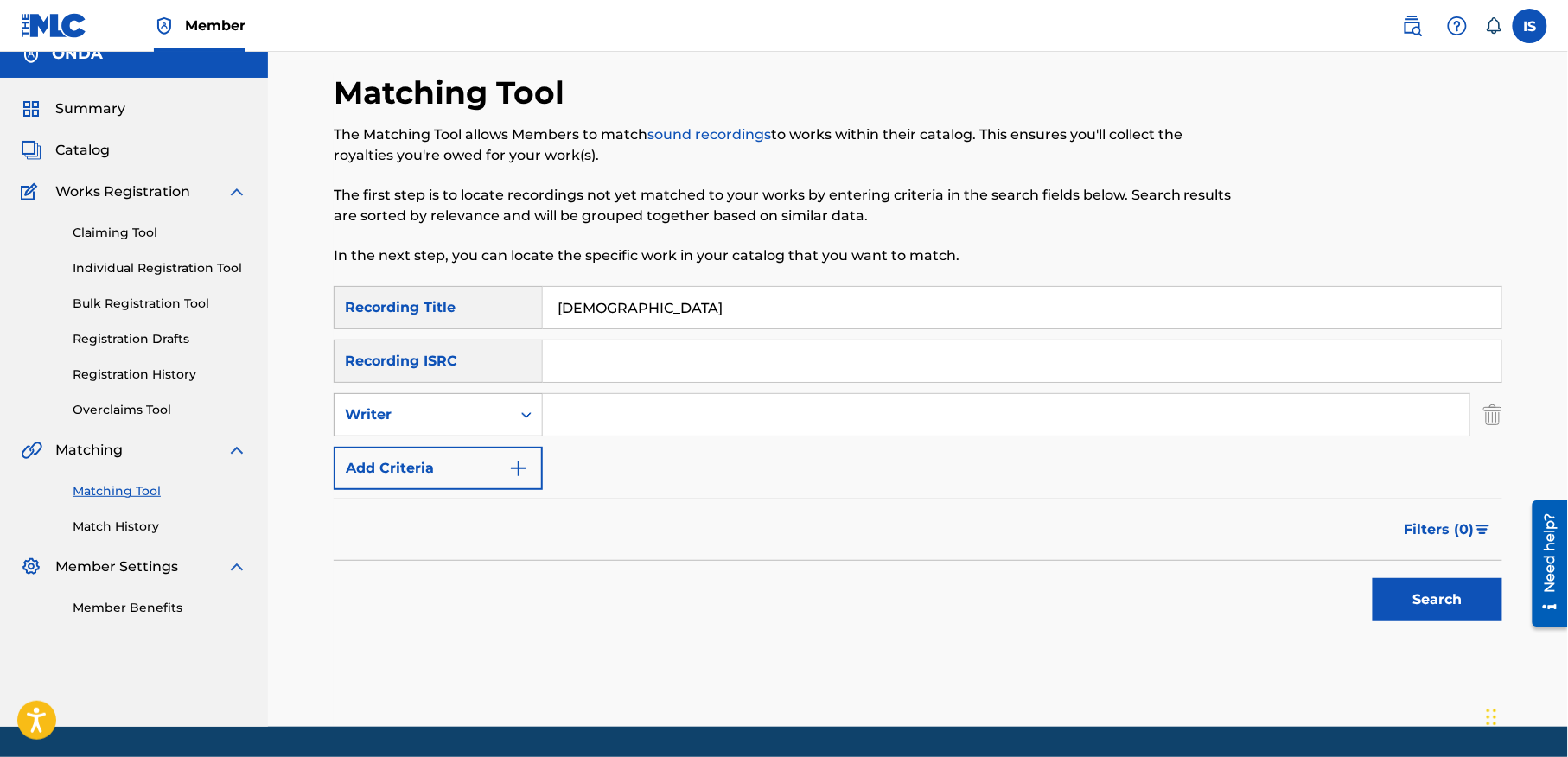
click at [423, 409] on div "Writer" at bounding box center [422, 414] width 155 height 21
click at [414, 457] on div "Recording Artist" at bounding box center [438, 457] width 208 height 43
click at [582, 420] on input "Search Form" at bounding box center [1006, 415] width 926 height 42
type input "ait menguellet"
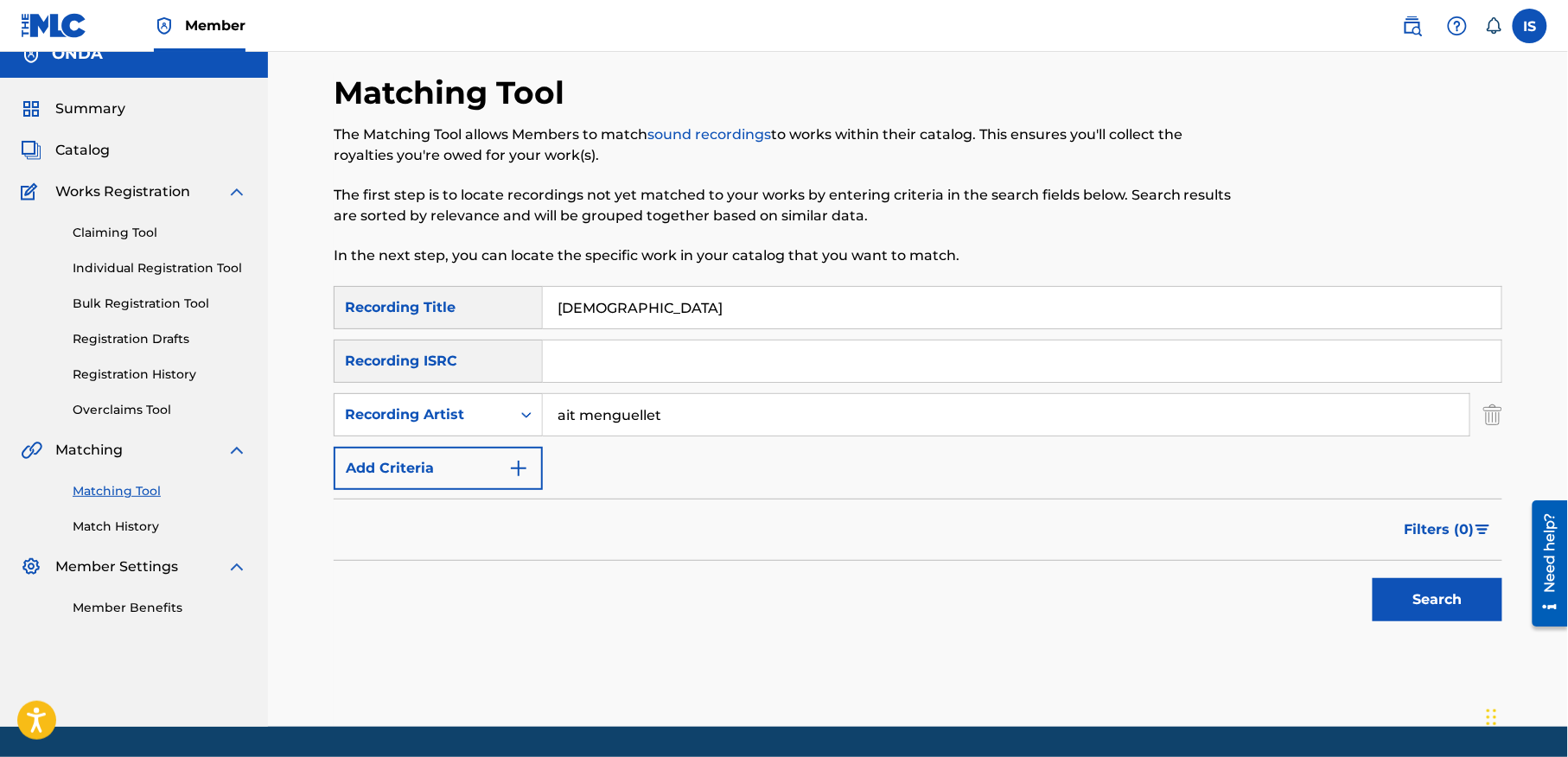
click at [1448, 592] on button "Search" at bounding box center [1437, 599] width 130 height 43
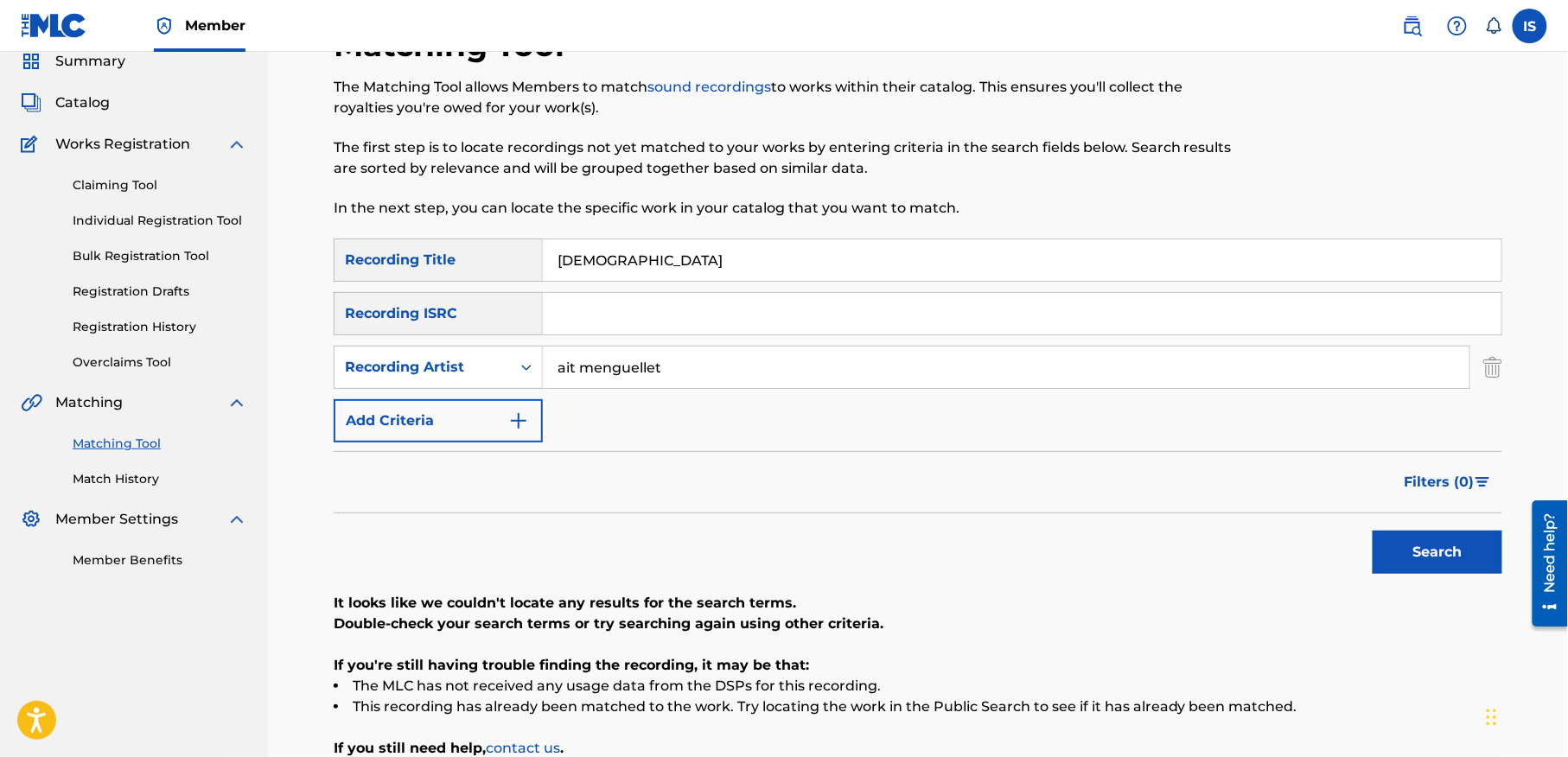
scroll to position [240, 0]
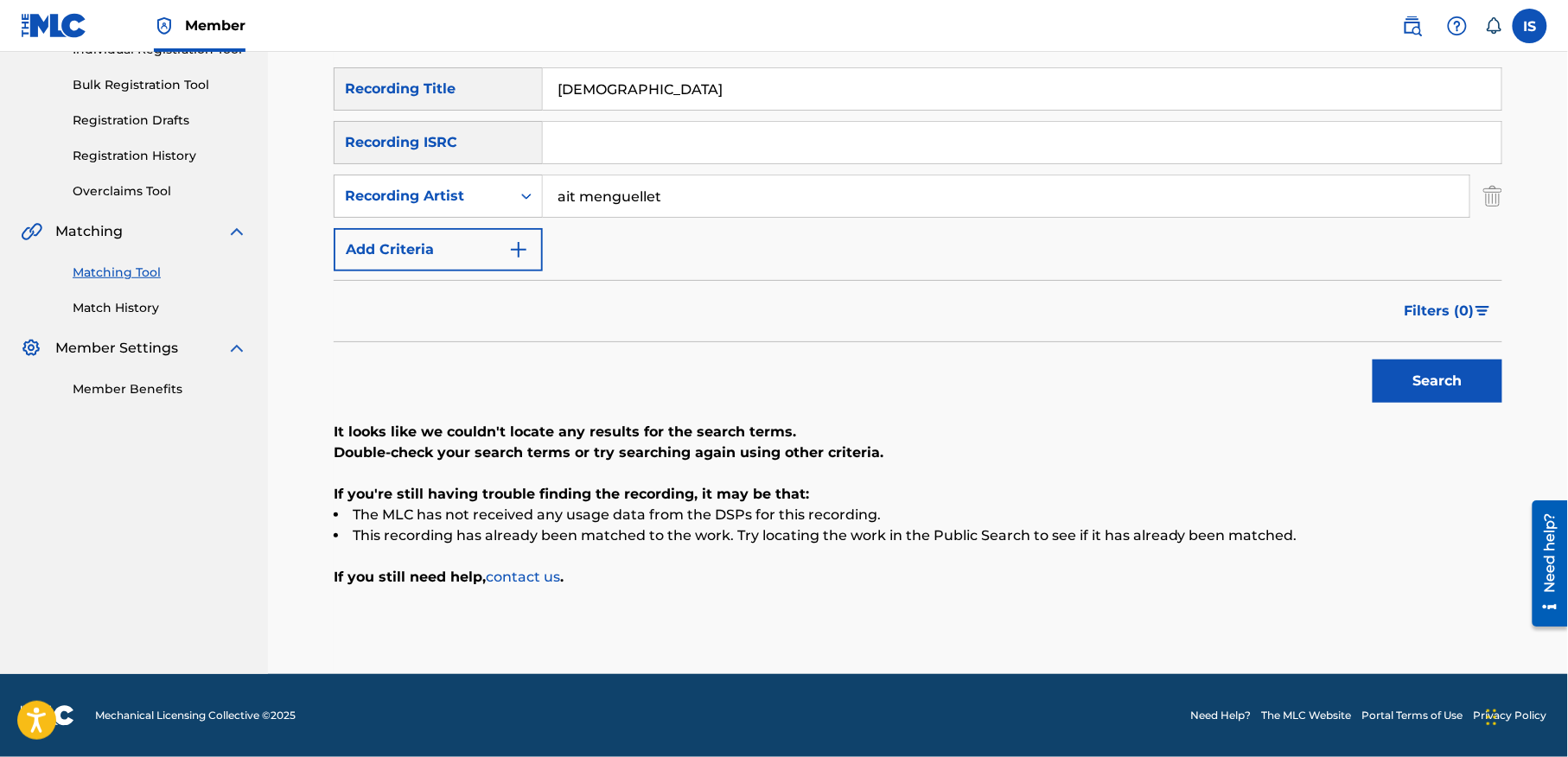
click at [598, 83] on input "[DEMOGRAPHIC_DATA]" at bounding box center [1022, 89] width 959 height 42
paste input "MA THROUH OU LA DHNEK"
click at [1452, 387] on button "Search" at bounding box center [1437, 381] width 130 height 43
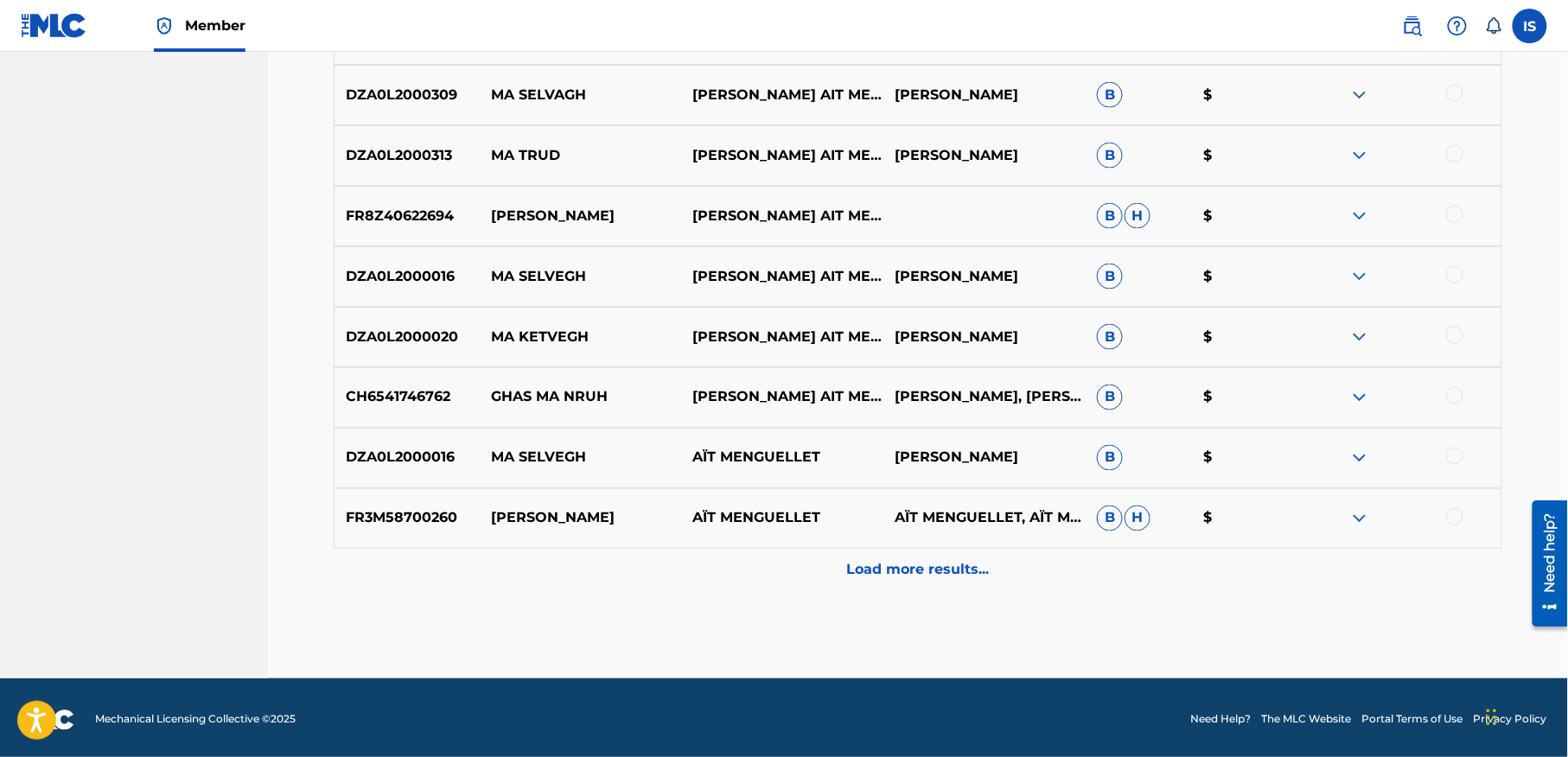
scroll to position [0, 0]
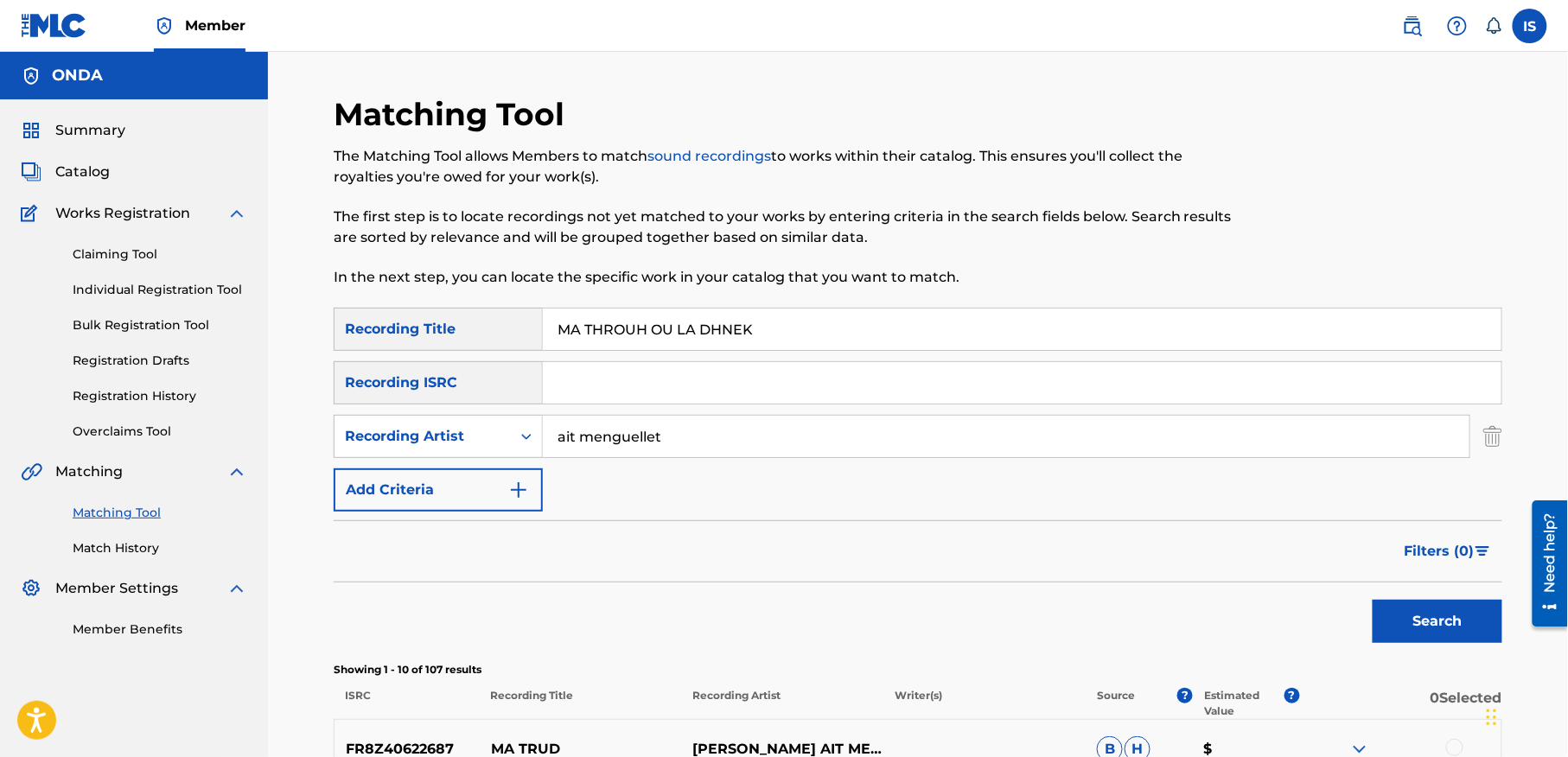
click at [660, 340] on input "MA THROUH OU LA DHNEK" at bounding box center [1022, 329] width 959 height 42
paste input "SINE ENNI"
click at [1455, 615] on button "Search" at bounding box center [1437, 621] width 130 height 43
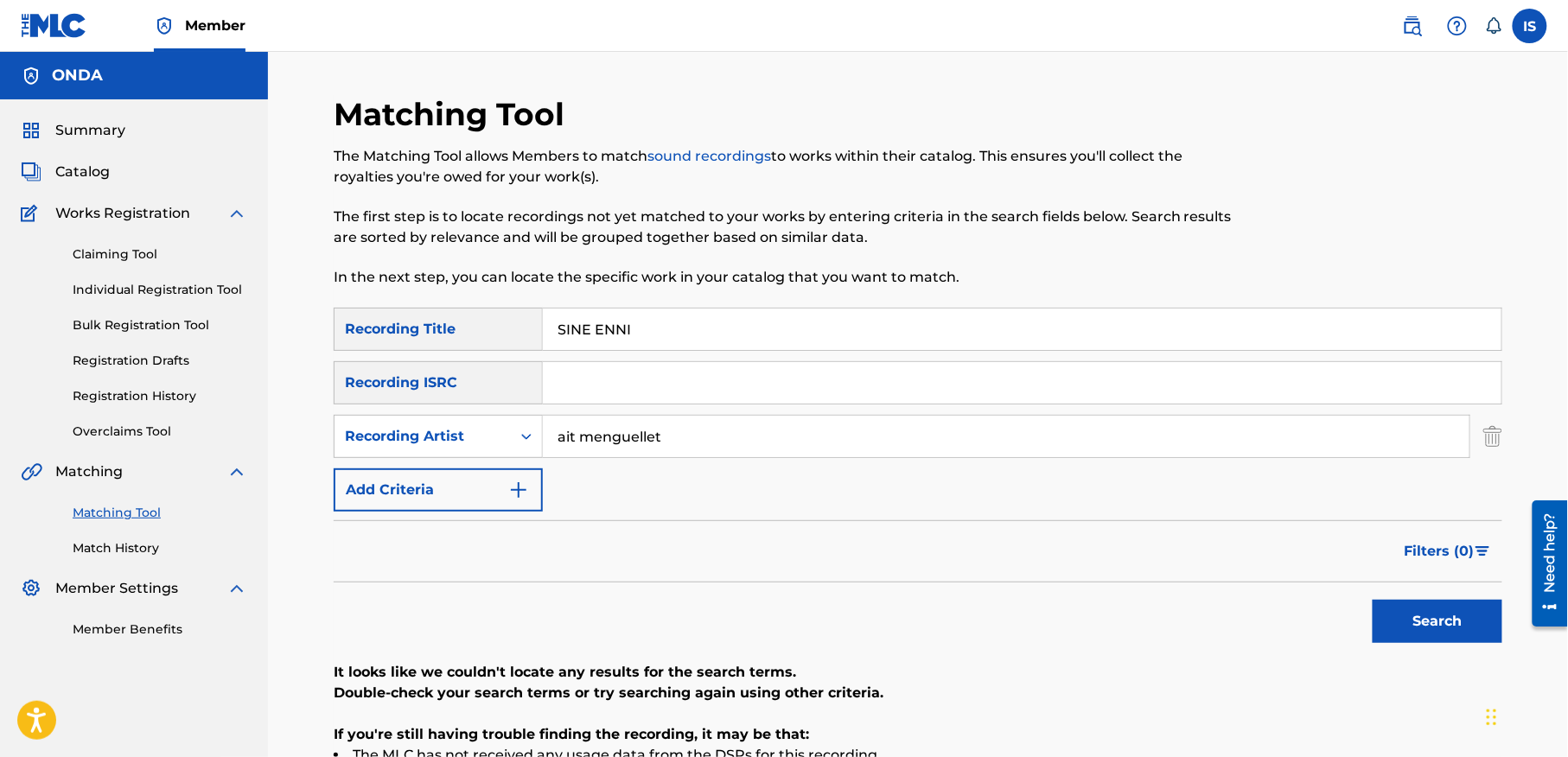
scroll to position [240, 0]
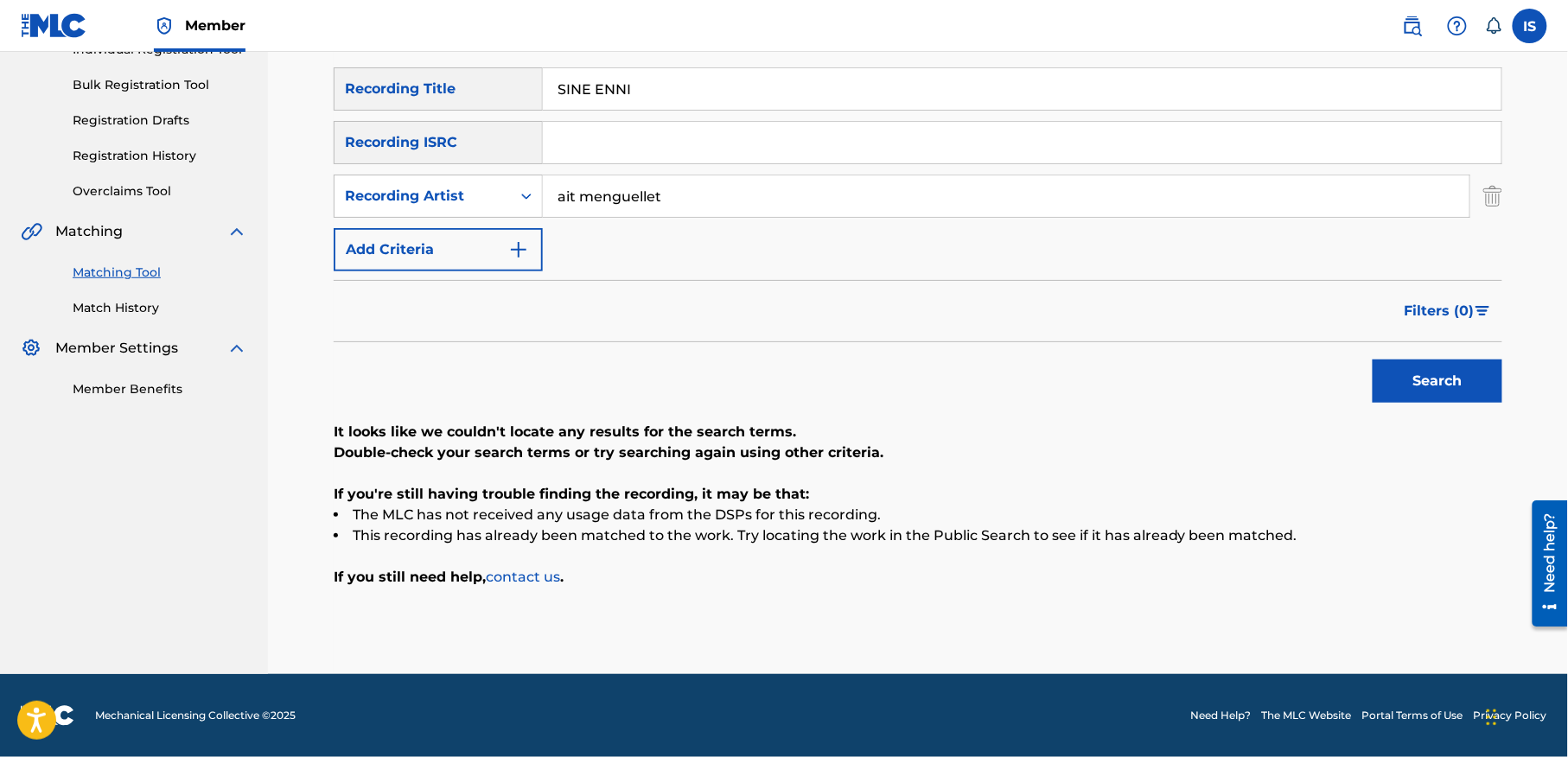
click at [595, 101] on input "SINE ENNI" at bounding box center [1022, 89] width 959 height 42
paste input "AYOUSSAN"
click at [1419, 376] on button "Search" at bounding box center [1437, 381] width 130 height 43
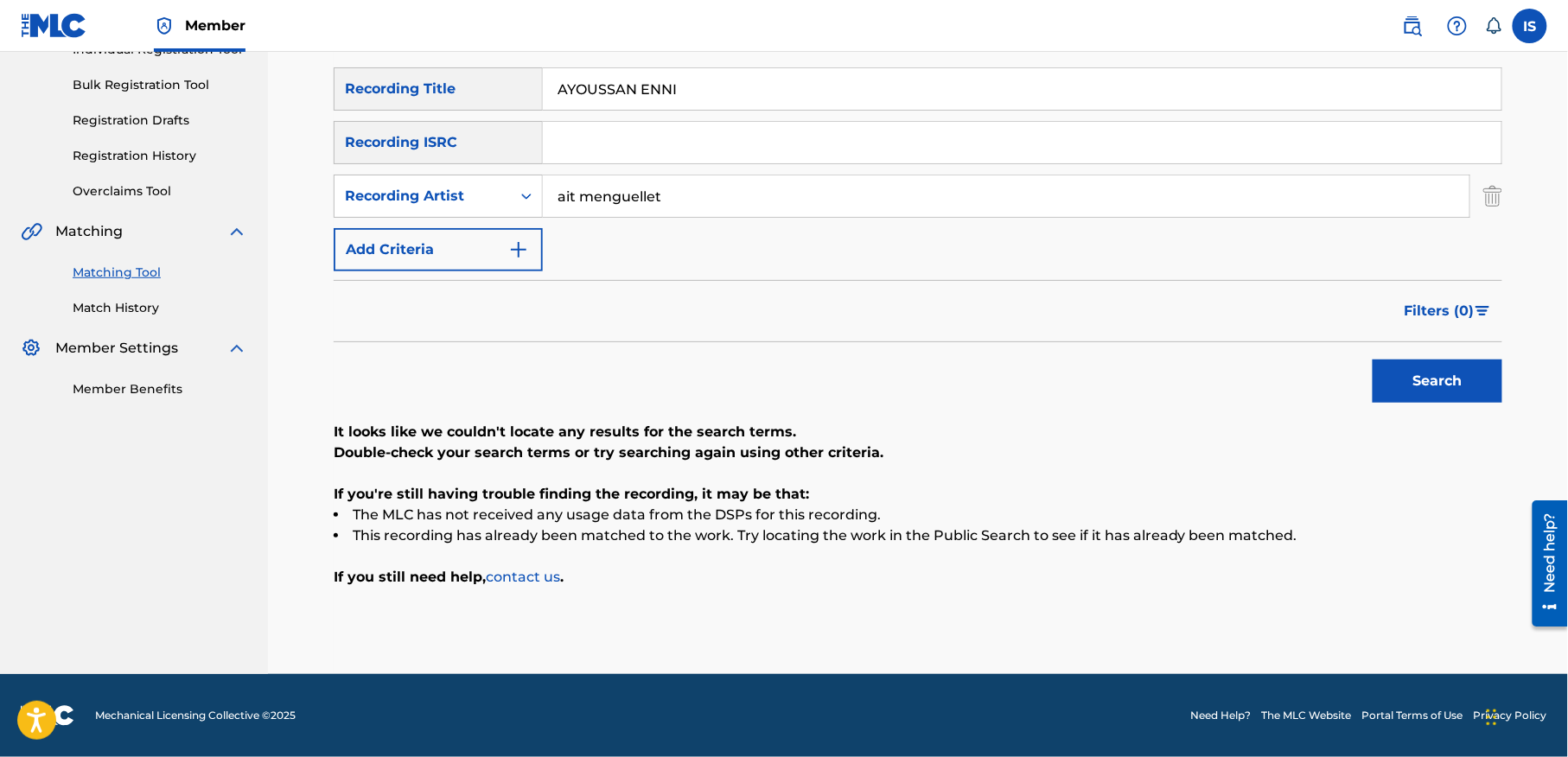
click at [597, 93] on input "AYOUSSAN ENNI" at bounding box center [1022, 89] width 959 height 42
paste input "VOU LAAYOUNE"
click at [1431, 371] on button "Search" at bounding box center [1437, 381] width 130 height 43
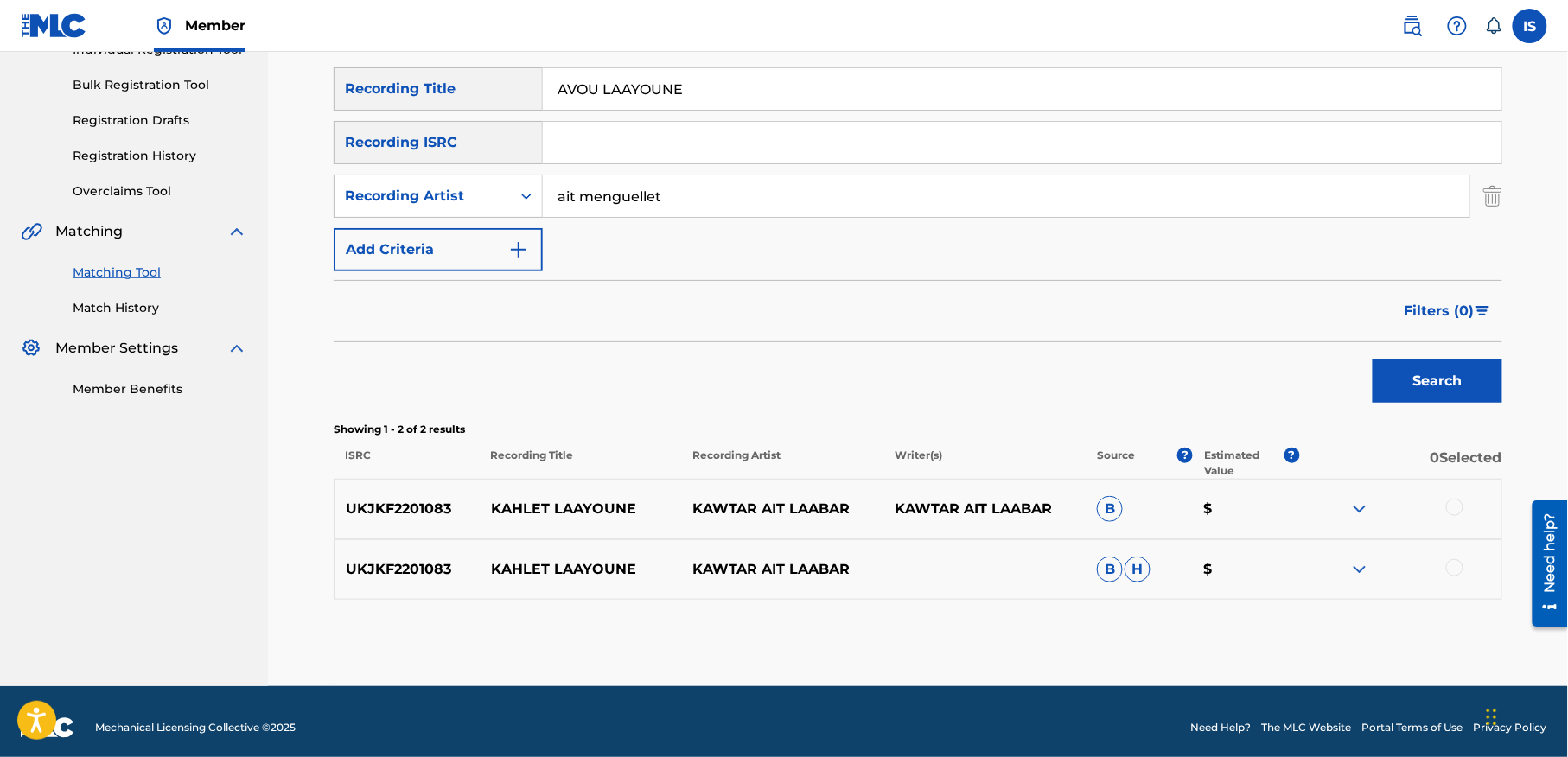
scroll to position [253, 0]
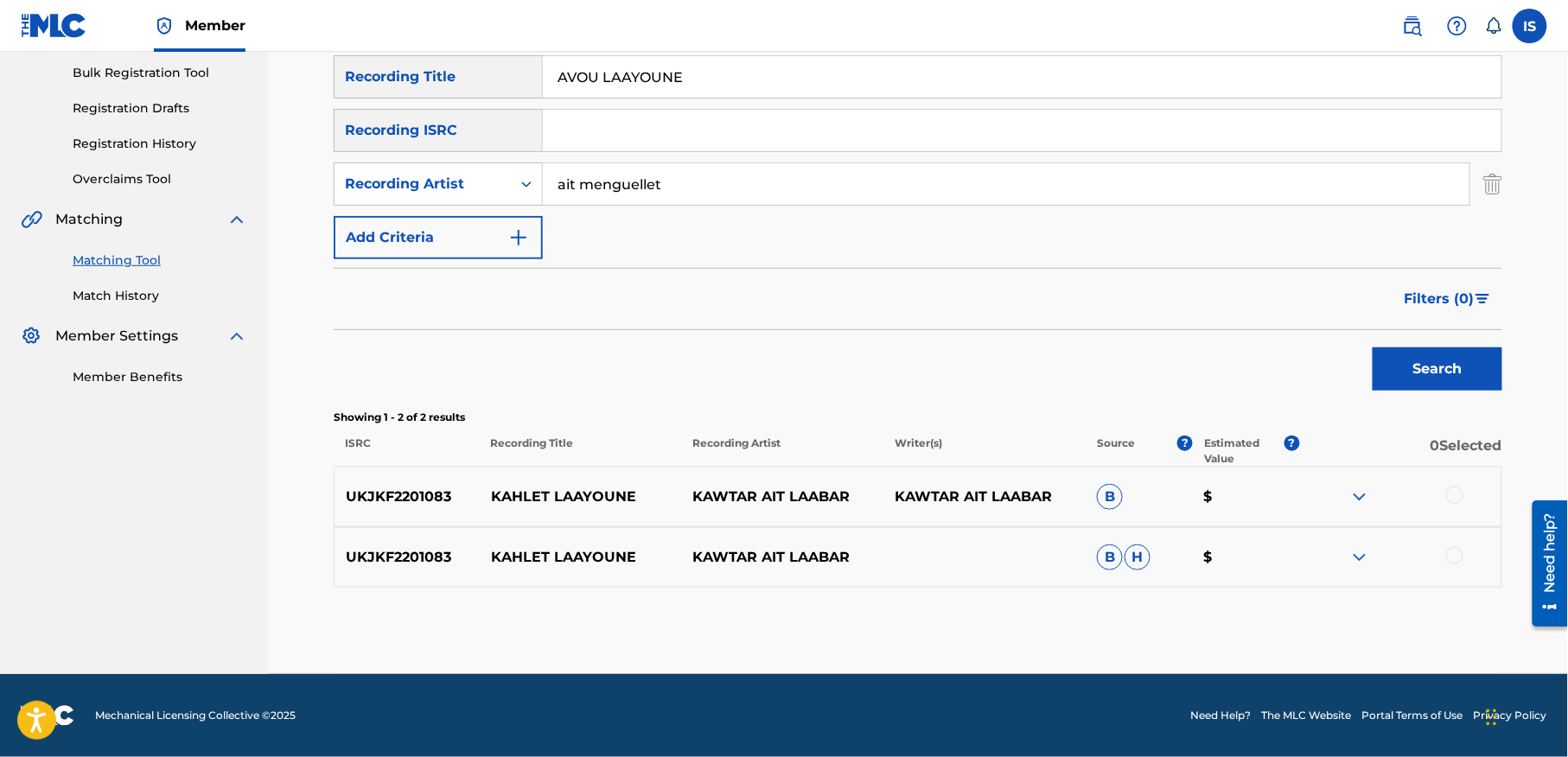
click at [634, 70] on input "AVOU LAAYOUNE" at bounding box center [1022, 77] width 959 height 42
paste input "TEKHLED"
click at [1423, 357] on button "Search" at bounding box center [1437, 369] width 130 height 43
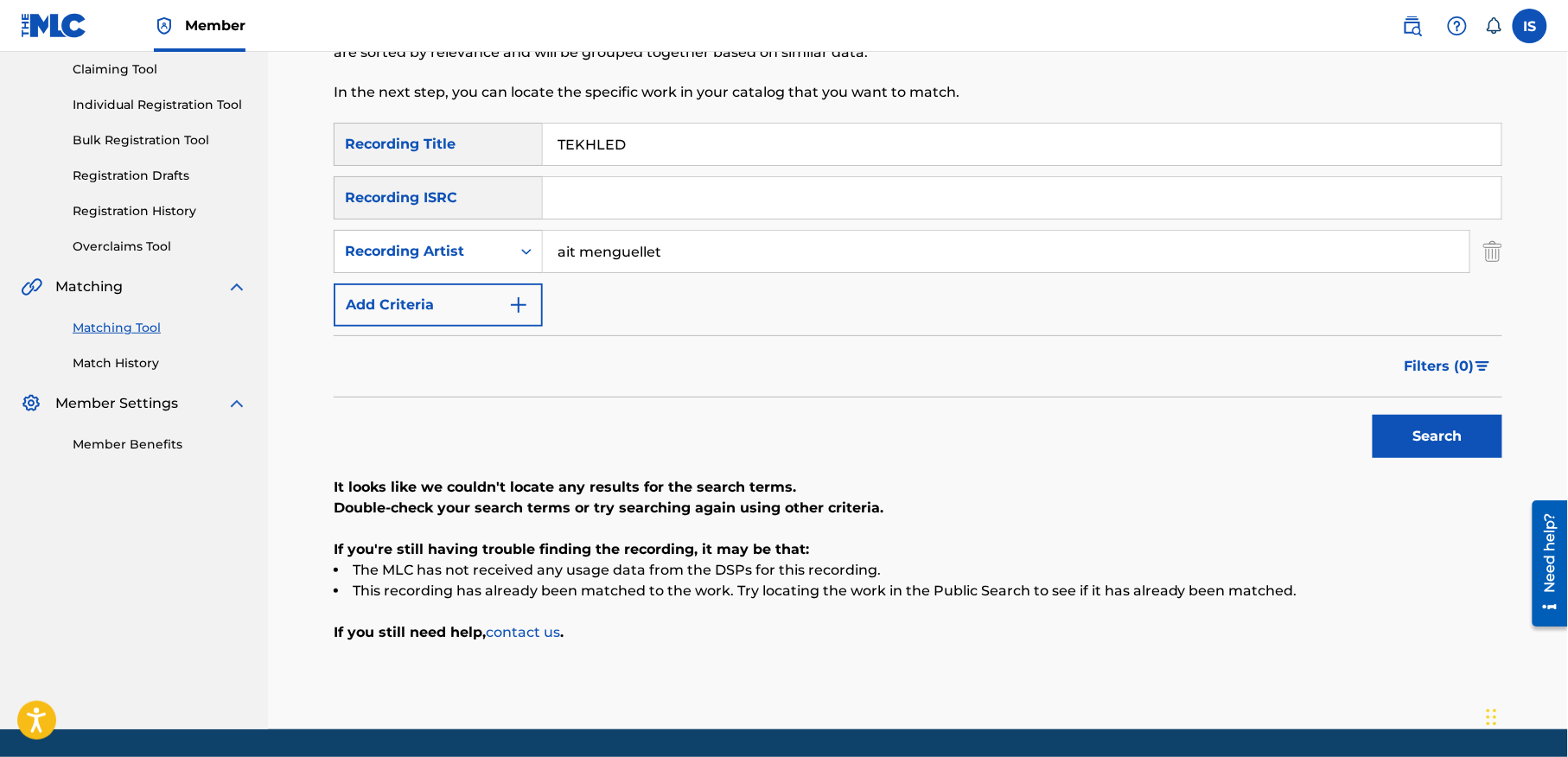
scroll to position [240, 0]
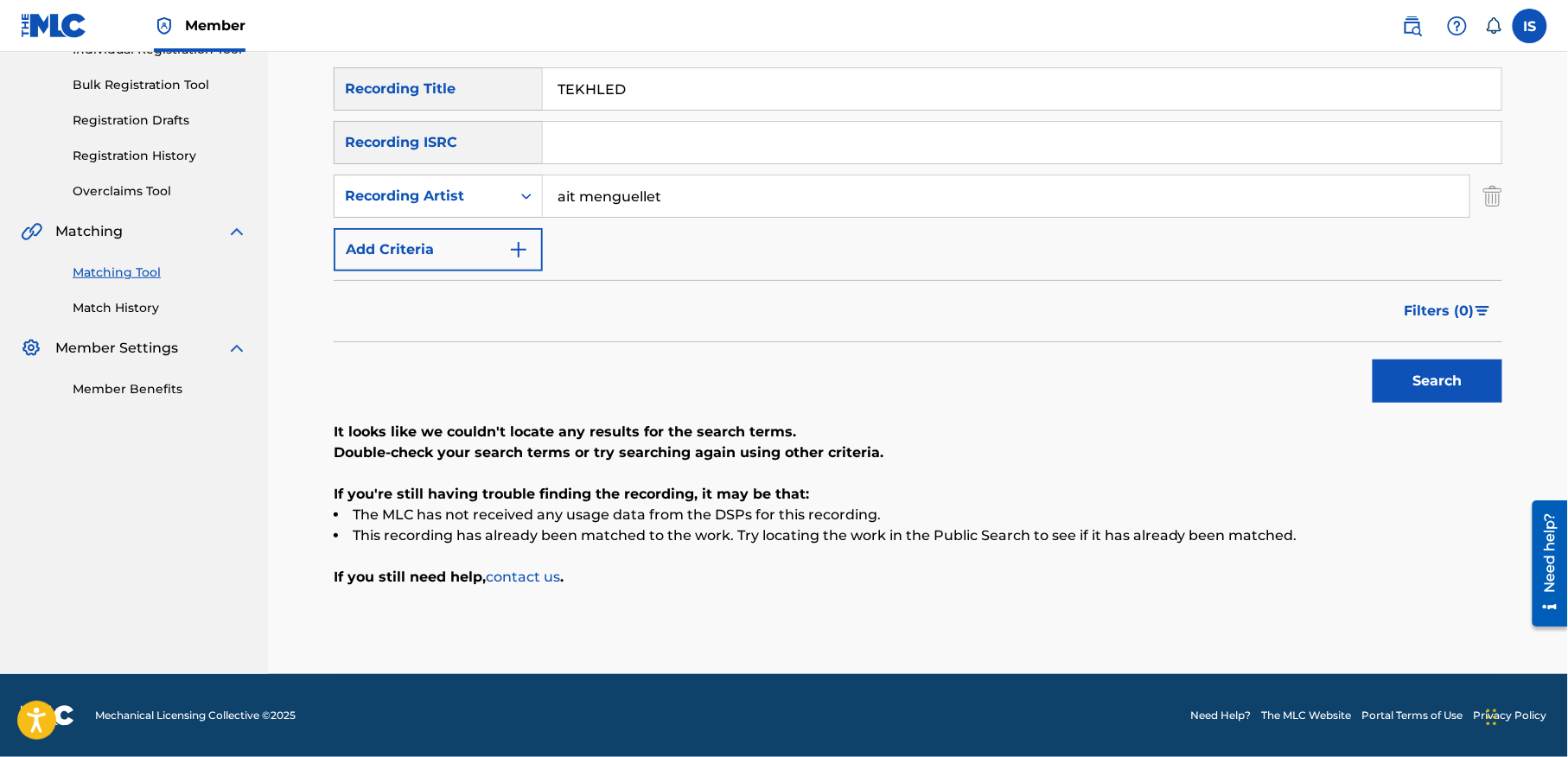
click at [596, 105] on input "TEKHLED" at bounding box center [1022, 89] width 959 height 42
paste input "NGER"
type input "NGER"
click at [1402, 374] on button "Search" at bounding box center [1437, 381] width 130 height 43
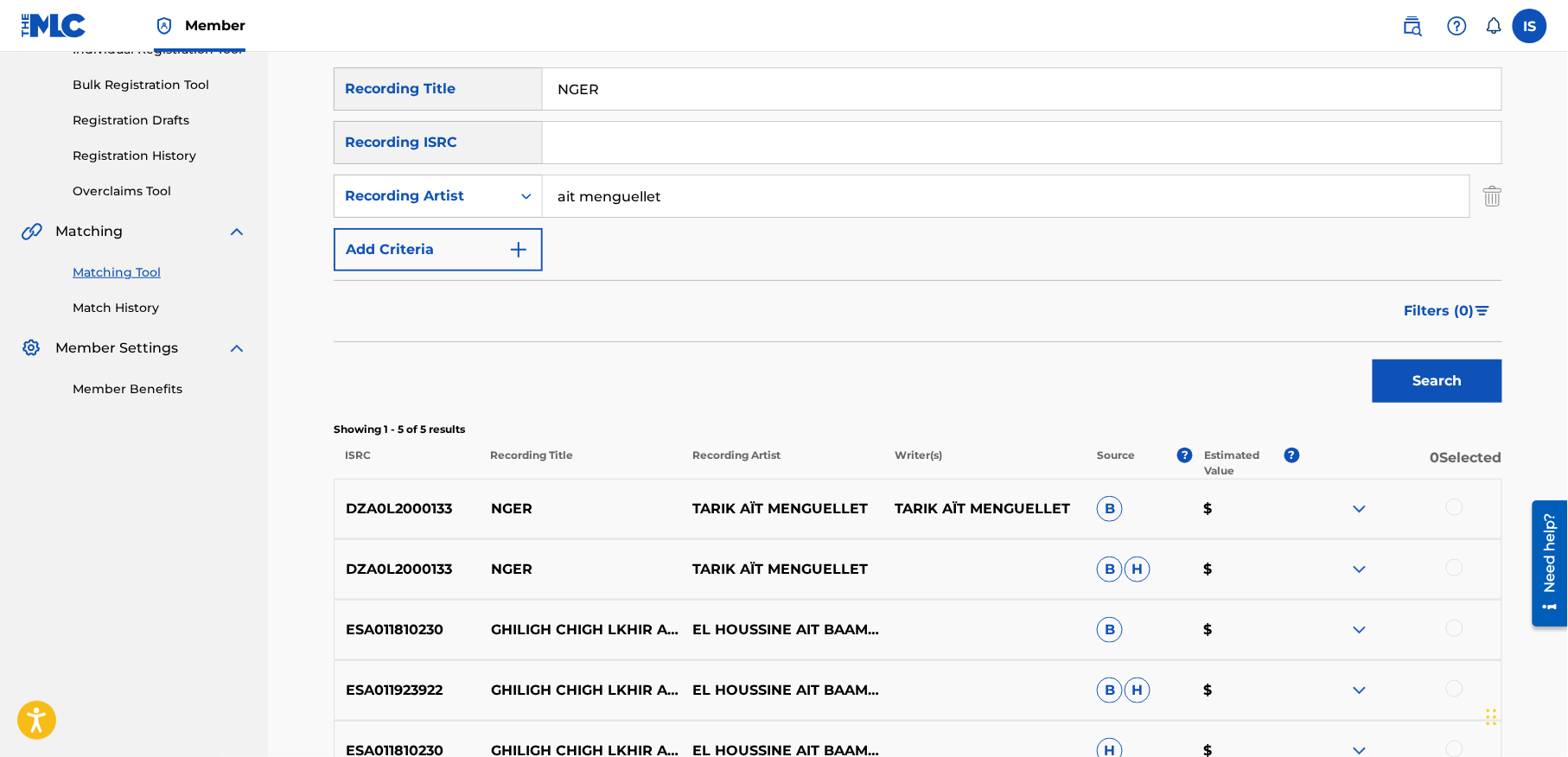
click at [1450, 509] on div at bounding box center [1454, 506] width 17 height 17
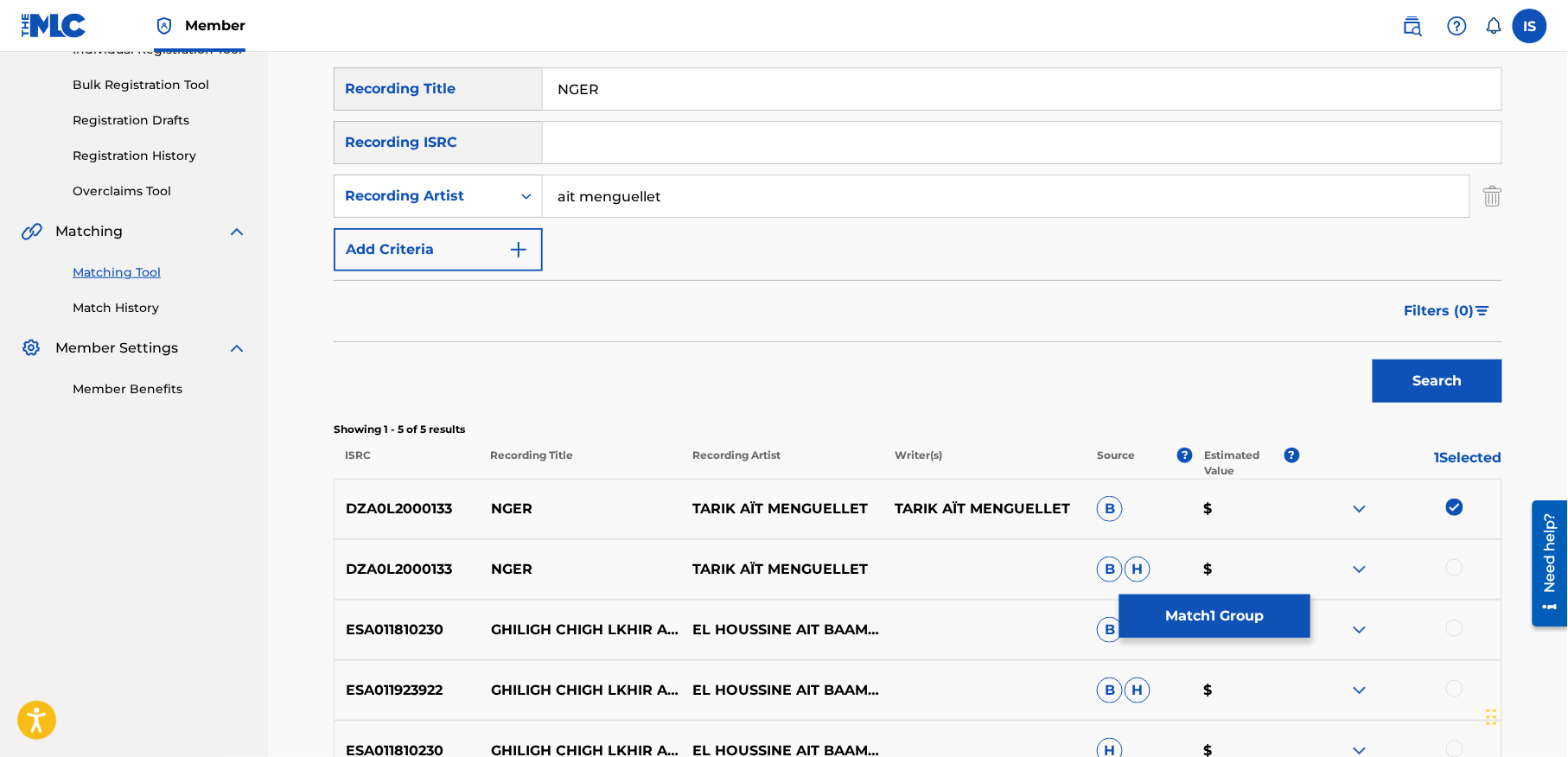
click at [1452, 565] on div at bounding box center [1454, 567] width 17 height 17
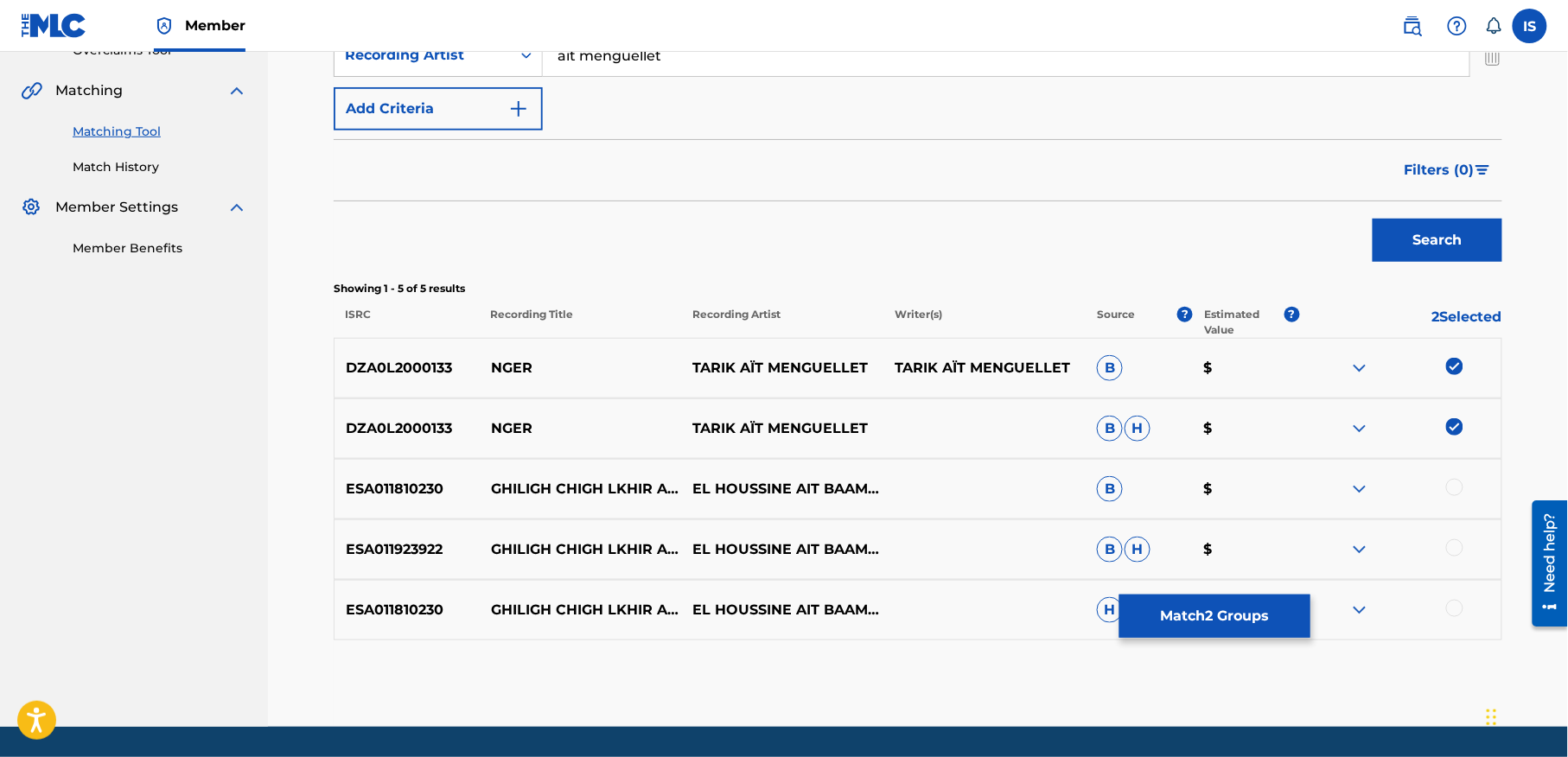
scroll to position [434, 0]
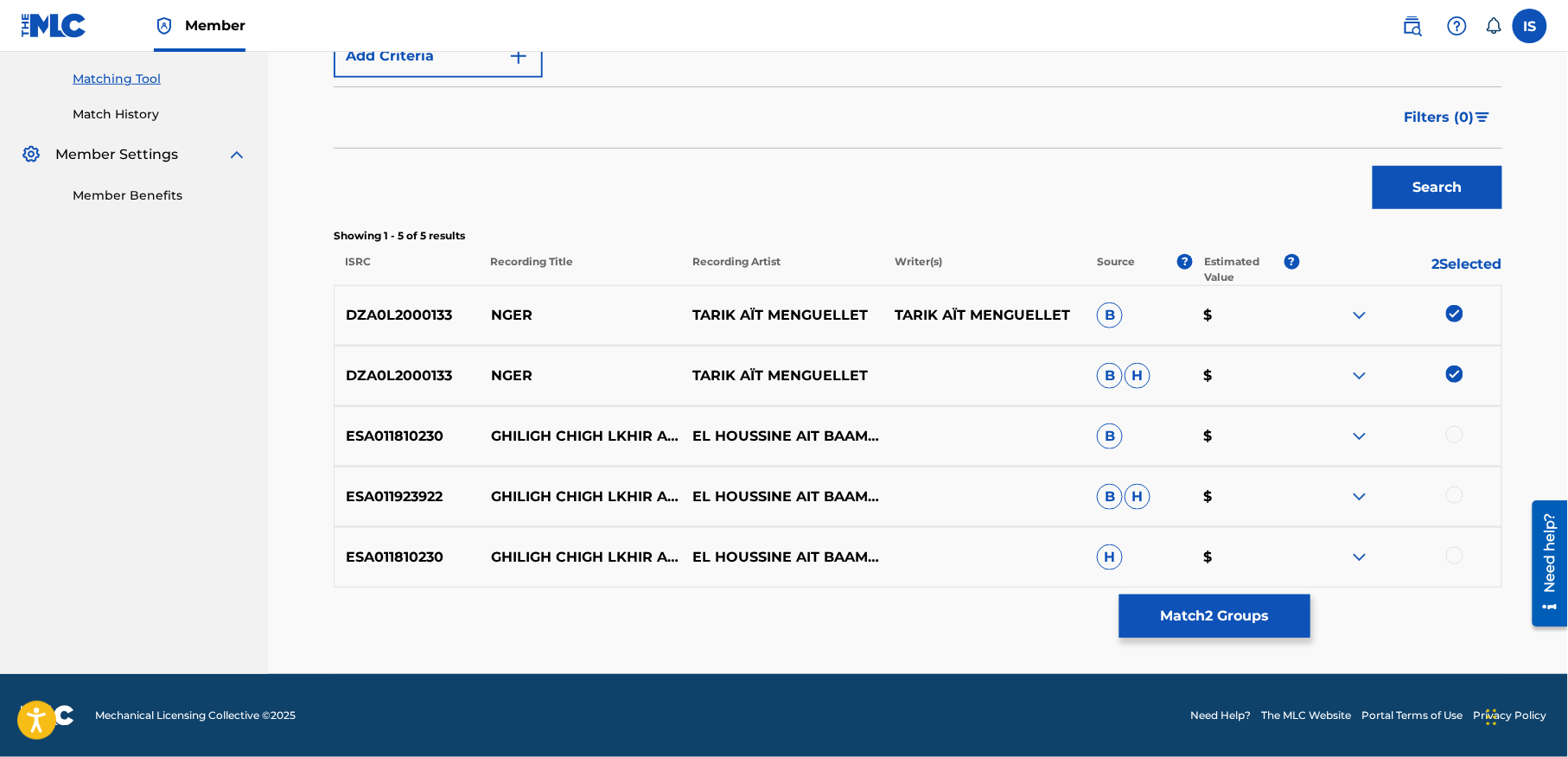
click at [1203, 622] on button "Match 2 Groups" at bounding box center [1215, 616] width 191 height 43
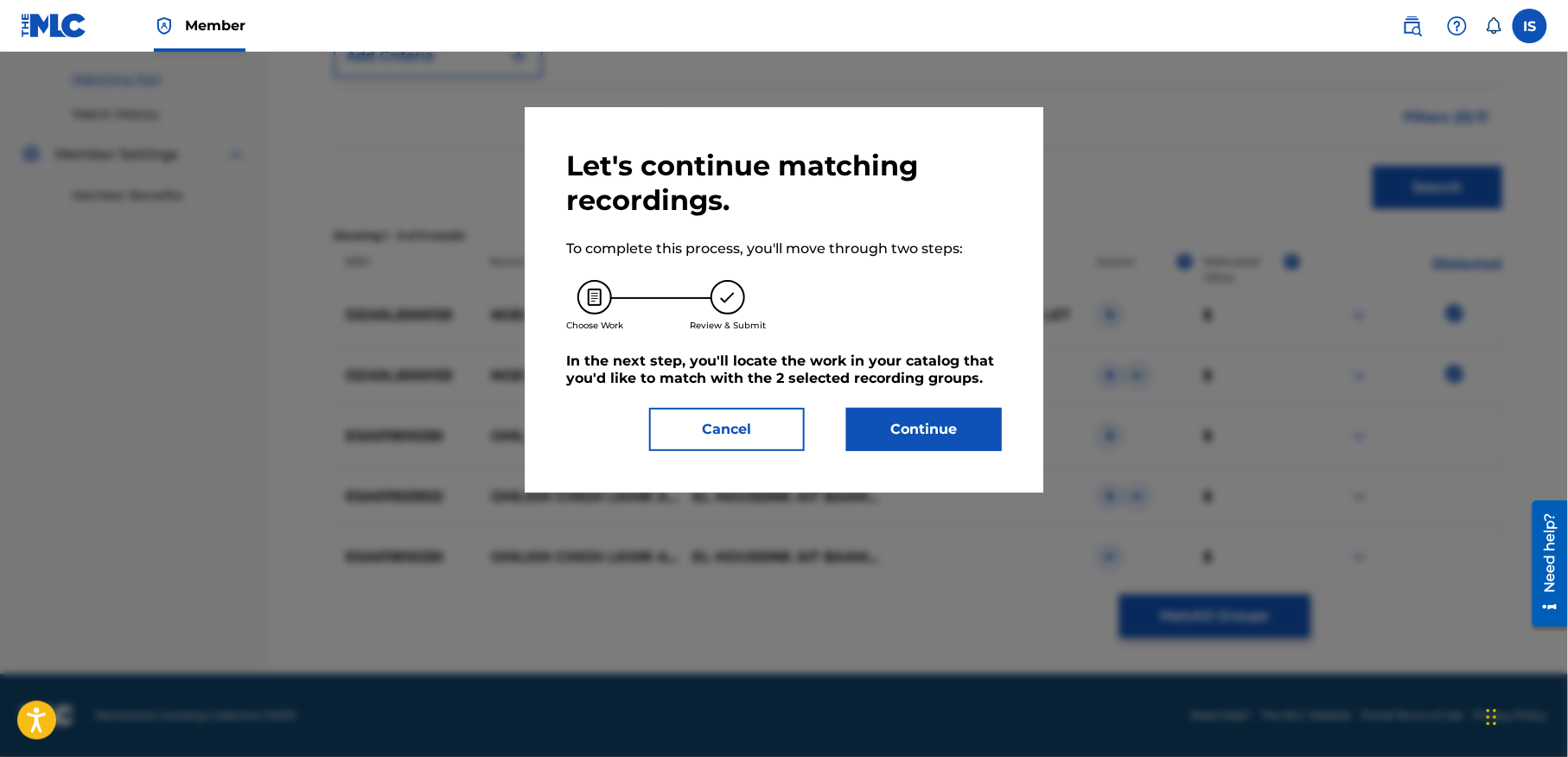
click at [880, 411] on button "Continue" at bounding box center [923, 429] width 155 height 43
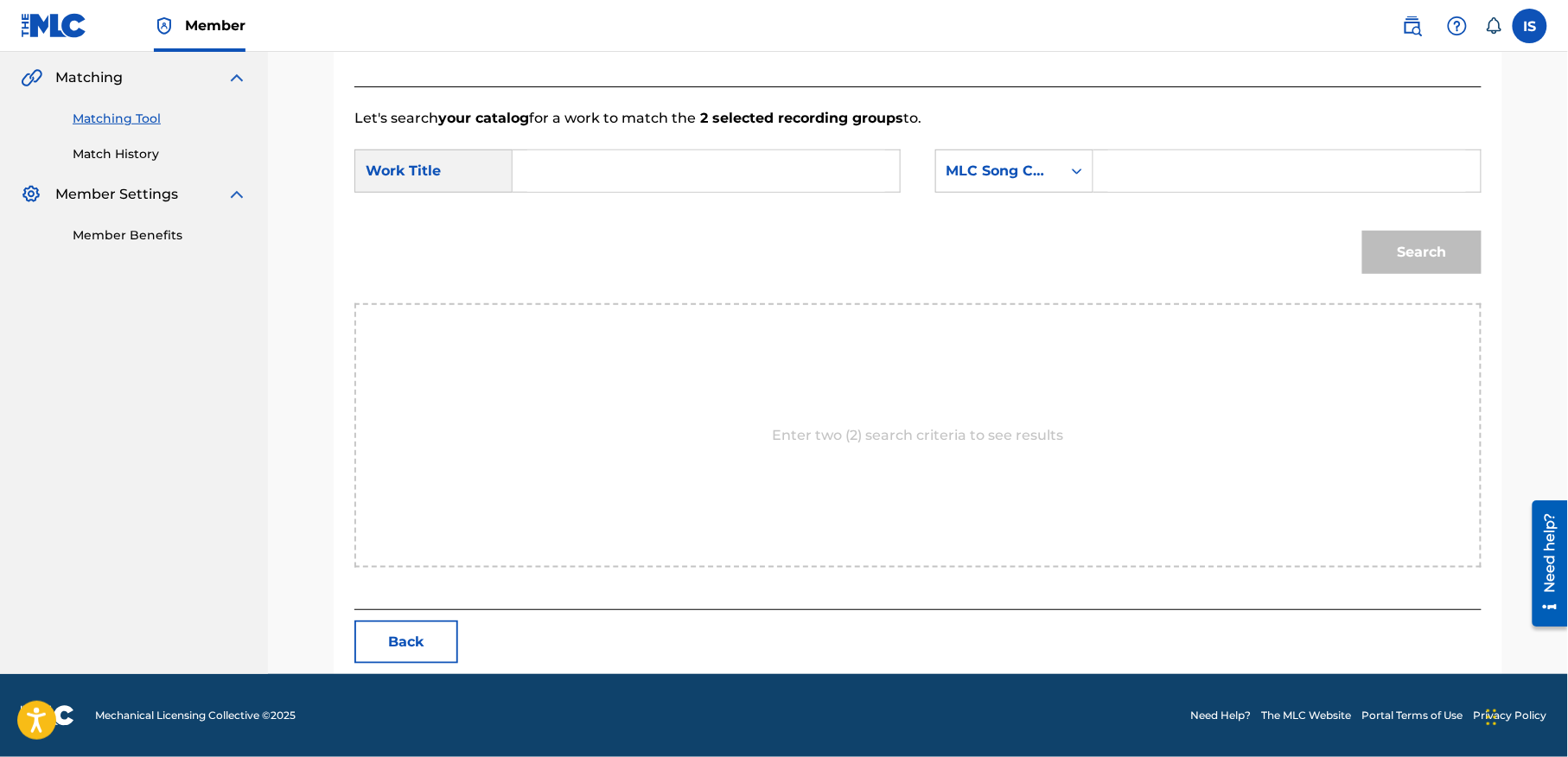
scroll to position [394, 0]
click at [660, 194] on div "SearchWithCriteriafb814d73-0577-45f1-9766-e95d2a9367b1 Work Title SearchWithCri…" at bounding box center [917, 176] width 1127 height 53
click at [623, 164] on input "Search Form" at bounding box center [706, 171] width 357 height 42
paste input "NGER"
type input "NGER"
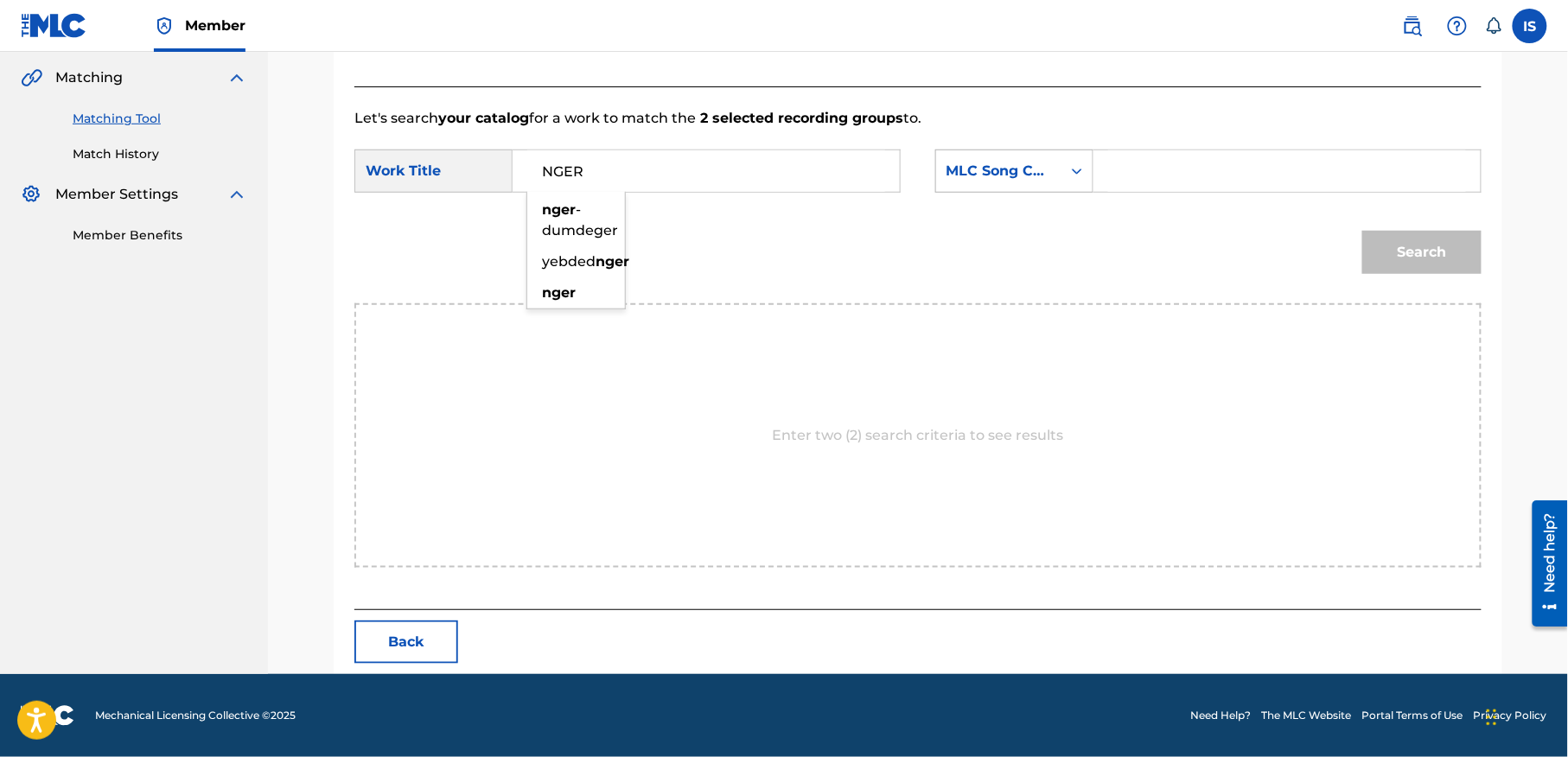
click at [949, 163] on div "MLC Song Code" at bounding box center [998, 171] width 105 height 21
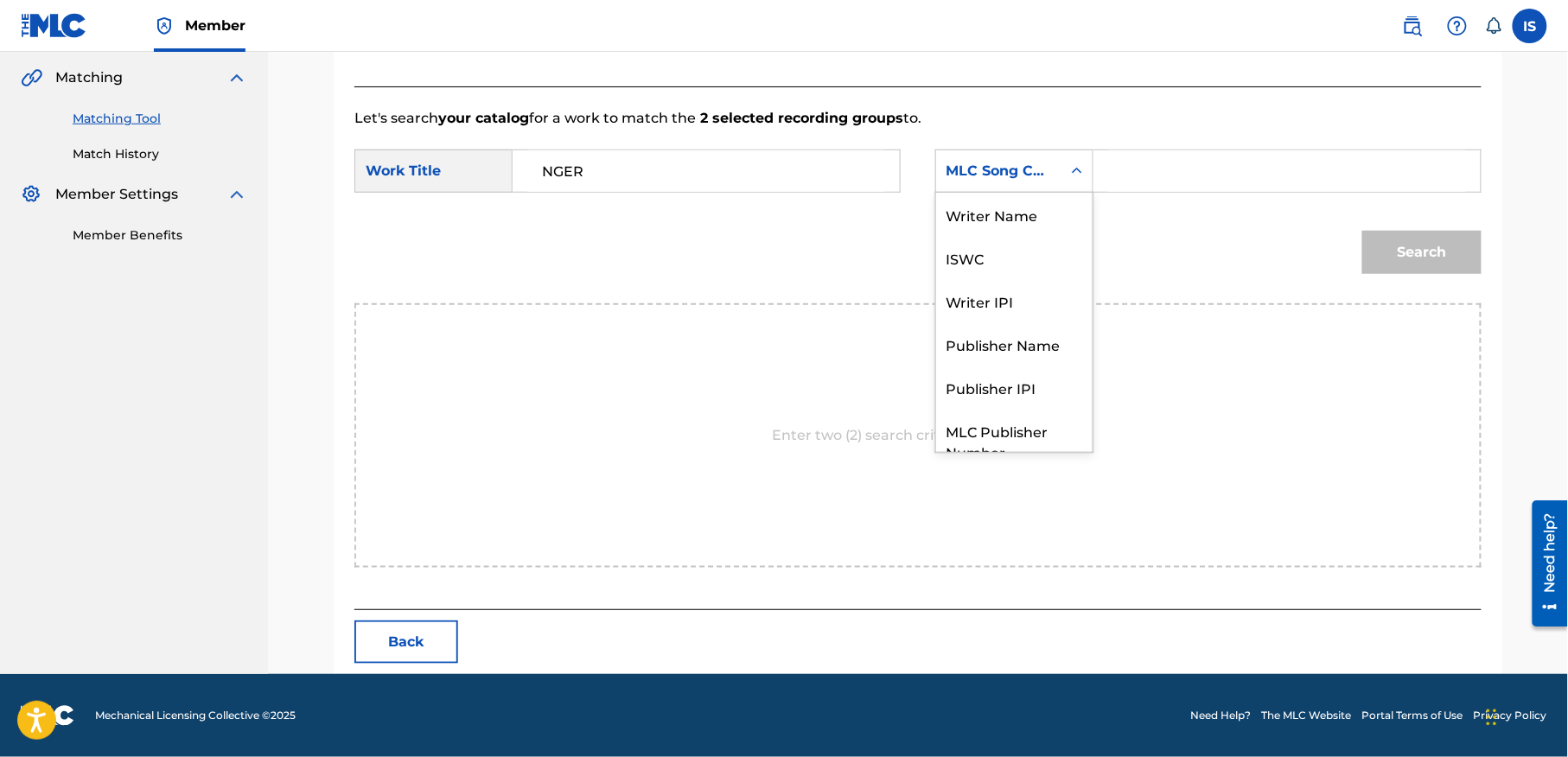
scroll to position [64, 0]
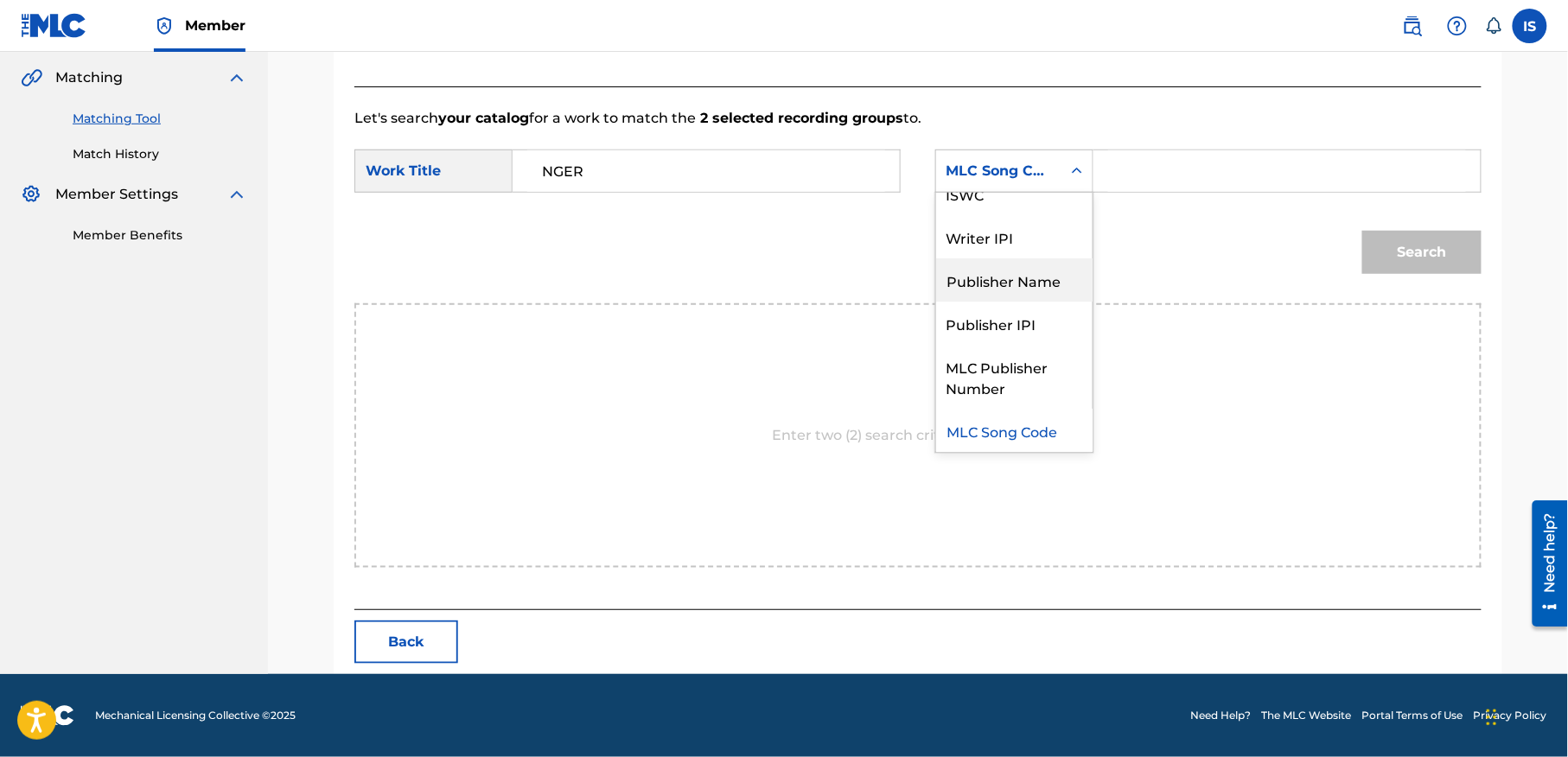
click at [986, 281] on div "Publisher Name" at bounding box center [1014, 280] width 156 height 43
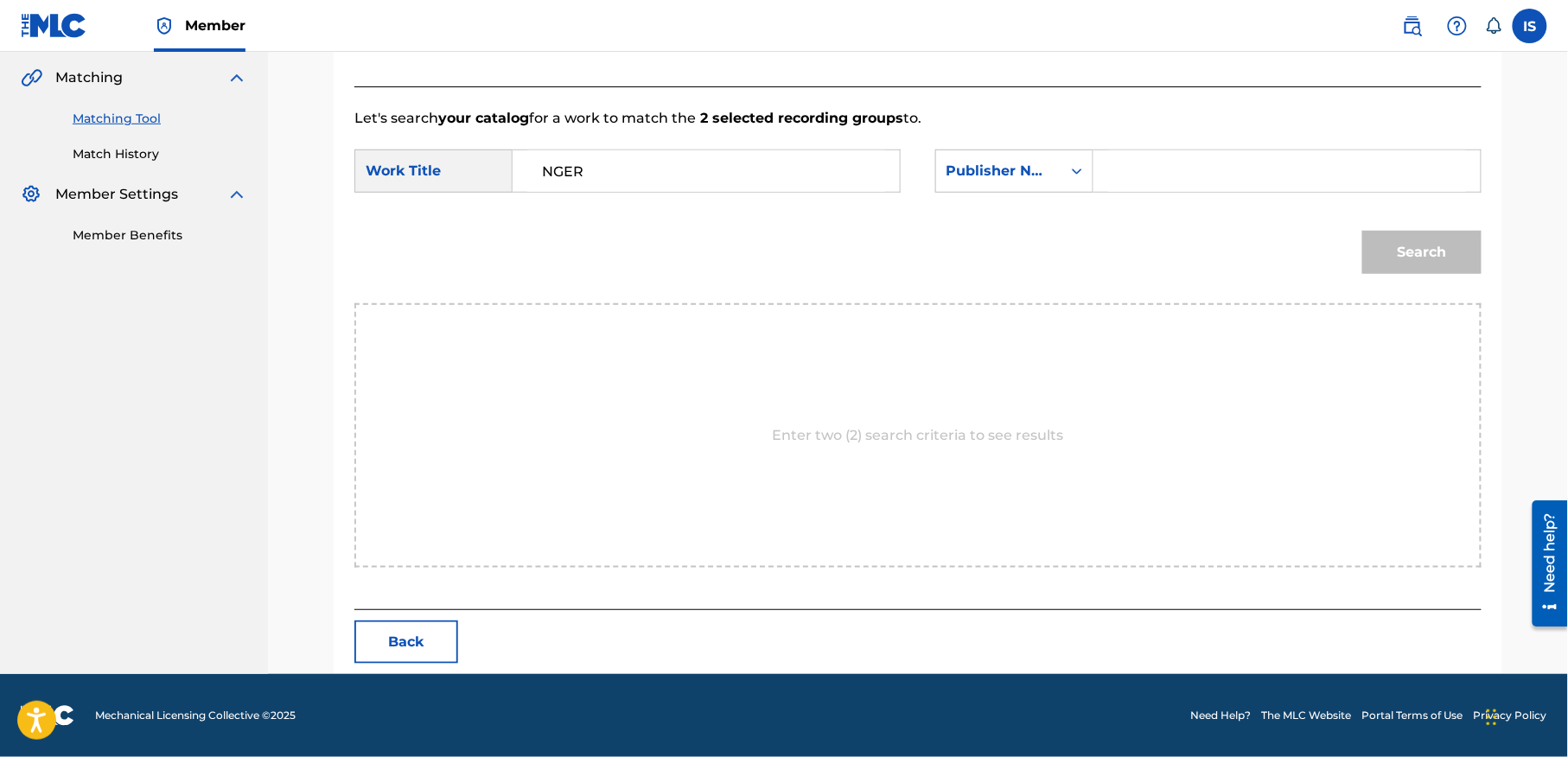
click at [1138, 187] on input "Search Form" at bounding box center [1286, 171] width 357 height 42
type input "onda"
click at [1362, 231] on button "Search" at bounding box center [1422, 253] width 119 height 43
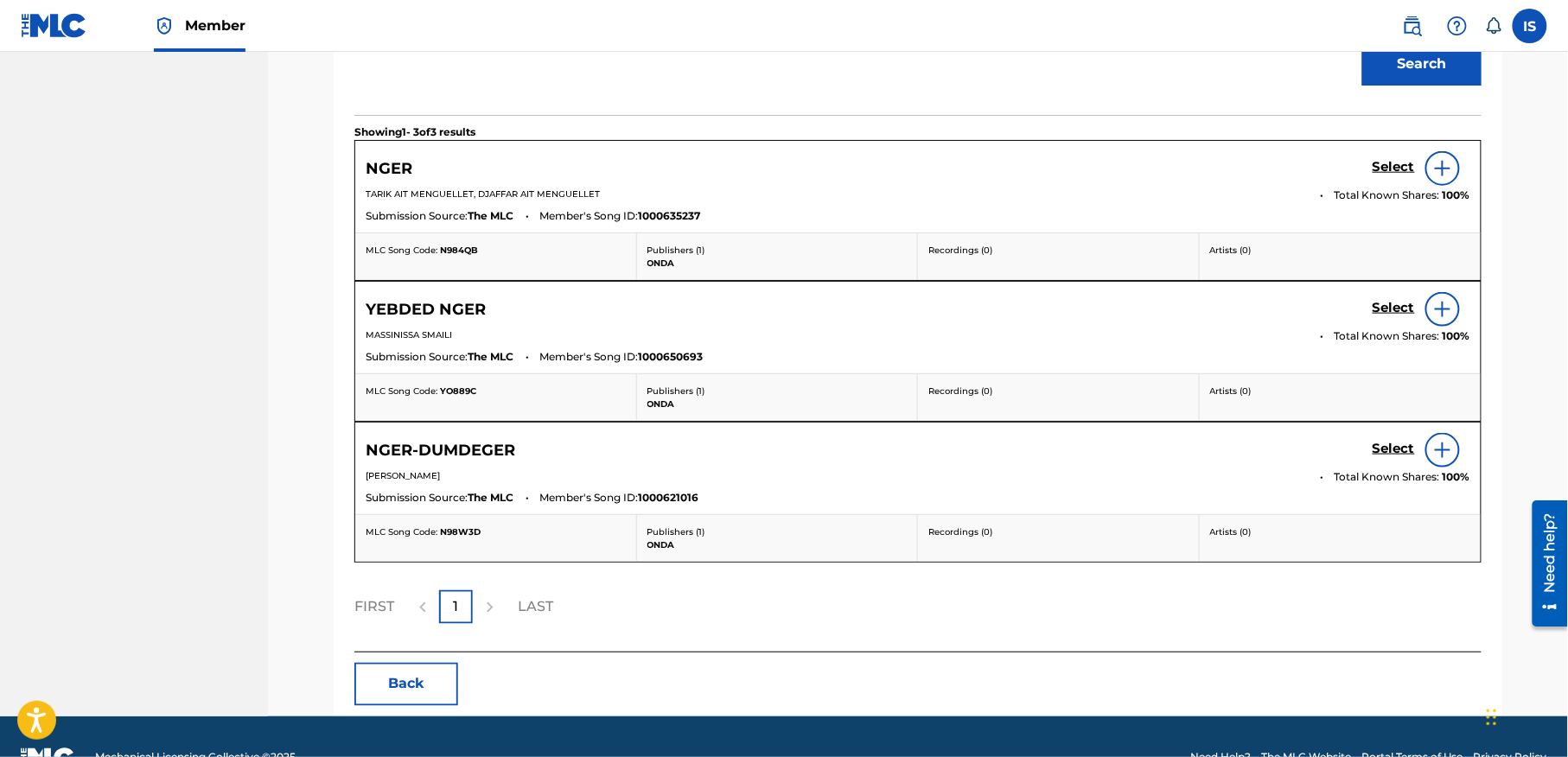
scroll to position [616, 0]
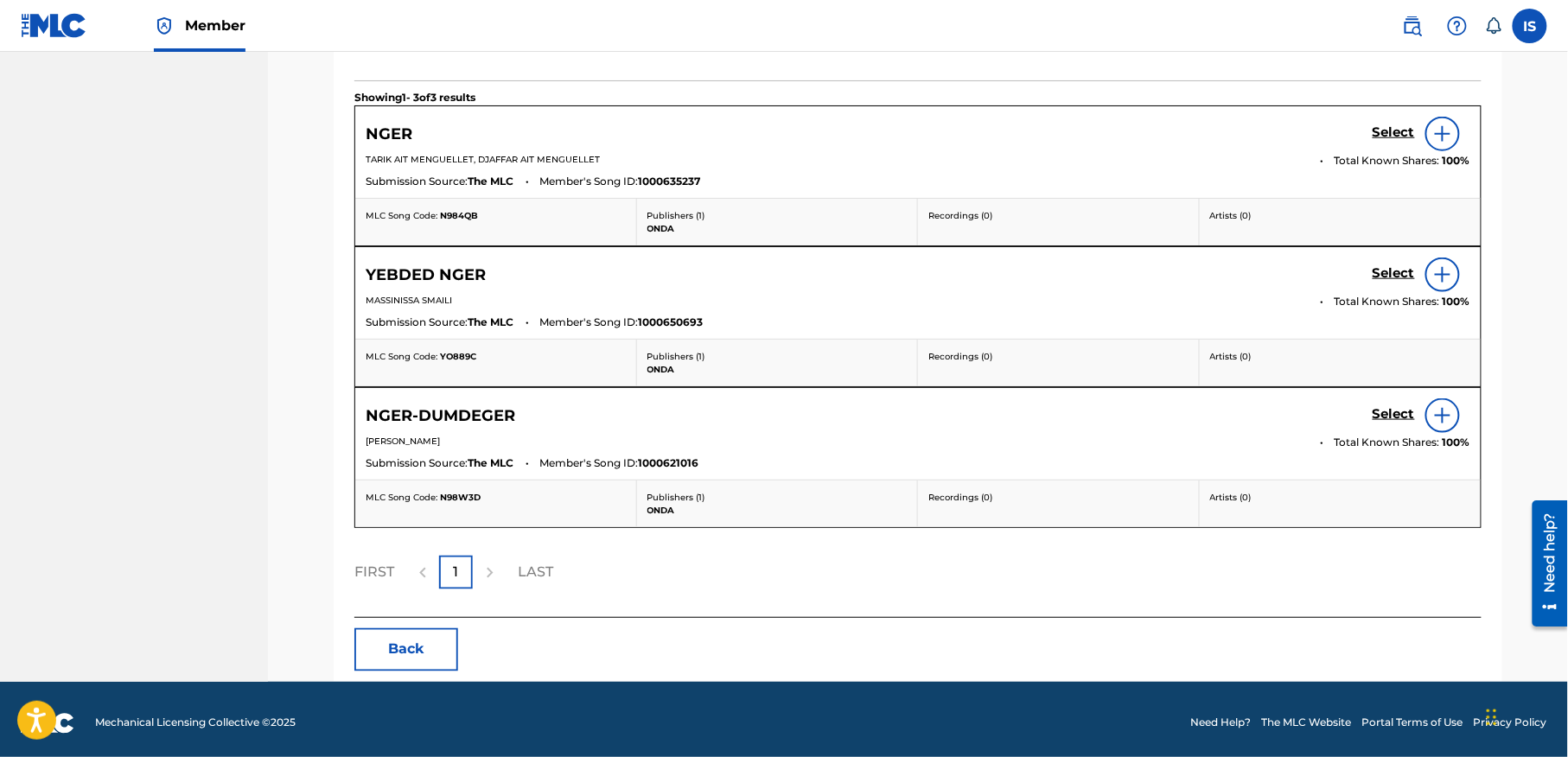
click at [1408, 132] on h5 "Select" at bounding box center [1393, 133] width 42 height 16
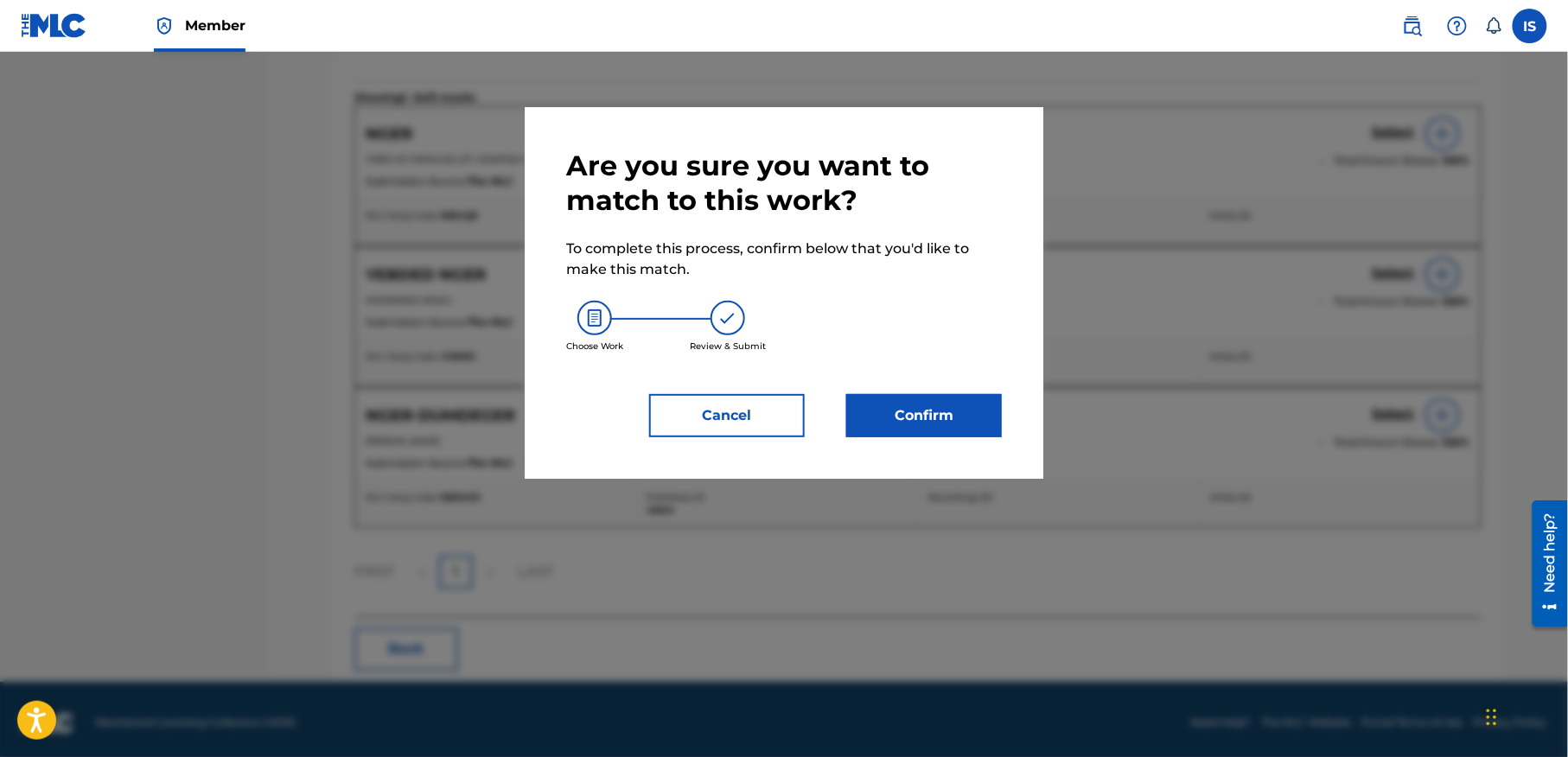
click at [934, 422] on button "Confirm" at bounding box center [923, 416] width 155 height 43
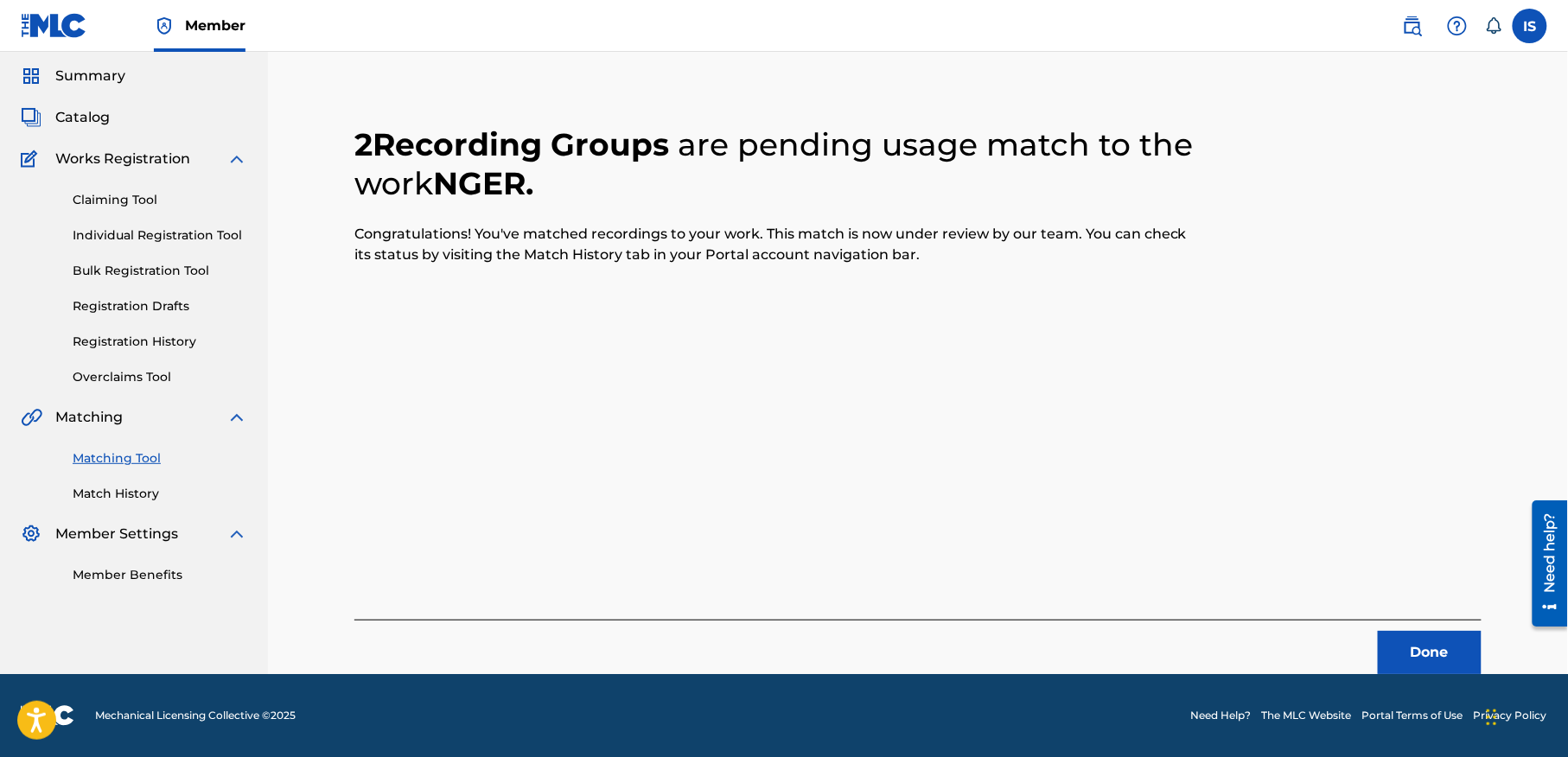
scroll to position [53, 0]
click at [1395, 644] on button "Done" at bounding box center [1429, 653] width 104 height 43
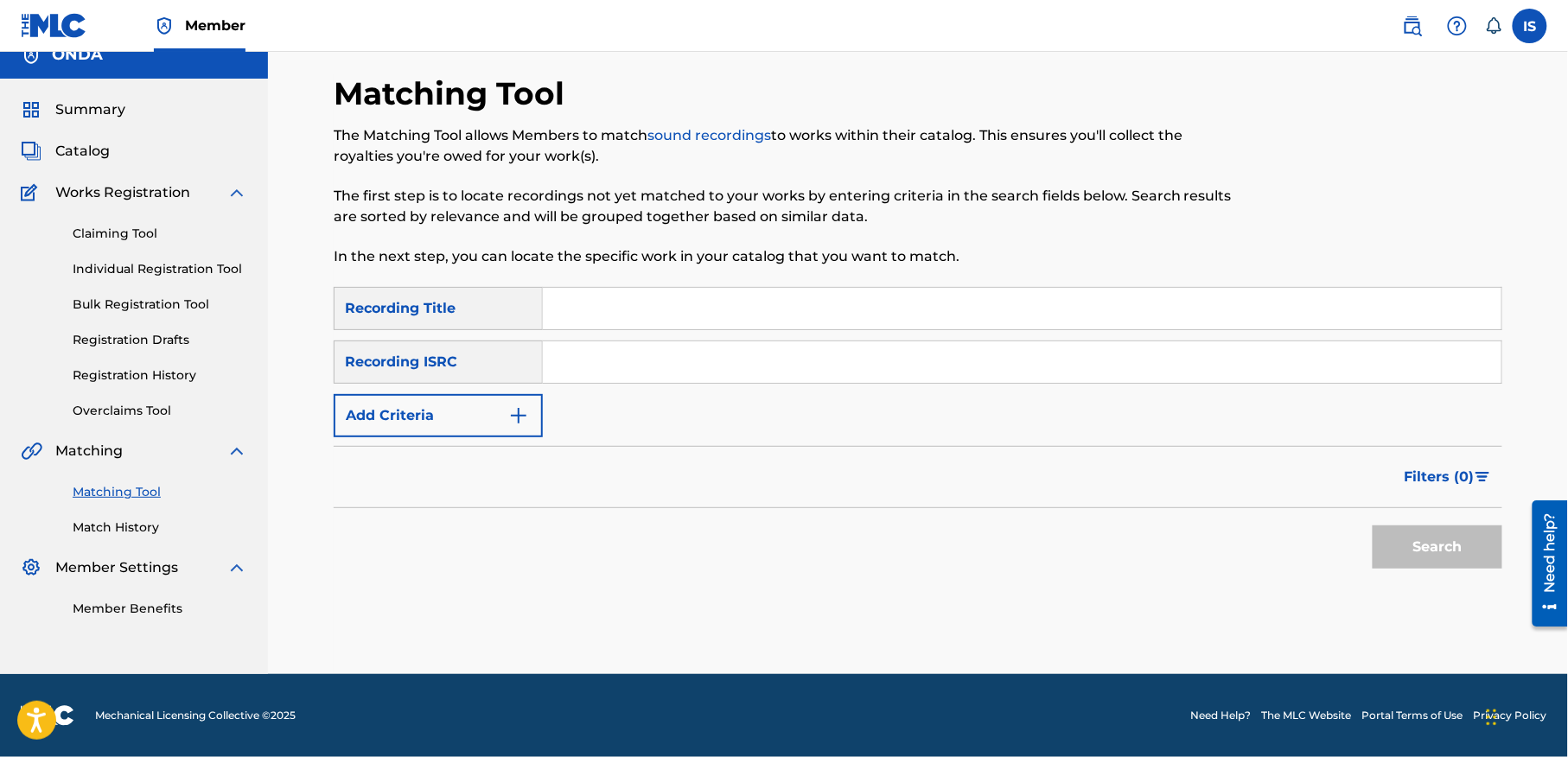
scroll to position [22, 0]
click at [706, 291] on input "Search Form" at bounding box center [1022, 309] width 959 height 42
paste input "IZURAN FEUILLETON"
type input "IZURAN FEUILLETON"
click at [413, 418] on button "Add Criteria" at bounding box center [439, 416] width 209 height 43
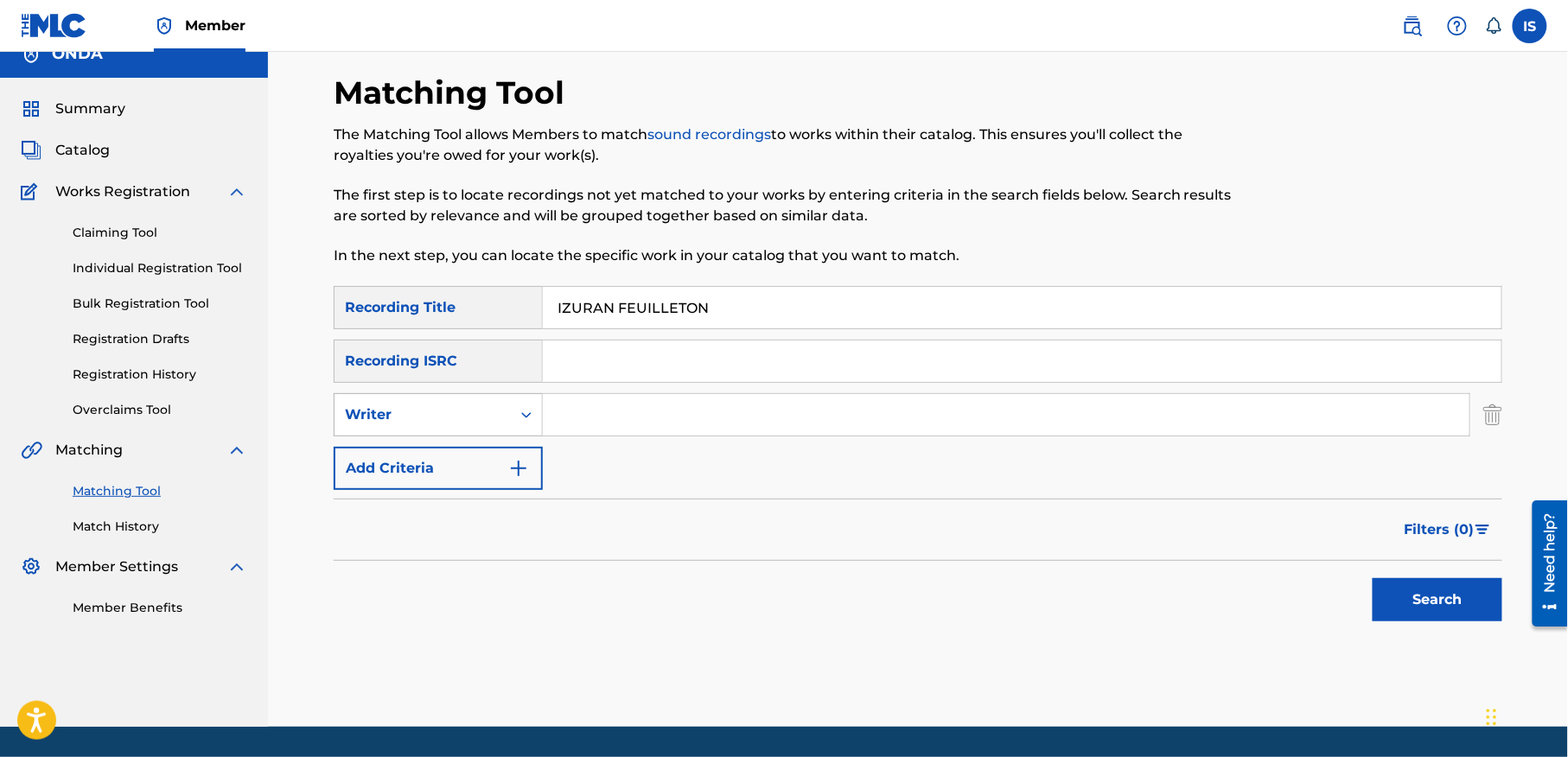
click at [474, 409] on div "Writer" at bounding box center [422, 414] width 155 height 21
click at [458, 448] on div "Recording Artist" at bounding box center [438, 457] width 208 height 43
click at [613, 413] on input "Search Form" at bounding box center [1006, 415] width 926 height 42
drag, startPoint x: 613, startPoint y: 413, endPoint x: 651, endPoint y: 451, distance: 53.7
click at [644, 444] on div "SearchWithCriteria42002467-f0a3-47f5-a700-29b29a2bb1f2 Recording Title IZURAN F…" at bounding box center [918, 388] width 1168 height 204
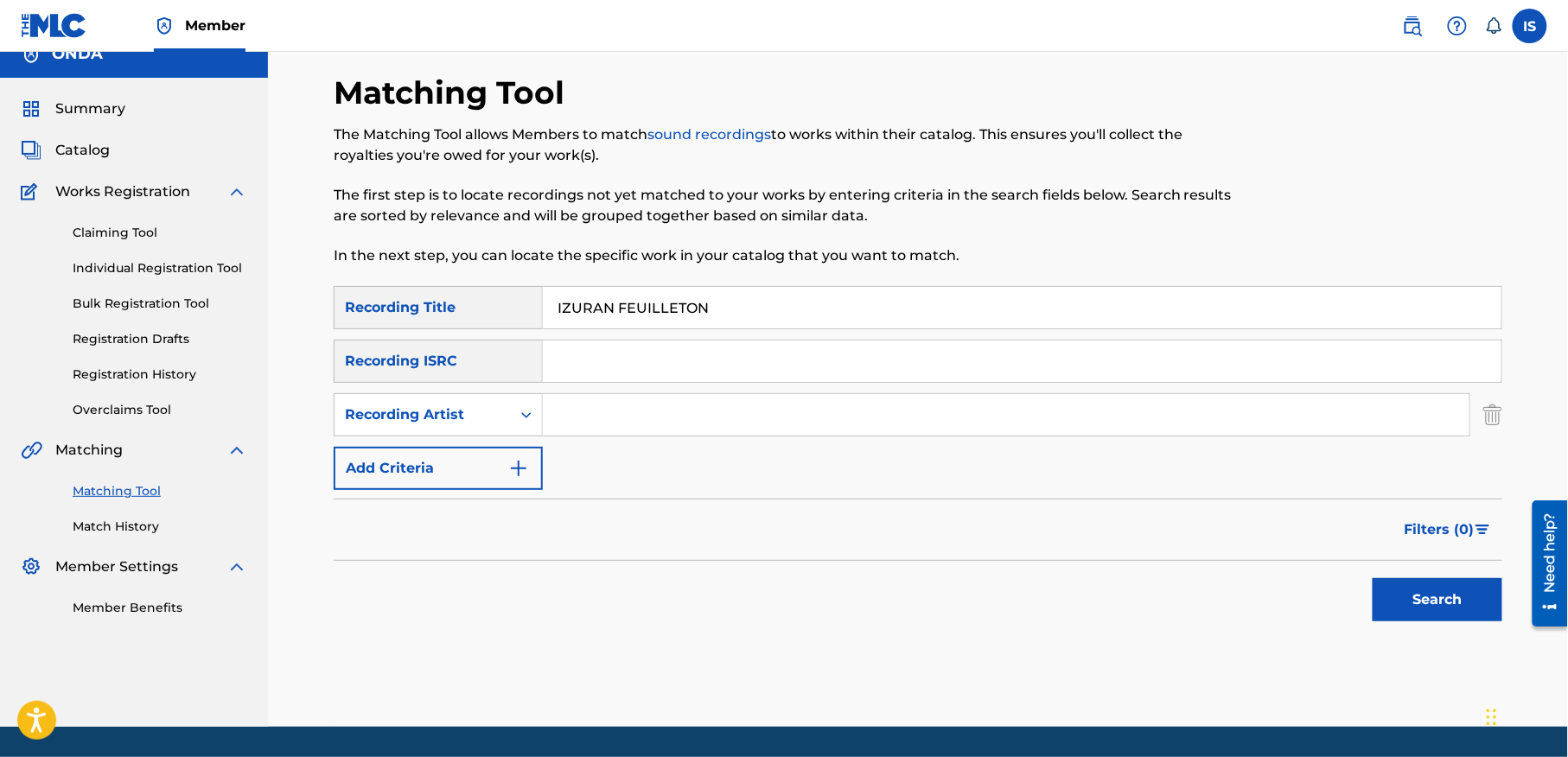
type input "ait menguellet"
click at [1471, 591] on button "Search" at bounding box center [1437, 599] width 130 height 43
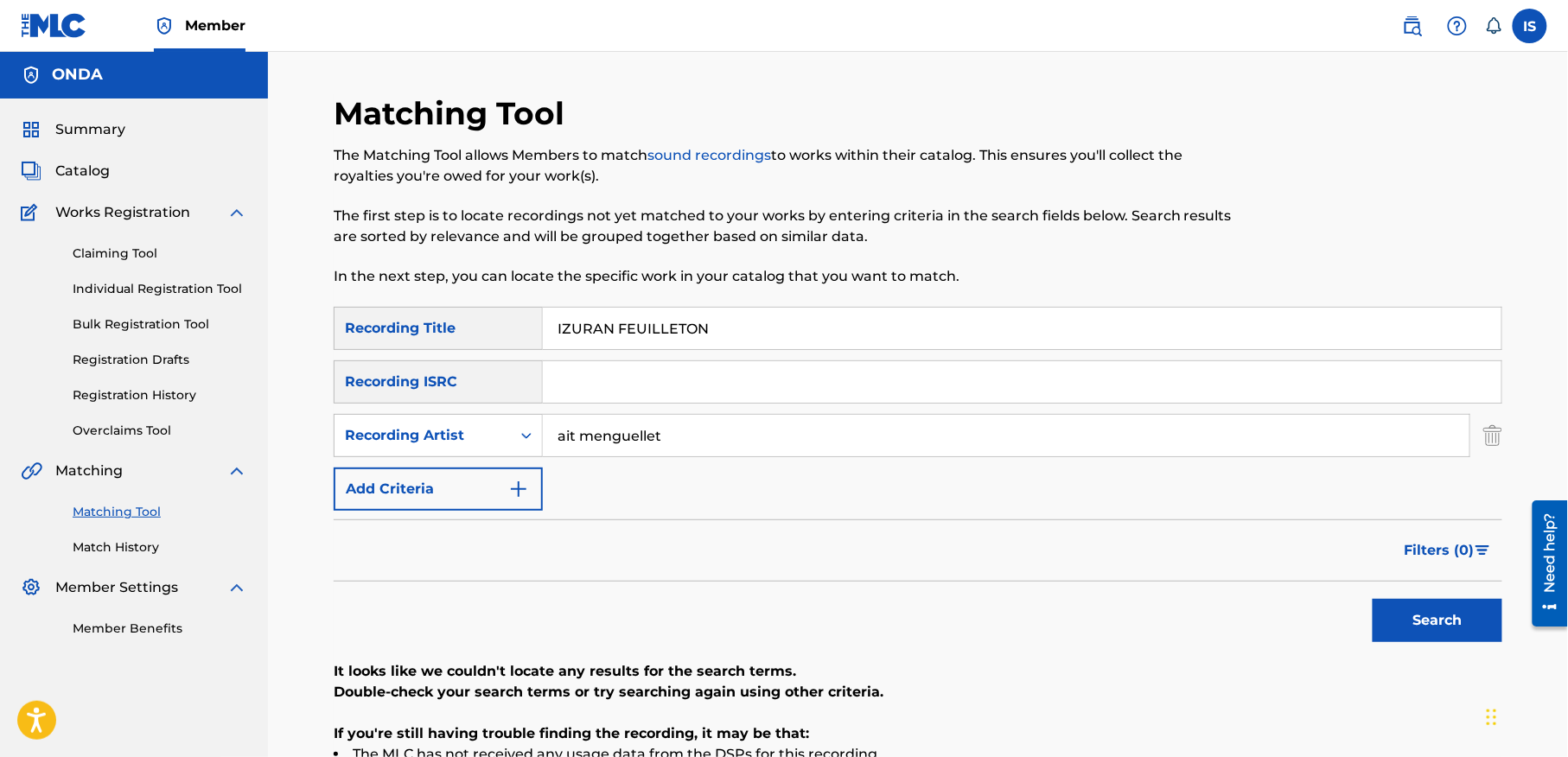
scroll to position [0, 0]
click at [626, 322] on input "IZURAN FEUILLETON" at bounding box center [1022, 329] width 959 height 42
paste input "TUDERT"
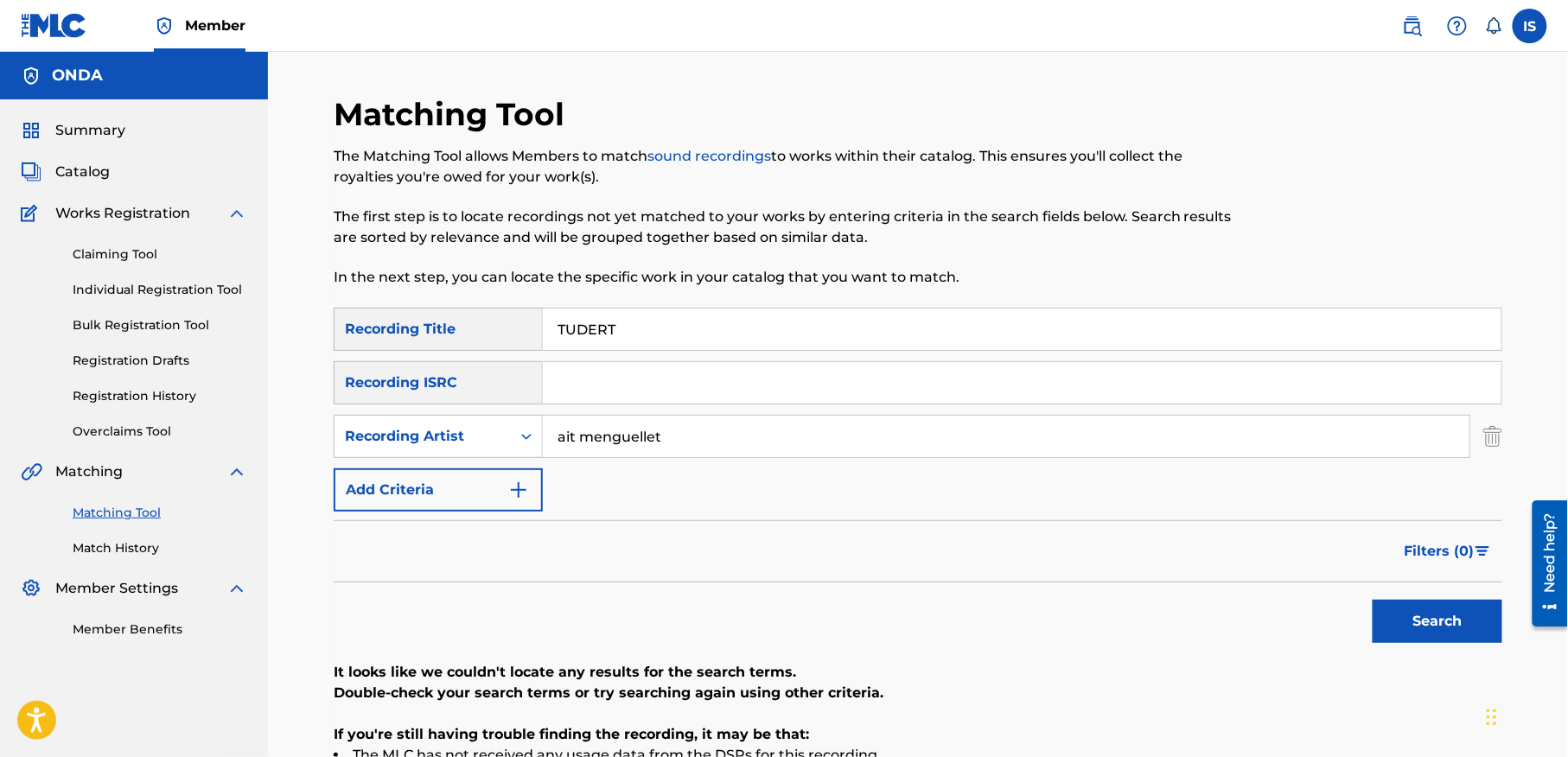
type input "TUDERT"
click at [1404, 619] on button "Search" at bounding box center [1437, 621] width 130 height 43
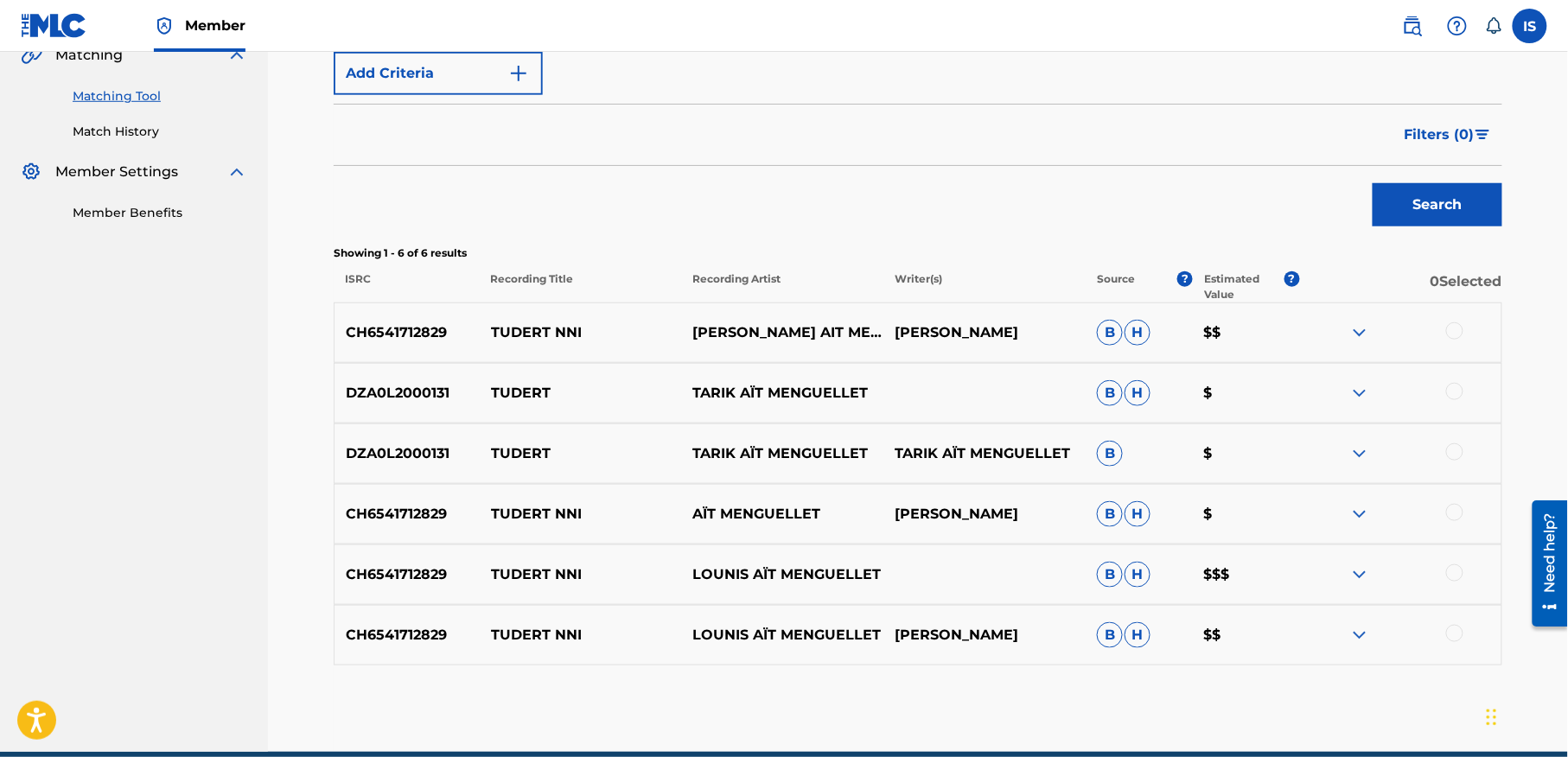
scroll to position [495, 0]
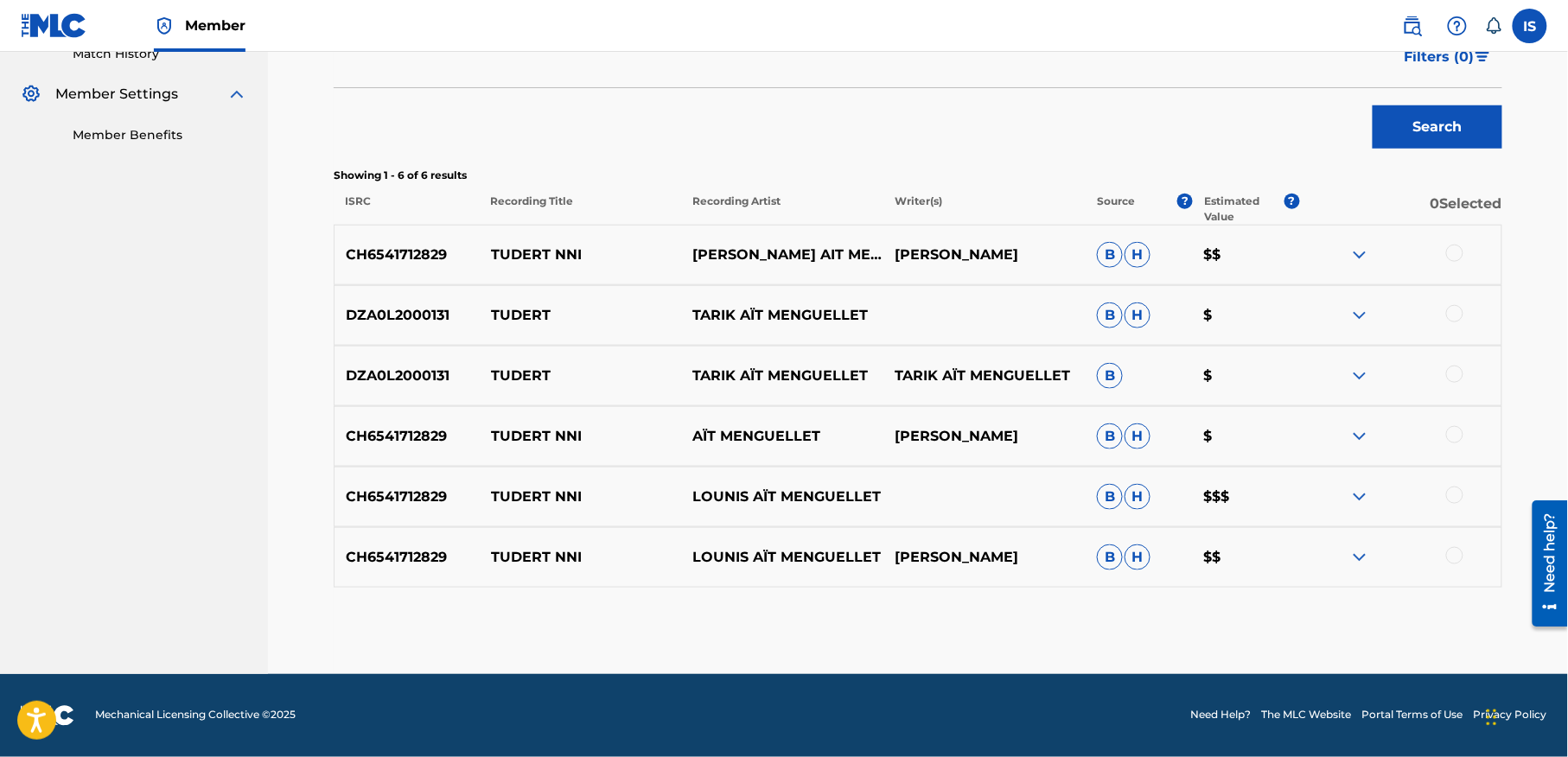
click at [1457, 311] on div at bounding box center [1454, 313] width 17 height 17
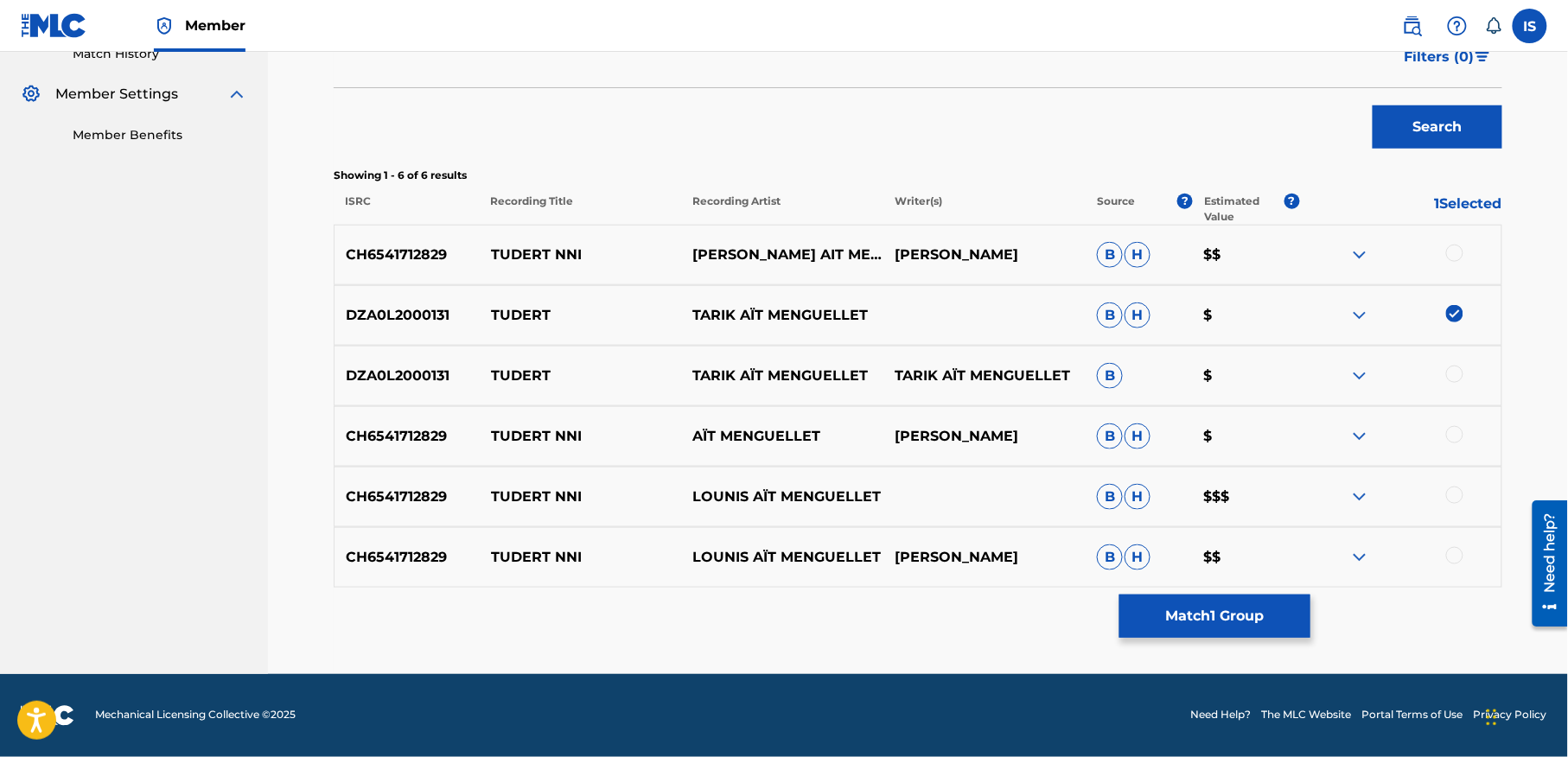
click at [1452, 374] on div at bounding box center [1454, 374] width 17 height 17
click at [1155, 615] on button "Match 2 Groups" at bounding box center [1215, 616] width 191 height 43
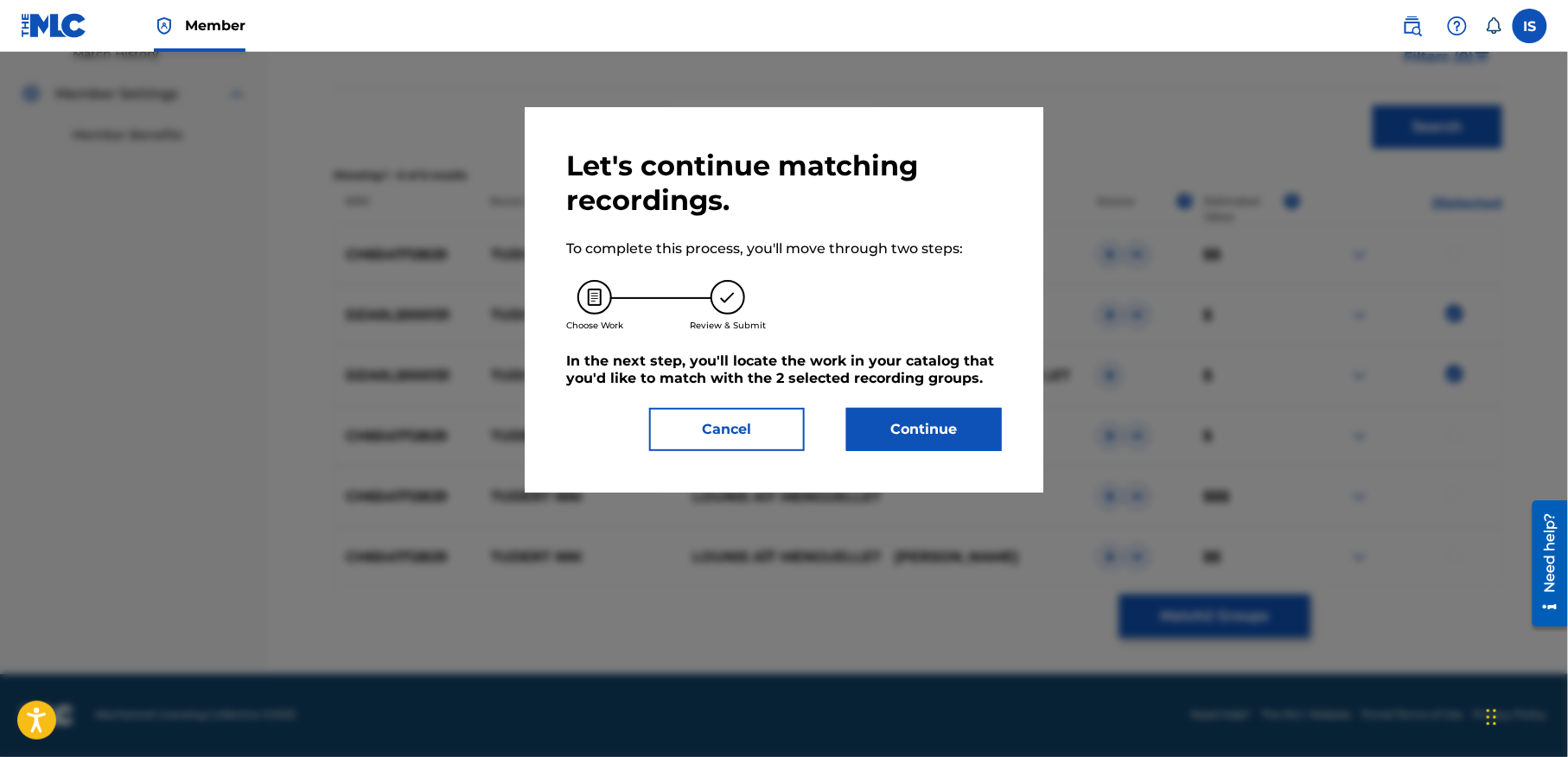
click at [830, 423] on div "Continue" at bounding box center [913, 429] width 176 height 43
click at [883, 429] on button "Continue" at bounding box center [923, 429] width 155 height 43
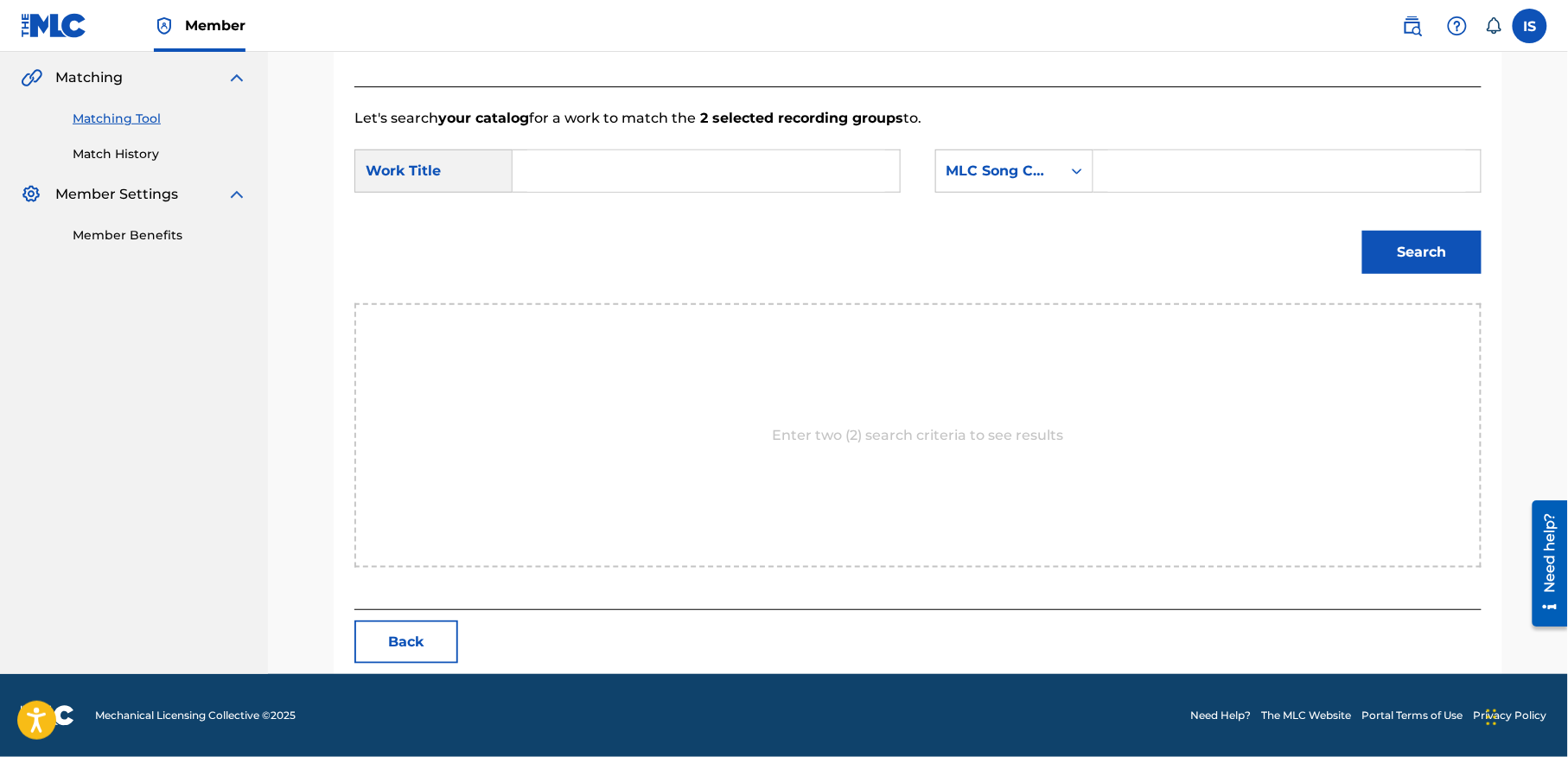
scroll to position [394, 0]
click at [676, 178] on input "Search Form" at bounding box center [706, 171] width 357 height 42
paste input "TUDERT"
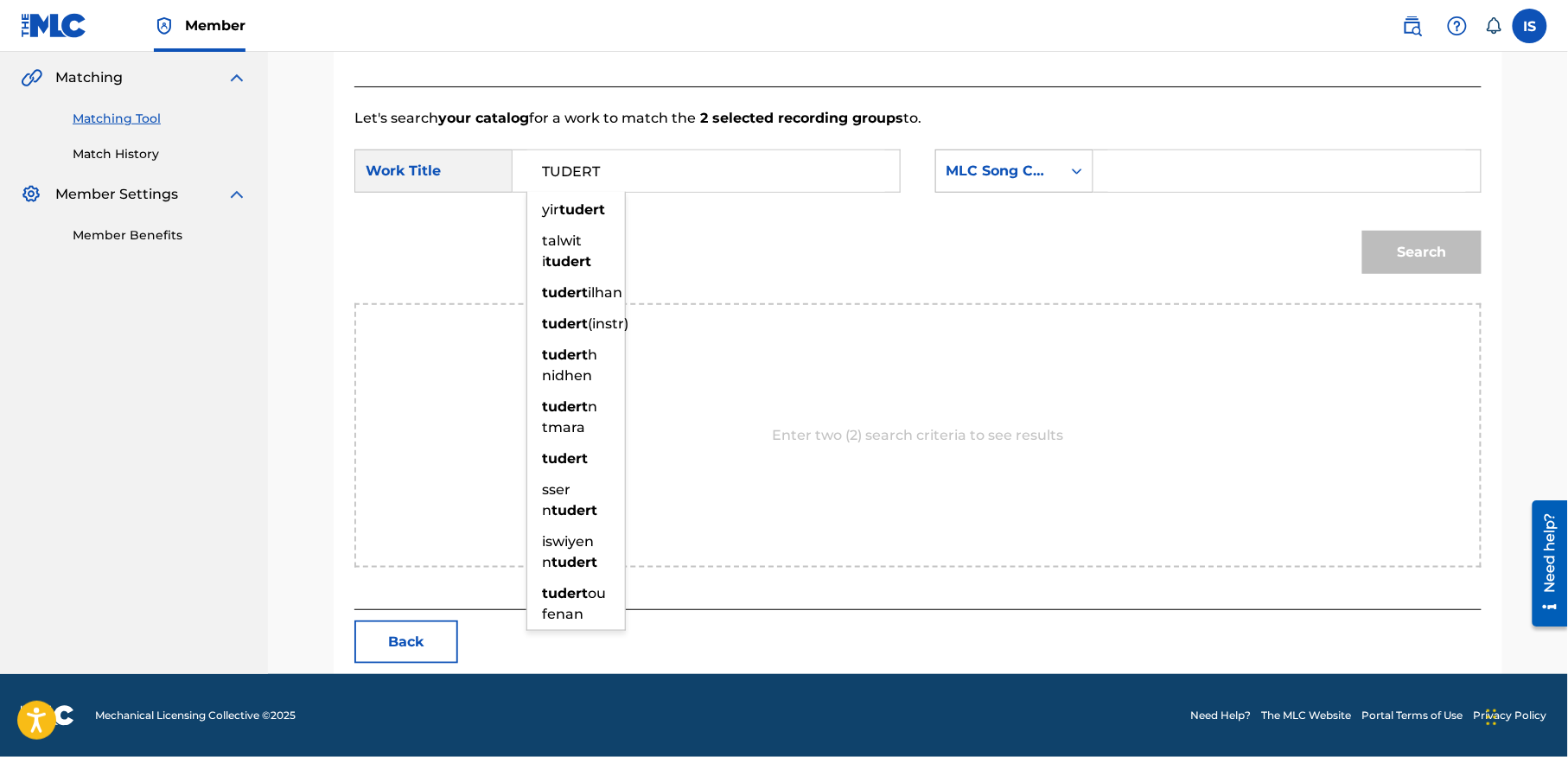
type input "TUDERT"
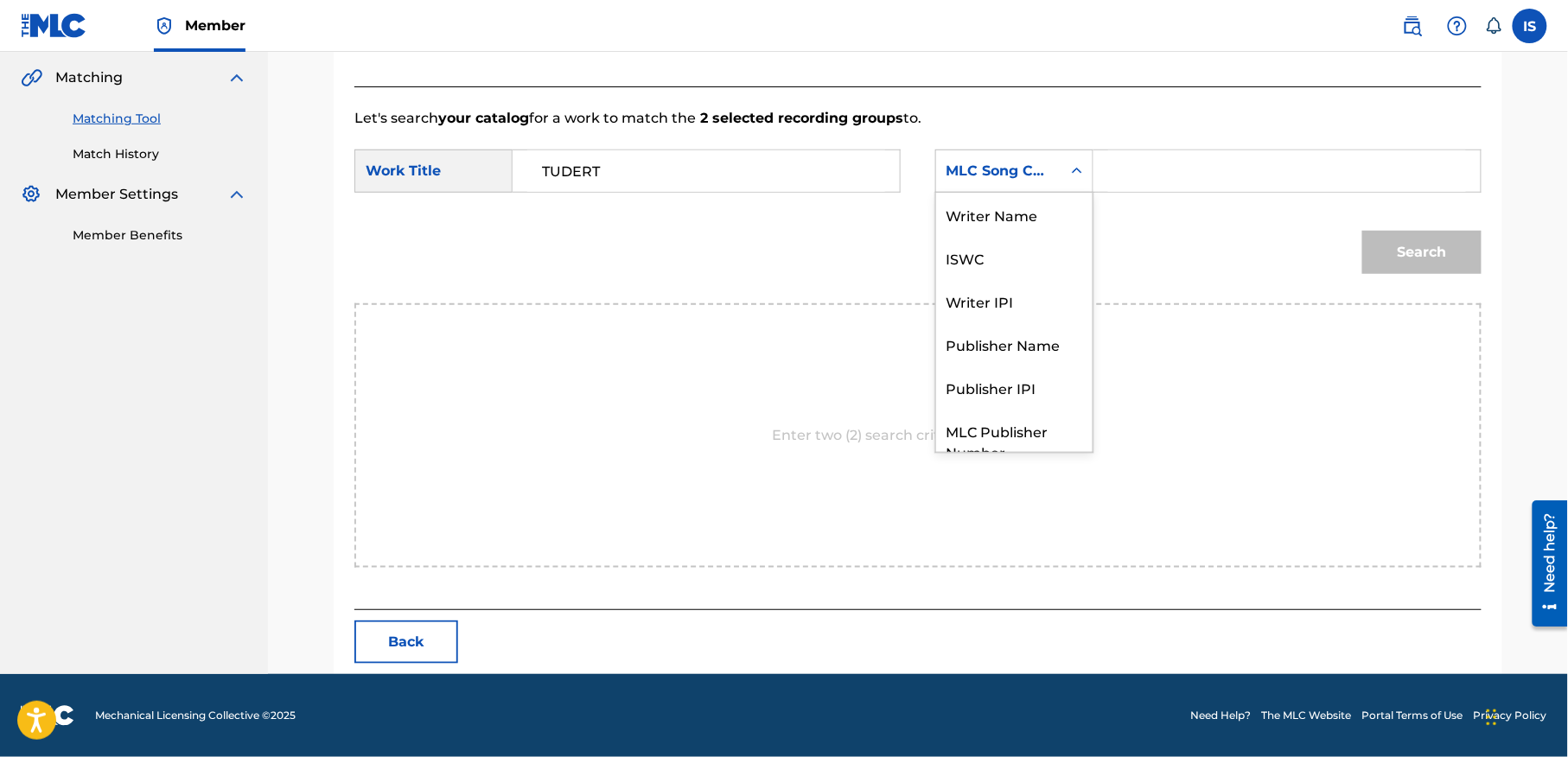
click at [1087, 177] on div "Search Form" at bounding box center [1077, 171] width 31 height 31
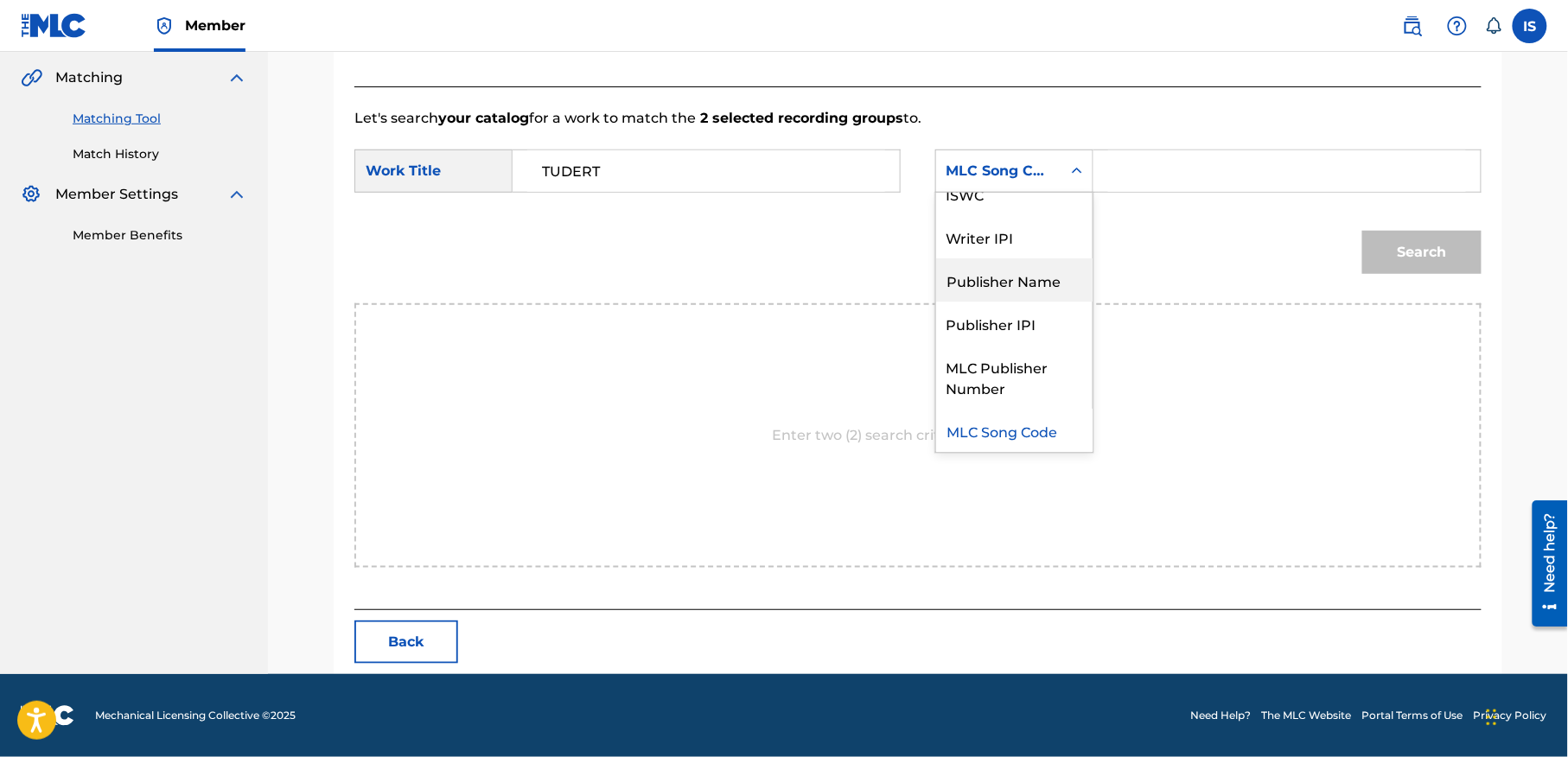
click at [1031, 260] on div "Publisher Name" at bounding box center [1014, 280] width 156 height 43
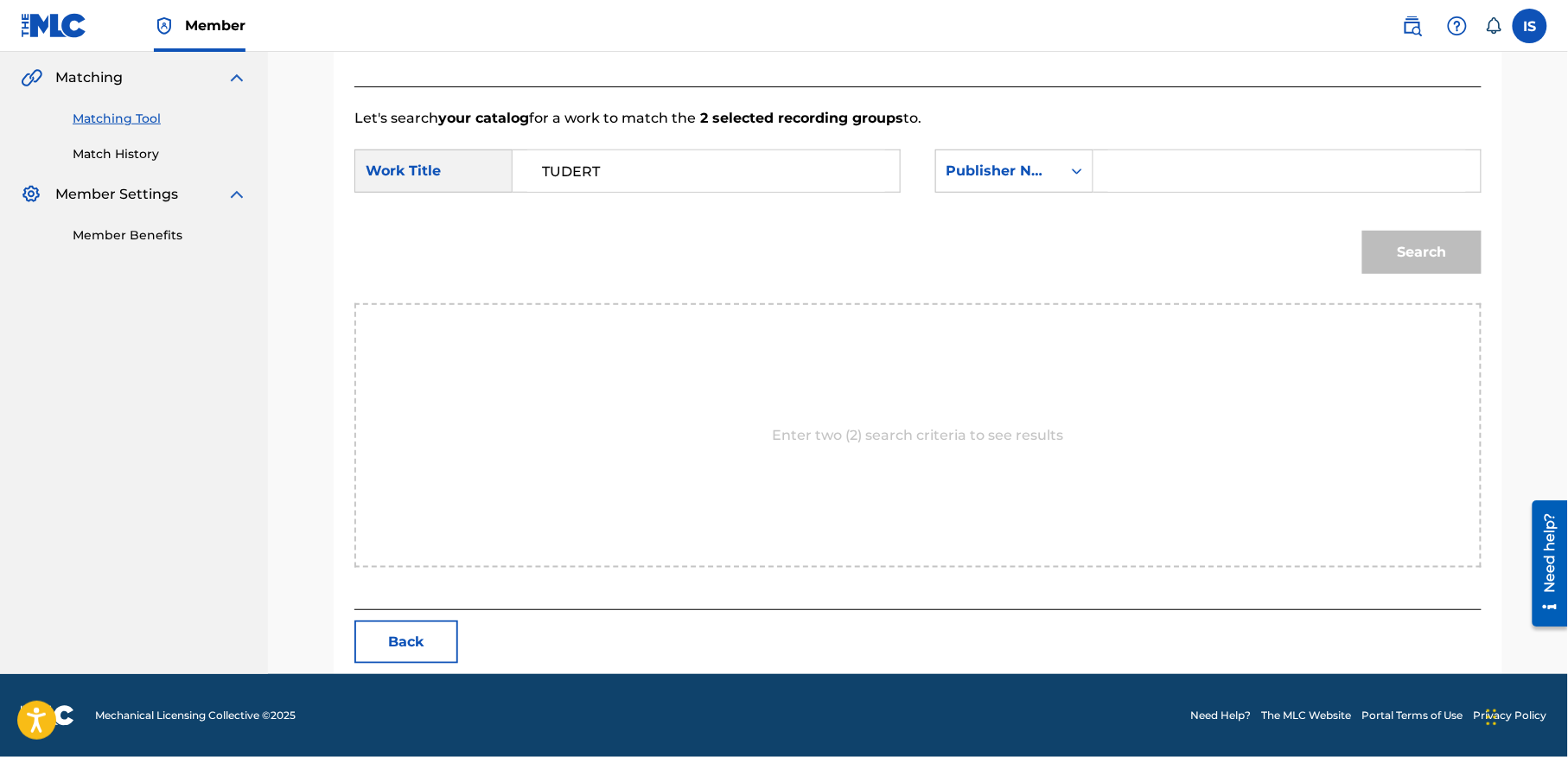
click at [1174, 191] on div "Search Form" at bounding box center [1287, 171] width 388 height 43
click at [1164, 173] on input "Search Form" at bounding box center [1286, 171] width 357 height 42
type input "onda"
click at [1362, 231] on button "Search" at bounding box center [1422, 253] width 119 height 43
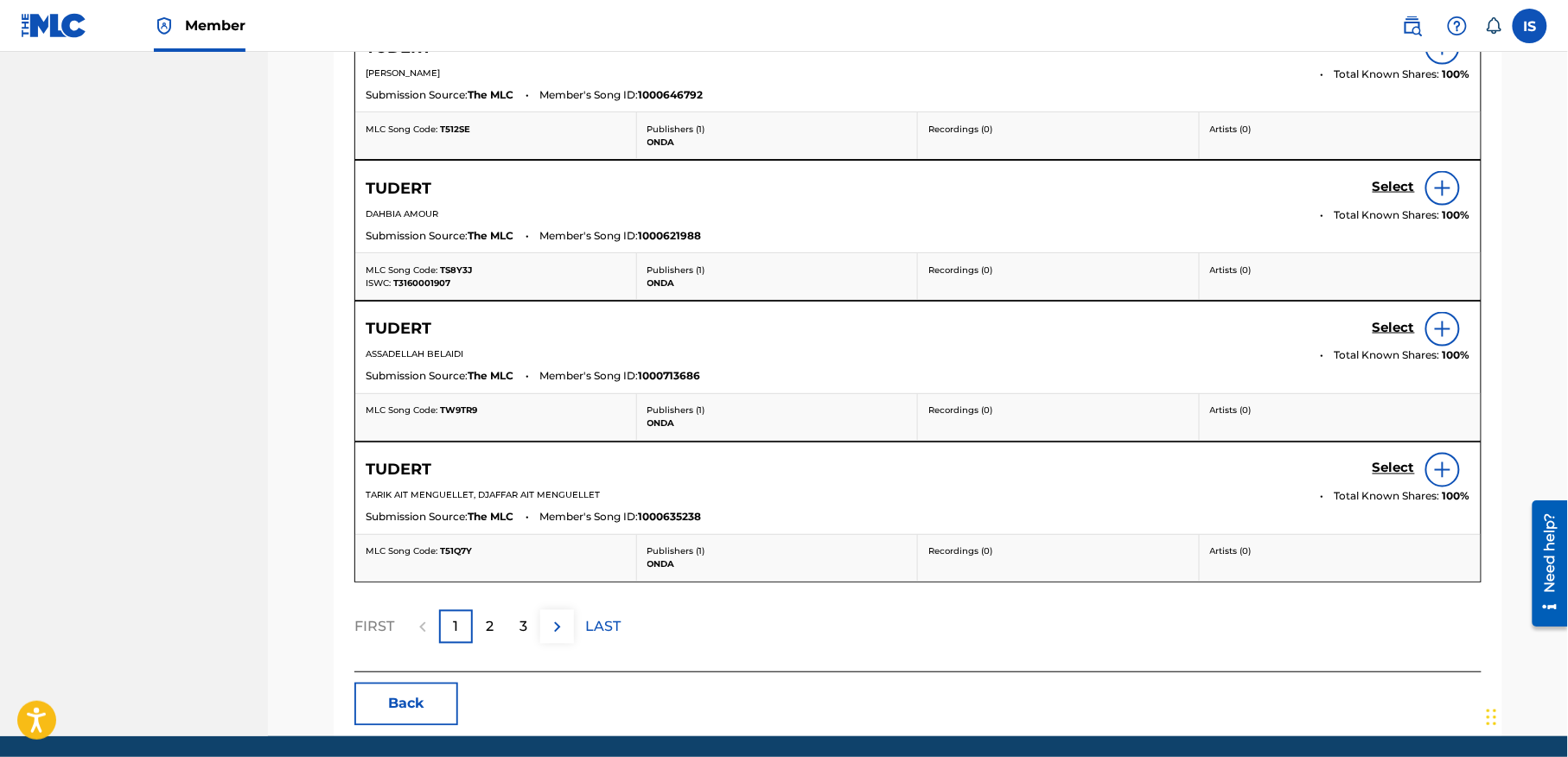
scroll to position [910, 0]
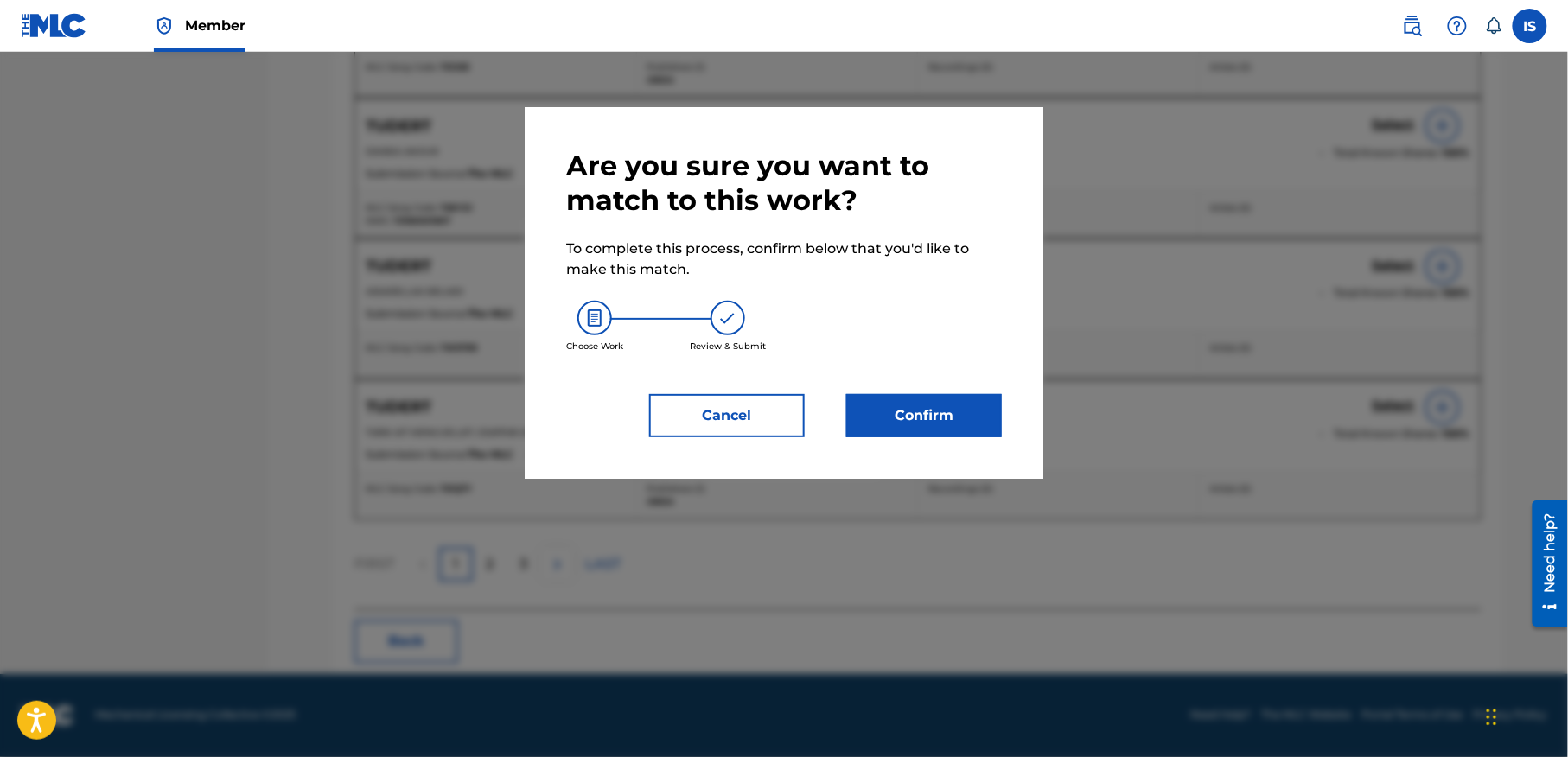
click at [965, 402] on button "Confirm" at bounding box center [923, 416] width 155 height 43
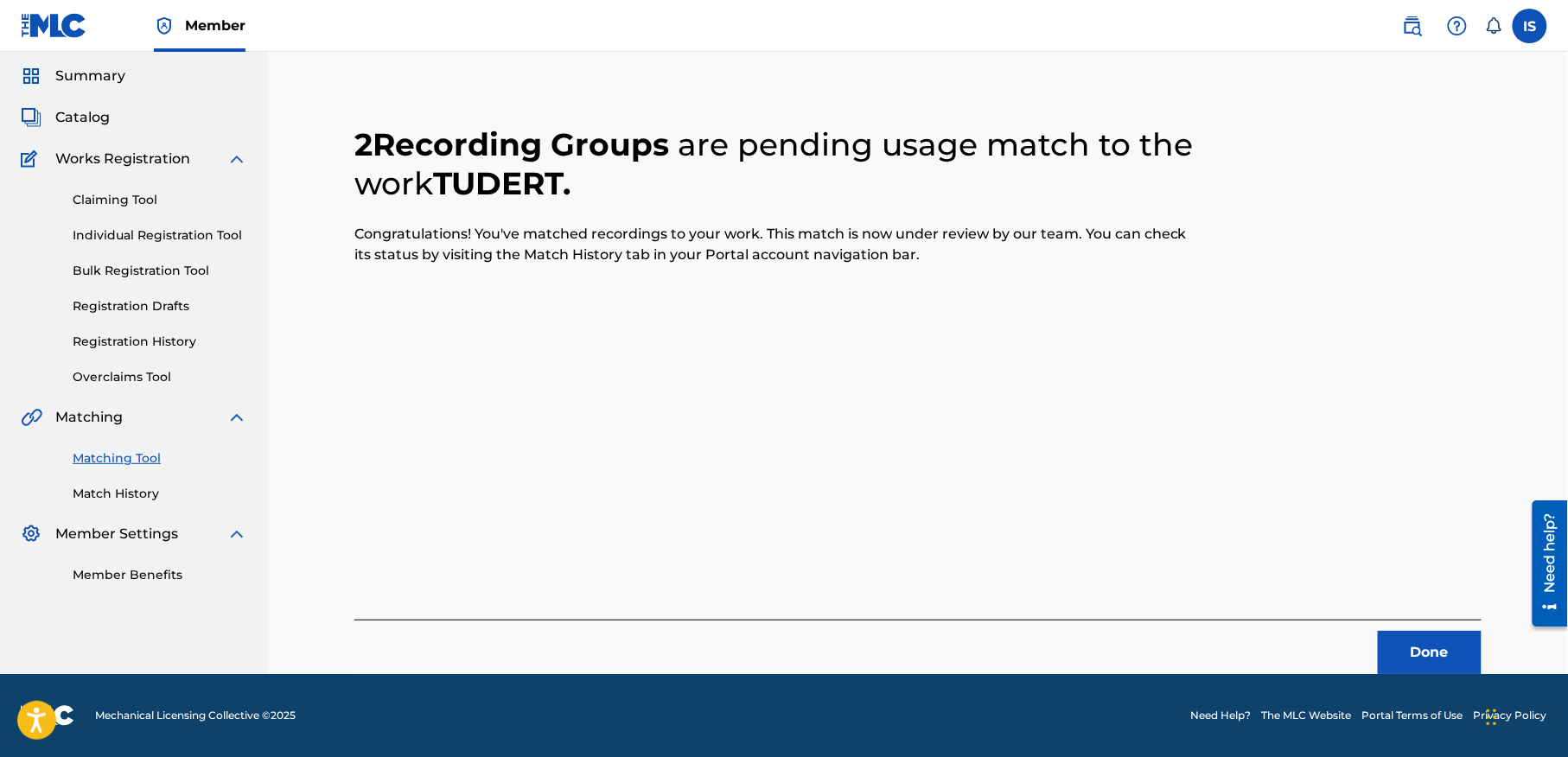
scroll to position [53, 0]
click at [1428, 641] on button "Done" at bounding box center [1429, 653] width 104 height 43
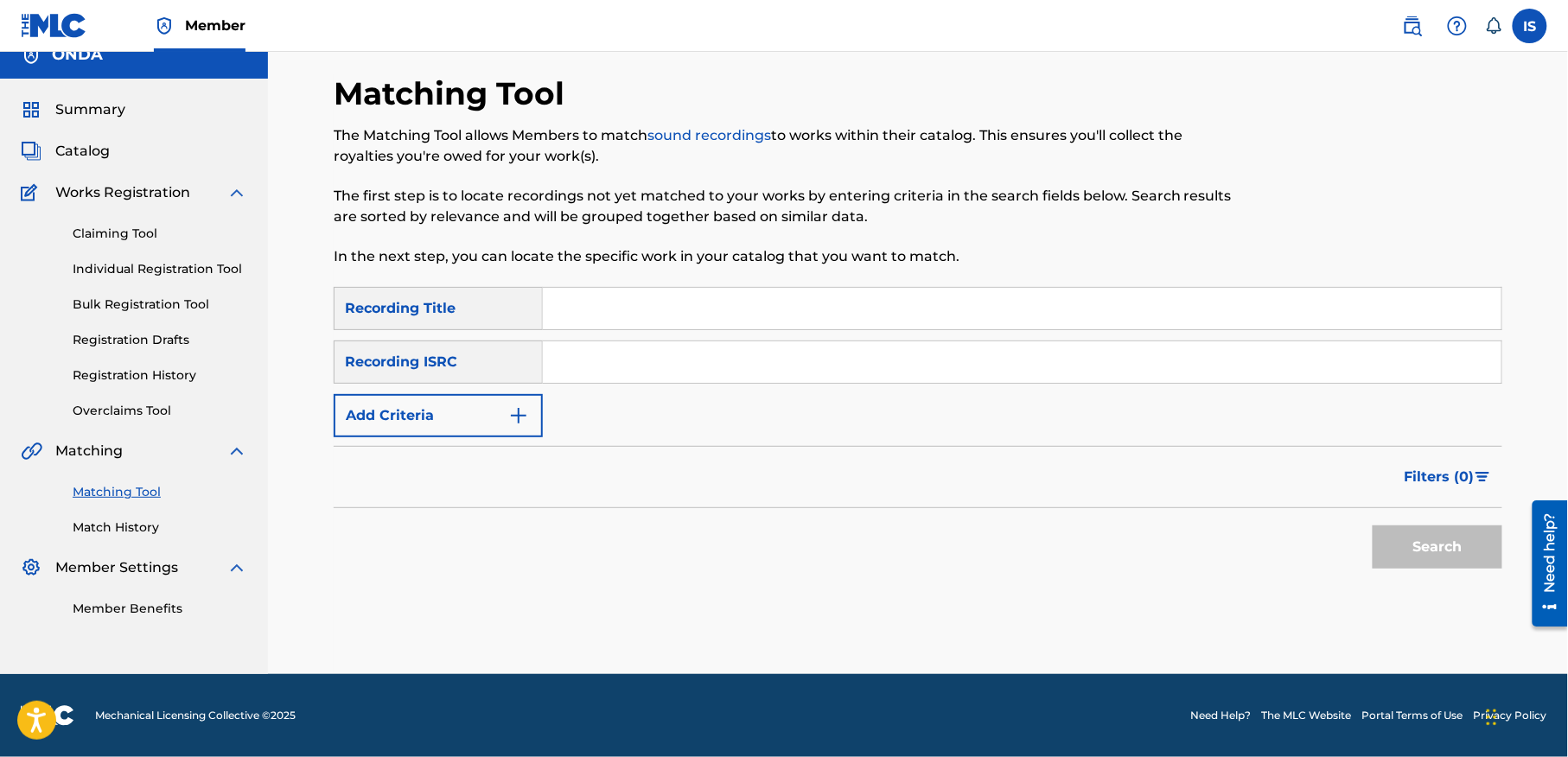
scroll to position [22, 0]
click at [729, 319] on input "Search Form" at bounding box center [1022, 309] width 959 height 42
paste input "AWAZ"
type input "AWAZ"
click at [419, 411] on button "Add Criteria" at bounding box center [439, 416] width 209 height 43
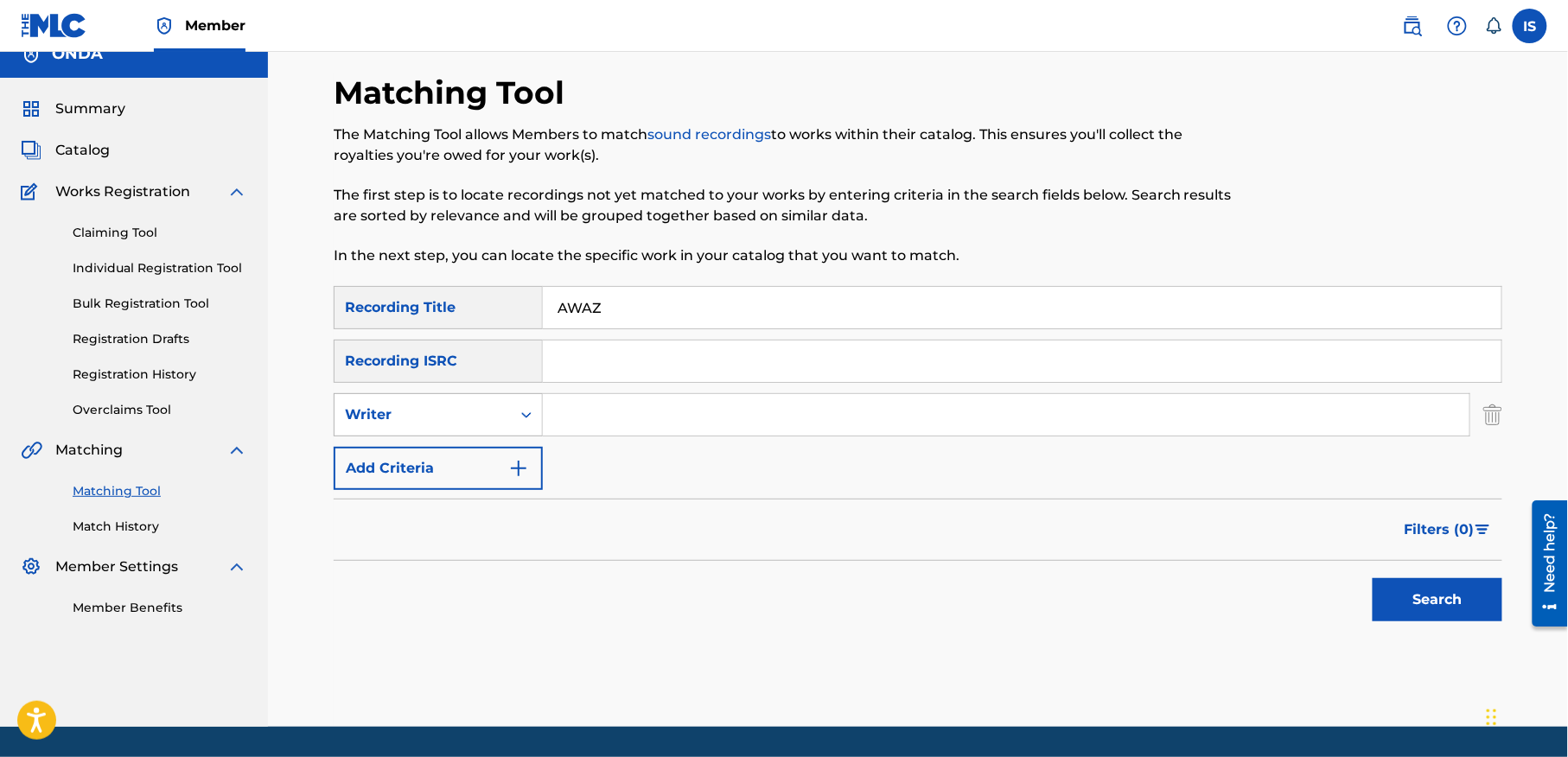
click at [437, 427] on div "Writer" at bounding box center [422, 414] width 176 height 32
click at [477, 450] on div "Recording Artist" at bounding box center [438, 457] width 208 height 43
click at [592, 427] on input "Search Form" at bounding box center [1006, 415] width 926 height 42
type input "ait menguellet"
click at [1433, 592] on button "Search" at bounding box center [1437, 599] width 130 height 43
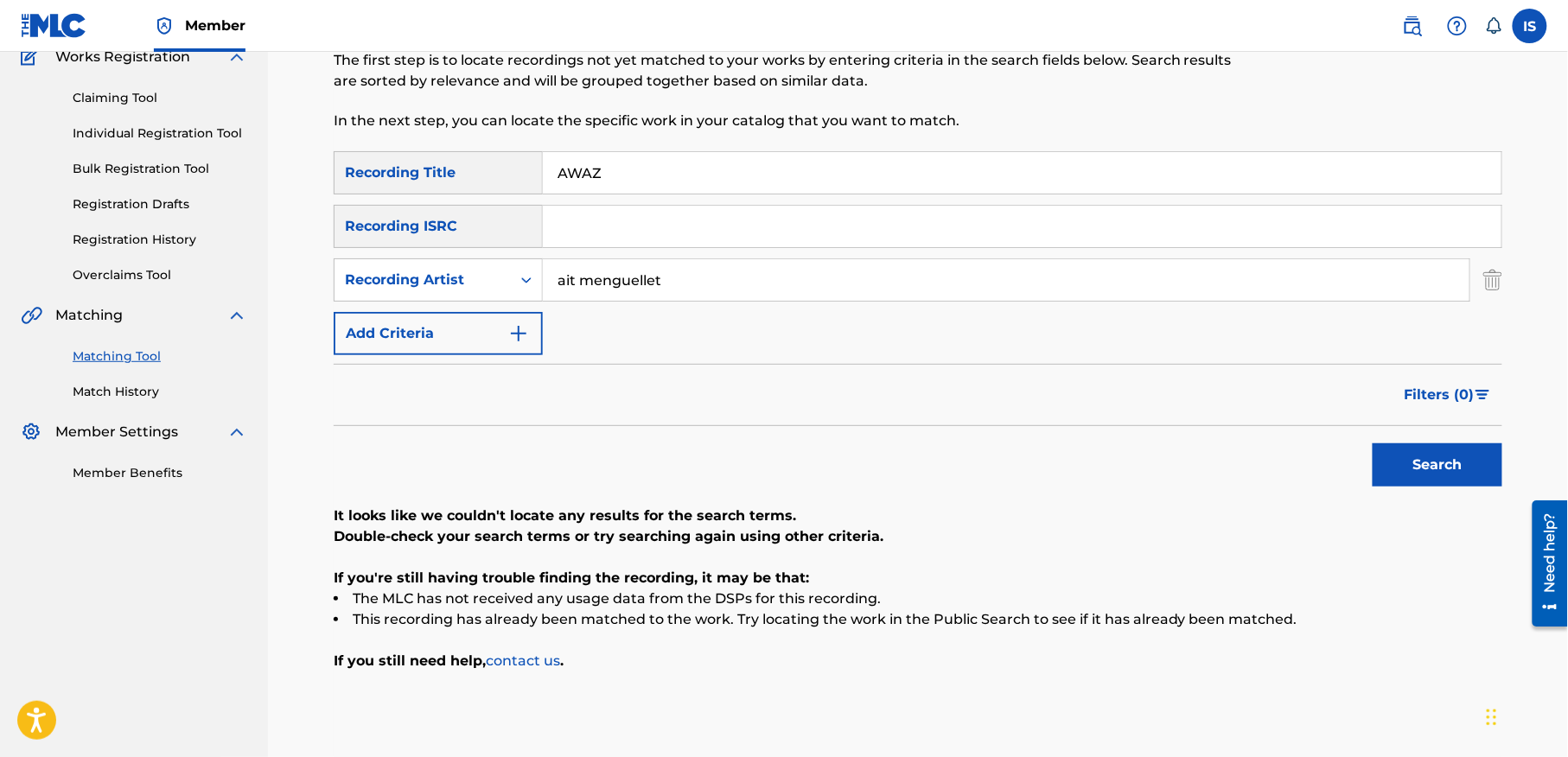
scroll to position [240, 0]
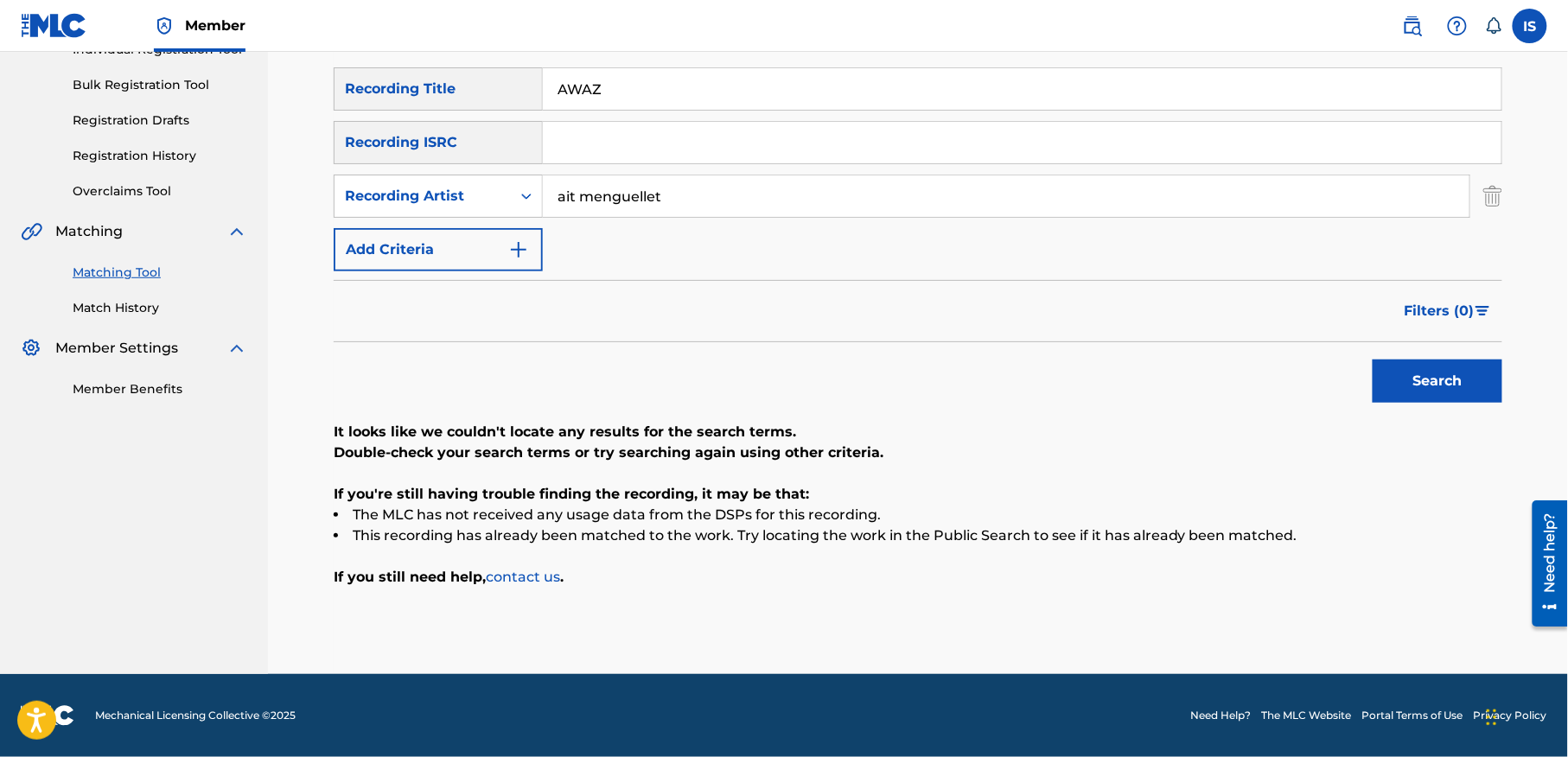
click at [631, 78] on input "AWAZ" at bounding box center [1022, 89] width 959 height 42
paste input "TAMETTUT"
type input "TAMETTUT"
click at [1390, 361] on button "Search" at bounding box center [1437, 381] width 130 height 43
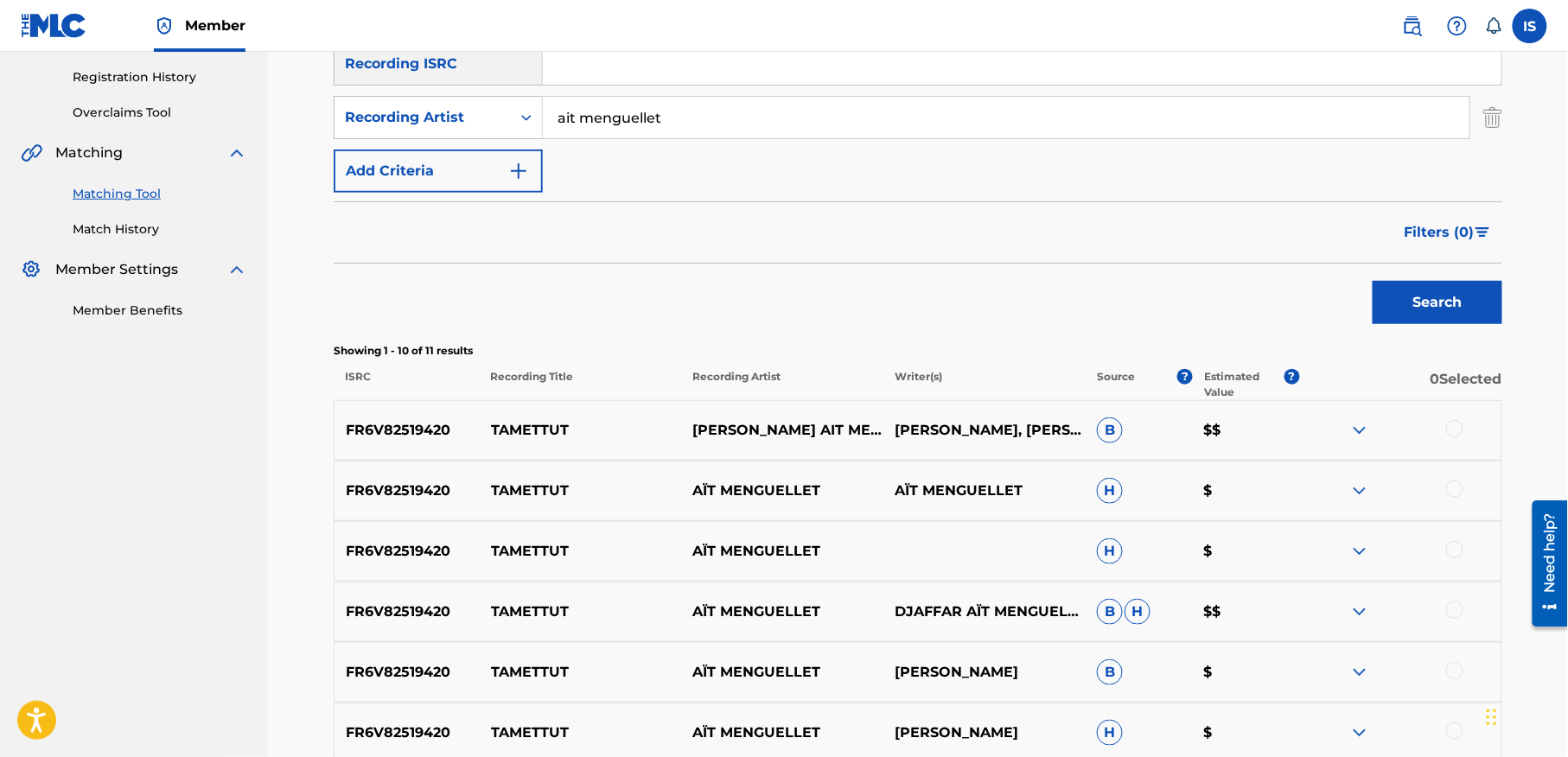
scroll to position [467, 0]
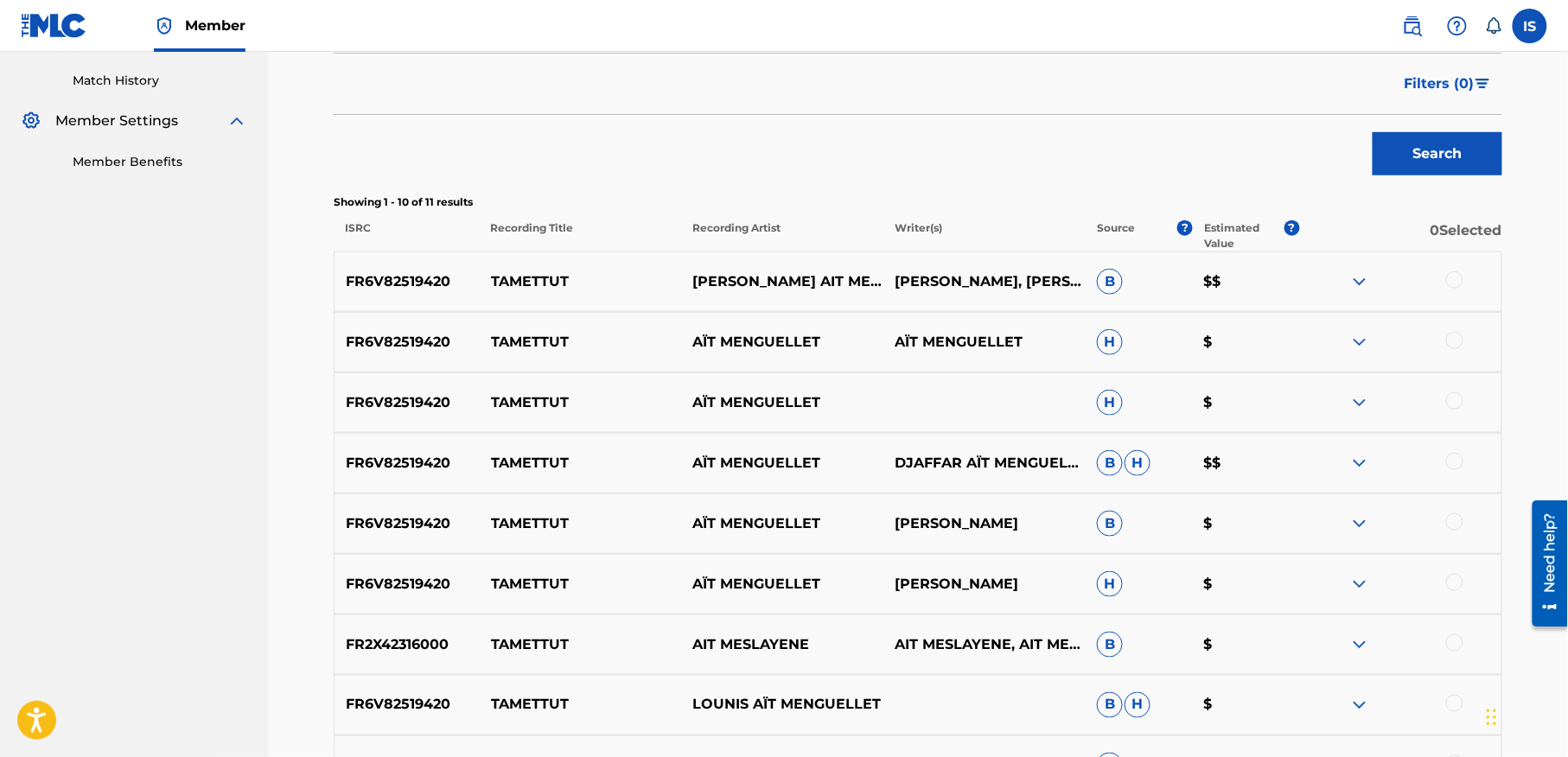
click at [1449, 281] on div at bounding box center [1454, 280] width 17 height 17
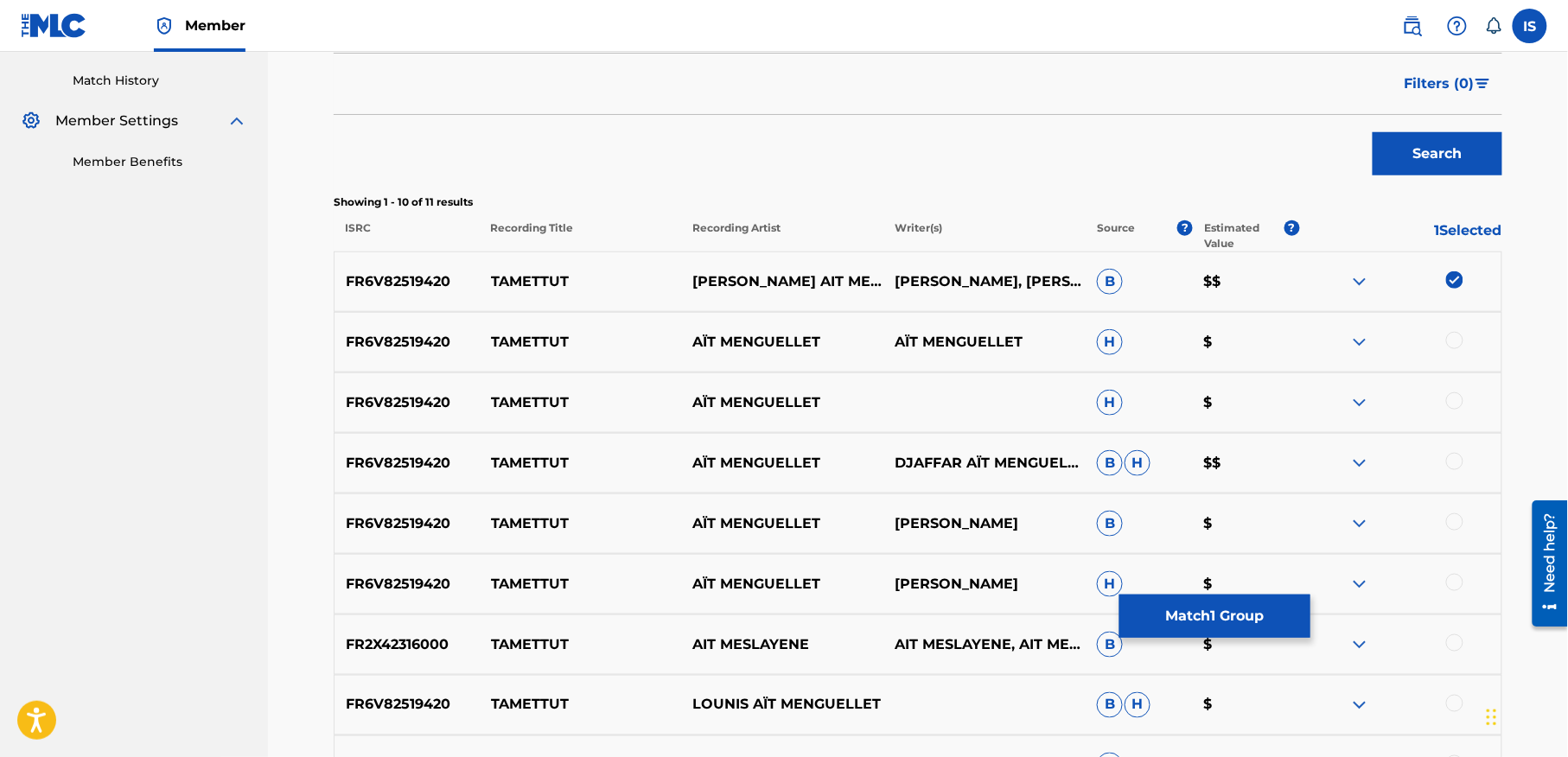
click at [1452, 337] on div at bounding box center [1454, 340] width 17 height 17
click at [1455, 404] on div at bounding box center [1454, 401] width 17 height 17
click at [1452, 464] on div at bounding box center [1454, 461] width 17 height 17
click at [1450, 522] on div at bounding box center [1454, 522] width 17 height 17
click at [1450, 578] on div at bounding box center [1454, 582] width 17 height 17
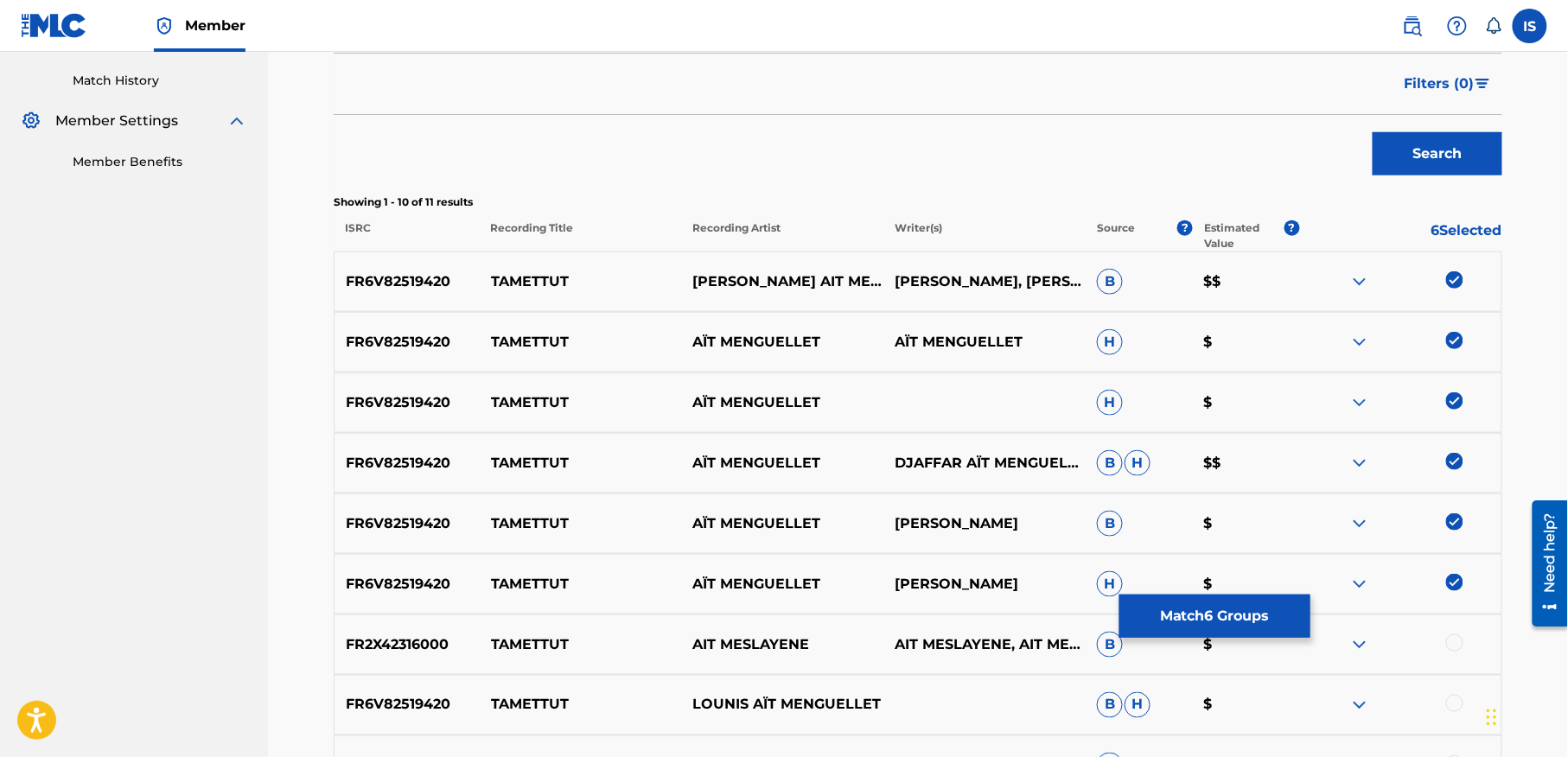
click at [1450, 643] on div at bounding box center [1454, 642] width 17 height 17
click at [1452, 671] on div "FR2X42316000 TAMETTUT AIT MESLAYENE AIT MESLAYENE, AIT MESLAYENE B $" at bounding box center [918, 644] width 1168 height 60
click at [1452, 701] on div at bounding box center [1454, 703] width 17 height 17
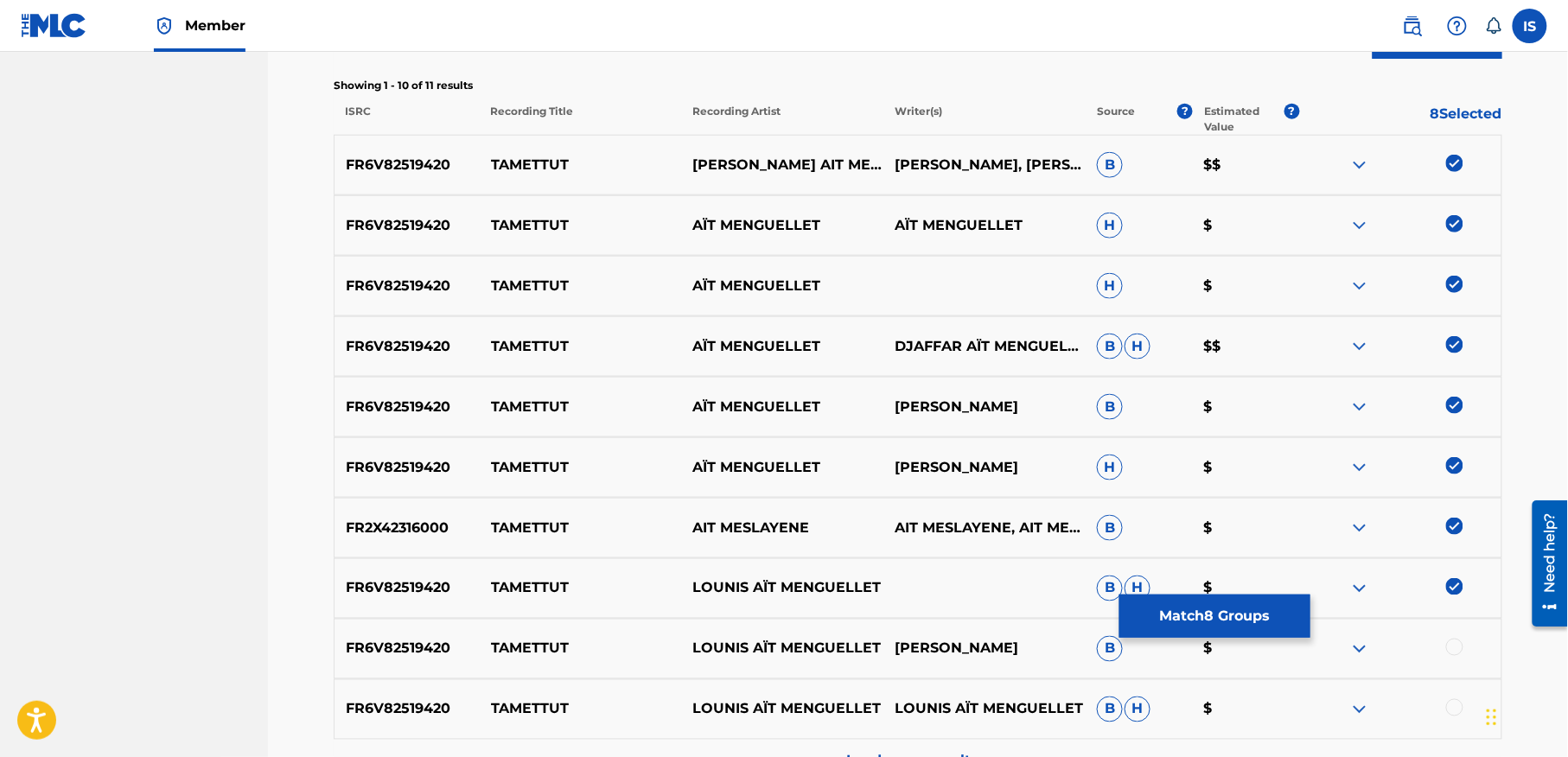
scroll to position [708, 0]
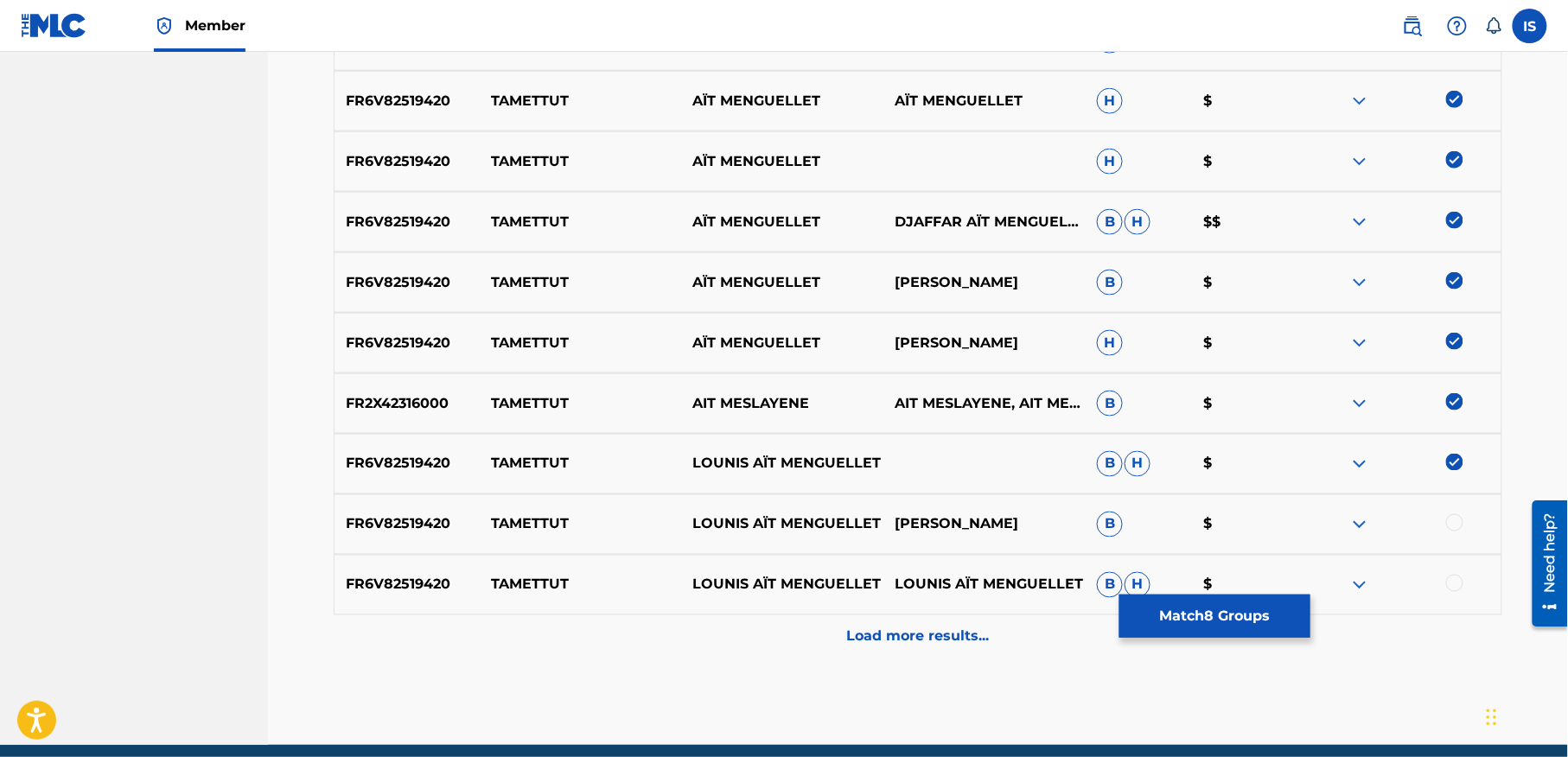
click at [1443, 525] on div at bounding box center [1400, 524] width 202 height 21
click at [1449, 522] on div at bounding box center [1454, 522] width 17 height 17
click at [1452, 580] on div at bounding box center [1454, 583] width 17 height 17
click at [988, 630] on div "Load more results..." at bounding box center [918, 637] width 1168 height 43
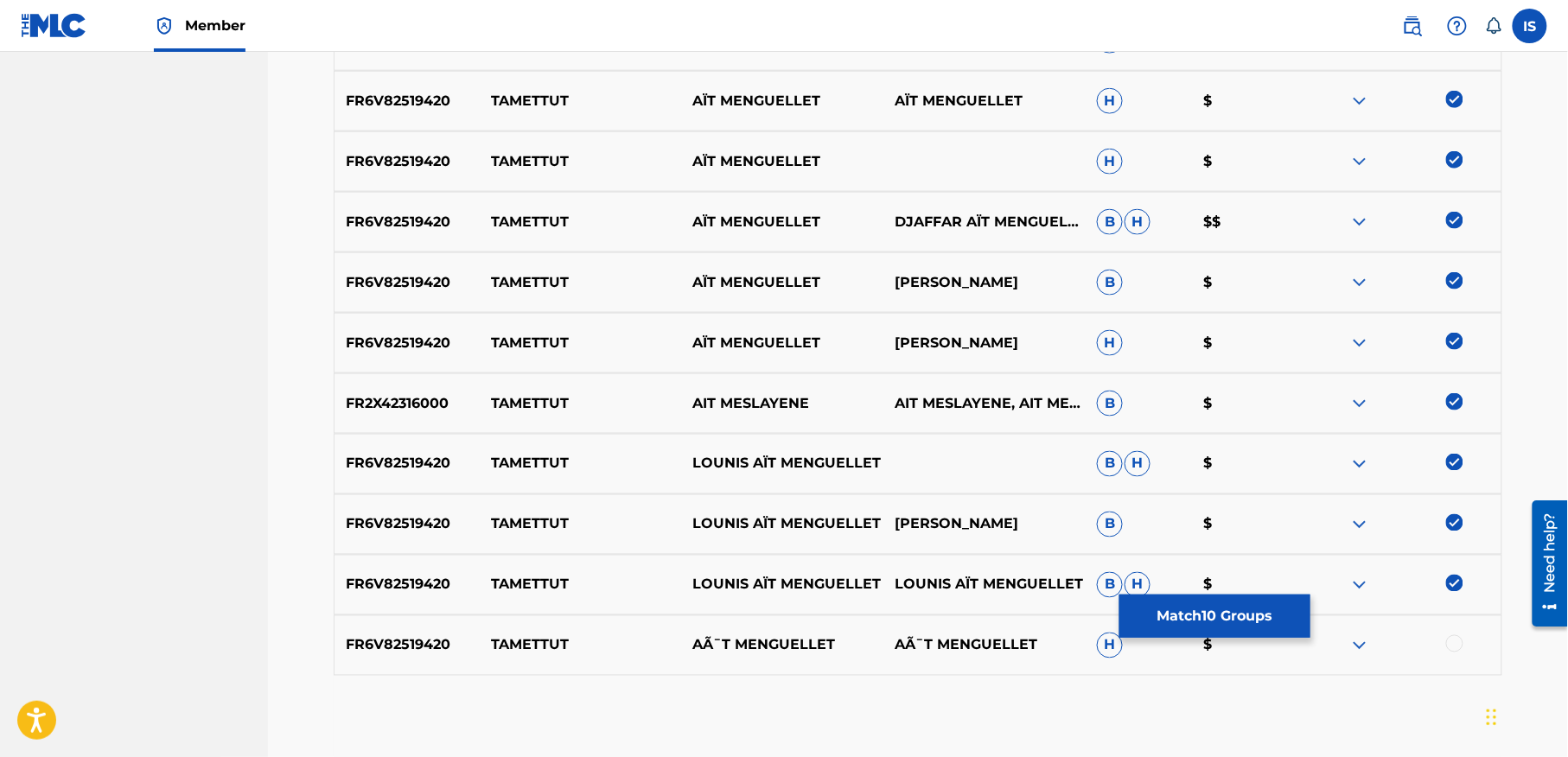
scroll to position [797, 0]
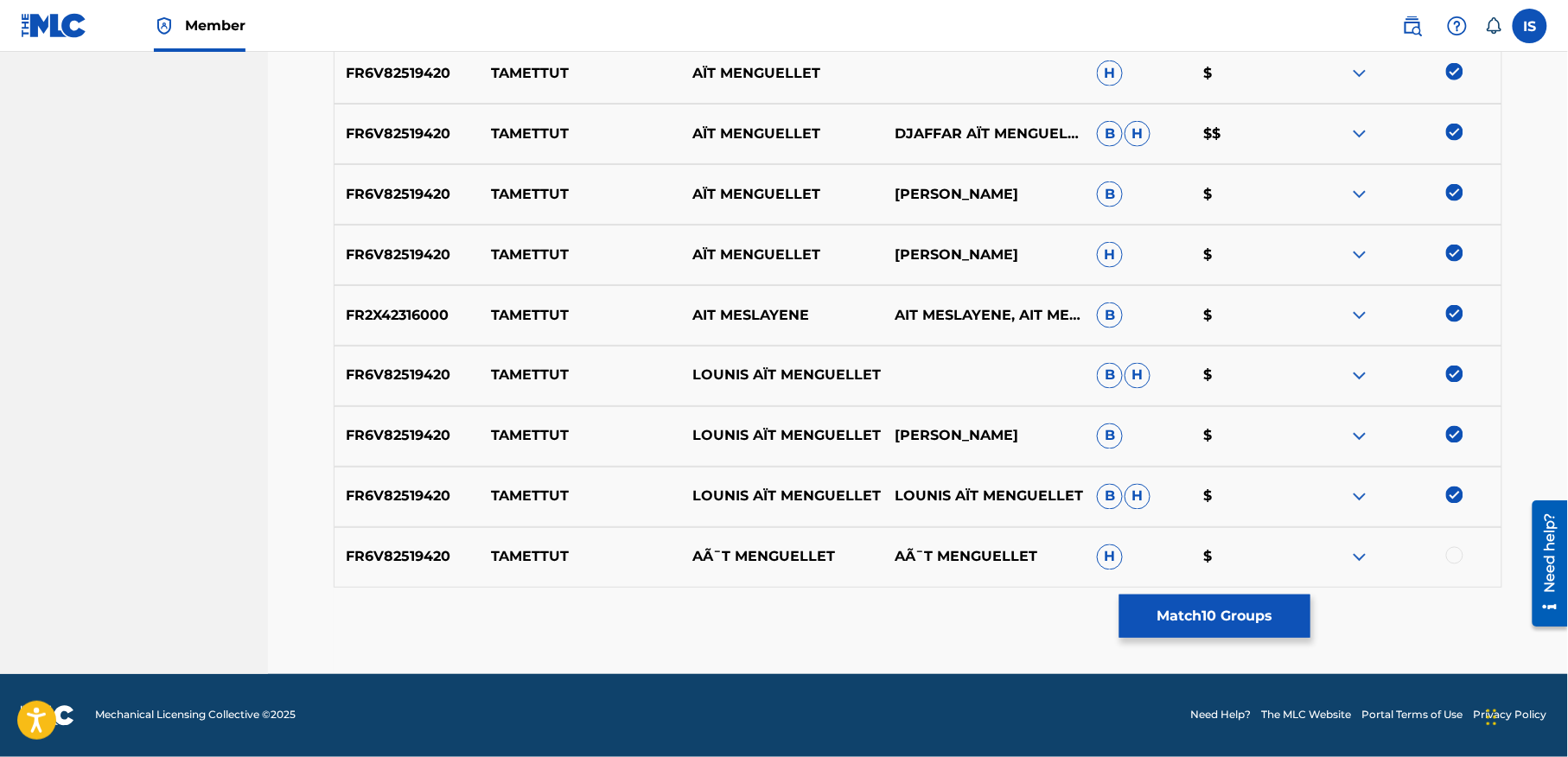
click at [1455, 549] on div at bounding box center [1454, 555] width 17 height 17
click at [1170, 595] on button "Match 11 Groups" at bounding box center [1215, 616] width 191 height 43
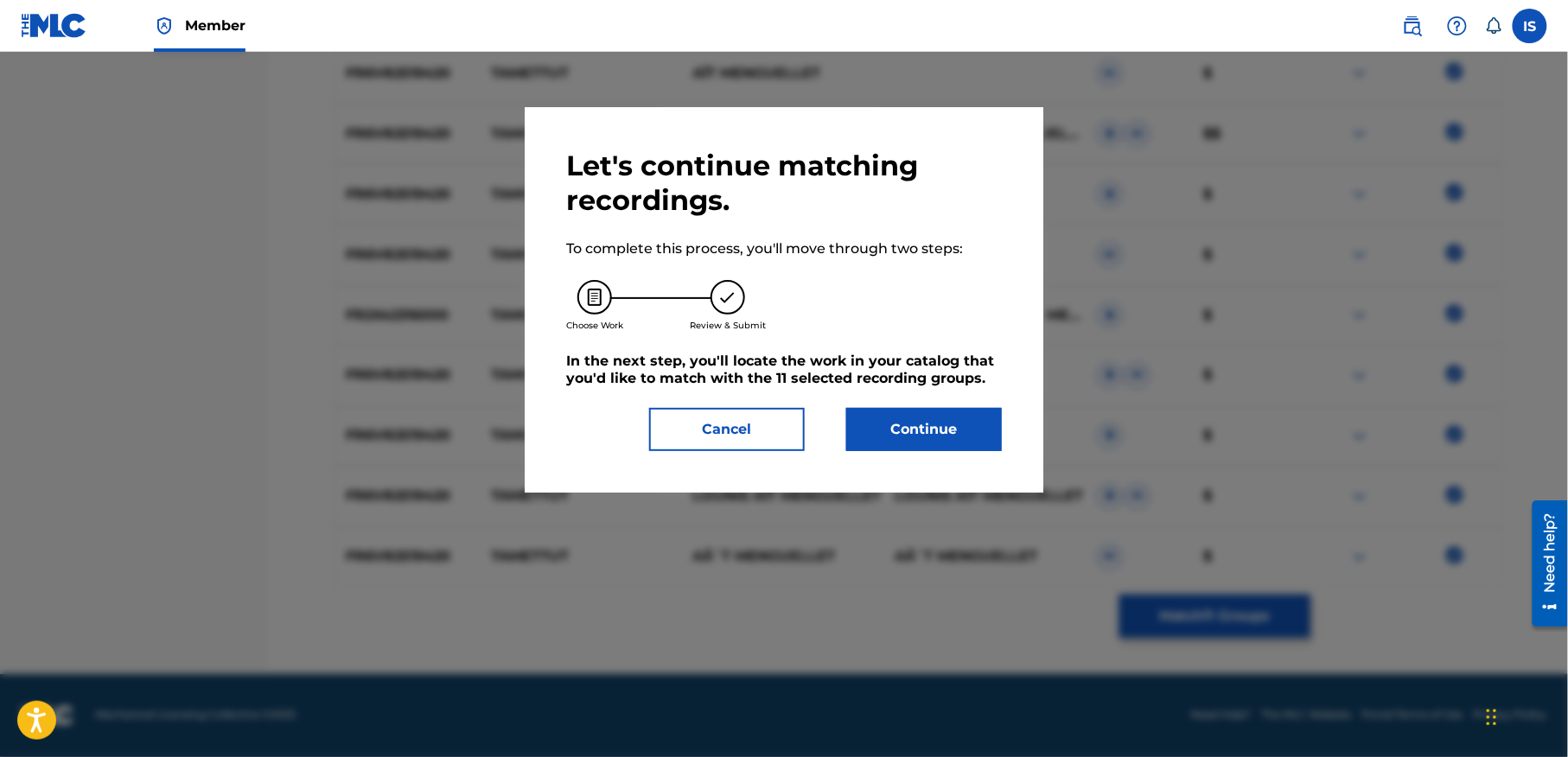
click at [892, 413] on button "Continue" at bounding box center [923, 429] width 155 height 43
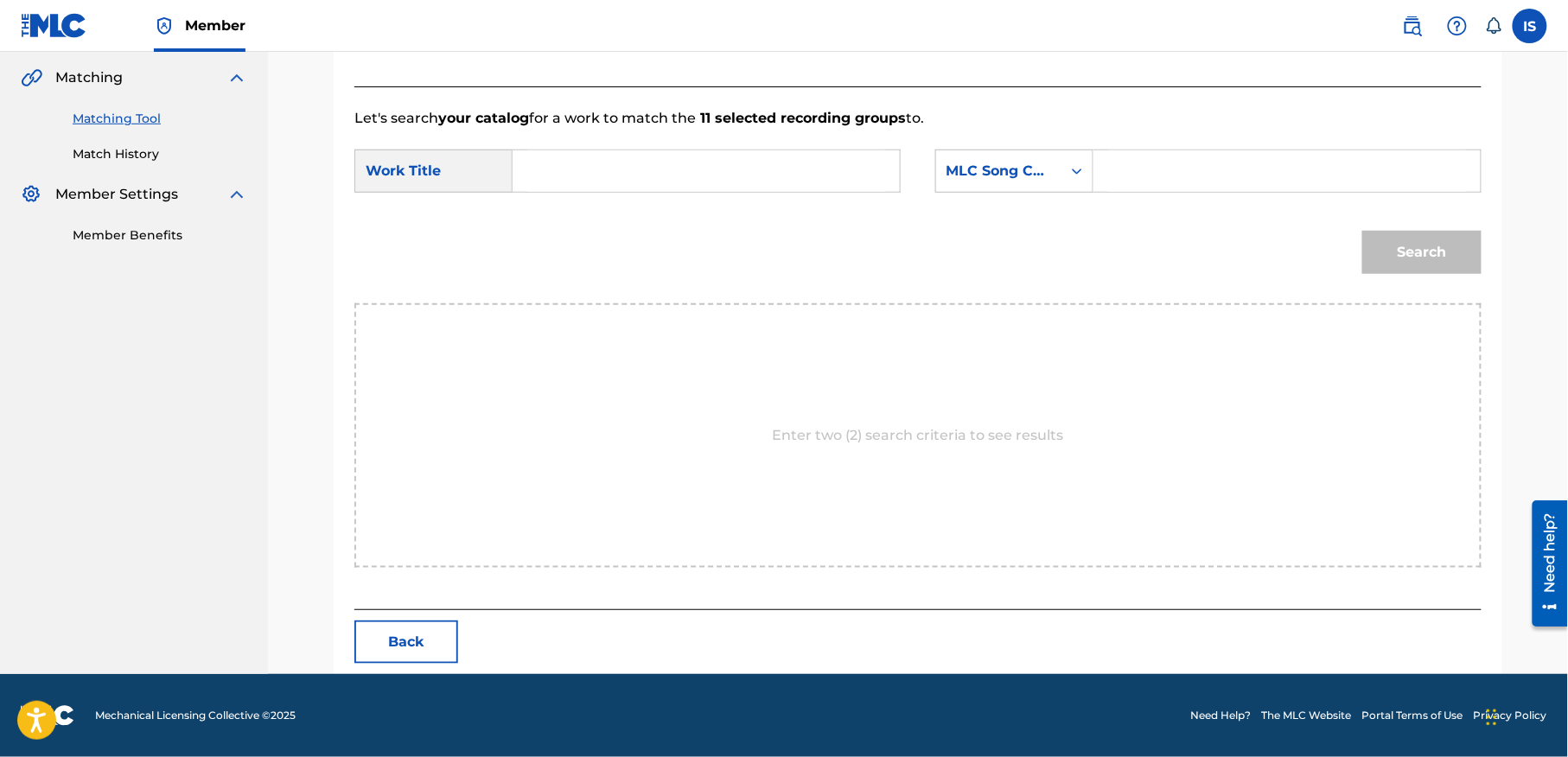
scroll to position [394, 0]
click at [692, 178] on input "Search Form" at bounding box center [706, 171] width 357 height 42
paste input "TAMETTUT"
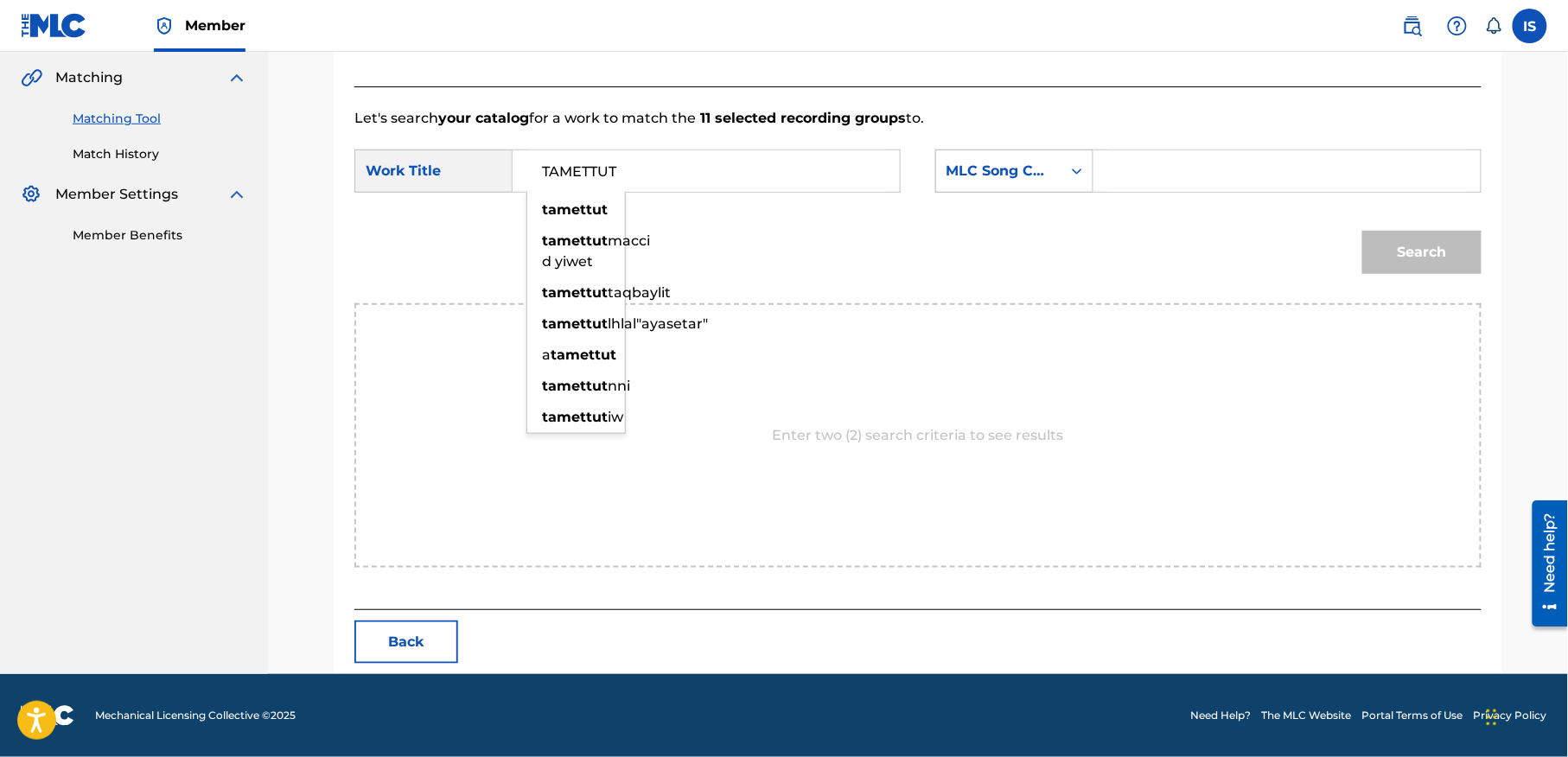
type input "TAMETTUT"
click at [997, 174] on div "MLC Song Code" at bounding box center [998, 171] width 105 height 21
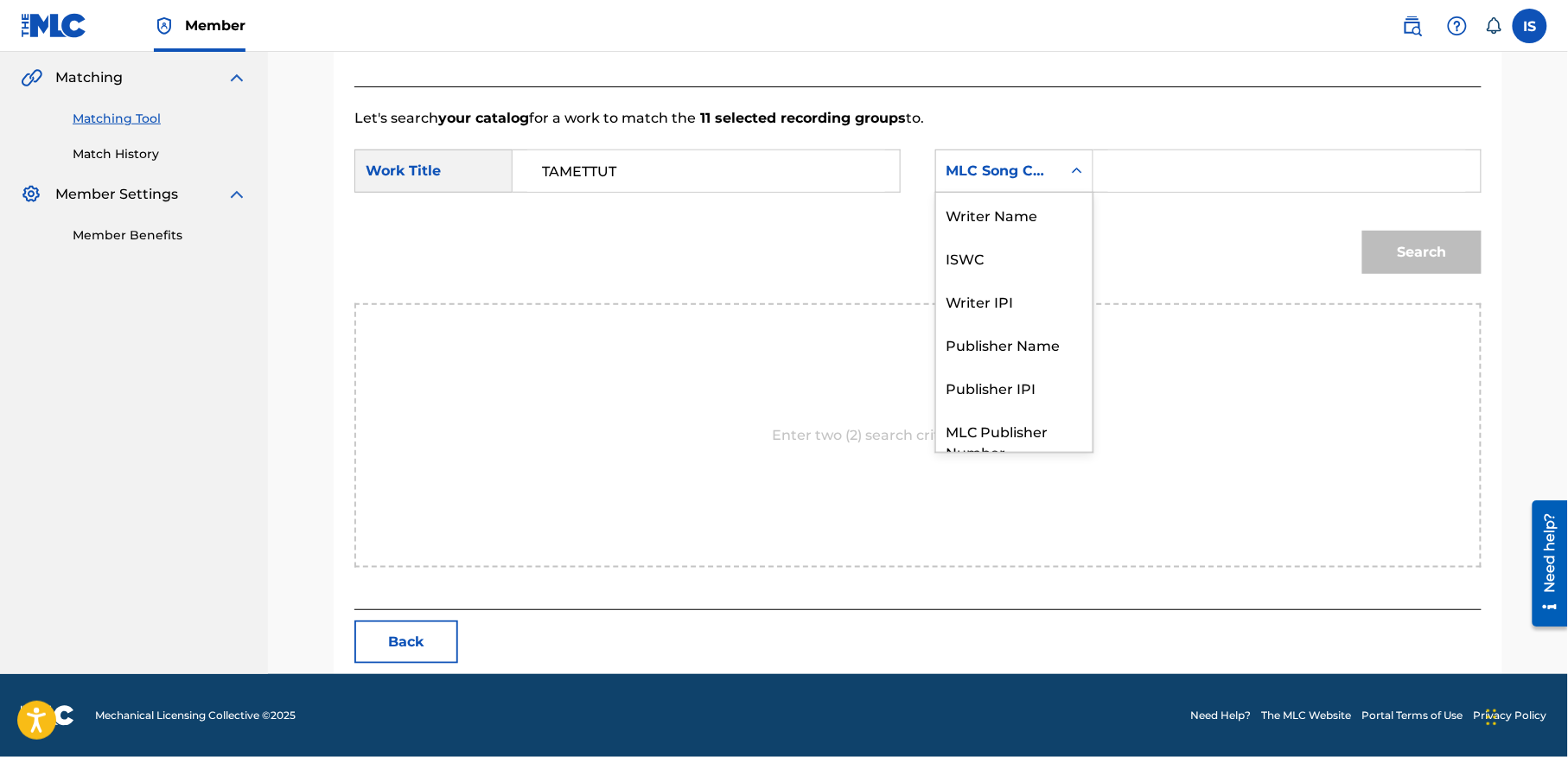
scroll to position [64, 0]
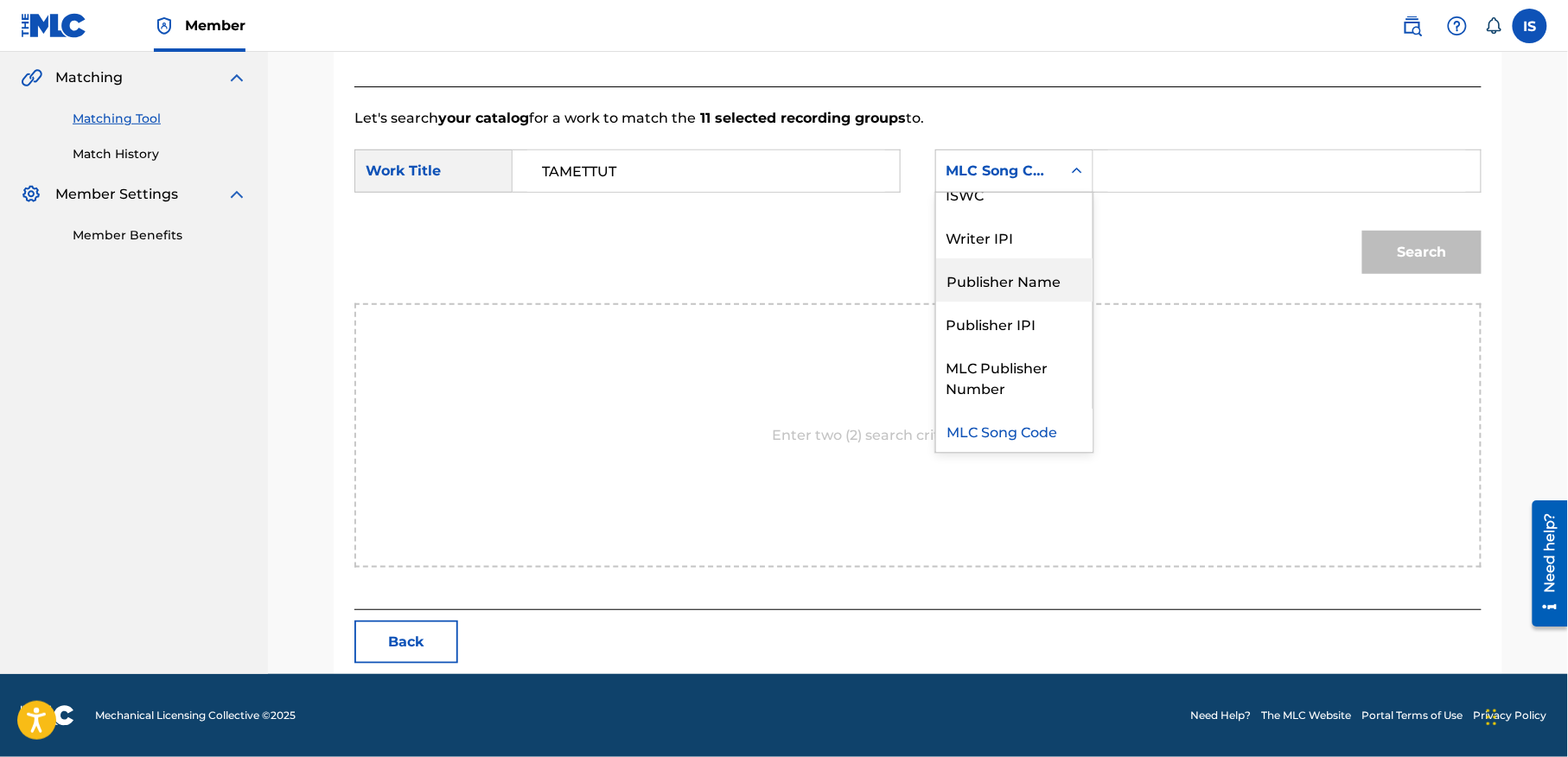
click at [994, 273] on div "Publisher Name" at bounding box center [1014, 280] width 156 height 43
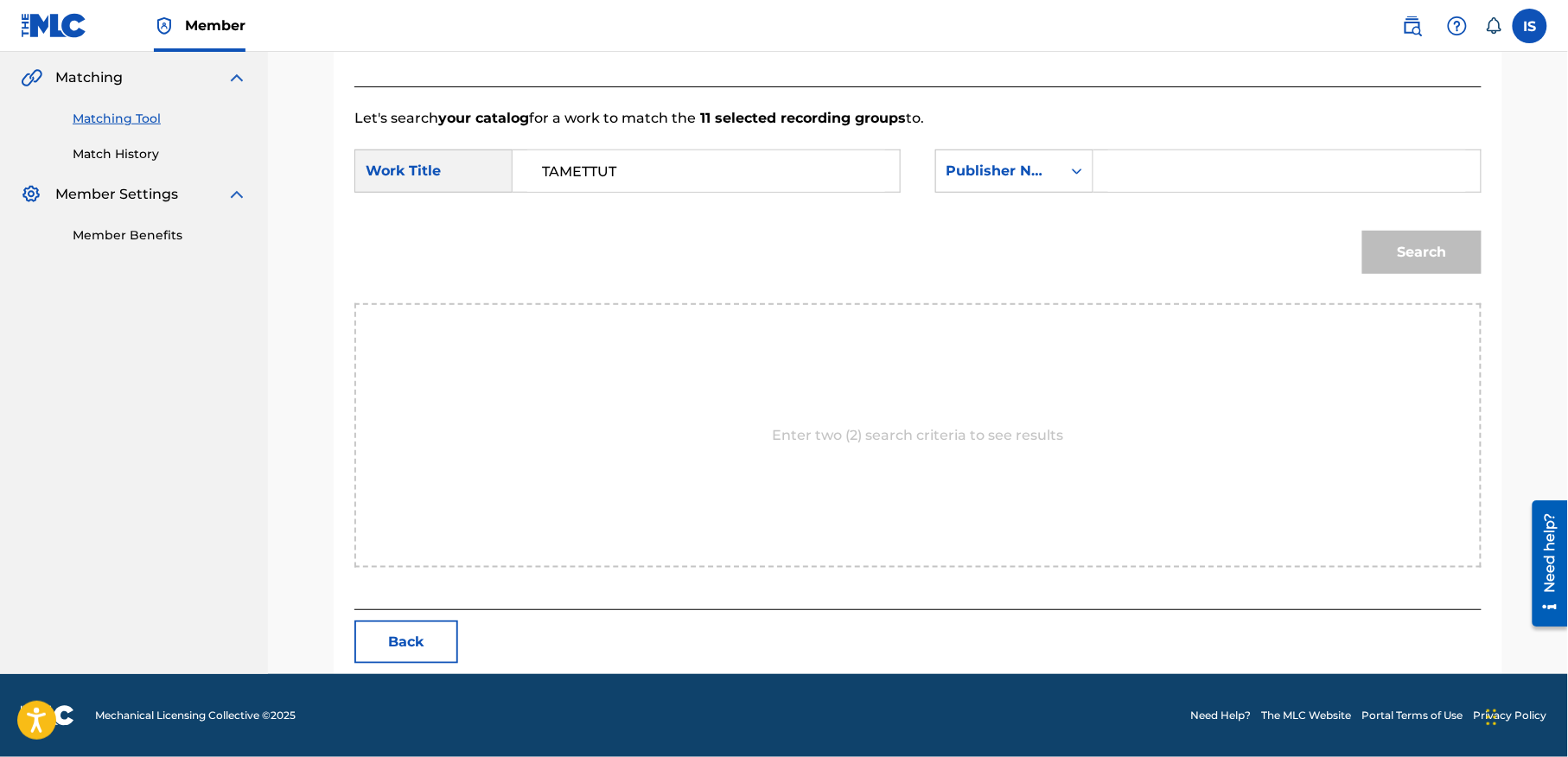
click at [1183, 162] on input "Search Form" at bounding box center [1286, 171] width 357 height 42
type input "onda"
click at [1362, 231] on button "Search" at bounding box center [1422, 253] width 119 height 43
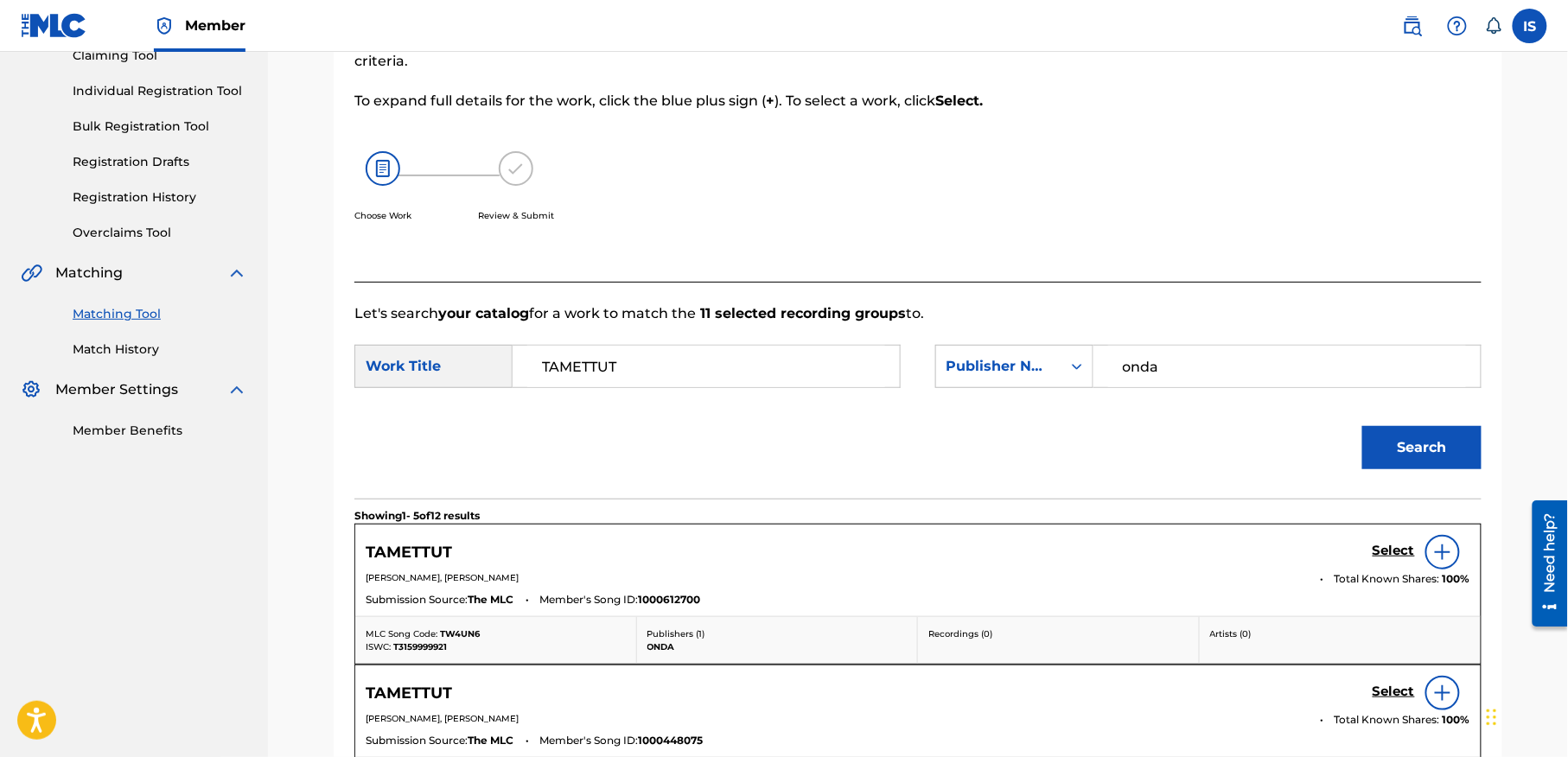
scroll to position [394, 0]
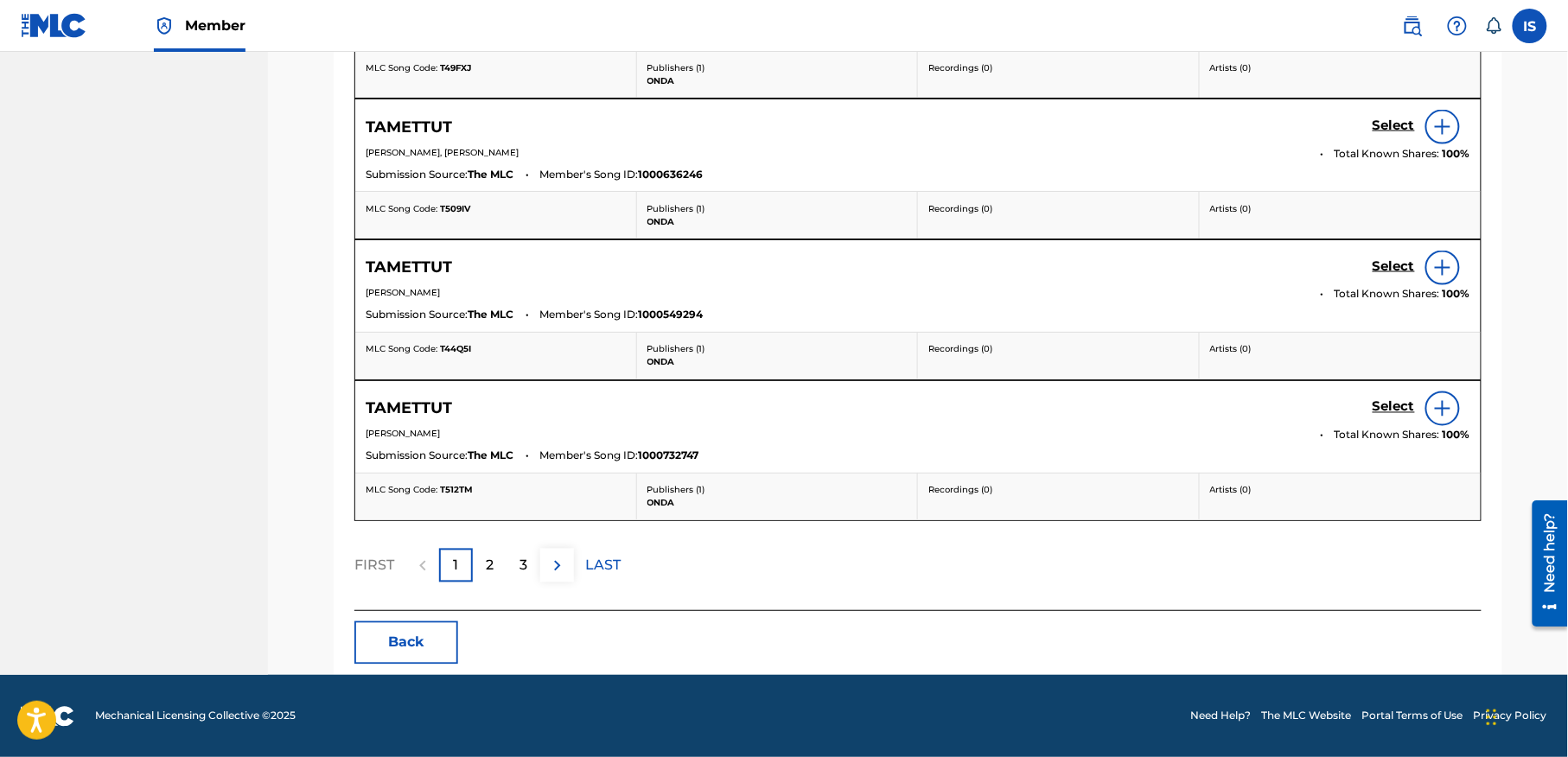
click at [487, 576] on p "2" at bounding box center [489, 566] width 8 height 21
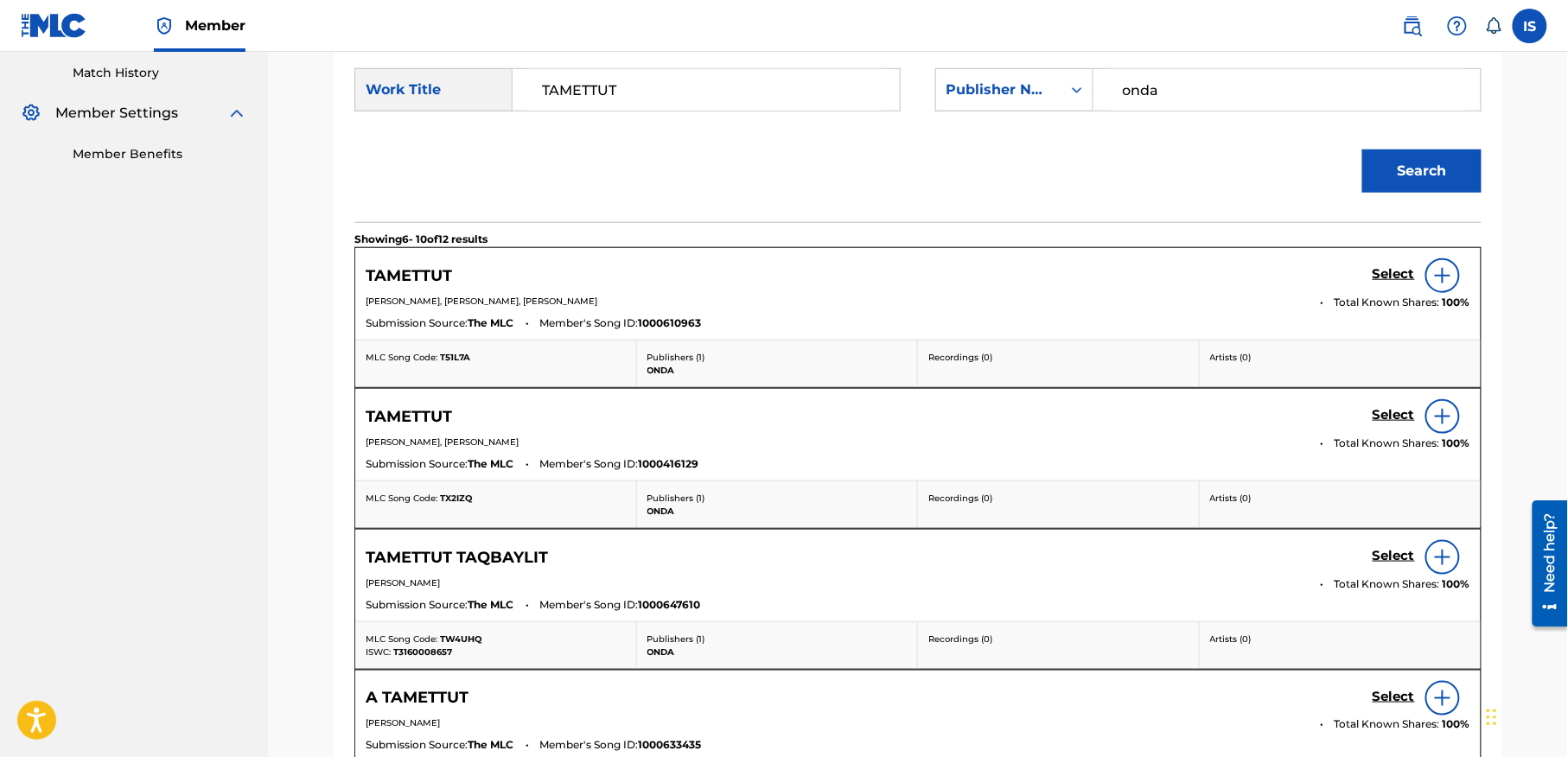
scroll to position [476, 0]
click at [1387, 281] on h5 "Select" at bounding box center [1393, 272] width 42 height 16
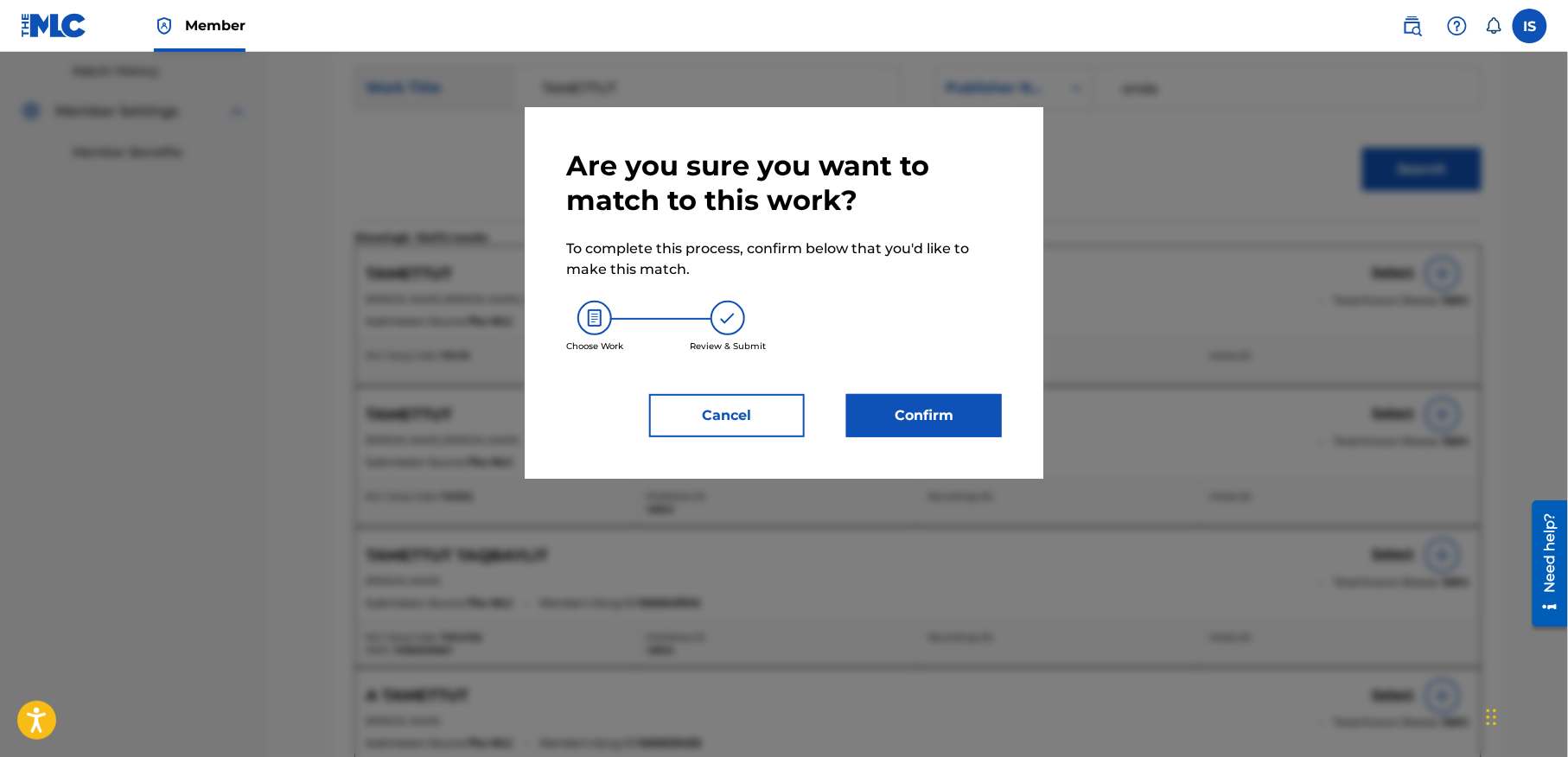
click at [892, 412] on button "Confirm" at bounding box center [923, 416] width 155 height 43
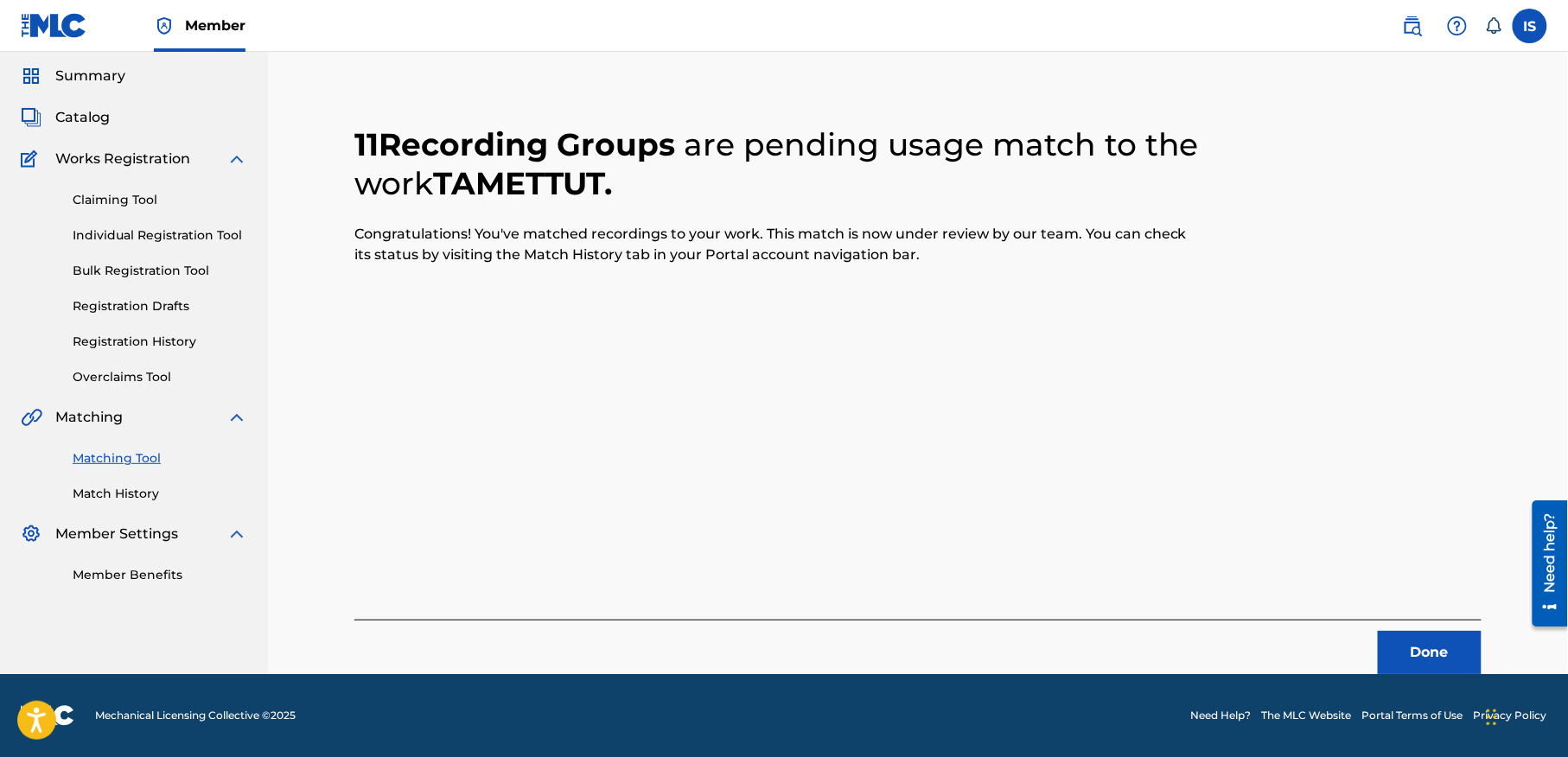
scroll to position [53, 0]
click at [1421, 640] on button "Done" at bounding box center [1429, 653] width 104 height 43
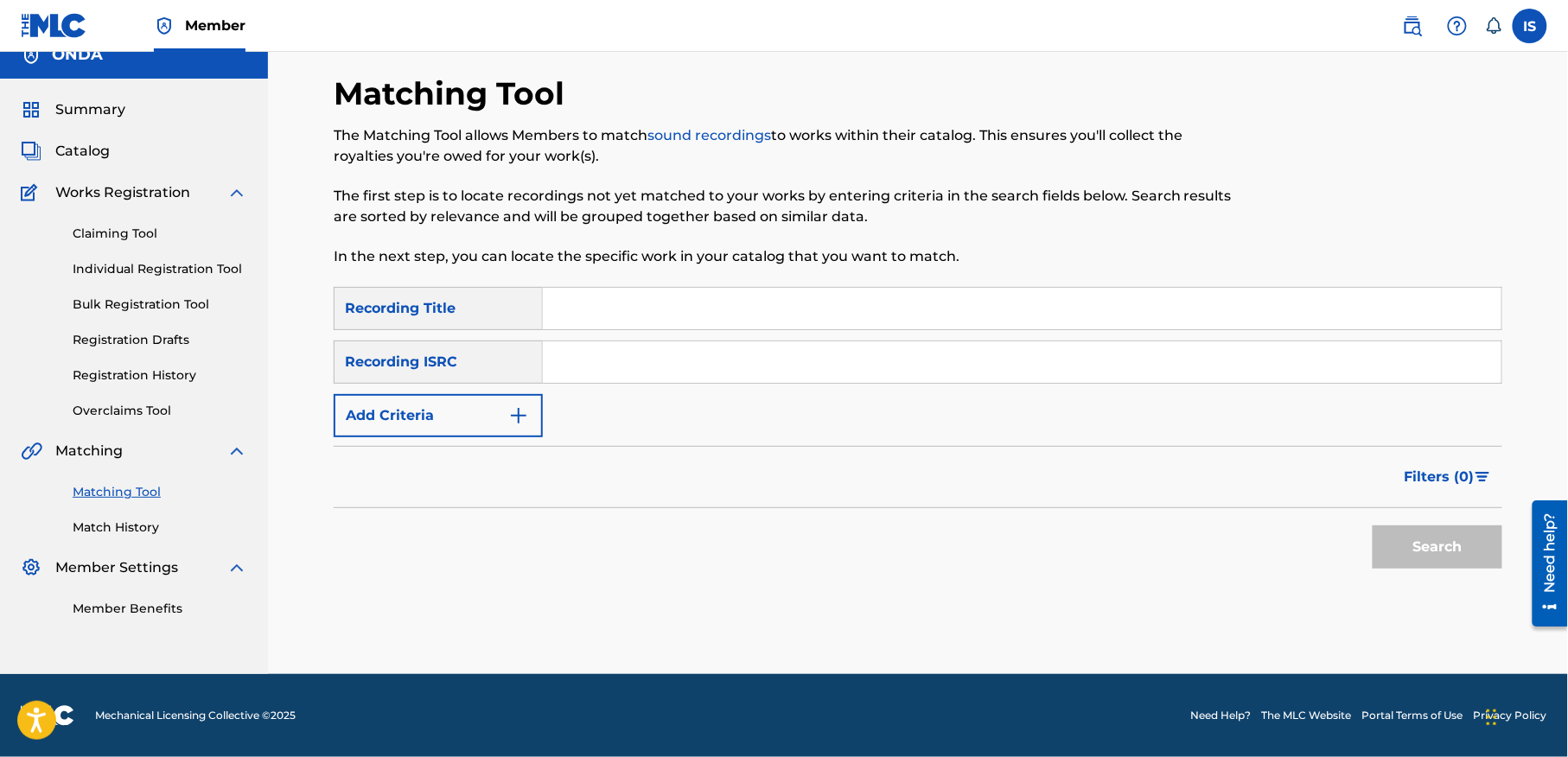
scroll to position [22, 0]
click at [688, 292] on input "Search Form" at bounding box center [1022, 309] width 959 height 42
paste input "A WID YEQQAREN"
type input "A WID YEQQAREN"
click at [394, 416] on button "Add Criteria" at bounding box center [439, 416] width 209 height 43
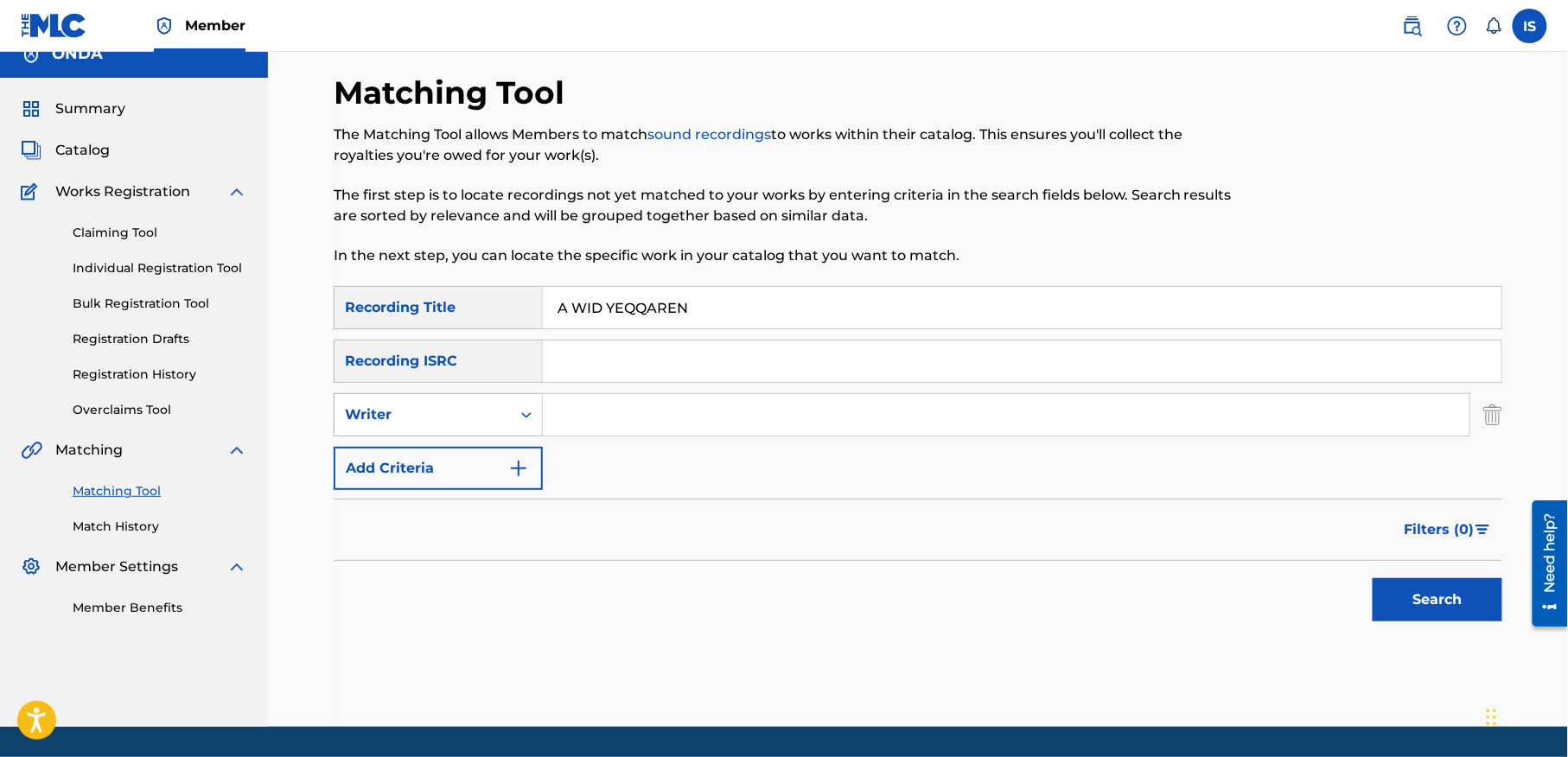
click at [423, 408] on div "Writer" at bounding box center [422, 414] width 155 height 21
click at [430, 454] on div "Recording Artist" at bounding box center [438, 457] width 208 height 43
click at [654, 402] on input "Search Form" at bounding box center [1006, 415] width 926 height 42
type input "ait menguellet"
click at [1383, 591] on button "Search" at bounding box center [1437, 599] width 130 height 43
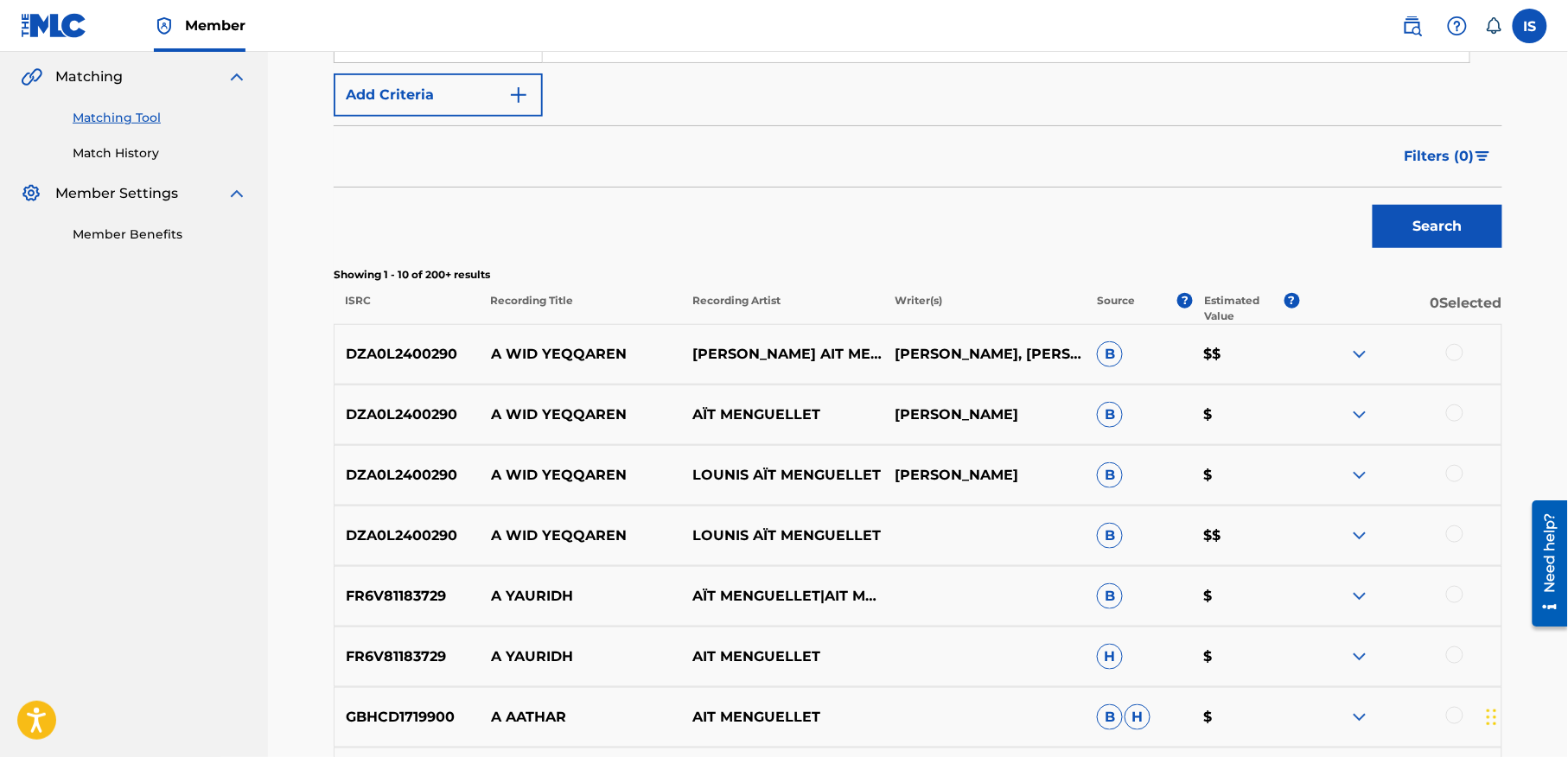
scroll to position [394, 0]
click at [1450, 357] on div at bounding box center [1454, 353] width 17 height 17
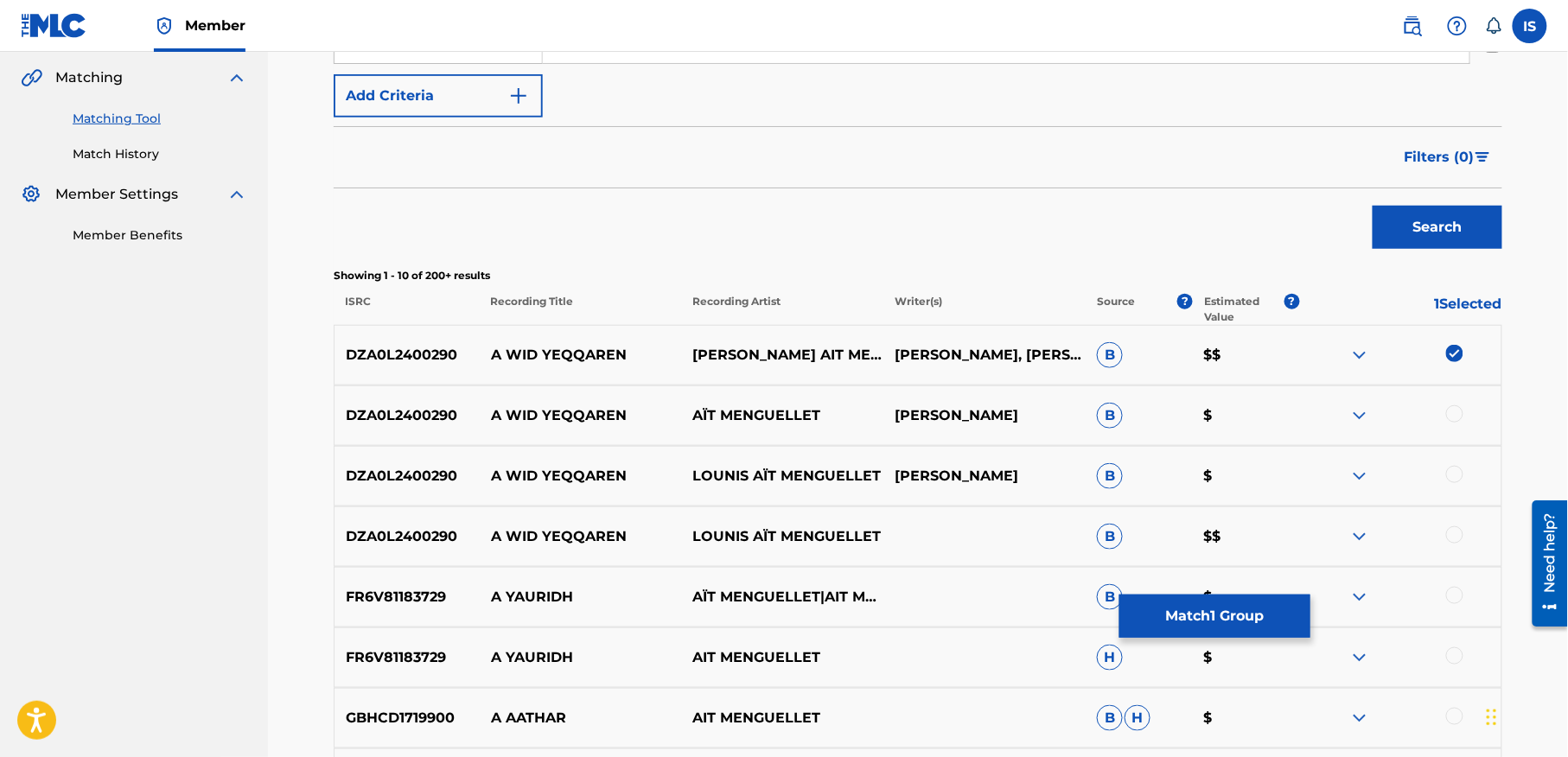
drag, startPoint x: 1450, startPoint y: 410, endPoint x: 1525, endPoint y: 457, distance: 88.5
click at [1525, 457] on div "Matching Tool The Matching Tool allows Members to match sound recordings to wor…" at bounding box center [918, 358] width 1300 height 1401
click at [1446, 354] on img at bounding box center [1454, 353] width 17 height 17
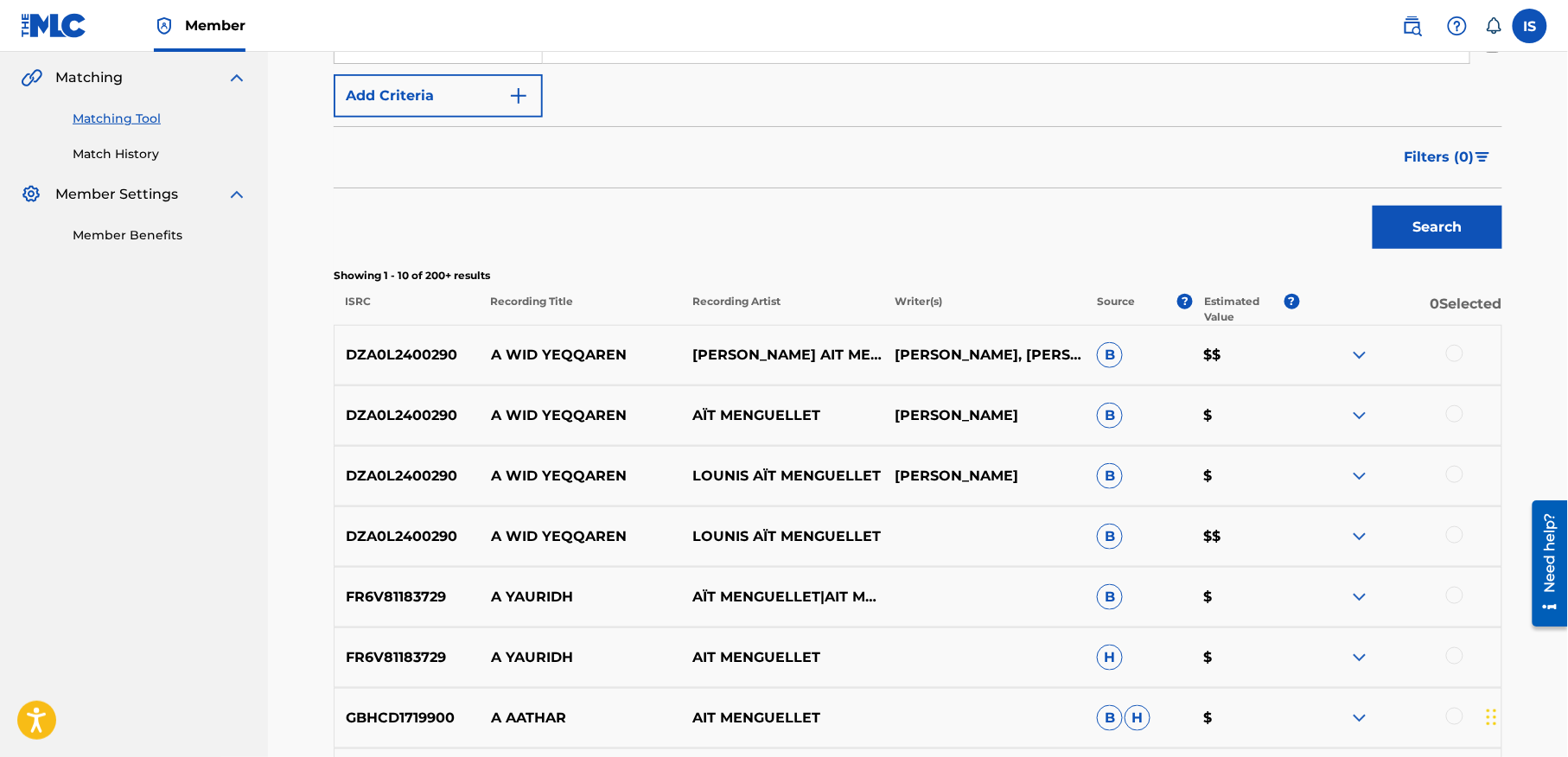
click at [1453, 353] on div at bounding box center [1454, 353] width 17 height 17
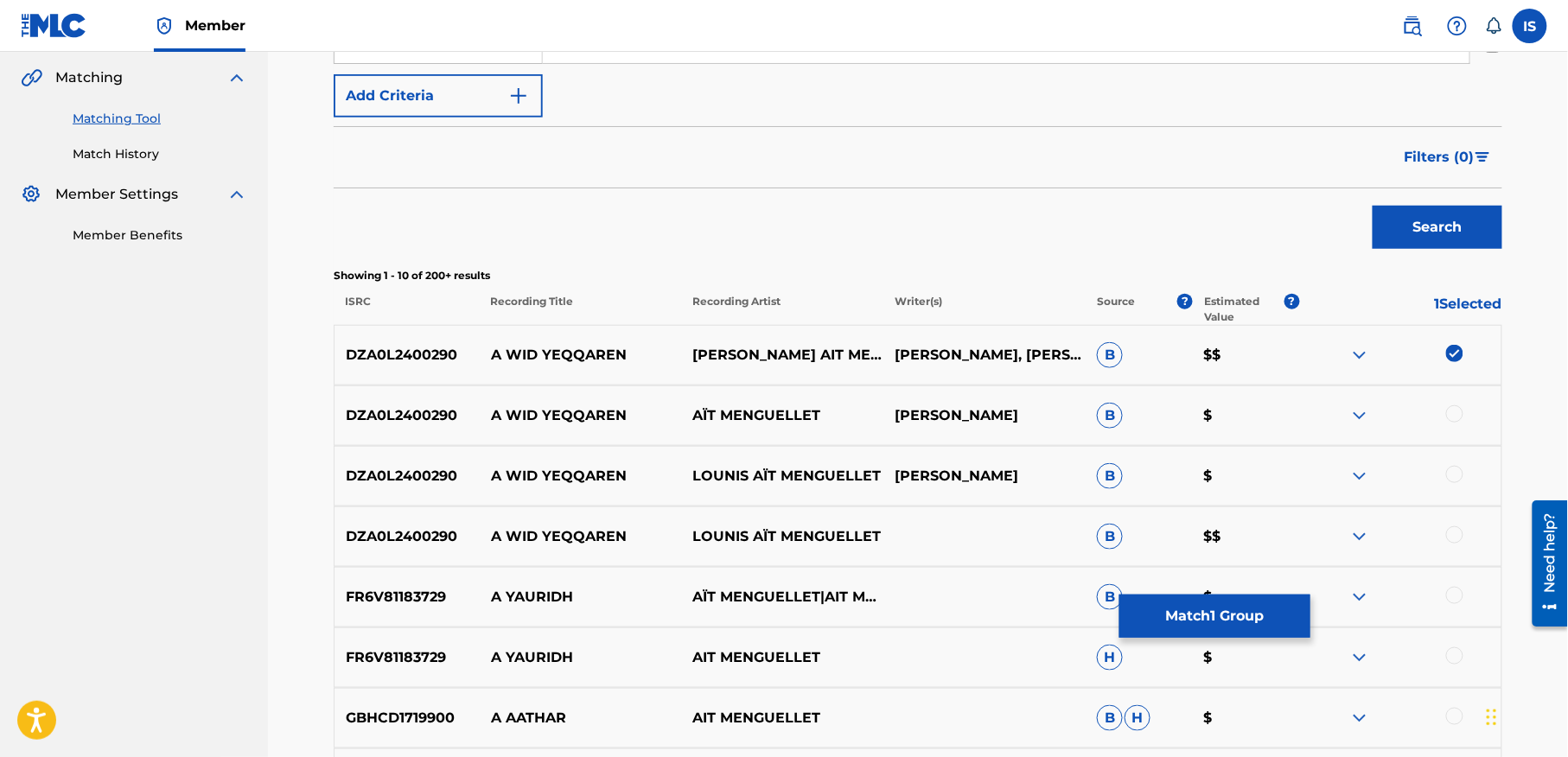
click at [1455, 414] on div at bounding box center [1454, 413] width 17 height 17
click at [1453, 474] on div at bounding box center [1454, 474] width 17 height 17
click at [1450, 531] on div at bounding box center [1454, 534] width 17 height 17
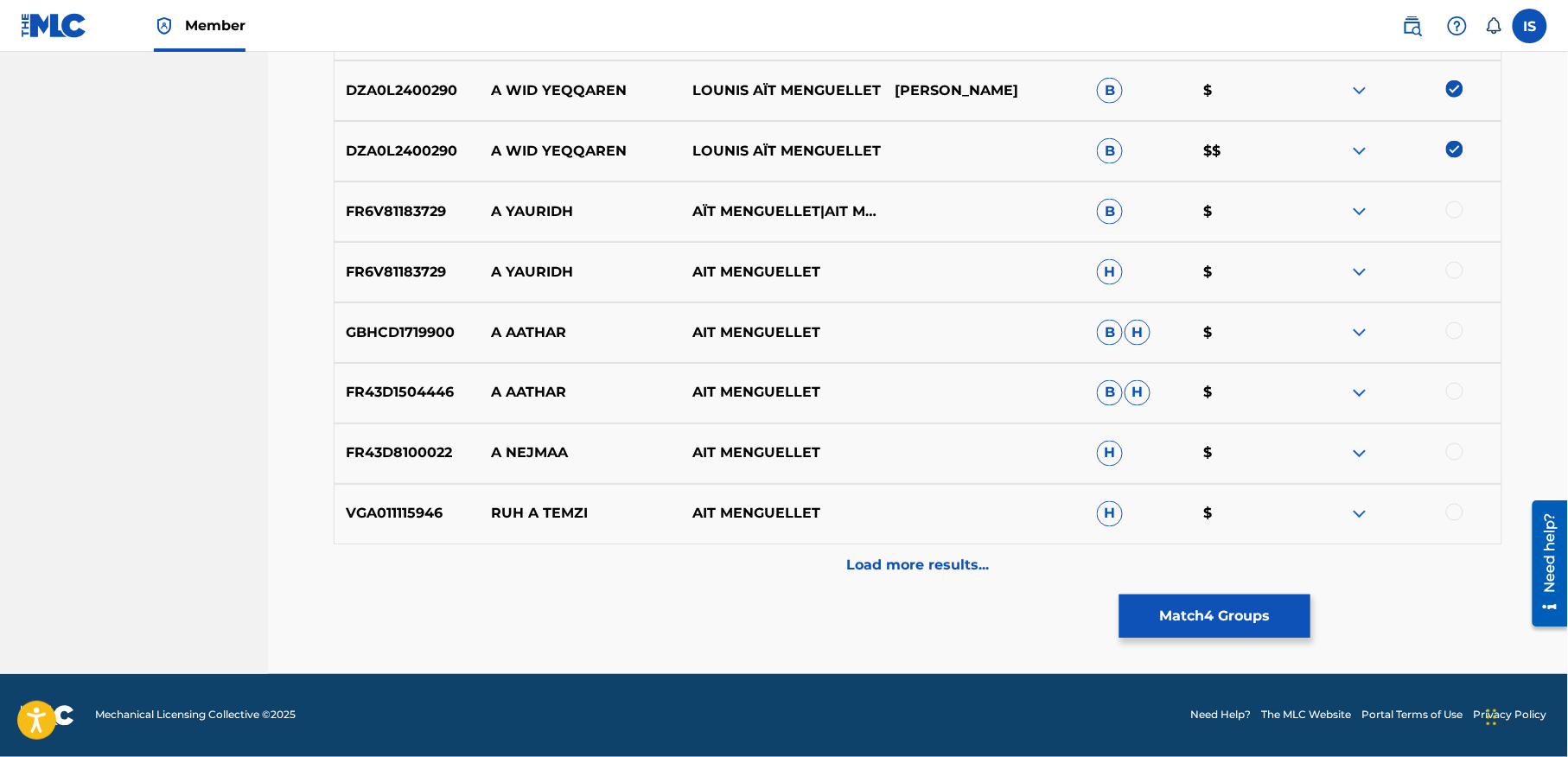
click at [859, 546] on div "Load more results..." at bounding box center [918, 566] width 1168 height 43
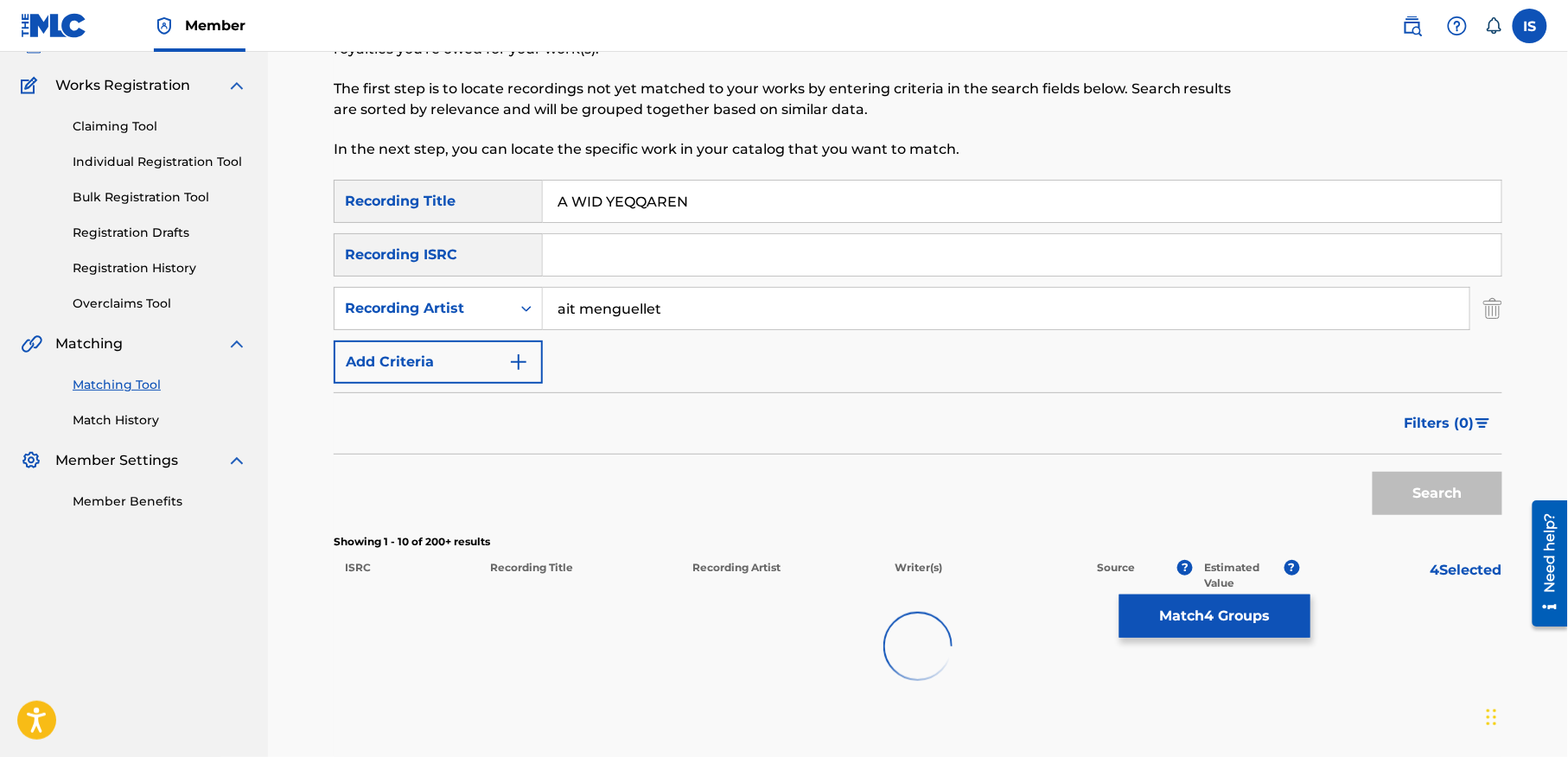
scroll to position [73, 0]
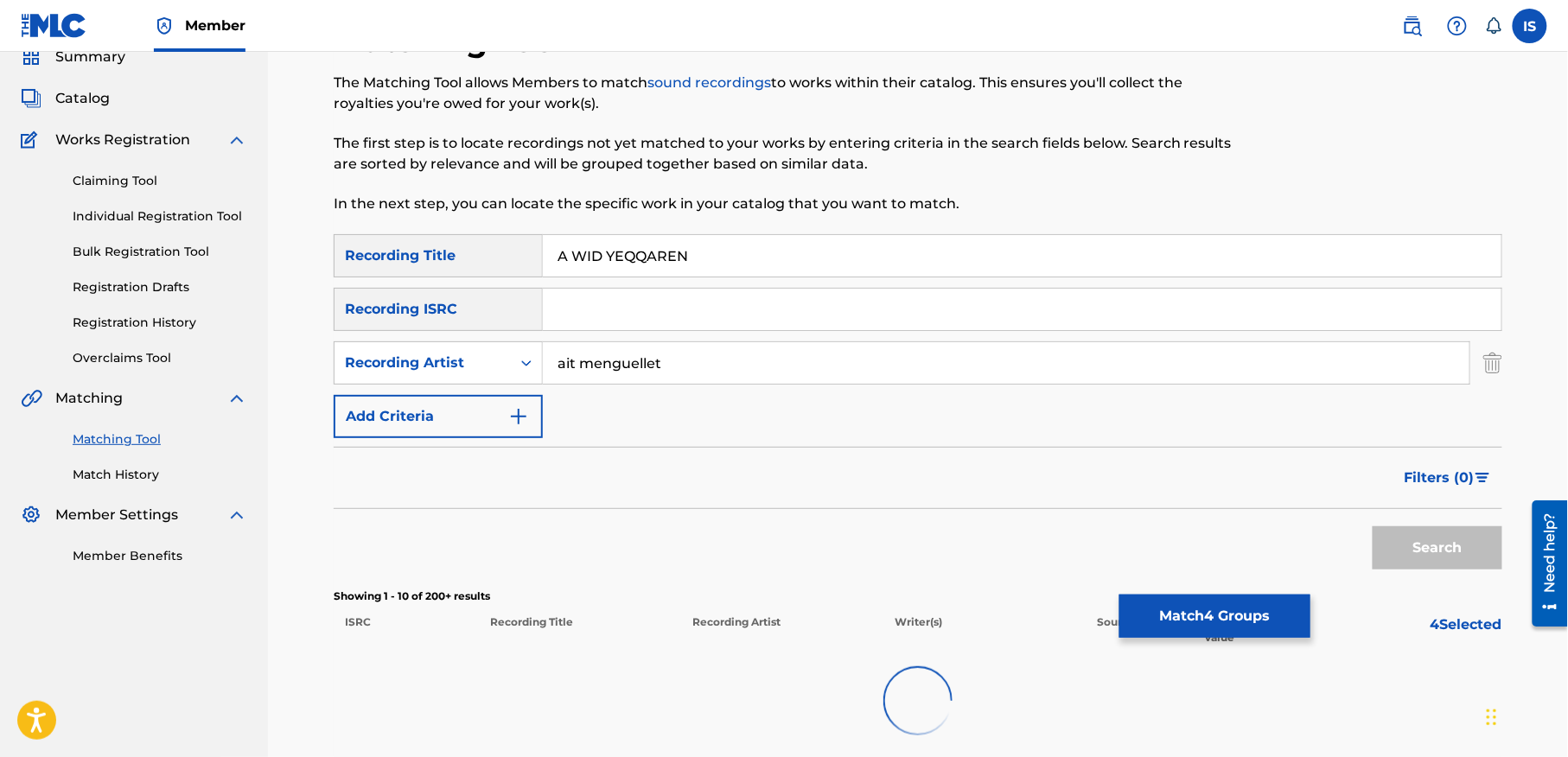
click at [776, 378] on input "ait menguellet" at bounding box center [1006, 363] width 926 height 42
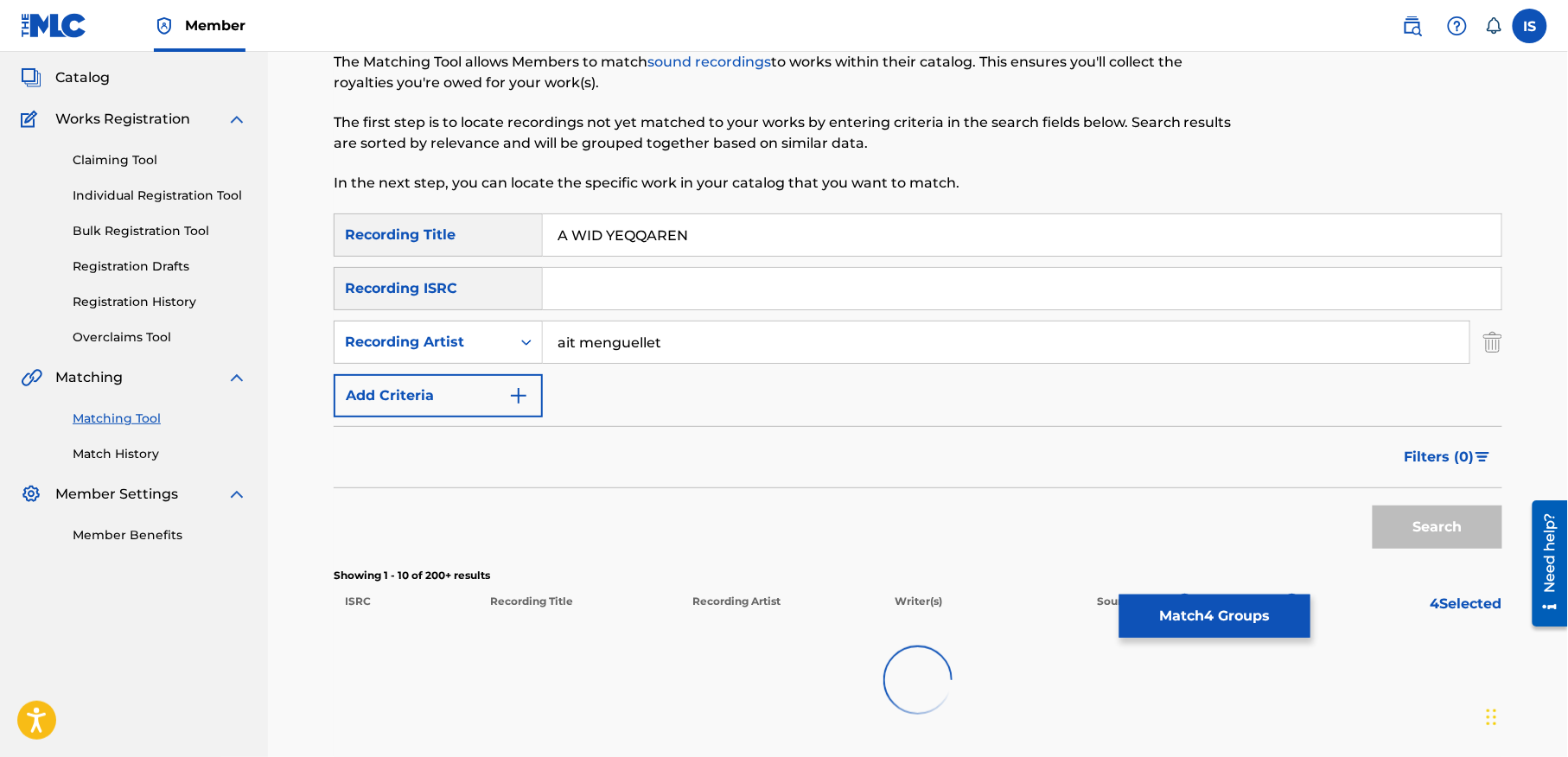
scroll to position [100, 0]
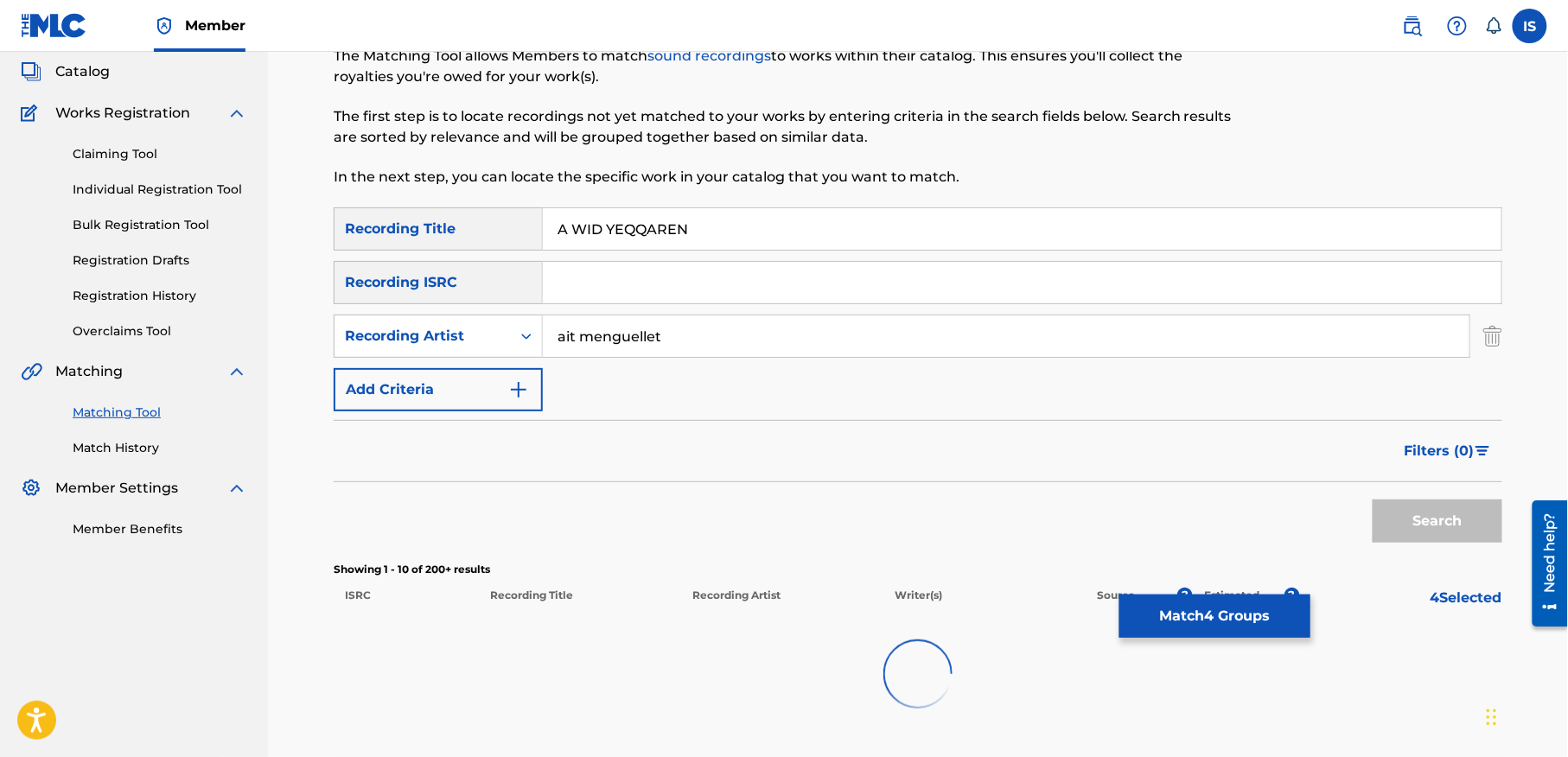
click at [1169, 606] on button "Match 4 Groups" at bounding box center [1215, 616] width 191 height 43
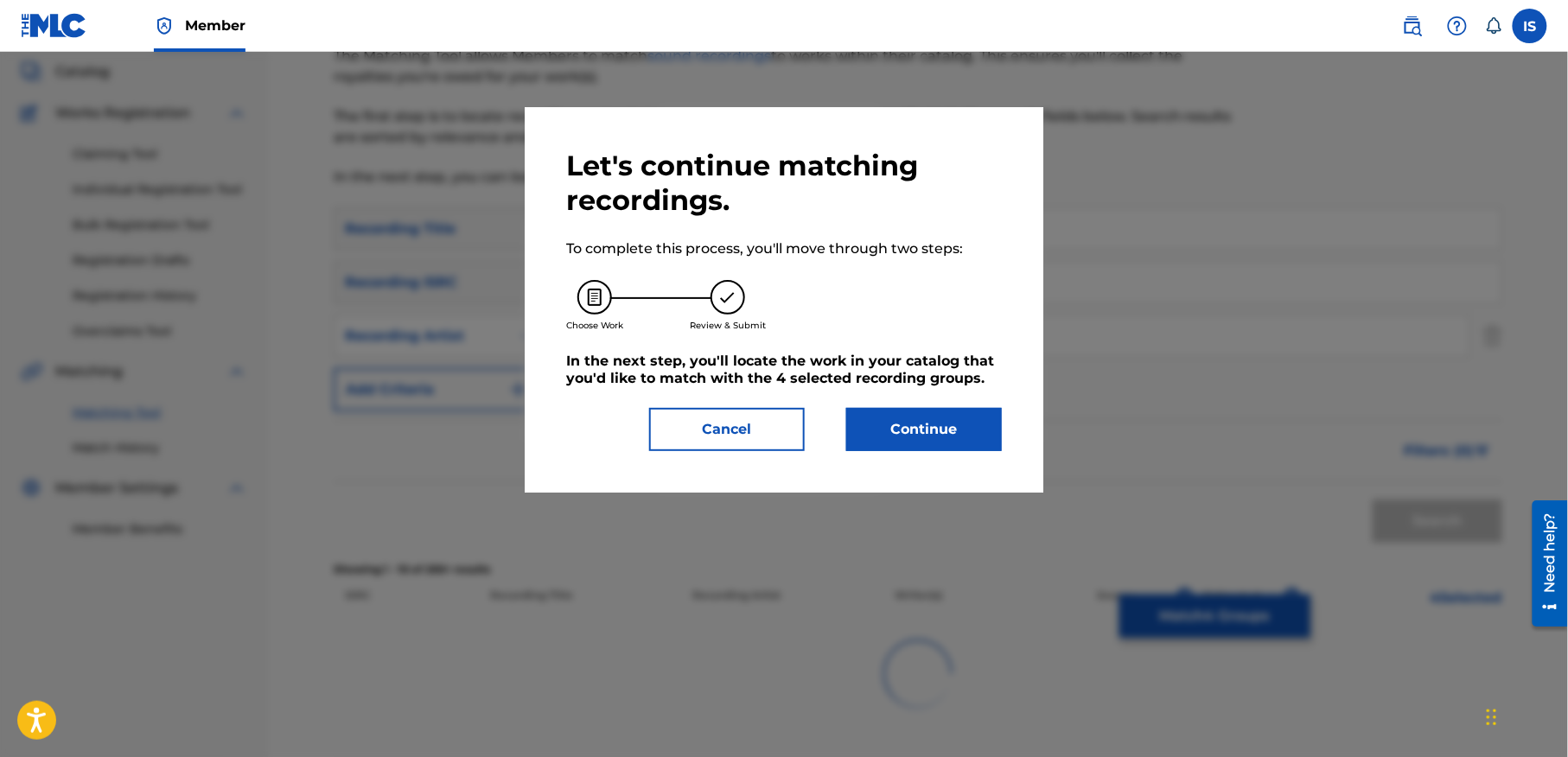
click at [918, 425] on button "Continue" at bounding box center [923, 429] width 155 height 43
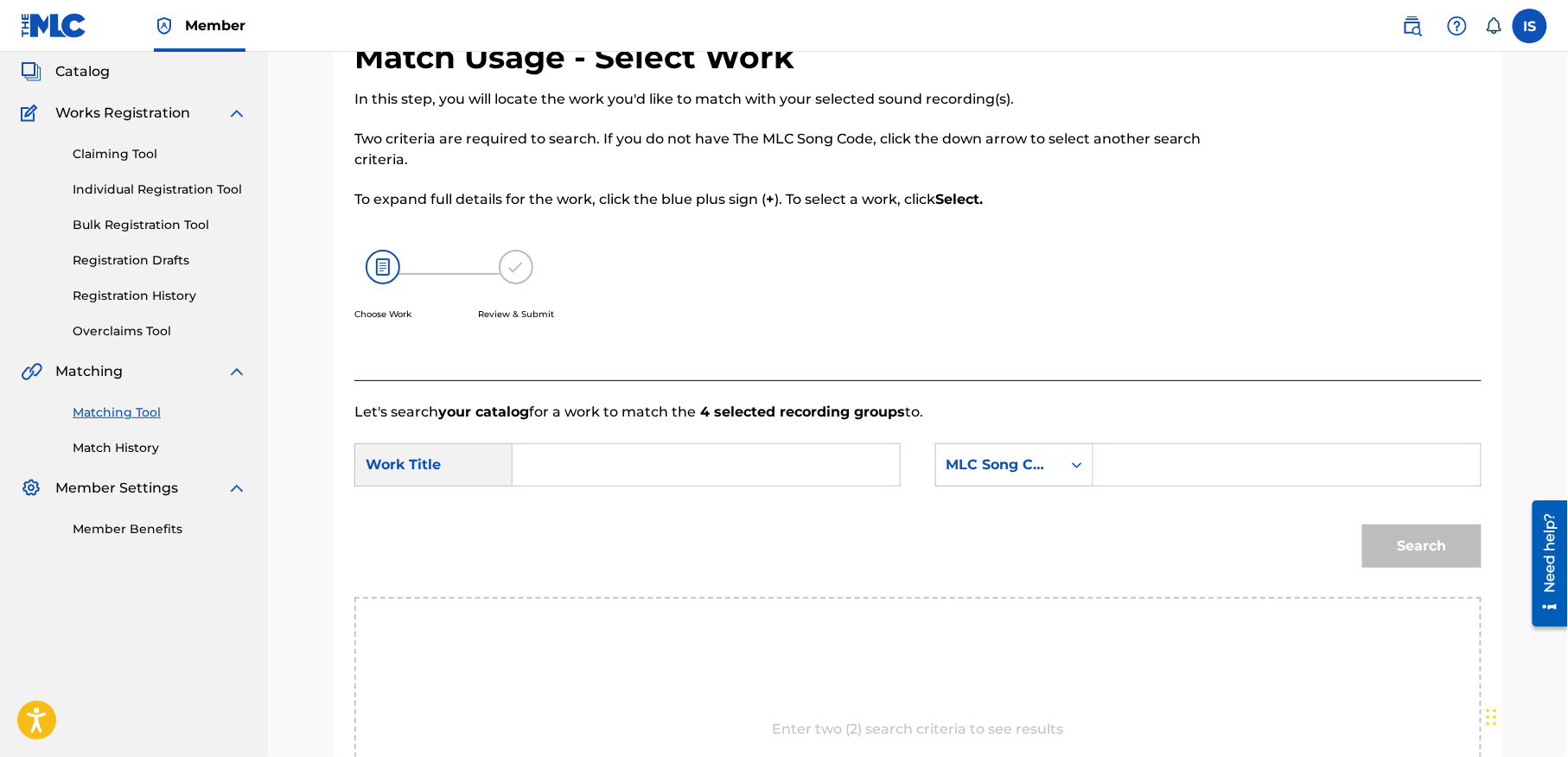
click at [688, 465] on input "Search Form" at bounding box center [706, 465] width 357 height 42
paste input "A WID YEQQAREN"
type input "A WID YEQQAREN"
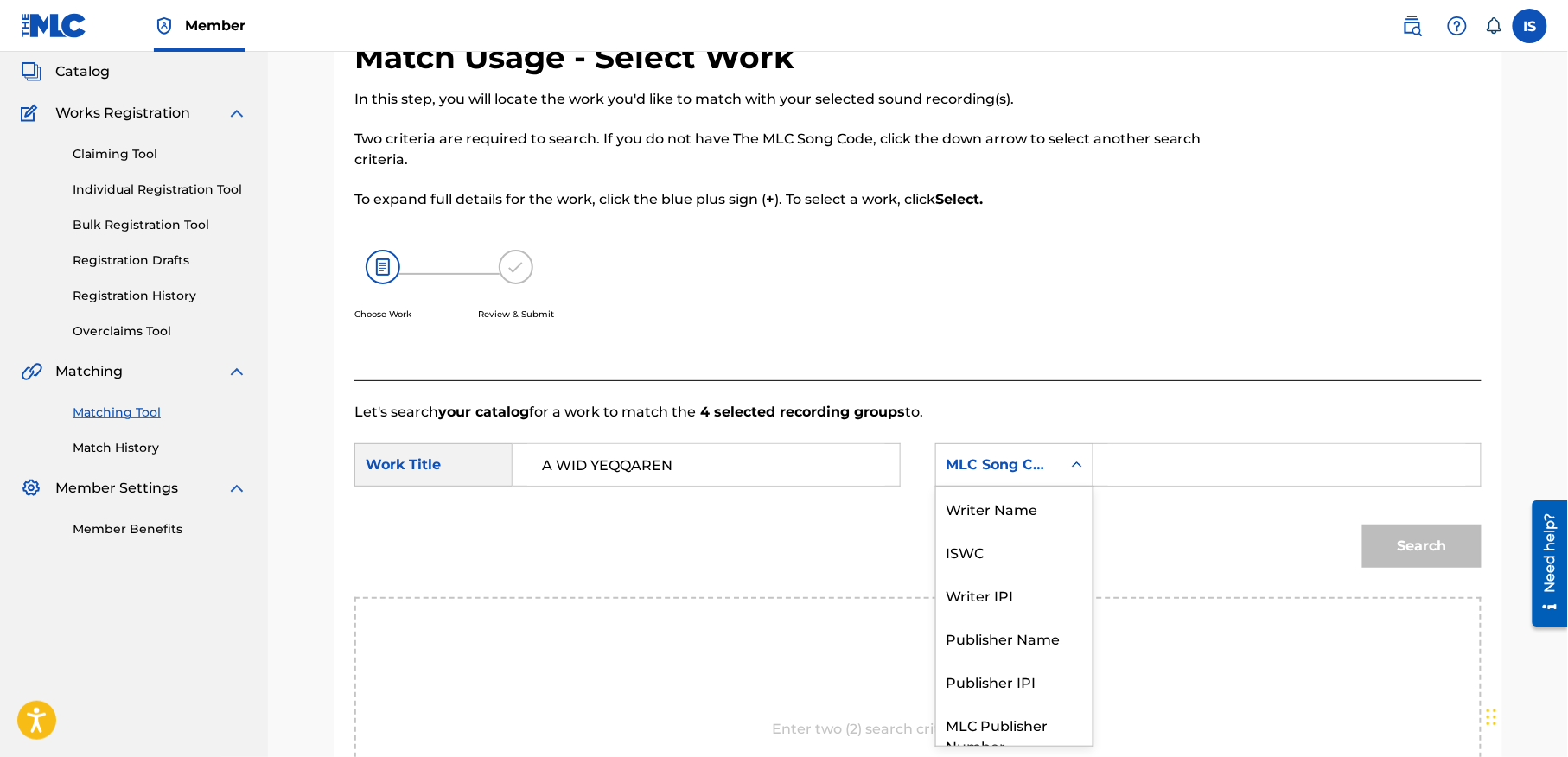
scroll to position [64, 0]
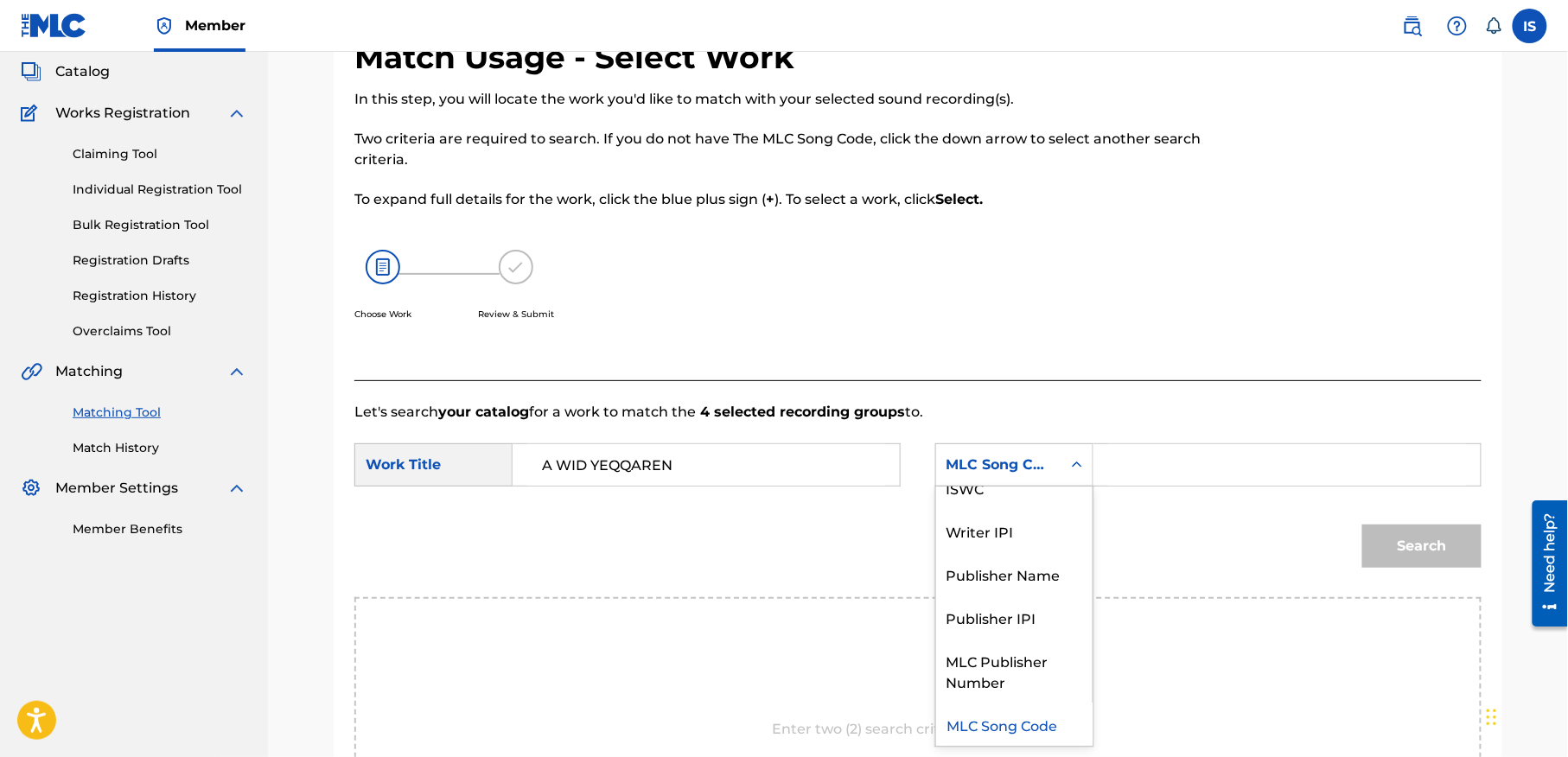
drag, startPoint x: 1014, startPoint y: 478, endPoint x: 992, endPoint y: 565, distance: 89.7
click at [992, 565] on div "Publisher Name" at bounding box center [1014, 574] width 156 height 43
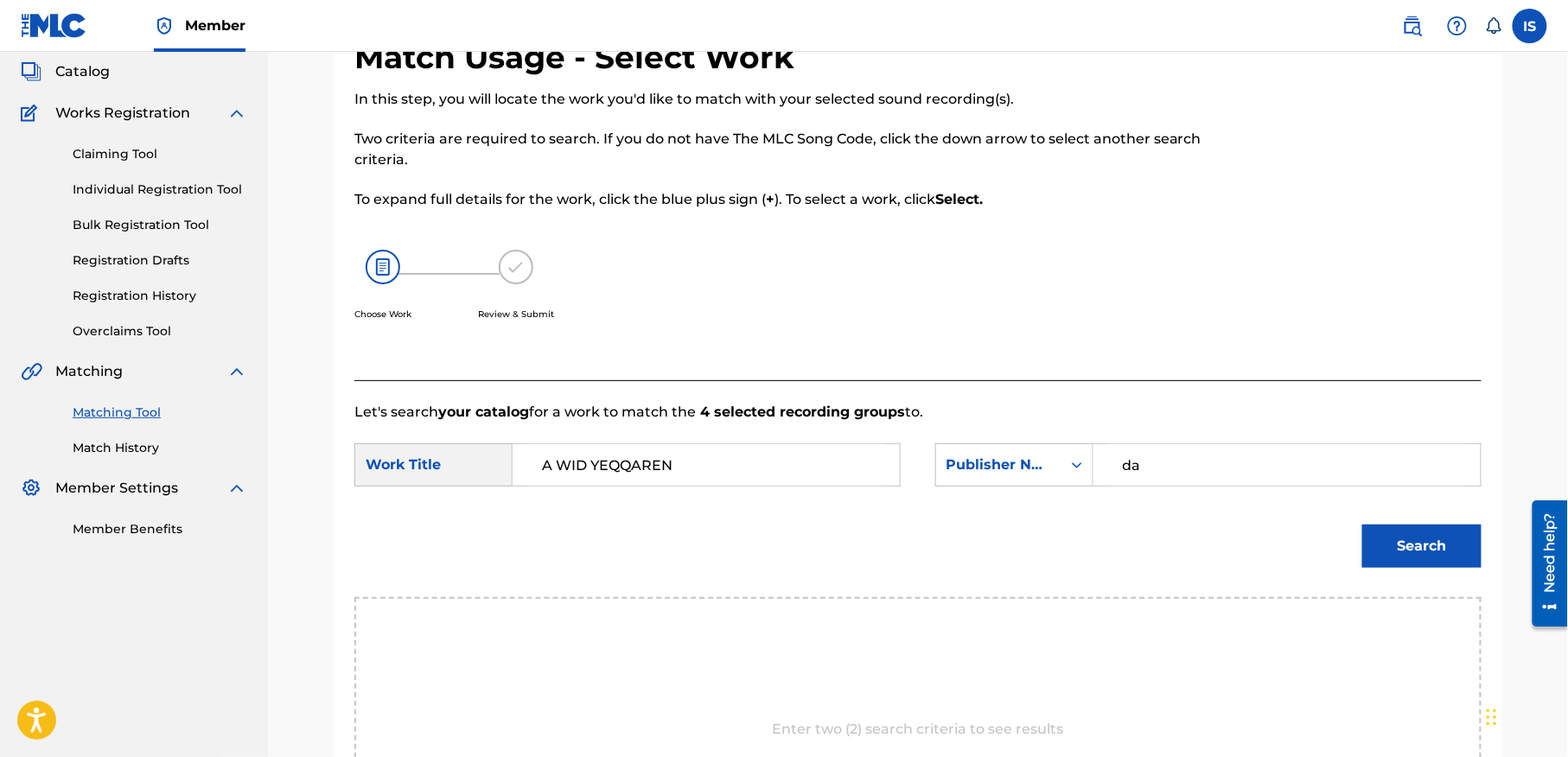
type input "d"
type input "onda"
click at [1362, 524] on button "Search" at bounding box center [1422, 546] width 119 height 43
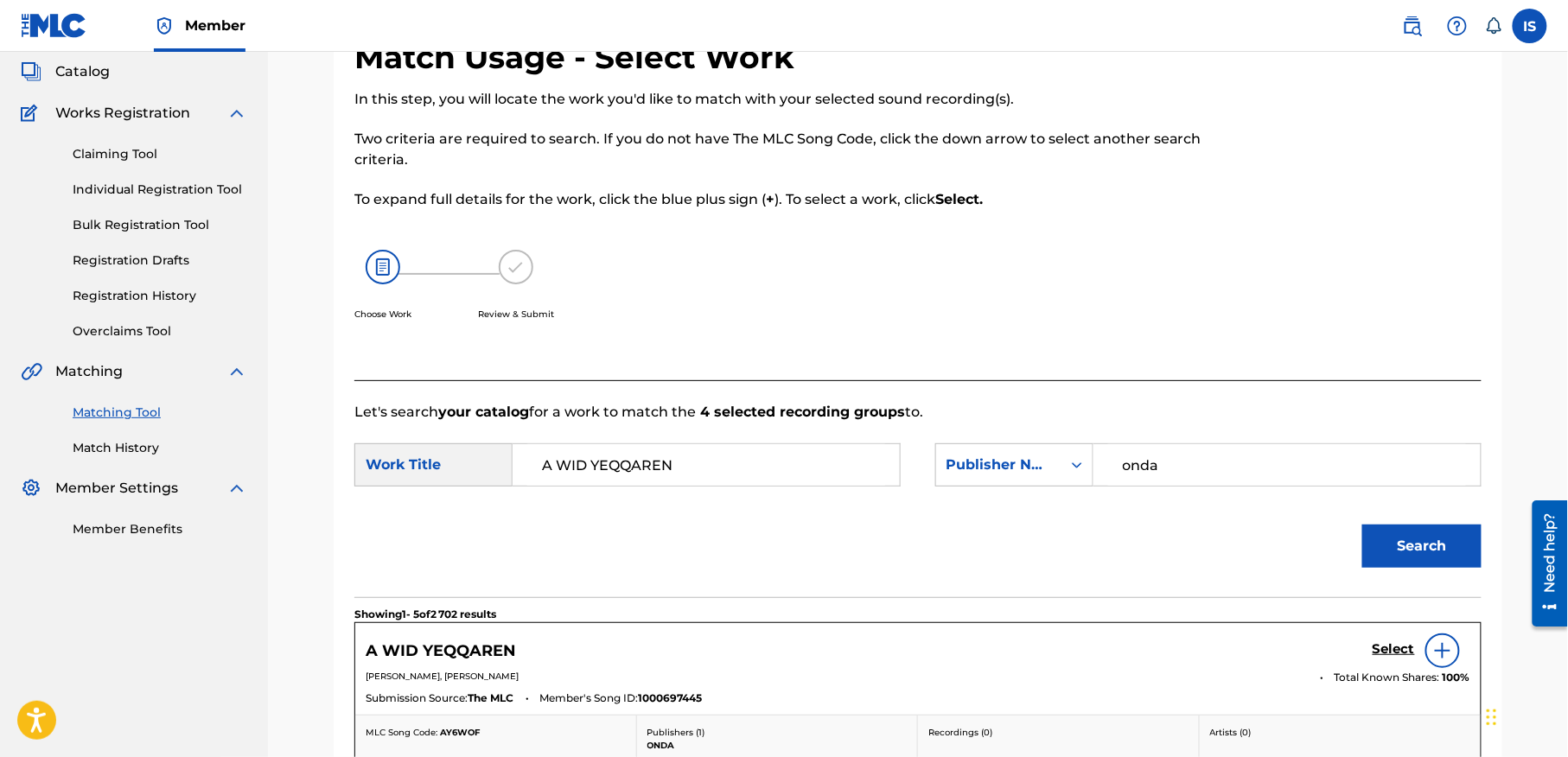
scroll to position [332, 0]
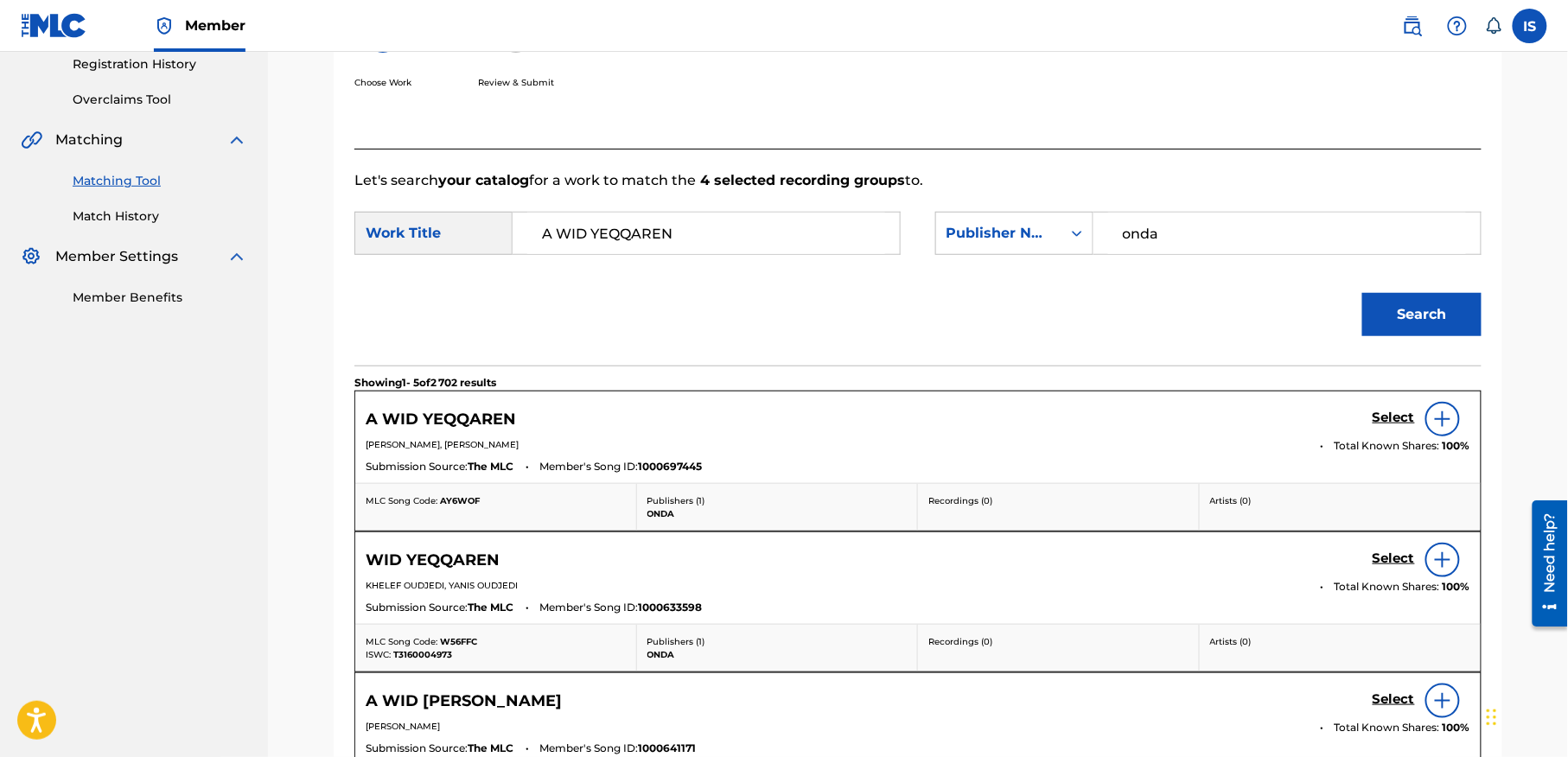
click at [1383, 414] on h5 "Select" at bounding box center [1393, 418] width 42 height 16
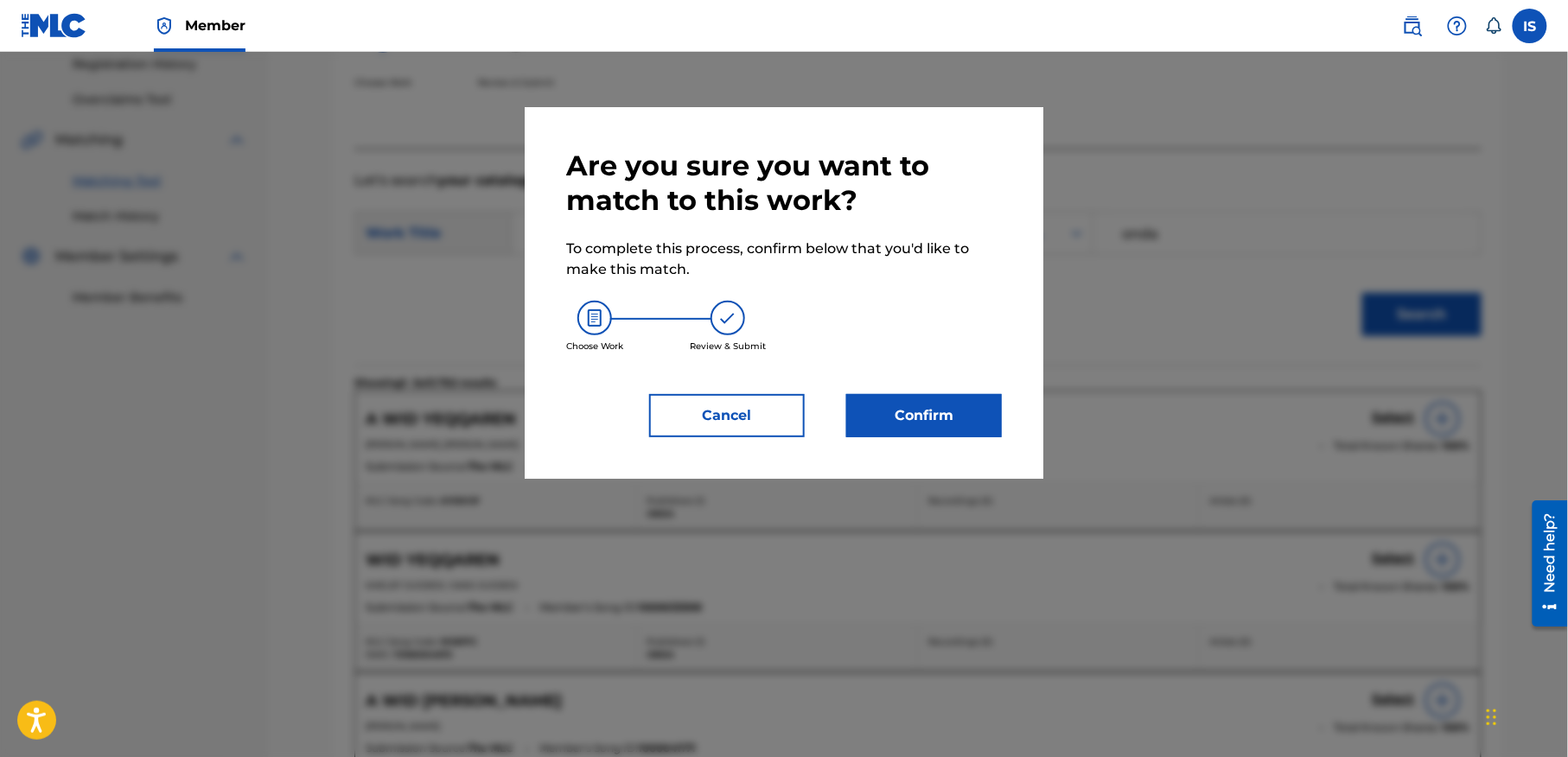
click at [958, 416] on button "Confirm" at bounding box center [923, 416] width 155 height 43
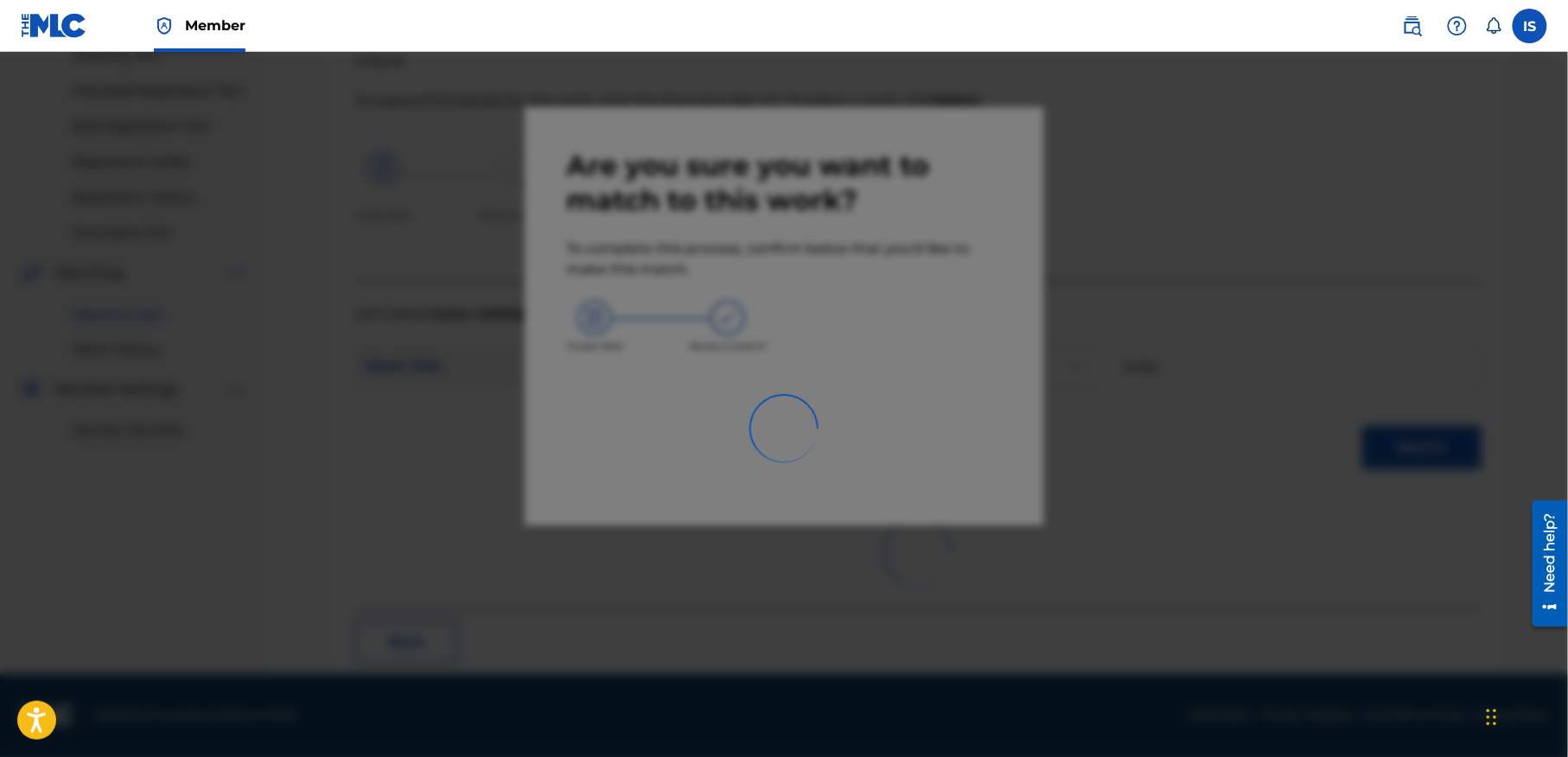
scroll to position [53, 0]
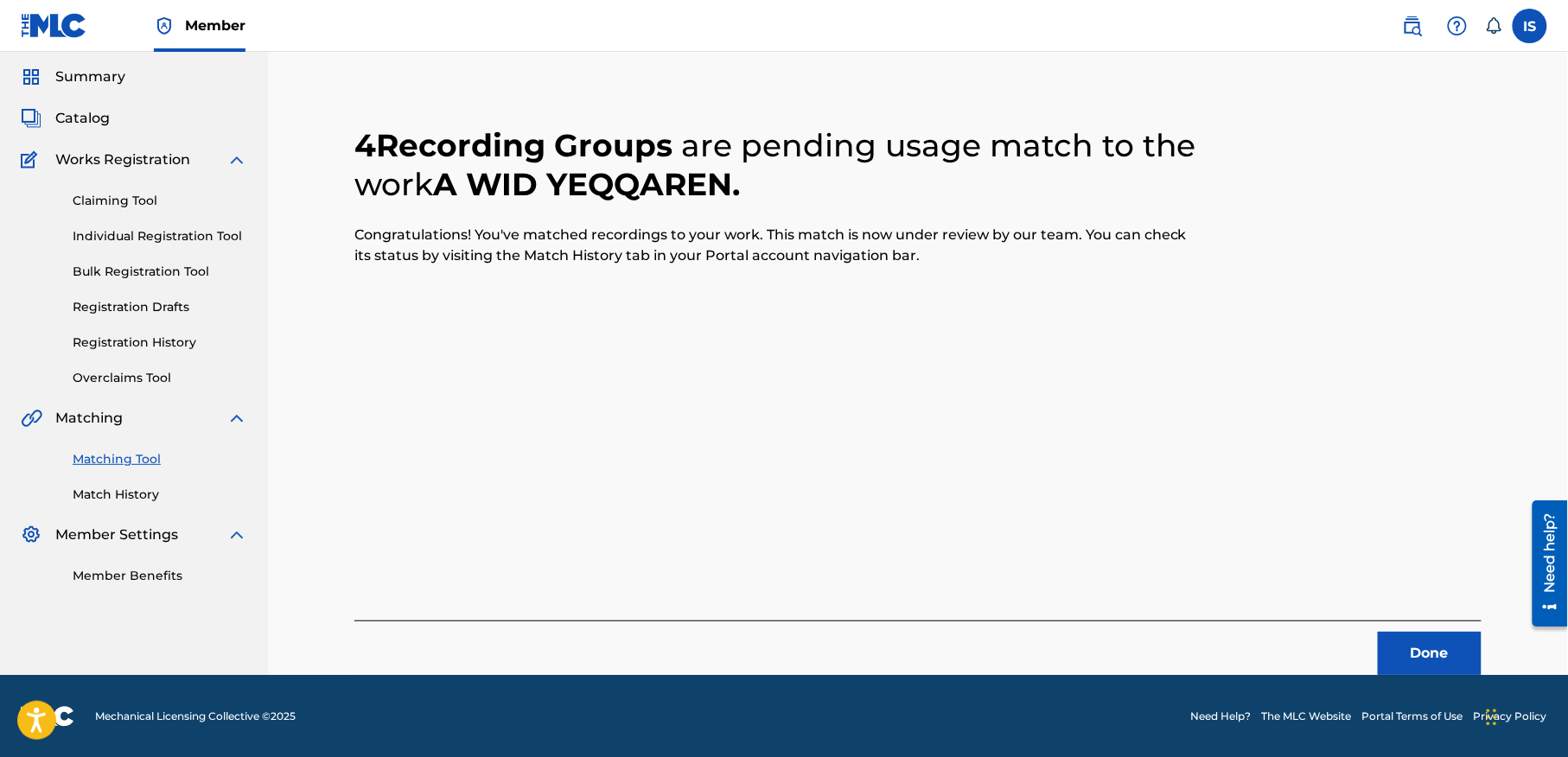
click at [1445, 653] on button "Done" at bounding box center [1429, 653] width 104 height 43
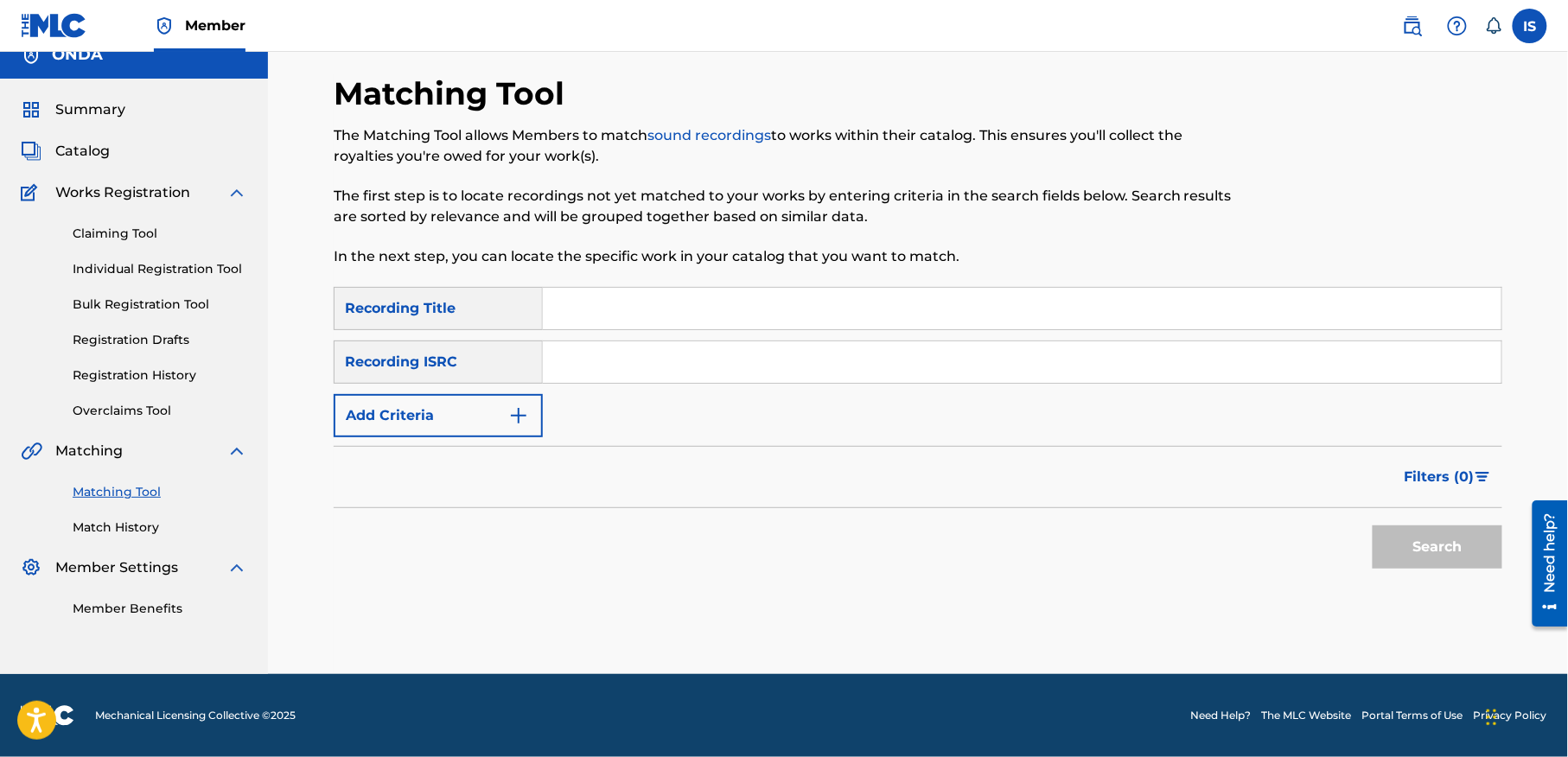
scroll to position [22, 0]
click at [637, 309] on input "Search Form" at bounding box center [1022, 309] width 959 height 42
paste input "LEBNI N WAWAL"
type input "LEBNI N WAWAL"
click at [503, 416] on button "Add Criteria" at bounding box center [439, 416] width 209 height 43
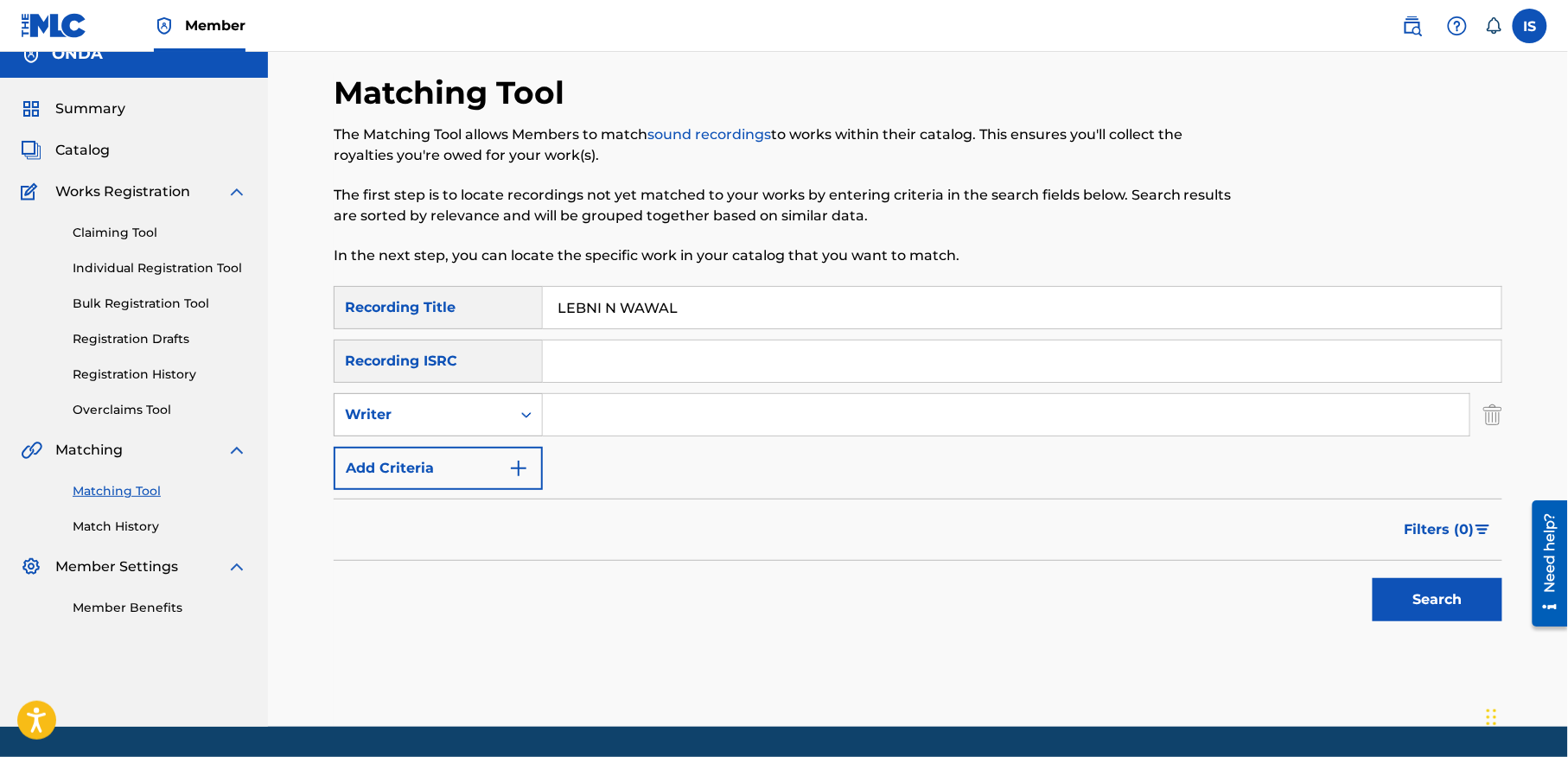
click at [429, 419] on div "Writer" at bounding box center [422, 414] width 155 height 21
click at [427, 464] on div "Recording Artist" at bounding box center [438, 457] width 208 height 43
click at [610, 406] on input "Search Form" at bounding box center [1006, 415] width 926 height 42
type input "ait menguellet"
click at [1456, 589] on button "Search" at bounding box center [1437, 599] width 130 height 43
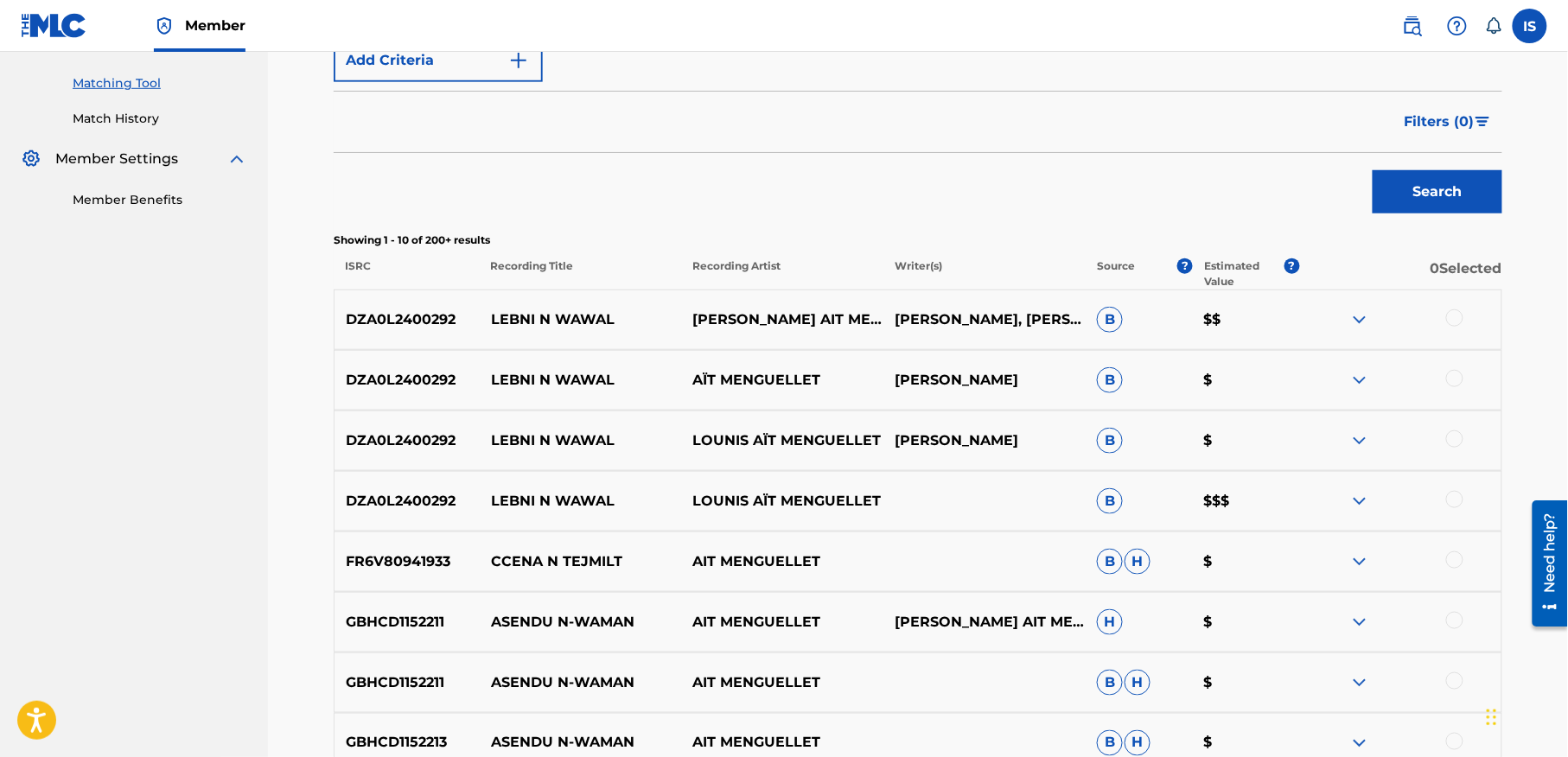
scroll to position [459, 0]
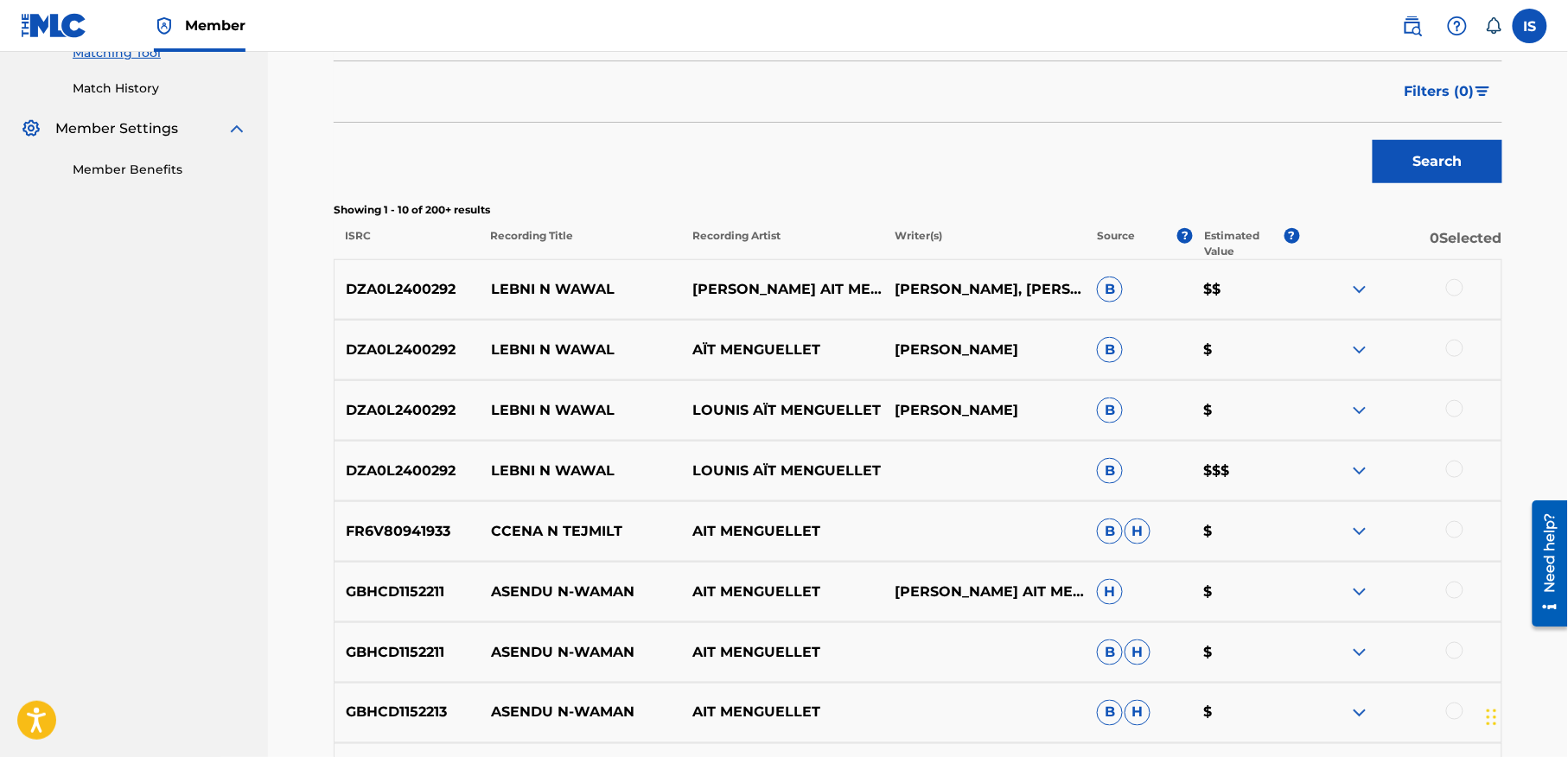
click at [1452, 468] on div at bounding box center [1454, 468] width 17 height 17
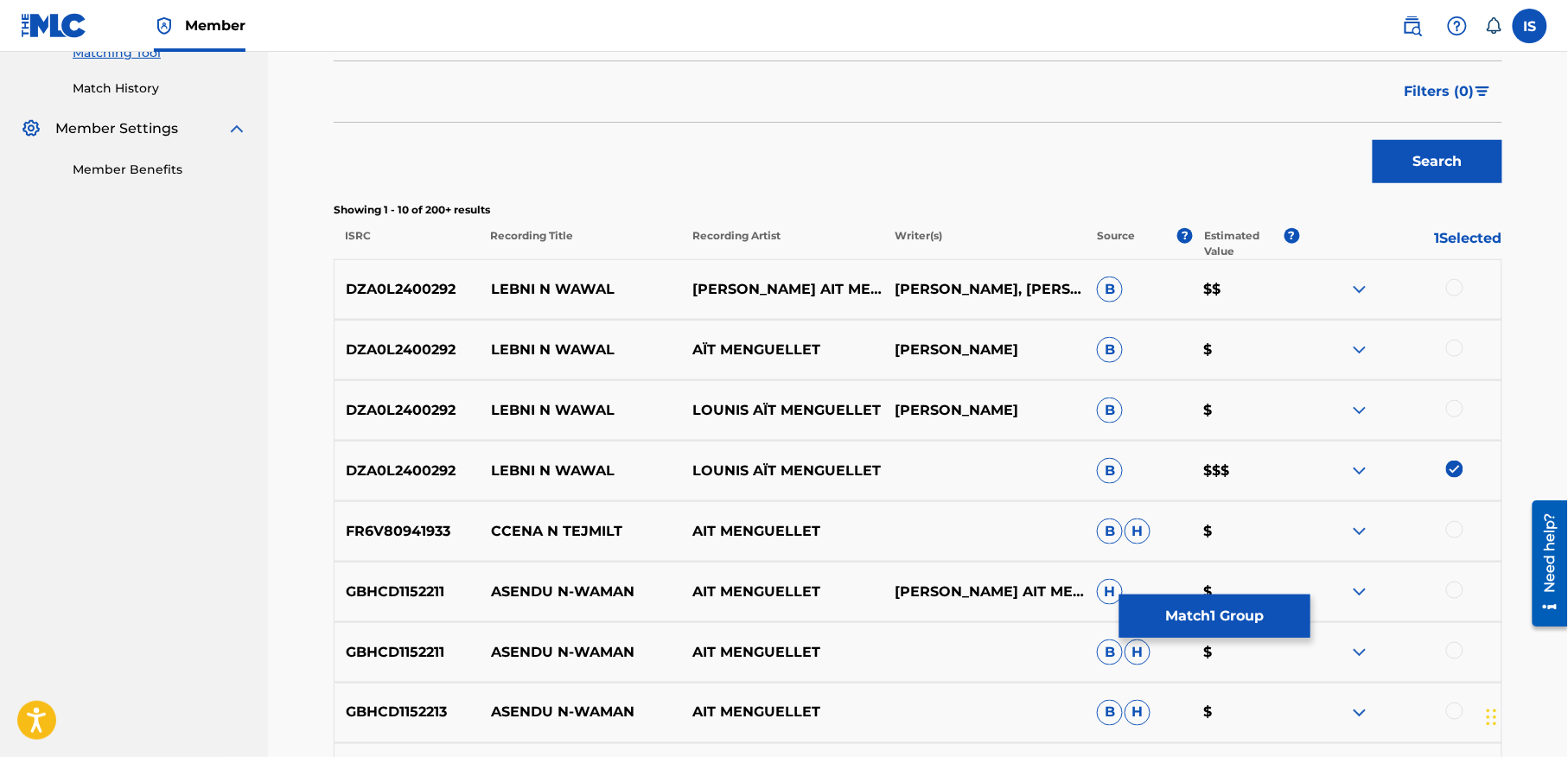
click at [1453, 413] on div at bounding box center [1454, 408] width 17 height 17
click at [1452, 344] on div at bounding box center [1454, 347] width 17 height 17
click at [1455, 283] on div at bounding box center [1454, 287] width 17 height 17
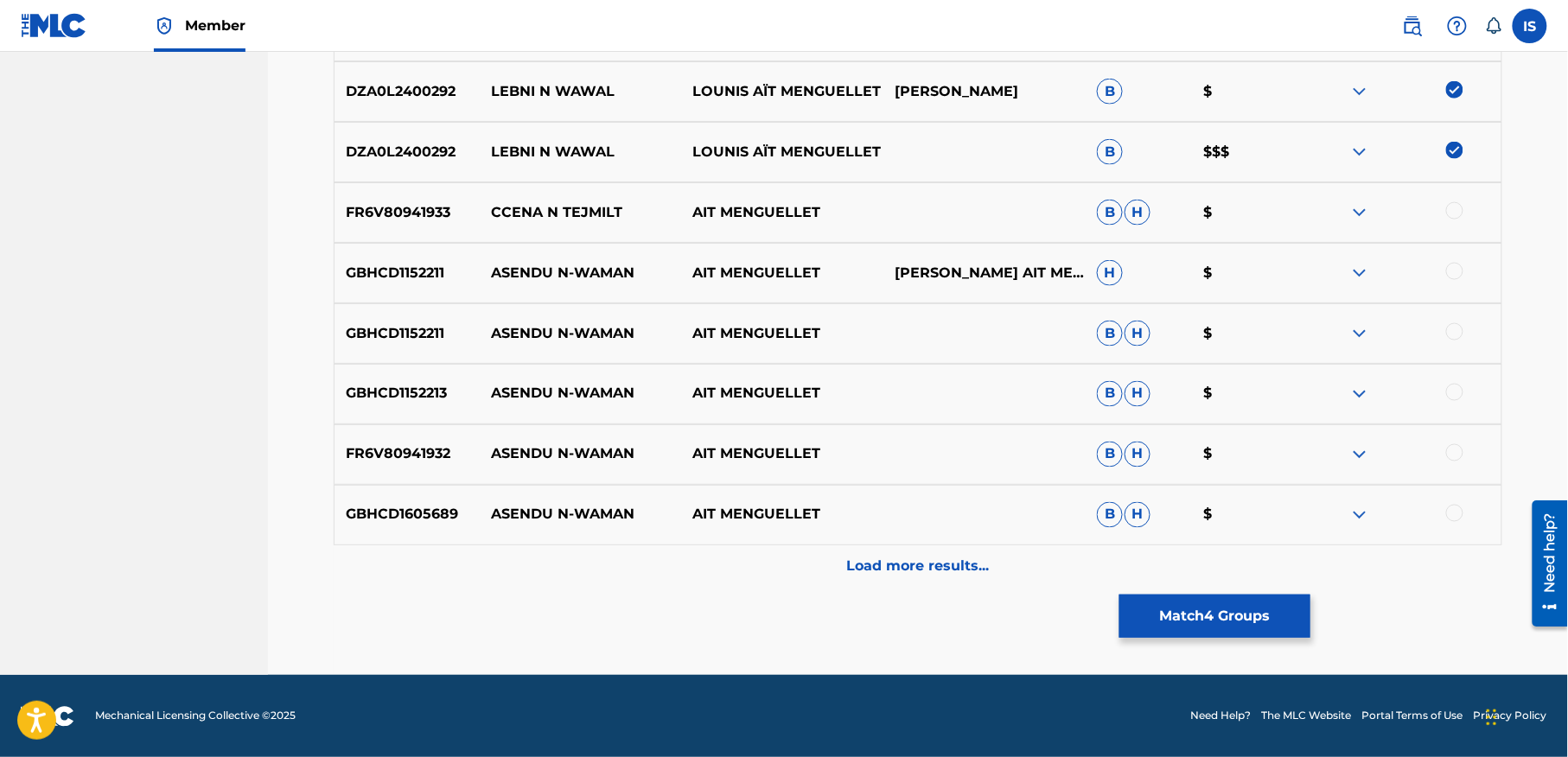
scroll to position [779, 0]
click at [927, 564] on p "Load more results..." at bounding box center [918, 566] width 143 height 21
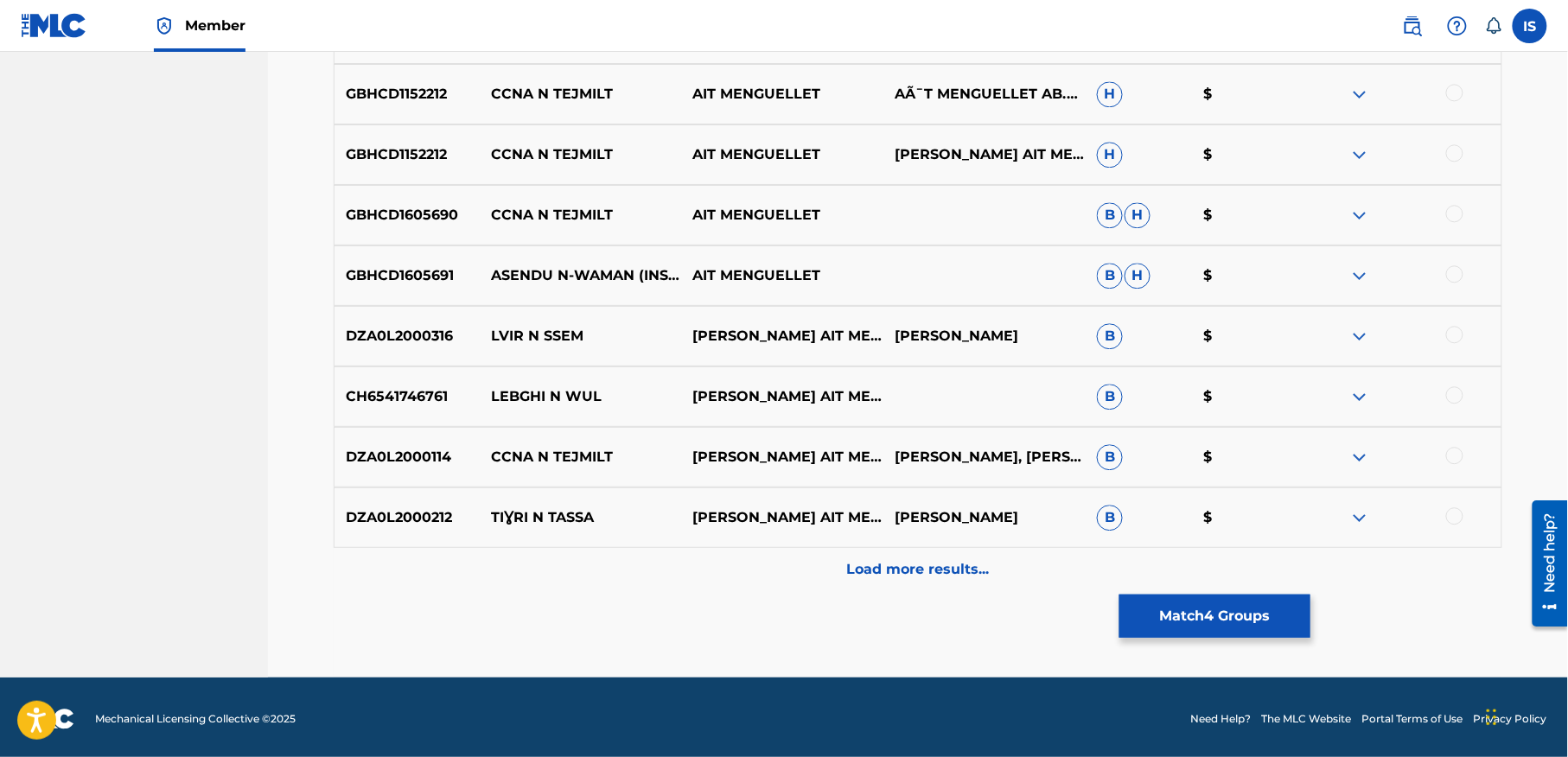
click at [927, 564] on p "Load more results..." at bounding box center [918, 568] width 143 height 21
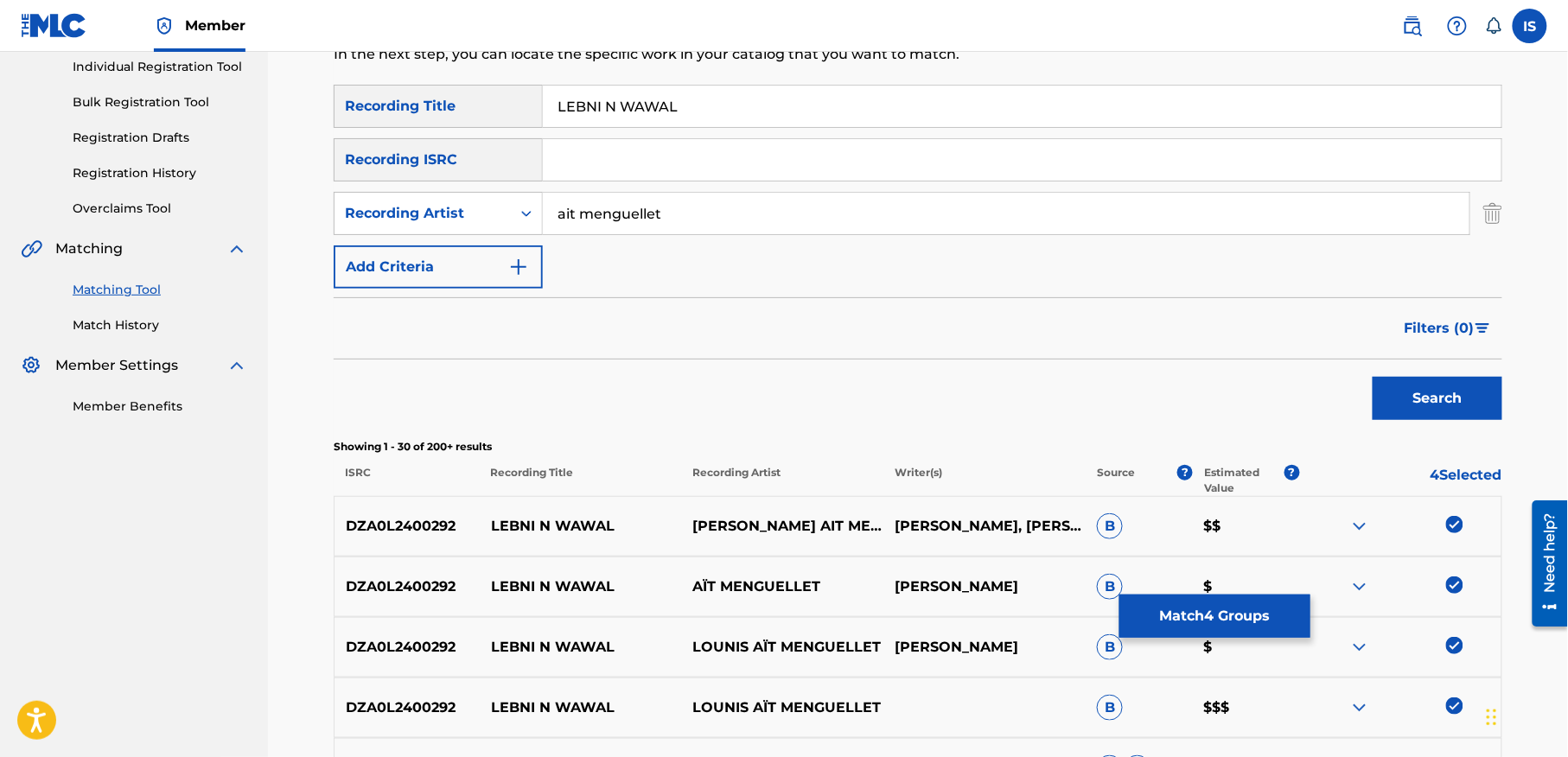
scroll to position [314, 0]
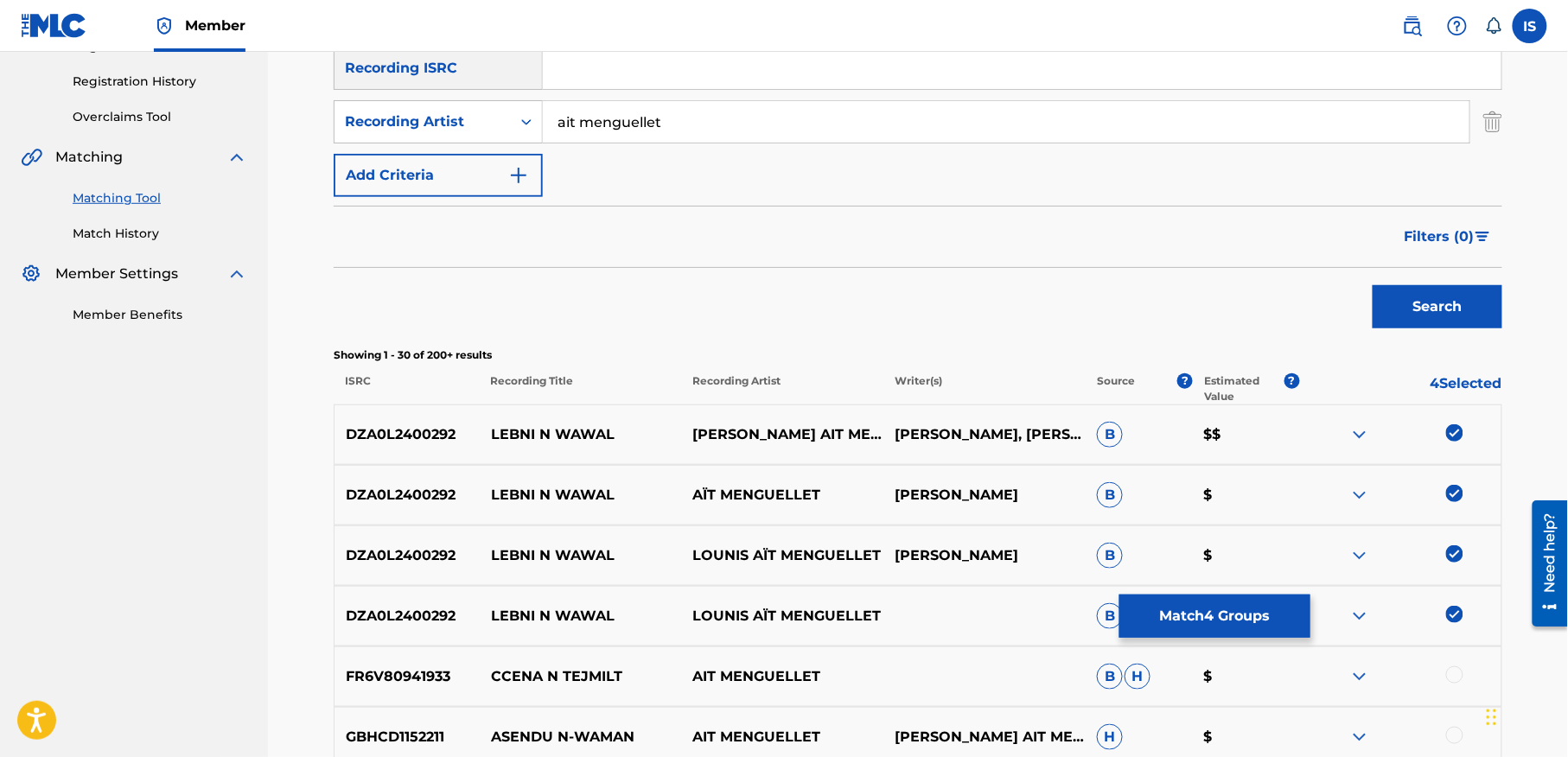
click at [1203, 623] on button "Match 4 Groups" at bounding box center [1215, 616] width 191 height 43
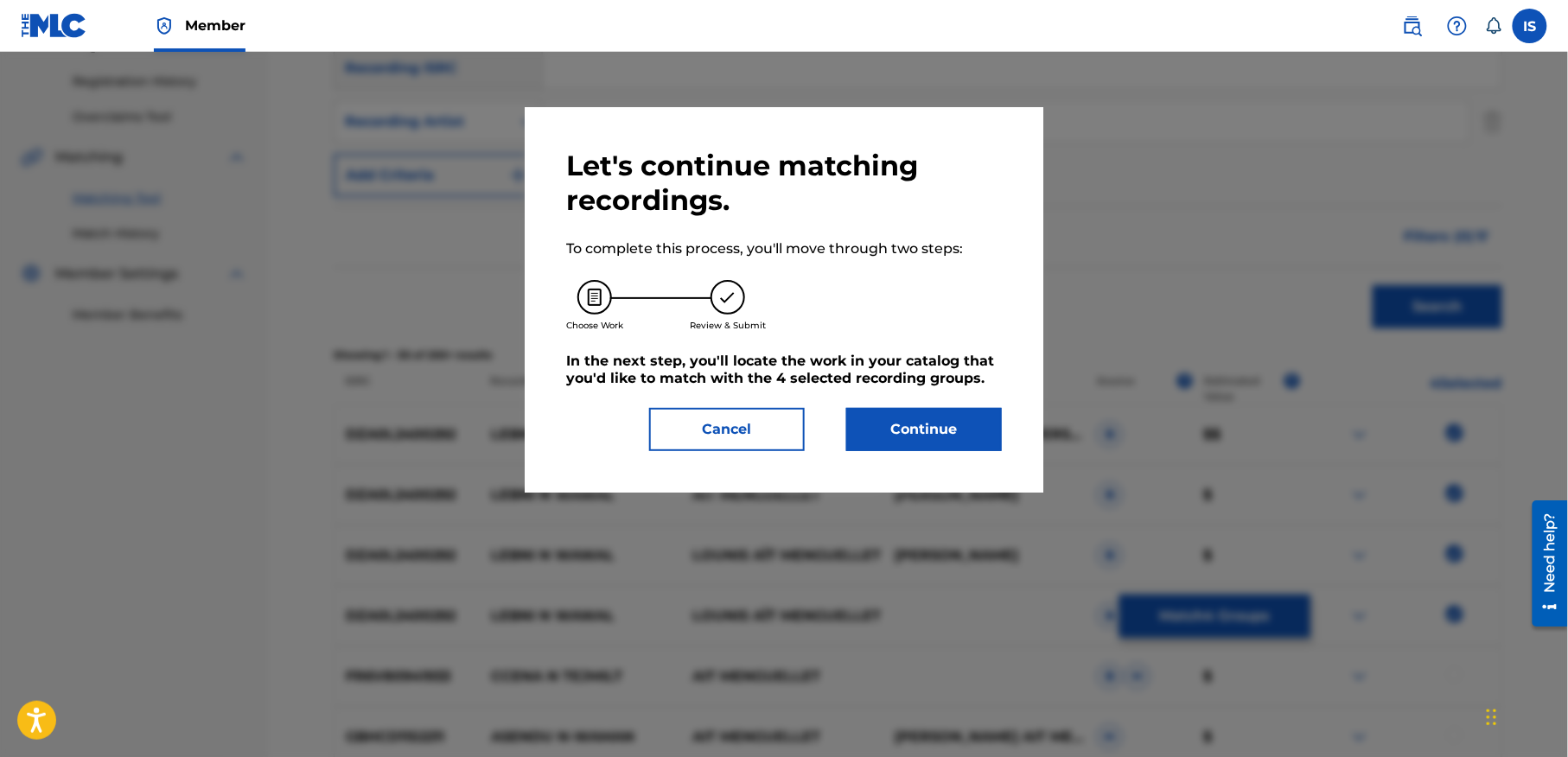
click at [913, 447] on button "Continue" at bounding box center [923, 429] width 155 height 43
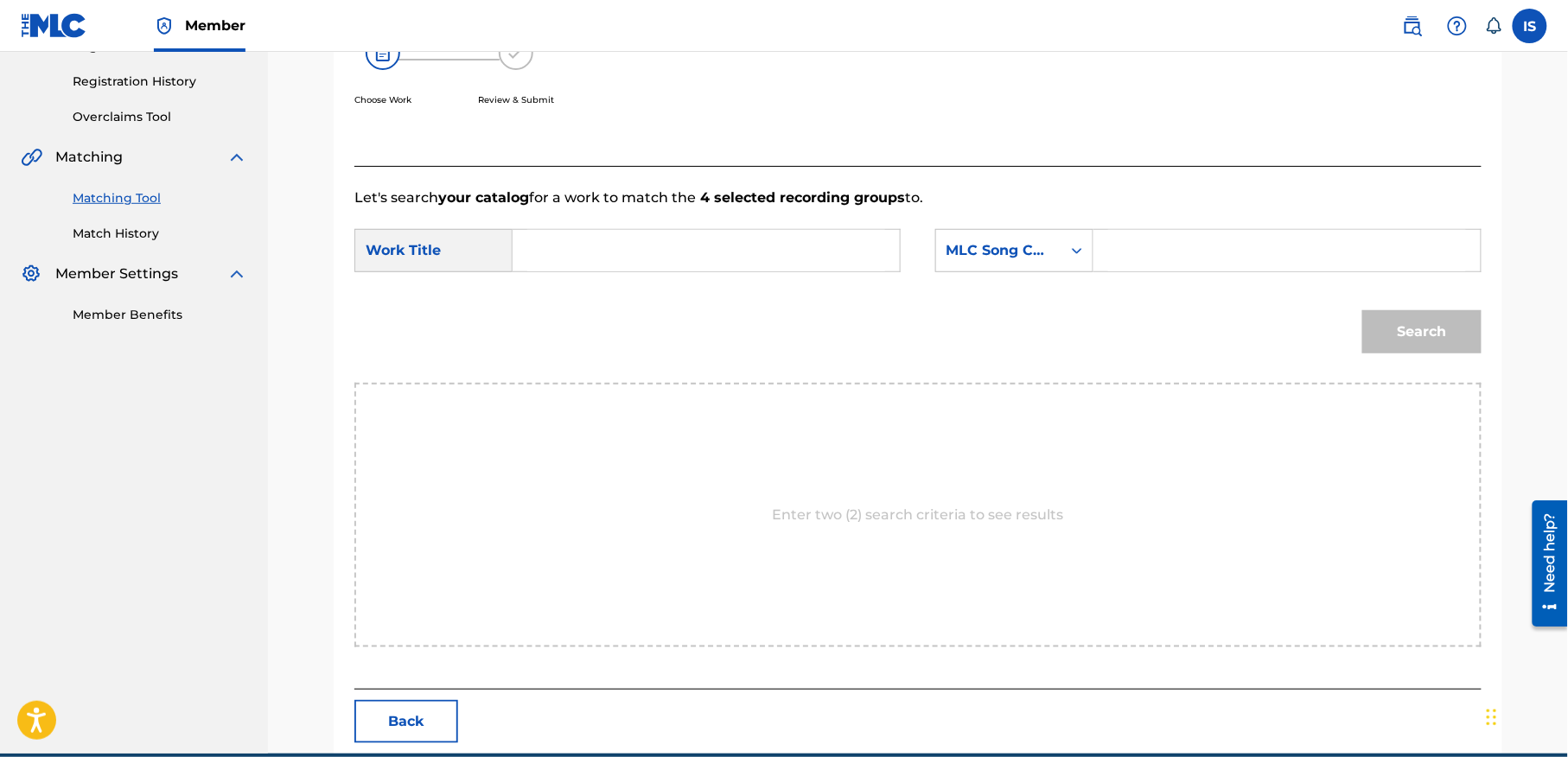
click at [612, 261] on input "Search Form" at bounding box center [706, 251] width 357 height 42
paste input "LEBNI N WAWAL"
type input "LEBNI N WAWAL"
click at [1042, 250] on div "MLC Song Code" at bounding box center [998, 250] width 105 height 21
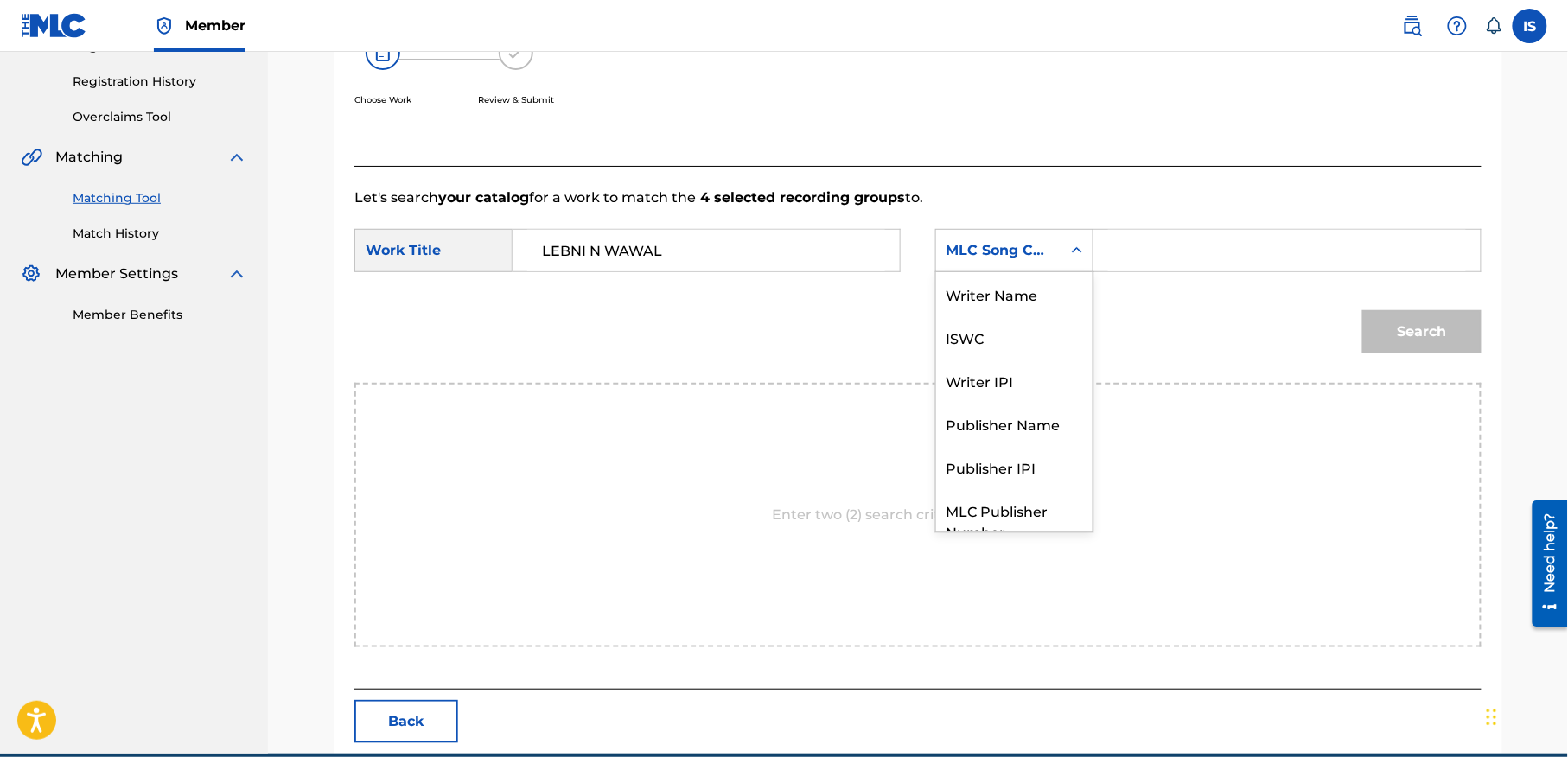
scroll to position [64, 0]
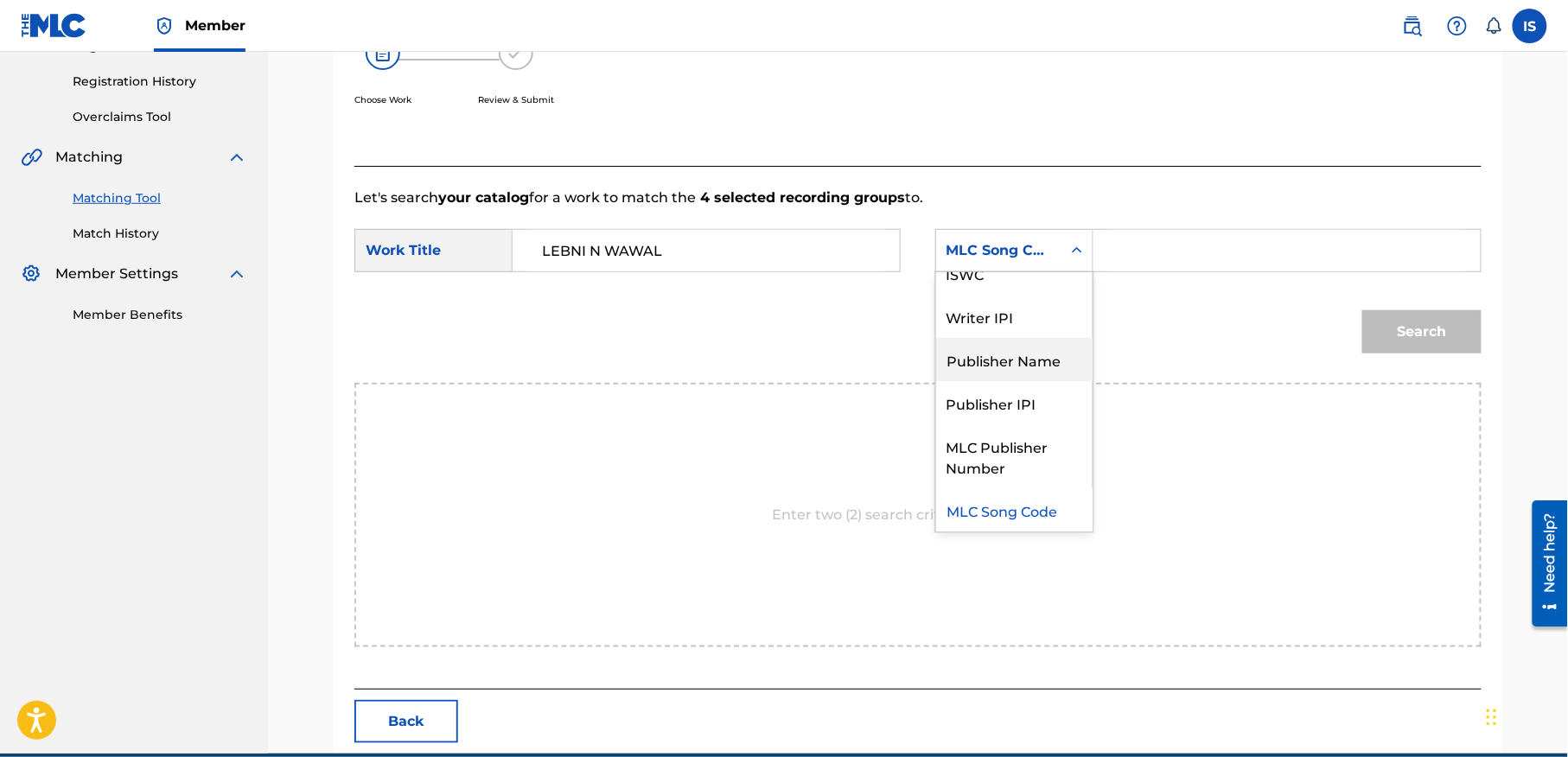
click at [999, 365] on div "Publisher Name" at bounding box center [1014, 359] width 156 height 43
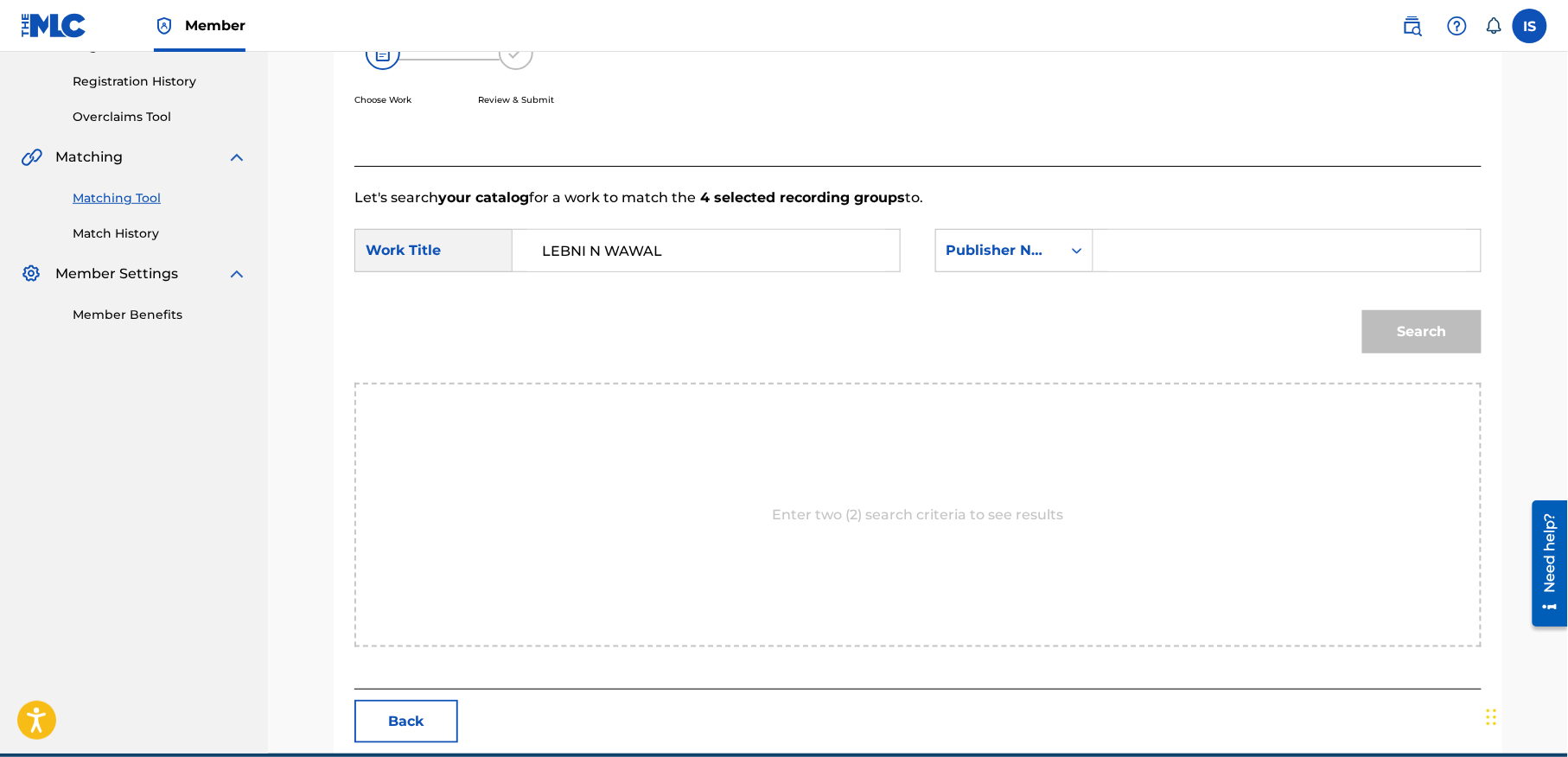
click at [1155, 244] on input "Search Form" at bounding box center [1286, 251] width 357 height 42
type input "onda"
click at [1362, 310] on button "Search" at bounding box center [1422, 332] width 119 height 43
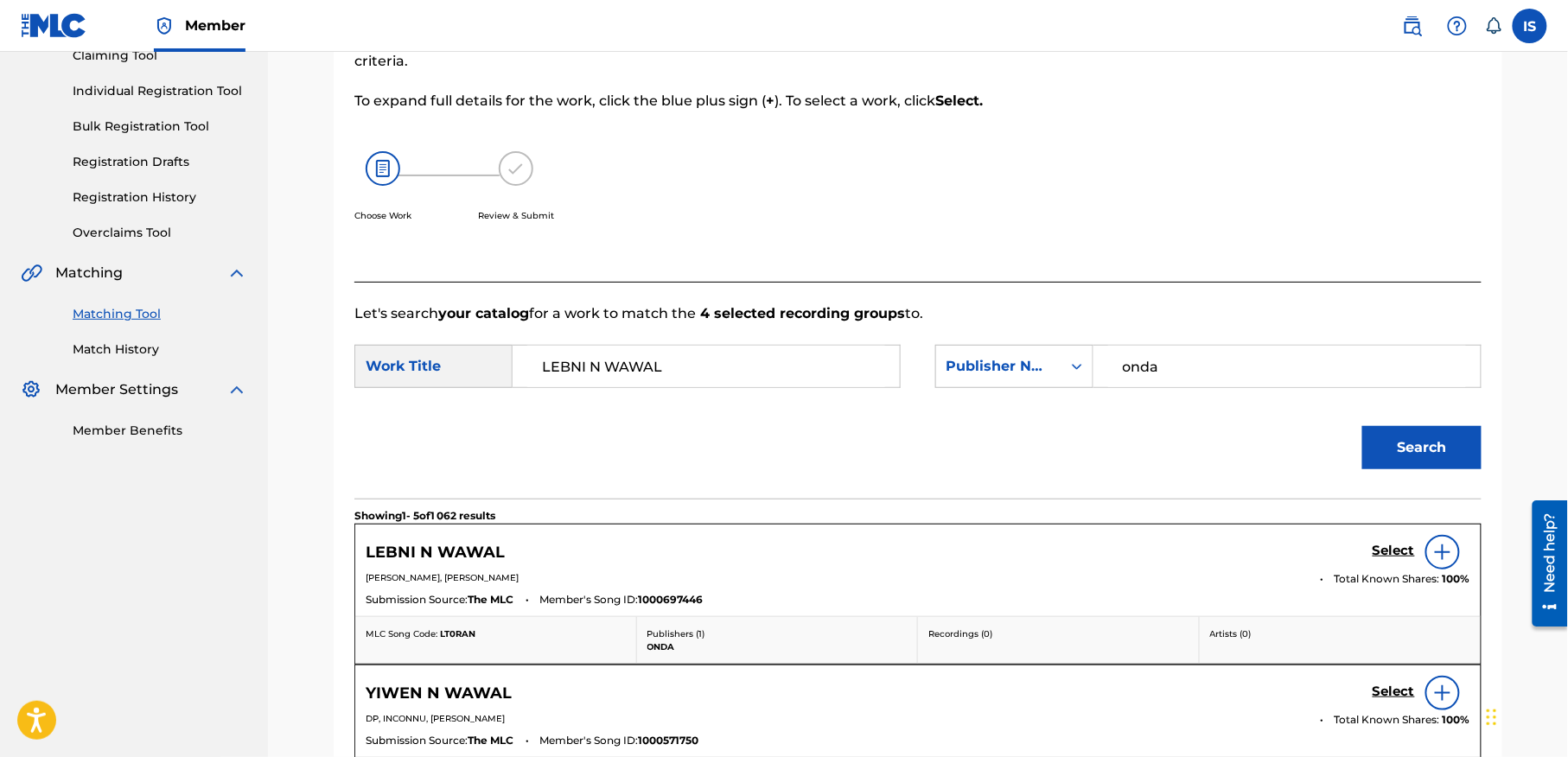
scroll to position [314, 0]
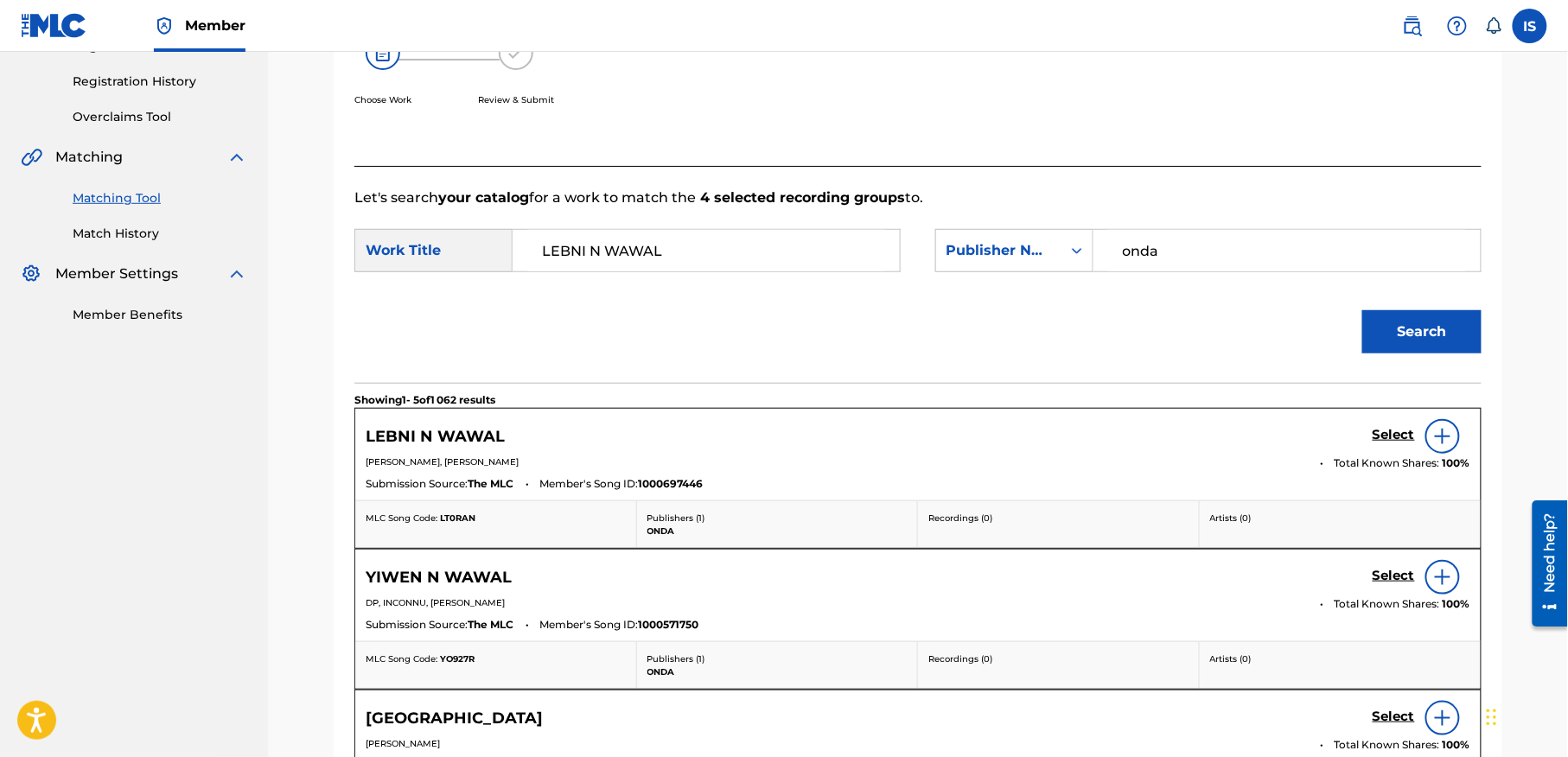
click
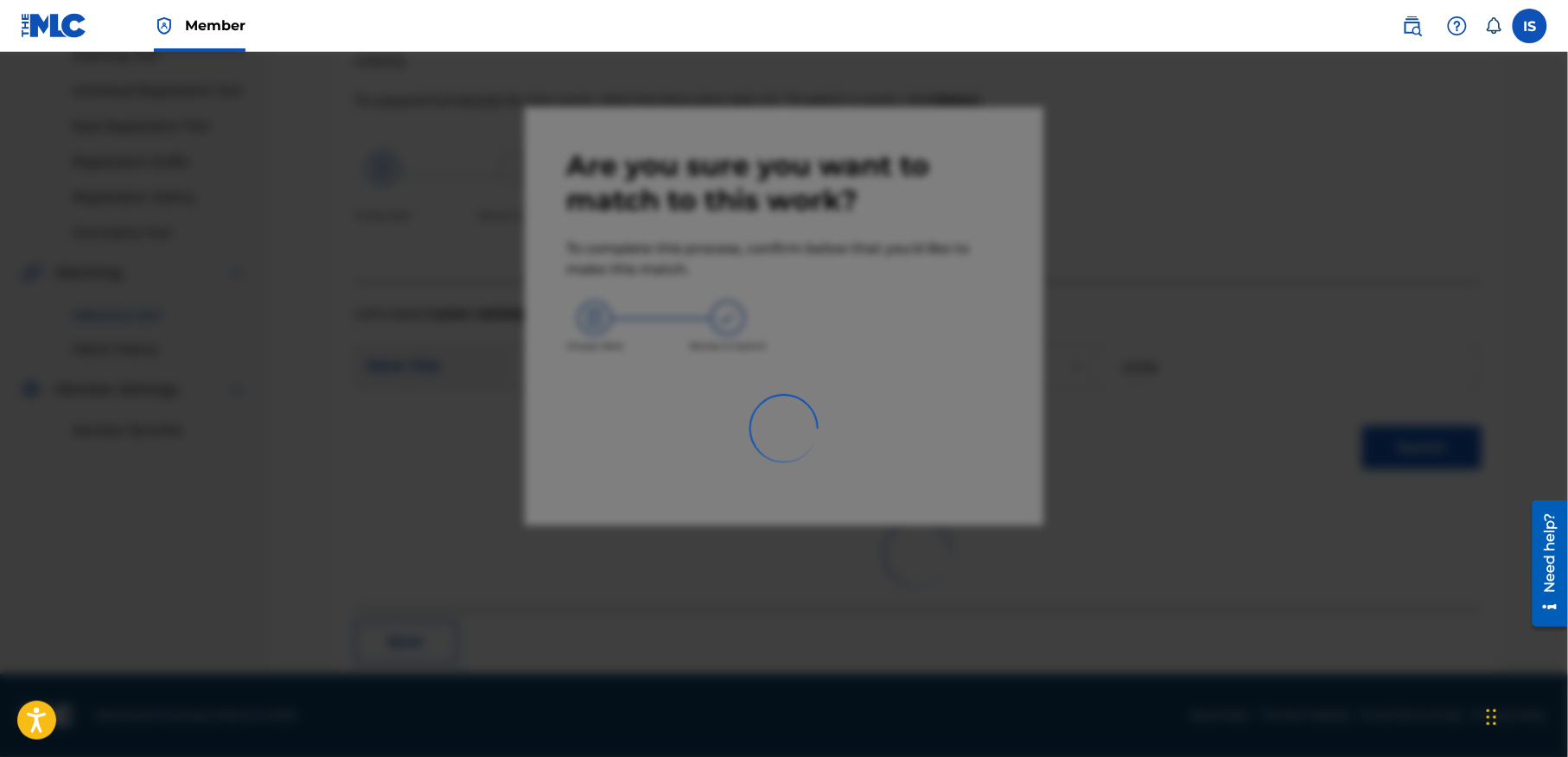
scroll to position [53, 0]
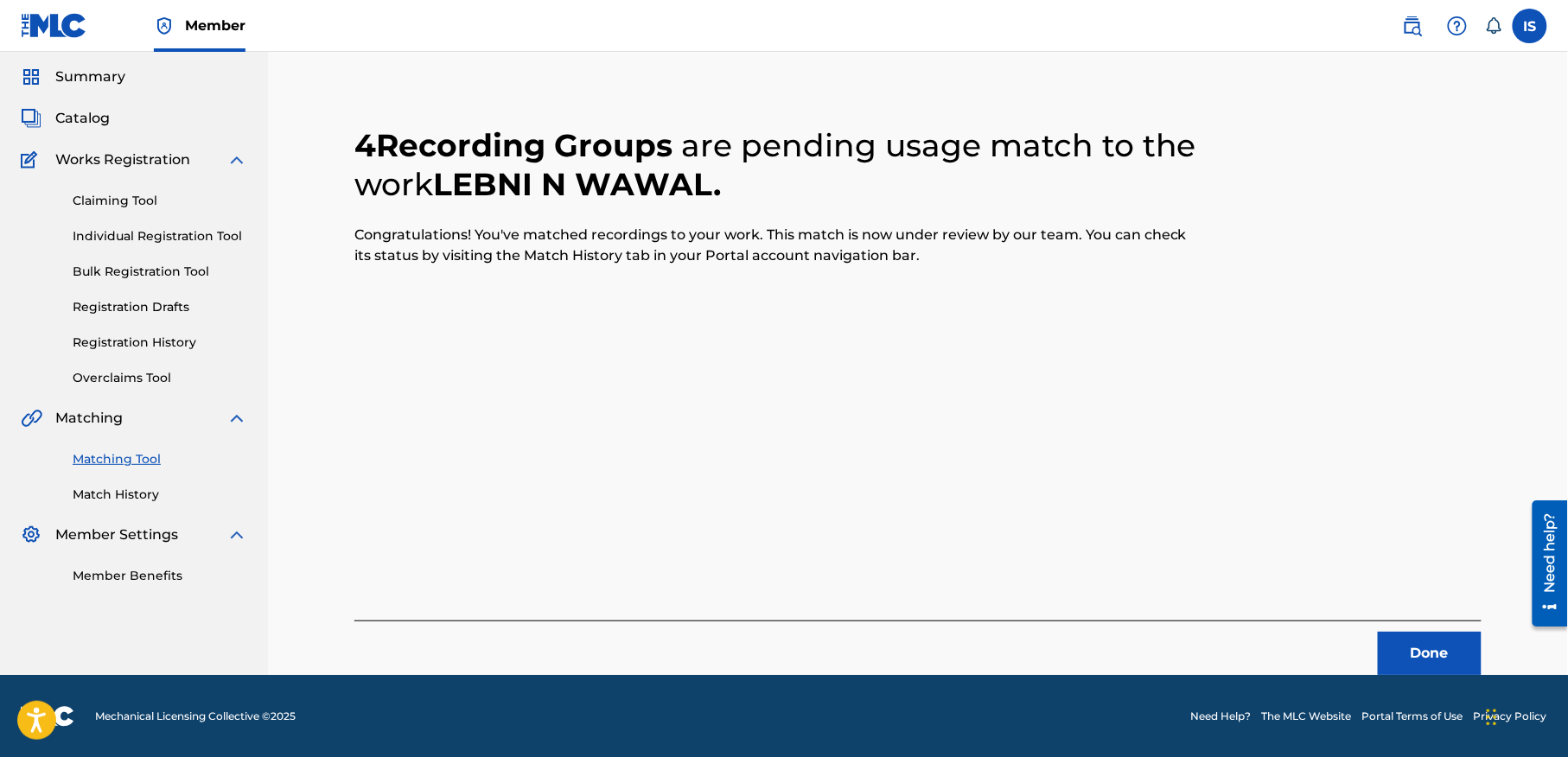
click at [1415, 646] on button "Done" at bounding box center [1429, 653] width 104 height 43
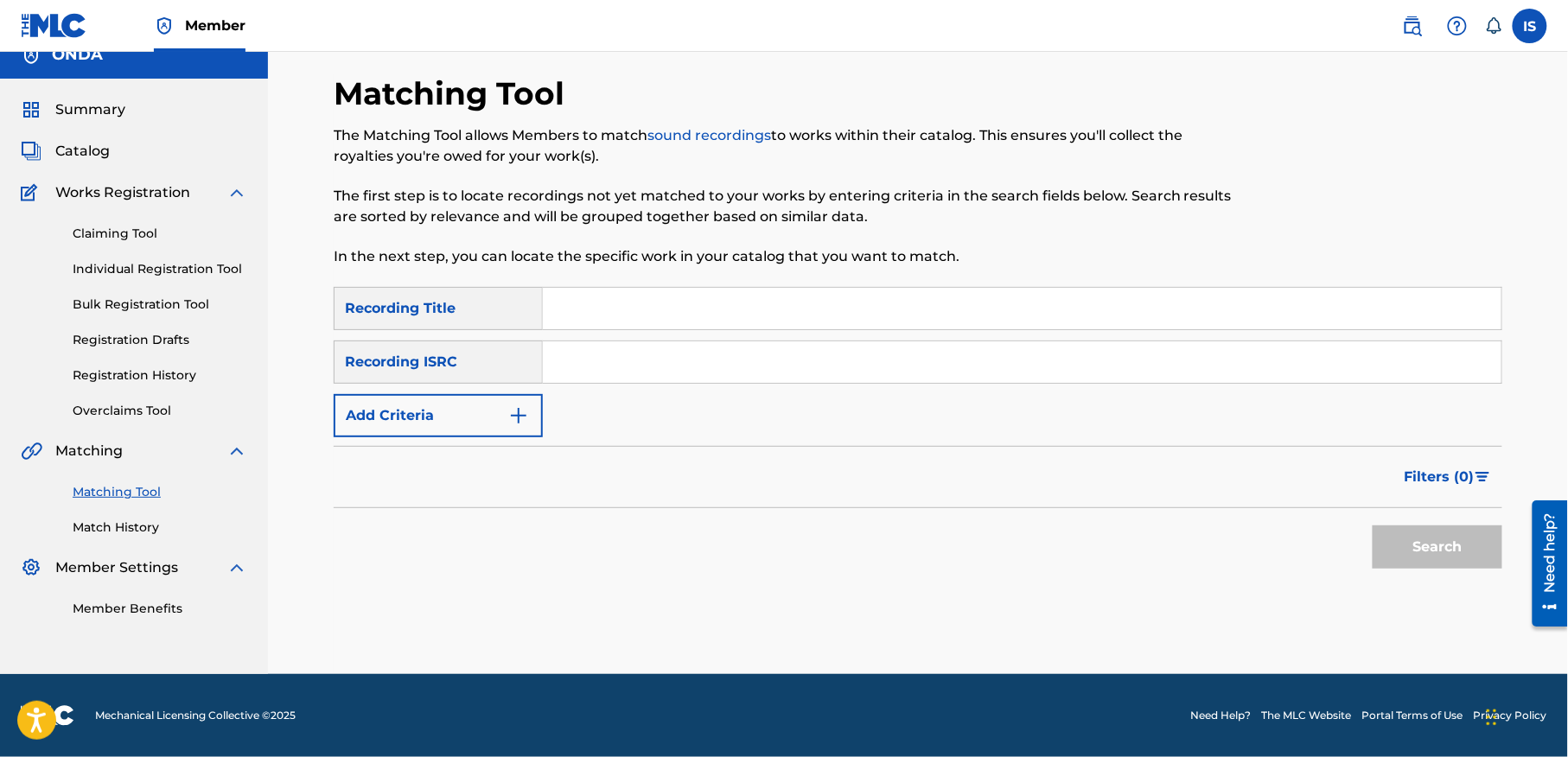
scroll to position [22, 0]
click at [637, 313] on input "Search Form" at bounding box center [1022, 309] width 959 height 42
paste input "IWAR LEHSAV"
type input "IWAR LEHSAV"
click at [430, 436] on form "SearchWithCriteria42002467-f0a3-47f5-a700-29b29a2bb1f2 Recording Title IWAR LEH…" at bounding box center [918, 432] width 1168 height 291
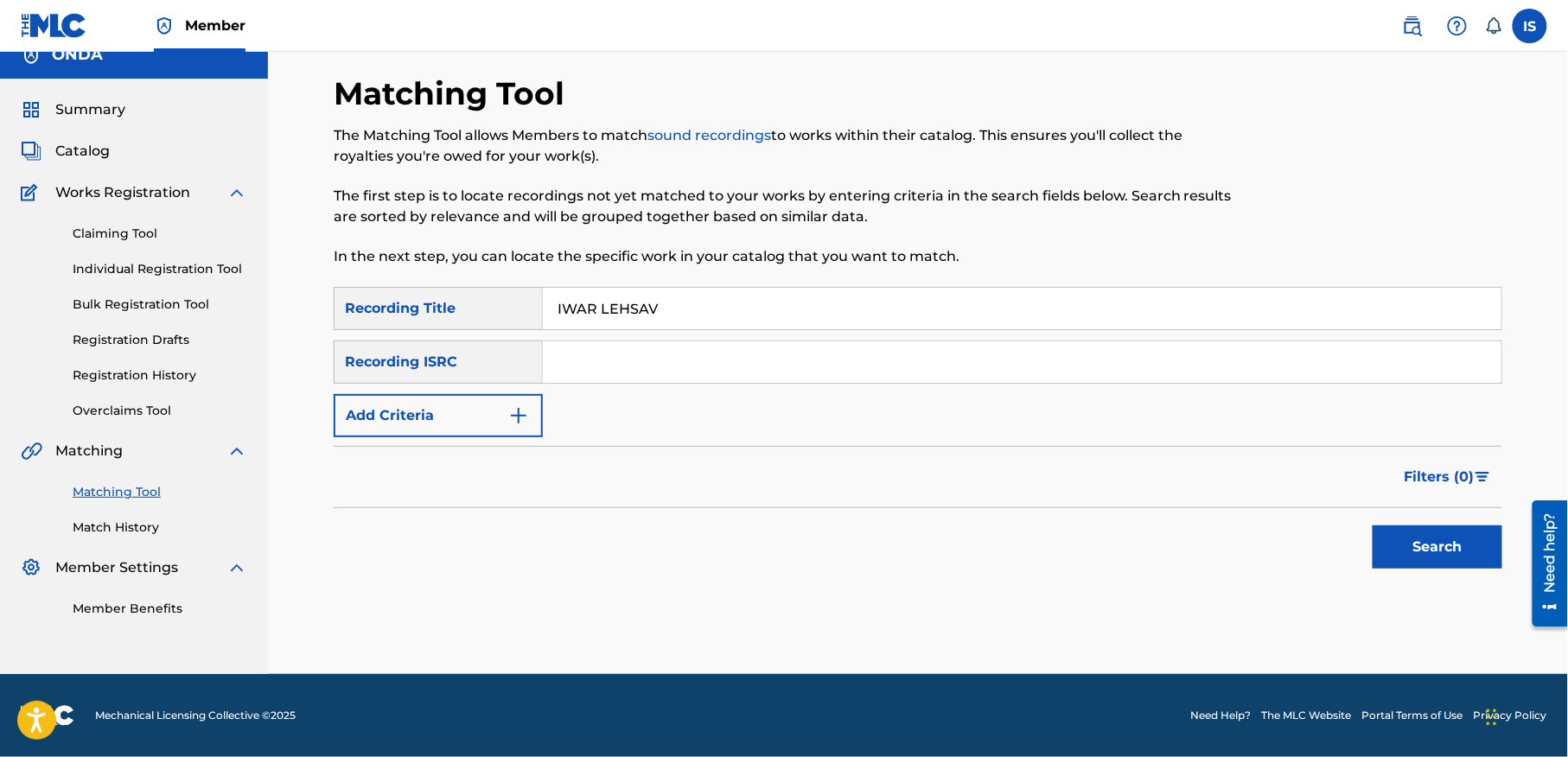
click at [425, 420] on button "Add Criteria" at bounding box center [439, 416] width 209 height 43
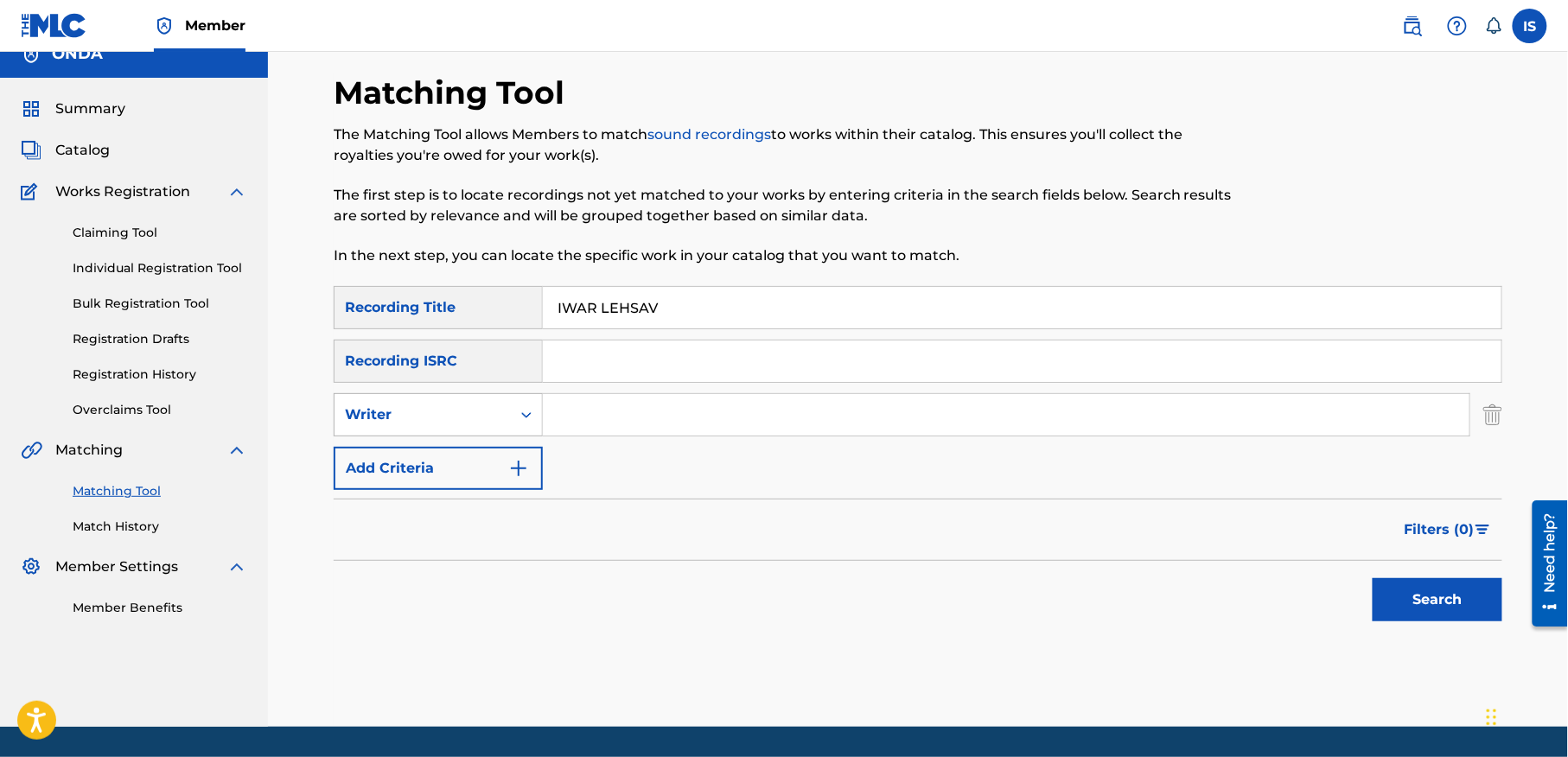
click at [442, 412] on div "Writer" at bounding box center [422, 414] width 155 height 21
click at [434, 465] on div "Recording Artist" at bounding box center [438, 457] width 208 height 43
click at [631, 439] on div "SearchWithCriteria42002467-f0a3-47f5-a700-29b29a2bb1f2 Recording Title IWAR LEH…" at bounding box center [918, 388] width 1168 height 204
click at [620, 419] on input "Search Form" at bounding box center [1006, 415] width 926 height 42
type input "ait menguellet"
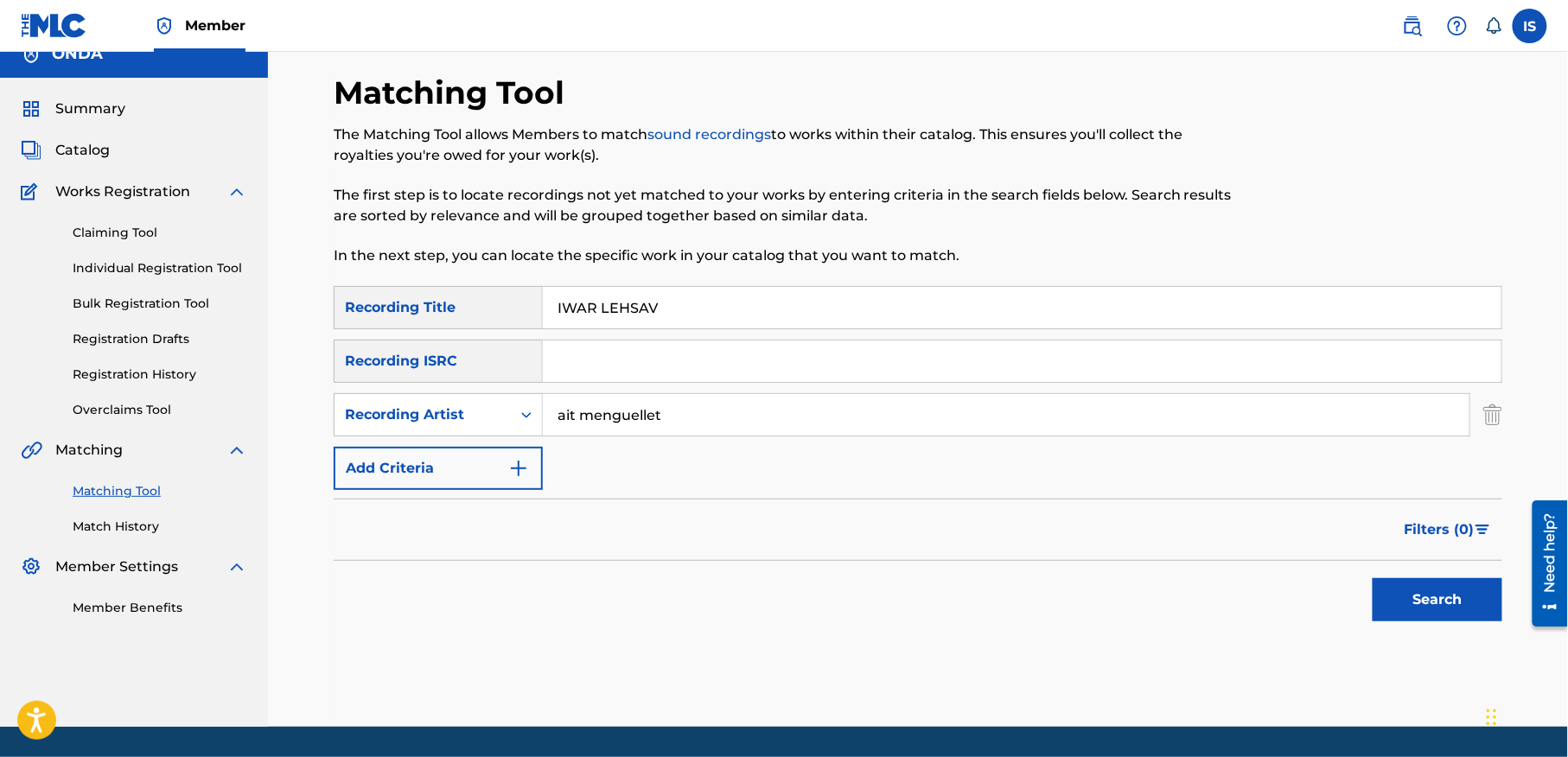
click at [1415, 598] on button "Search" at bounding box center [1437, 599] width 130 height 43
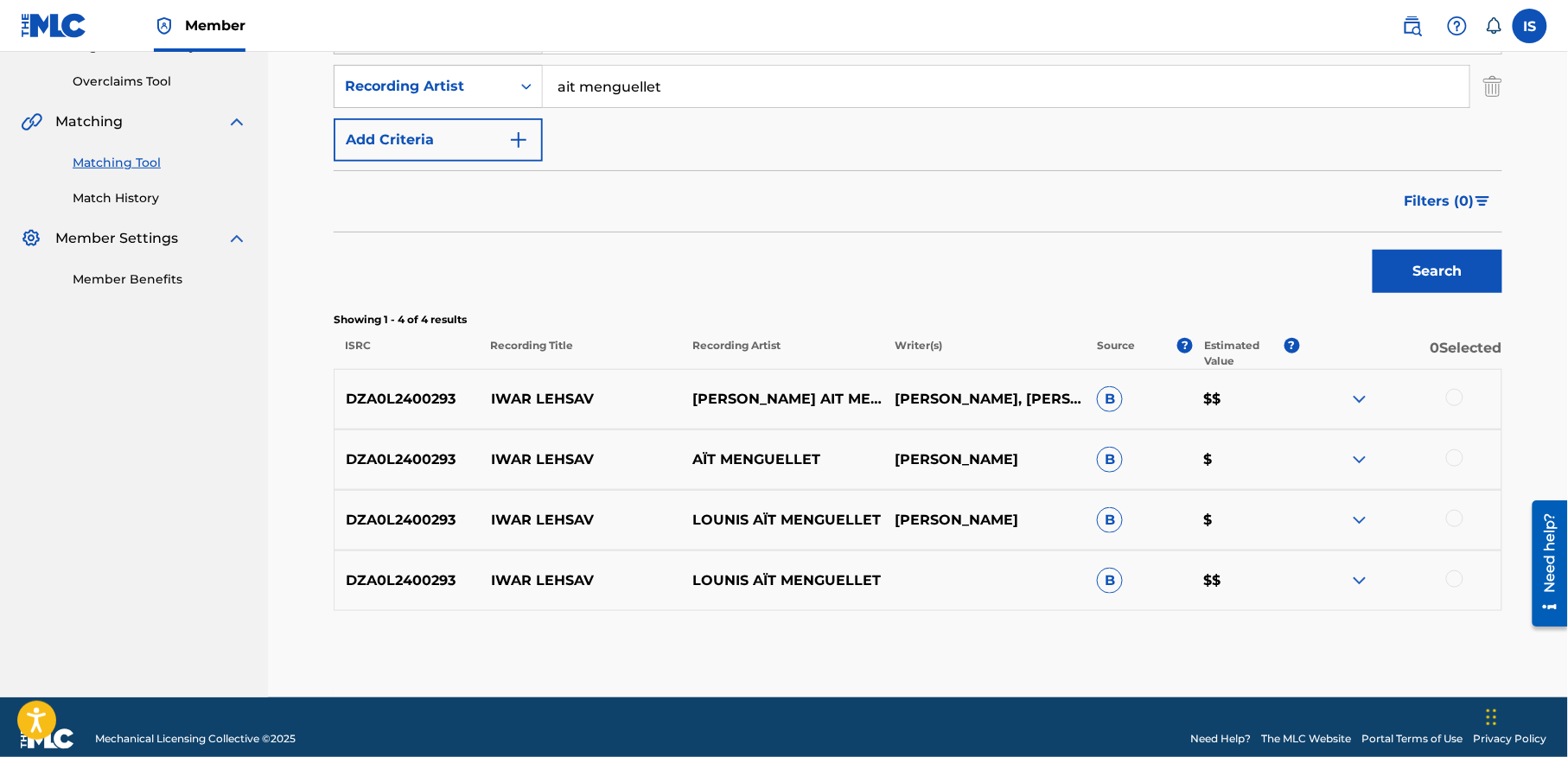
scroll to position [374, 0]
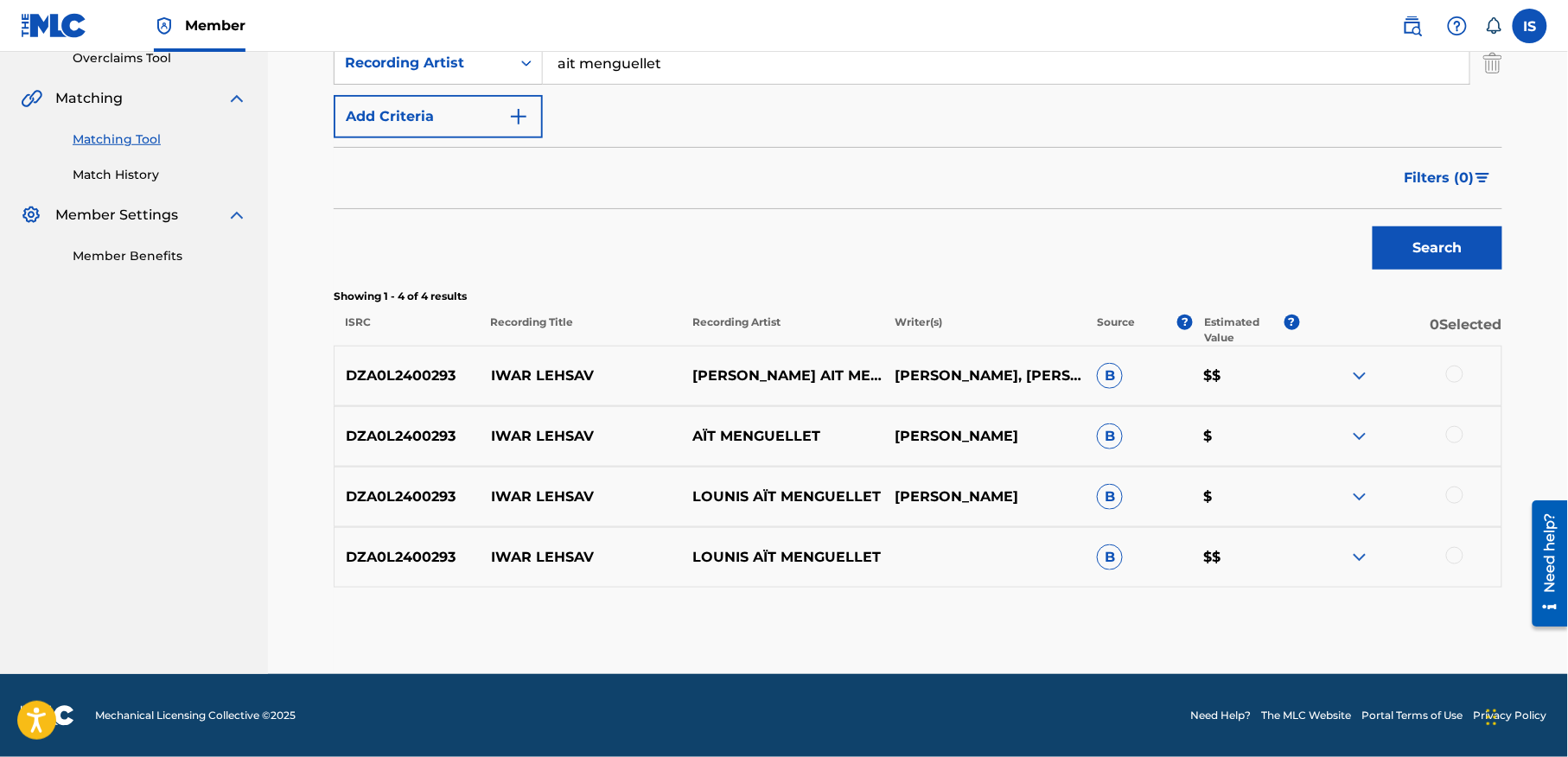
click at [1450, 371] on div at bounding box center [1454, 374] width 17 height 17
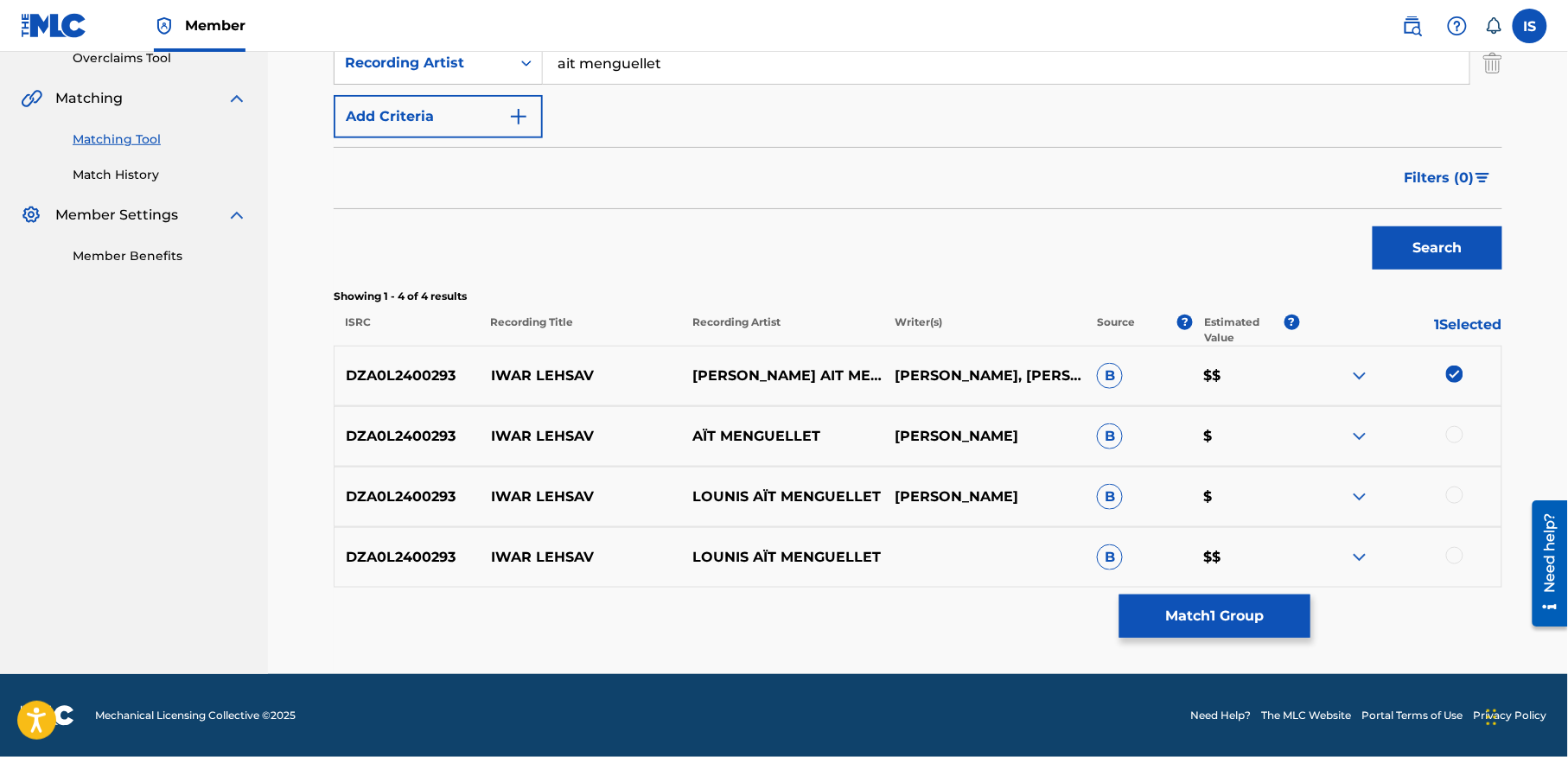
click at [1456, 432] on div at bounding box center [1454, 434] width 17 height 17
click at [1453, 495] on div at bounding box center [1454, 494] width 17 height 17
click at [1450, 557] on div at bounding box center [1454, 555] width 17 height 17
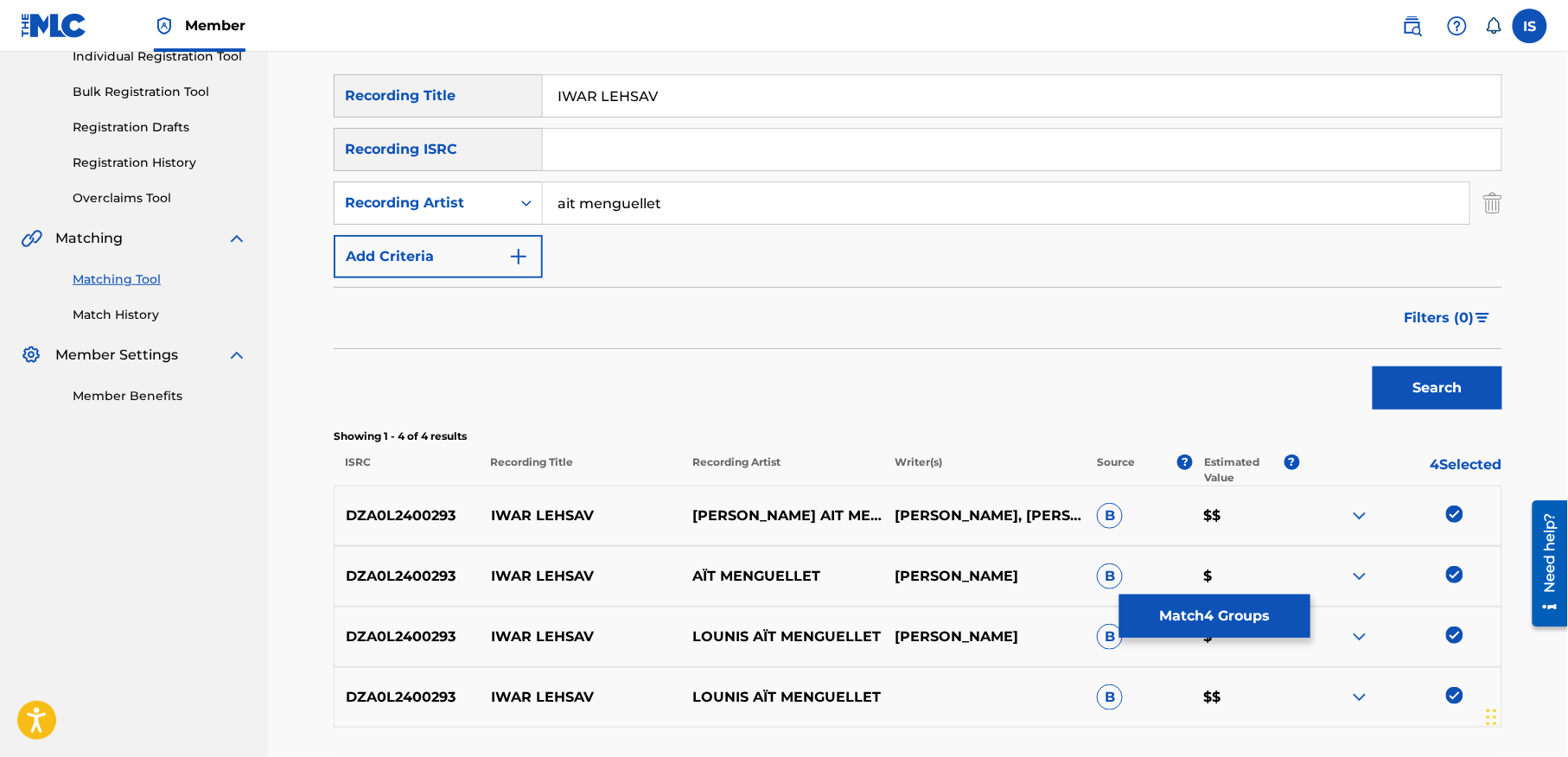
scroll to position [0, 0]
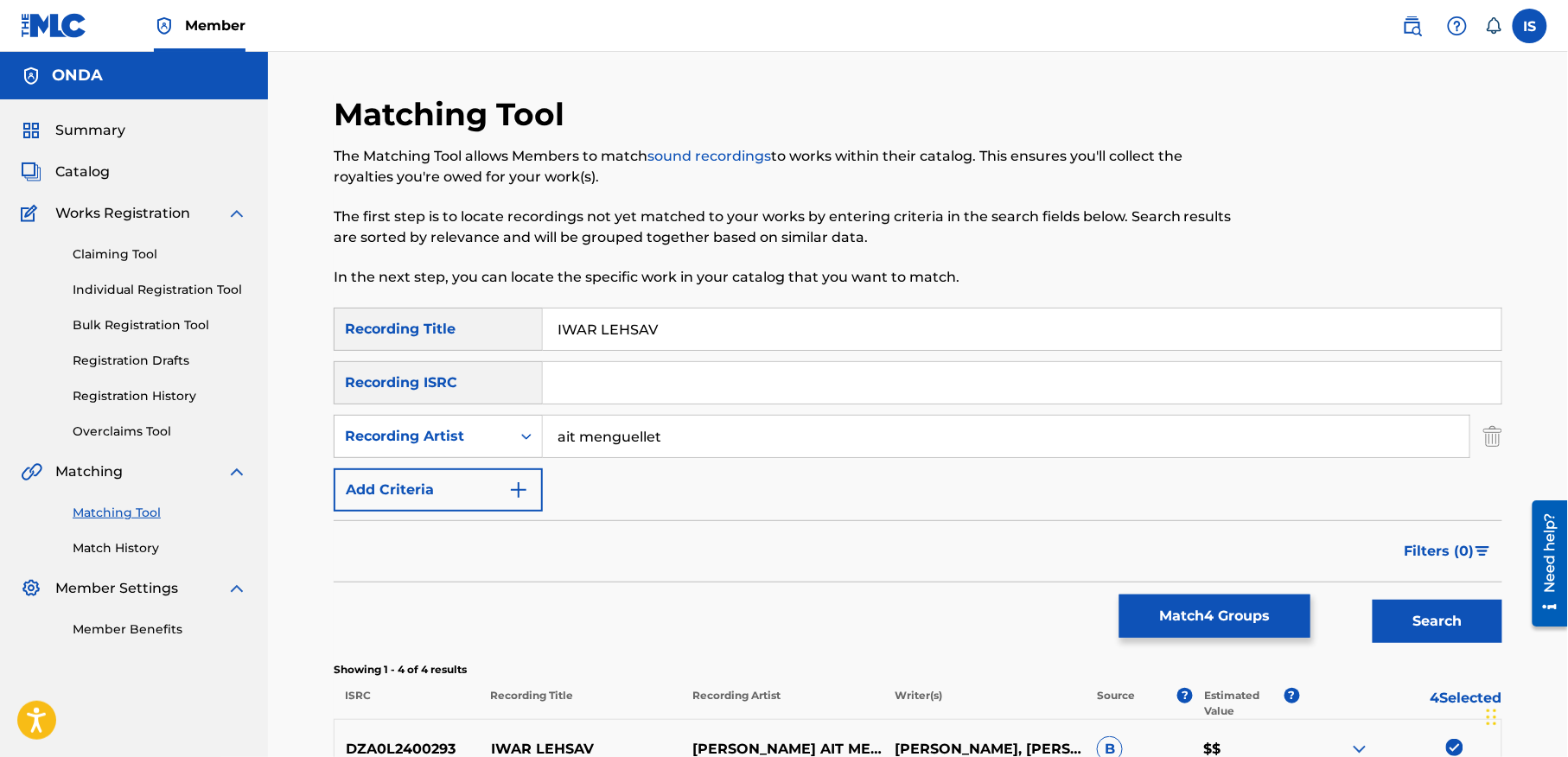
drag, startPoint x: 601, startPoint y: 323, endPoint x: 470, endPoint y: 316, distance: 131.2
click at [470, 318] on div "SearchWithCriteria42002467-f0a3-47f5-a700-29b29a2bb1f2 Recording Title IWAR LEH…" at bounding box center [918, 329] width 1168 height 43
type input "LEHSAV"
click at [1372, 599] on button "Search" at bounding box center [1437, 621] width 130 height 43
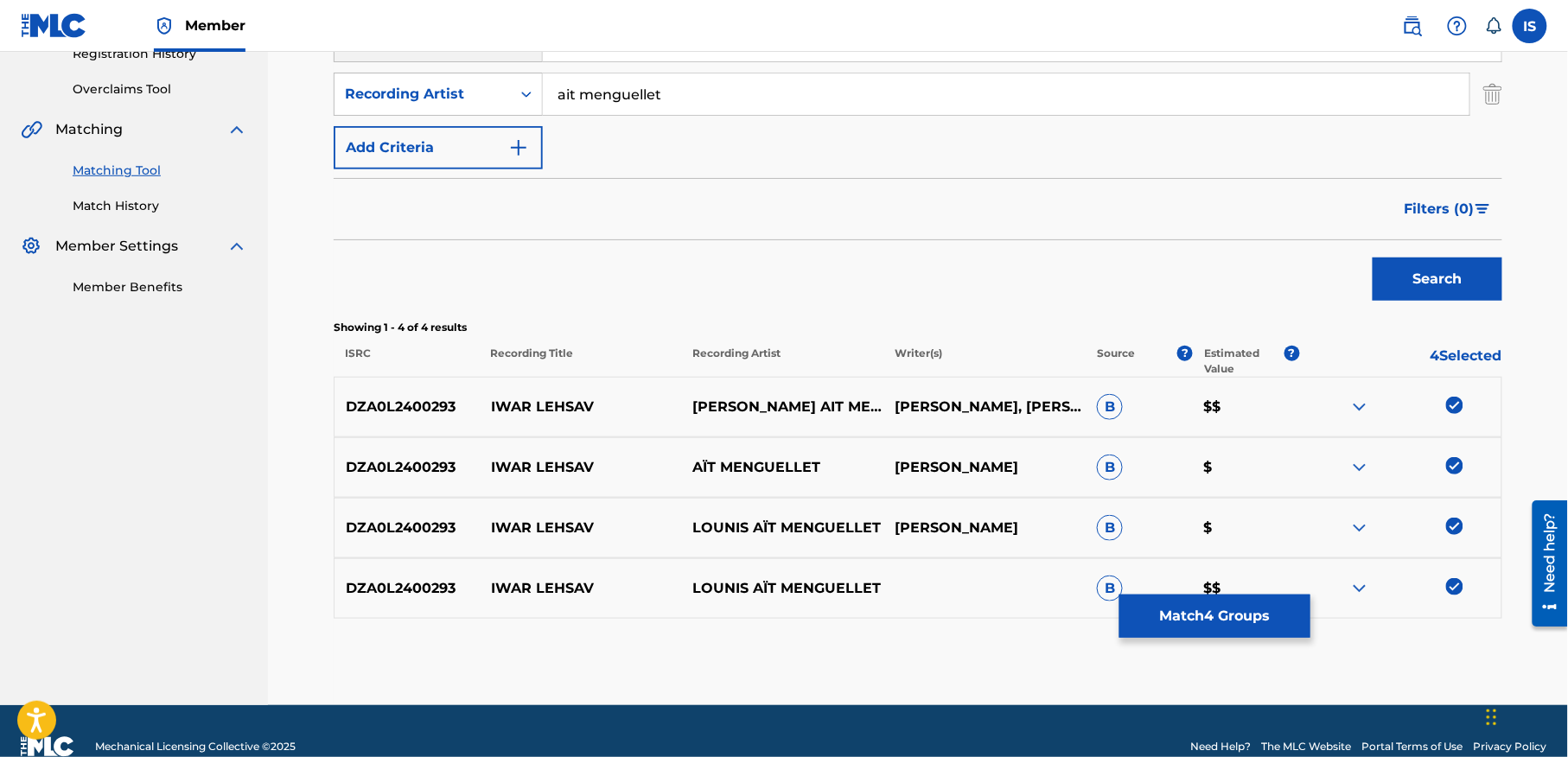
scroll to position [374, 0]
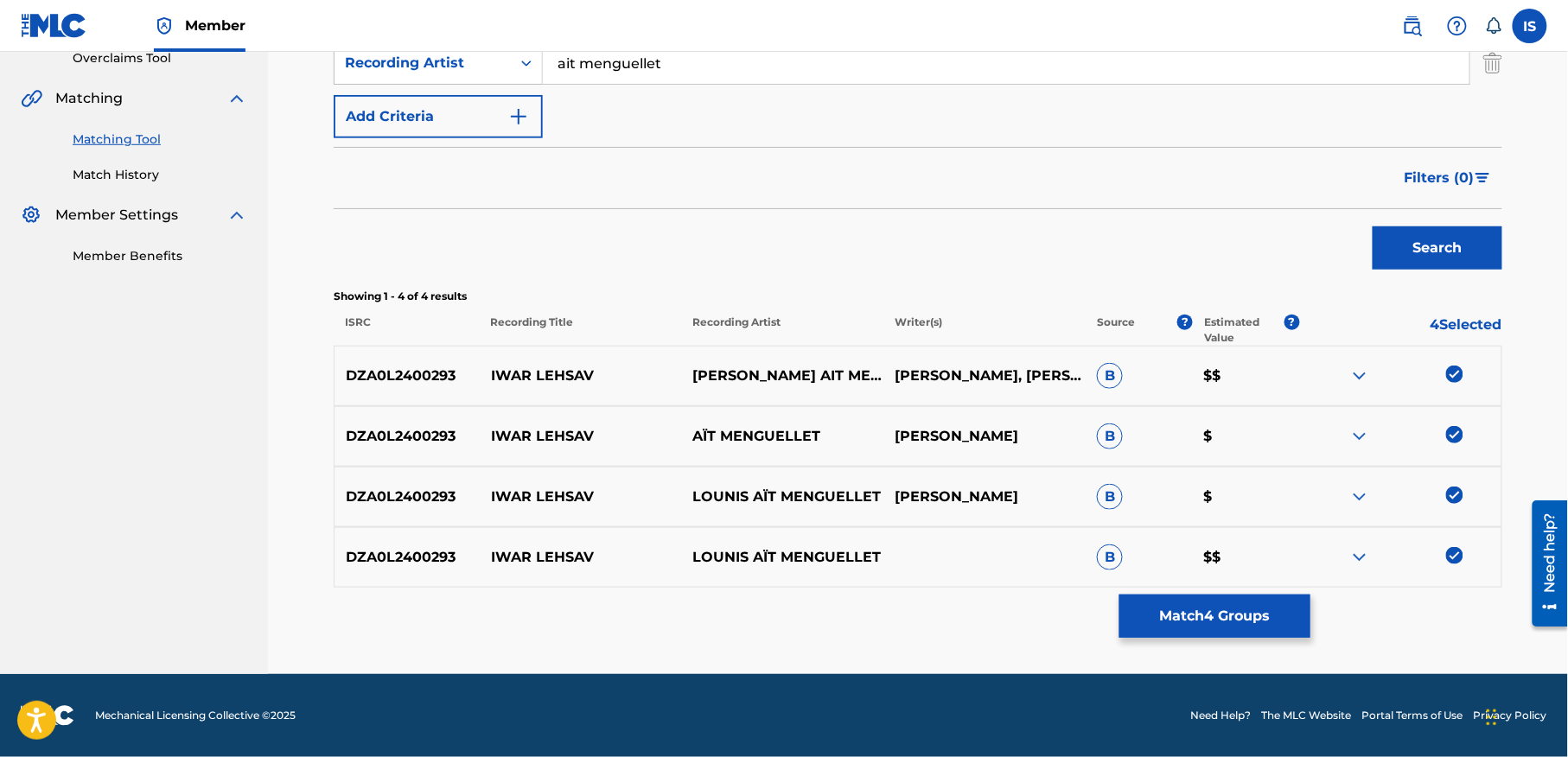
click at [1239, 622] on button "Match 4 Groups" at bounding box center [1215, 616] width 191 height 43
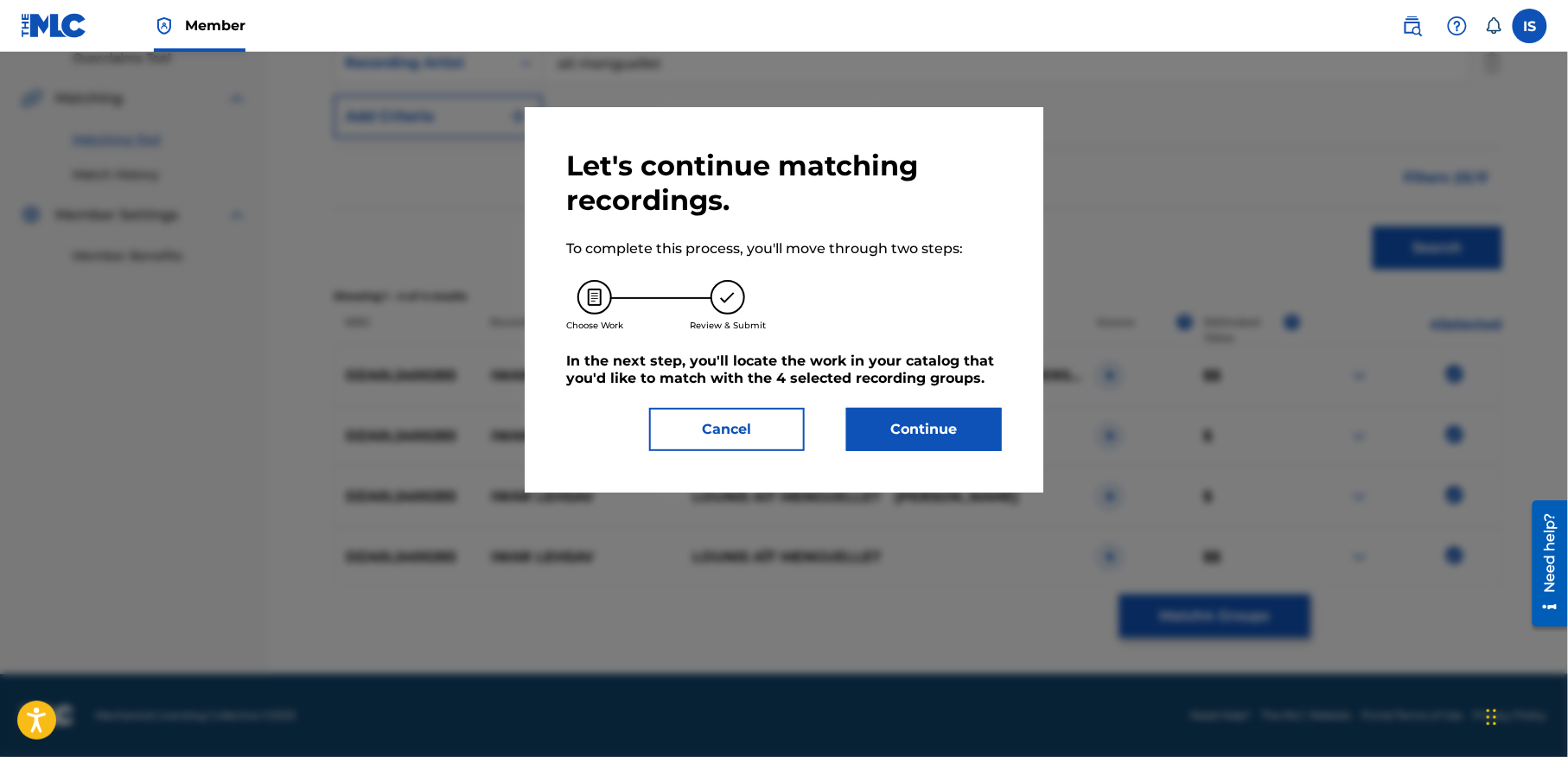
click at [932, 402] on div "Let's continue matching recordings. To complete this process, you'll move throu…" at bounding box center [784, 300] width 435 height 302
click at [921, 426] on button "Continue" at bounding box center [923, 429] width 155 height 43
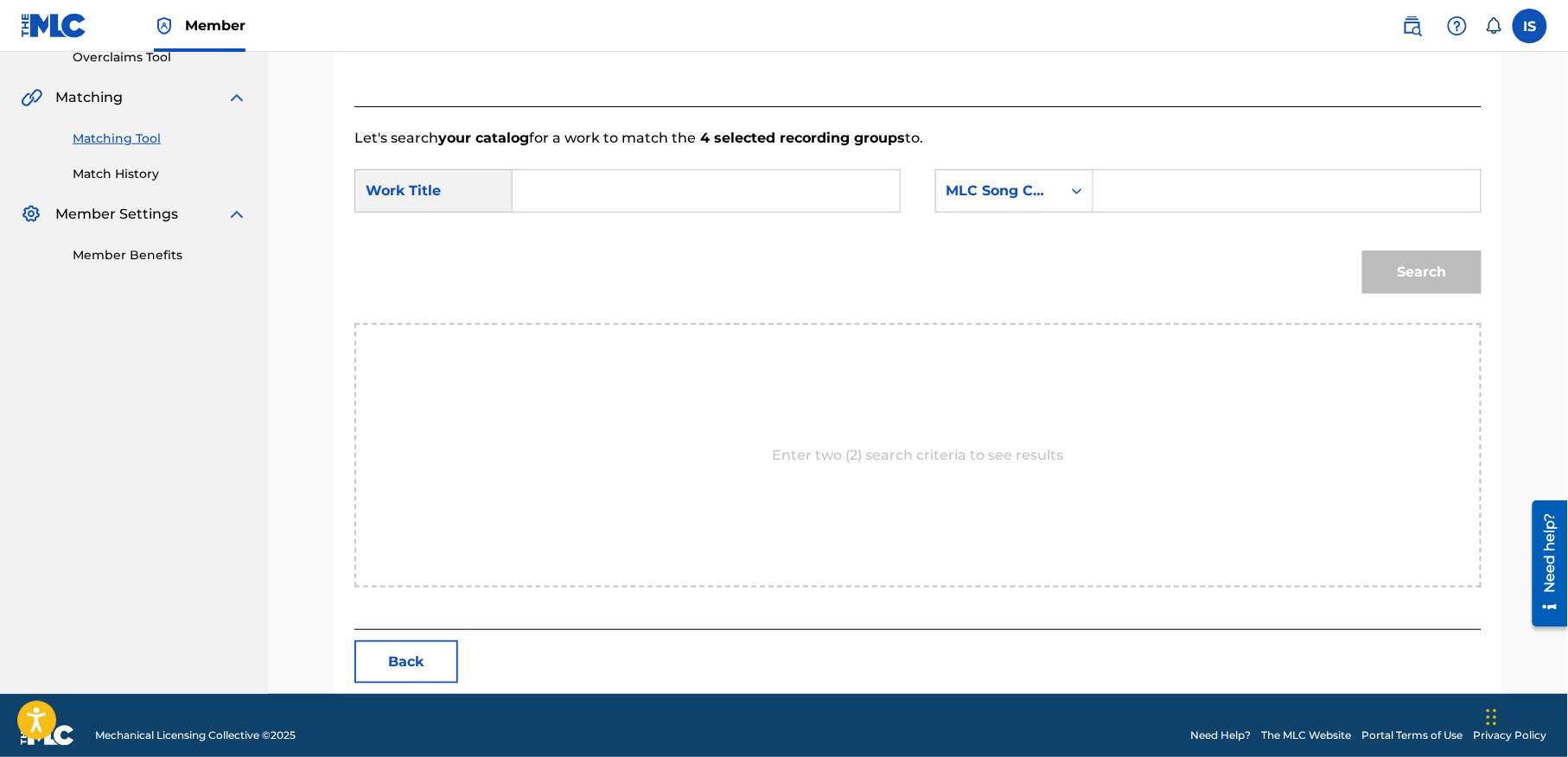
click at [651, 188] on input "Search Form" at bounding box center [706, 191] width 357 height 42
paste input "IWAR LEHSAV"
type input "IWAR LEHSAV"
click at [982, 180] on div "MLC Song Code" at bounding box center [998, 190] width 125 height 32
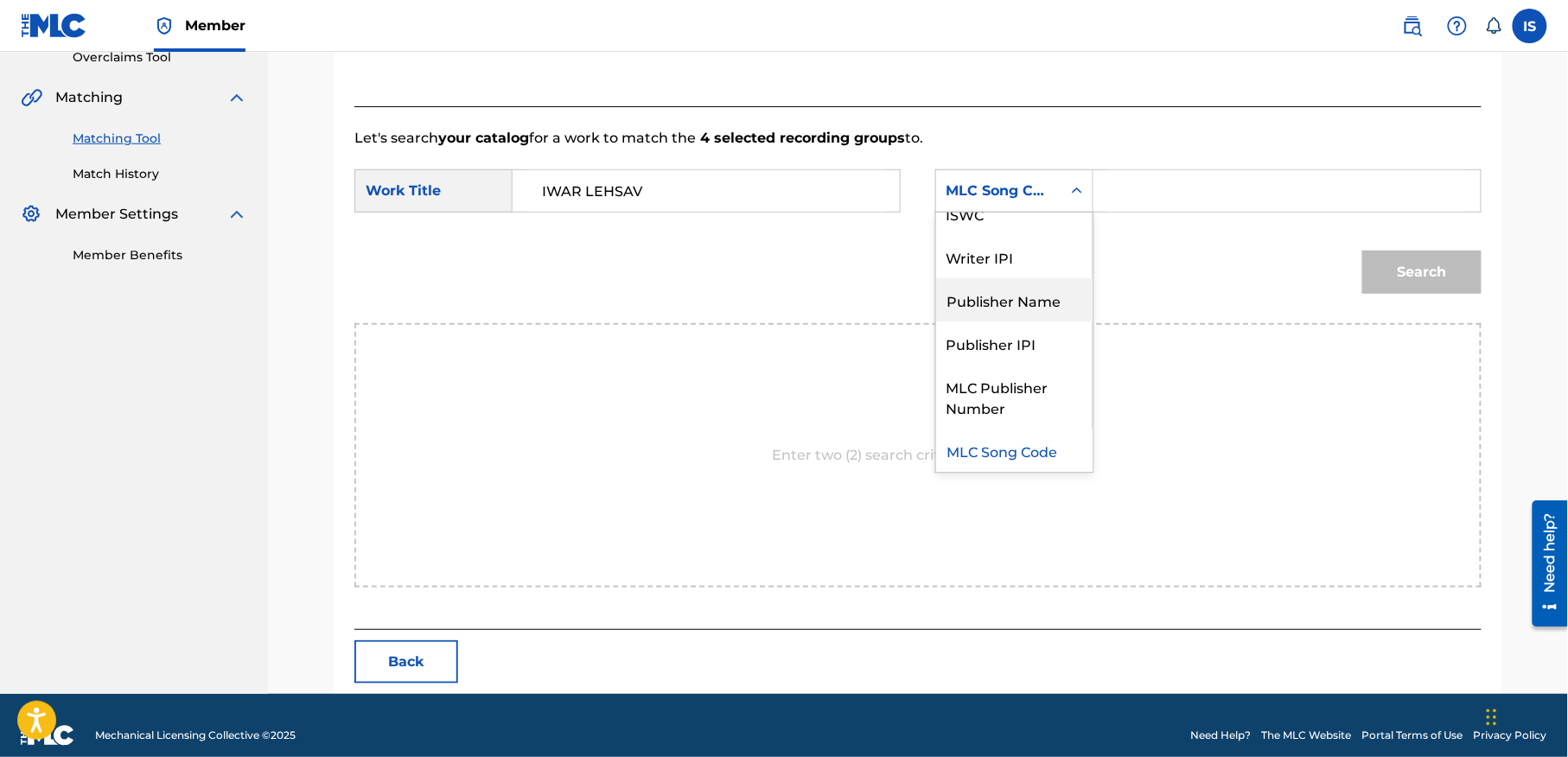
click at [990, 294] on div "Publisher Name" at bounding box center [1014, 300] width 156 height 43
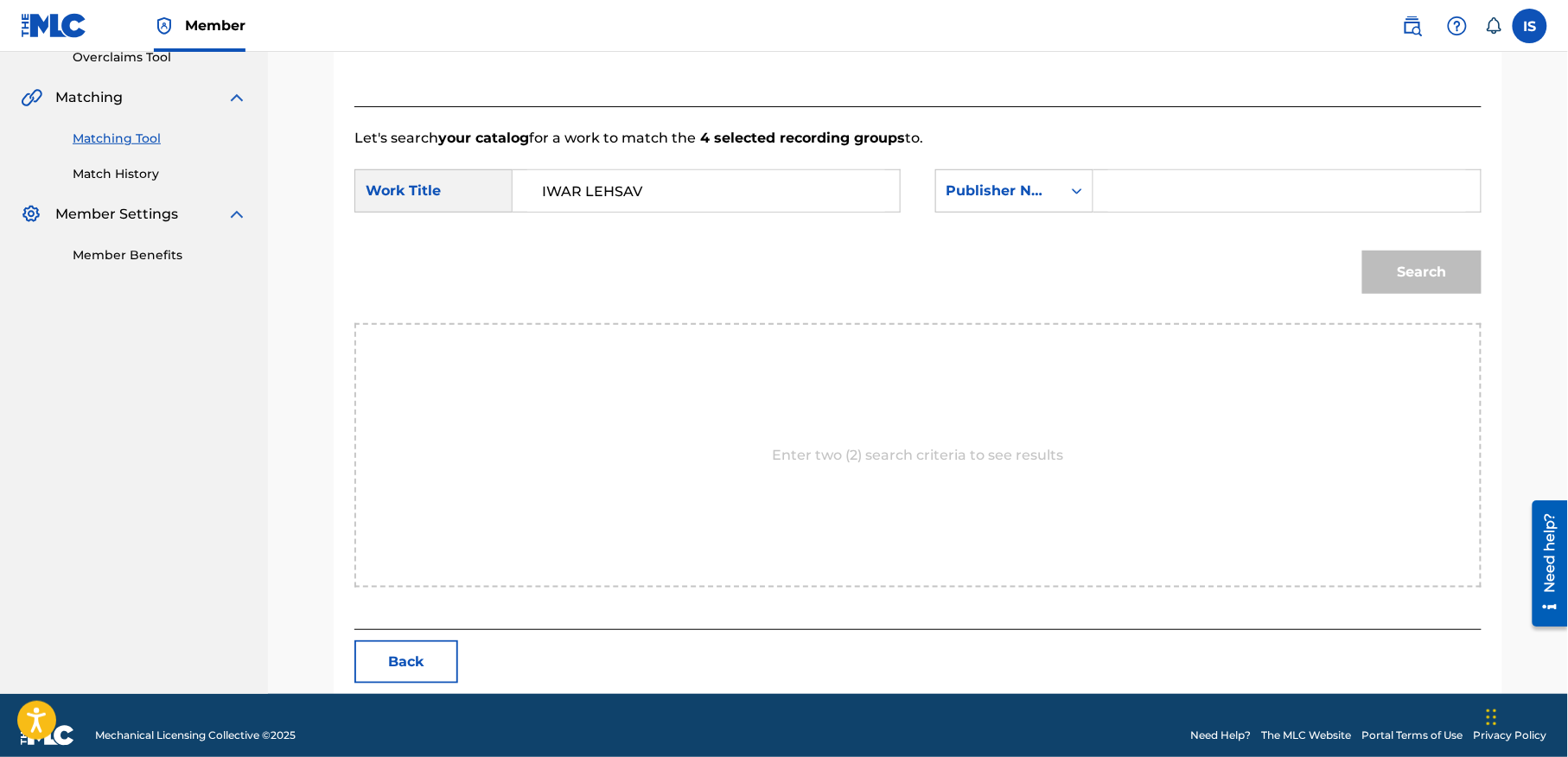
click at [1145, 206] on input "Search Form" at bounding box center [1286, 191] width 357 height 42
type input "onda"
click at [1362, 251] on button "Search" at bounding box center [1422, 272] width 119 height 43
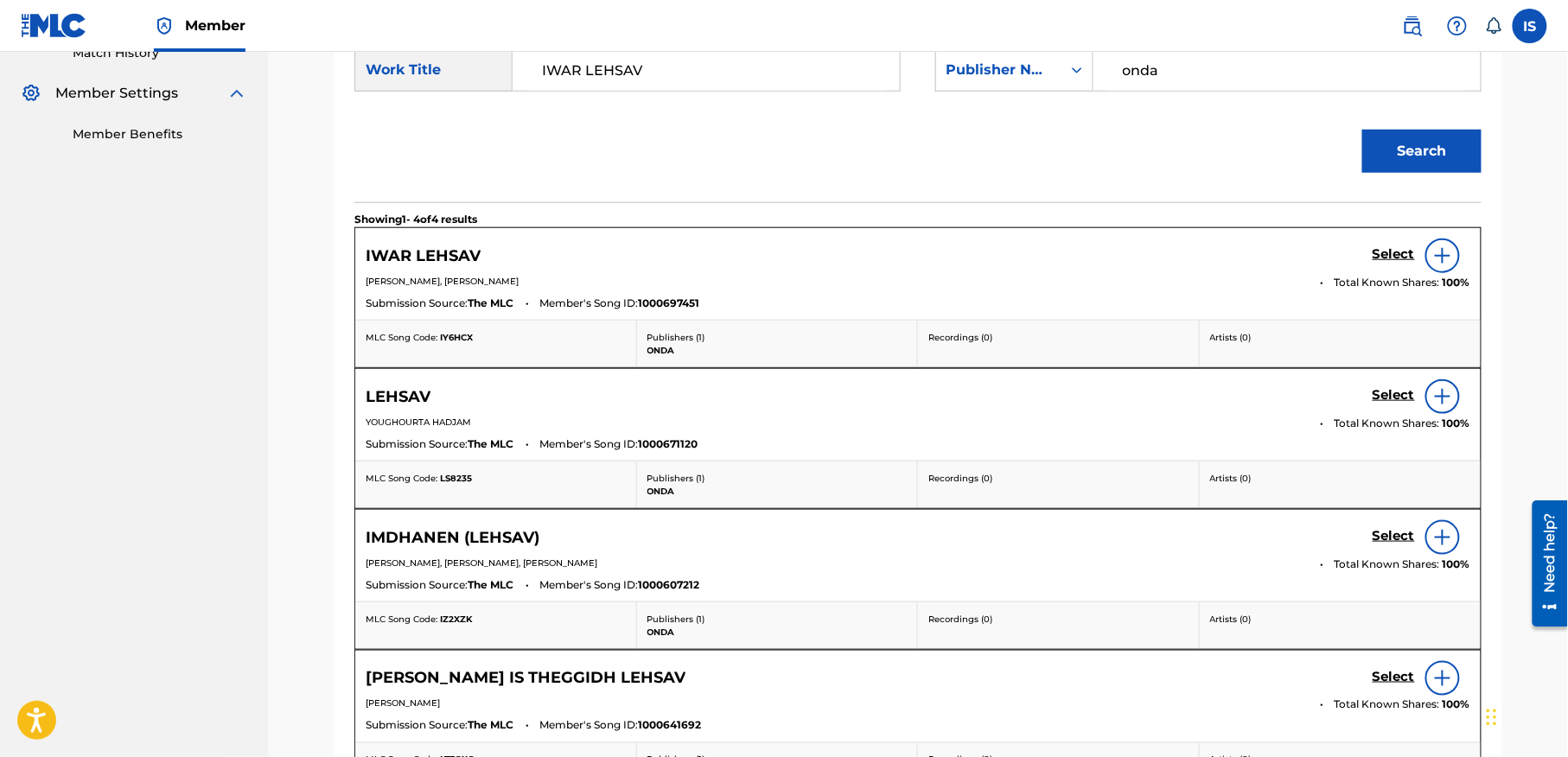
scroll to position [513, 0]
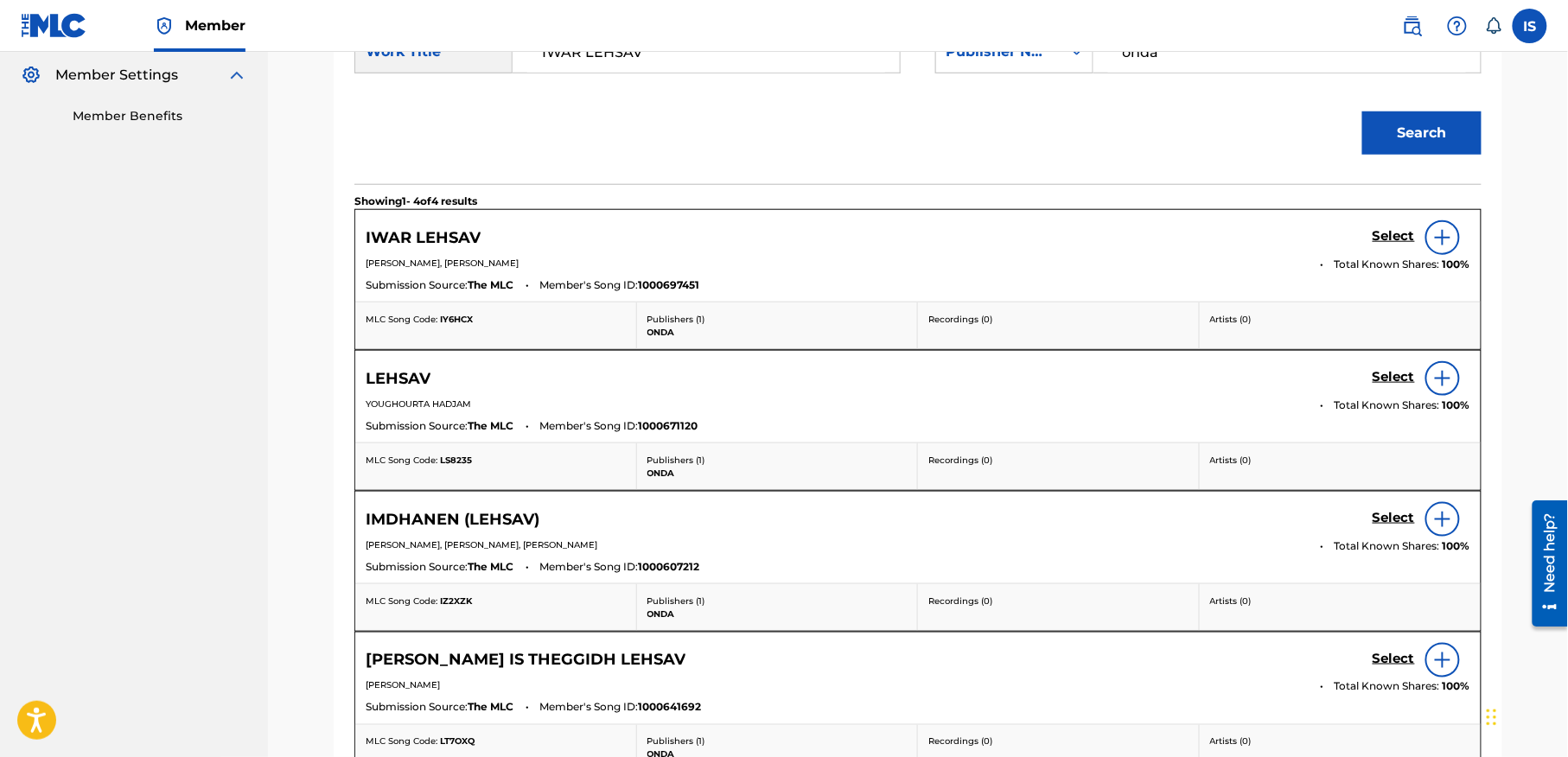
click at [1387, 236] on h5 "Select" at bounding box center [1393, 236] width 42 height 16
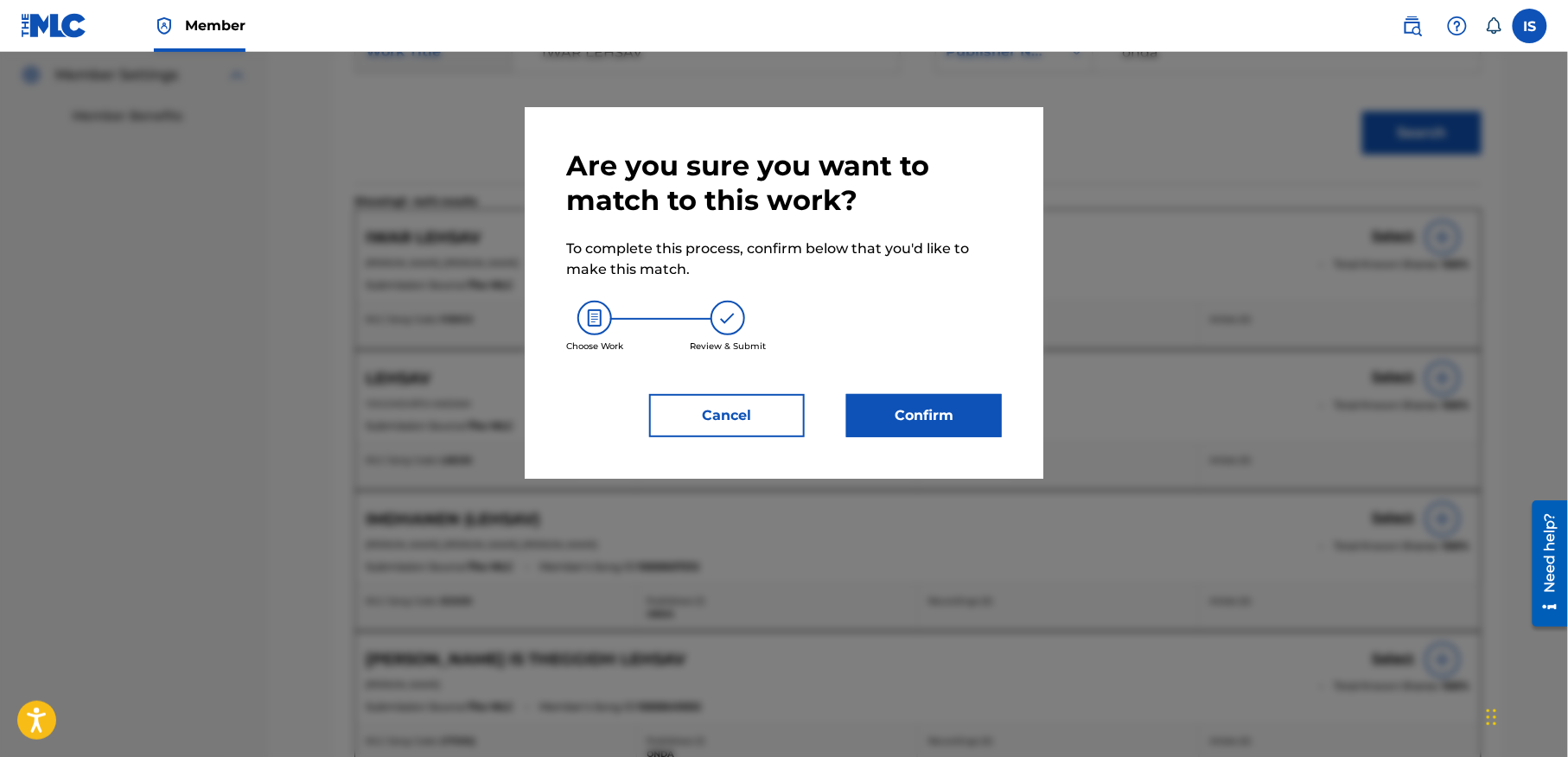
click at [941, 426] on button "Confirm" at bounding box center [923, 416] width 155 height 43
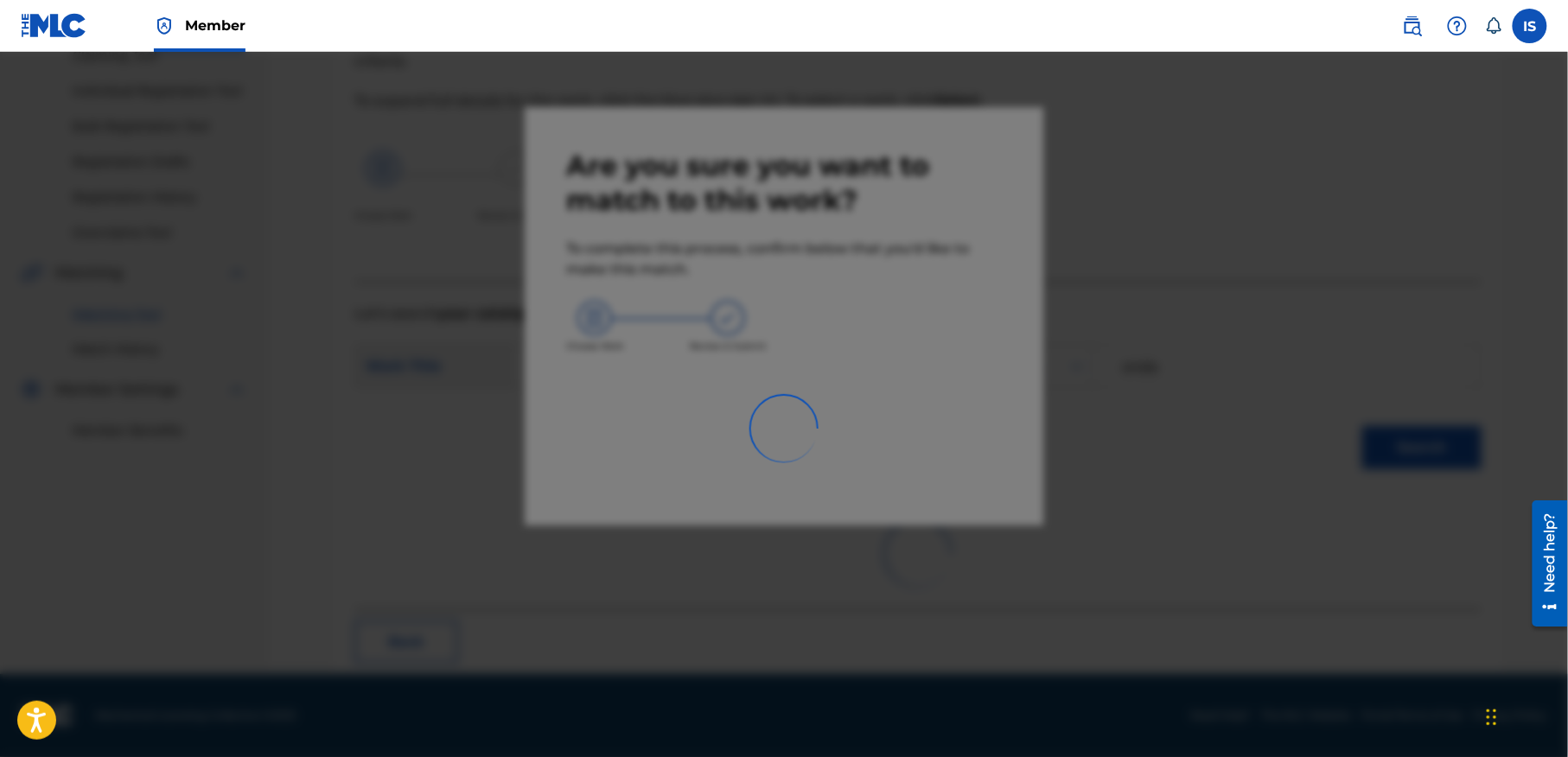
scroll to position [53, 0]
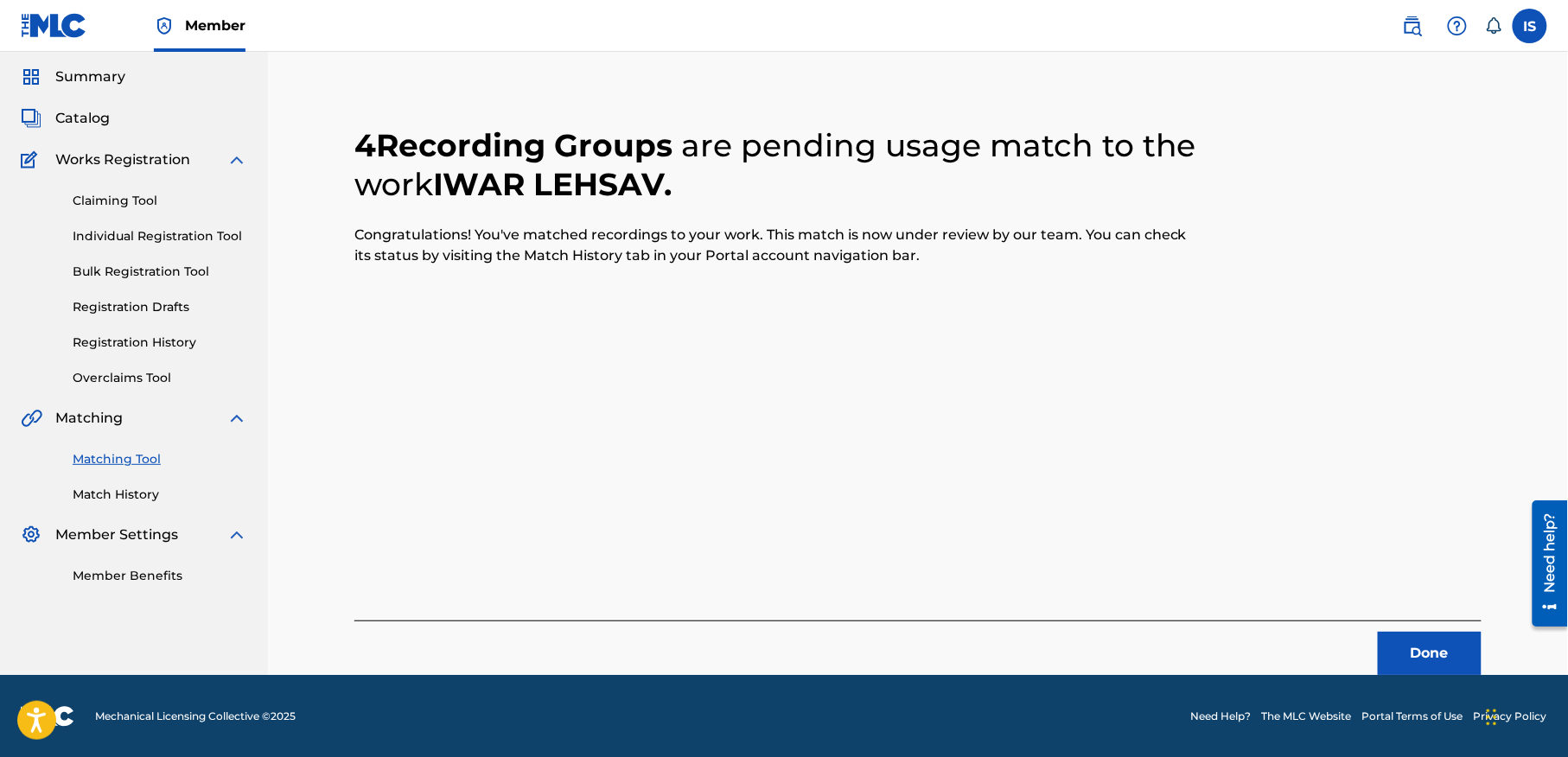
click at [1467, 651] on button "Done" at bounding box center [1429, 653] width 104 height 43
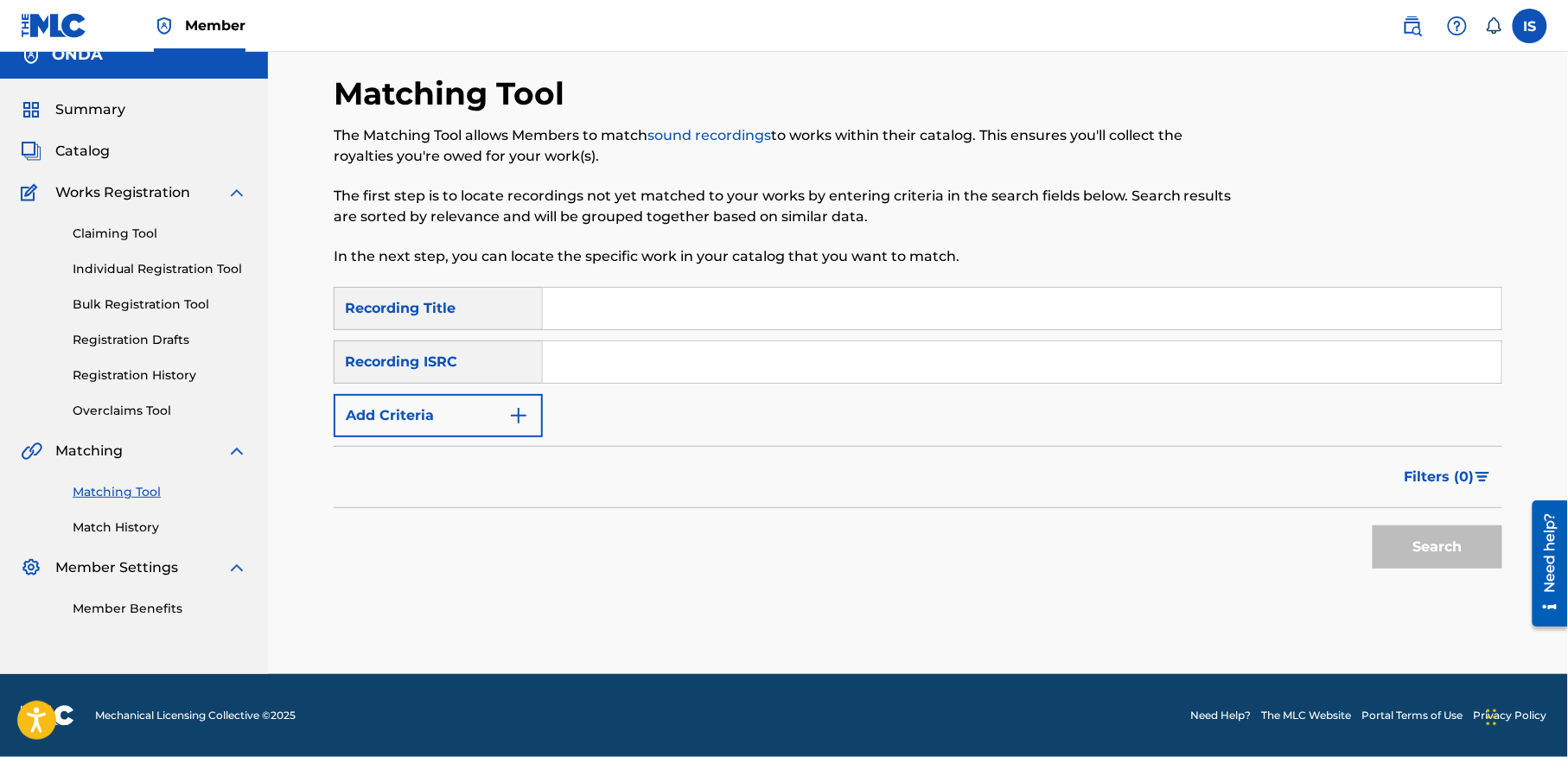
scroll to position [22, 0]
click at [643, 343] on input "Search Form" at bounding box center [1022, 362] width 959 height 42
click at [588, 292] on input "Search Form" at bounding box center [1022, 309] width 959 height 42
paste input "TAMEDDIT"
type input "TAMEDDIT"
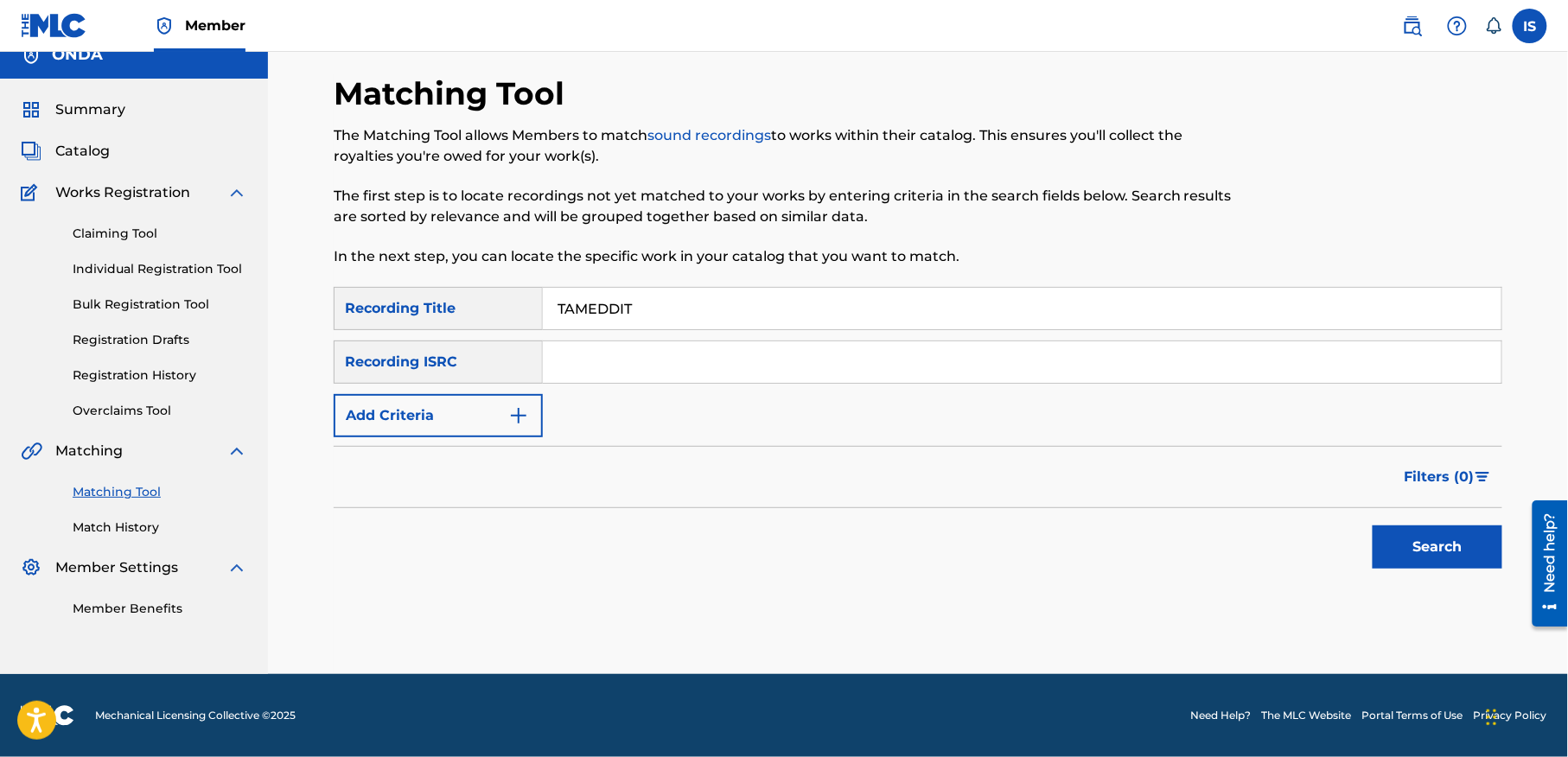
click at [437, 429] on button "Add Criteria" at bounding box center [439, 416] width 209 height 43
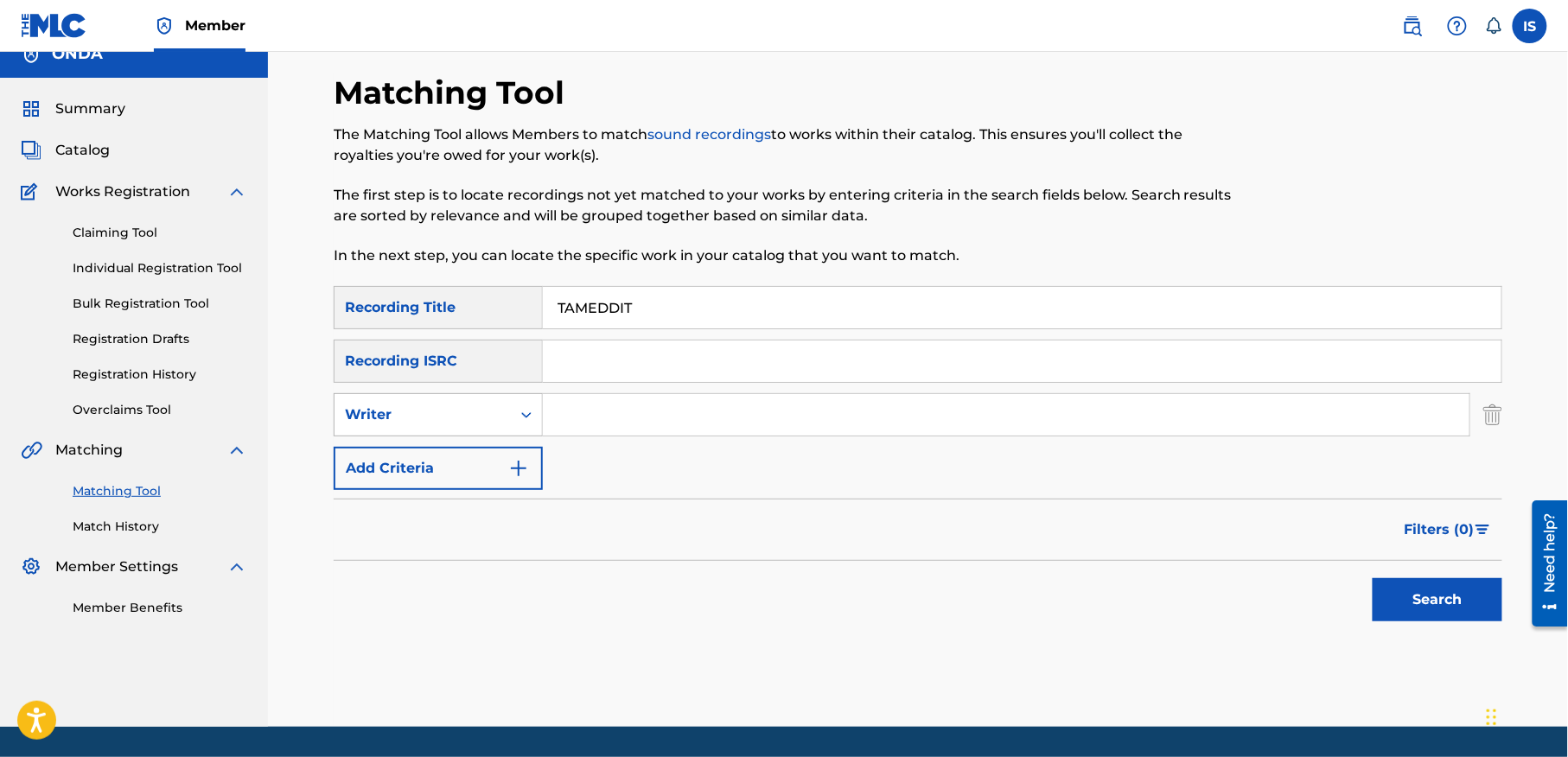
click at [444, 410] on div "Writer" at bounding box center [422, 414] width 155 height 21
click at [440, 455] on div "Recording Artist" at bounding box center [438, 457] width 208 height 43
click at [640, 411] on input "Search Form" at bounding box center [1006, 415] width 926 height 42
type input "ait menguellet"
click at [1381, 591] on button "Search" at bounding box center [1437, 599] width 130 height 43
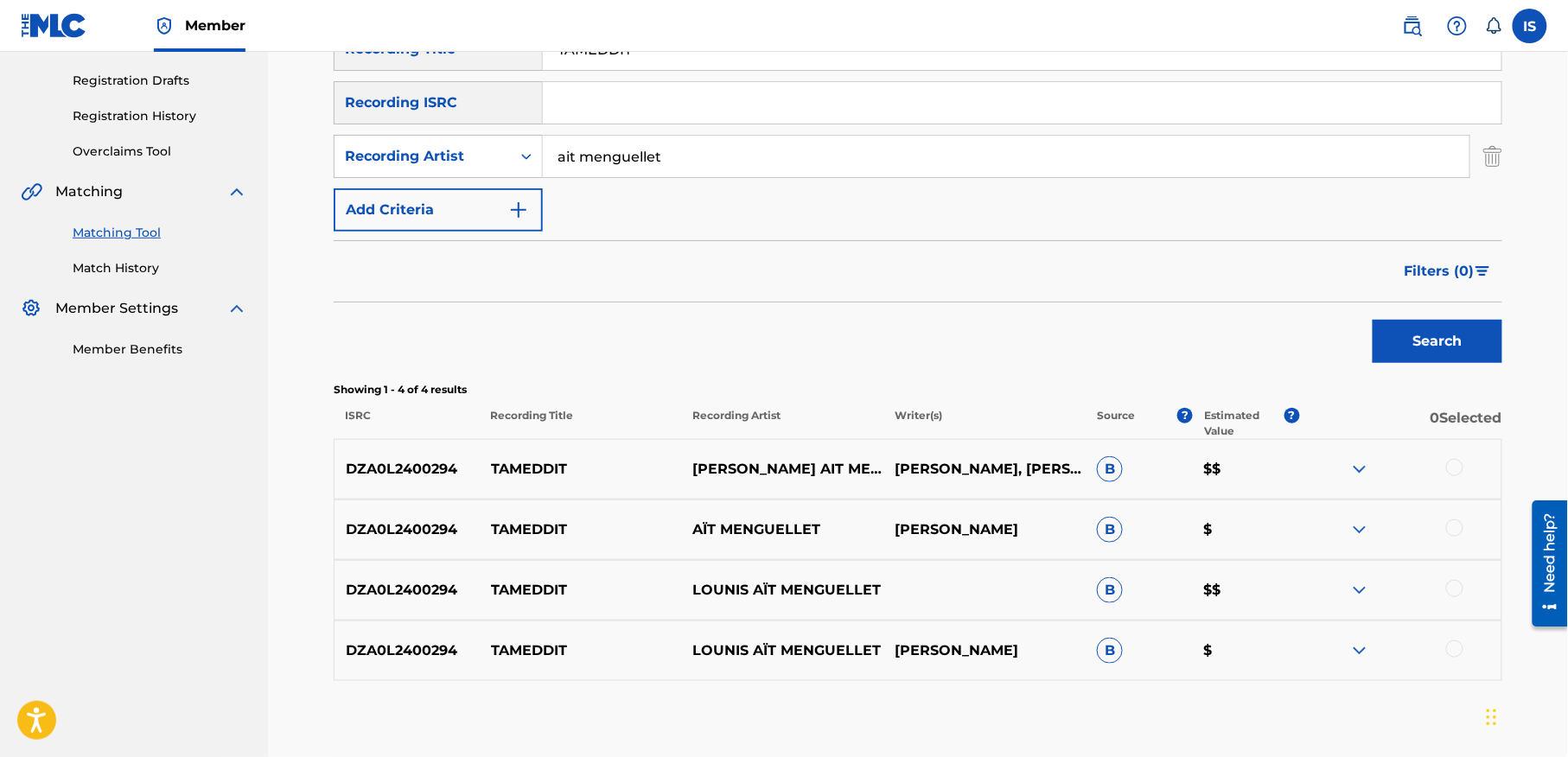
scroll to position [319, 0]
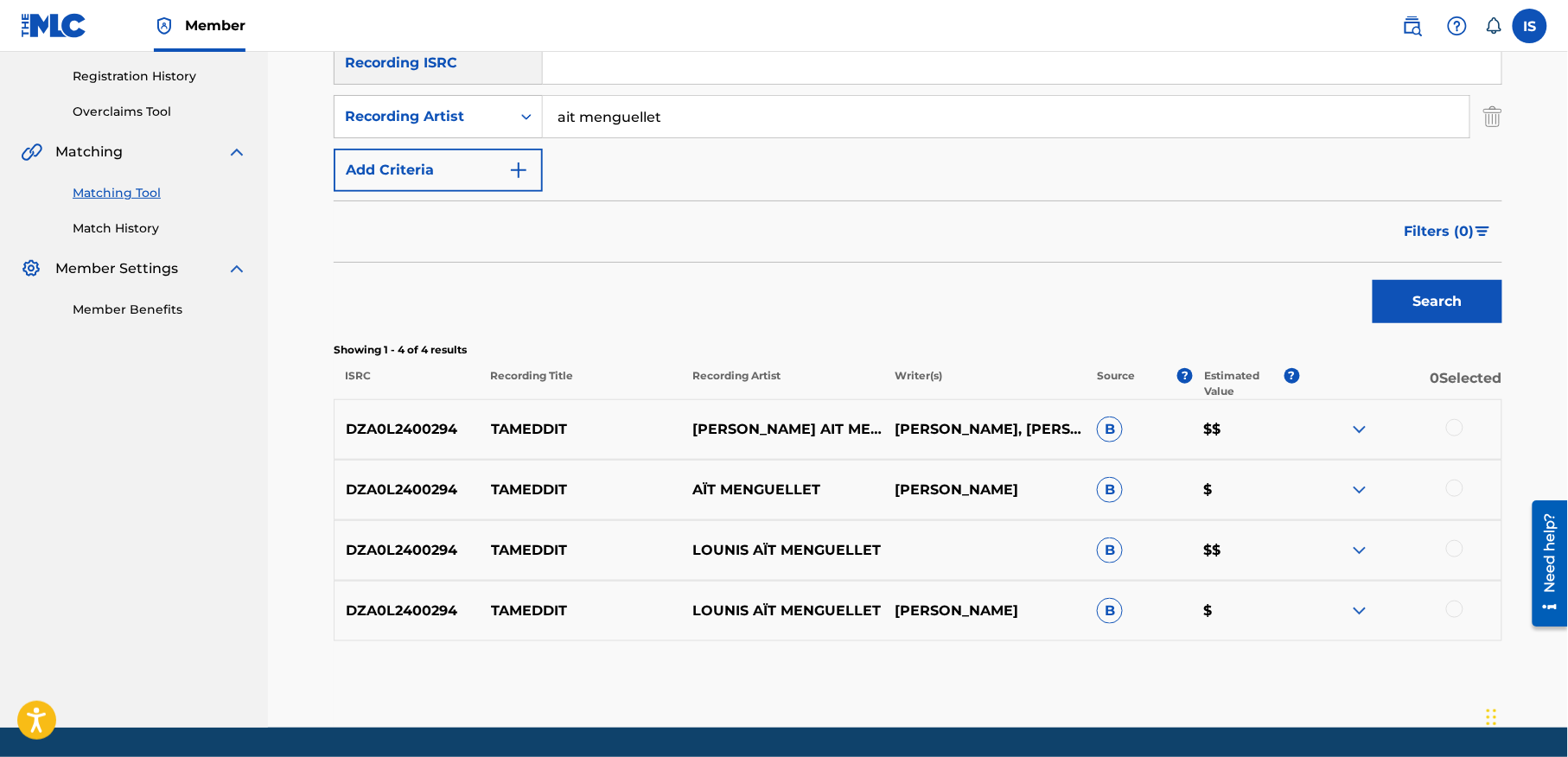
click at [1455, 605] on div at bounding box center [1454, 608] width 17 height 17
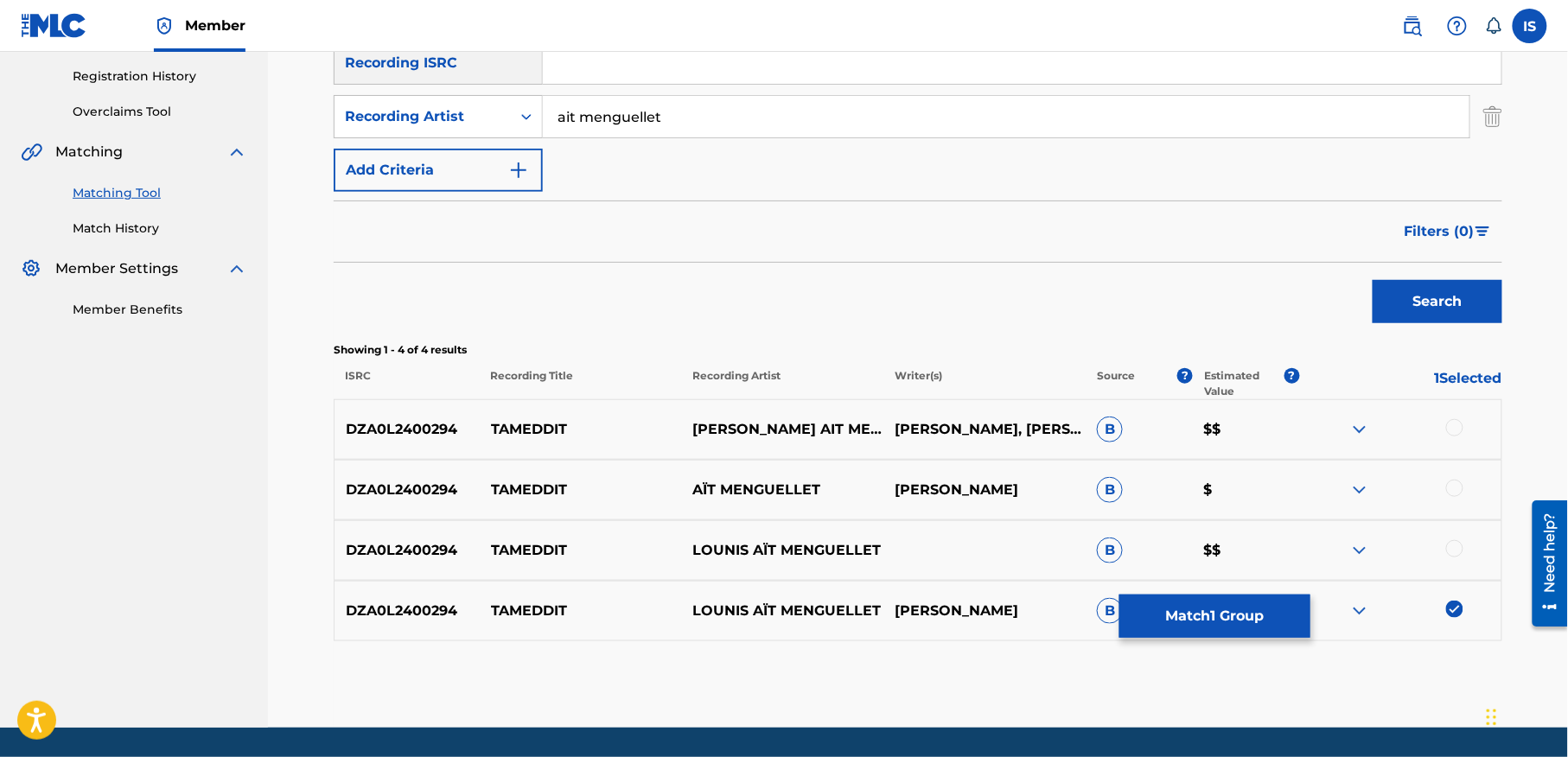
click at [1455, 544] on div at bounding box center [1454, 548] width 17 height 17
click at [1446, 480] on div at bounding box center [1400, 489] width 202 height 21
click at [1450, 471] on div "DZA0L2400294 [PERSON_NAME]" at bounding box center [918, 489] width 1168 height 60
click at [1450, 492] on div at bounding box center [1454, 487] width 17 height 17
click at [1449, 427] on div at bounding box center [1454, 427] width 17 height 17
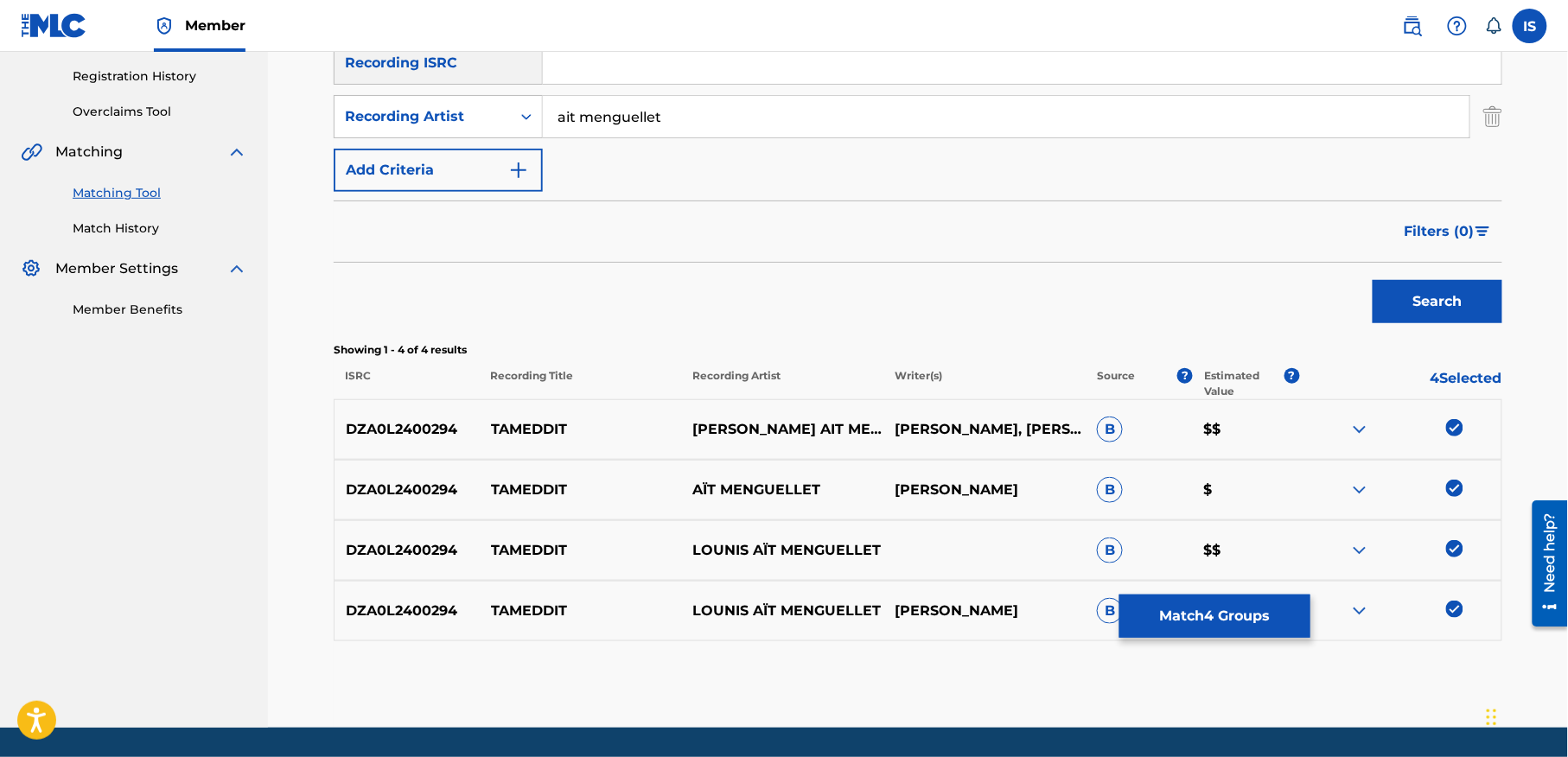
click at [1215, 657] on div "Matching Tool The Matching Tool allows Members to match sound recordings to wor…" at bounding box center [918, 251] width 1168 height 952
click at [1203, 626] on button "Match 4 Groups" at bounding box center [1215, 616] width 191 height 43
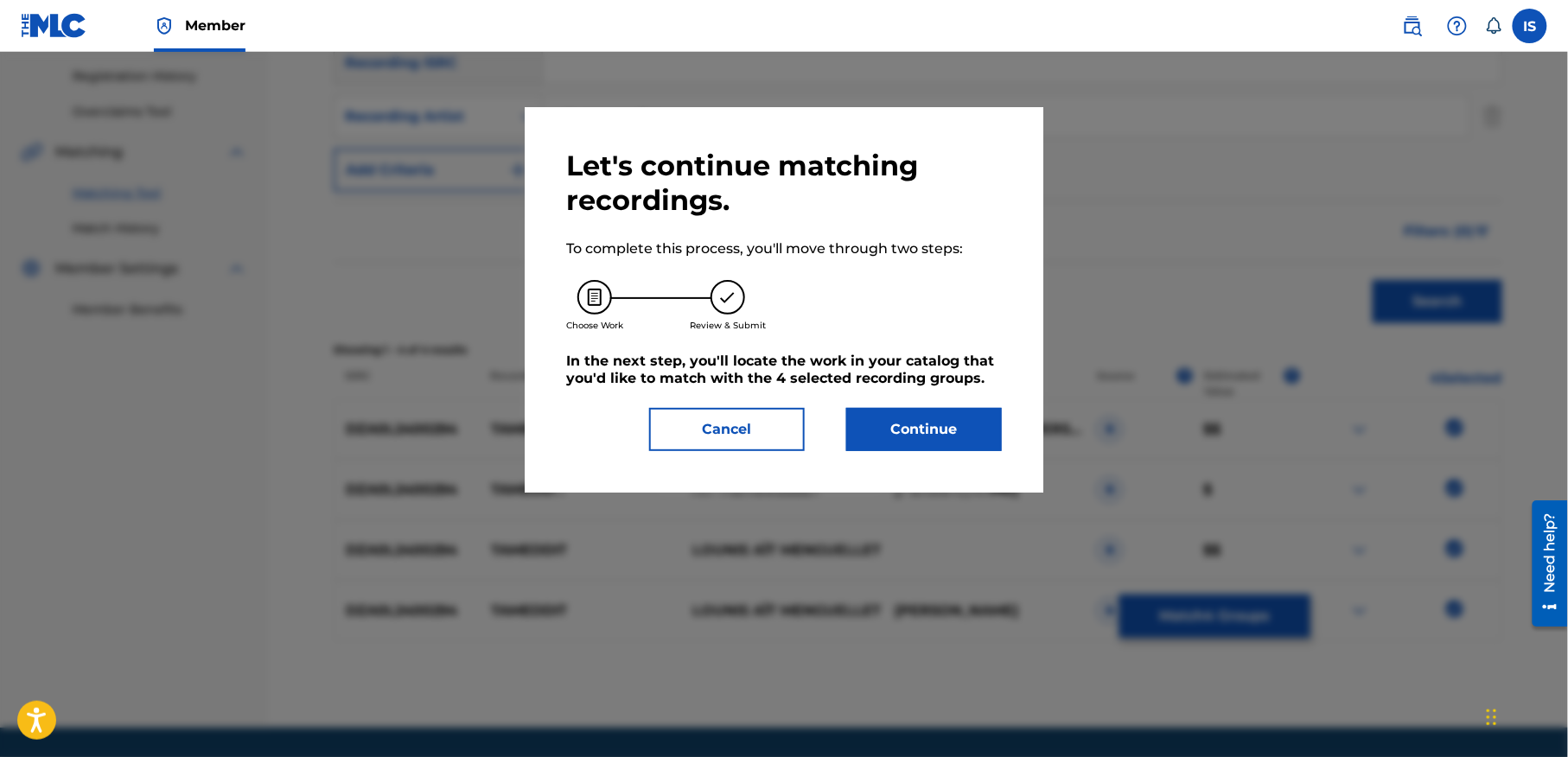
click at [886, 430] on button "Continue" at bounding box center [923, 429] width 155 height 43
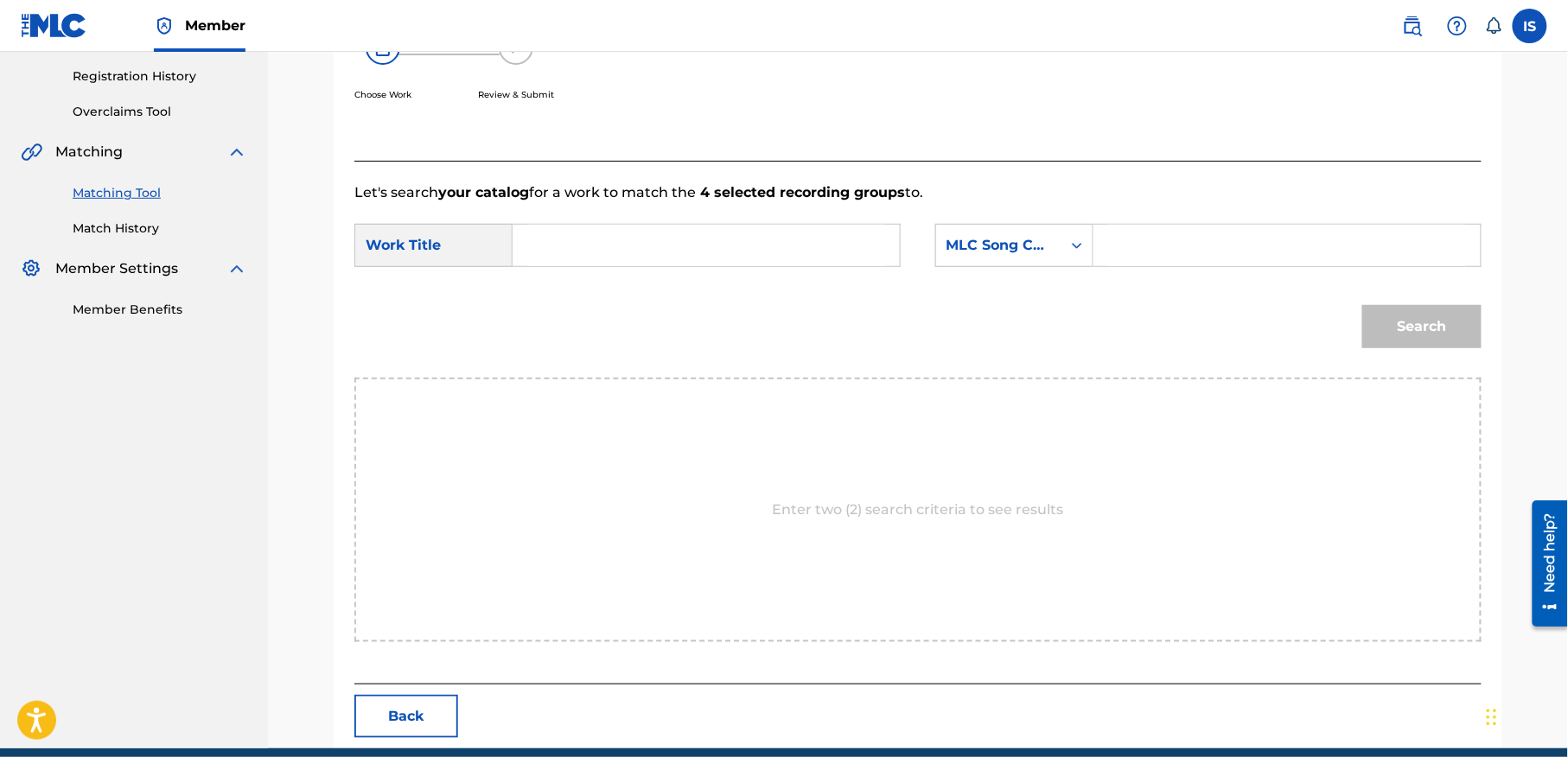
click at [591, 256] on input "Search Form" at bounding box center [706, 245] width 357 height 42
paste input "TAMEDDIT"
type input "TAMEDDIT"
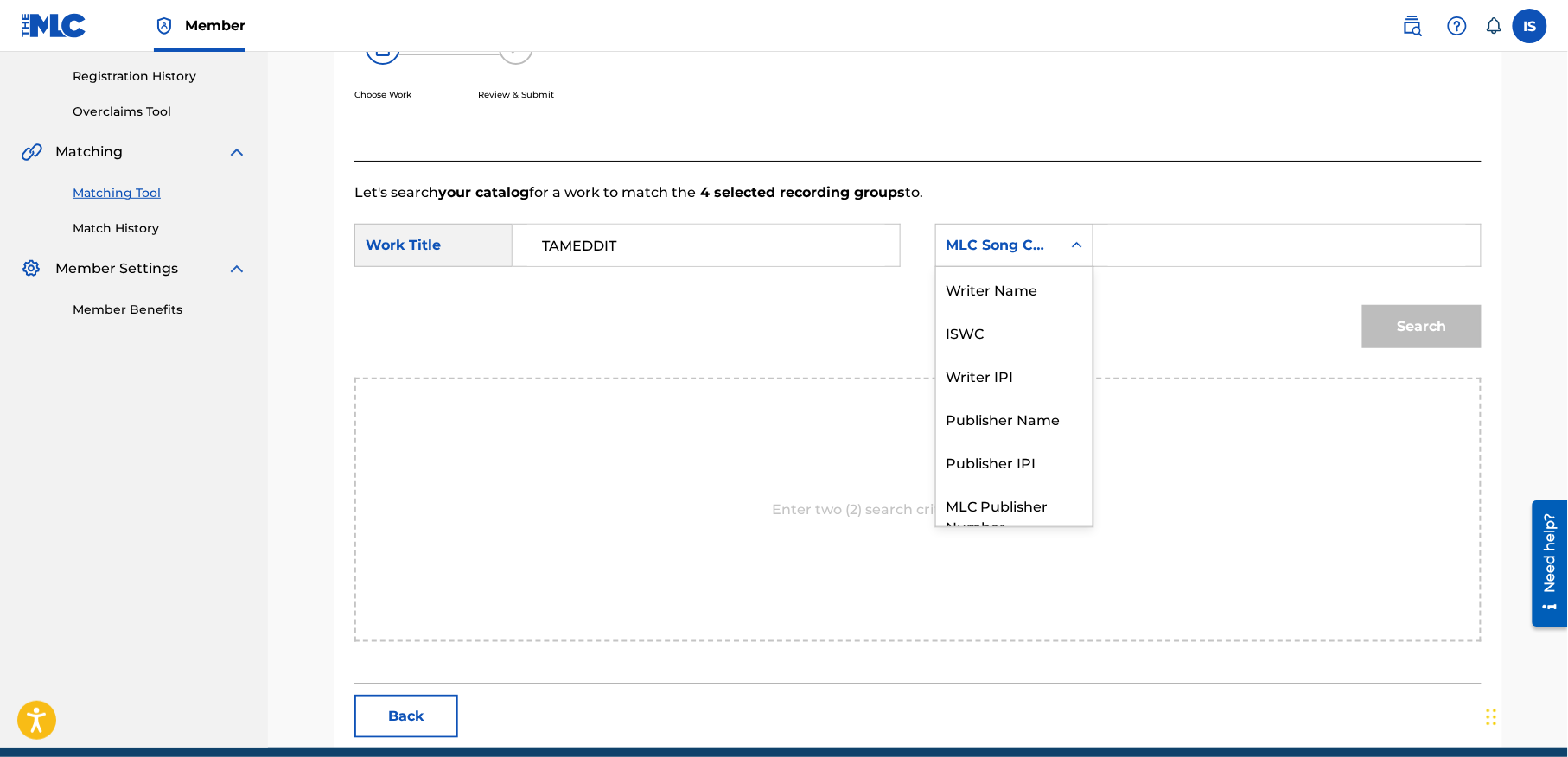
click at [980, 260] on div "MLC Song Code" at bounding box center [998, 245] width 125 height 32
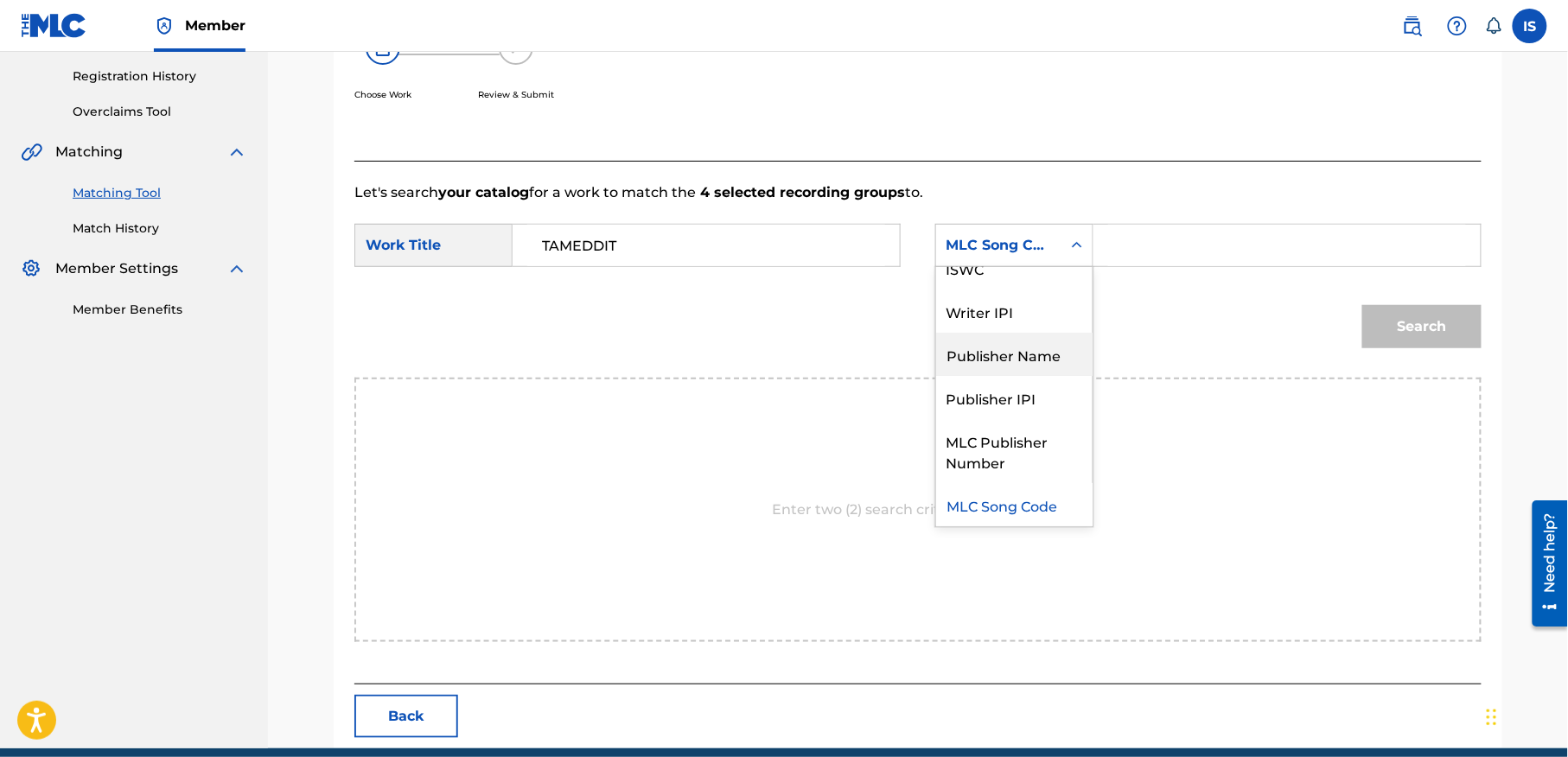
click at [999, 347] on div "Publisher Name" at bounding box center [1014, 355] width 156 height 43
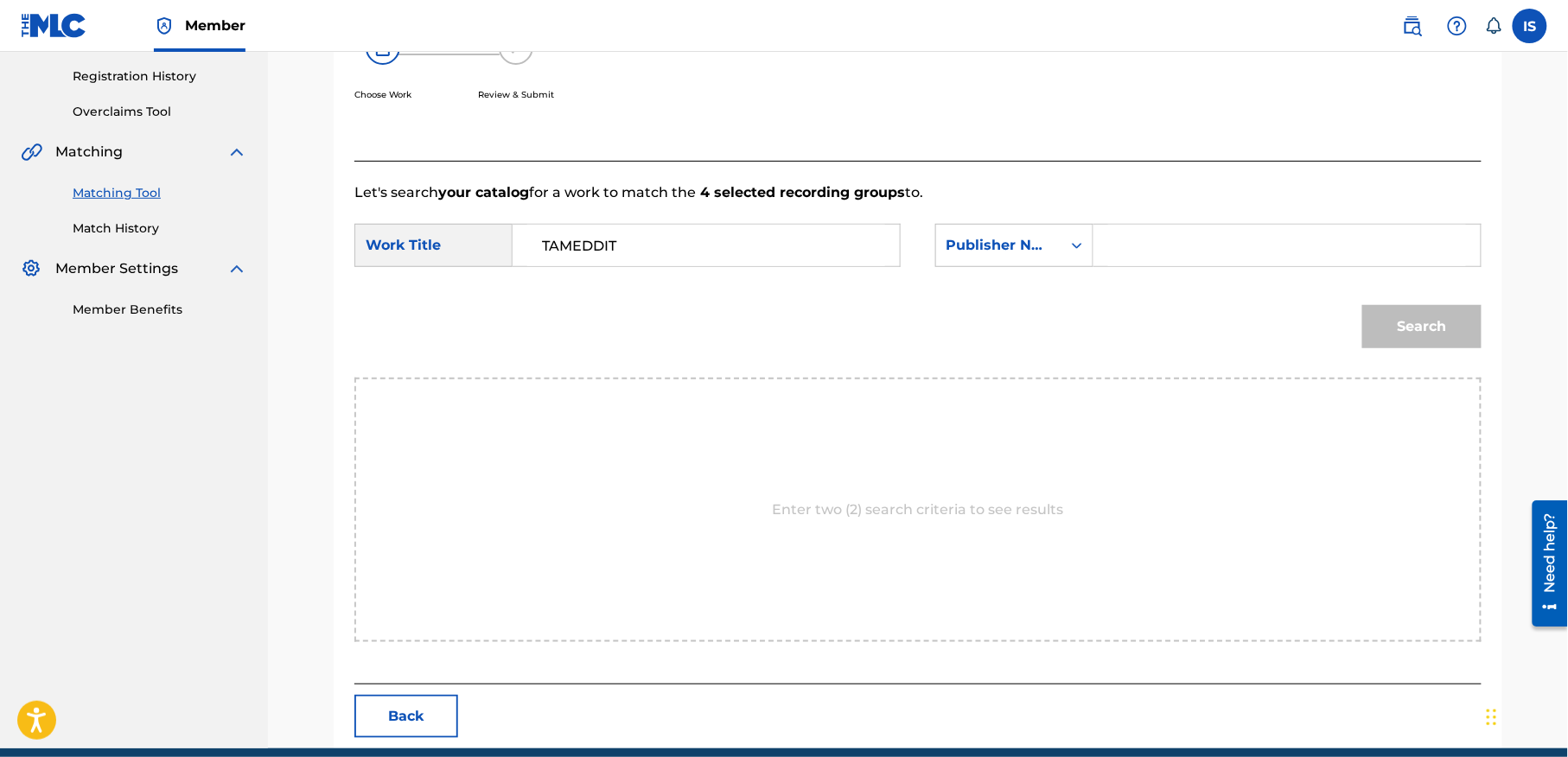
click at [1169, 216] on form "SearchWithCriteriafb814d73-0577-45f1-9766-e95d2a9367b1 Work Title TAMEDDIT Sear…" at bounding box center [917, 290] width 1127 height 174
click at [1145, 273] on div "SearchWithCriteriafb814d73-0577-45f1-9766-e95d2a9367b1 Work Title TAMEDDIT Sear…" at bounding box center [917, 250] width 1127 height 53
click at [1139, 263] on input "Search Form" at bounding box center [1286, 245] width 357 height 42
type input "onda"
click at [1362, 305] on button "Search" at bounding box center [1422, 327] width 119 height 43
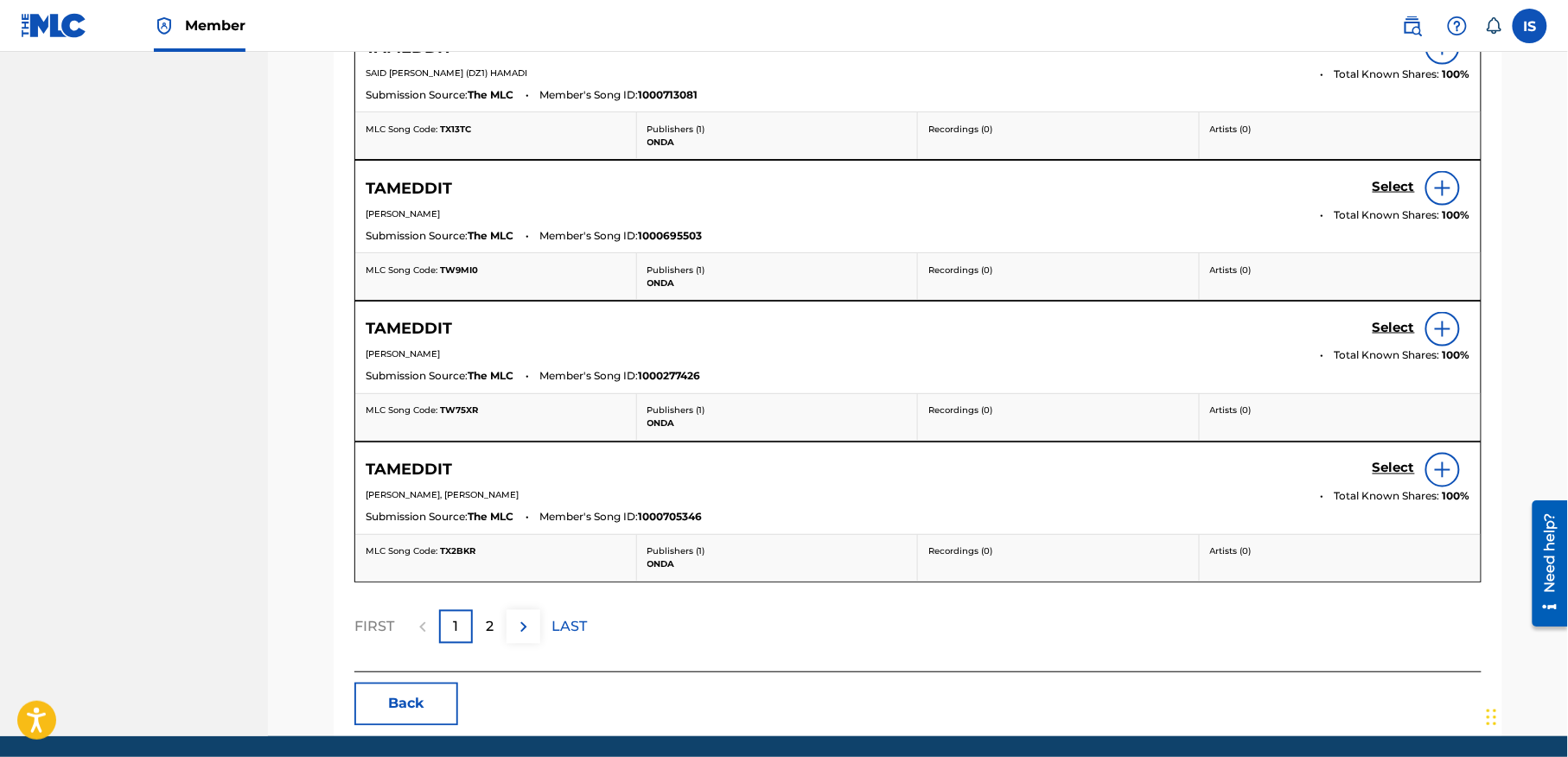
scroll to position [910, 0]
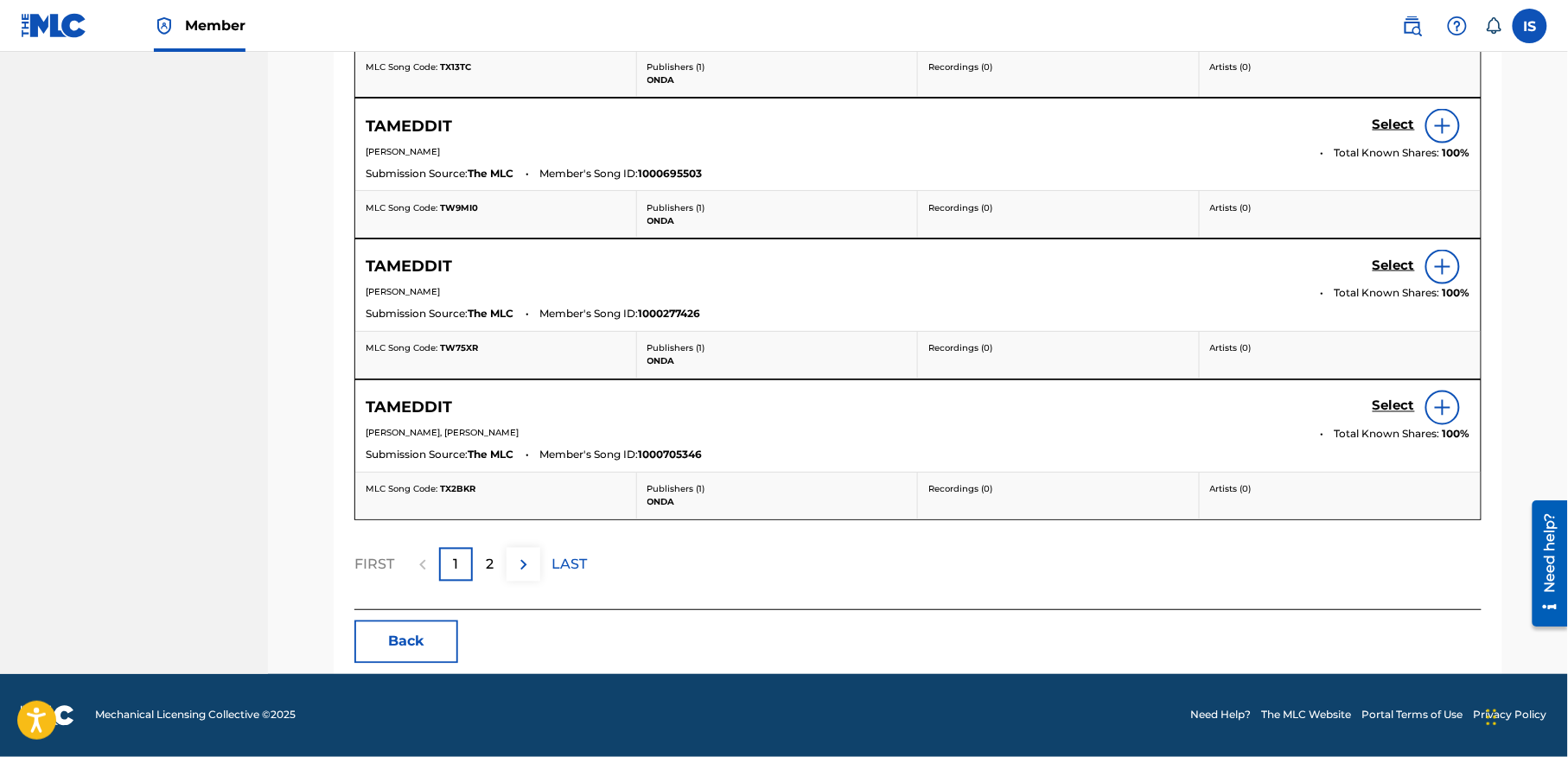
click at [491, 567] on p "2" at bounding box center [489, 565] width 8 height 21
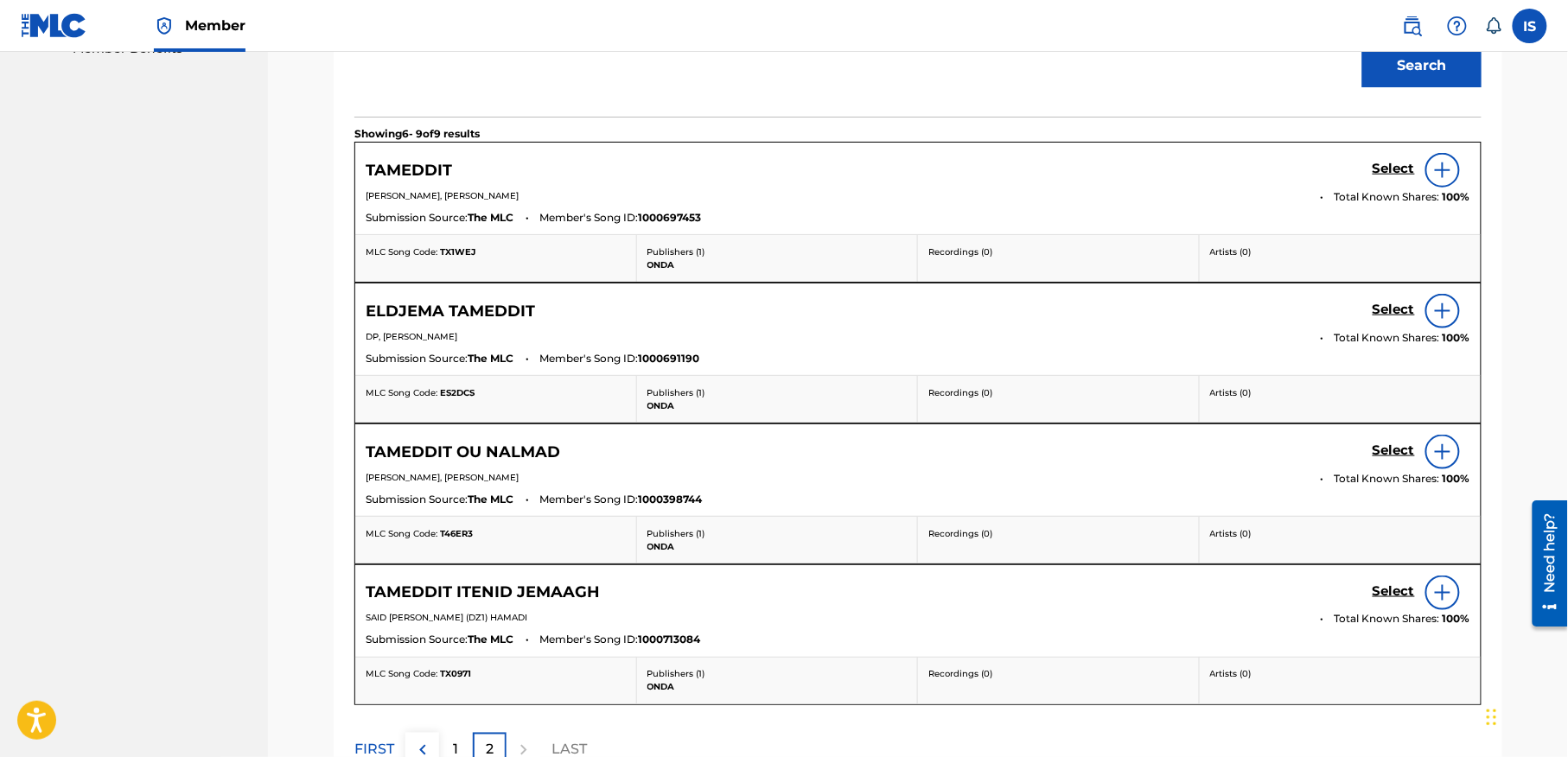
scroll to position [577, 0]
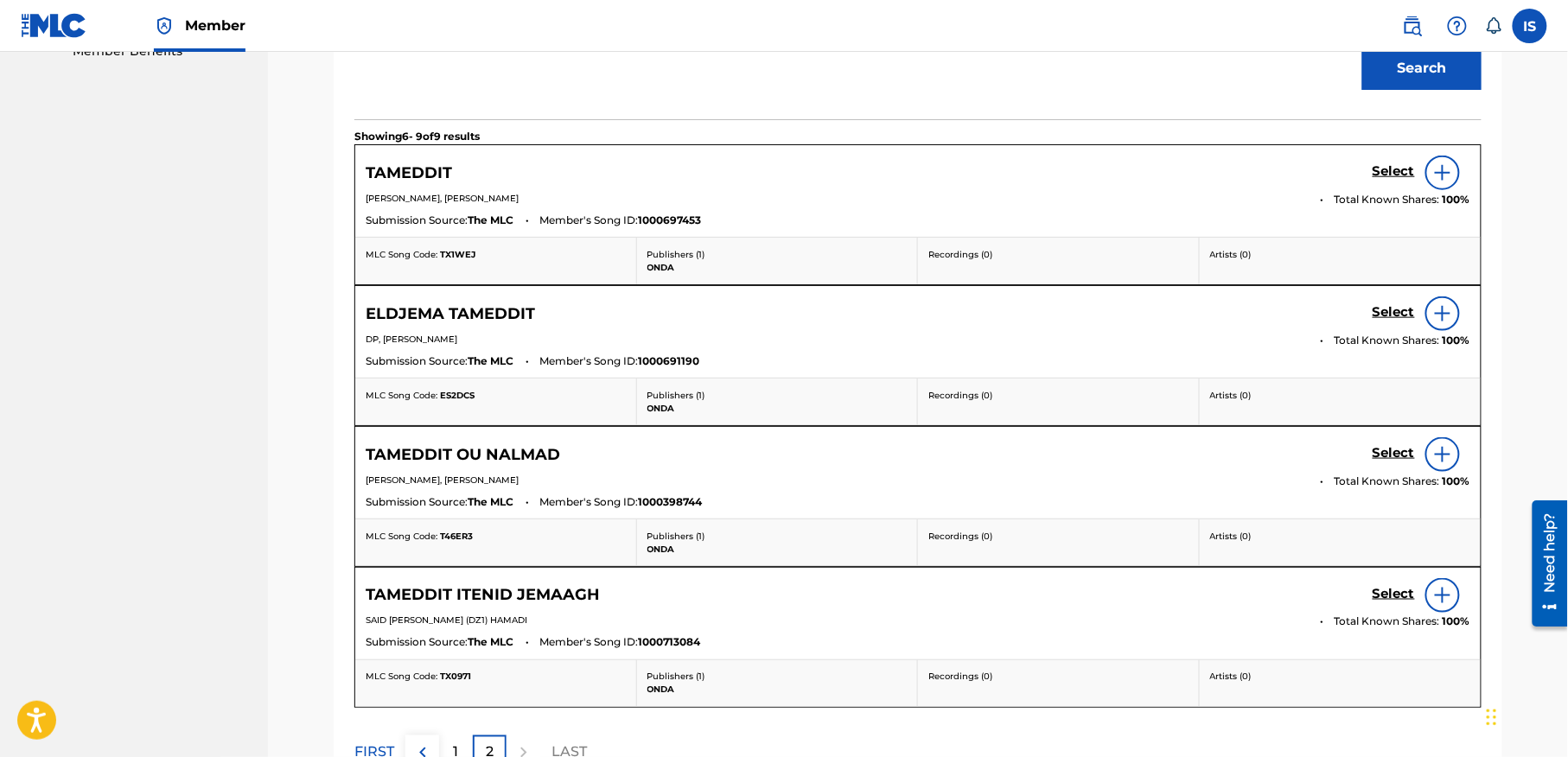
click at [1378, 166] on h5 "Select" at bounding box center [1393, 171] width 42 height 16
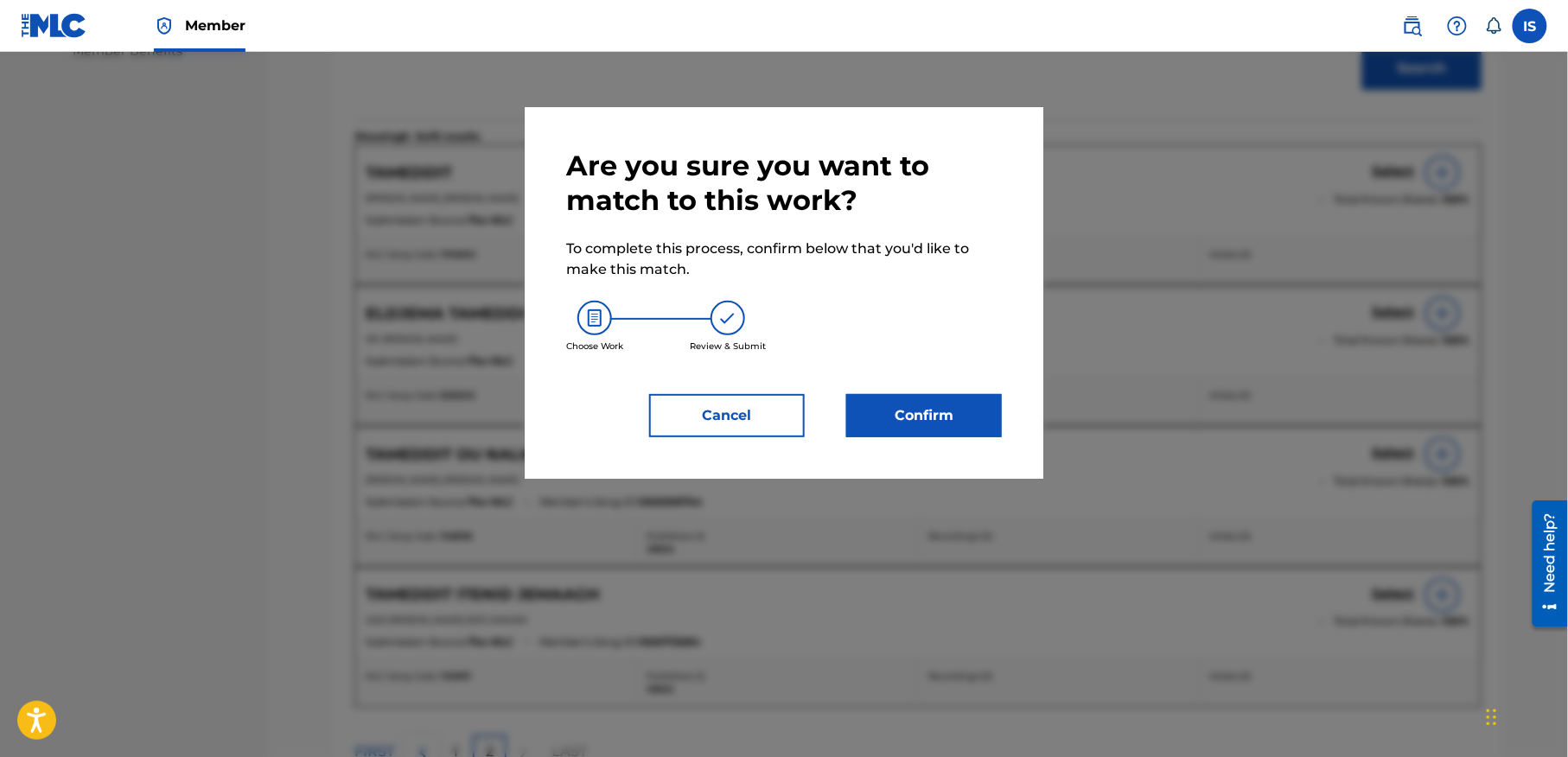
click at [902, 406] on button "Confirm" at bounding box center [923, 416] width 155 height 43
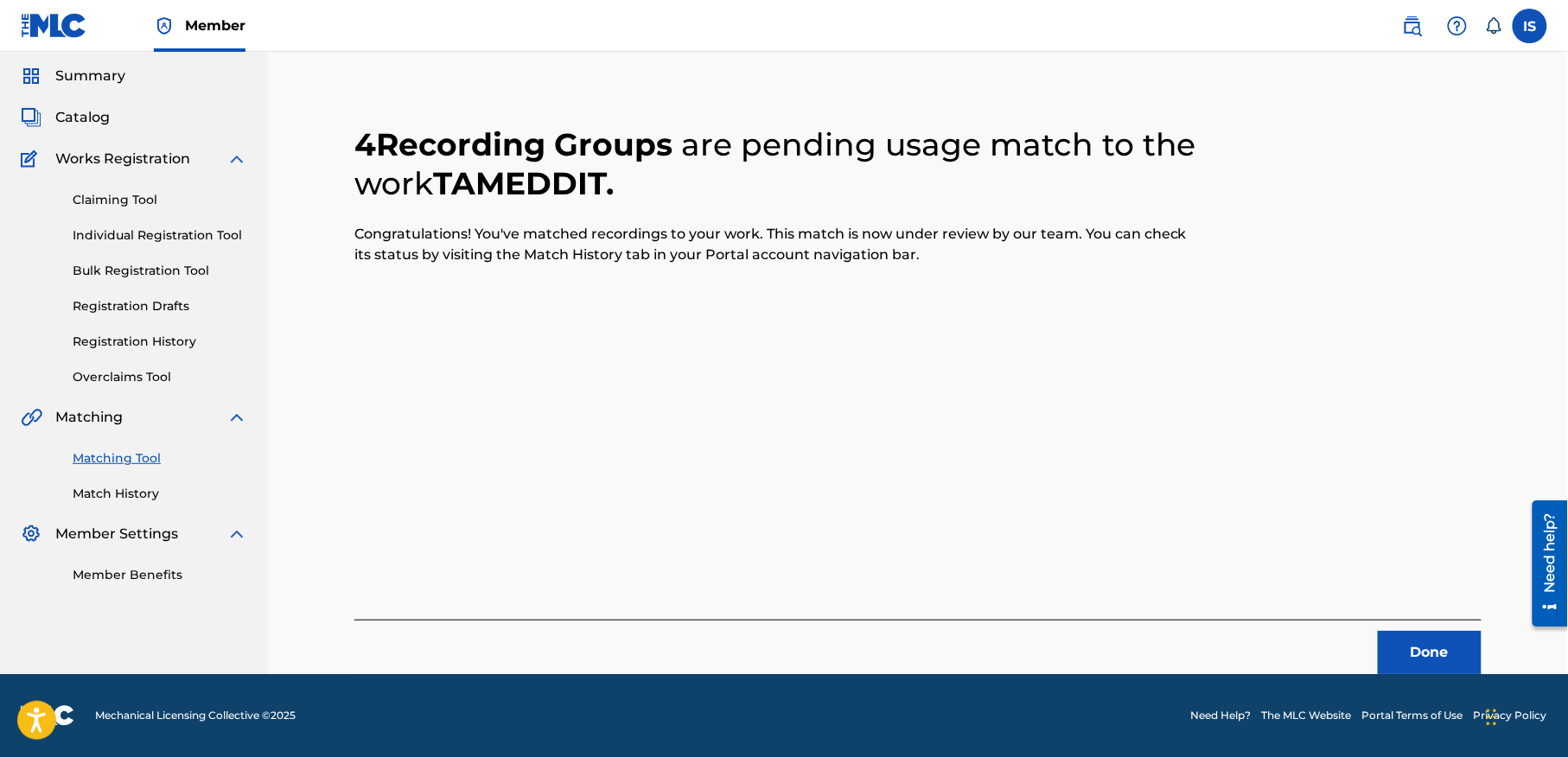
scroll to position [53, 0]
click at [1427, 657] on button "Done" at bounding box center [1429, 653] width 104 height 43
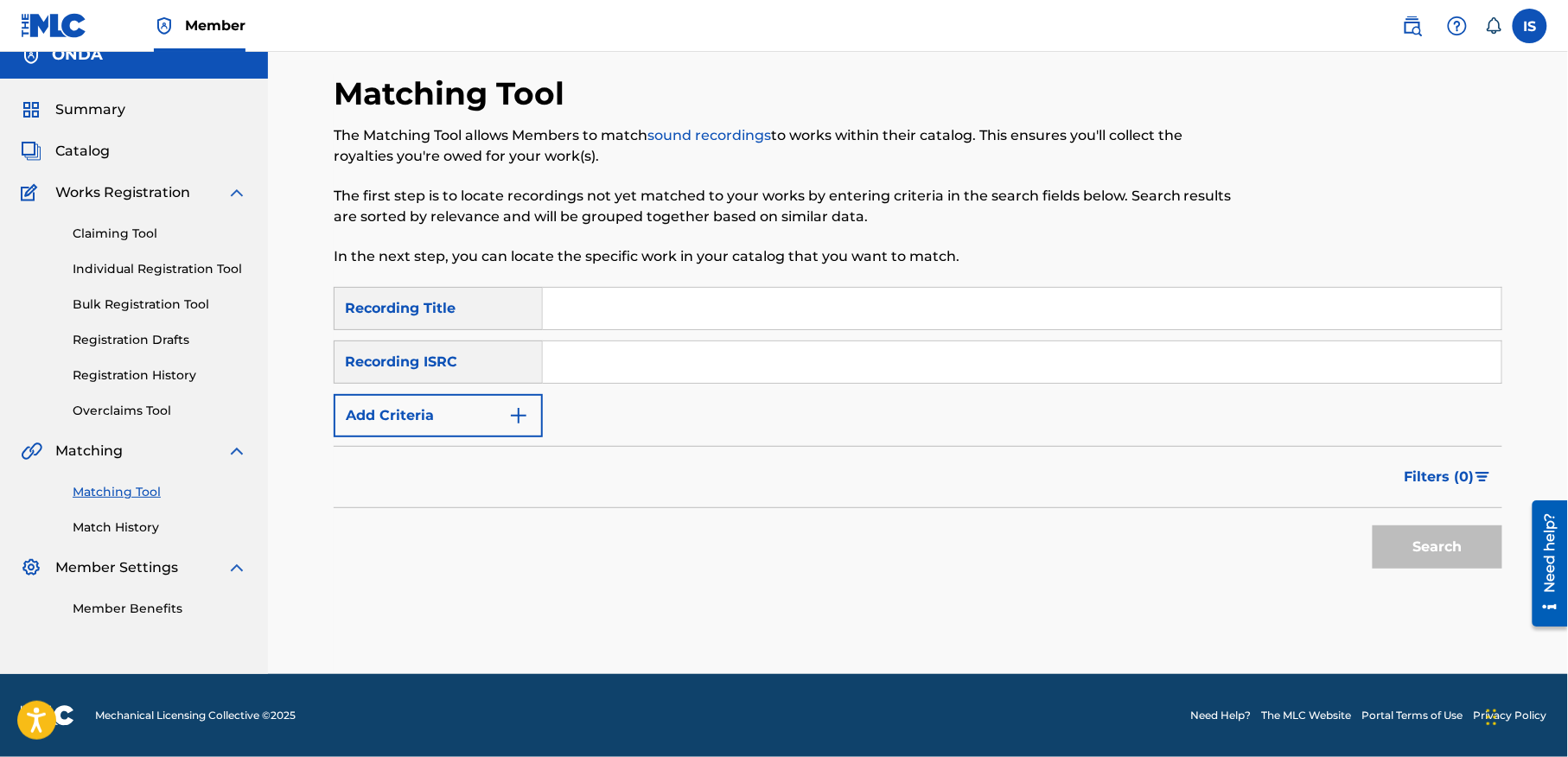
scroll to position [22, 0]
click at [578, 318] on input "Search Form" at bounding box center [1022, 309] width 959 height 42
paste input "SNITRA-W"
type input "SNITRA-W"
click at [480, 422] on button "Add Criteria" at bounding box center [439, 416] width 209 height 43
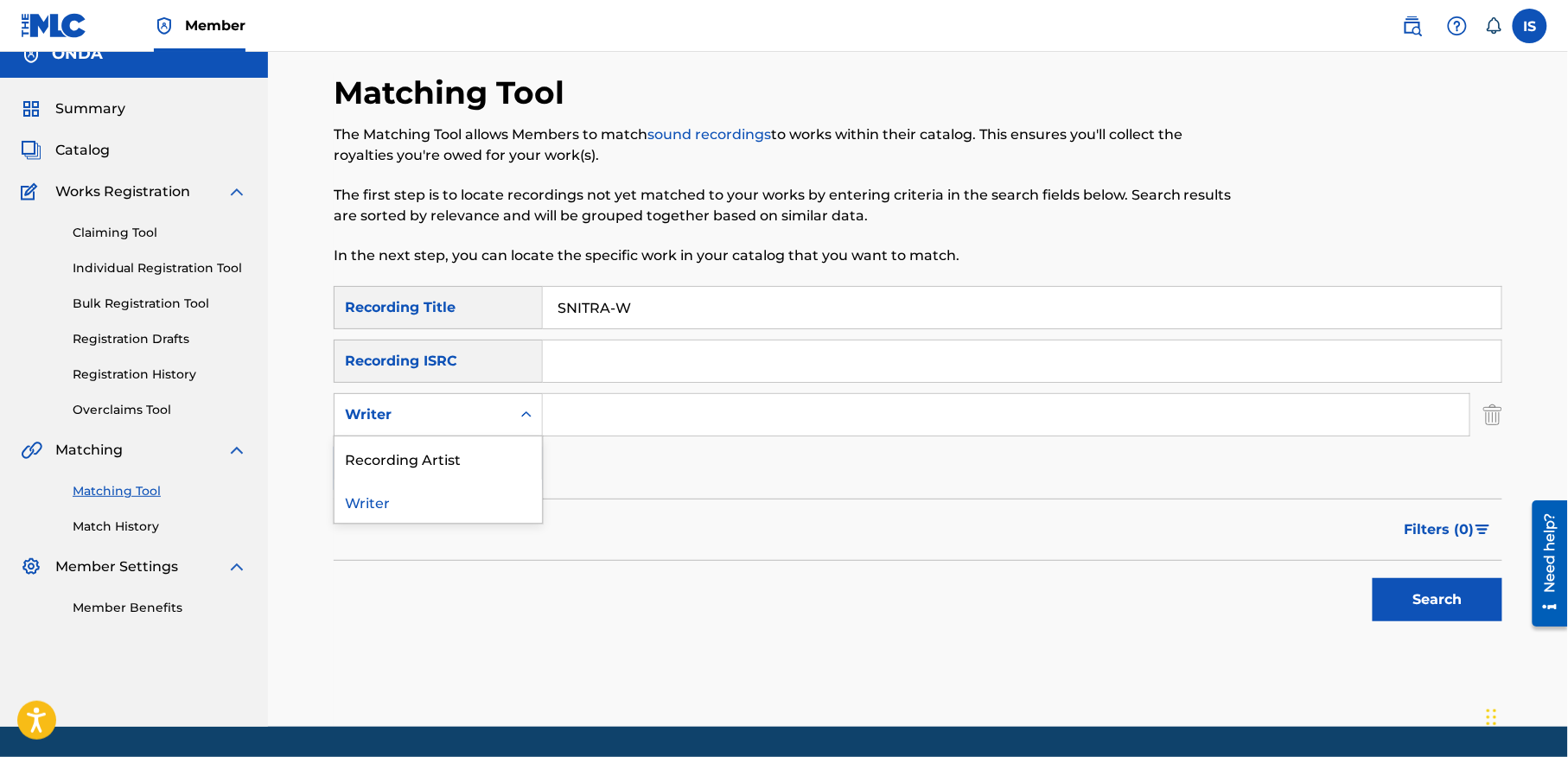
click at [446, 418] on div "Writer" at bounding box center [422, 414] width 155 height 21
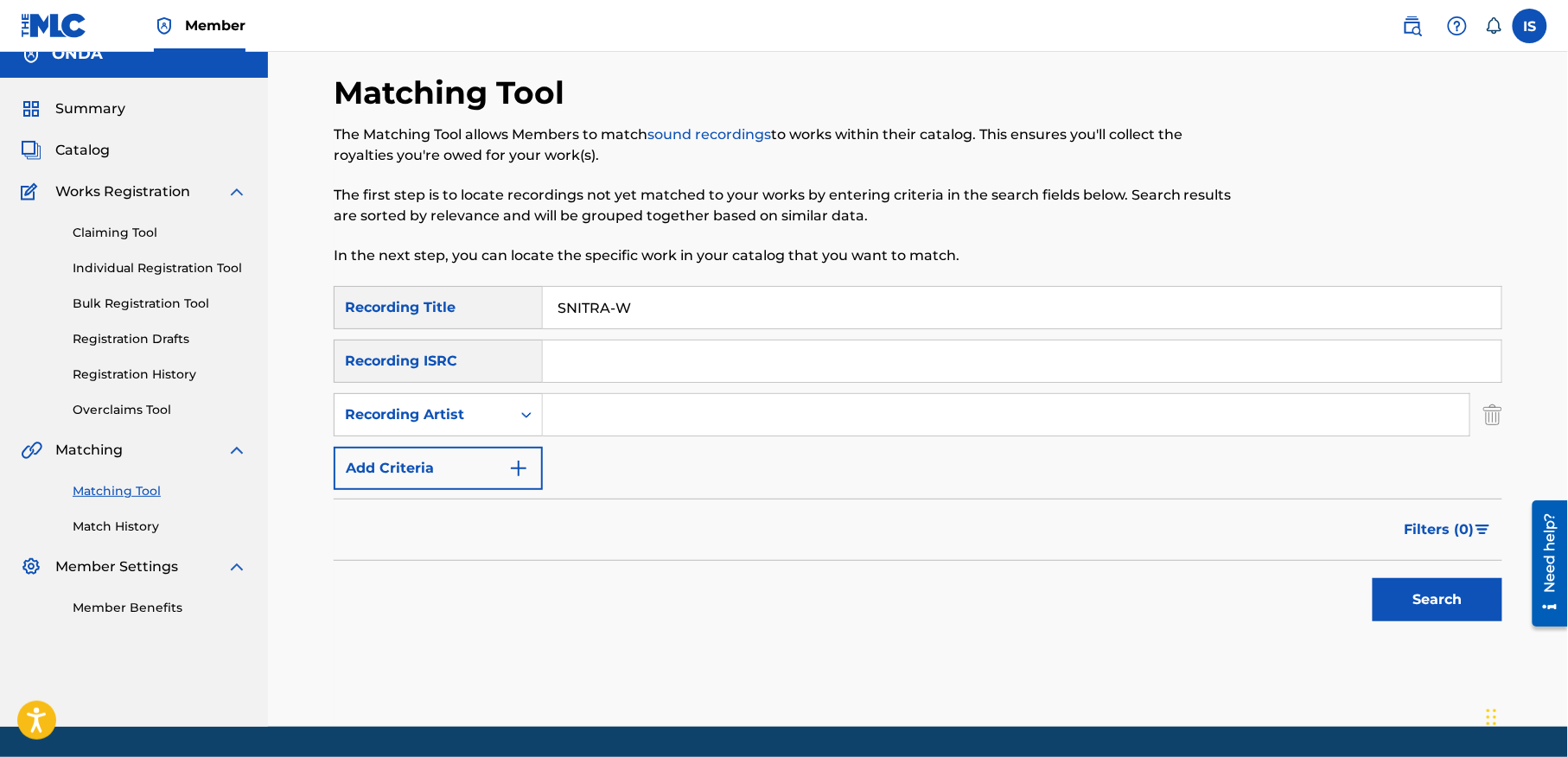
click at [657, 419] on input "Search Form" at bounding box center [1006, 415] width 926 height 42
type input "ait menguellet"
click at [1387, 599] on button "Search" at bounding box center [1437, 599] width 130 height 43
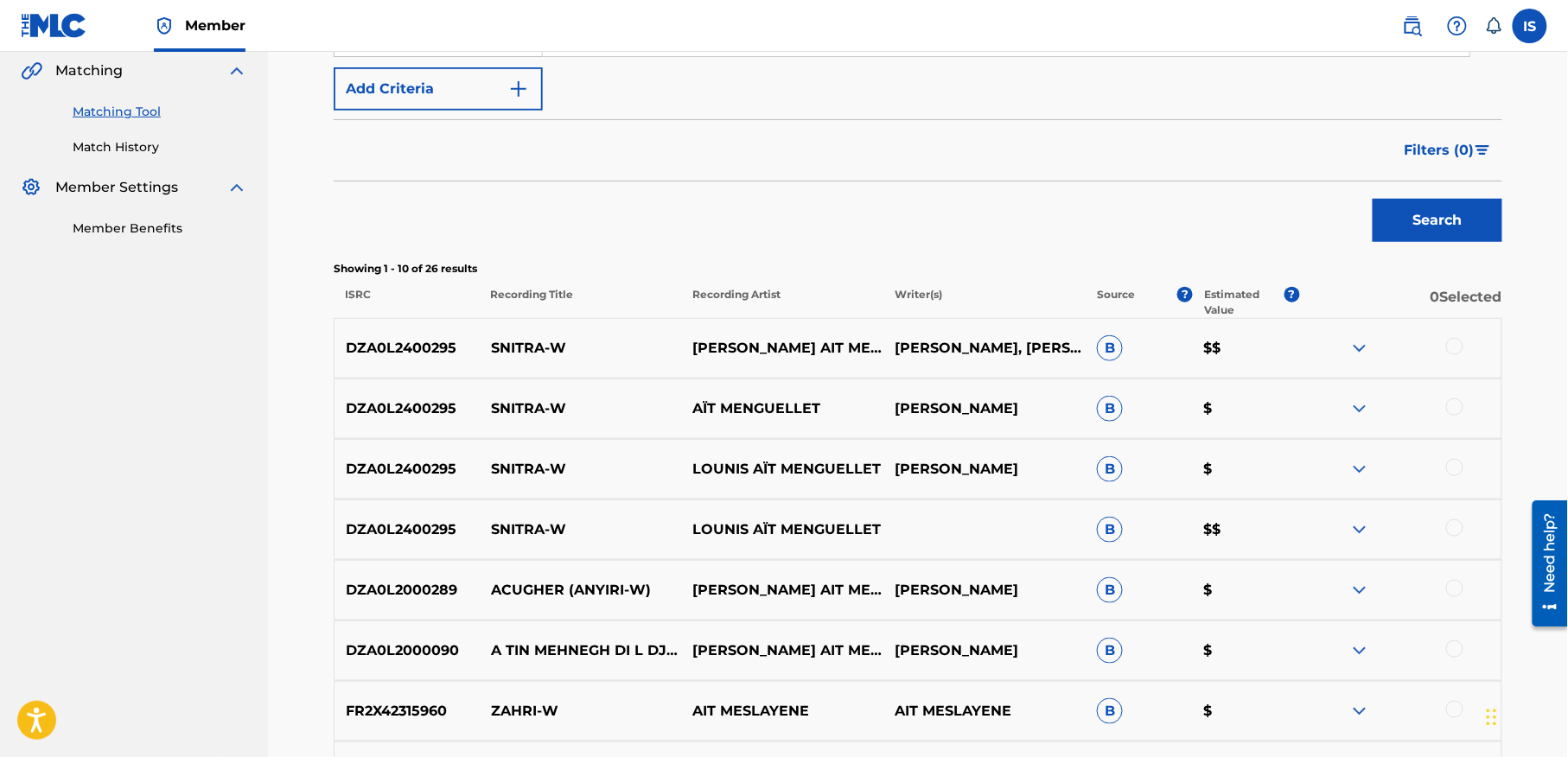
scroll to position [448, 0]
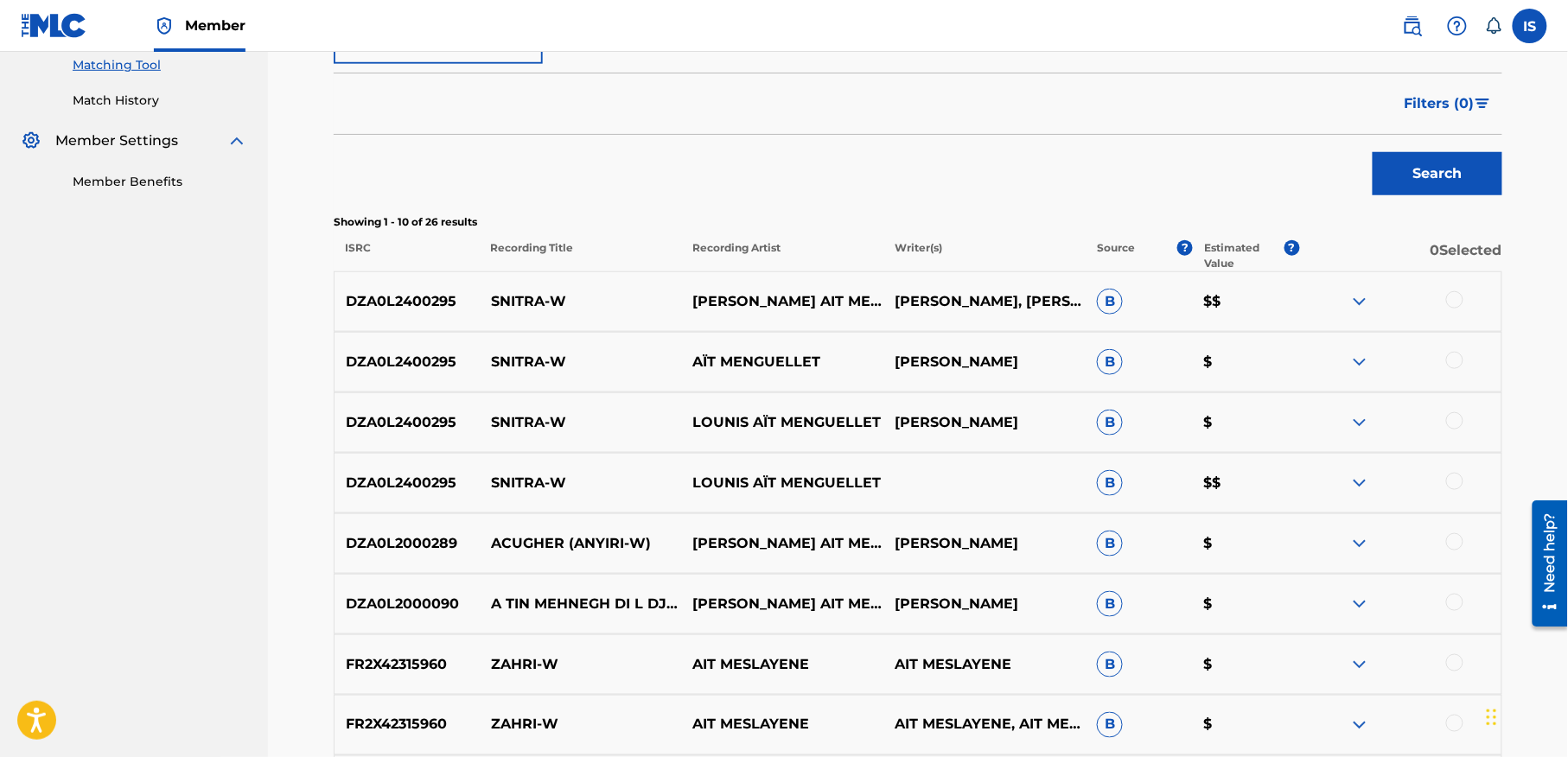
click at [1445, 304] on div at bounding box center [1400, 301] width 202 height 21
click at [1453, 302] on div at bounding box center [1454, 300] width 17 height 17
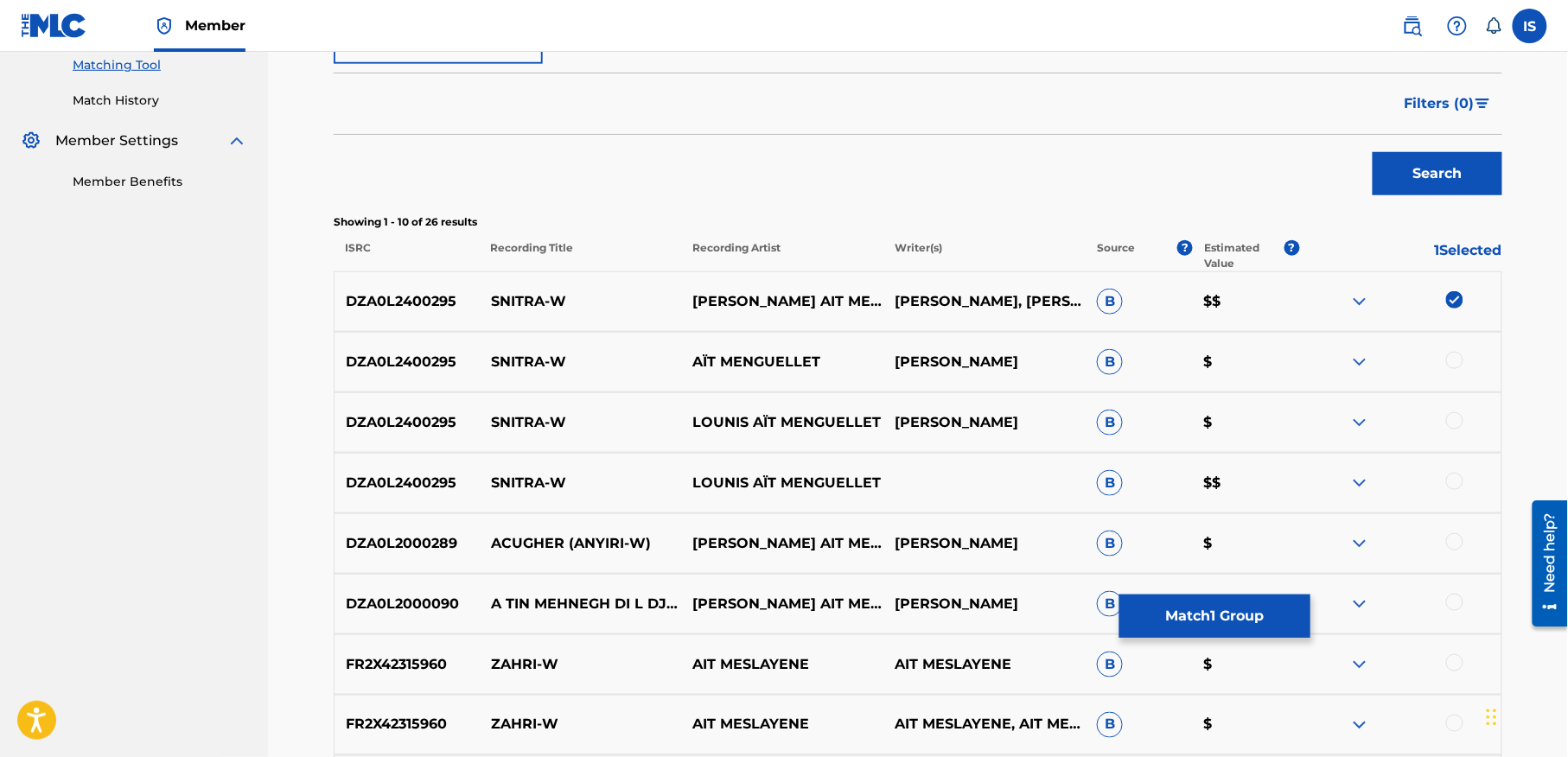
click at [1449, 365] on div at bounding box center [1454, 360] width 17 height 17
click at [1449, 410] on div "DZA0L2400295 SNITRA-W LOUNIS AÏT MENGUELLET [PERSON_NAME] AÏT MENGUELLET B $" at bounding box center [918, 422] width 1168 height 60
click at [1449, 421] on div at bounding box center [1454, 420] width 17 height 17
click at [1453, 475] on div at bounding box center [1454, 481] width 17 height 17
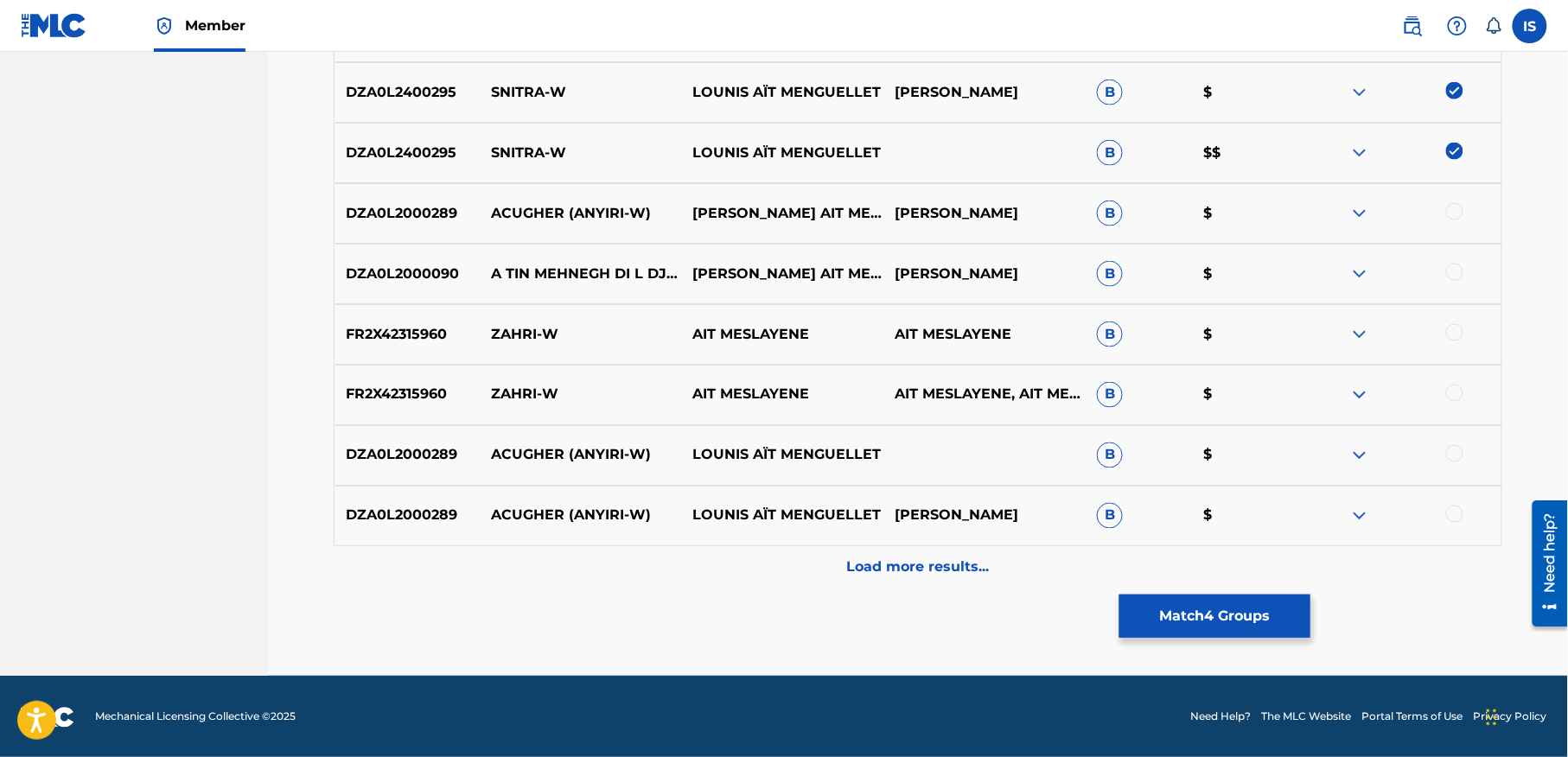
scroll to position [779, 0]
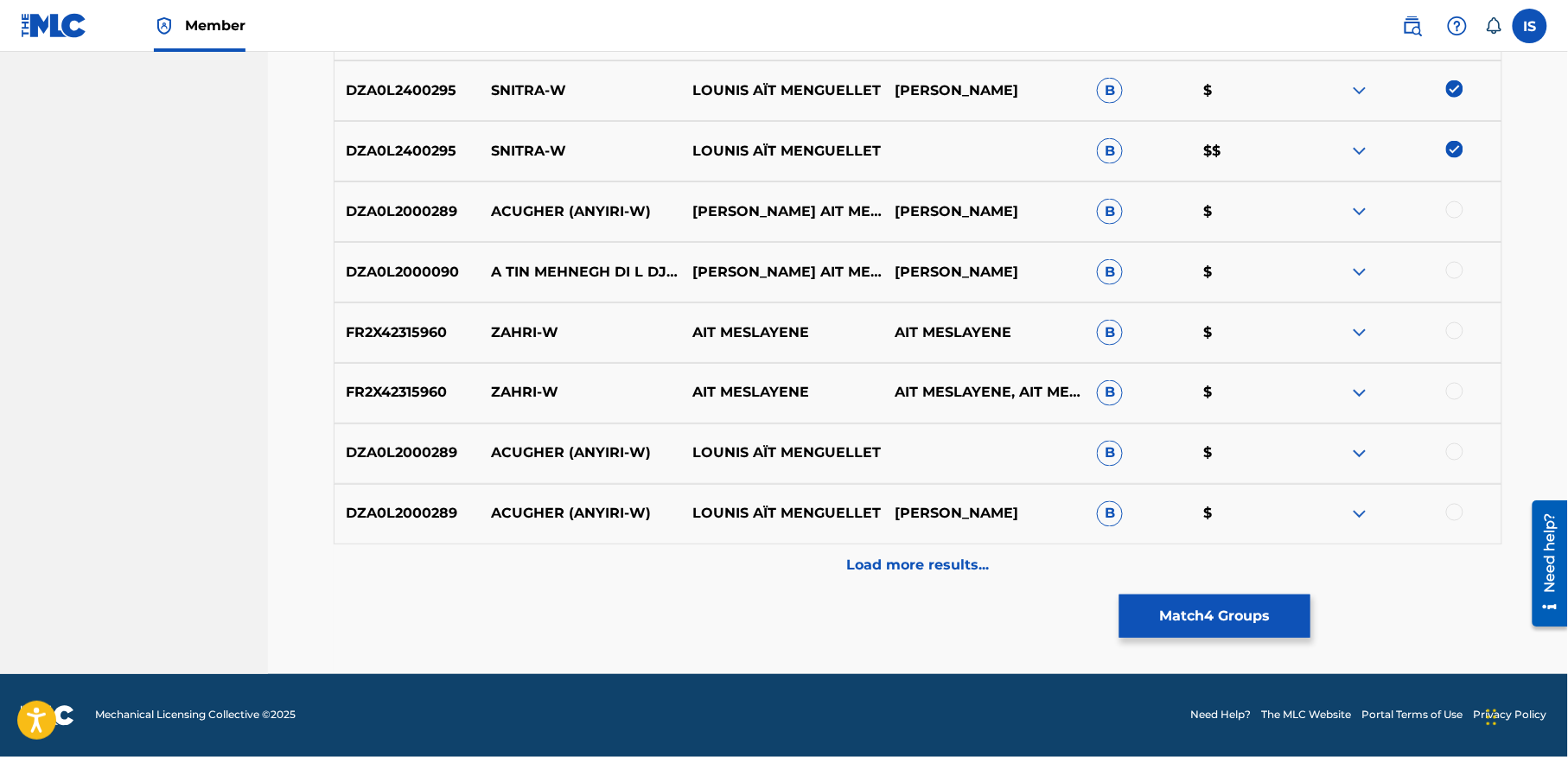
click at [882, 574] on p "Load more results..." at bounding box center [918, 566] width 143 height 21
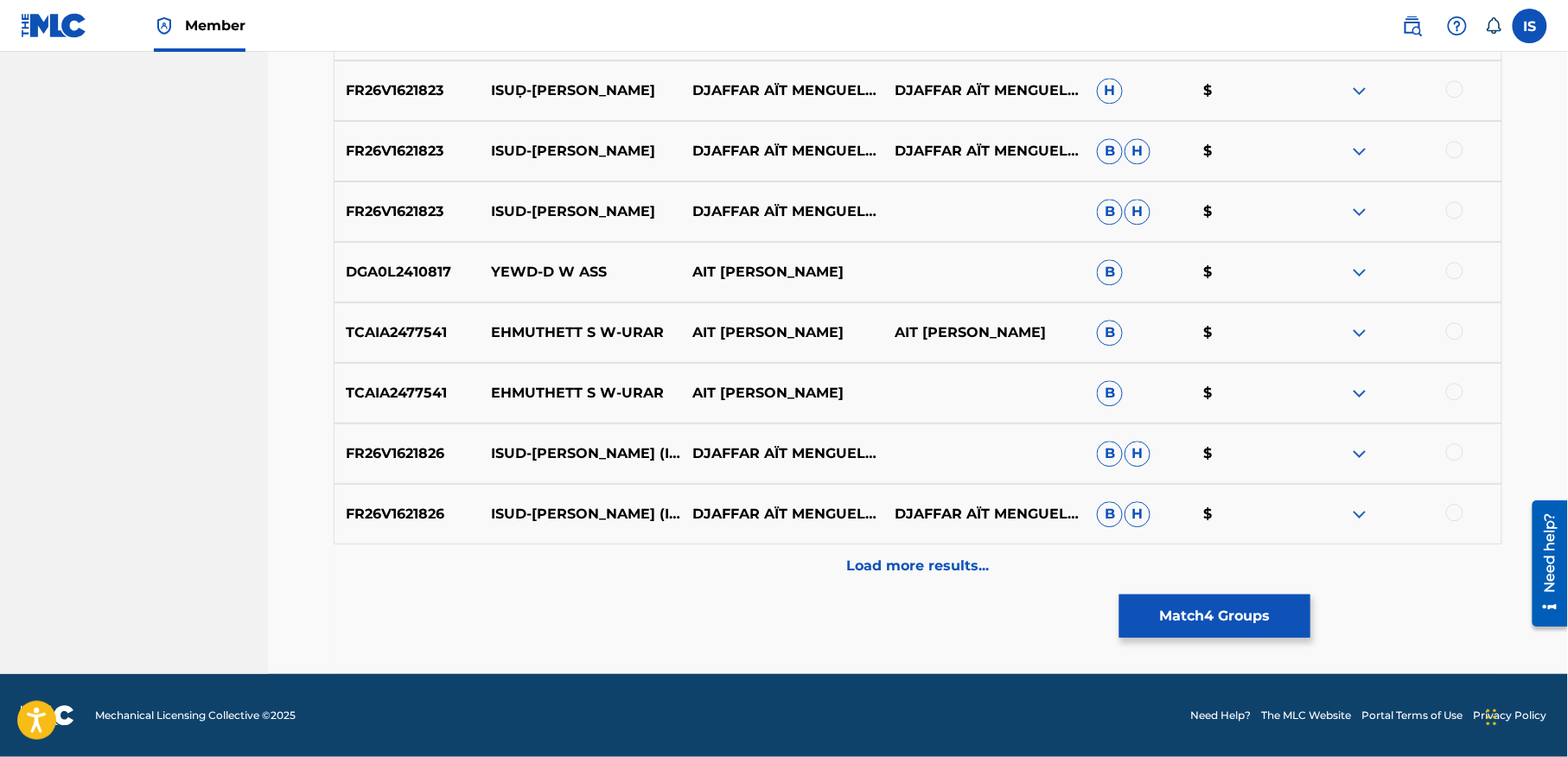
click at [882, 553] on div "Load more results..." at bounding box center [918, 566] width 1168 height 43
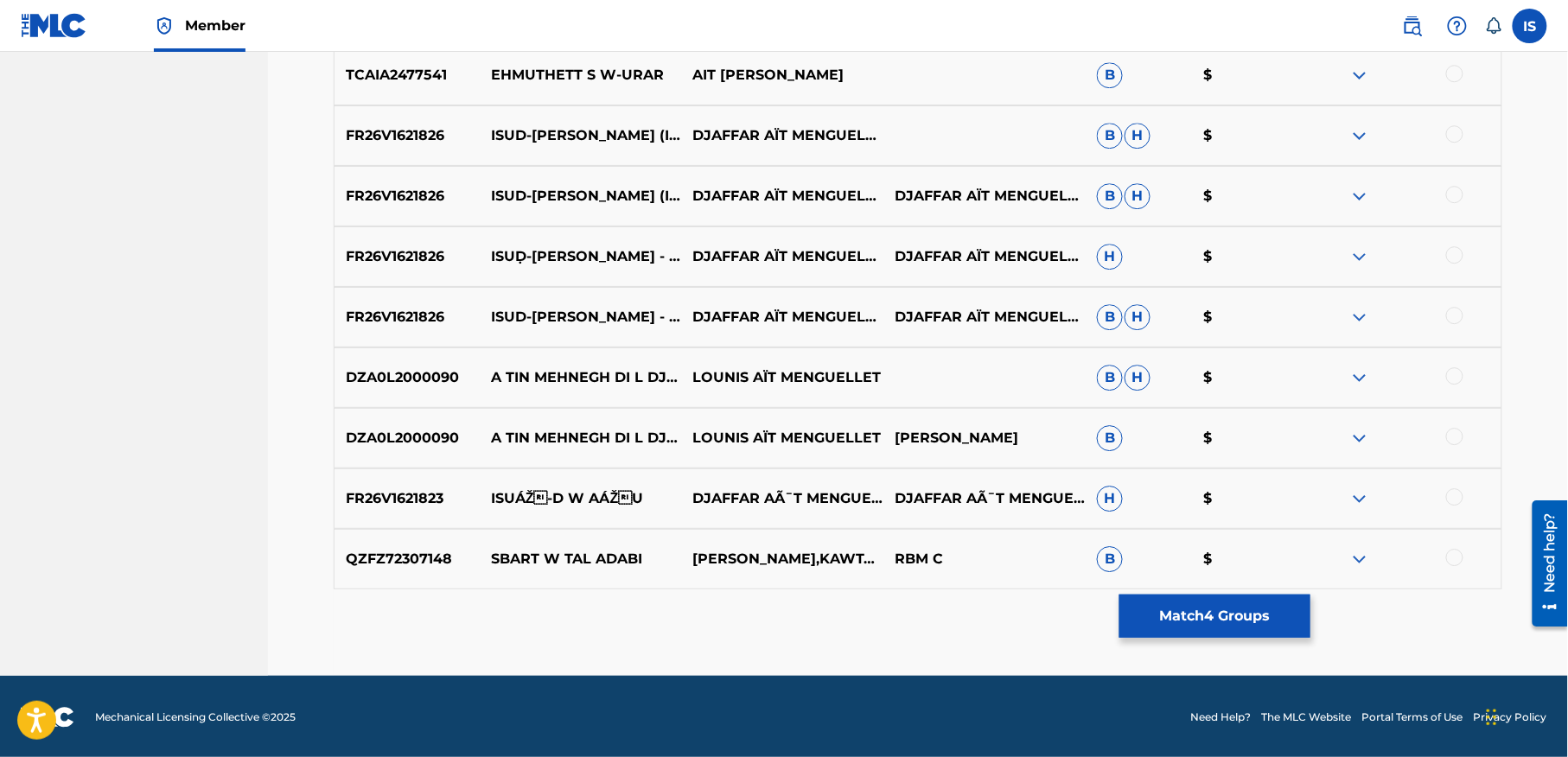
scroll to position [1704, 0]
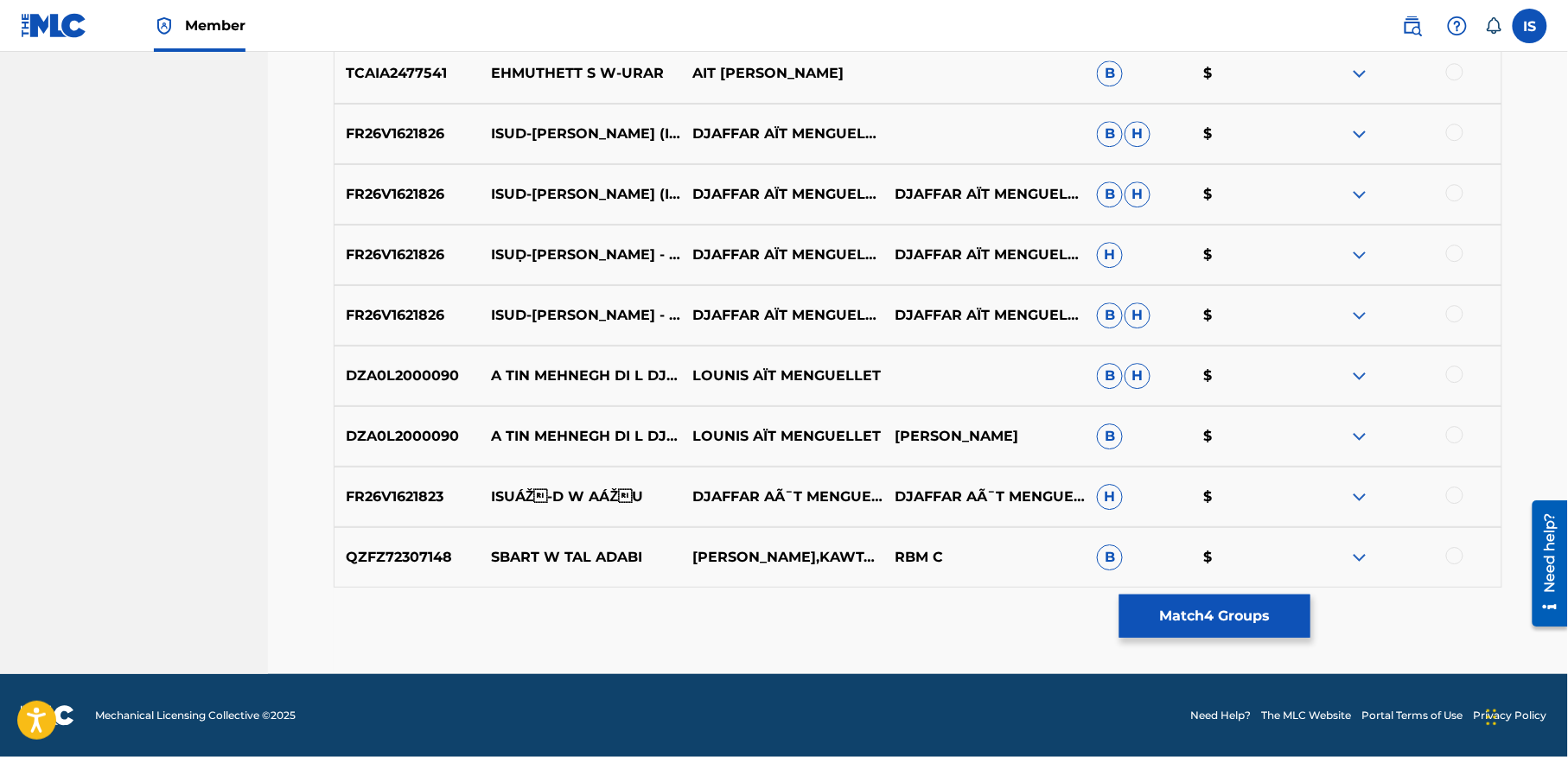
click at [1198, 605] on button "Match 4 Groups" at bounding box center [1215, 616] width 191 height 43
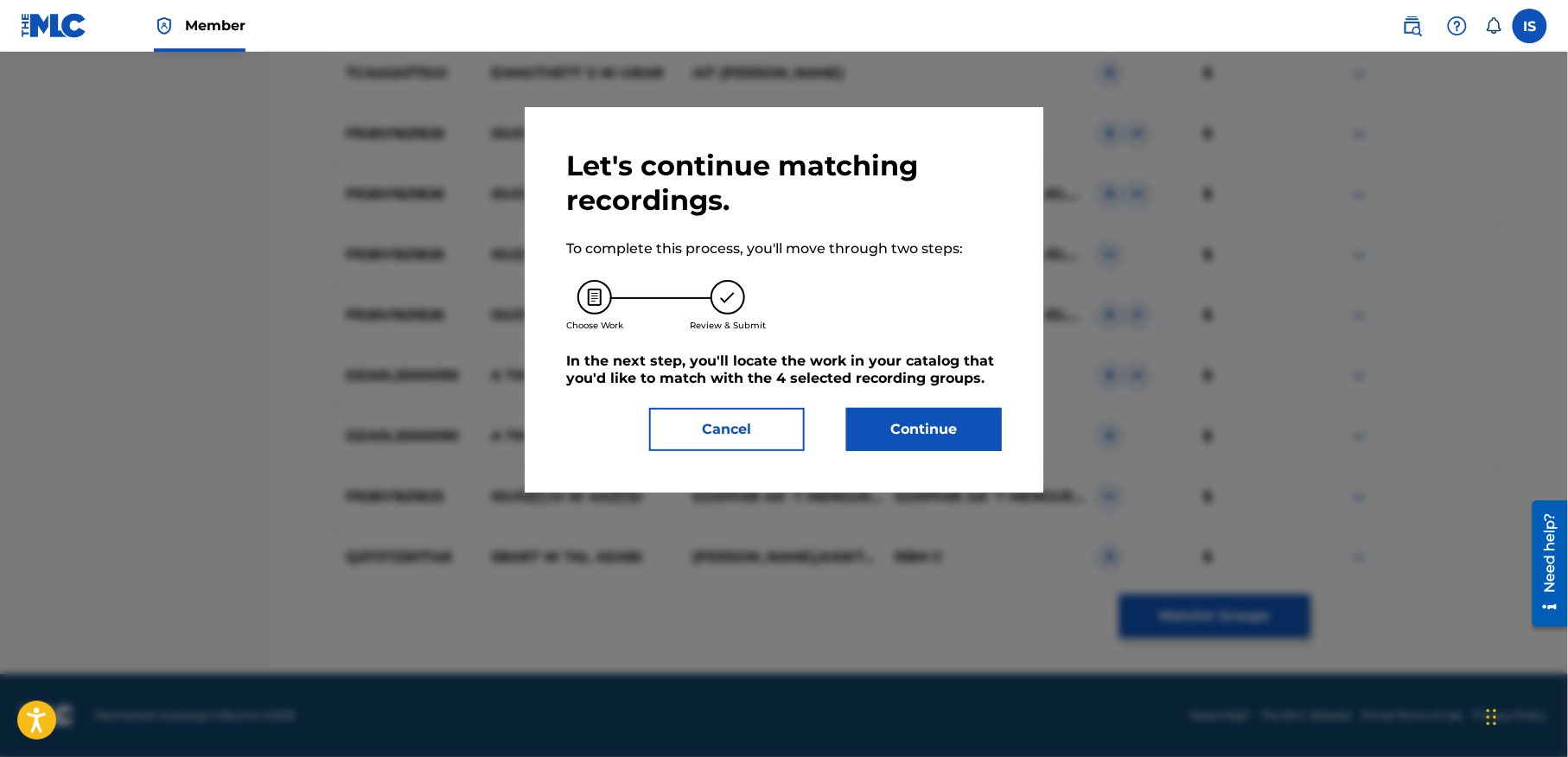
click at [918, 439] on button "Continue" at bounding box center [923, 429] width 155 height 43
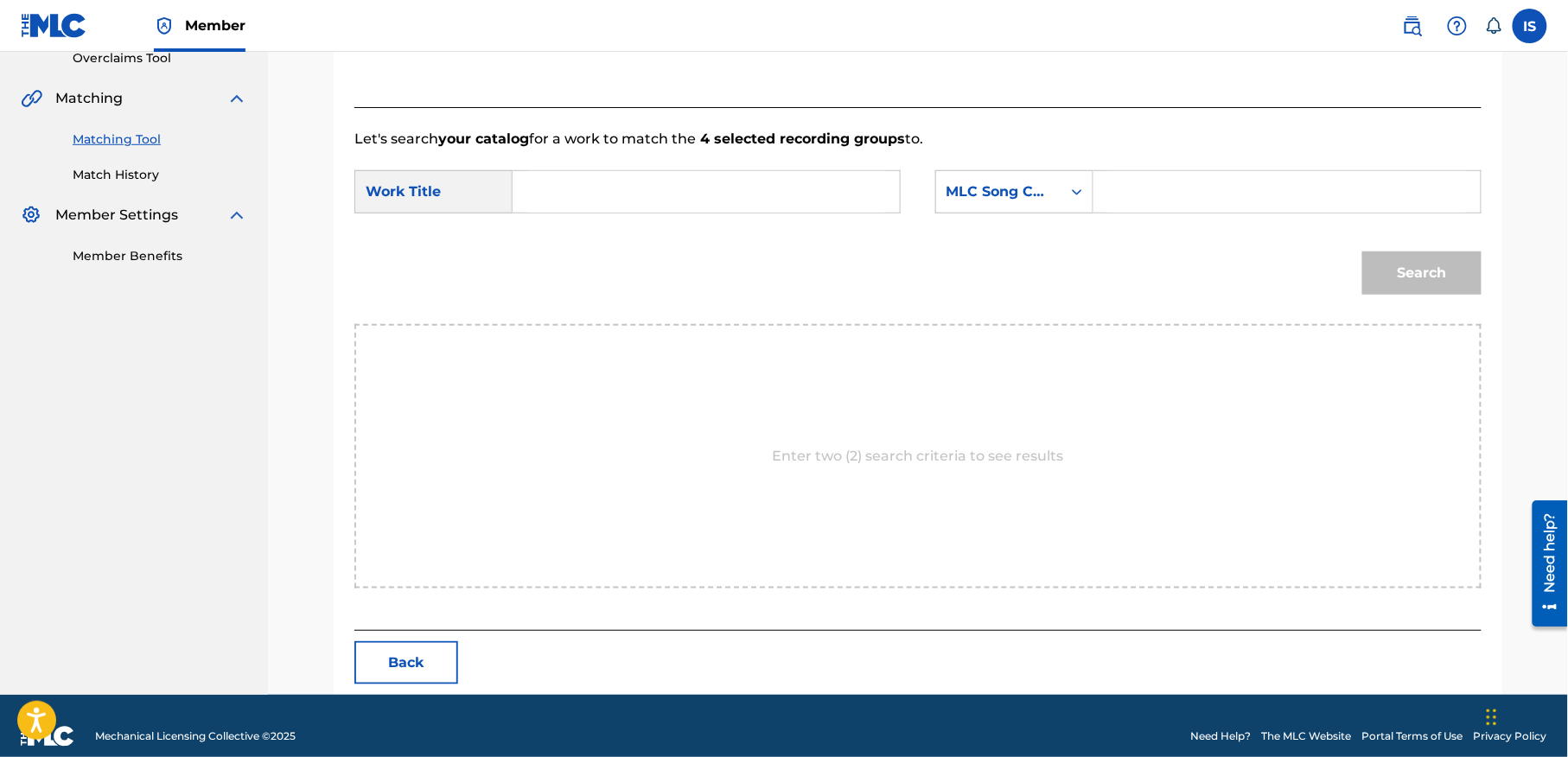
scroll to position [394, 0]
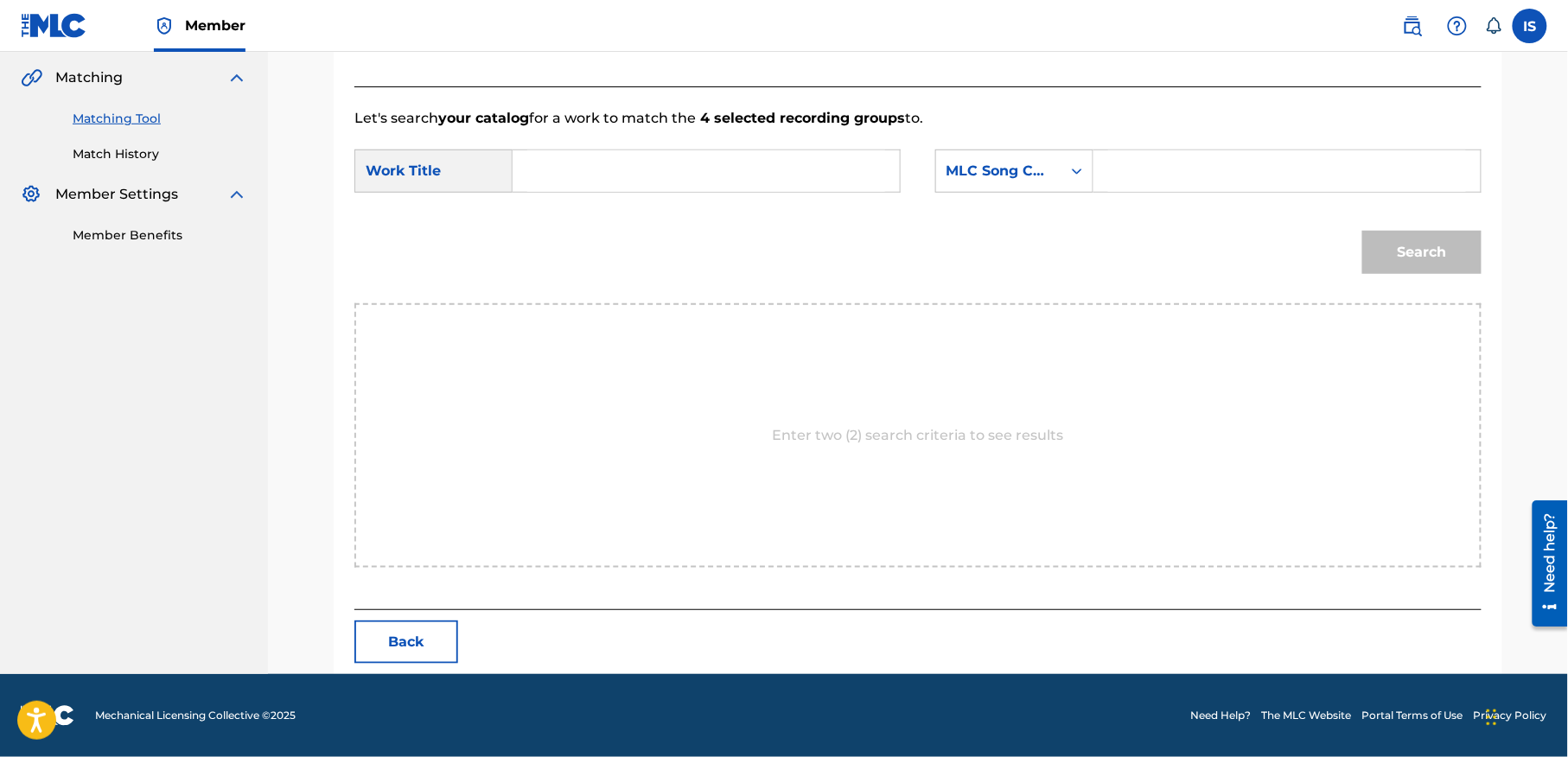
click at [641, 180] on input "Search Form" at bounding box center [706, 171] width 357 height 42
paste input "SNITRA-W"
type input "SNITRA-W"
click at [979, 171] on div "MLC Song Code" at bounding box center [998, 171] width 105 height 21
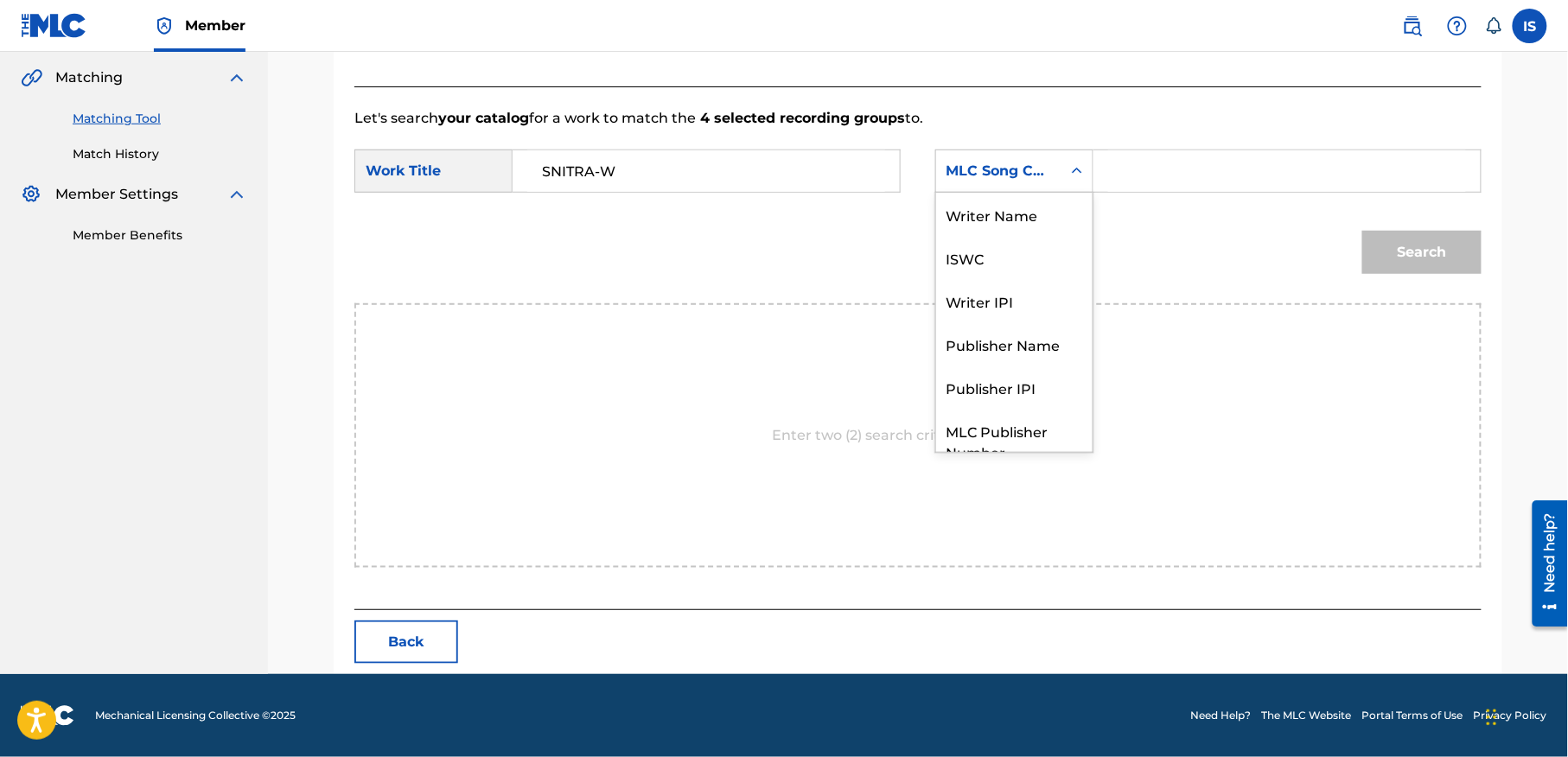
scroll to position [64, 0]
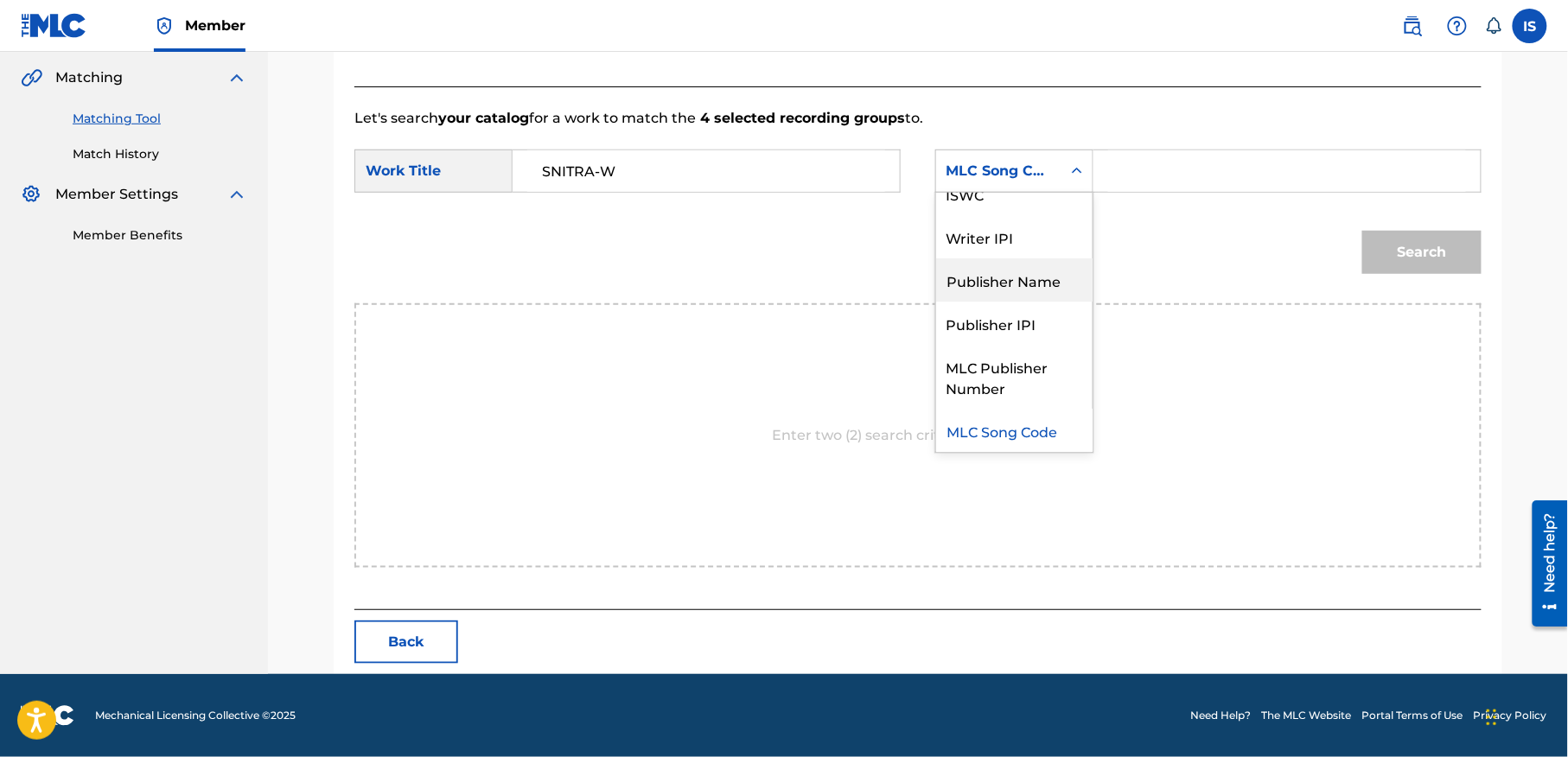
click at [985, 280] on div "Publisher Name" at bounding box center [1014, 280] width 156 height 43
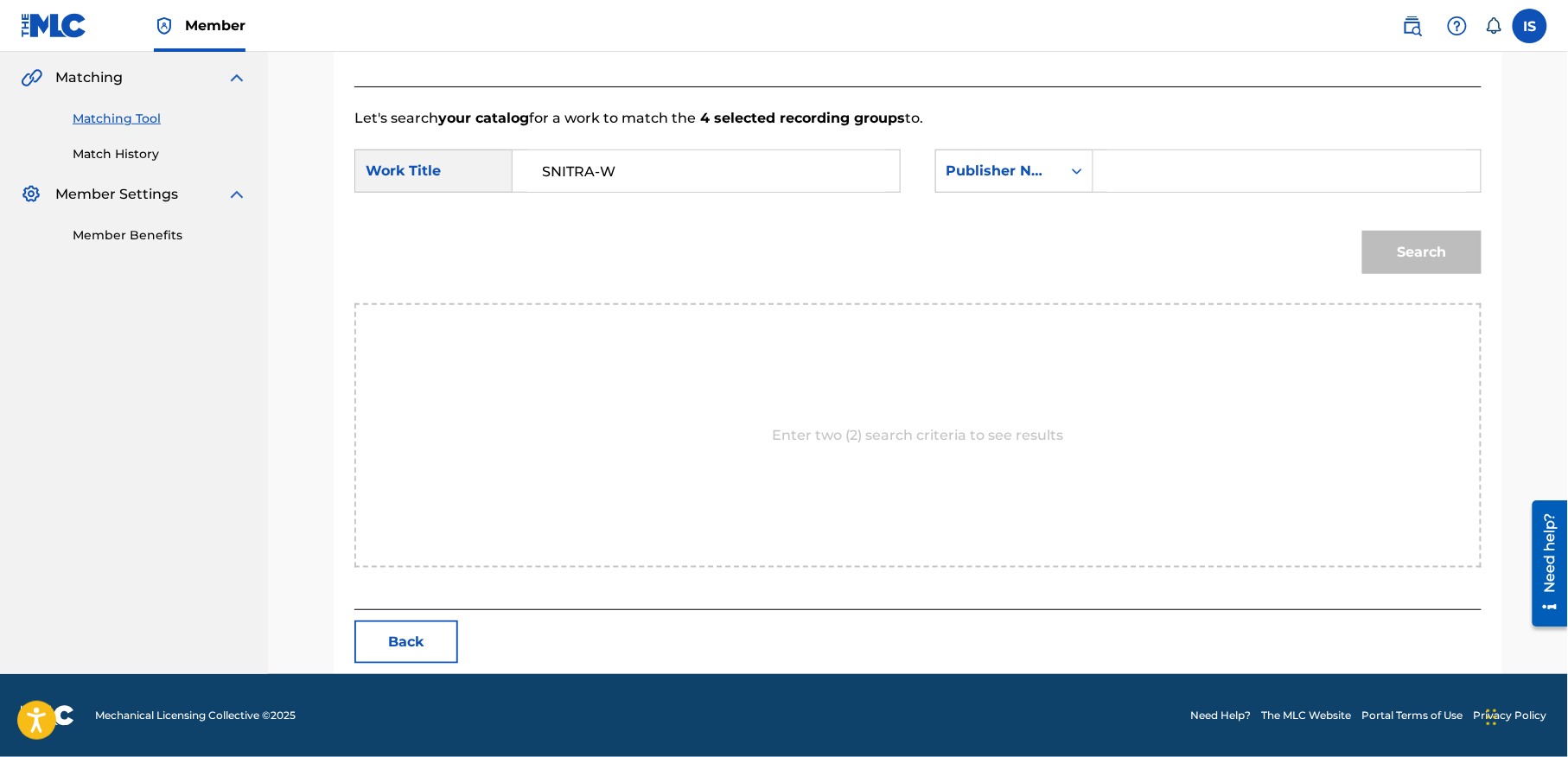
click at [1206, 198] on div "SearchWithCriteriafb814d73-0577-45f1-9766-e95d2a9367b1 Work Title SNITRA-W Sear…" at bounding box center [917, 176] width 1127 height 53
click at [1183, 183] on input "Search Form" at bounding box center [1286, 171] width 357 height 42
type input "onda"
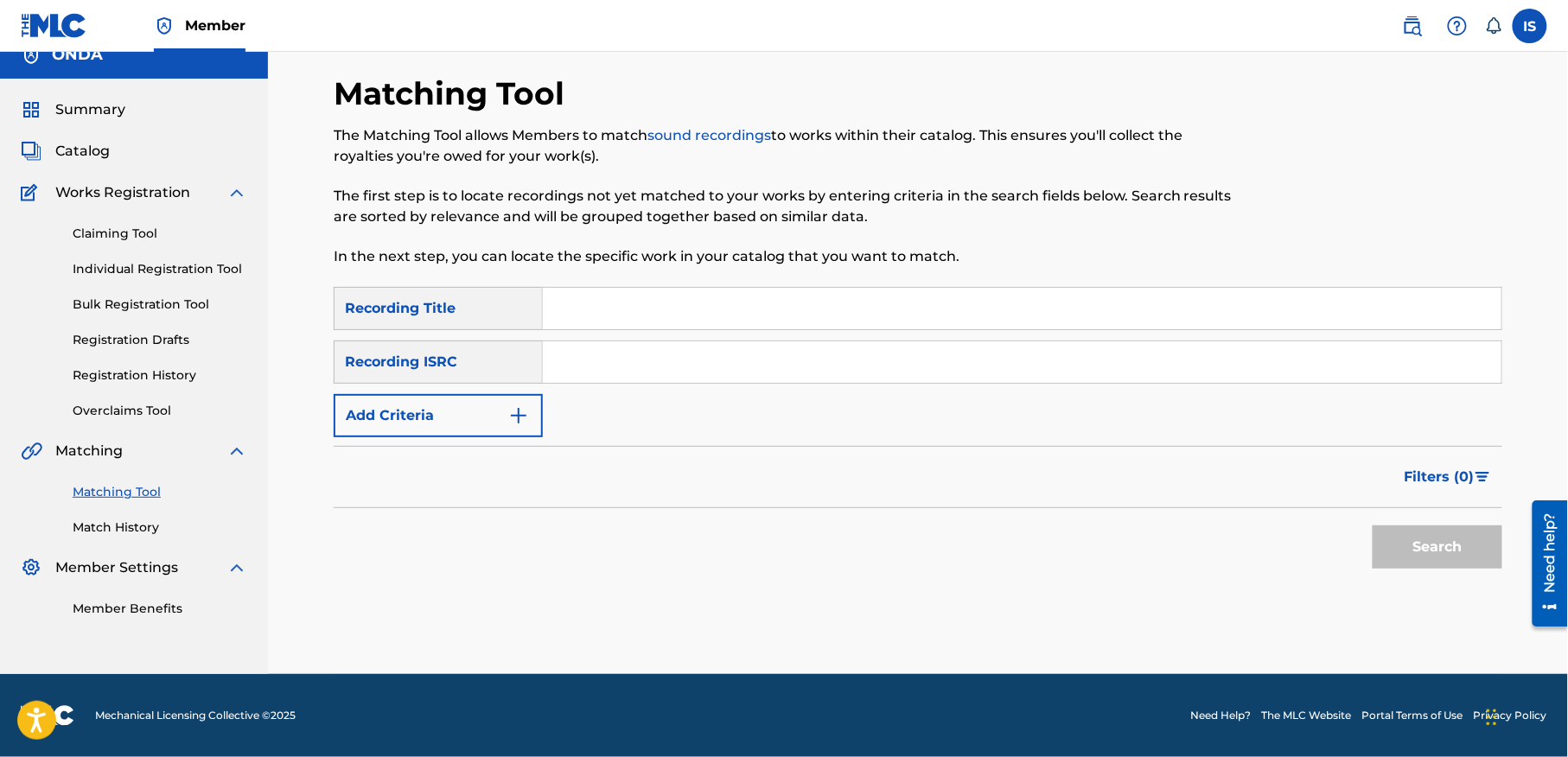
scroll to position [22, 0]
paste input "TAKWMAMT"
type input "TAKWMAMT"
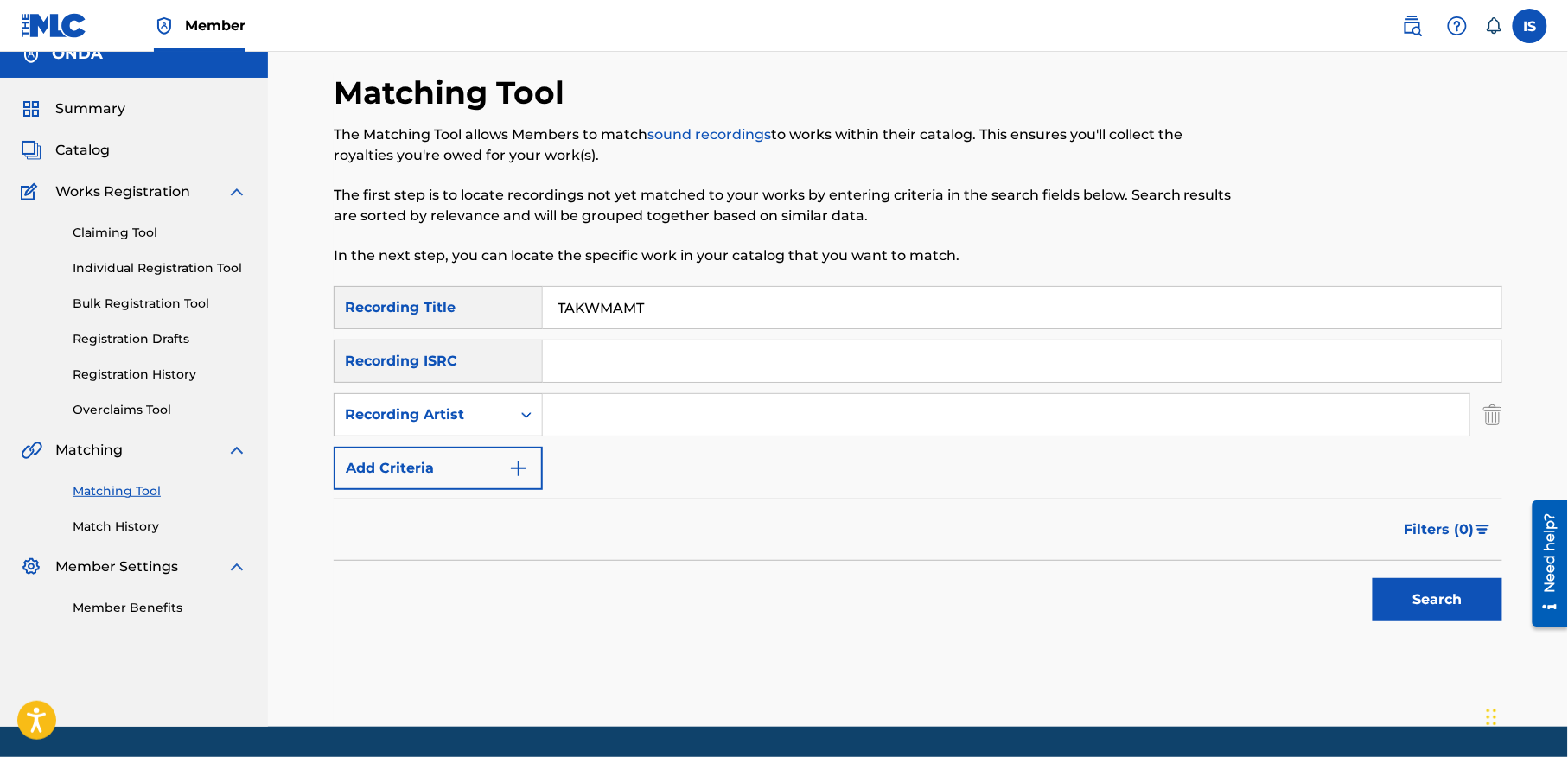
type input "ait menguellet"
click at [1384, 608] on button "Search" at bounding box center [1437, 599] width 130 height 43
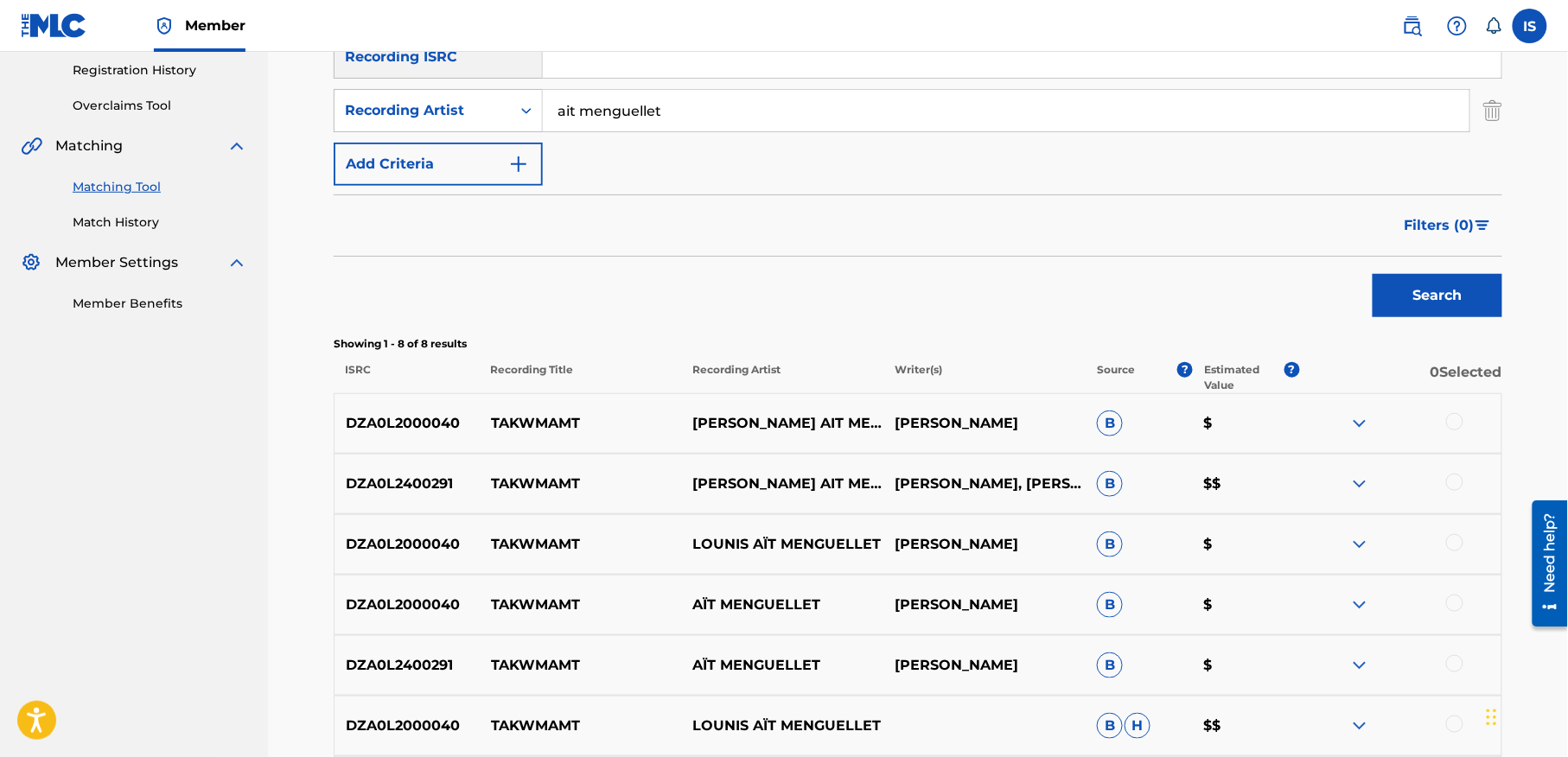
scroll to position [481, 0]
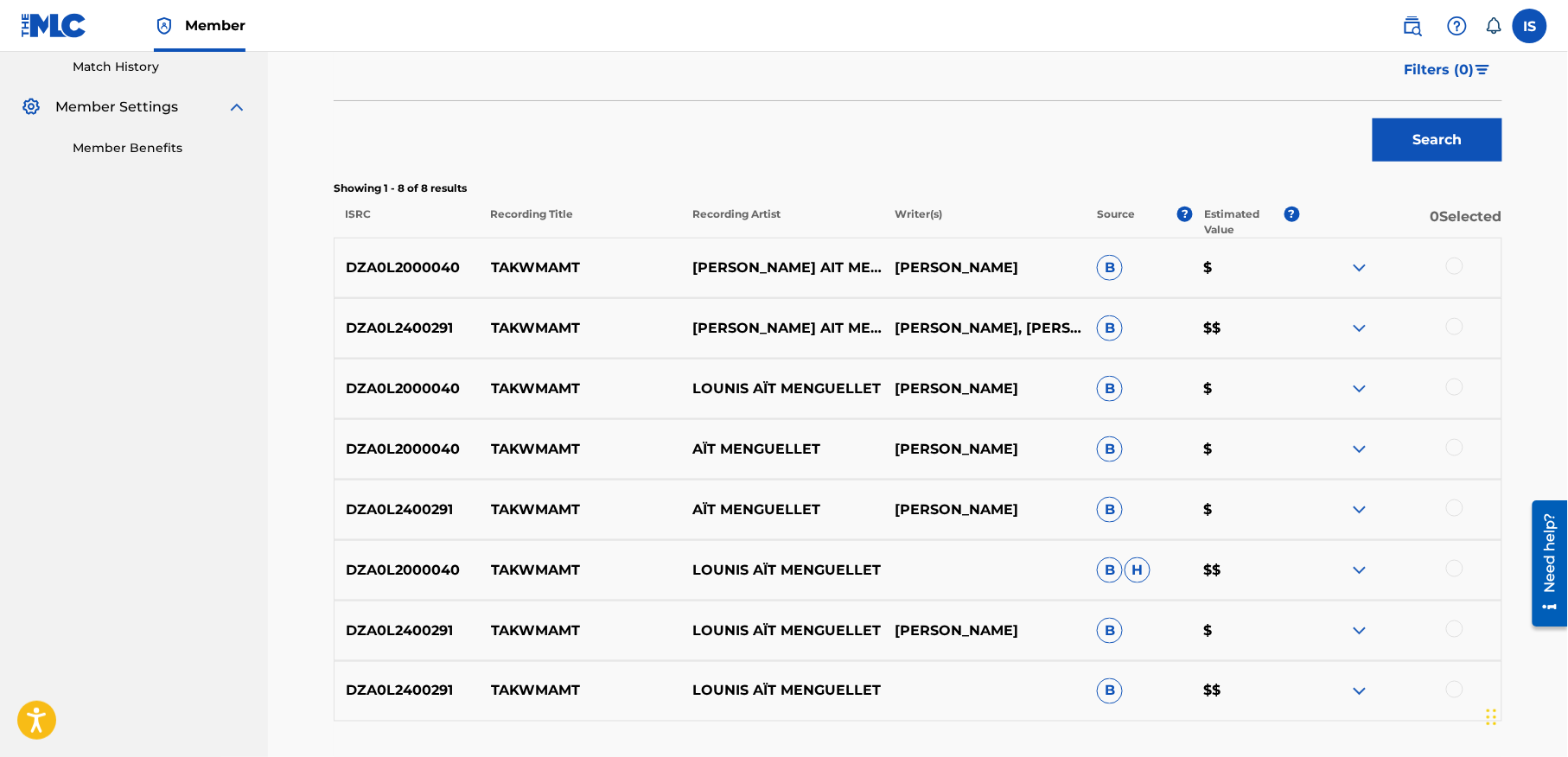
click at [1453, 271] on div at bounding box center [1454, 265] width 17 height 17
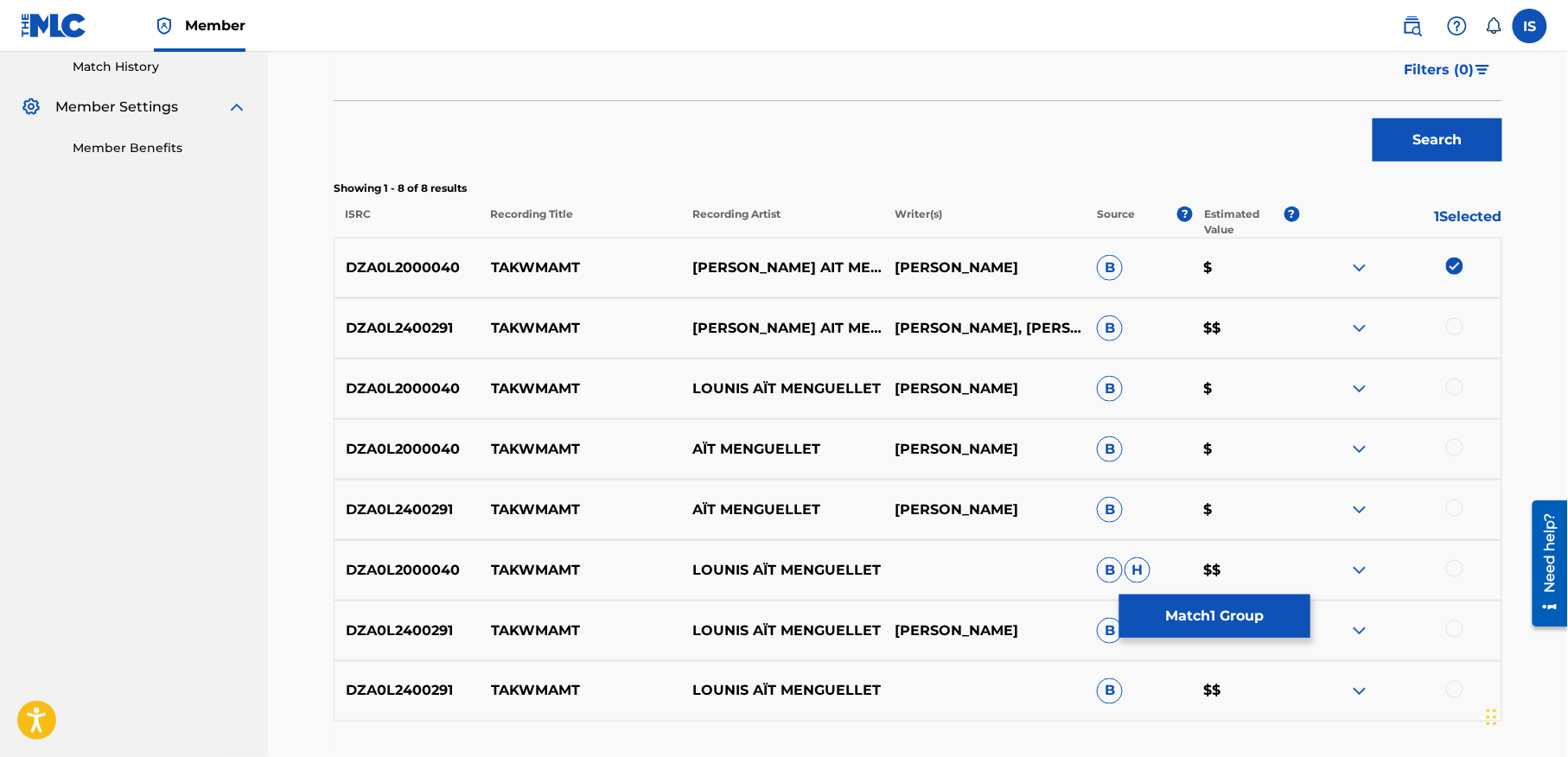
click at [1453, 325] on div at bounding box center [1454, 326] width 17 height 17
click at [1453, 394] on div at bounding box center [1454, 386] width 17 height 17
click at [1449, 444] on div at bounding box center [1454, 447] width 17 height 17
click at [1457, 506] on div at bounding box center [1454, 507] width 17 height 17
click at [1453, 563] on div at bounding box center [1454, 568] width 17 height 17
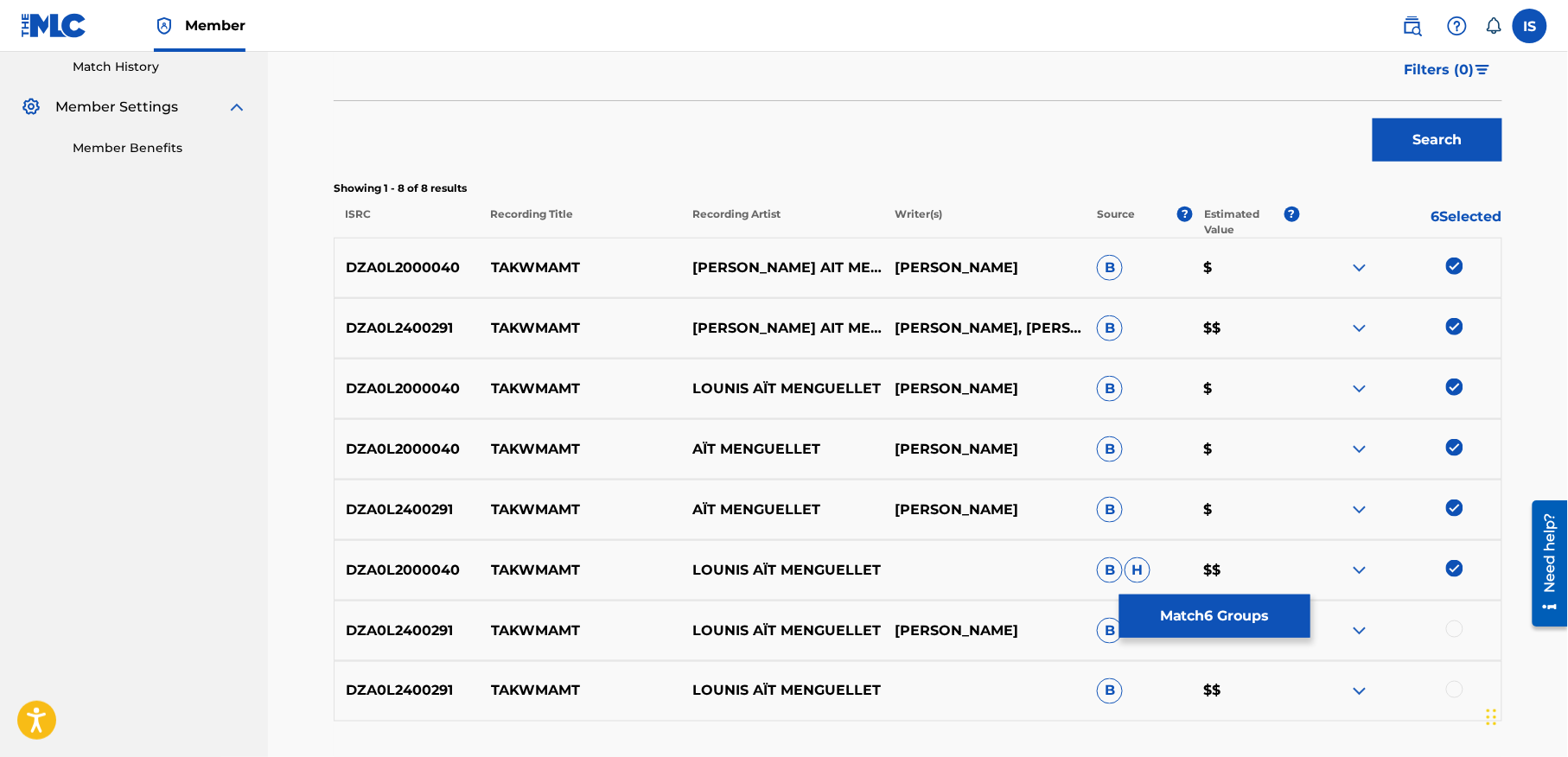
click at [1452, 623] on div at bounding box center [1454, 628] width 17 height 17
click at [1446, 686] on div at bounding box center [1454, 688] width 17 height 17
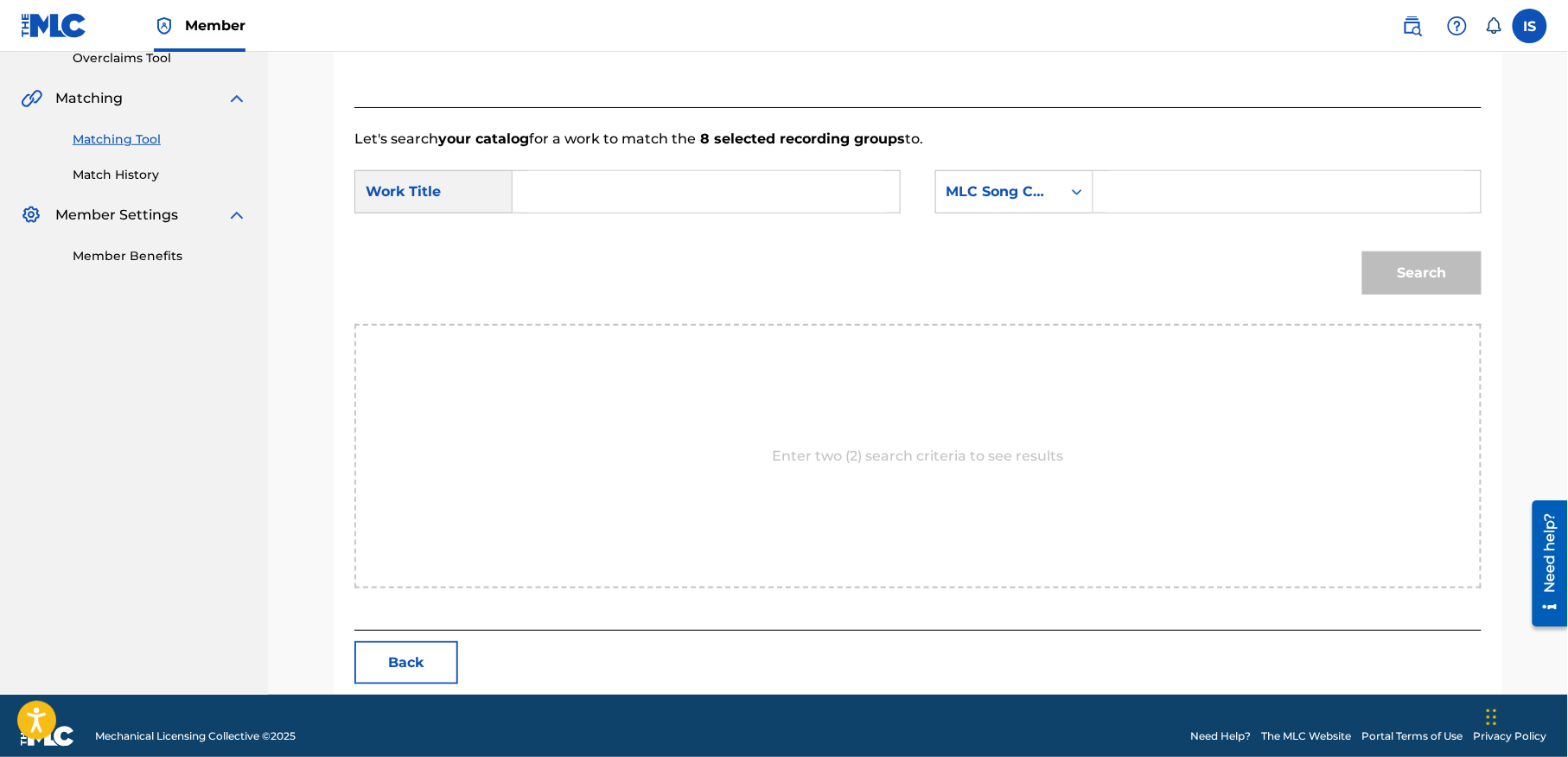
scroll to position [394, 0]
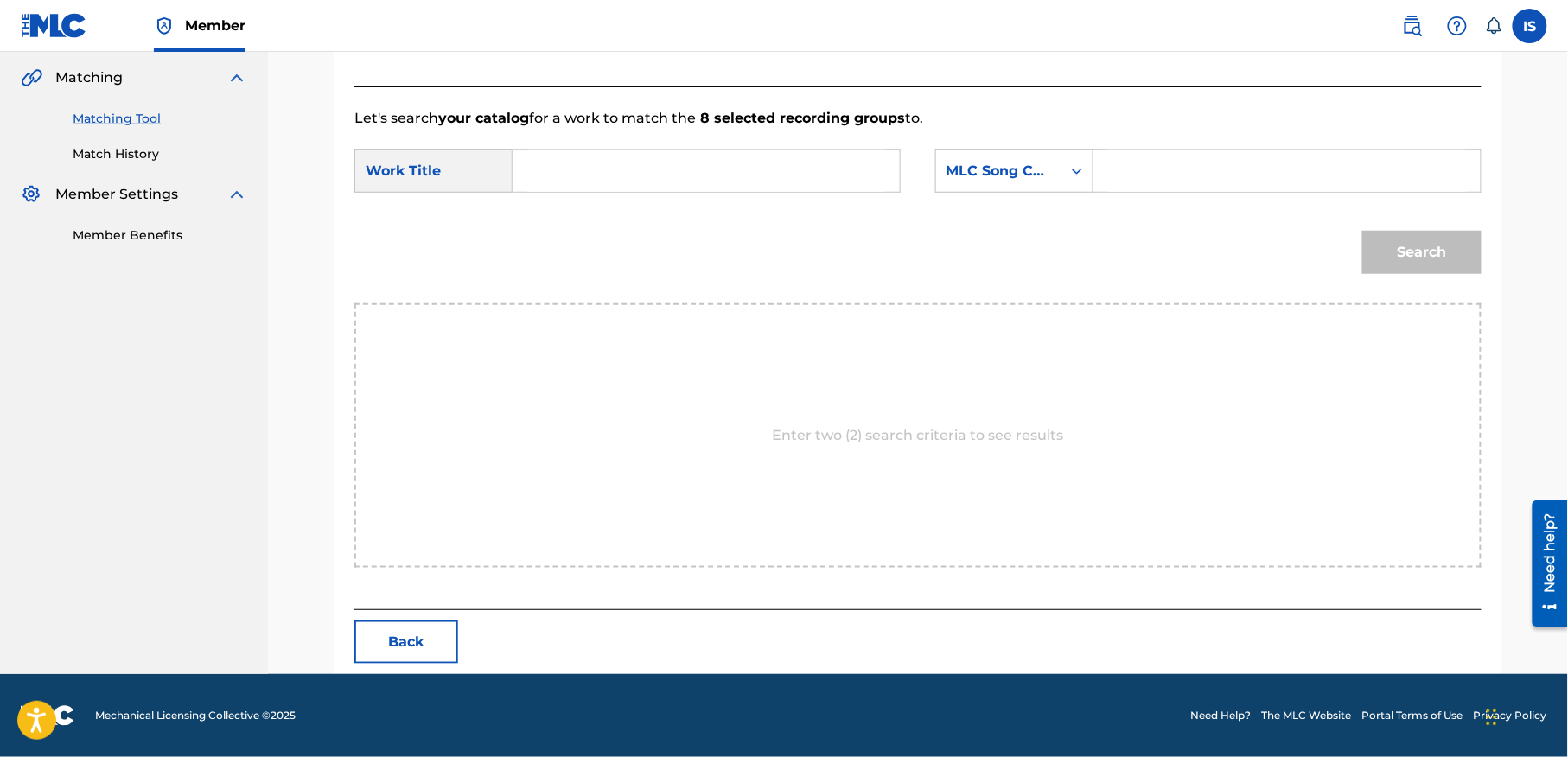
paste input "TAKWMAMT"
type input "TAKWMAMT"
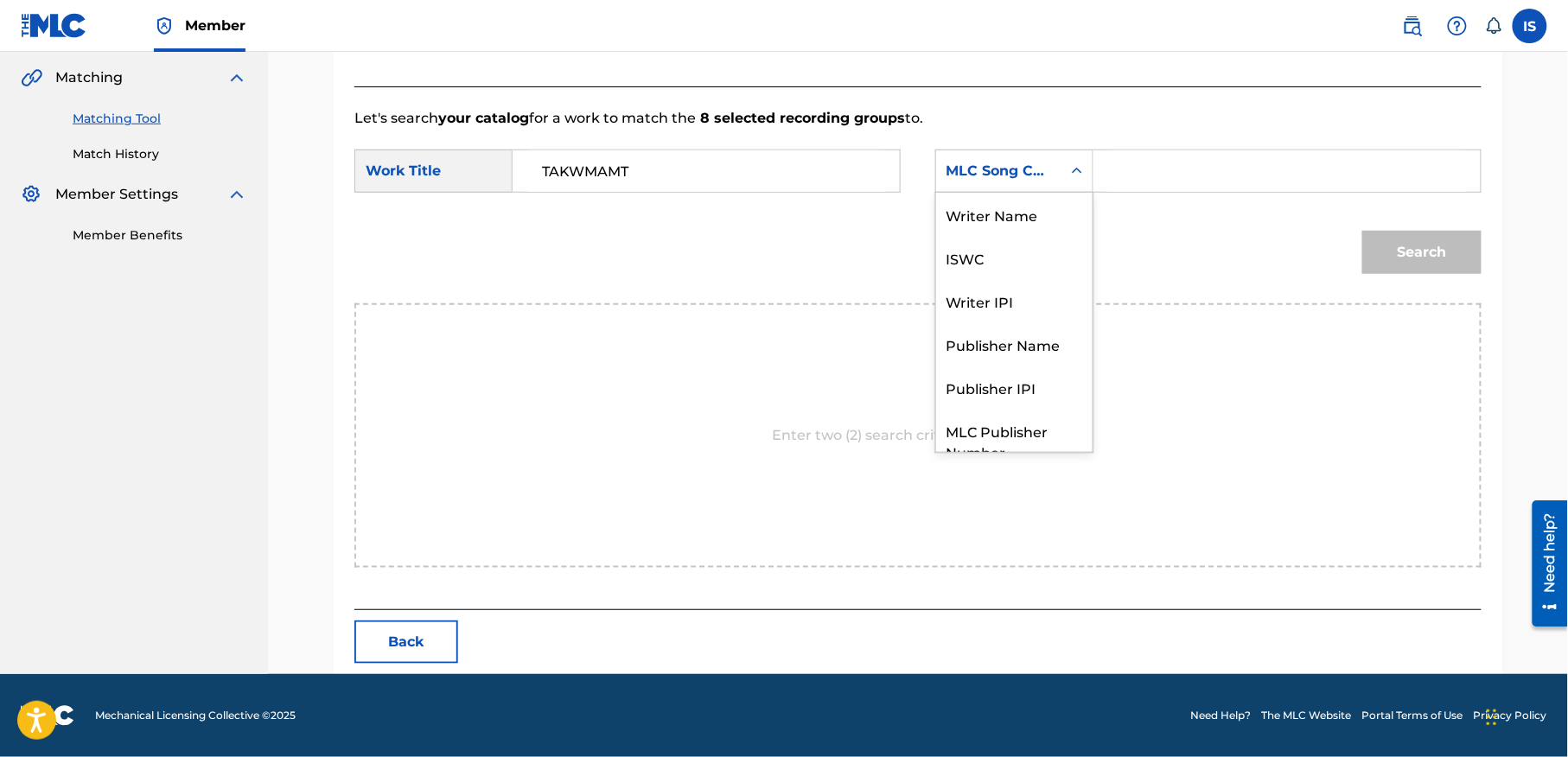
scroll to position [64, 0]
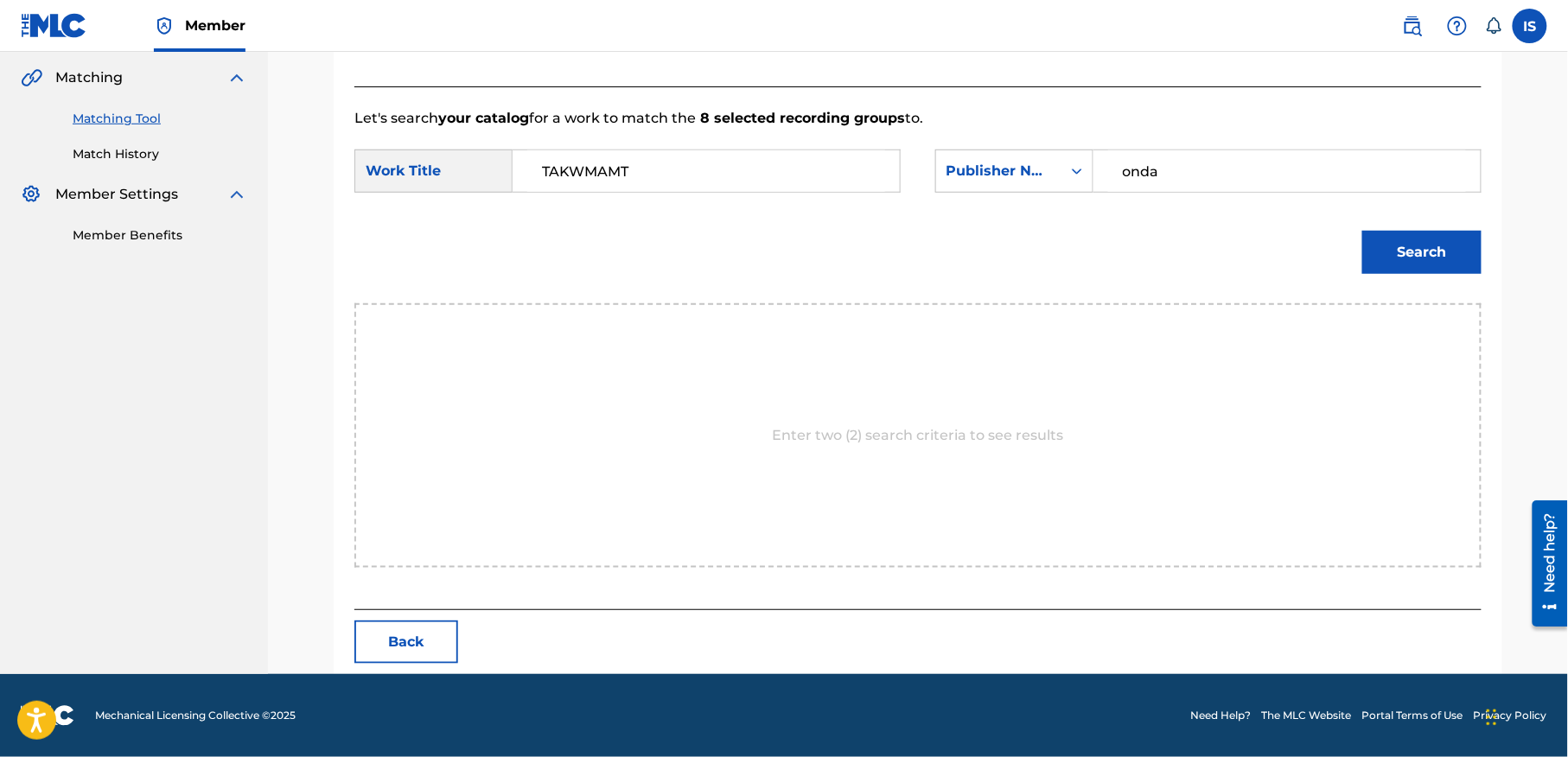
type input "onda"
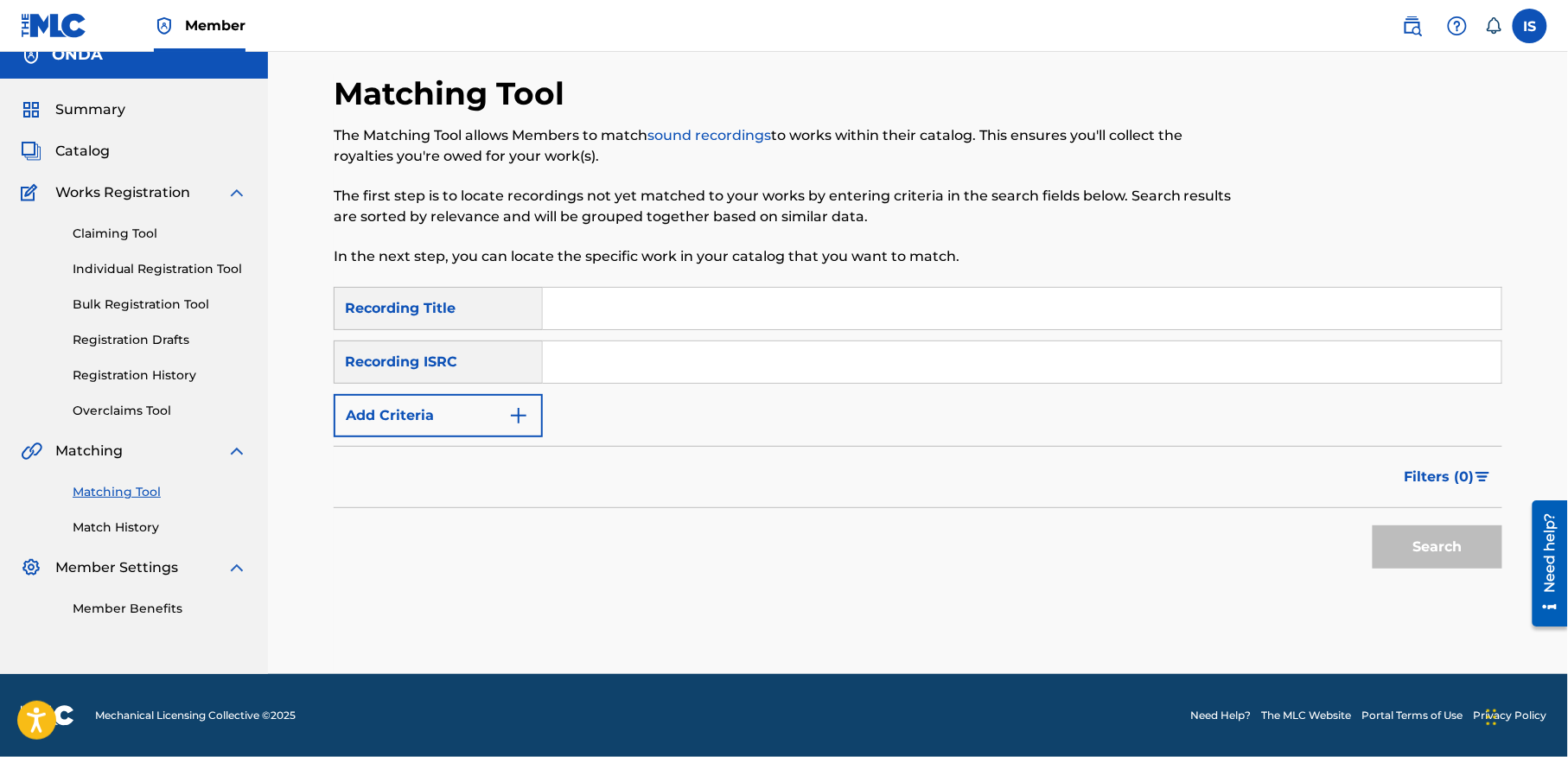
scroll to position [22, 0]
paste input "TAWRIQT TACHEBHANT"
type input "TAWRIQT TACHEBHANT"
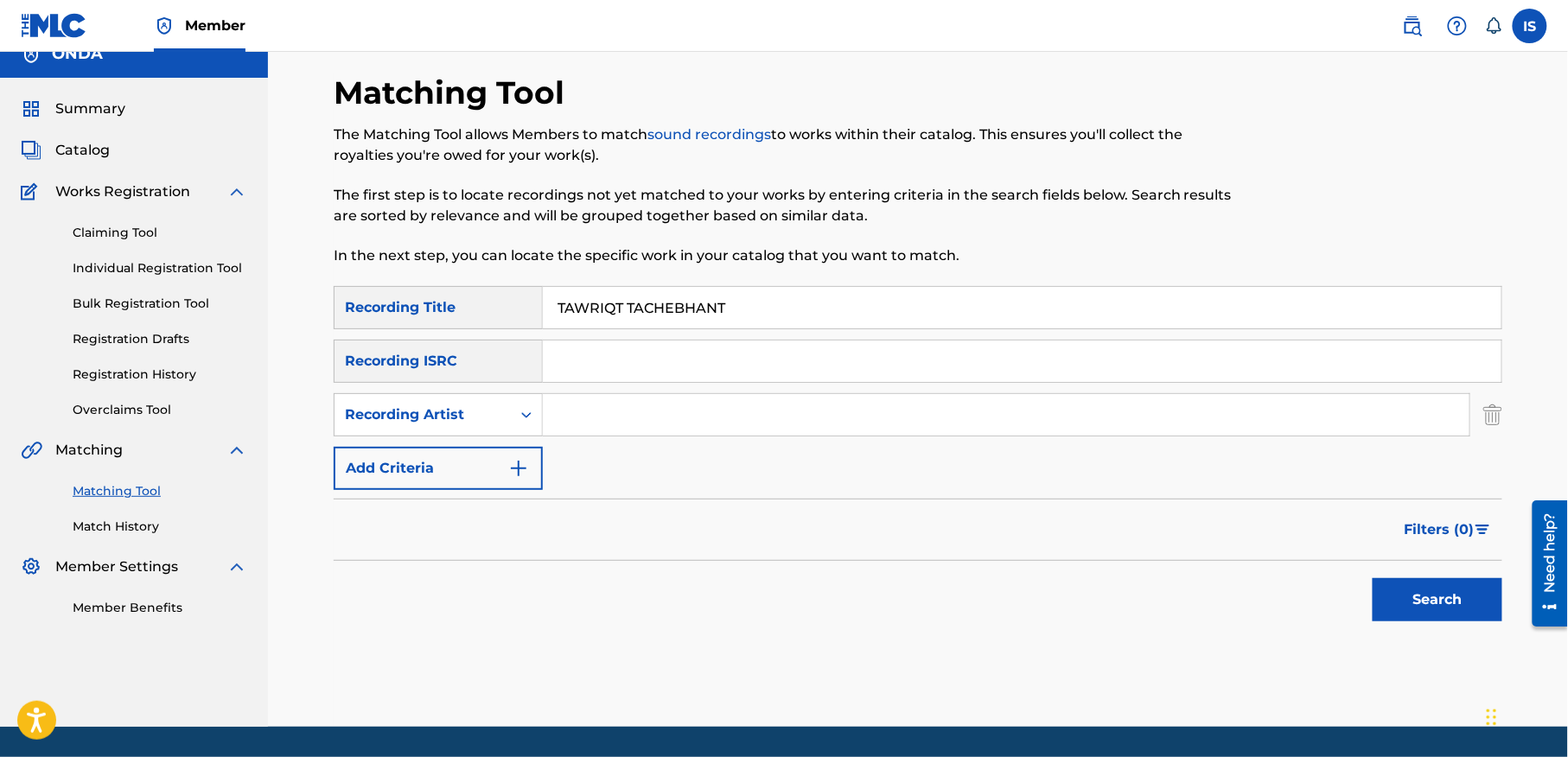
type input "ait menguellet"
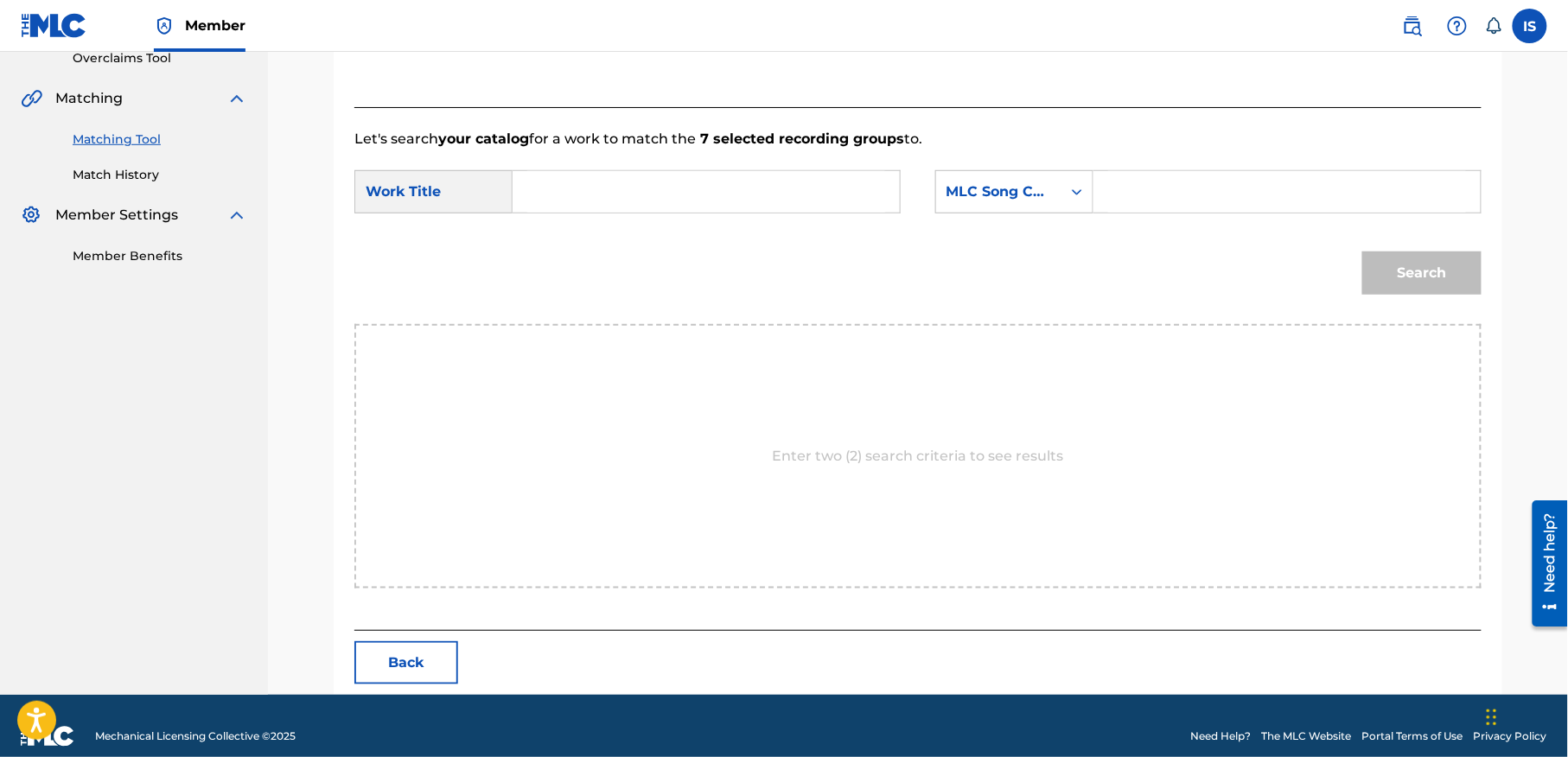
scroll to position [394, 0]
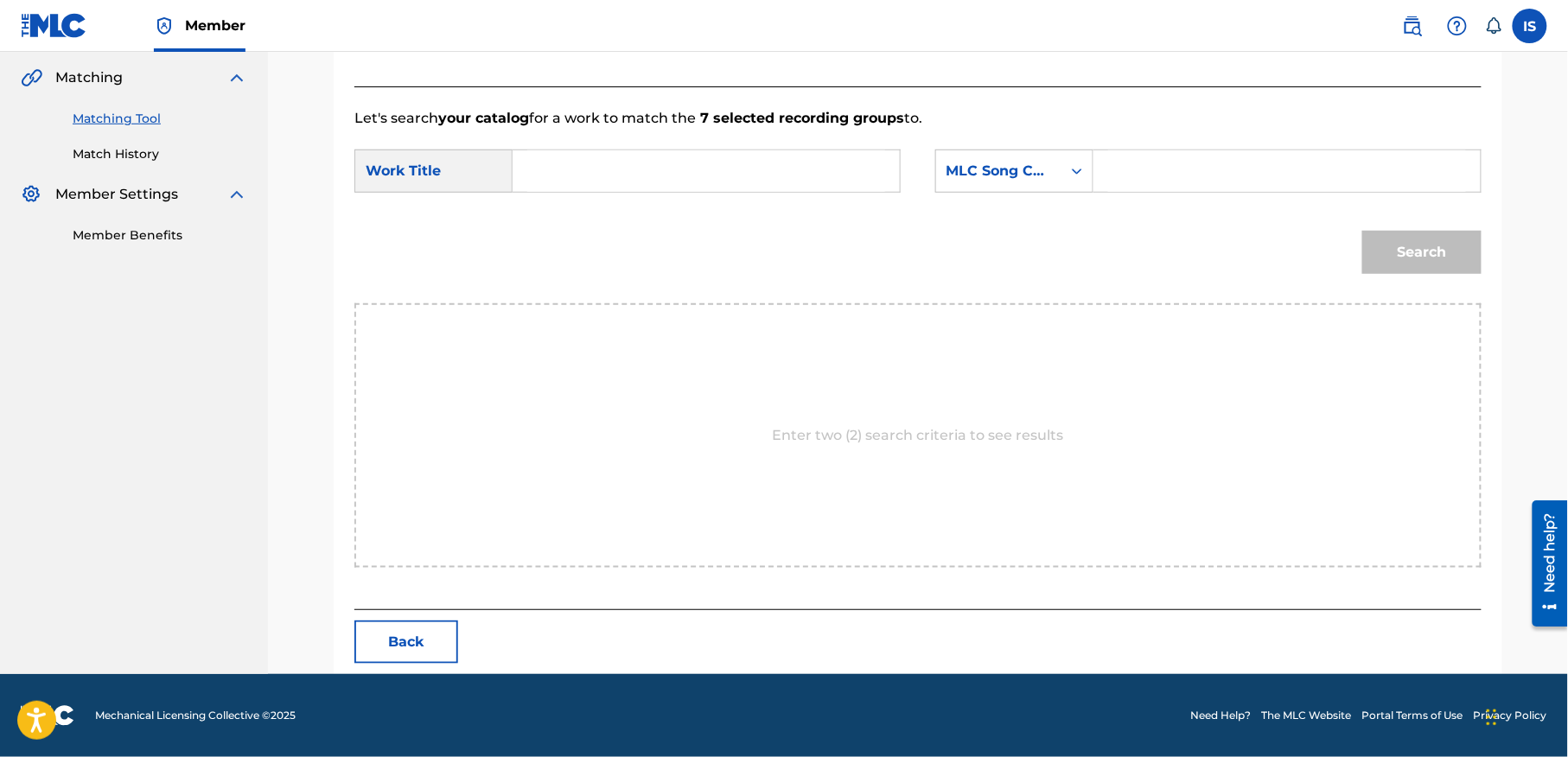
paste input "TAWRIQT TACHEBHANT"
type input "TAWRIQT TACHEBHANT"
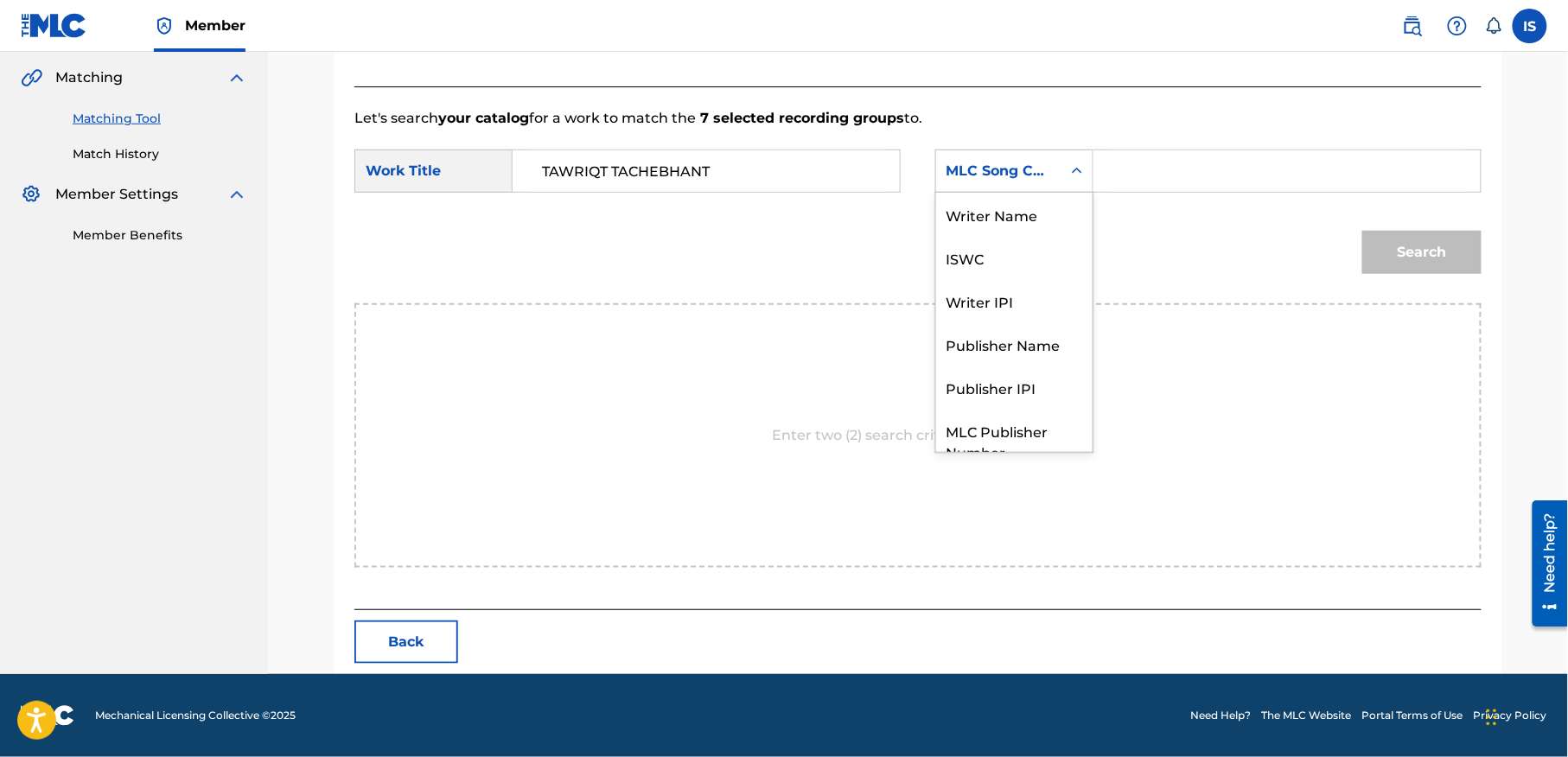
scroll to position [64, 0]
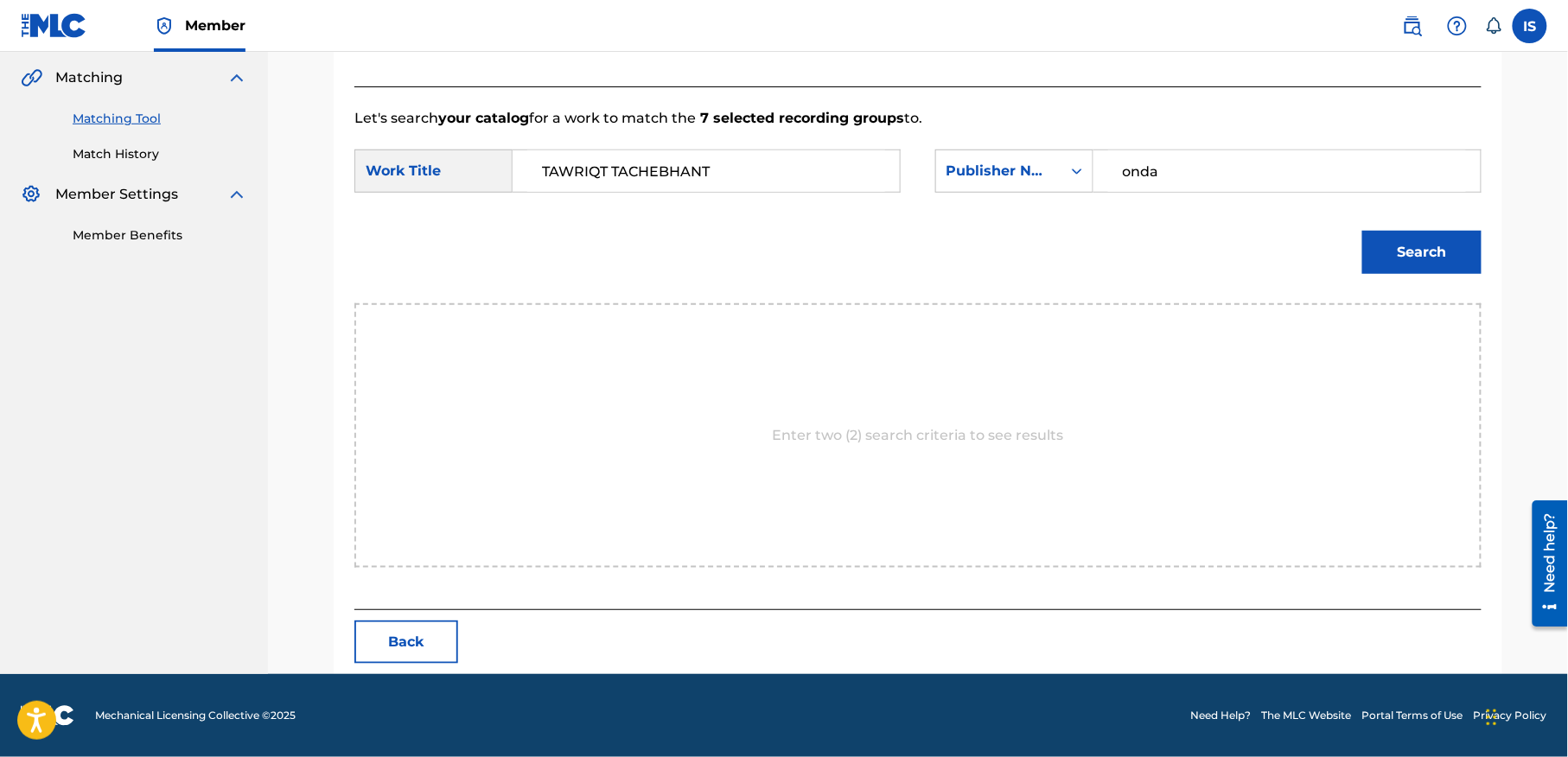
type input "onda"
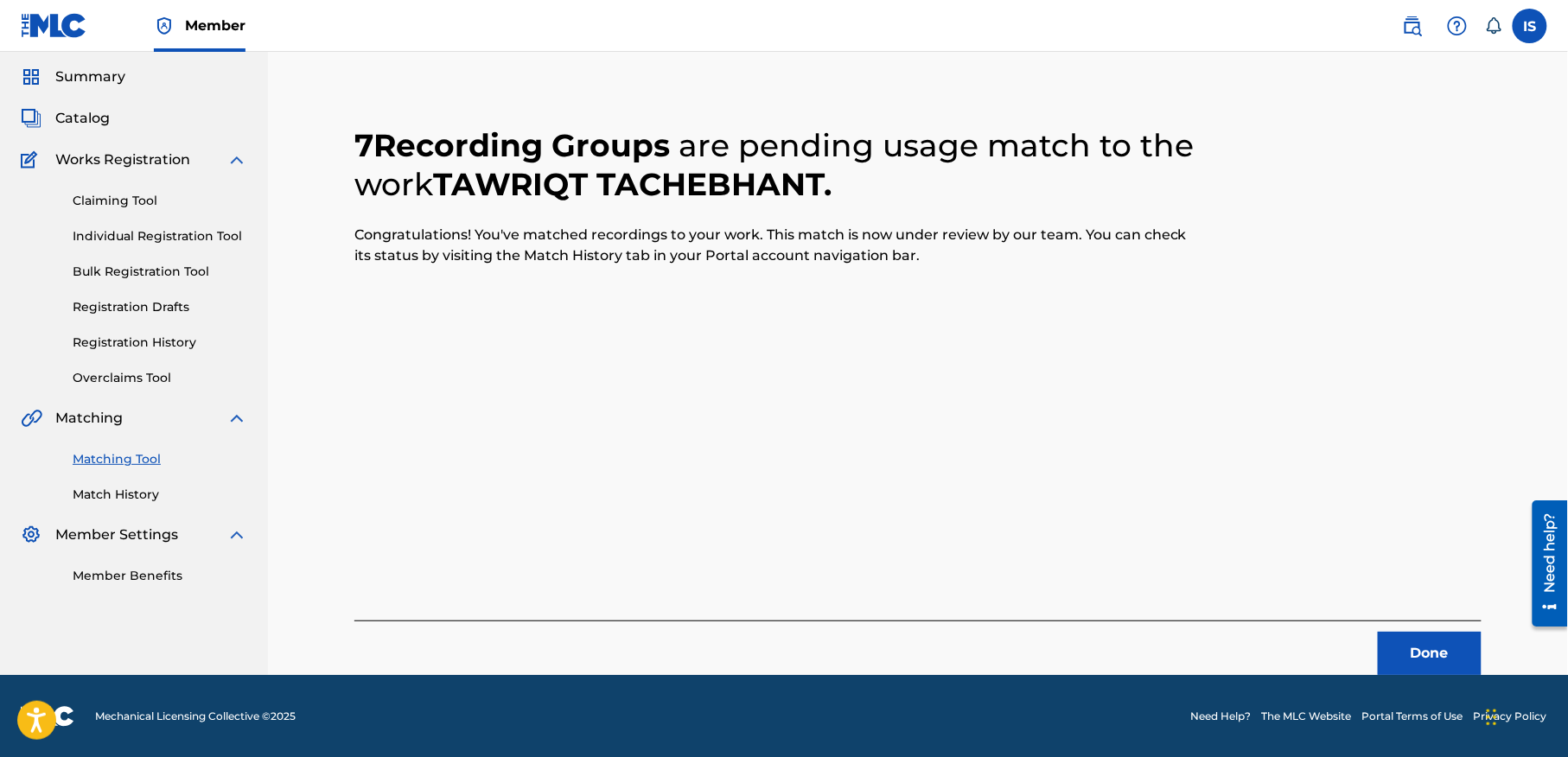
scroll to position [0, 0]
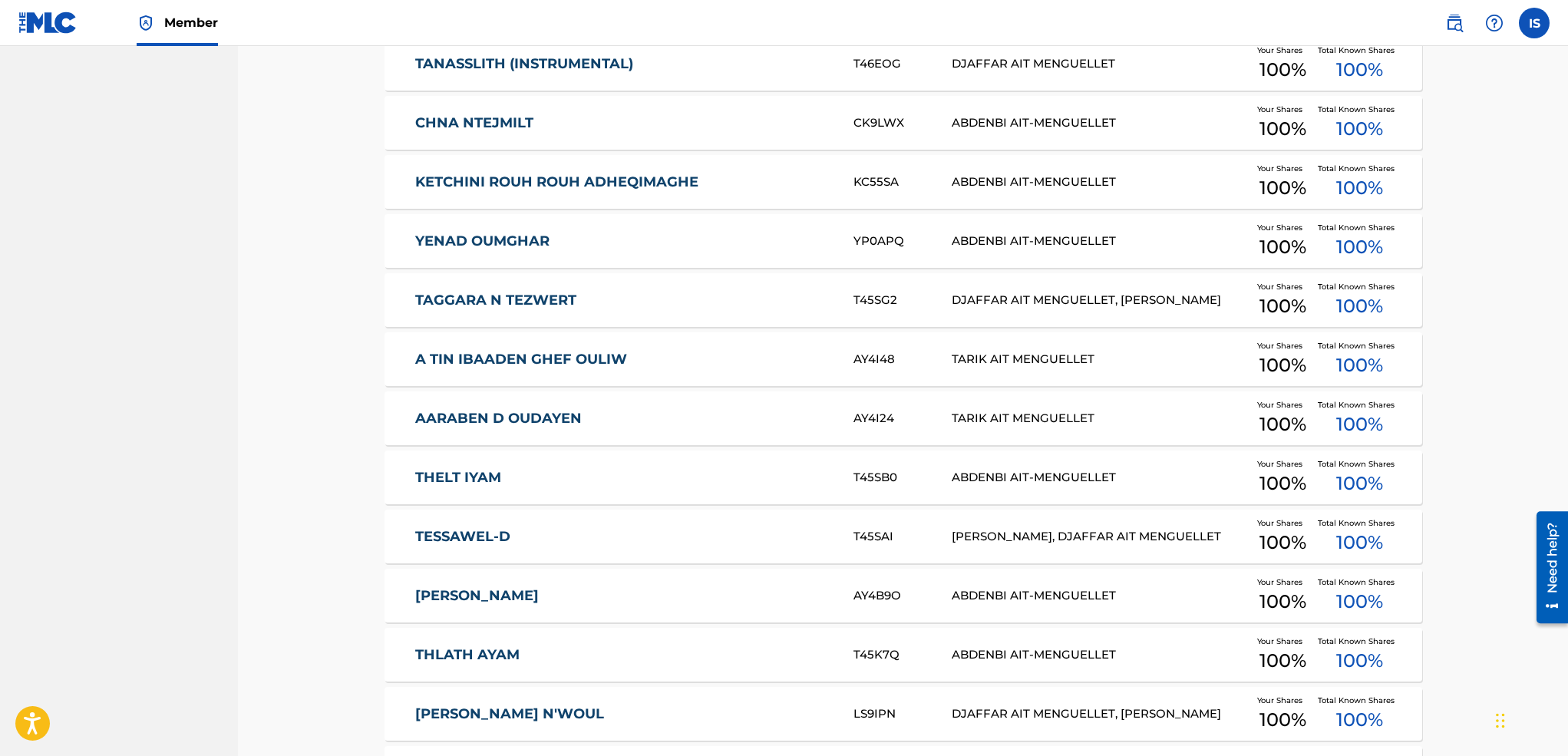
copy link "A TIN IBAADEN GHEF OULIW"
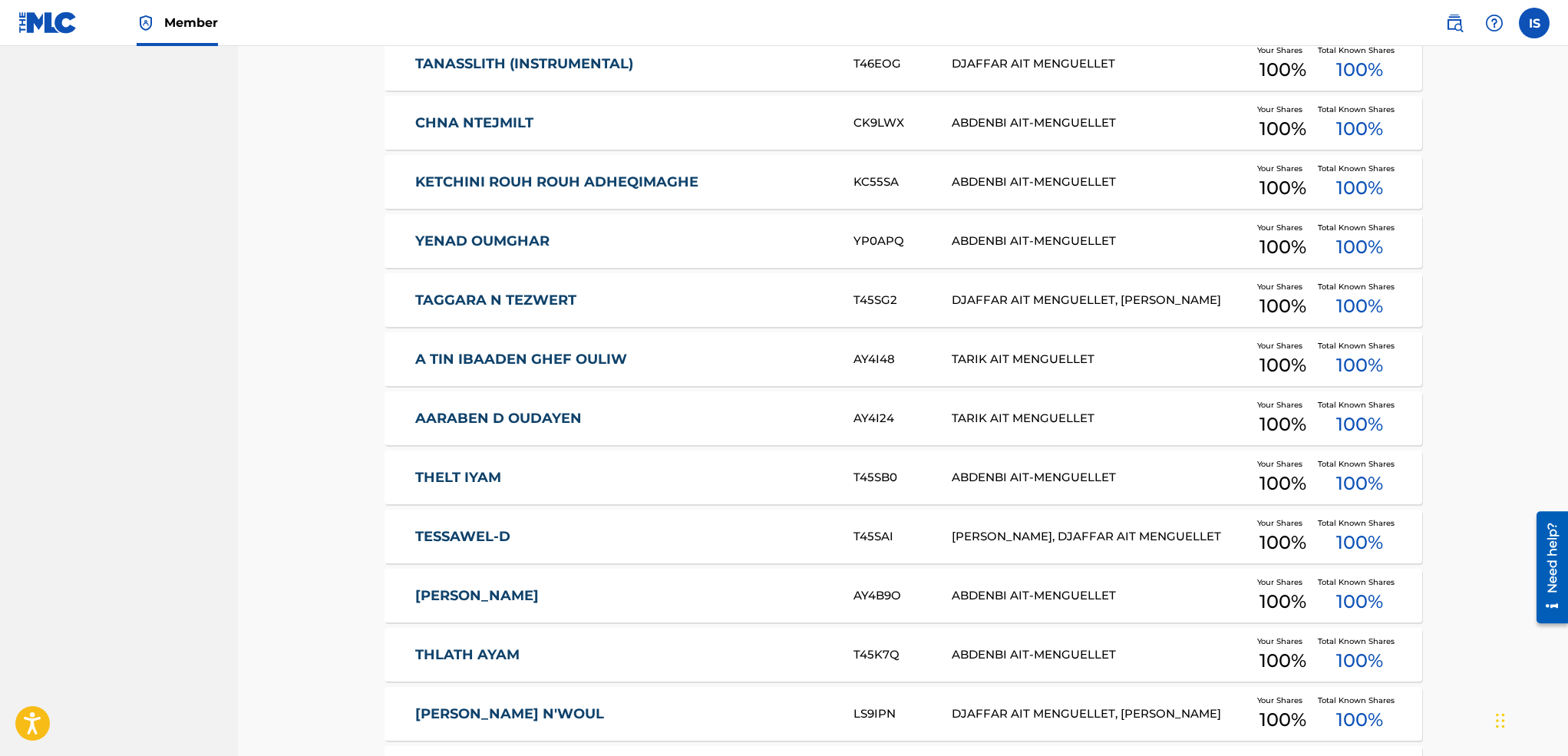
copy link "AARABEN D OUDAYEN"
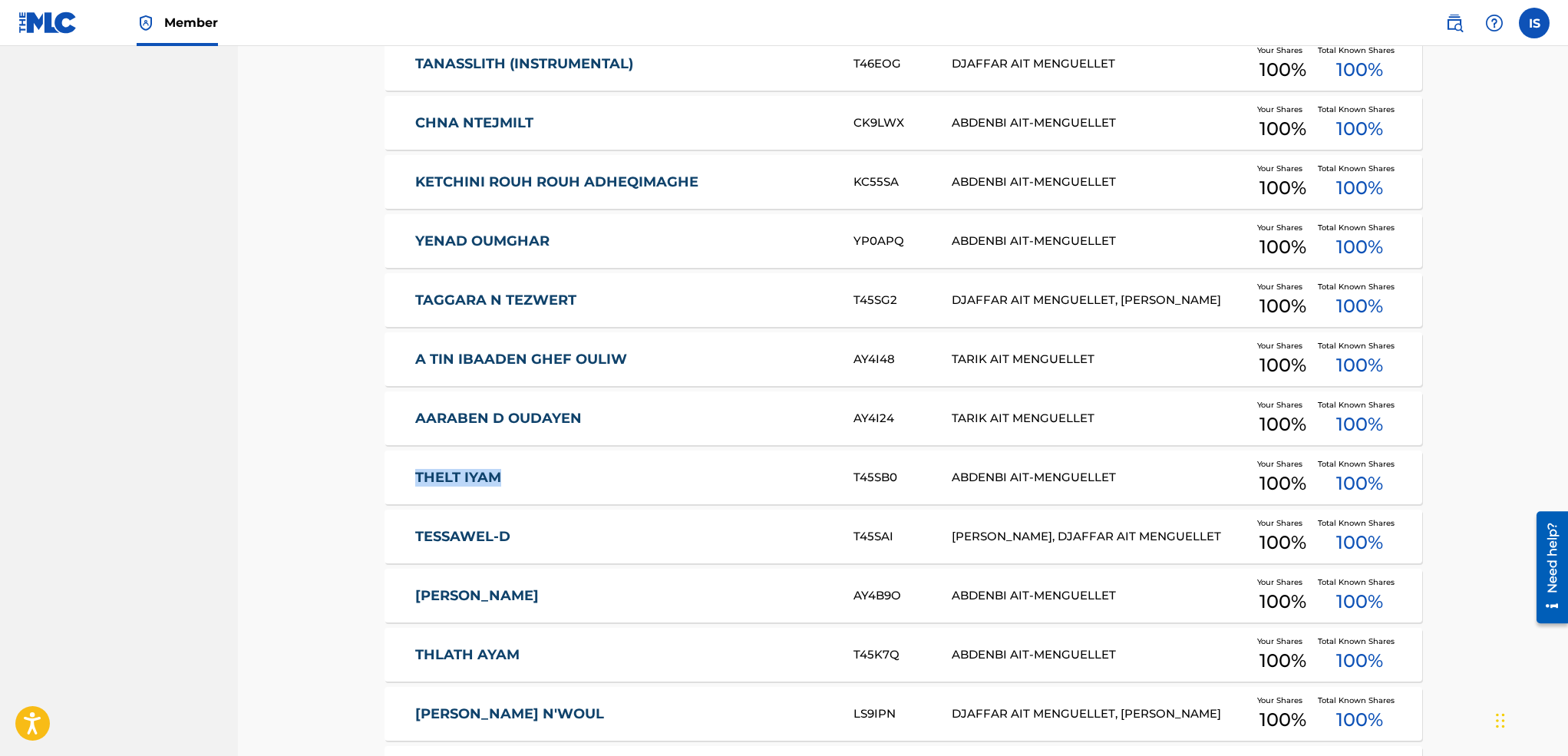
copy link "THELT IYAM"
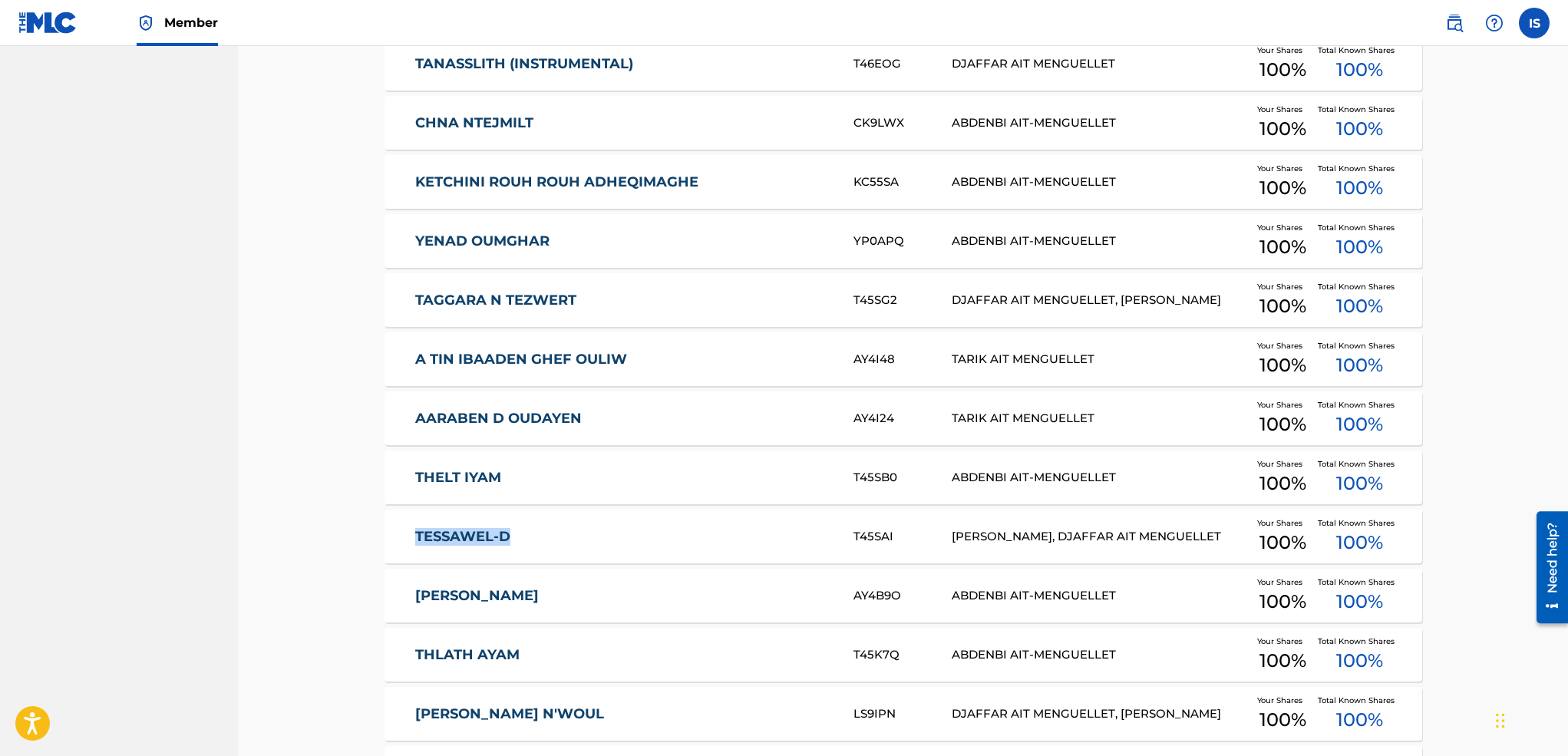
copy link "TESSAWEL-D"
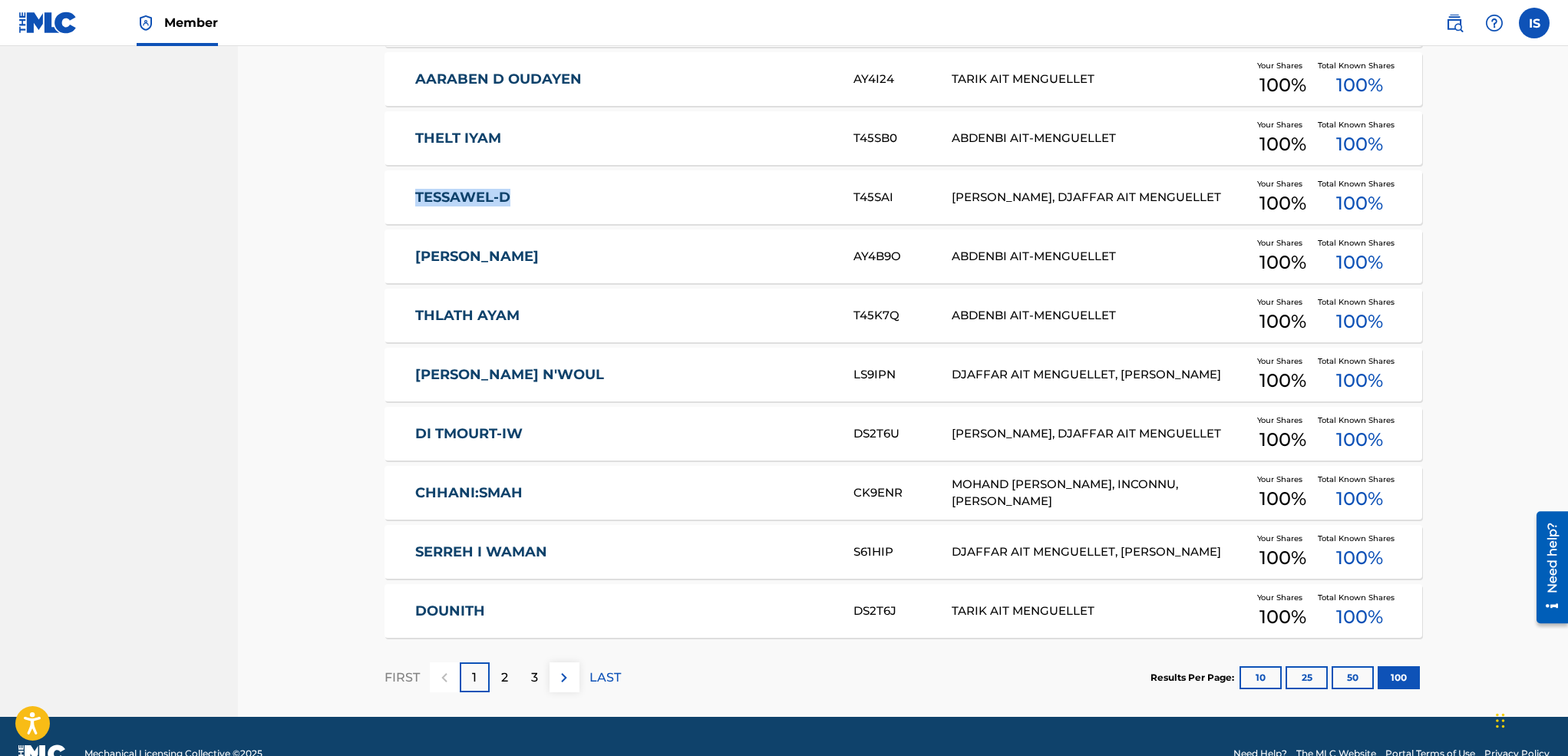
scroll to position [5731, 0]
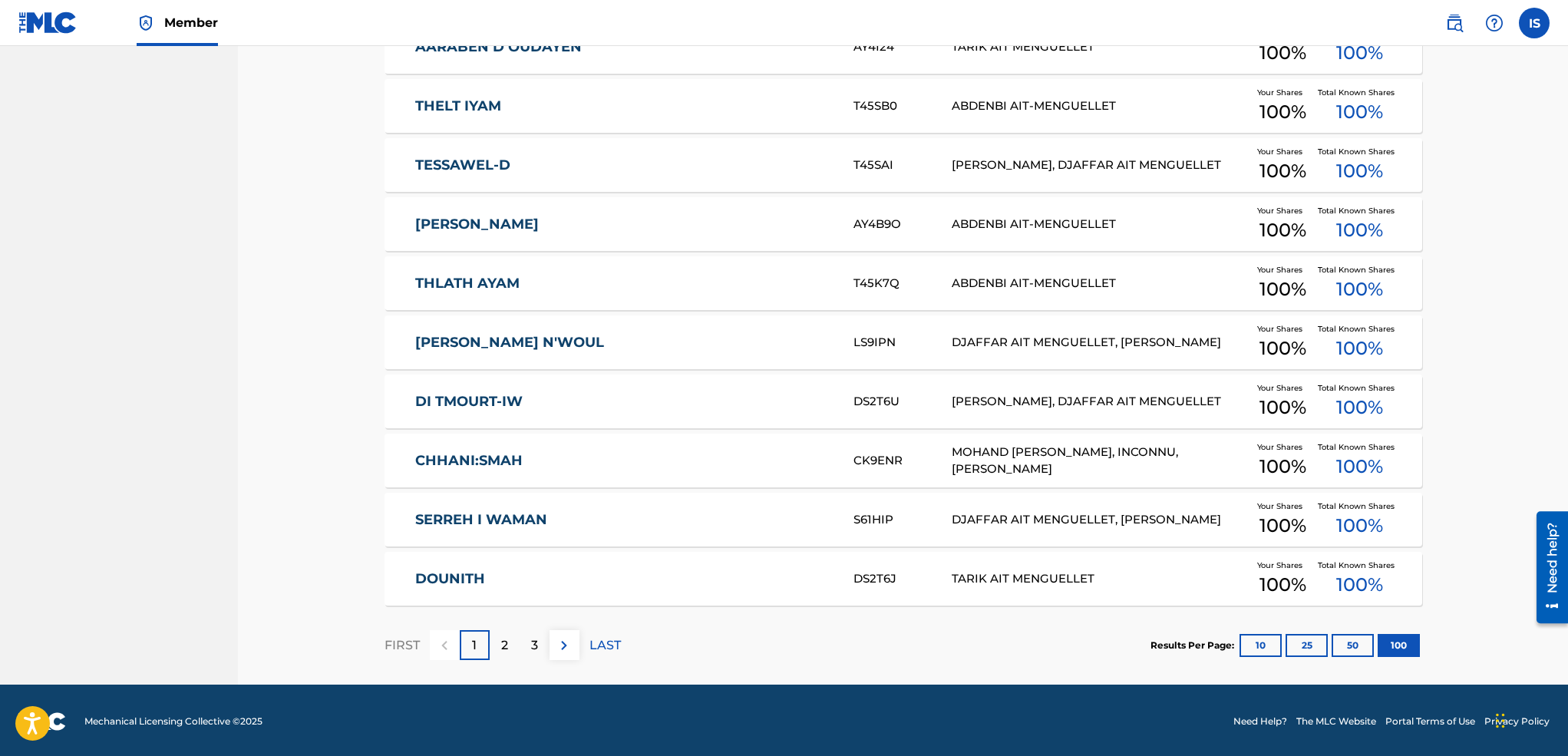
copy link "[PERSON_NAME]"
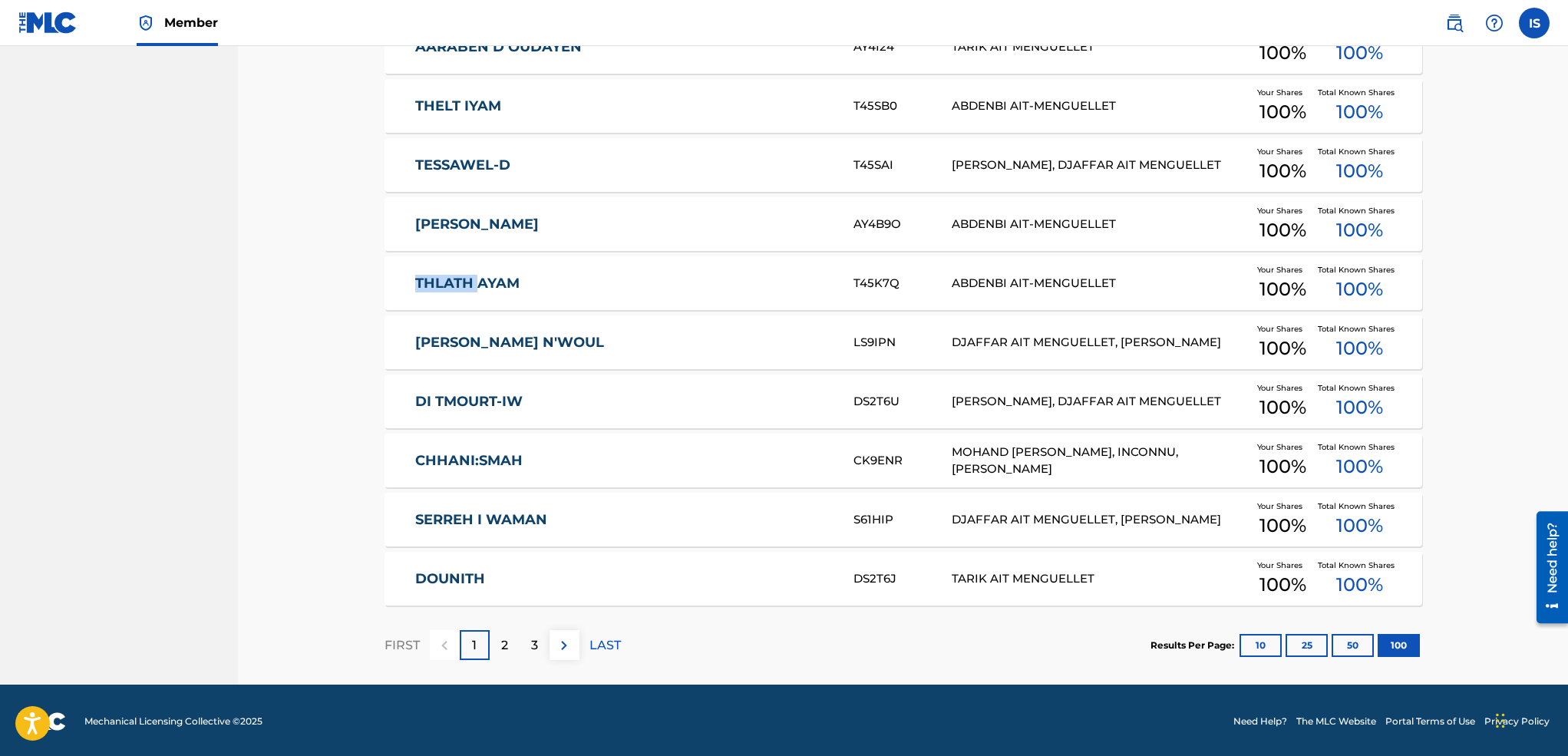
copy link "THLATH AYAM"
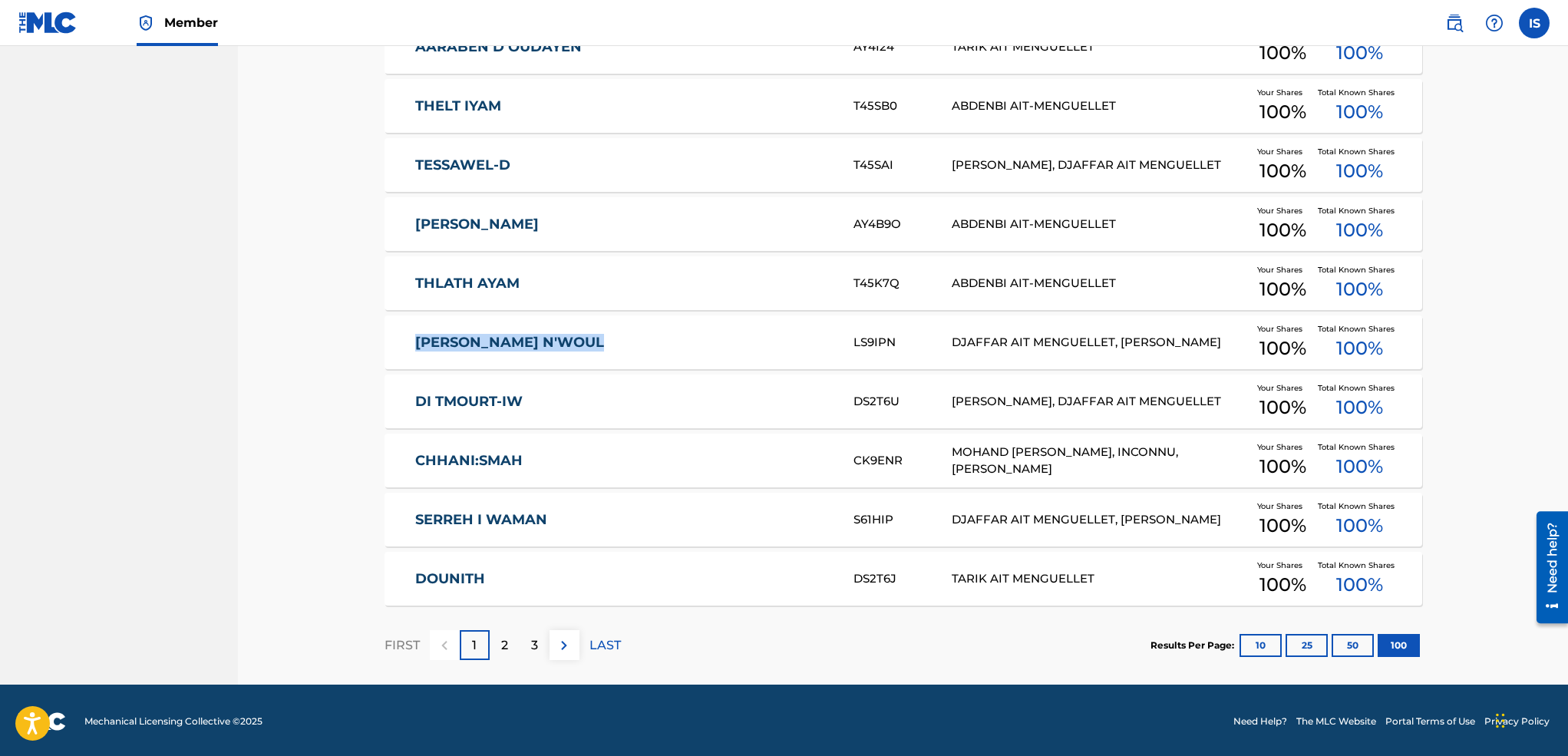
copy link "[PERSON_NAME] N'WOUL"
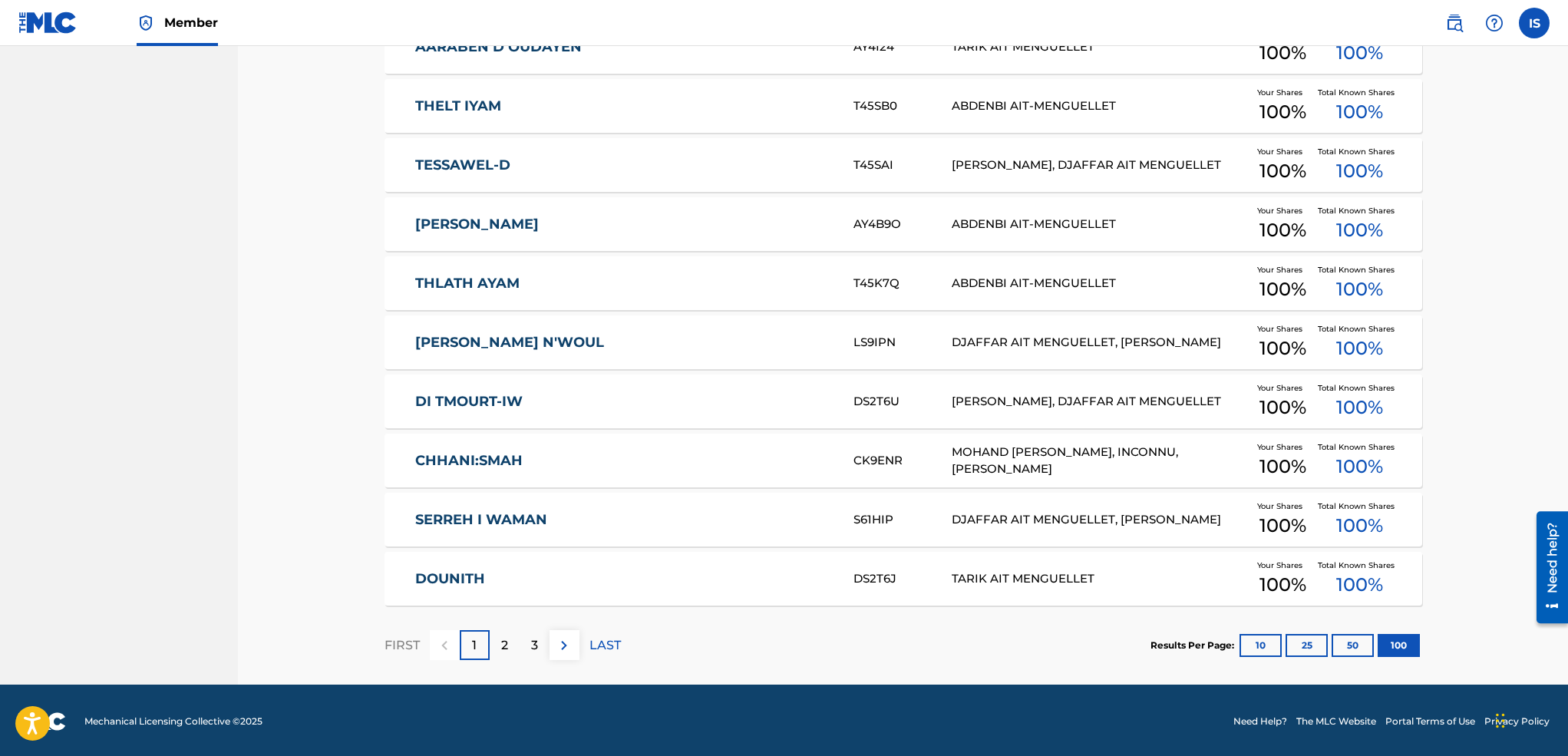
copy link "SERREH I WAMAN"
click at [392, 574] on div "DOUNITH DS2T6J TARIK AIT MENGUELLET Your Shares 100 % Total Known Shares 100 %" at bounding box center [903, 578] width 1037 height 54
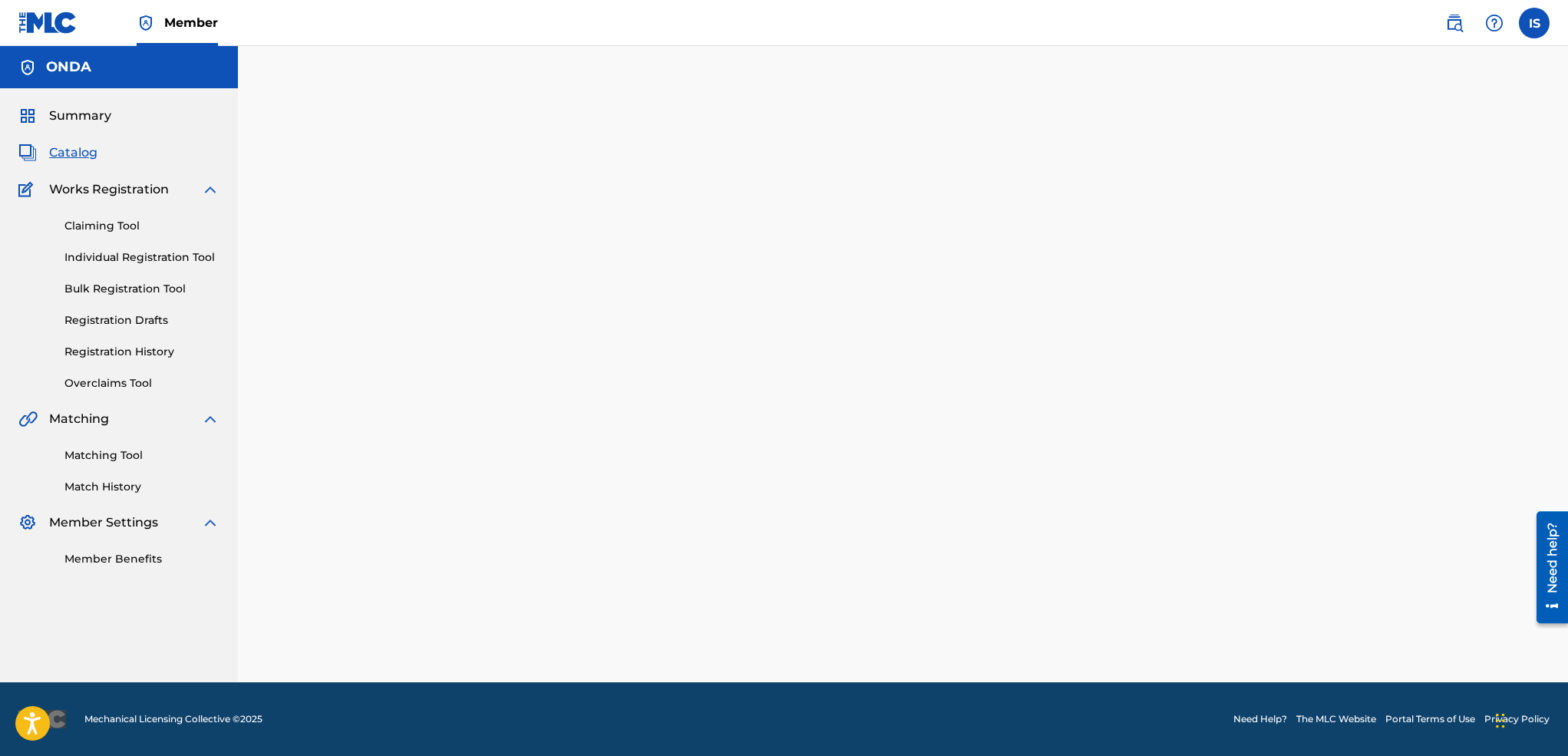
click at [392, 574] on div at bounding box center [903, 383] width 1074 height 598
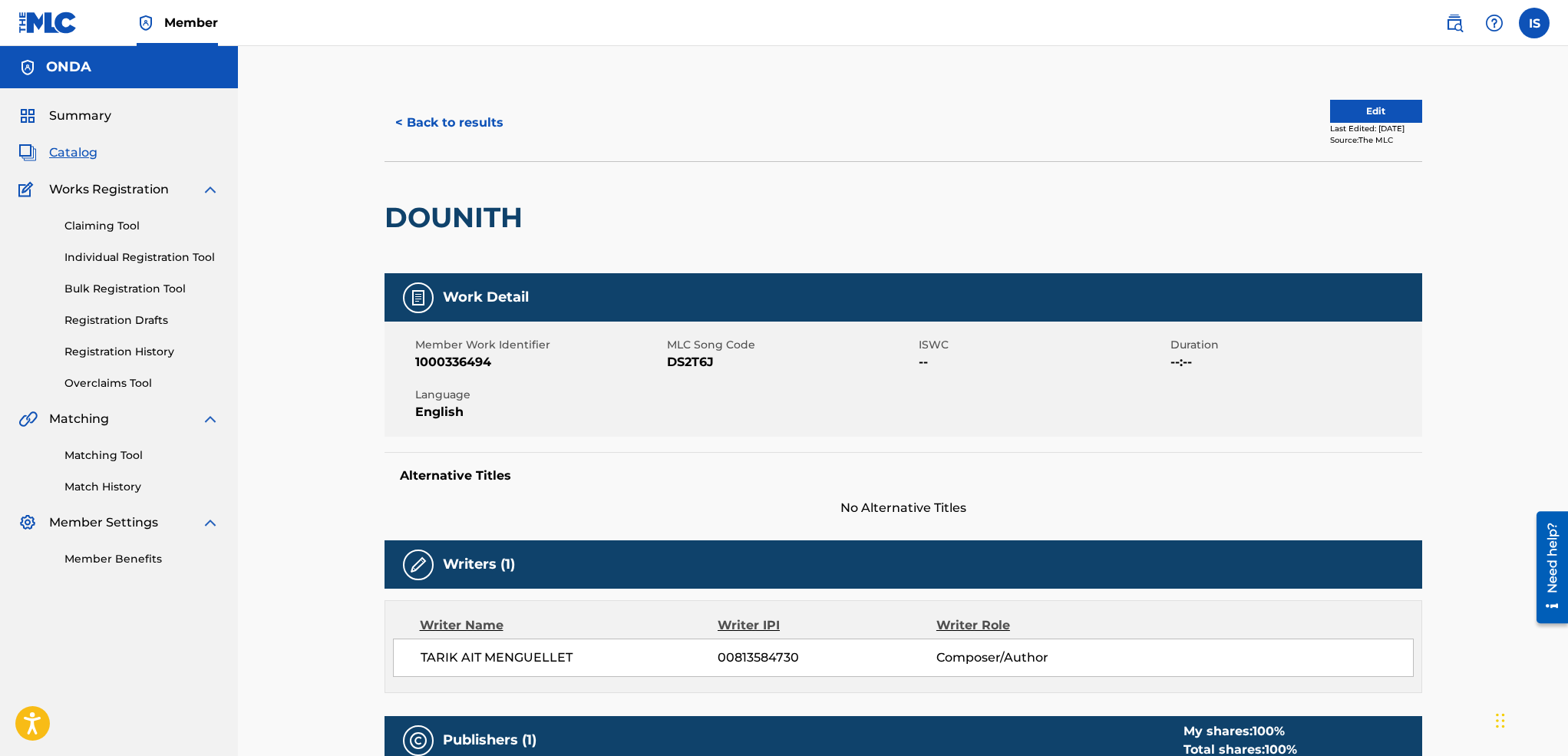
click at [434, 127] on button "< Back to results" at bounding box center [450, 123] width 130 height 38
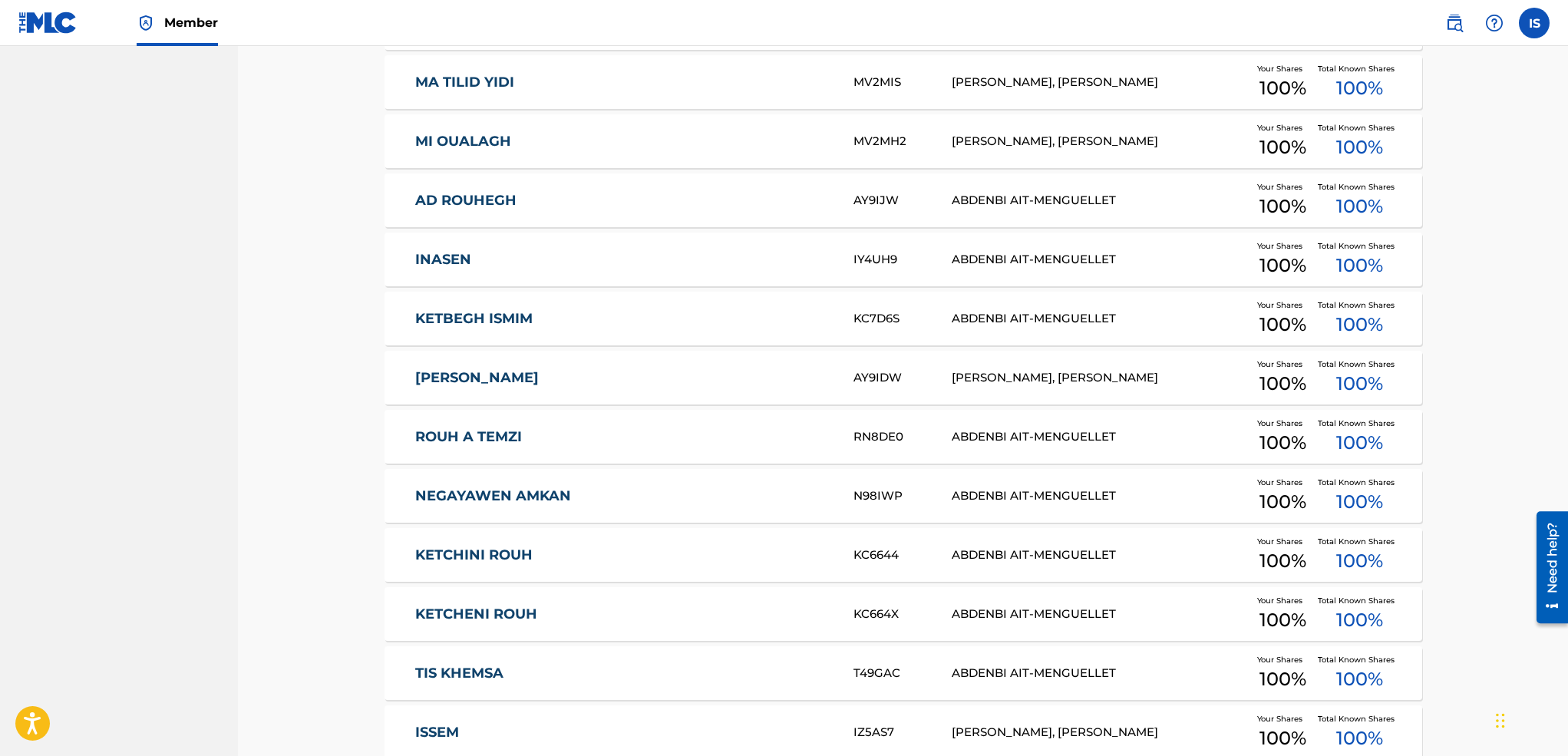
scroll to position [5731, 0]
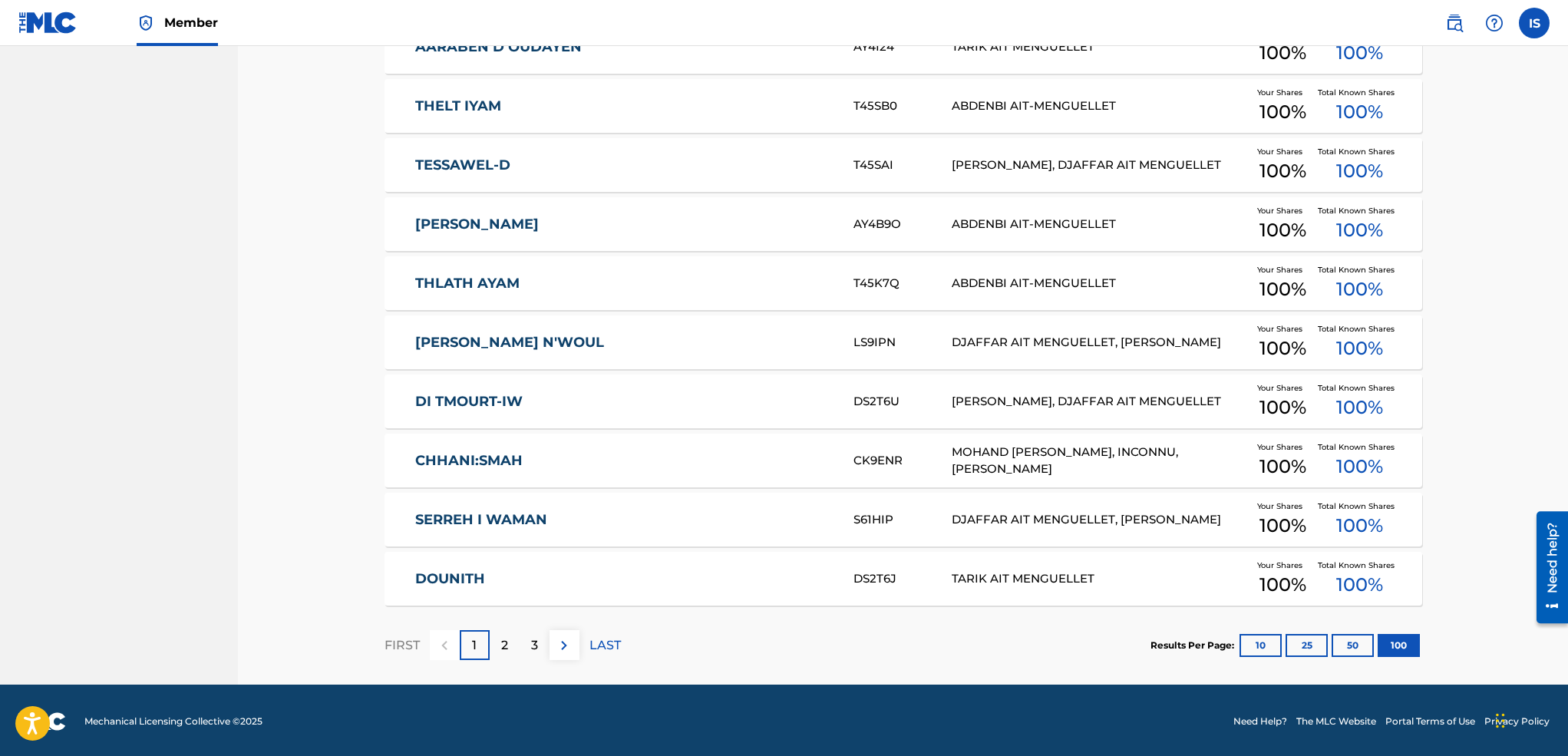
copy link "DOUNITH"
click at [499, 645] on div "2" at bounding box center [504, 645] width 30 height 30
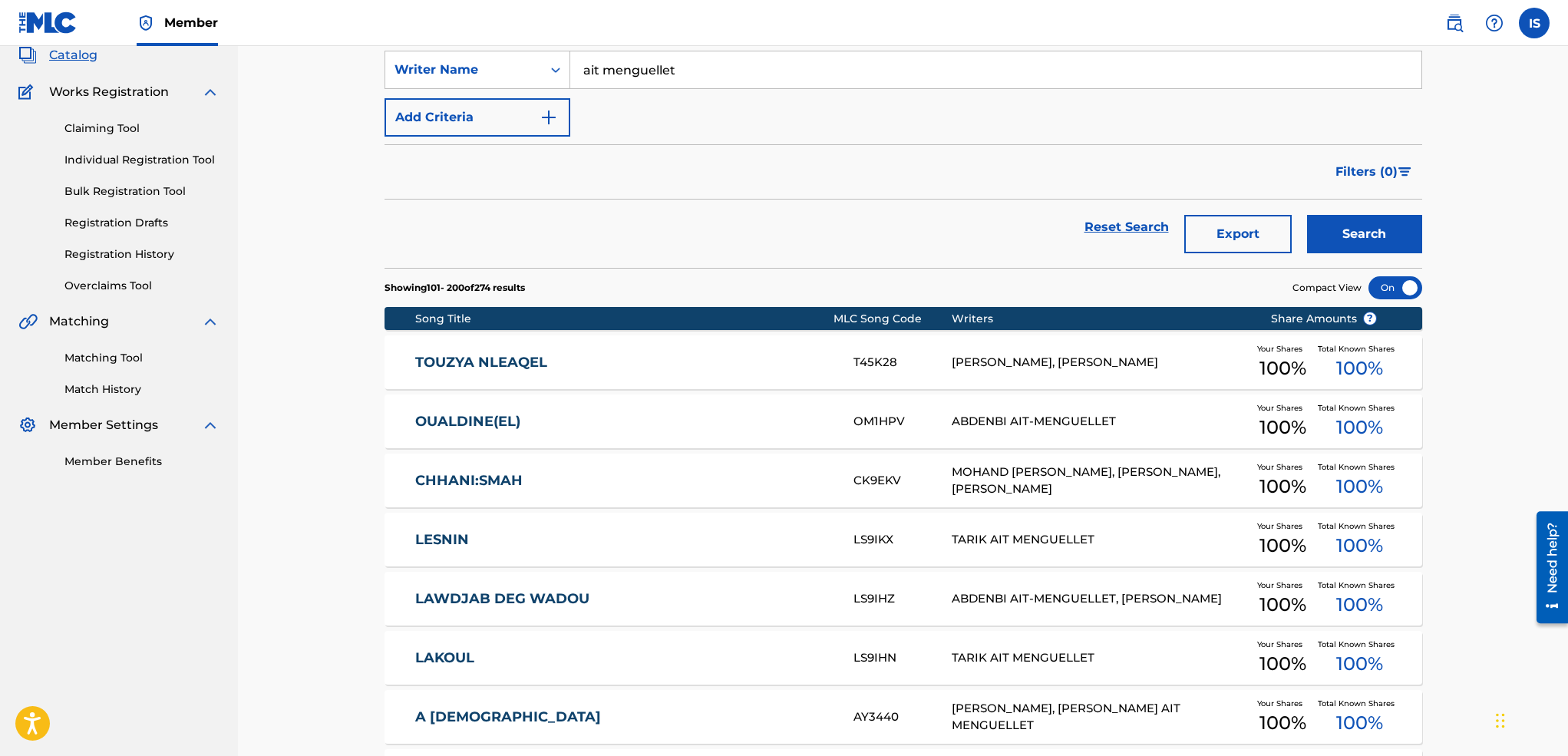
scroll to position [99, 0]
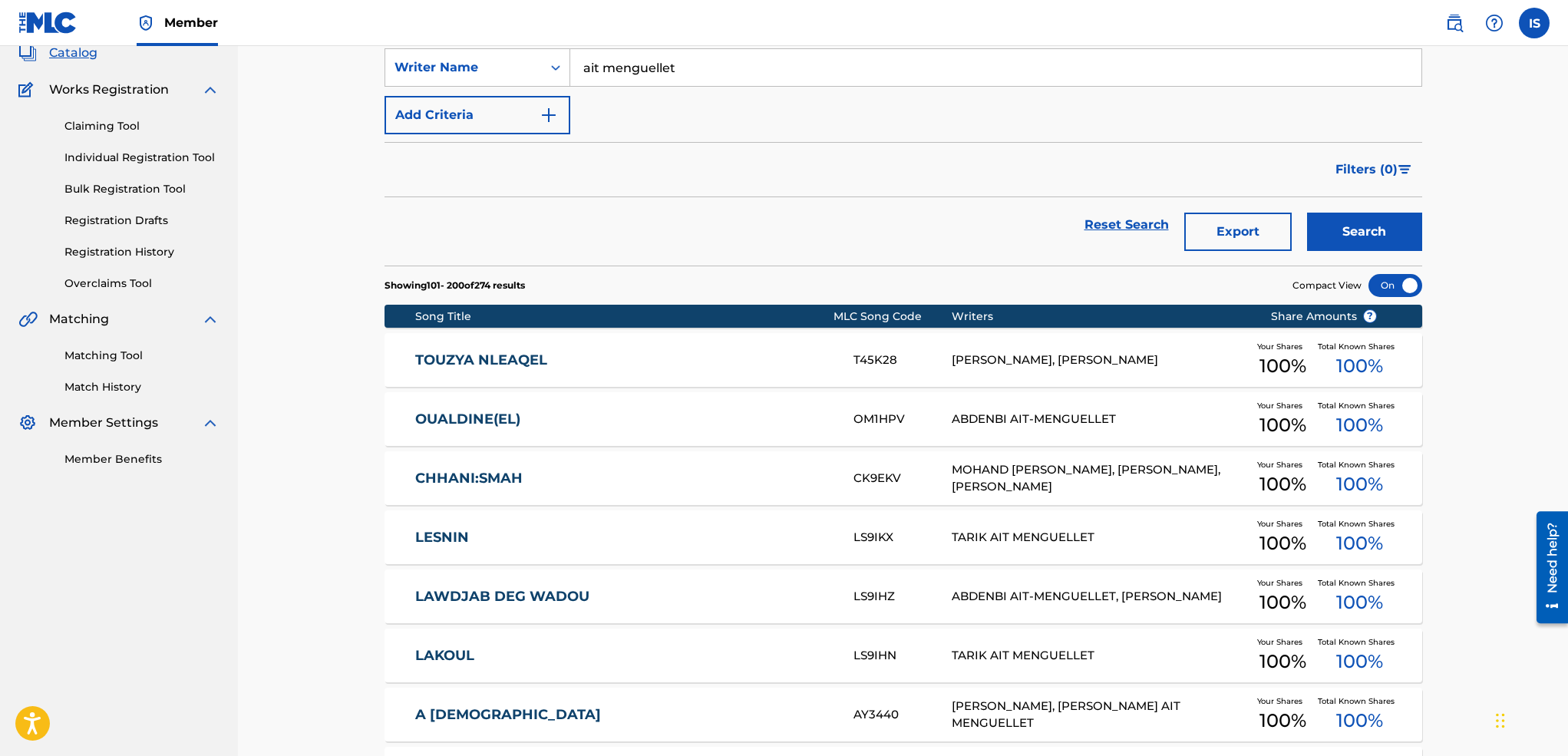
copy link "TOUZYA NLEAQEL"
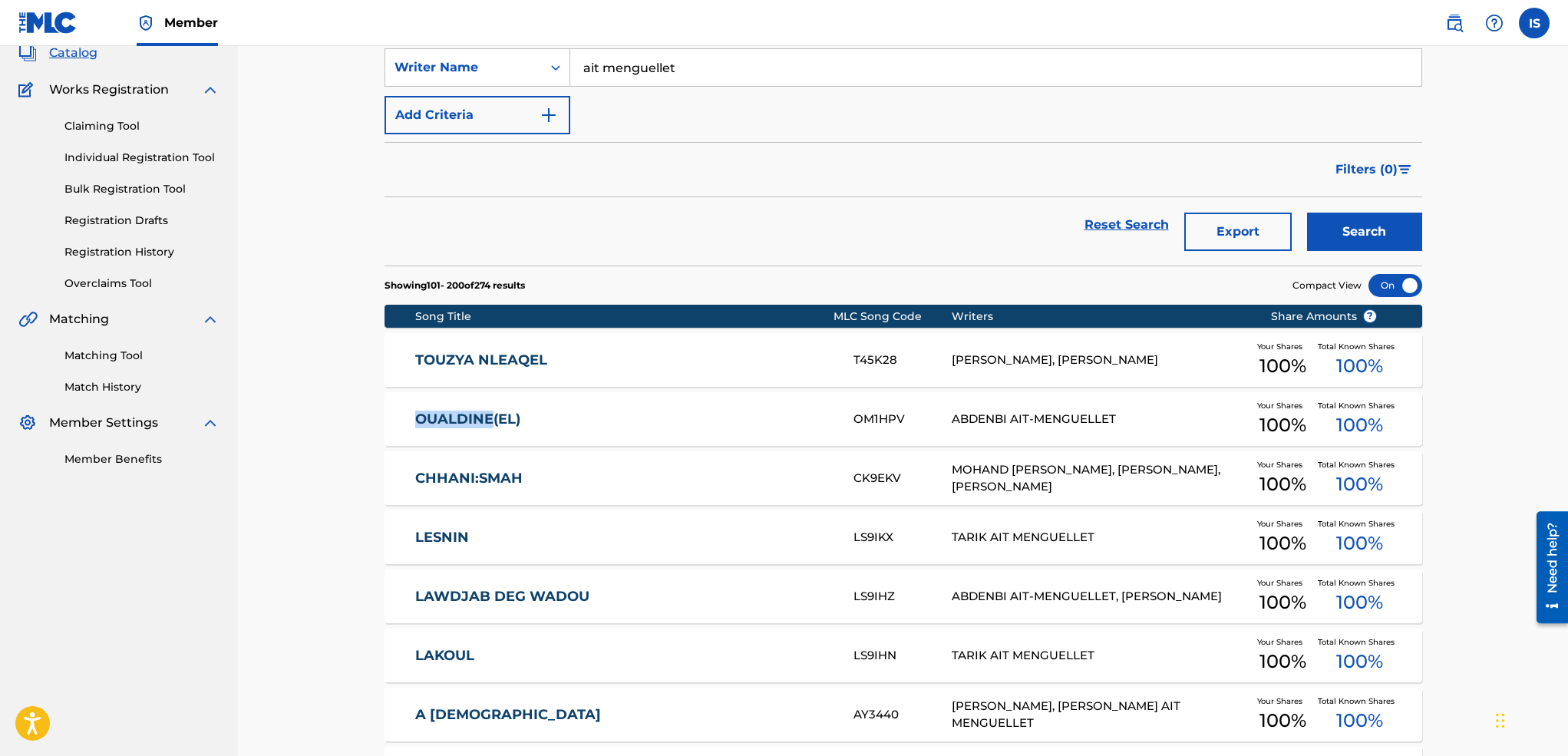
drag, startPoint x: 387, startPoint y: 537, endPoint x: 346, endPoint y: 539, distance: 41.0
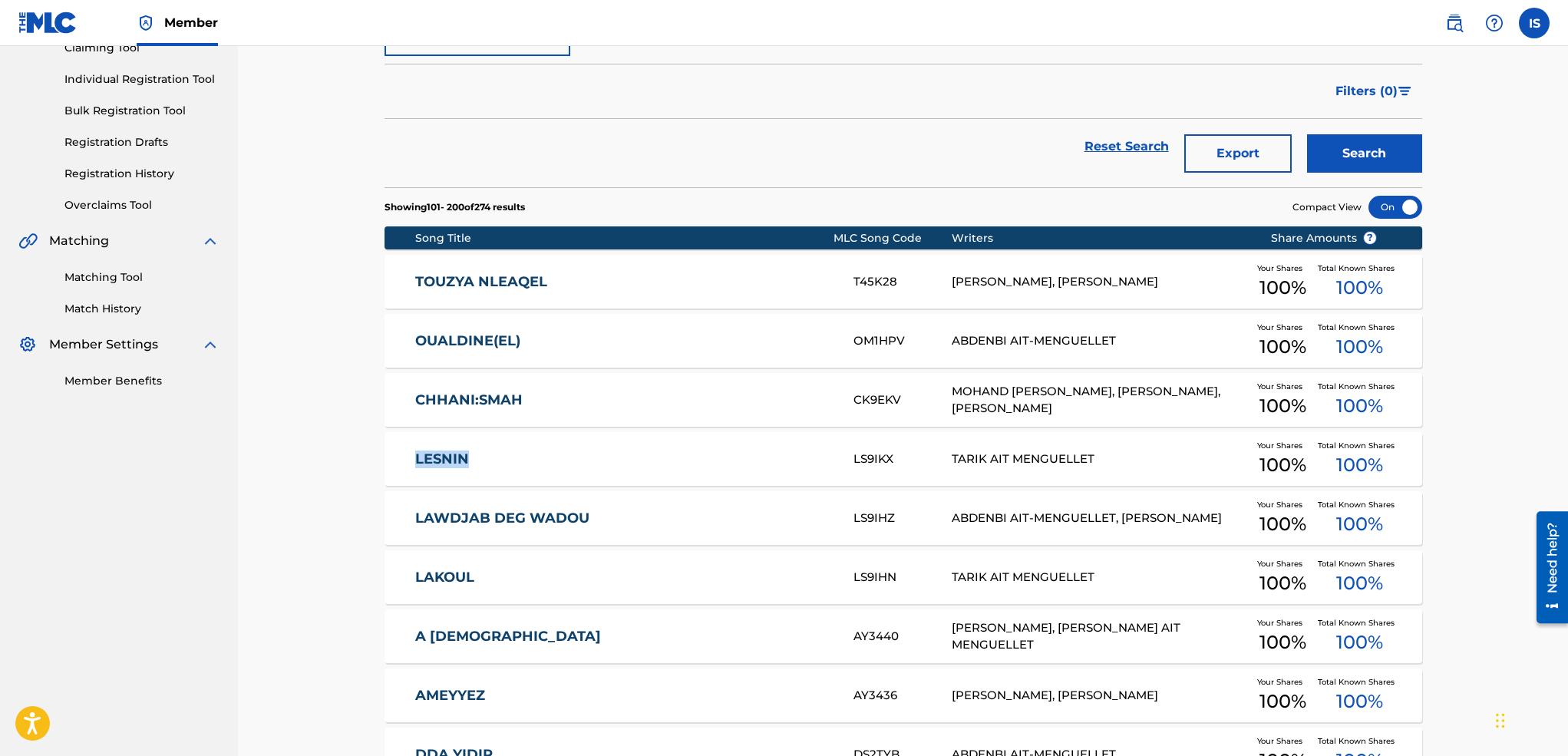
scroll to position [183, 0]
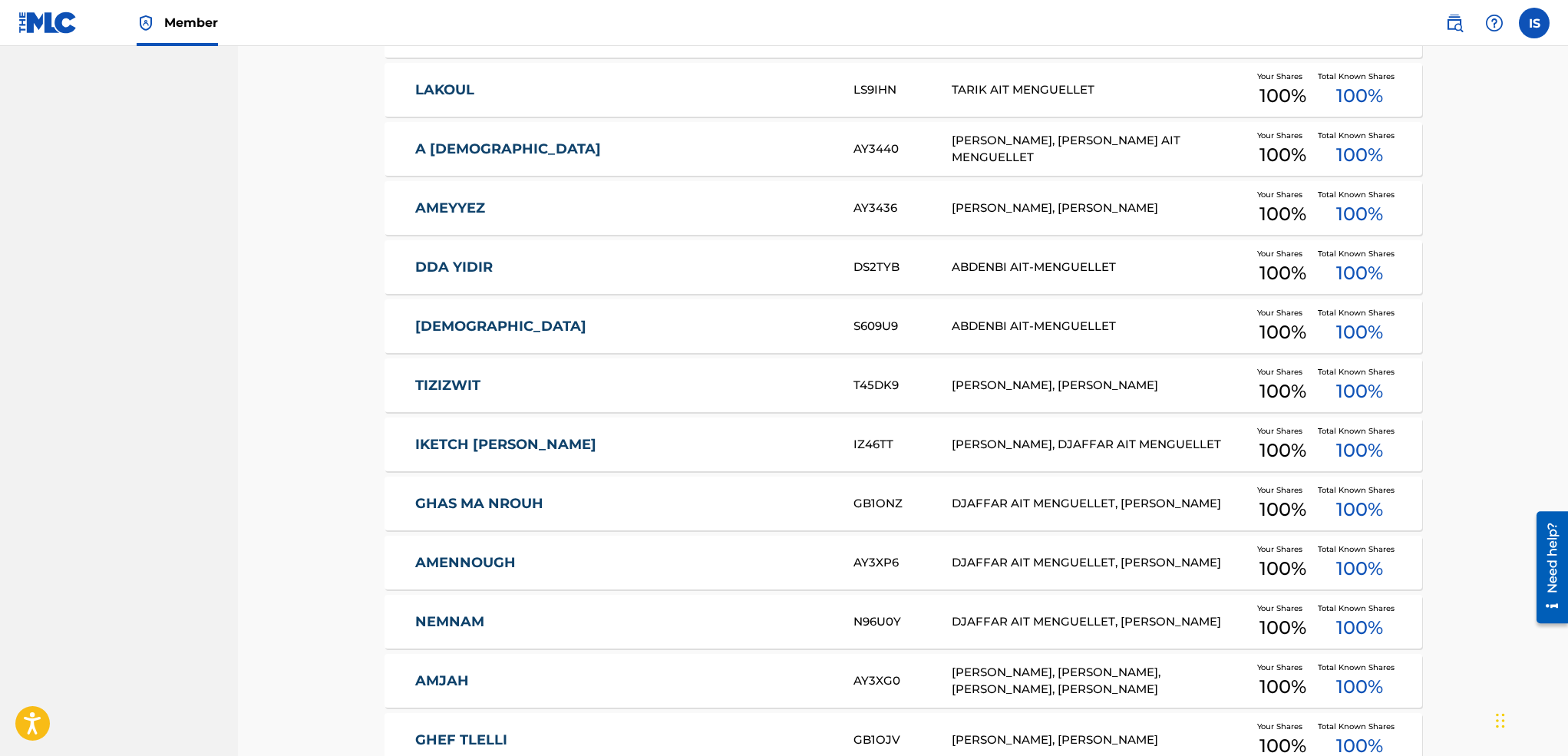
scroll to position [673, 0]
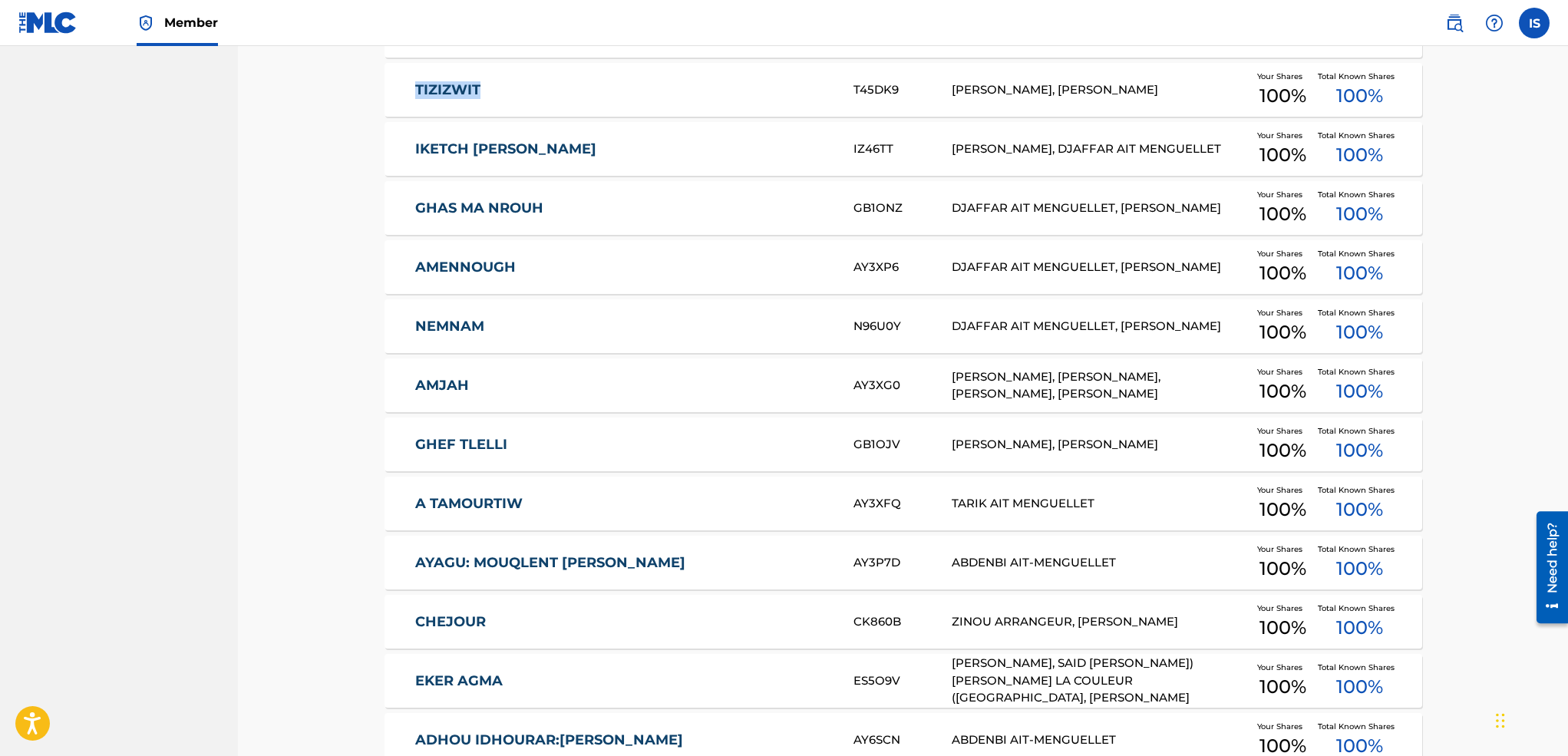
scroll to position [962, 0]
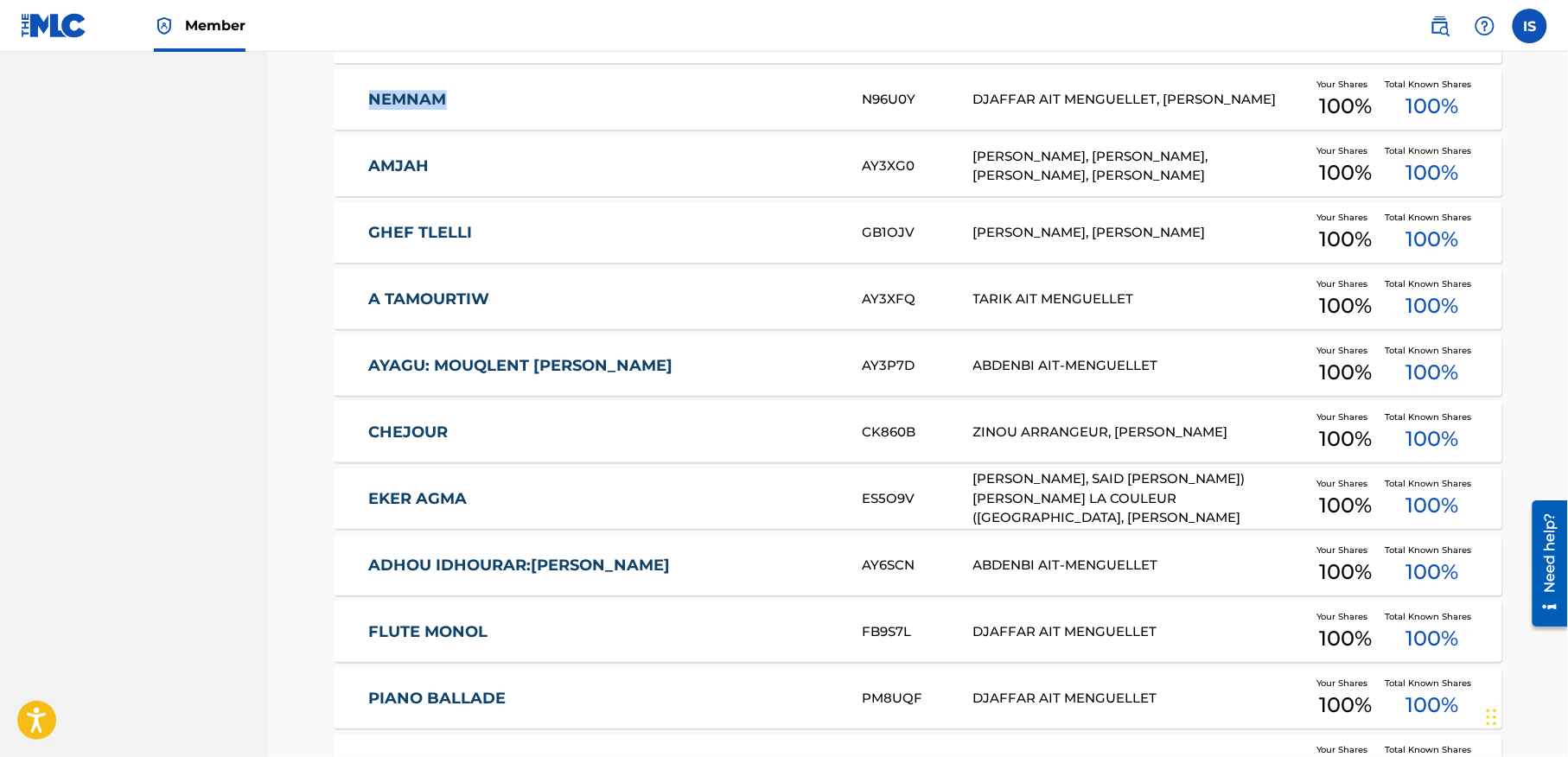
scroll to position [1352, 0]
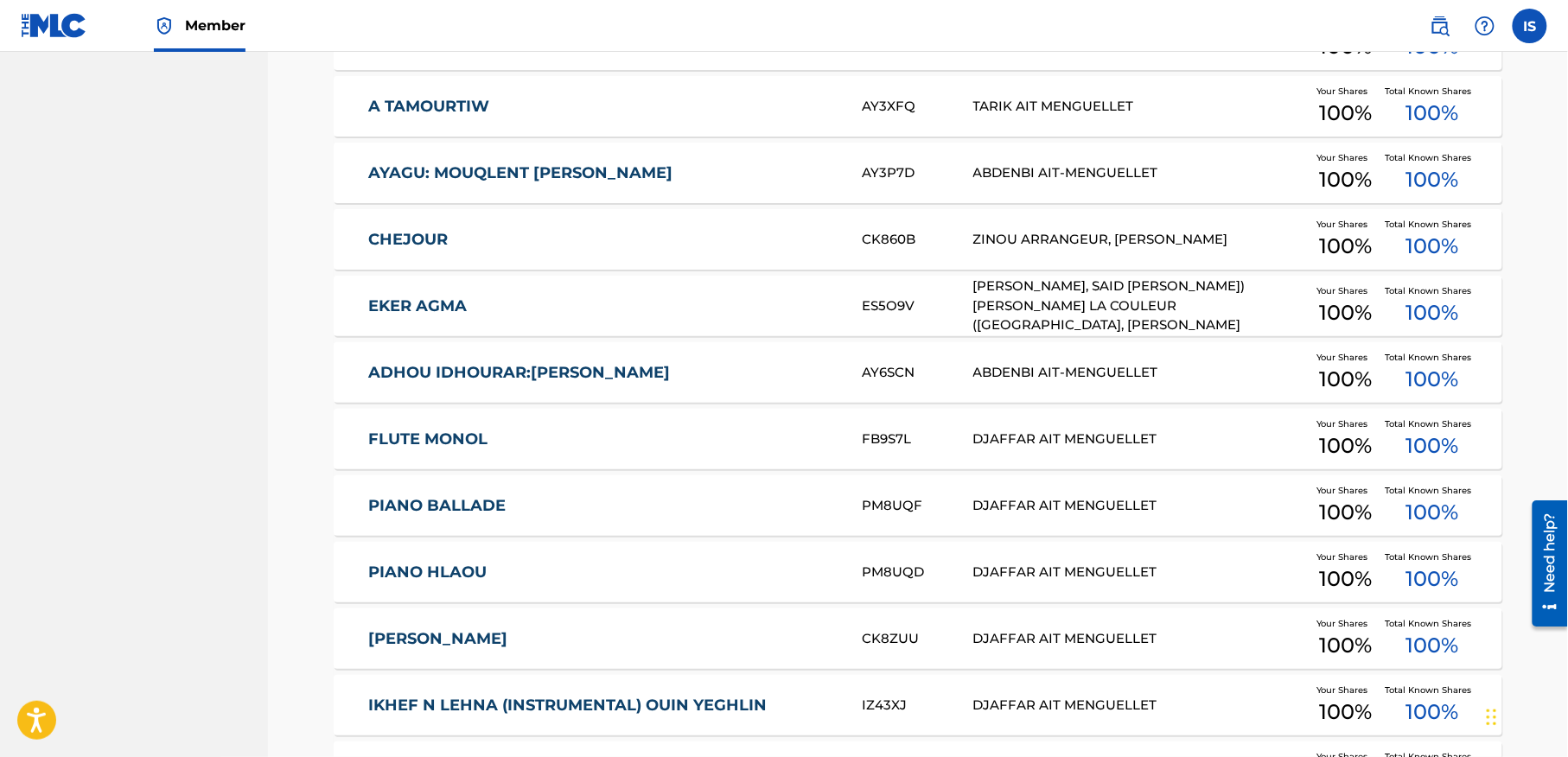
scroll to position [1543, 0]
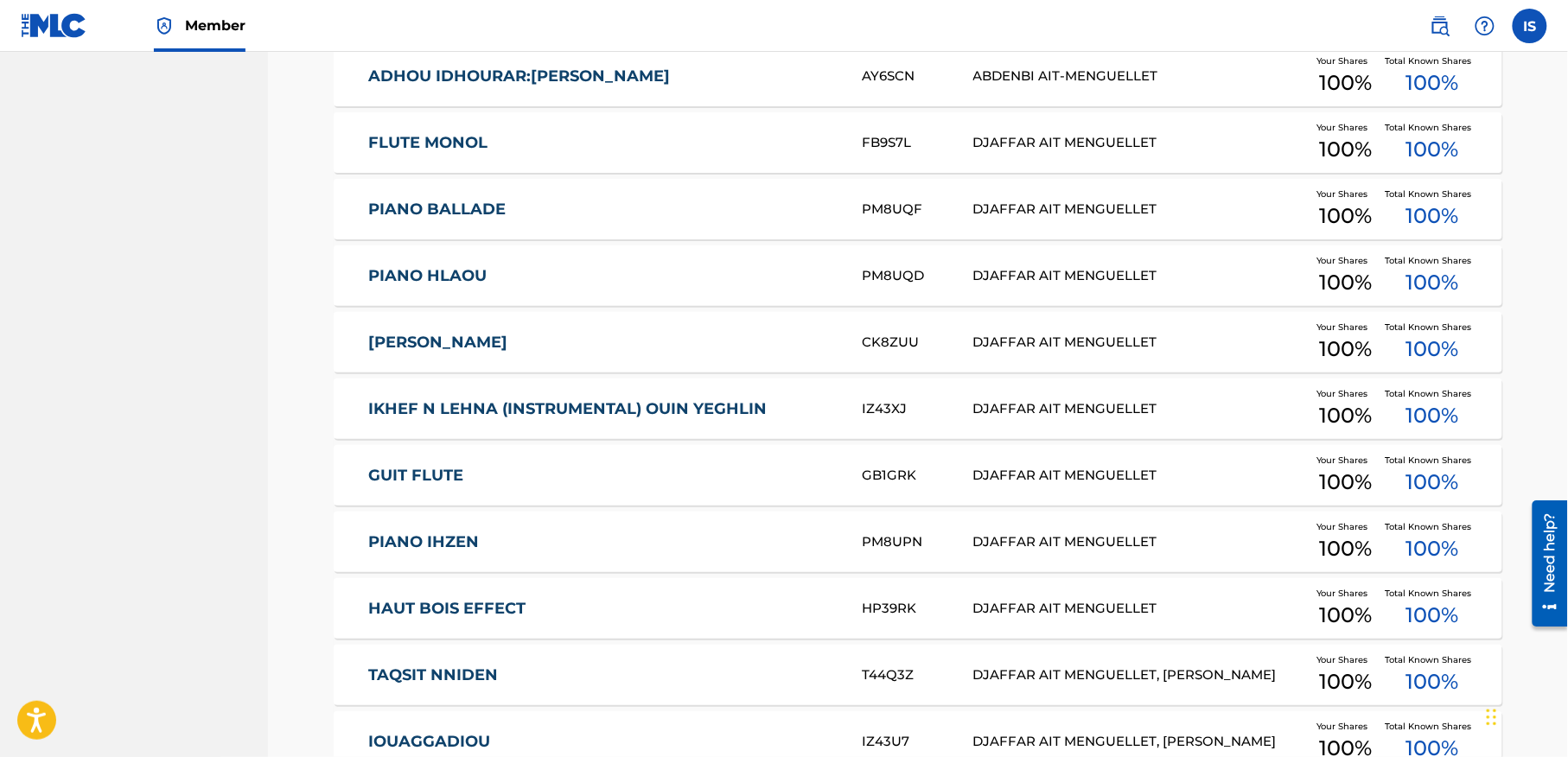
scroll to position [1839, 0]
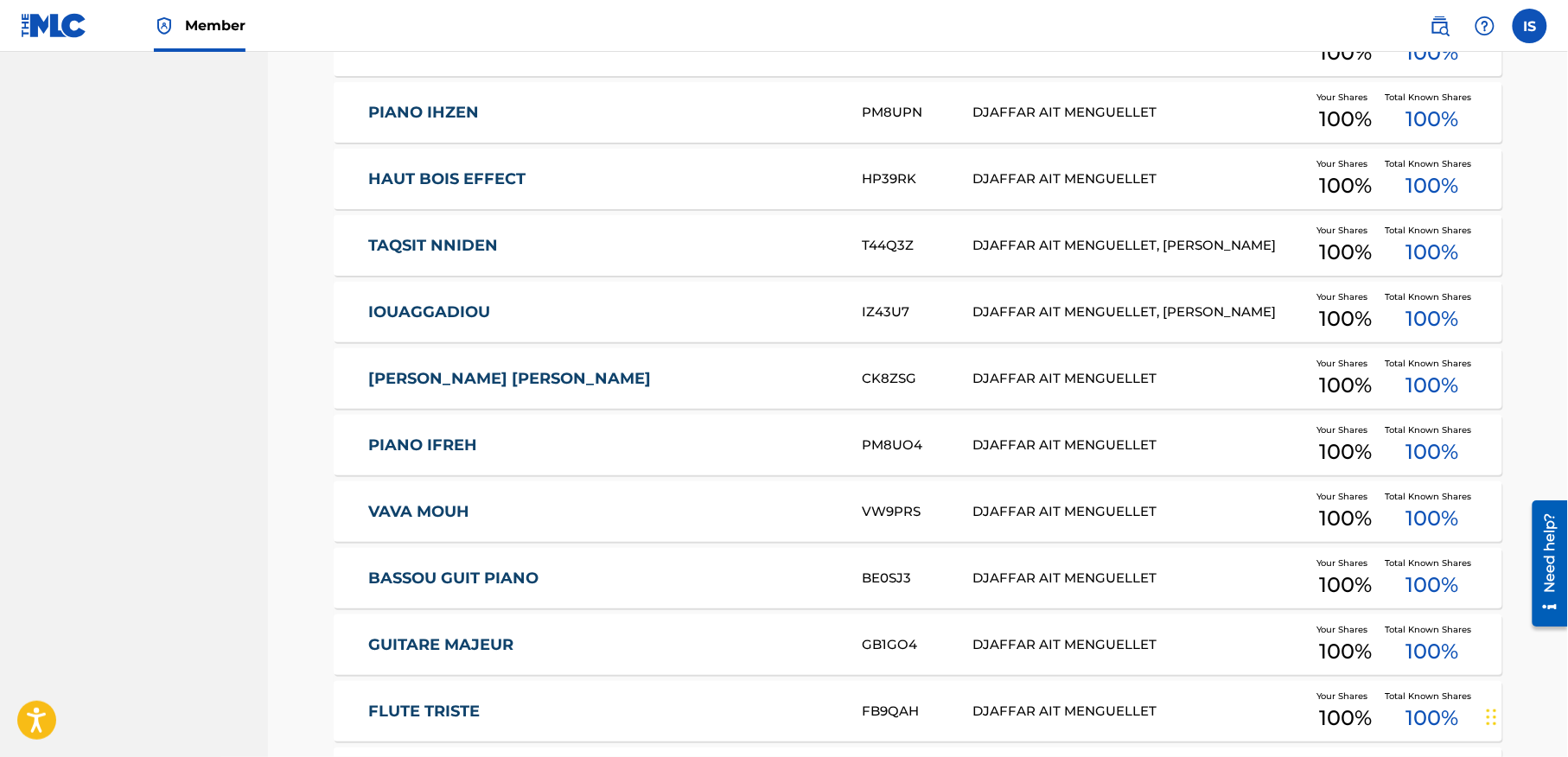
scroll to position [2275, 0]
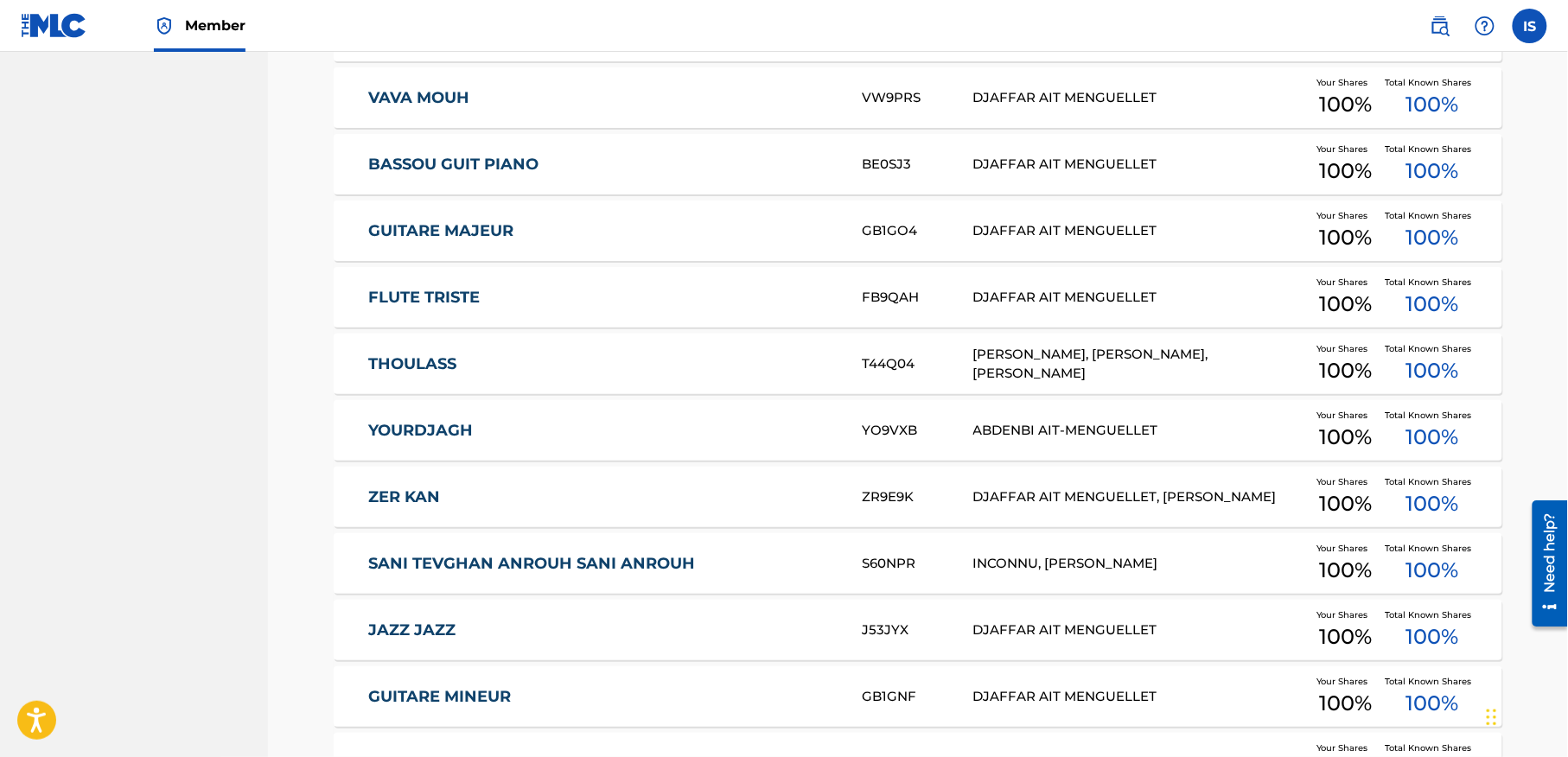
scroll to position [2703, 0]
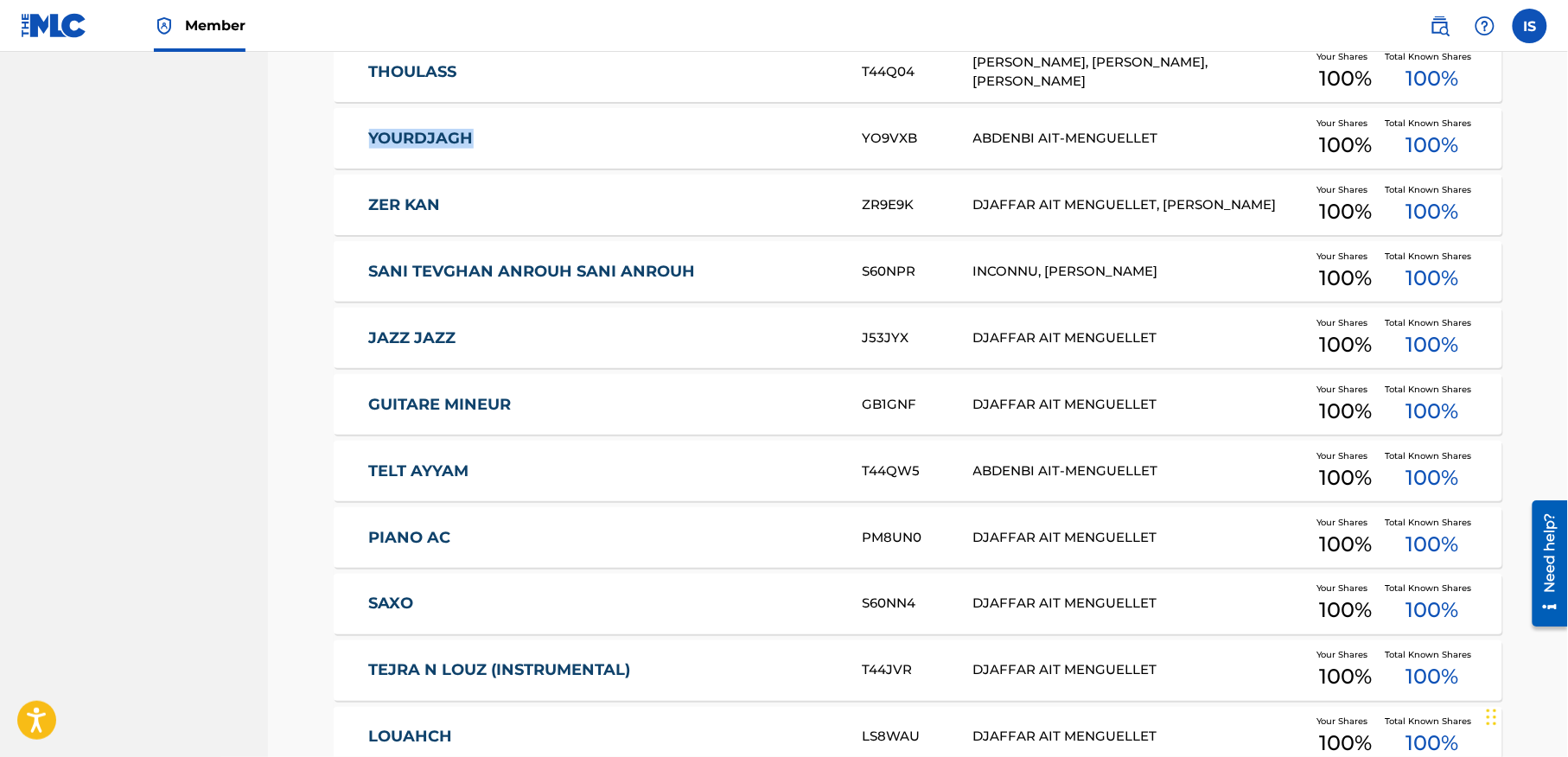
scroll to position [2978, 0]
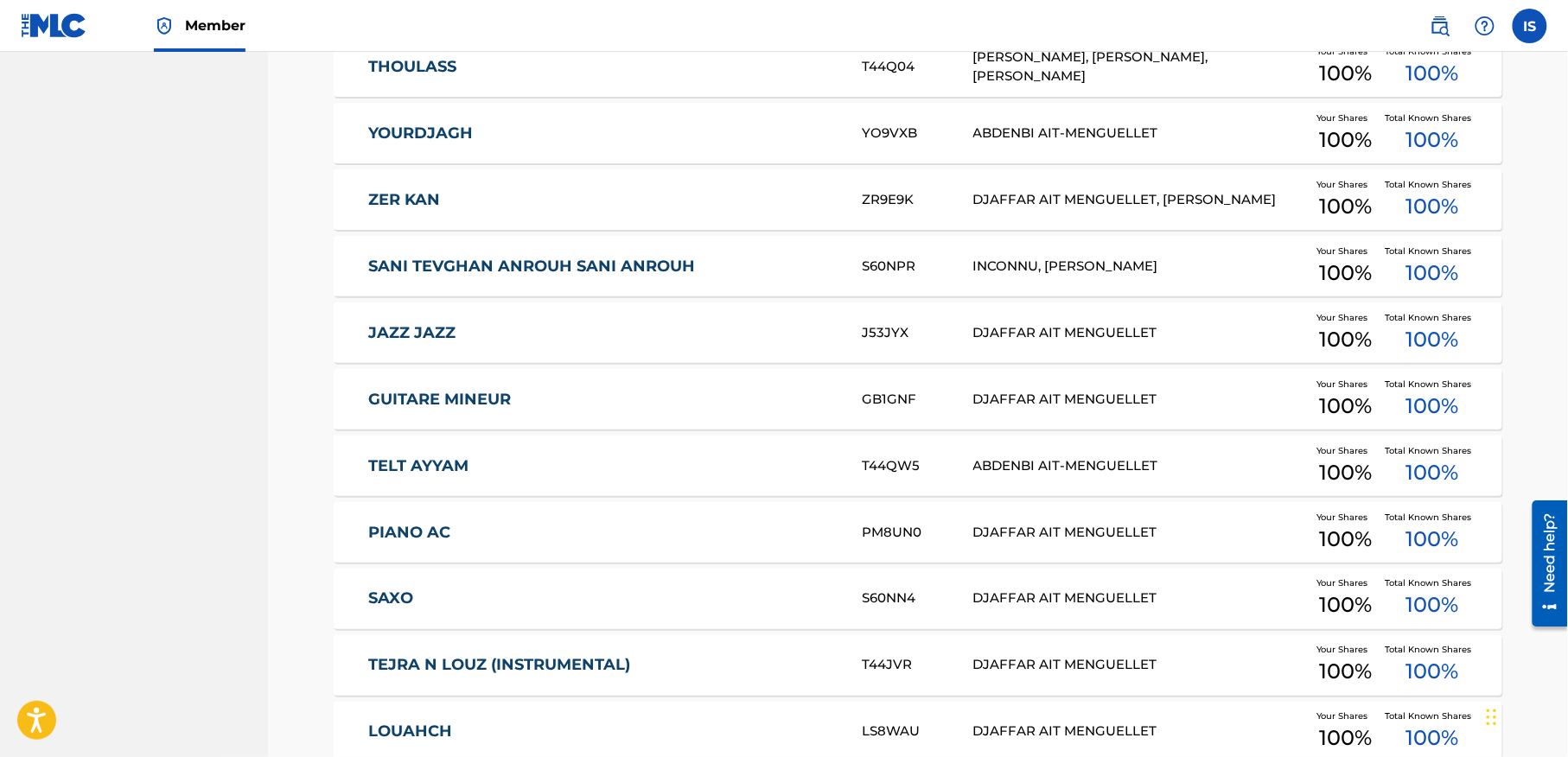
click at [298, 208] on div "Catalog Register Work SearchWithCriteria0bd9b32c-8e4d-4d61-8248-36449d79c95f Wr…" at bounding box center [918, 658] width 1300 height 7168
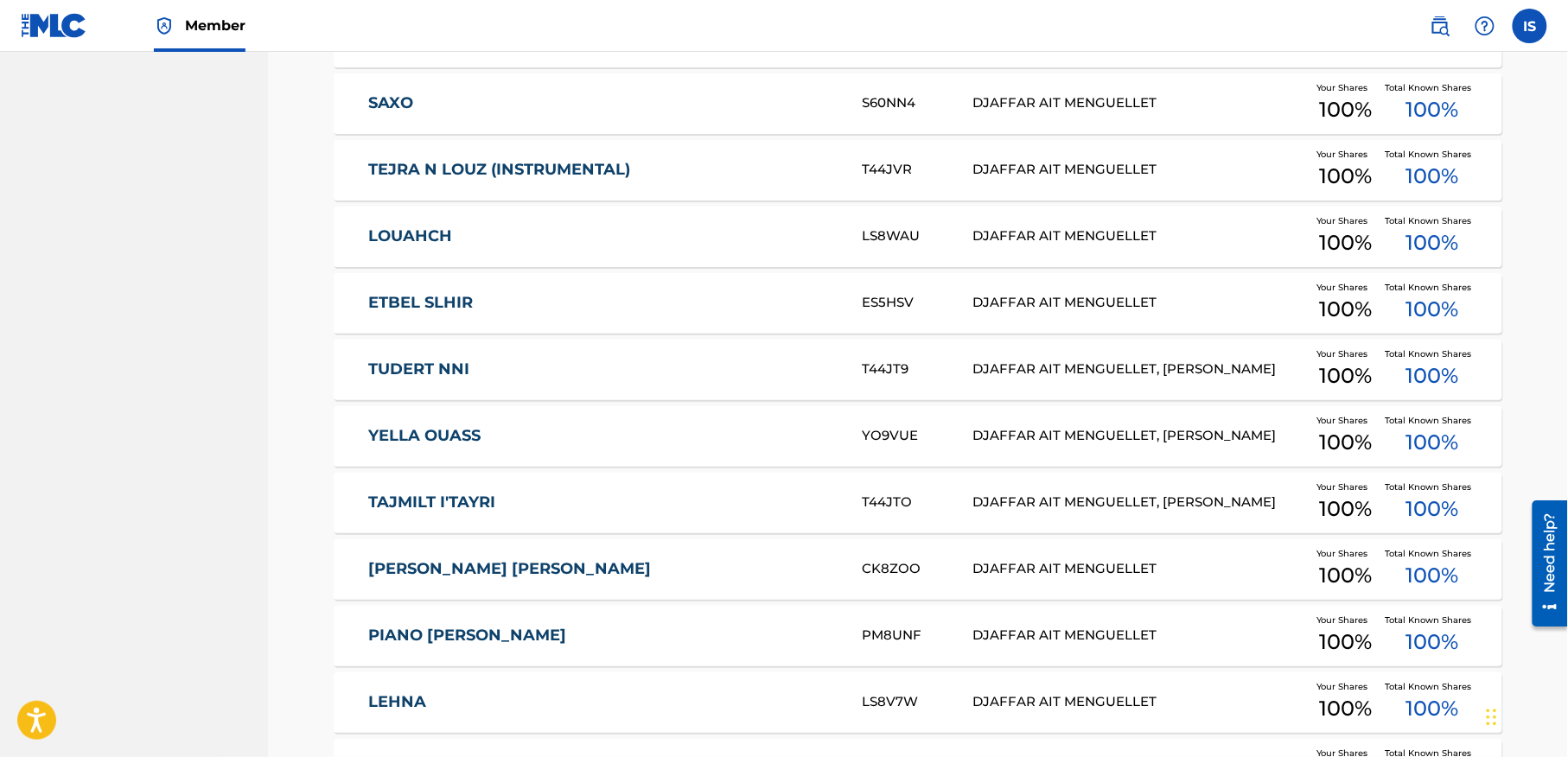
scroll to position [3532, 0]
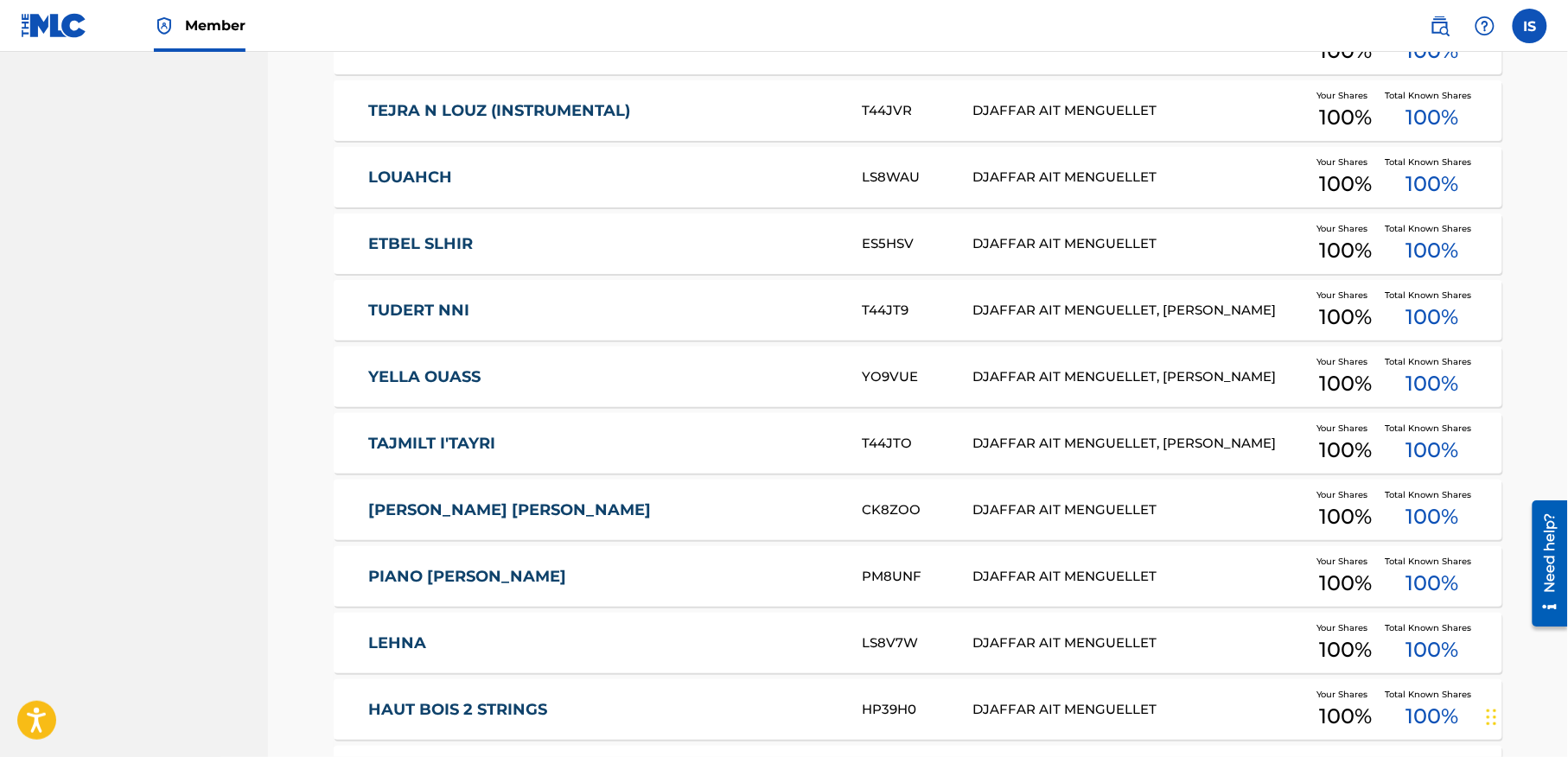
click at [318, 311] on div "Catalog Register Work SearchWithCriteria0bd9b32c-8e4d-4d61-8248-36449d79c95f Wr…" at bounding box center [918, 125] width 1210 height 7126
click at [327, 370] on div "Catalog Register Work SearchWithCriteria0bd9b32c-8e4d-4d61-8248-36449d79c95f Wr…" at bounding box center [918, 125] width 1210 height 7126
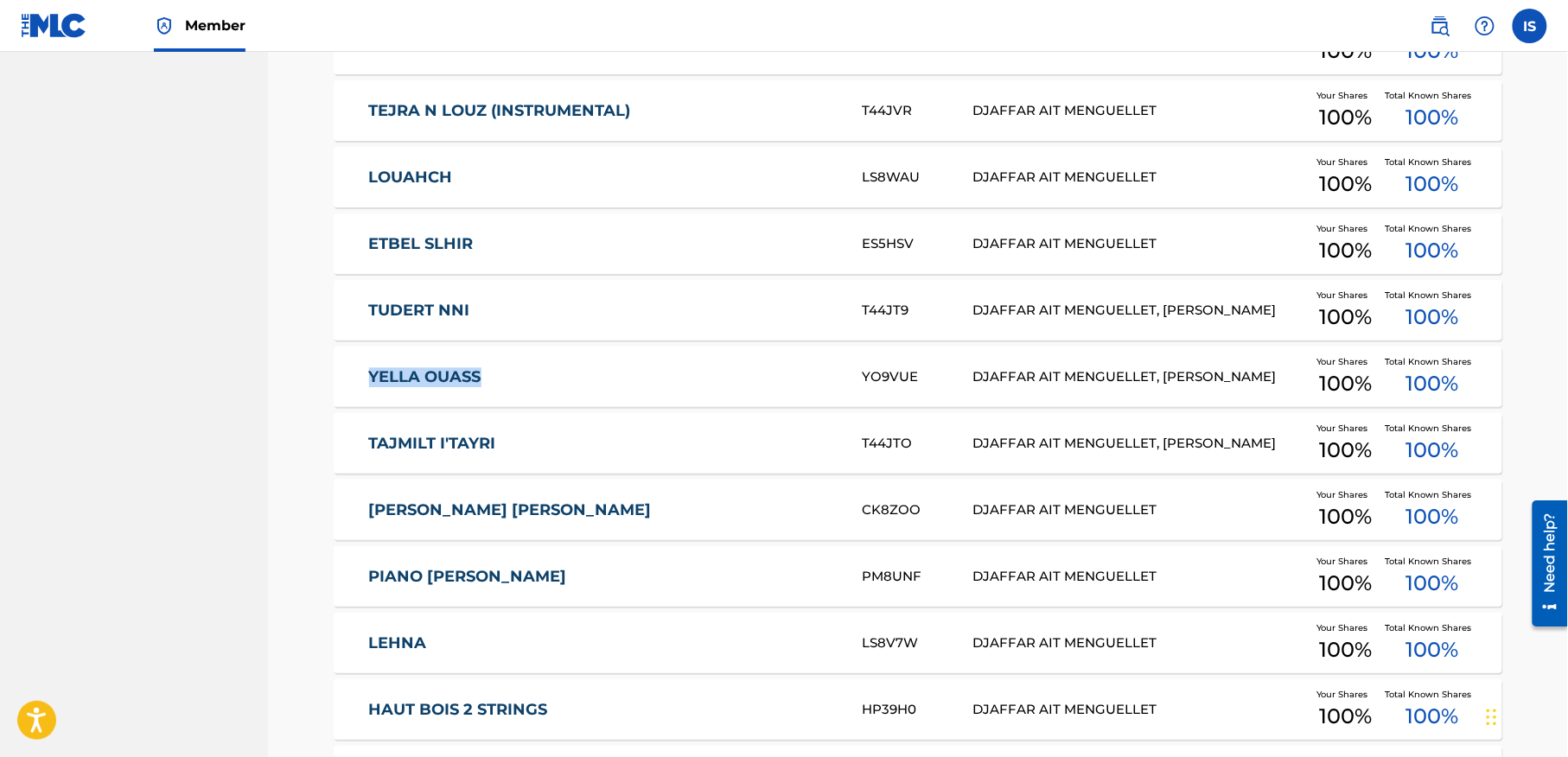
click at [327, 370] on div "Catalog Register Work SearchWithCriteria0bd9b32c-8e4d-4d61-8248-36449d79c95f Wr…" at bounding box center [918, 125] width 1210 height 7126
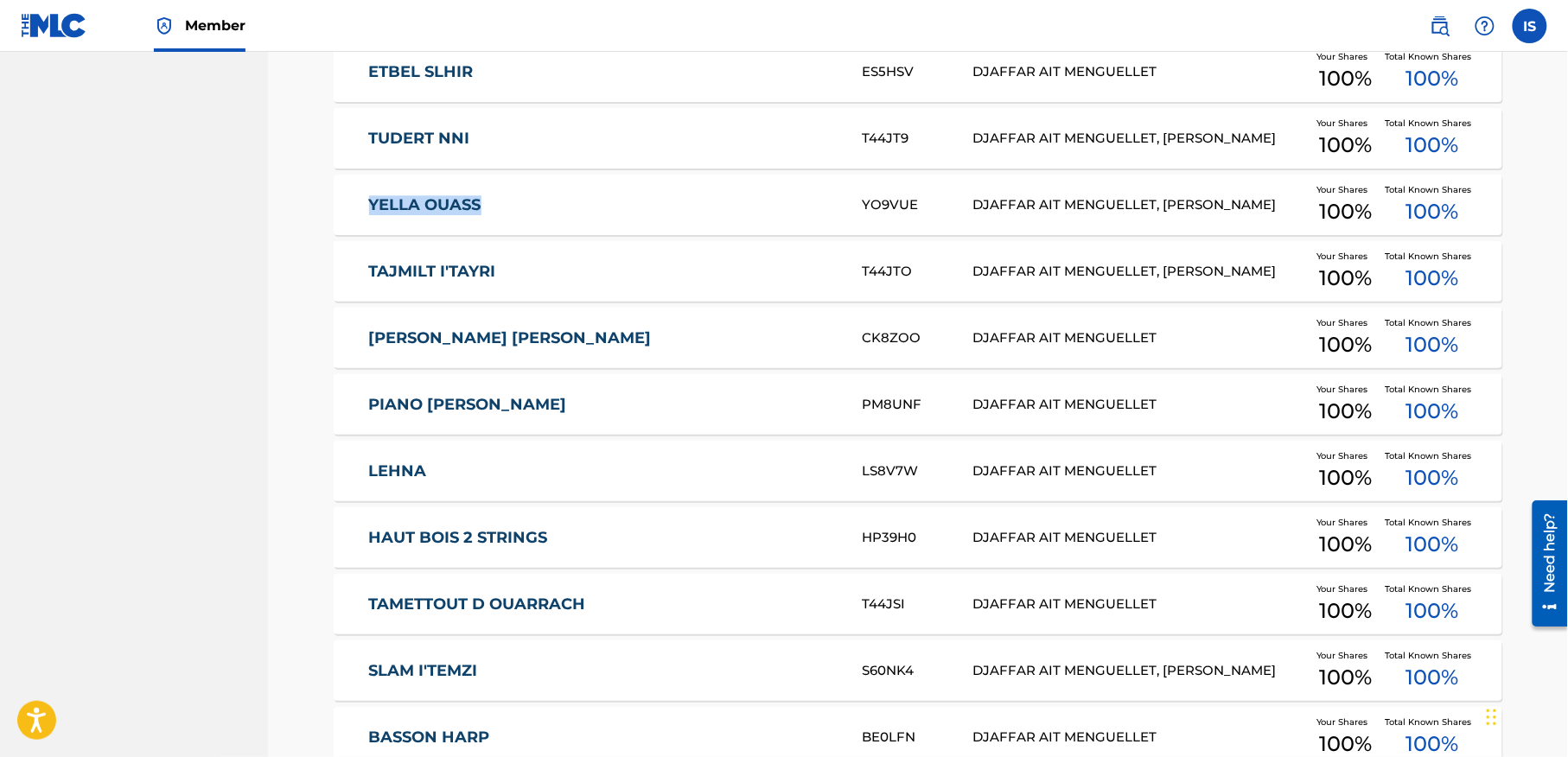
scroll to position [3719, 0]
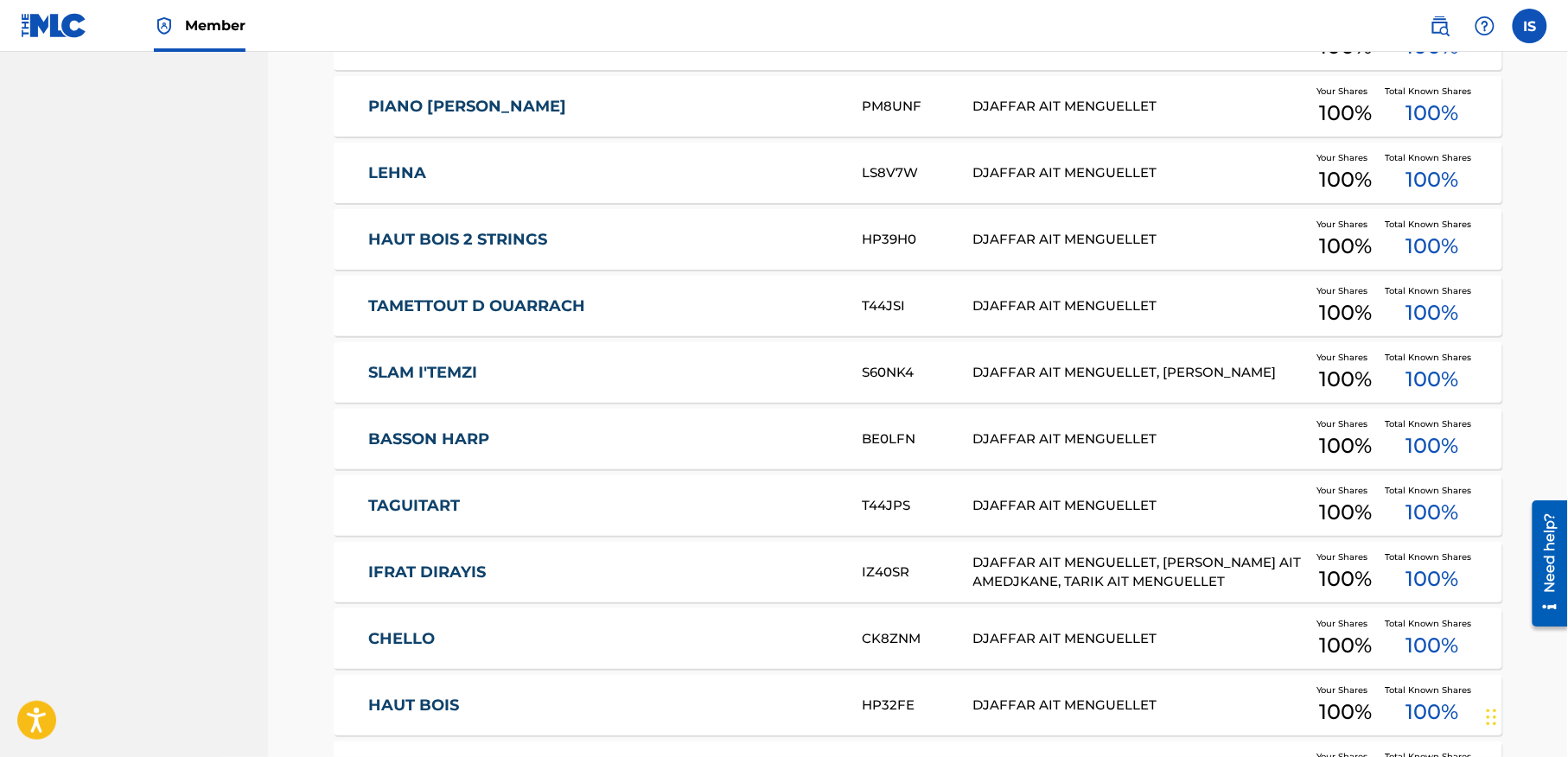
scroll to position [4008, 0]
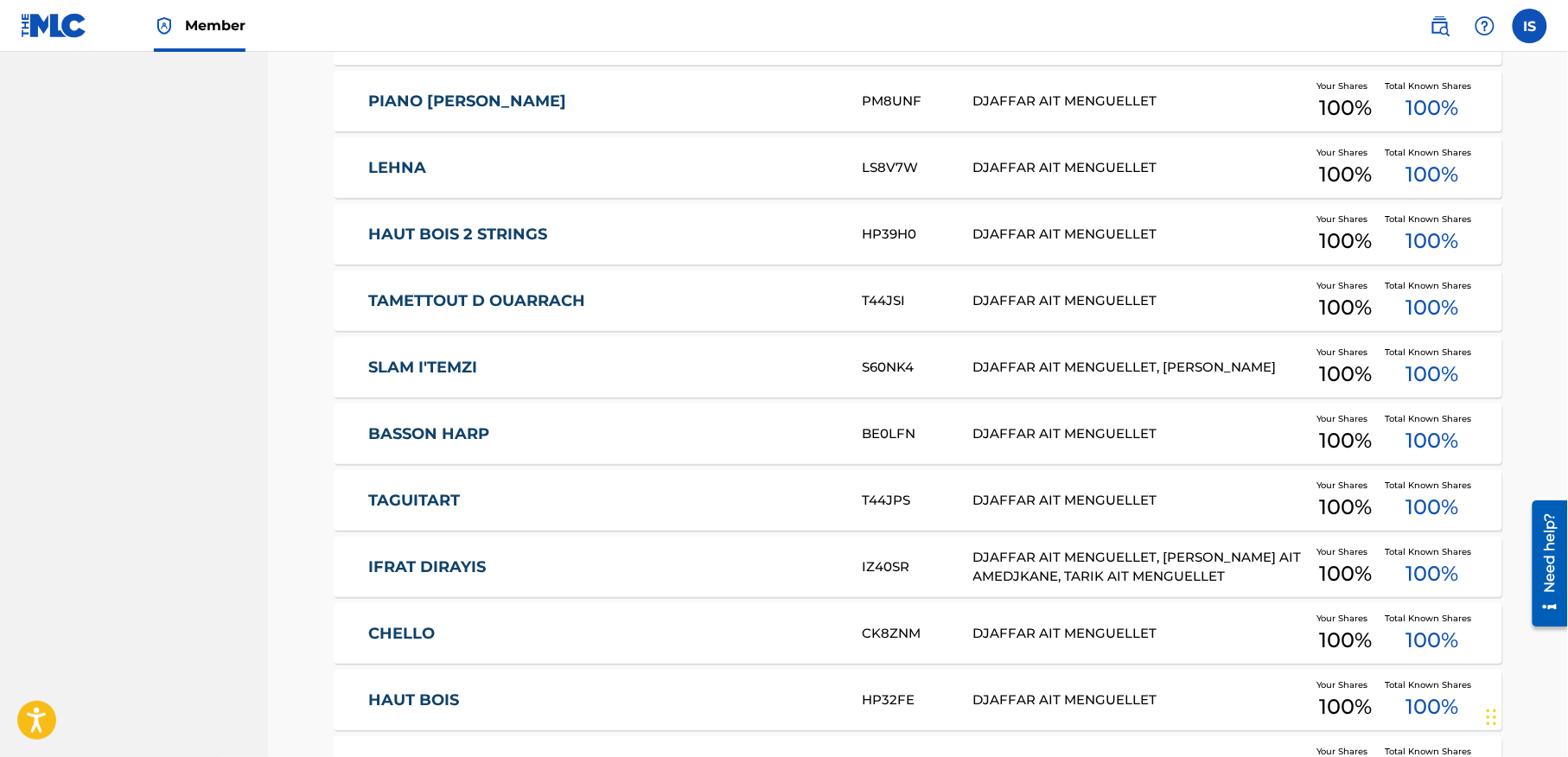
drag, startPoint x: 337, startPoint y: 374, endPoint x: 323, endPoint y: 366, distance: 16.1
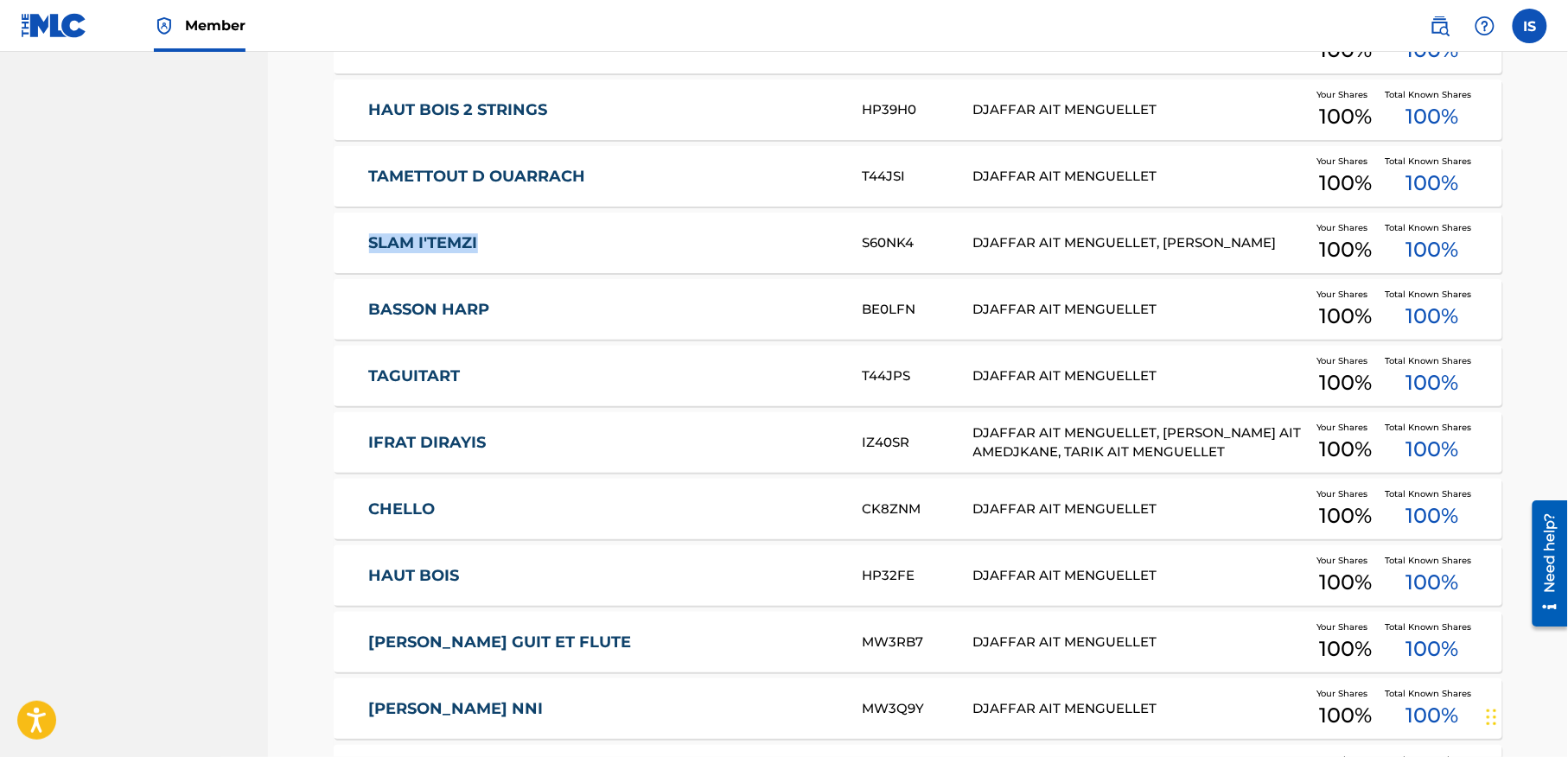
scroll to position [4140, 0]
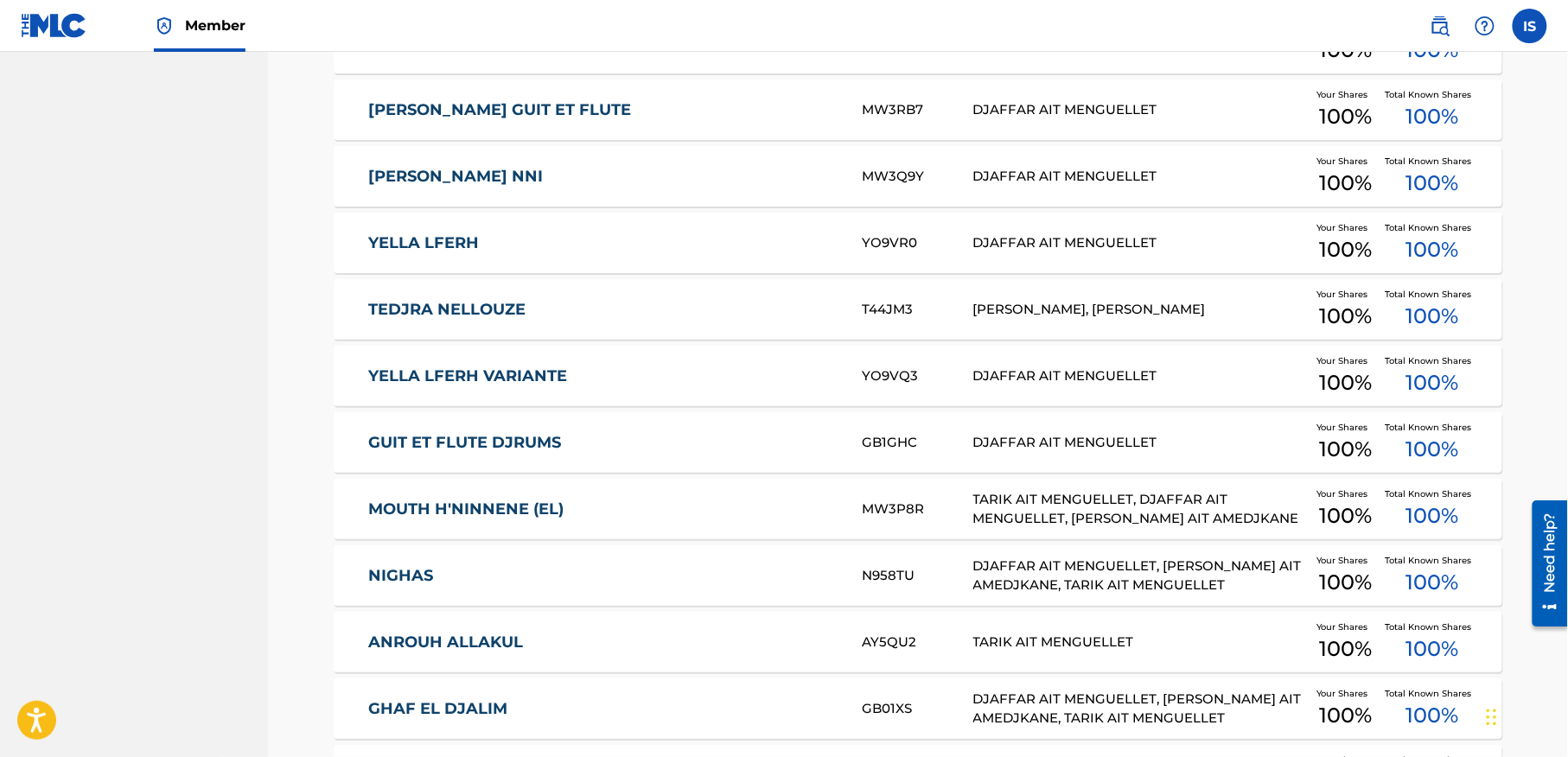
scroll to position [4665, 0]
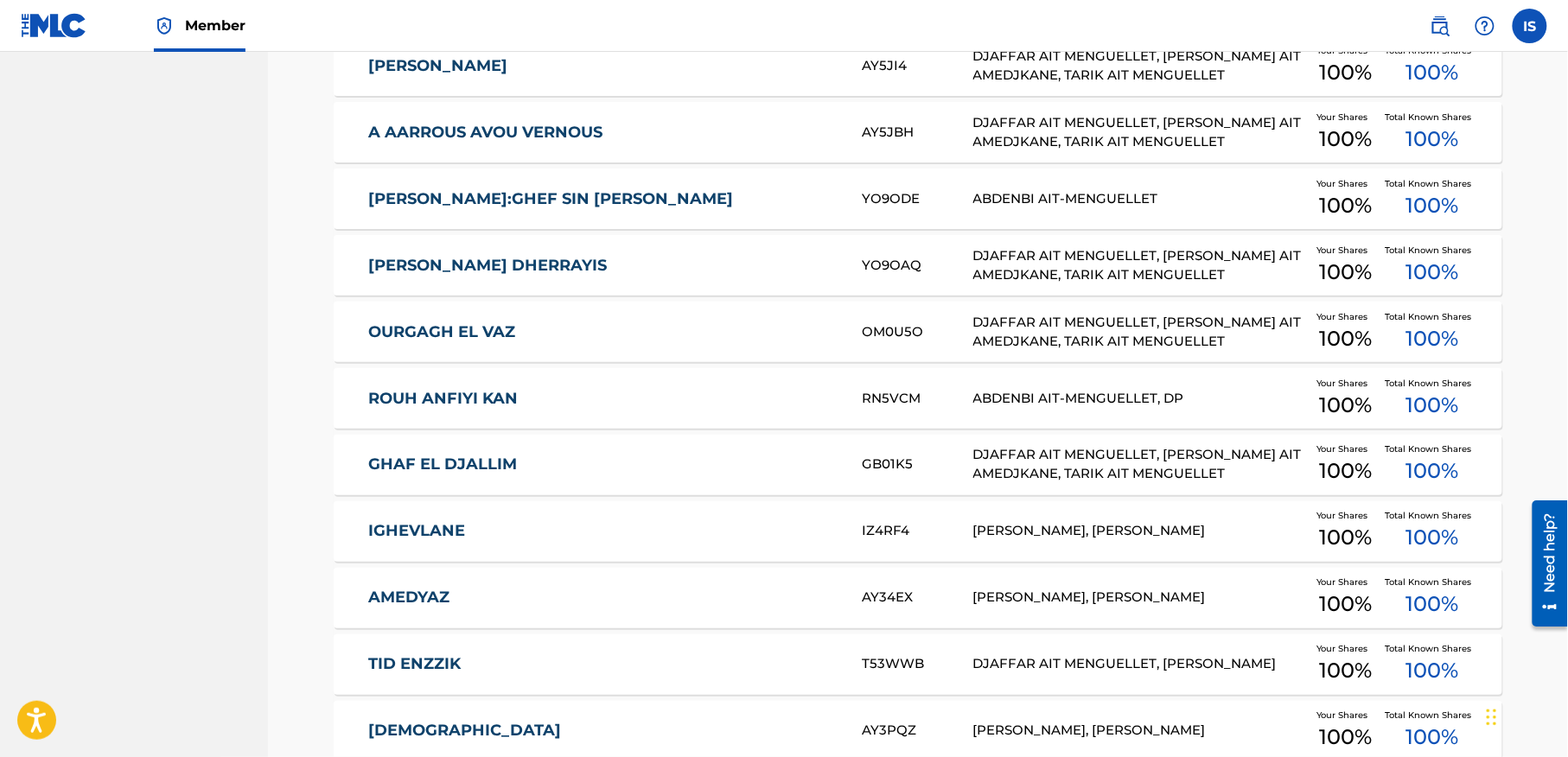
scroll to position [5443, 0]
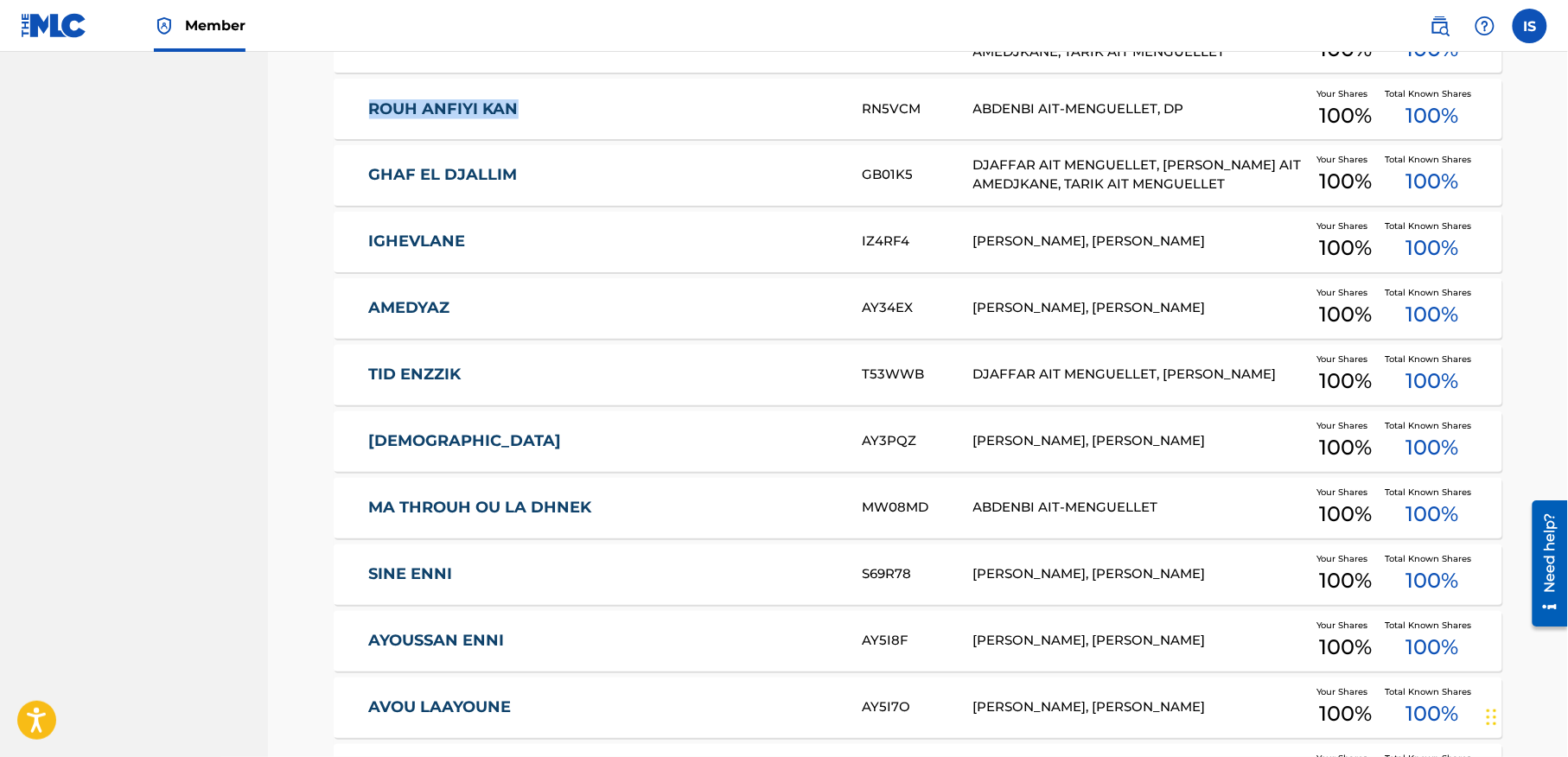
scroll to position [5732, 0]
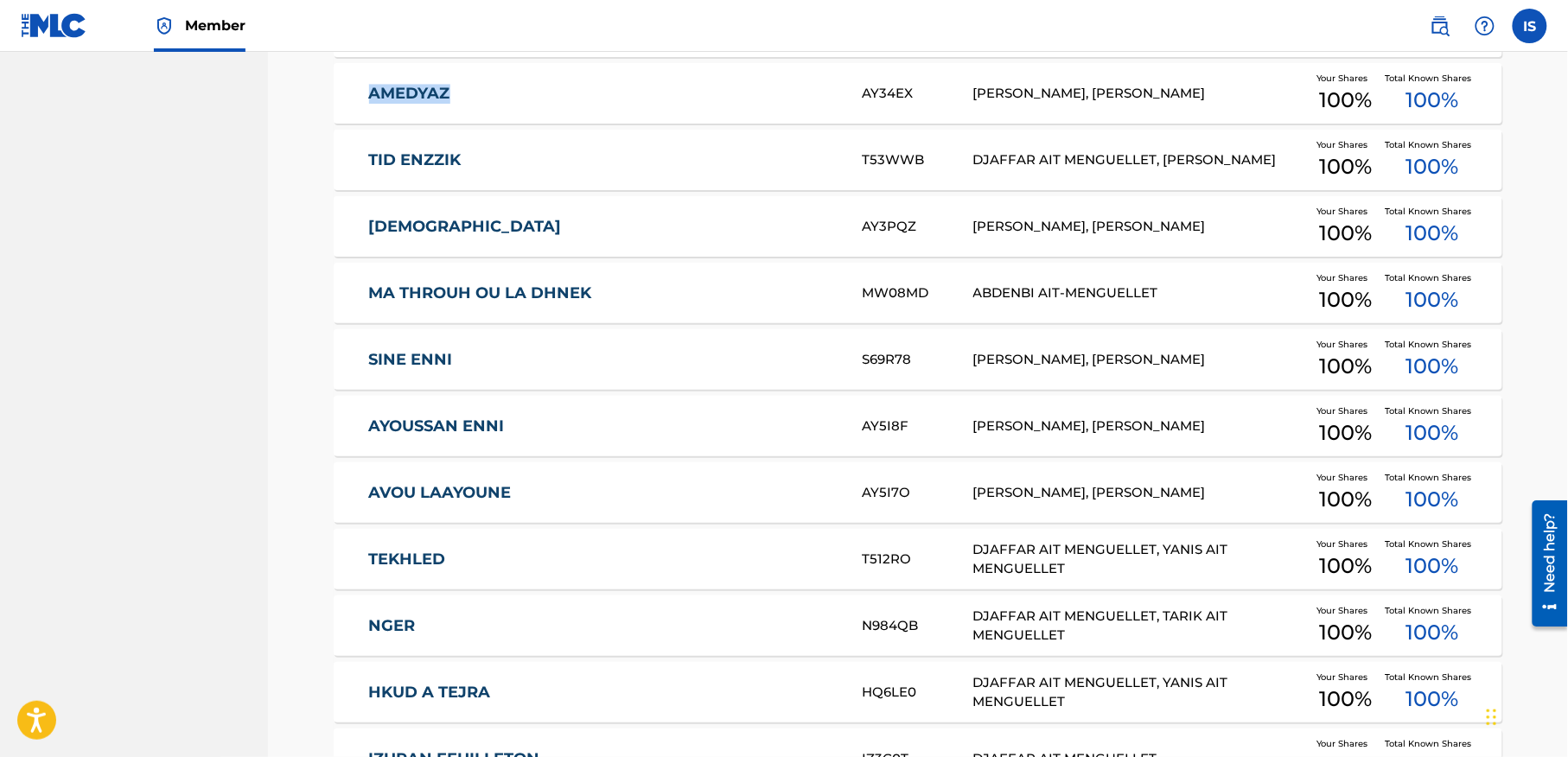
scroll to position [5950, 0]
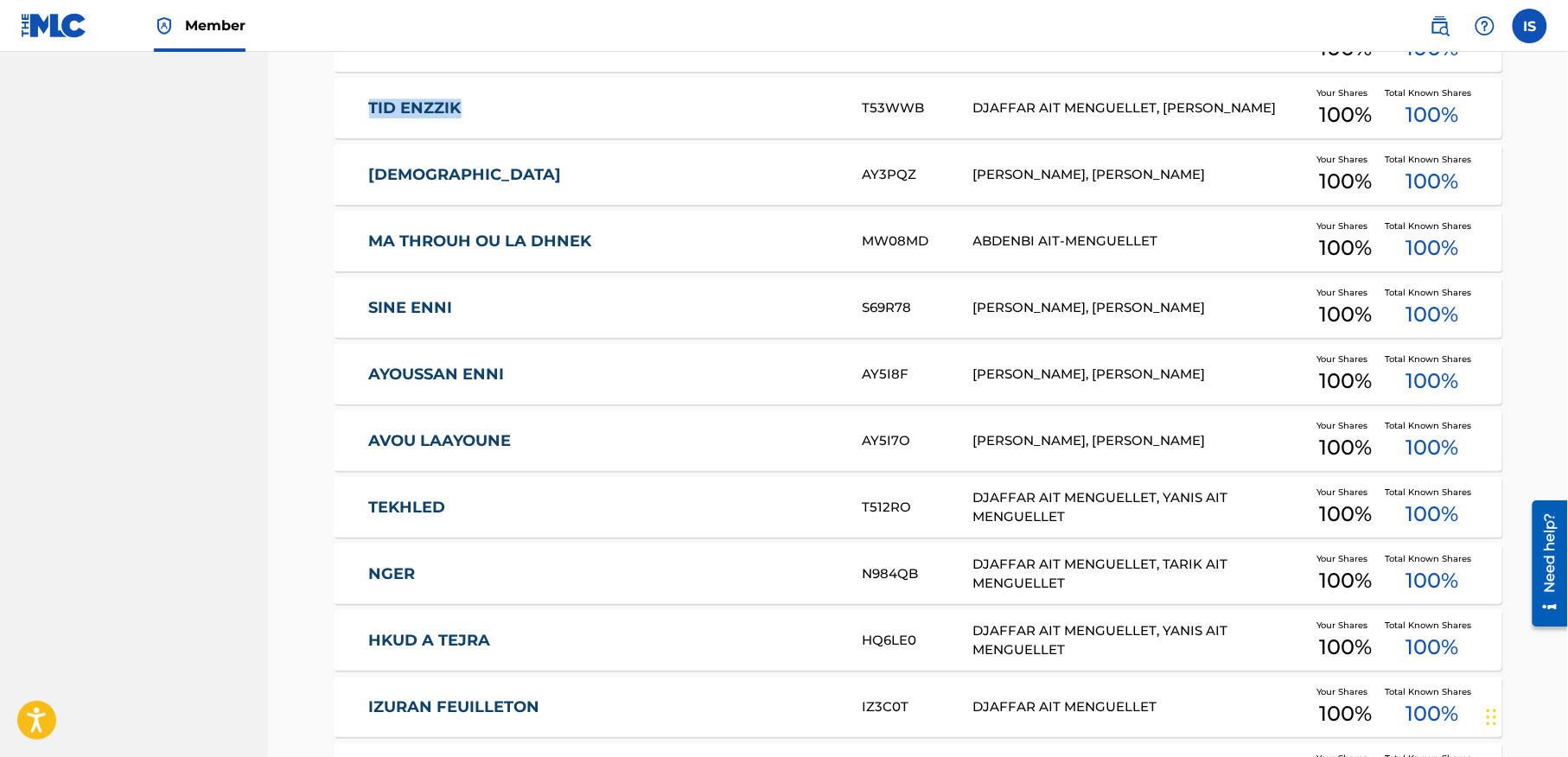
scroll to position [5985, 0]
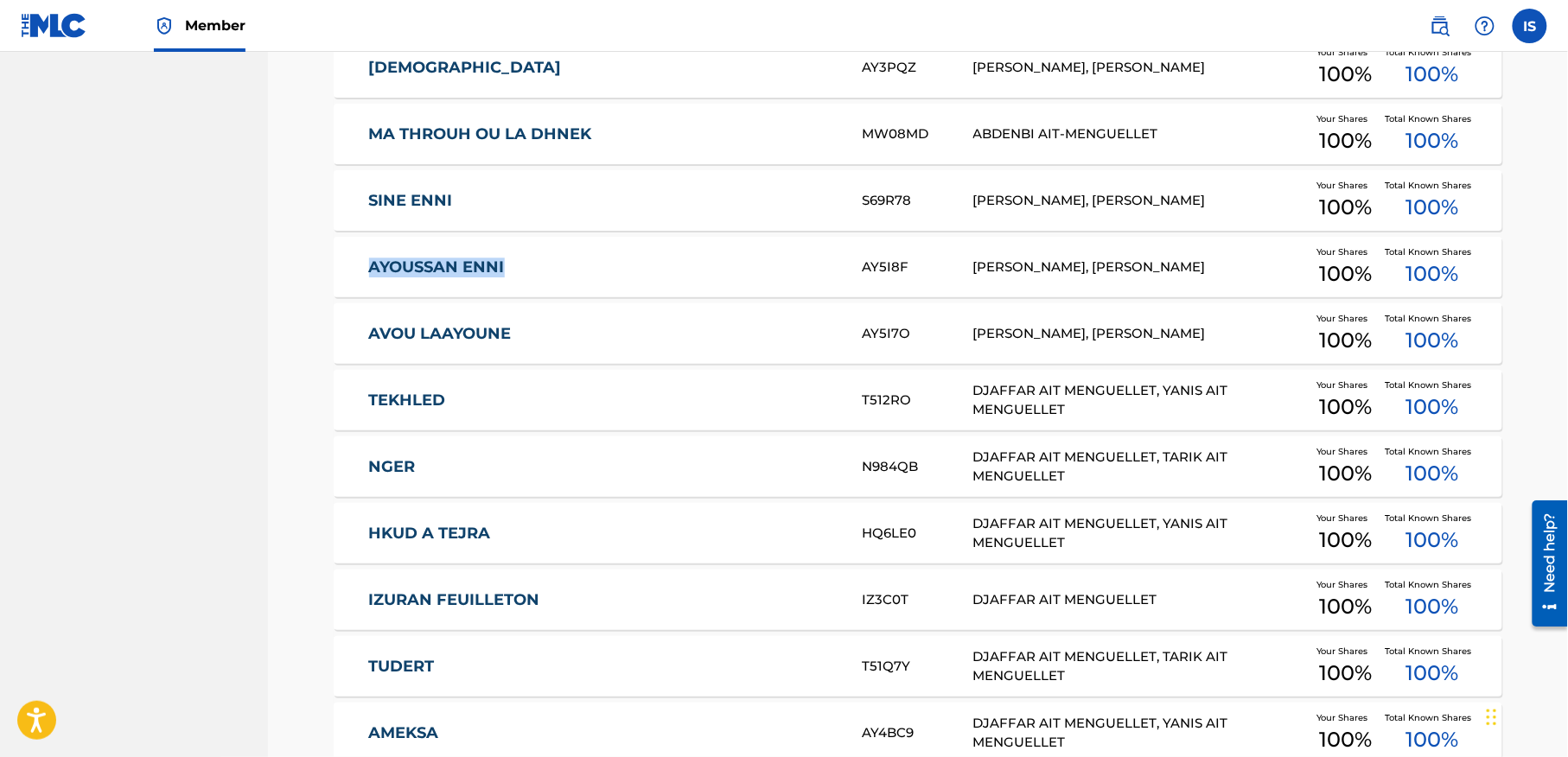
scroll to position [6106, 0]
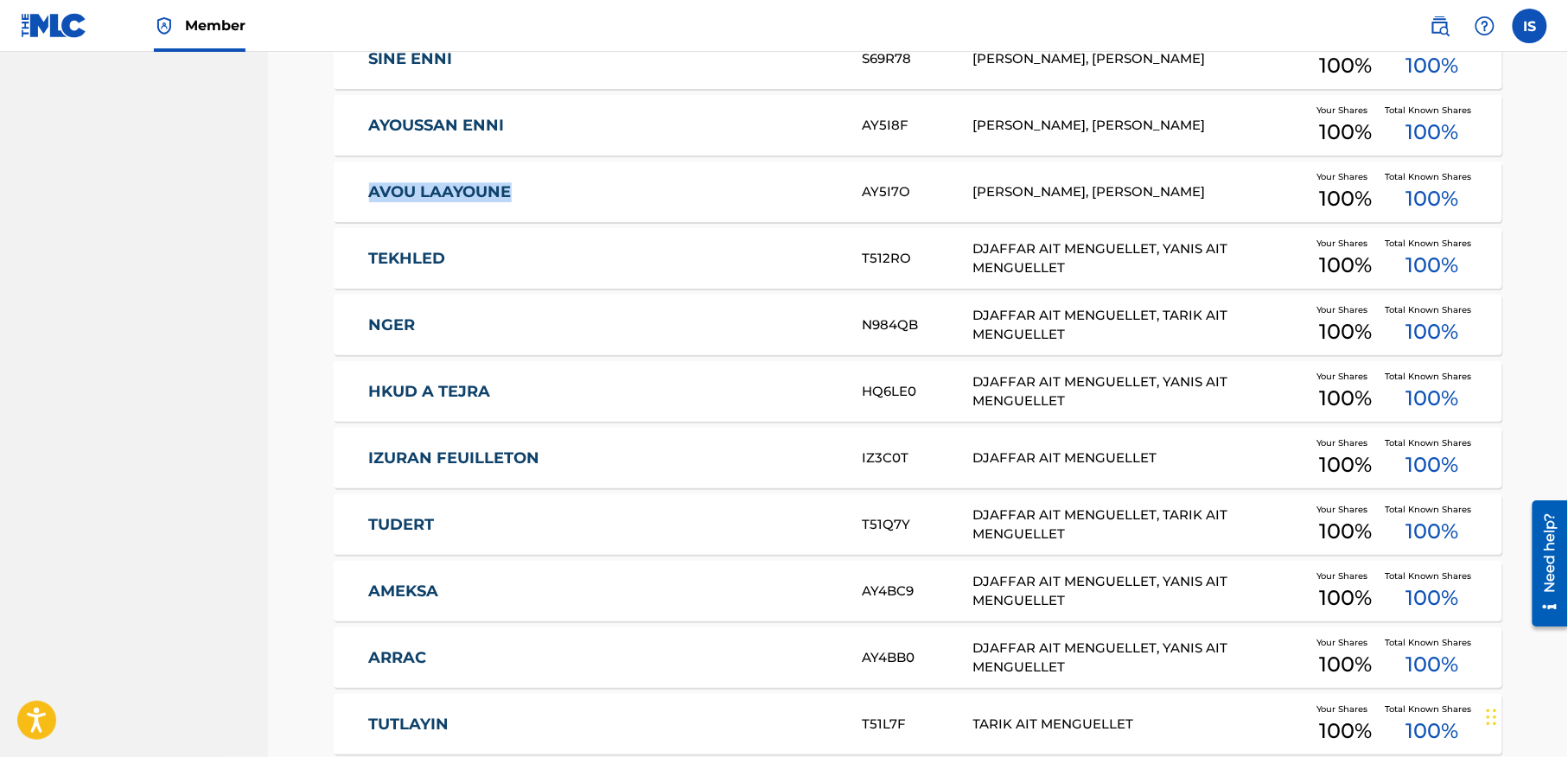
scroll to position [6313, 0]
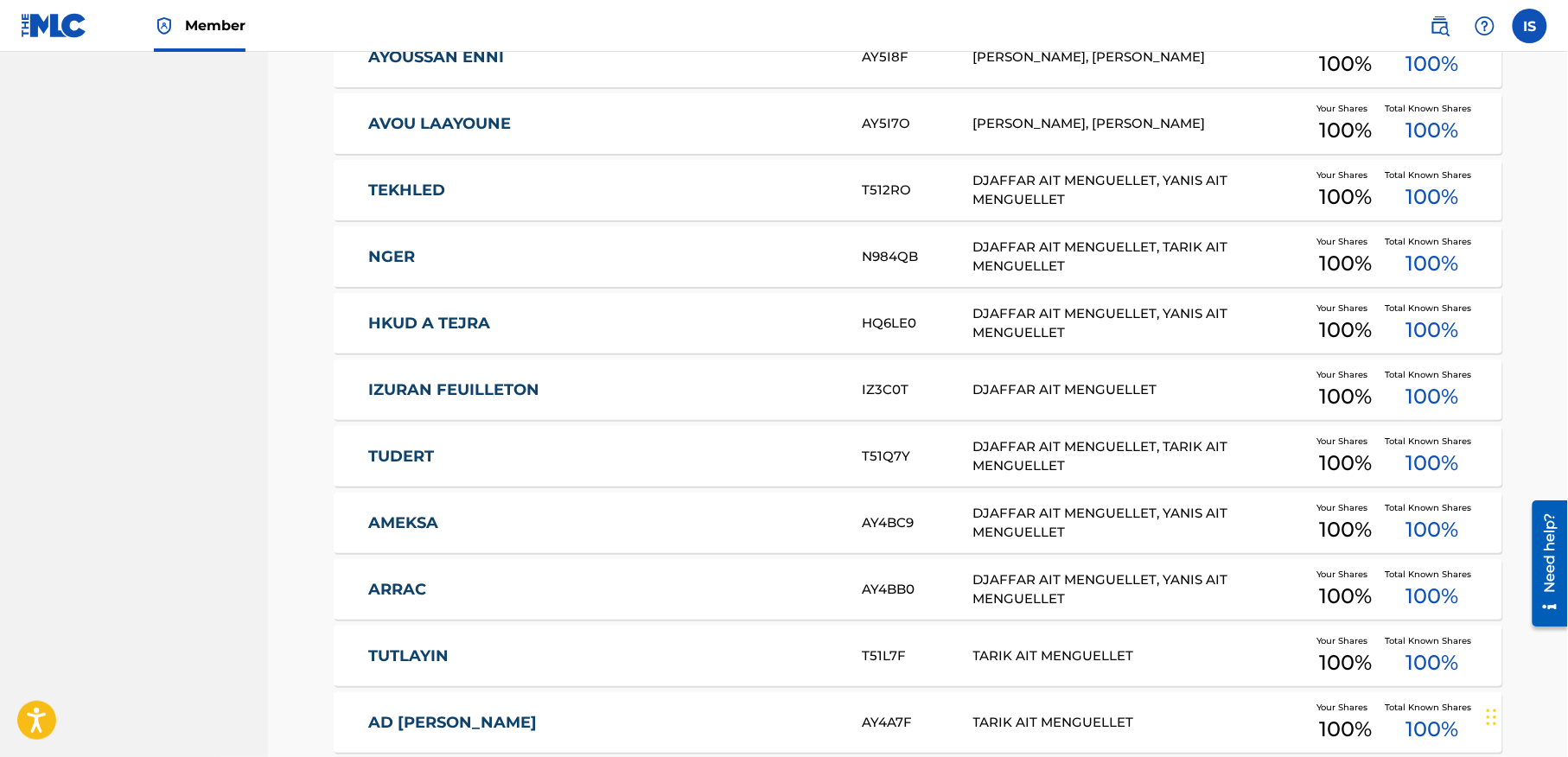
click at [342, 245] on div "NGER N984QB DJAFFAR AIT MENGUELLET, TARIK AIT MENGUELLET Your Shares 100 % Tota…" at bounding box center [918, 256] width 1168 height 60
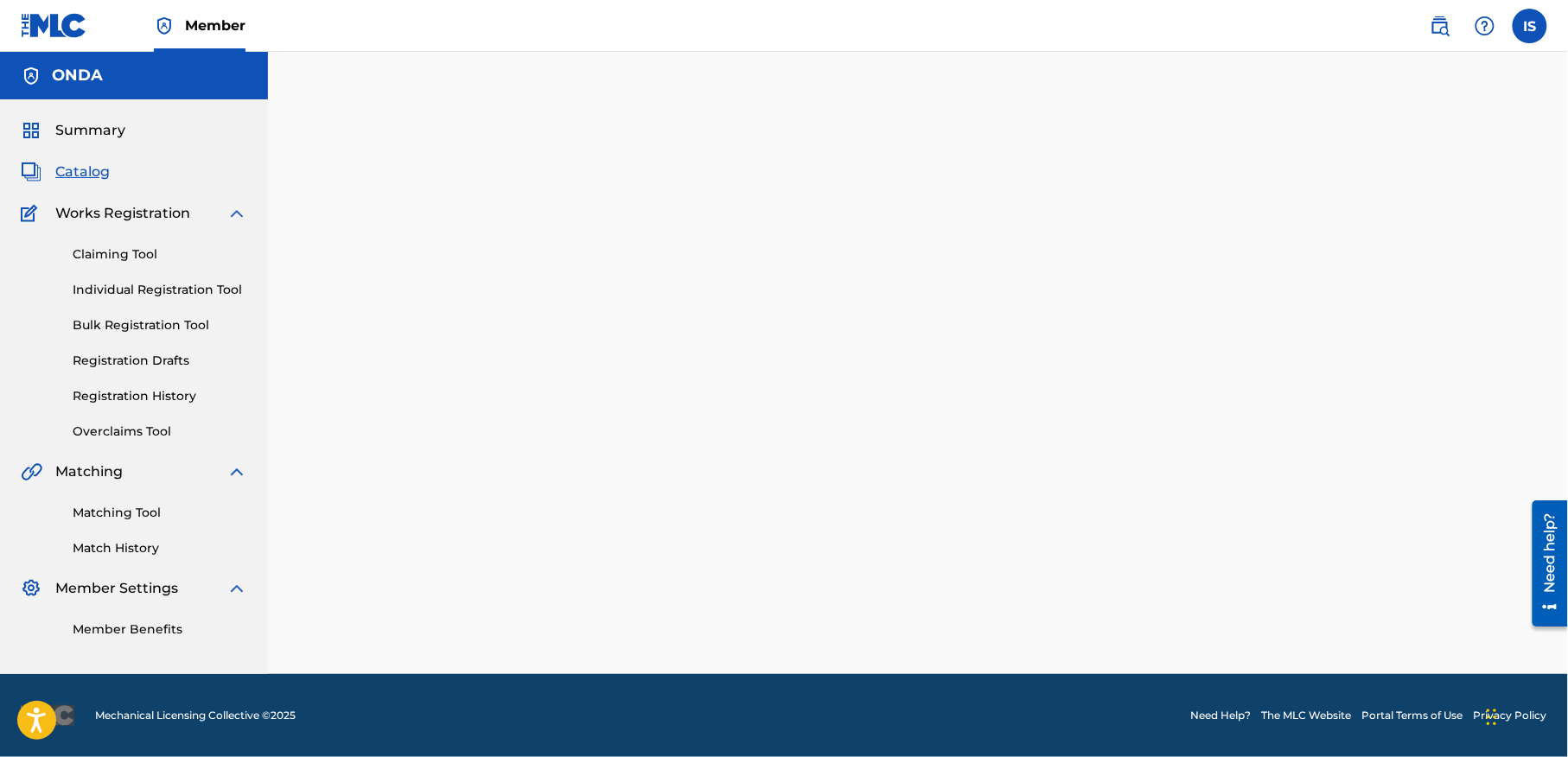
click at [342, 245] on div at bounding box center [918, 383] width 1210 height 578
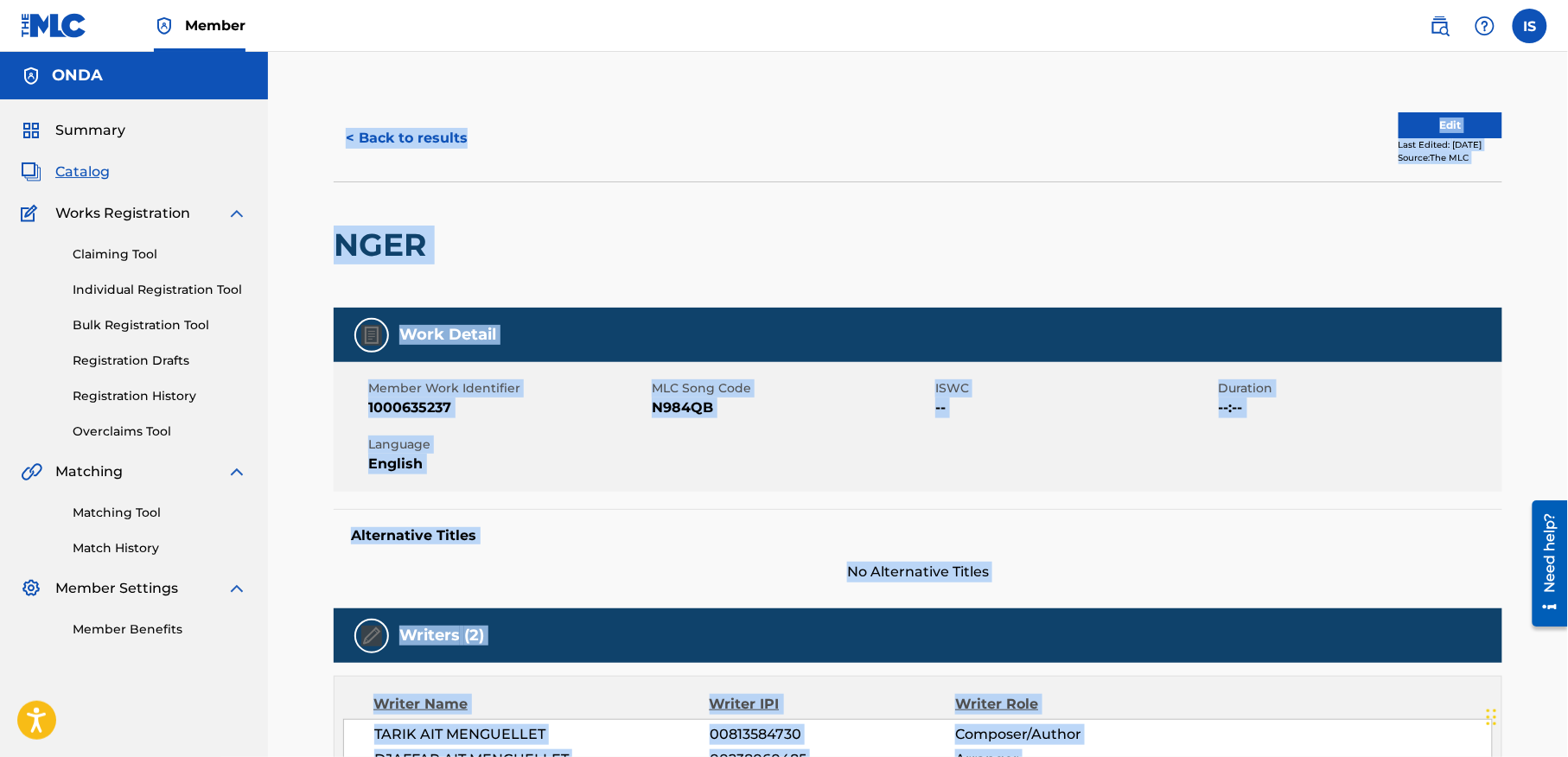
click at [367, 132] on button "< Back to results" at bounding box center [407, 138] width 146 height 43
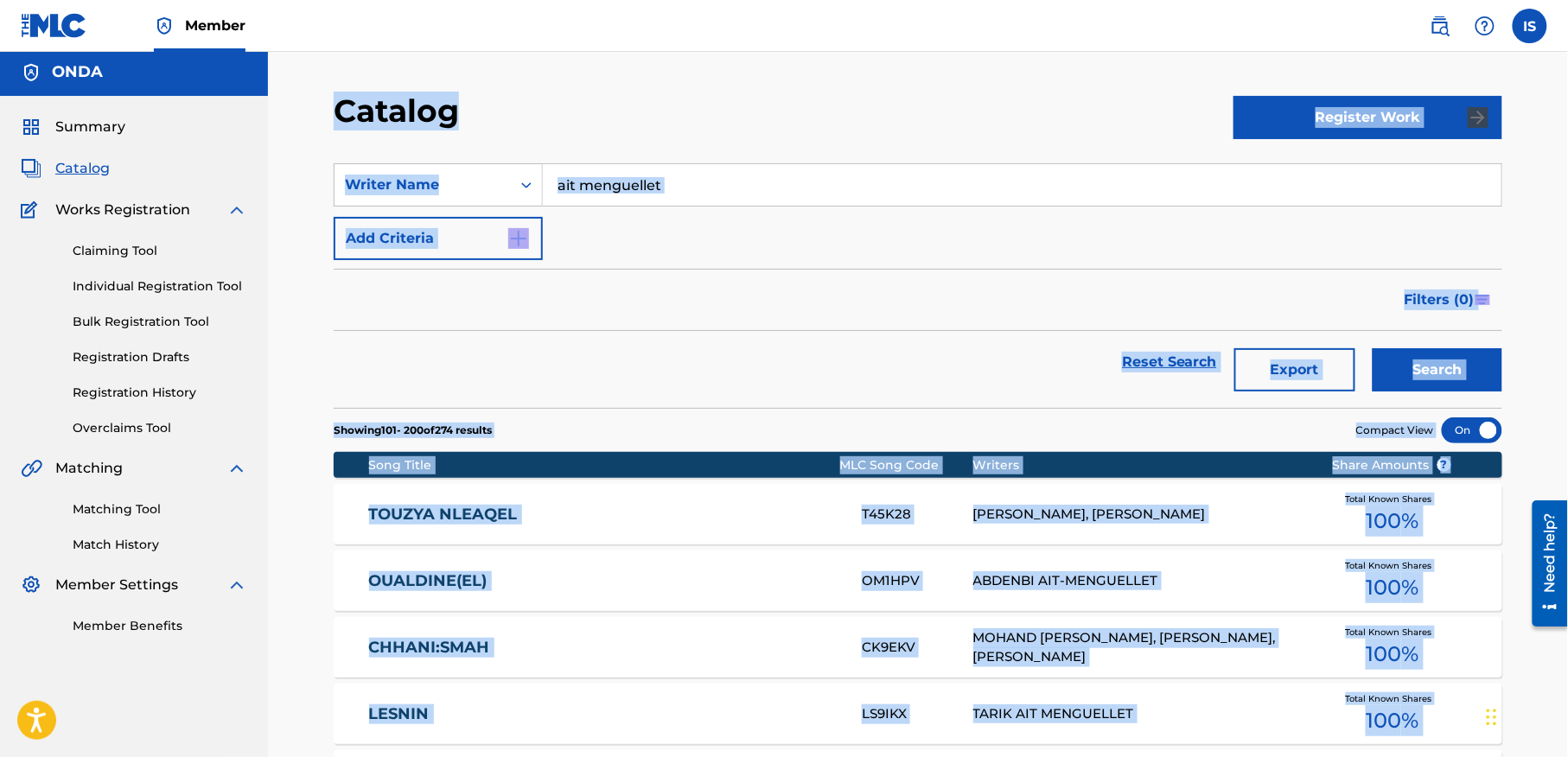
scroll to position [6313, 0]
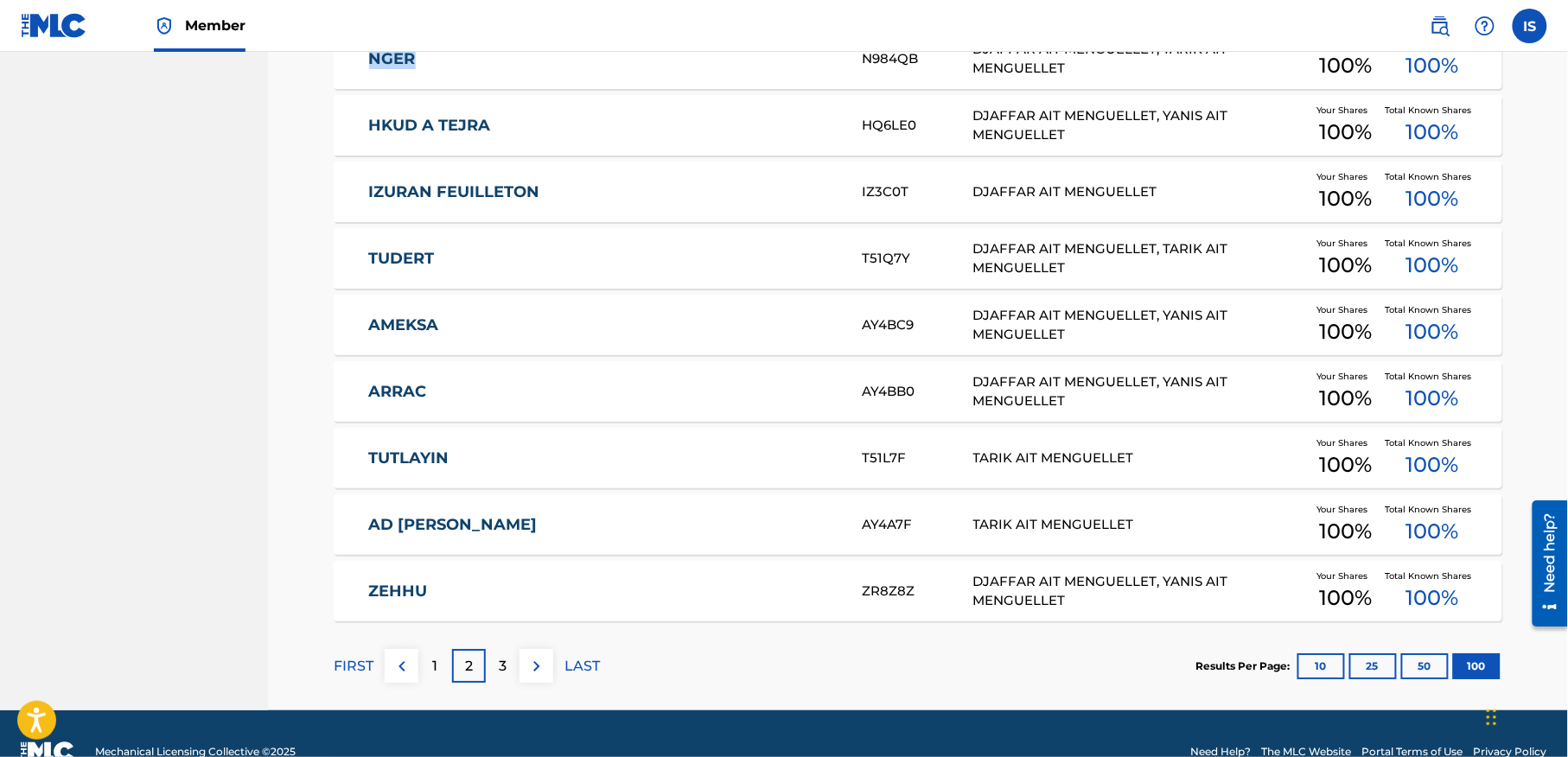
scroll to position [6518, 0]
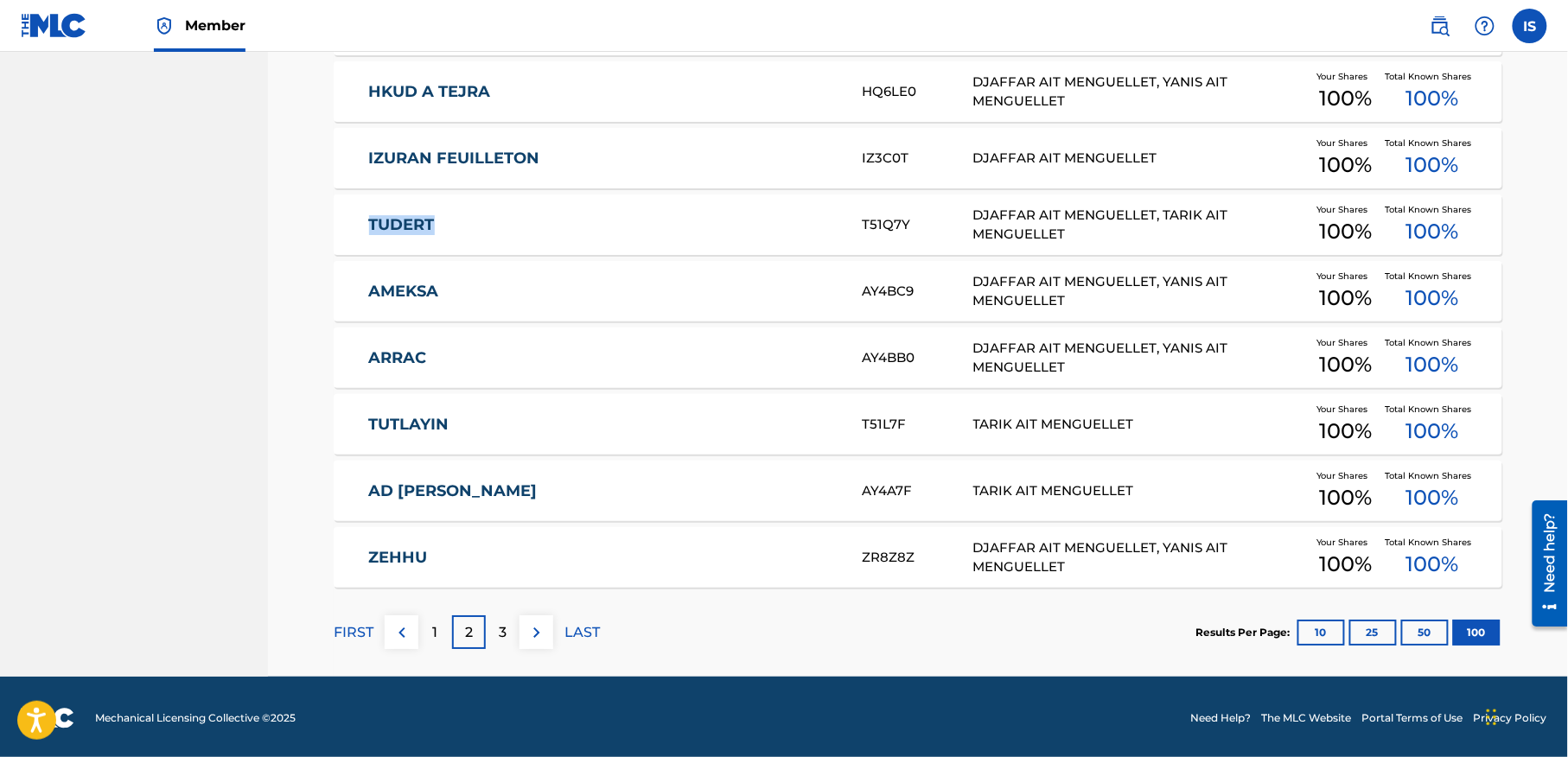
scroll to position [6548, 0]
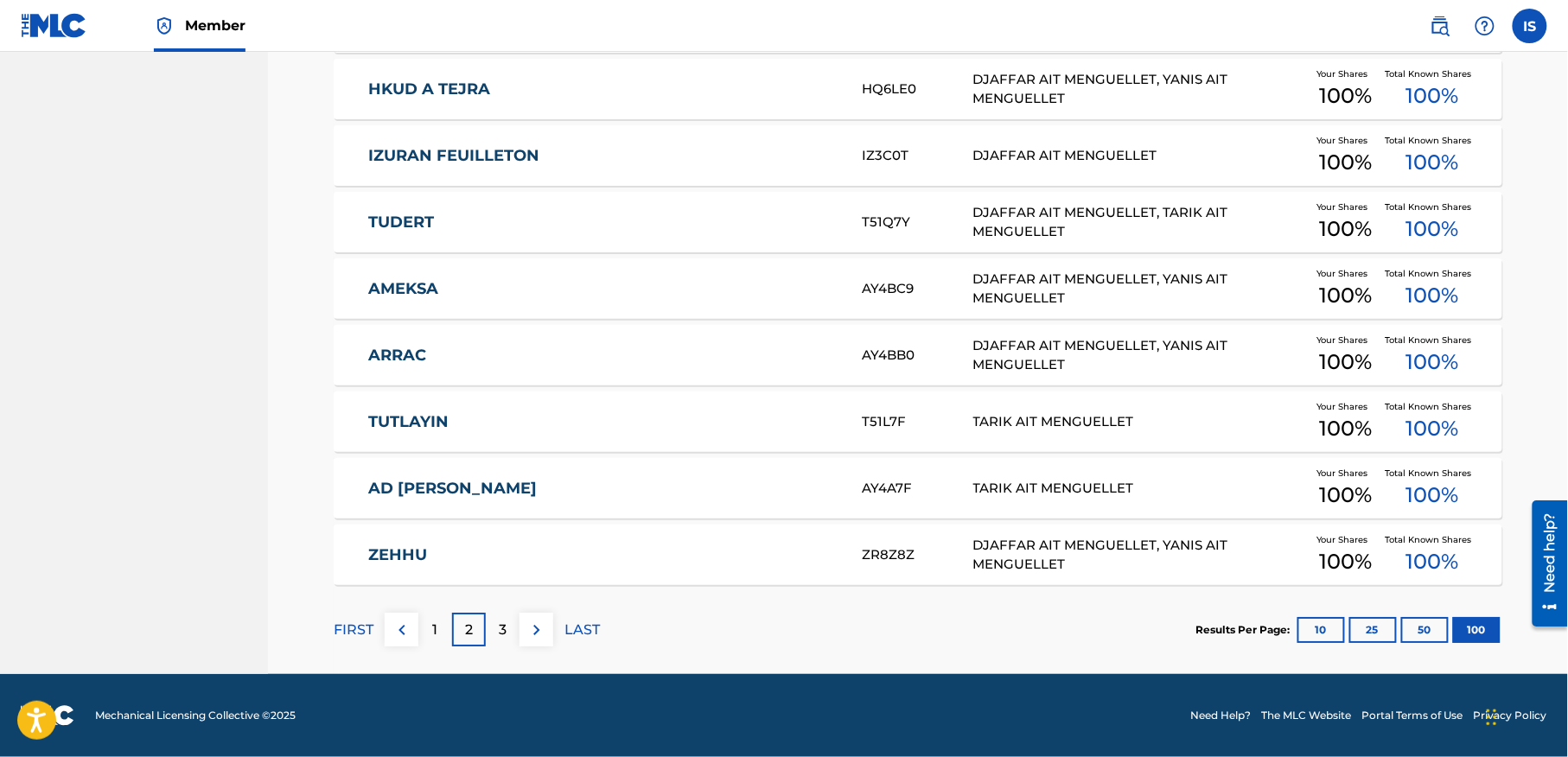
click at [501, 627] on p "3" at bounding box center [502, 629] width 8 height 21
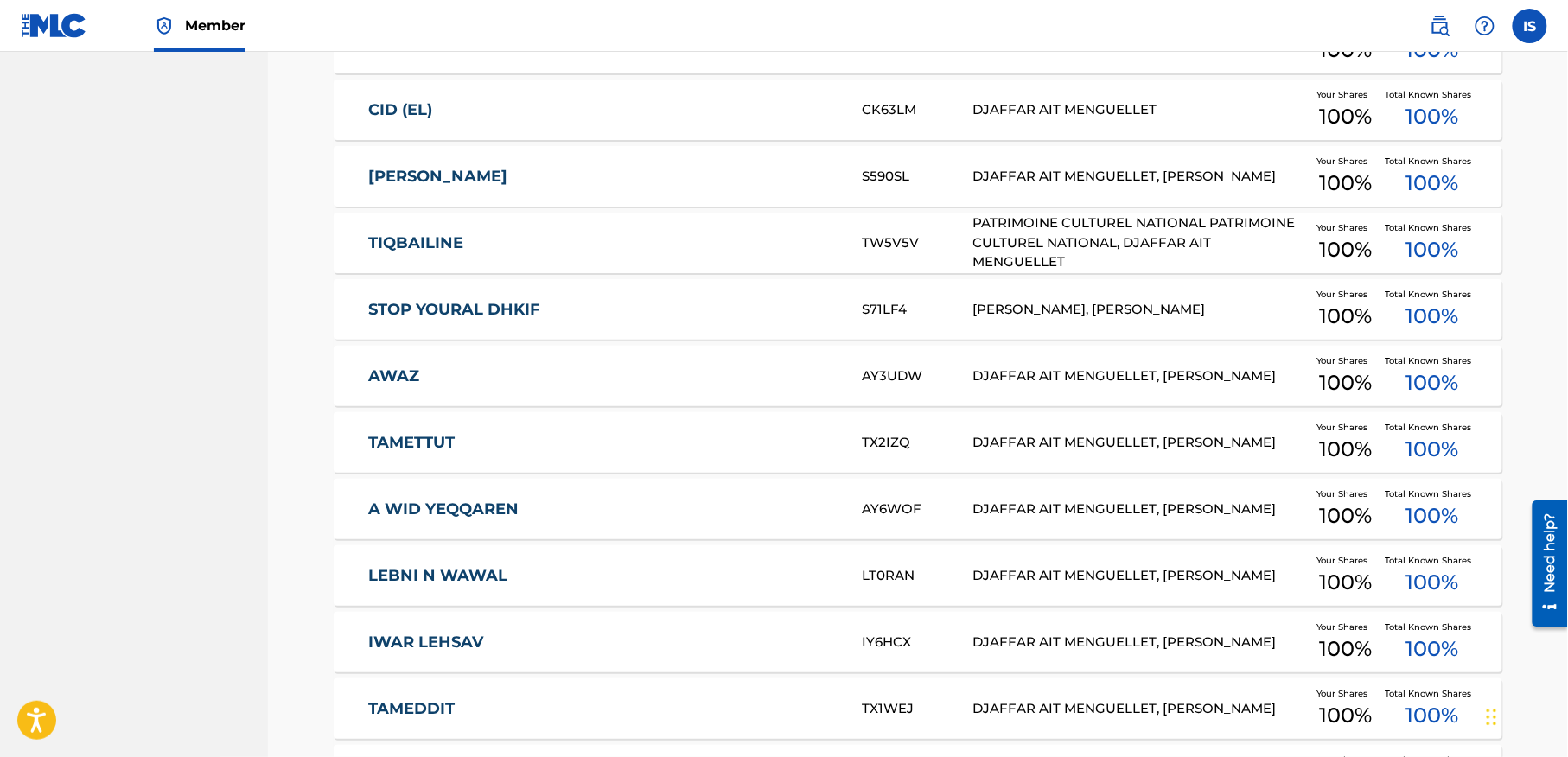
scroll to position [1805, 0]
click at [349, 372] on div "AWAZ AY3UDW DJAFFAR AIT MENGUELLET, ABDENBI AIT-MENGUELLET Your Shares 100 % To…" at bounding box center [918, 374] width 1168 height 60
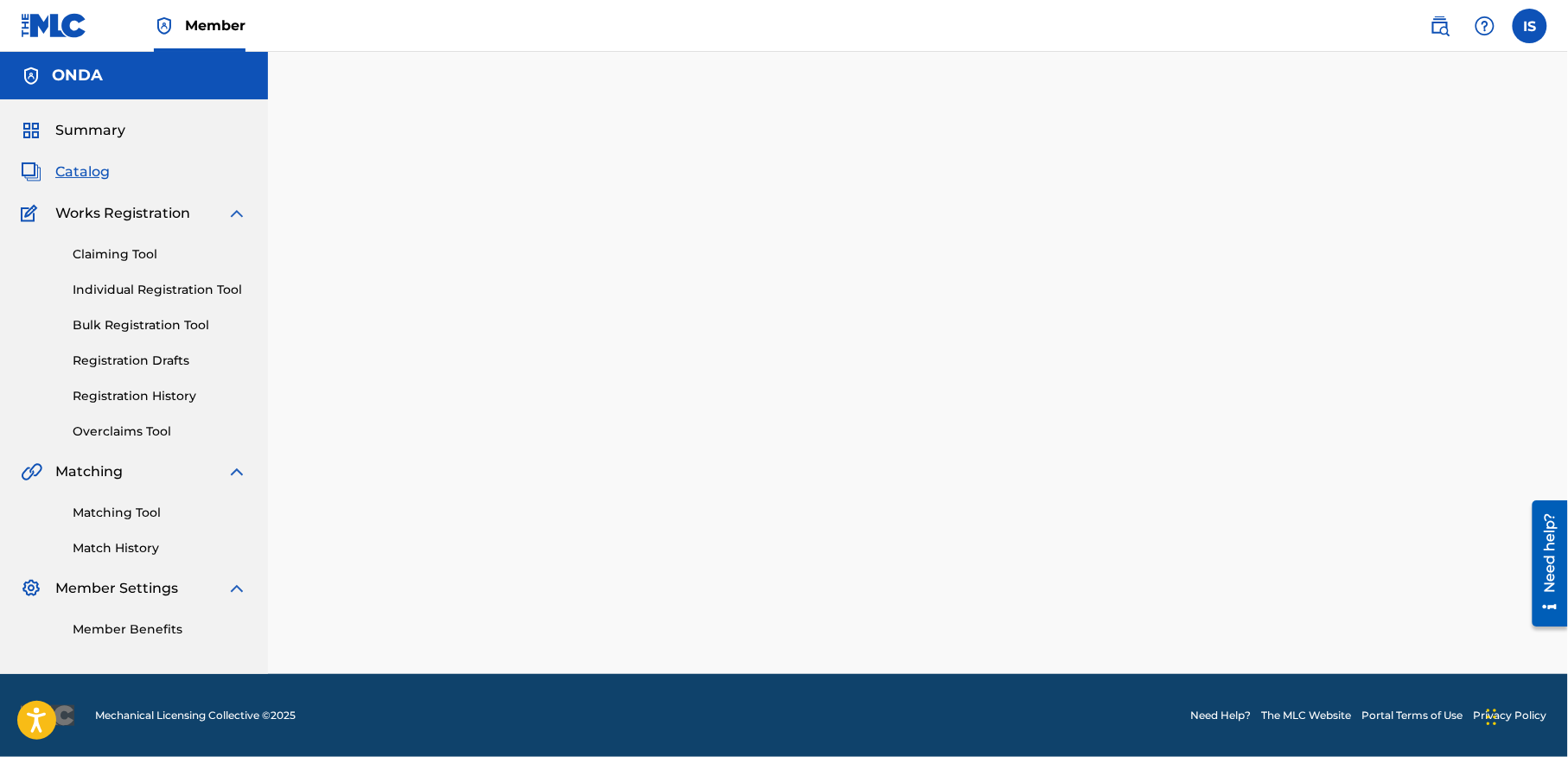
drag, startPoint x: 349, startPoint y: 372, endPoint x: 313, endPoint y: 367, distance: 36.3
click at [313, 367] on div at bounding box center [918, 383] width 1210 height 578
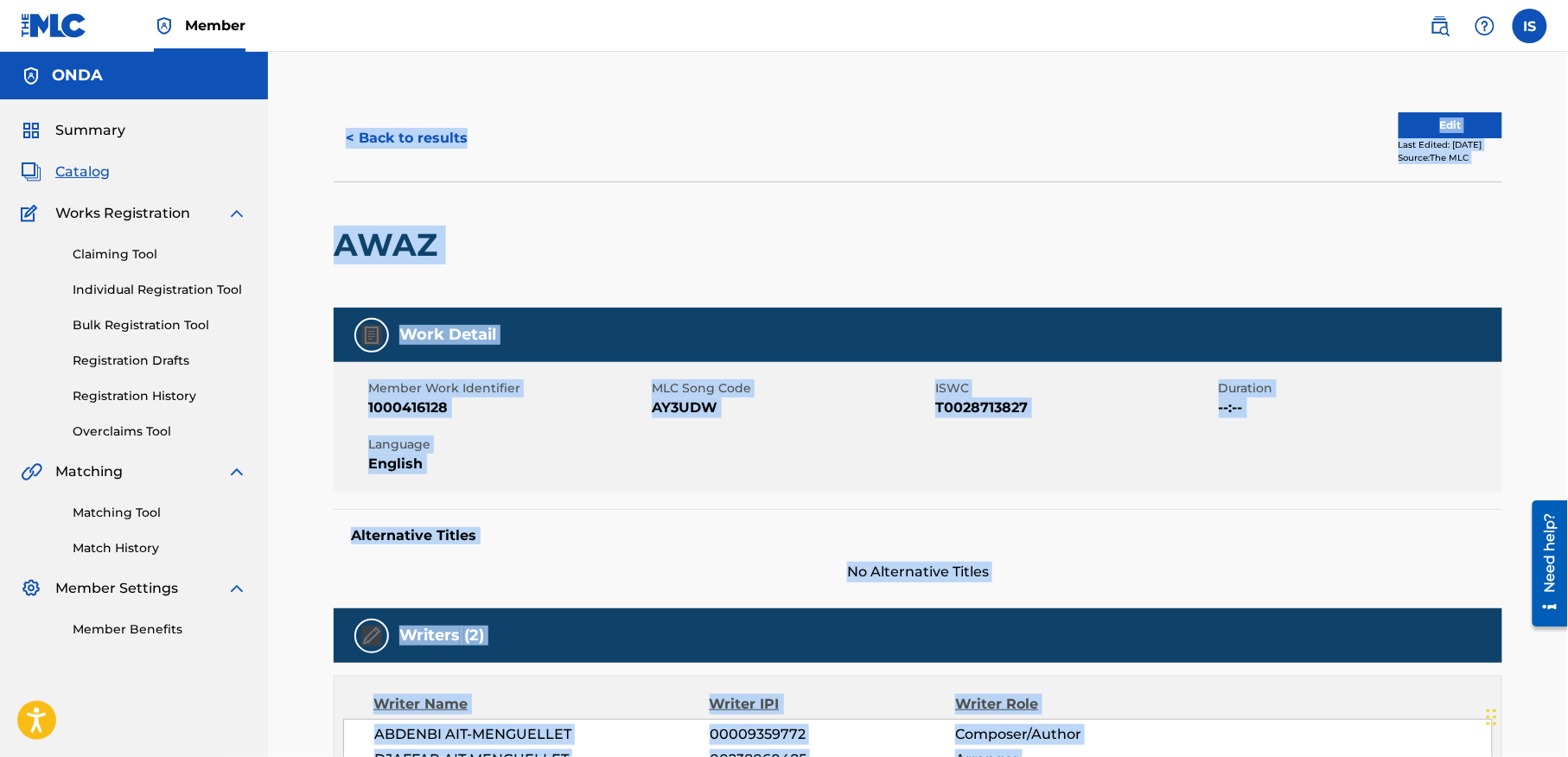
click at [375, 126] on button "< Back to results" at bounding box center [407, 138] width 146 height 43
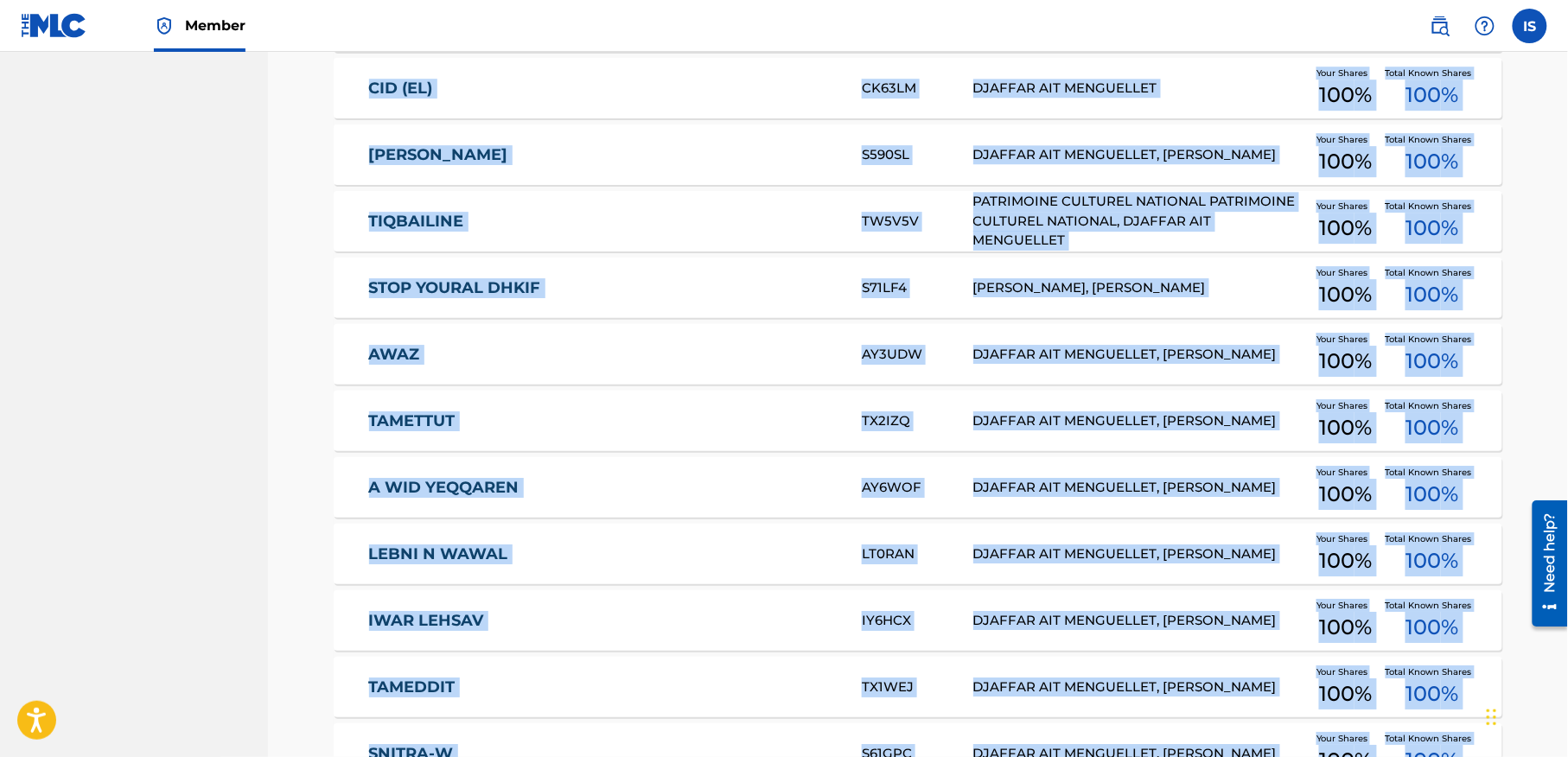
scroll to position [1831, 0]
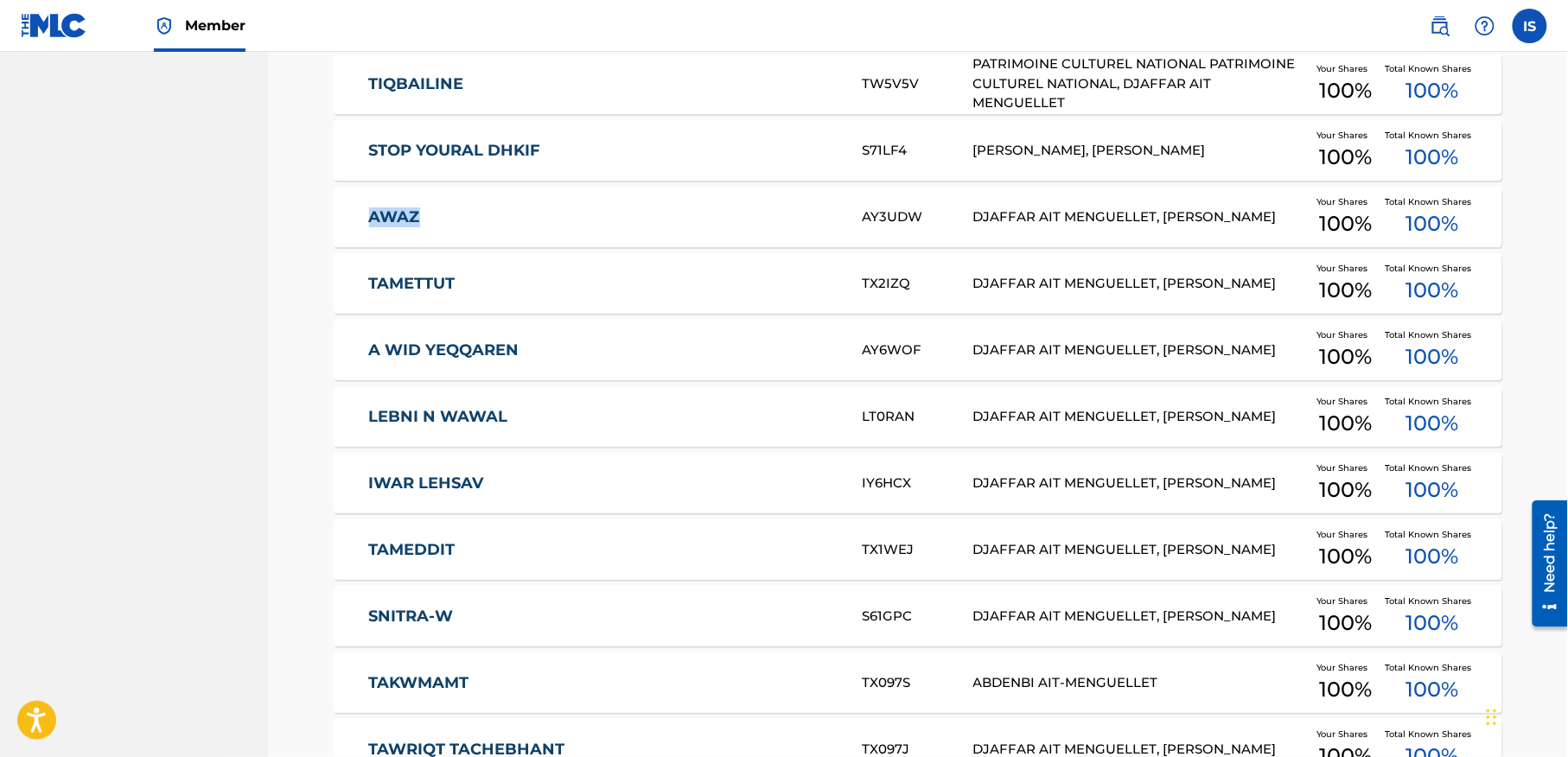
scroll to position [1971, 0]
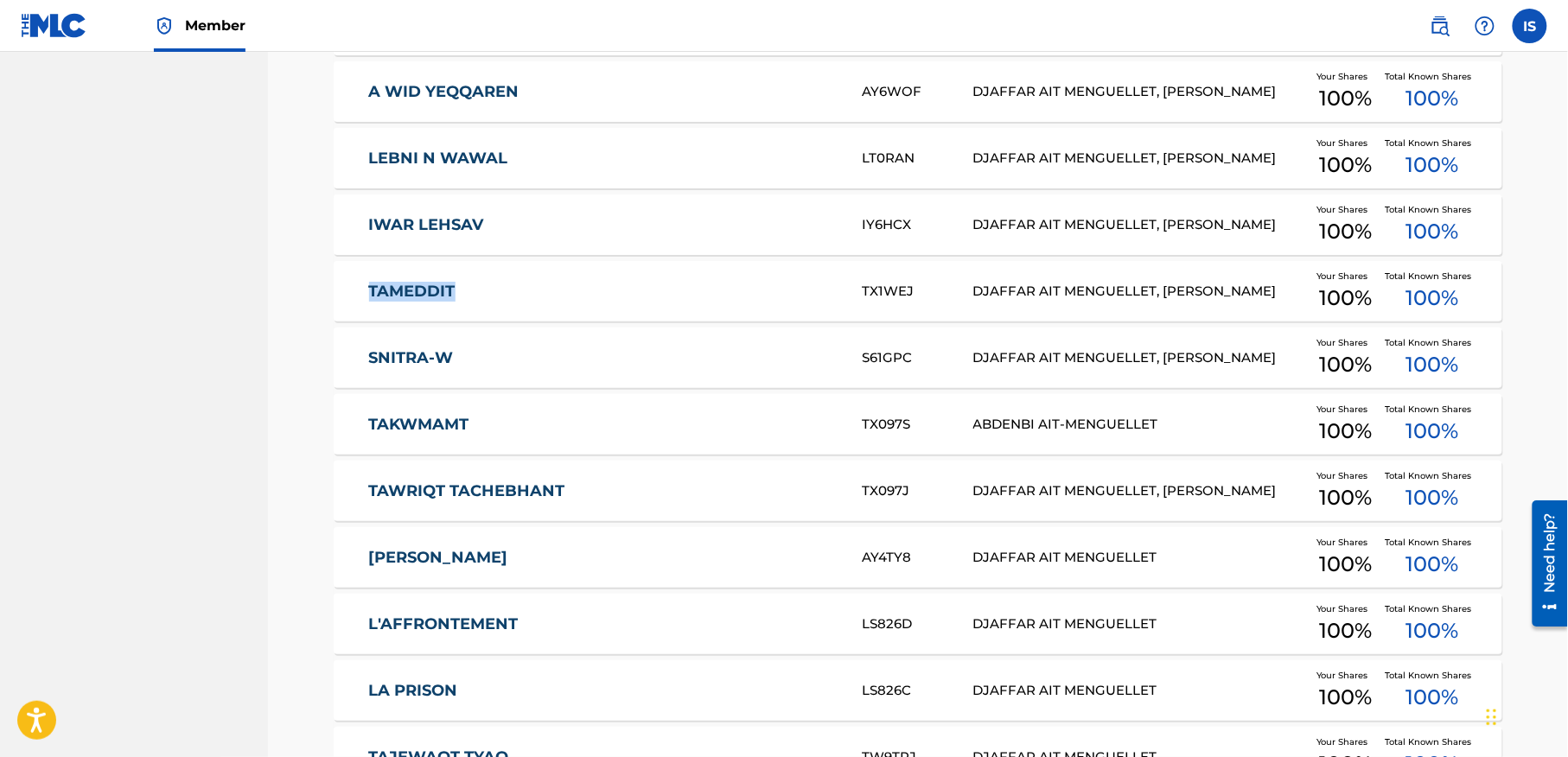
scroll to position [2226, 0]
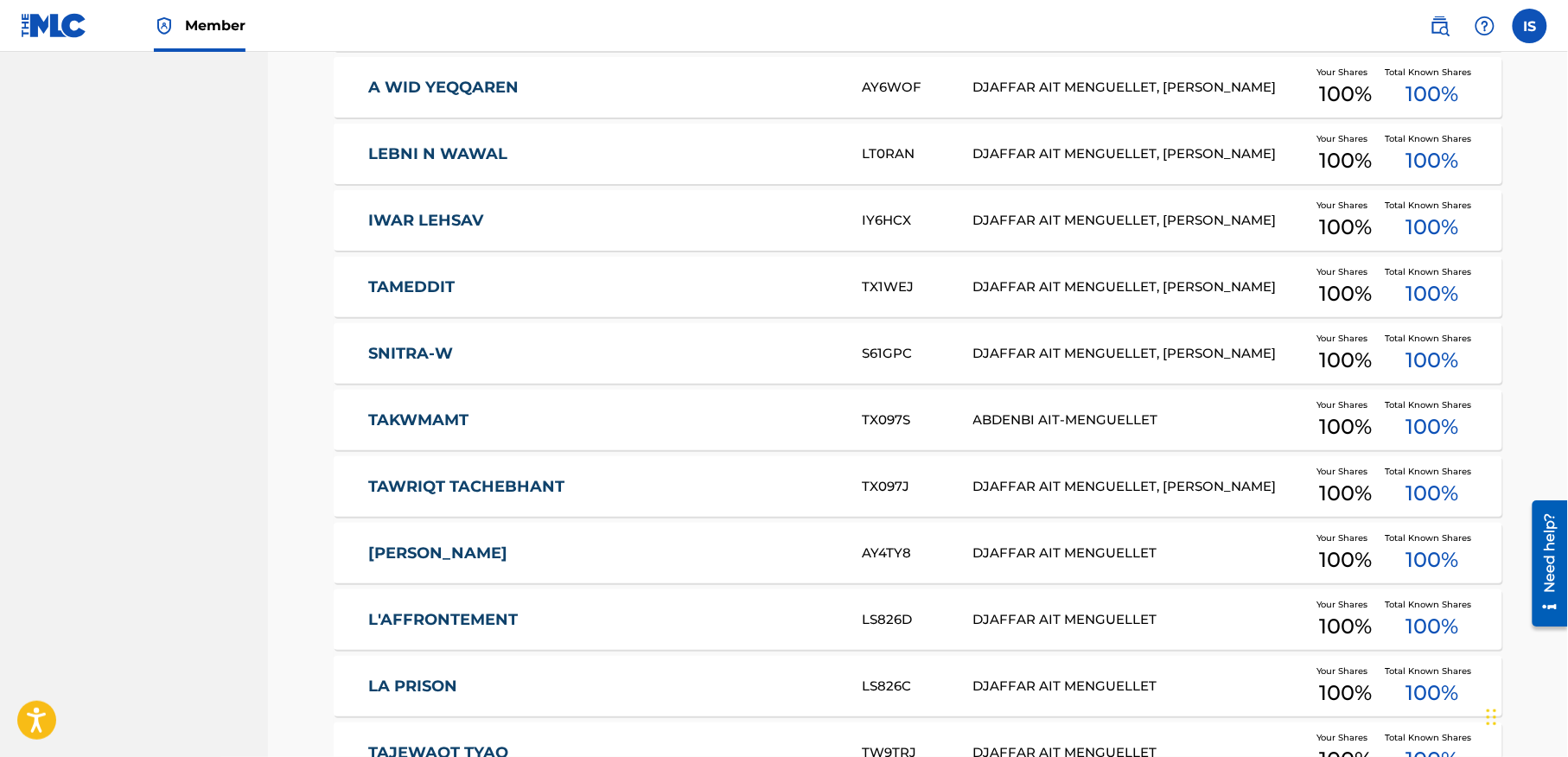
click at [302, 354] on div "Catalog Register Work SearchWithCriteria0bd9b32c-8e4d-4d61-8248-36449d79c95f Wr…" at bounding box center [918, 546] width 1300 height 5440
click at [295, 418] on div "Catalog Register Work SearchWithCriteria0bd9b32c-8e4d-4d61-8248-36449d79c95f Wr…" at bounding box center [918, 546] width 1300 height 5440
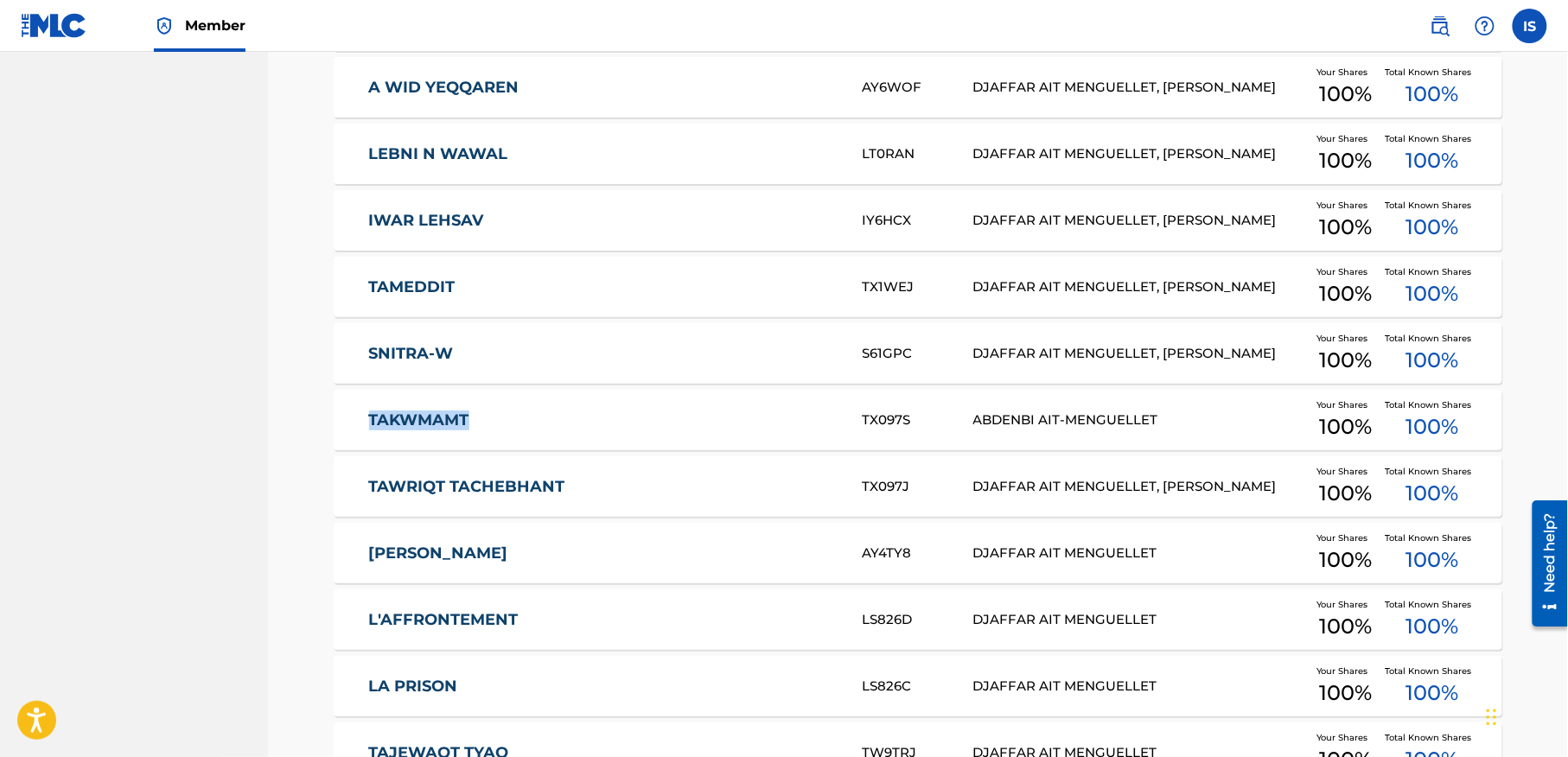
click at [295, 418] on div "Catalog Register Work SearchWithCriteria0bd9b32c-8e4d-4d61-8248-36449d79c95f Wr…" at bounding box center [918, 546] width 1300 height 5440
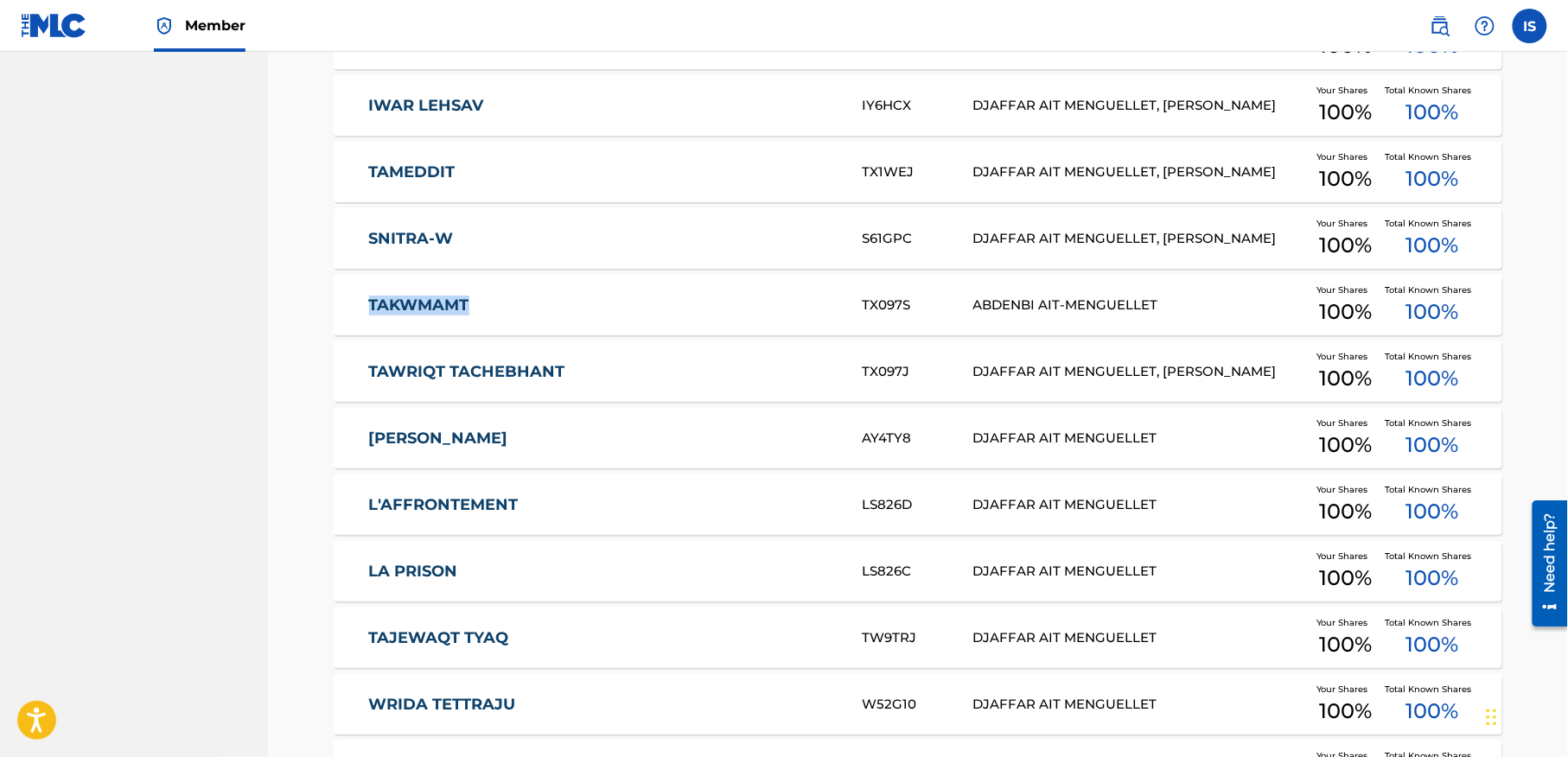
scroll to position [2343, 0]
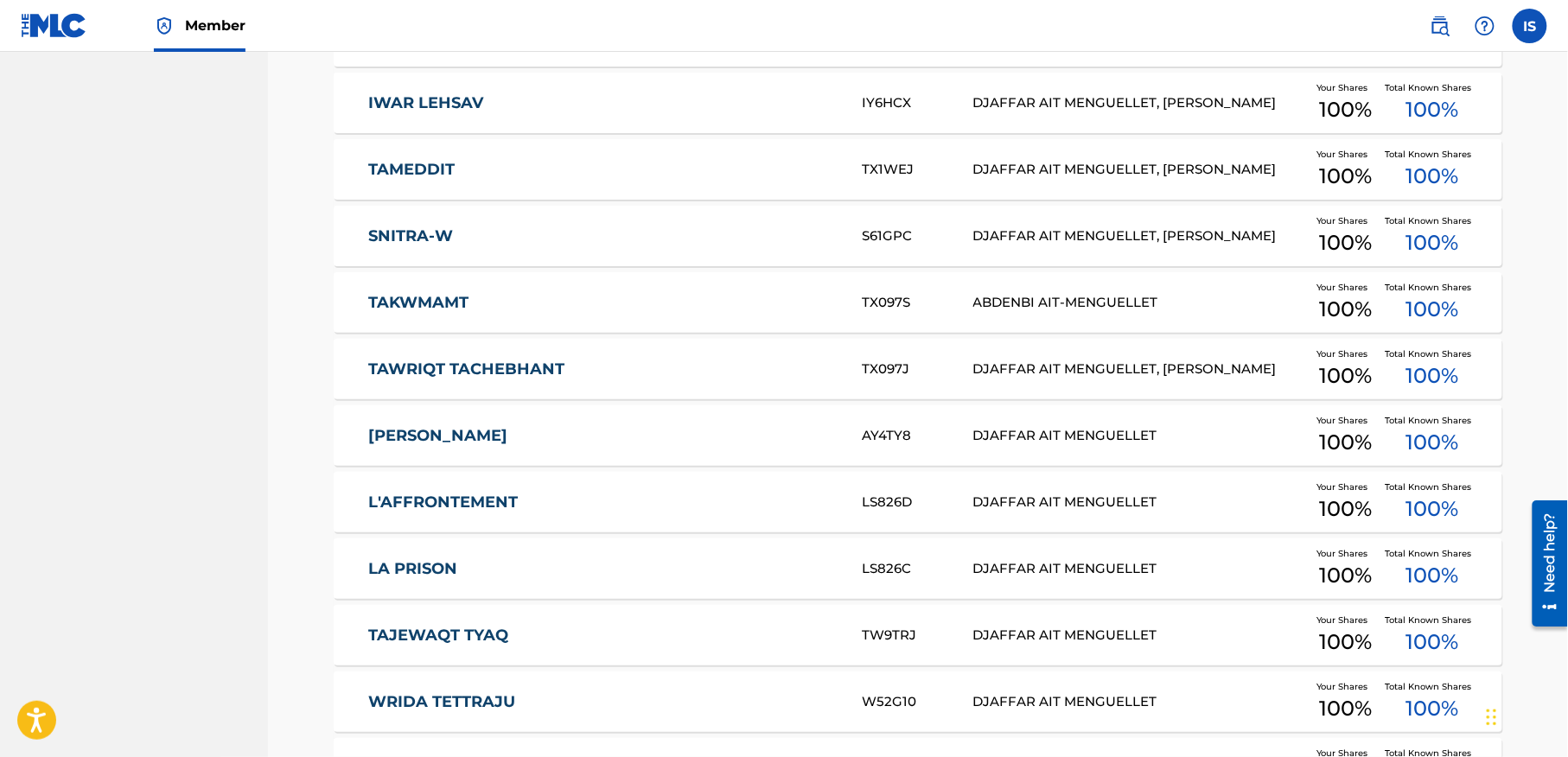
click at [326, 374] on div "Catalog Register Work SearchWithCriteria0bd9b32c-8e4d-4d61-8248-36449d79c95f Wr…" at bounding box center [918, 449] width 1210 height 5396
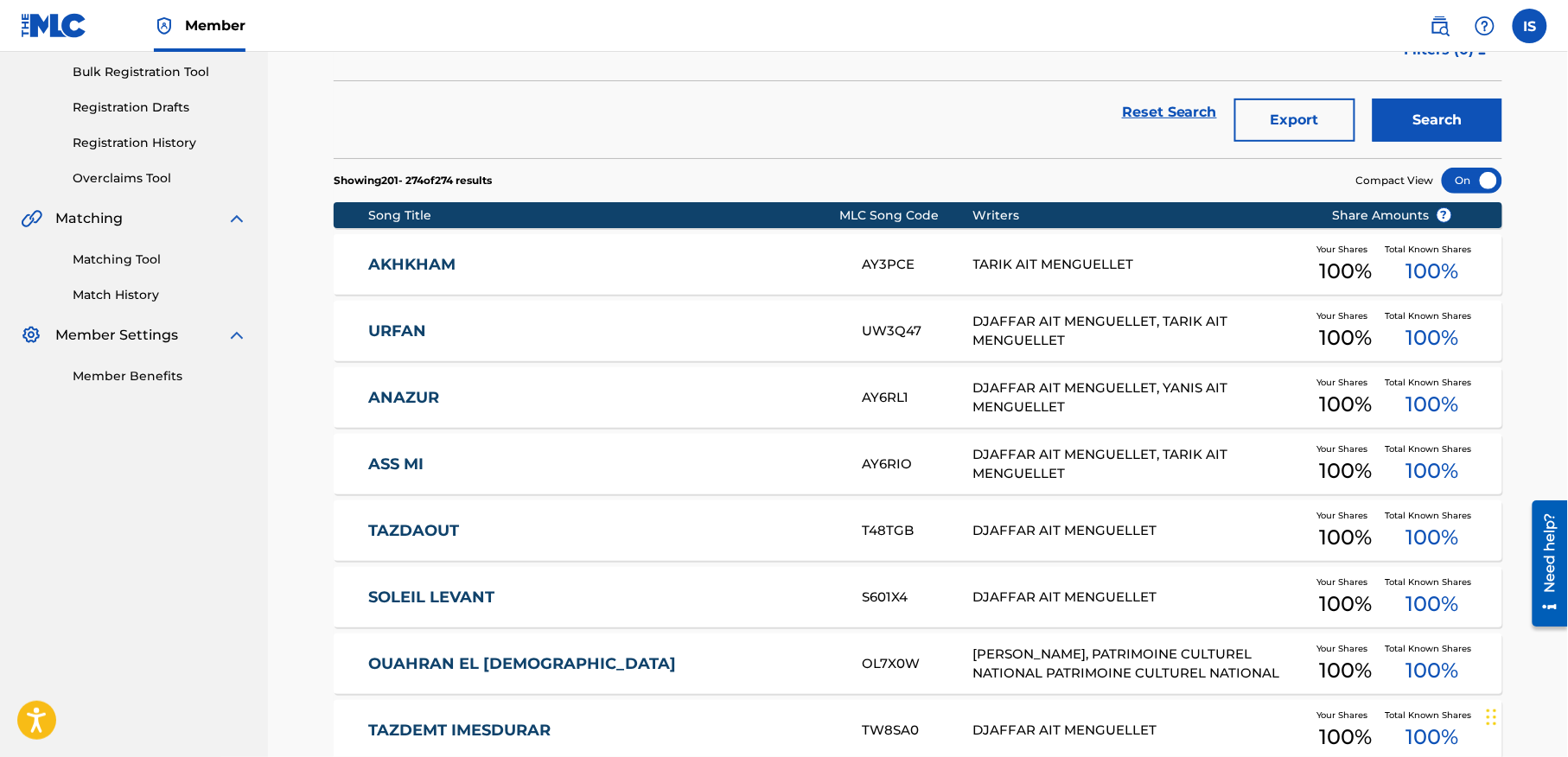
scroll to position [0, 0]
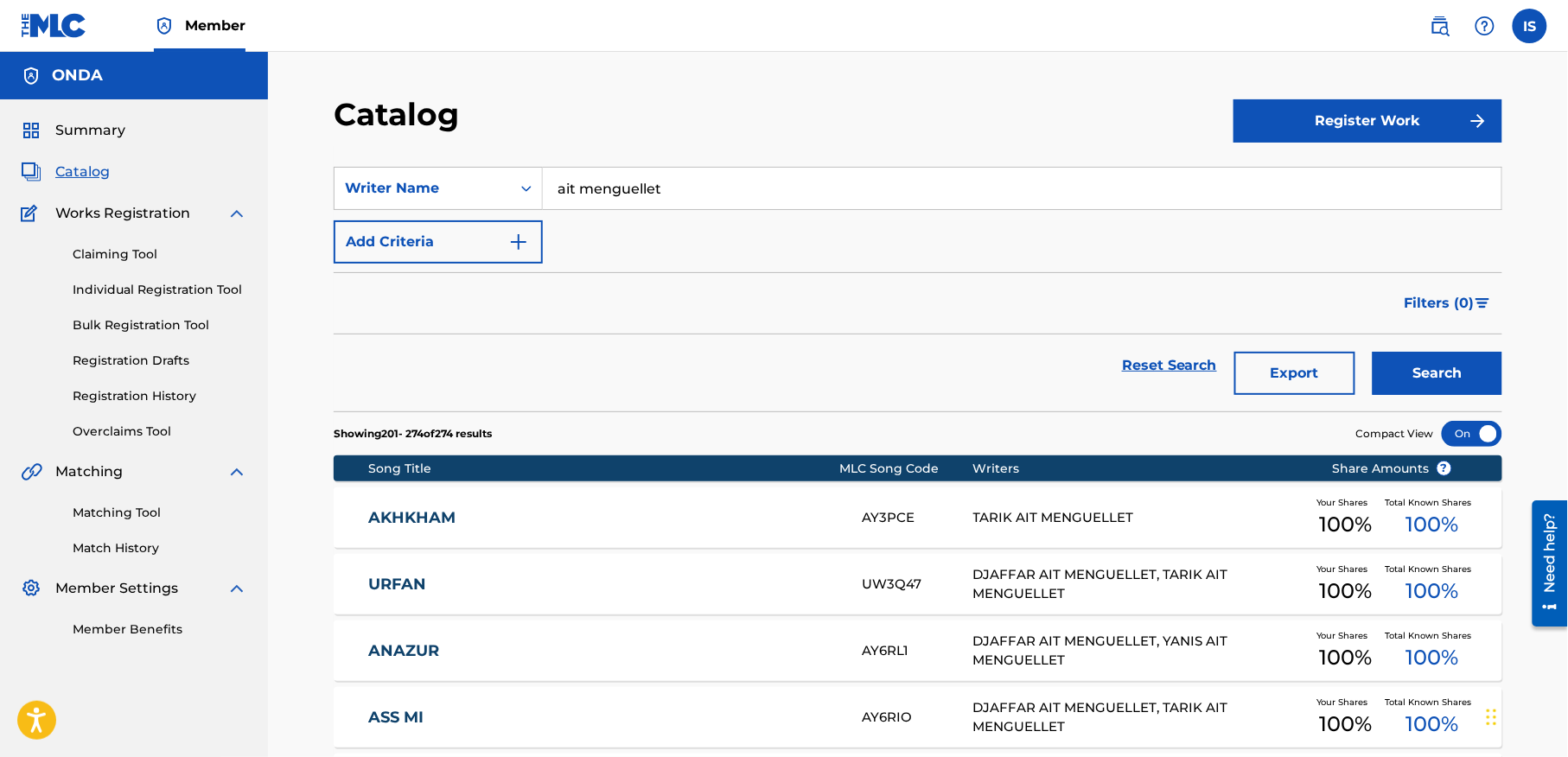
click at [365, 291] on div "Filters ( 0 )" at bounding box center [918, 303] width 1168 height 62
click at [79, 132] on span "Summary" at bounding box center [90, 130] width 70 height 21
click at [87, 132] on span "Summary" at bounding box center [90, 130] width 70 height 21
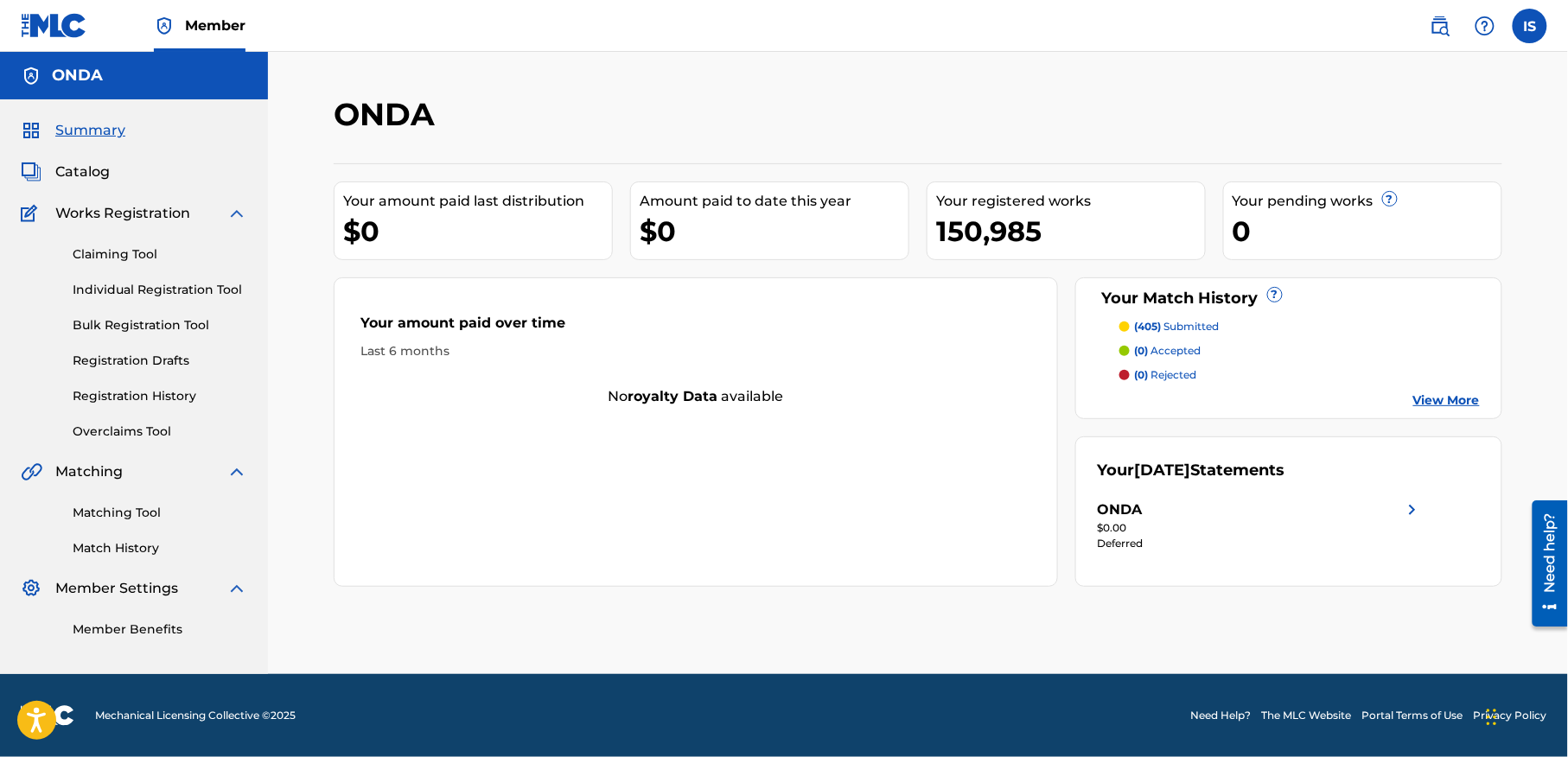
click at [1191, 328] on p "(405) submitted" at bounding box center [1177, 326] width 85 height 15
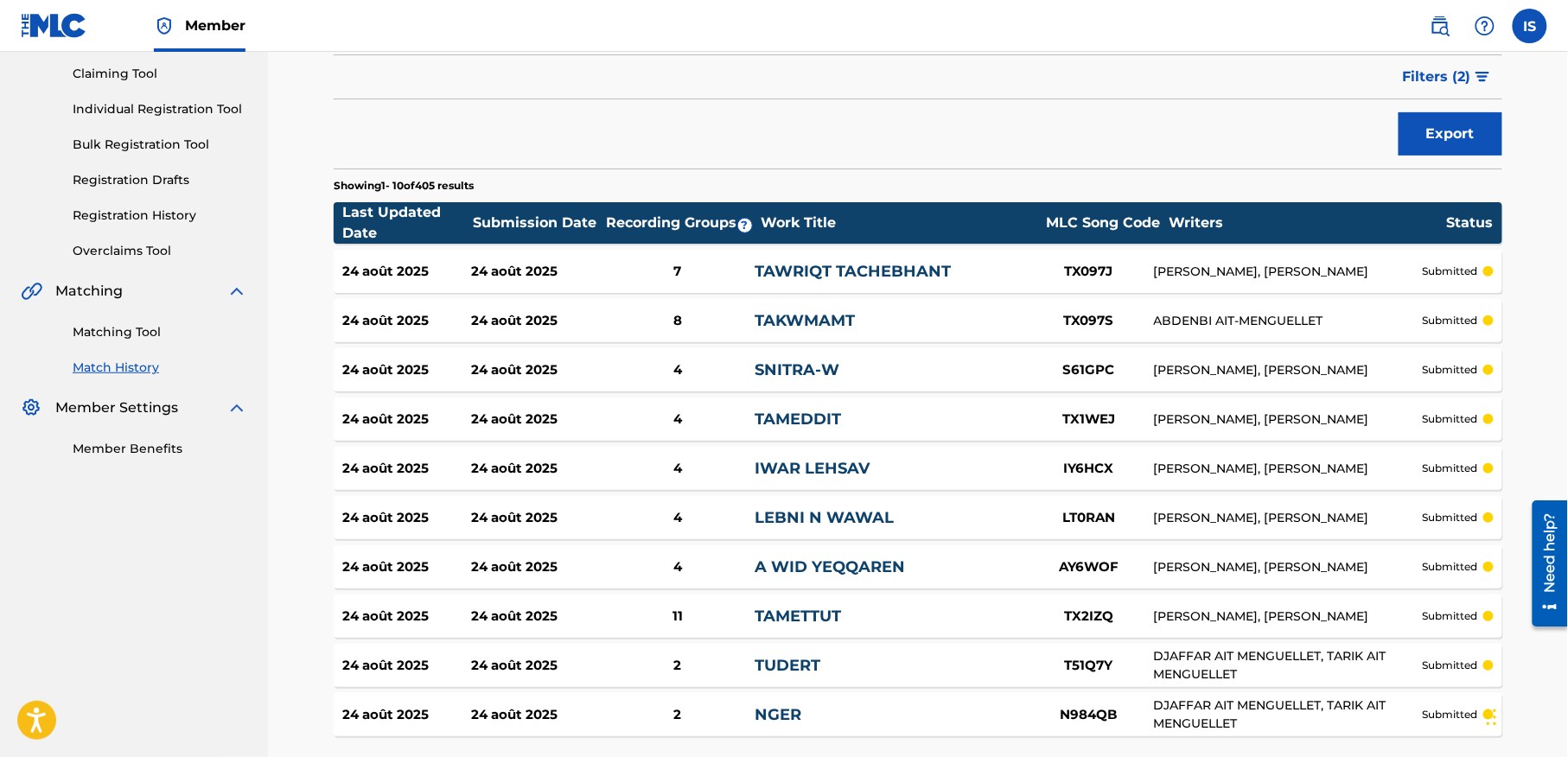
scroll to position [333, 0]
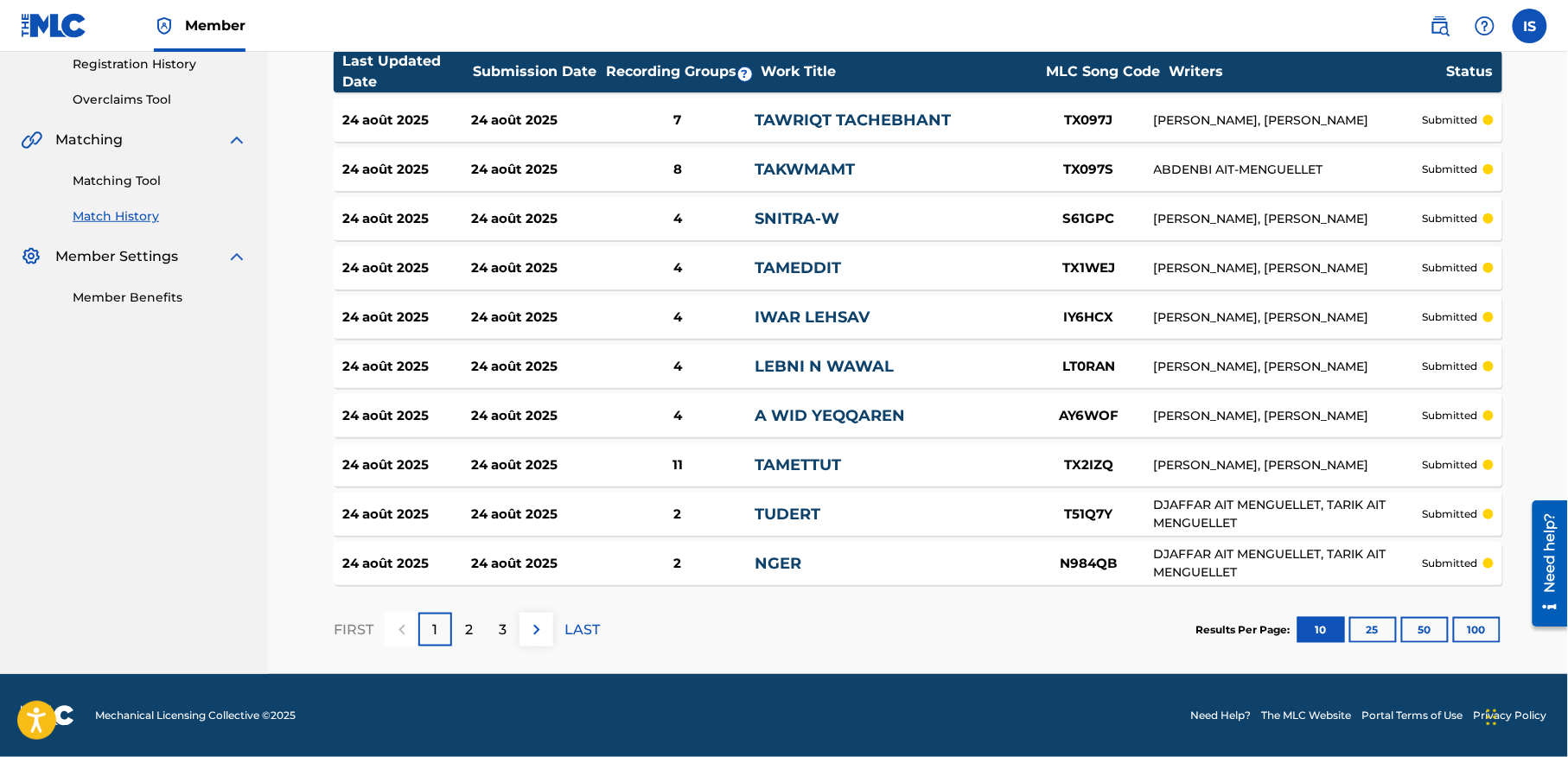
click at [1472, 616] on button "100" at bounding box center [1476, 629] width 48 height 26
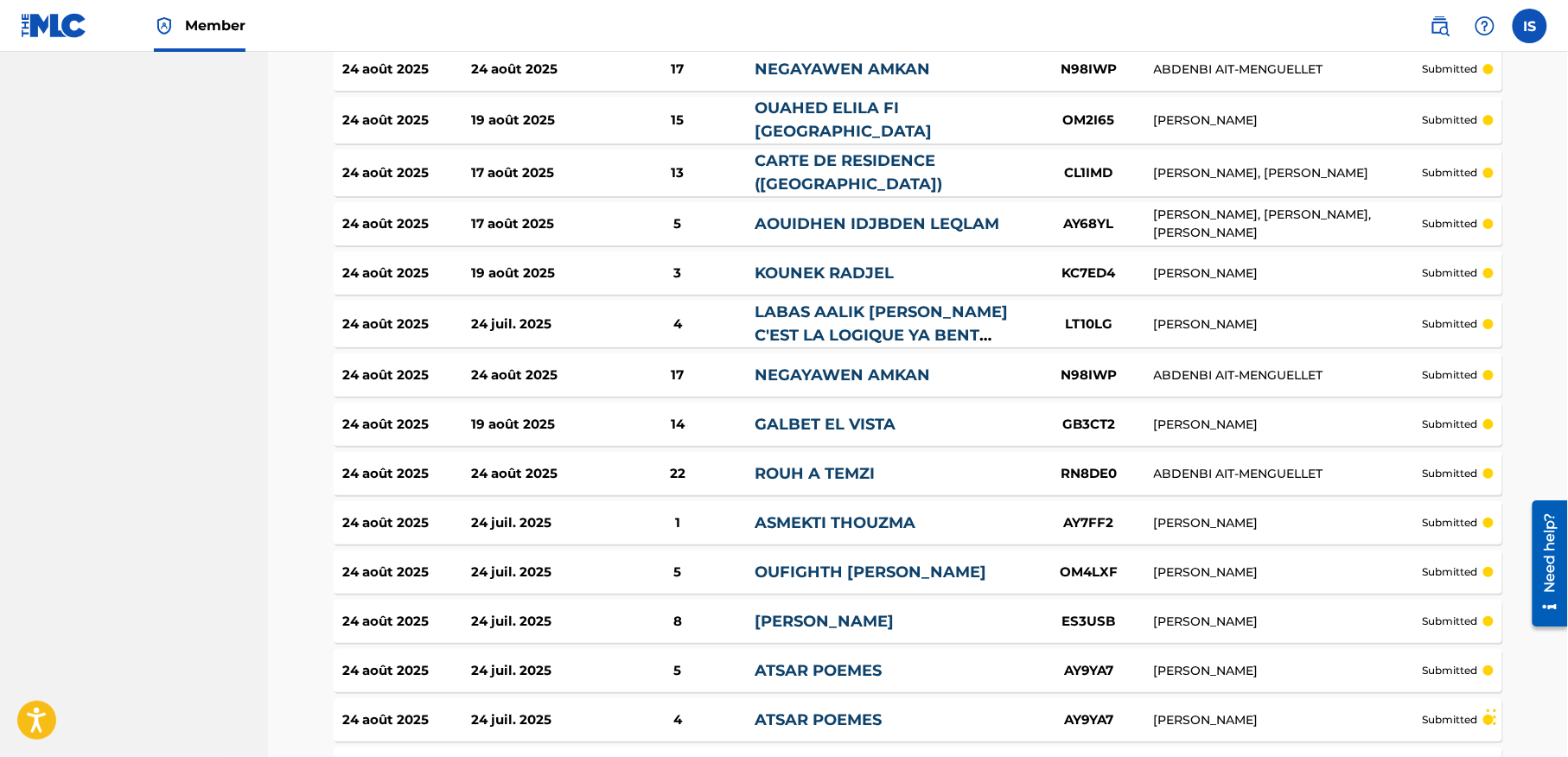
scroll to position [4783, 0]
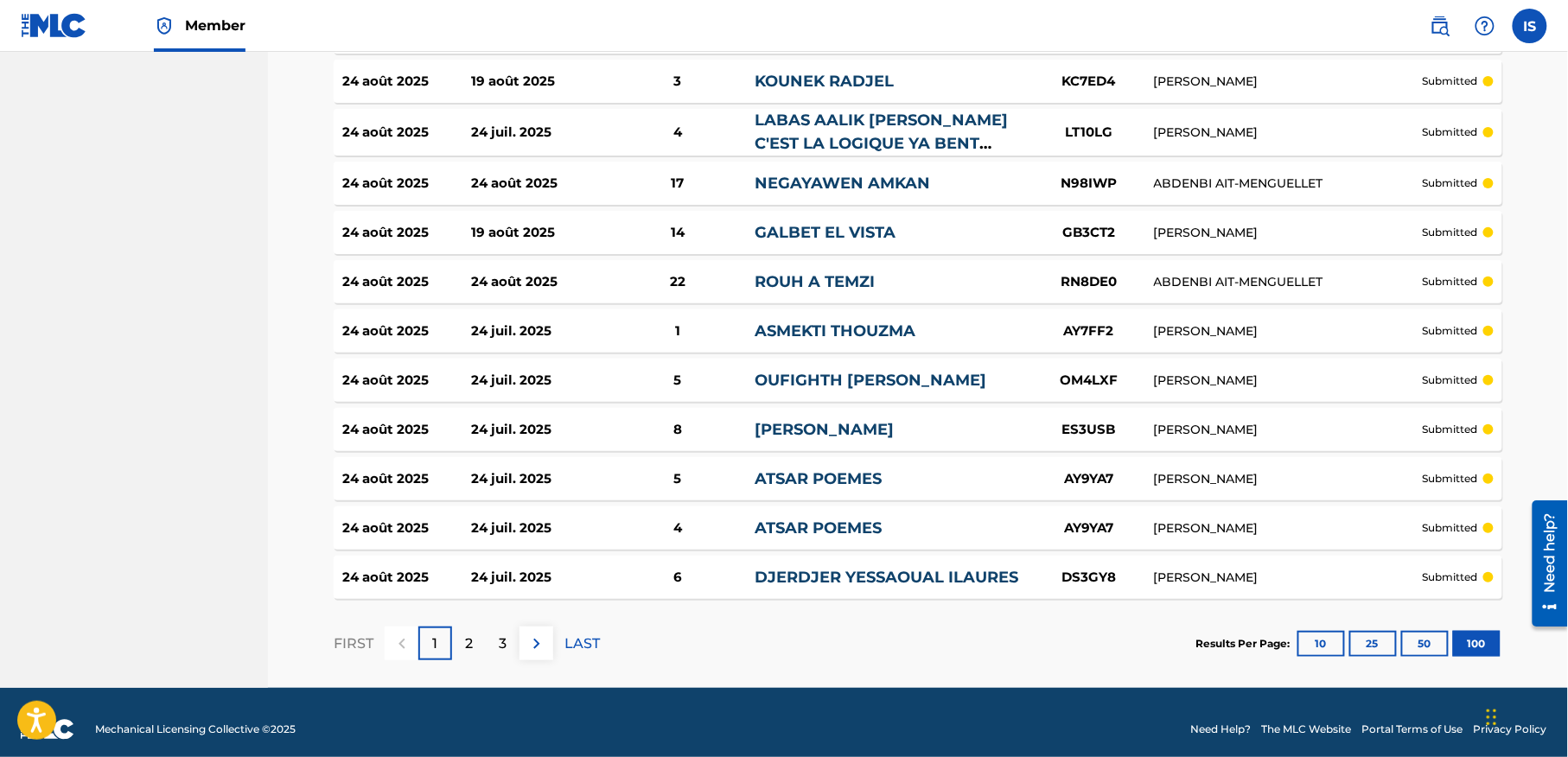
click at [515, 633] on div "3" at bounding box center [502, 642] width 33 height 33
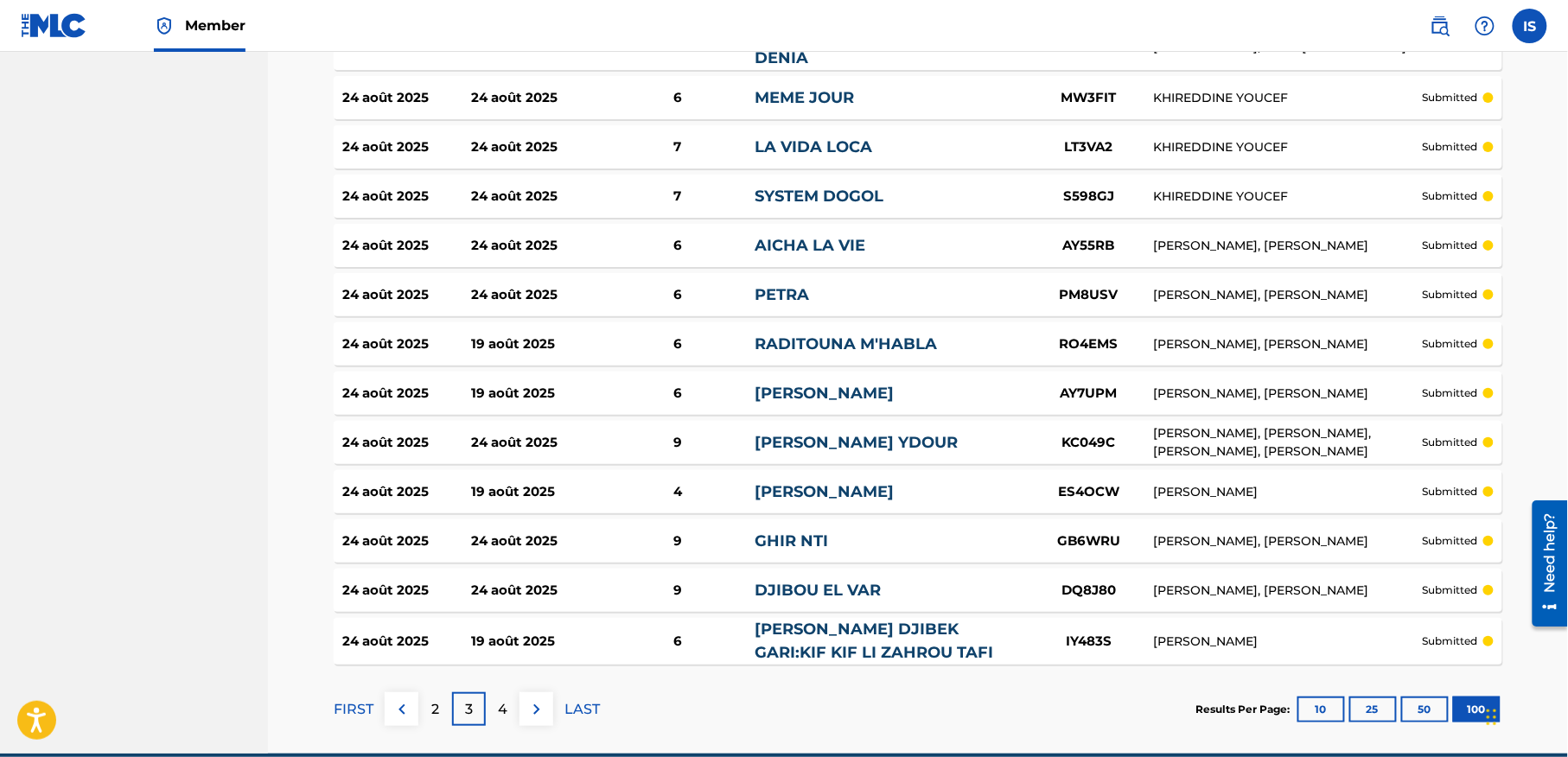
scroll to position [4801, 0]
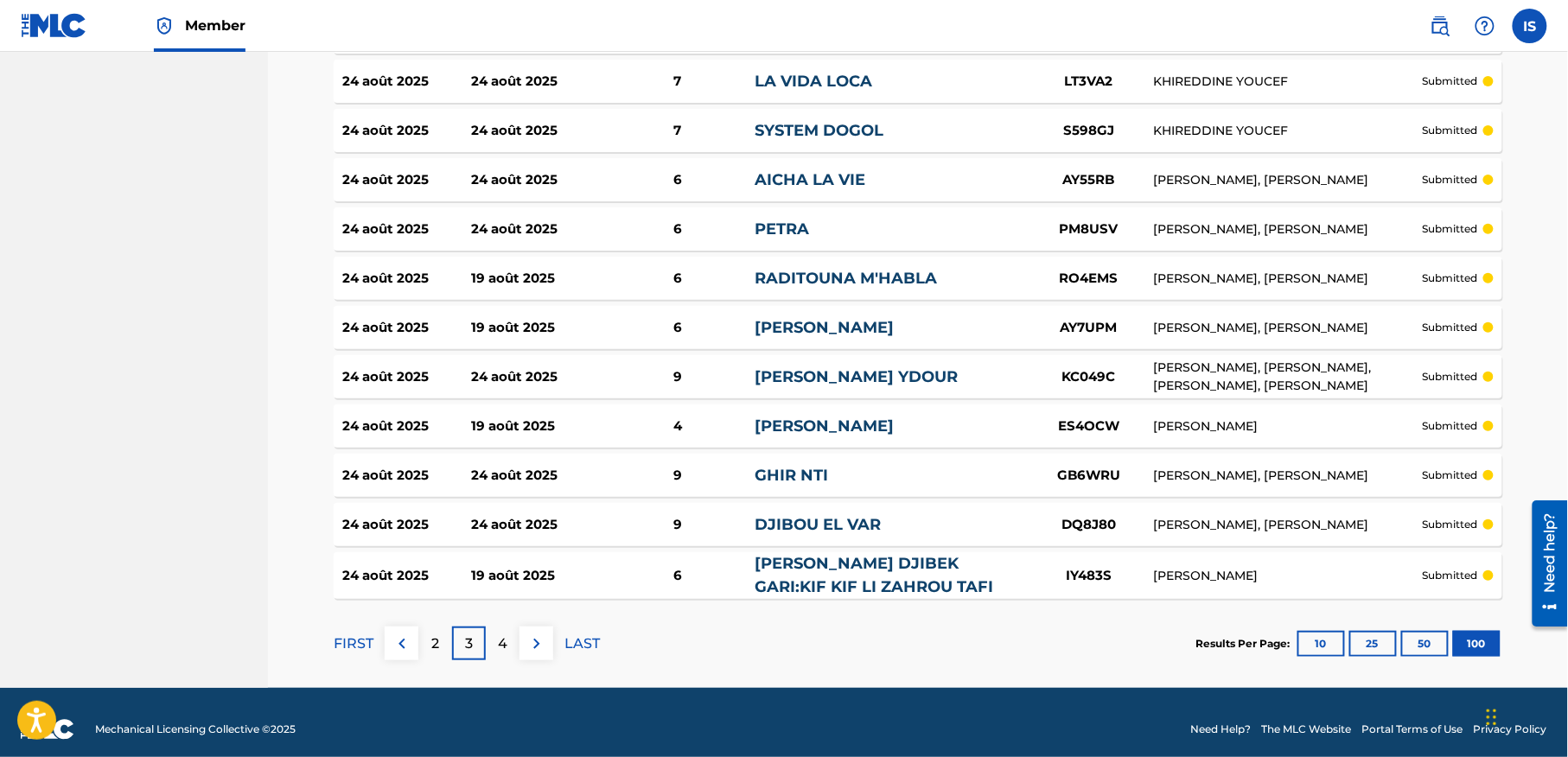
click at [495, 633] on div "4" at bounding box center [502, 642] width 33 height 33
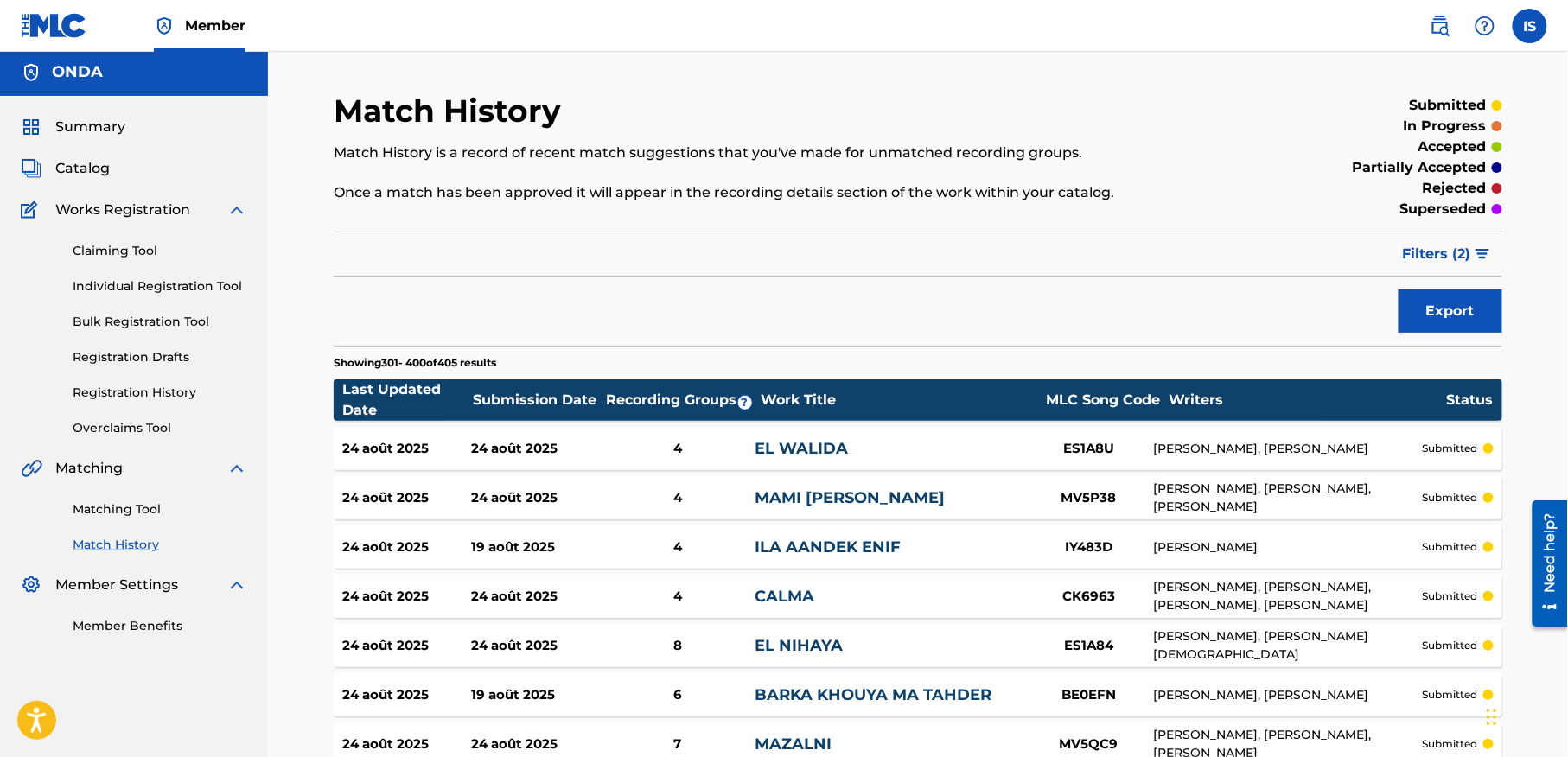
scroll to position [4794, 0]
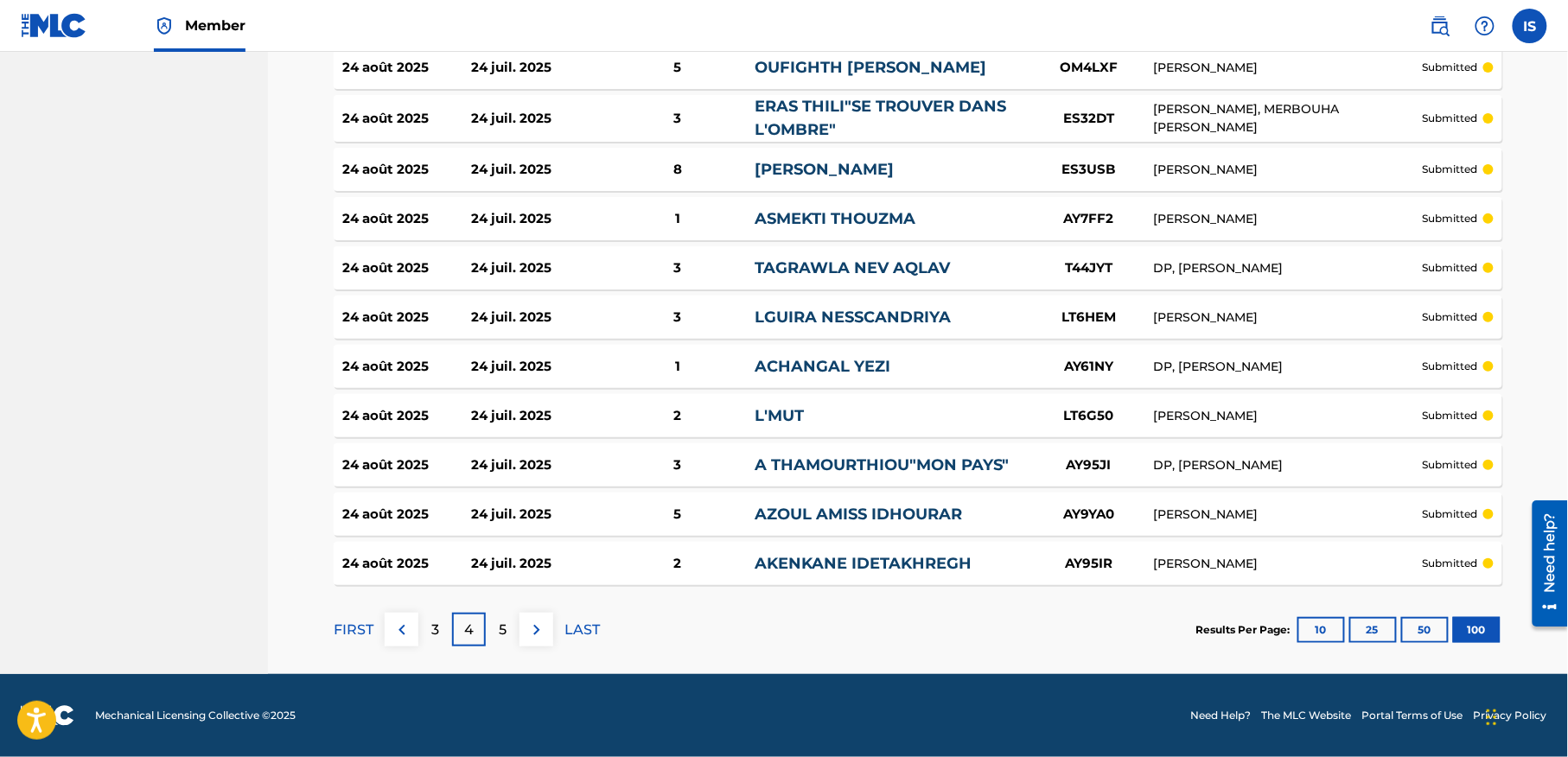
click at [509, 633] on div "5" at bounding box center [502, 629] width 33 height 33
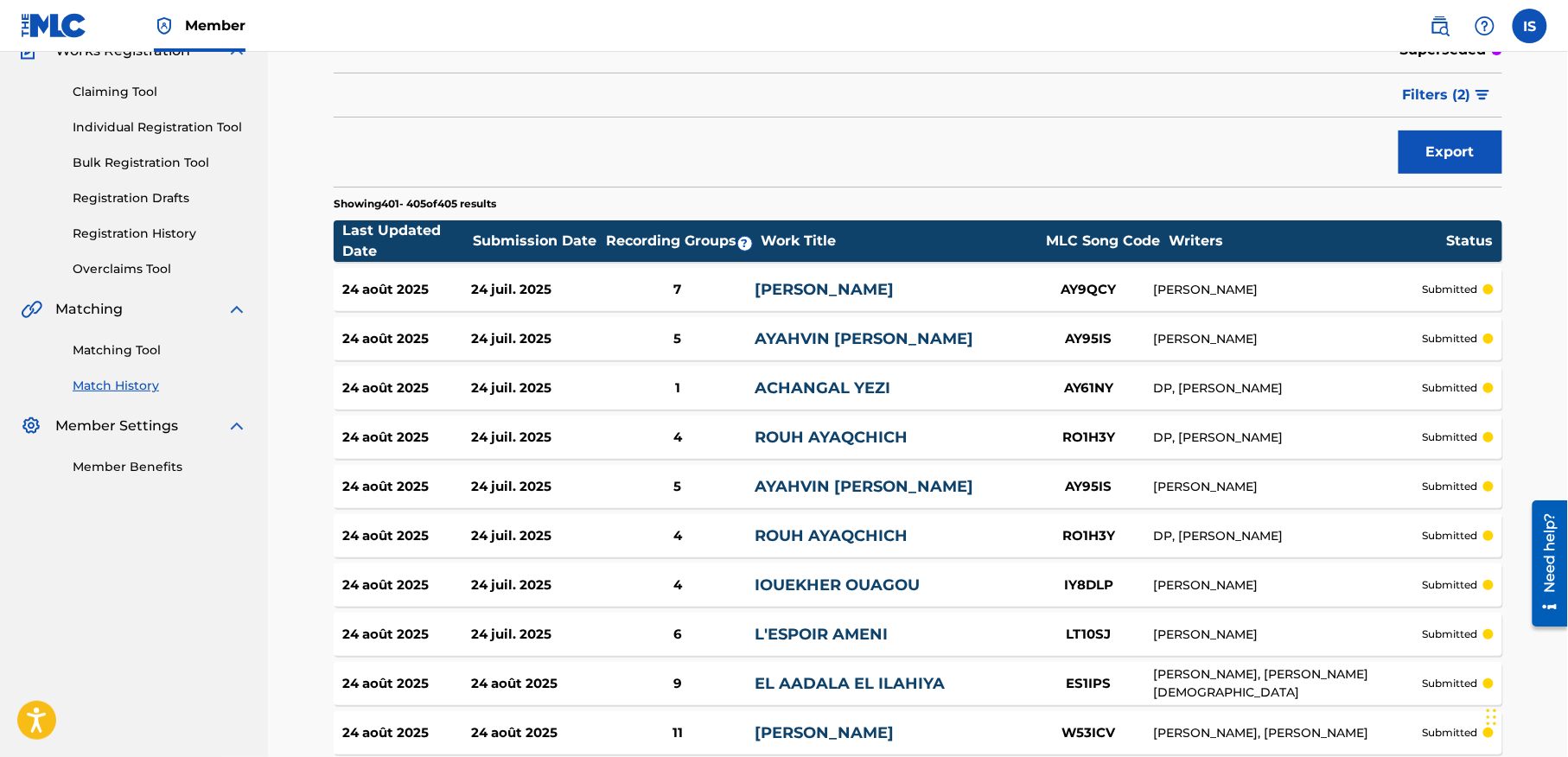
scroll to position [0, 0]
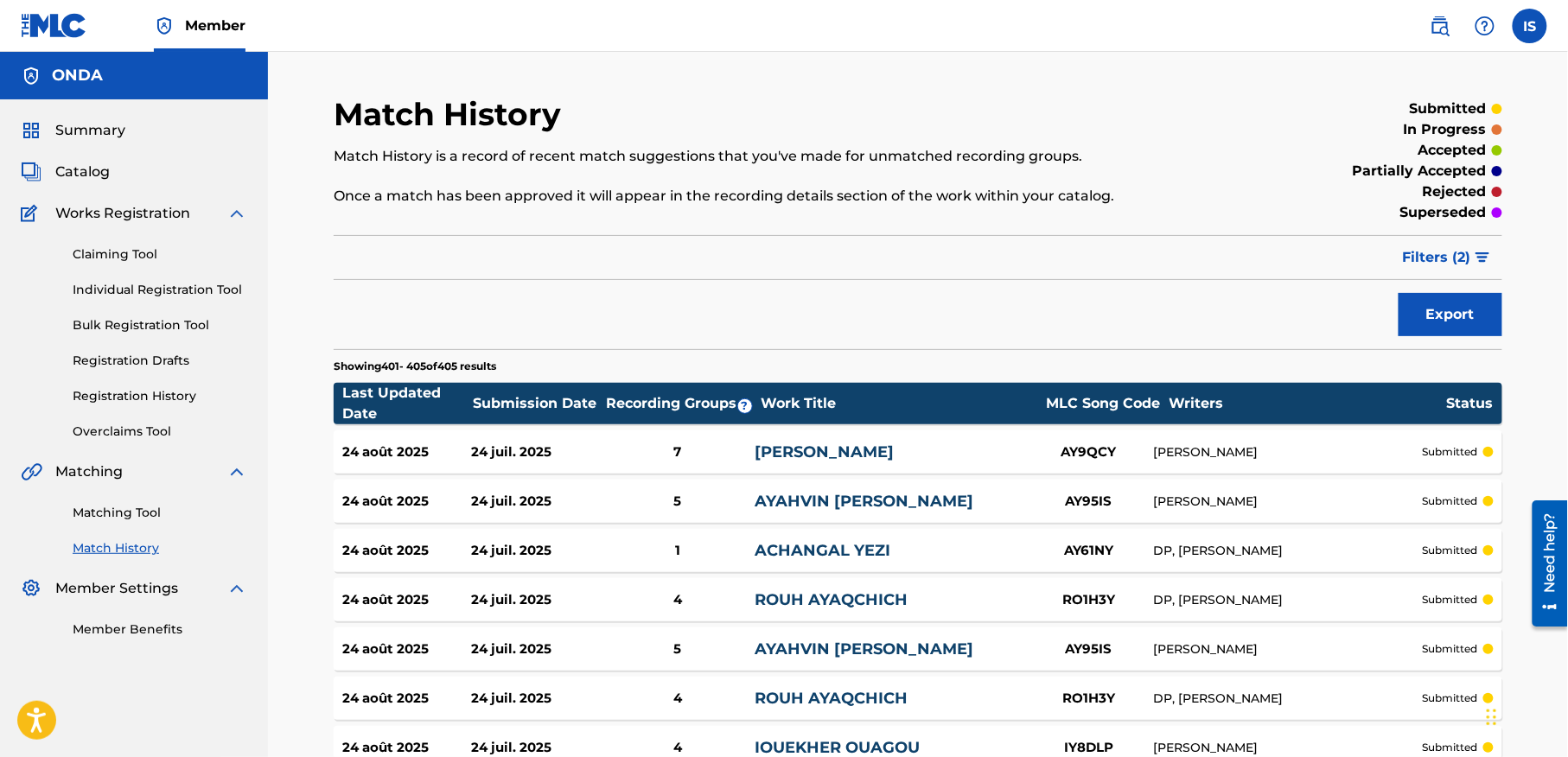
click at [1427, 249] on span "Filters ( 2 )" at bounding box center [1437, 257] width 69 height 21
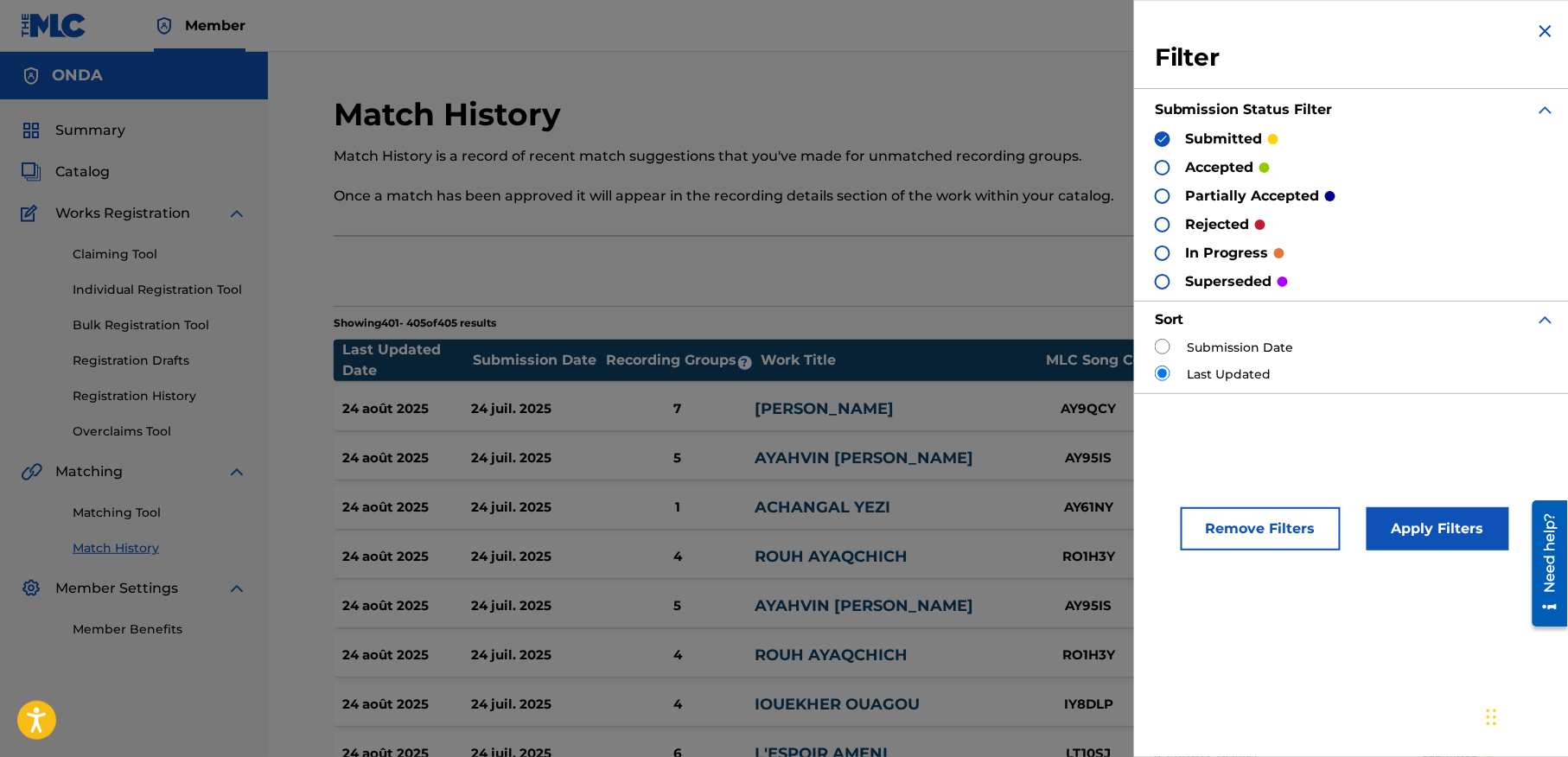
click at [1168, 129] on div "submitted" at bounding box center [1216, 139] width 124 height 20
click at [1165, 138] on img at bounding box center [1162, 138] width 12 height 12
click at [1174, 162] on div "accepted" at bounding box center [1211, 167] width 115 height 20
click at [1163, 170] on div at bounding box center [1162, 167] width 15 height 15
click at [1408, 526] on button "Apply Filters" at bounding box center [1437, 529] width 143 height 43
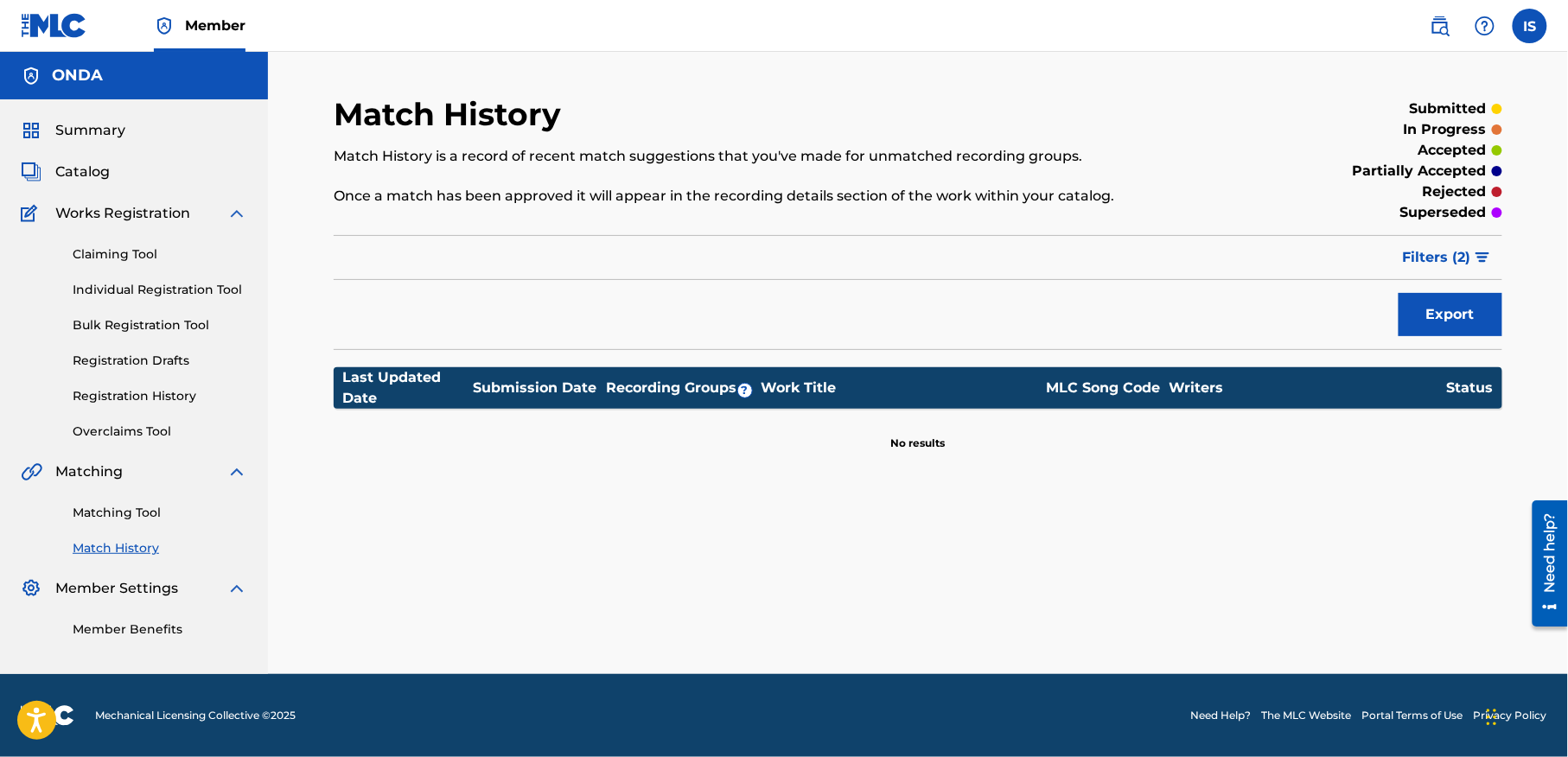
click at [105, 134] on span "Summary" at bounding box center [90, 130] width 70 height 21
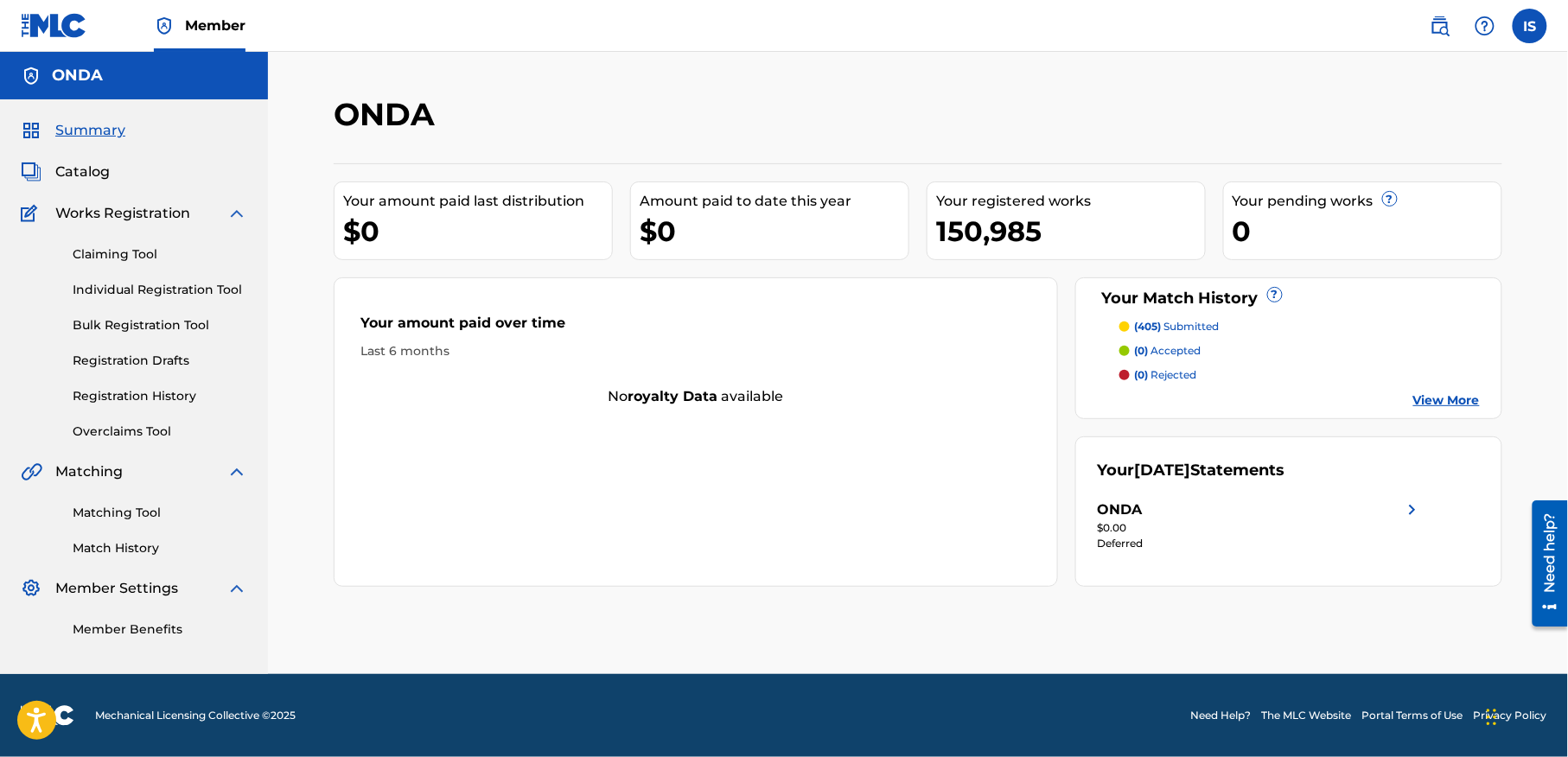
click at [1438, 402] on link "View More" at bounding box center [1446, 401] width 67 height 18
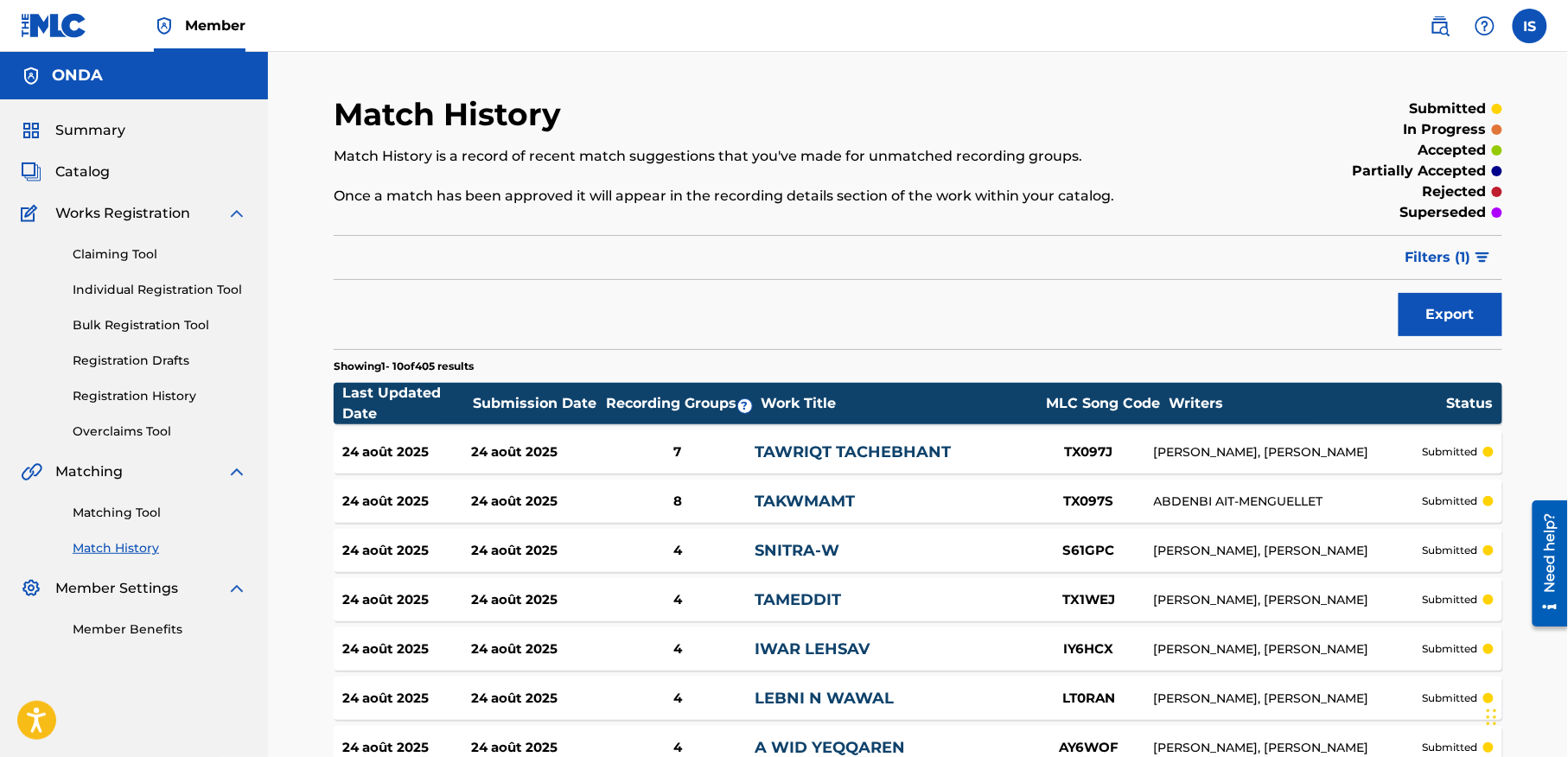
click at [678, 397] on div "Recording Groups ?" at bounding box center [682, 403] width 155 height 21
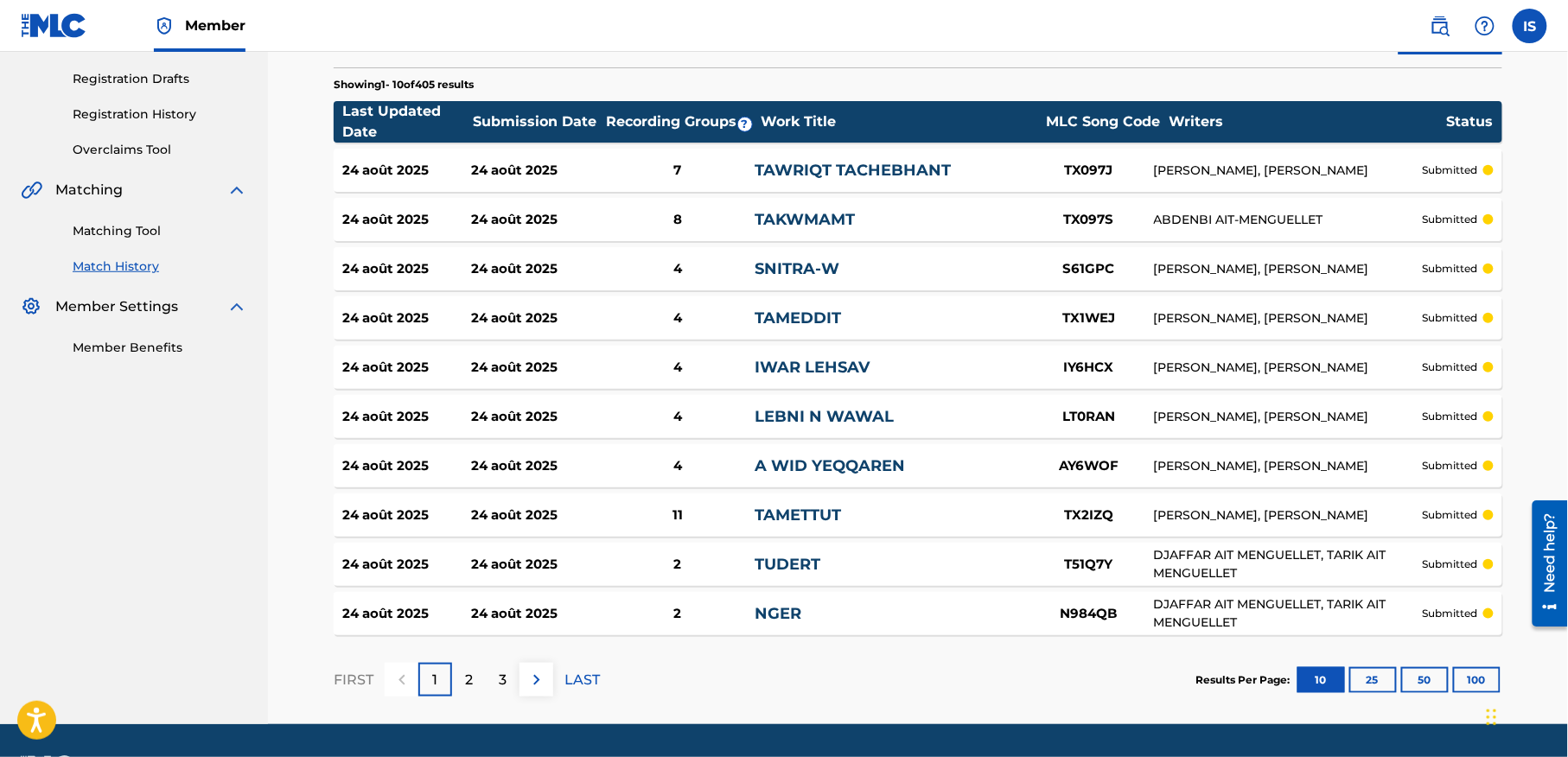
scroll to position [333, 0]
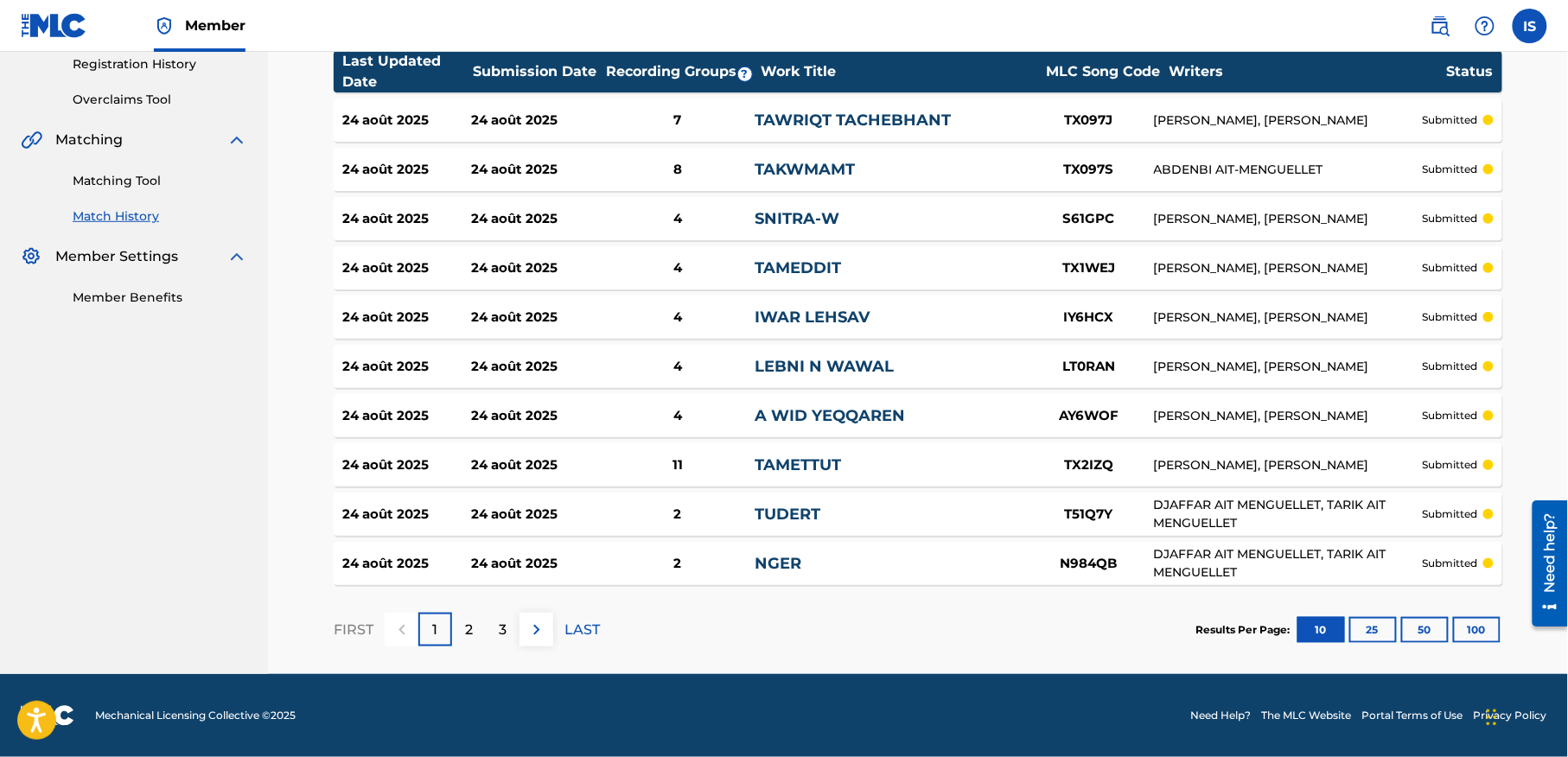
click at [509, 625] on div "3" at bounding box center [502, 629] width 33 height 33
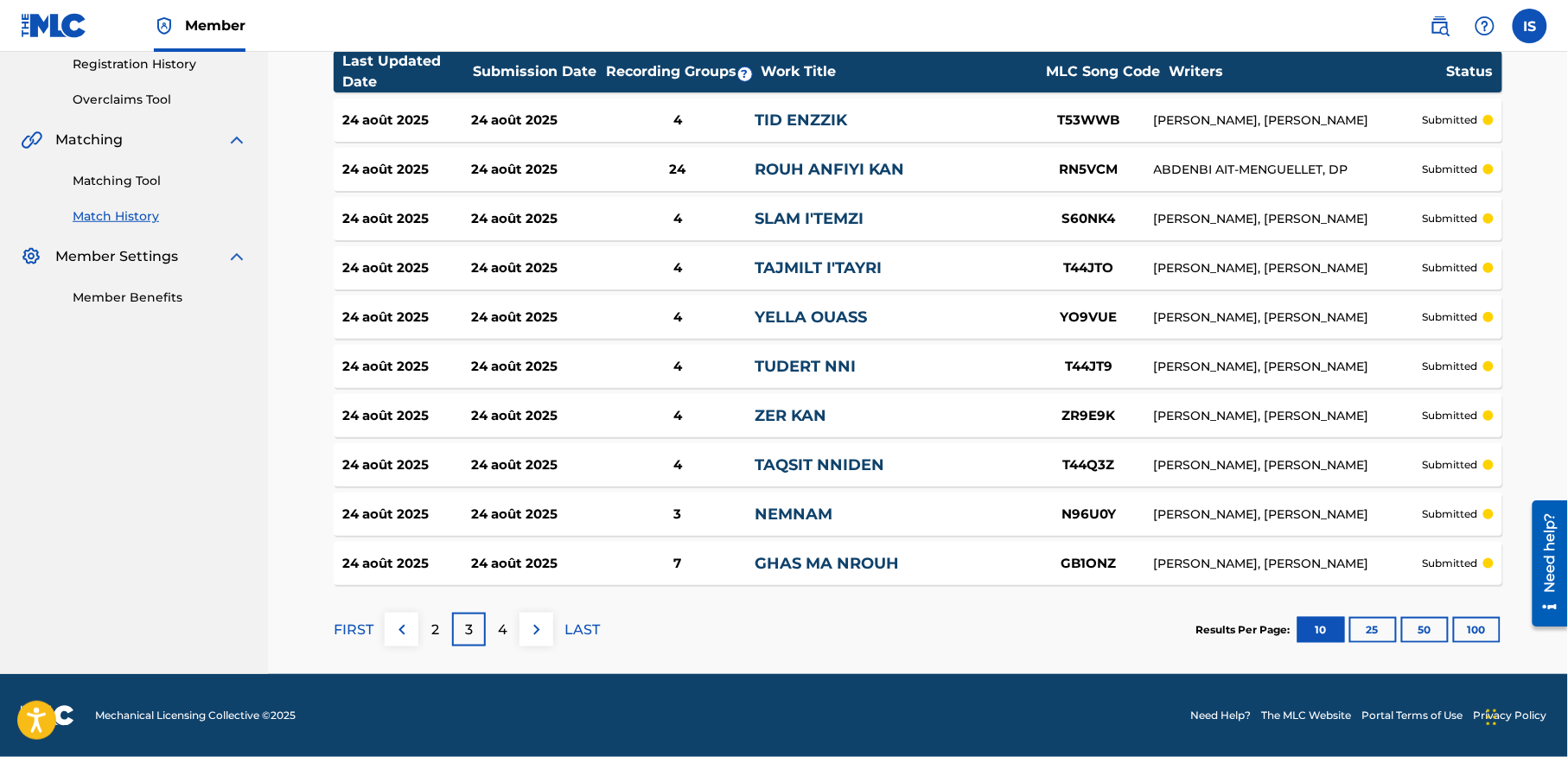
click at [1480, 636] on button "100" at bounding box center [1476, 629] width 48 height 26
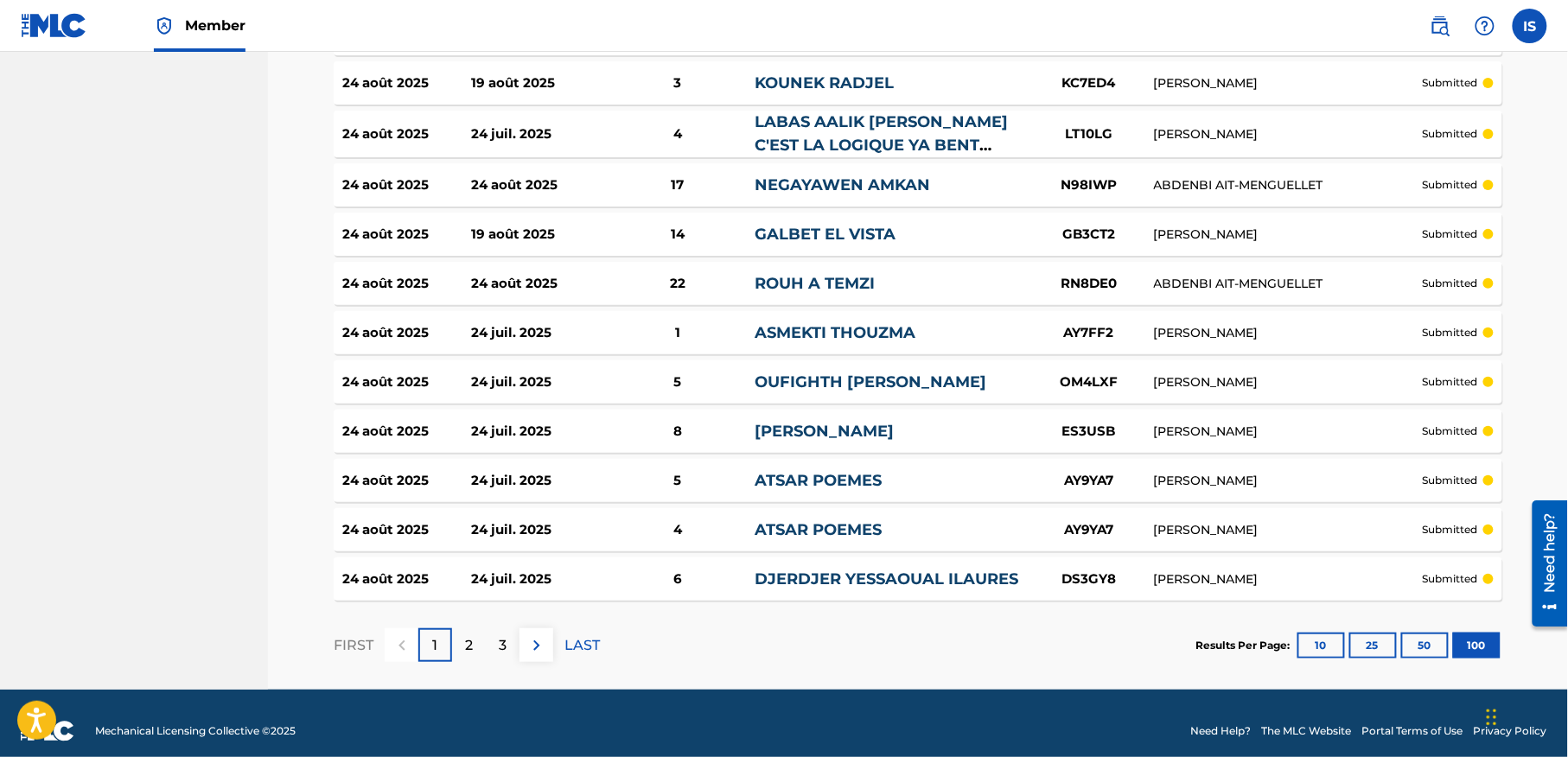
scroll to position [4783, 0]
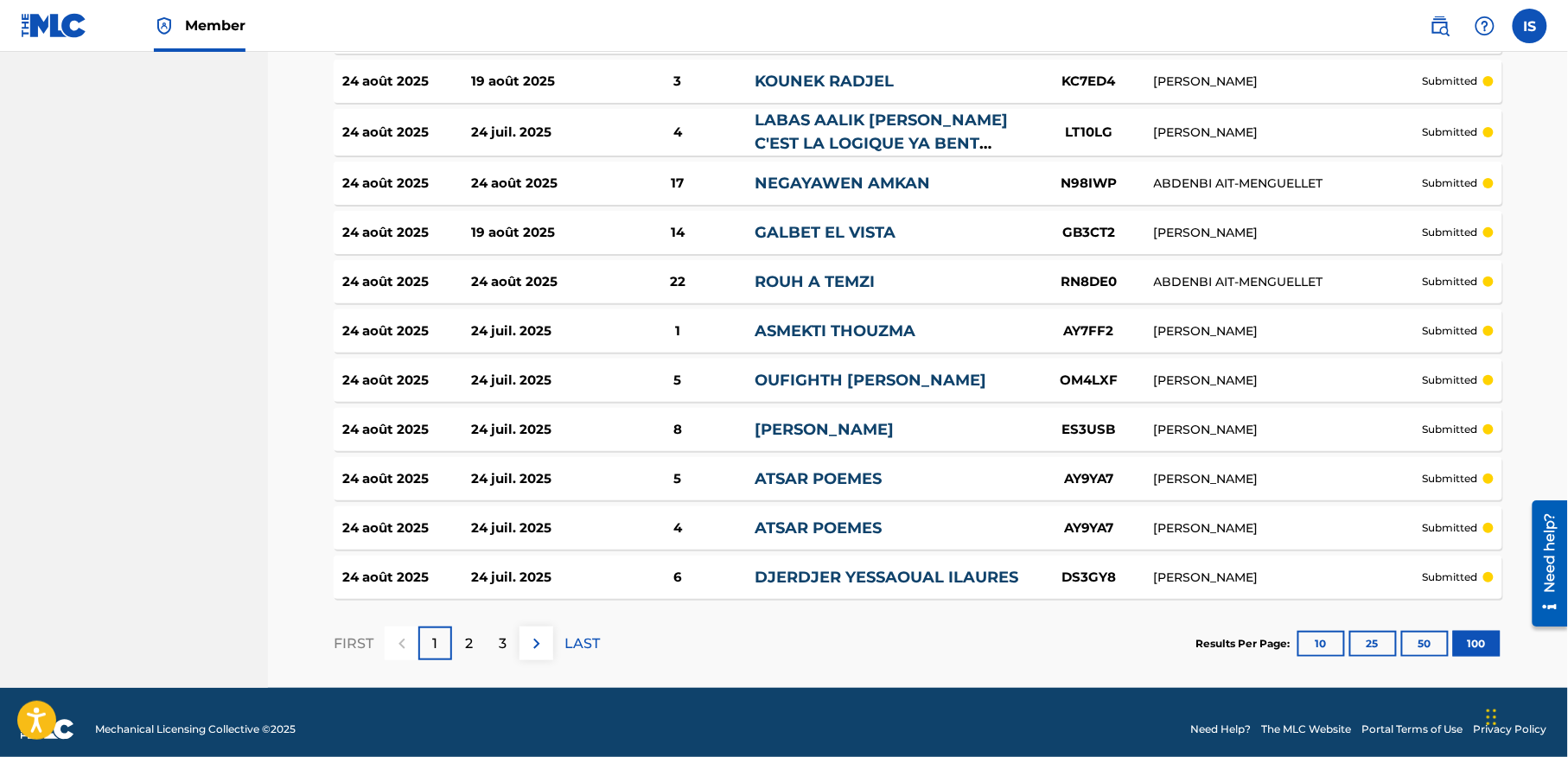
click at [506, 633] on p "3" at bounding box center [502, 643] width 8 height 21
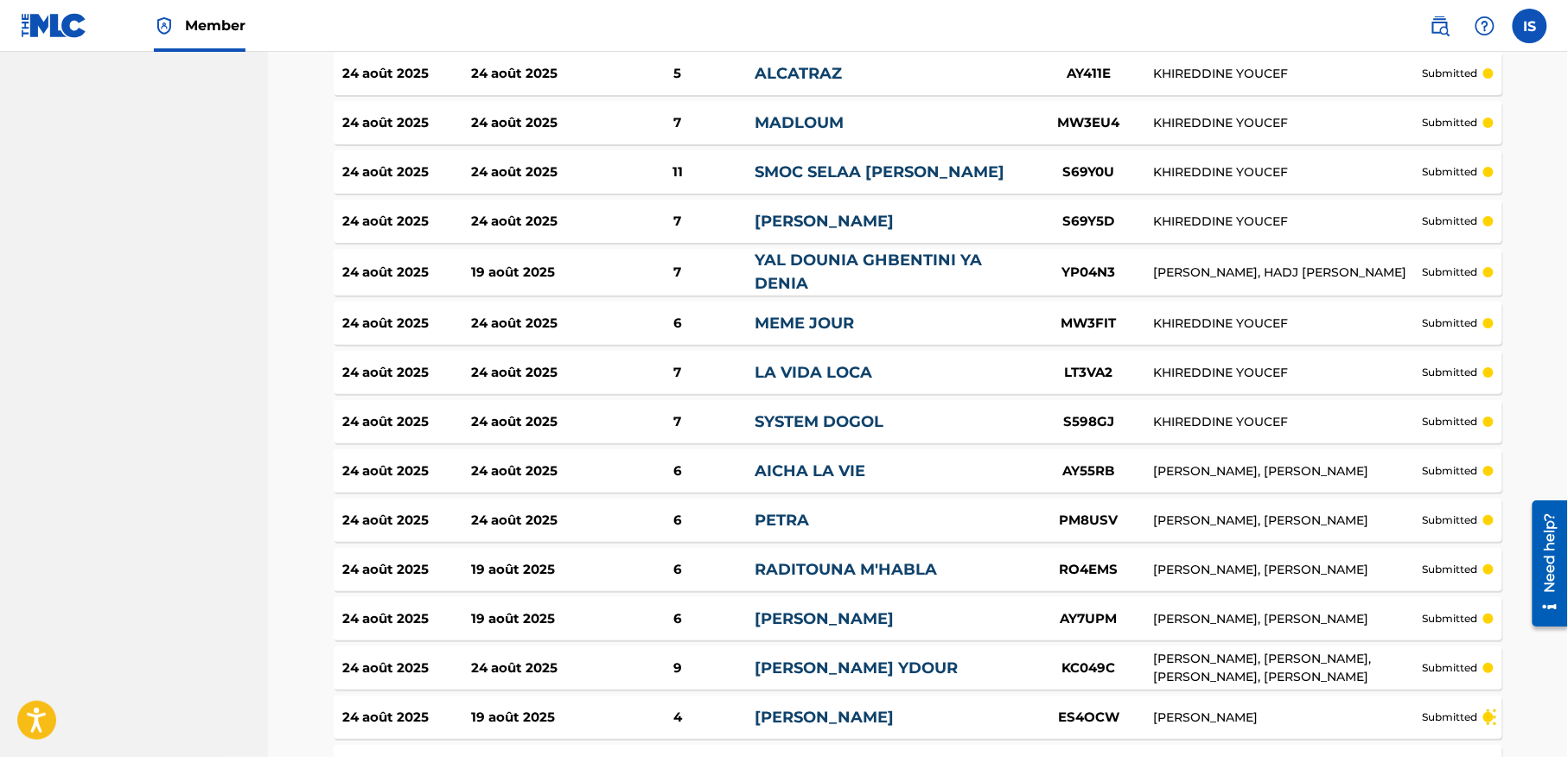
scroll to position [4801, 0]
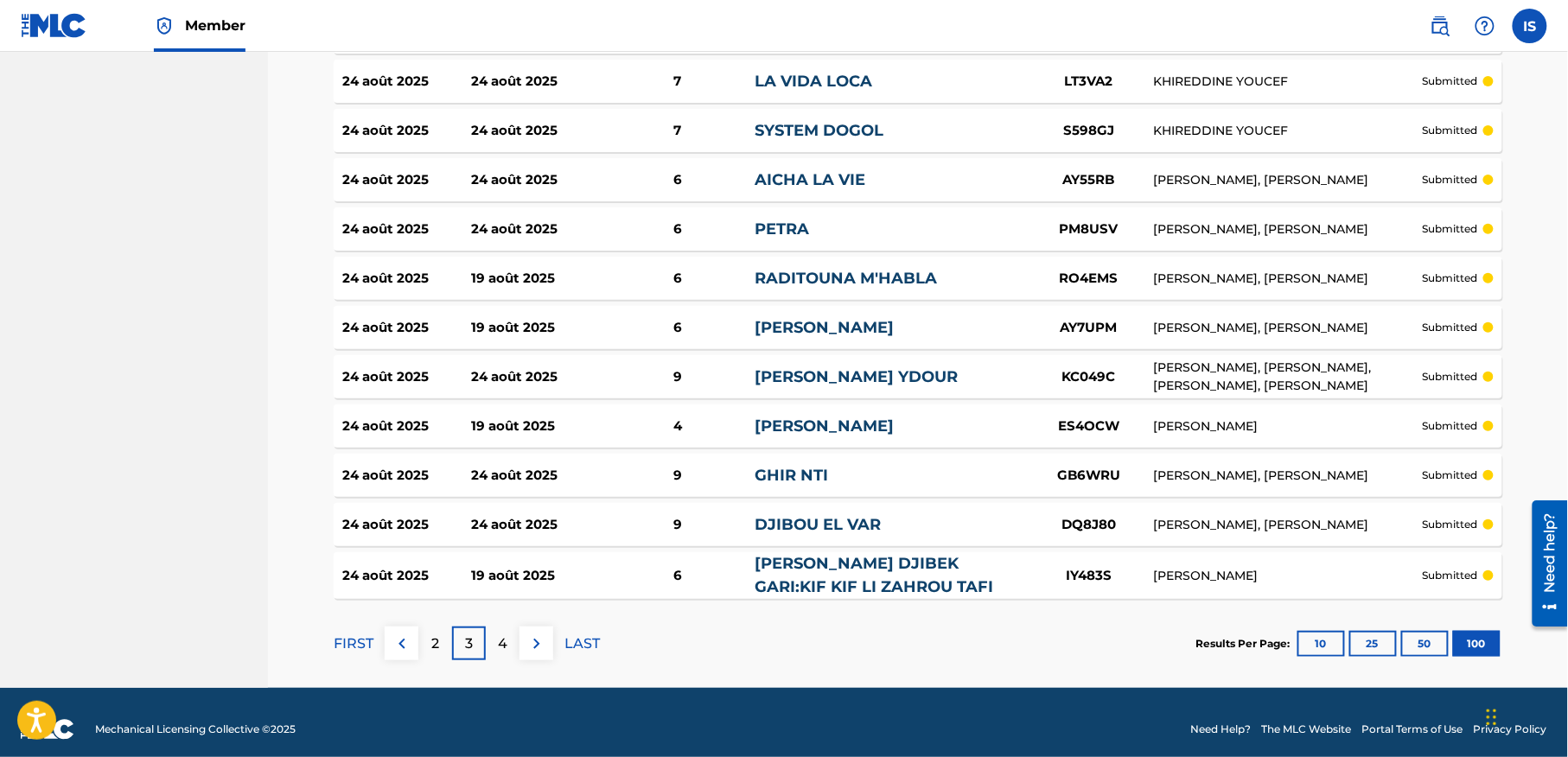
click at [513, 626] on div "4" at bounding box center [502, 642] width 33 height 33
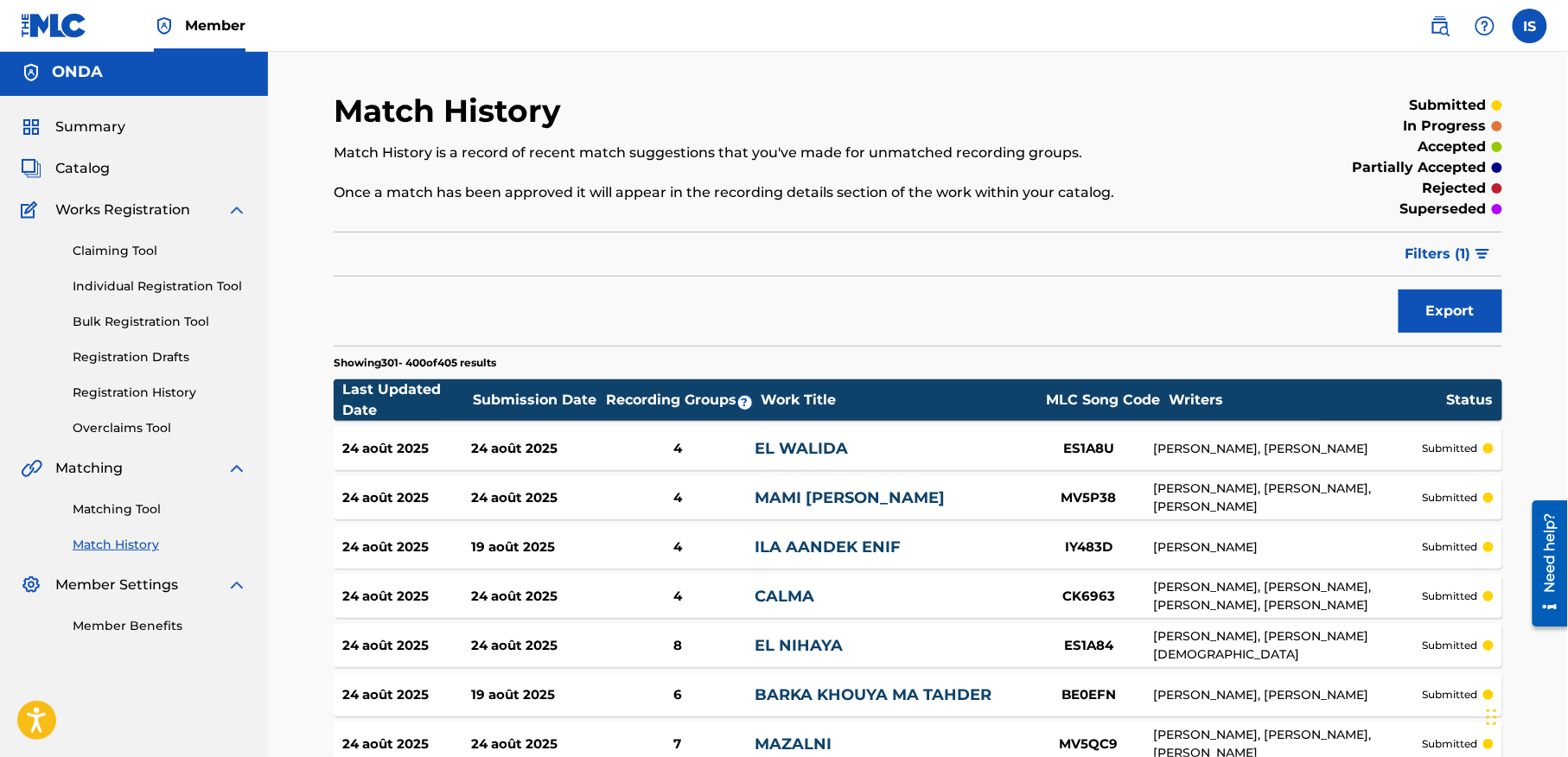
scroll to position [4794, 0]
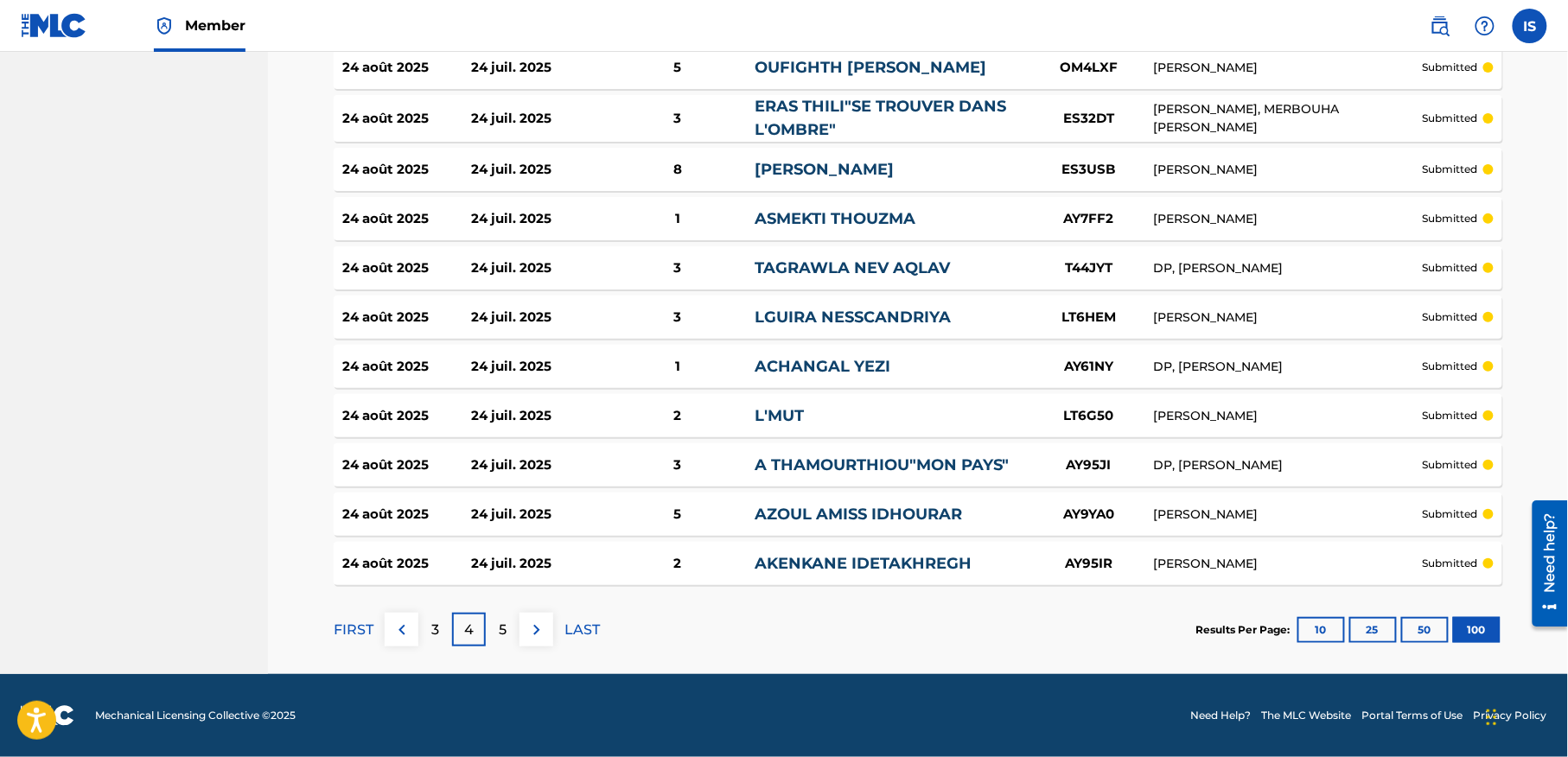
click at [498, 620] on p "5" at bounding box center [502, 629] width 8 height 21
